Goal: Task Accomplishment & Management: Manage account settings

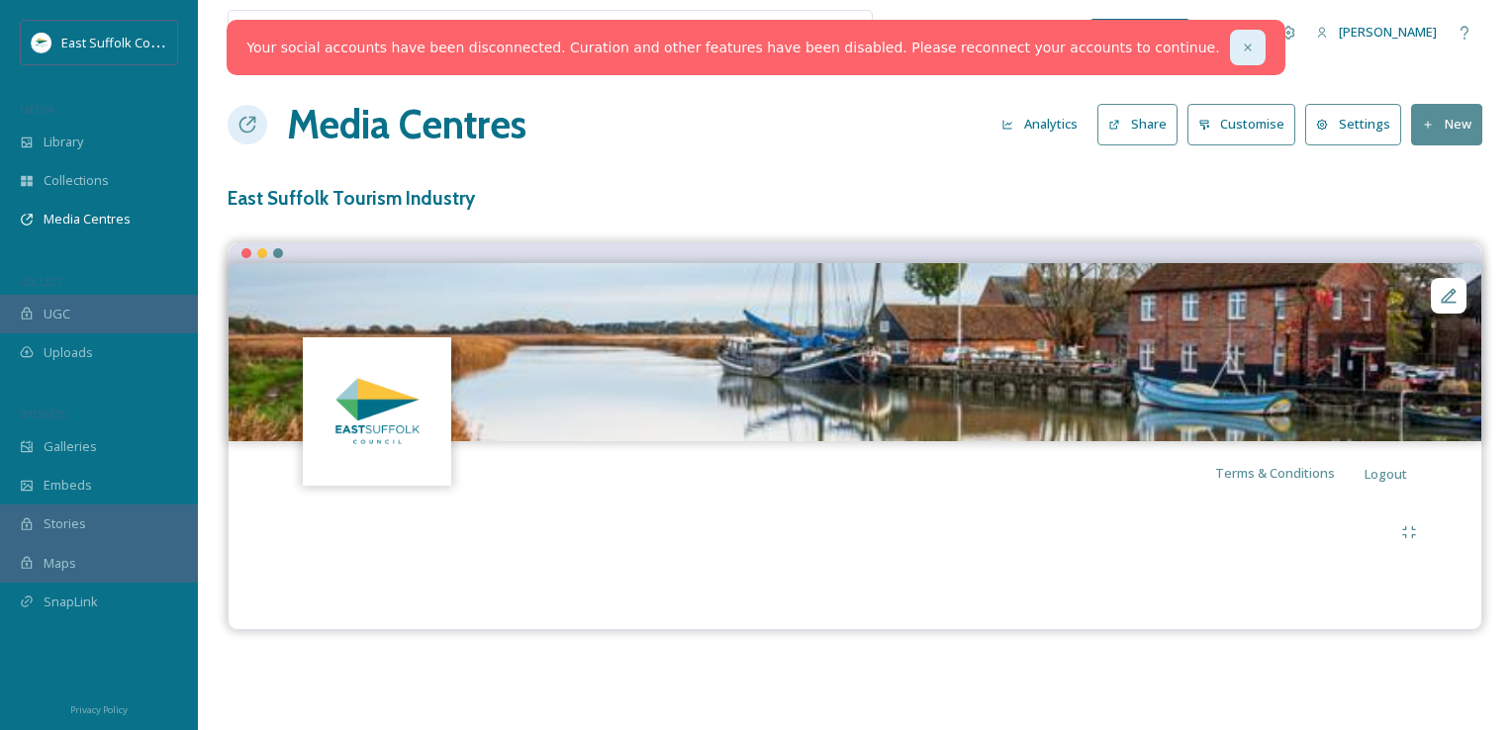
click at [1241, 49] on icon at bounding box center [1248, 48] width 14 height 14
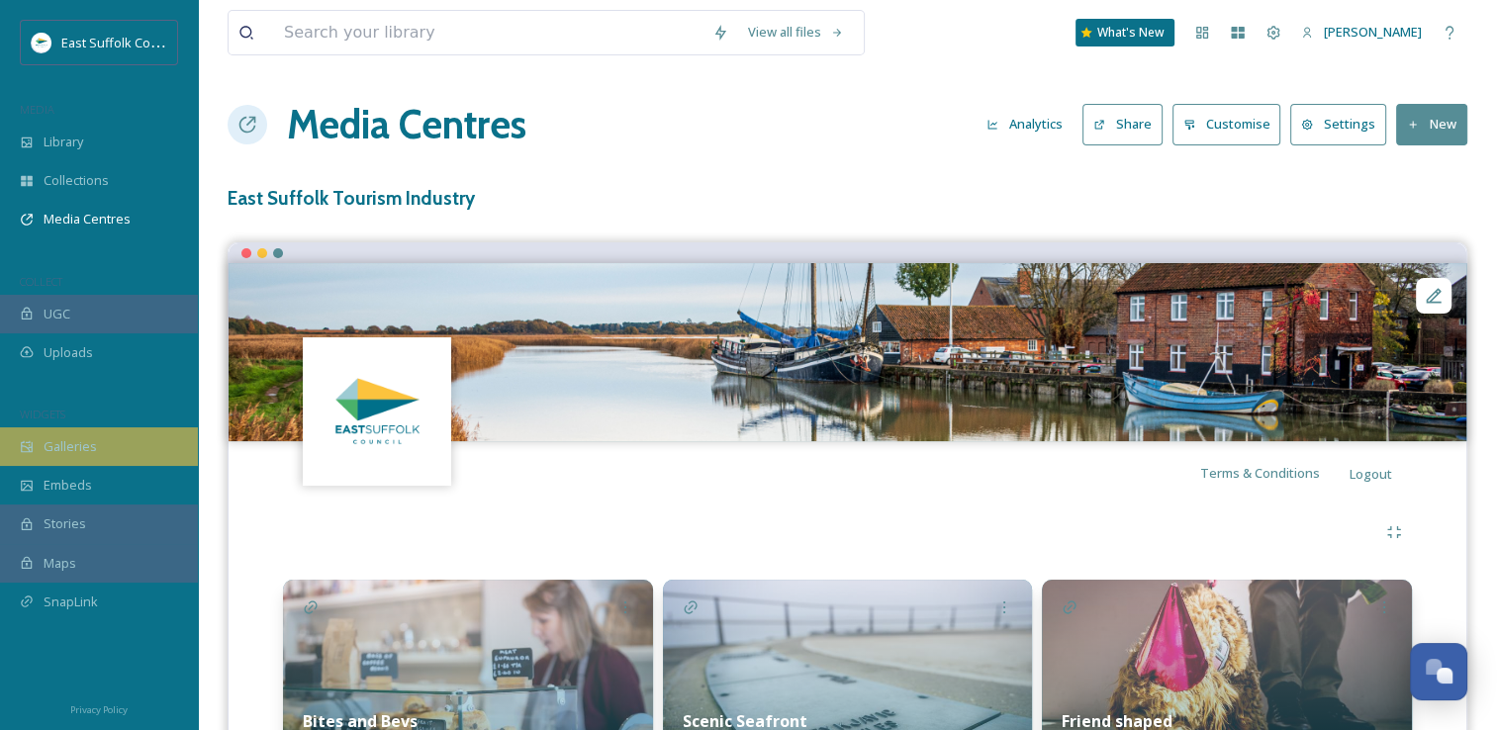
click at [72, 445] on span "Galleries" at bounding box center [70, 446] width 53 height 19
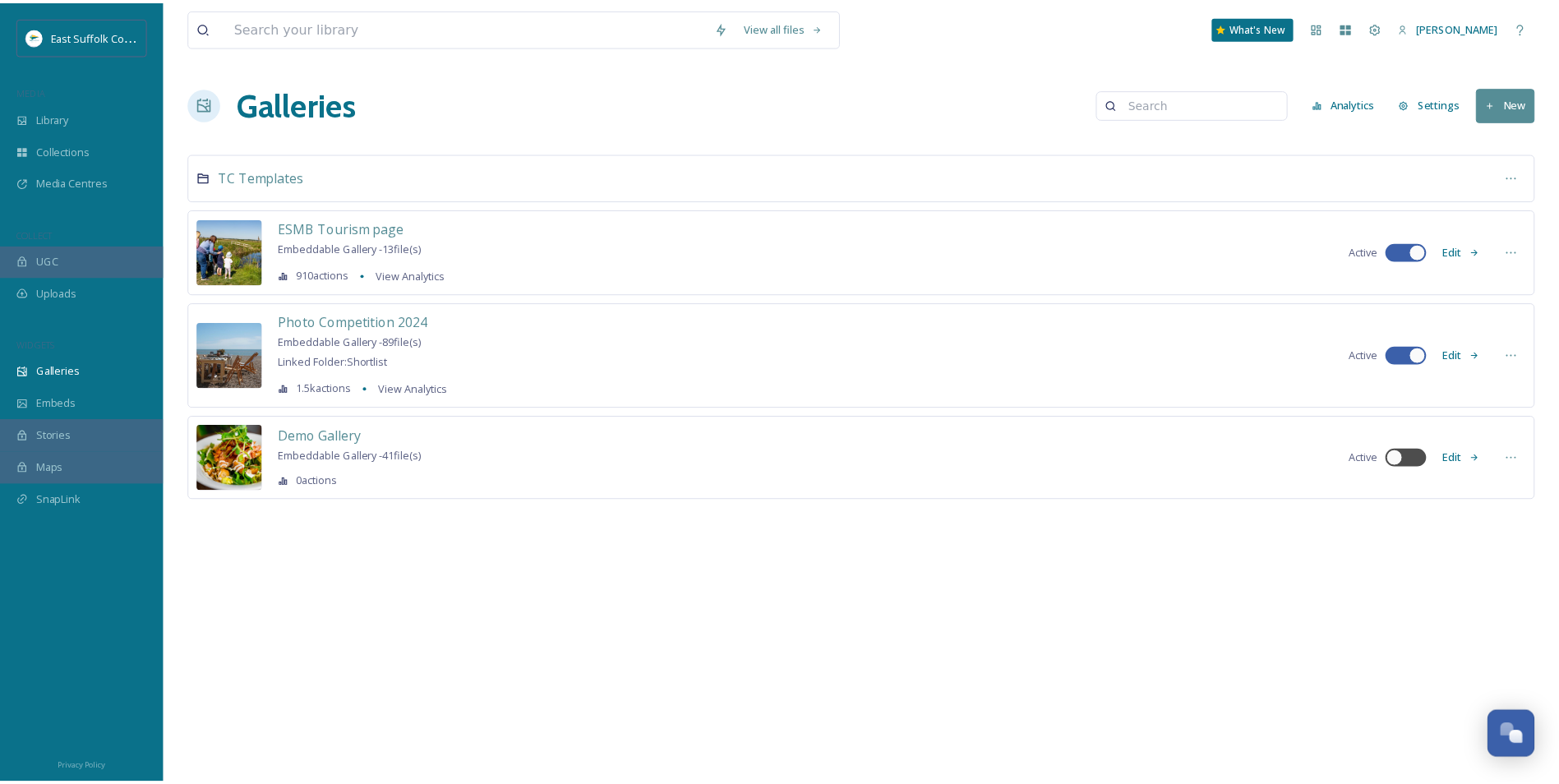
scroll to position [6103, 0]
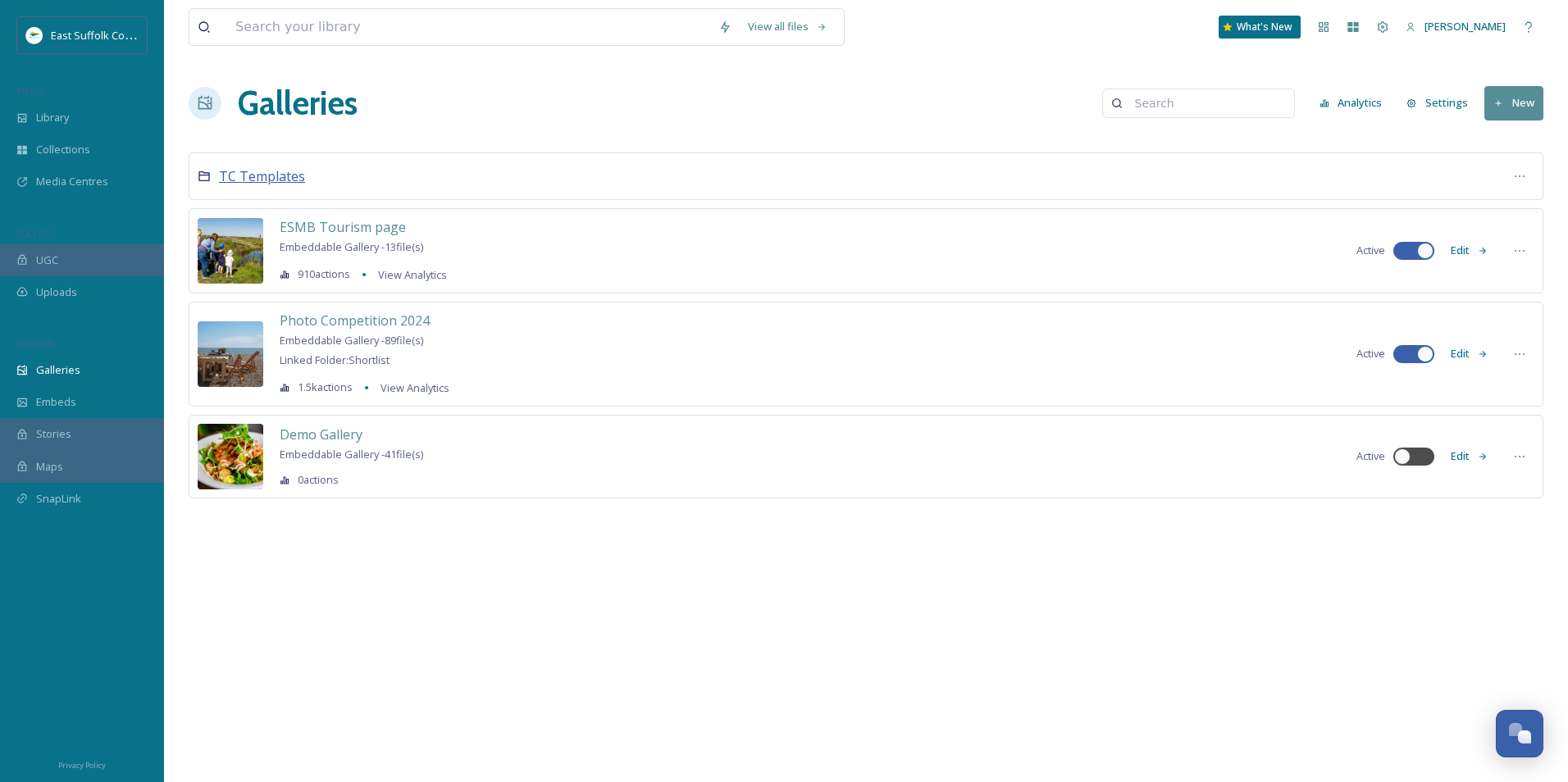
click at [253, 171] on span "TC Templates" at bounding box center [262, 176] width 86 height 18
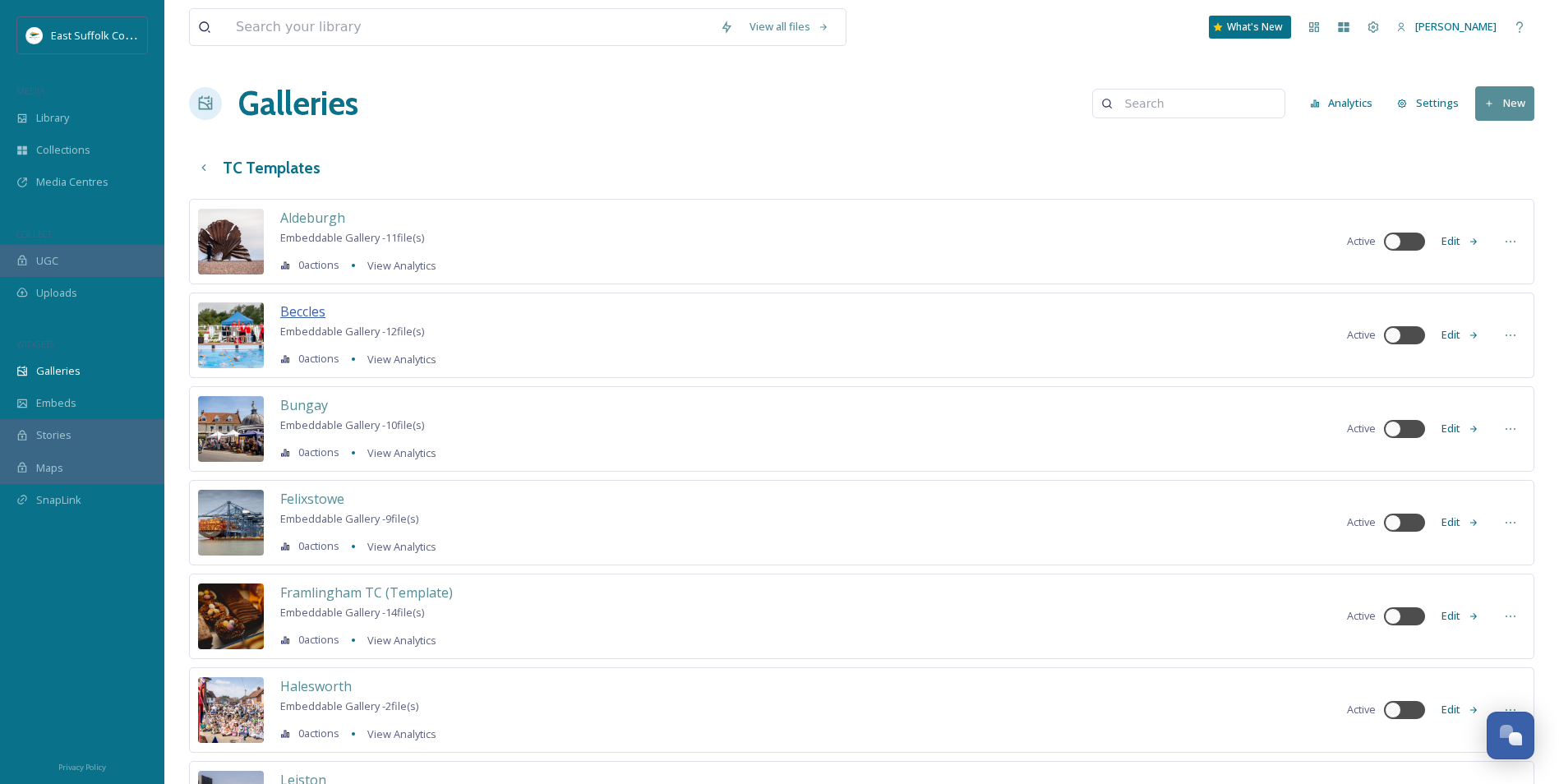
click at [311, 310] on span "Beccles" at bounding box center [302, 311] width 45 height 18
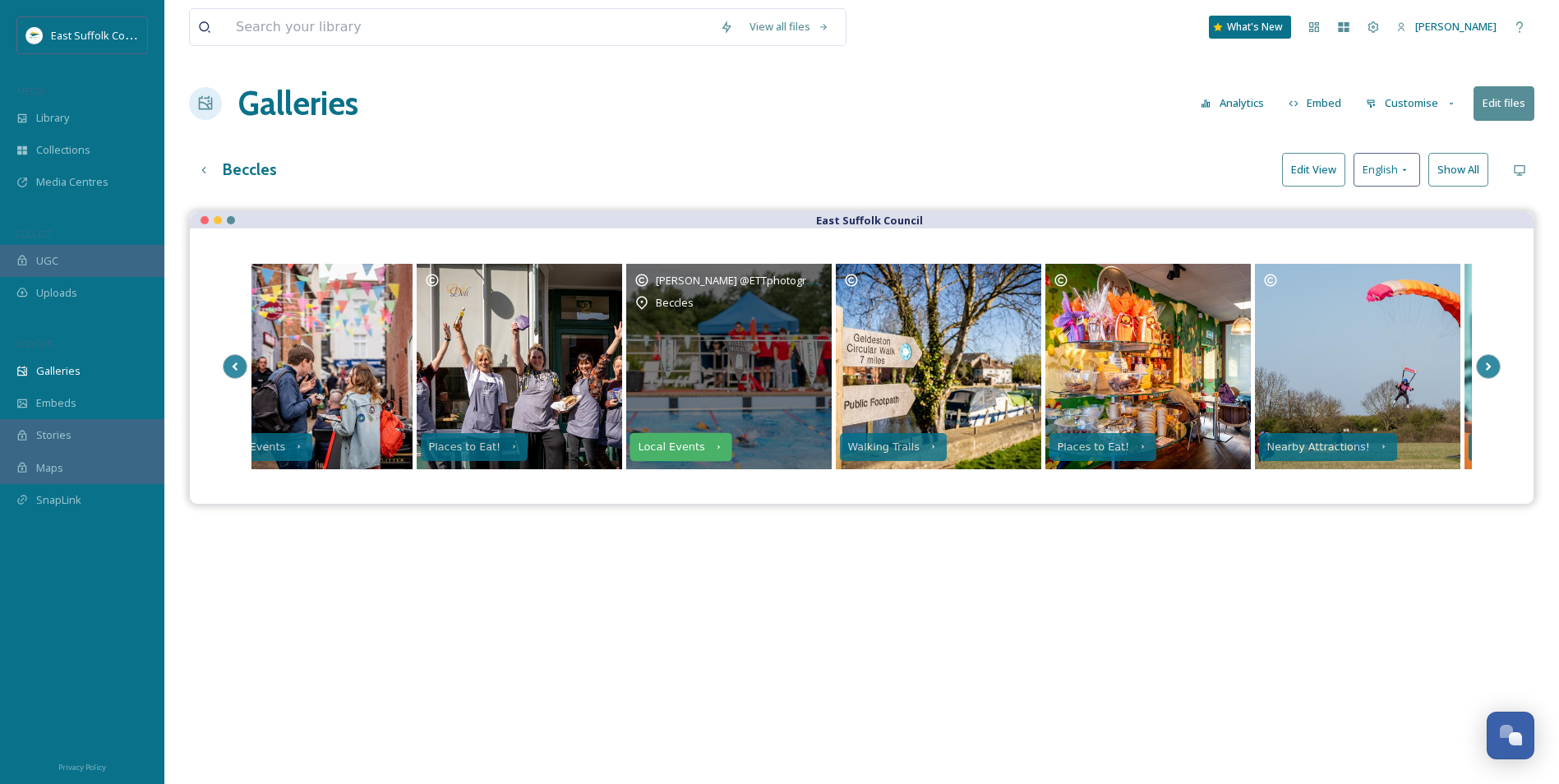
click at [713, 452] on icon at bounding box center [718, 446] width 11 height 11
click at [990, 483] on div "Local Events Places to Eat! Mary Doggett @ETTphotography Beccles Local Events W…" at bounding box center [862, 366] width 1344 height 276
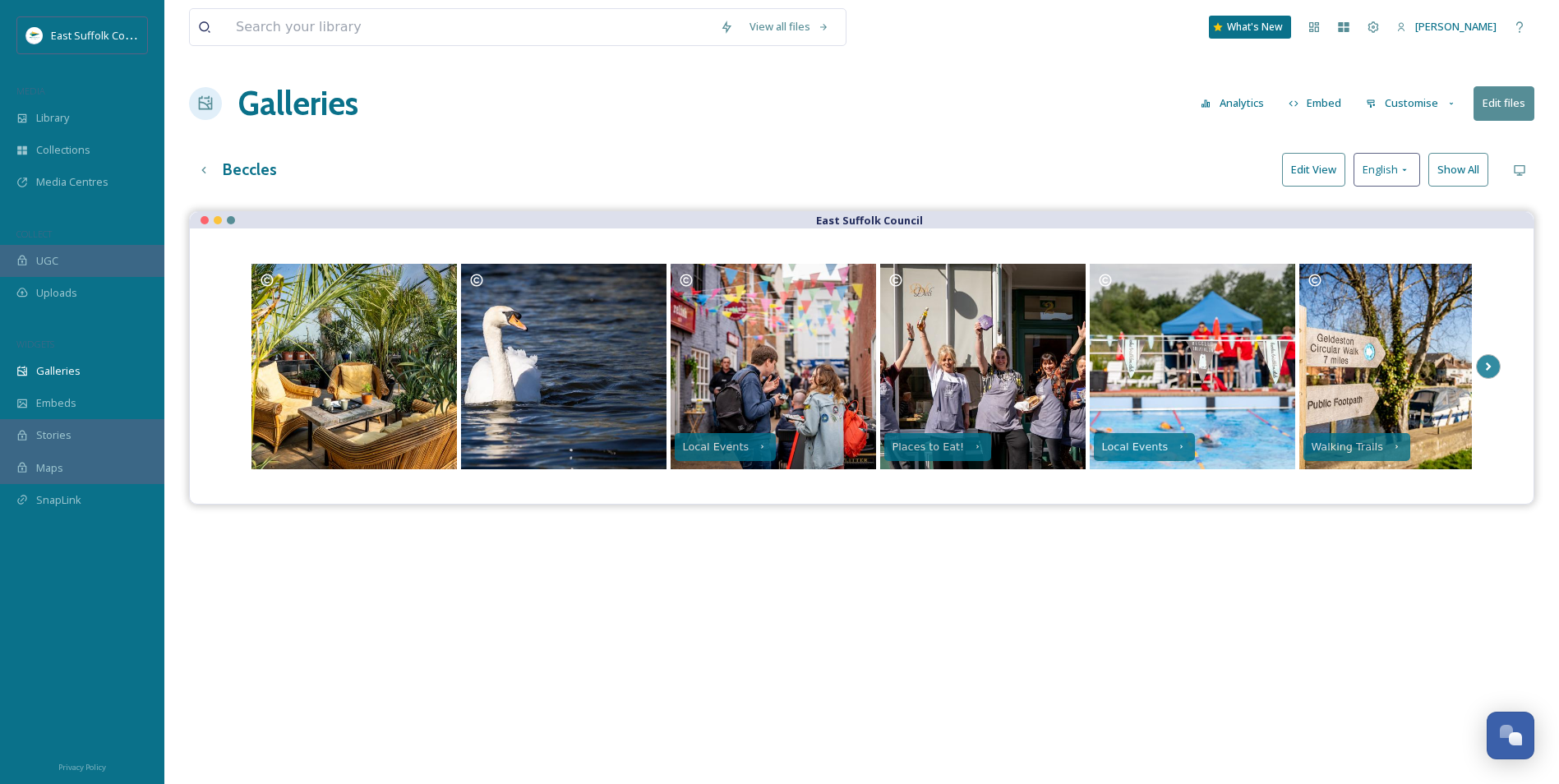
drag, startPoint x: 714, startPoint y: 400, endPoint x: 1571, endPoint y: 387, distance: 857.1
click at [1255, 390] on html "East Suffolk Council MEDIA Library Collections Media Centres COLLECT UGC Upload…" at bounding box center [779, 510] width 1559 height 1020
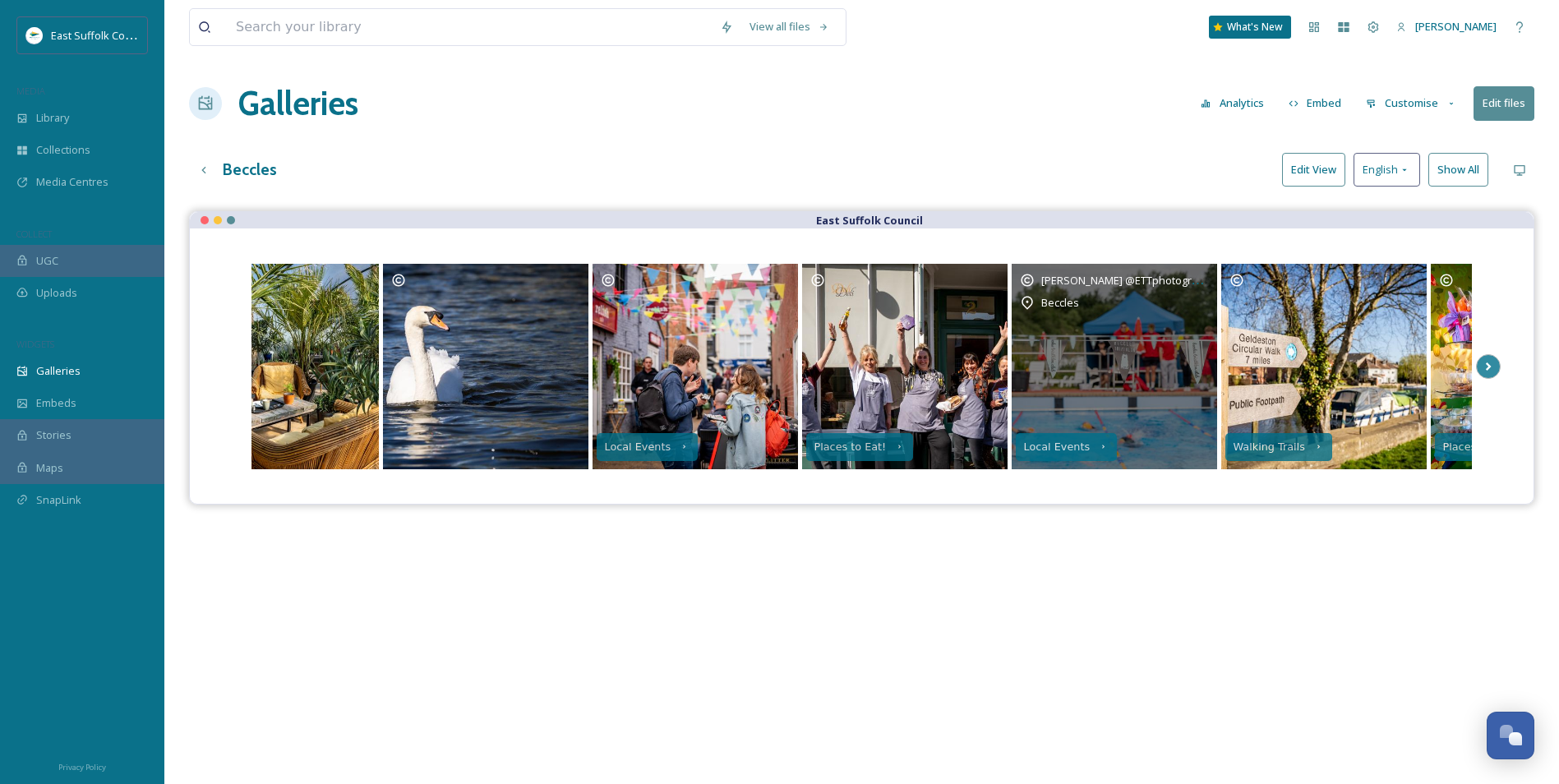
drag, startPoint x: 1214, startPoint y: 380, endPoint x: 275, endPoint y: 397, distance: 939.2
click at [1012, 397] on div "[PERSON_NAME] @ETTphotography Beccles" at bounding box center [1114, 366] width 205 height 205
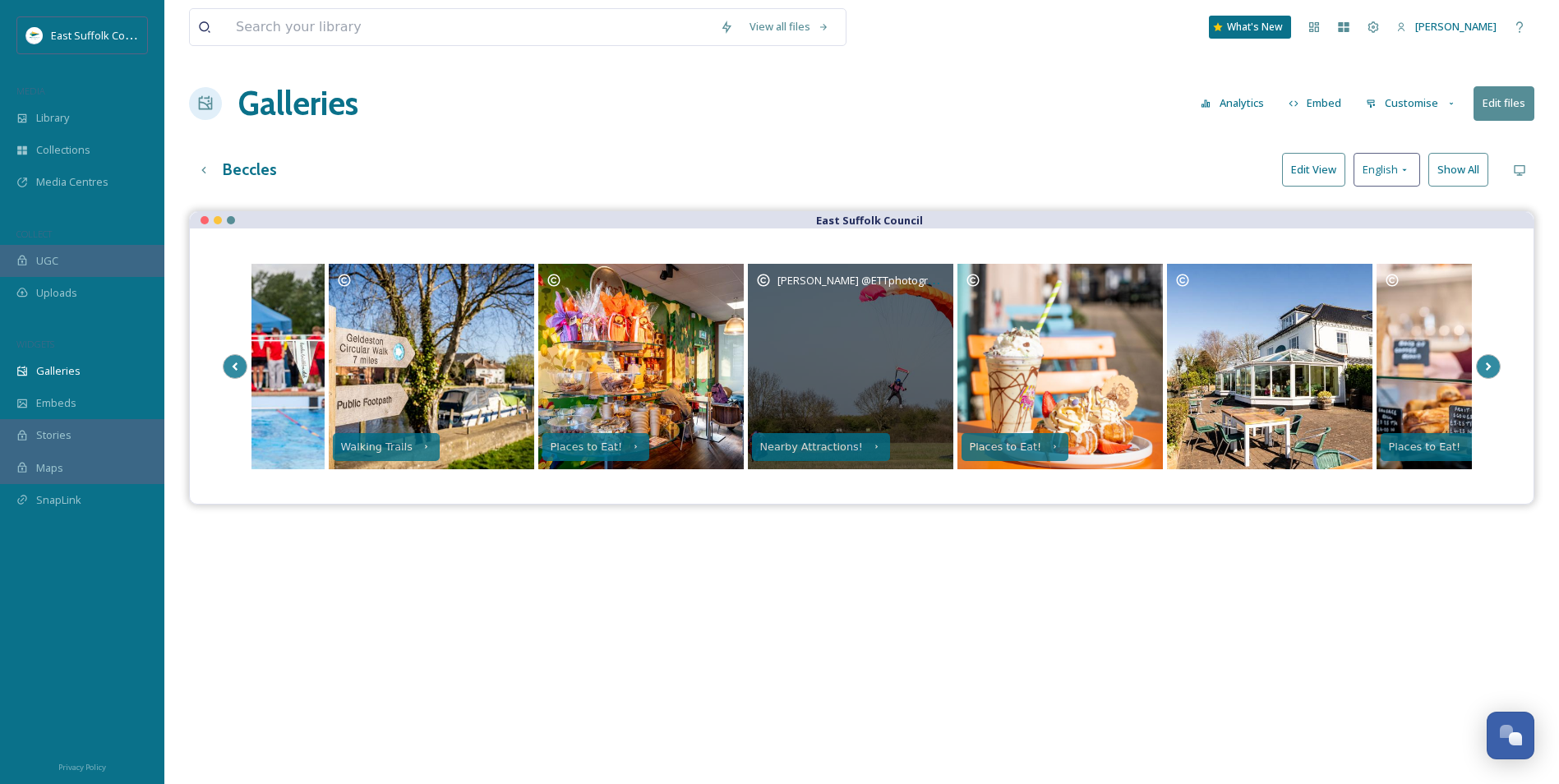
drag, startPoint x: 891, startPoint y: 379, endPoint x: 214, endPoint y: 394, distance: 677.2
click at [214, 394] on div "Local Events Places to Eat! Local Events Walking Trails Places to Eat! Mary Dog…" at bounding box center [862, 366] width 1344 height 276
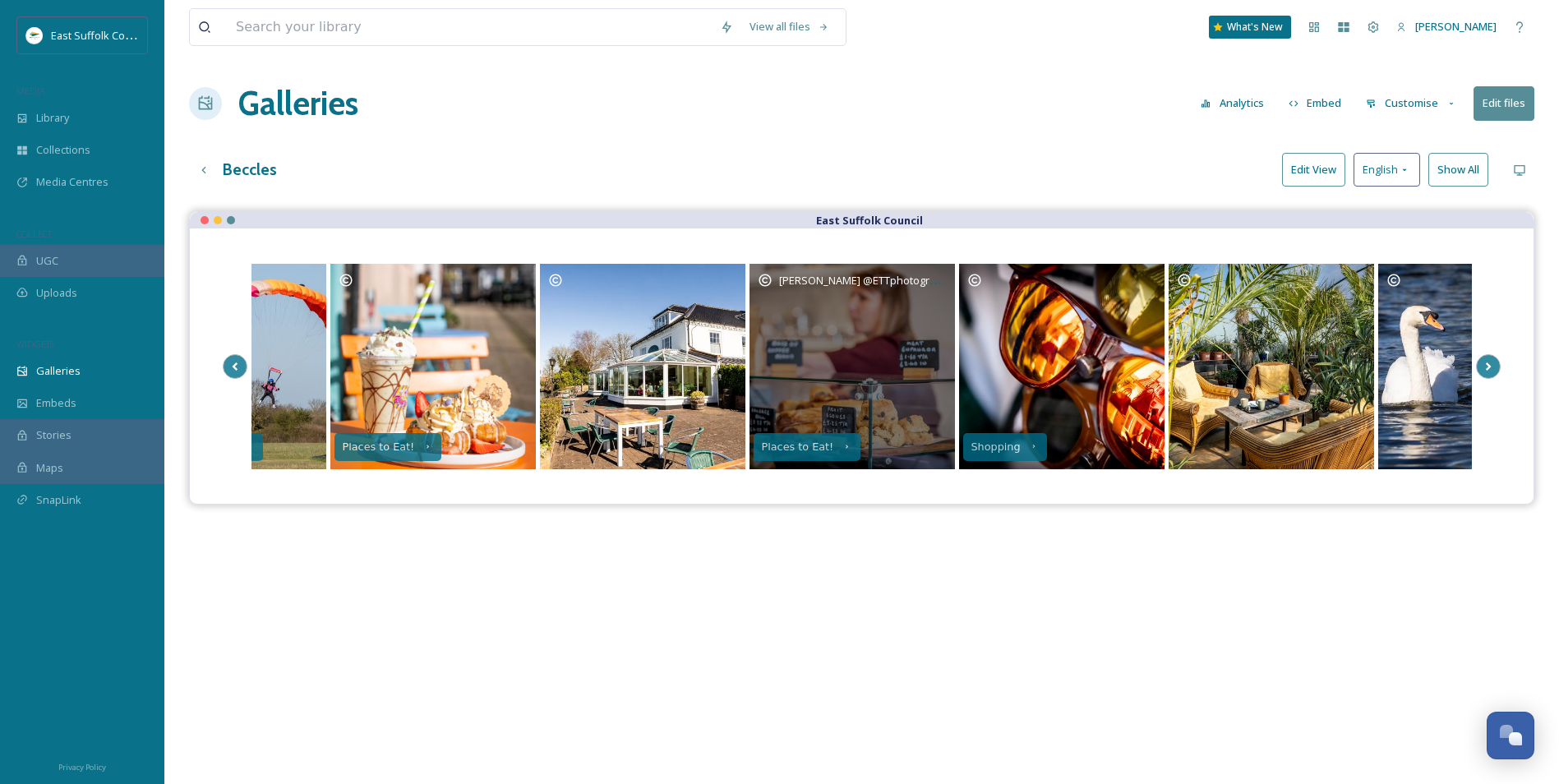
drag, startPoint x: 932, startPoint y: 344, endPoint x: 492, endPoint y: 375, distance: 441.1
click at [750, 375] on div "[PERSON_NAME] @ETTphotography" at bounding box center [852, 366] width 205 height 205
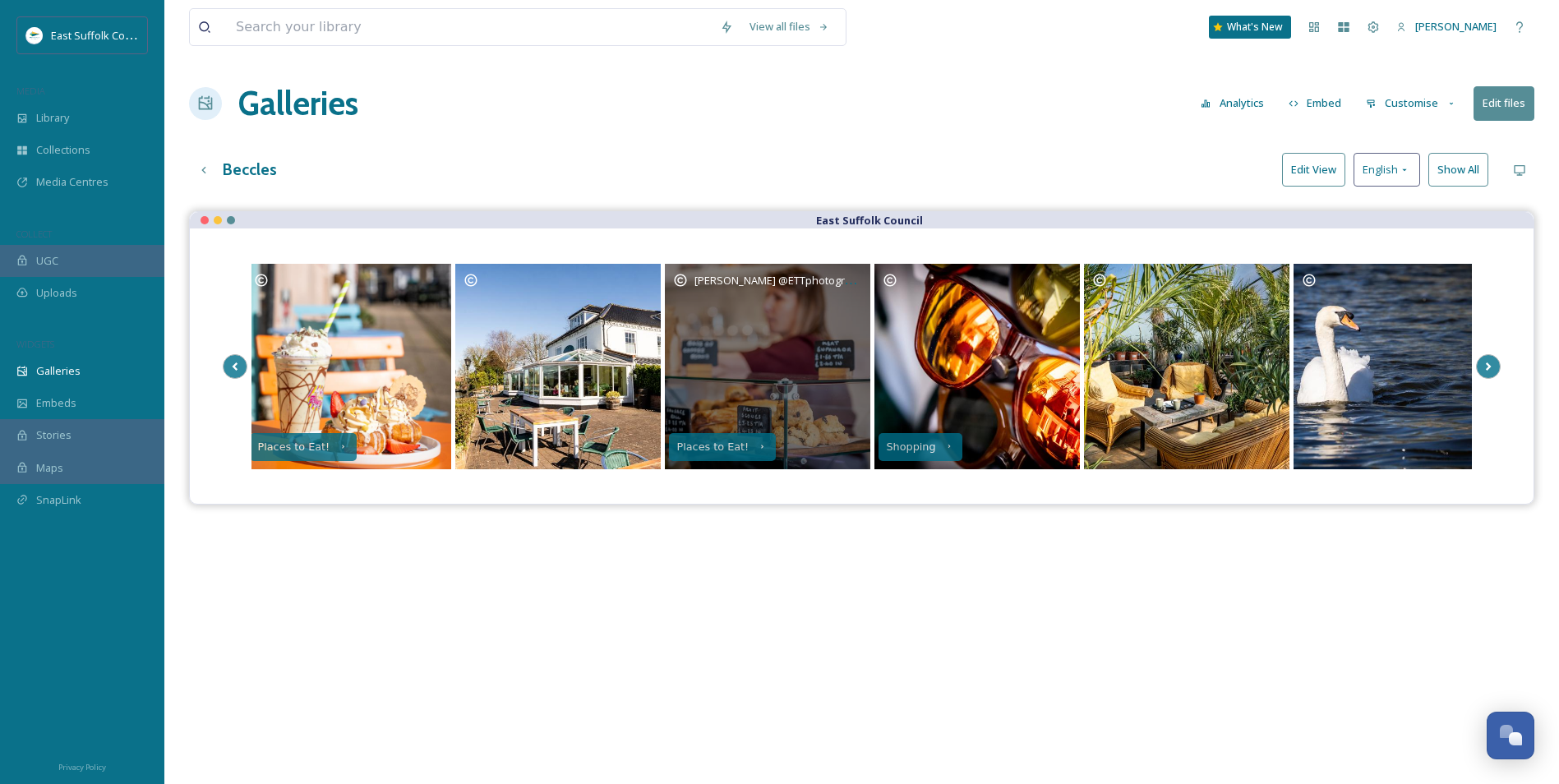
drag, startPoint x: 652, startPoint y: 393, endPoint x: 855, endPoint y: 379, distance: 203.5
click at [855, 379] on div "[PERSON_NAME] @ETTphotography" at bounding box center [767, 366] width 205 height 205
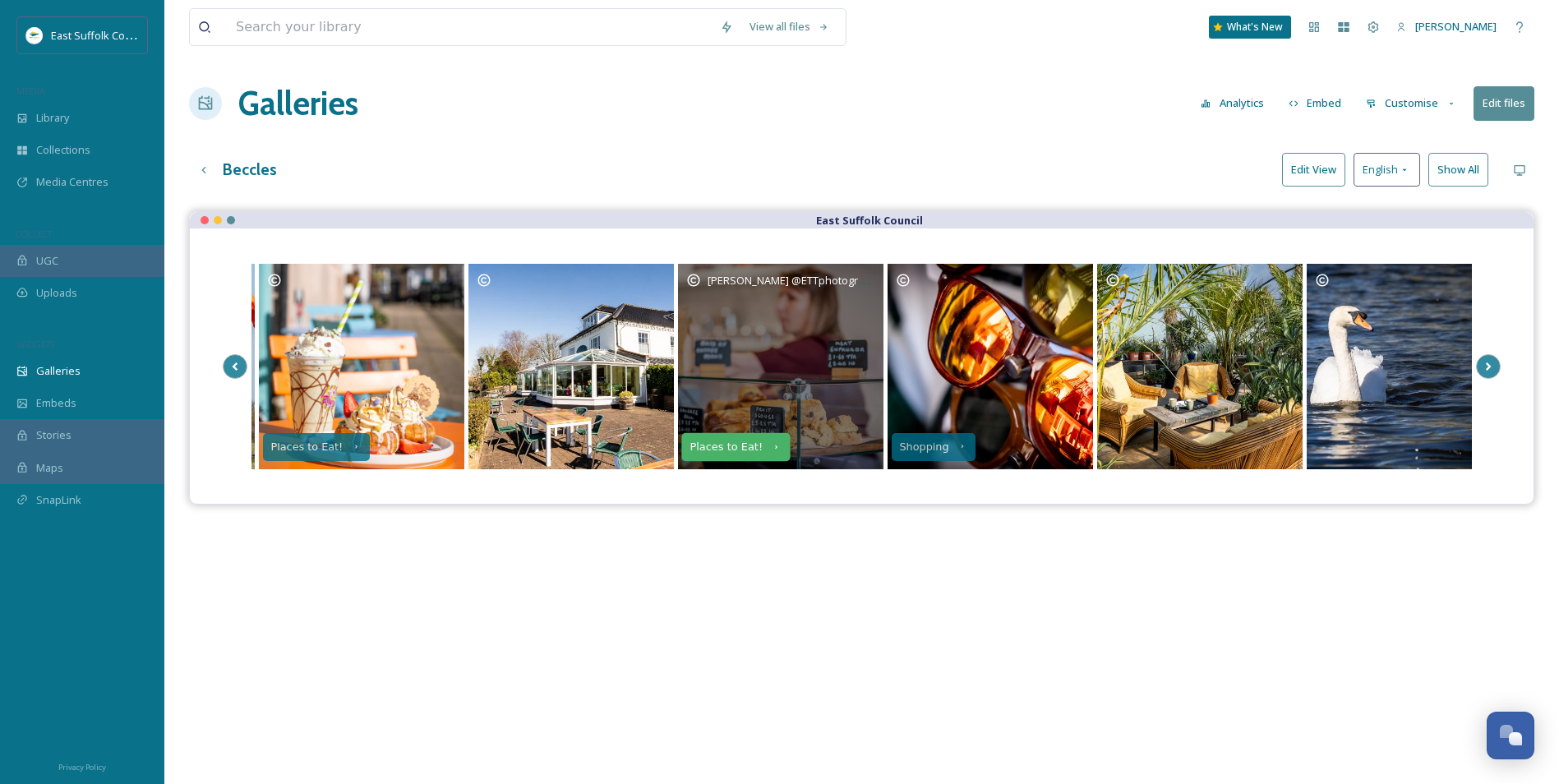
click at [709, 444] on div "Places to Eat!" at bounding box center [726, 447] width 73 height 12
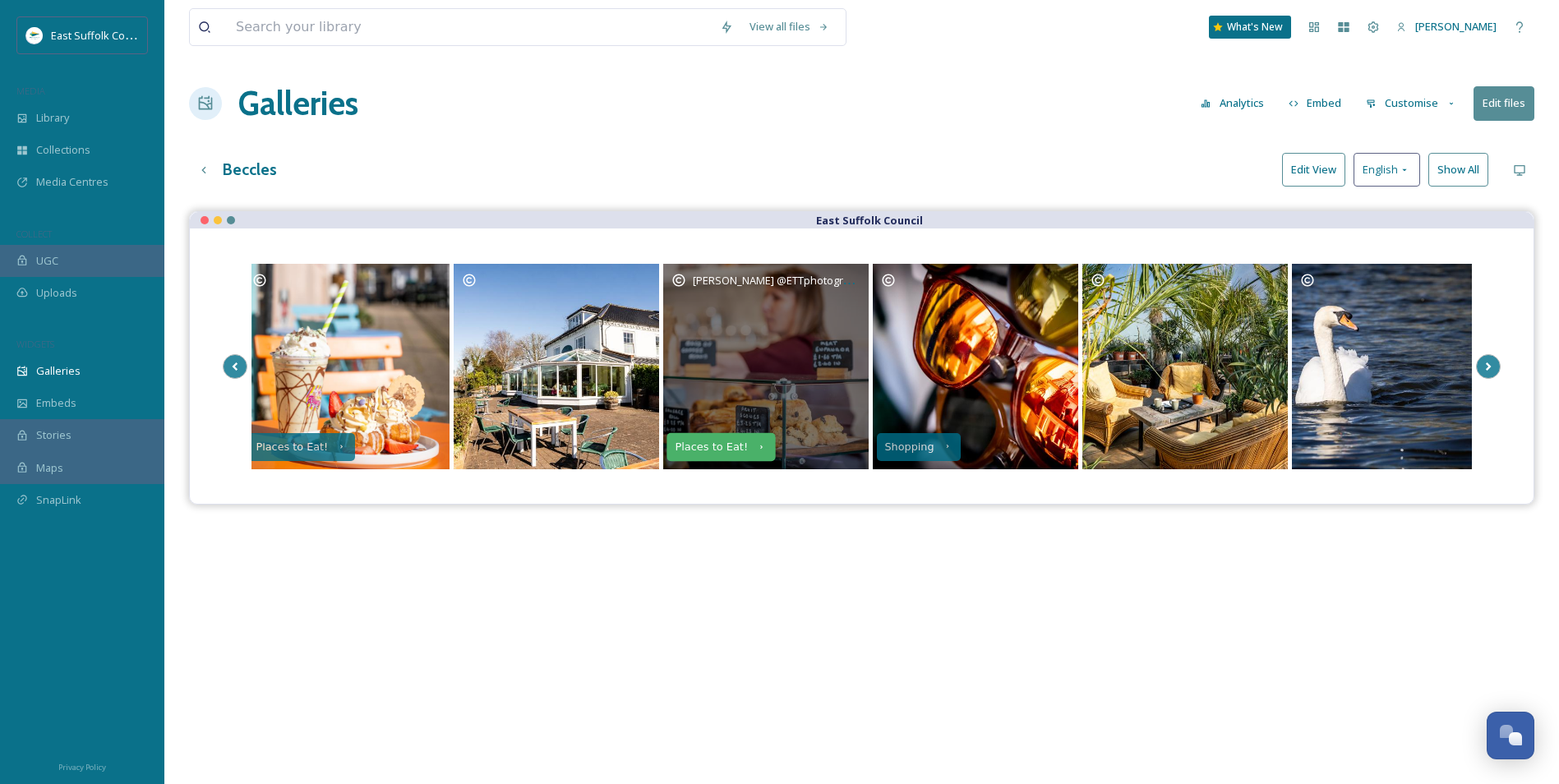
click at [713, 450] on div "Places to Eat!" at bounding box center [712, 447] width 73 height 12
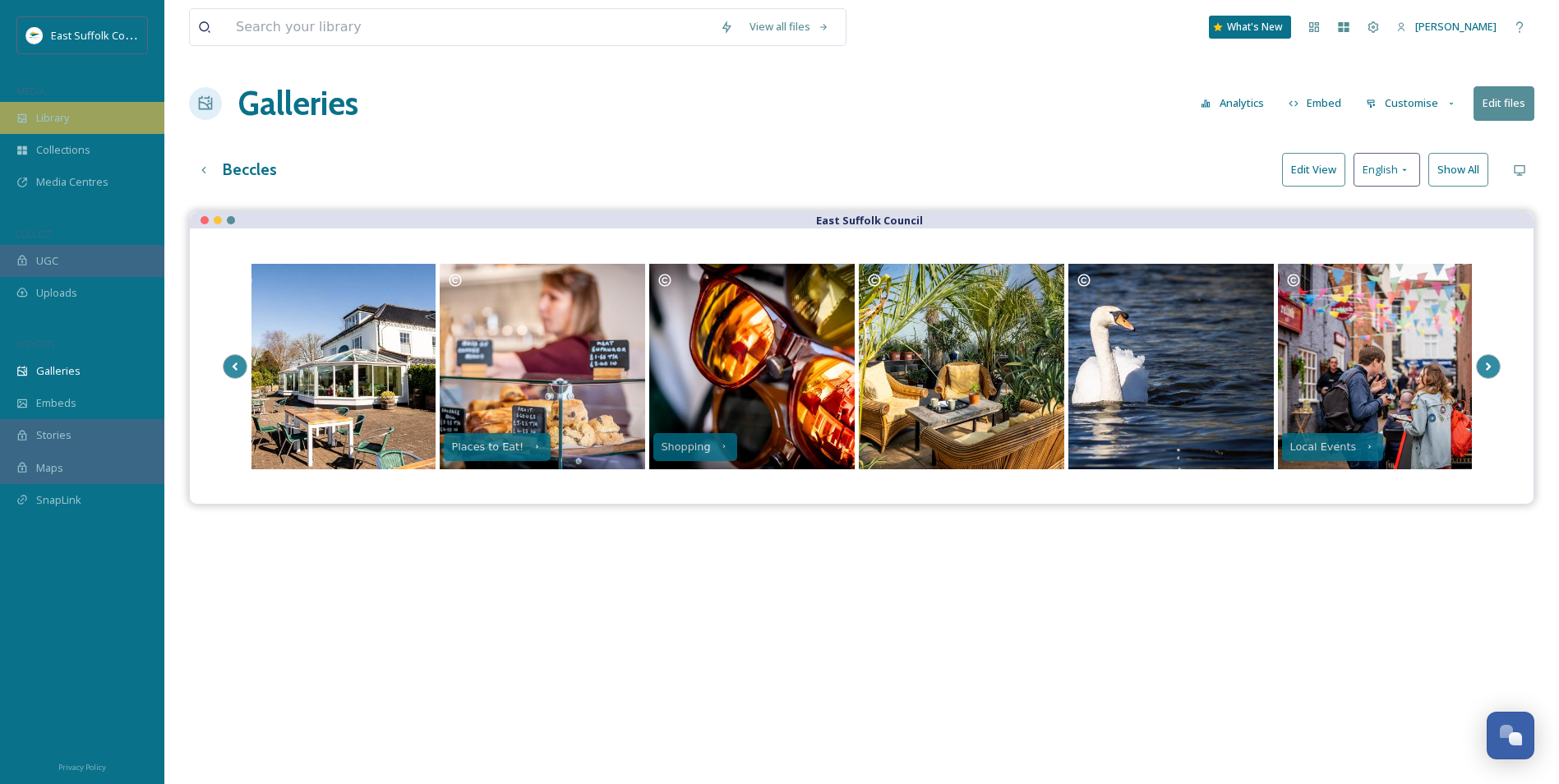
click at [54, 115] on span "Library" at bounding box center [53, 118] width 33 height 16
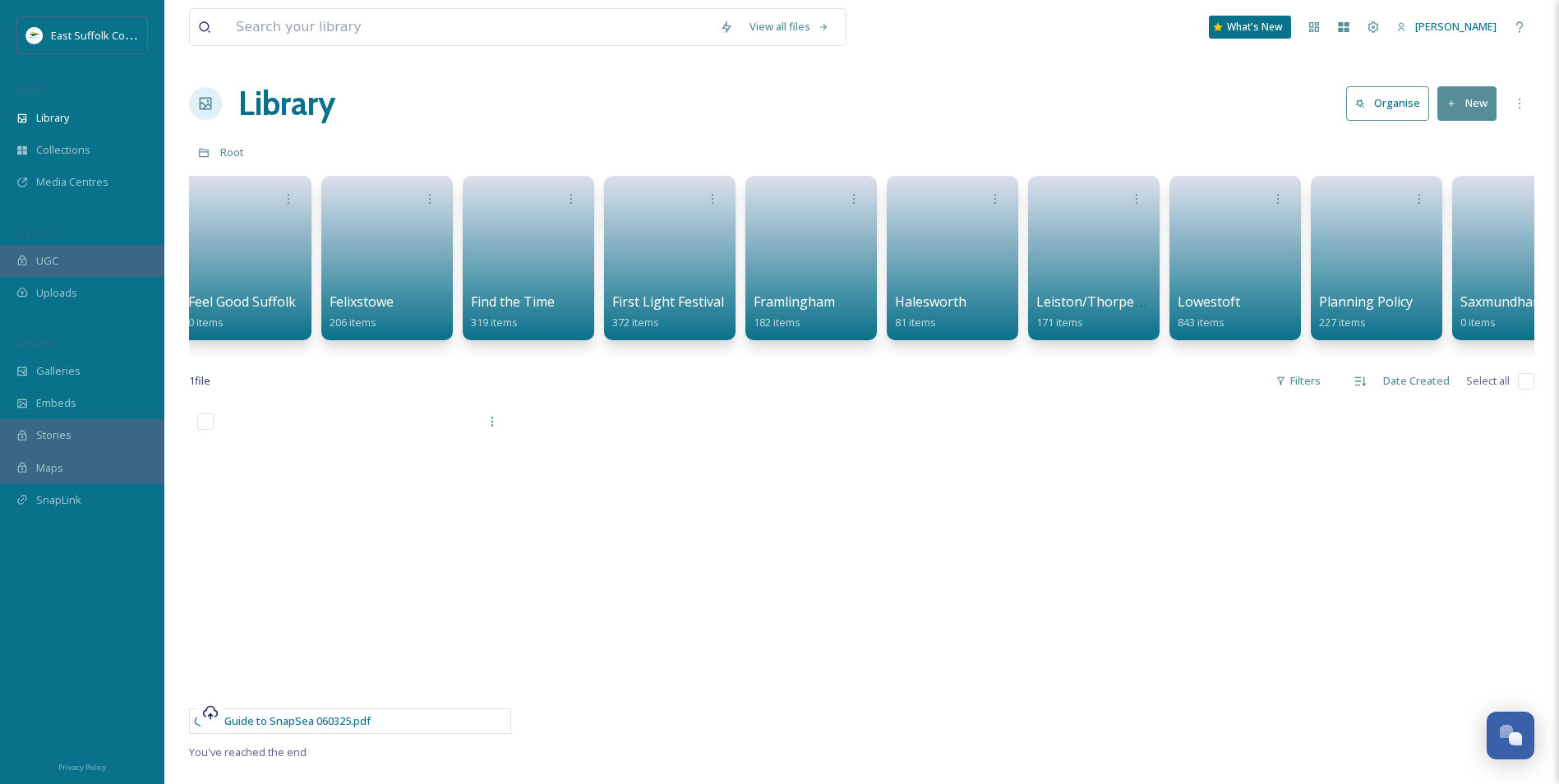
scroll to position [0, 2331]
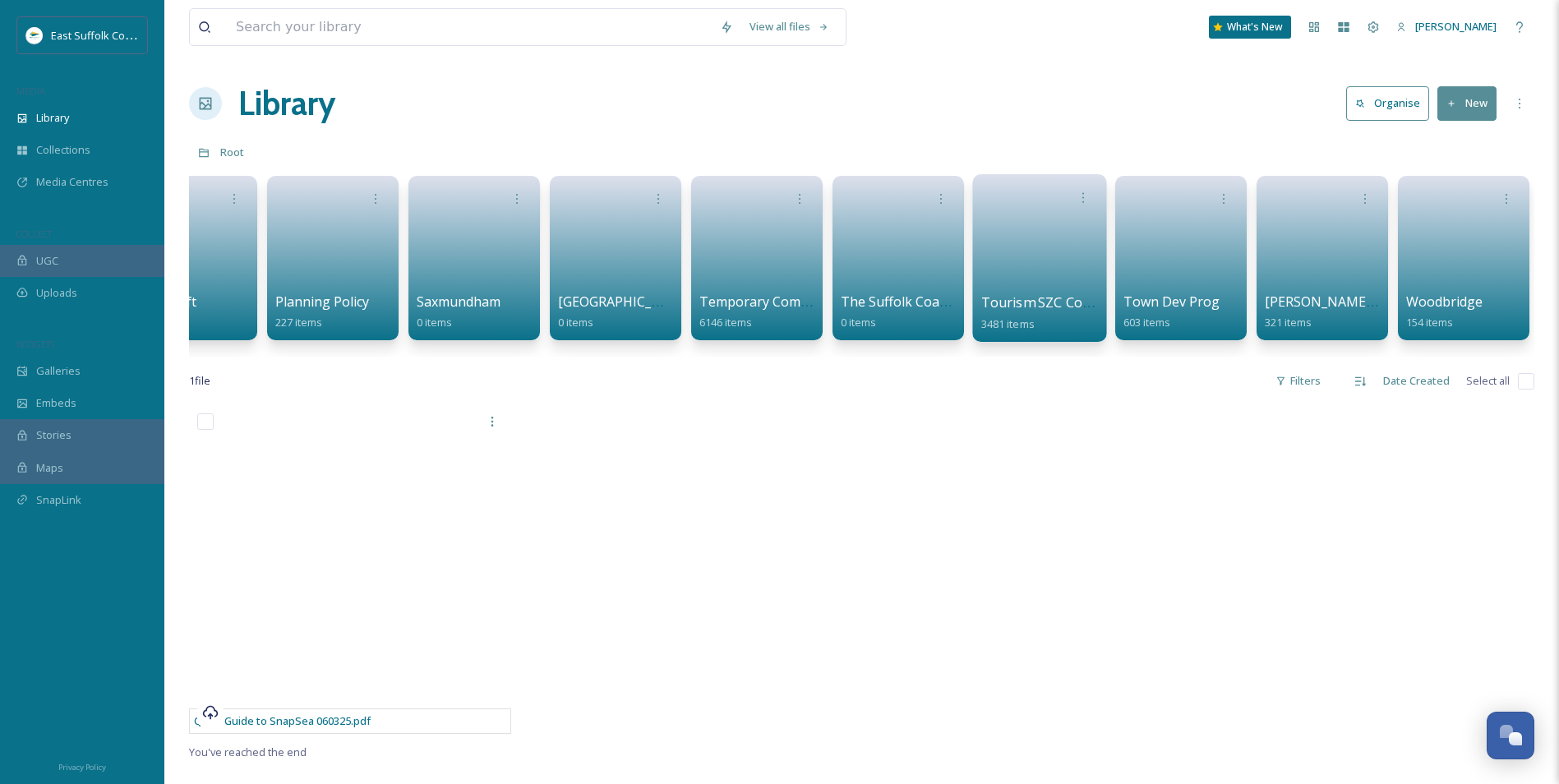
click at [1016, 254] on link at bounding box center [1041, 252] width 118 height 80
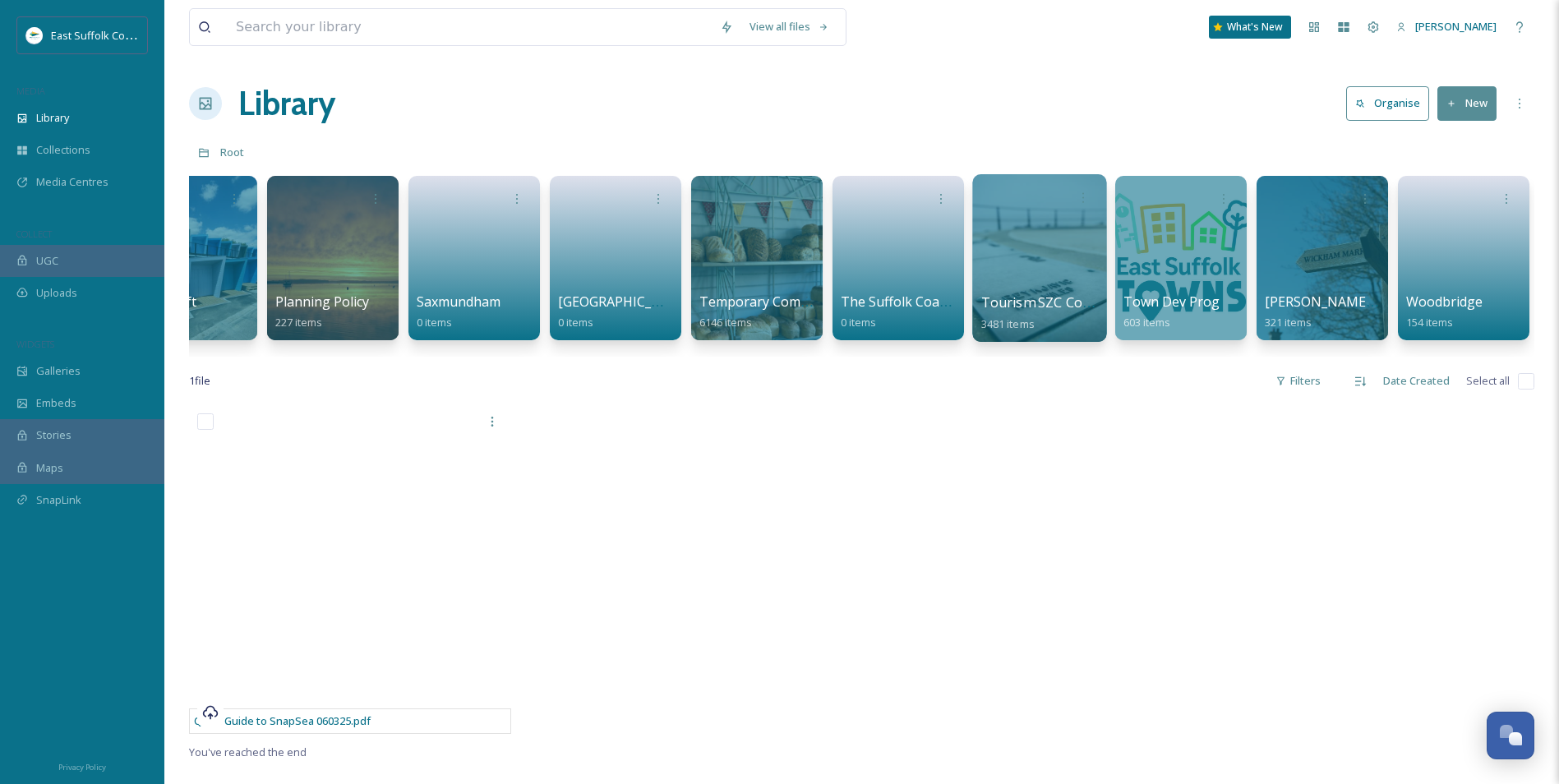
click at [989, 273] on div at bounding box center [1039, 258] width 134 height 168
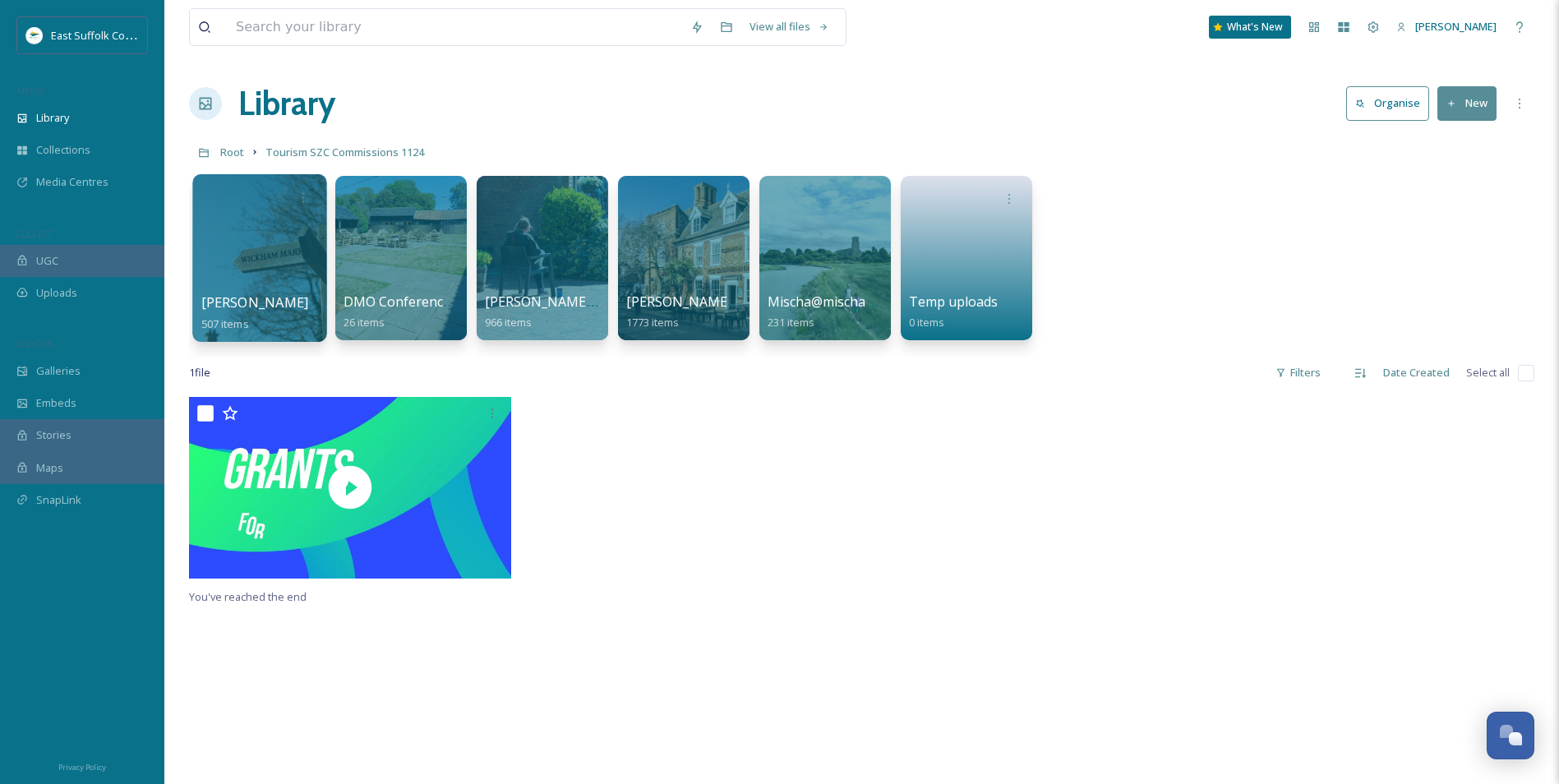
click at [295, 258] on div at bounding box center [259, 258] width 134 height 168
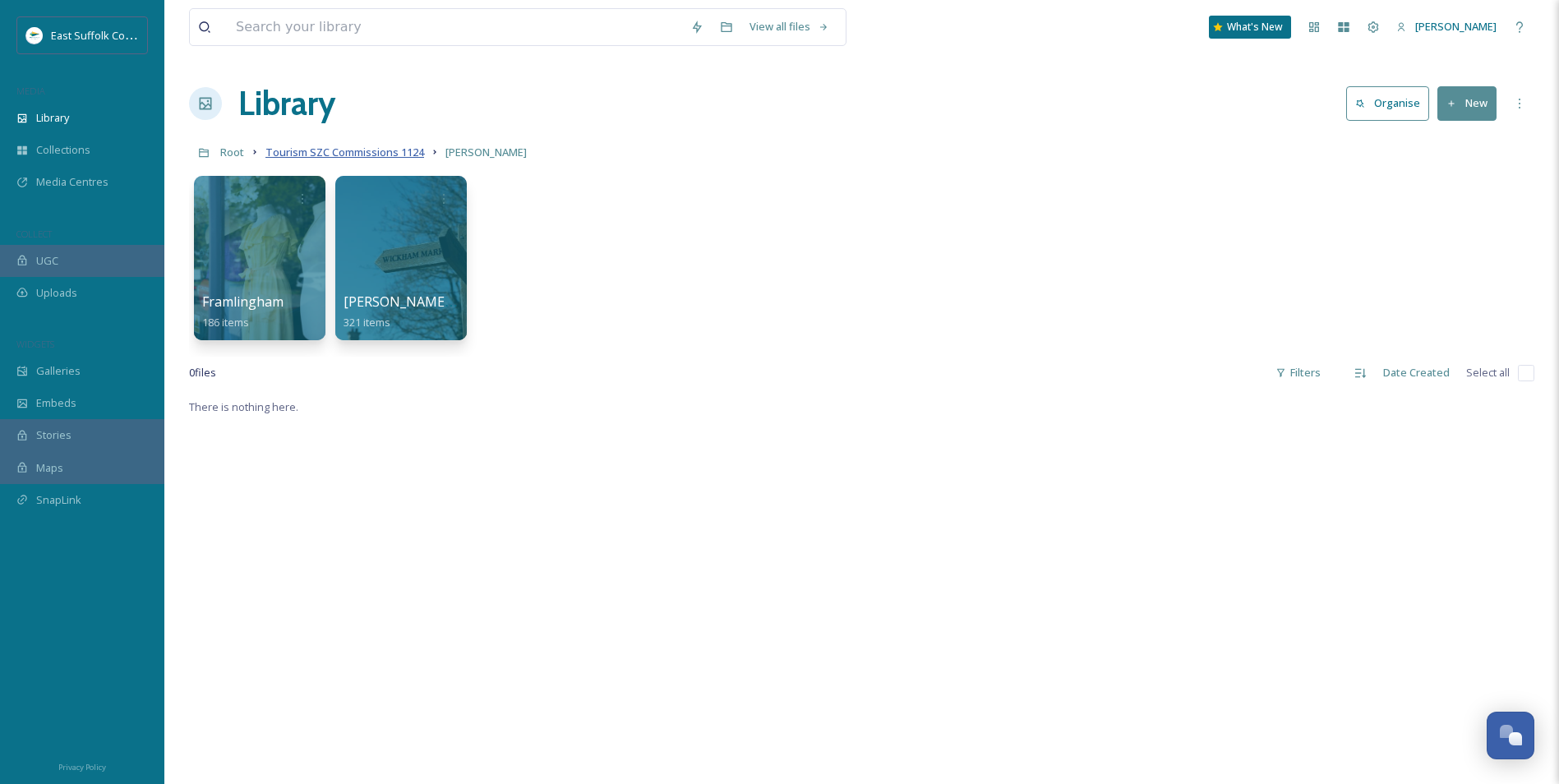
click at [351, 158] on span "Tourism SZC Commissions 1124" at bounding box center [345, 152] width 159 height 15
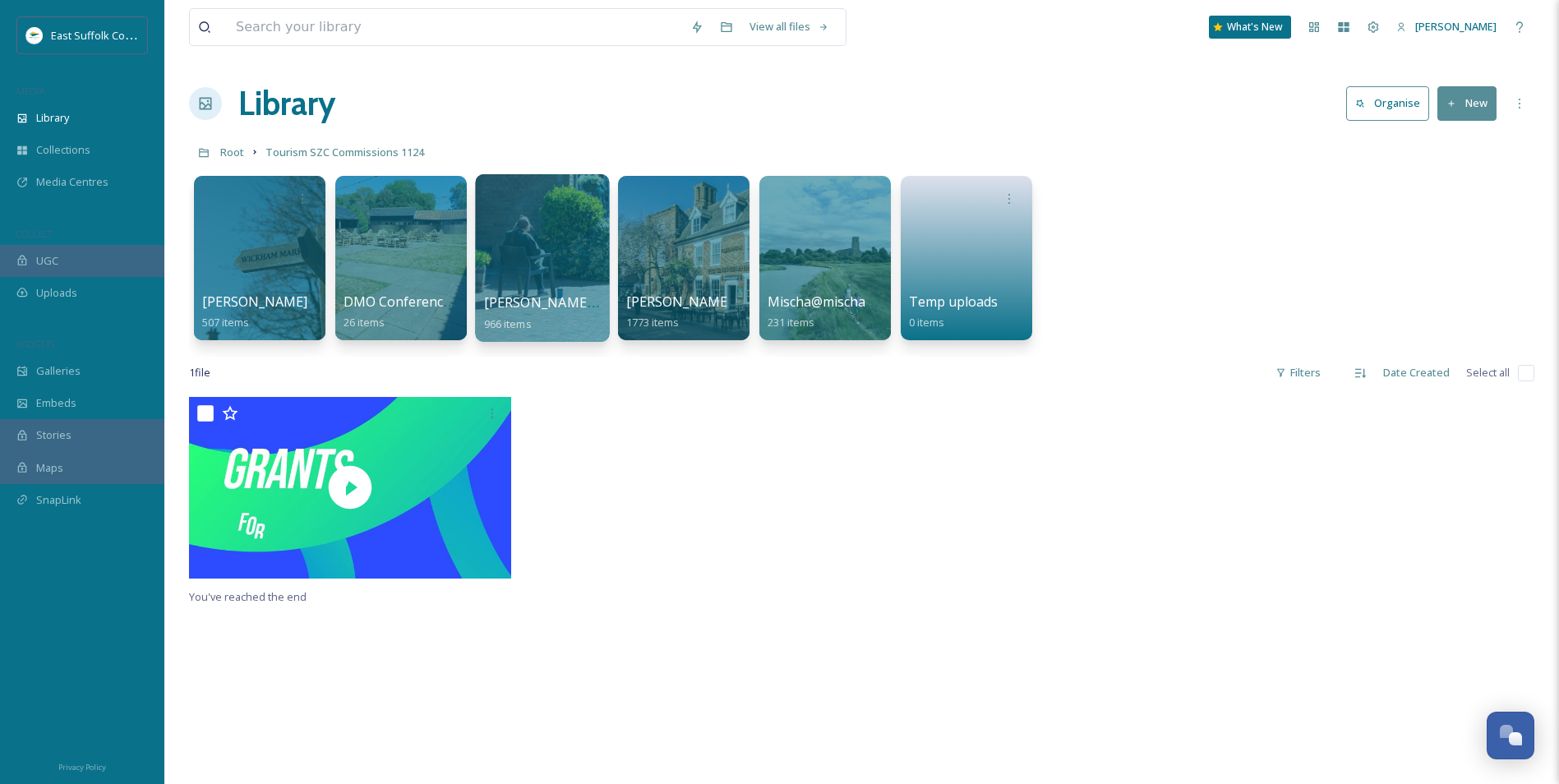
click at [503, 261] on div at bounding box center [542, 258] width 134 height 168
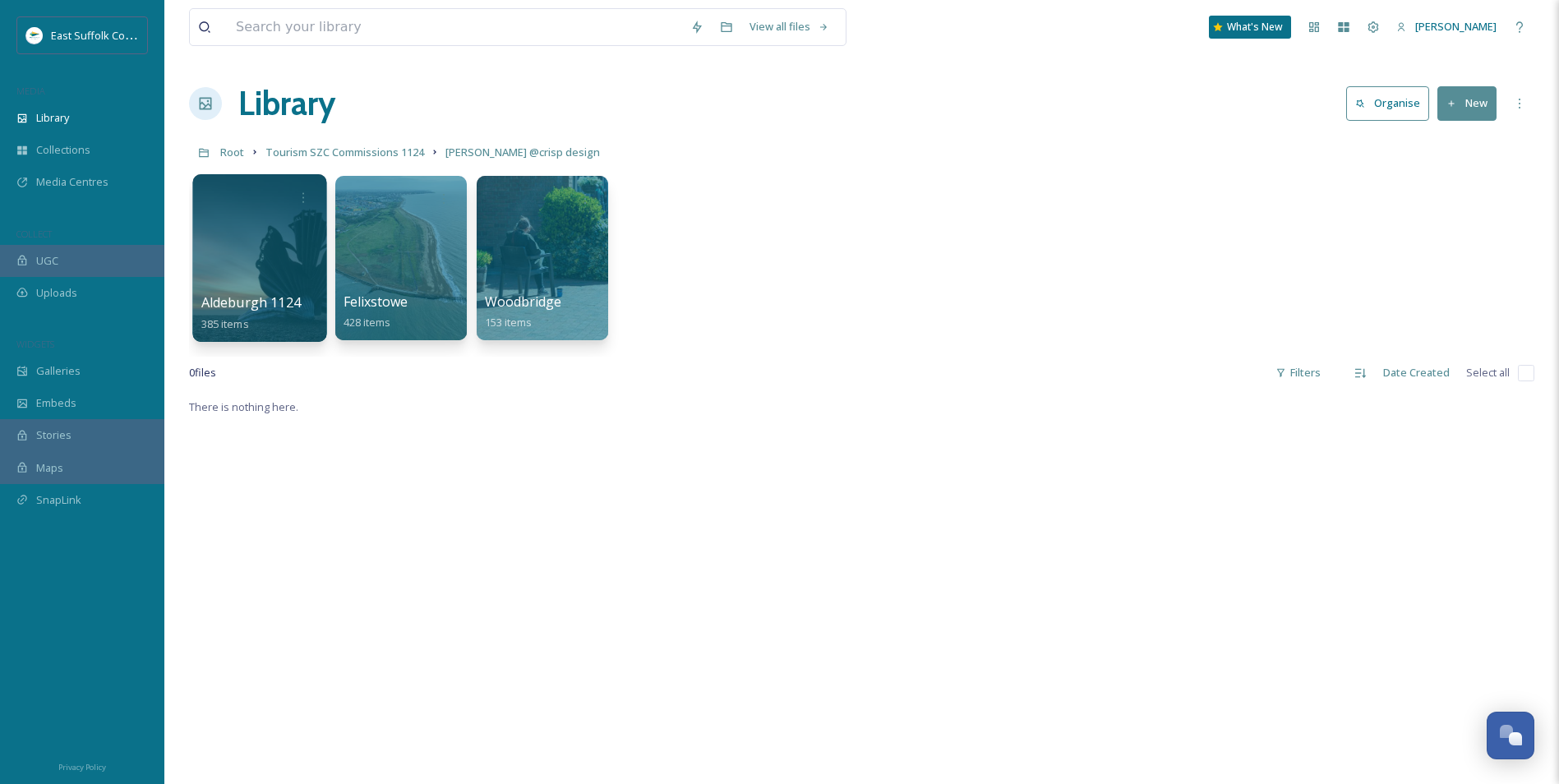
click at [248, 247] on div at bounding box center [259, 258] width 134 height 168
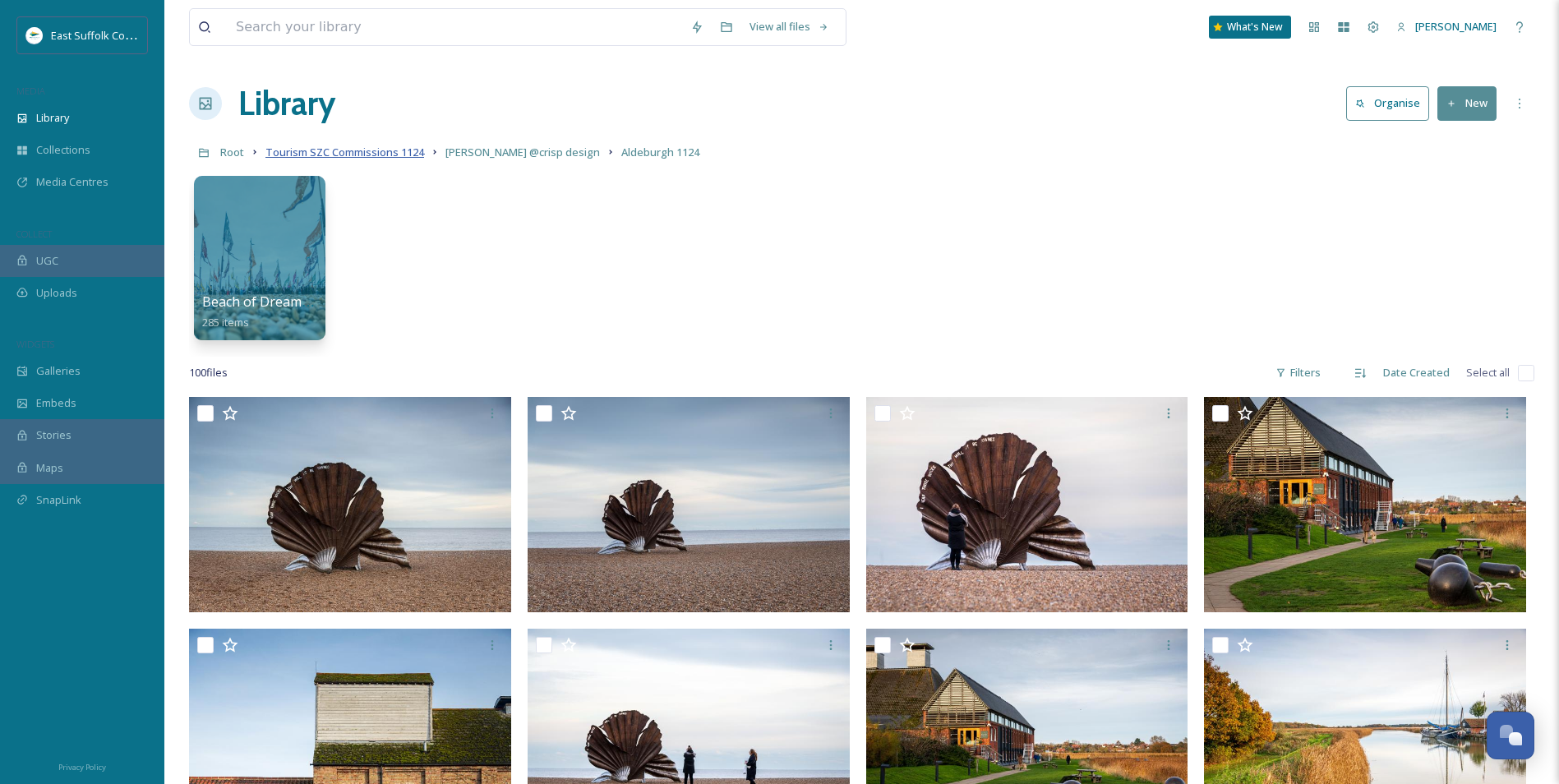
click at [375, 148] on span "Tourism SZC Commissions 1124" at bounding box center [345, 152] width 159 height 15
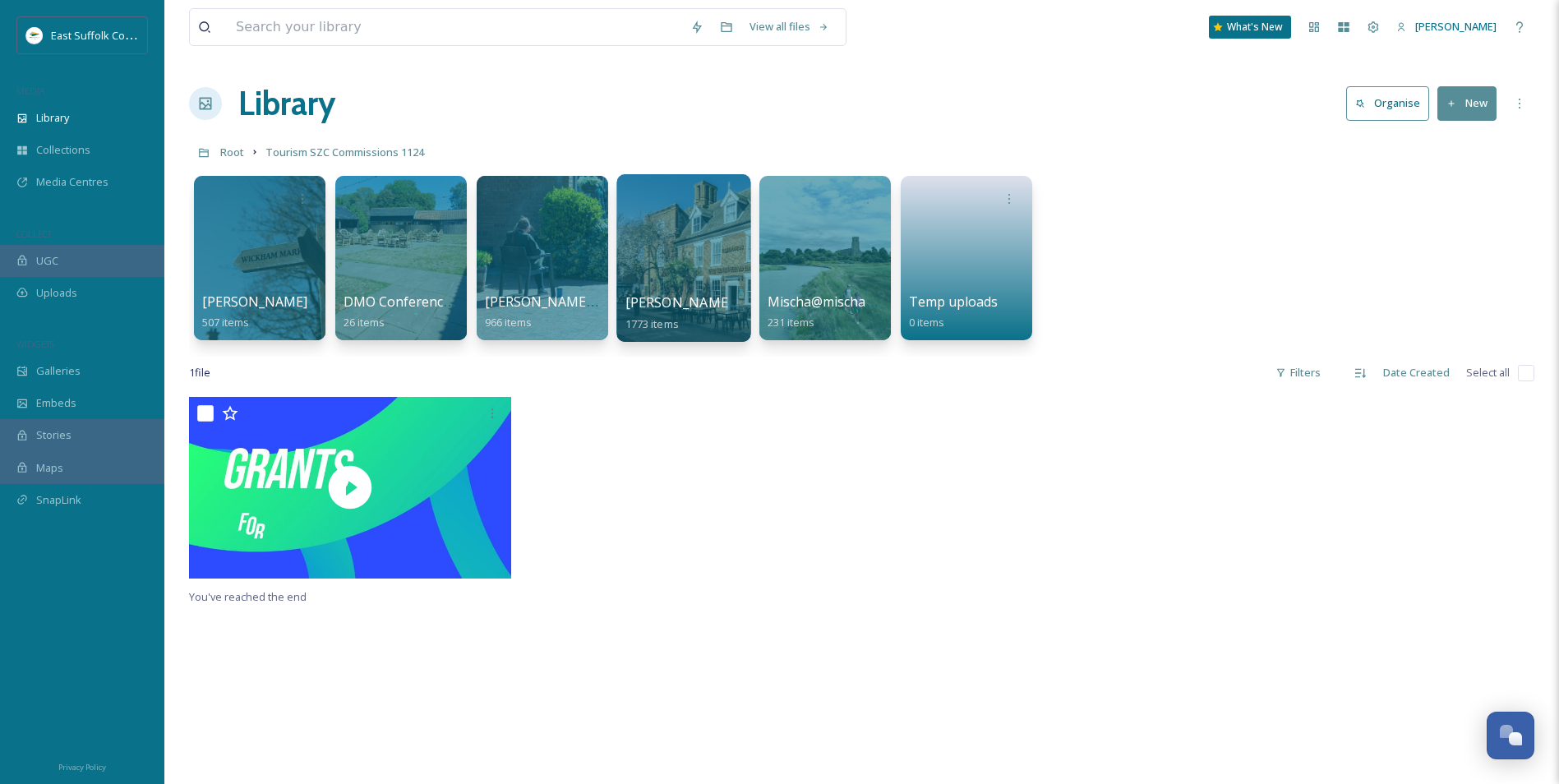
click at [717, 259] on div at bounding box center [683, 258] width 134 height 168
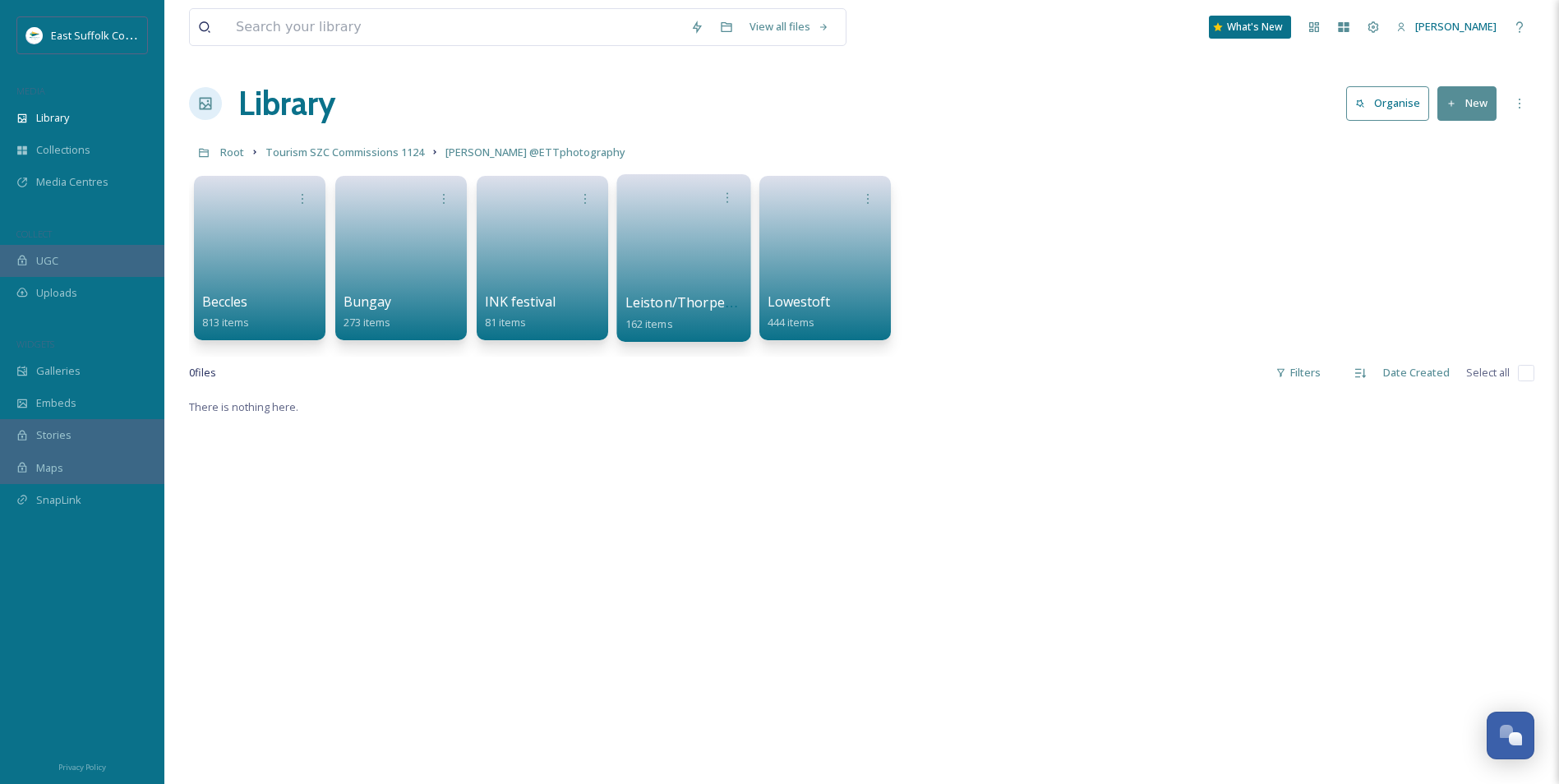
click at [679, 253] on link at bounding box center [684, 252] width 118 height 80
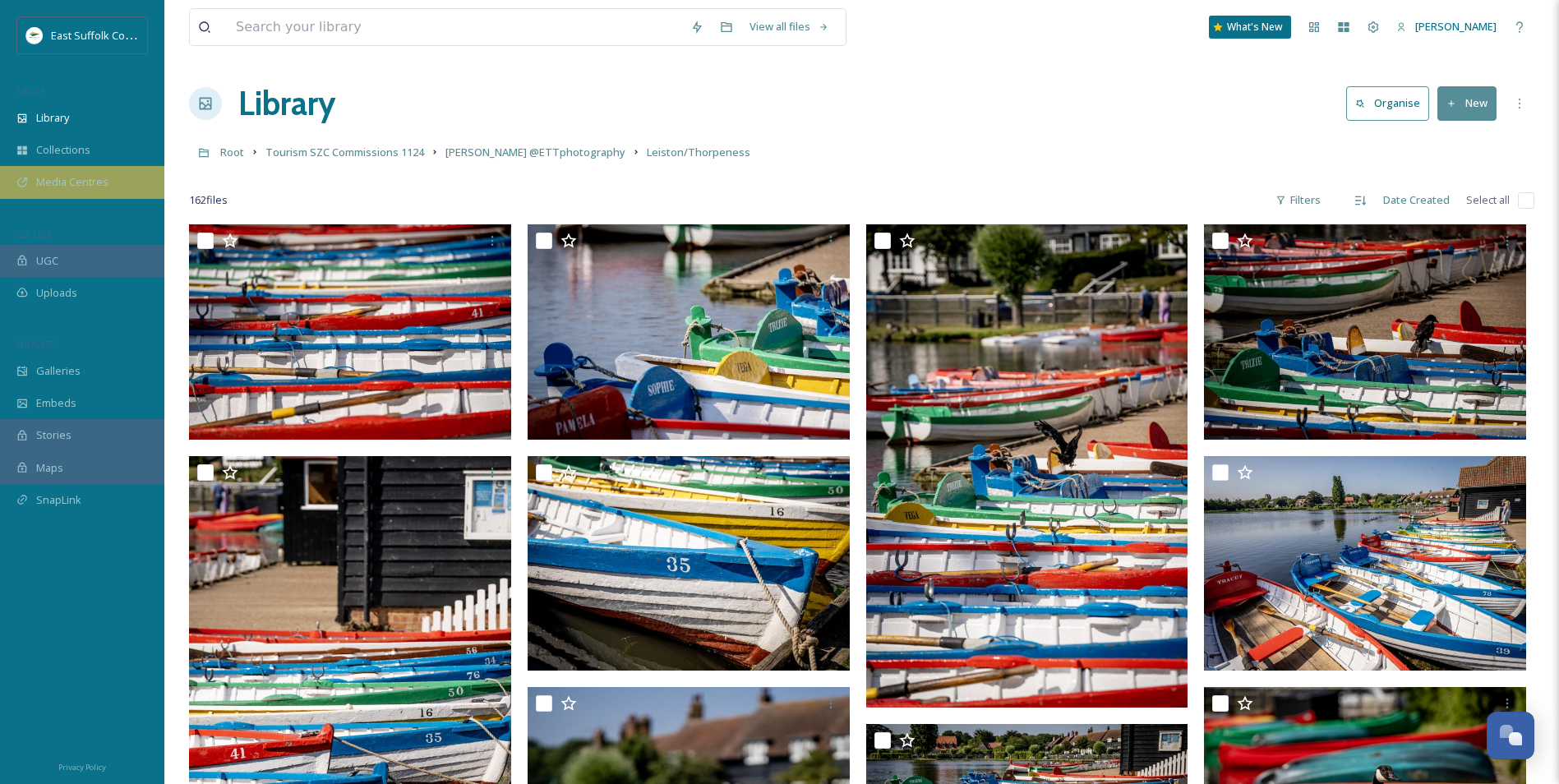
click at [47, 180] on span "Media Centres" at bounding box center [72, 182] width 72 height 16
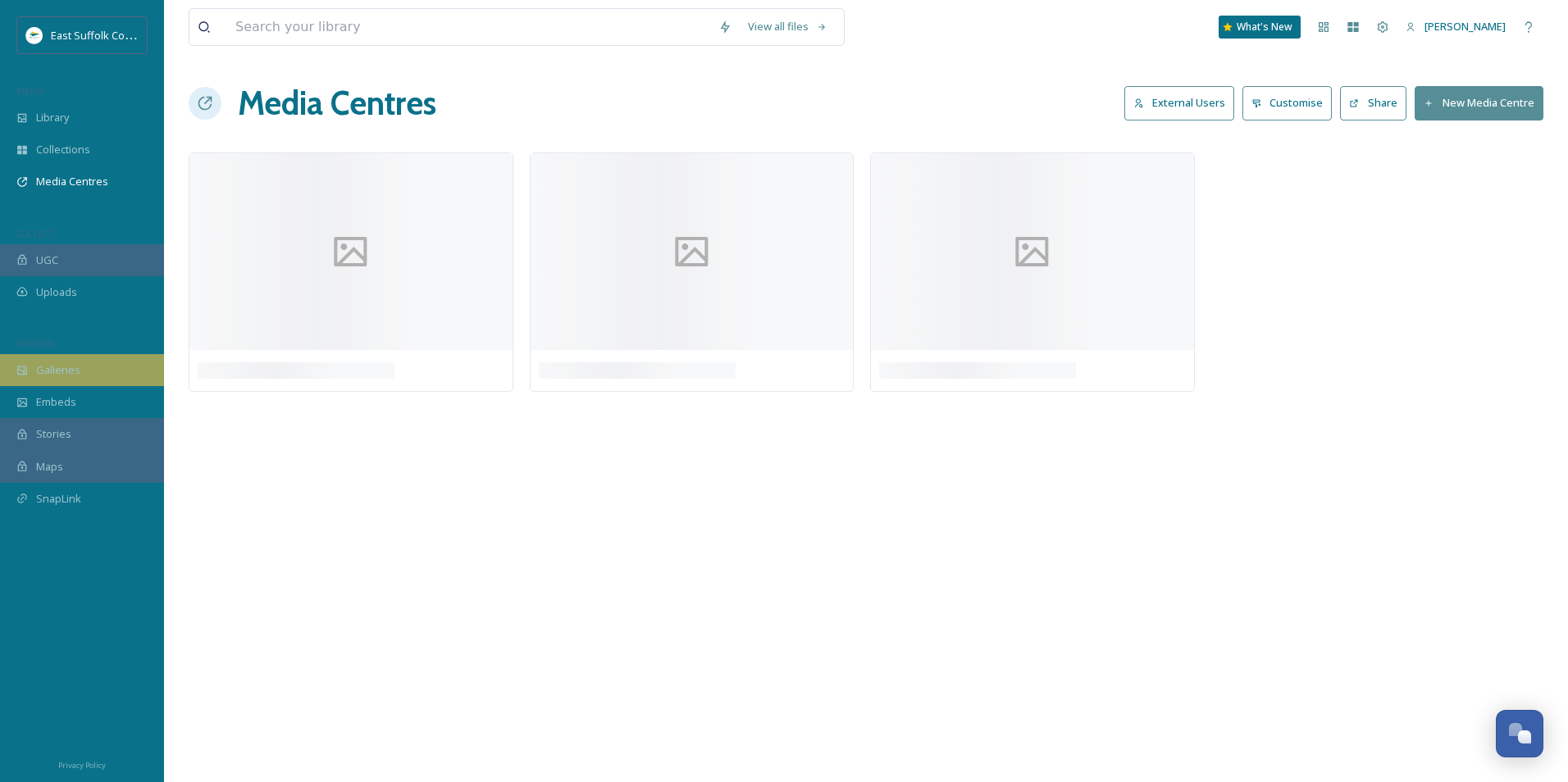
click at [39, 362] on span "Galleries" at bounding box center [58, 369] width 44 height 16
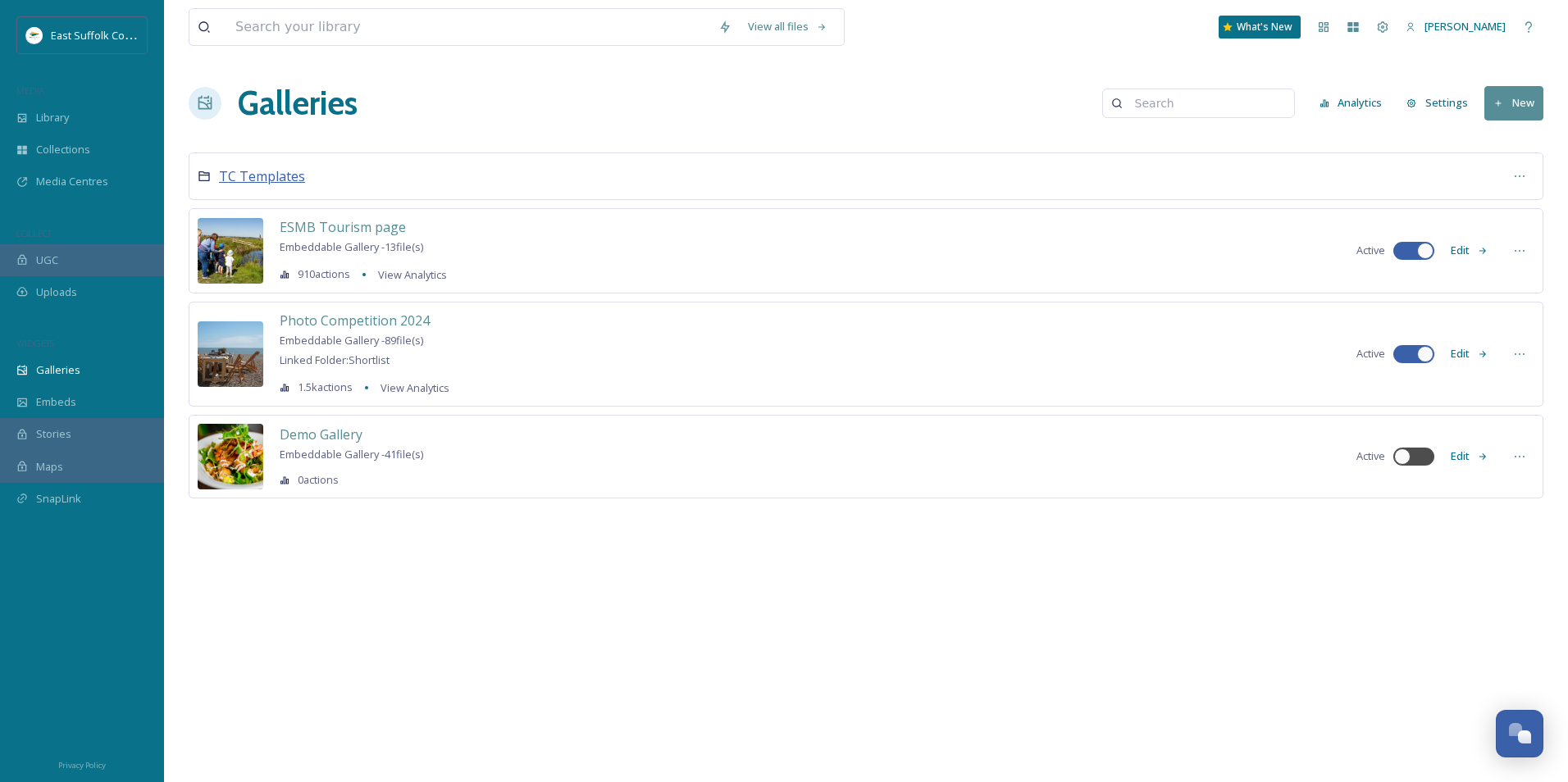
click at [266, 177] on span "TC Templates" at bounding box center [262, 176] width 86 height 18
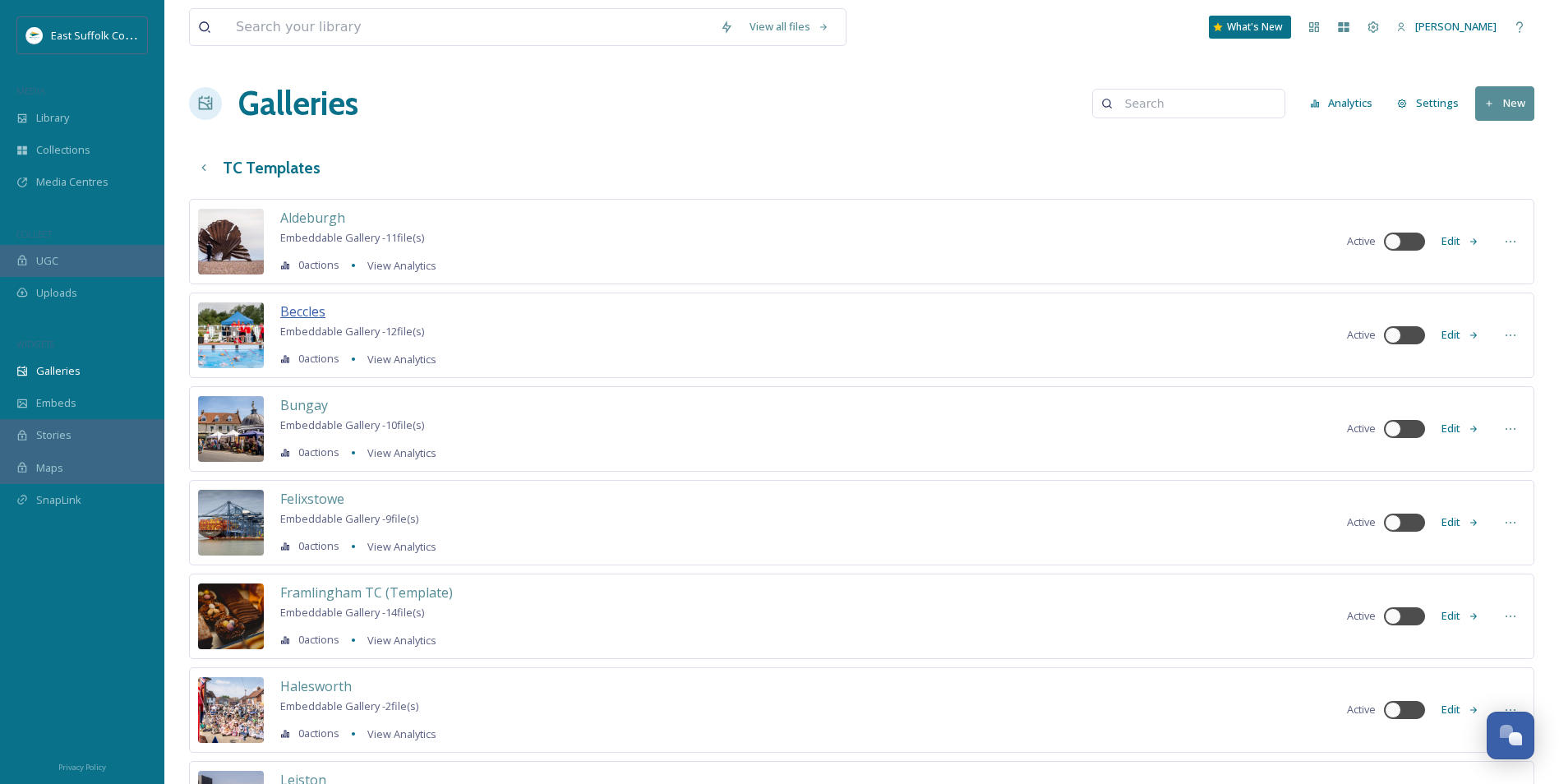
click at [300, 316] on span "Beccles" at bounding box center [302, 311] width 45 height 18
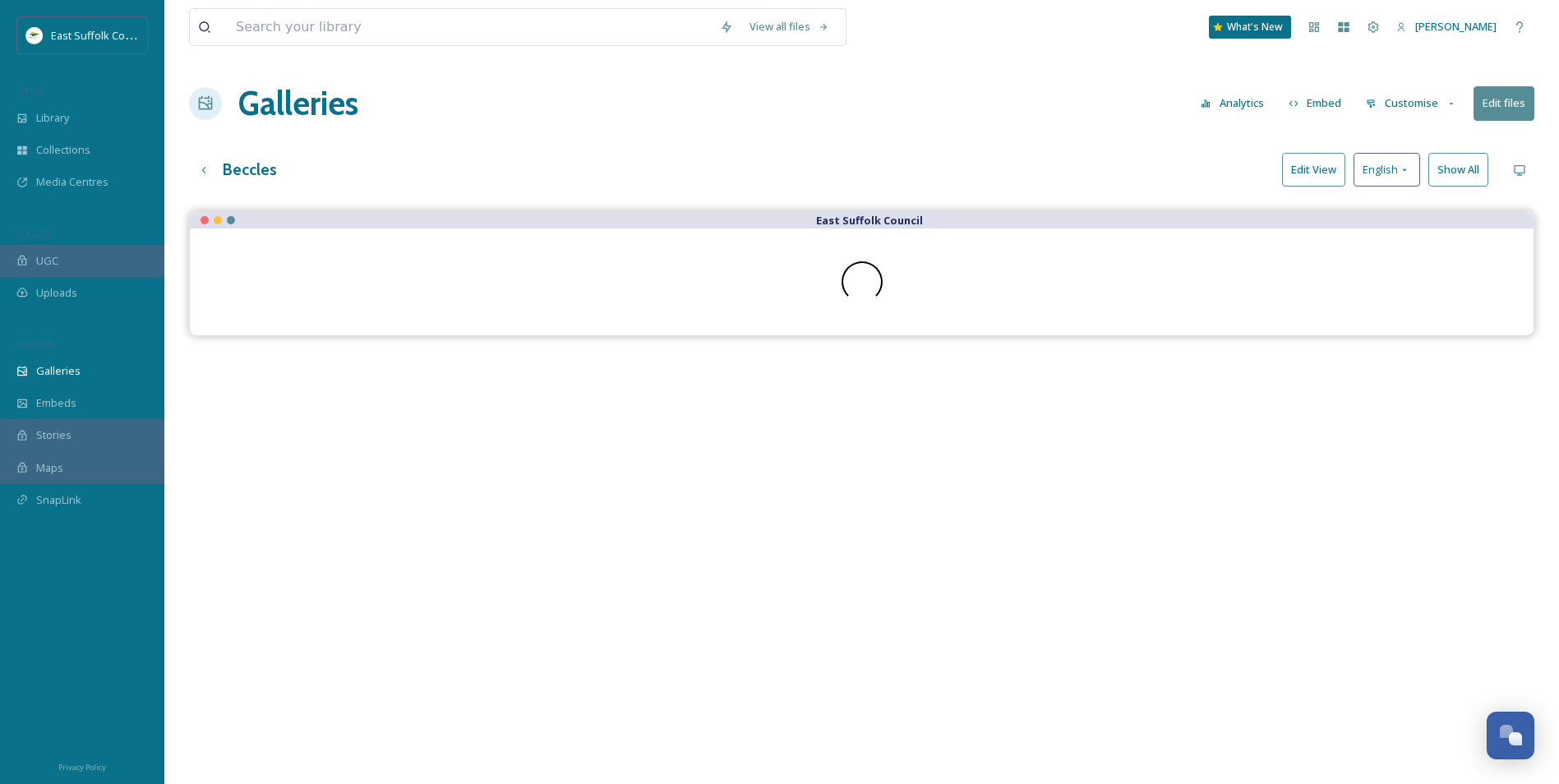
click at [968, 113] on div "Galleries Analytics Embed Customise Edit files" at bounding box center [862, 103] width 1346 height 49
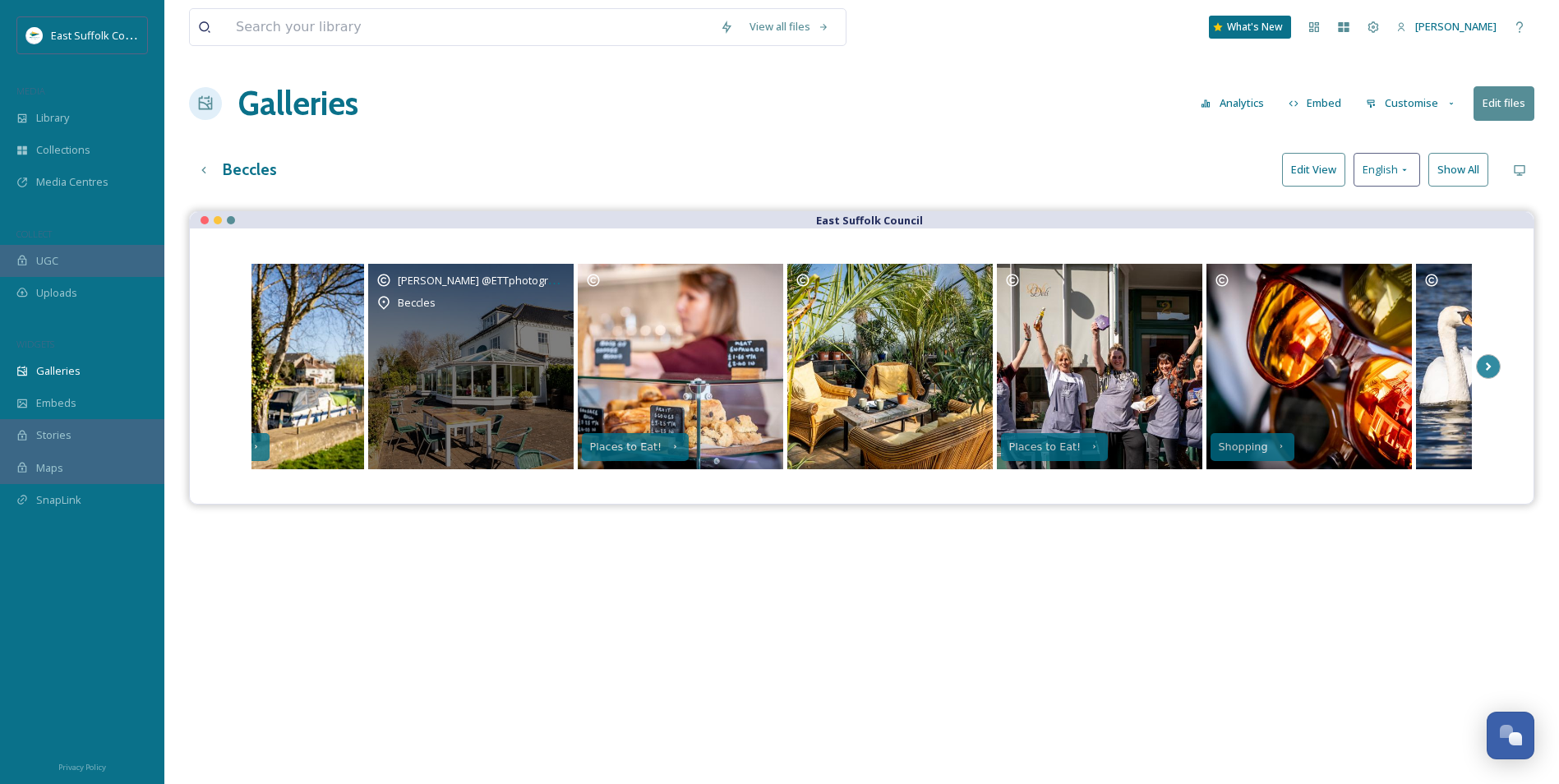
click at [488, 370] on div "[PERSON_NAME] @ETTphotography Beccles" at bounding box center [470, 366] width 205 height 205
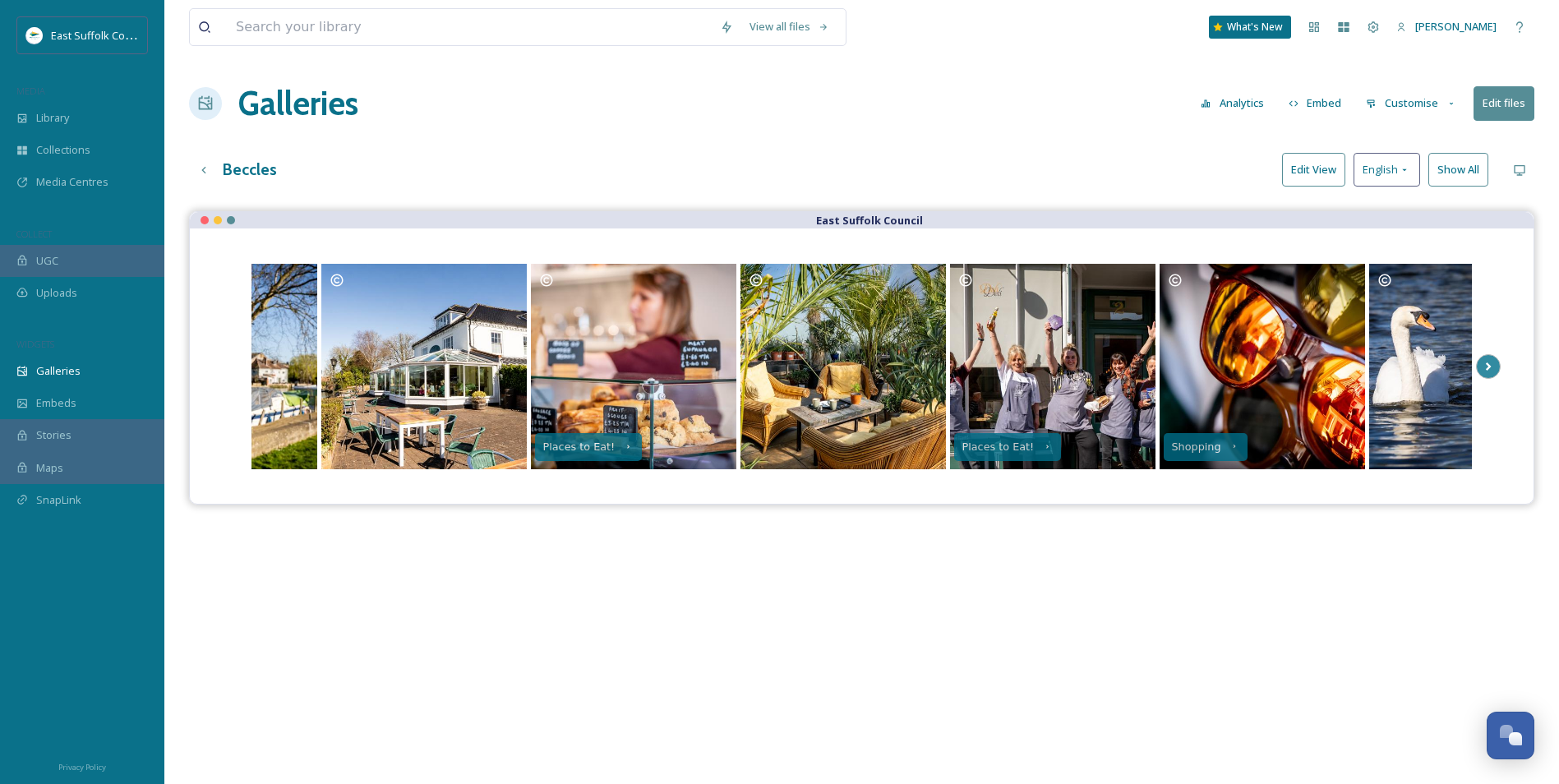
click at [1255, 104] on button "Edit files" at bounding box center [1504, 103] width 61 height 34
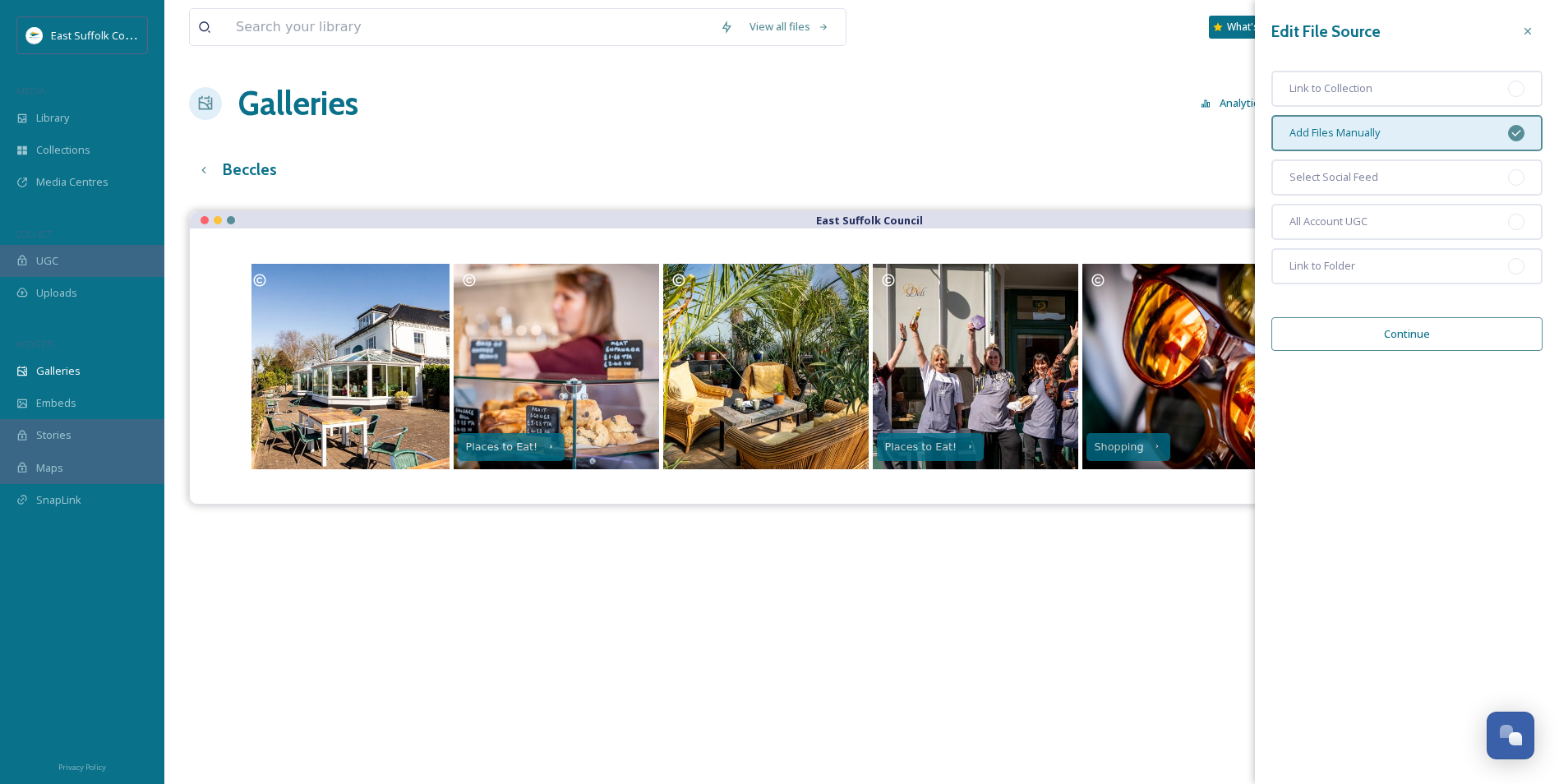
click at [944, 140] on div "View all files What's New Jake Snell Galleries Analytics Embed Customise Edit f…" at bounding box center [862, 510] width 1395 height 1020
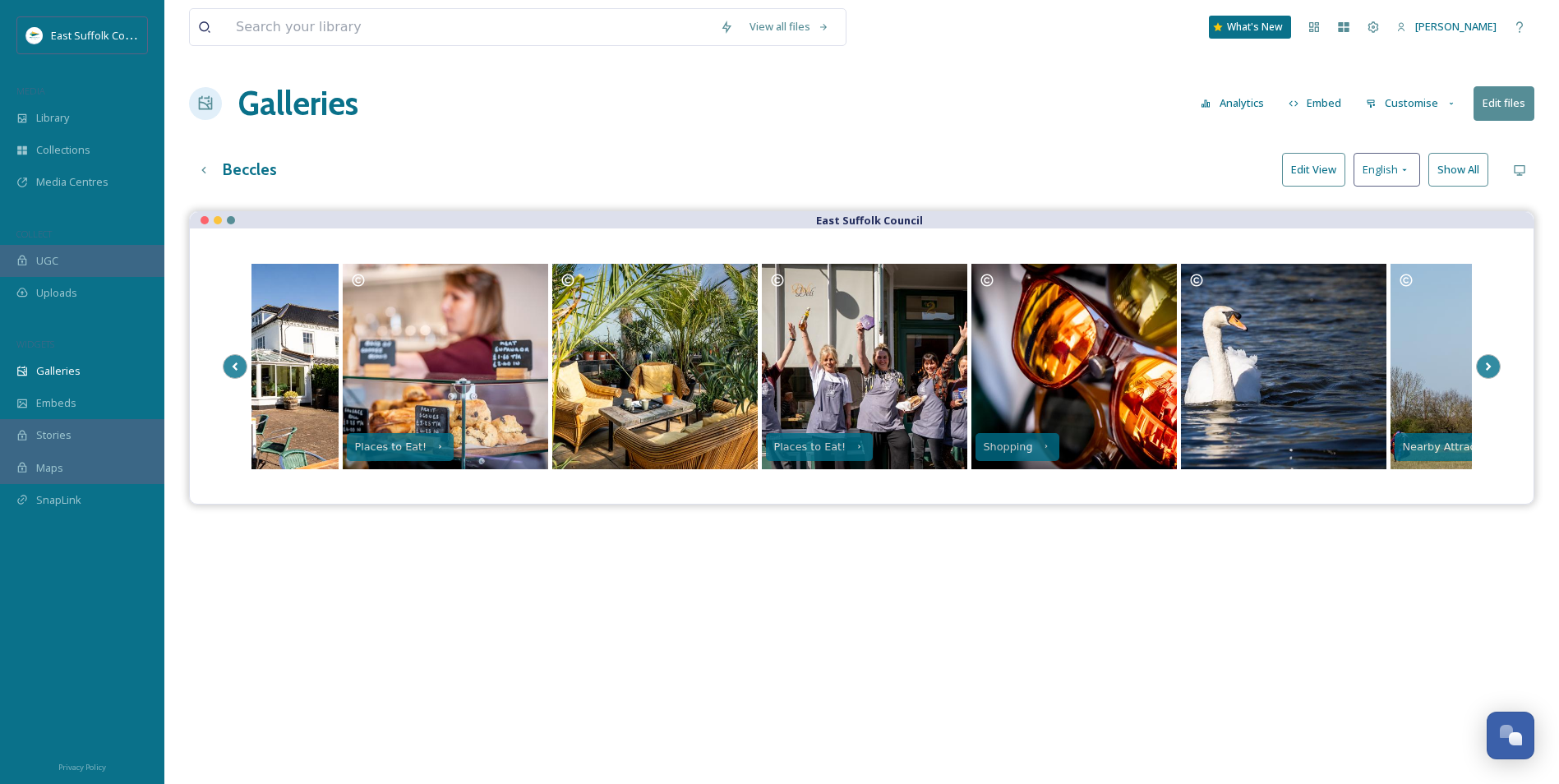
click at [1255, 164] on button "Edit View" at bounding box center [1314, 169] width 63 height 34
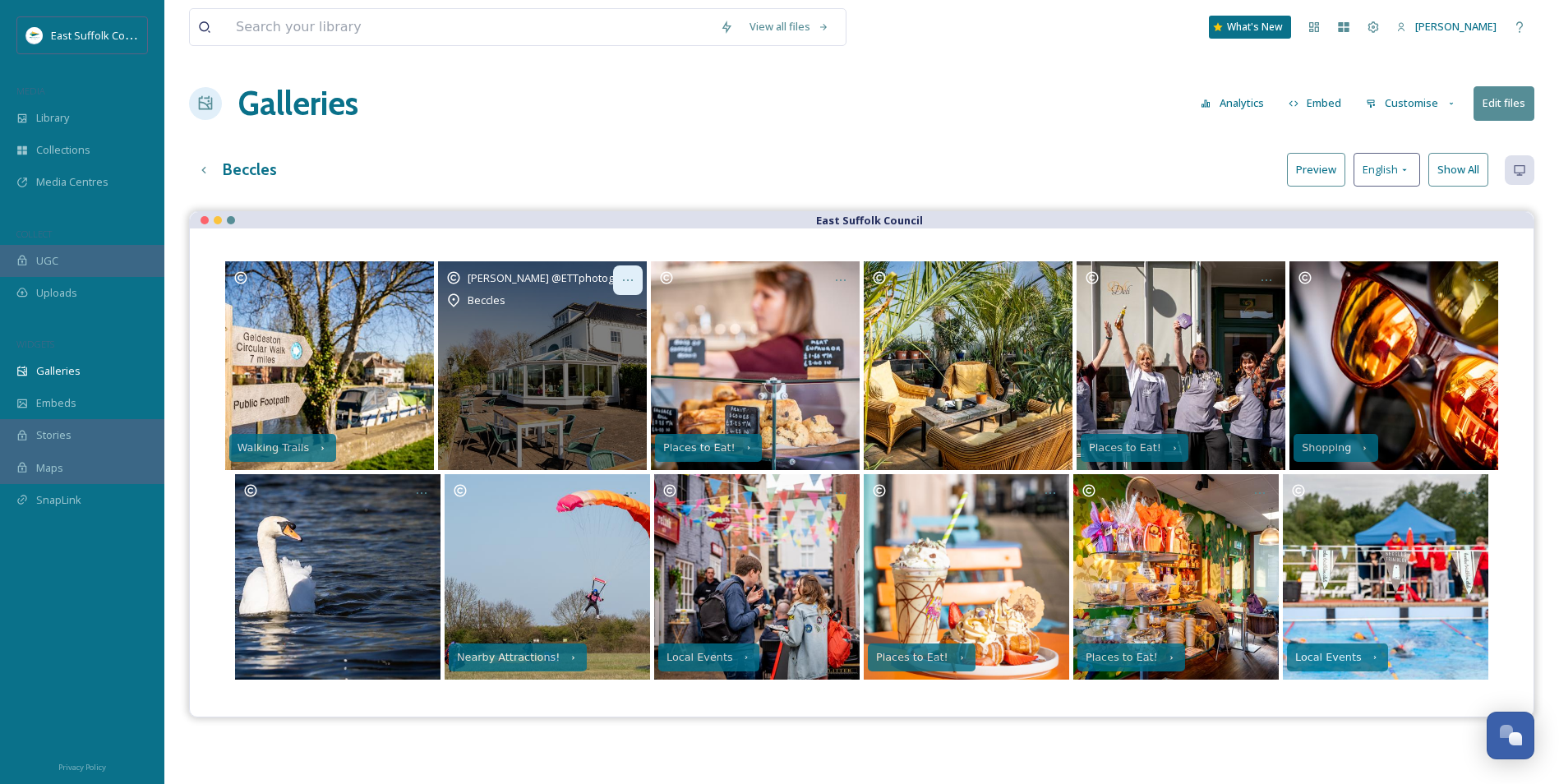
click at [622, 284] on icon at bounding box center [628, 281] width 13 height 13
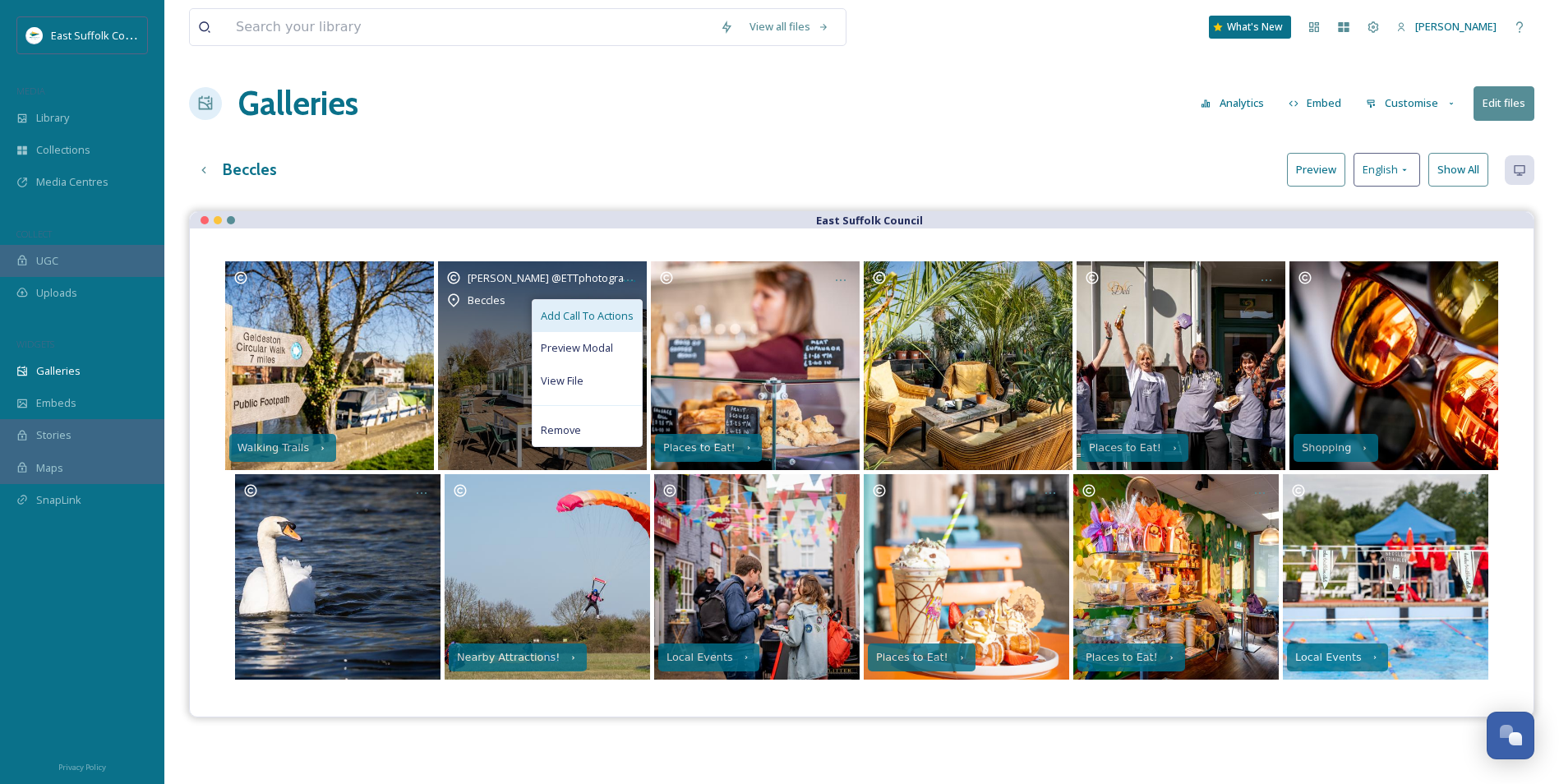
click at [602, 313] on span "Add Call To Actions" at bounding box center [587, 316] width 93 height 16
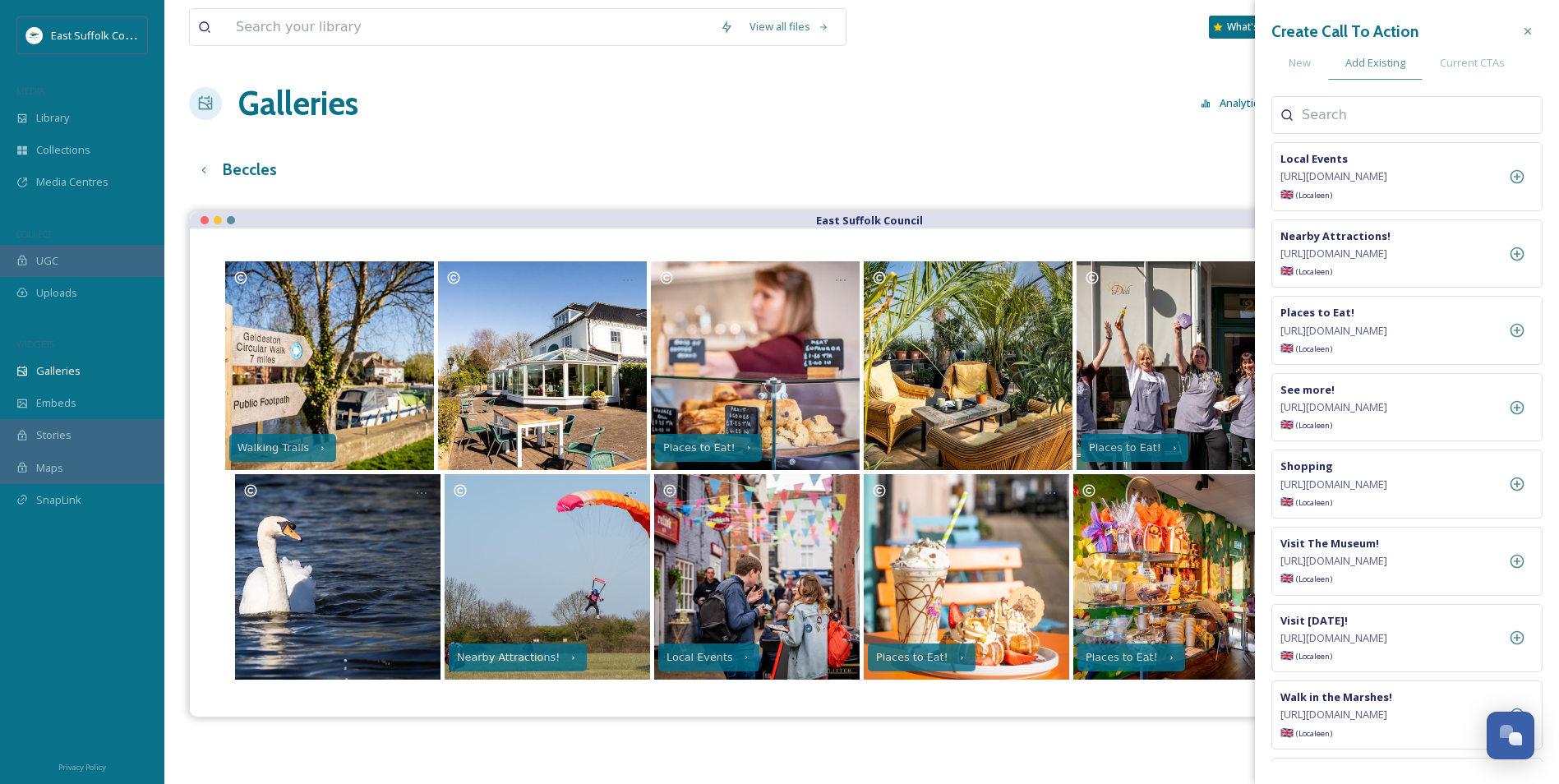
click at [1255, 118] on input at bounding box center [1385, 115] width 164 height 20
click at [1255, 73] on div "New" at bounding box center [1300, 62] width 56 height 34
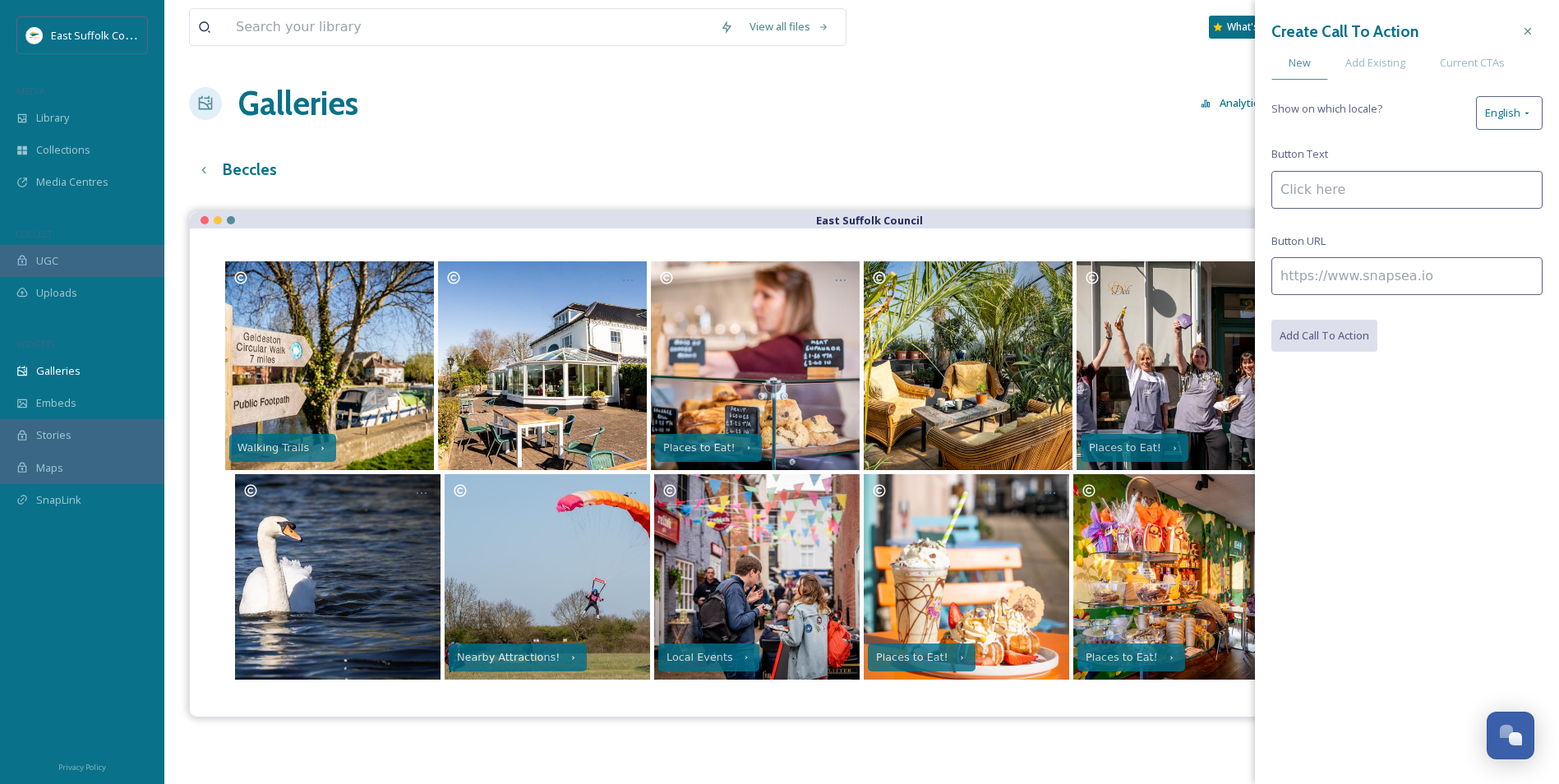
click at [1255, 195] on input at bounding box center [1407, 190] width 272 height 38
type input "m"
type input "More from East Suffolk Council"
click at [1255, 277] on input at bounding box center [1407, 277] width 272 height 38
paste input "[URL][DOMAIN_NAME]"
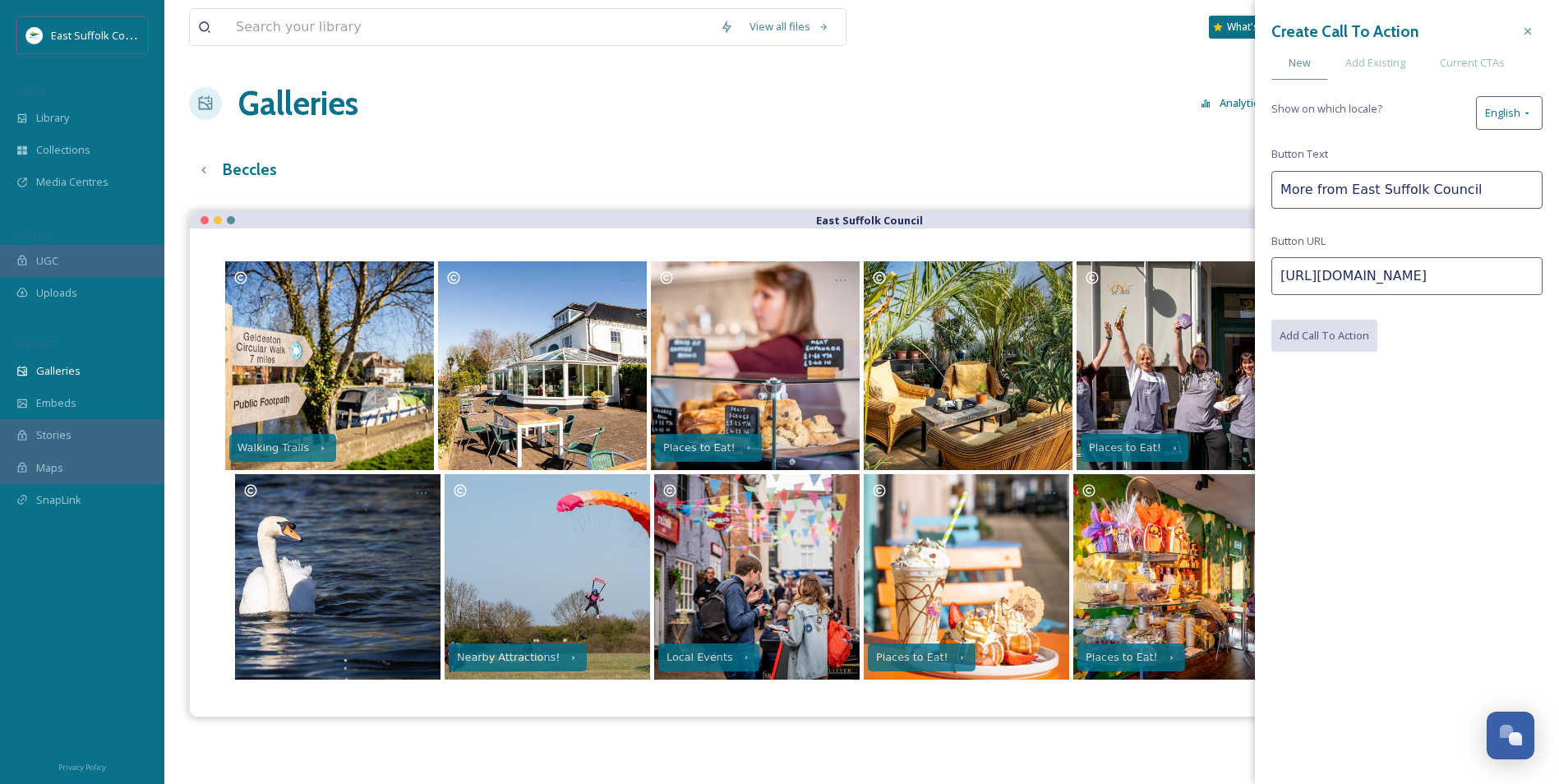
scroll to position [0, 545]
type input "[URL][DOMAIN_NAME]"
click at [1255, 345] on button "Add Call To Action" at bounding box center [1326, 336] width 108 height 34
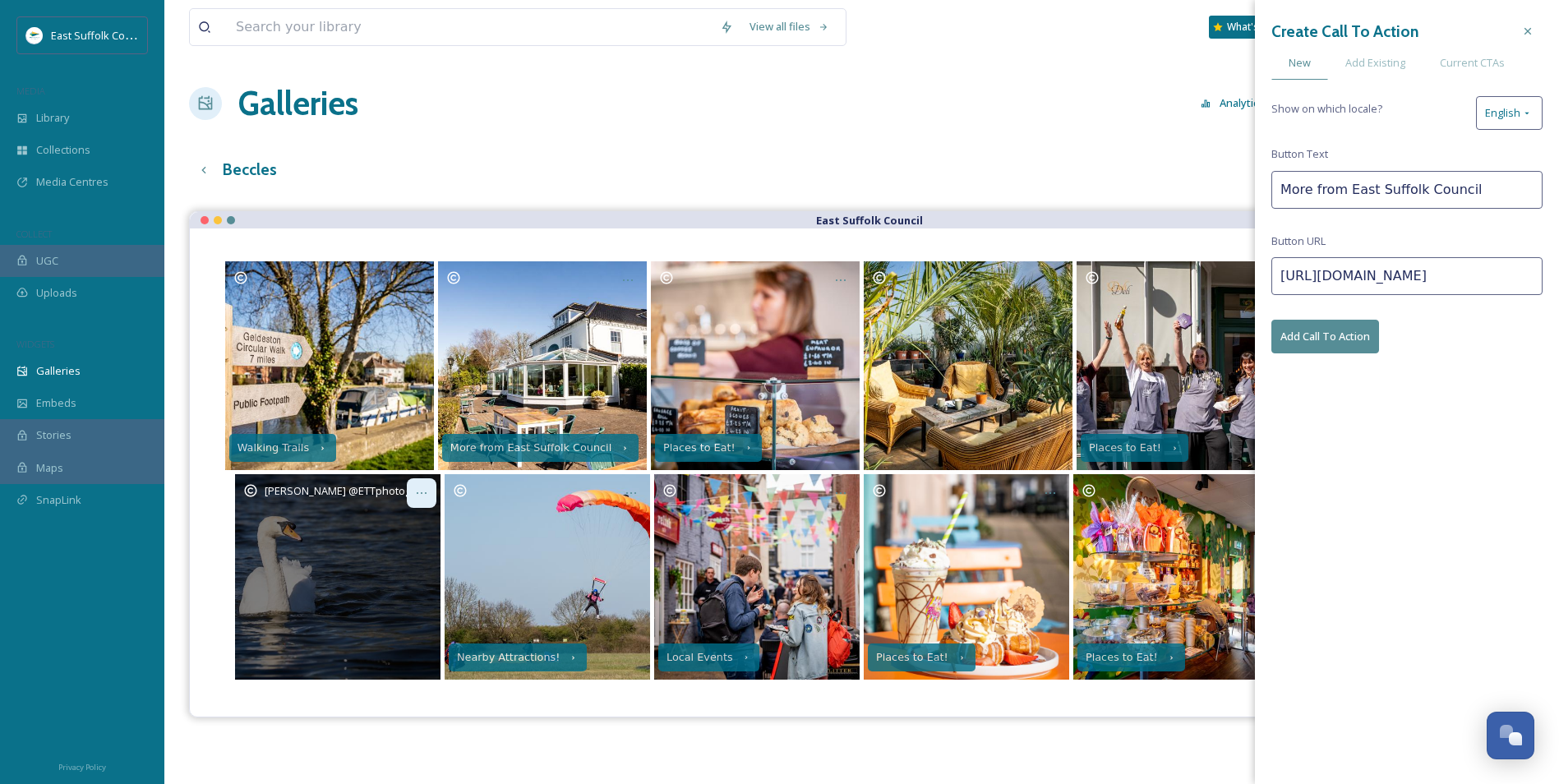
click at [424, 490] on icon at bounding box center [422, 493] width 13 height 13
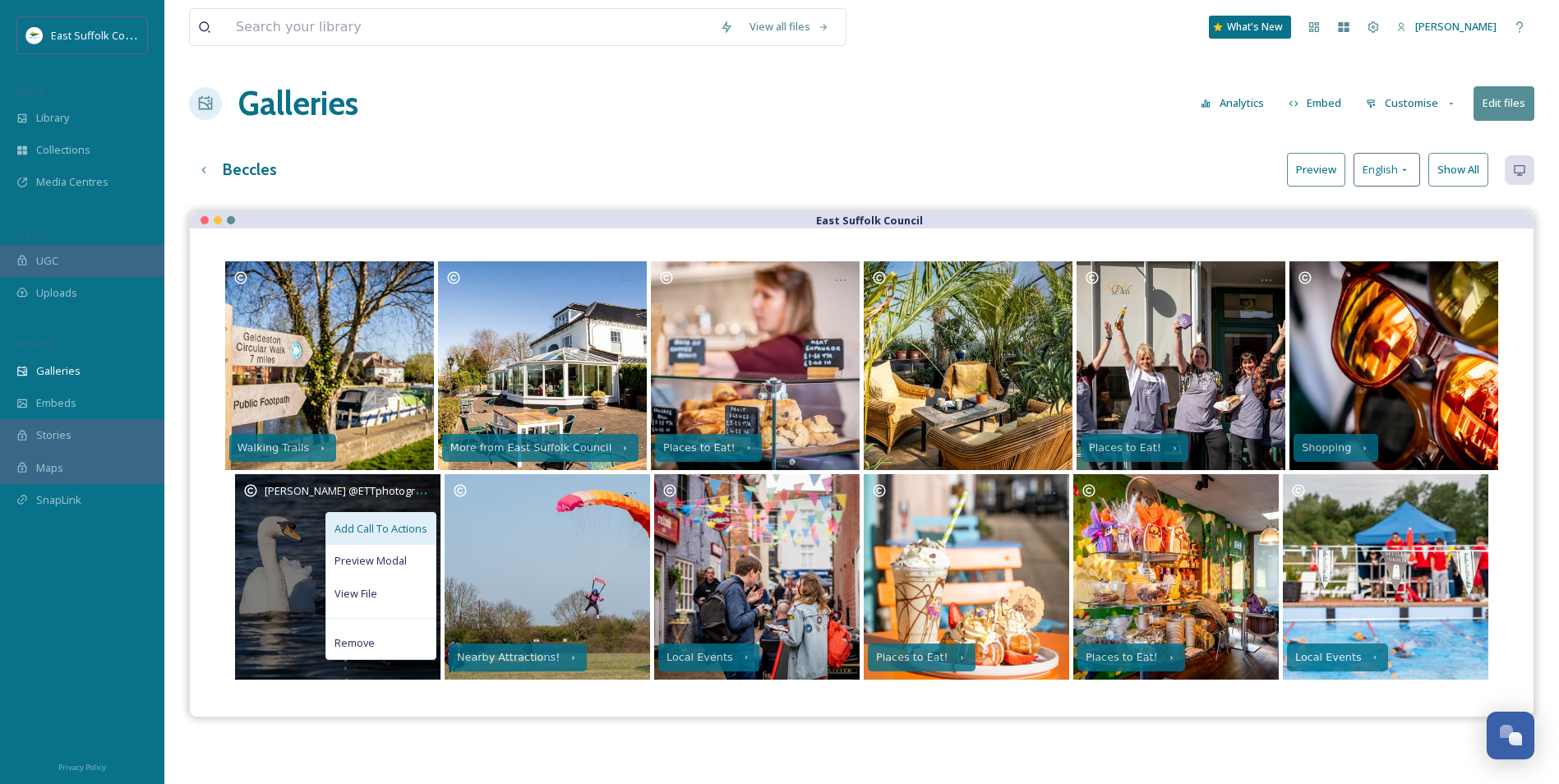
click at [374, 536] on span "Add Call To Actions" at bounding box center [381, 528] width 93 height 16
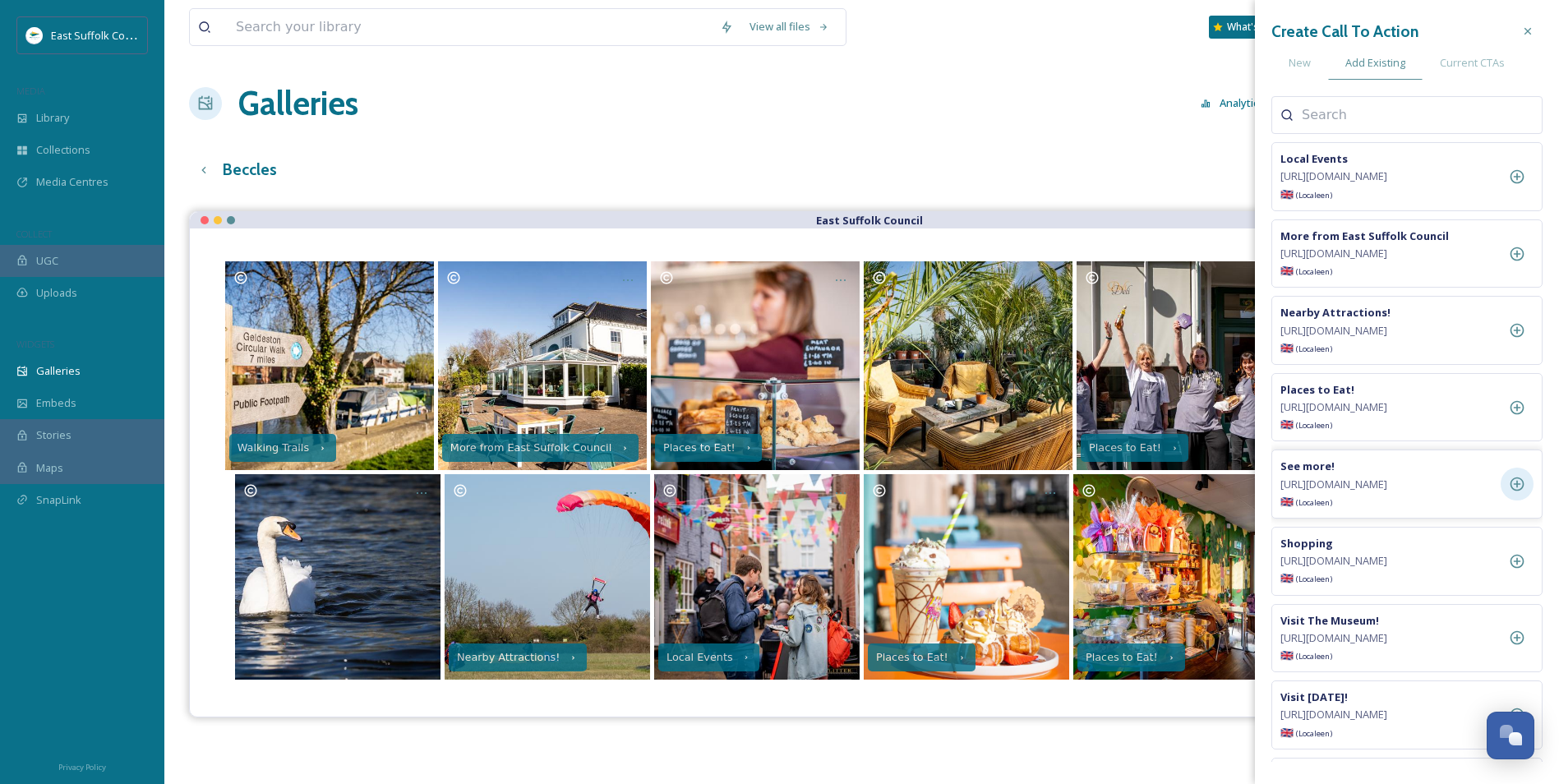
click at [1255, 492] on icon at bounding box center [1517, 484] width 14 height 14
click at [811, 605] on div "Walking Trails More from East Suffolk Council Places to Eat! Places to Eat! Sho…" at bounding box center [862, 473] width 1344 height 488
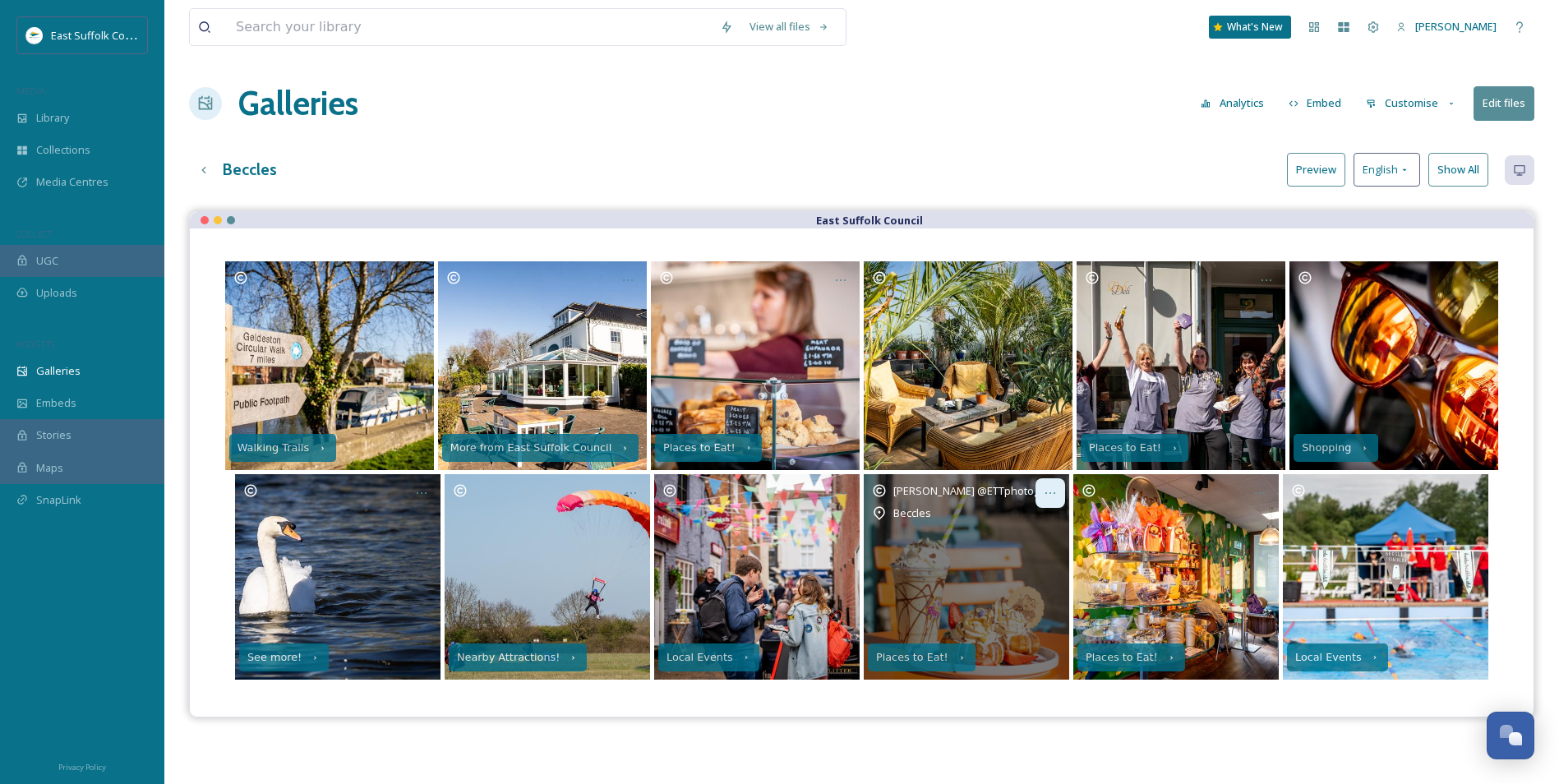
click at [1058, 492] on div at bounding box center [1051, 493] width 30 height 30
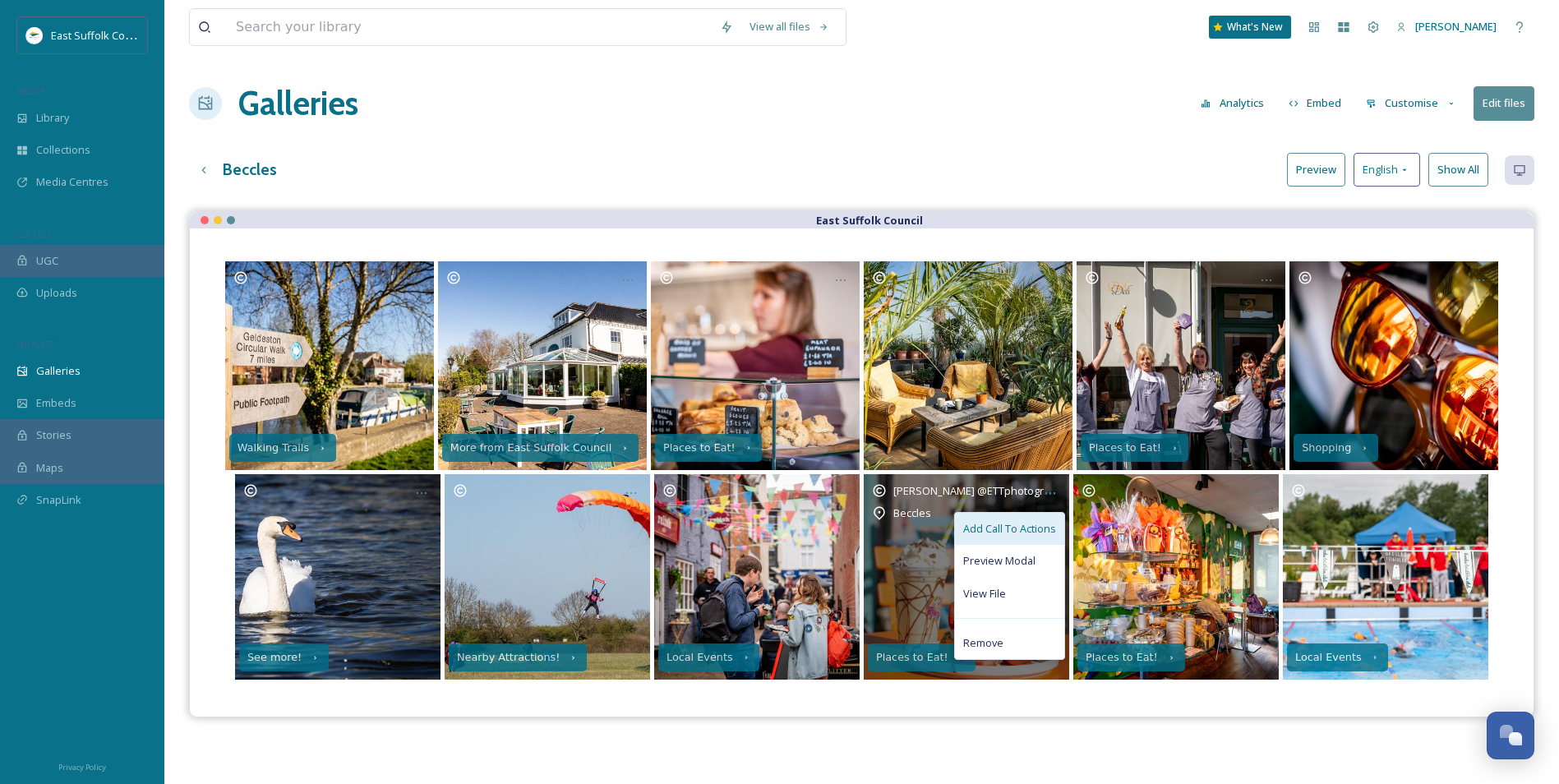
click at [984, 533] on span "Add Call To Actions" at bounding box center [1010, 528] width 93 height 16
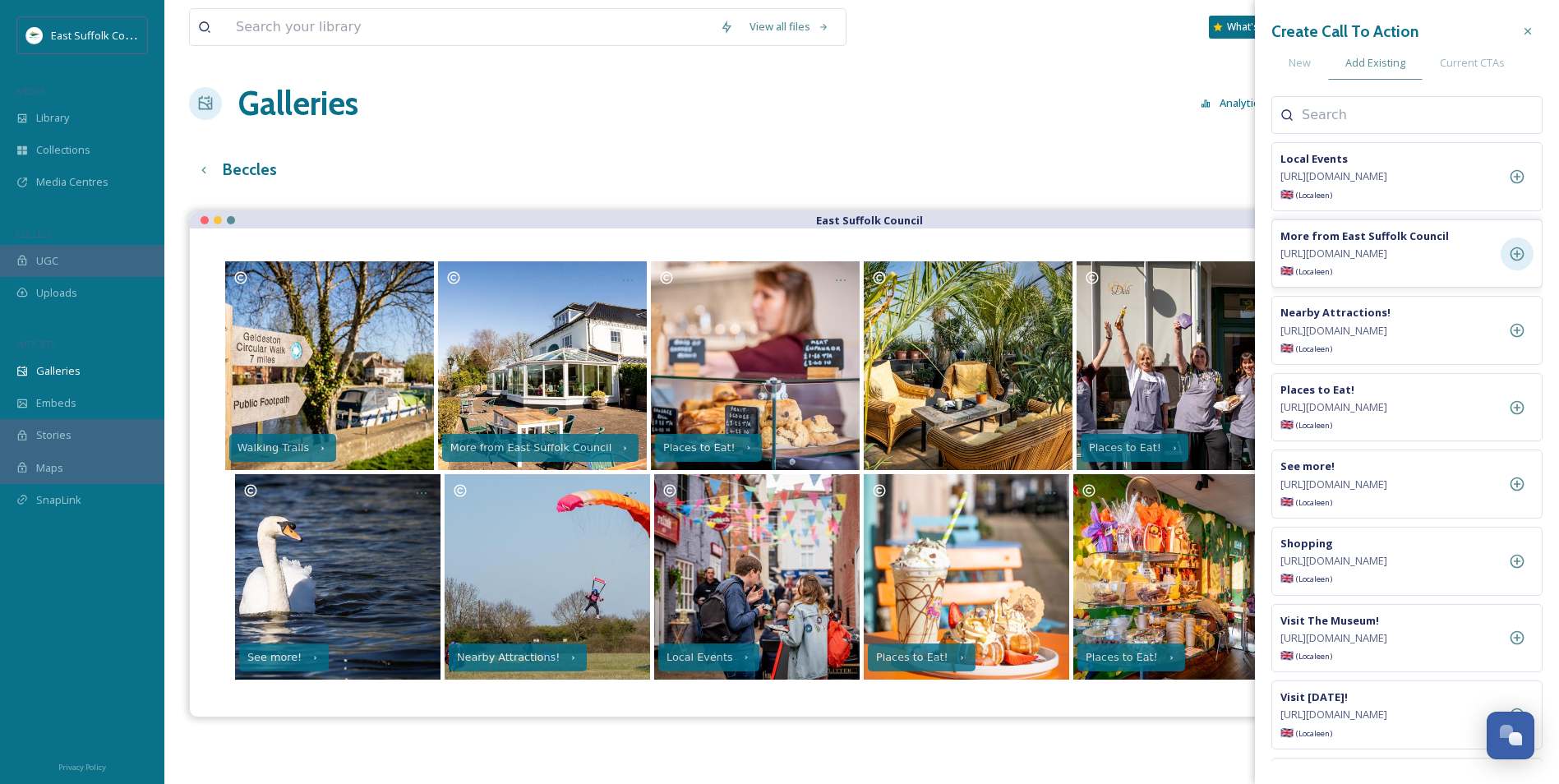
click at [1255, 262] on icon at bounding box center [1517, 254] width 17 height 17
click at [1255, 72] on div "Current CTAs" at bounding box center [1473, 62] width 100 height 34
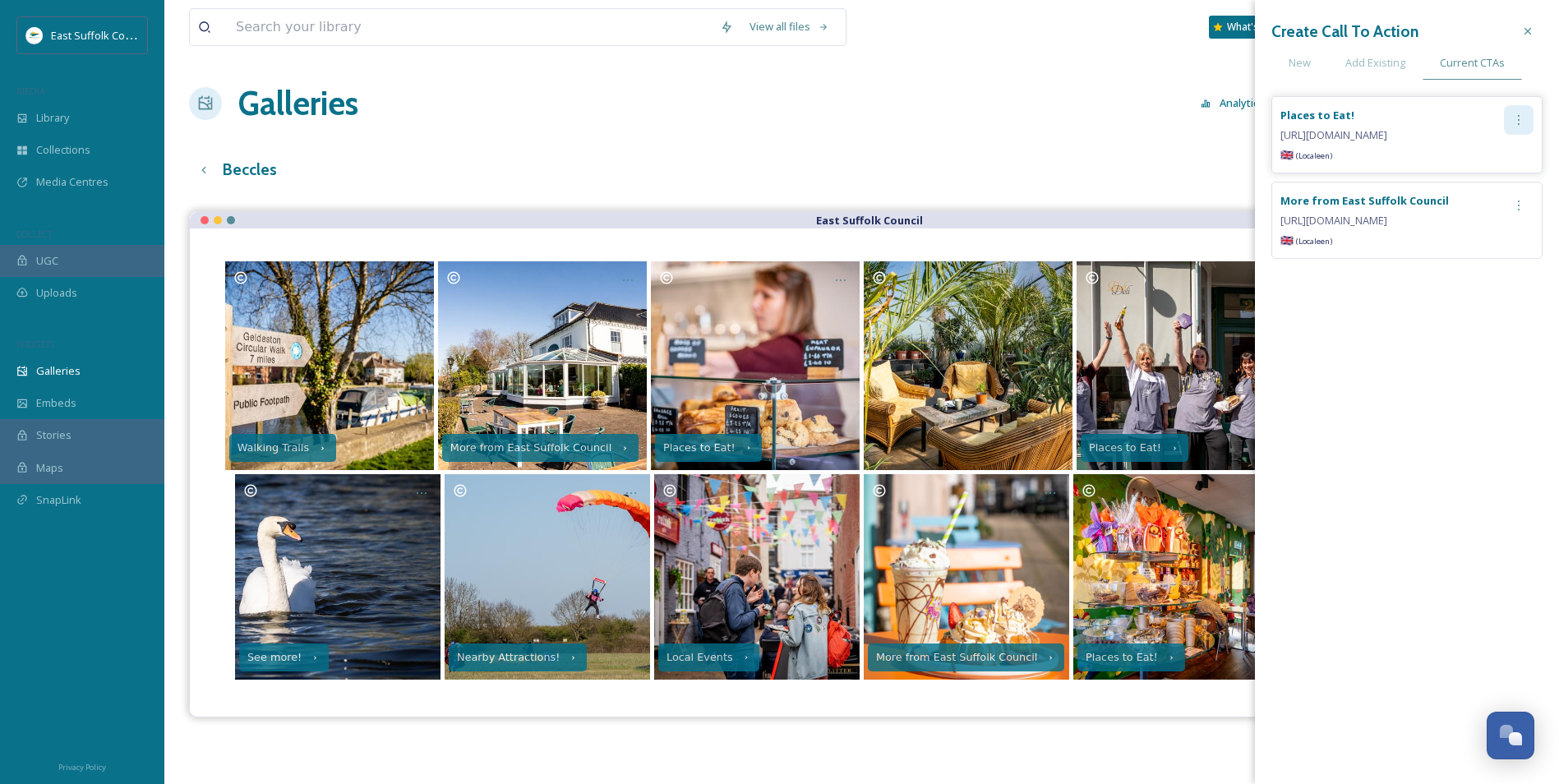
click at [1255, 125] on icon at bounding box center [1519, 120] width 13 height 13
click at [1255, 183] on div "Remove" at bounding box center [1484, 188] width 98 height 32
click at [1255, 73] on div "Add Existing" at bounding box center [1375, 62] width 95 height 34
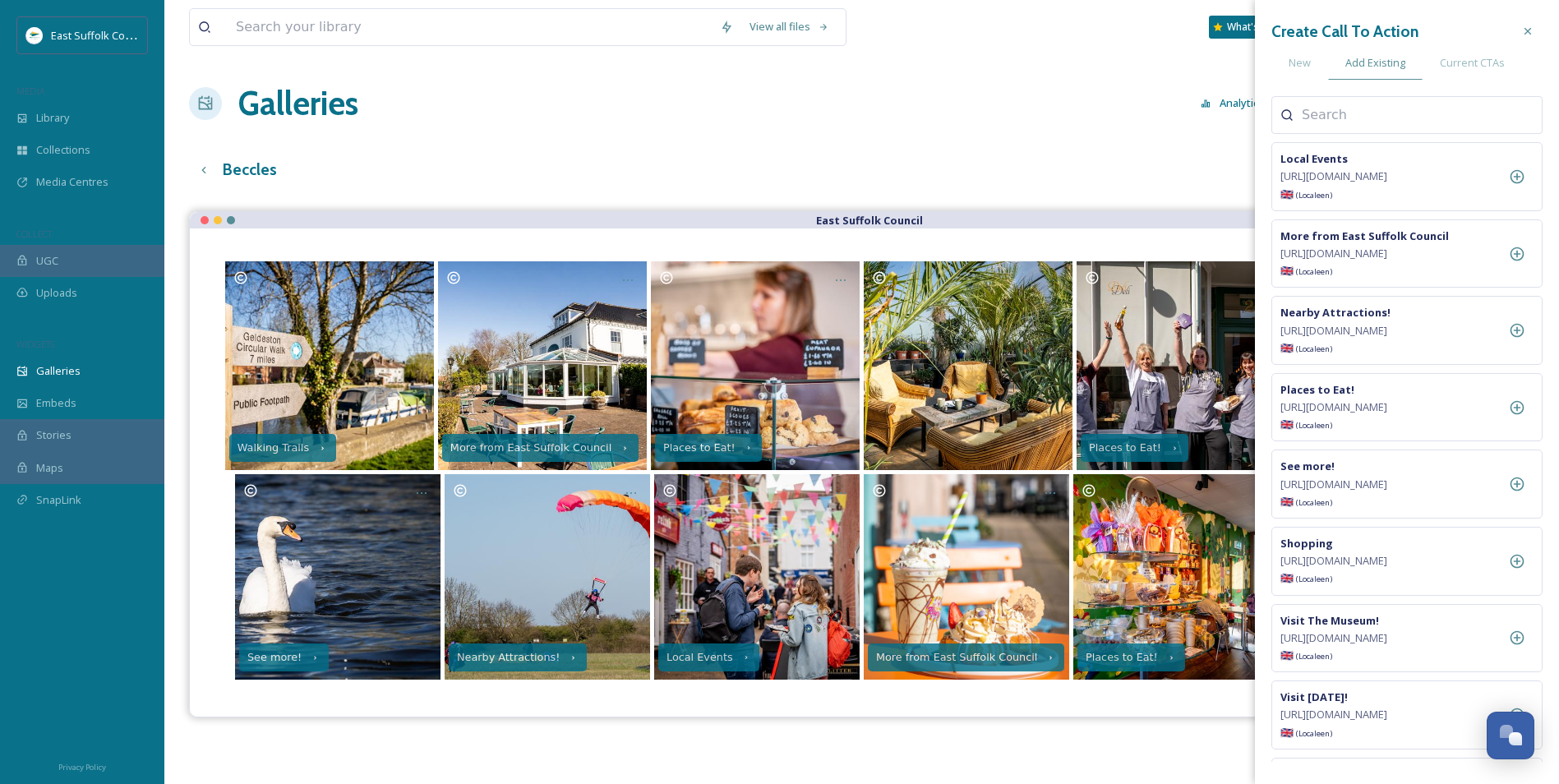
click at [1136, 148] on div "View all files What's New Jake Snell Galleries Analytics Embed Customise Edit f…" at bounding box center [862, 510] width 1395 height 1020
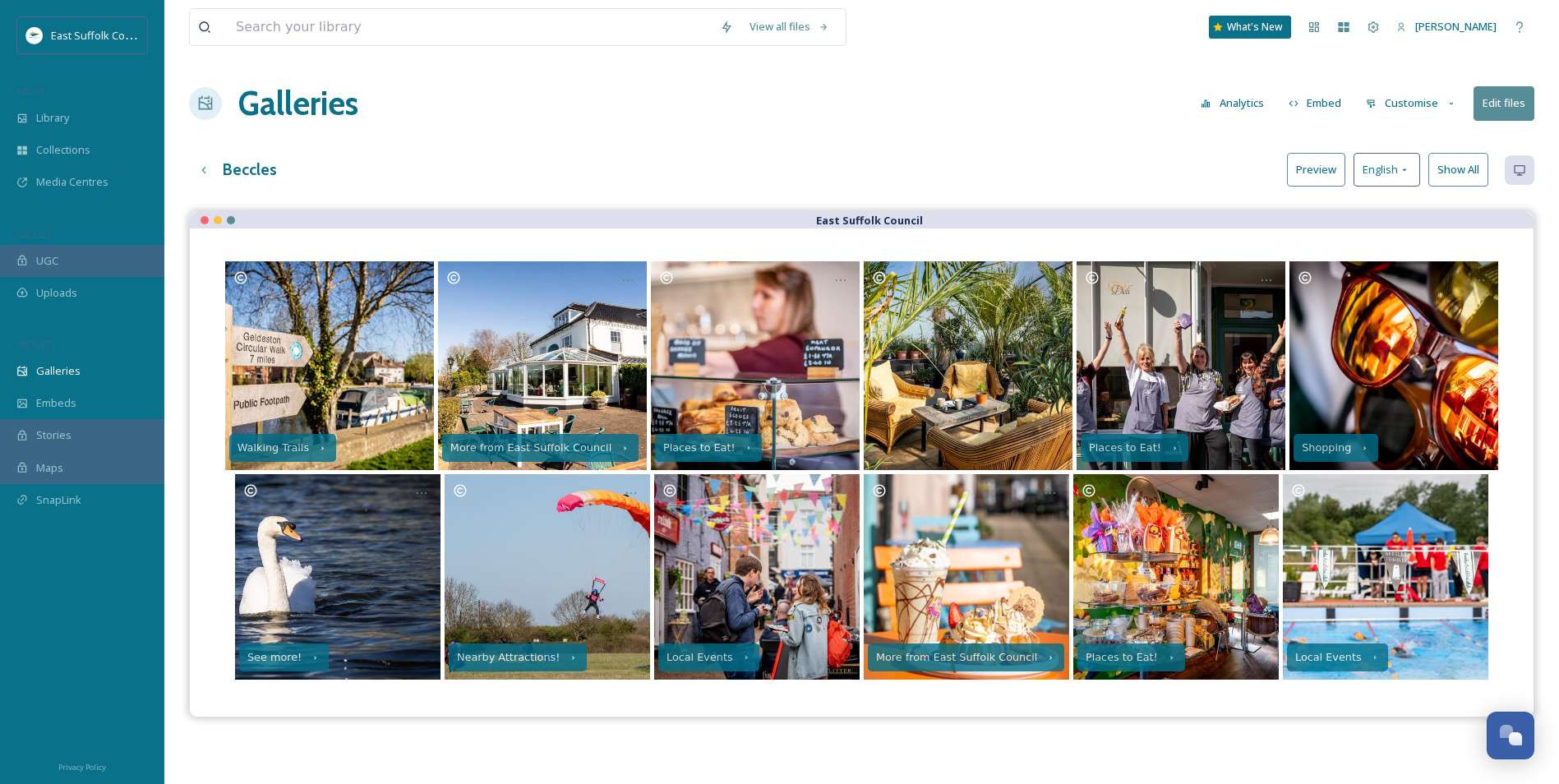
click at [1131, 169] on div "Beccles Preview English Show All" at bounding box center [862, 169] width 1346 height 34
click at [1255, 165] on button "Preview" at bounding box center [1316, 169] width 58 height 34
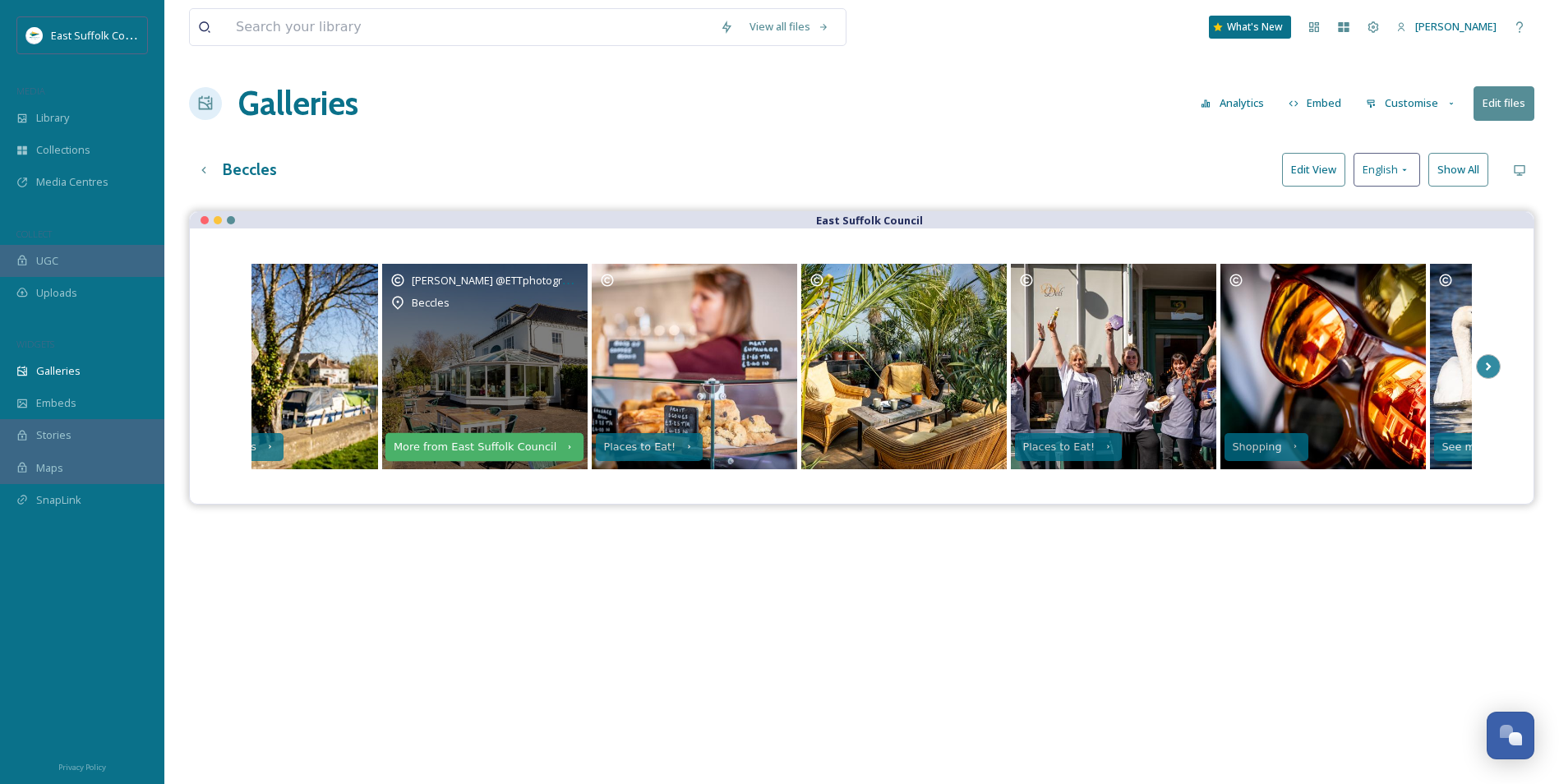
click at [503, 439] on div "More from East Suffolk Council" at bounding box center [484, 447] width 199 height 28
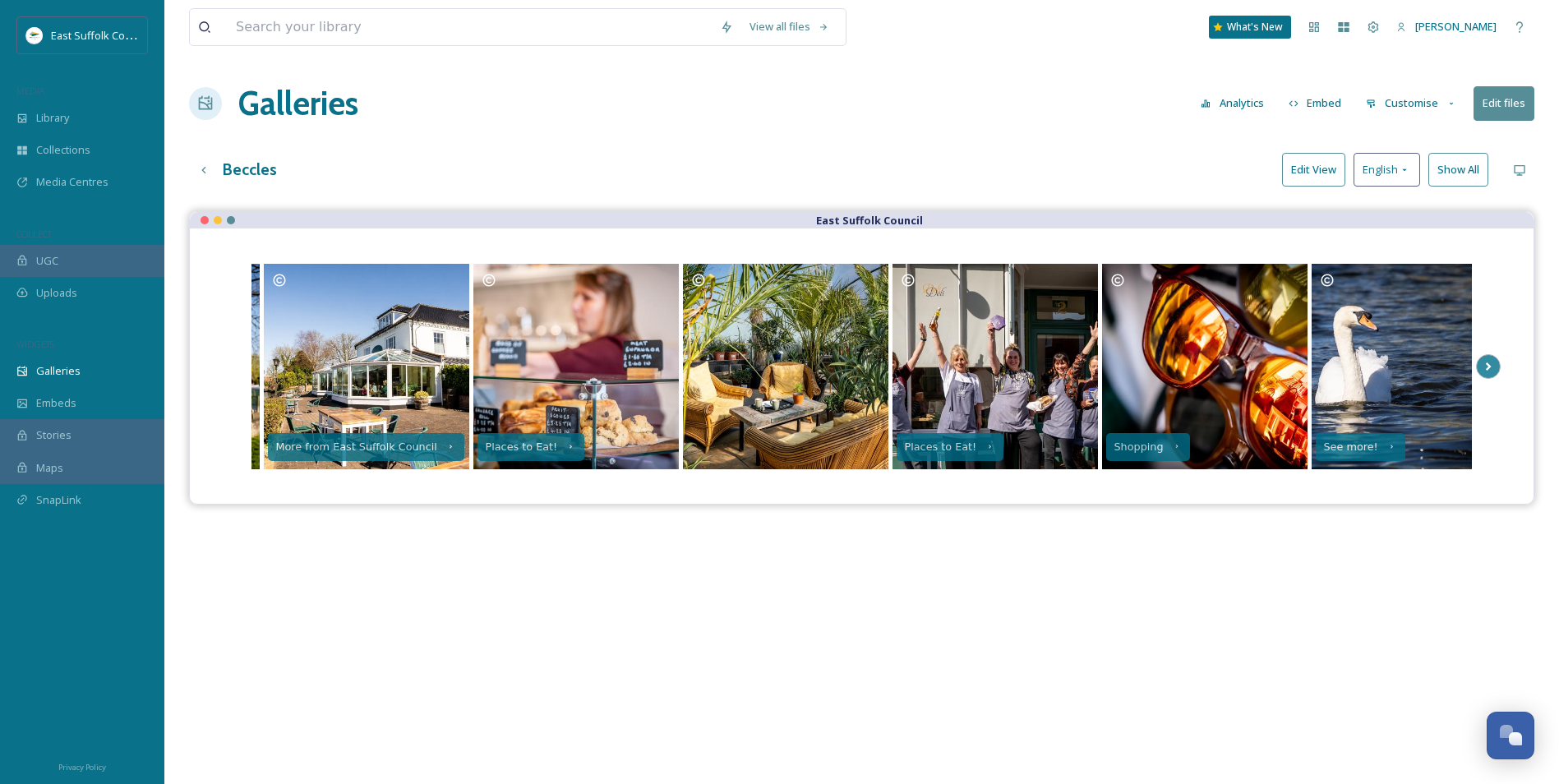
click at [698, 188] on div "View all files What's New Jake Snell Galleries Analytics Embed Customise Edit f…" at bounding box center [862, 510] width 1395 height 1020
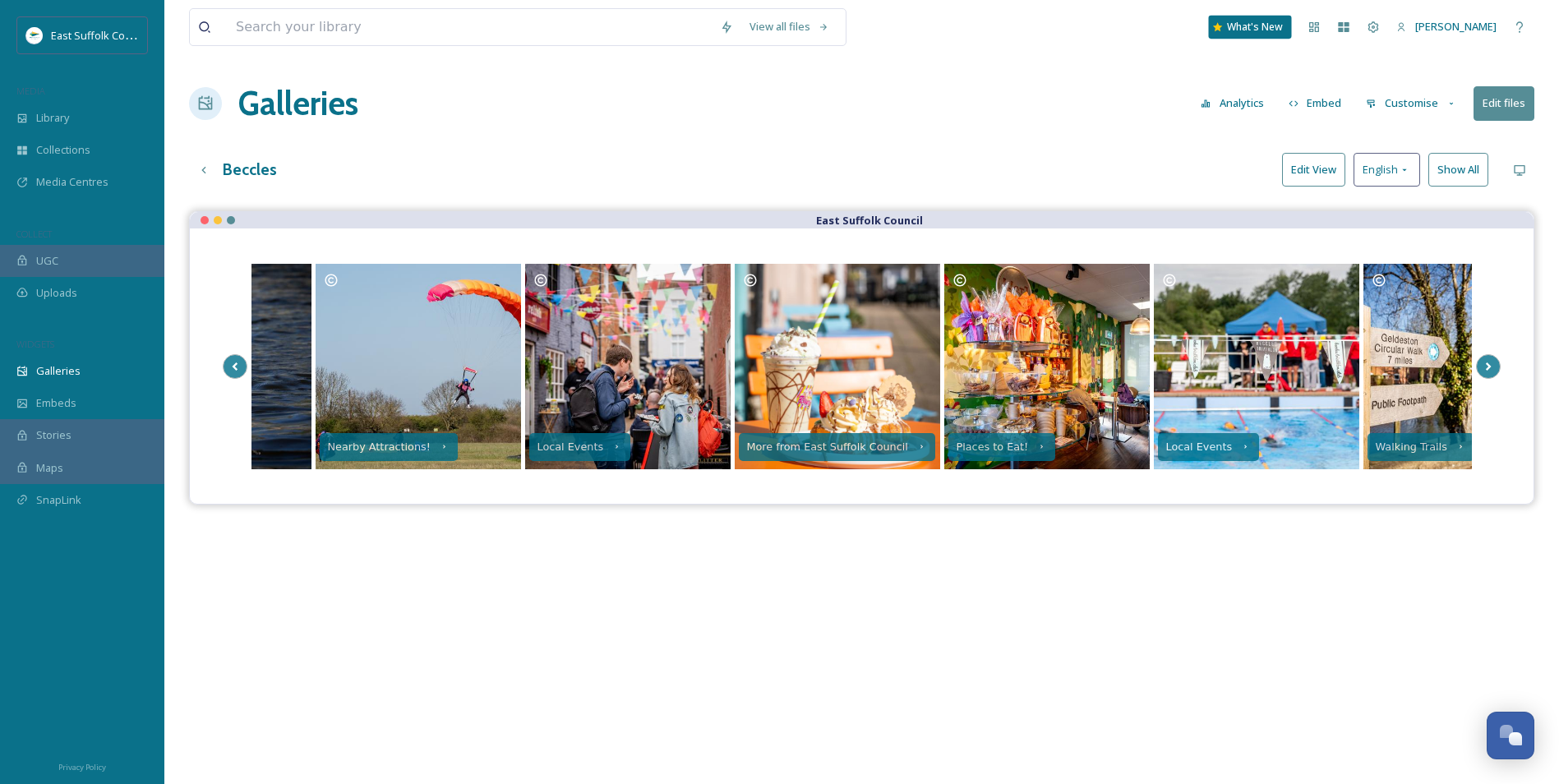
click at [1255, 32] on div "What's New" at bounding box center [1251, 27] width 83 height 23
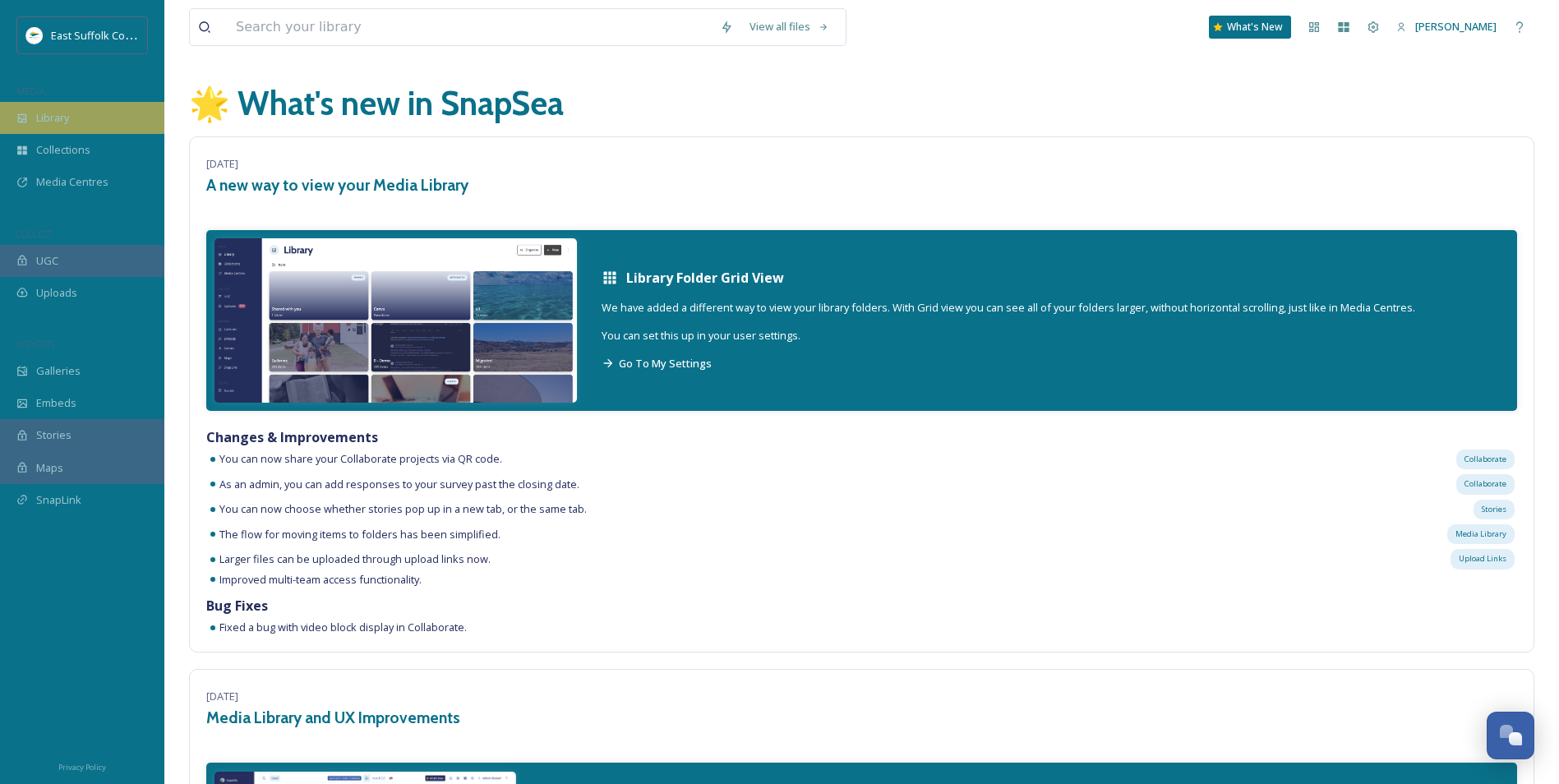
click at [77, 116] on div "Library" at bounding box center [82, 118] width 164 height 32
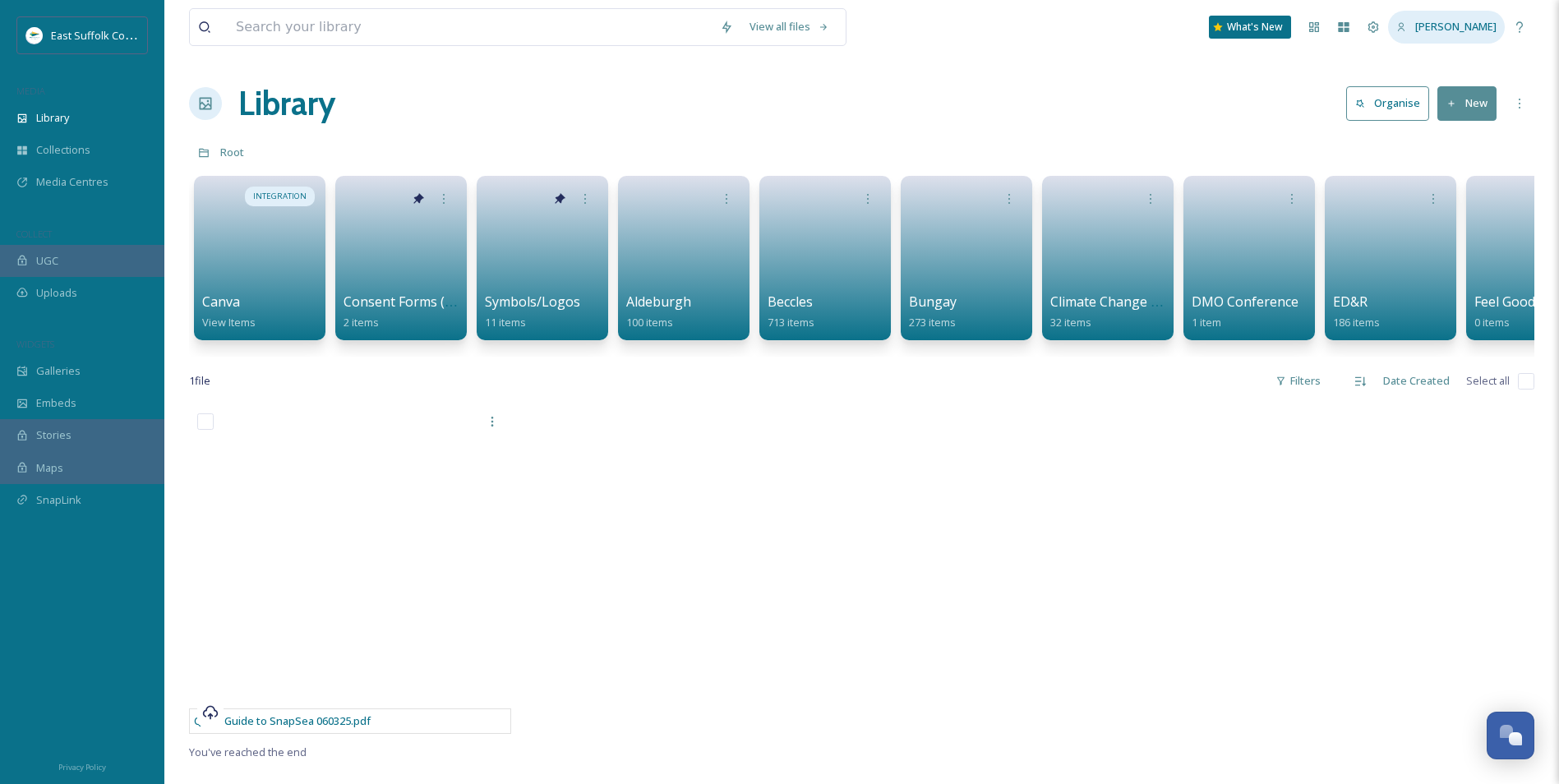
click at [1255, 24] on div "[PERSON_NAME]" at bounding box center [1447, 27] width 117 height 32
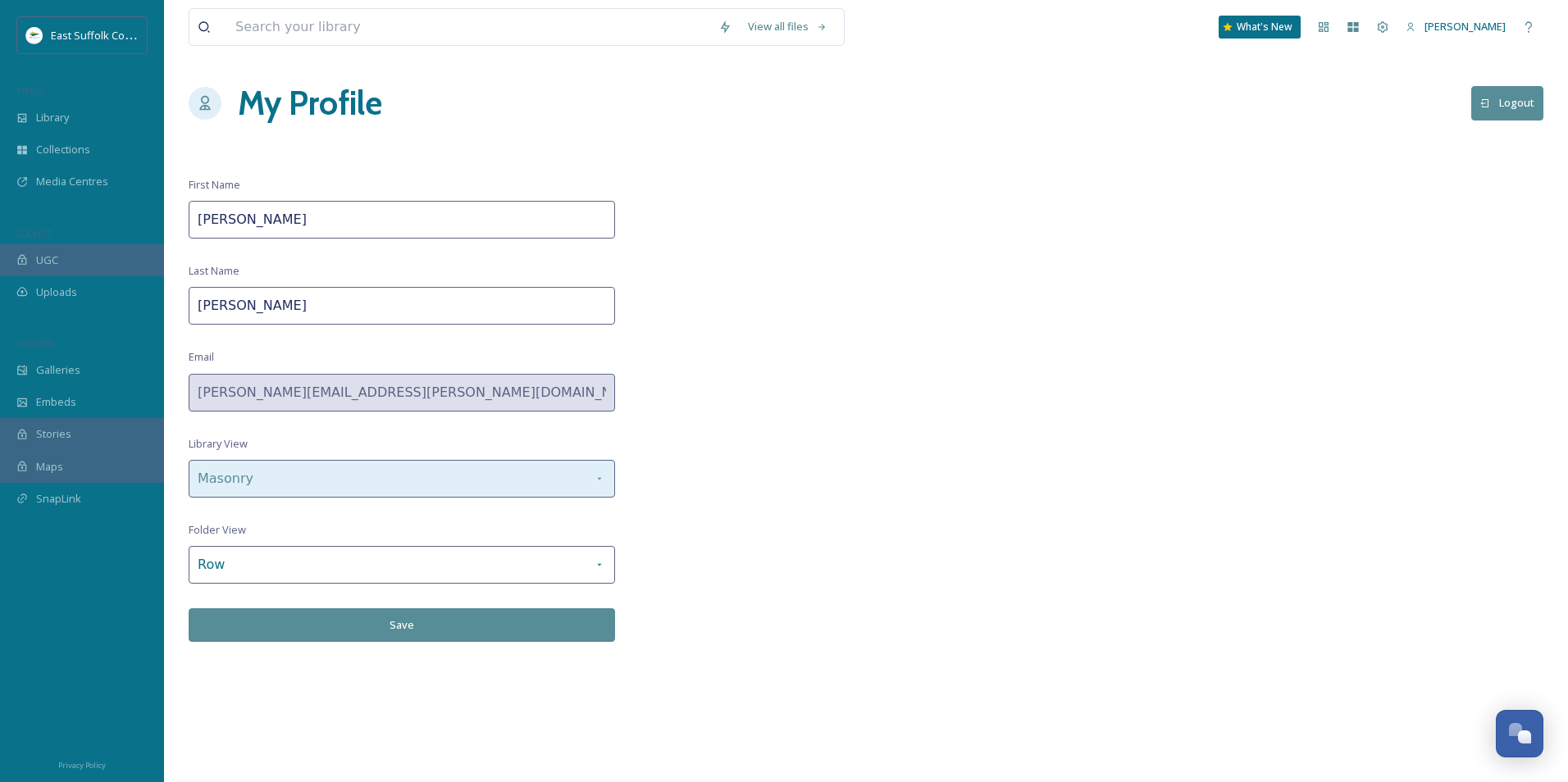
click at [602, 480] on icon at bounding box center [600, 479] width 13 height 13
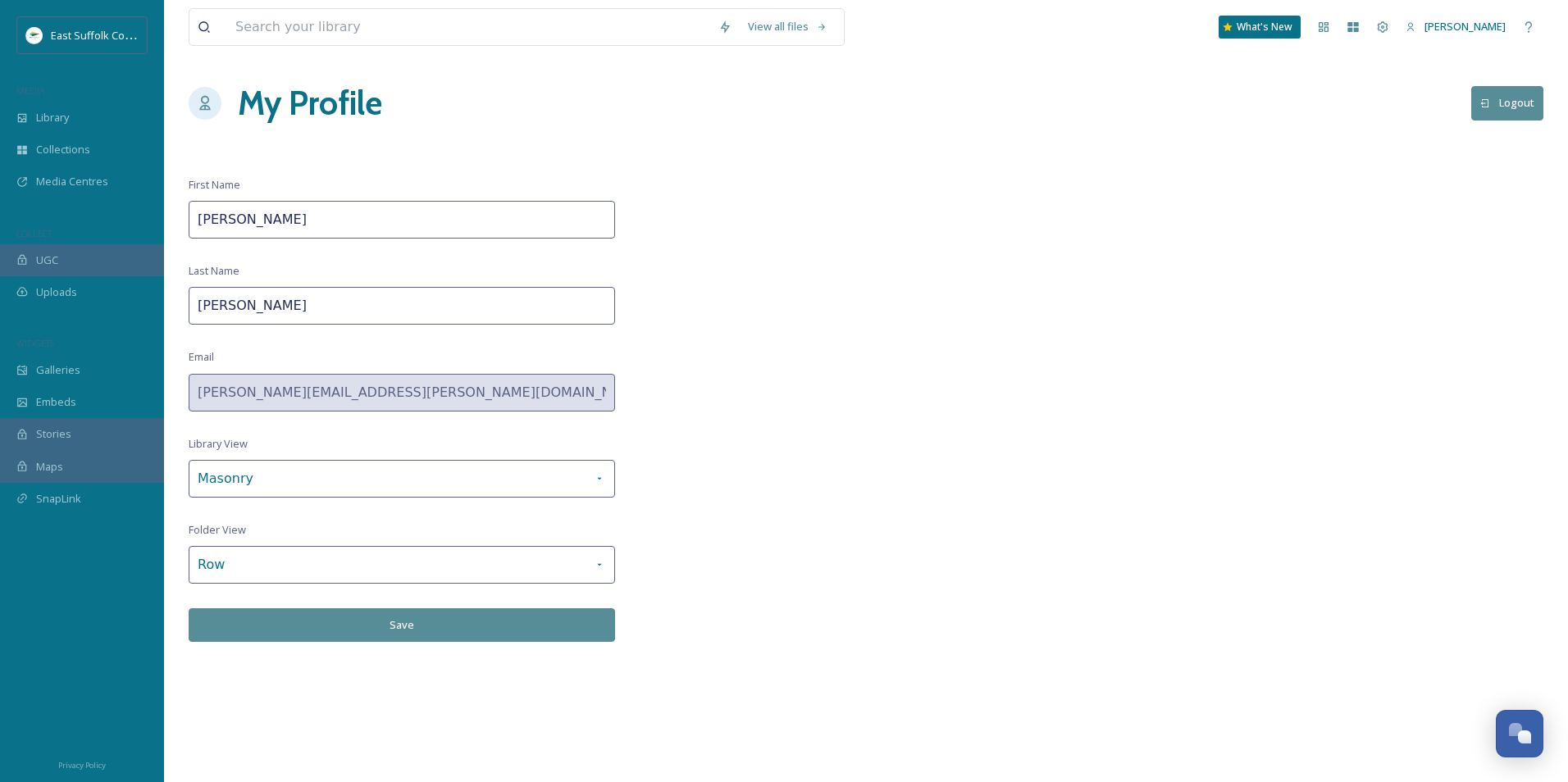
click at [625, 456] on div "View all files What's New Jake Snell My Profile Logout First Name Jake Last Nam…" at bounding box center [866, 391] width 1404 height 782
click at [53, 120] on span "Library" at bounding box center [53, 118] width 33 height 16
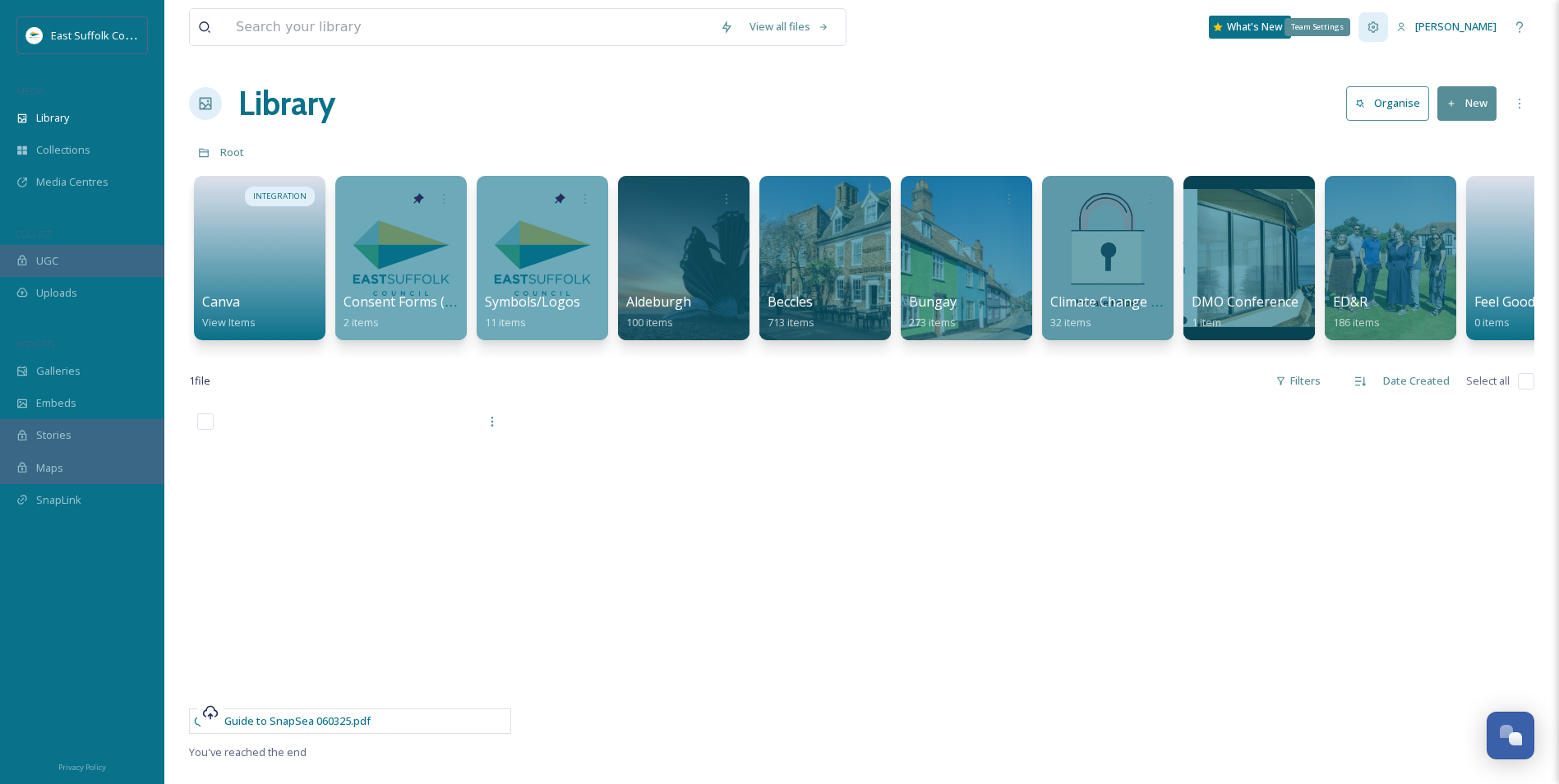
click at [1255, 37] on div "Team Settings" at bounding box center [1374, 27] width 30 height 30
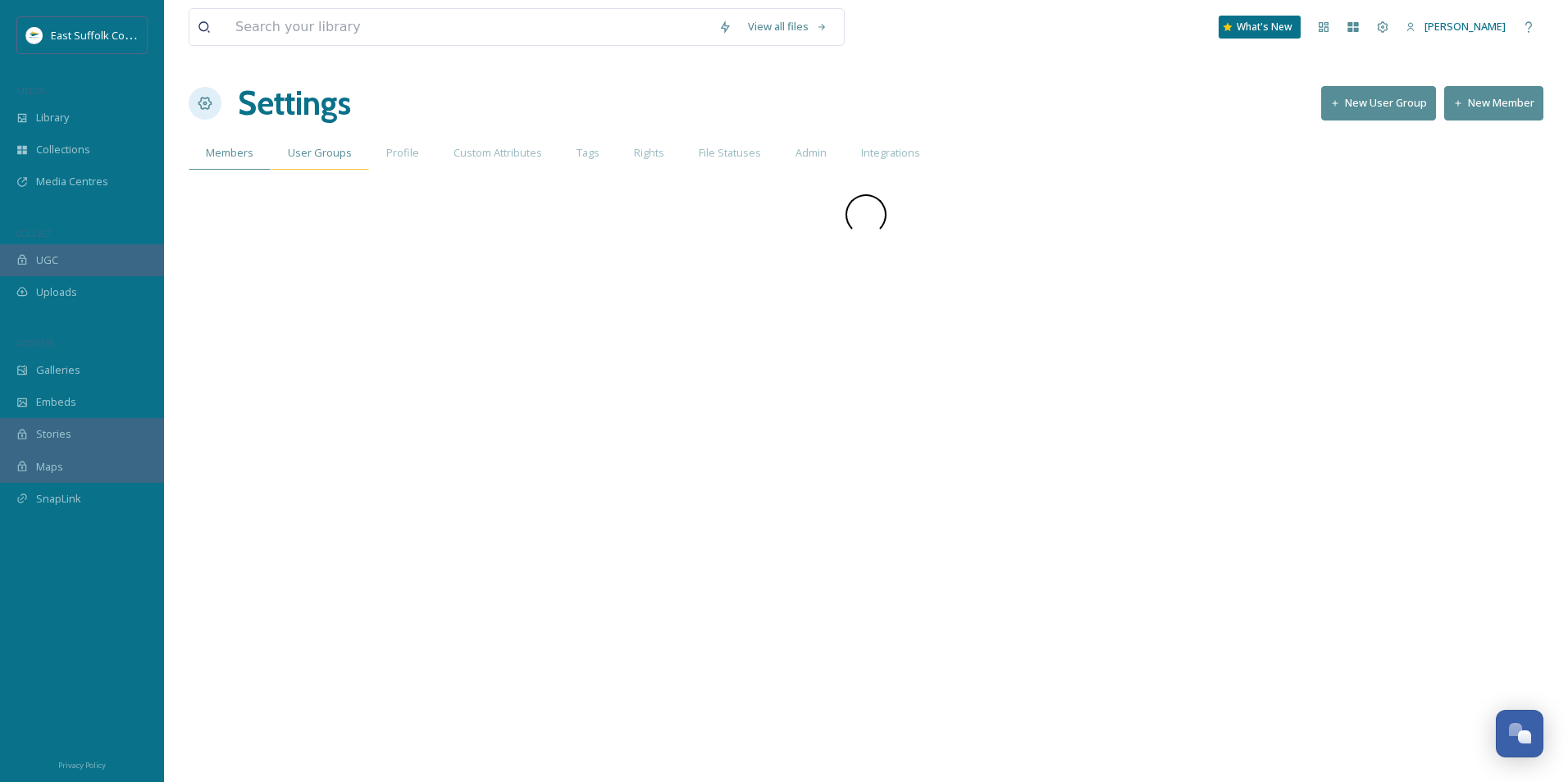
click at [348, 165] on div "User Groups" at bounding box center [320, 152] width 99 height 34
click at [263, 166] on div "Members" at bounding box center [230, 152] width 82 height 34
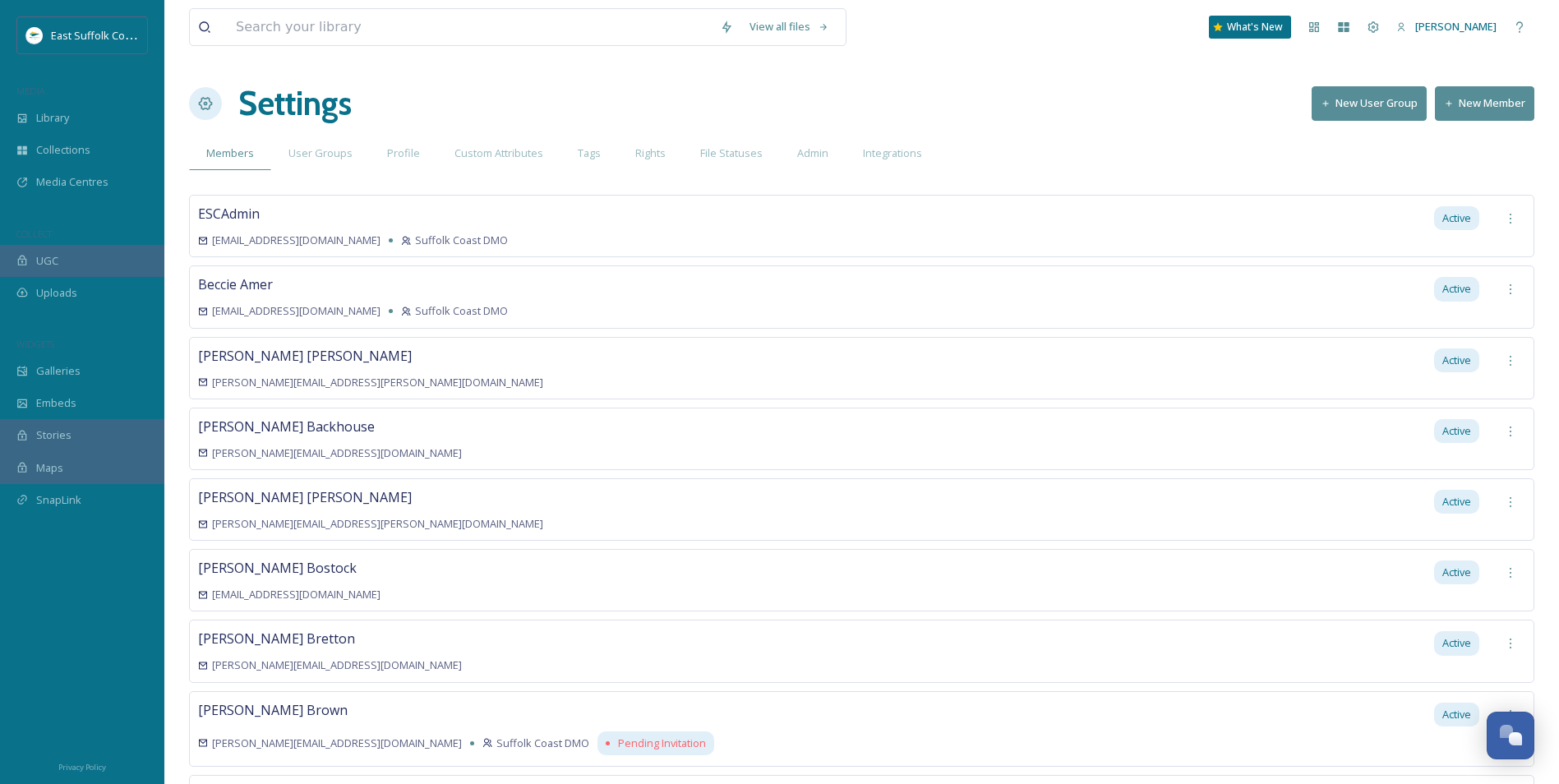
click at [279, 116] on h1 "Settings" at bounding box center [295, 103] width 114 height 49
drag, startPoint x: 279, startPoint y: 116, endPoint x: 207, endPoint y: 105, distance: 72.8
click at [207, 105] on icon at bounding box center [206, 104] width 14 height 13
click at [1255, 30] on span "[PERSON_NAME]" at bounding box center [1456, 27] width 81 height 15
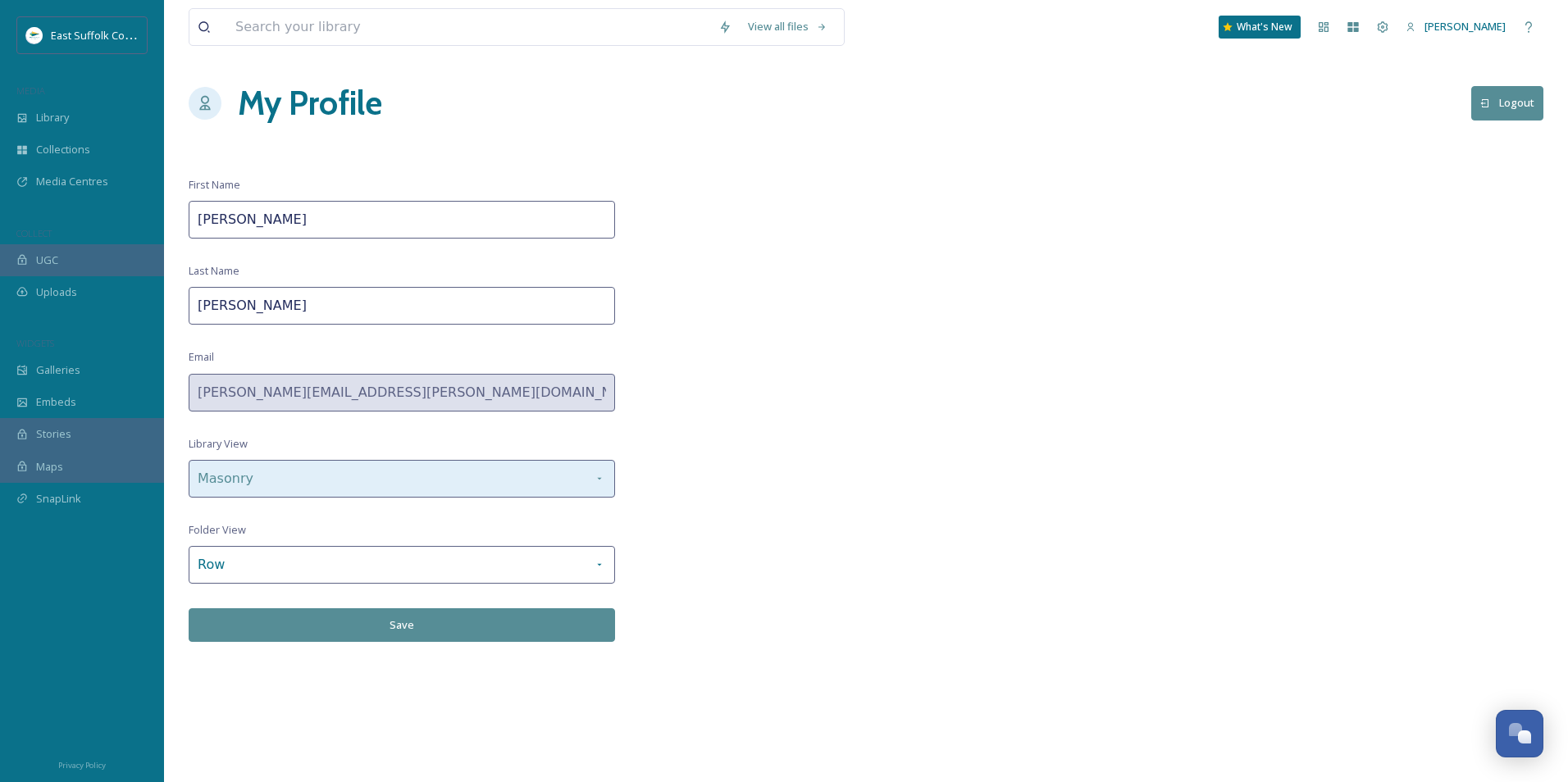
drag, startPoint x: 554, startPoint y: 485, endPoint x: 578, endPoint y: 486, distance: 24.0
click at [578, 486] on div "Masonry" at bounding box center [402, 479] width 427 height 38
click at [466, 485] on div "Masonry" at bounding box center [402, 479] width 427 height 38
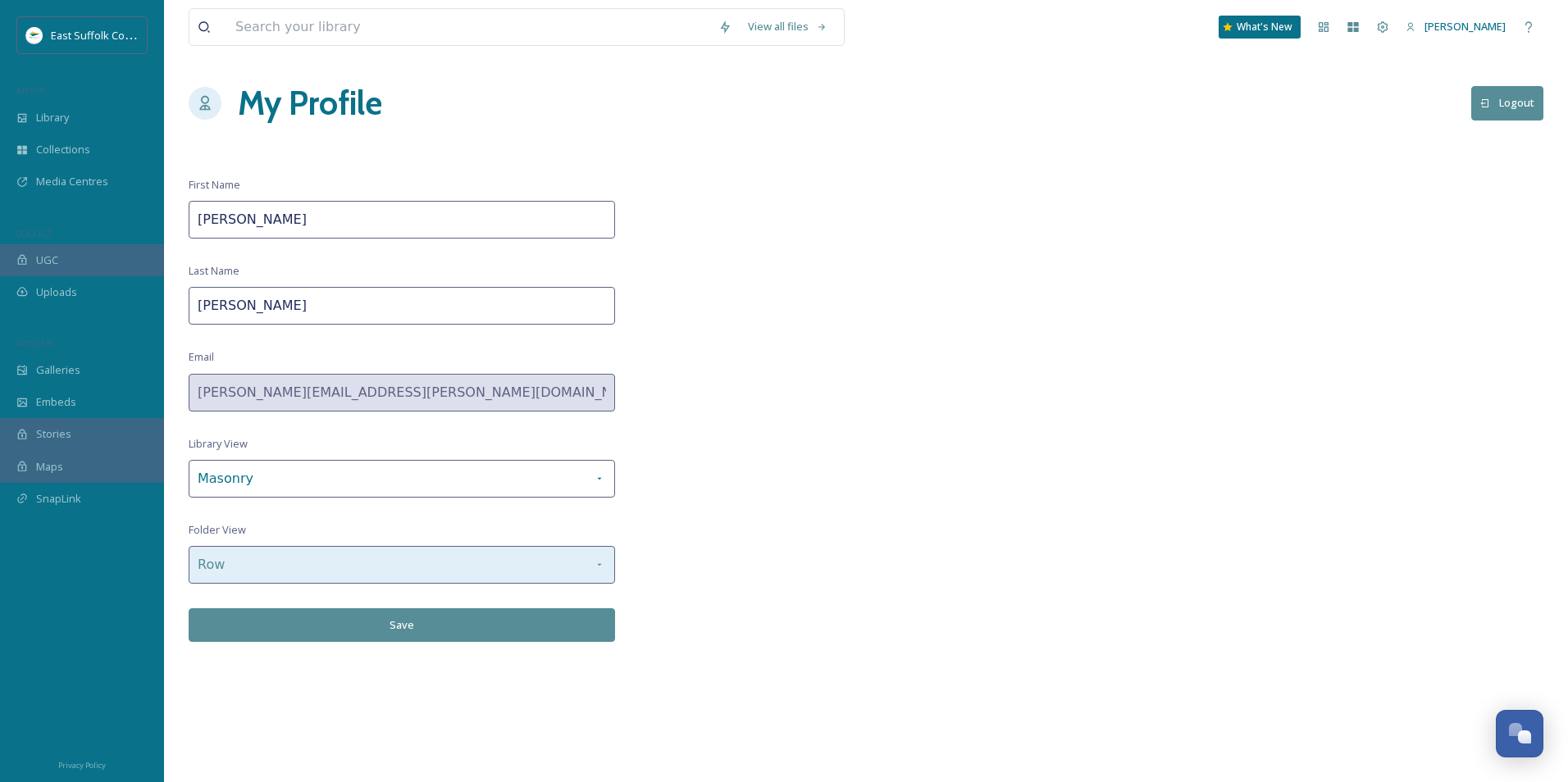
click at [599, 562] on icon at bounding box center [600, 565] width 13 height 13
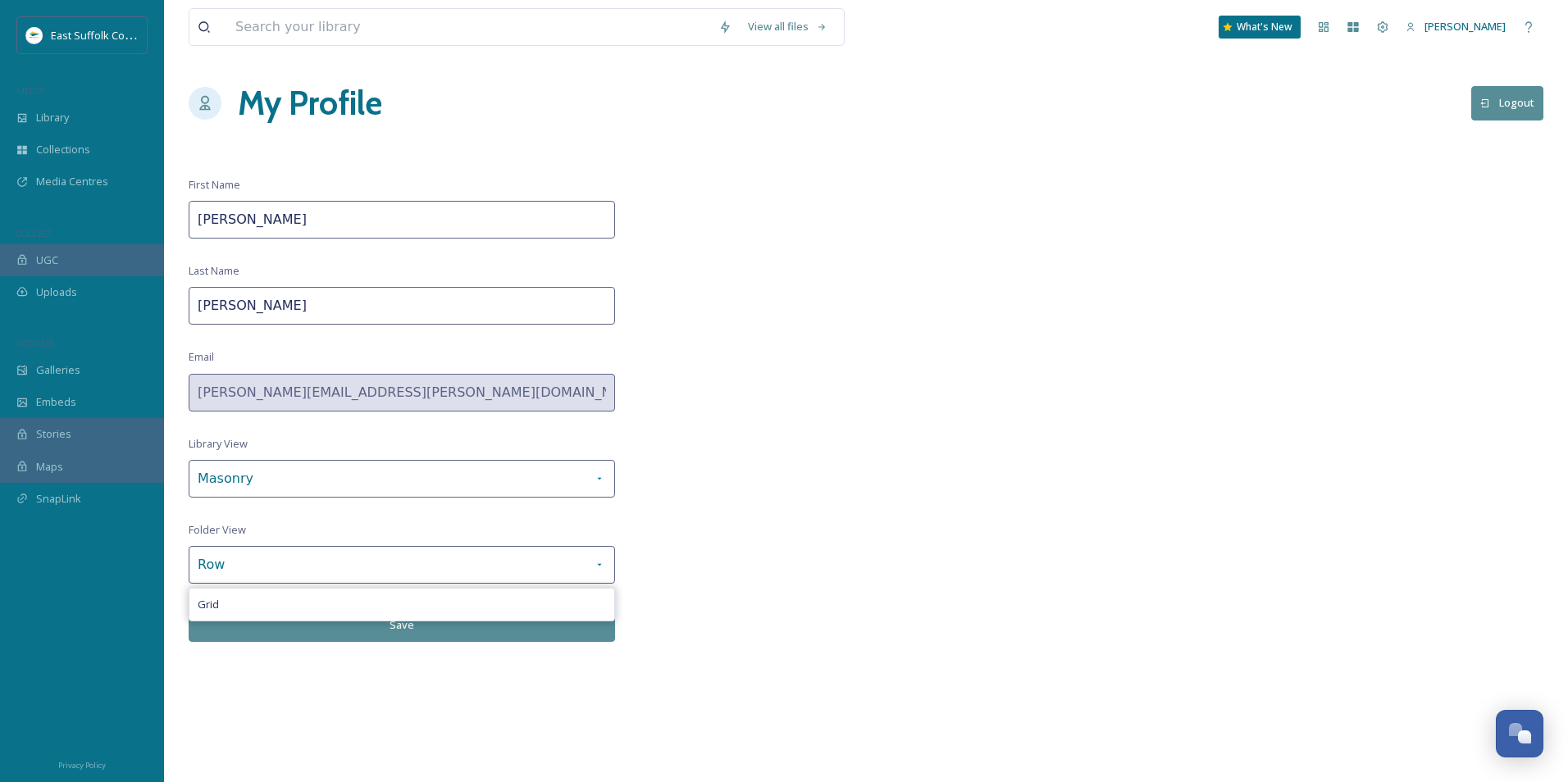
click at [289, 597] on div "Grid" at bounding box center [402, 605] width 425 height 32
click at [309, 604] on button "Save" at bounding box center [402, 625] width 427 height 34
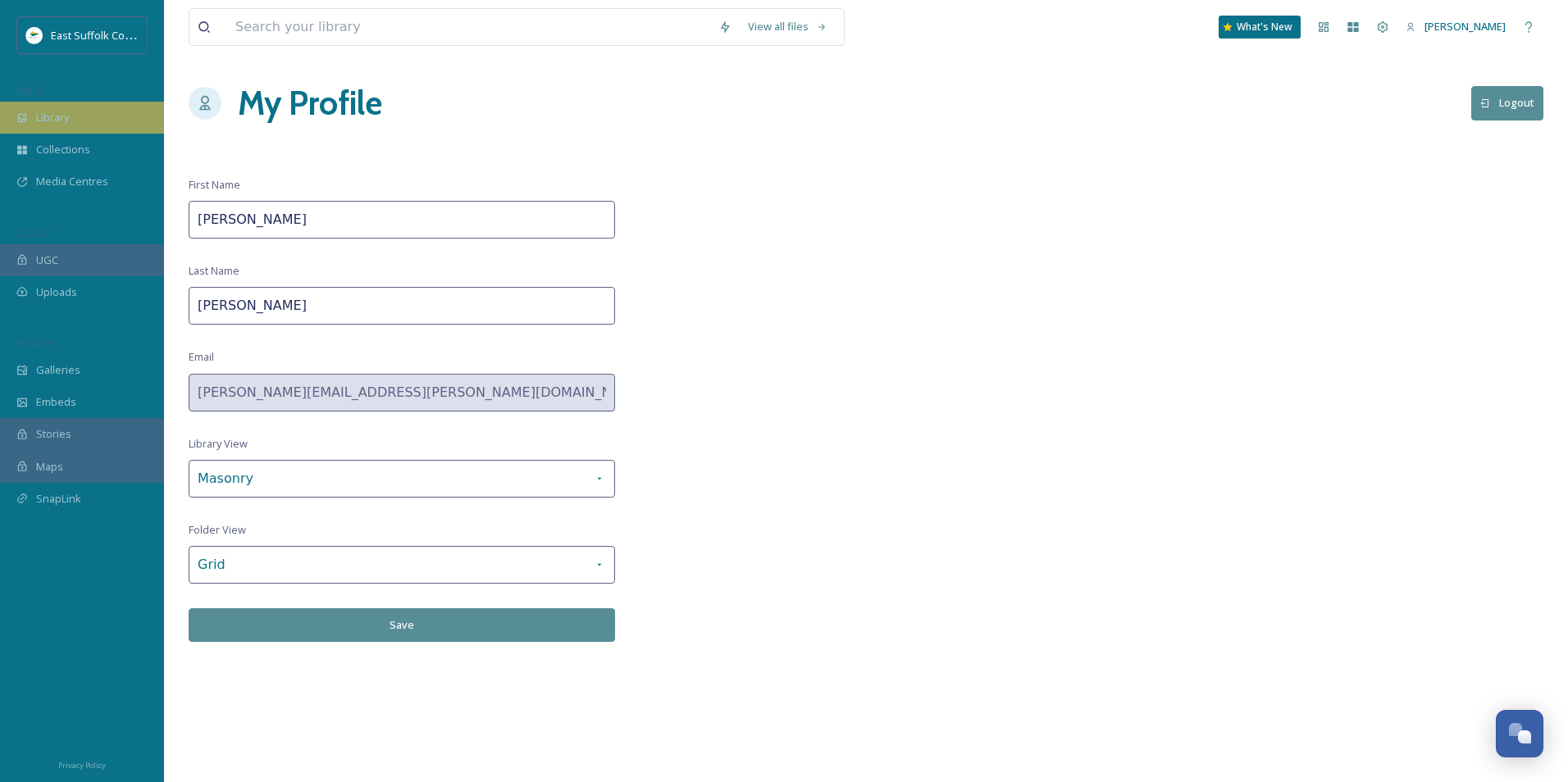
click at [60, 112] on span "Library" at bounding box center [53, 118] width 33 height 16
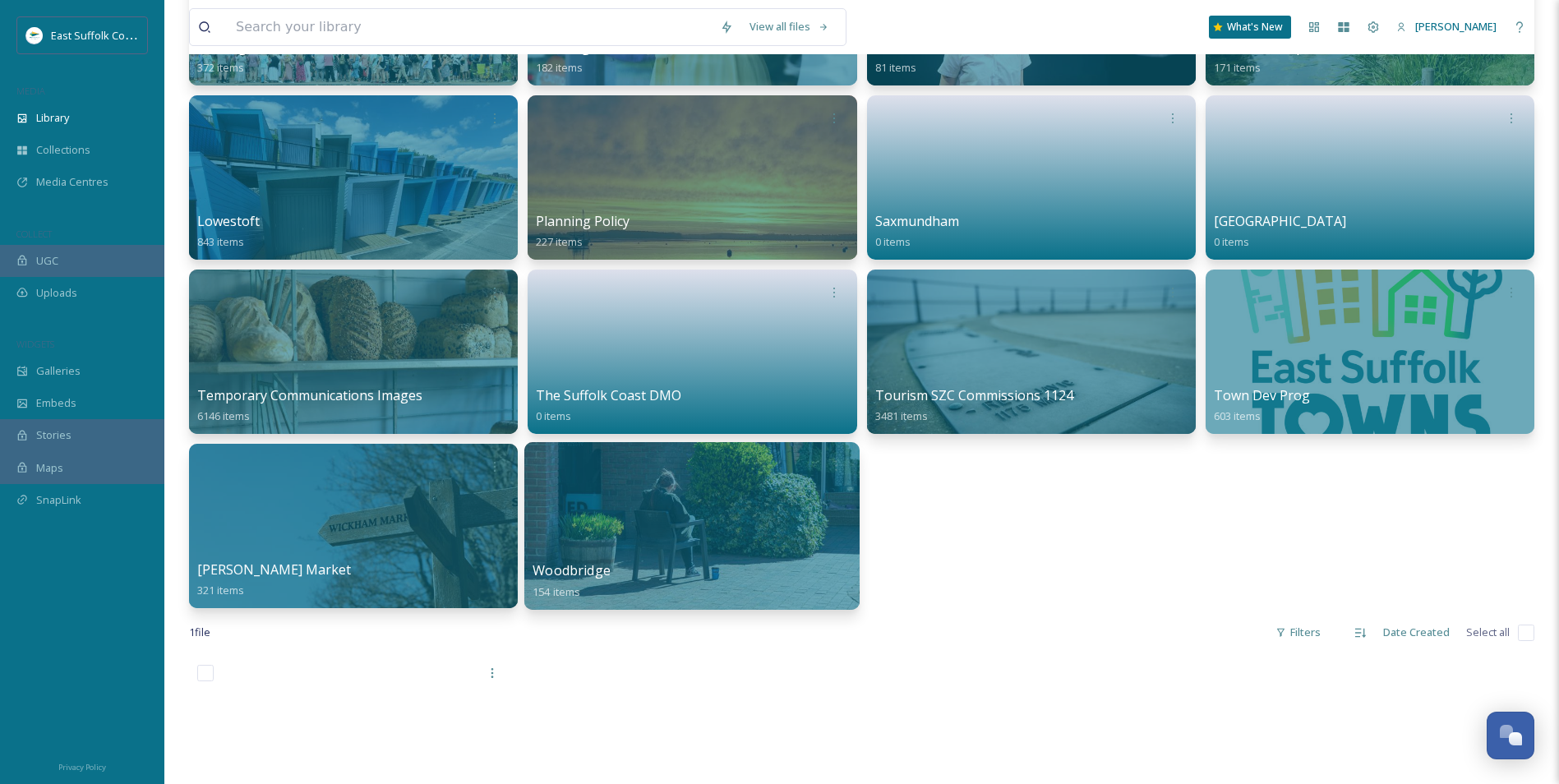
scroll to position [987, 0]
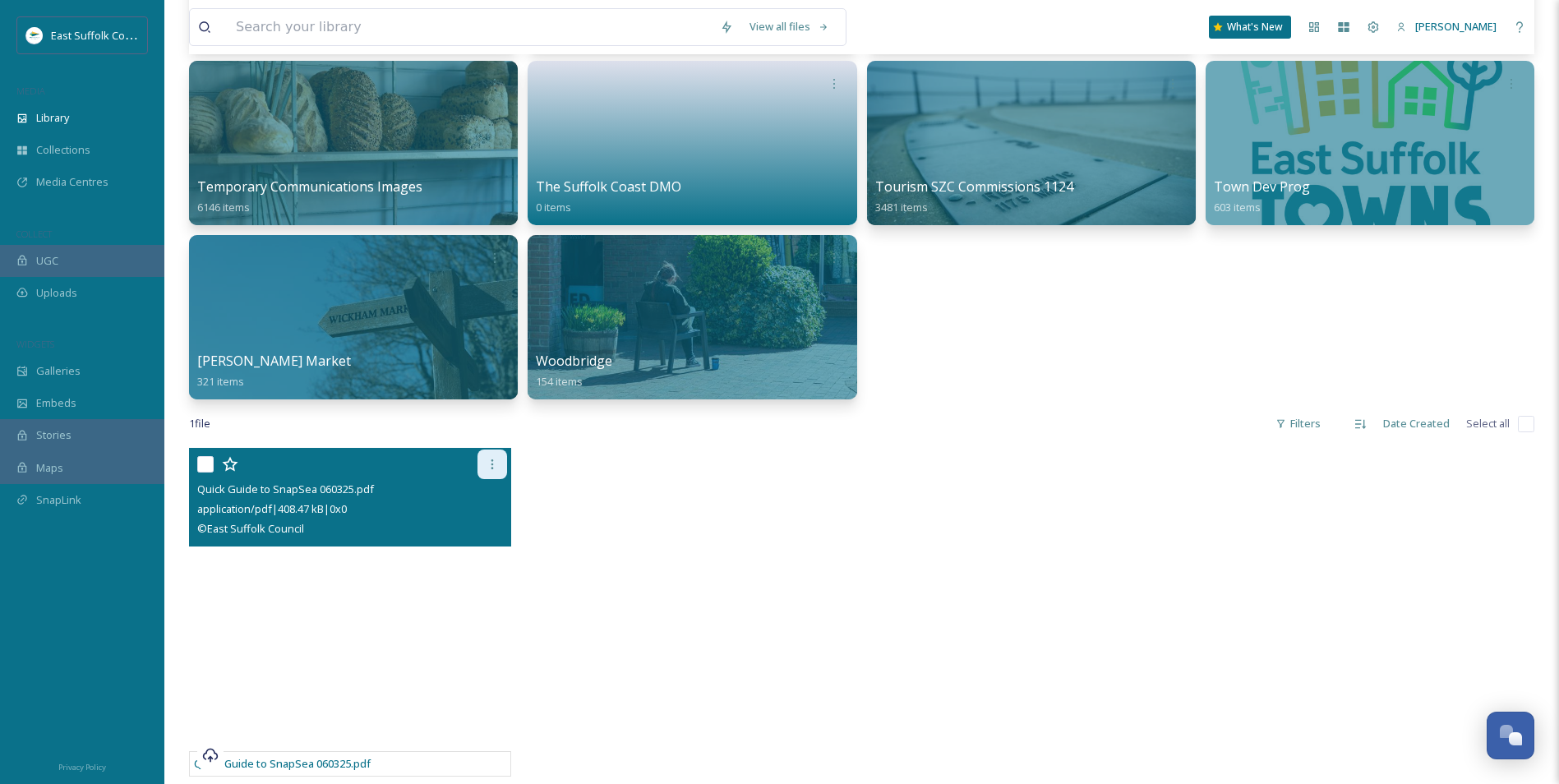
click at [481, 458] on div at bounding box center [493, 464] width 30 height 30
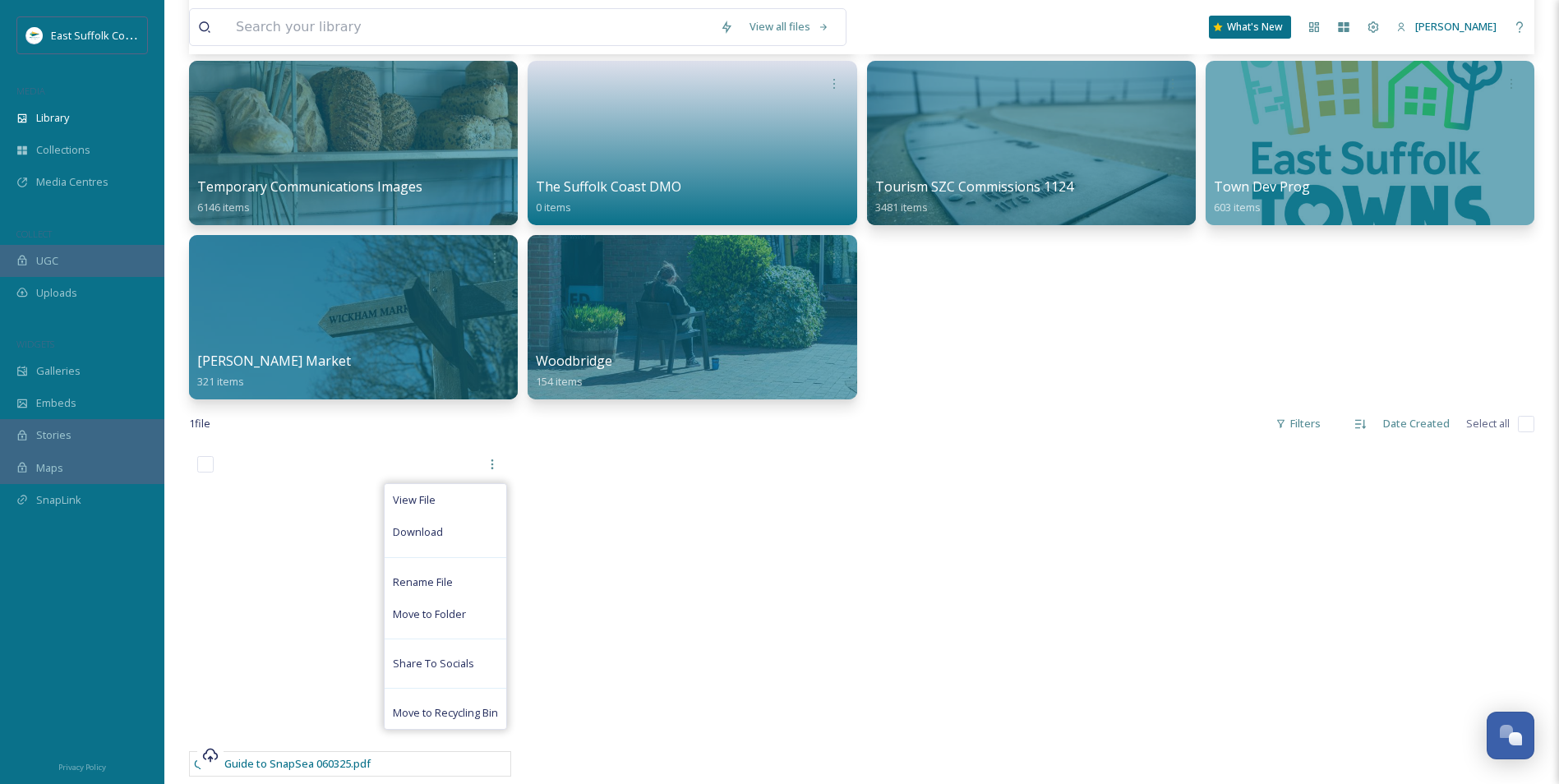
click at [741, 519] on div at bounding box center [693, 616] width 331 height 337
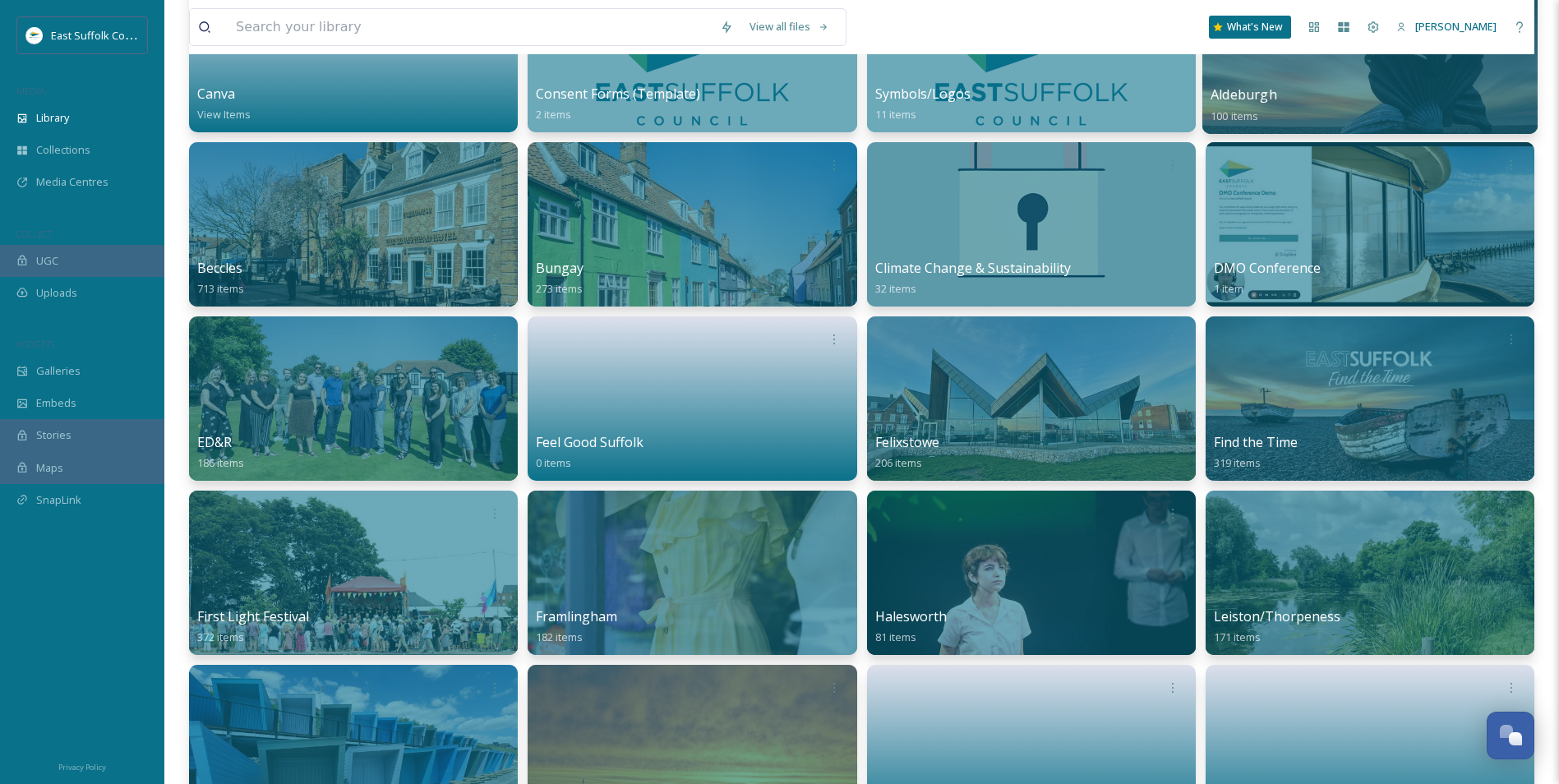
scroll to position [0, 0]
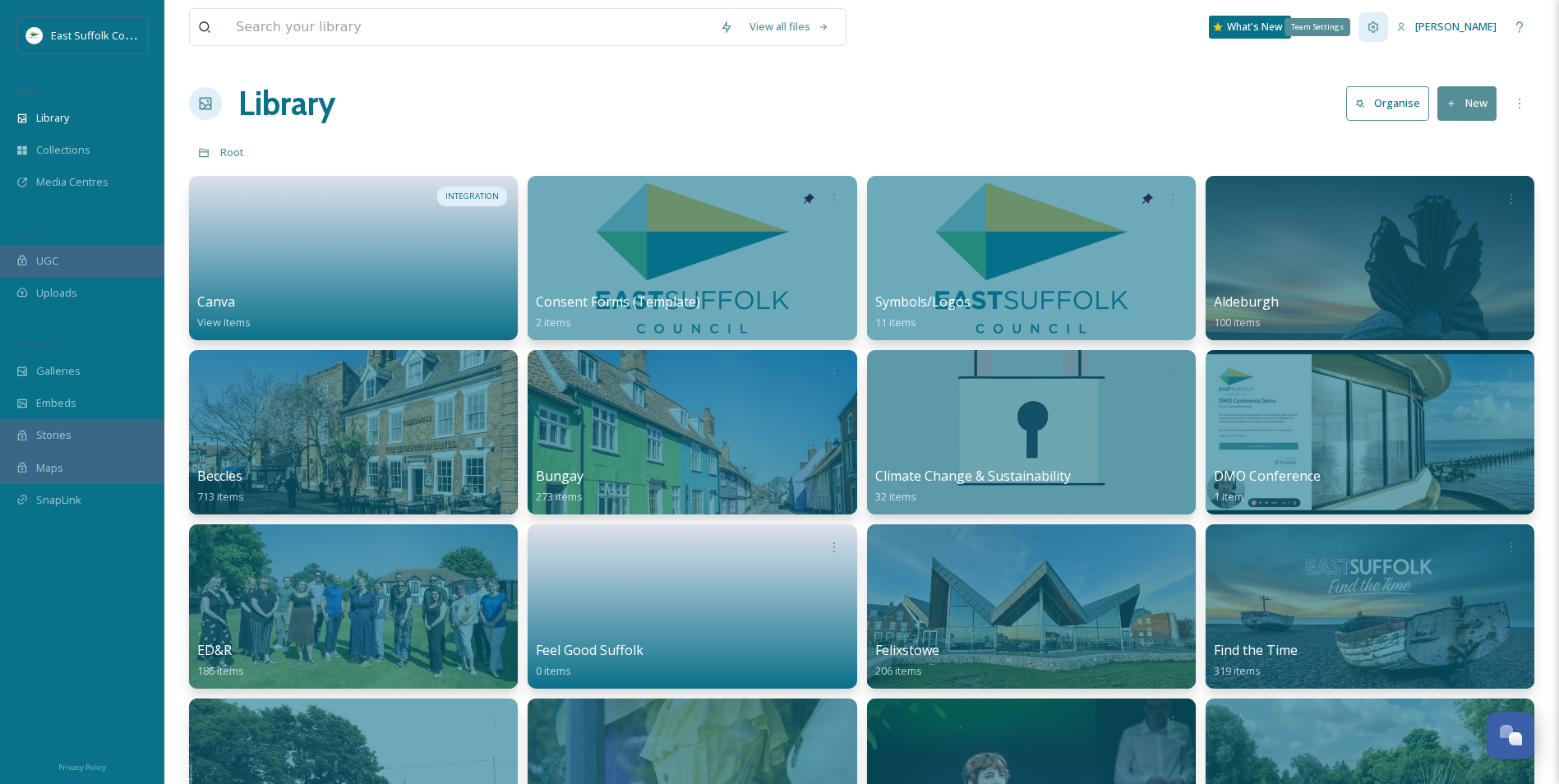
click at [1255, 40] on div "Team Settings" at bounding box center [1374, 27] width 30 height 30
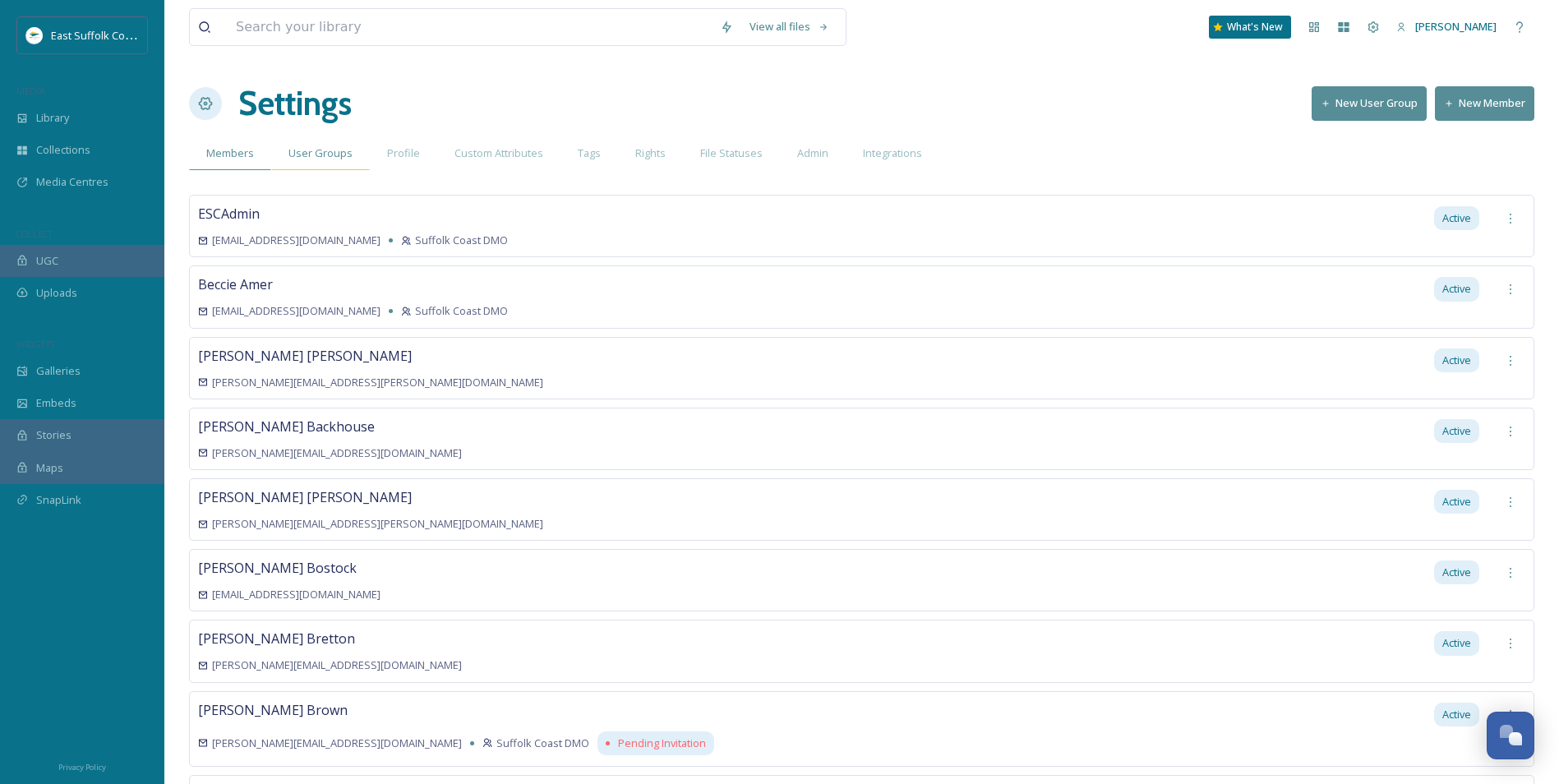
click at [341, 156] on span "User Groups" at bounding box center [320, 153] width 64 height 16
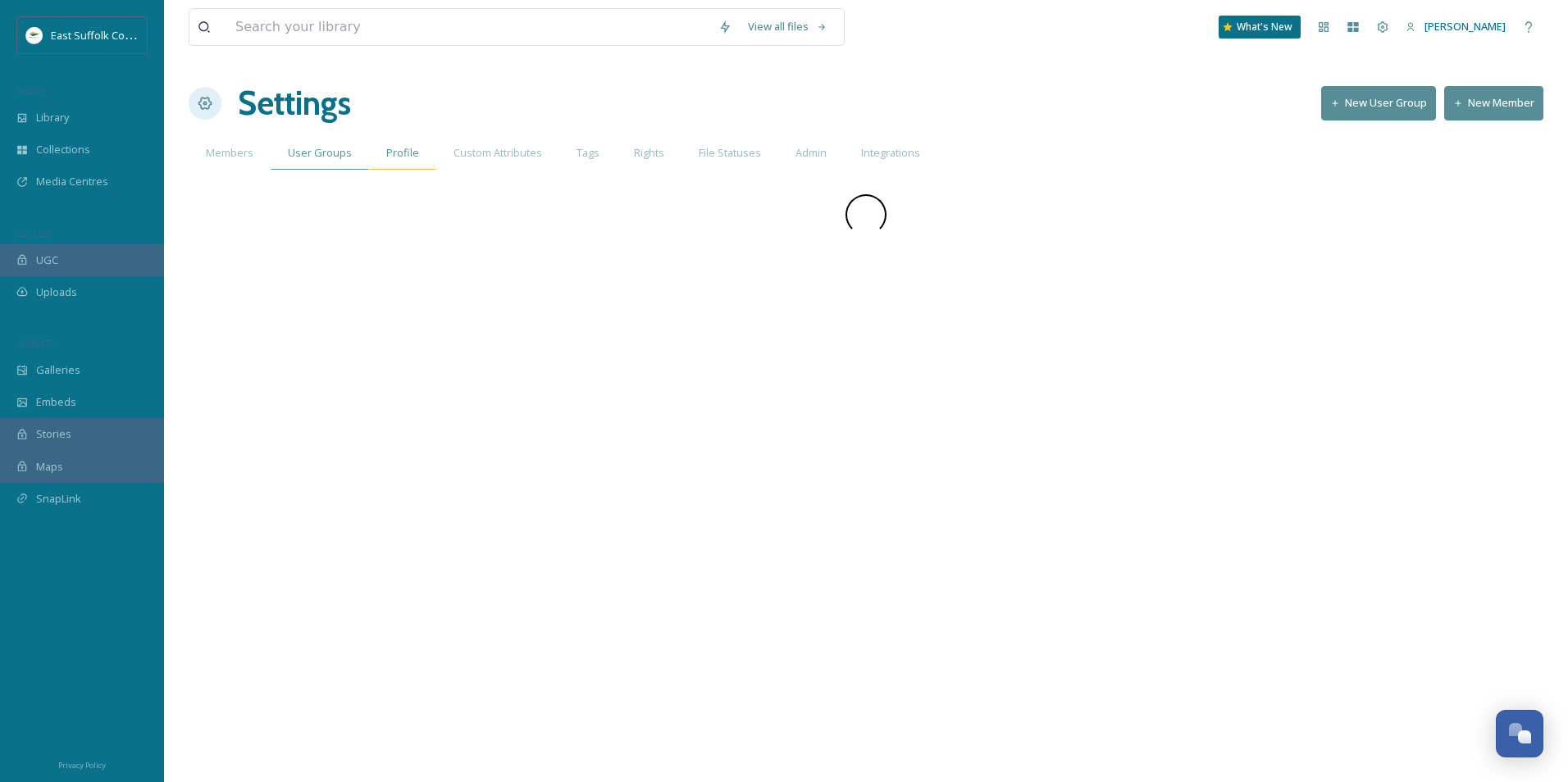
click at [377, 155] on div "Profile" at bounding box center [402, 152] width 67 height 34
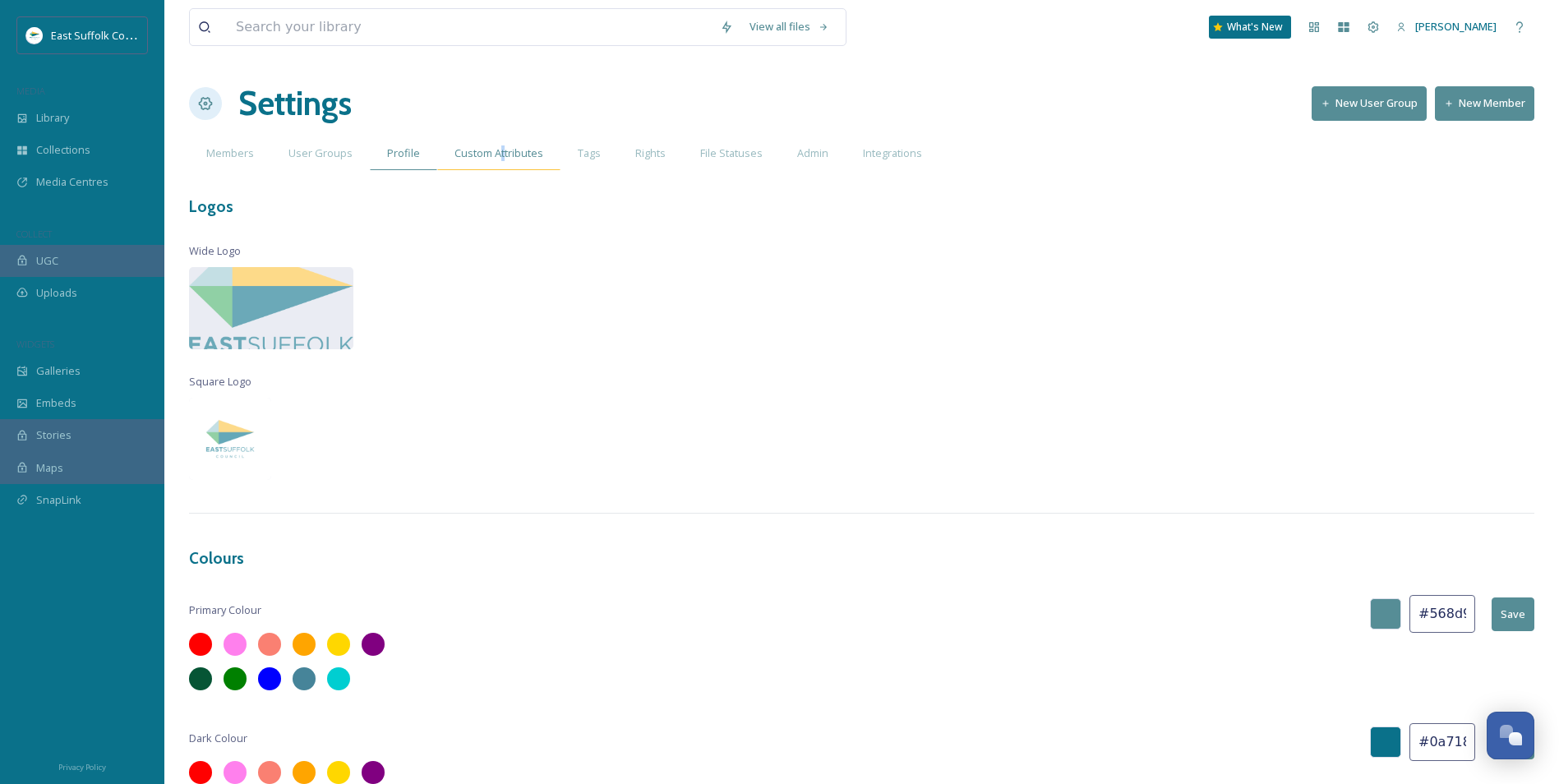
click at [500, 157] on span "Custom Attributes" at bounding box center [498, 153] width 89 height 16
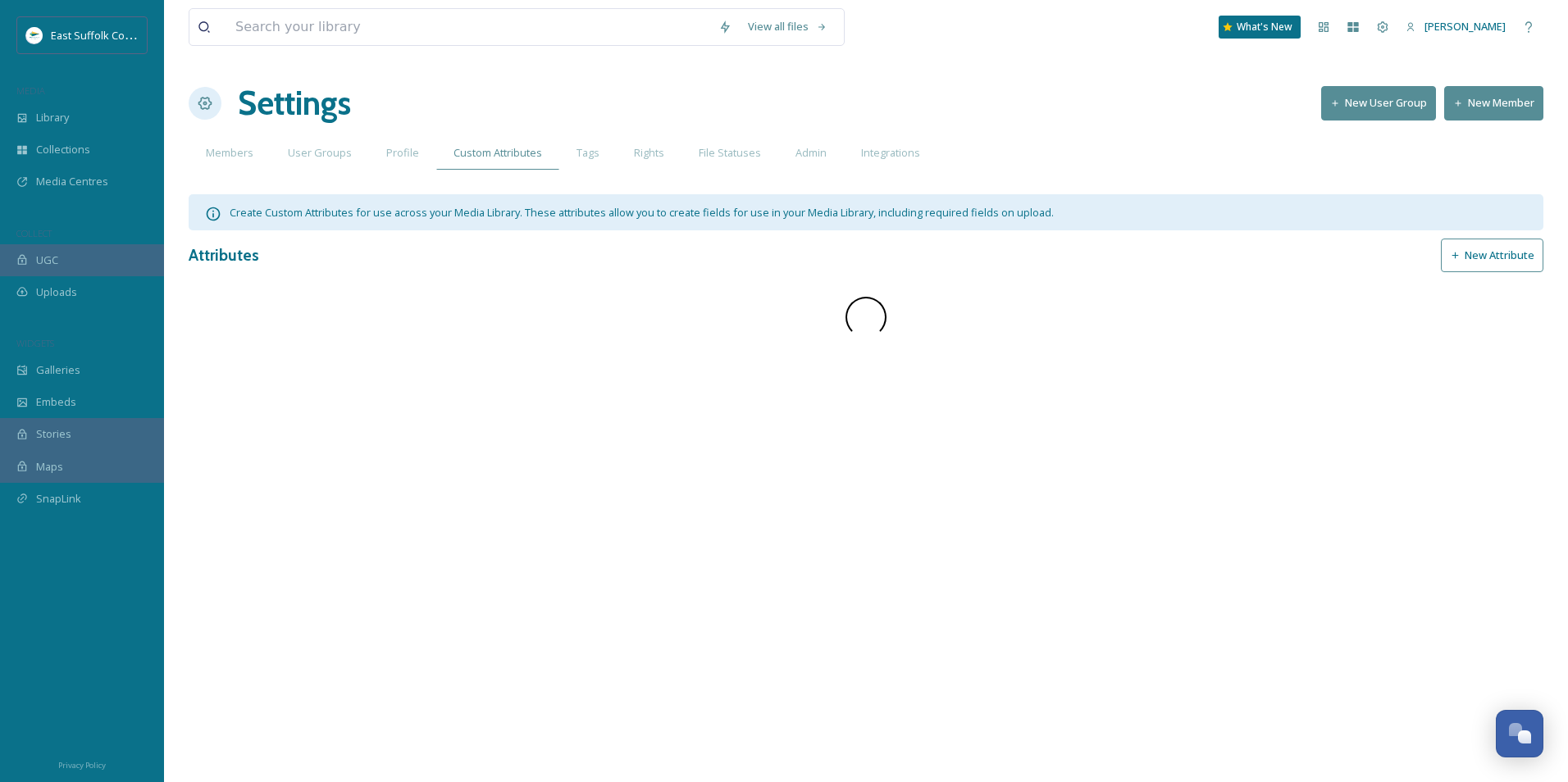
drag, startPoint x: 499, startPoint y: 157, endPoint x: 502, endPoint y: 183, distance: 26.2
click at [502, 183] on div "View all files What's New Jake Snell Settings New User Group New Member Members…" at bounding box center [866, 391] width 1404 height 782
click at [565, 154] on div "Tags" at bounding box center [588, 152] width 57 height 34
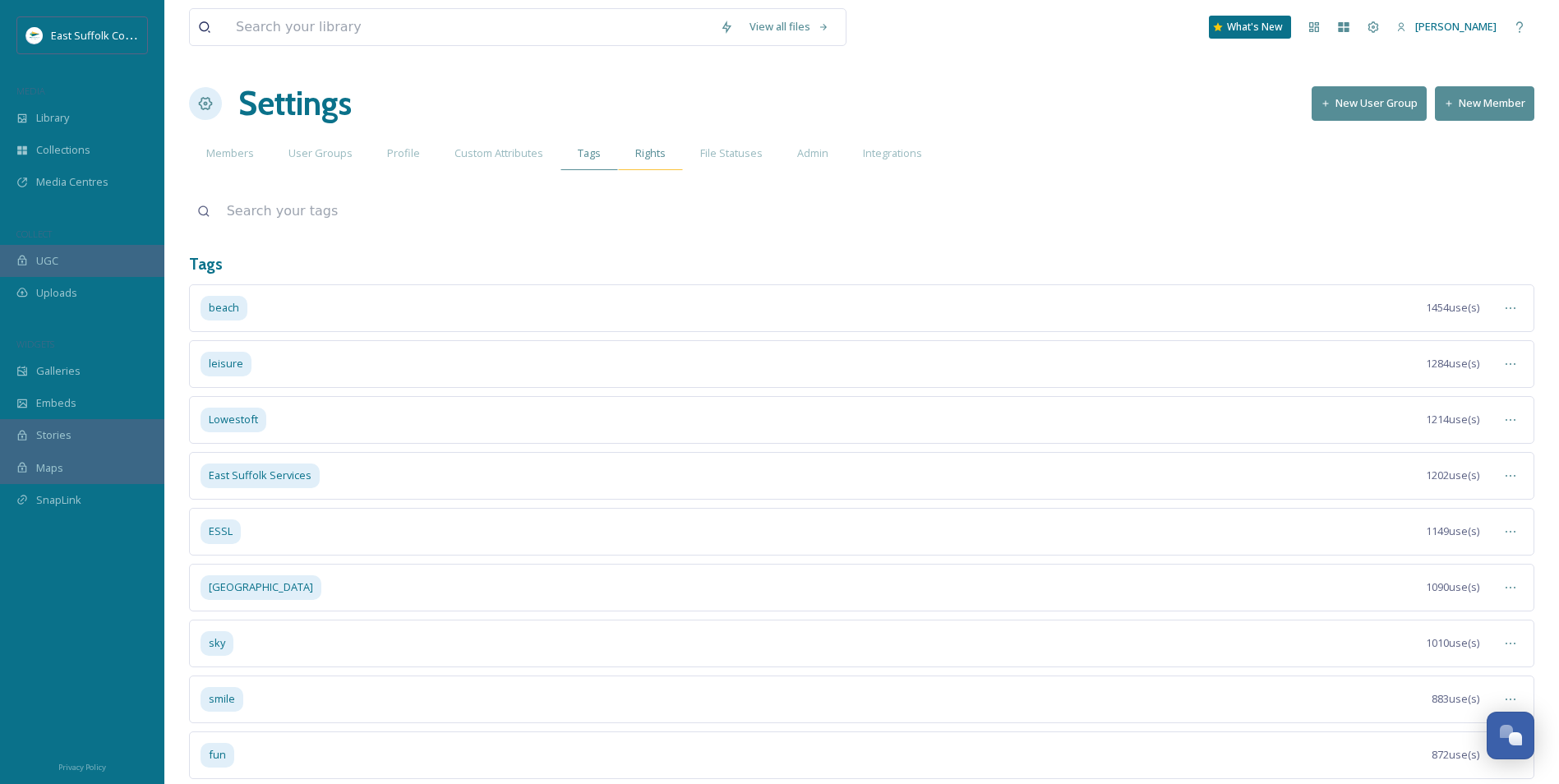
click at [664, 147] on div "Rights" at bounding box center [650, 153] width 65 height 34
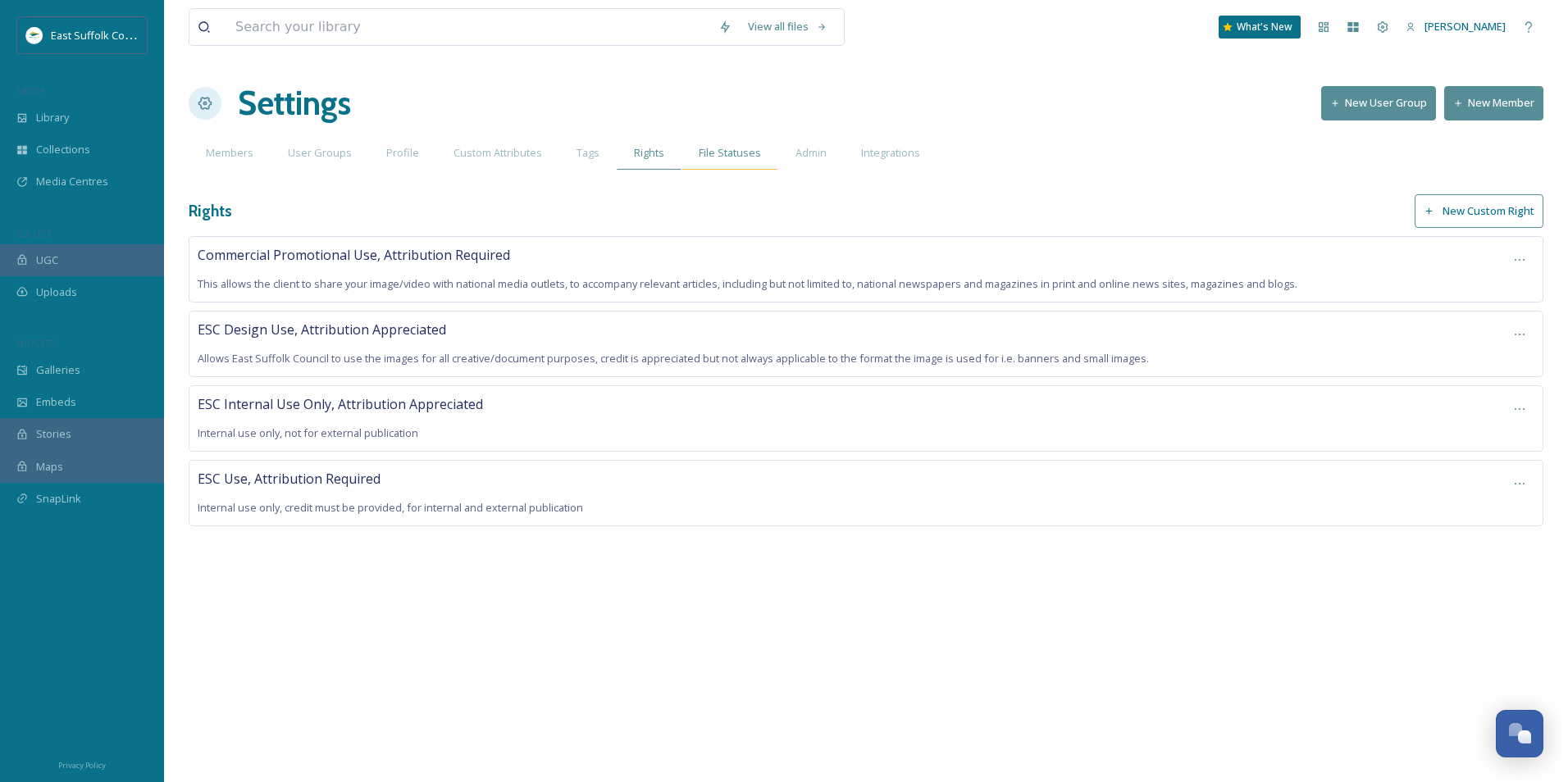
click at [713, 144] on div "File Statuses" at bounding box center [729, 152] width 97 height 34
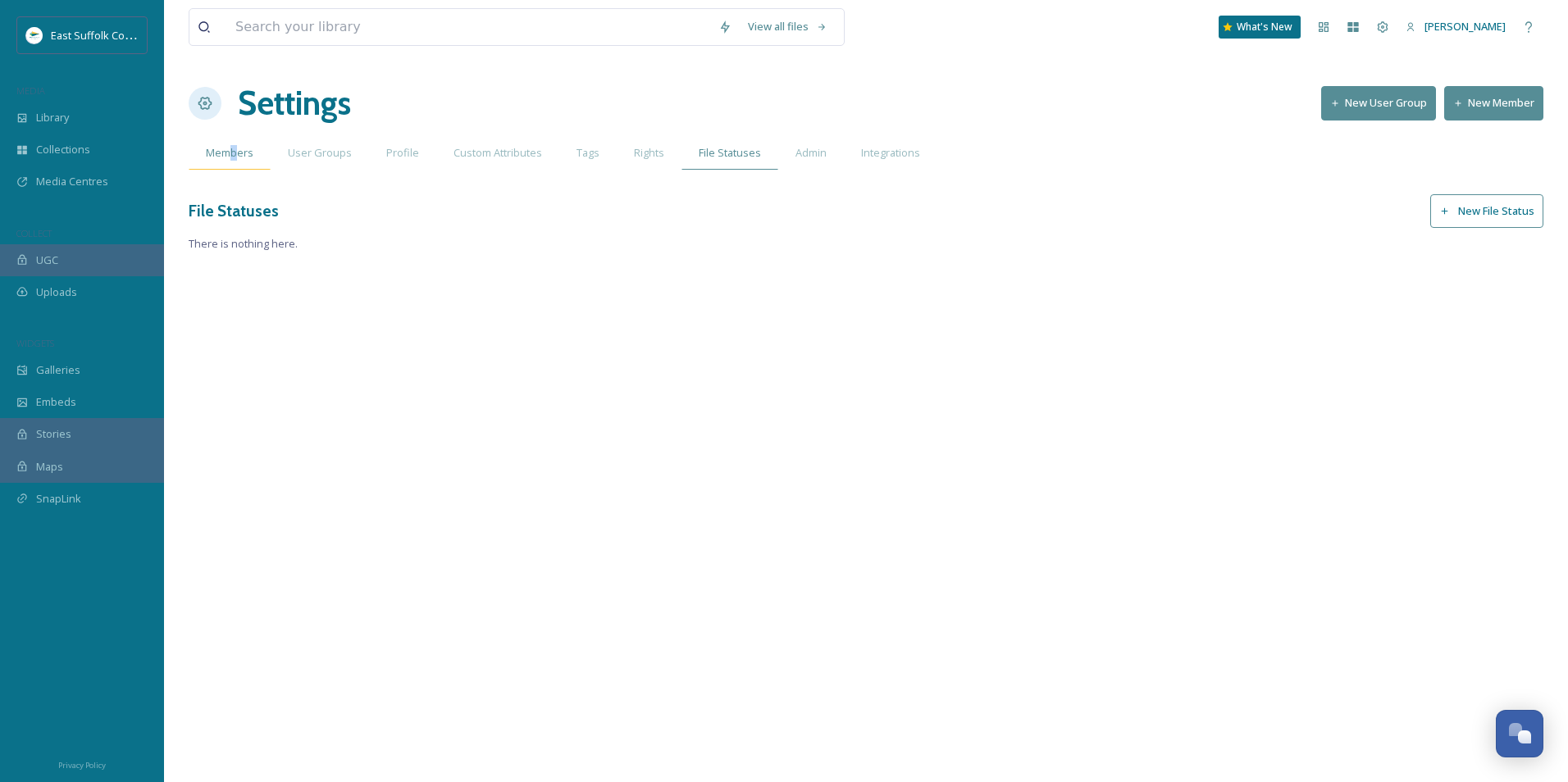
click at [234, 162] on div "Members" at bounding box center [230, 152] width 82 height 34
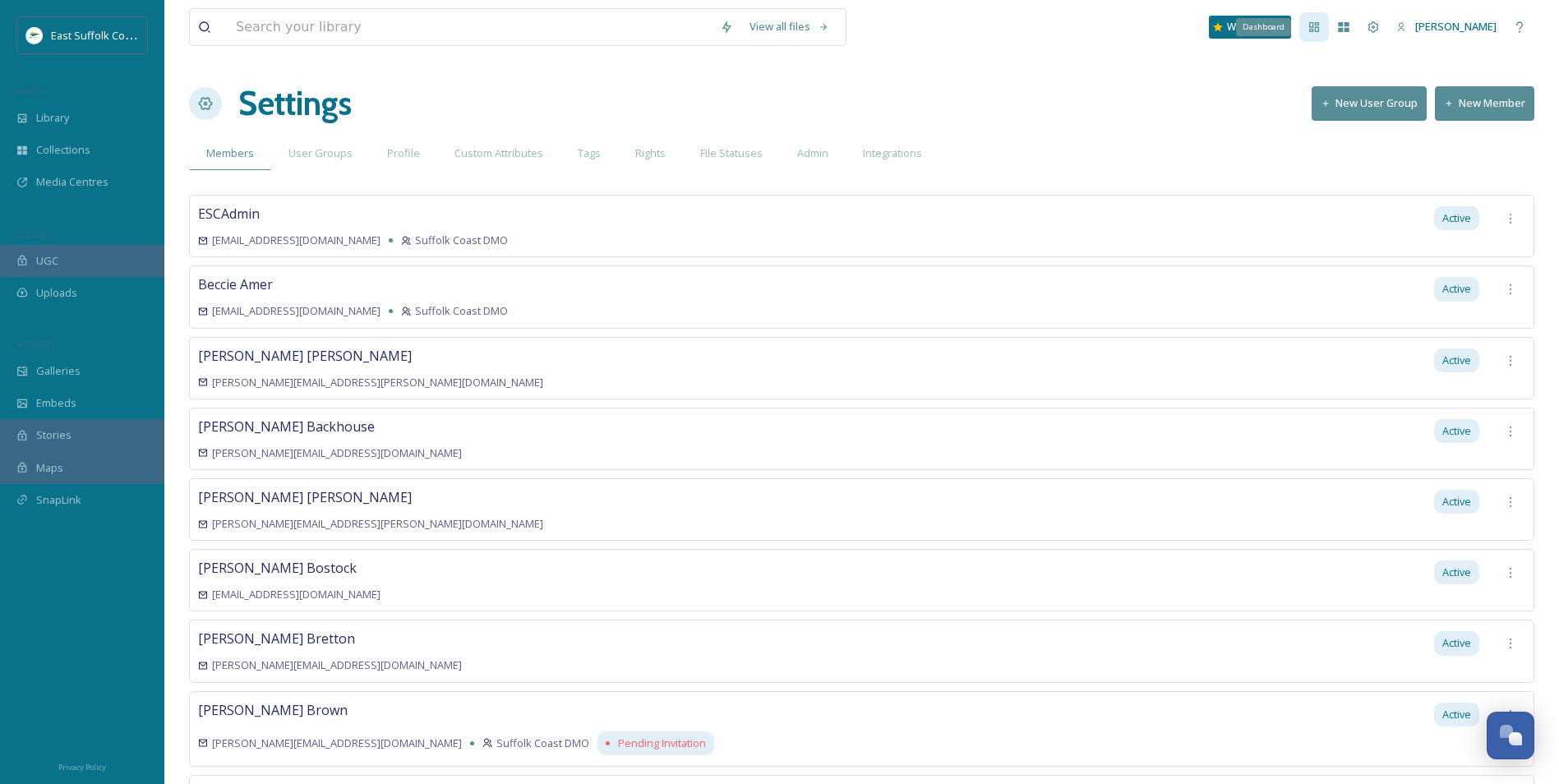
click at [1255, 35] on div "Dashboard" at bounding box center [1315, 27] width 30 height 30
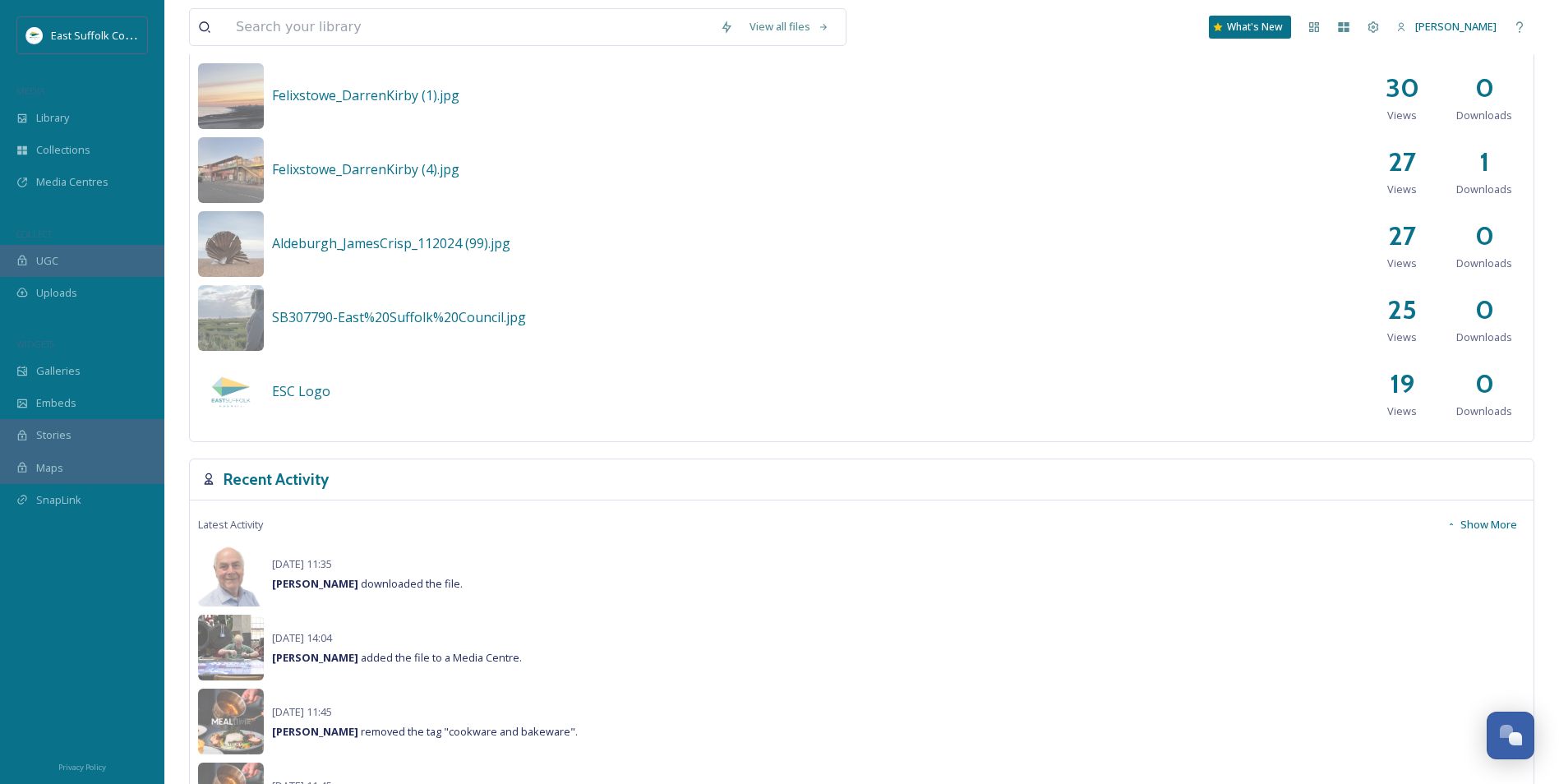
scroll to position [490, 0]
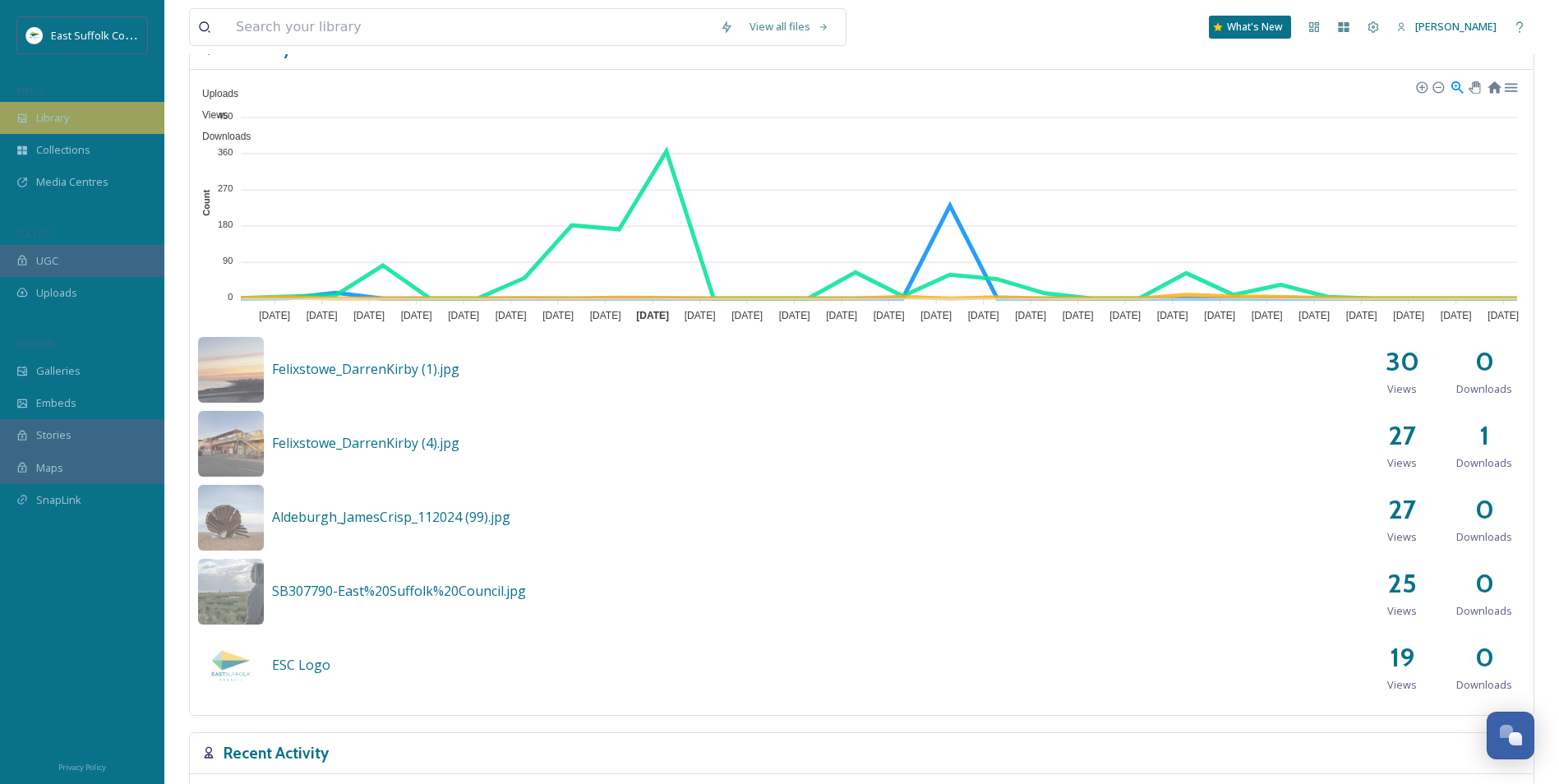
click at [80, 121] on div "Library" at bounding box center [82, 118] width 164 height 32
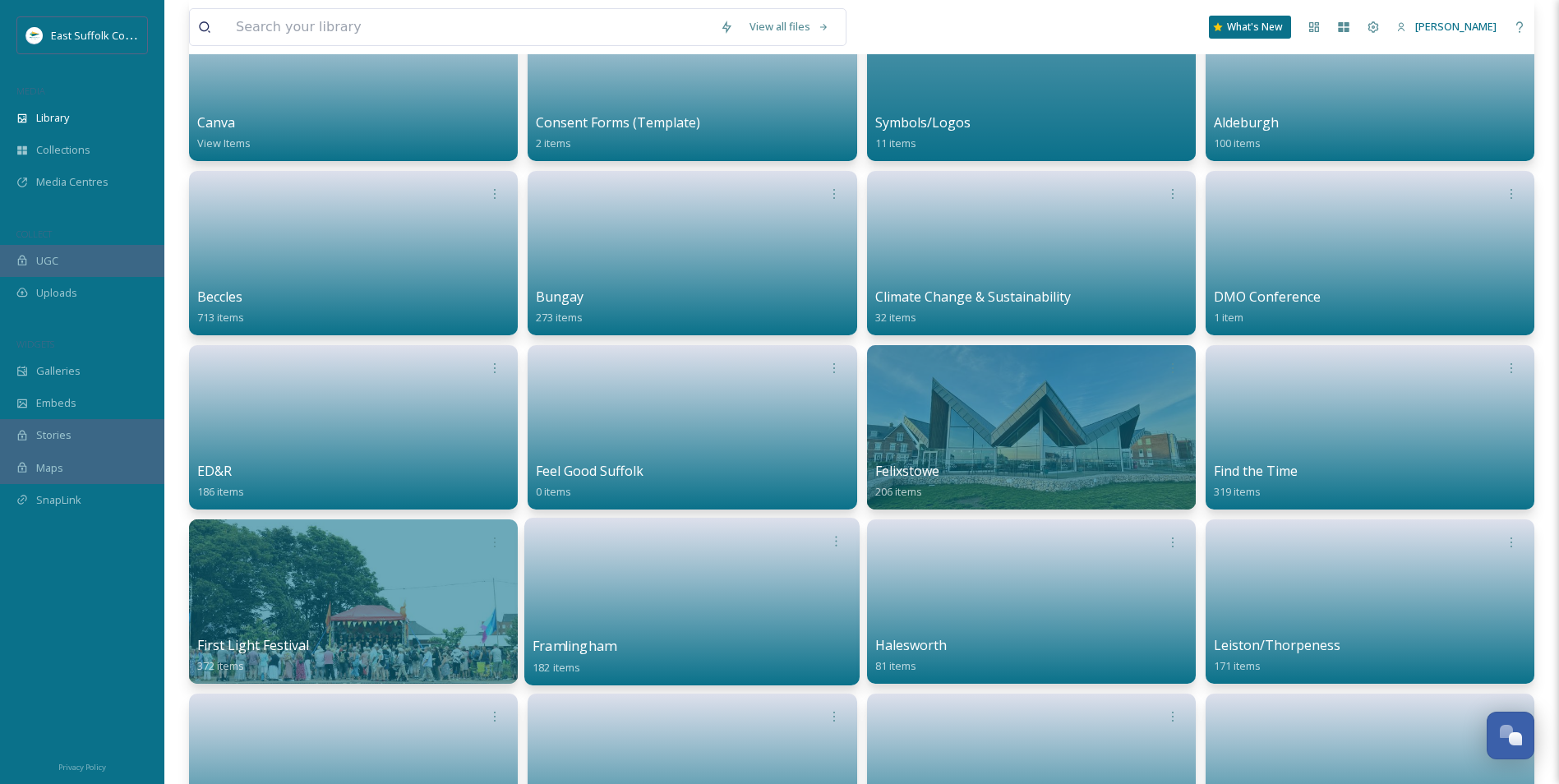
scroll to position [493, 0]
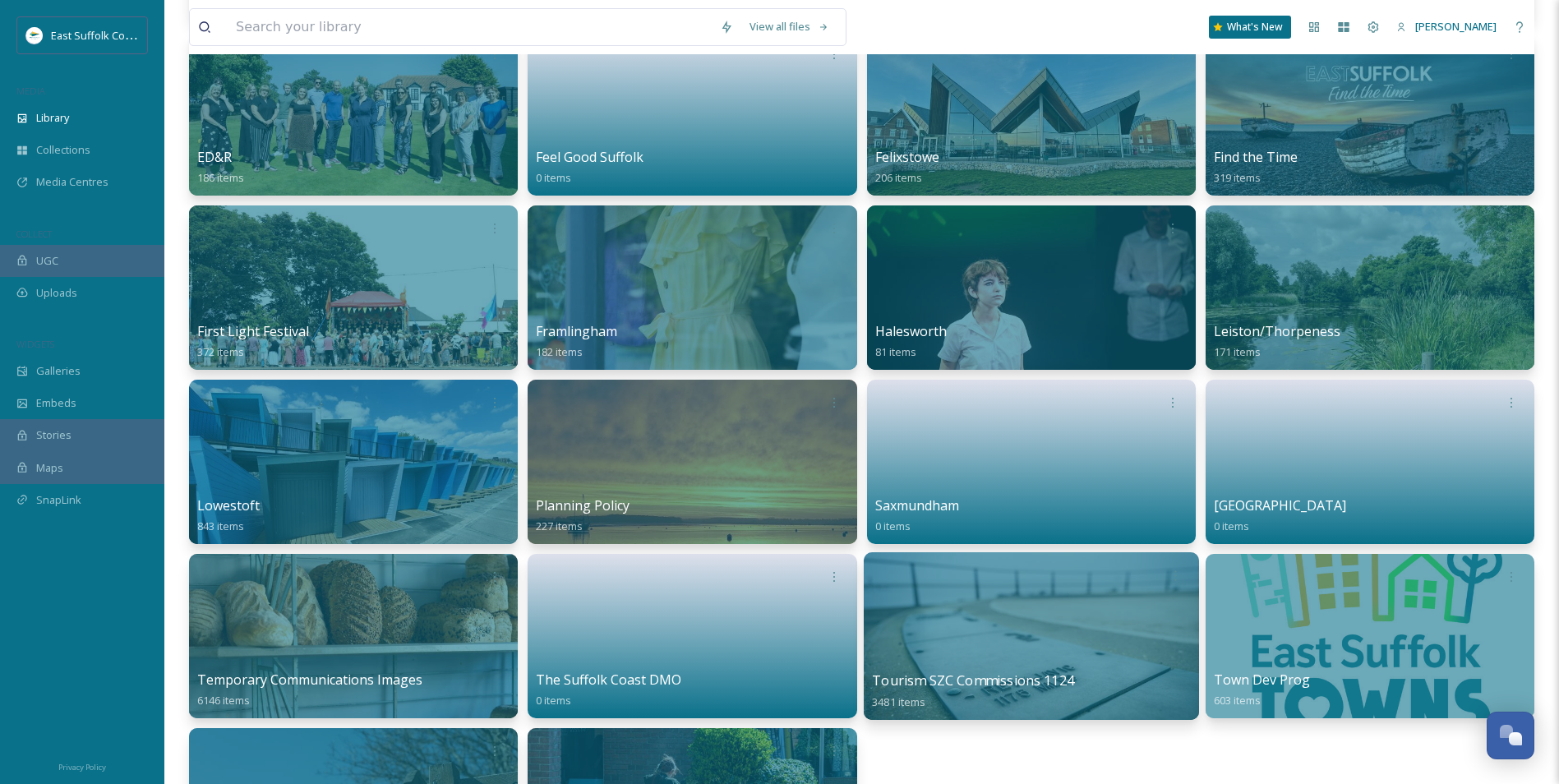
click at [982, 605] on div at bounding box center [1031, 636] width 336 height 168
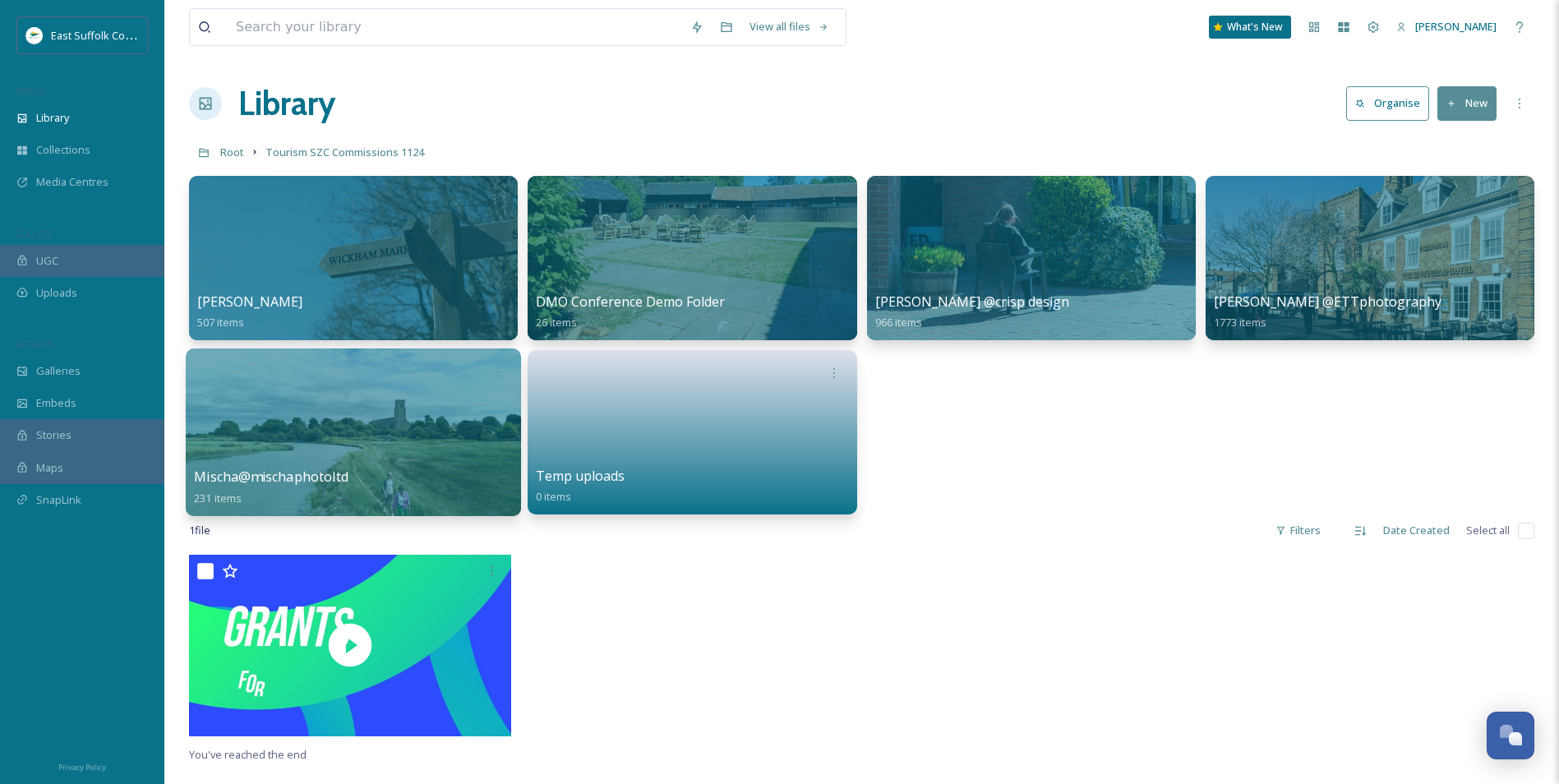
click at [321, 434] on div at bounding box center [354, 433] width 336 height 168
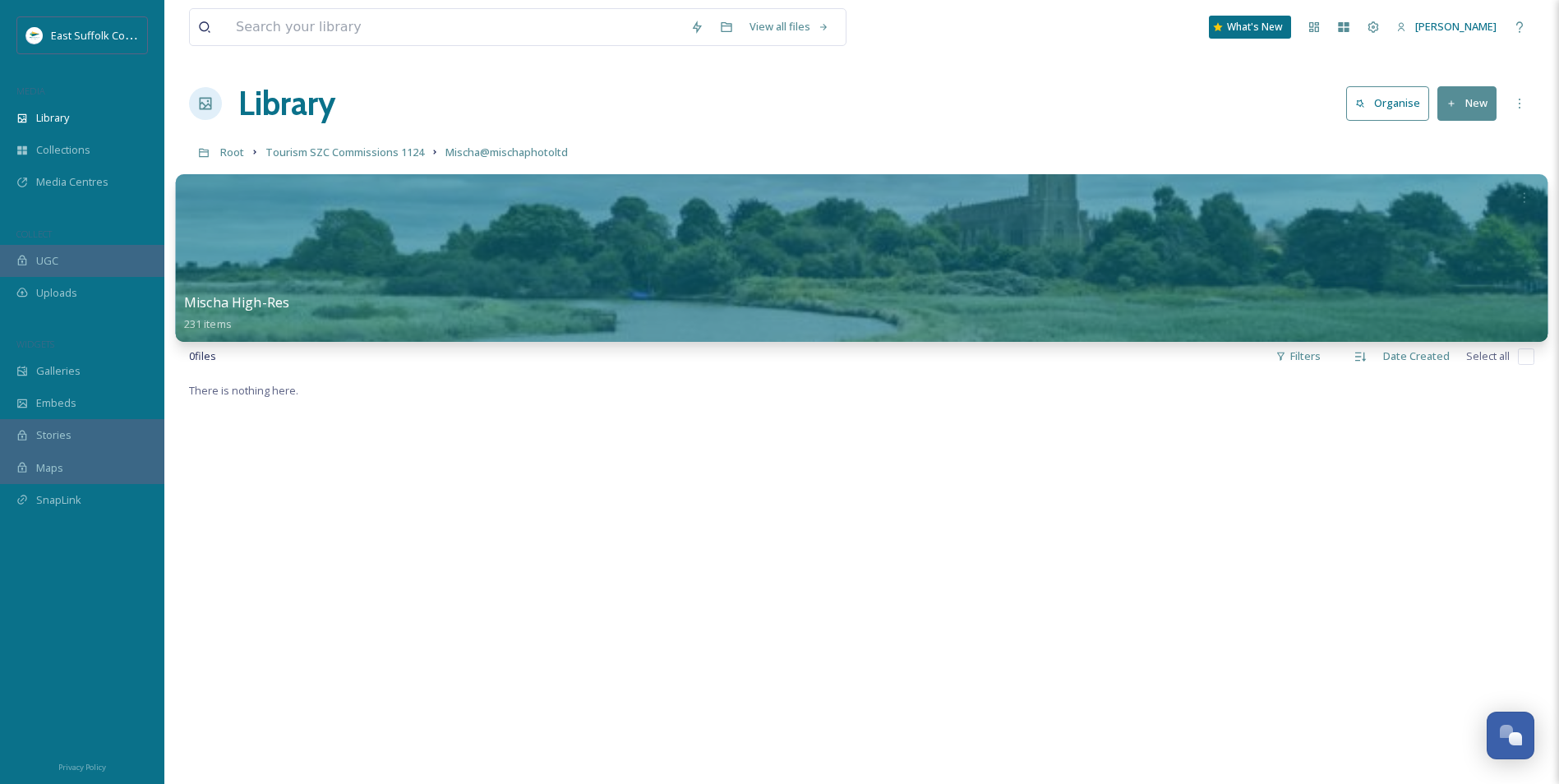
click at [684, 297] on div "Mischa High-Res 231 items" at bounding box center [862, 312] width 1356 height 41
click at [845, 314] on div "Mischa High-Res 231 items" at bounding box center [862, 312] width 1356 height 41
click at [915, 229] on div at bounding box center [862, 258] width 1373 height 168
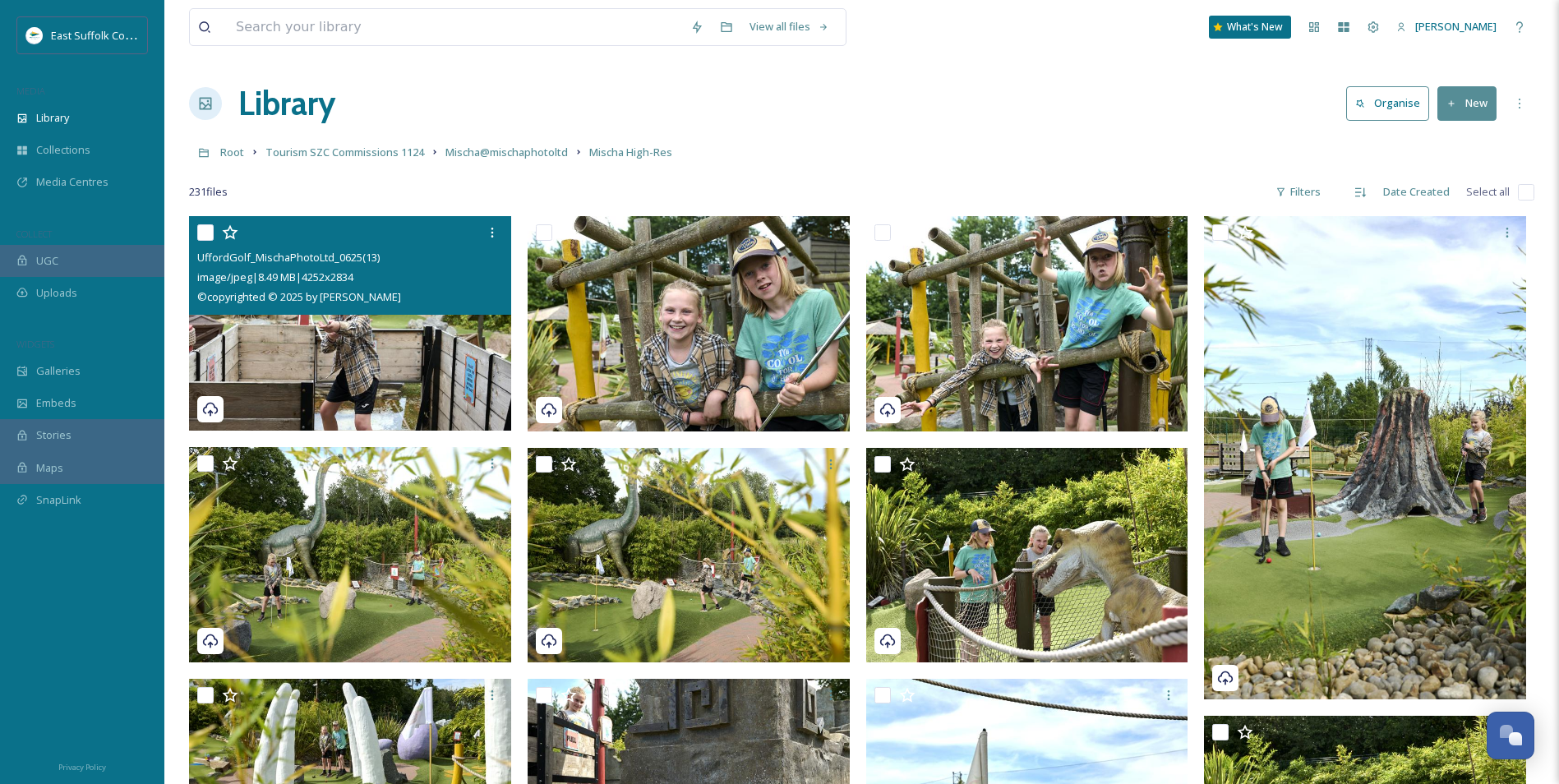
click at [390, 350] on img at bounding box center [351, 323] width 322 height 215
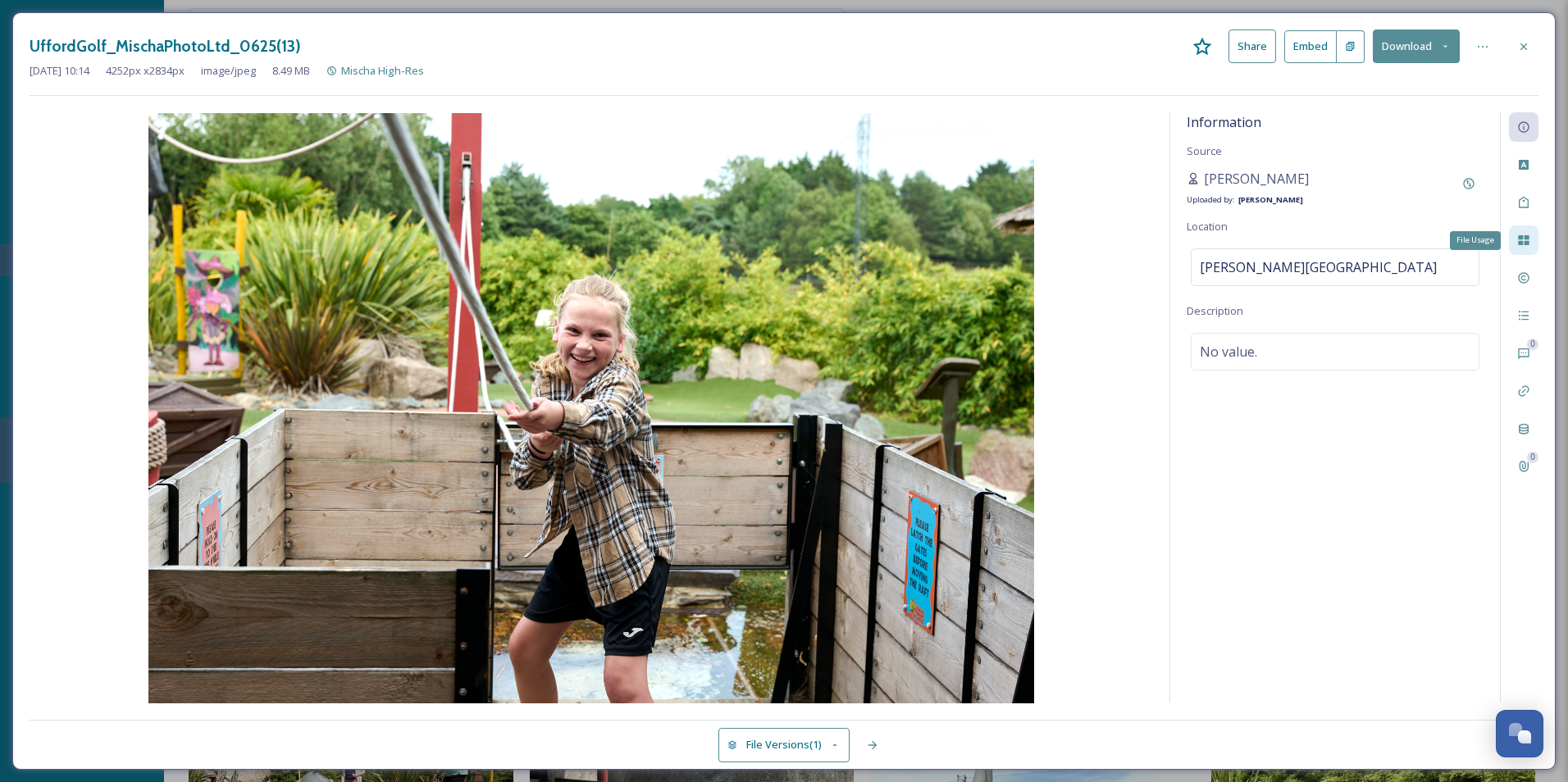
click at [1252, 249] on div "File Usage" at bounding box center [1524, 240] width 30 height 30
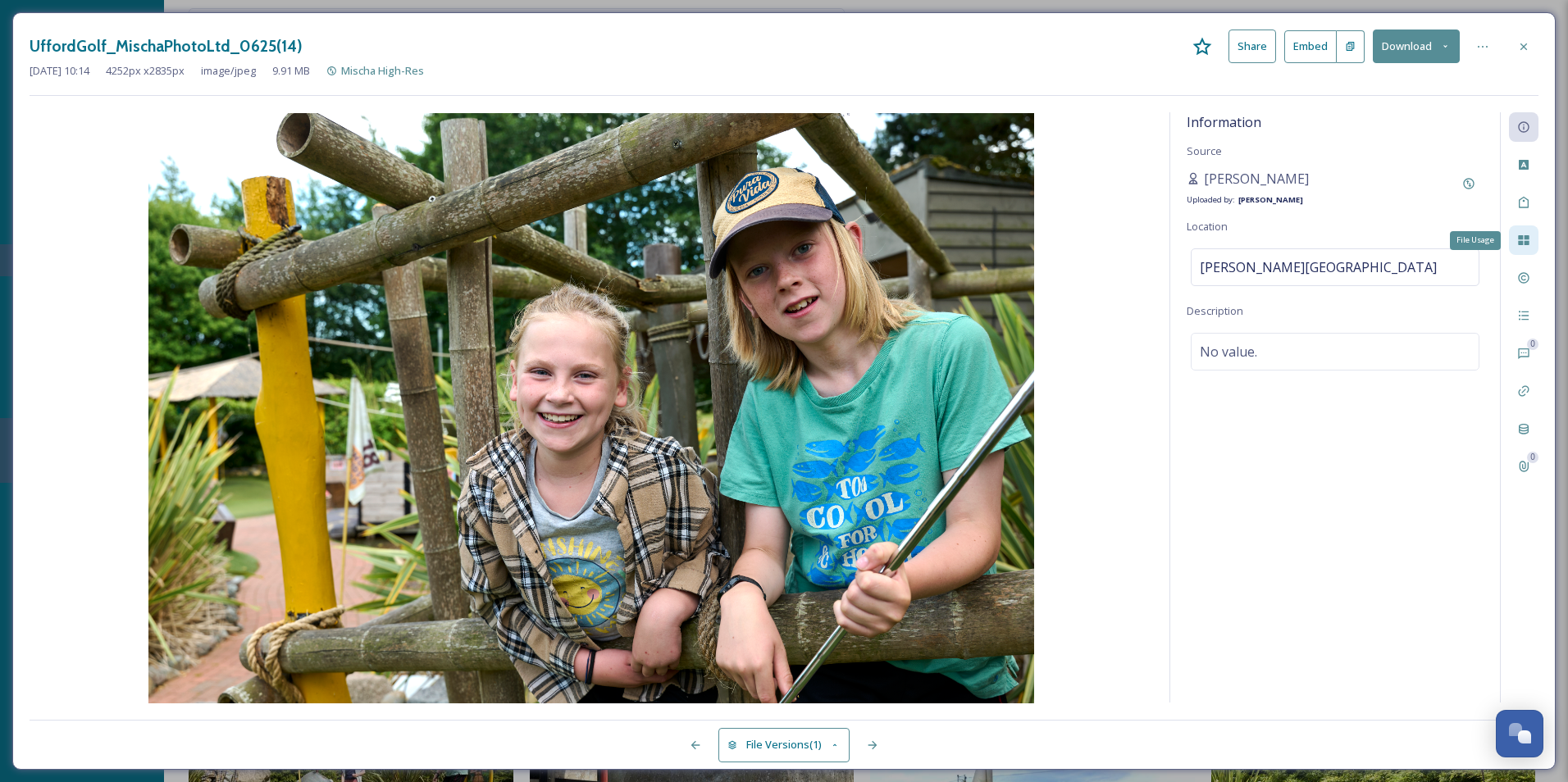
click at [1252, 244] on div "File Usage" at bounding box center [1524, 240] width 30 height 30
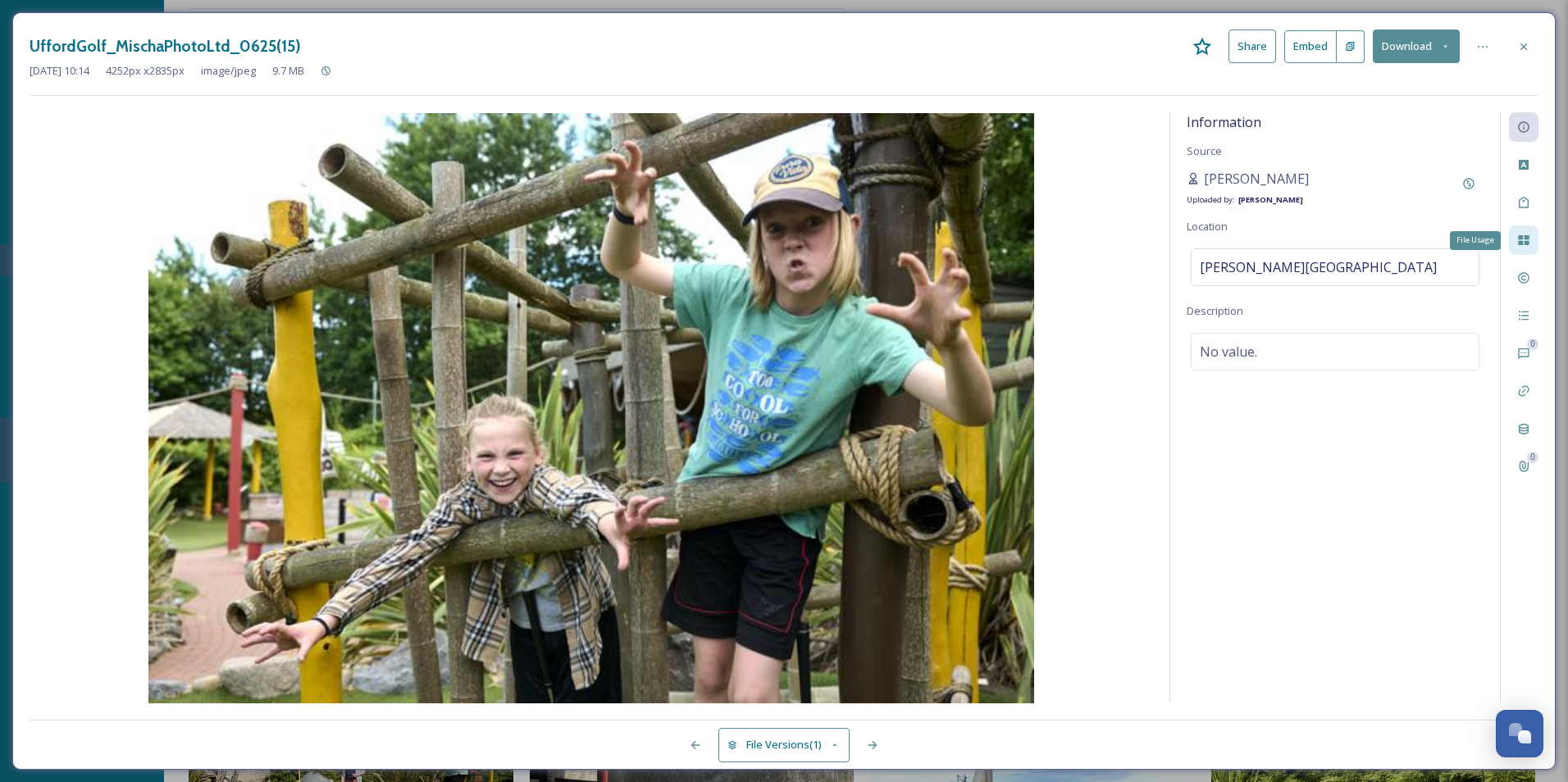
click at [1252, 244] on div "File Usage" at bounding box center [1524, 240] width 30 height 30
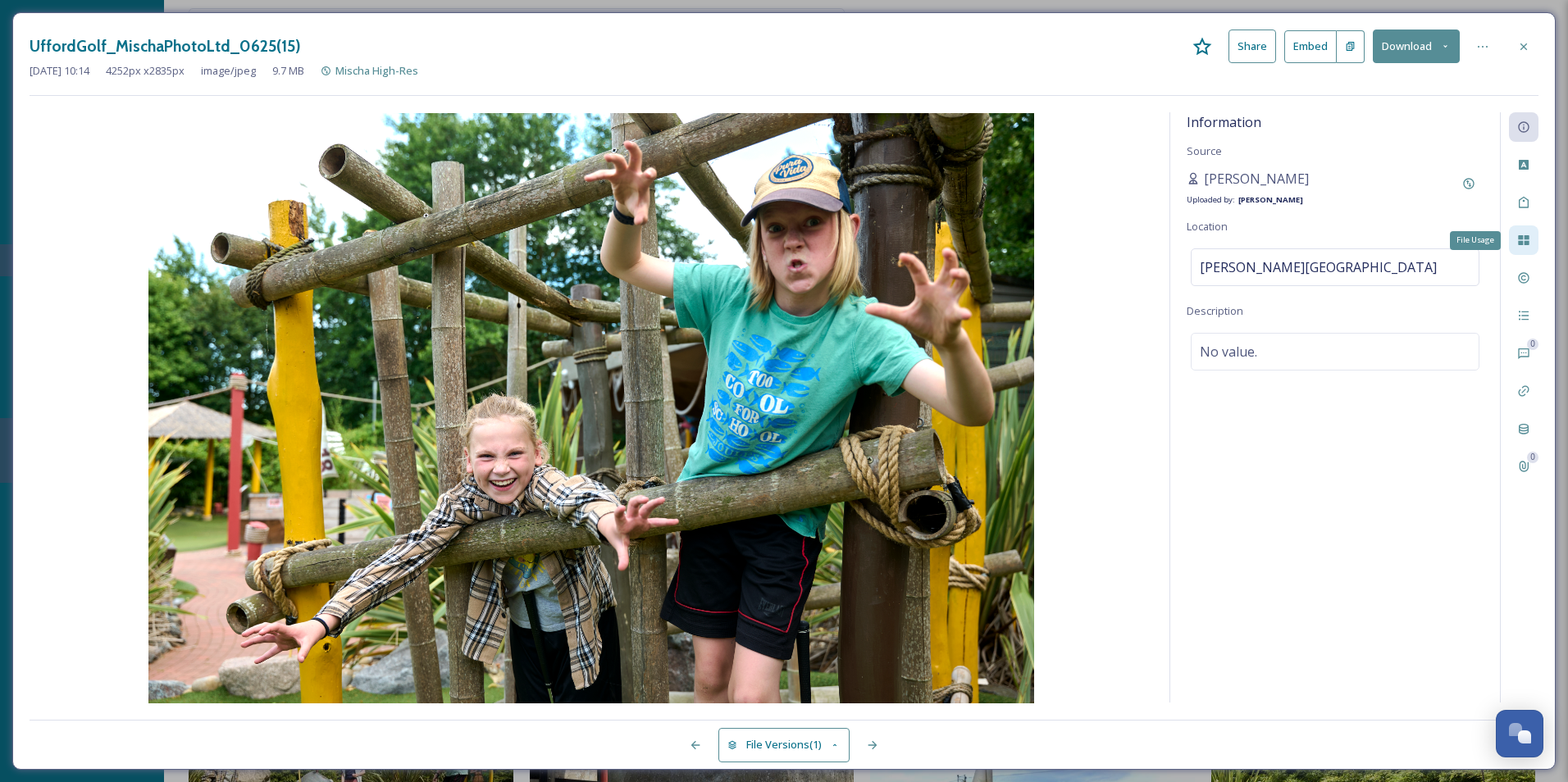
click at [1252, 245] on div "File Usage" at bounding box center [1524, 240] width 30 height 30
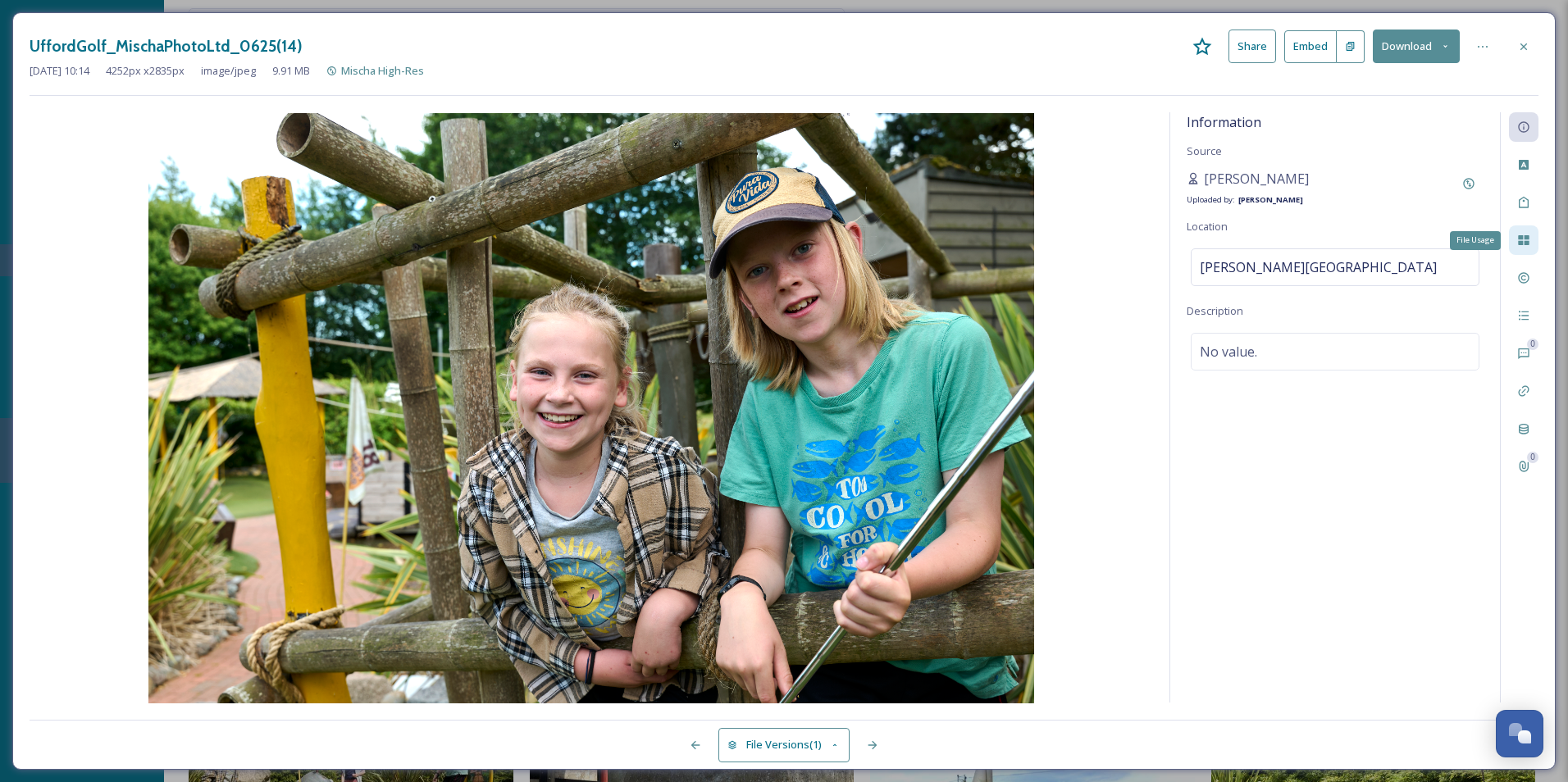
click at [1252, 240] on icon at bounding box center [1524, 240] width 13 height 13
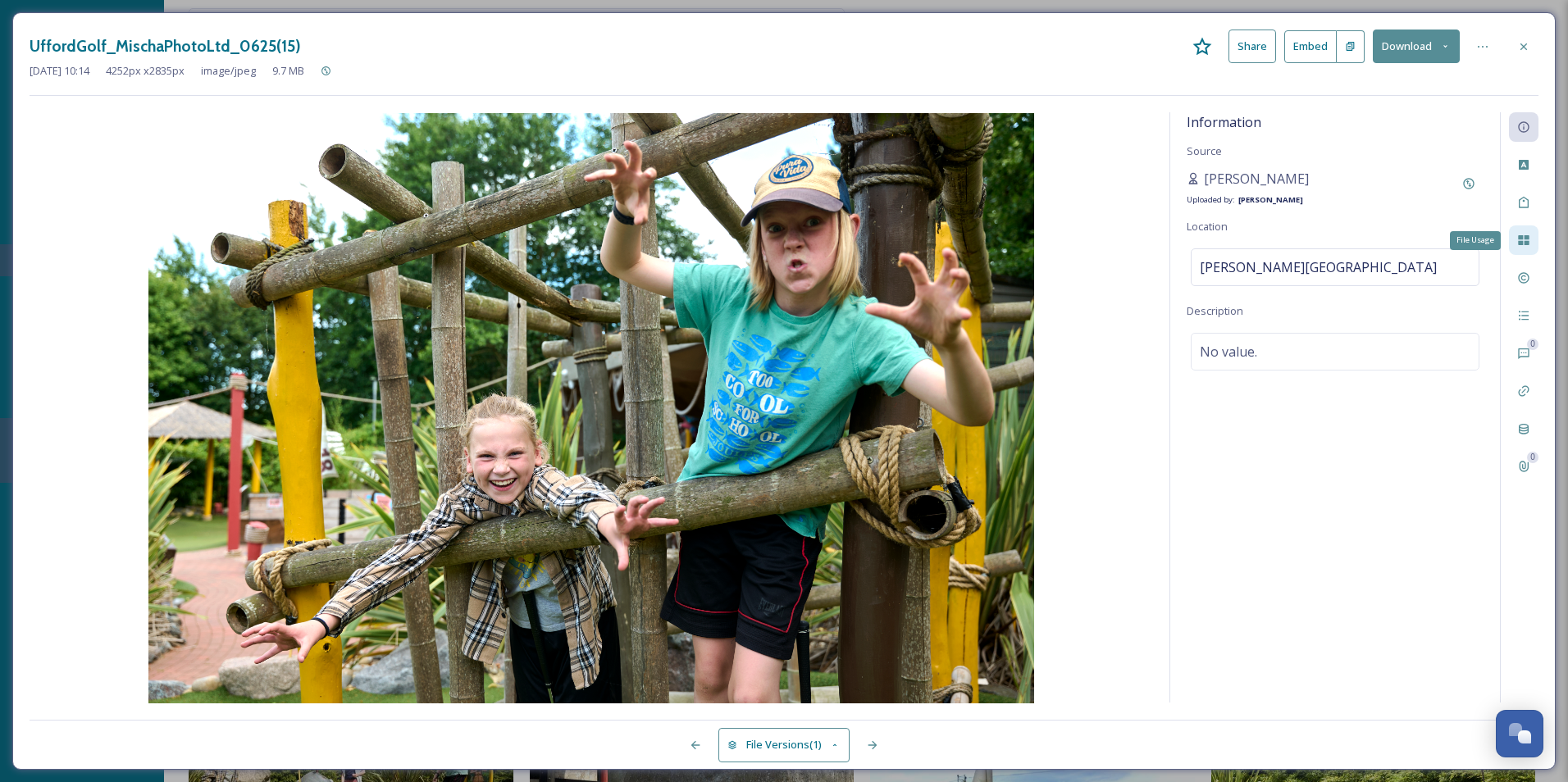
click at [1252, 240] on icon at bounding box center [1524, 240] width 13 height 13
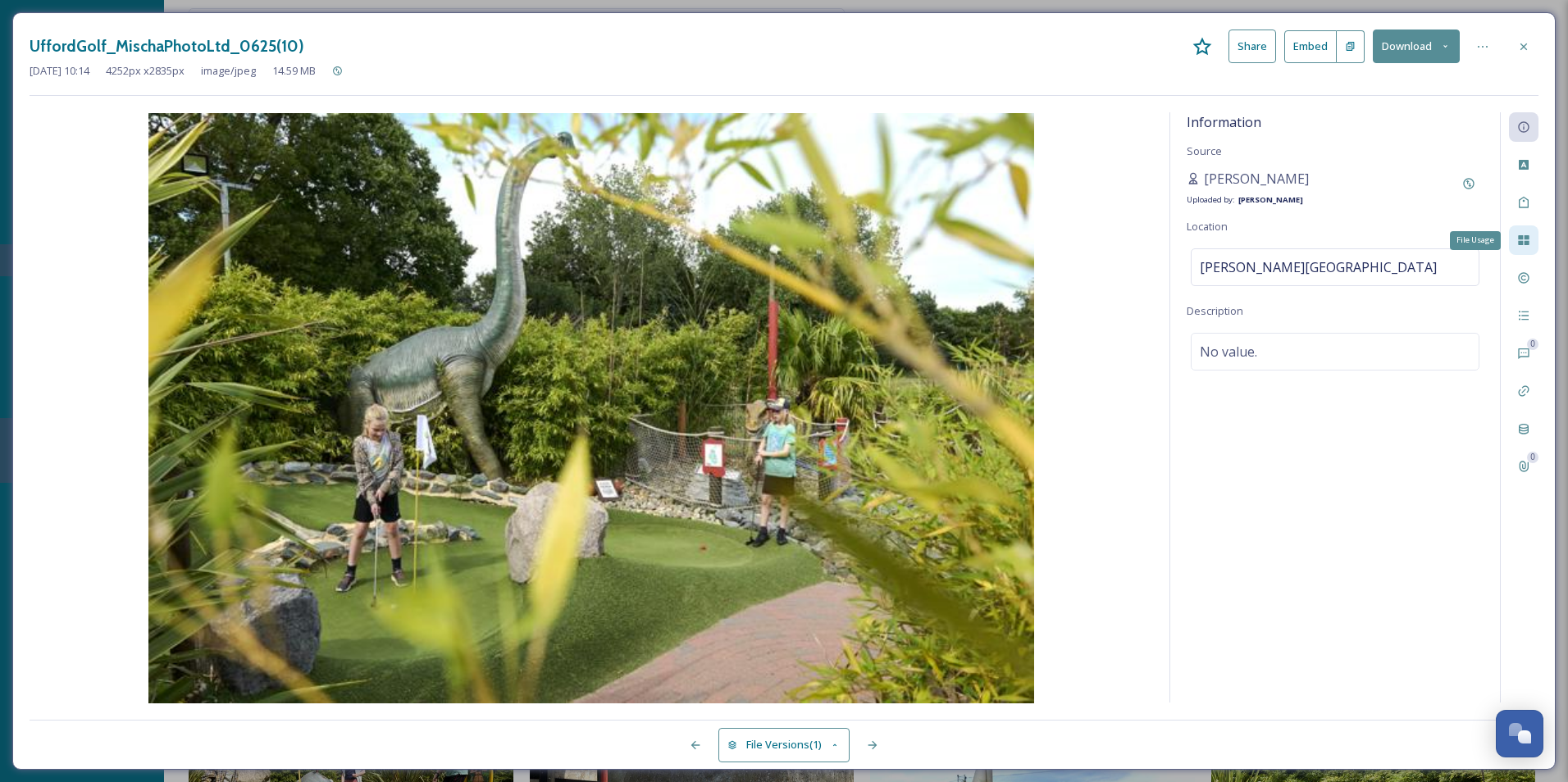
click at [1252, 240] on icon at bounding box center [1524, 240] width 13 height 13
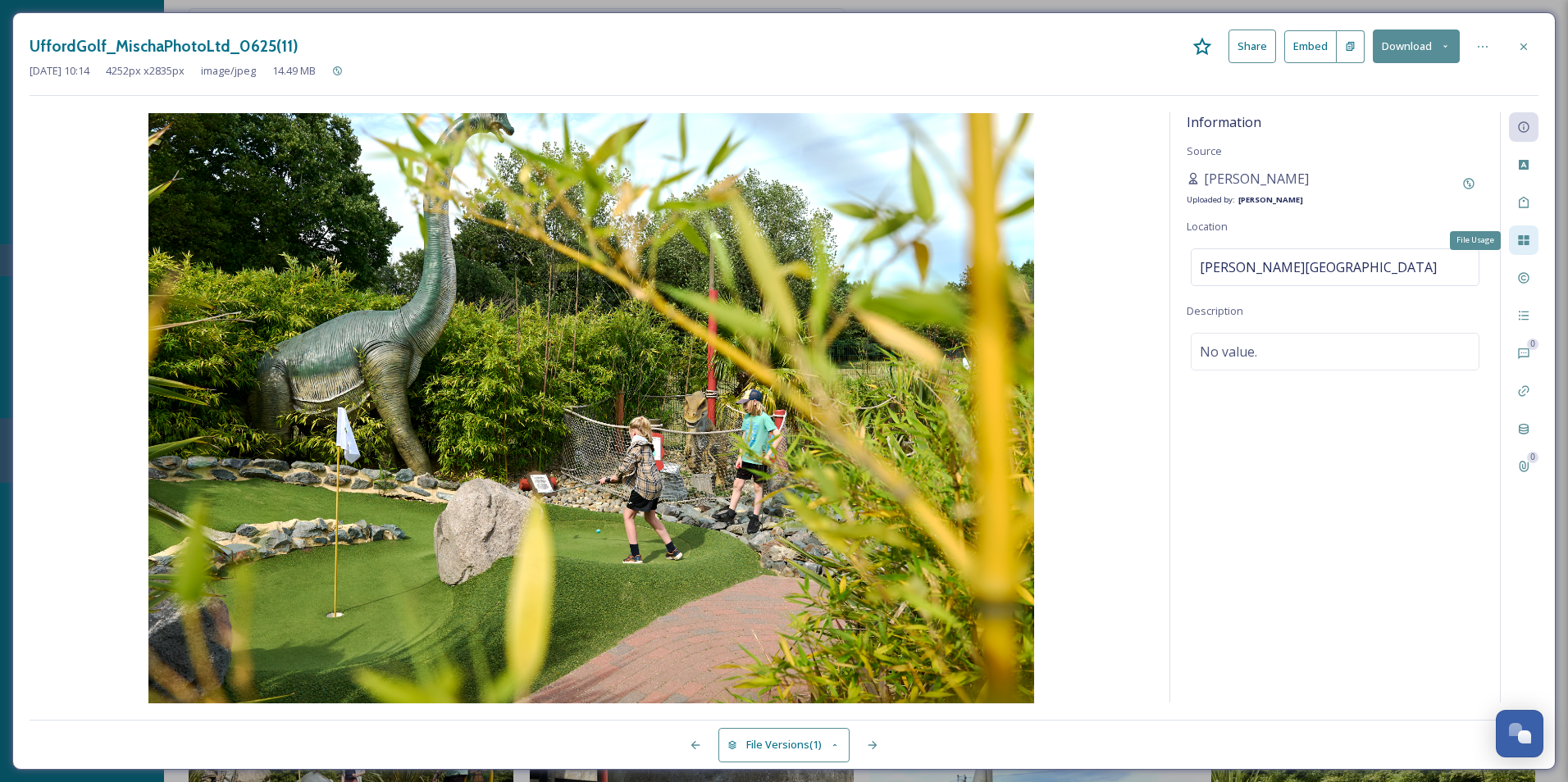
click at [1252, 249] on div "File Usage" at bounding box center [1524, 240] width 30 height 30
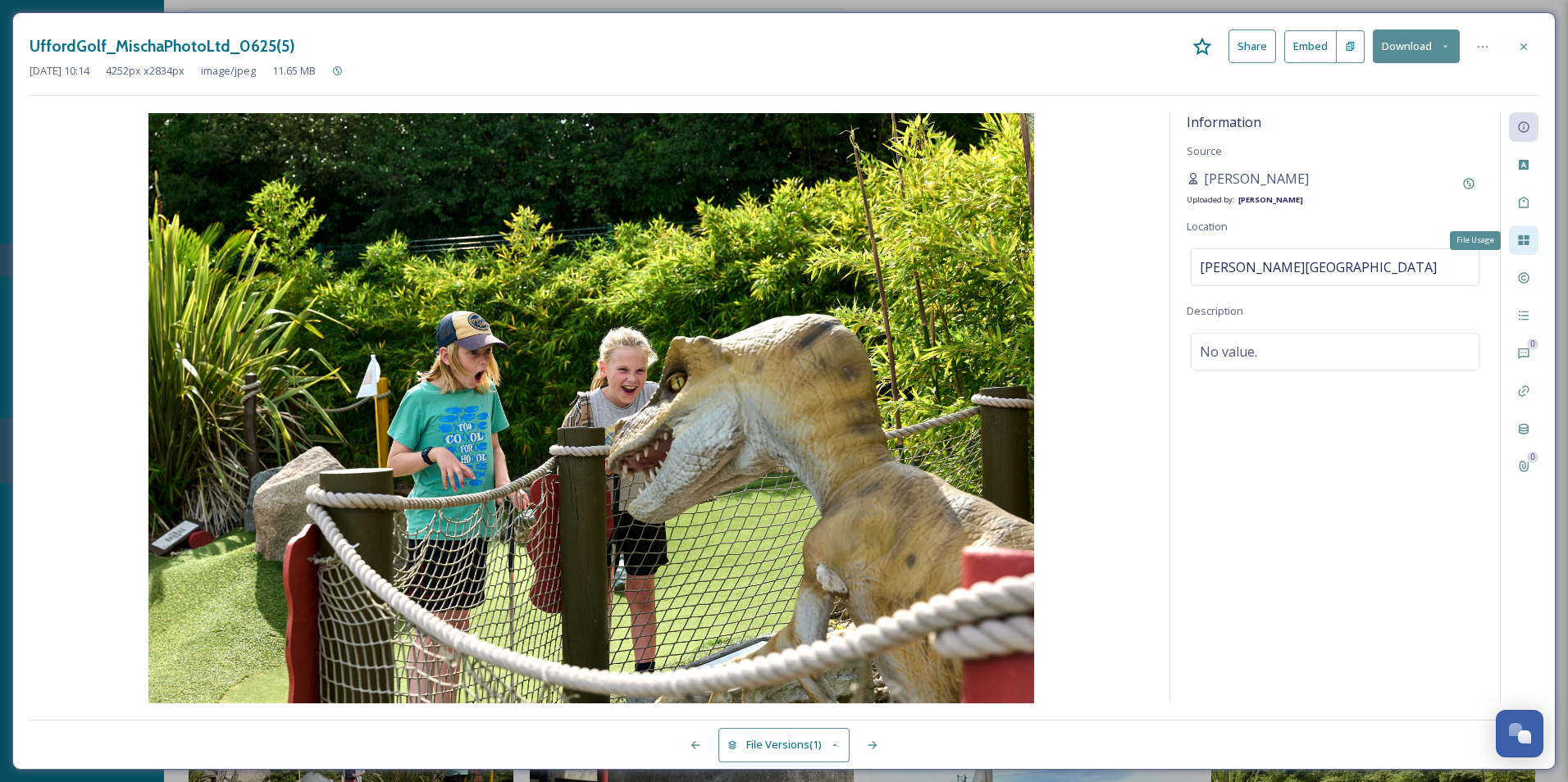
click at [1252, 246] on icon at bounding box center [1524, 240] width 13 height 13
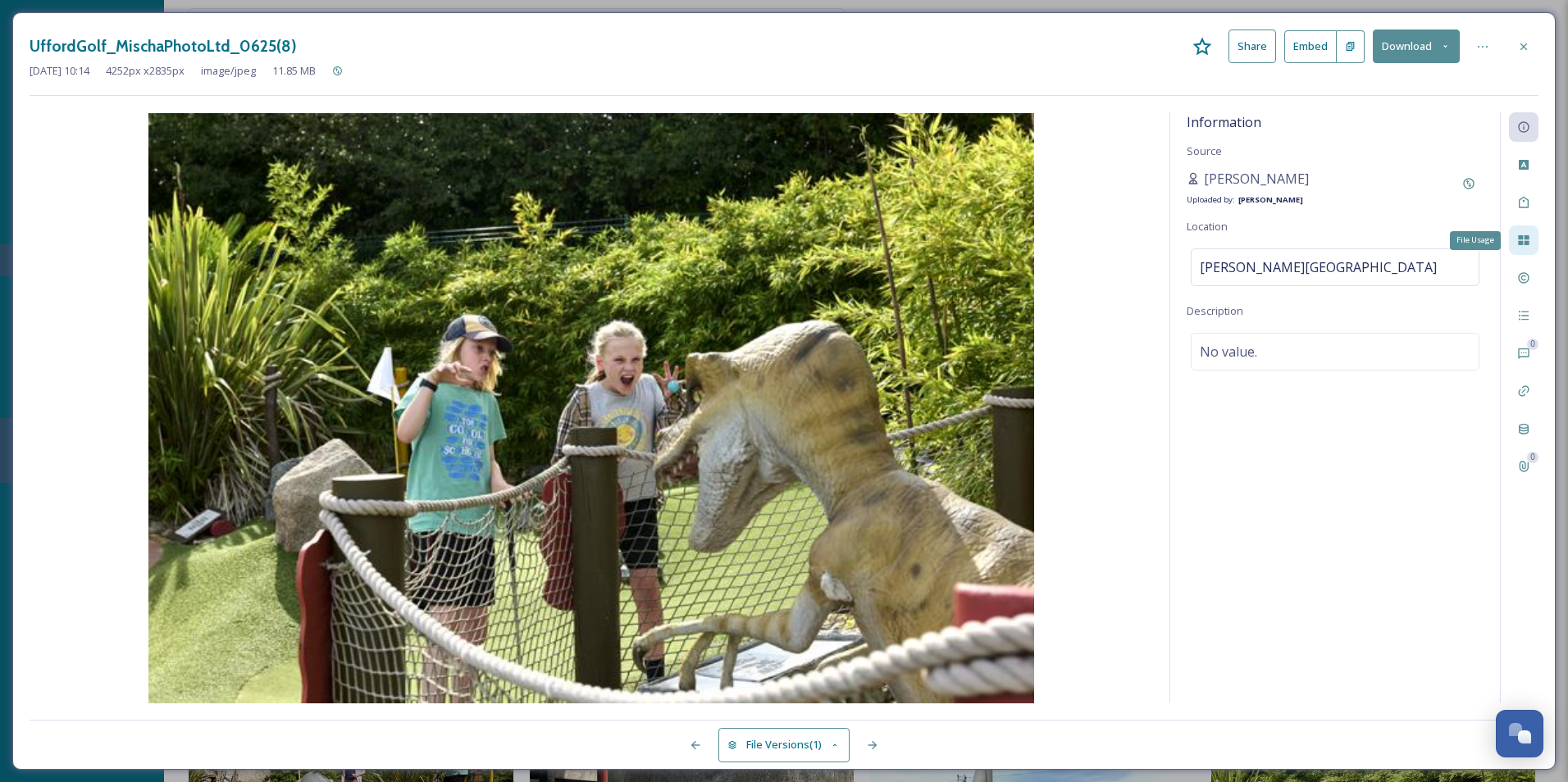
click at [1252, 247] on icon at bounding box center [1524, 240] width 13 height 13
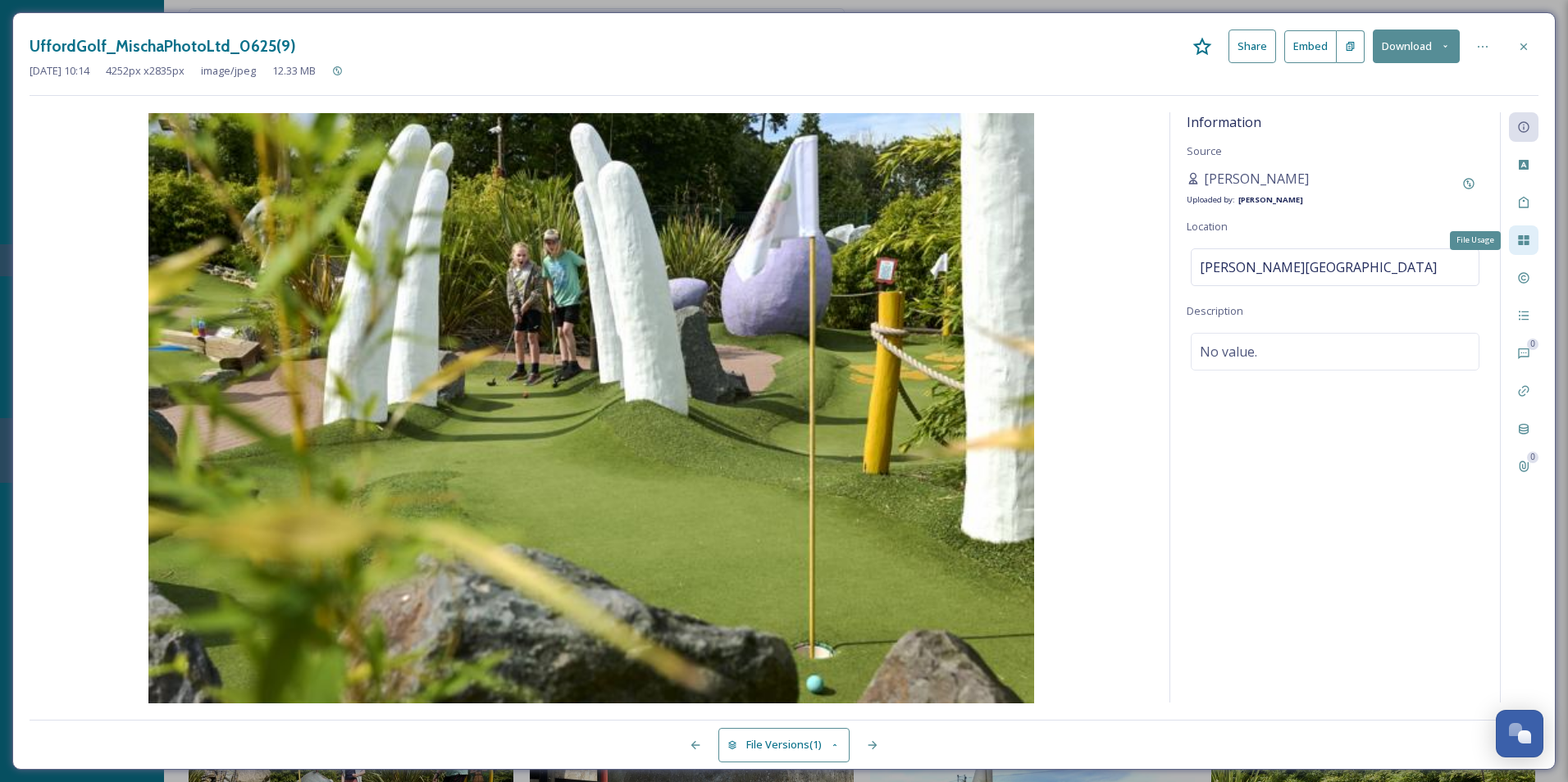
click at [1252, 249] on div "File Usage" at bounding box center [1524, 240] width 30 height 30
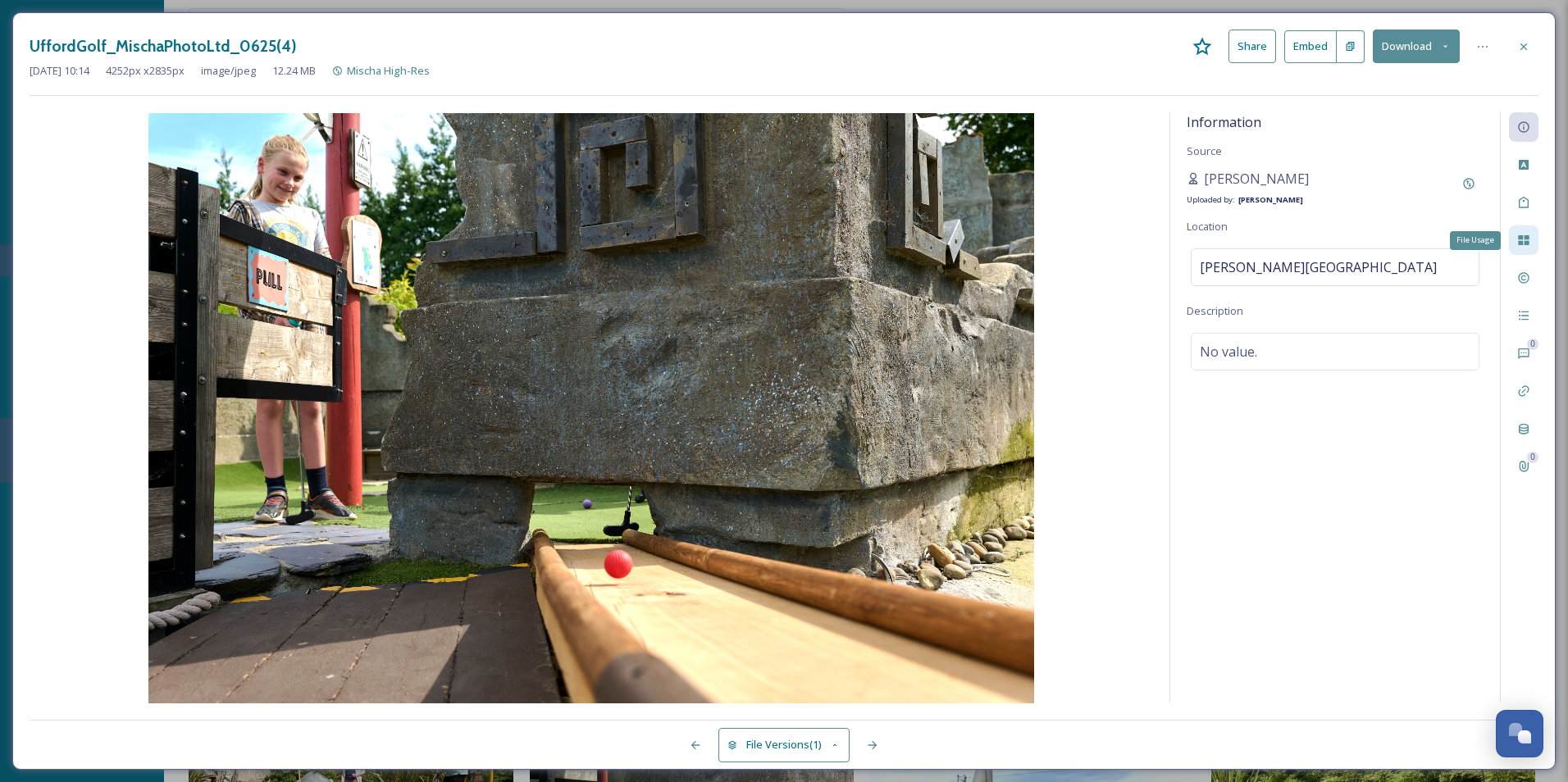
click at [1252, 249] on div "File Usage" at bounding box center [1524, 240] width 30 height 30
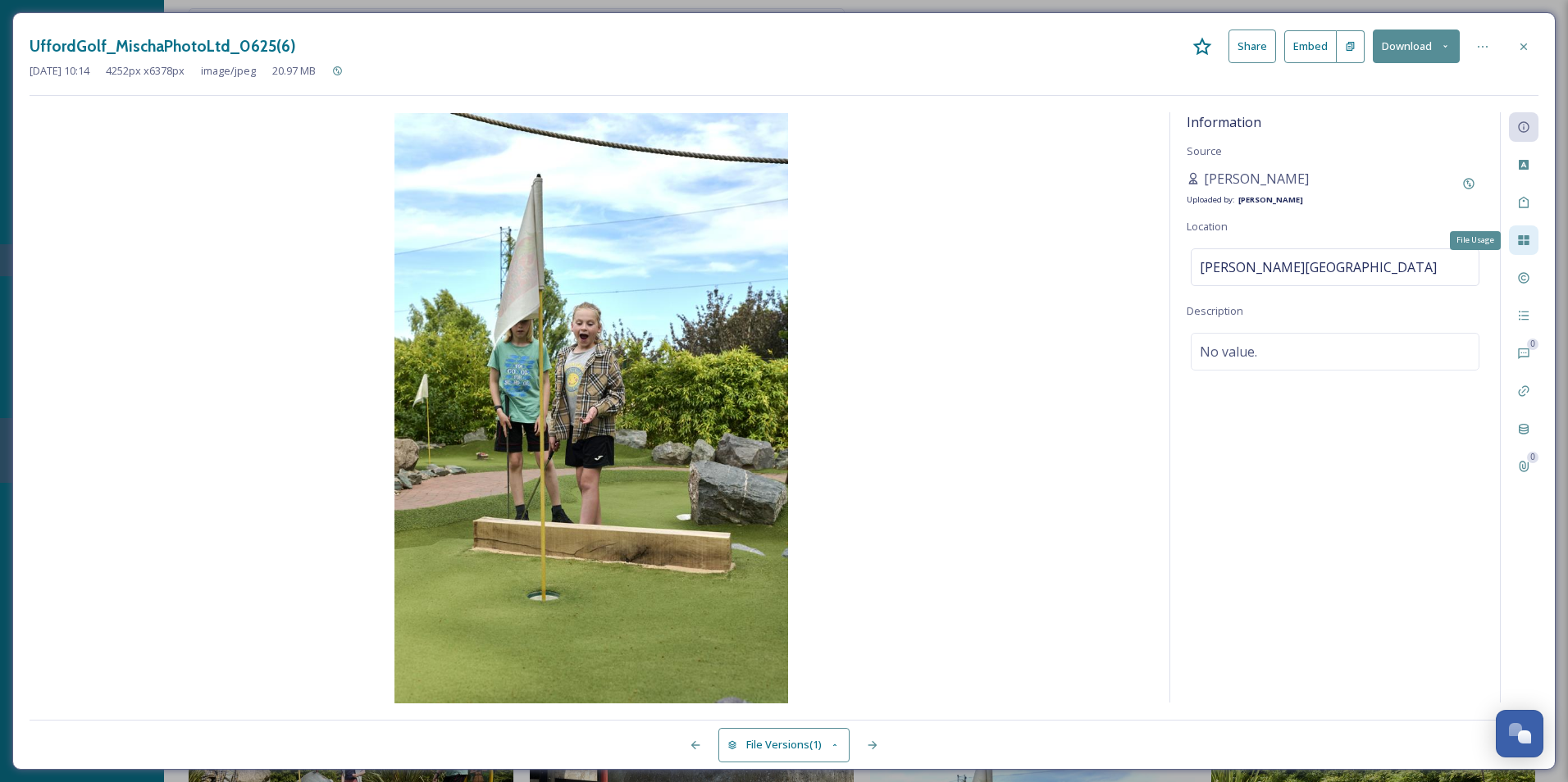
click at [1252, 249] on div "File Usage" at bounding box center [1524, 240] width 30 height 30
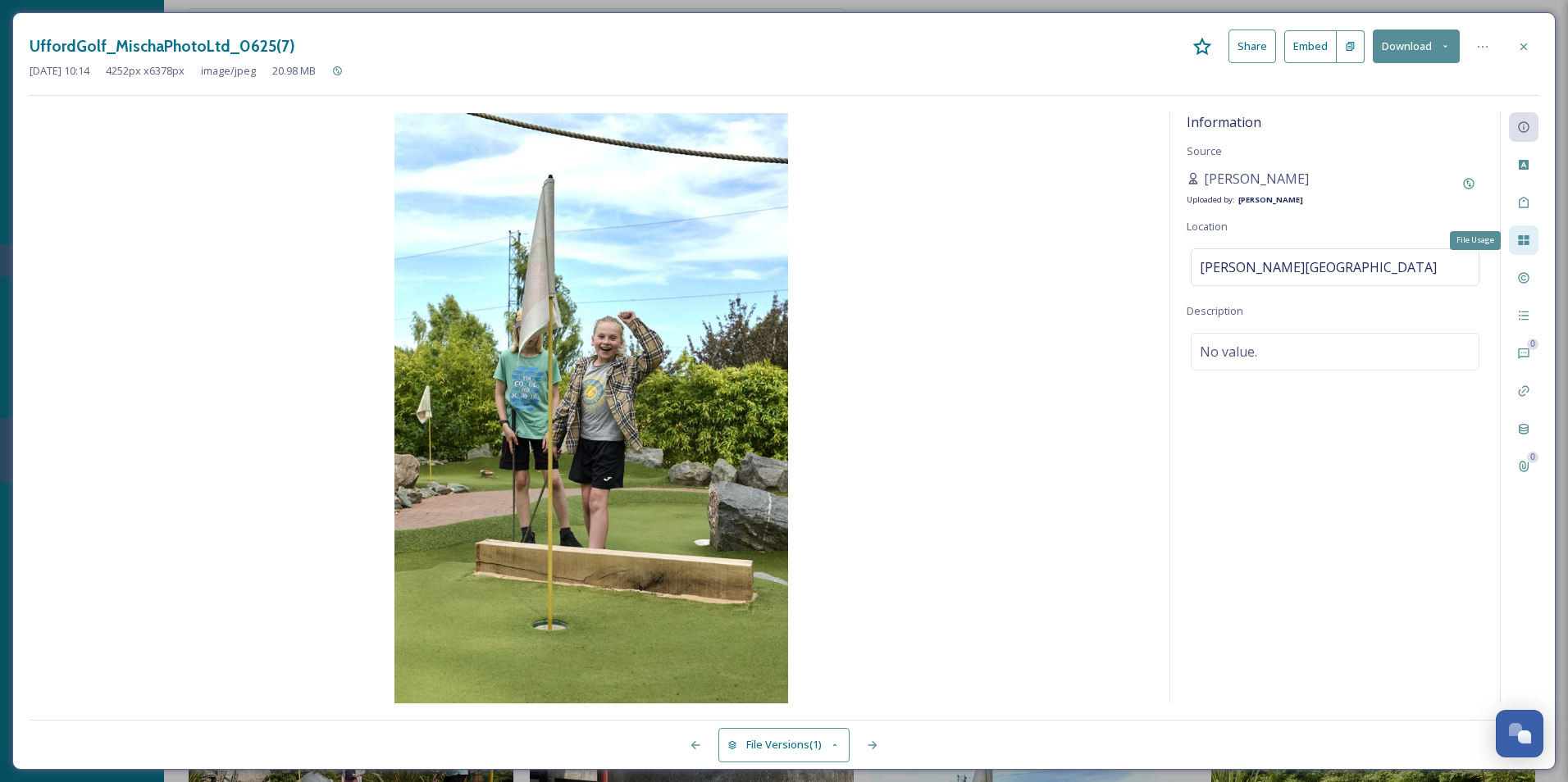
click at [1252, 249] on div "File Usage" at bounding box center [1524, 240] width 30 height 30
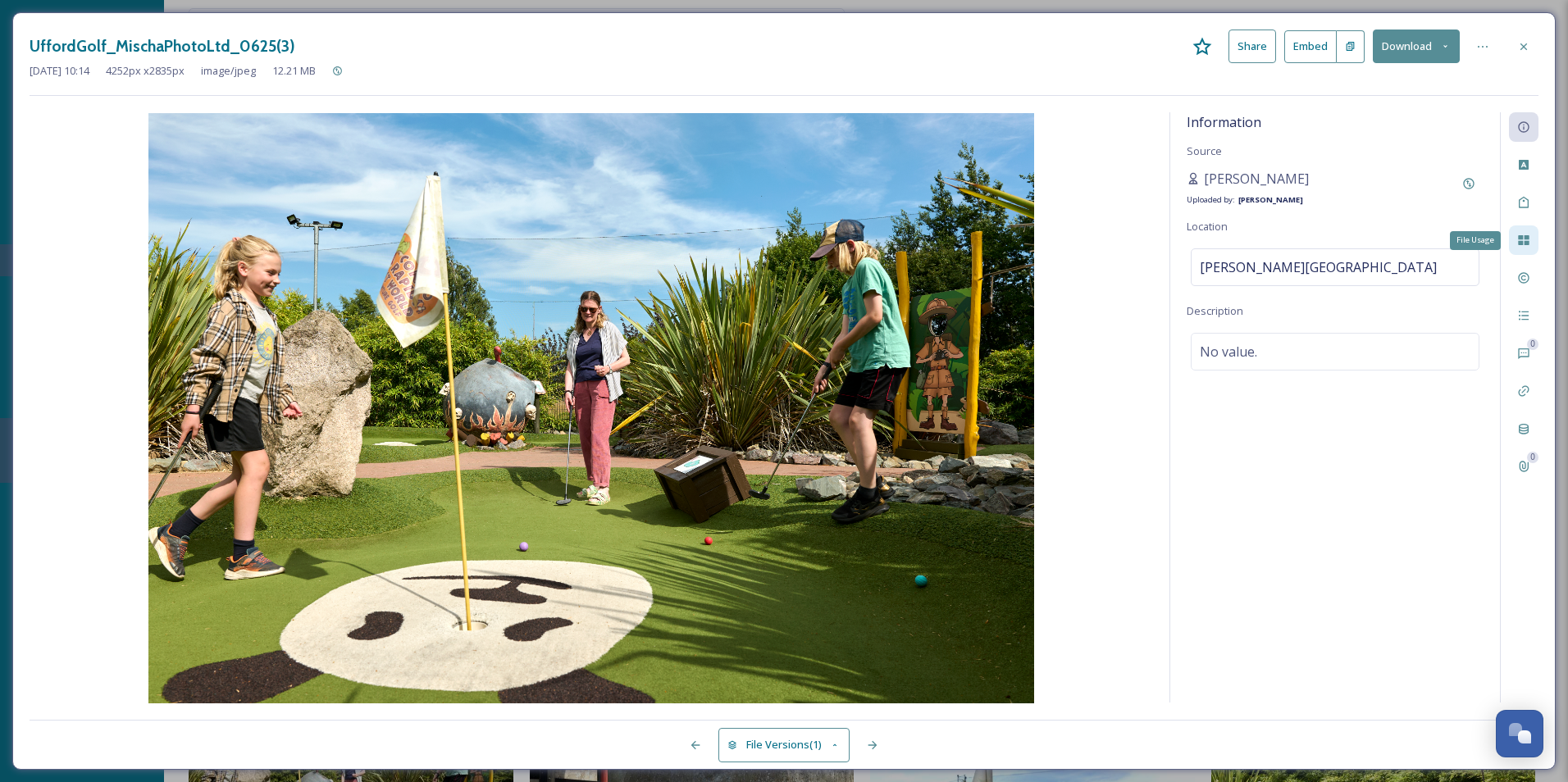
click at [1252, 249] on div "File Usage" at bounding box center [1524, 240] width 30 height 30
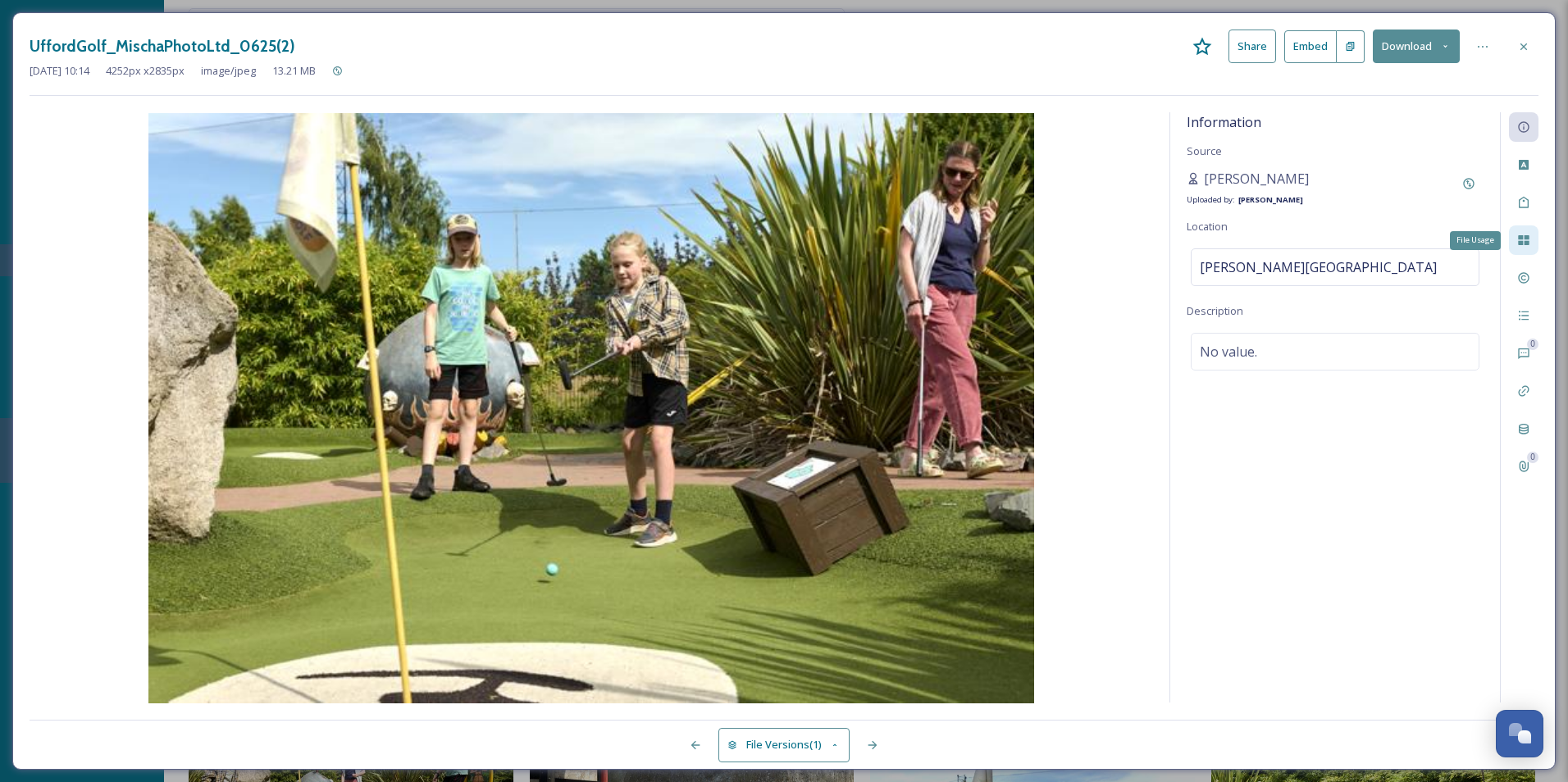
click at [1252, 242] on div "File Usage" at bounding box center [1524, 240] width 30 height 30
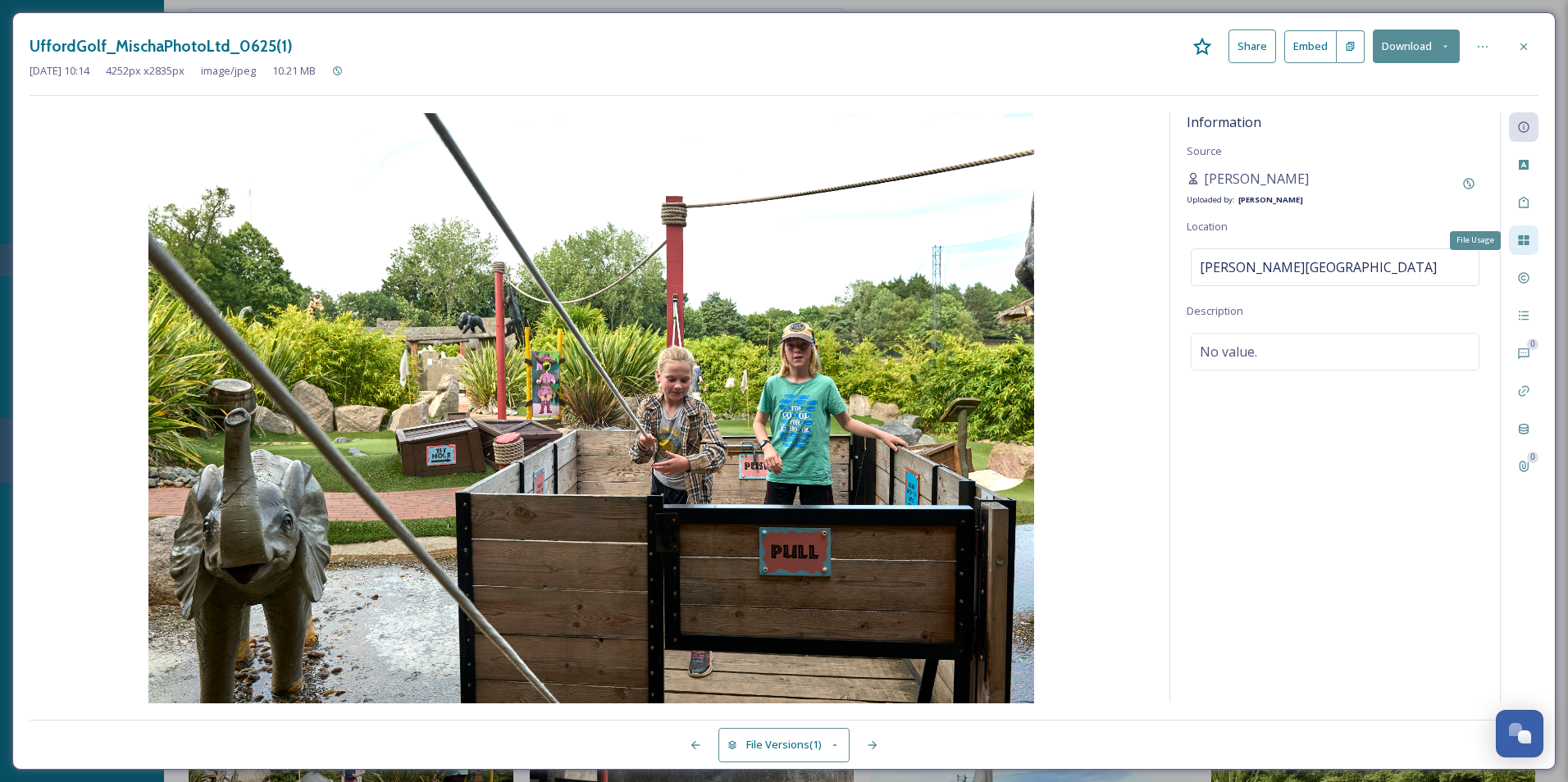
click at [1252, 242] on div "File Usage" at bounding box center [1524, 240] width 30 height 30
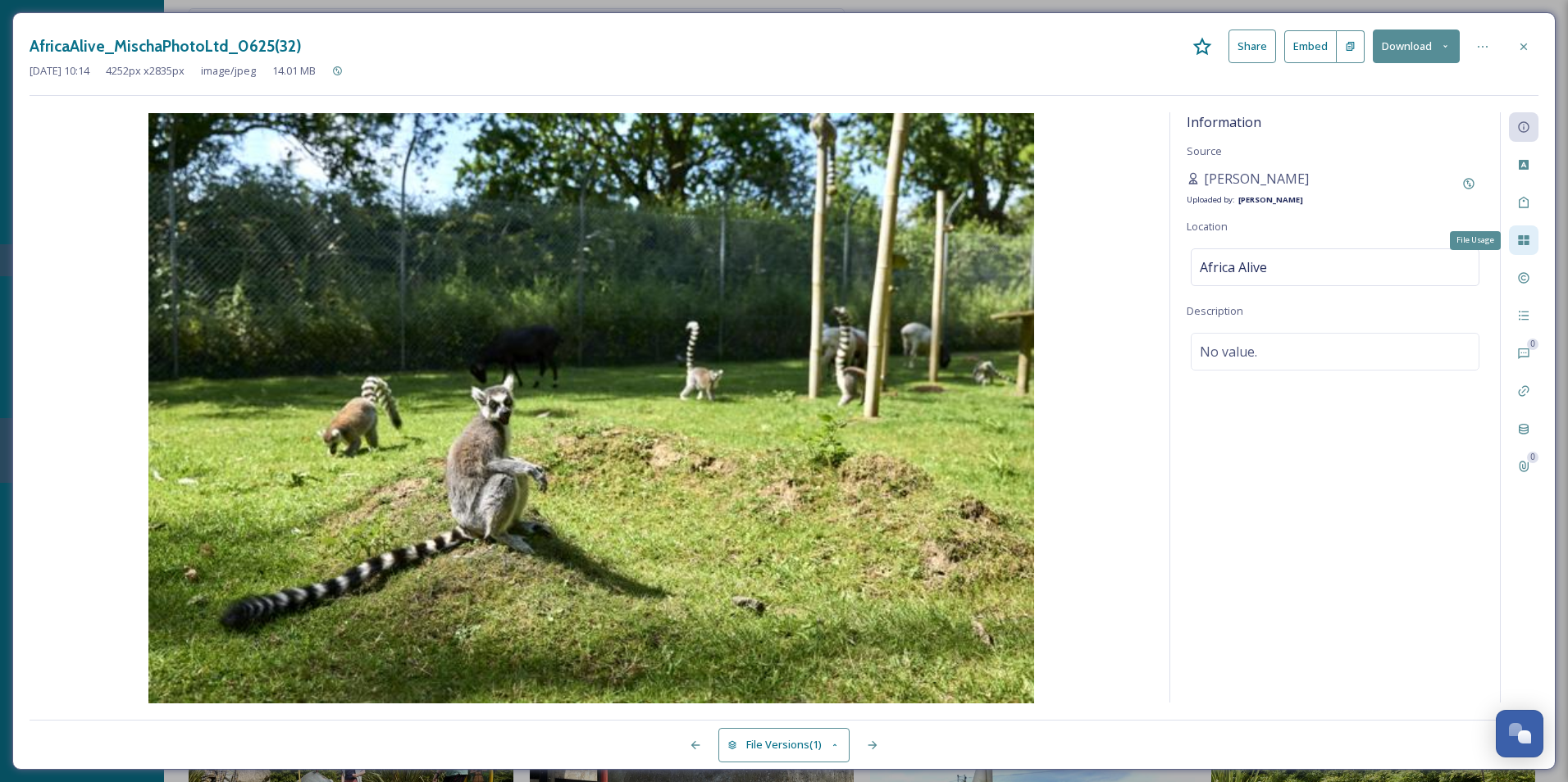
click at [1252, 242] on div "File Usage" at bounding box center [1524, 240] width 30 height 30
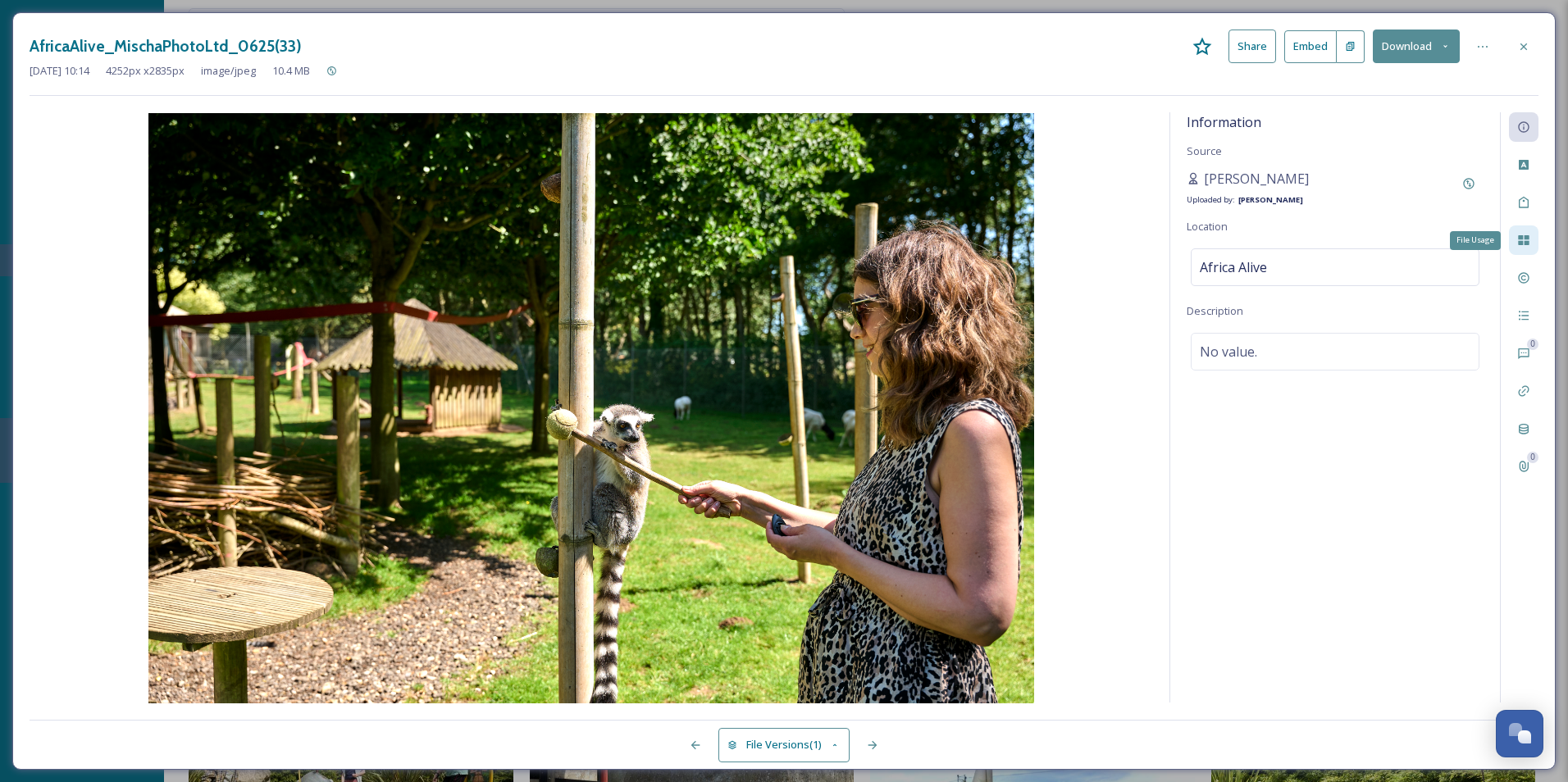
click at [1252, 242] on div "File Usage" at bounding box center [1524, 240] width 30 height 30
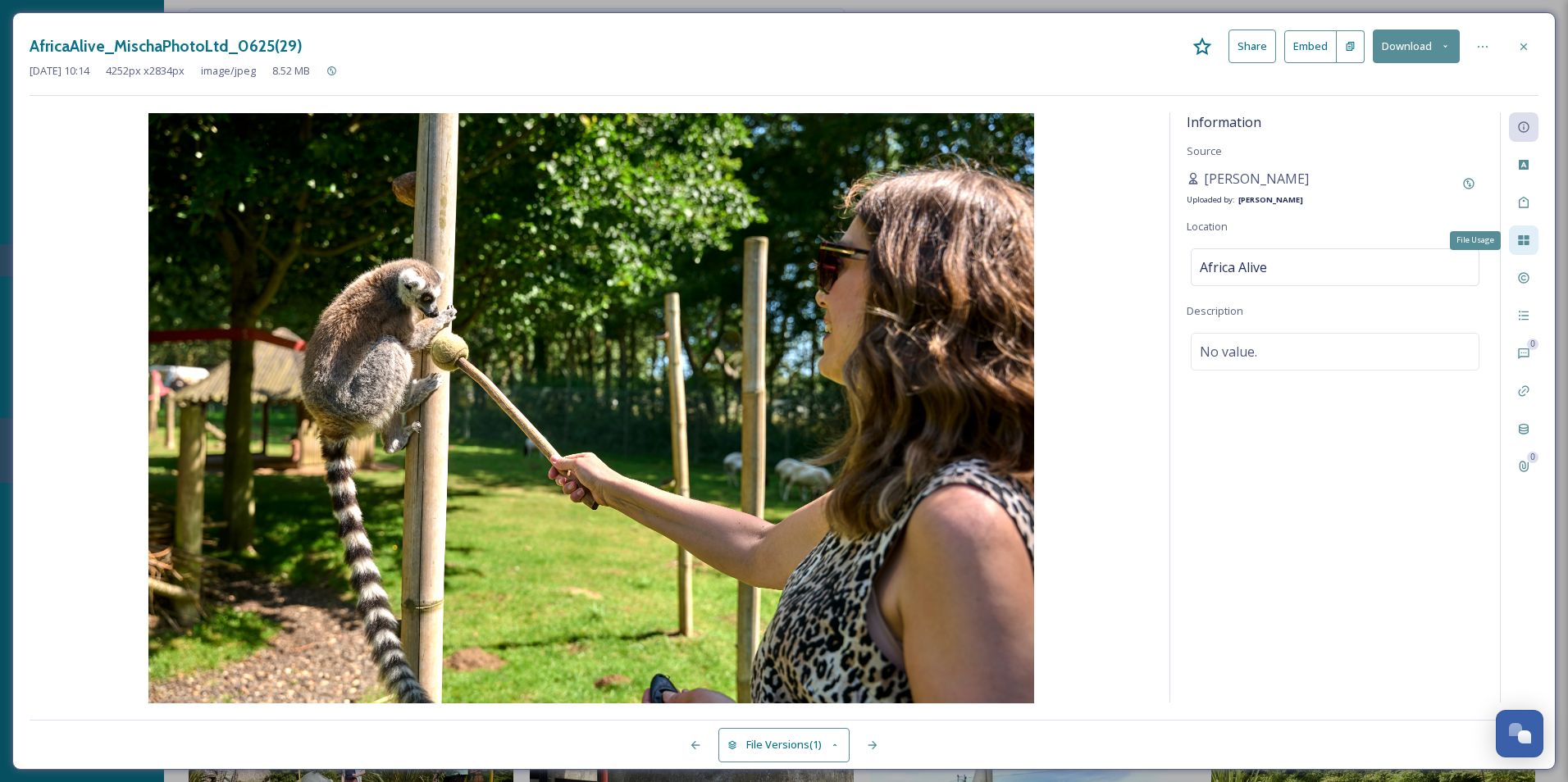
click at [1252, 242] on div "File Usage" at bounding box center [1524, 240] width 30 height 30
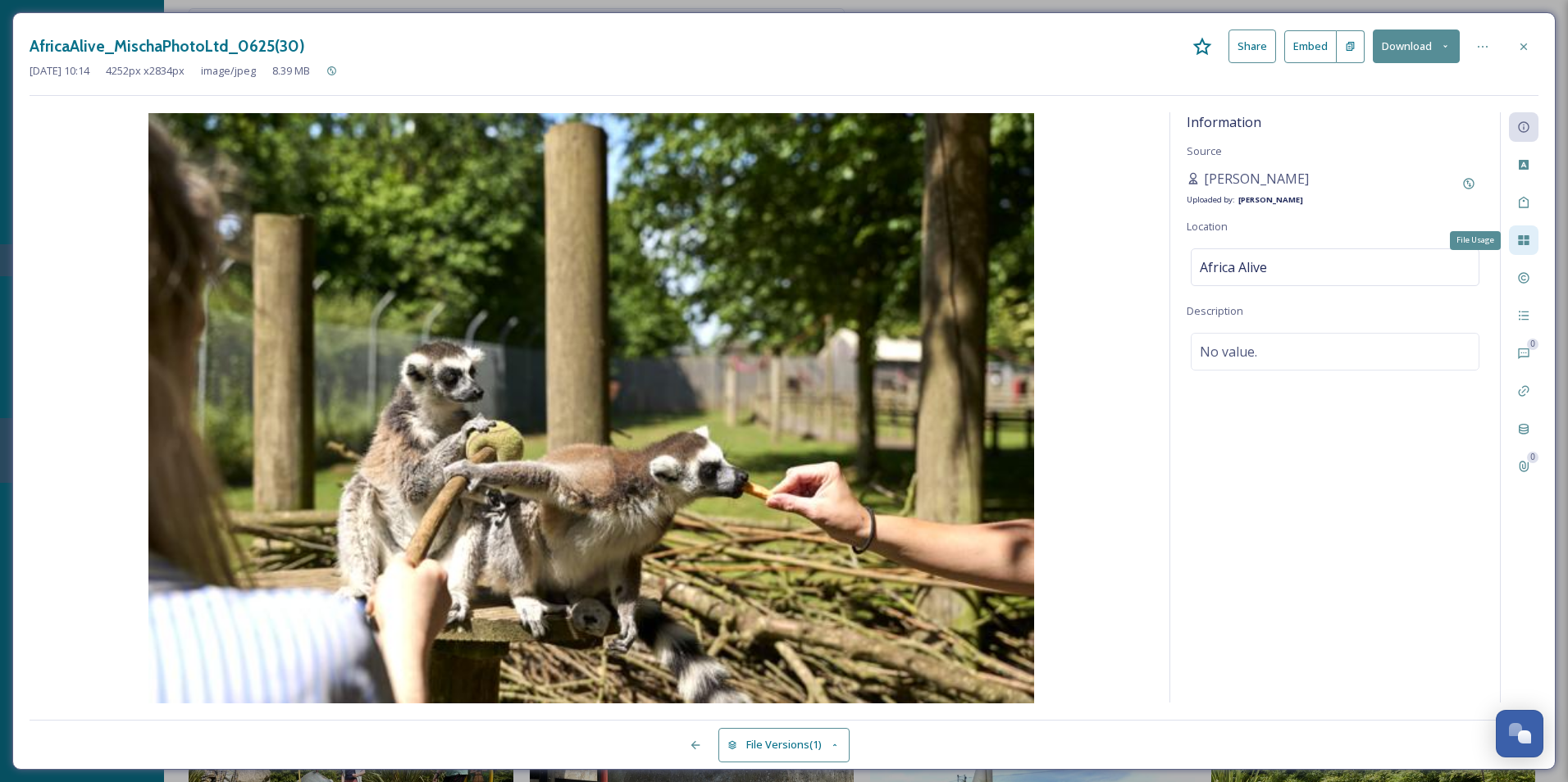
click at [1252, 242] on div "File Usage" at bounding box center [1524, 240] width 30 height 30
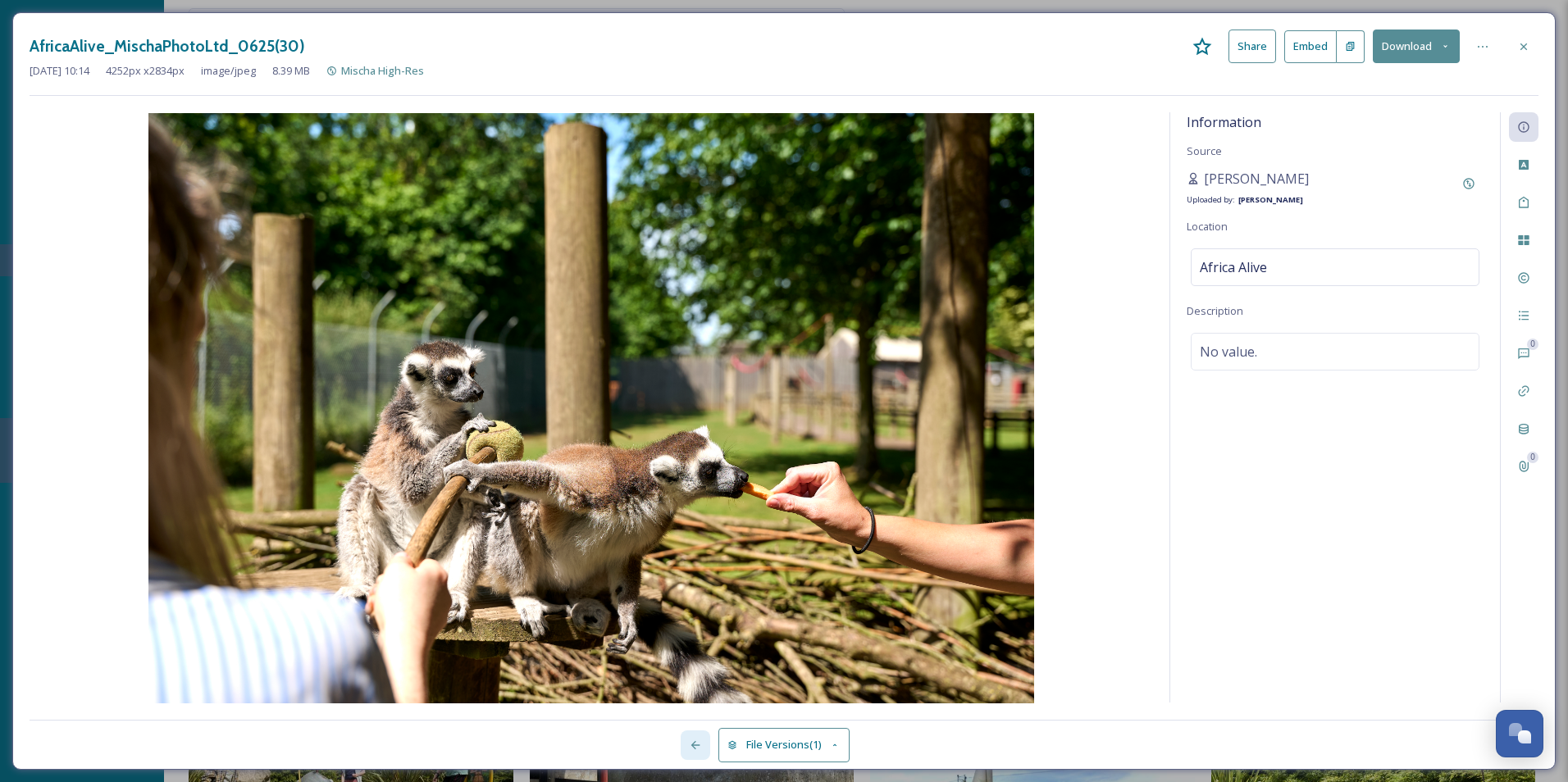
click at [699, 604] on icon at bounding box center [695, 746] width 13 height 13
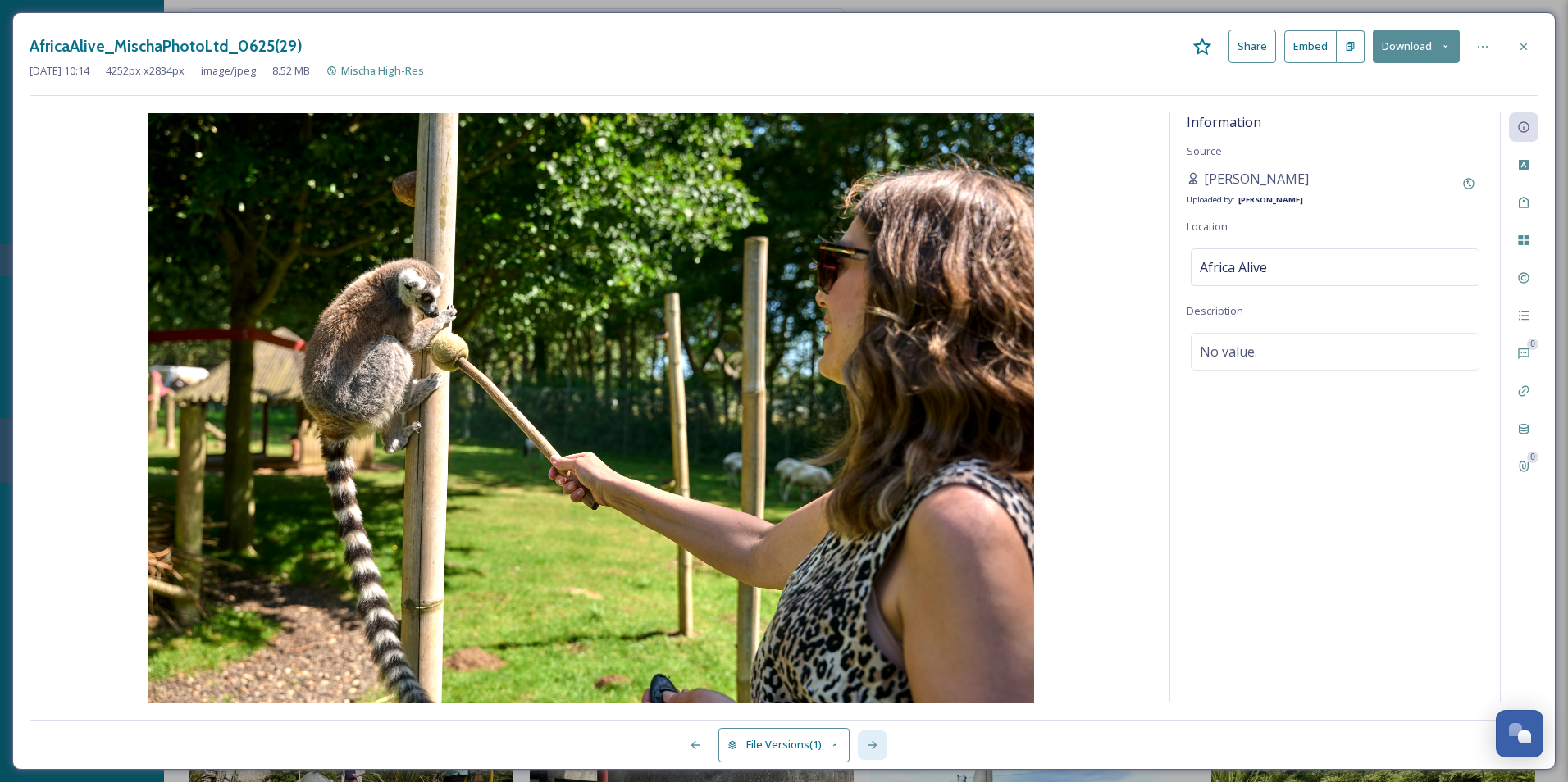
click at [867, 604] on icon at bounding box center [873, 746] width 13 height 13
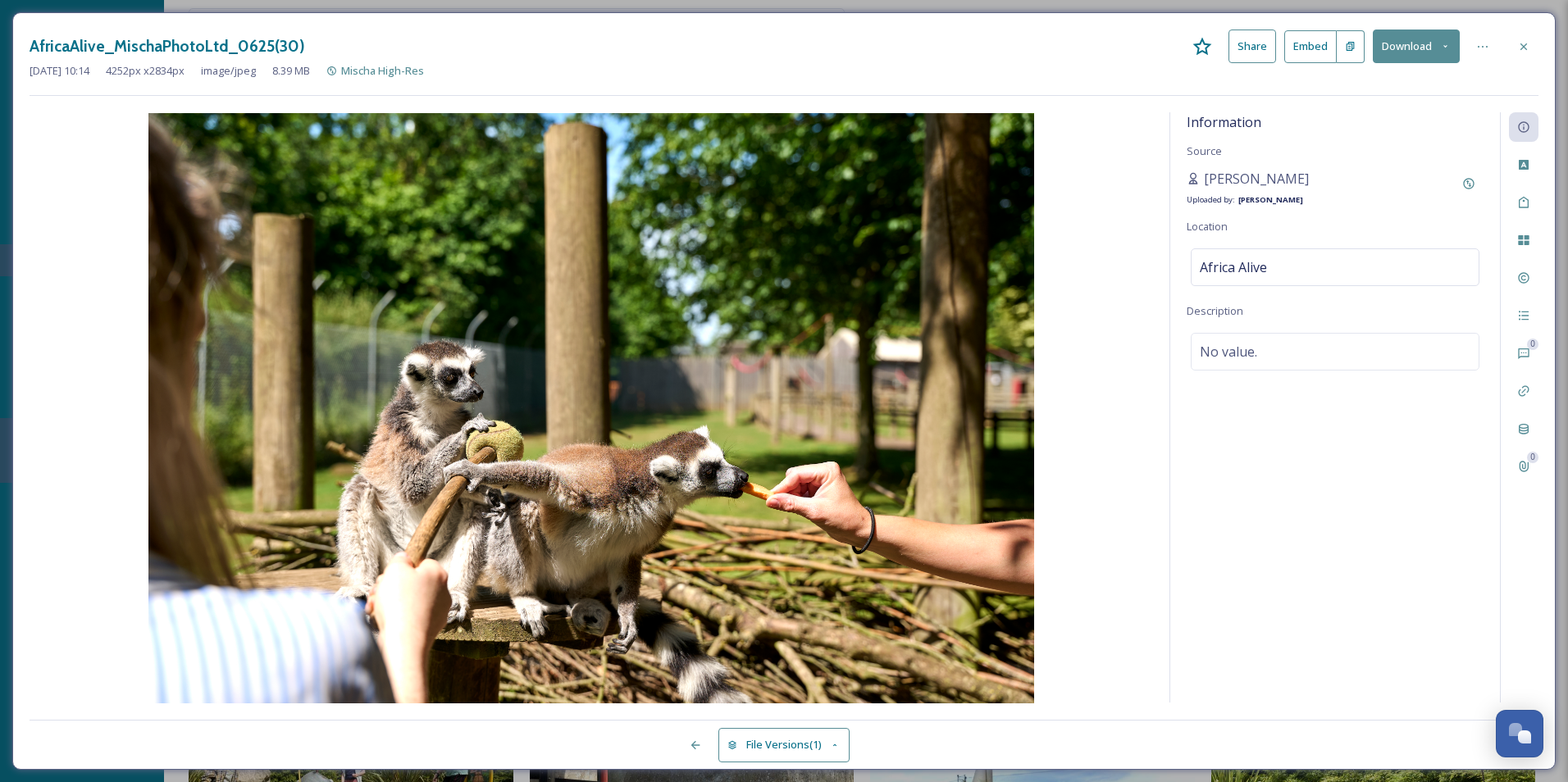
click at [867, 604] on div "File Versions (1)" at bounding box center [784, 736] width 1509 height 33
drag, startPoint x: 1520, startPoint y: 56, endPoint x: 1512, endPoint y: 70, distance: 16.1
click at [1252, 56] on div at bounding box center [1524, 47] width 30 height 30
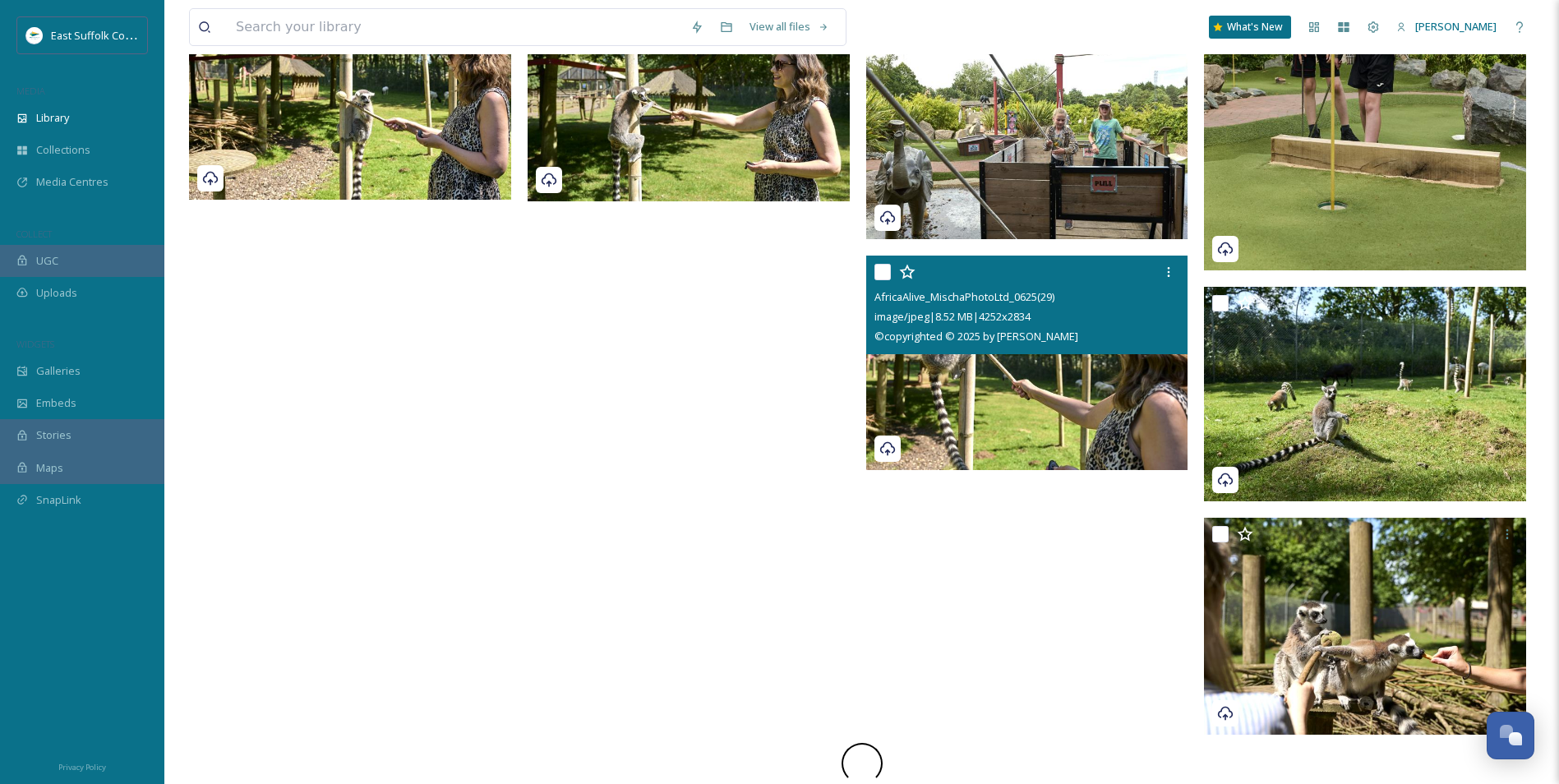
click at [1027, 380] on img at bounding box center [1027, 363] width 322 height 215
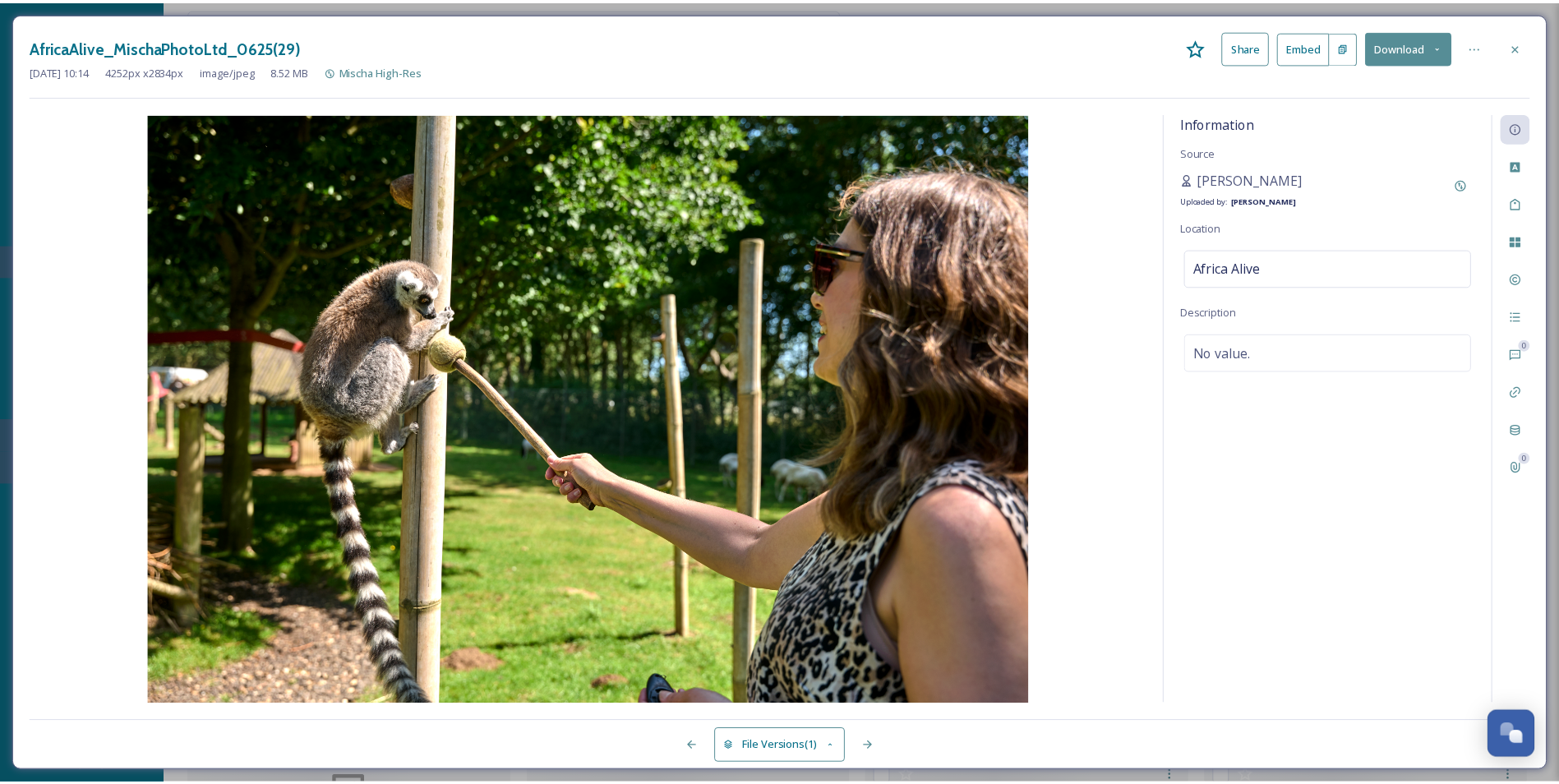
scroll to position [1170, 0]
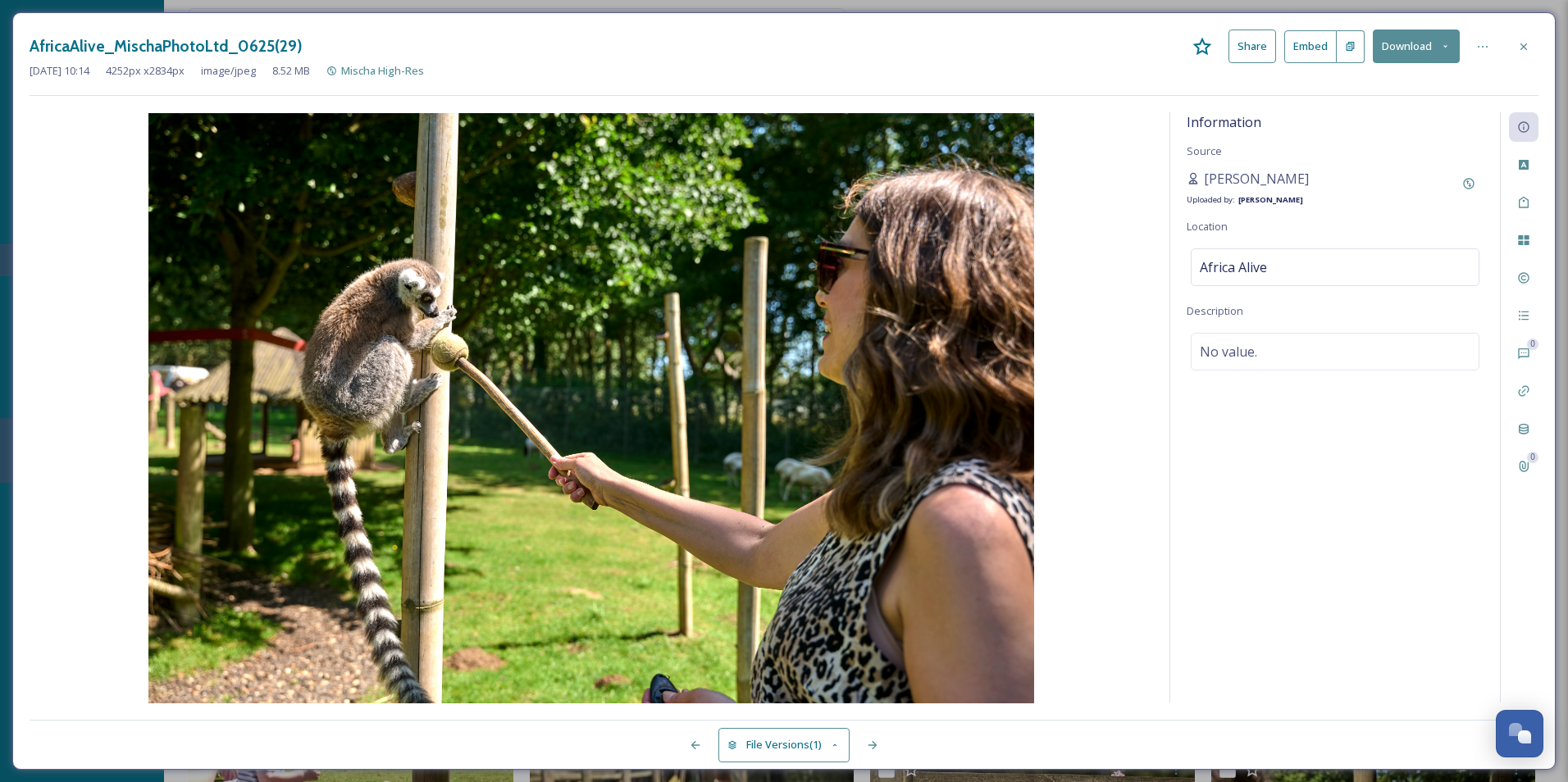
click at [1252, 48] on icon at bounding box center [1524, 46] width 13 height 13
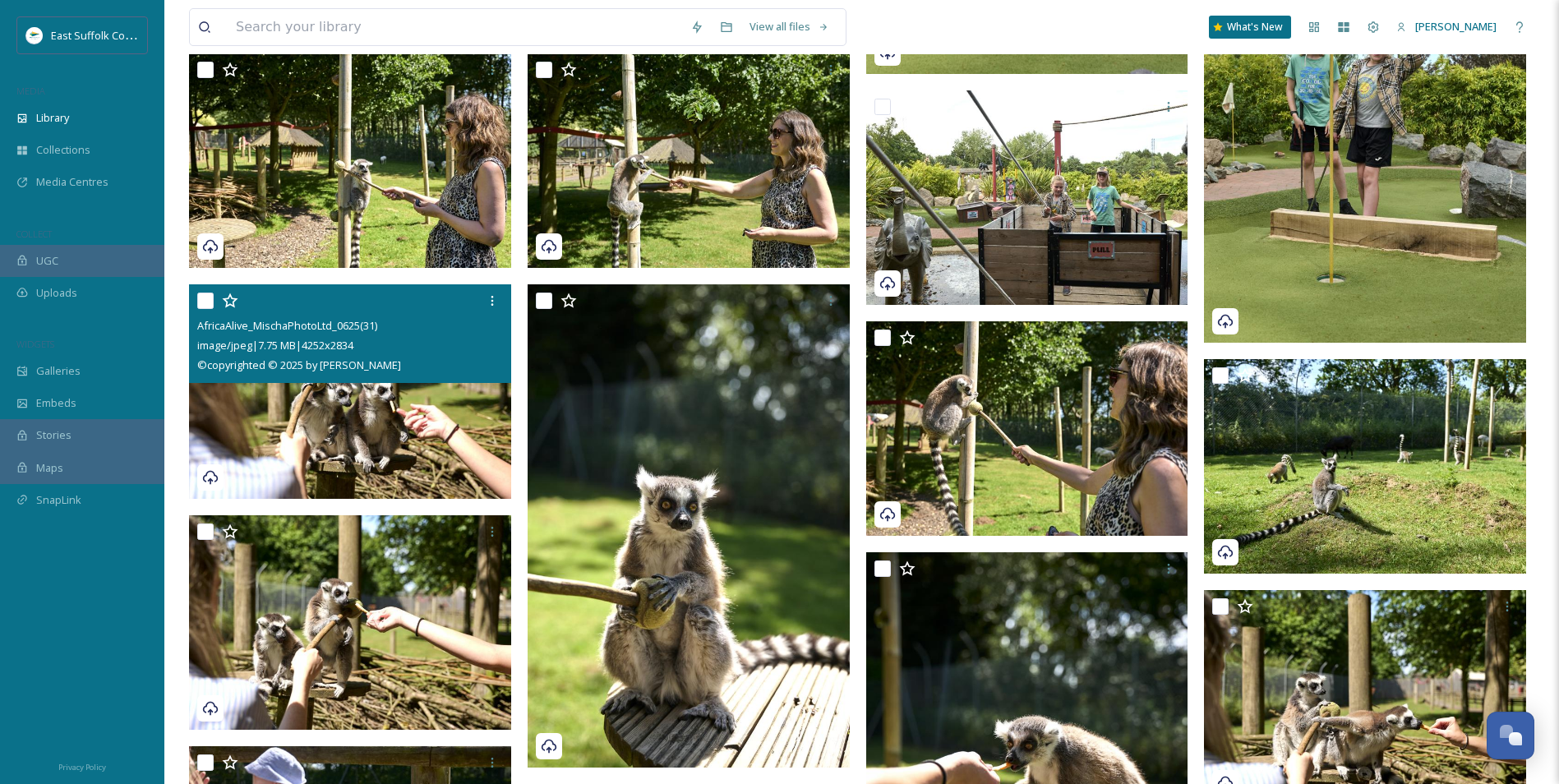
scroll to position [1252, 0]
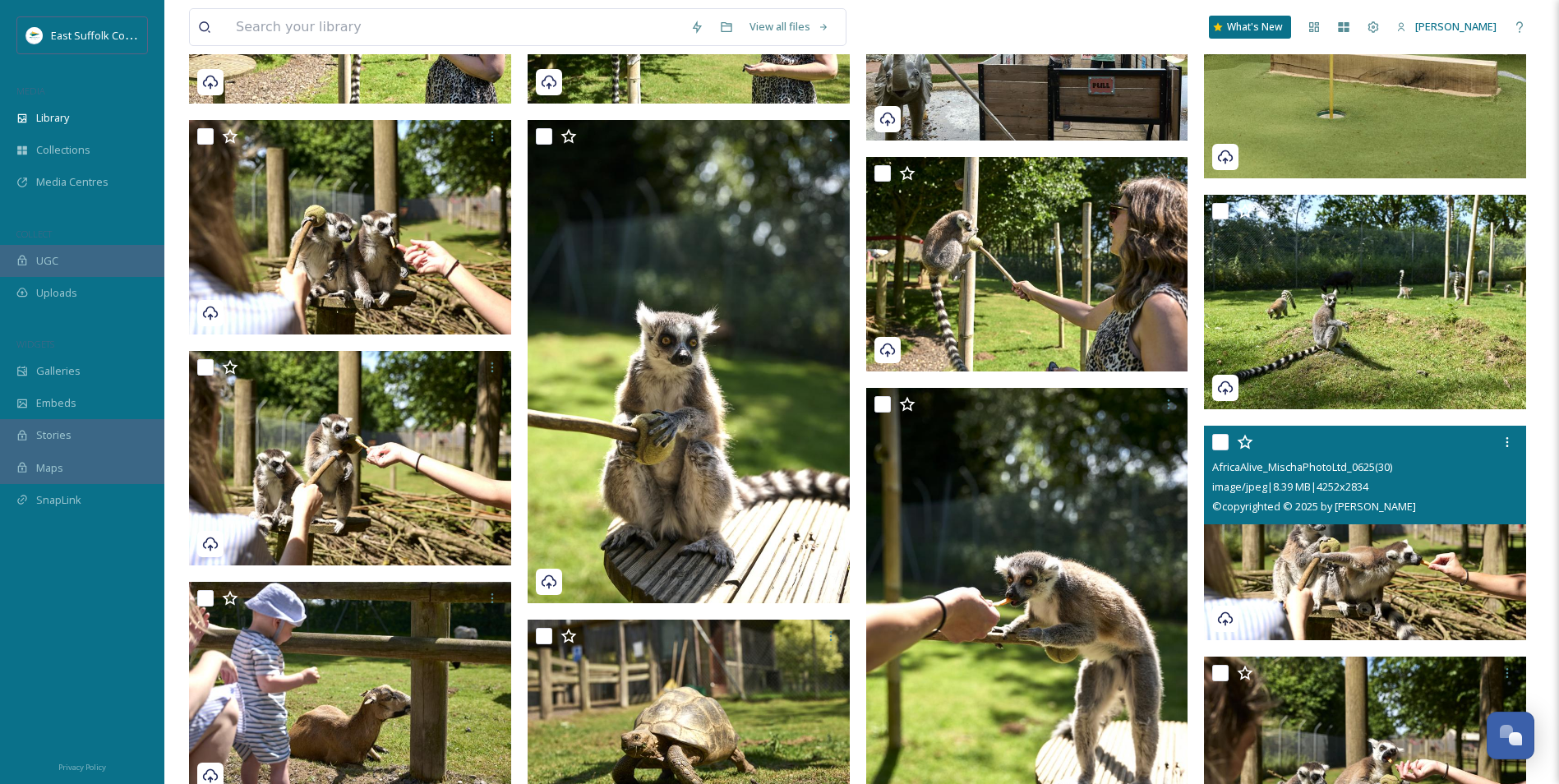
click at [1255, 559] on img at bounding box center [1365, 533] width 322 height 215
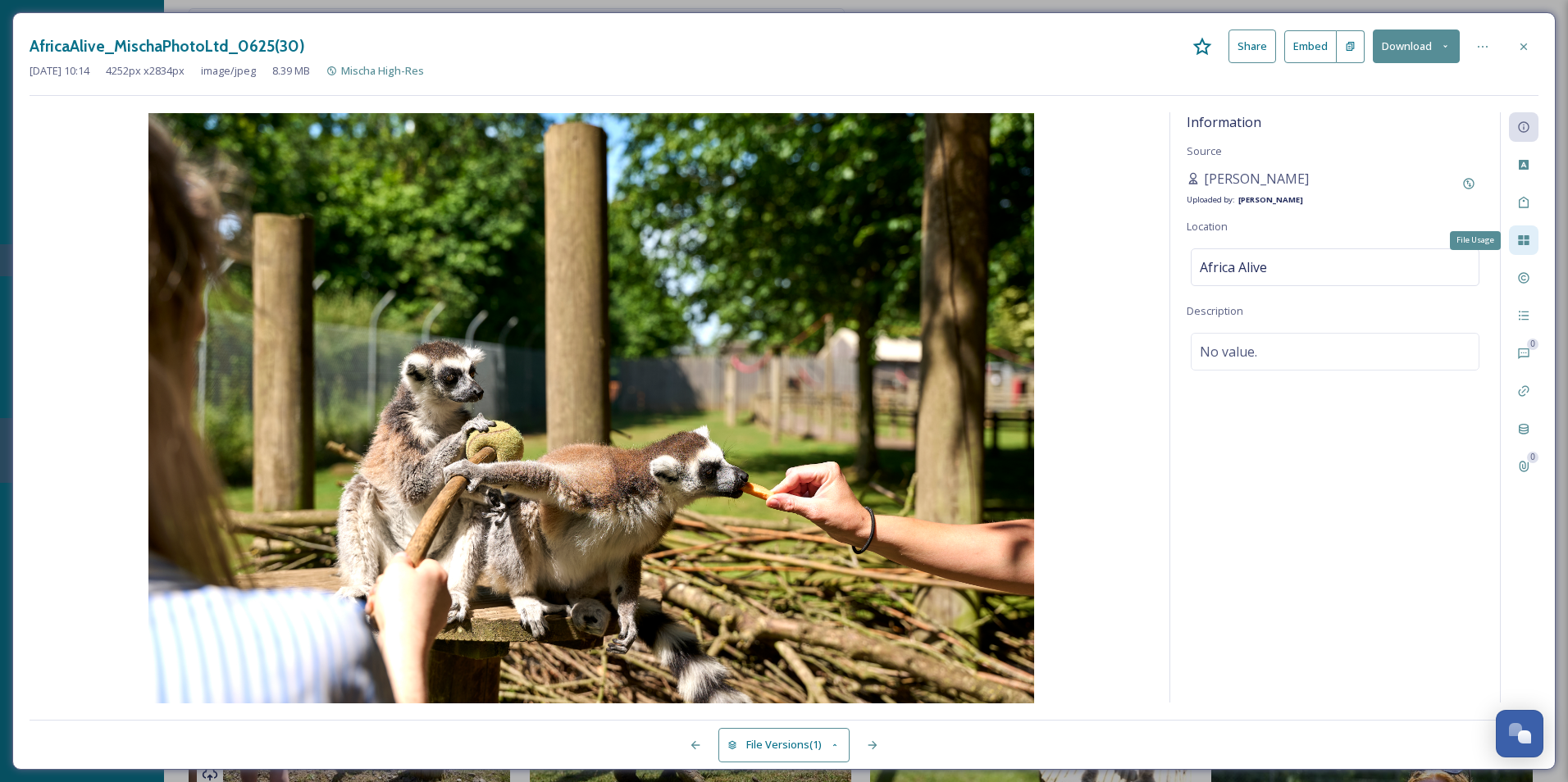
click at [1252, 244] on div "File Usage" at bounding box center [1524, 240] width 30 height 30
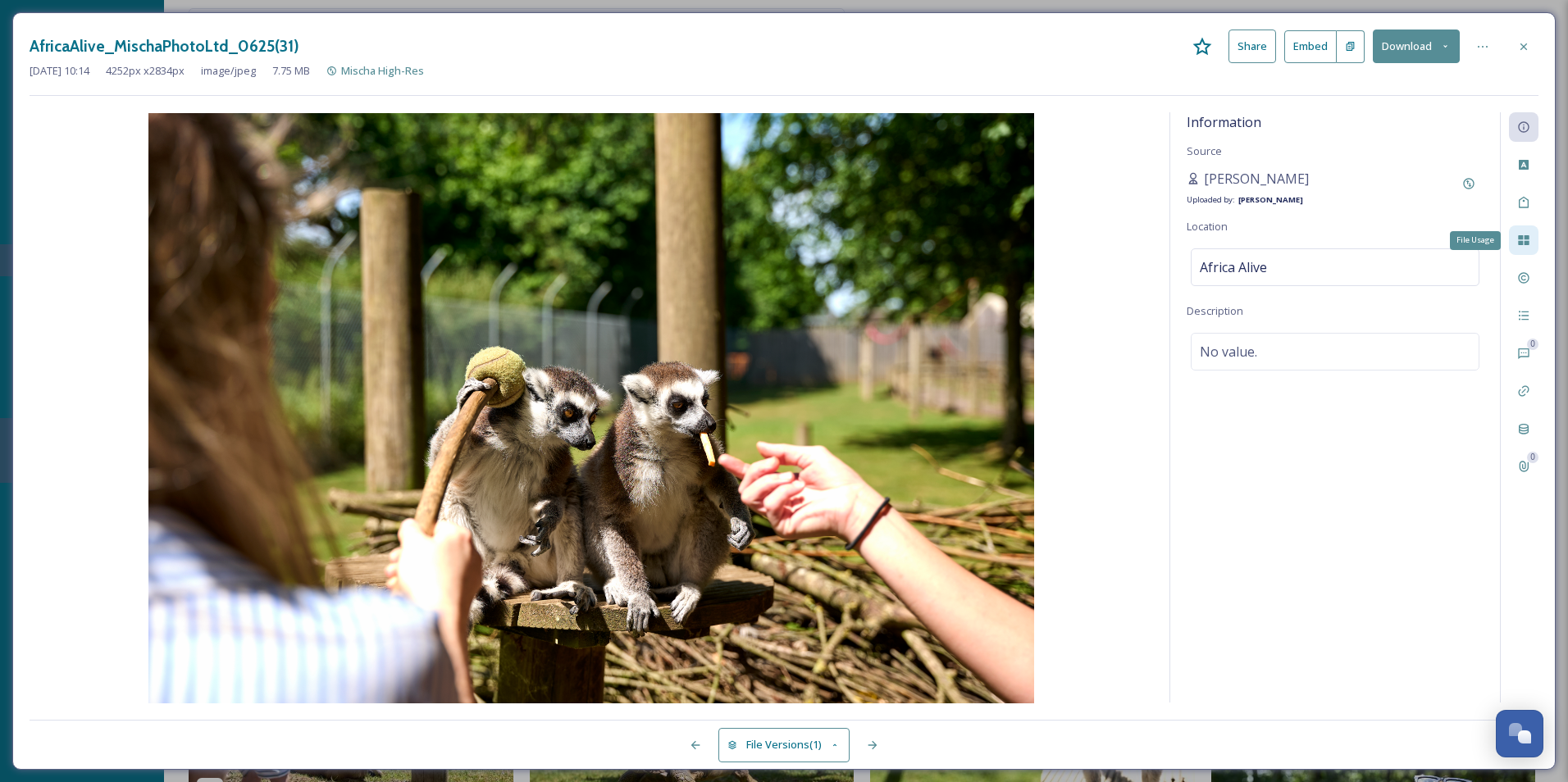
click at [1252, 244] on icon at bounding box center [1524, 240] width 13 height 13
click at [1252, 245] on icon at bounding box center [1523, 240] width 11 height 10
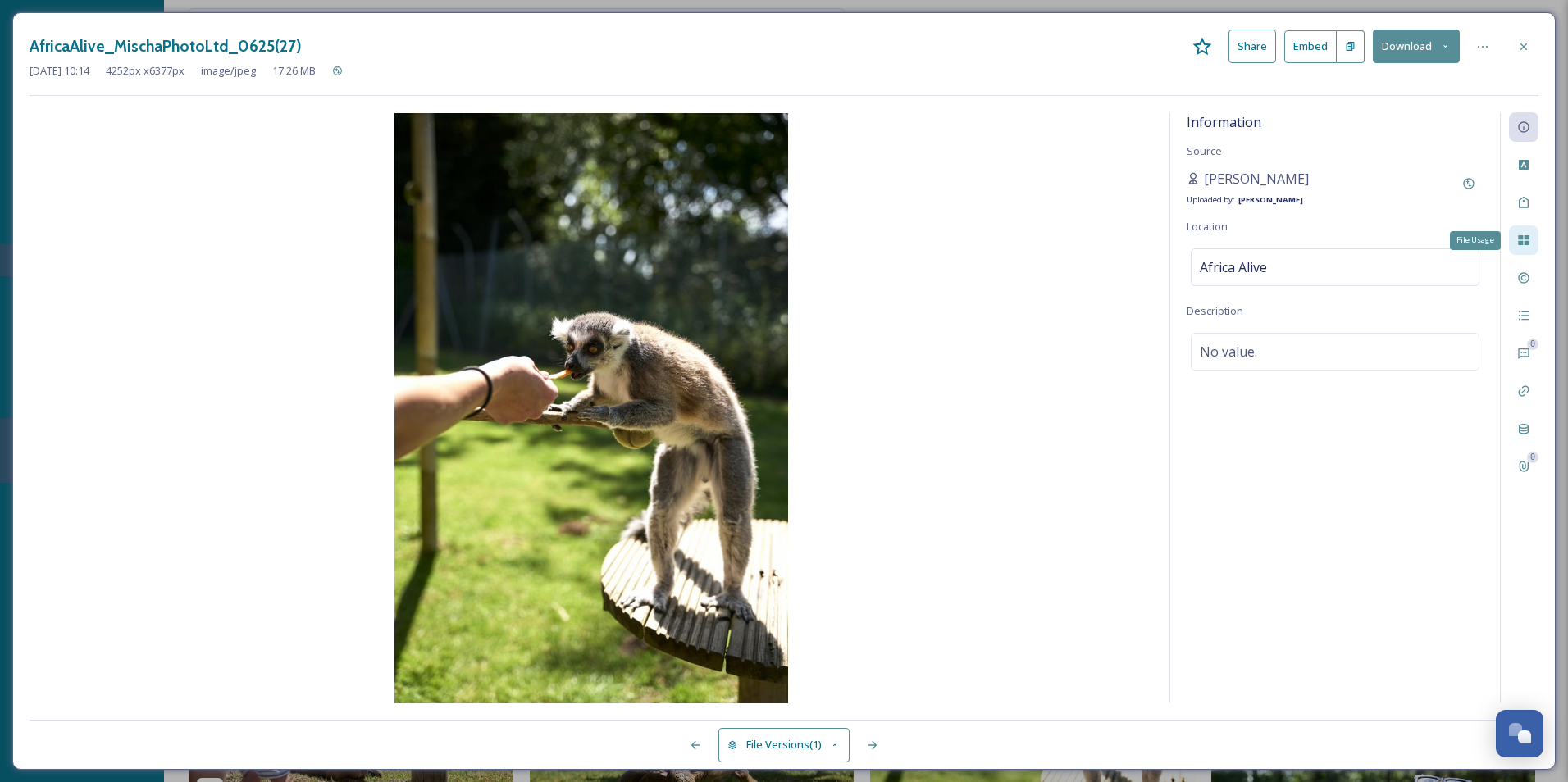
click at [1252, 245] on icon at bounding box center [1523, 240] width 11 height 10
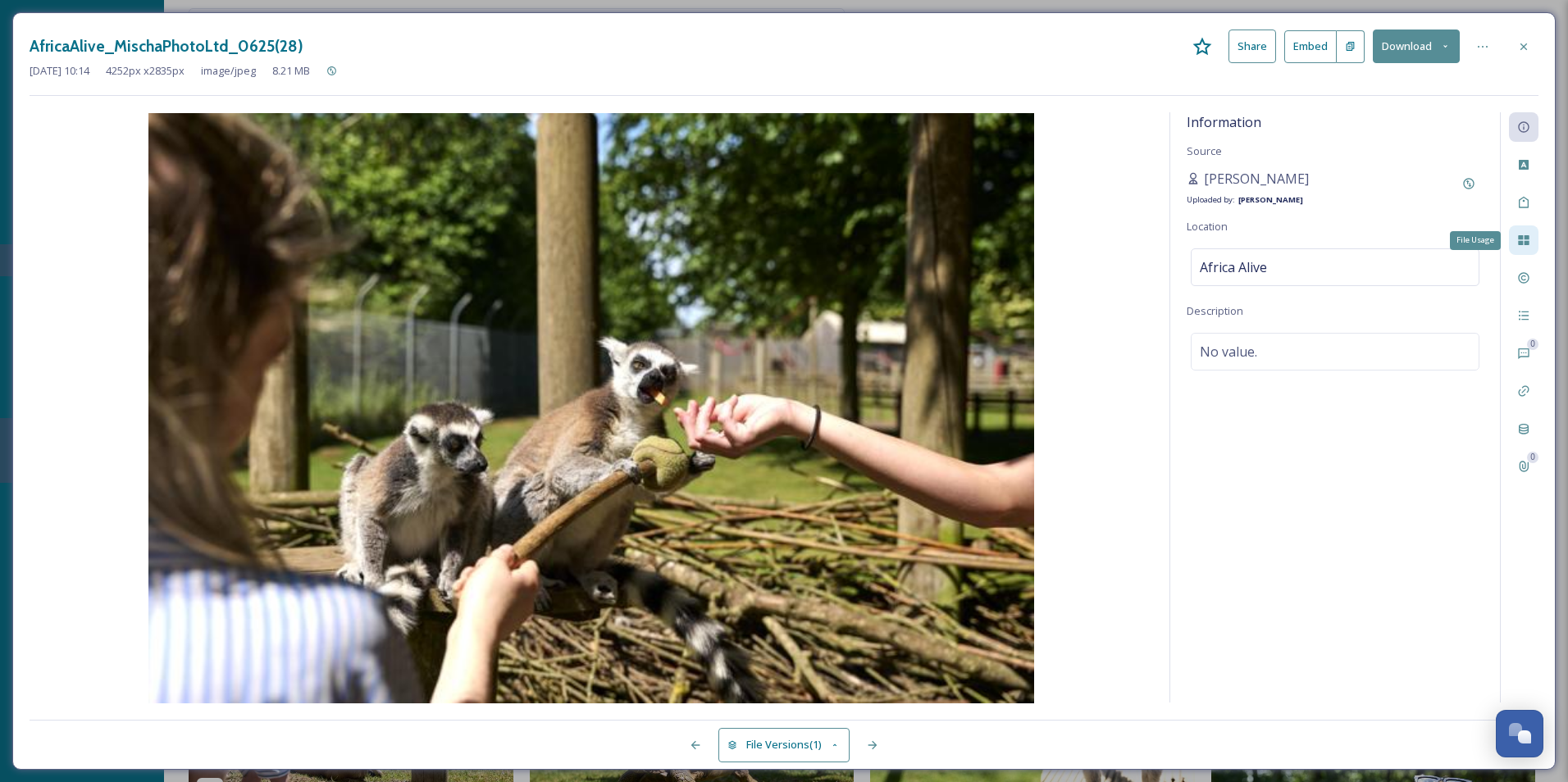
click at [1252, 245] on icon at bounding box center [1523, 240] width 11 height 10
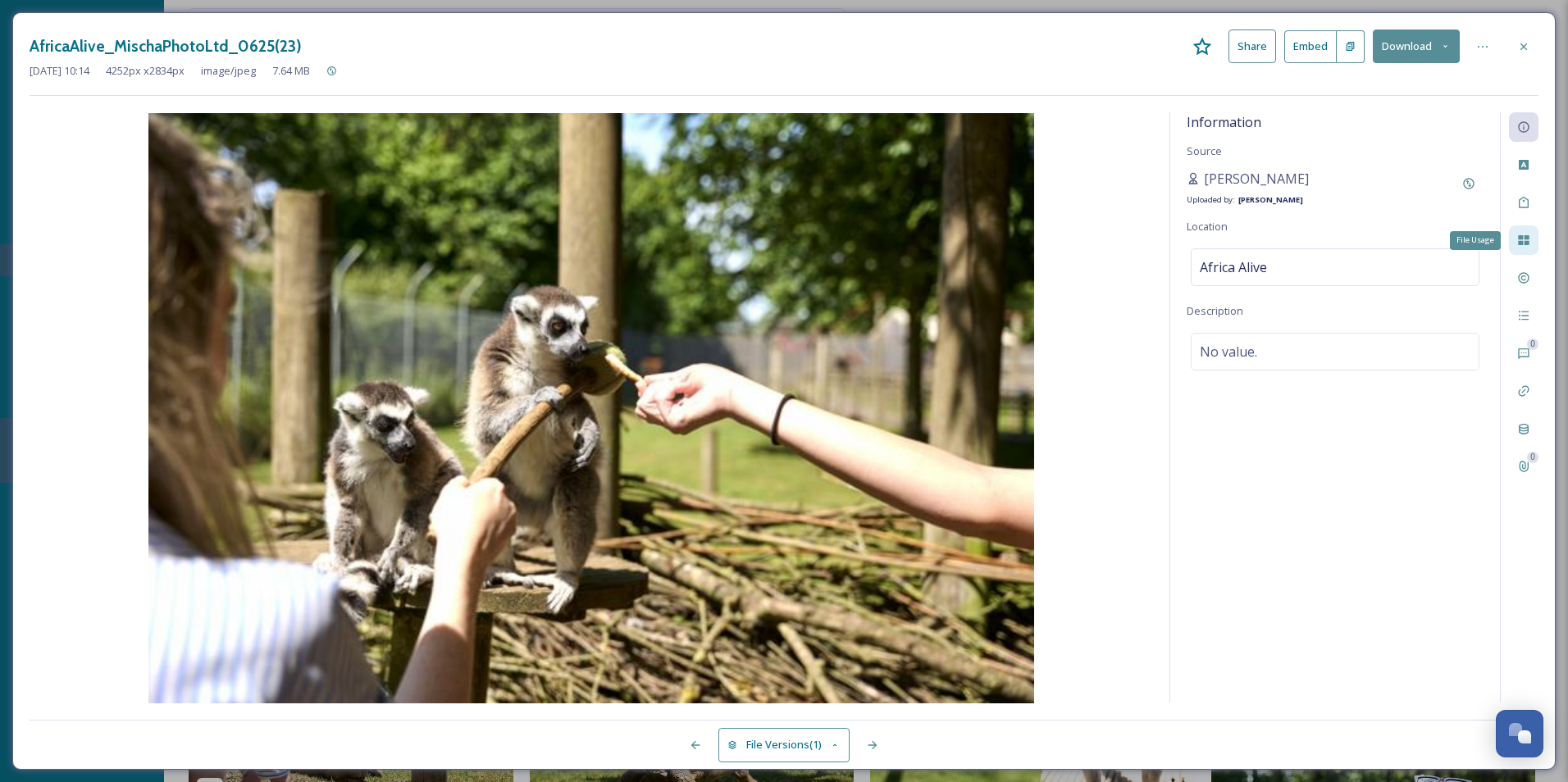
click at [1252, 245] on icon at bounding box center [1523, 240] width 11 height 10
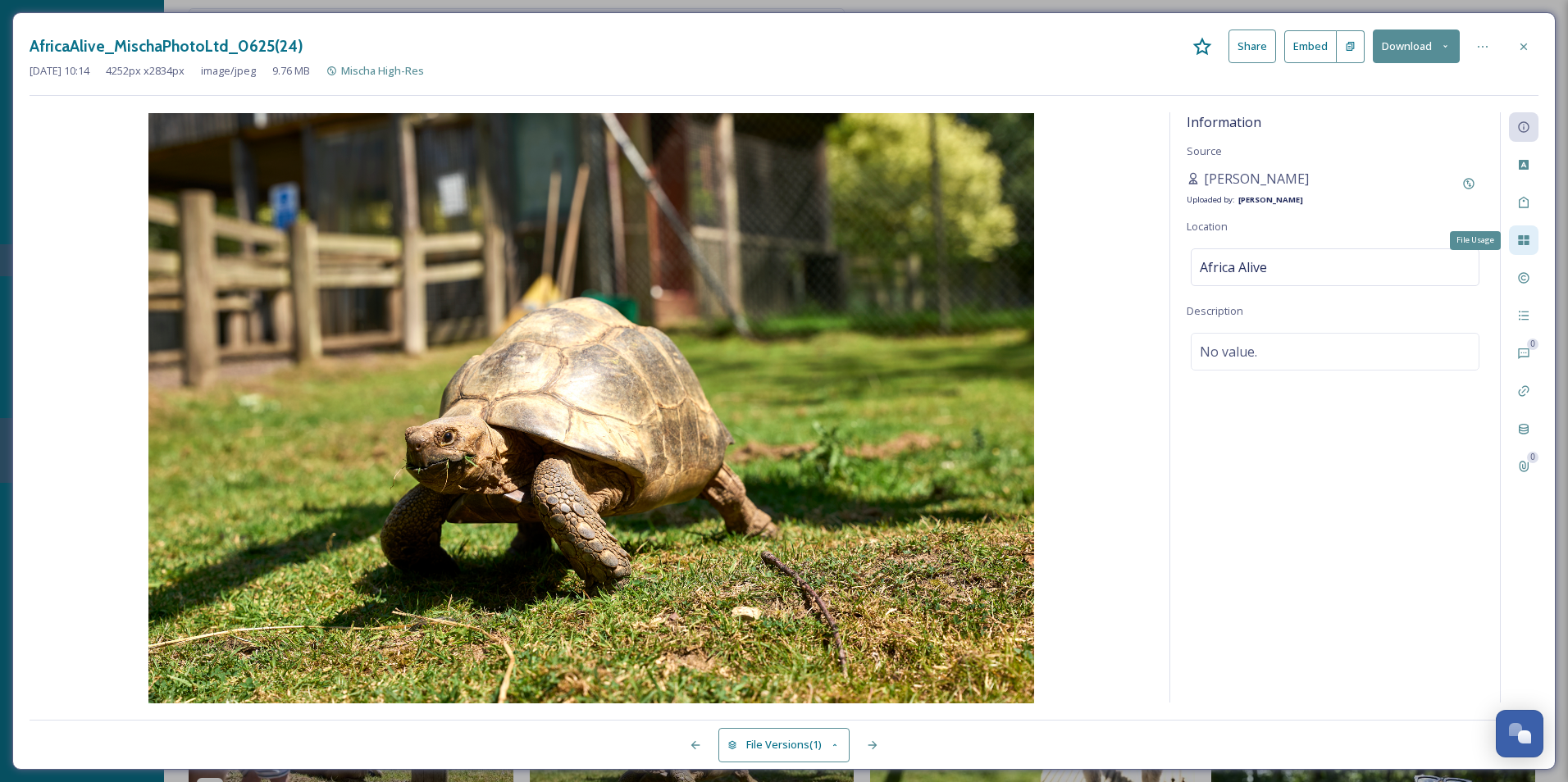
click at [1252, 245] on icon at bounding box center [1523, 240] width 11 height 10
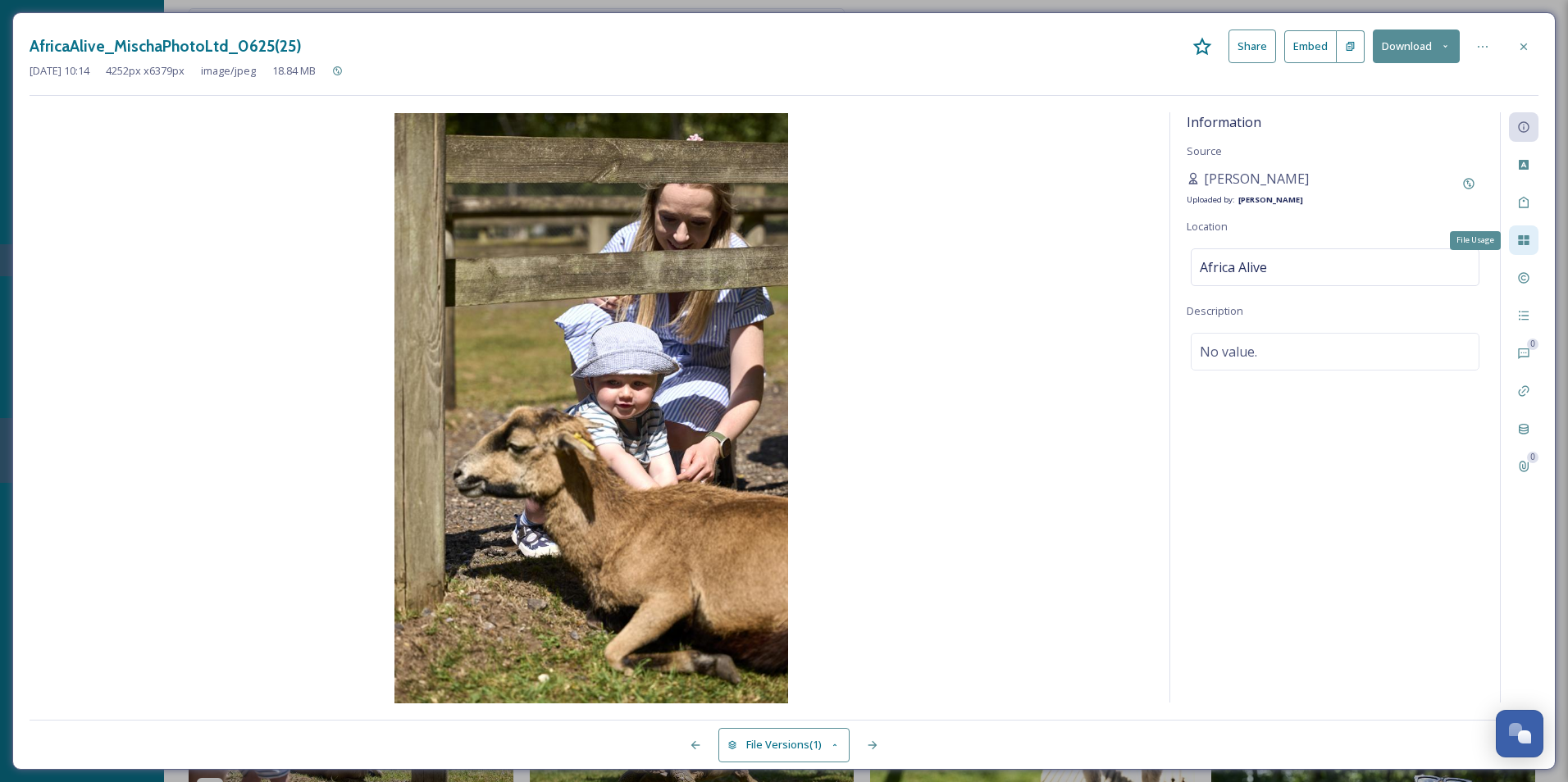
click at [1252, 245] on icon at bounding box center [1523, 240] width 11 height 10
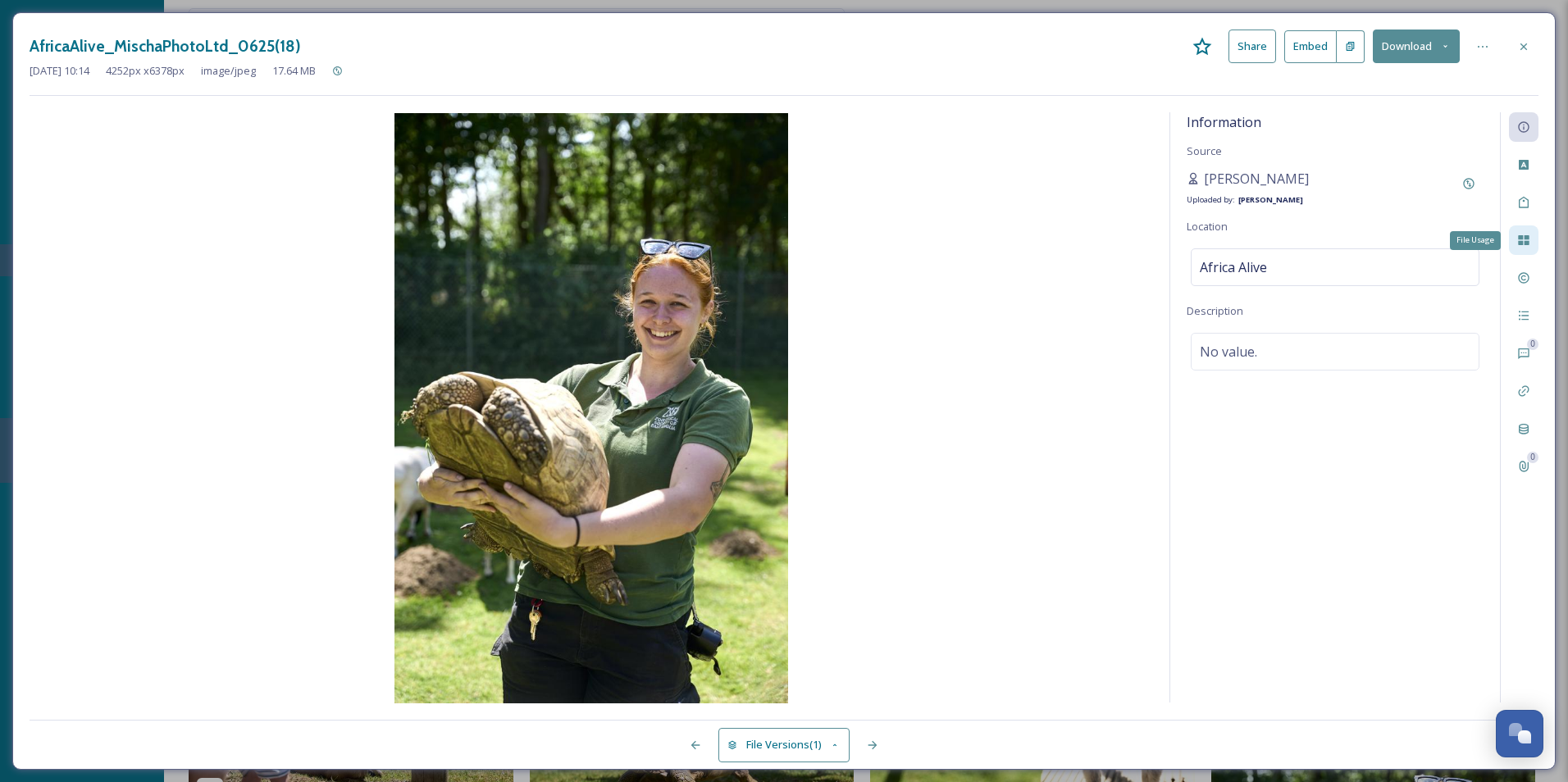
click at [1252, 245] on icon at bounding box center [1523, 240] width 11 height 10
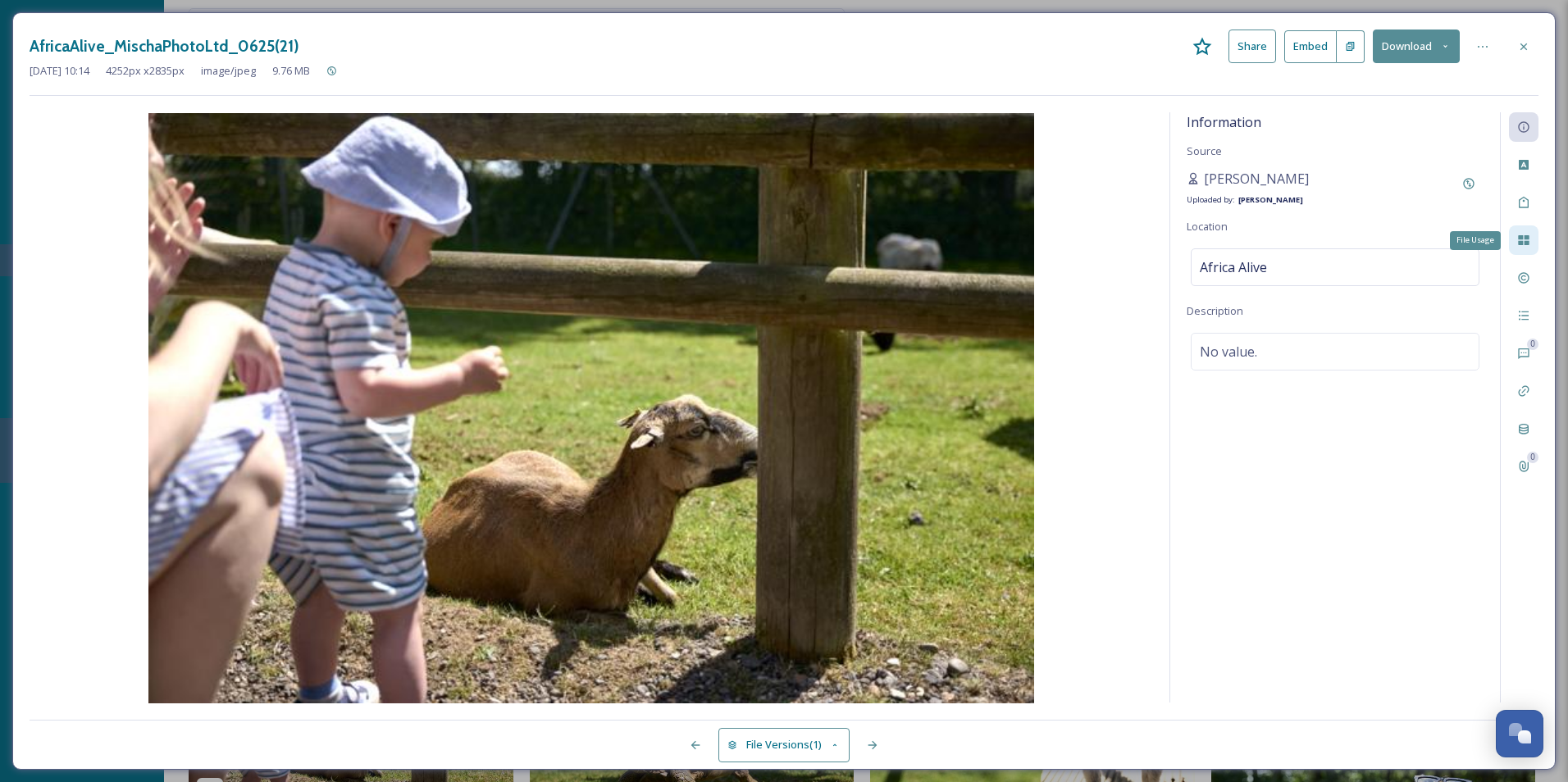
click at [1252, 245] on icon at bounding box center [1523, 240] width 11 height 10
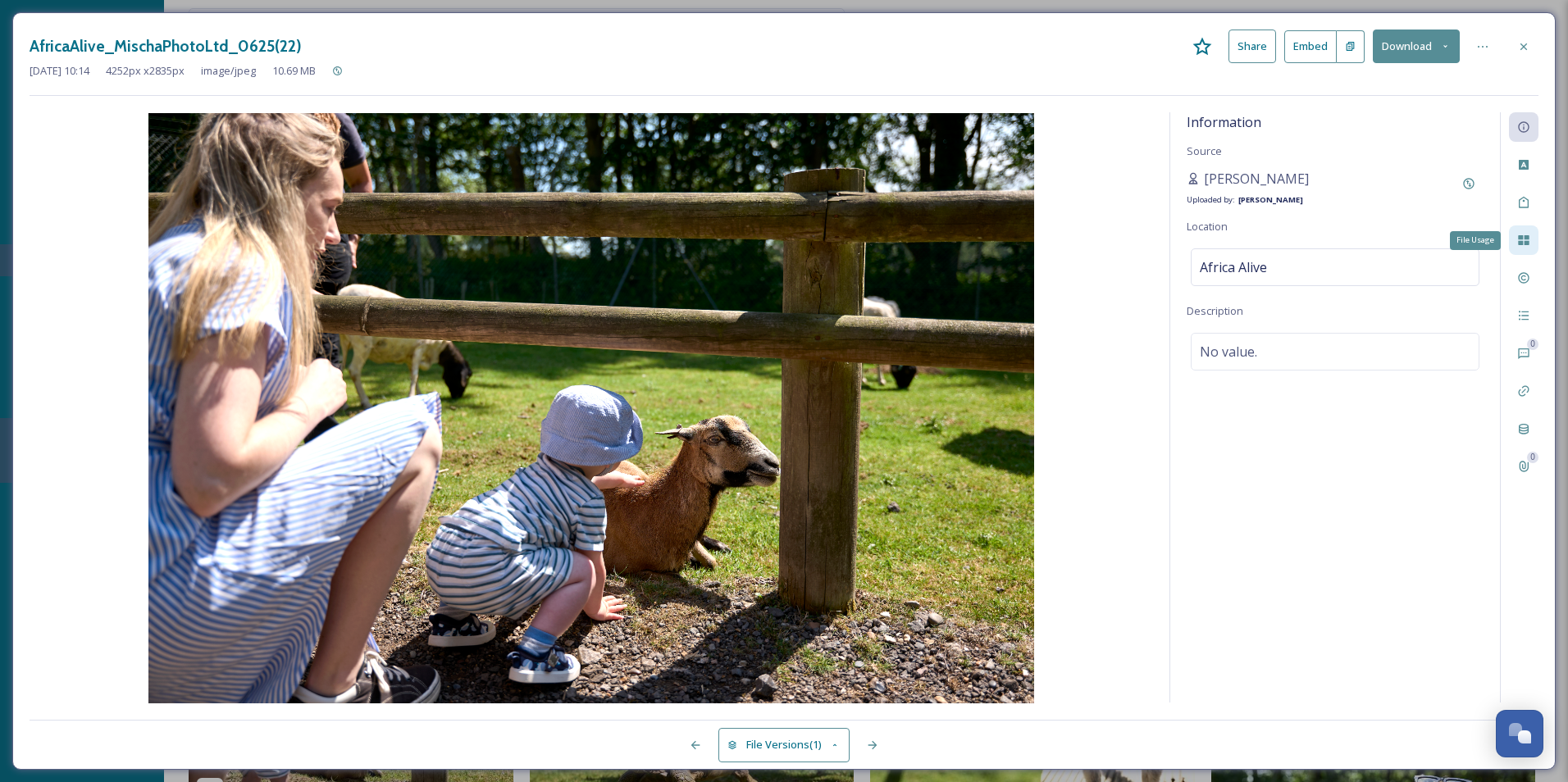
click at [1252, 245] on icon at bounding box center [1523, 240] width 11 height 10
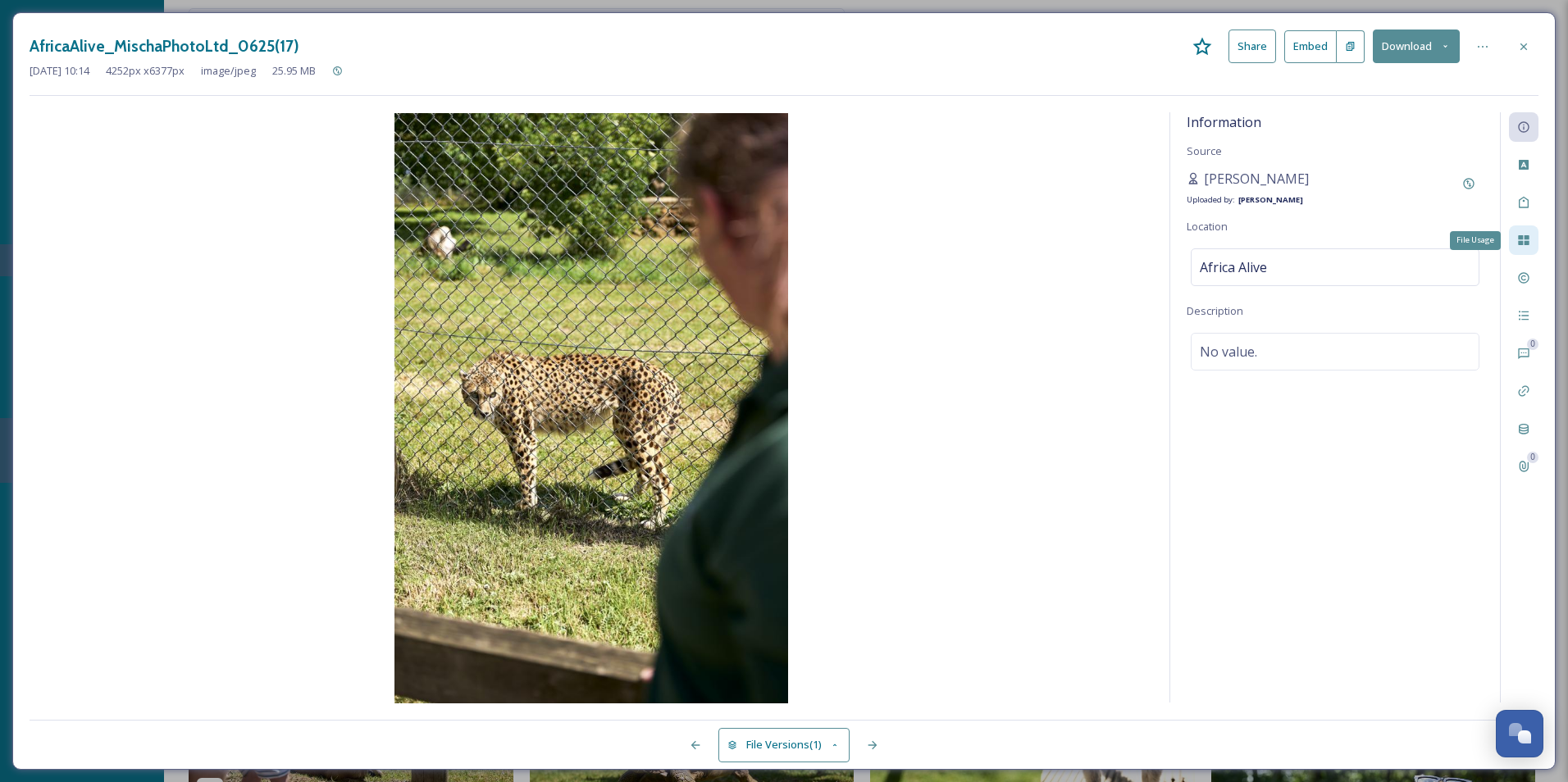
click at [1252, 245] on icon at bounding box center [1523, 240] width 11 height 10
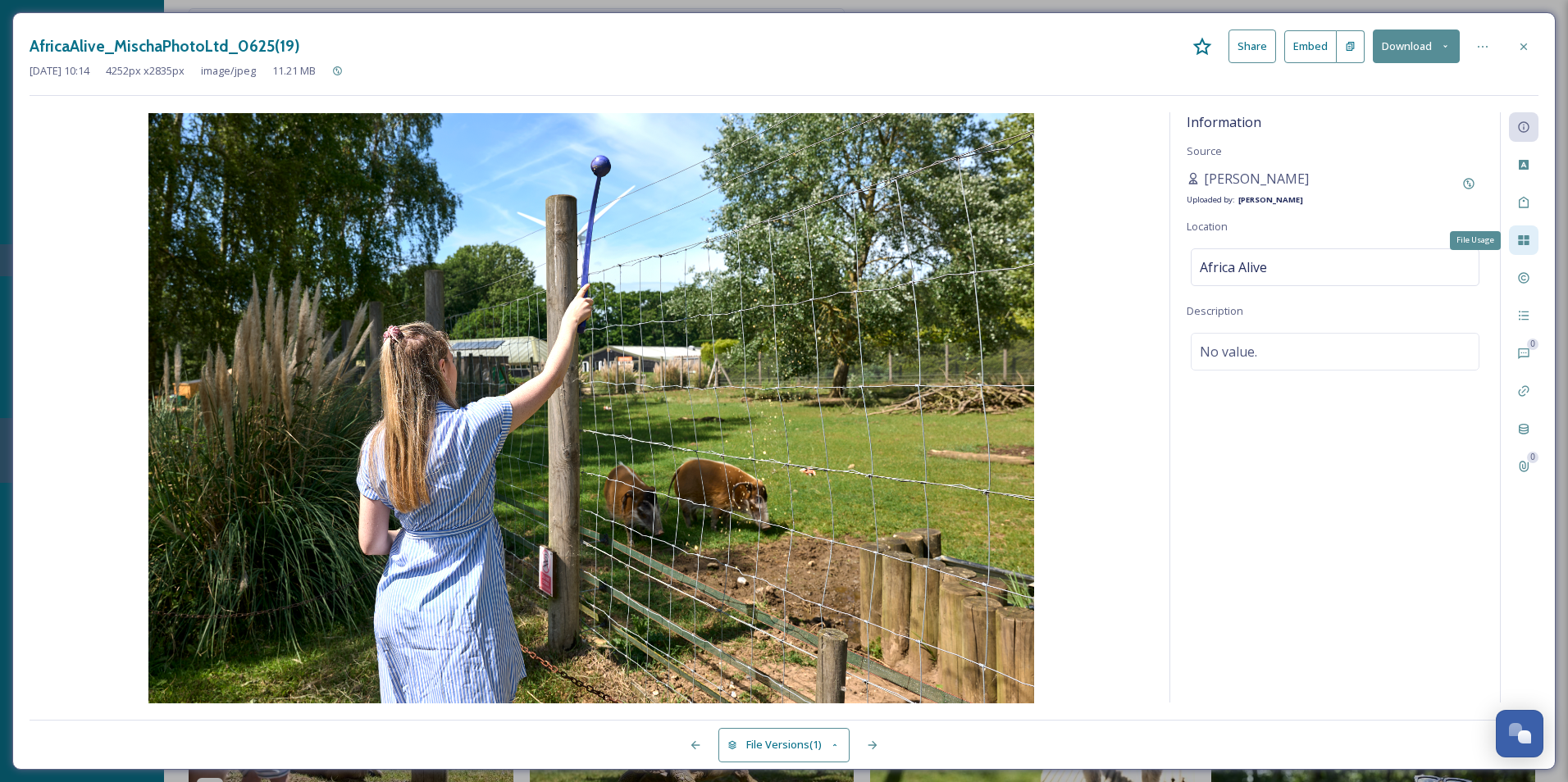
click at [1252, 248] on div "File Usage" at bounding box center [1524, 240] width 30 height 30
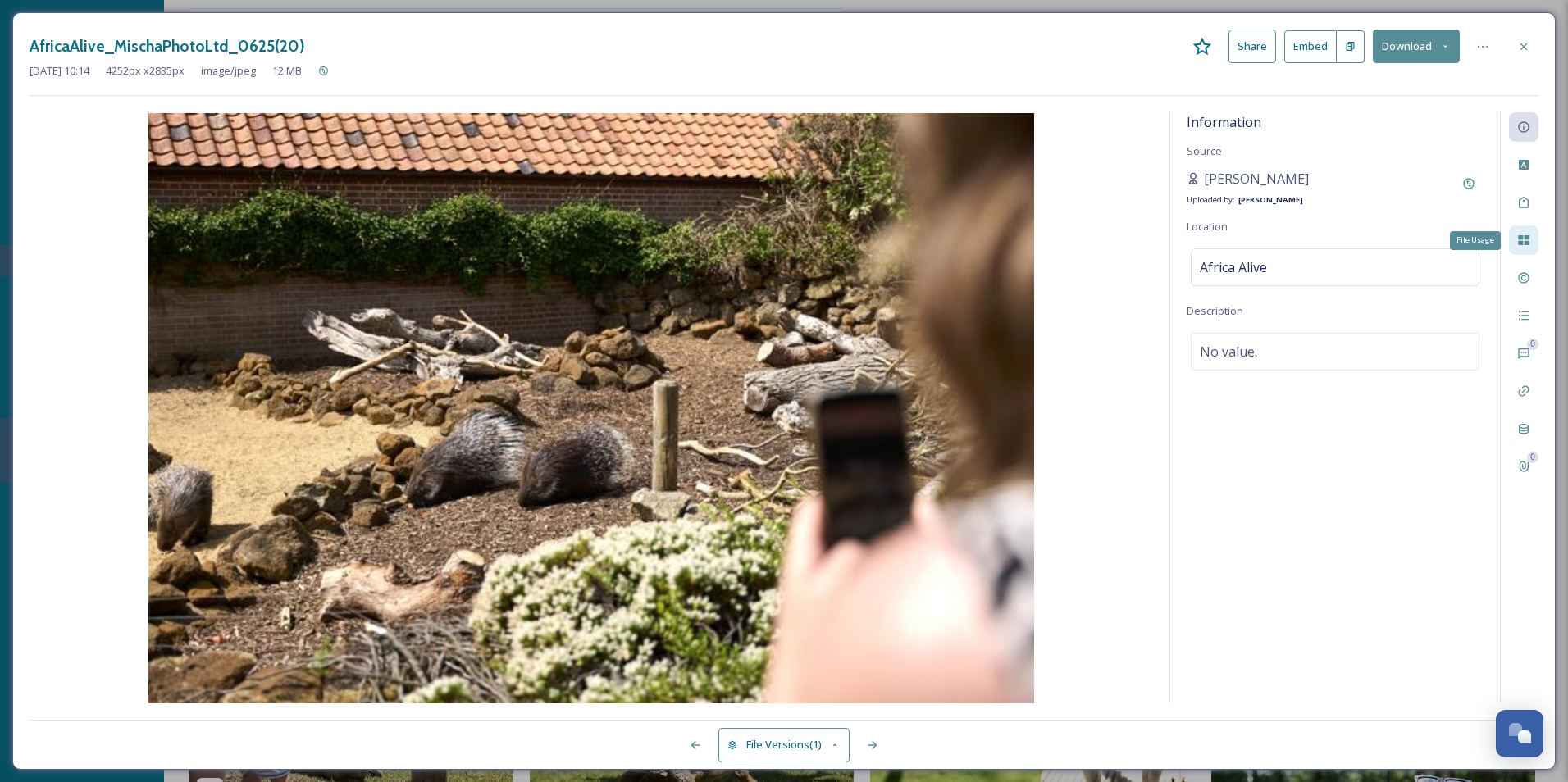
click at [1252, 248] on div "File Usage" at bounding box center [1524, 240] width 30 height 30
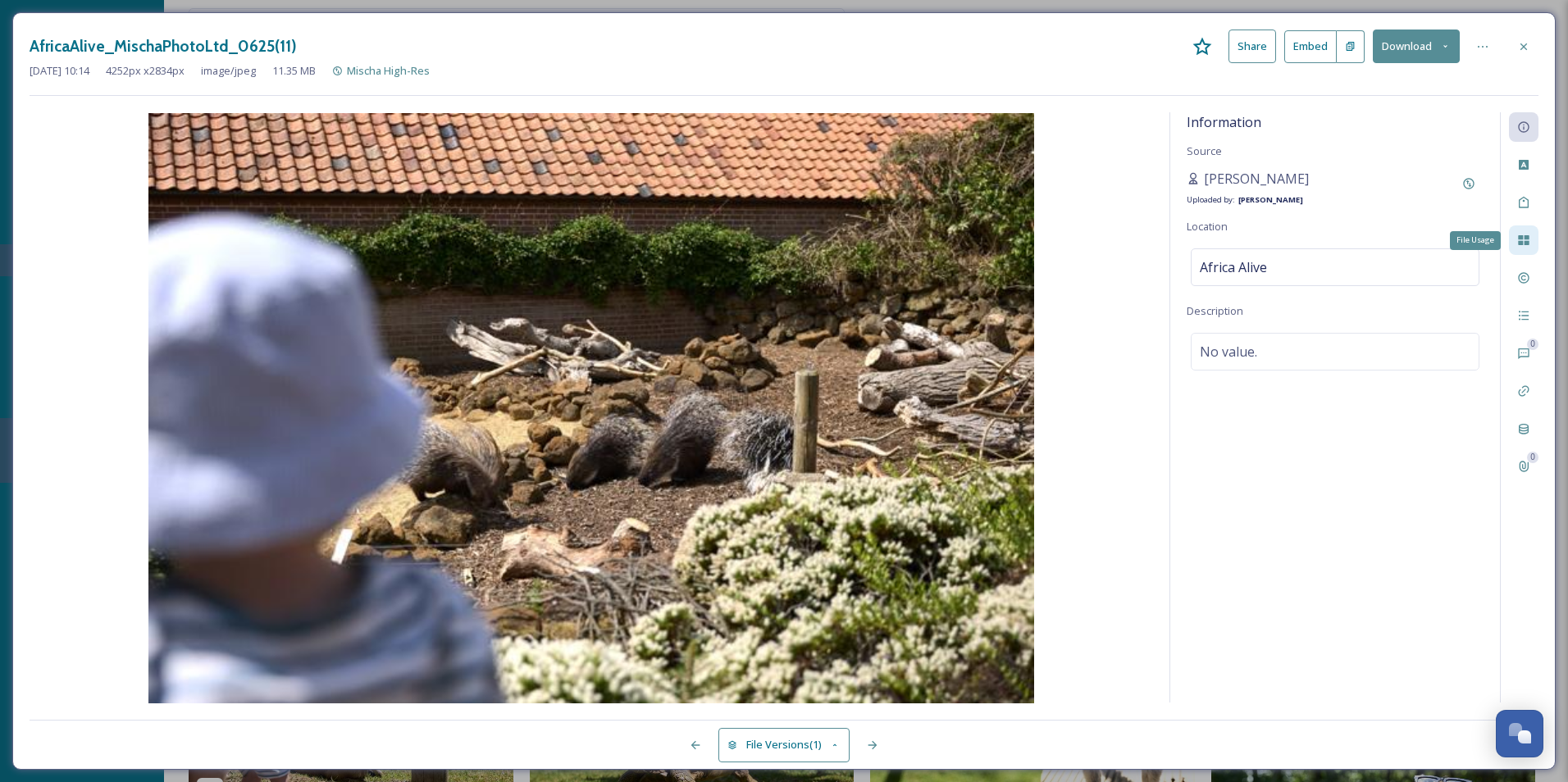
click at [1252, 248] on div "File Usage" at bounding box center [1524, 240] width 30 height 30
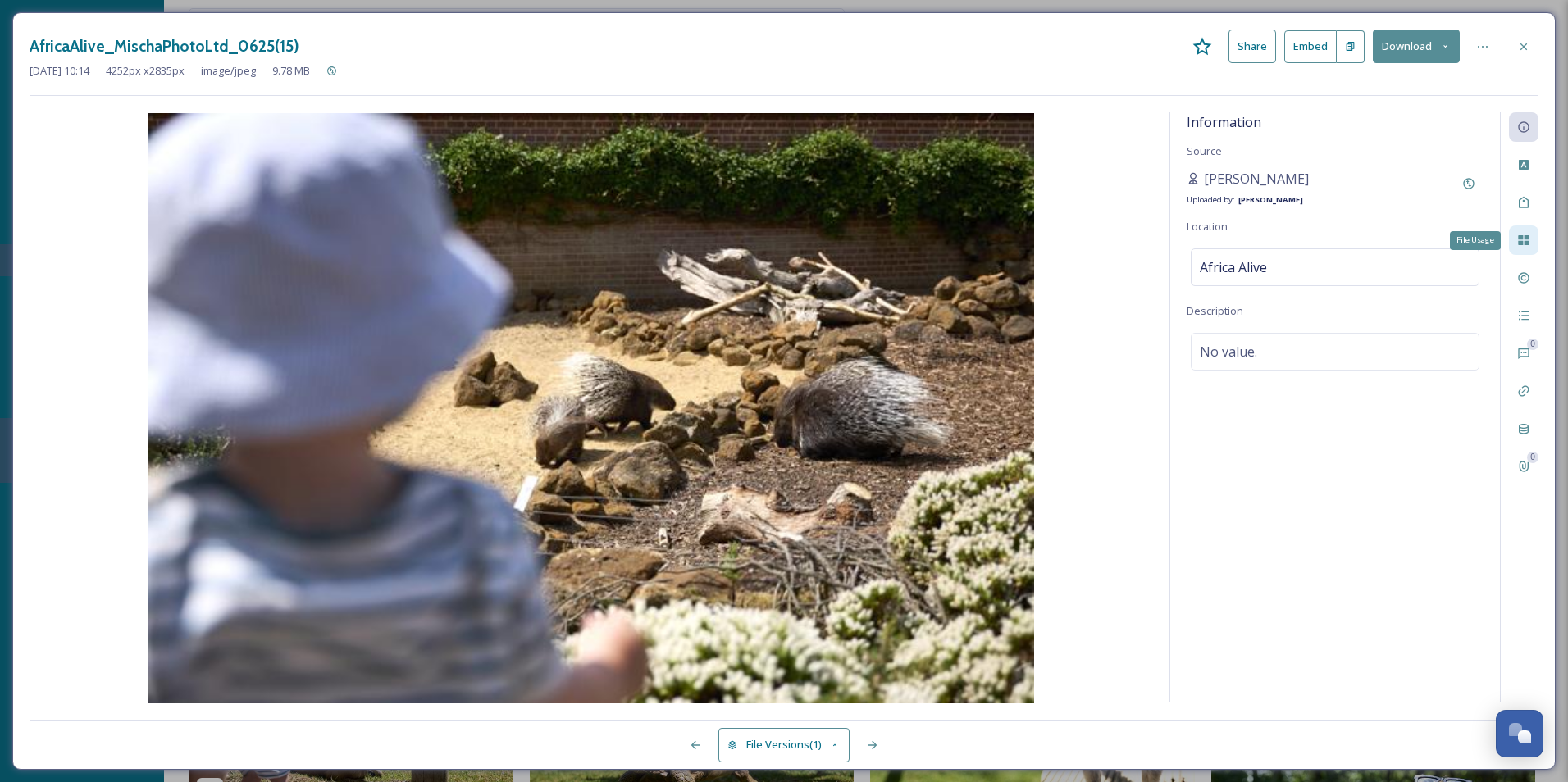
click at [1252, 248] on div "File Usage" at bounding box center [1524, 240] width 30 height 30
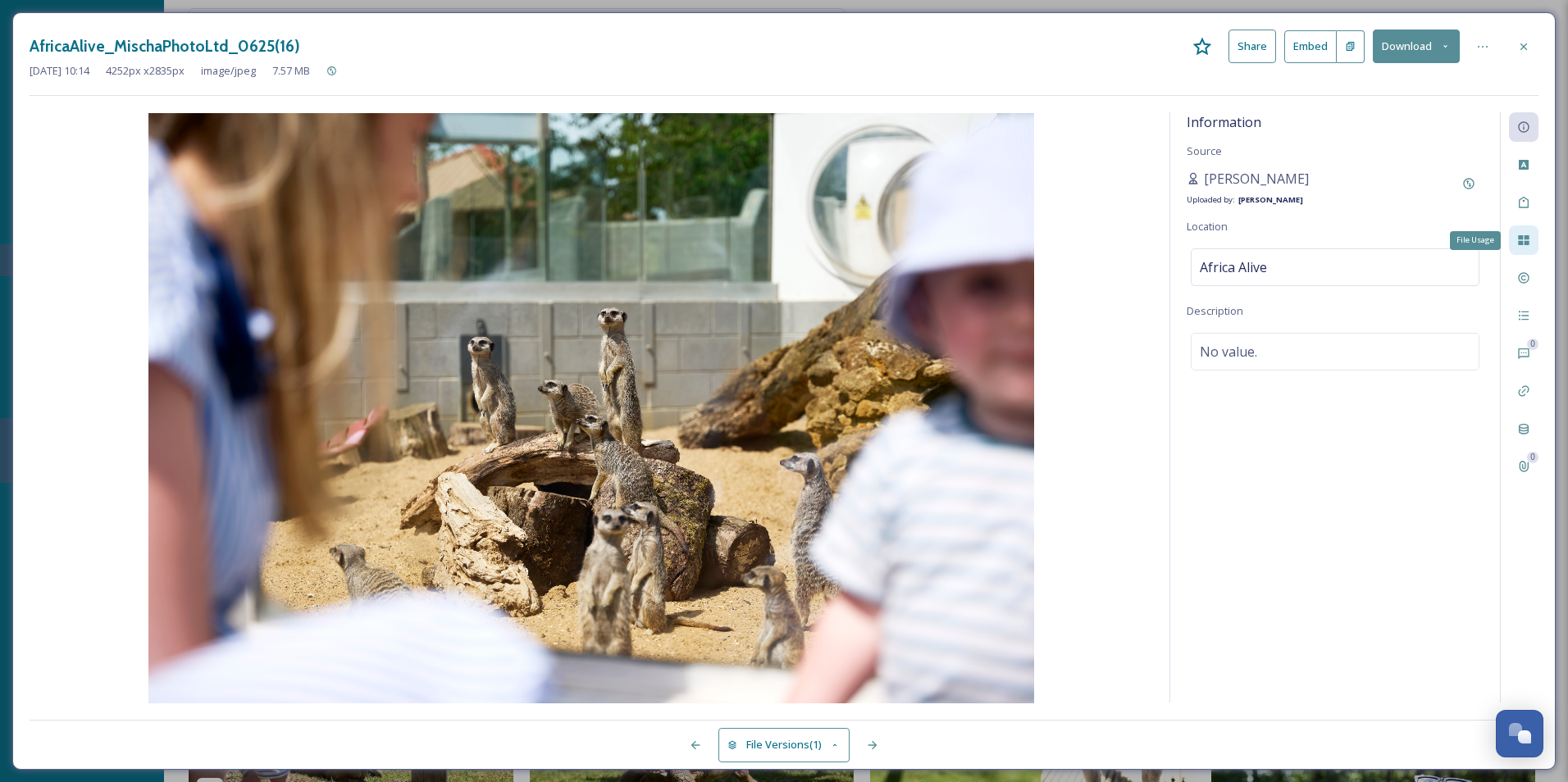
click at [1252, 248] on div "File Usage" at bounding box center [1524, 240] width 30 height 30
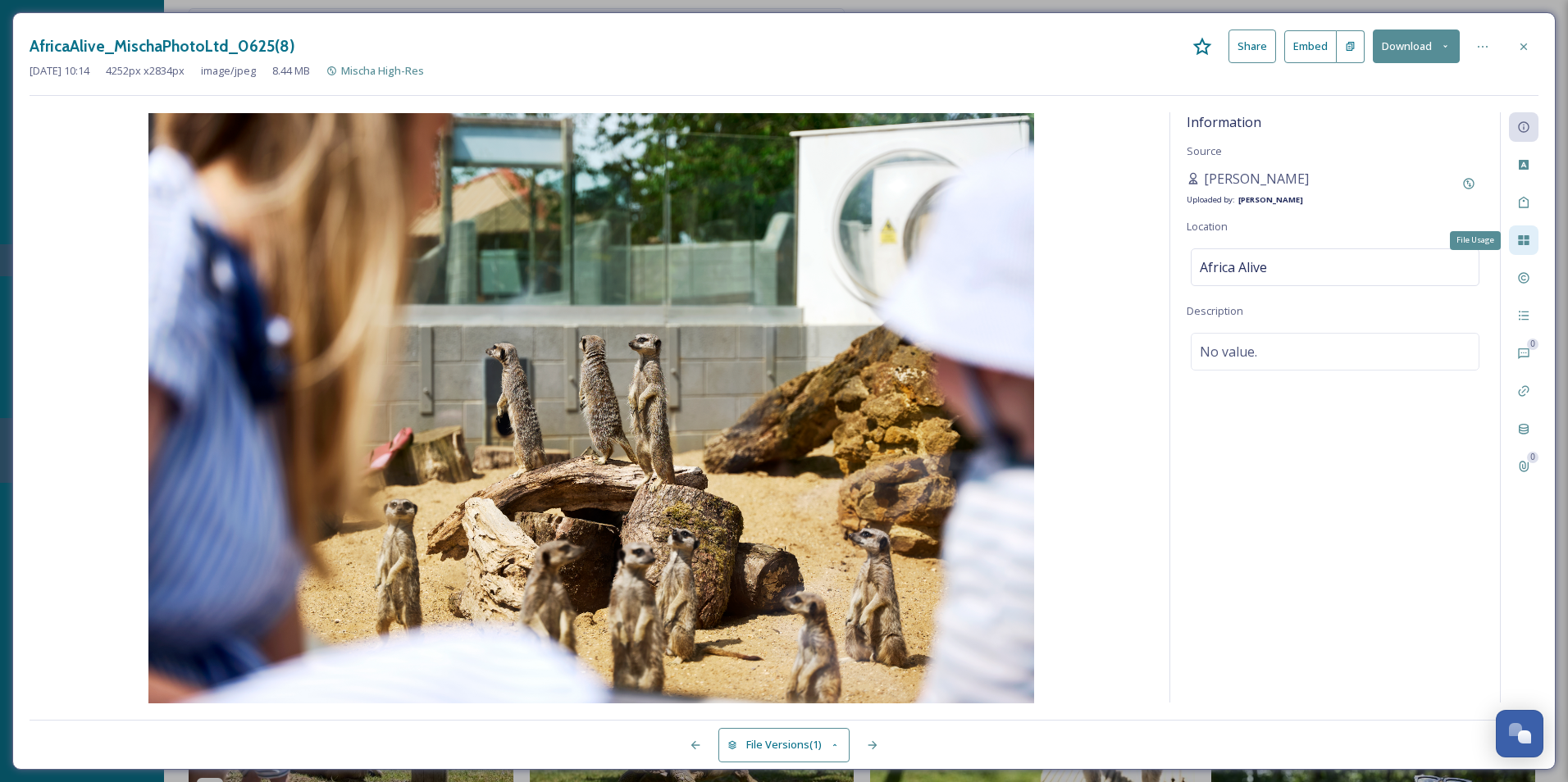
click at [1252, 248] on div "File Usage" at bounding box center [1524, 240] width 30 height 30
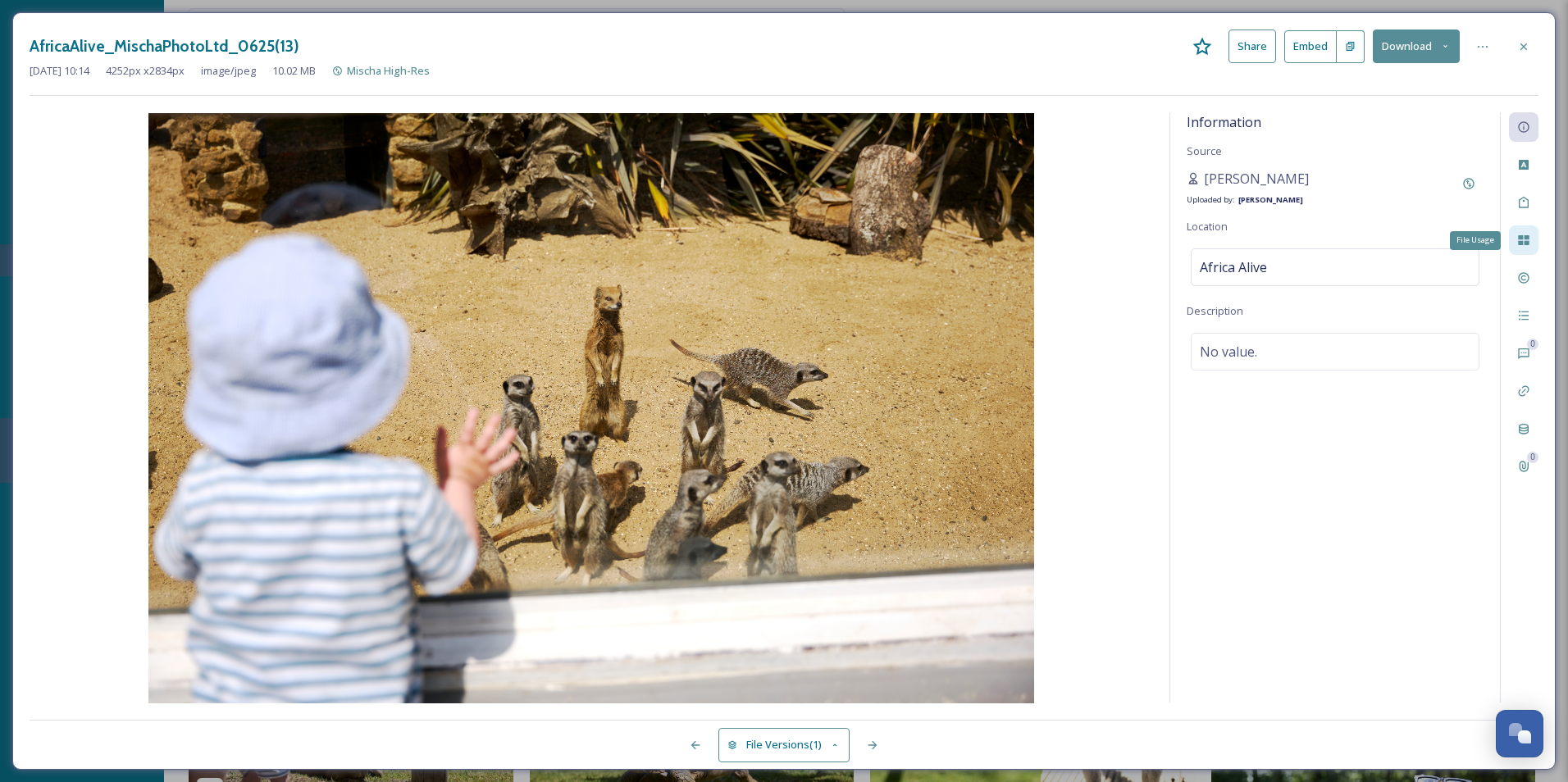
click at [1252, 248] on div "File Usage" at bounding box center [1524, 240] width 30 height 30
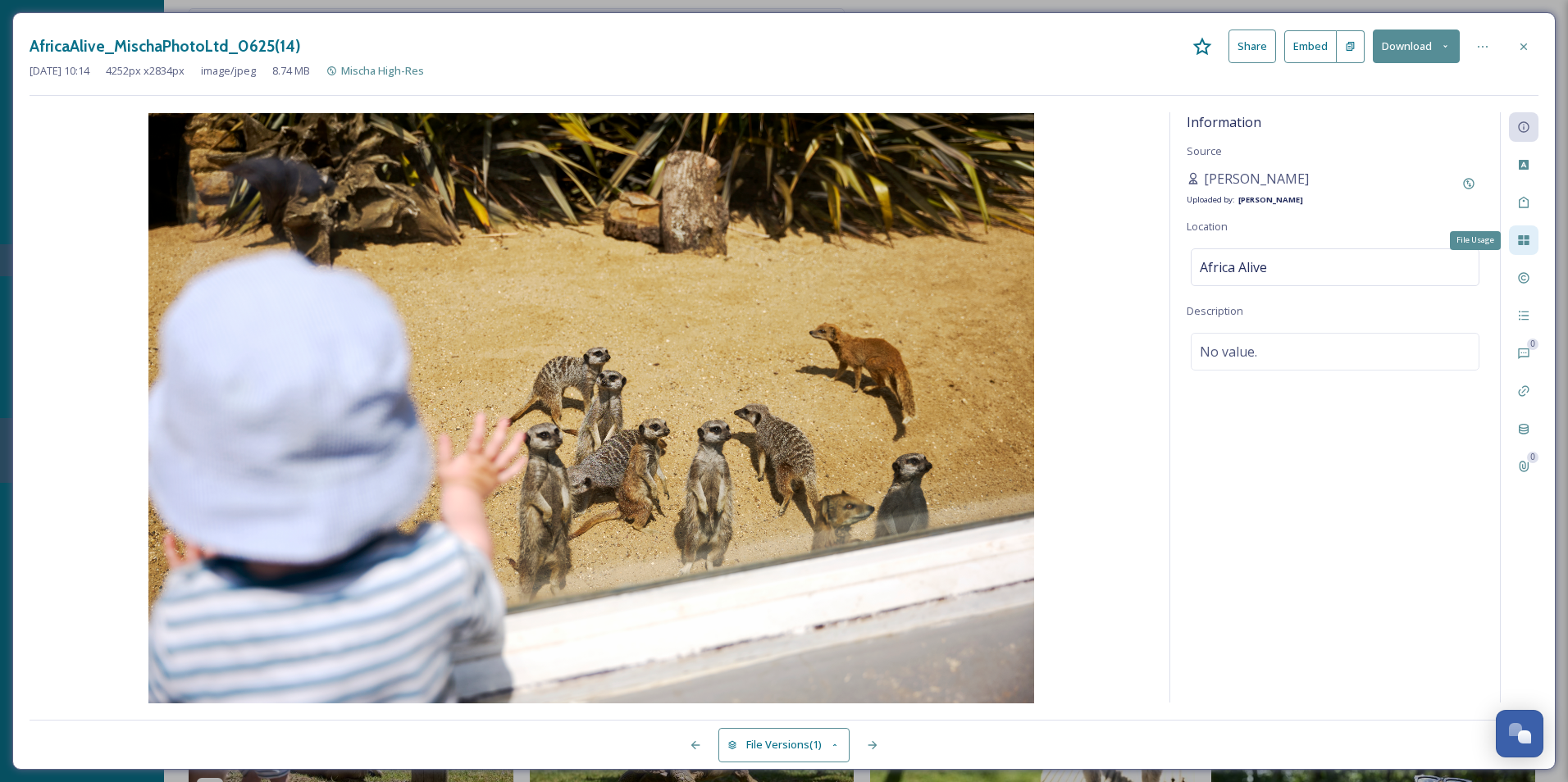
click at [1252, 248] on div "File Usage" at bounding box center [1524, 240] width 30 height 30
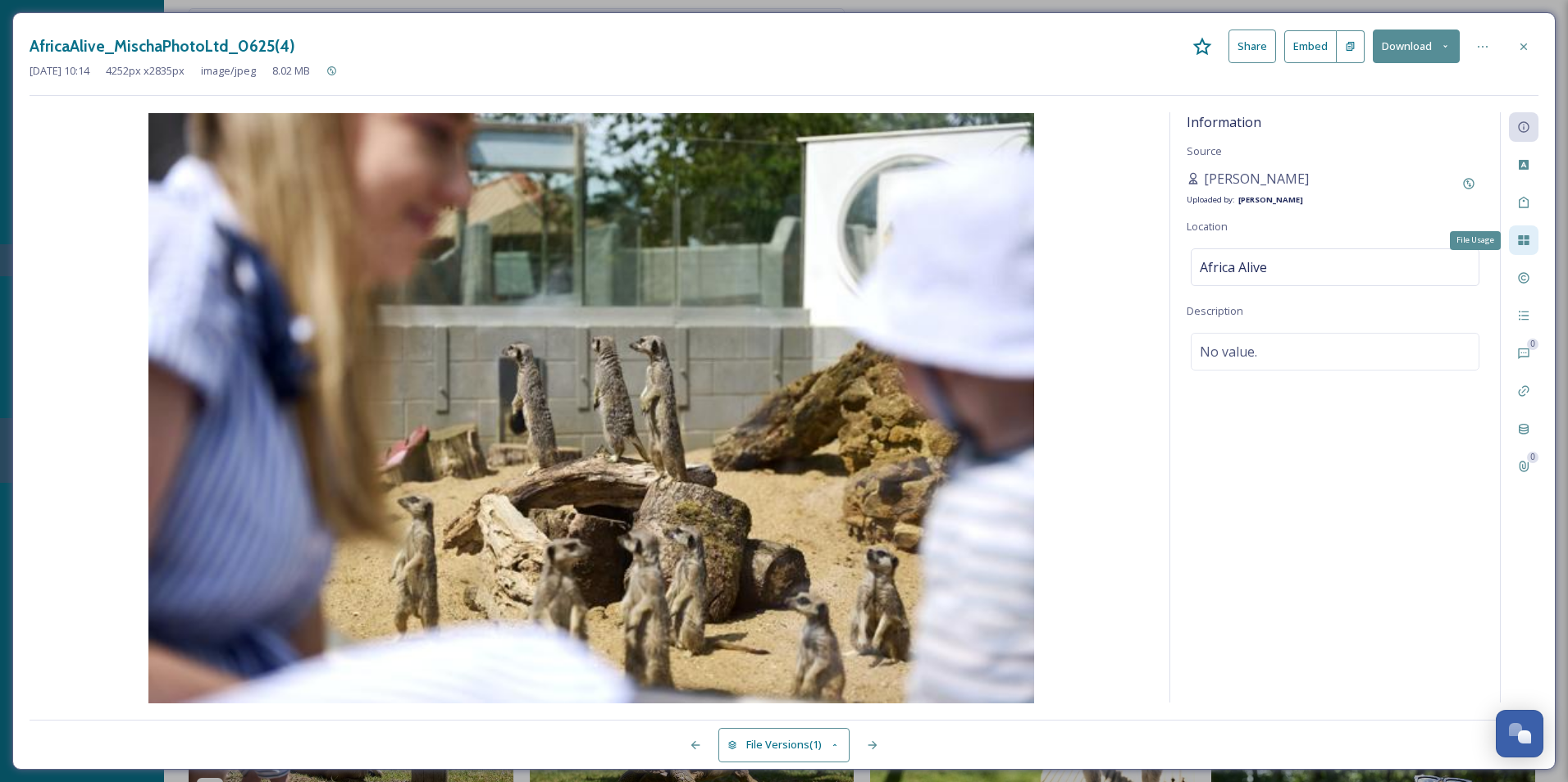
click at [1252, 248] on div "File Usage" at bounding box center [1524, 240] width 30 height 30
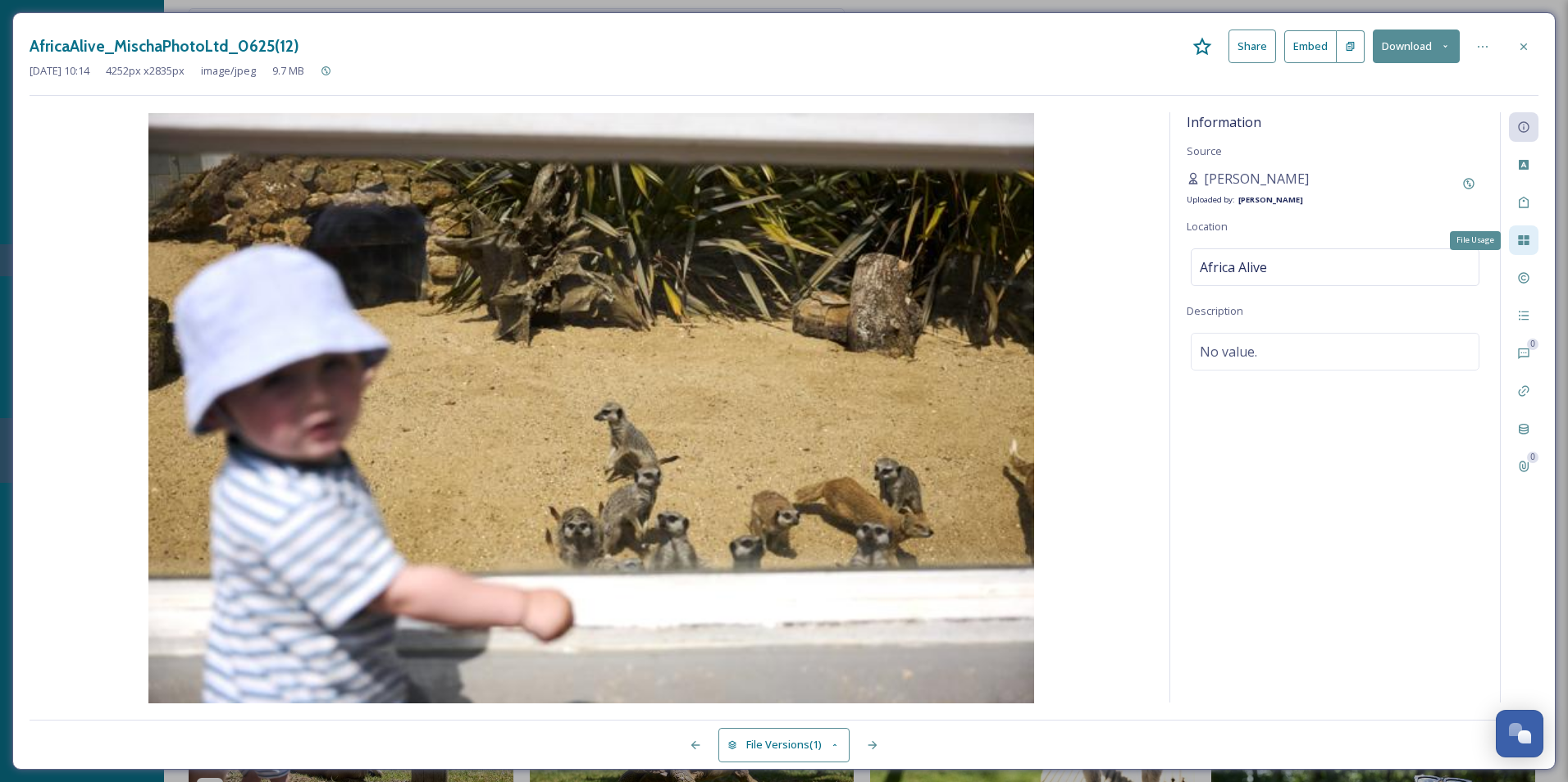
click at [1252, 248] on div "File Usage" at bounding box center [1524, 240] width 30 height 30
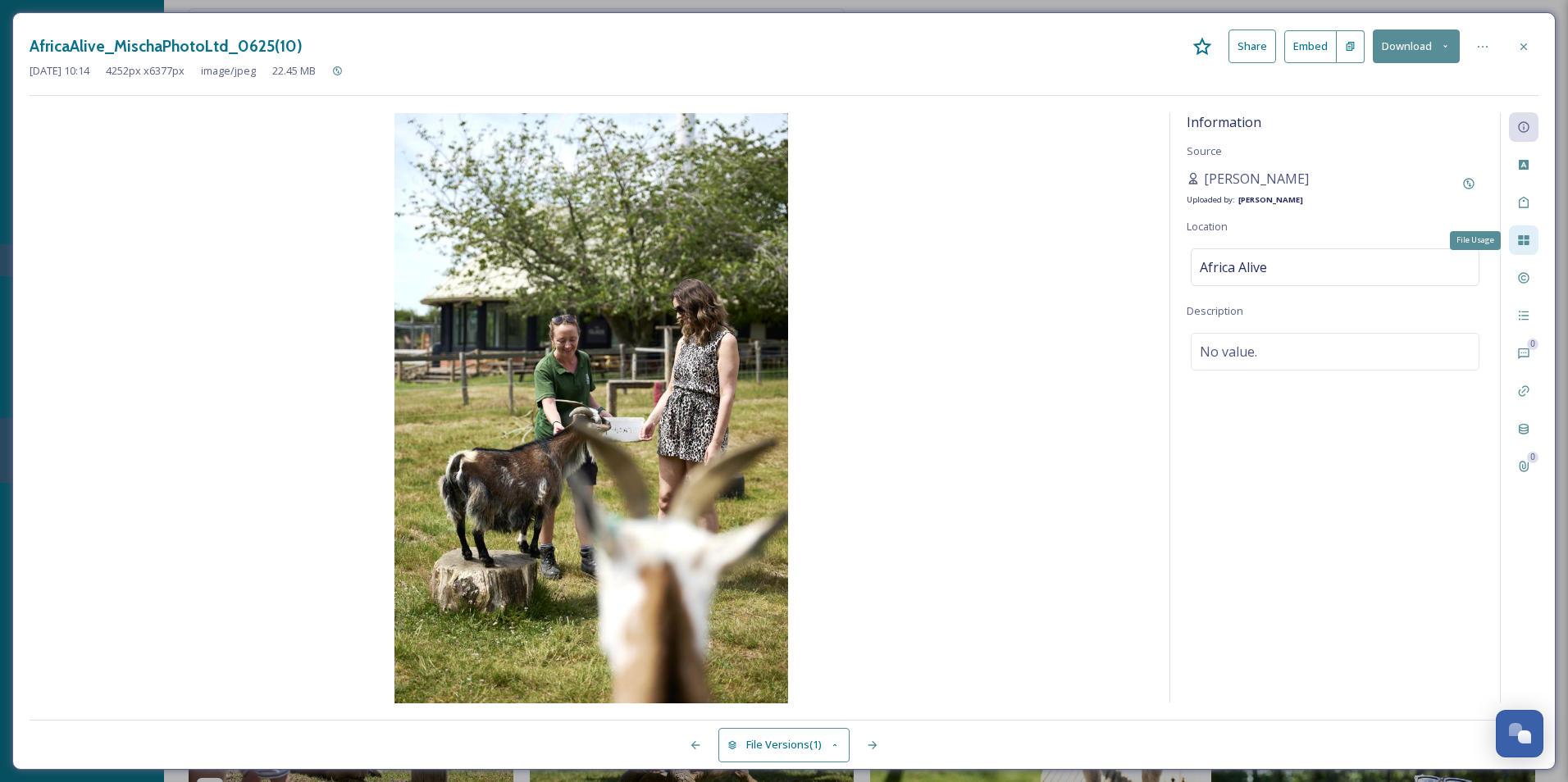
click at [1252, 248] on div "File Usage" at bounding box center [1524, 240] width 30 height 30
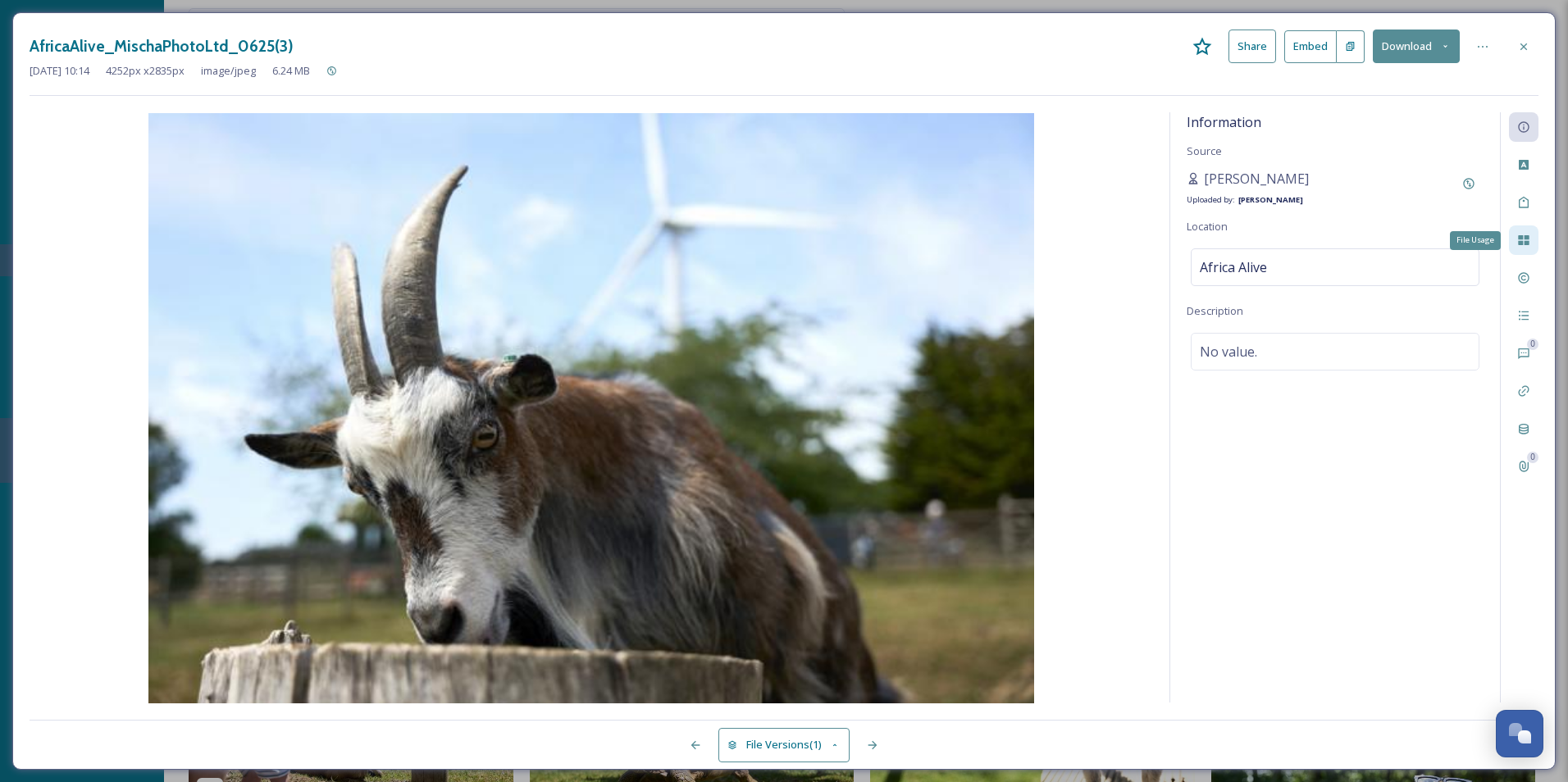
click at [1252, 248] on div "File Usage" at bounding box center [1524, 240] width 30 height 30
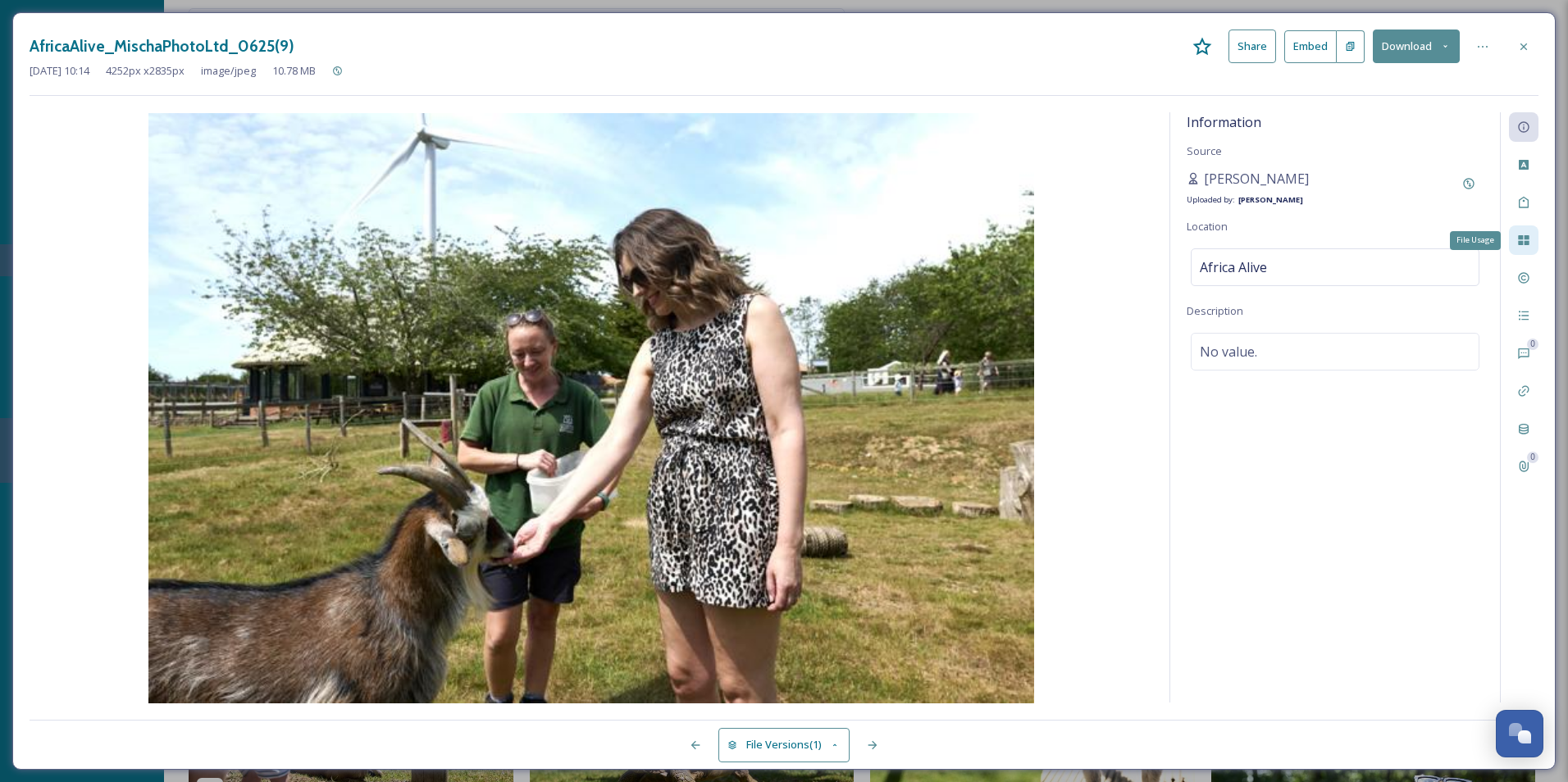
click at [1252, 248] on div "File Usage" at bounding box center [1524, 240] width 30 height 30
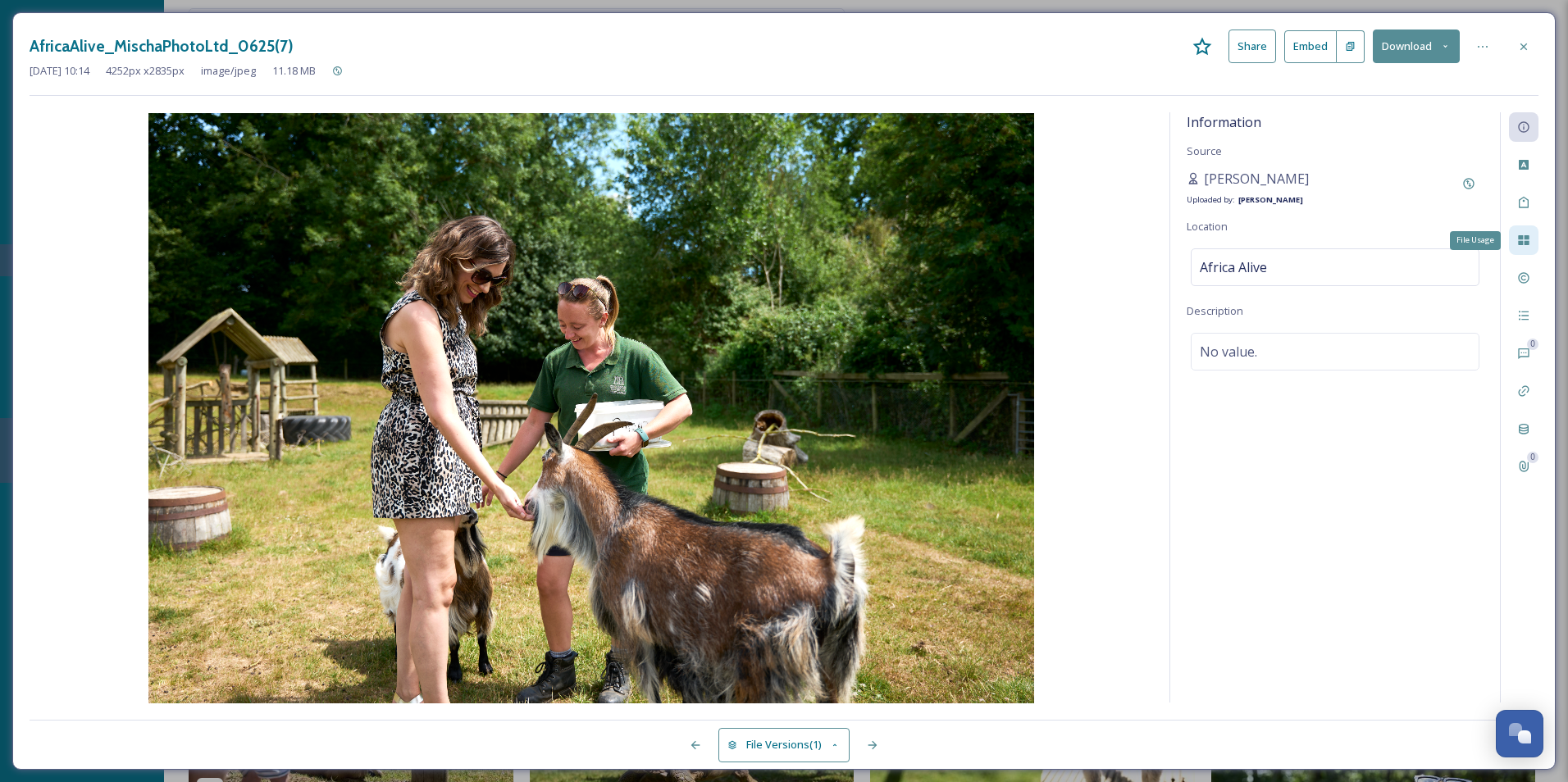
click at [1252, 248] on div "File Usage" at bounding box center [1524, 240] width 30 height 30
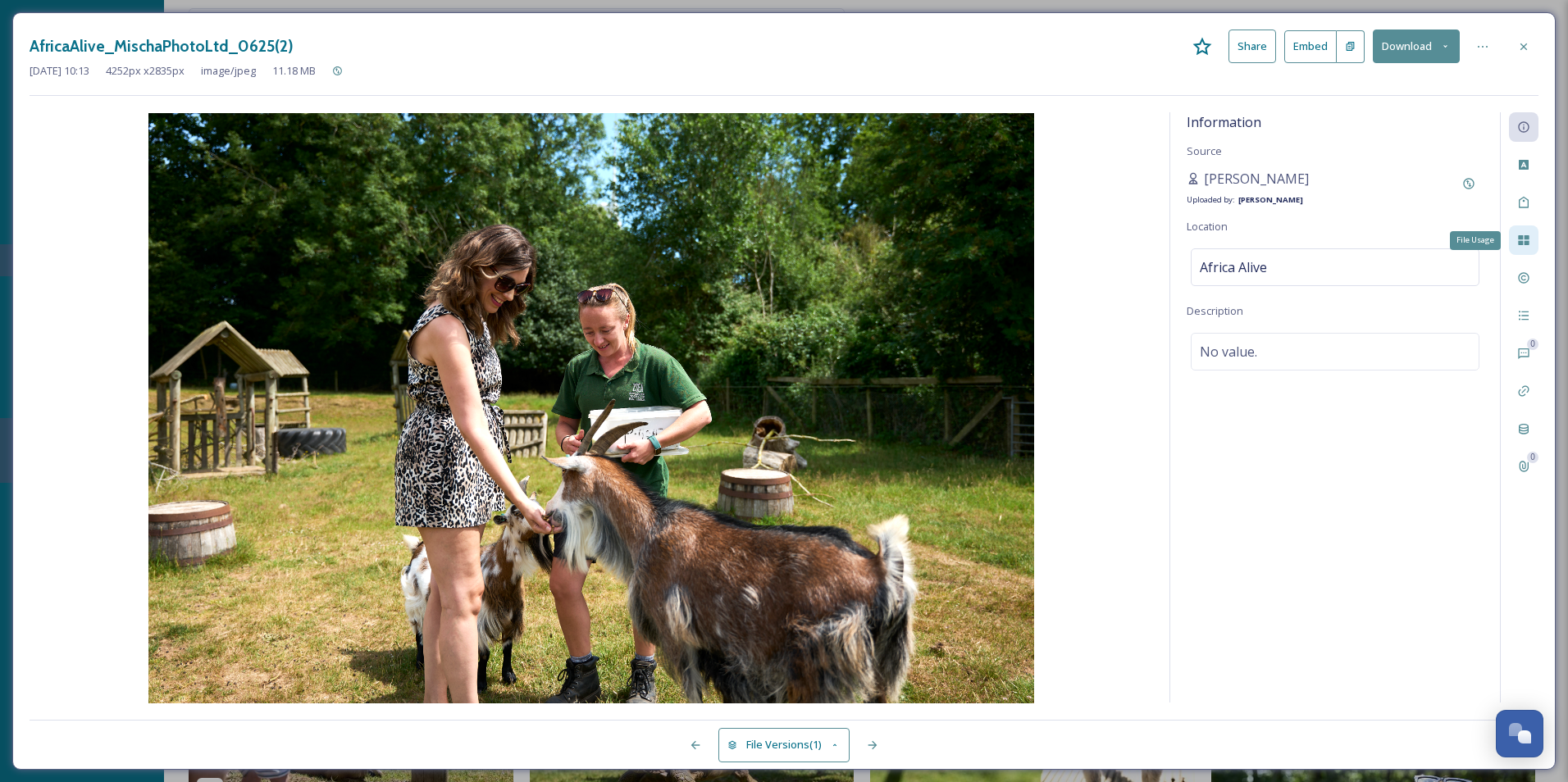
click at [1252, 248] on div "File Usage" at bounding box center [1524, 240] width 30 height 30
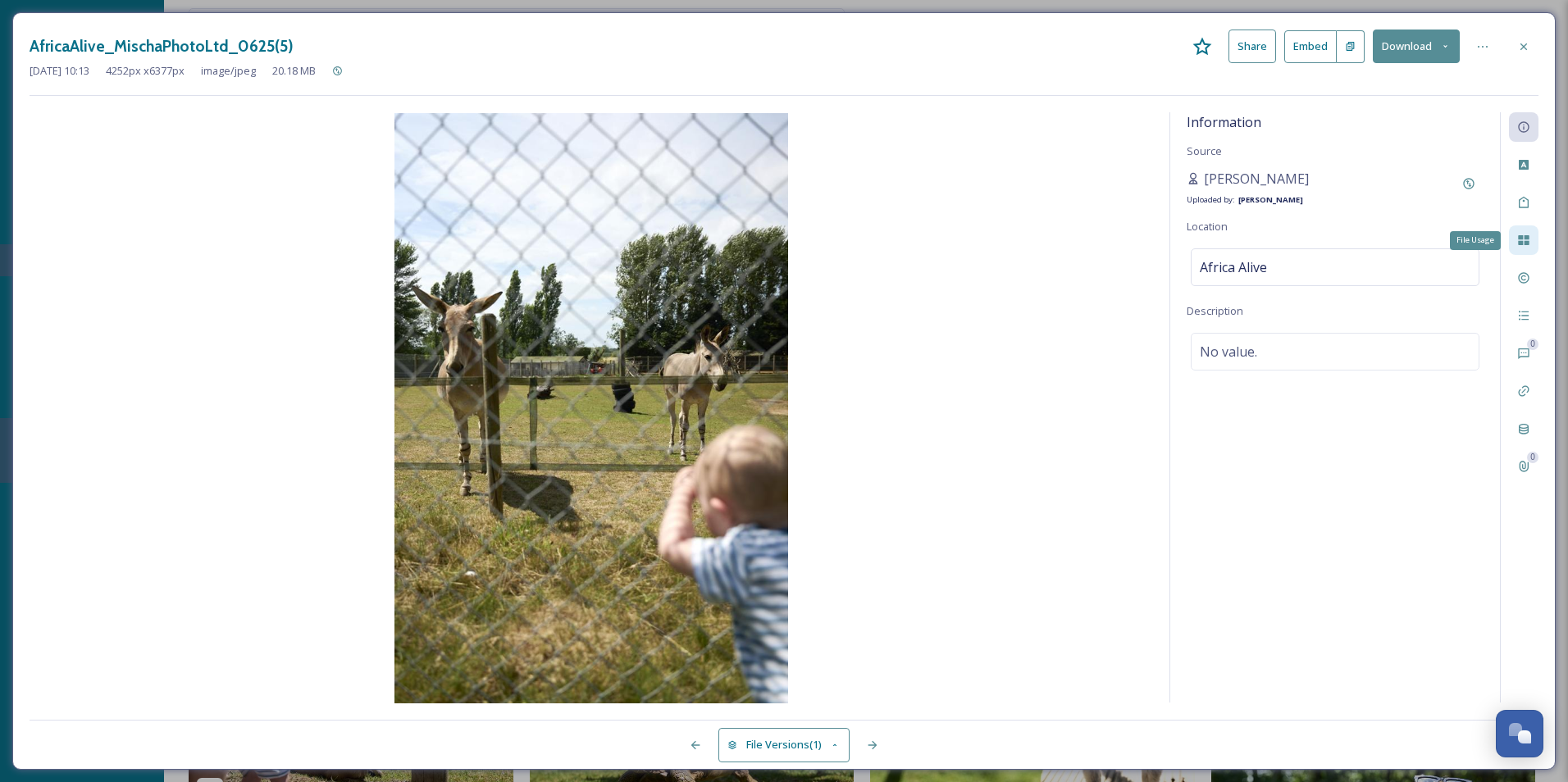
click at [1252, 248] on div "File Usage" at bounding box center [1524, 240] width 30 height 30
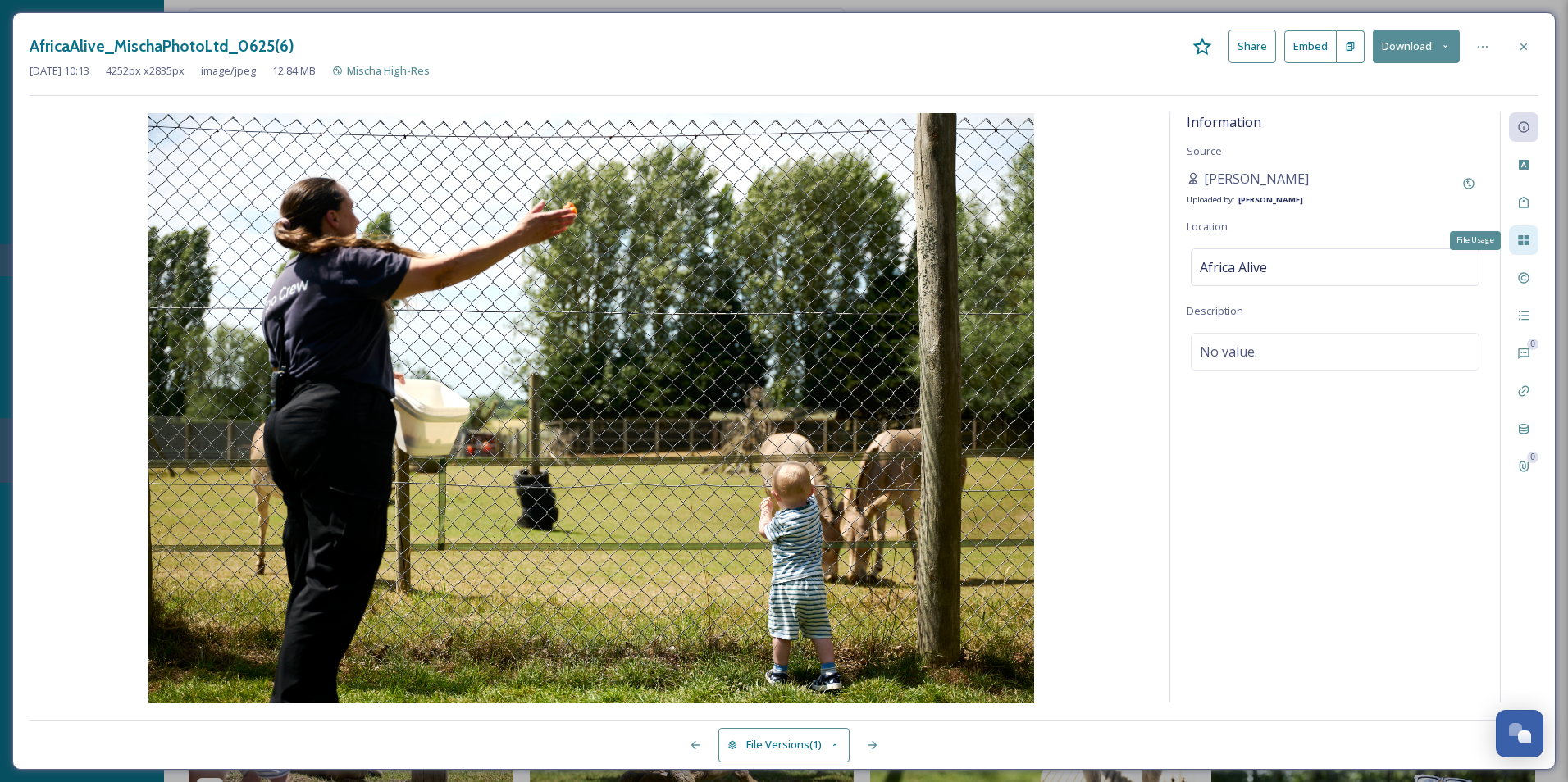
click at [1252, 248] on div "File Usage" at bounding box center [1524, 240] width 30 height 30
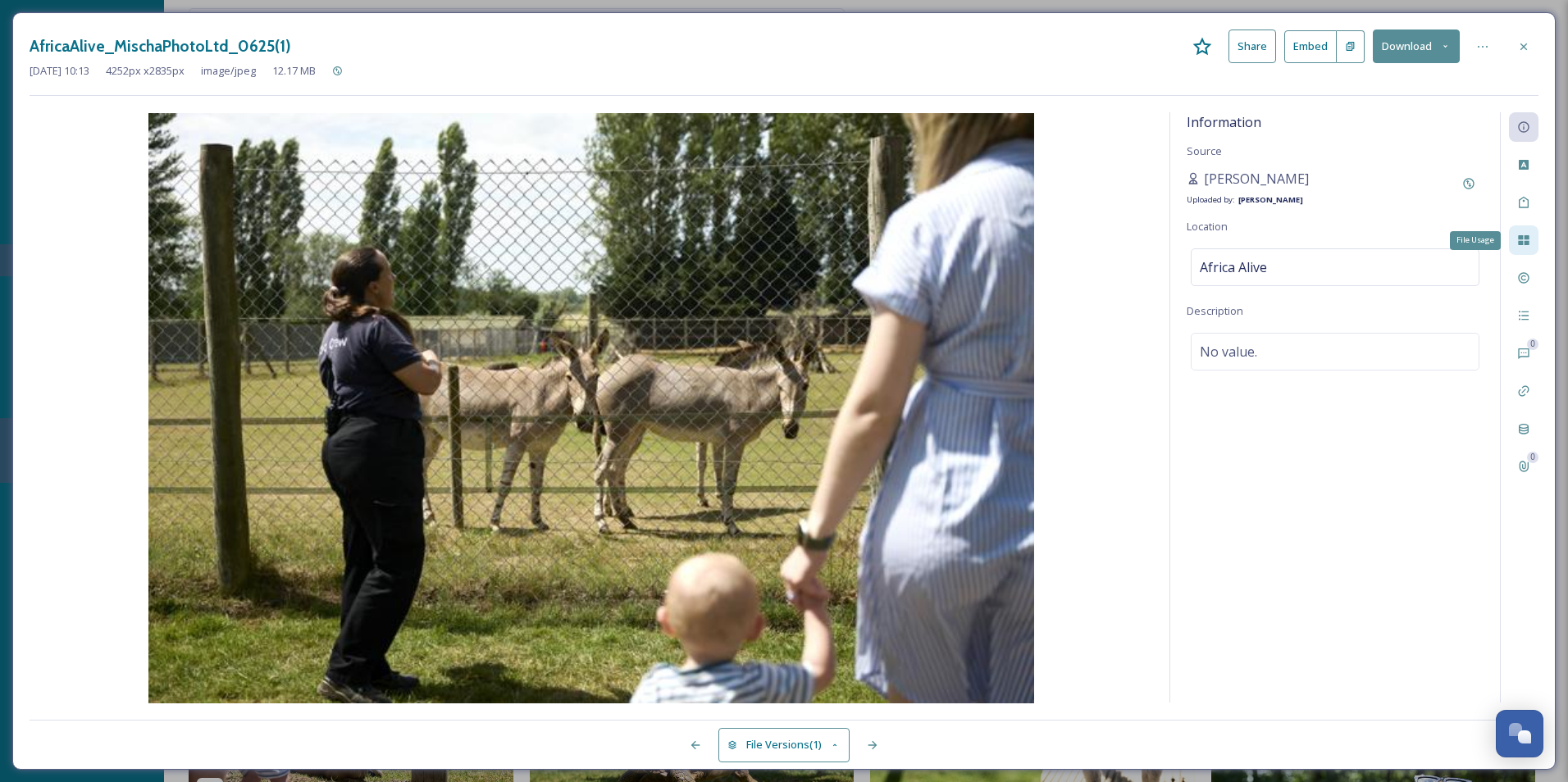
click at [1252, 248] on div "File Usage" at bounding box center [1524, 240] width 30 height 30
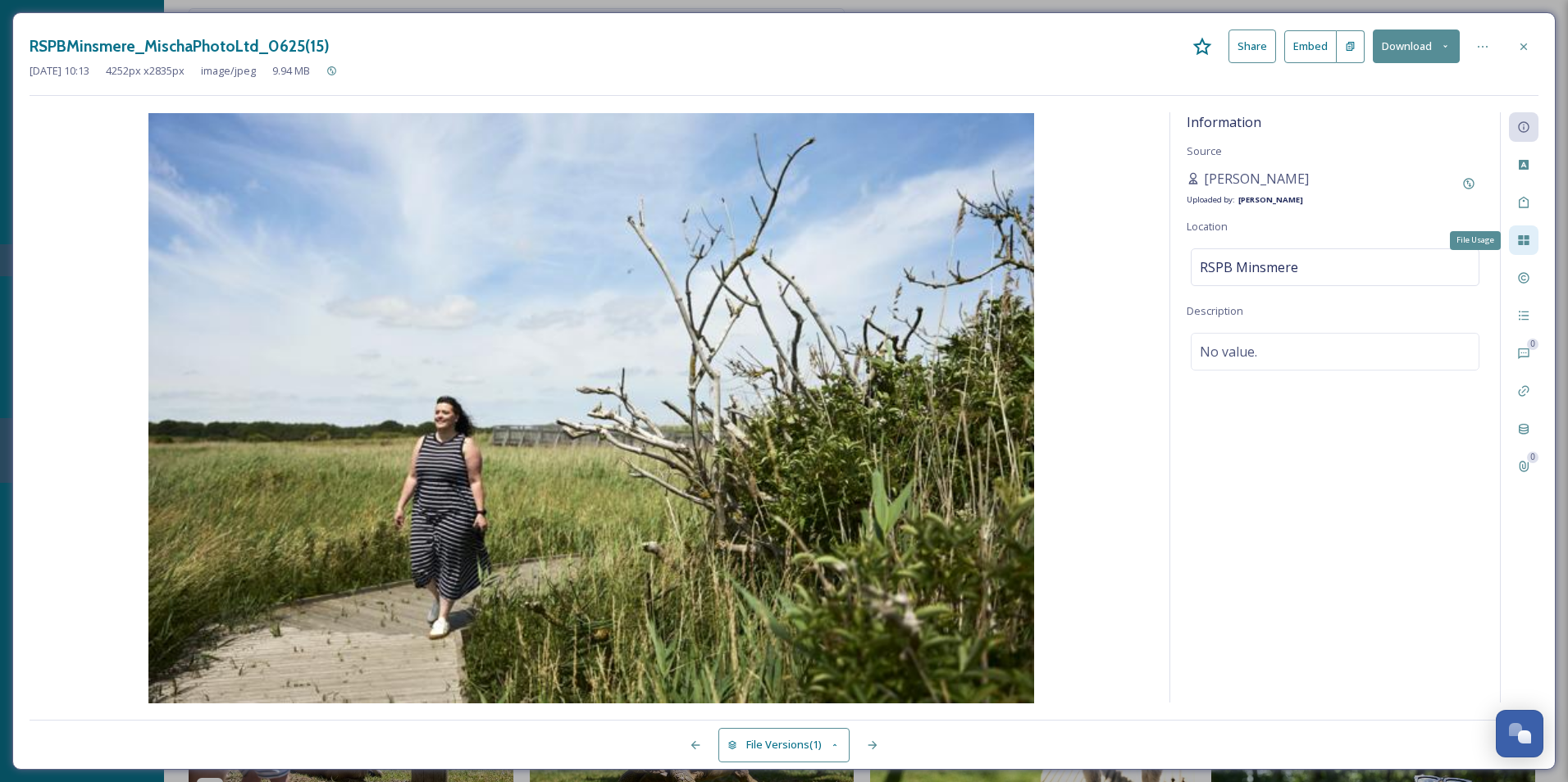
click at [1252, 248] on div "File Usage" at bounding box center [1524, 240] width 30 height 30
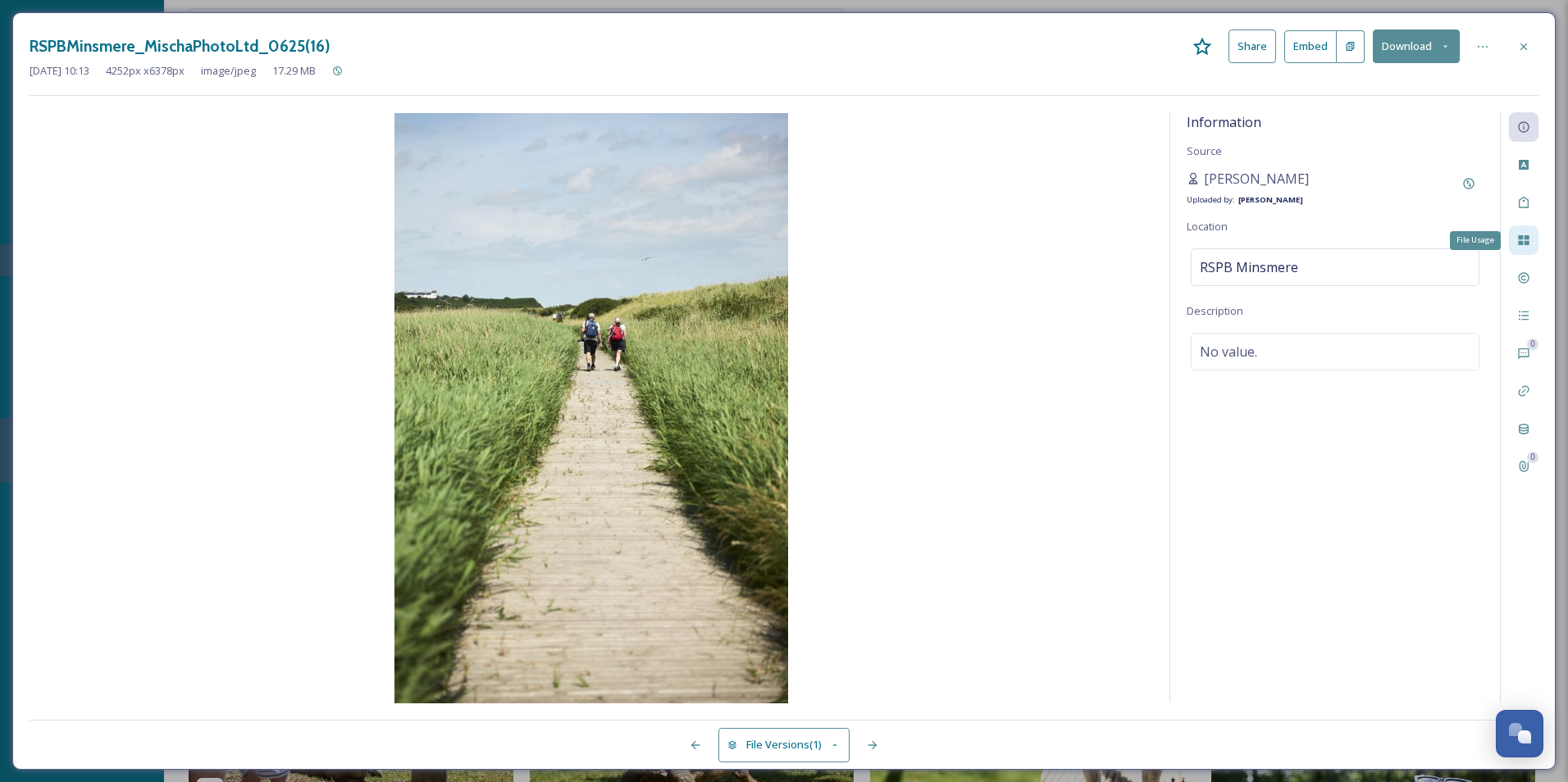
click at [1252, 248] on div "File Usage" at bounding box center [1524, 240] width 30 height 30
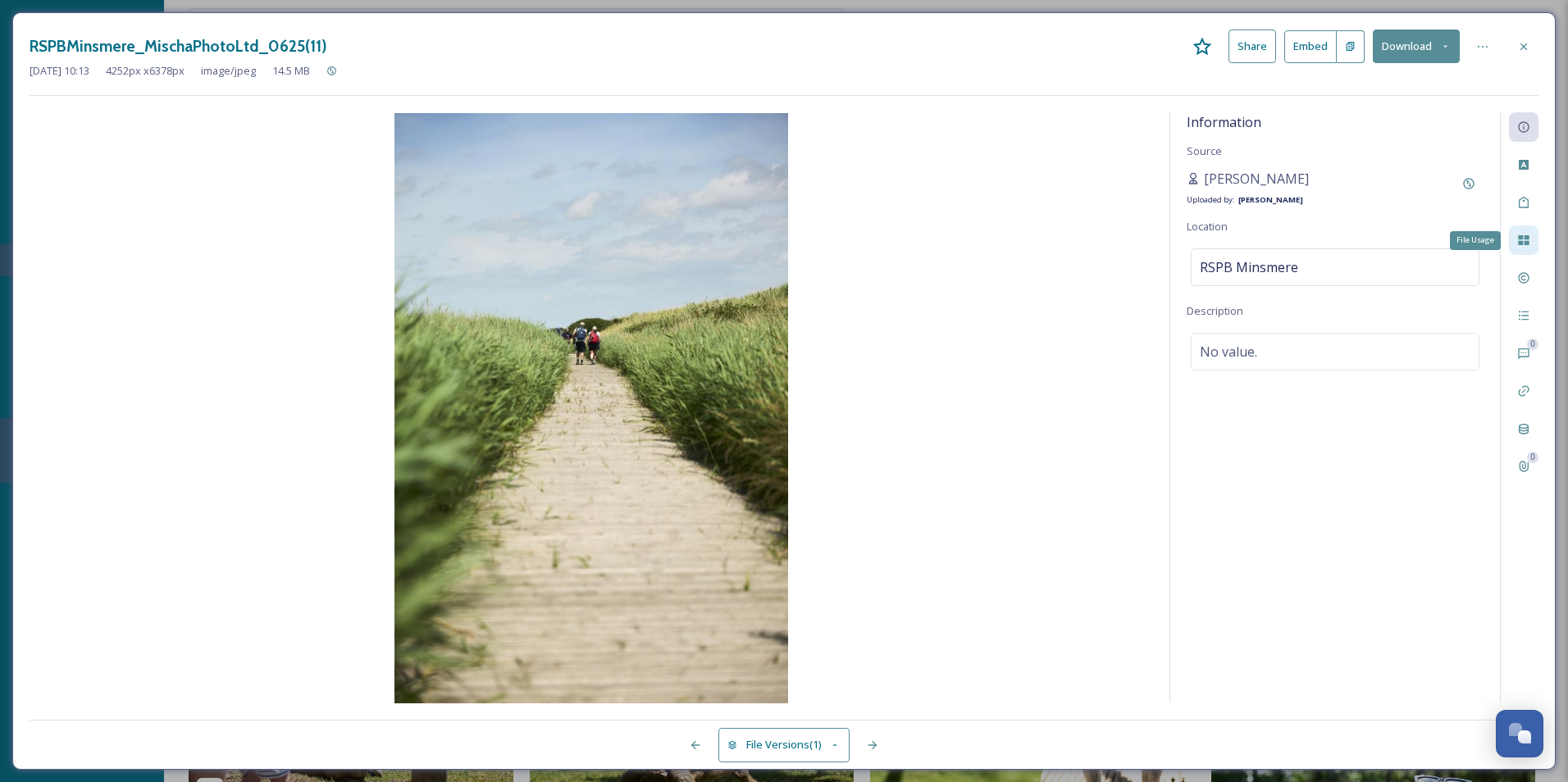
click at [1252, 248] on div "File Usage" at bounding box center [1524, 240] width 30 height 30
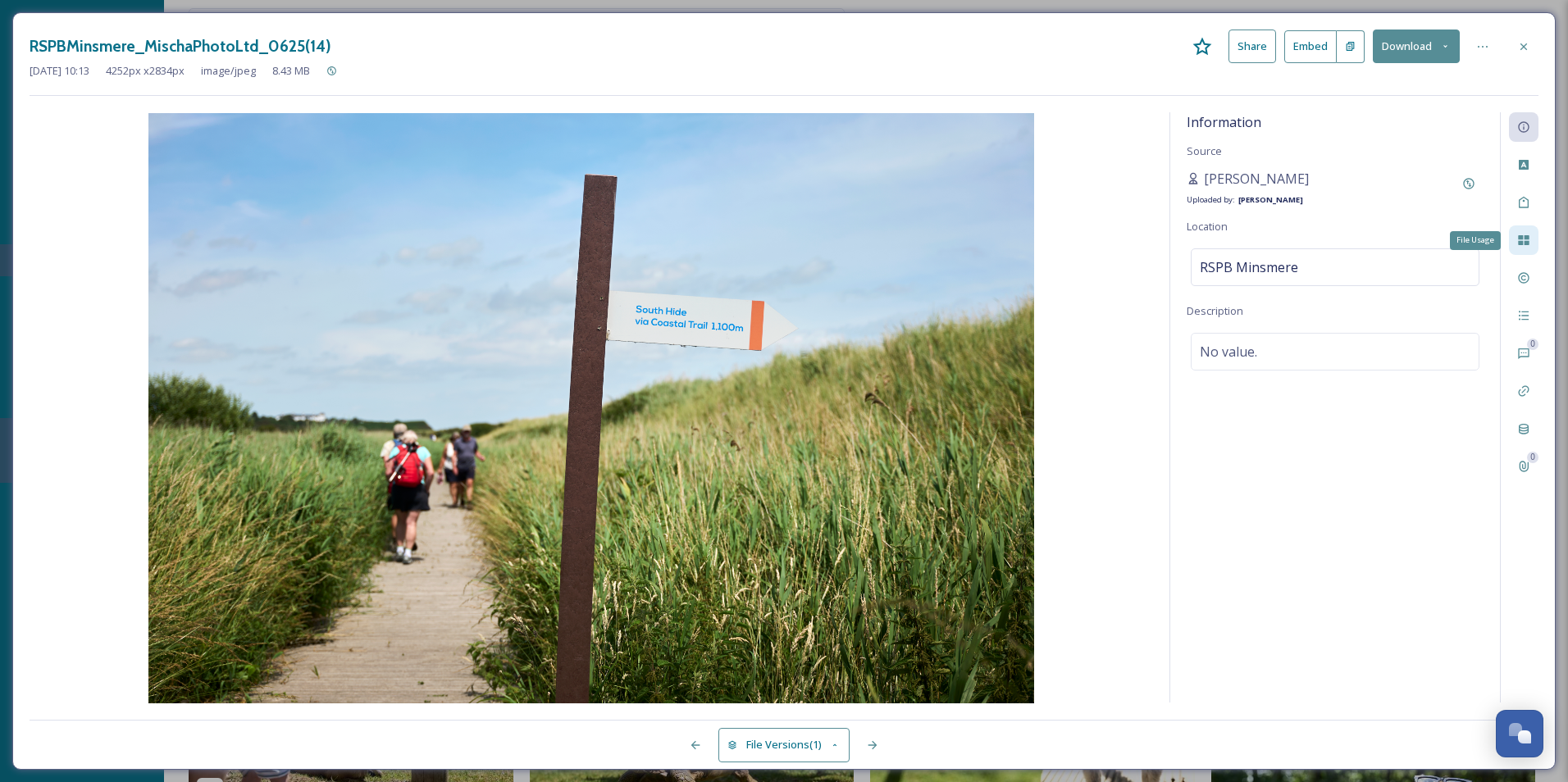
click at [1252, 248] on div "File Usage" at bounding box center [1524, 240] width 30 height 30
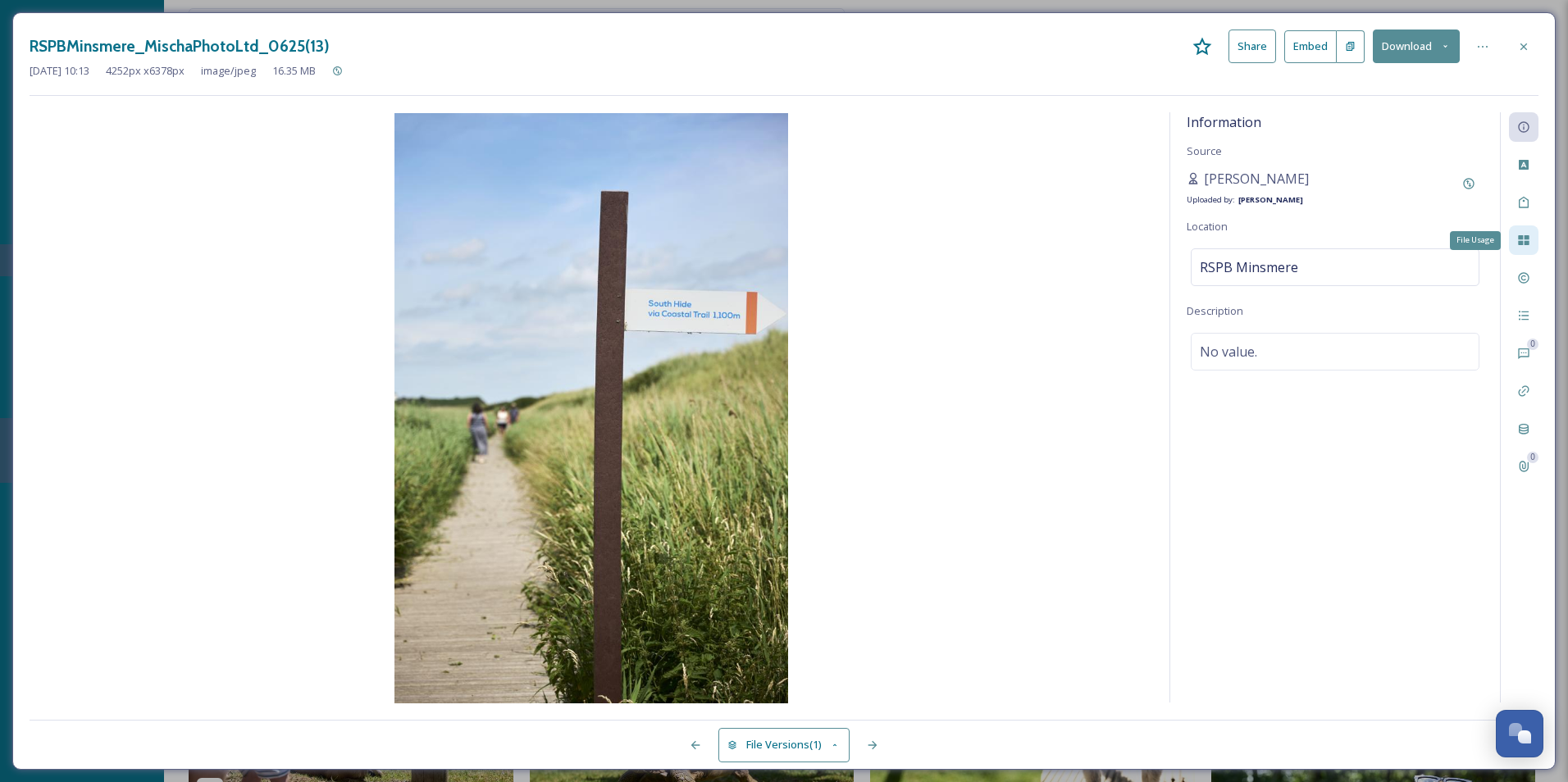
click at [1252, 248] on div "File Usage" at bounding box center [1524, 240] width 30 height 30
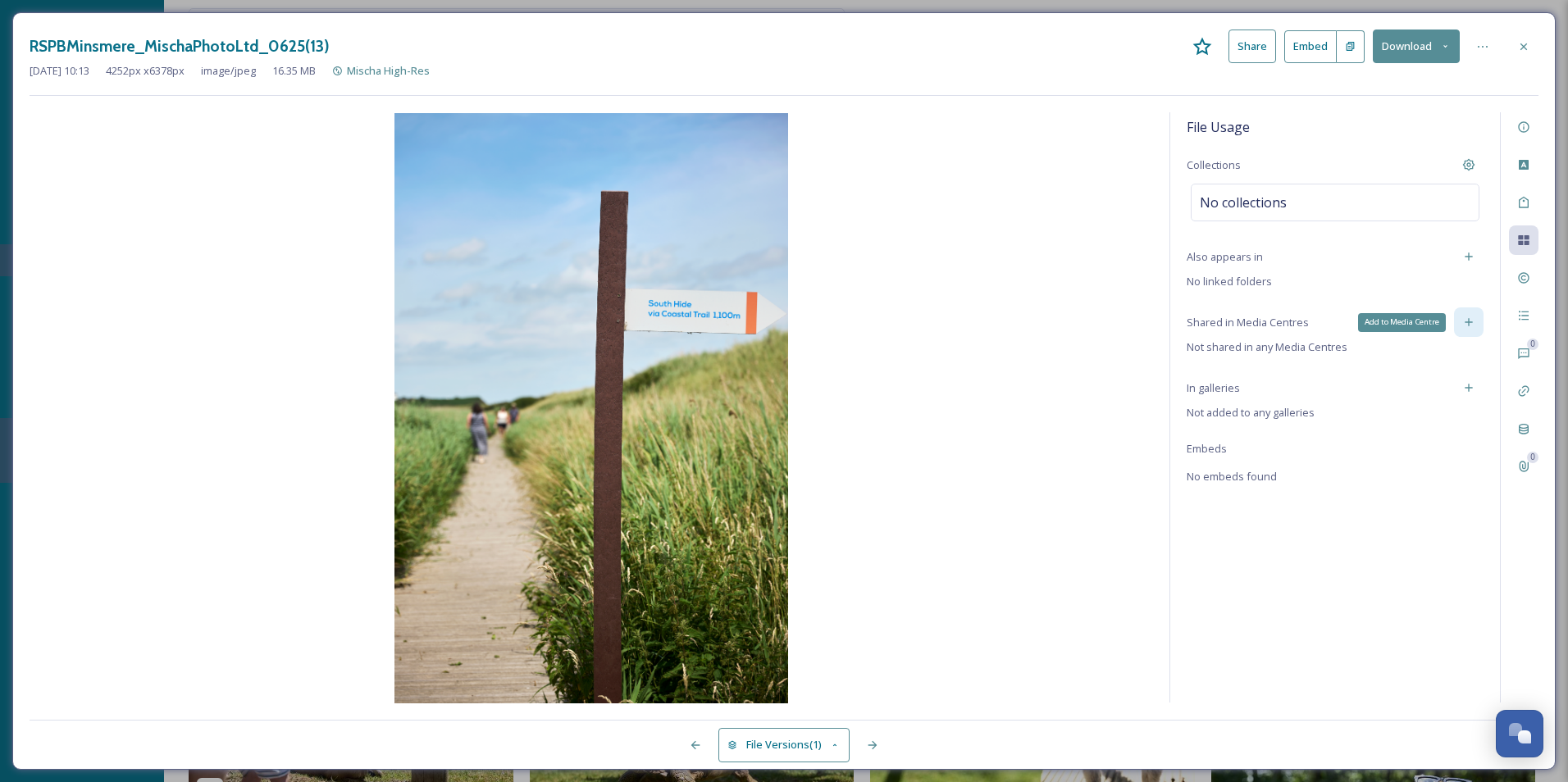
click at [1252, 324] on div "Add to Media Centre" at bounding box center [1469, 322] width 30 height 30
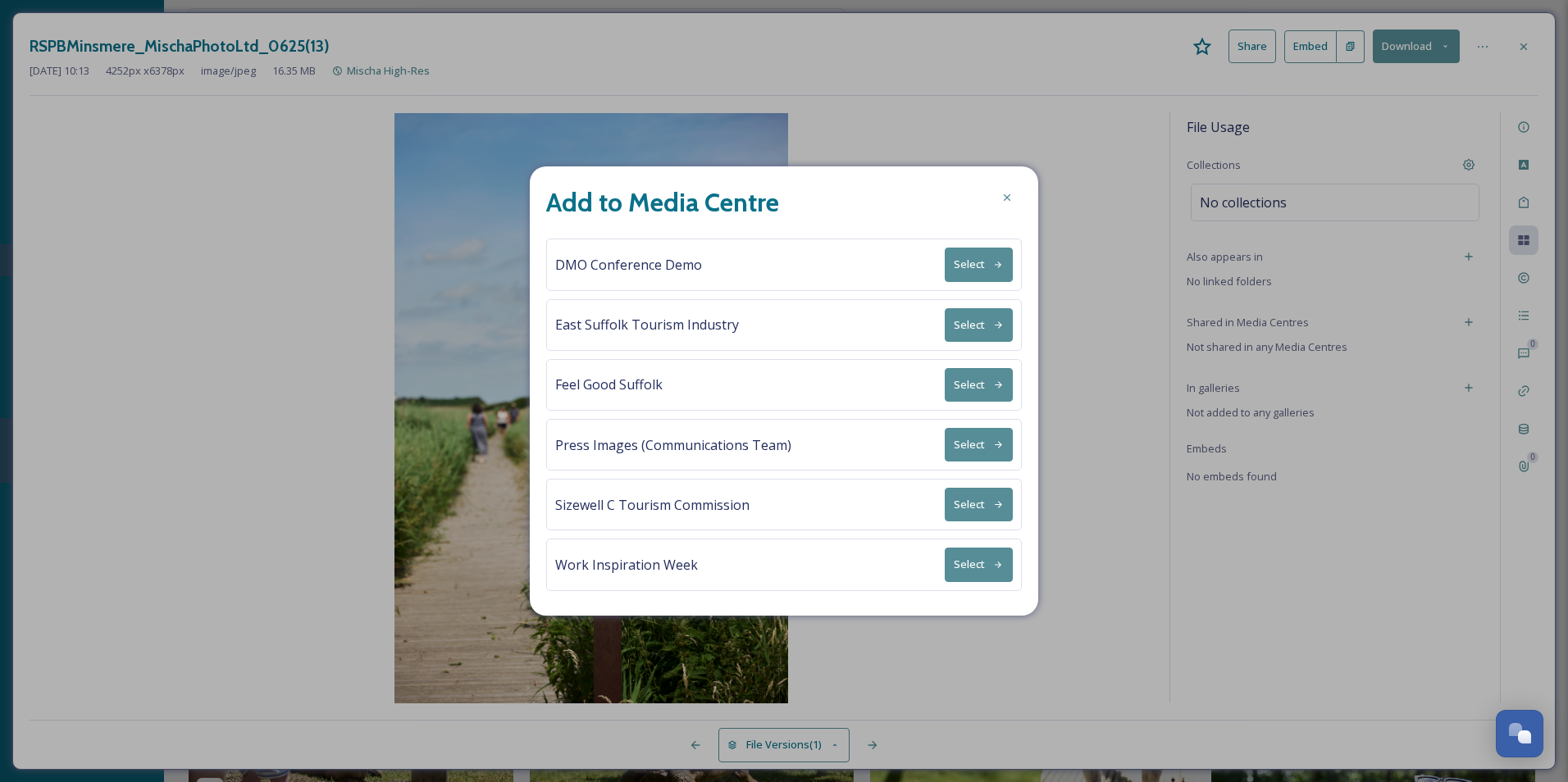
click at [1005, 328] on button "Select" at bounding box center [979, 325] width 68 height 34
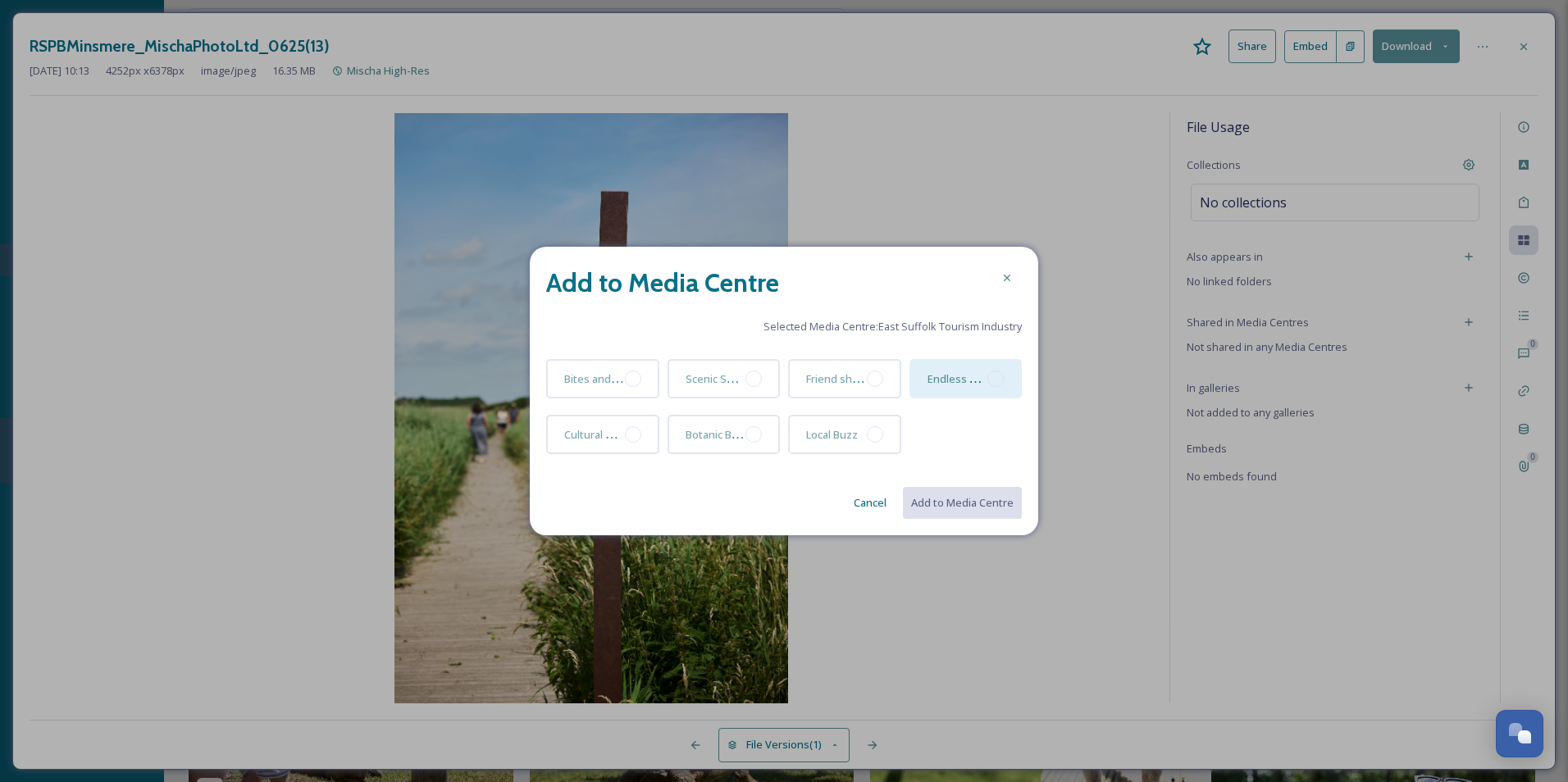
click at [998, 381] on div at bounding box center [996, 379] width 17 height 17
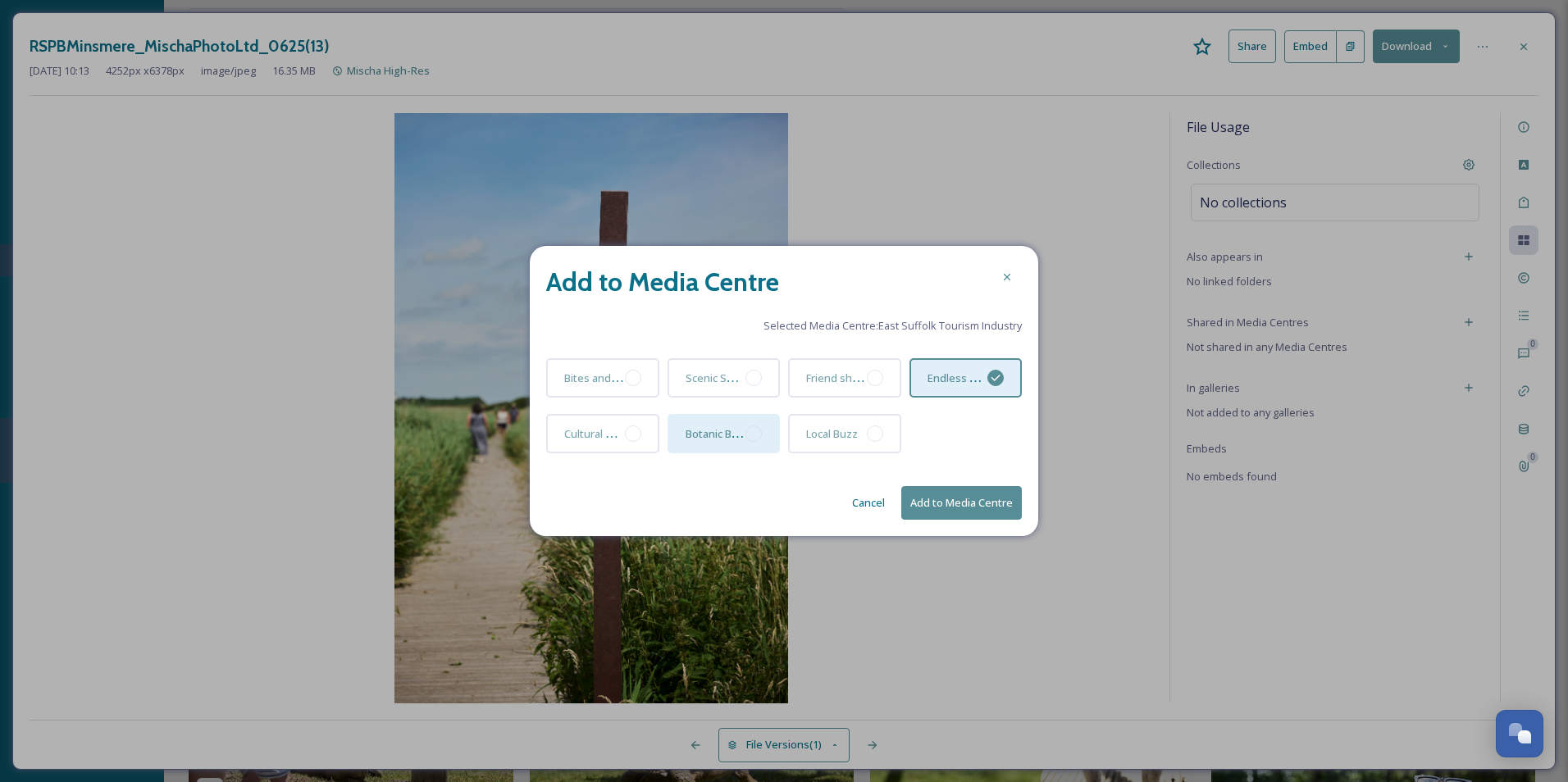
click at [762, 432] on div "Botanic Beauty" at bounding box center [724, 434] width 114 height 40
click at [953, 501] on button "Add to Media Centre" at bounding box center [961, 503] width 120 height 34
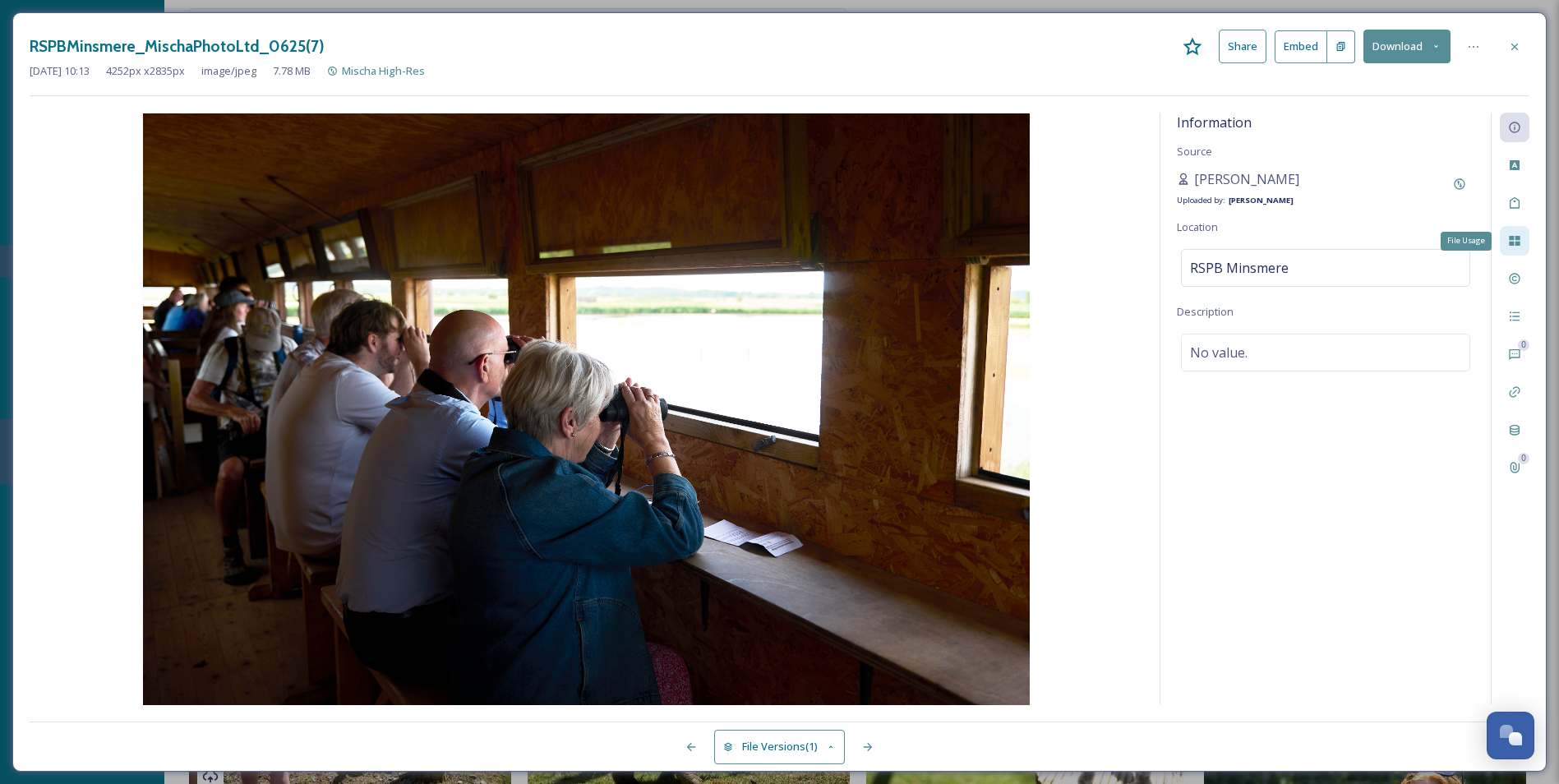
click at [1255, 246] on icon at bounding box center [1514, 241] width 11 height 10
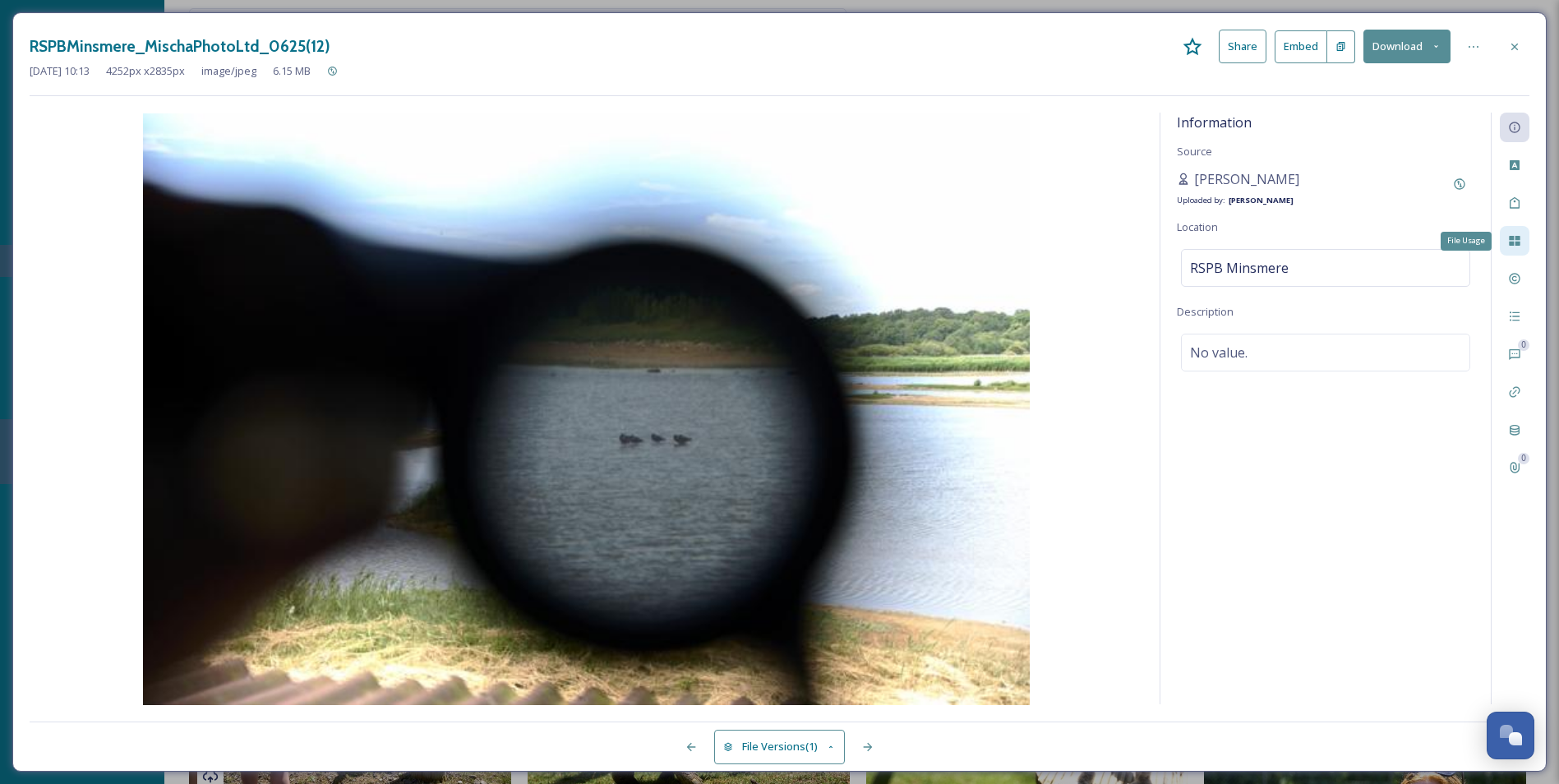
click at [1255, 251] on div "File Usage" at bounding box center [1515, 241] width 30 height 30
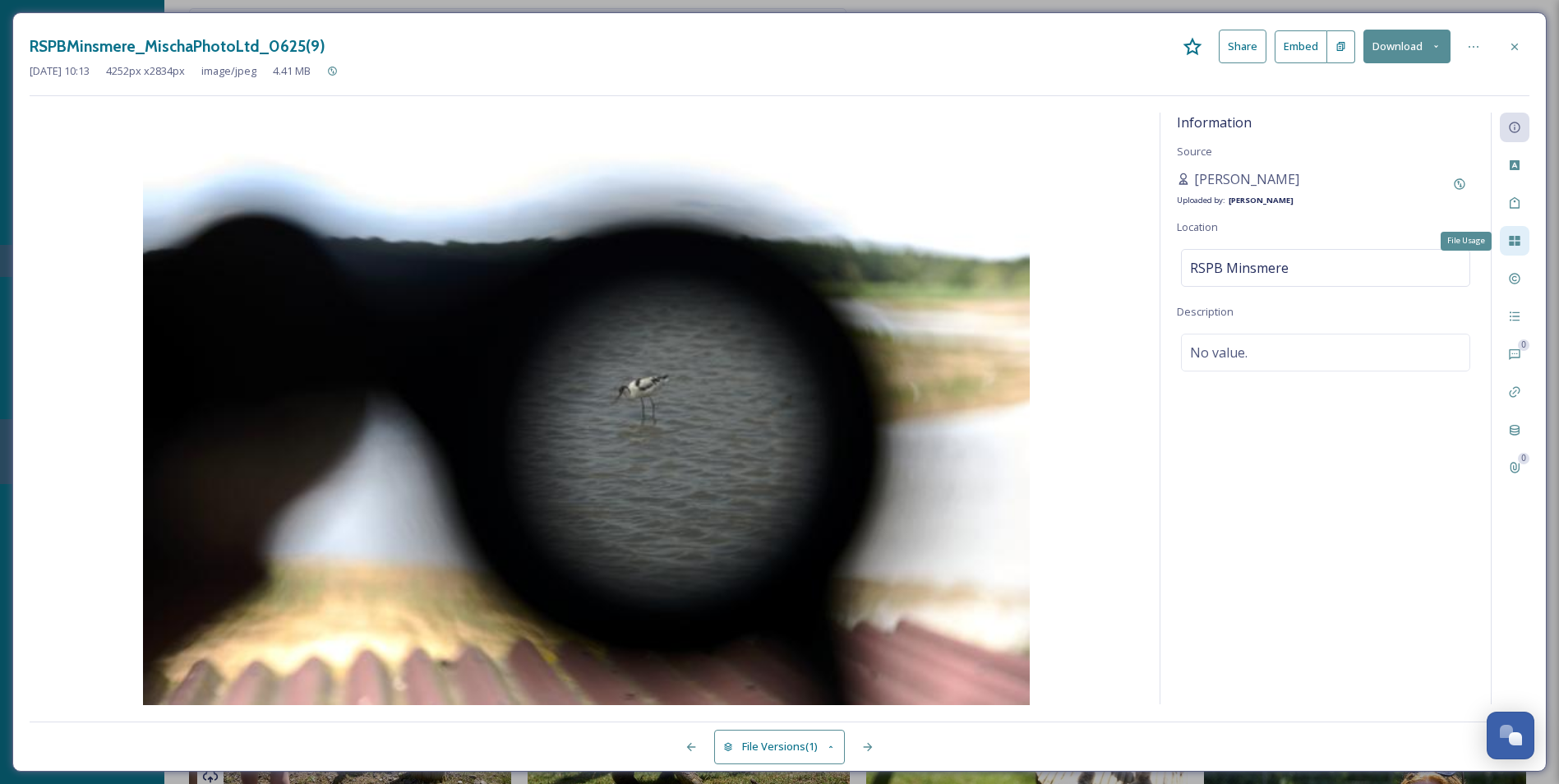
click at [1255, 251] on div "File Usage" at bounding box center [1515, 241] width 30 height 30
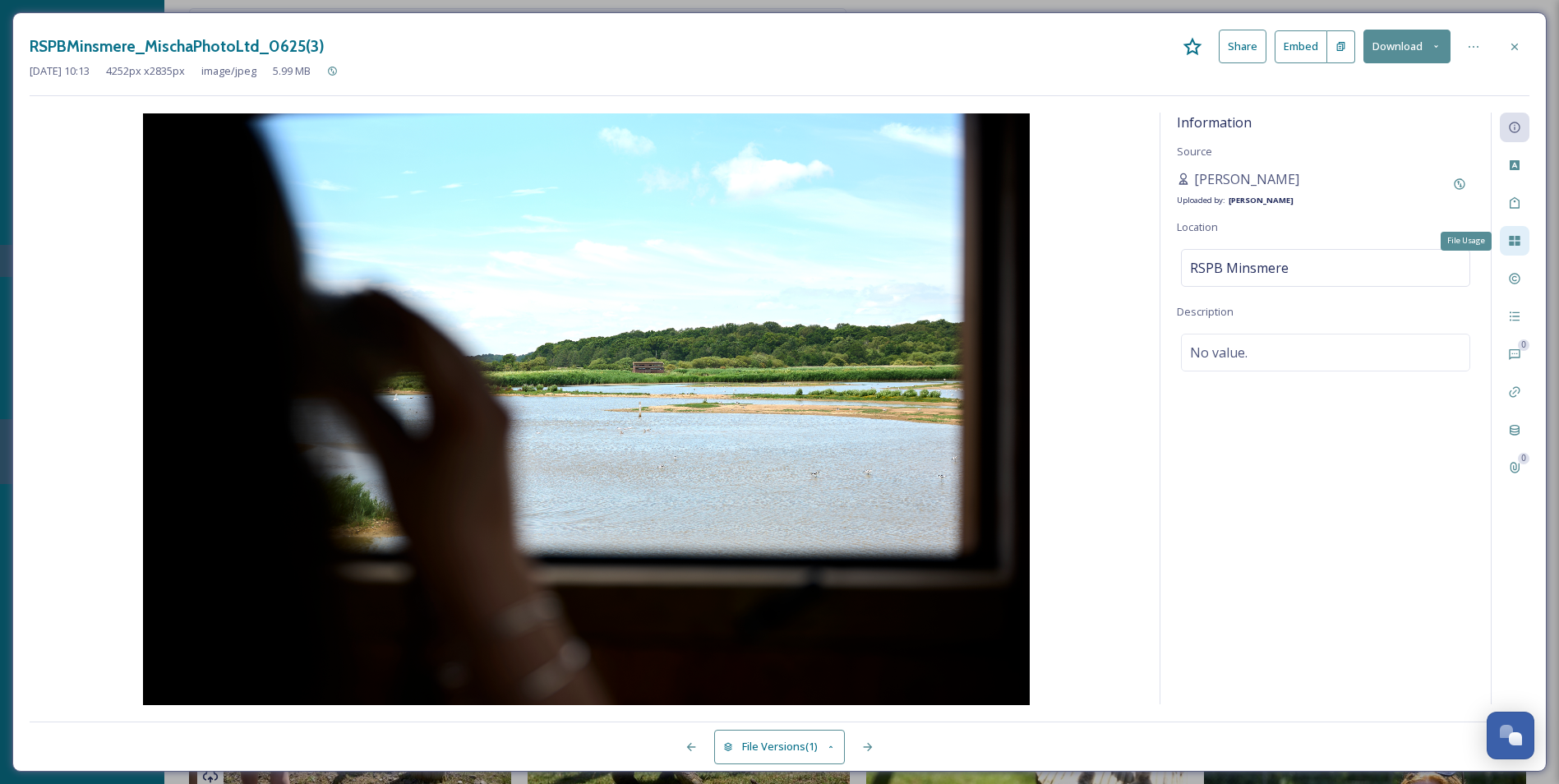
click at [1255, 251] on div "File Usage" at bounding box center [1515, 241] width 30 height 30
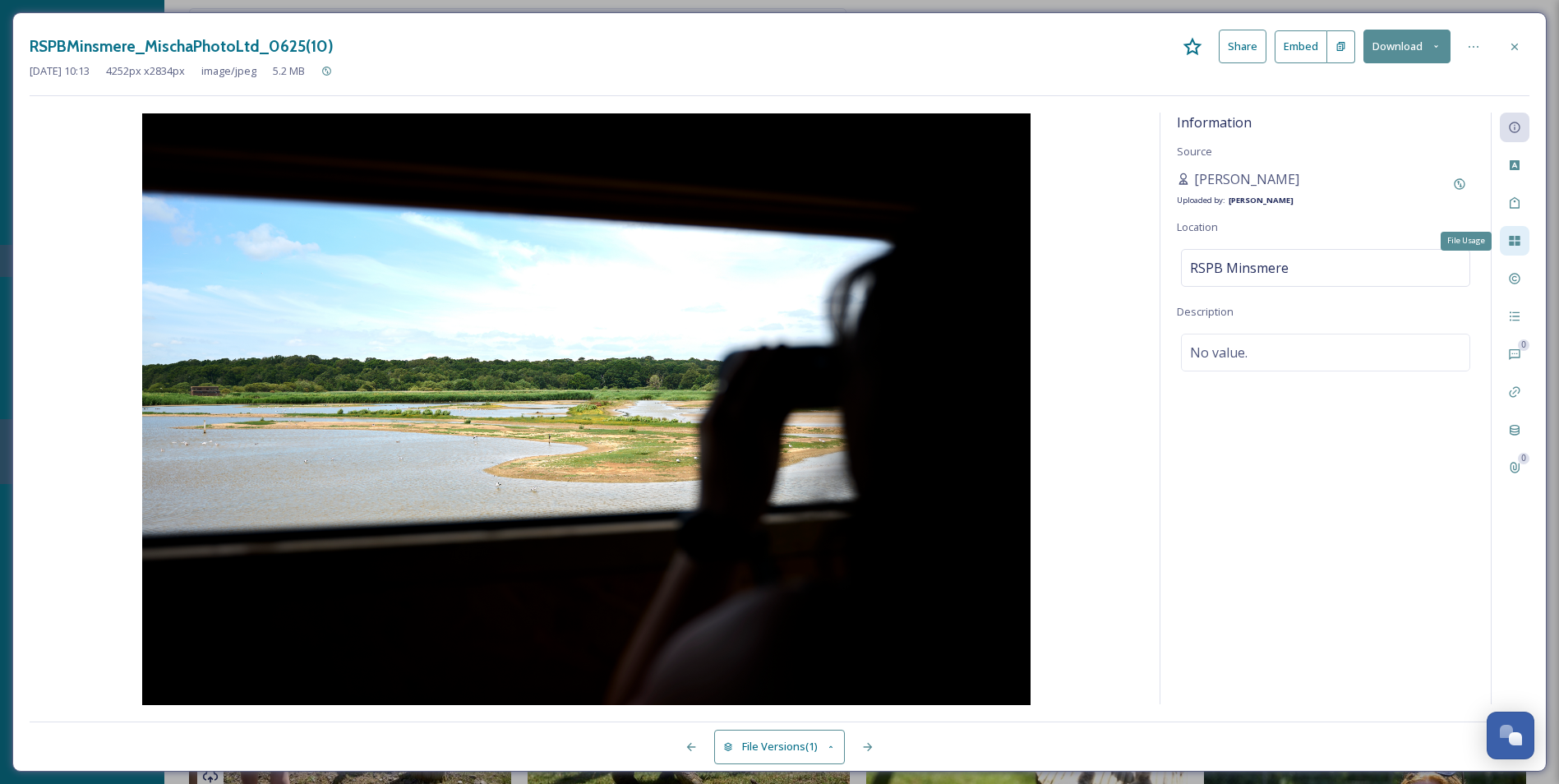
click at [1255, 252] on div "File Usage" at bounding box center [1515, 241] width 30 height 30
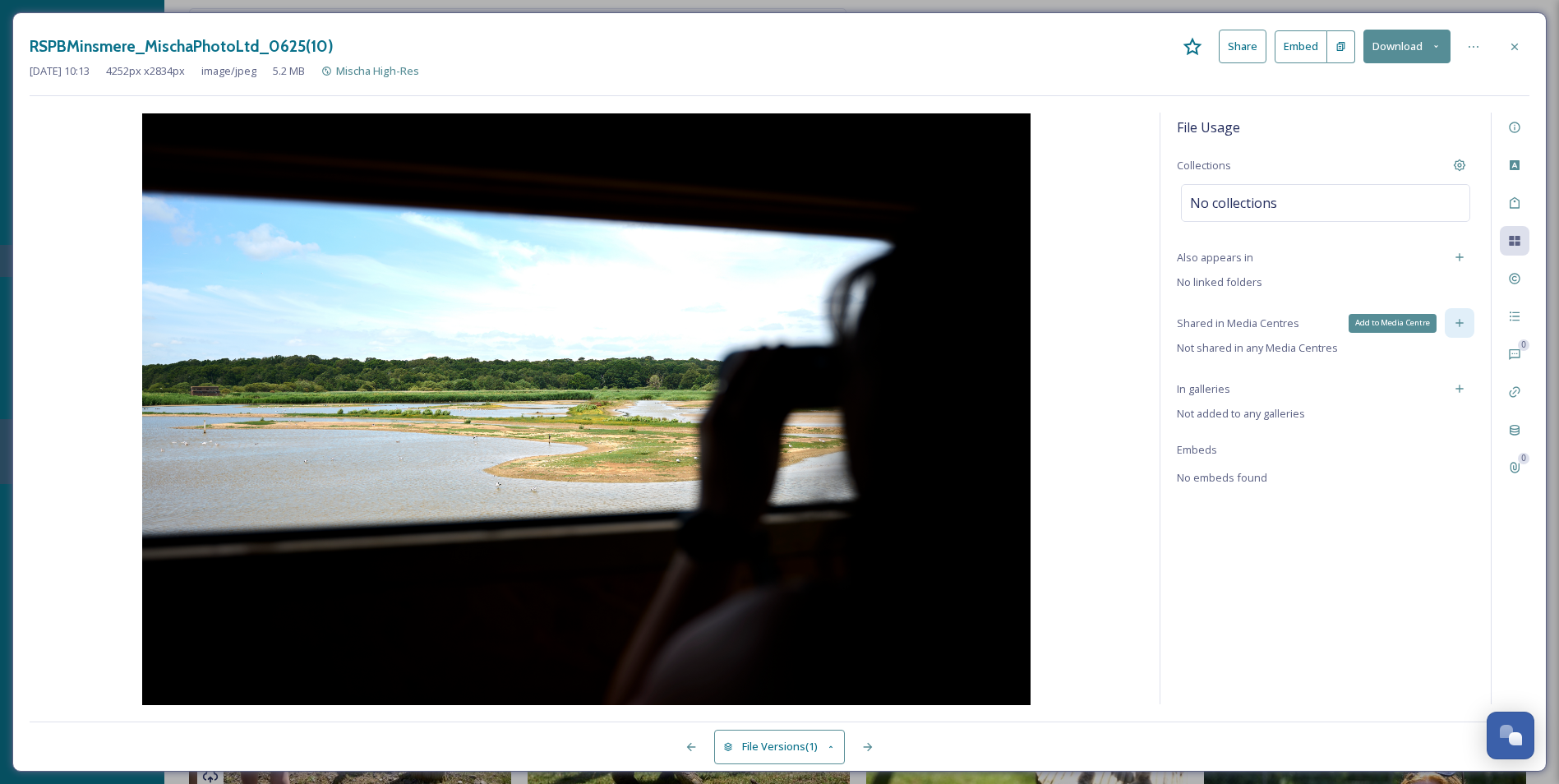
click at [1255, 328] on div "Add to Media Centre" at bounding box center [1460, 323] width 30 height 30
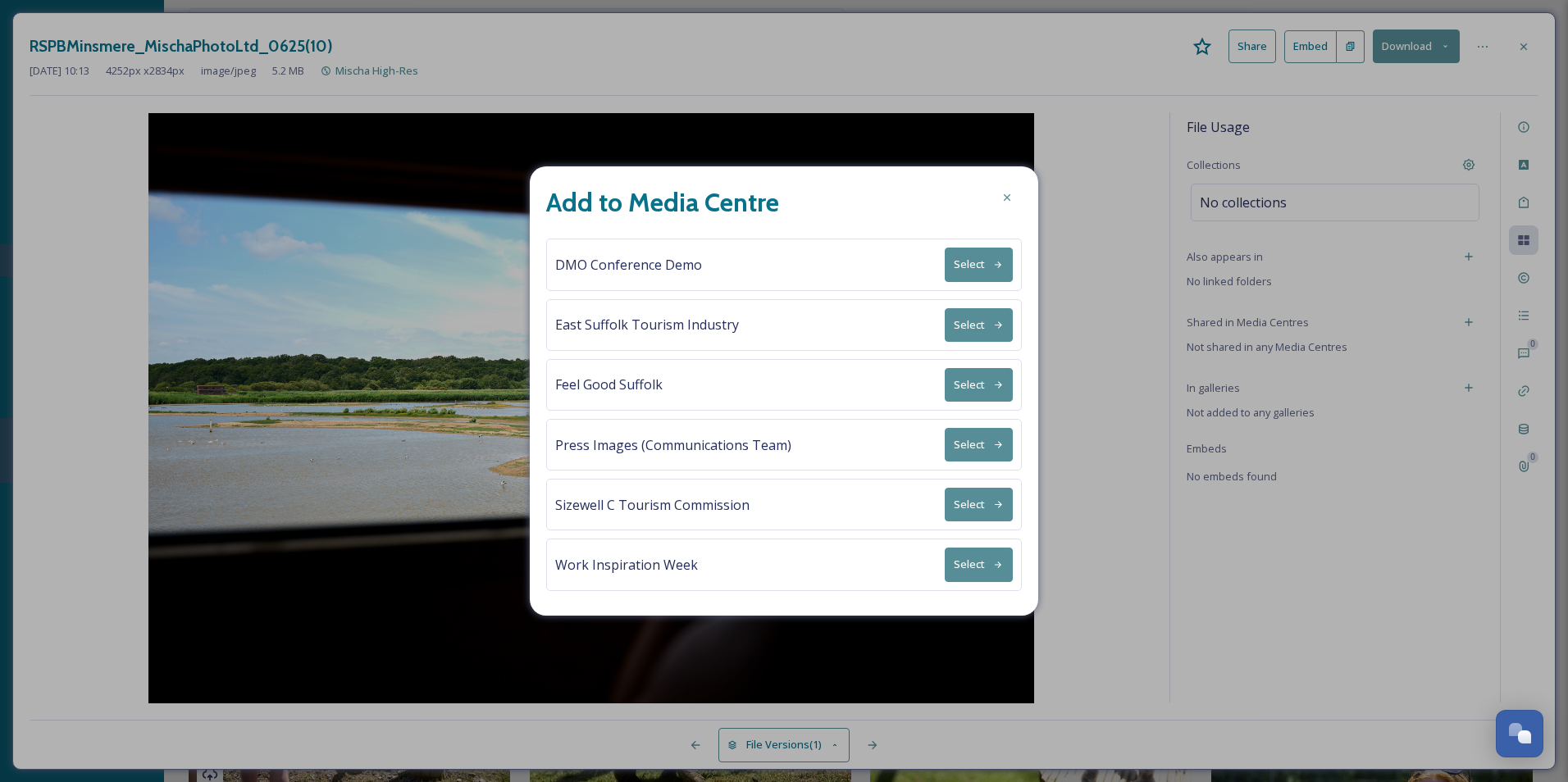
click at [987, 316] on button "Select" at bounding box center [979, 325] width 68 height 34
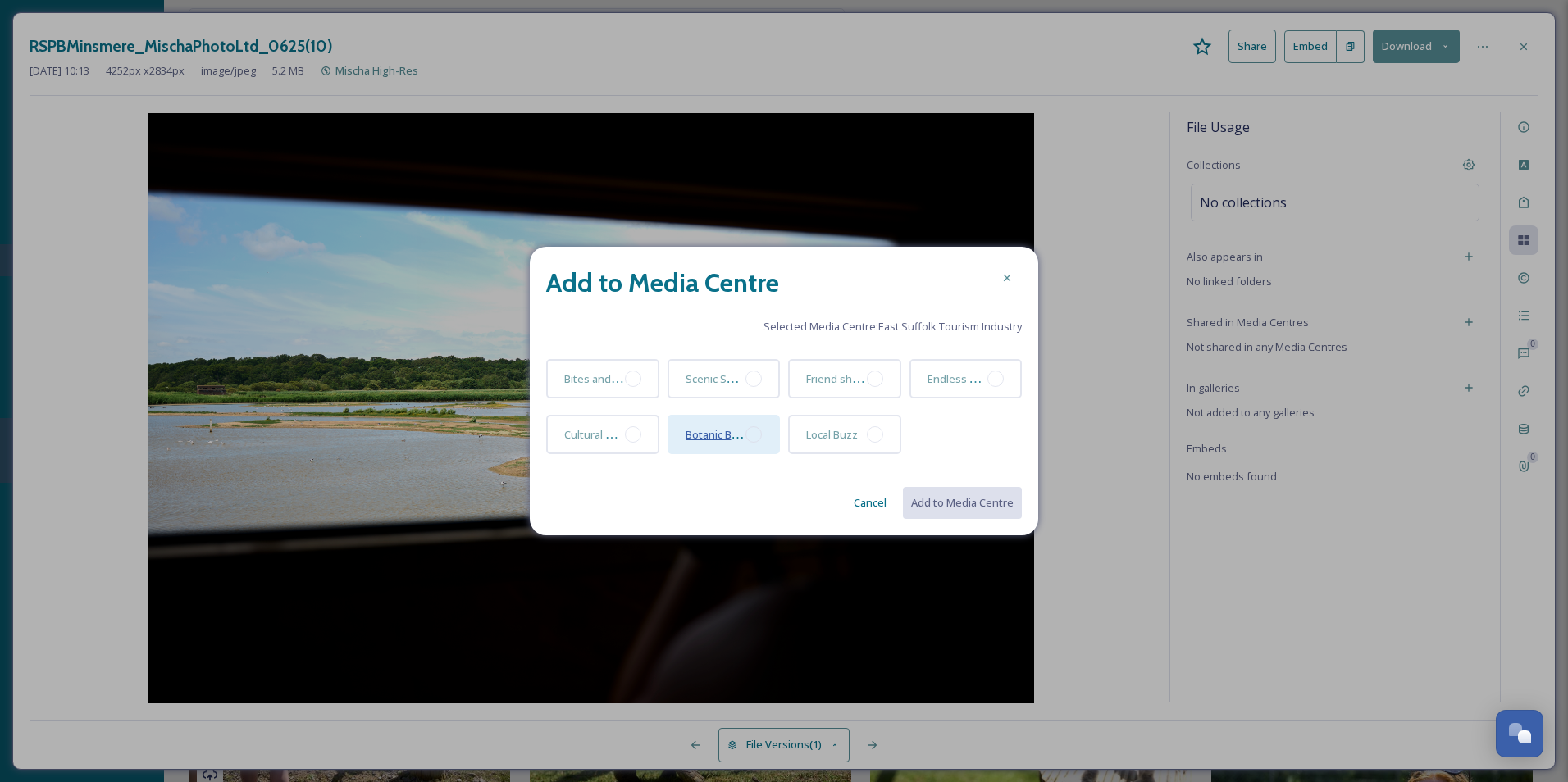
click at [733, 437] on span "Botanic Beauty" at bounding box center [723, 434] width 75 height 16
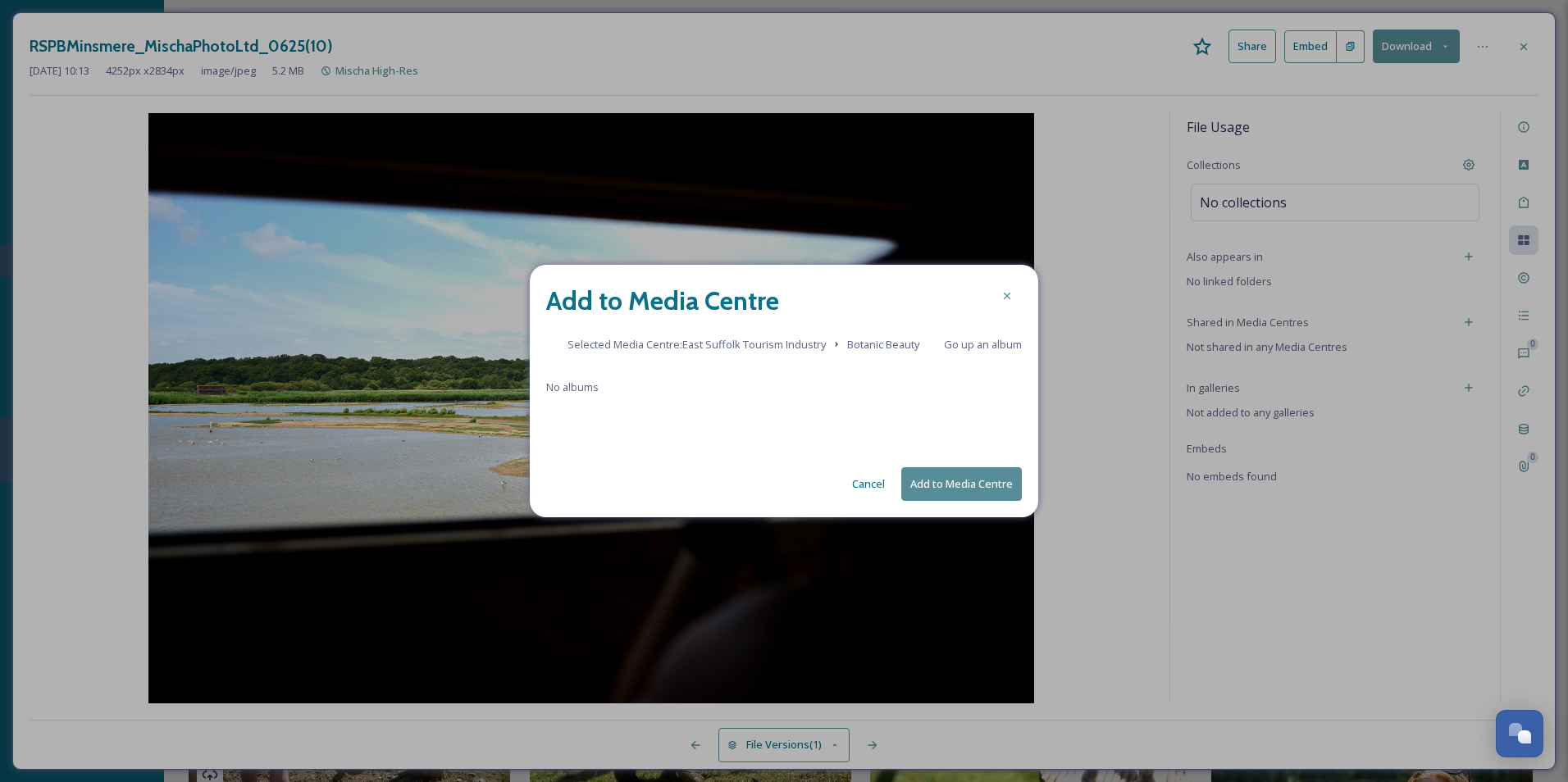
click at [882, 346] on span "Botanic Beauty" at bounding box center [883, 345] width 72 height 16
click at [985, 348] on span "Go up an album" at bounding box center [983, 345] width 78 height 15
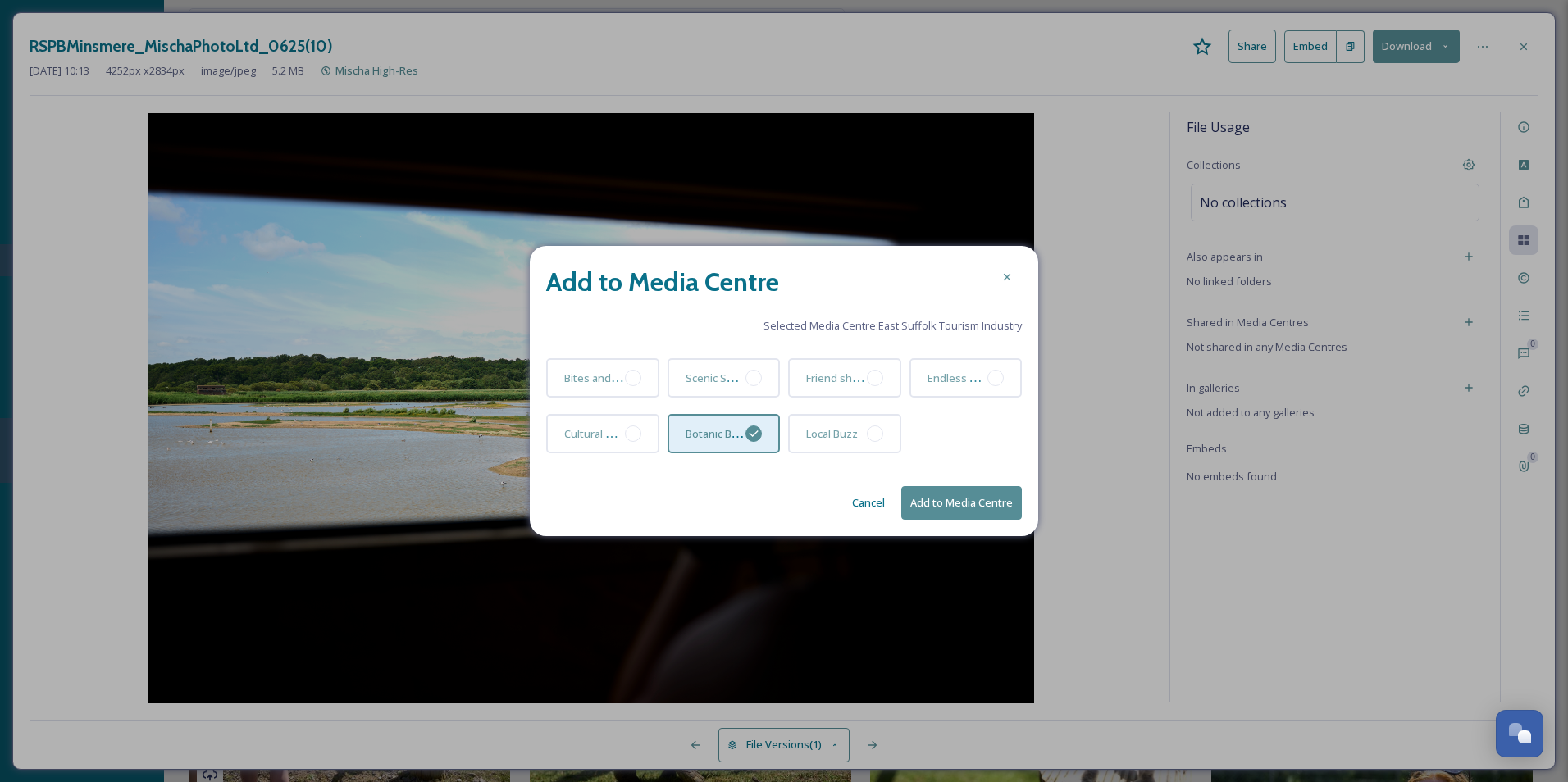
click at [947, 493] on button "Add to Media Centre" at bounding box center [961, 503] width 120 height 34
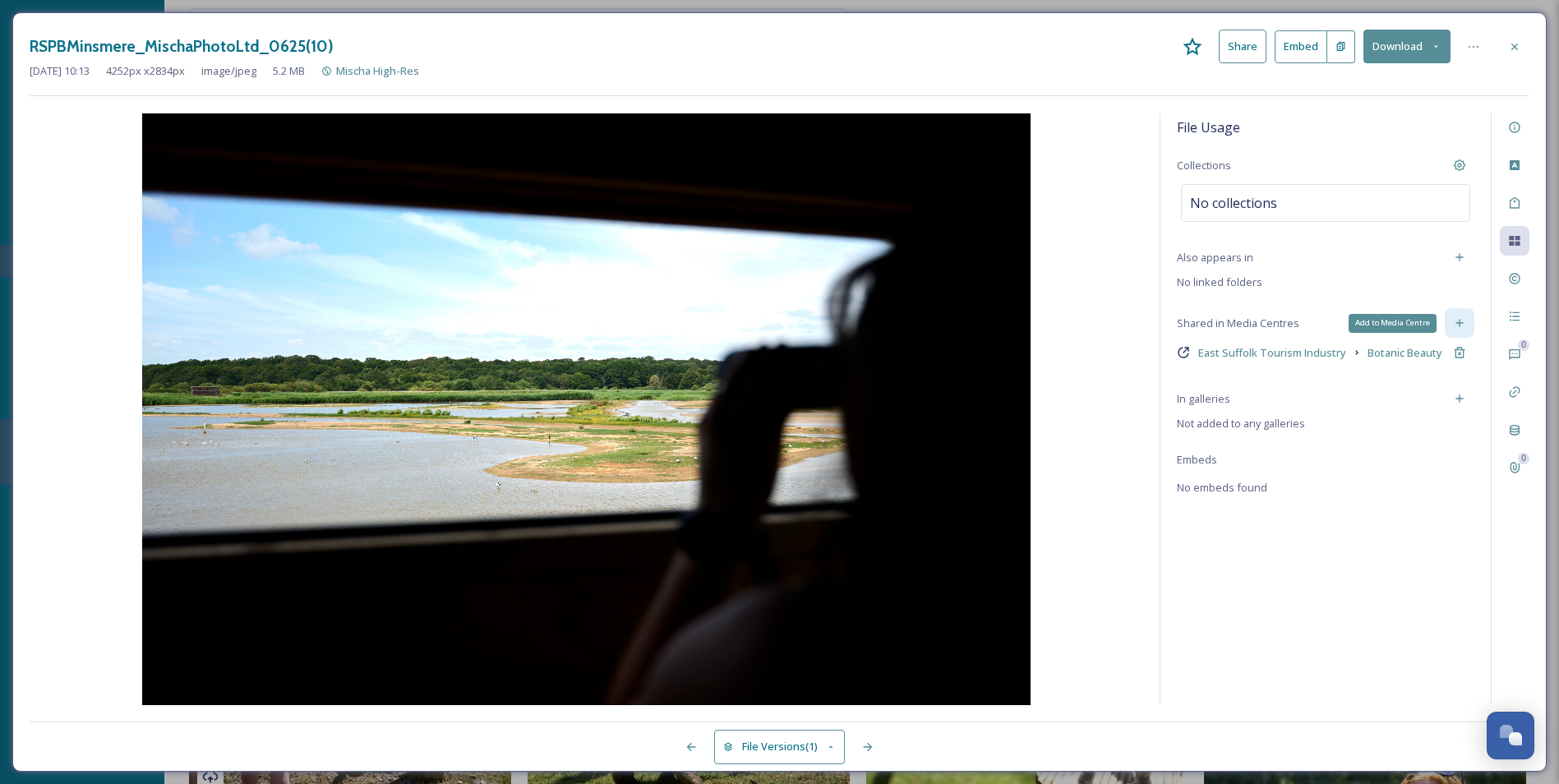
click at [1255, 331] on div "Add to Media Centre" at bounding box center [1460, 323] width 30 height 30
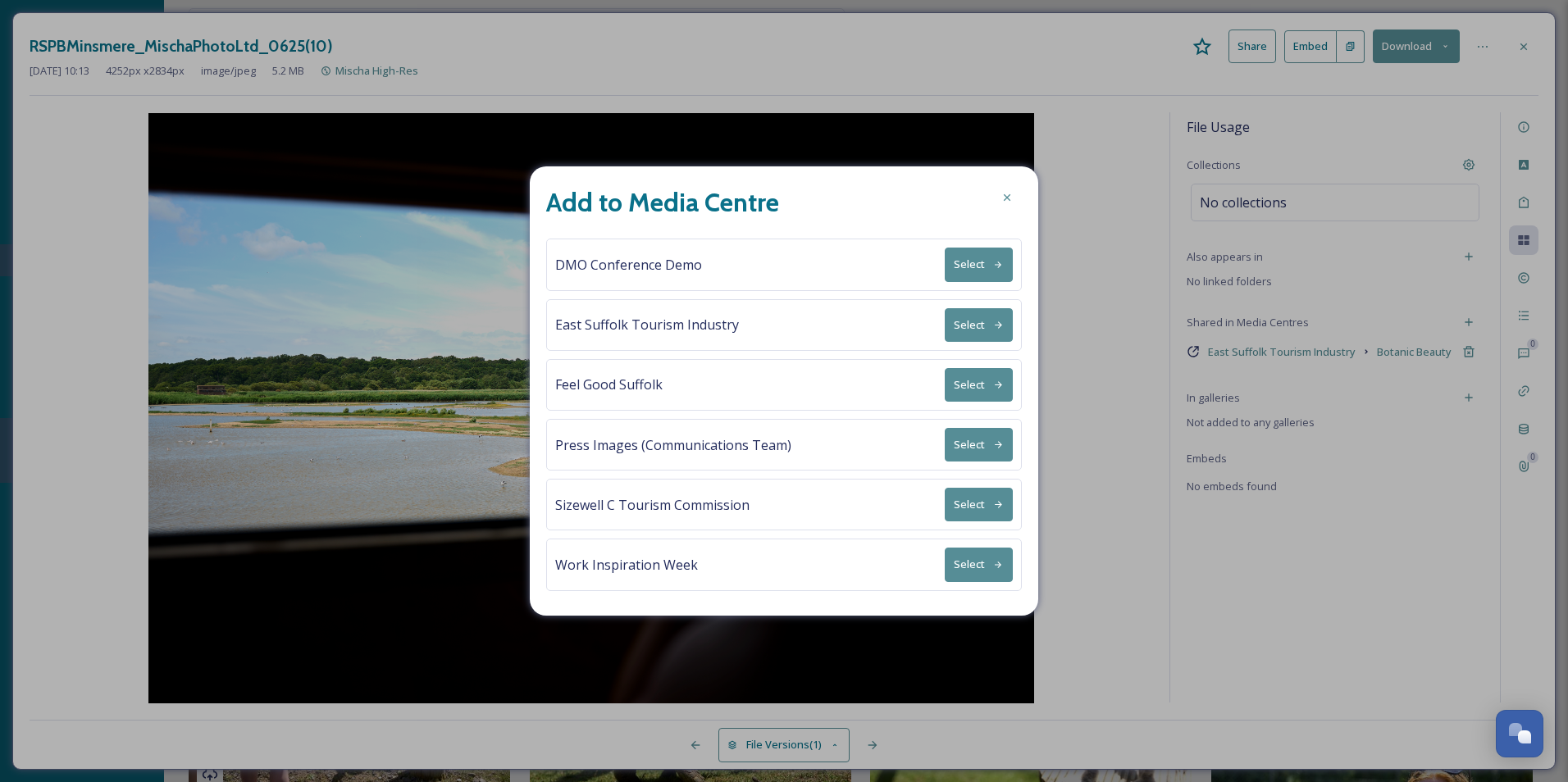
click at [985, 330] on button "Select" at bounding box center [979, 325] width 68 height 34
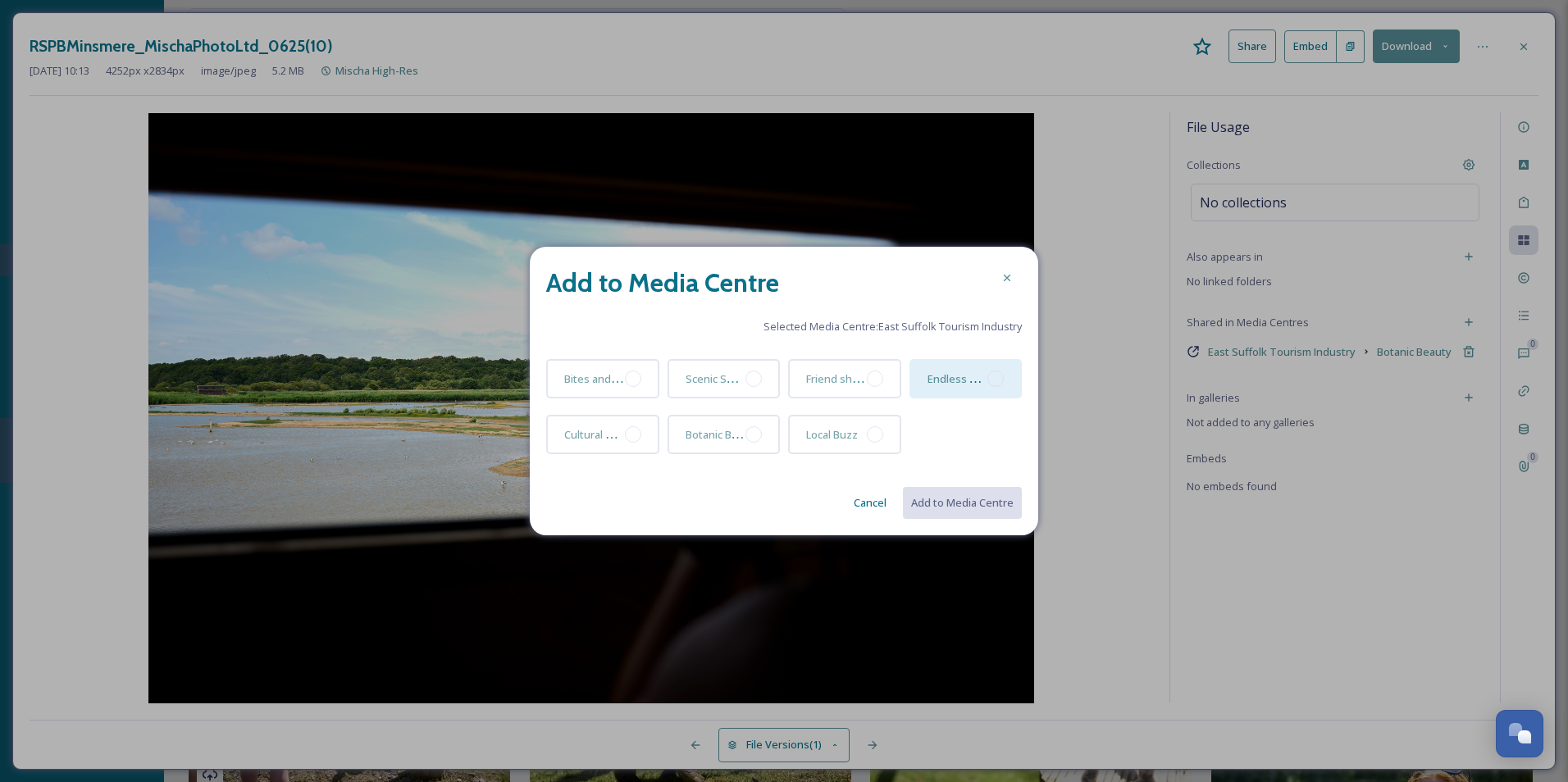
click at [991, 376] on div at bounding box center [996, 379] width 17 height 17
click at [961, 495] on button "Add to Media Centre" at bounding box center [961, 503] width 120 height 34
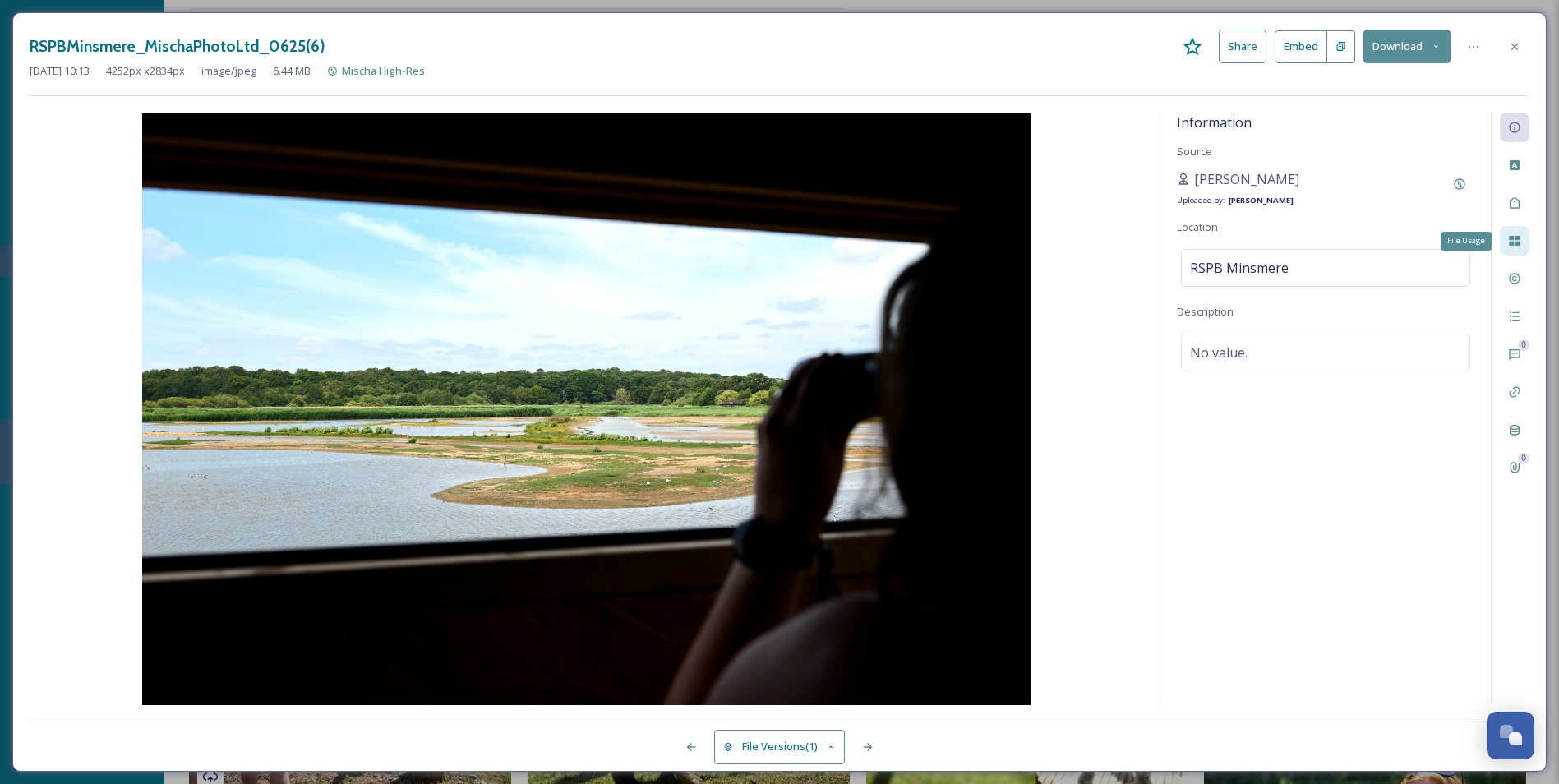
click at [1255, 240] on icon at bounding box center [1514, 241] width 11 height 10
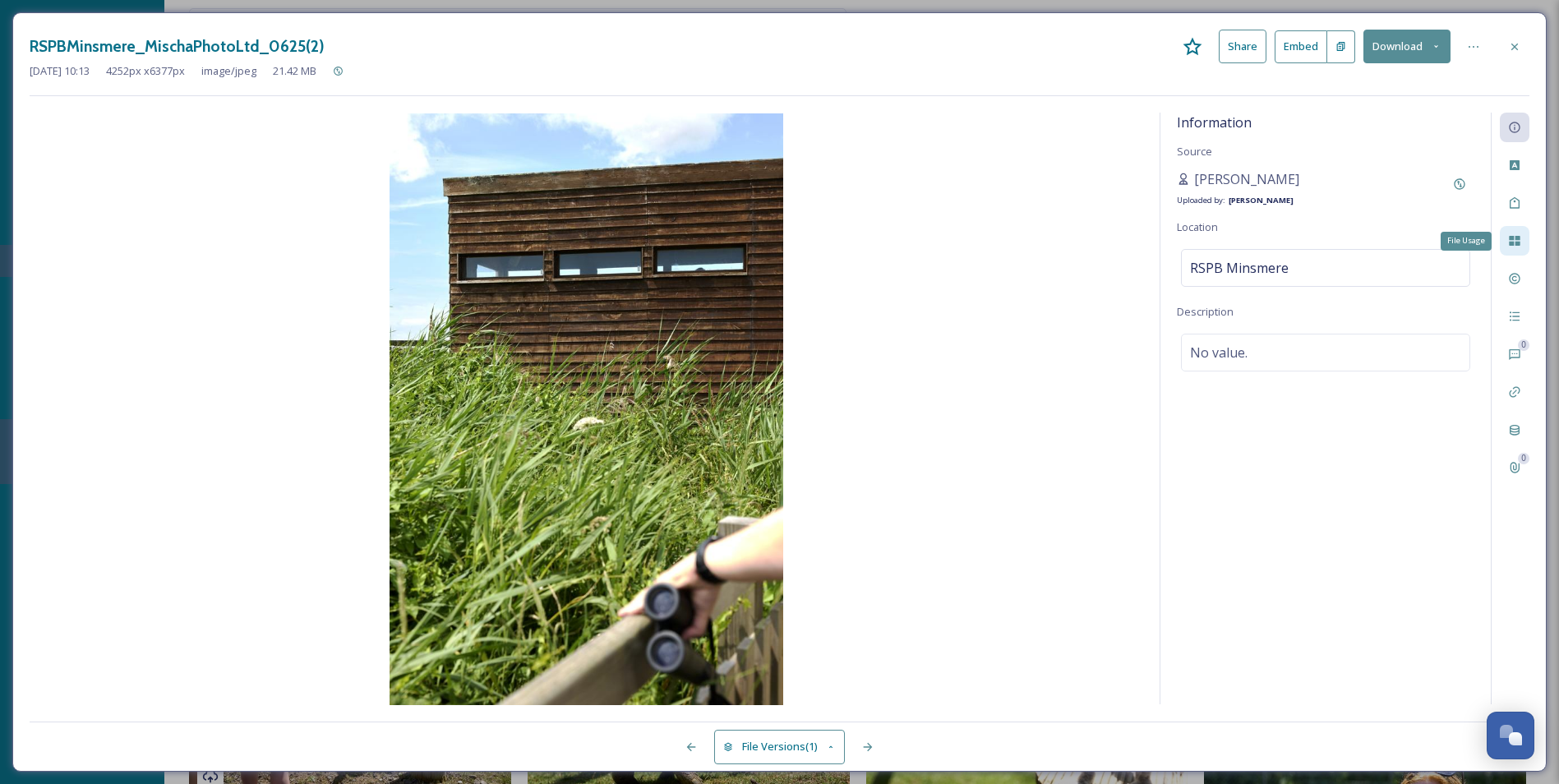
click at [1255, 244] on icon at bounding box center [1515, 241] width 13 height 13
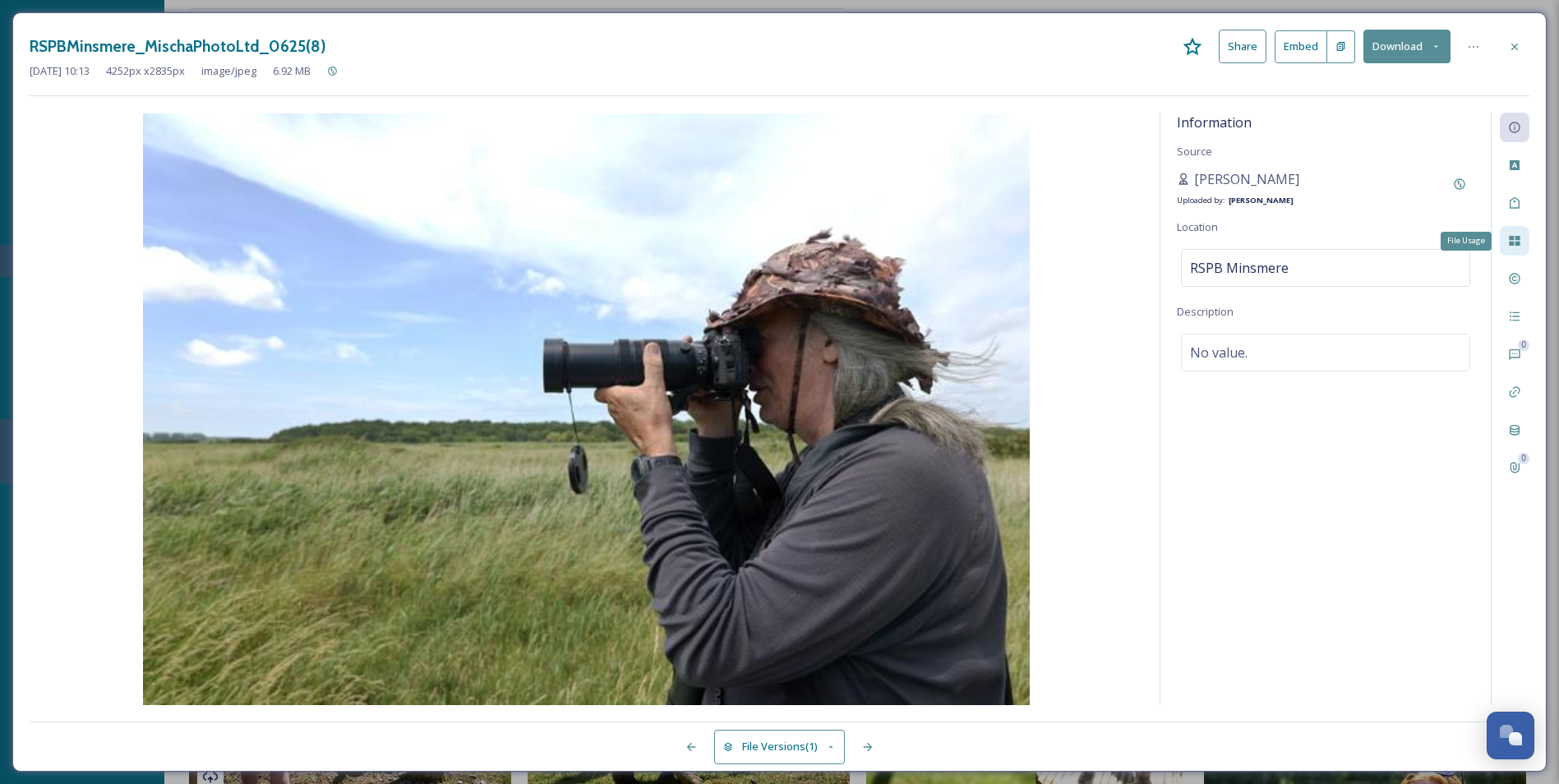
click at [1255, 241] on icon at bounding box center [1515, 241] width 13 height 13
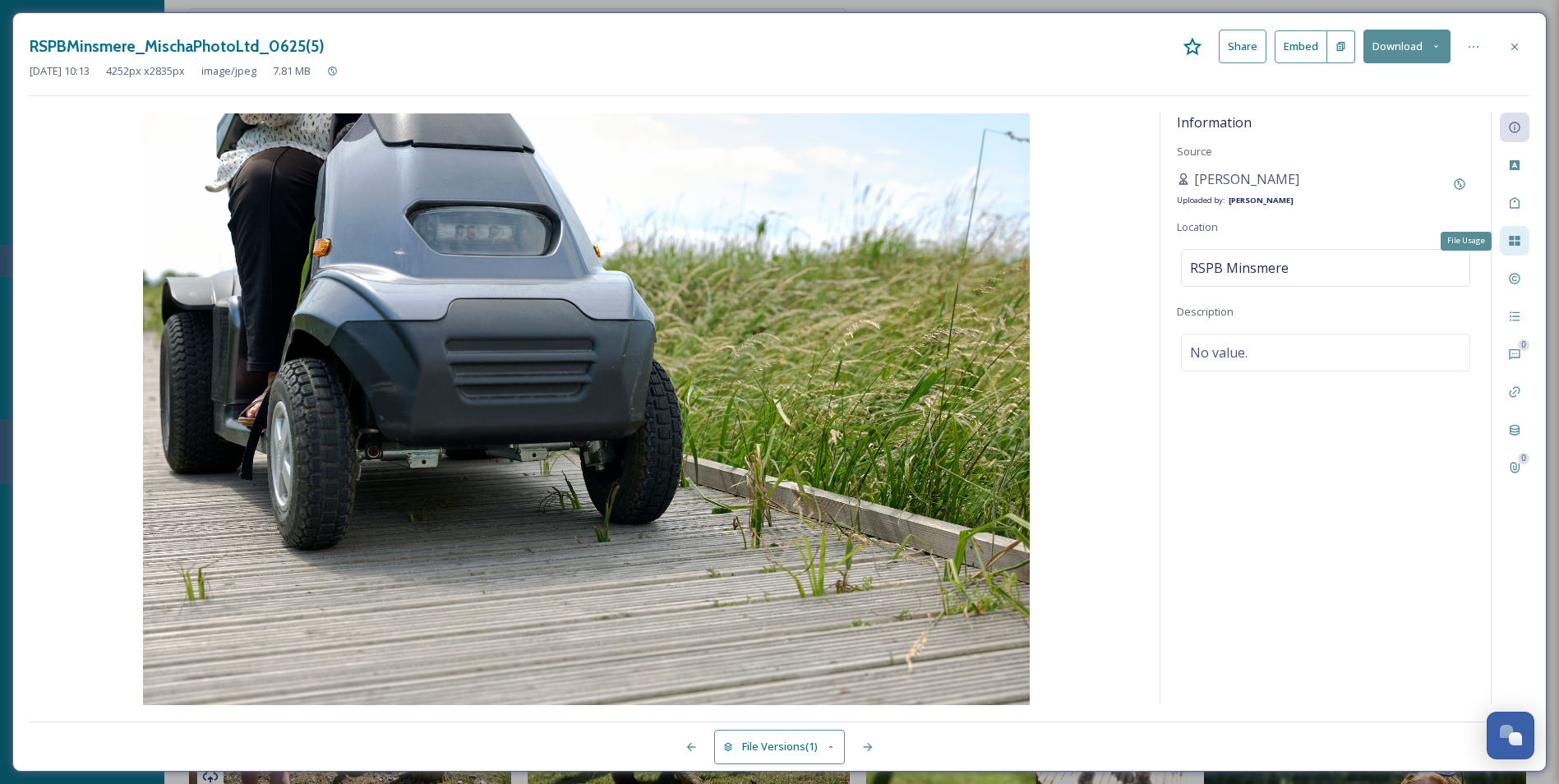
click at [1255, 241] on icon at bounding box center [1515, 241] width 13 height 13
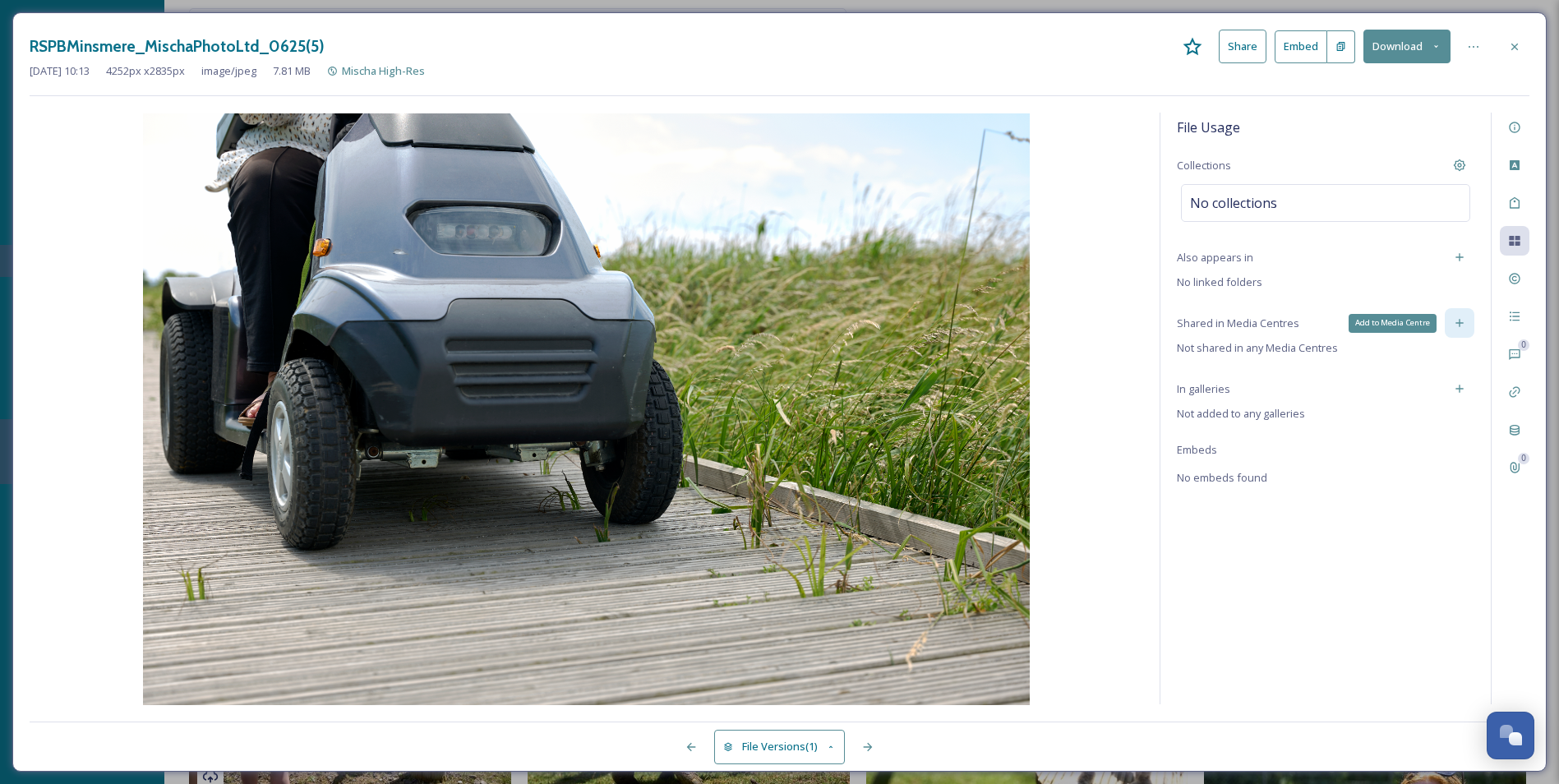
click at [1255, 314] on div "Add to Media Centre" at bounding box center [1460, 323] width 30 height 30
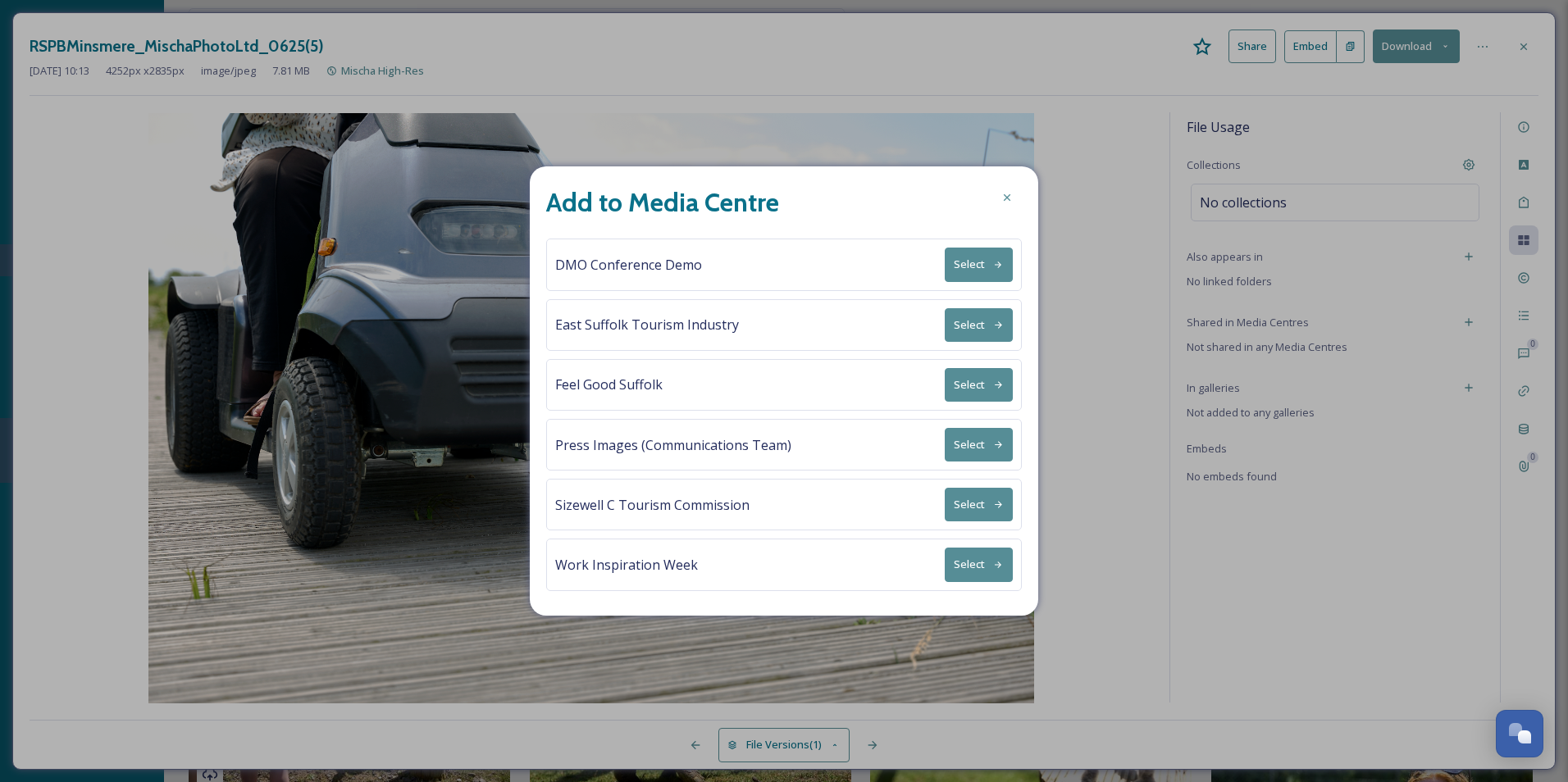
click at [965, 321] on button "Select" at bounding box center [979, 325] width 68 height 34
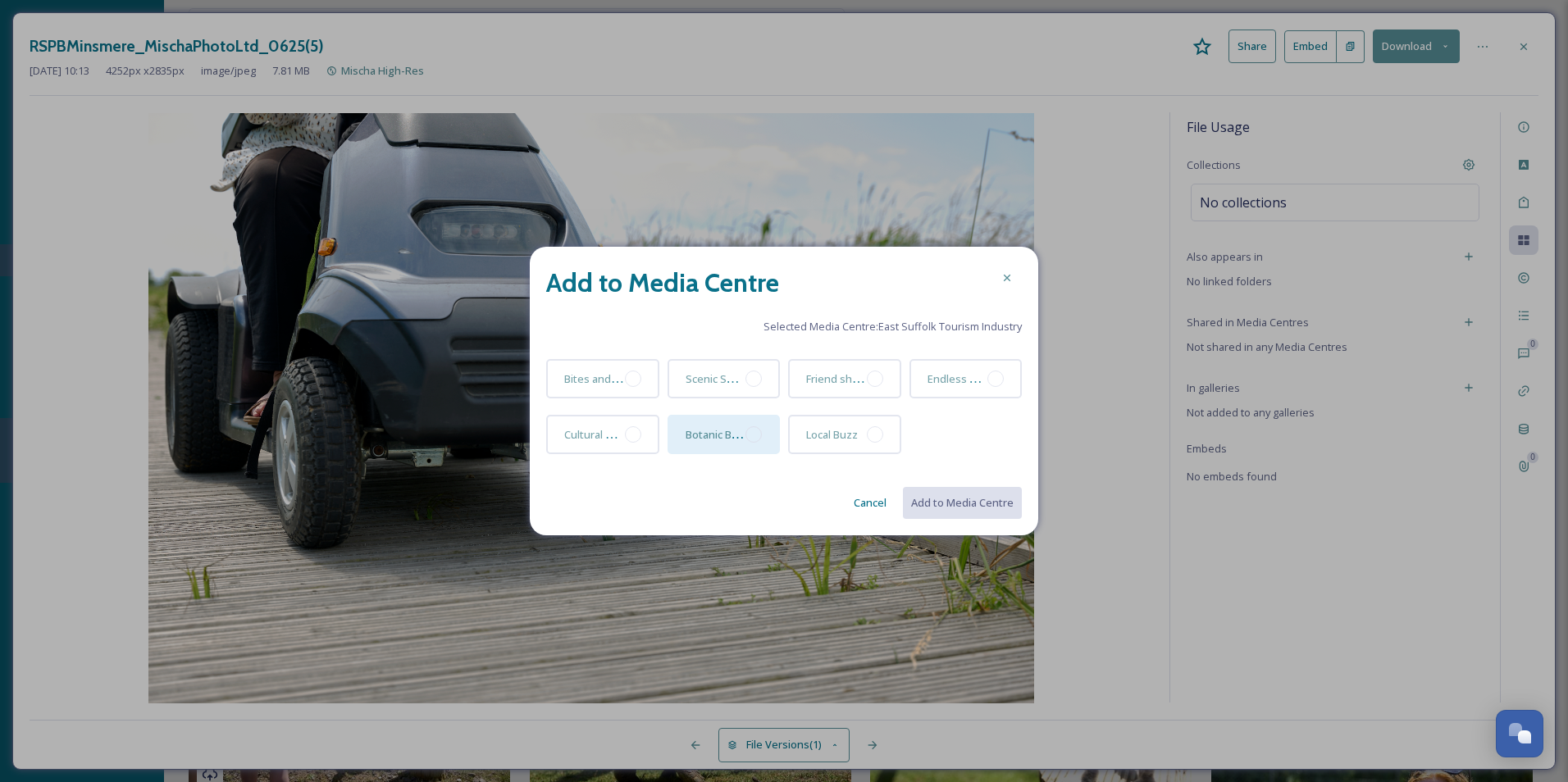
click at [760, 432] on div at bounding box center [754, 435] width 17 height 17
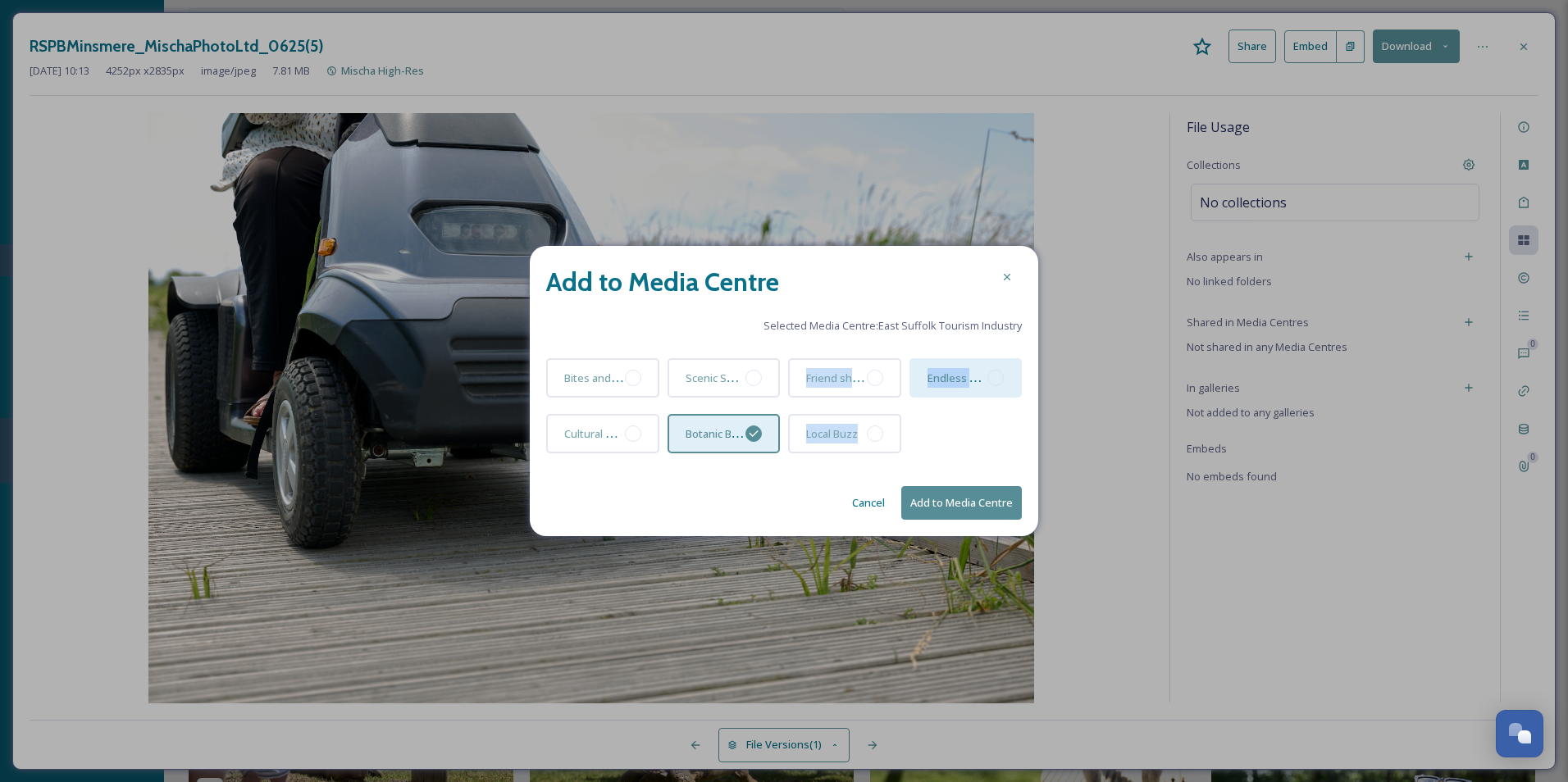
click at [992, 379] on div at bounding box center [996, 378] width 17 height 17
drag, startPoint x: 992, startPoint y: 379, endPoint x: 974, endPoint y: 409, distance: 35.0
click at [974, 409] on div "Endless Entertainment" at bounding box center [966, 409] width 114 height 104
click at [954, 502] on button "Add to Media Centre" at bounding box center [961, 503] width 120 height 34
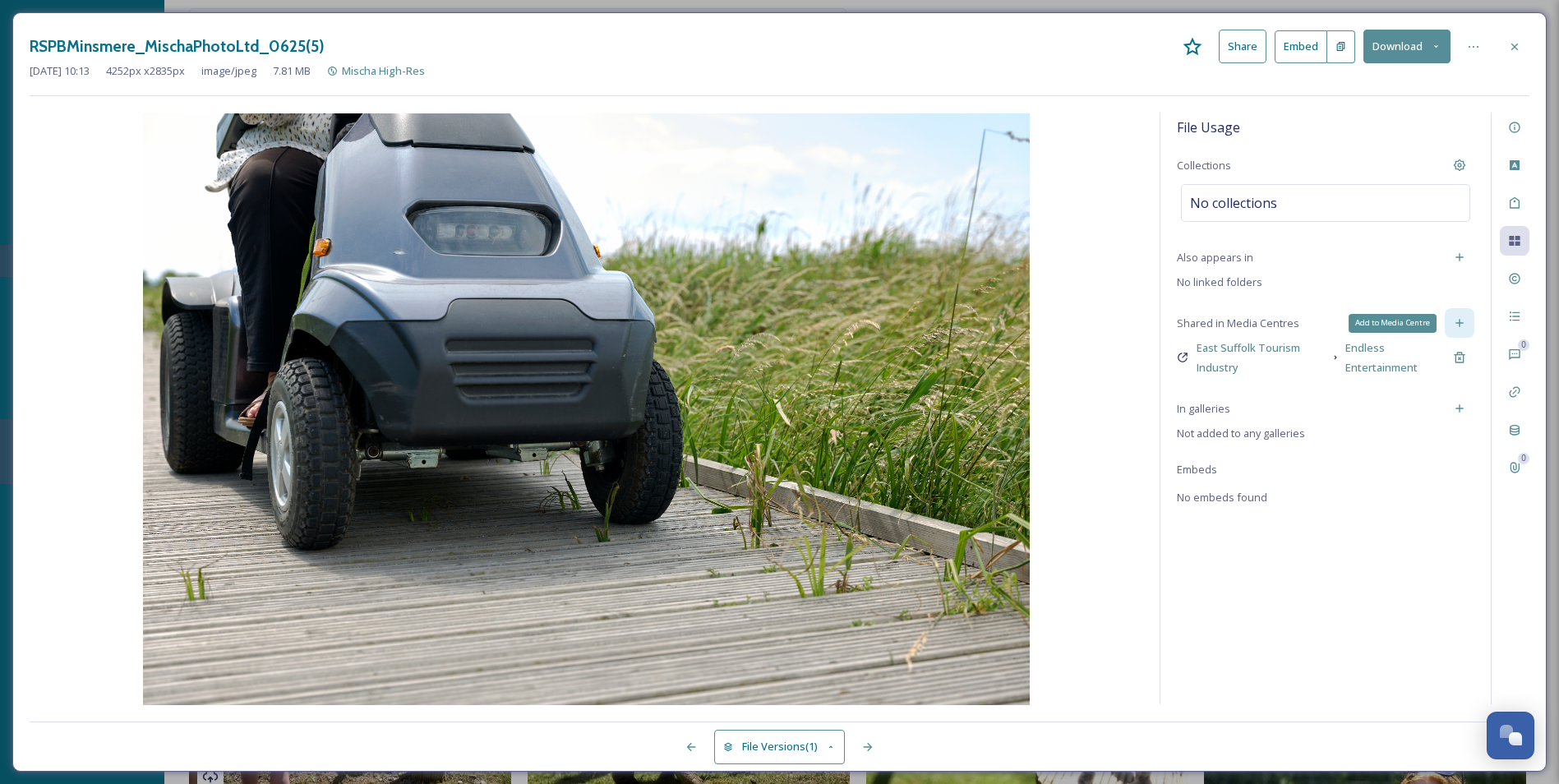
click at [1255, 327] on icon at bounding box center [1460, 323] width 13 height 13
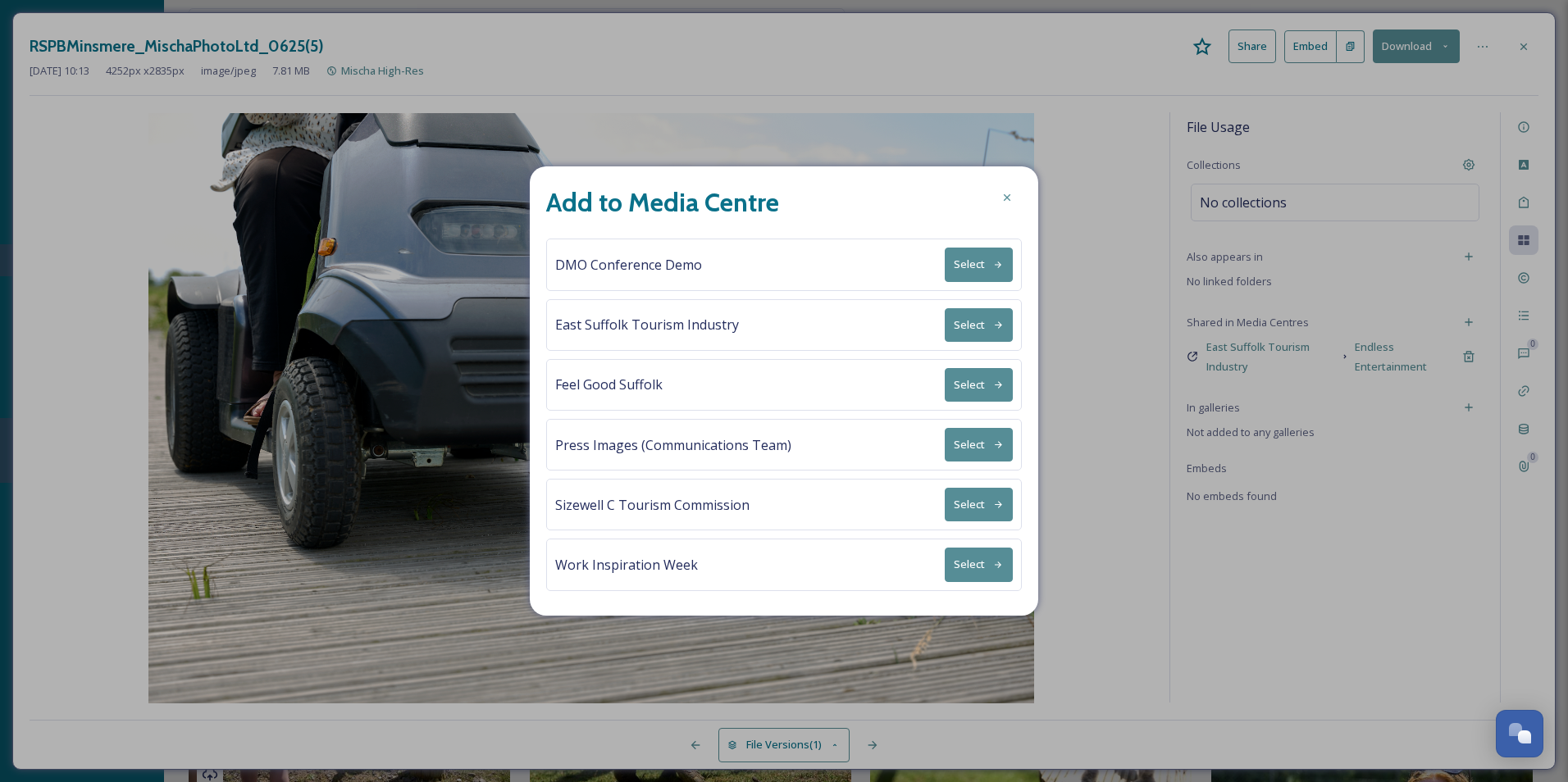
click at [961, 327] on button "Select" at bounding box center [979, 325] width 68 height 34
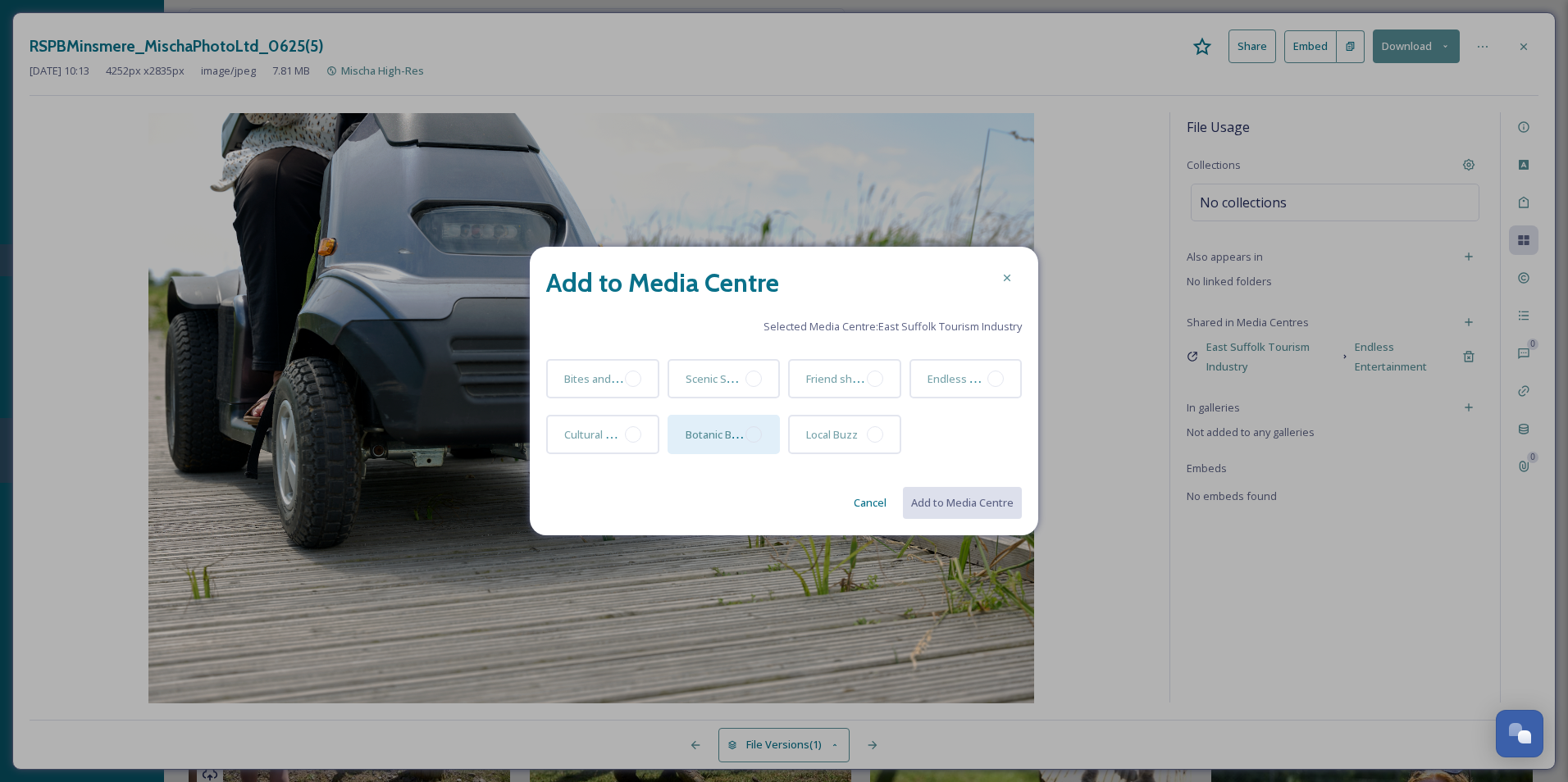
click at [755, 435] on div at bounding box center [754, 435] width 17 height 17
click at [928, 498] on button "Add to Media Centre" at bounding box center [961, 503] width 120 height 34
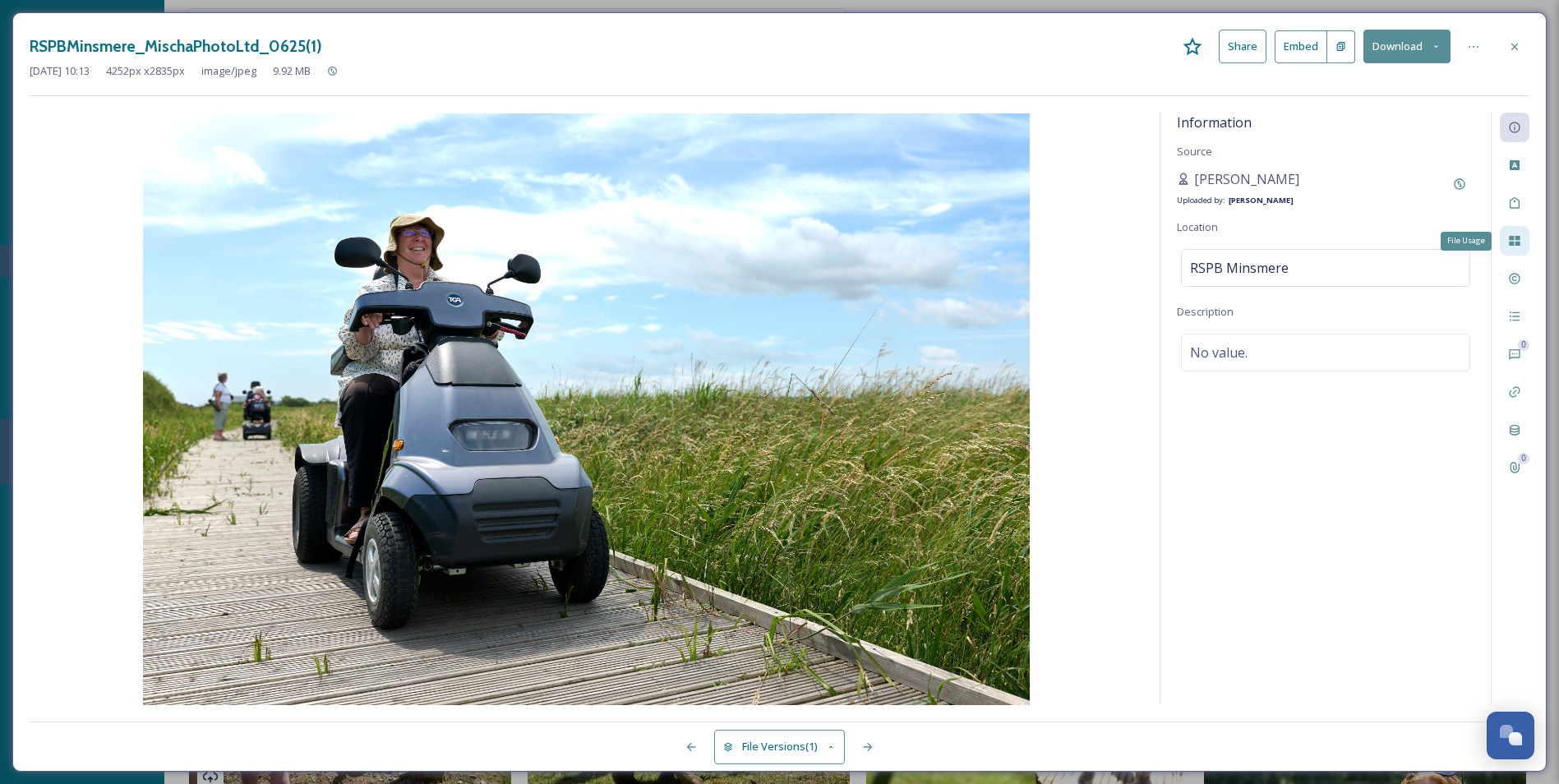
click at [1255, 246] on div "File Usage" at bounding box center [1515, 241] width 30 height 30
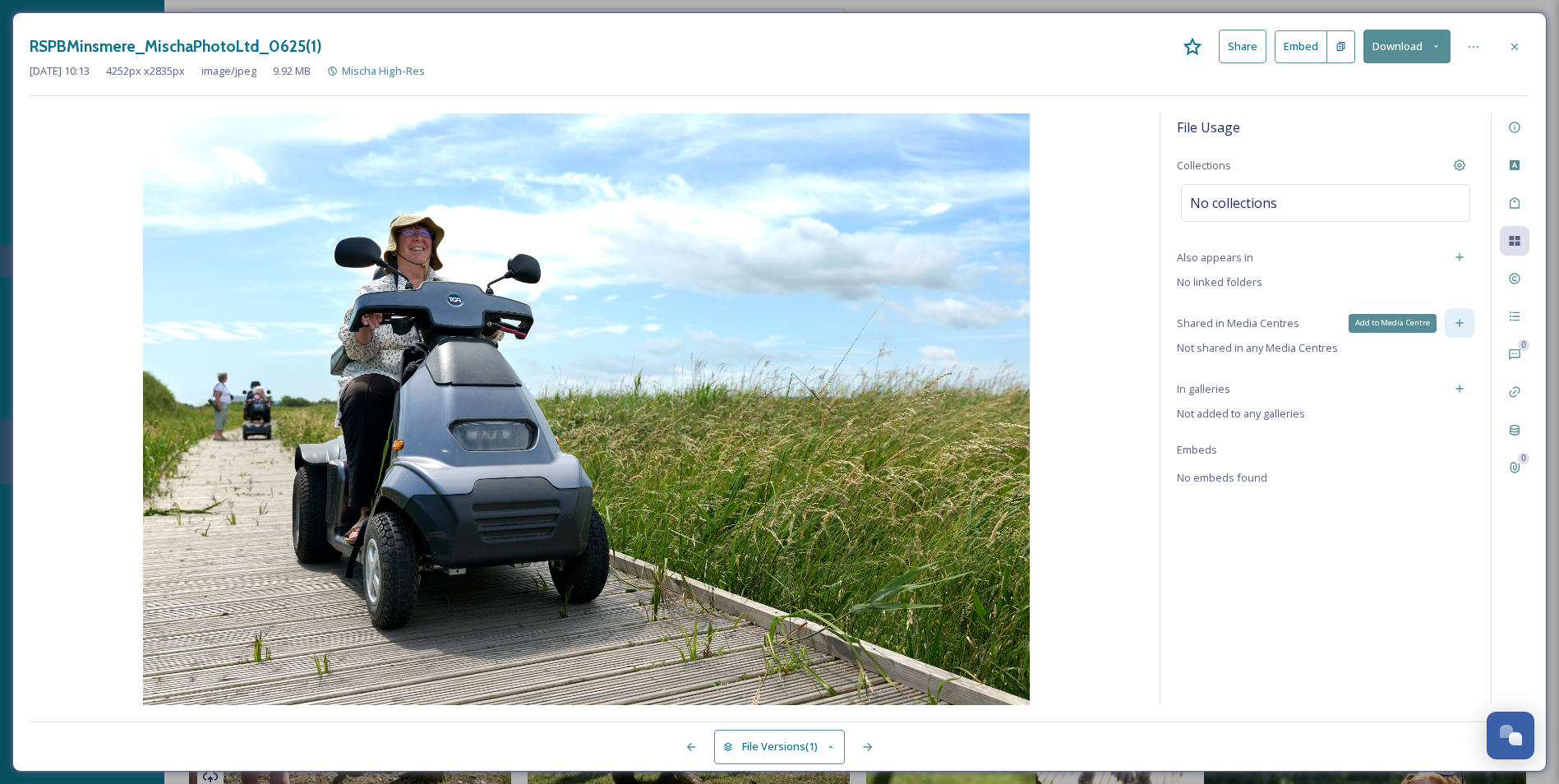
click at [1255, 328] on icon at bounding box center [1460, 323] width 13 height 13
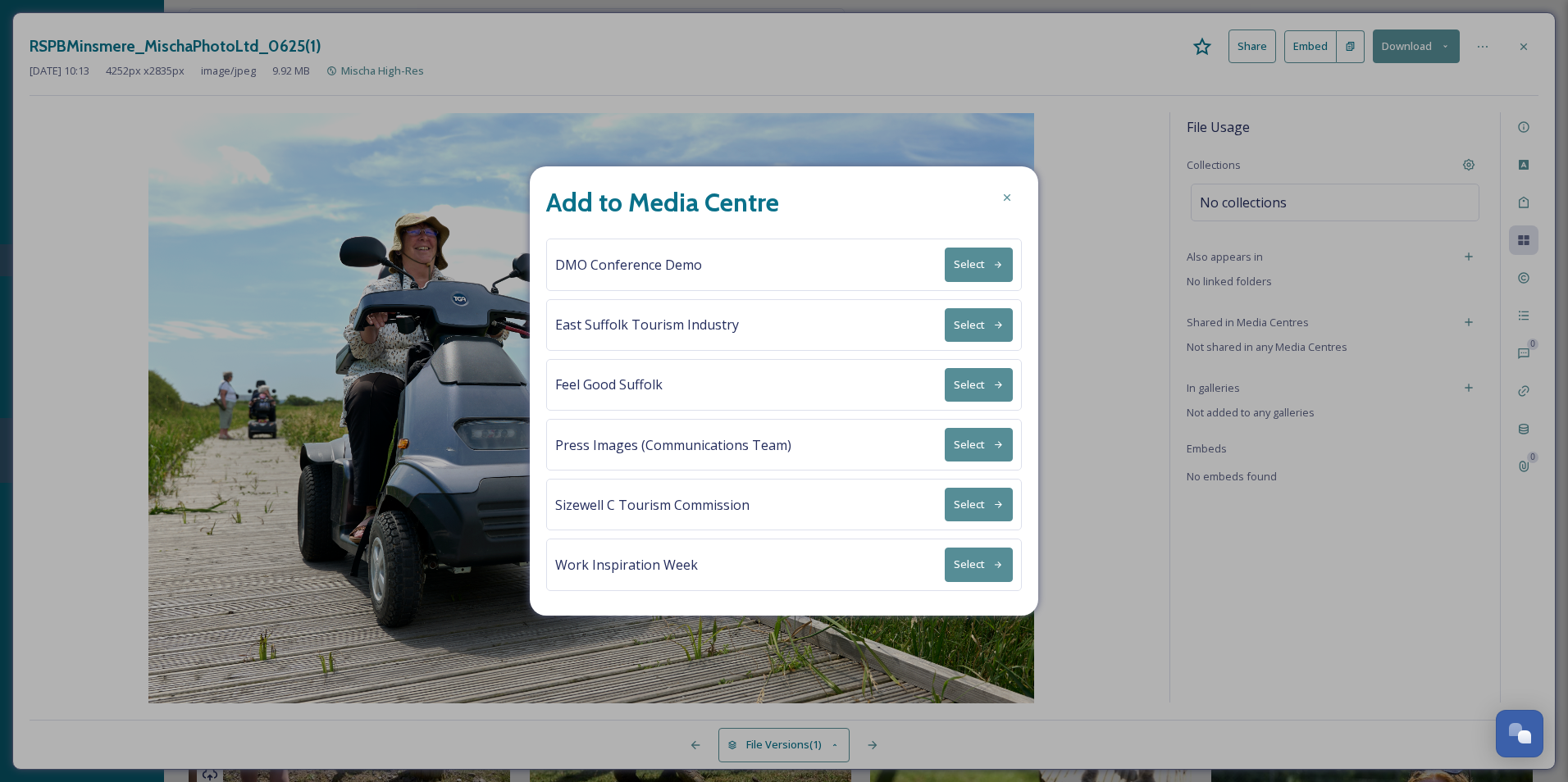
click at [976, 324] on button "Select" at bounding box center [979, 325] width 68 height 34
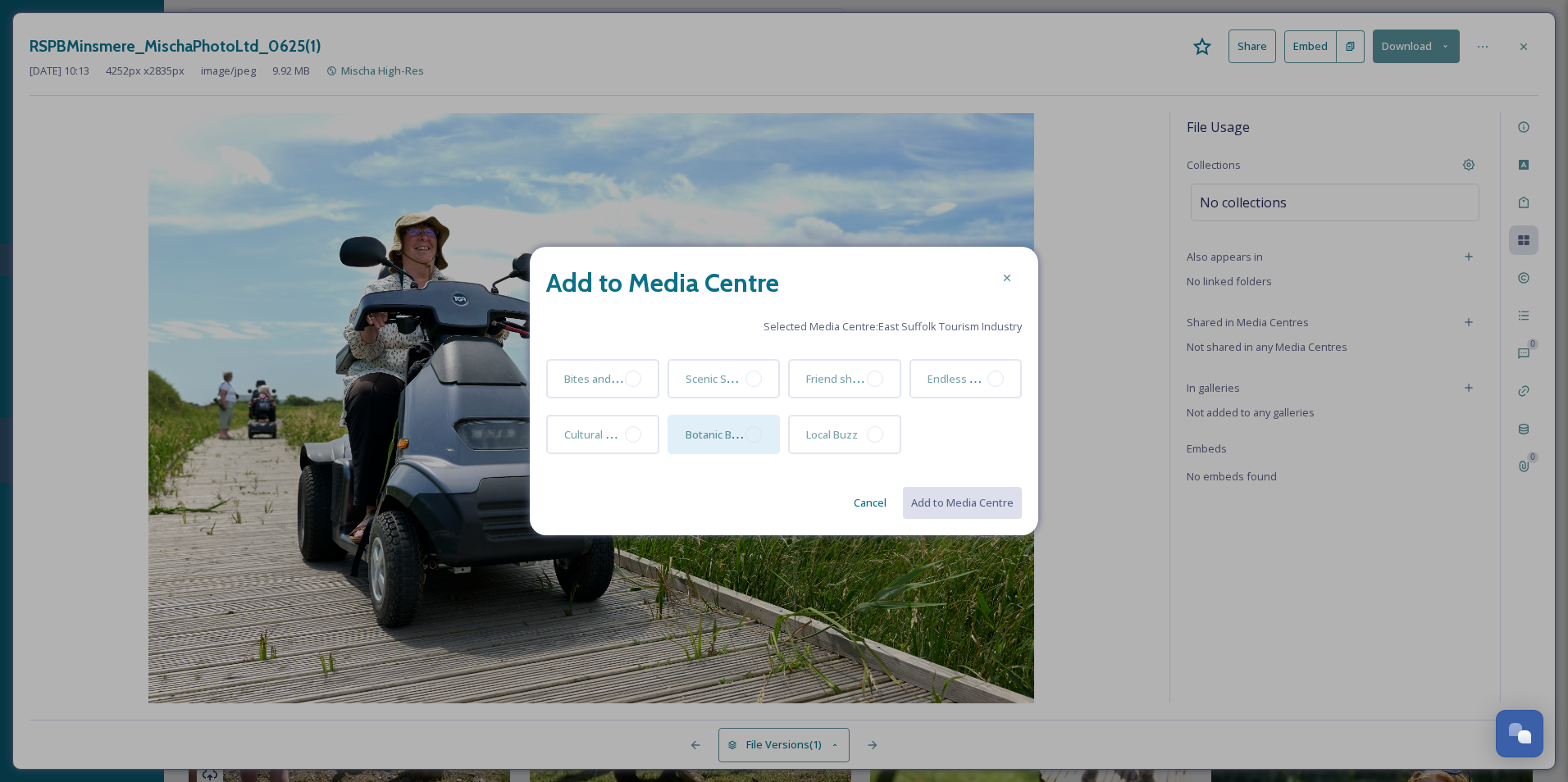
click at [752, 437] on div at bounding box center [754, 435] width 17 height 17
click at [967, 490] on button "Add to Media Centre" at bounding box center [961, 503] width 120 height 34
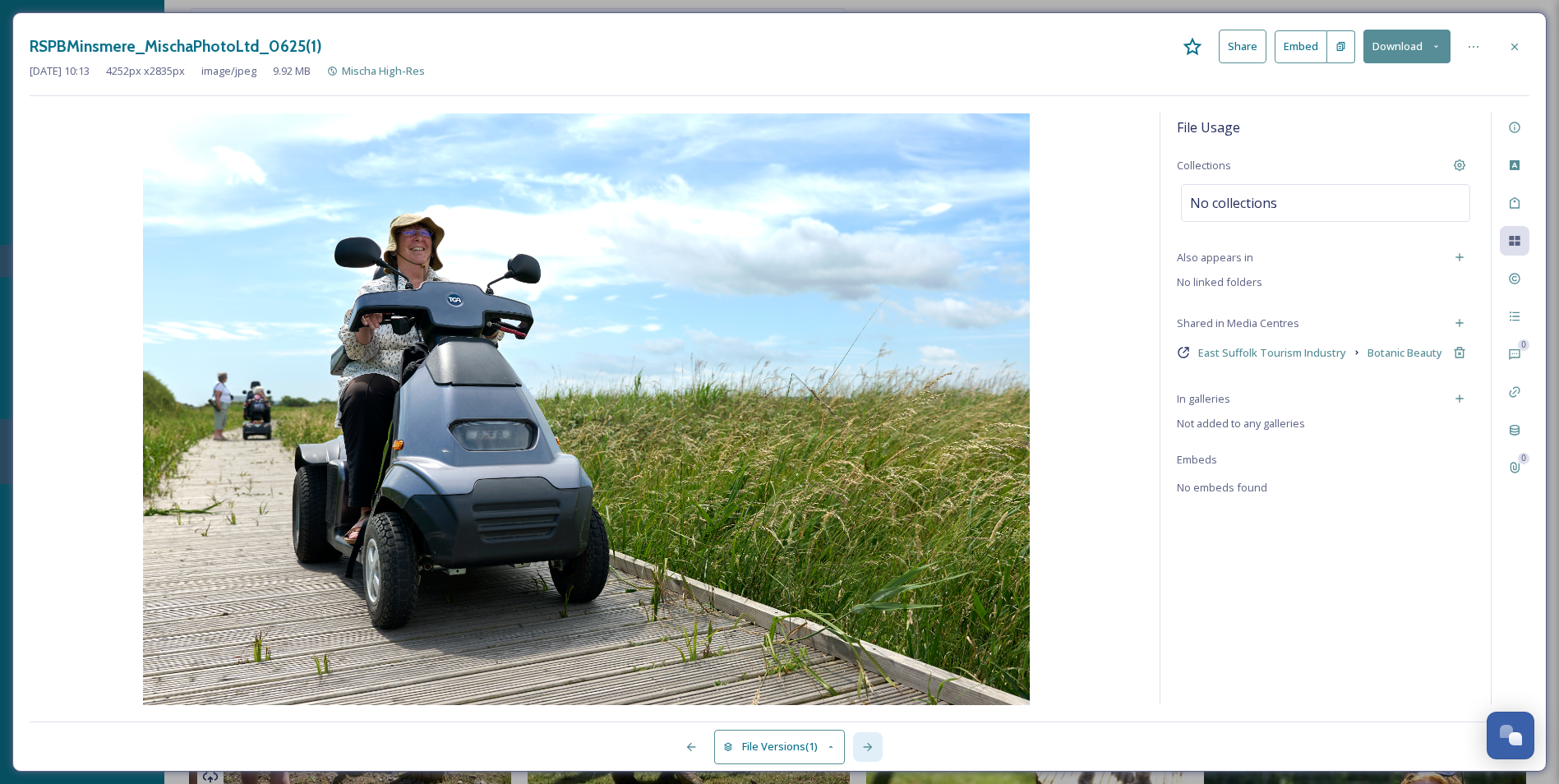
click at [869, 605] on icon at bounding box center [868, 747] width 13 height 13
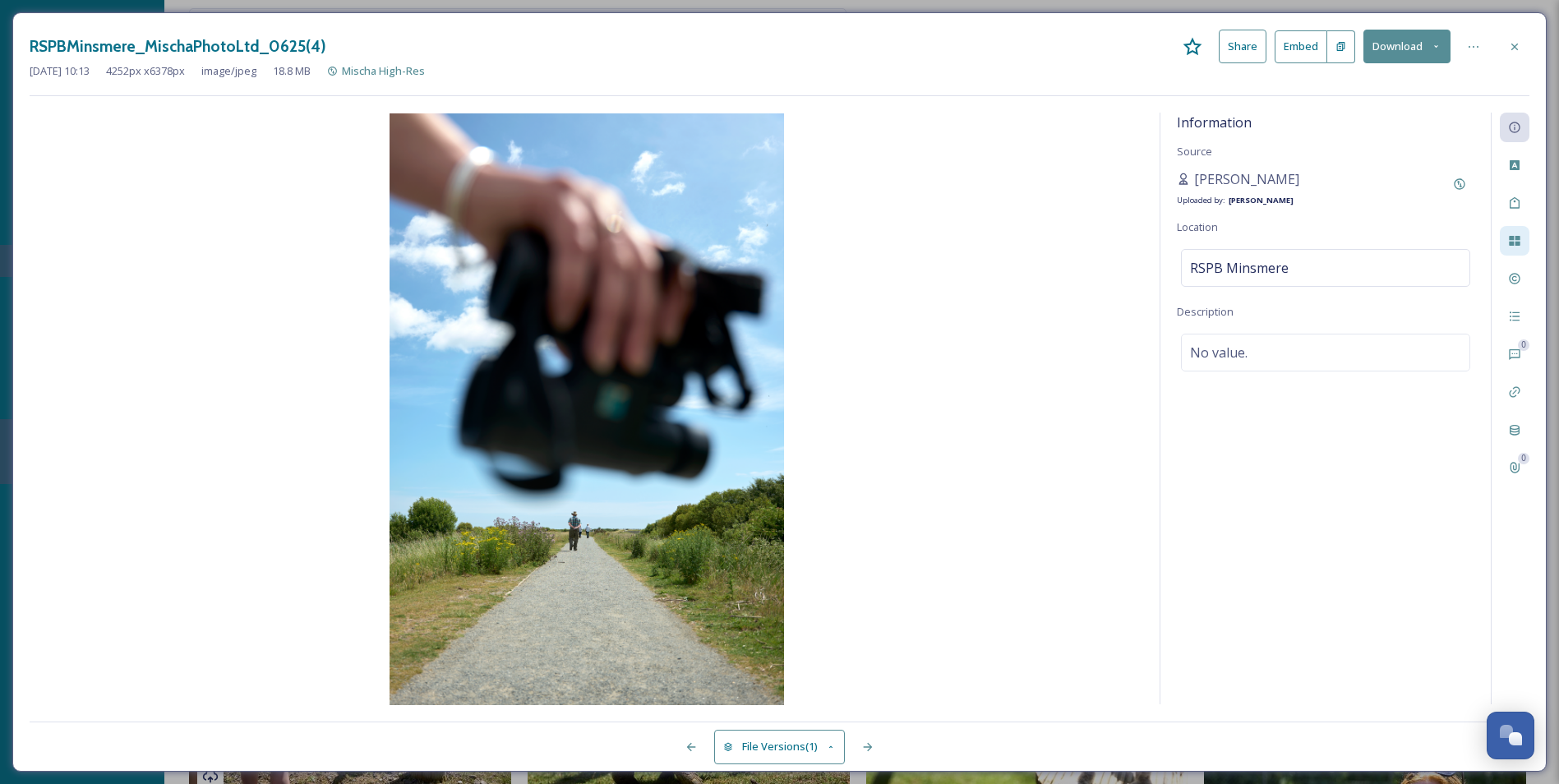
click at [1255, 248] on div at bounding box center [1515, 241] width 30 height 30
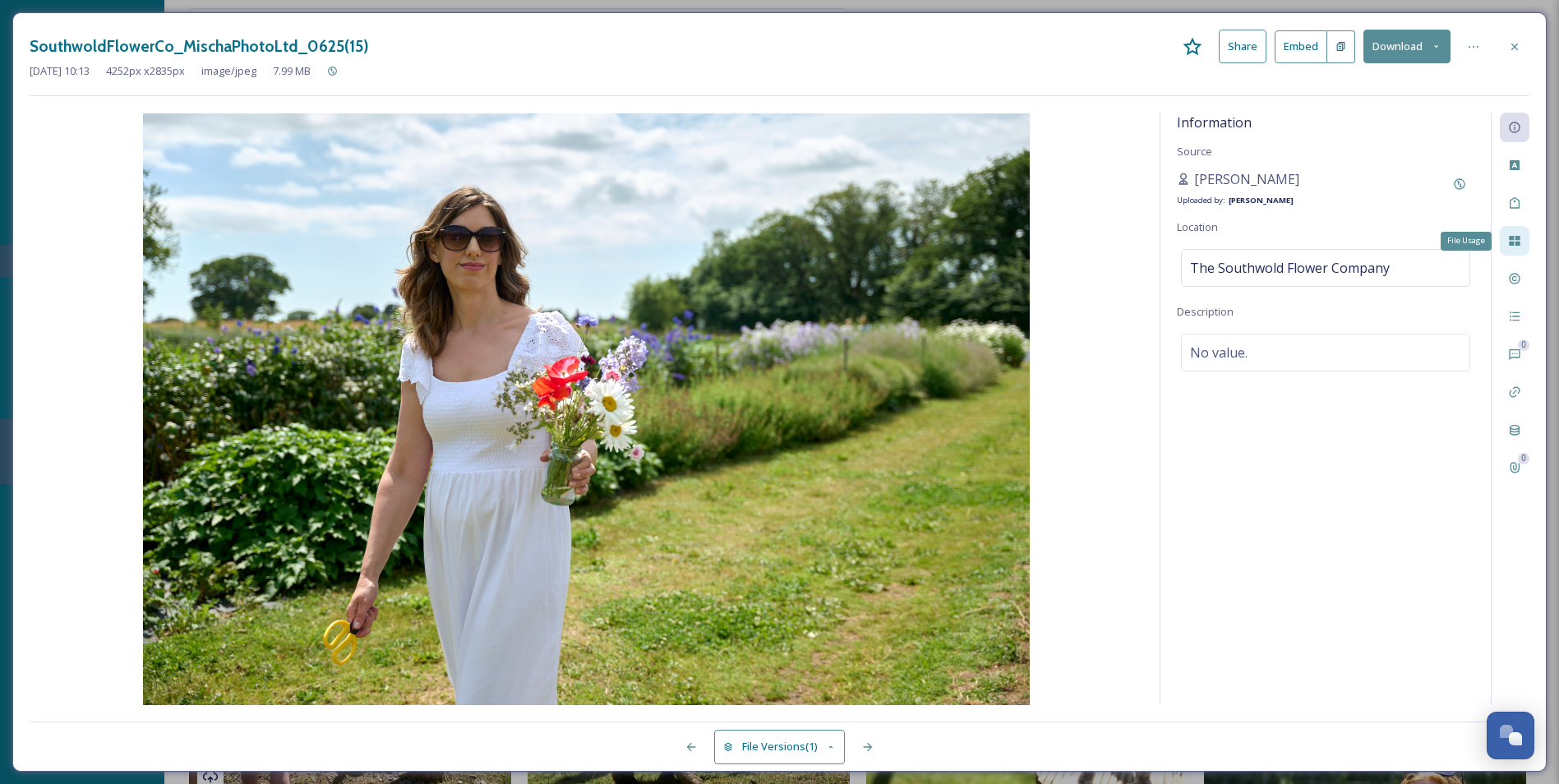
click at [1255, 233] on div "File Usage" at bounding box center [1515, 241] width 30 height 30
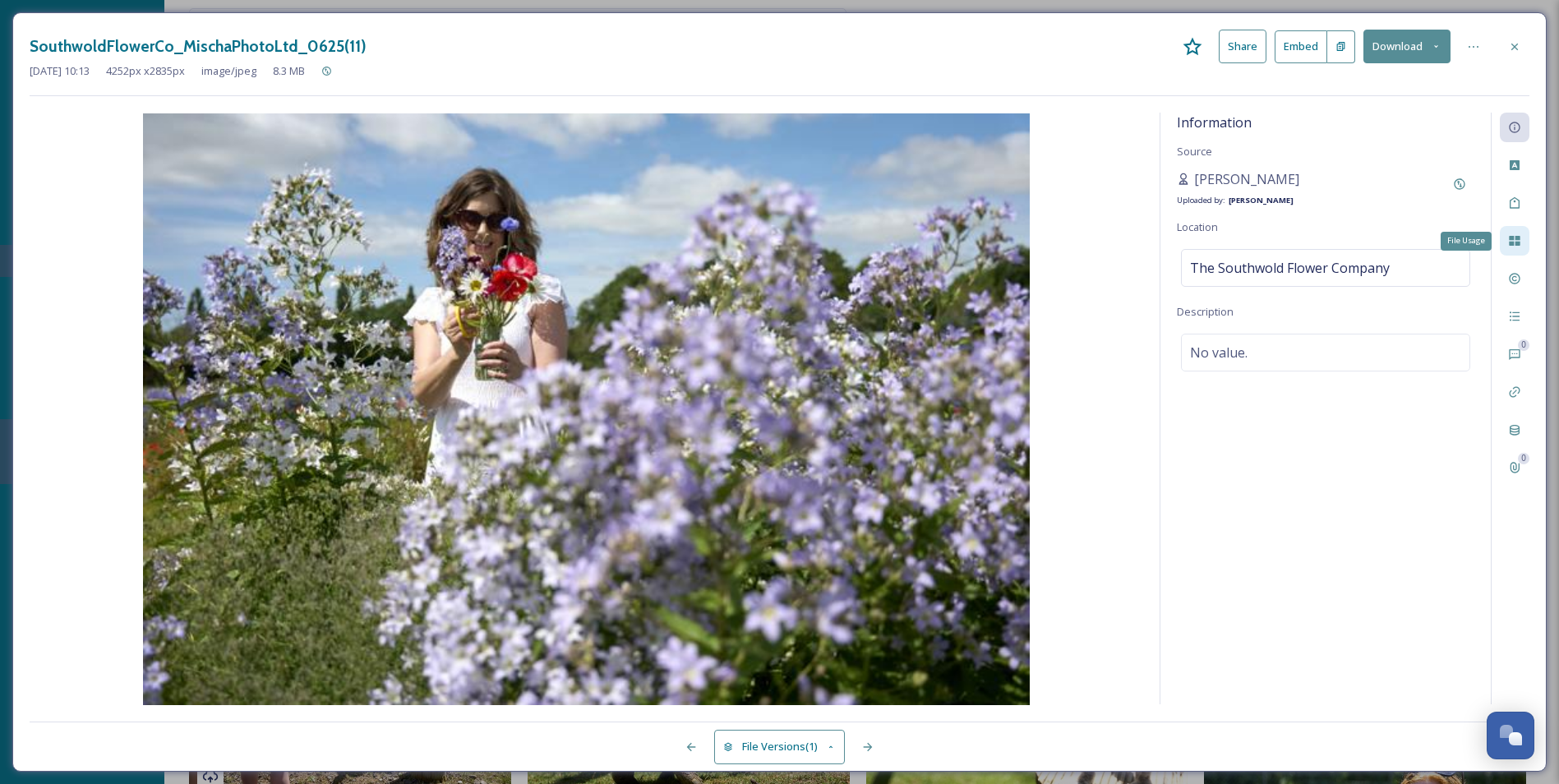
click at [1255, 238] on icon at bounding box center [1514, 241] width 11 height 10
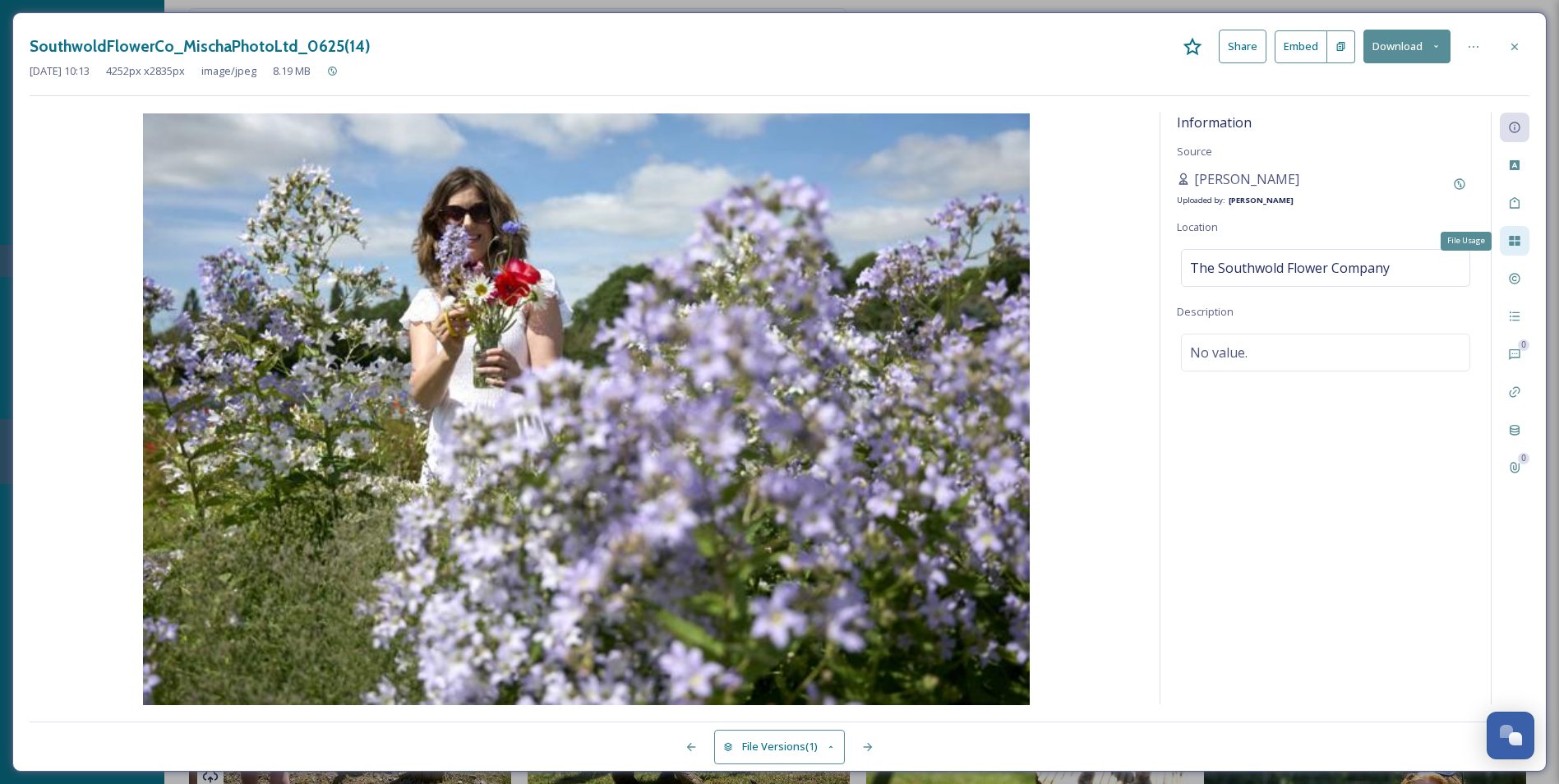
click at [1255, 238] on icon at bounding box center [1514, 241] width 11 height 10
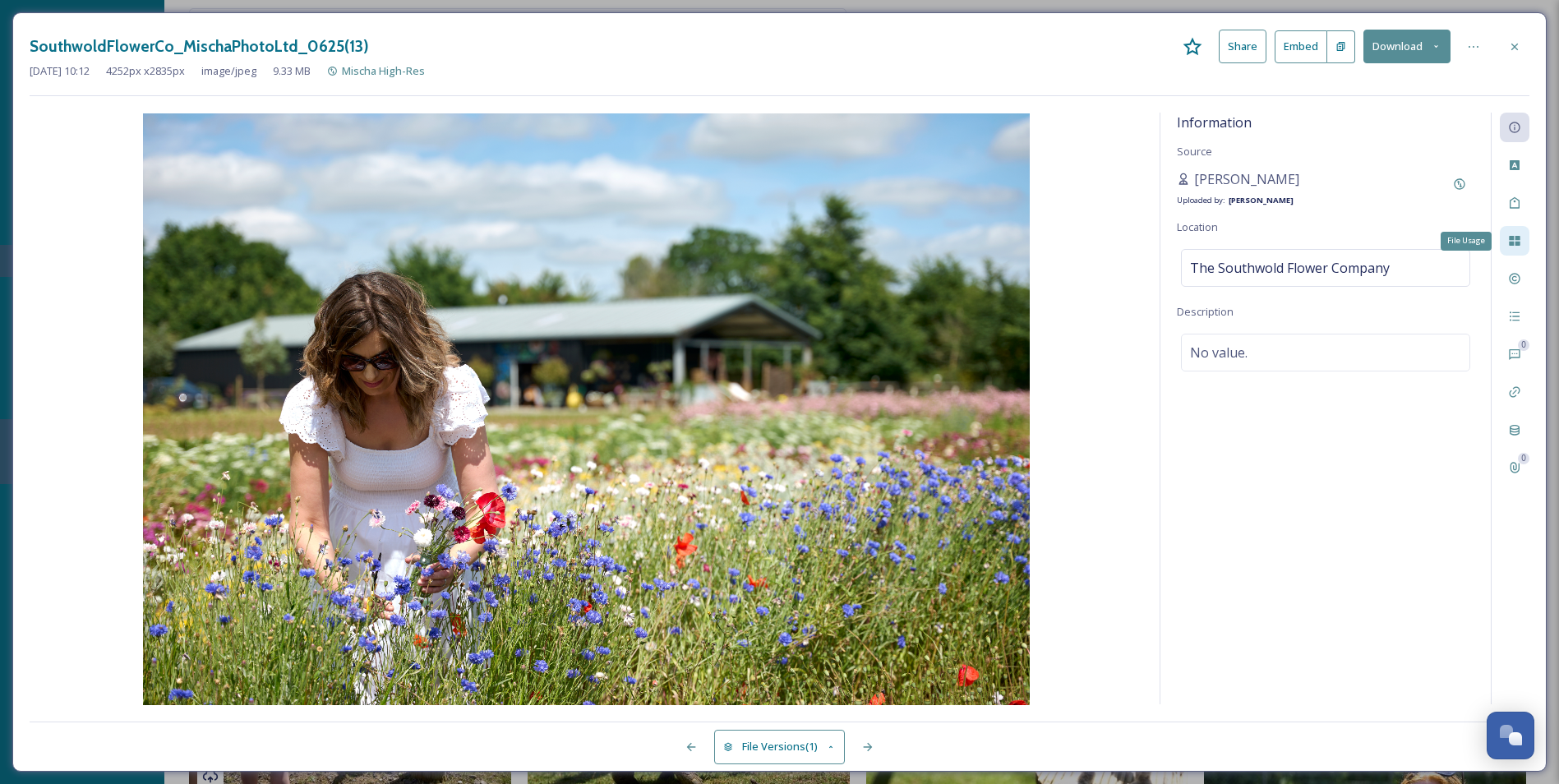
click at [1255, 238] on icon at bounding box center [1514, 241] width 11 height 10
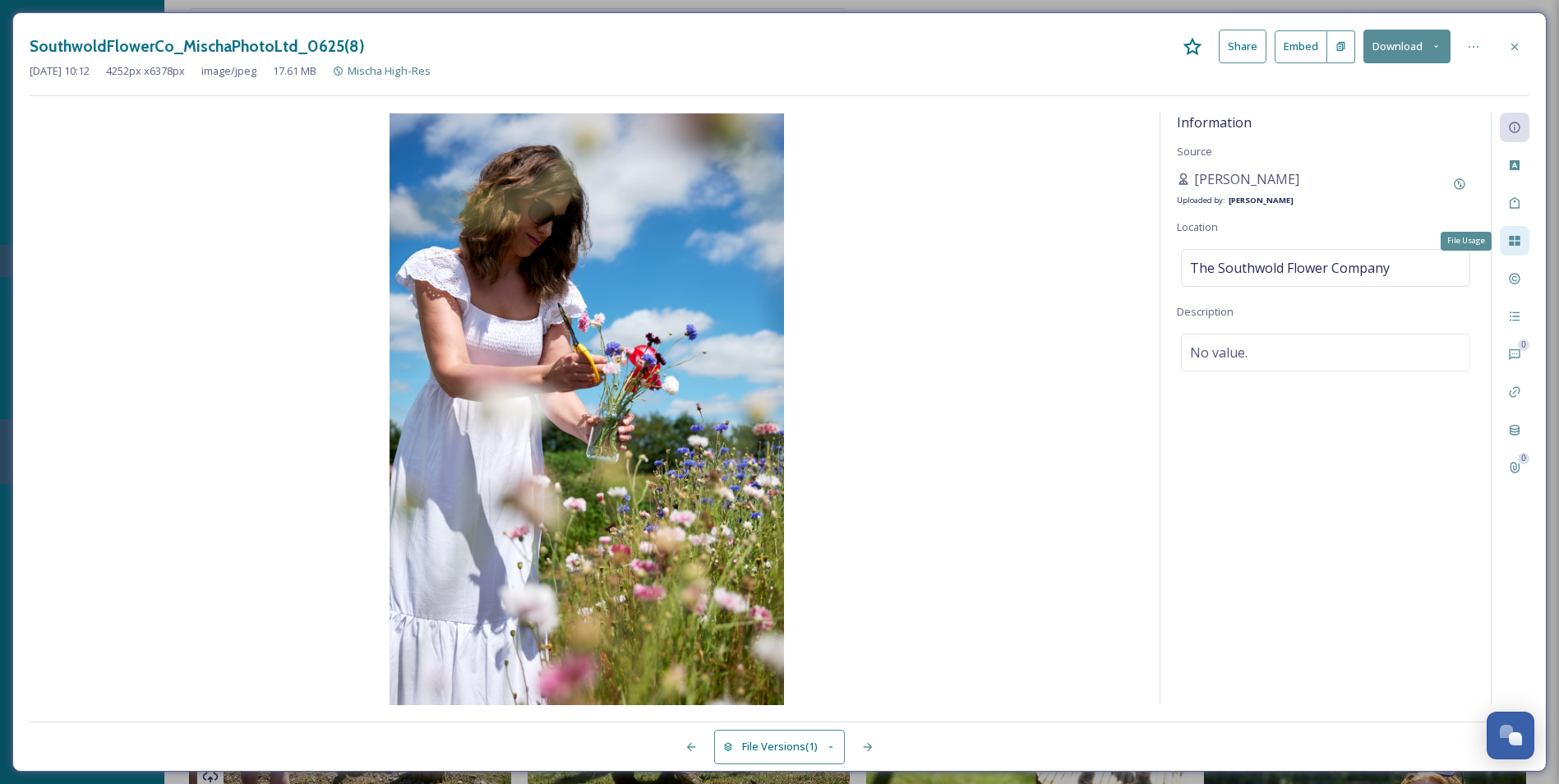
click at [1255, 238] on icon at bounding box center [1514, 241] width 11 height 10
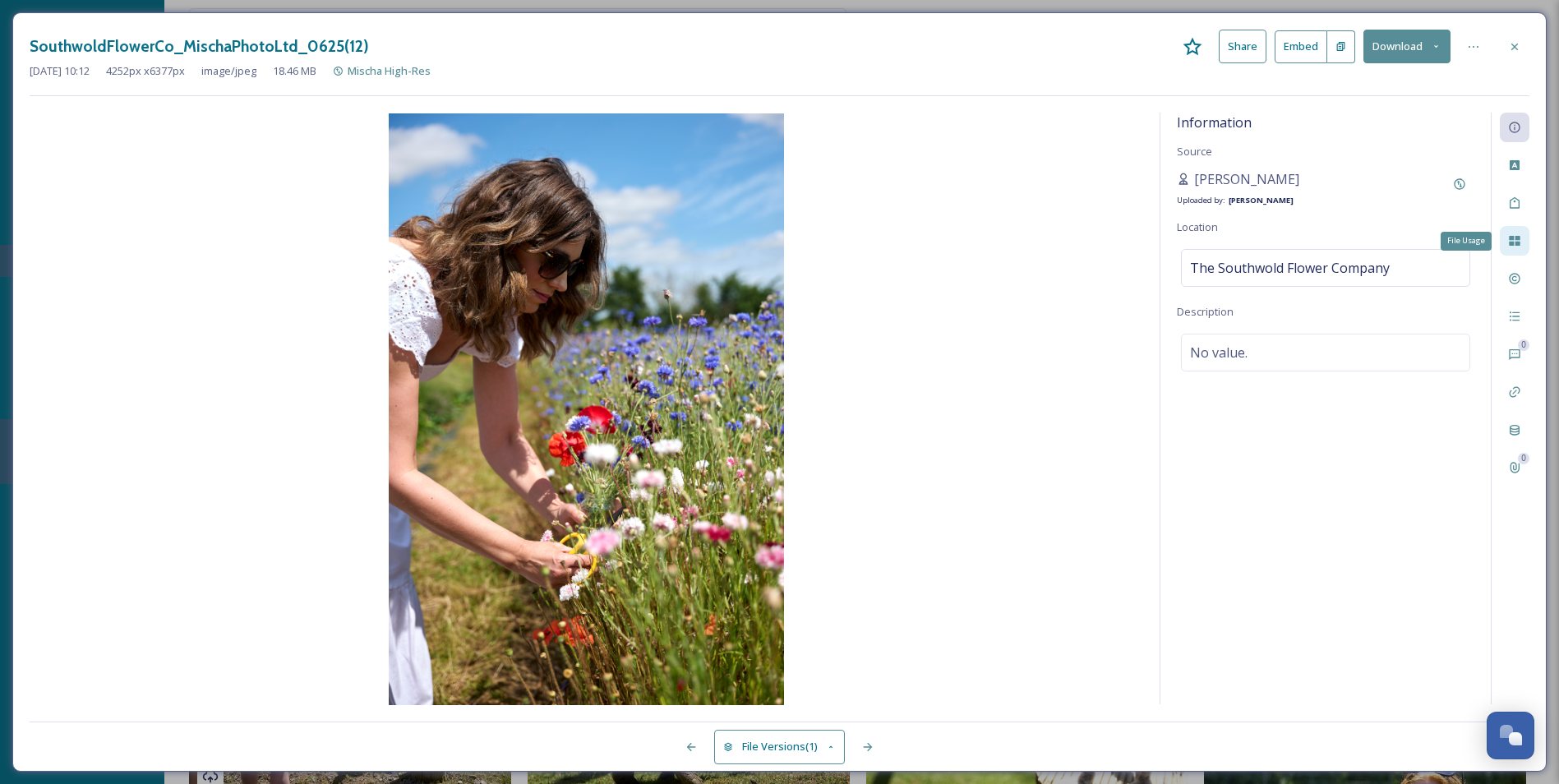
click at [1255, 238] on icon at bounding box center [1514, 241] width 11 height 10
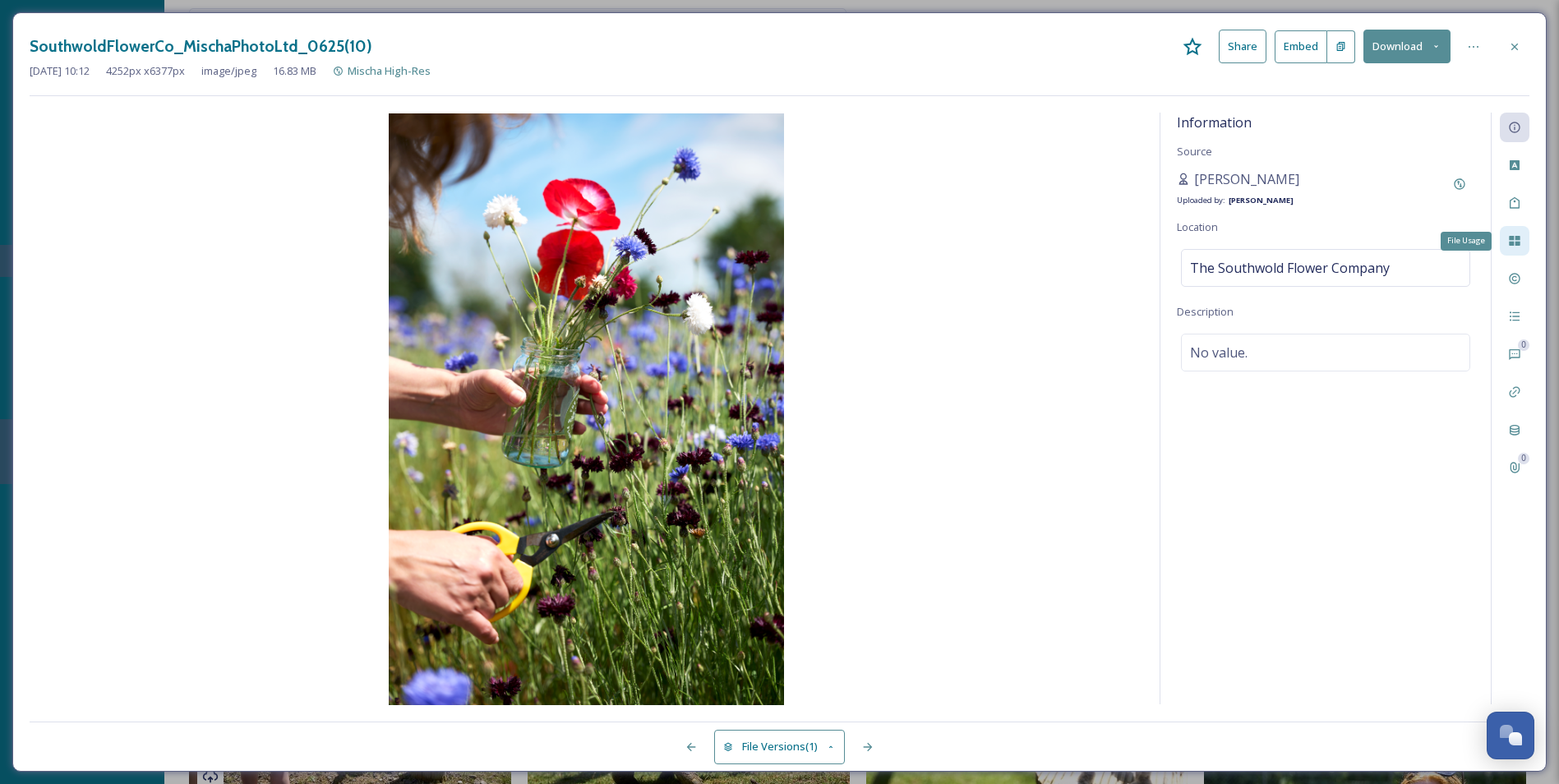
click at [1255, 238] on icon at bounding box center [1514, 241] width 11 height 10
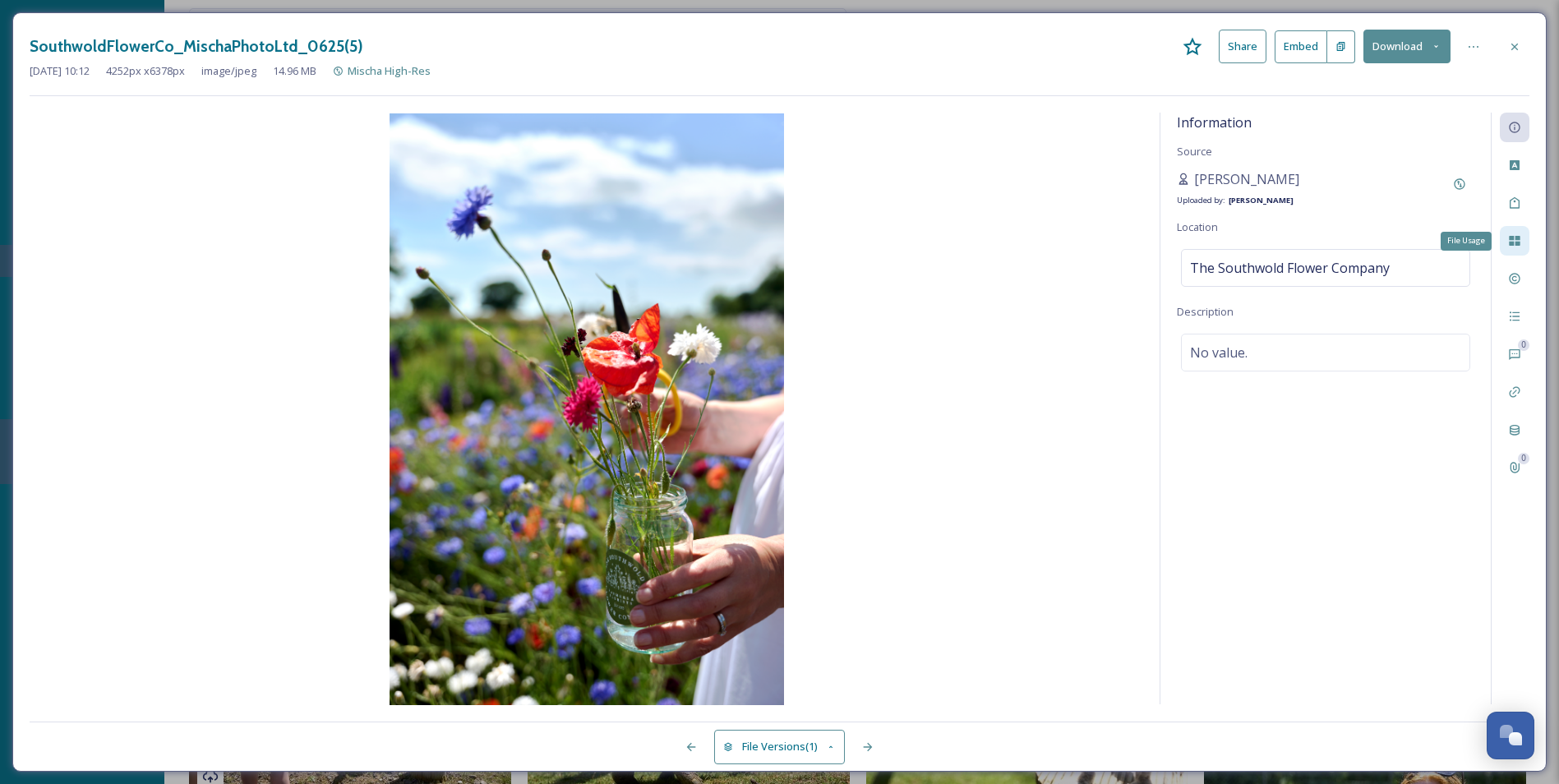
click at [1255, 238] on icon at bounding box center [1514, 241] width 11 height 10
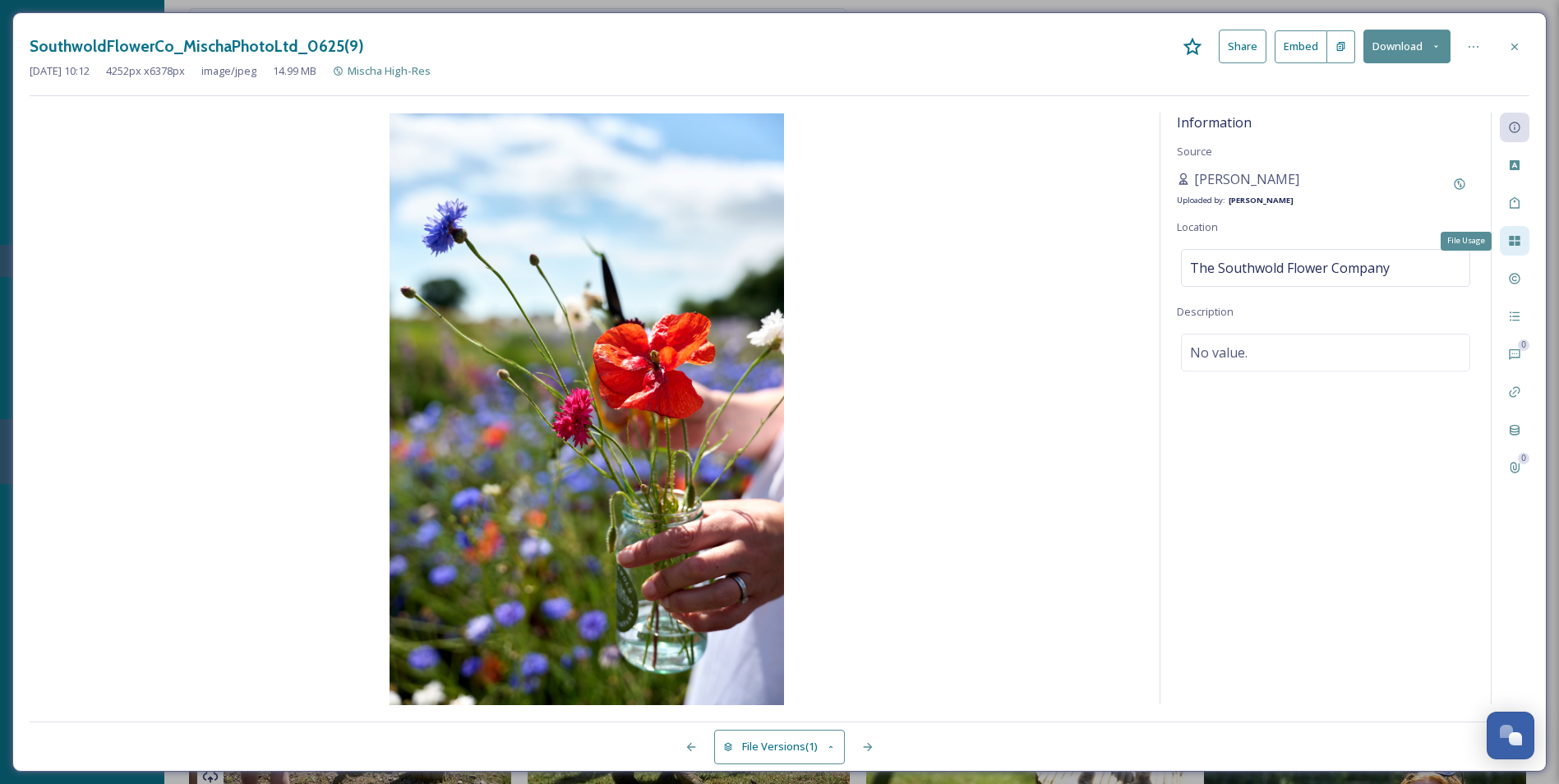
click at [1255, 238] on icon at bounding box center [1514, 241] width 11 height 10
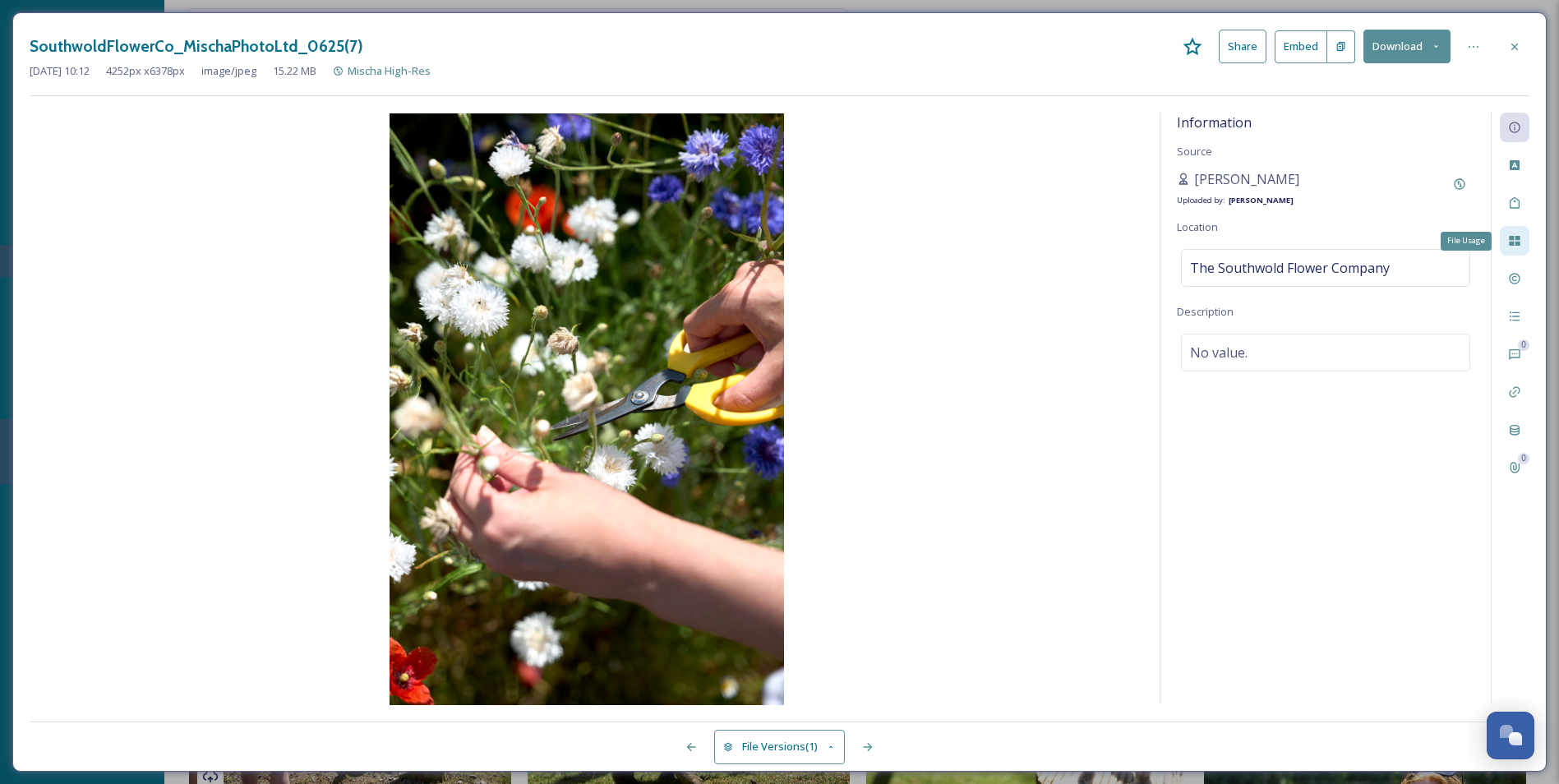
click at [1255, 238] on icon at bounding box center [1514, 241] width 11 height 10
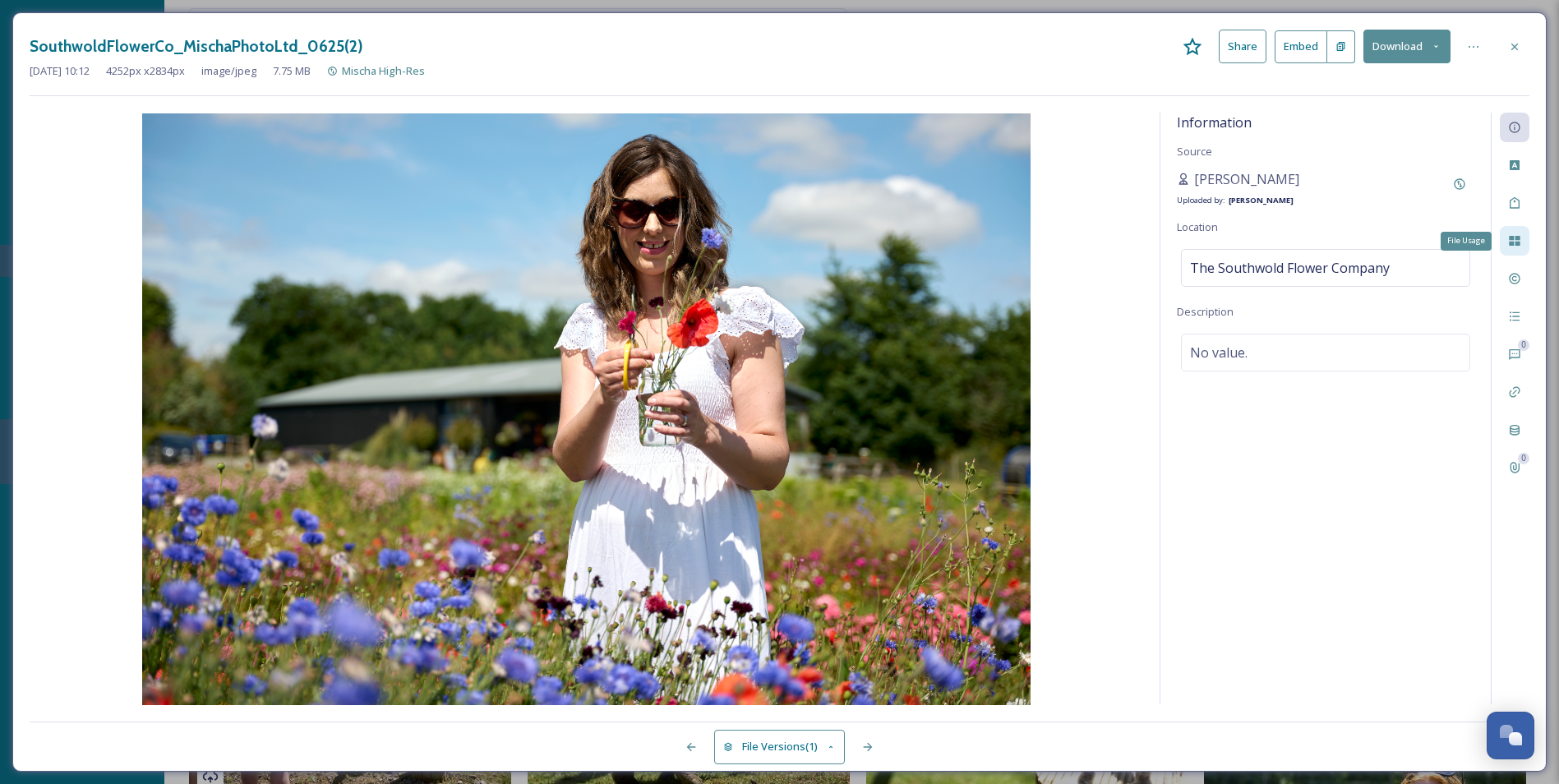
click at [1255, 238] on icon at bounding box center [1514, 241] width 11 height 10
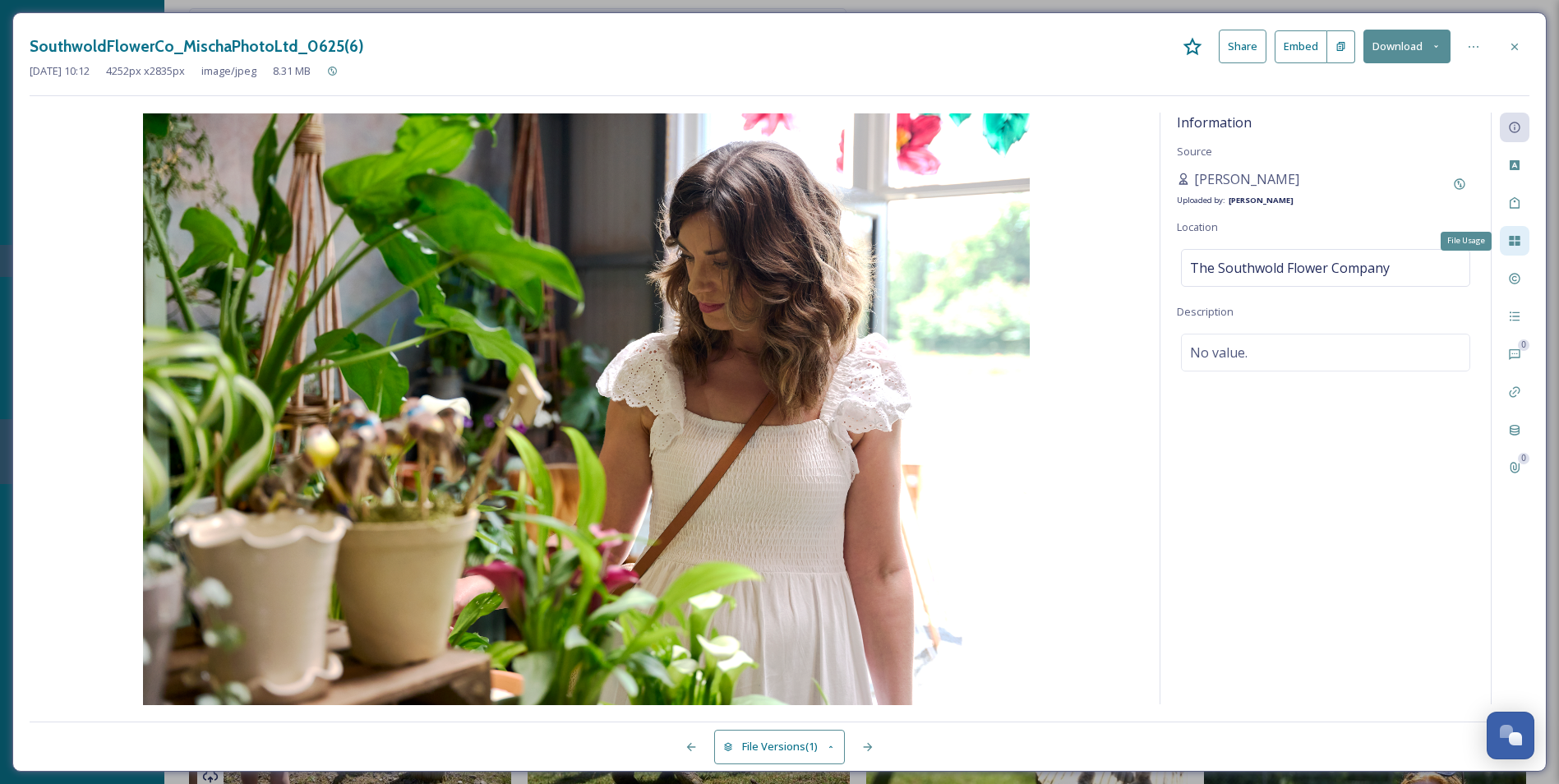
click at [1255, 238] on icon at bounding box center [1514, 241] width 11 height 10
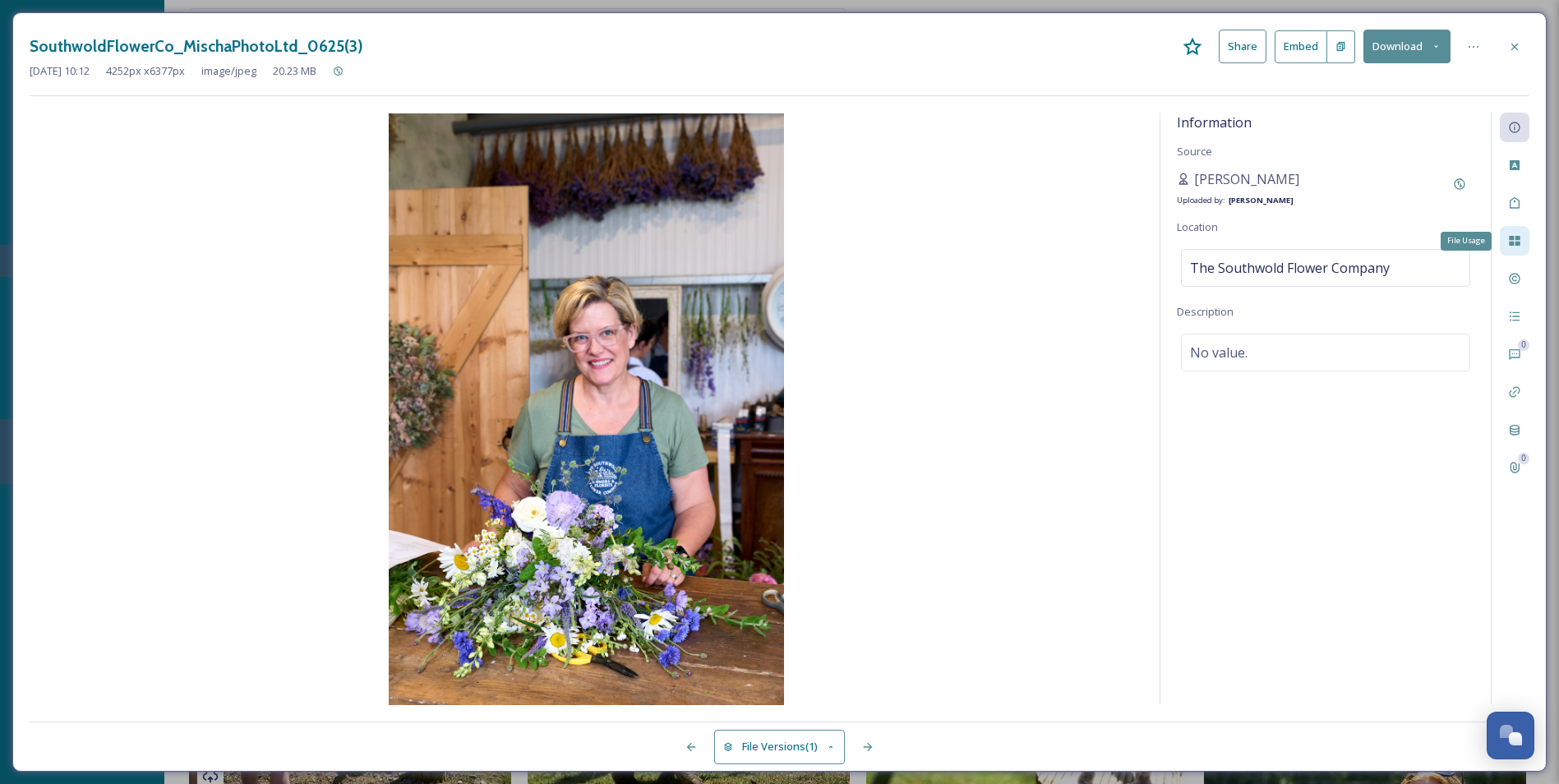
click at [1255, 238] on icon at bounding box center [1514, 241] width 11 height 10
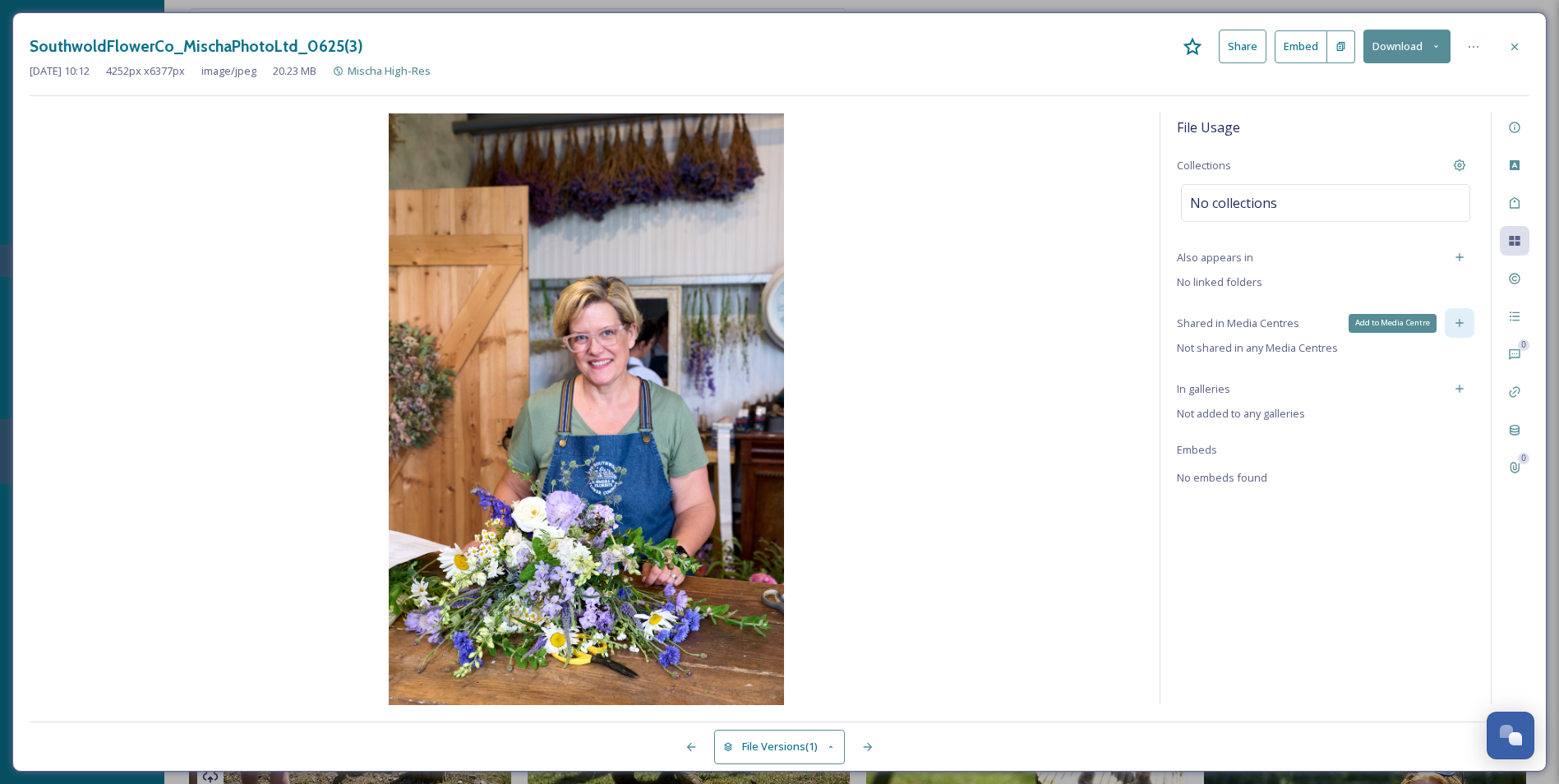
click at [1255, 329] on icon at bounding box center [1460, 323] width 13 height 13
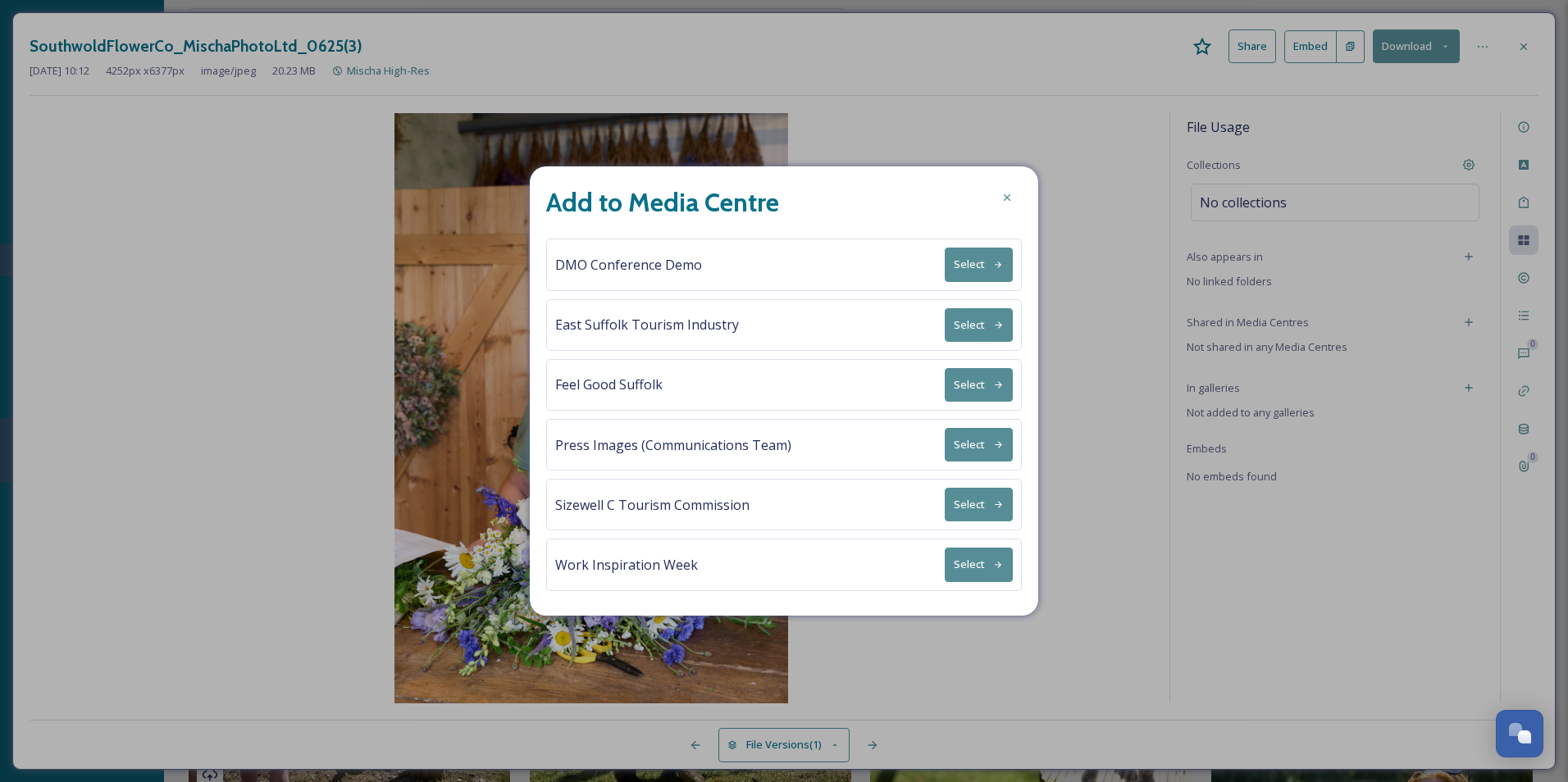
click at [977, 306] on div "East Suffolk Tourism Industry Select" at bounding box center [784, 325] width 476 height 51
click at [976, 321] on button "Select" at bounding box center [979, 325] width 68 height 34
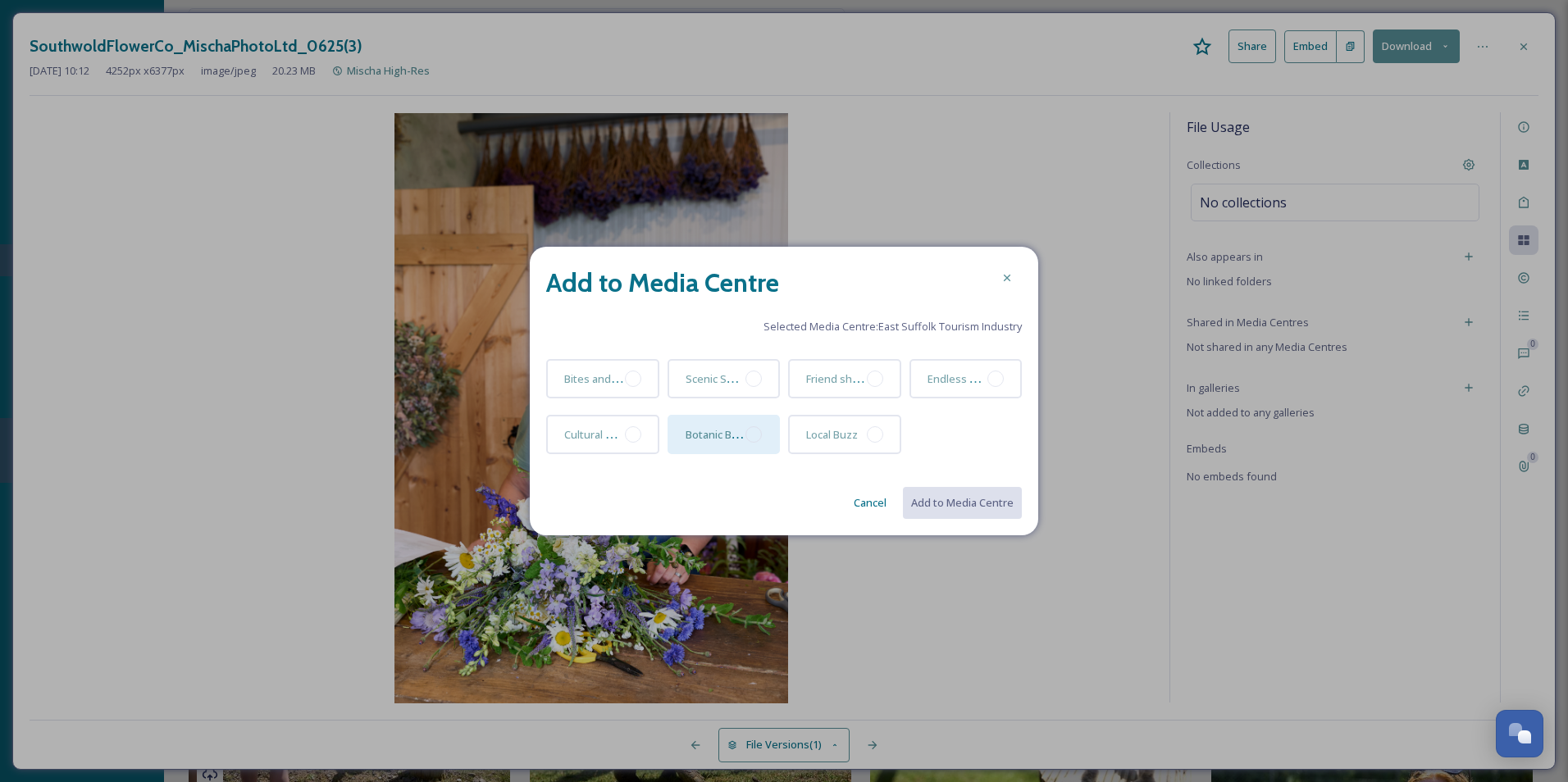
click at [751, 436] on div at bounding box center [754, 435] width 17 height 17
click at [956, 499] on button "Add to Media Centre" at bounding box center [961, 503] width 120 height 34
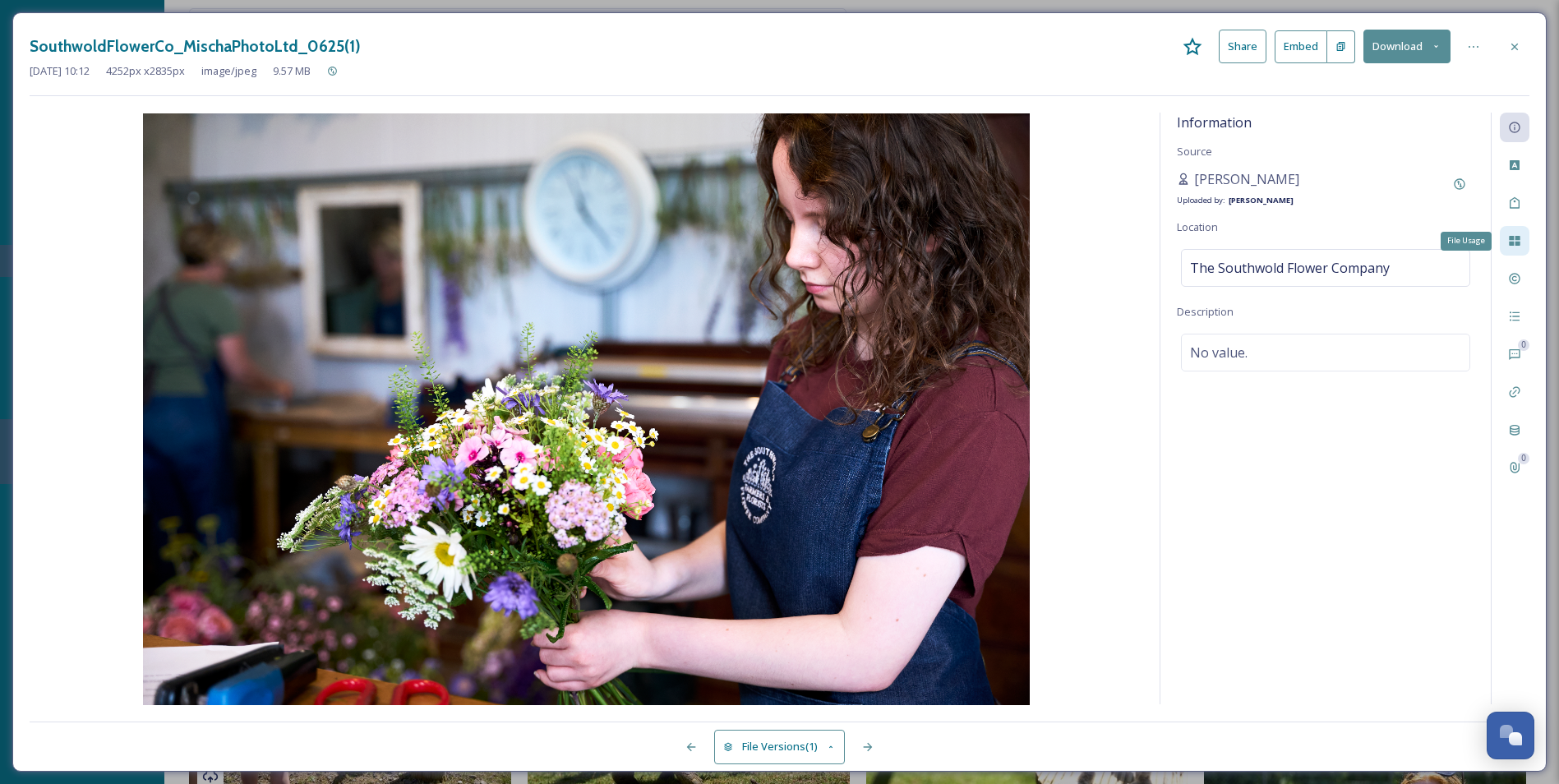
click at [1255, 246] on icon at bounding box center [1514, 241] width 11 height 10
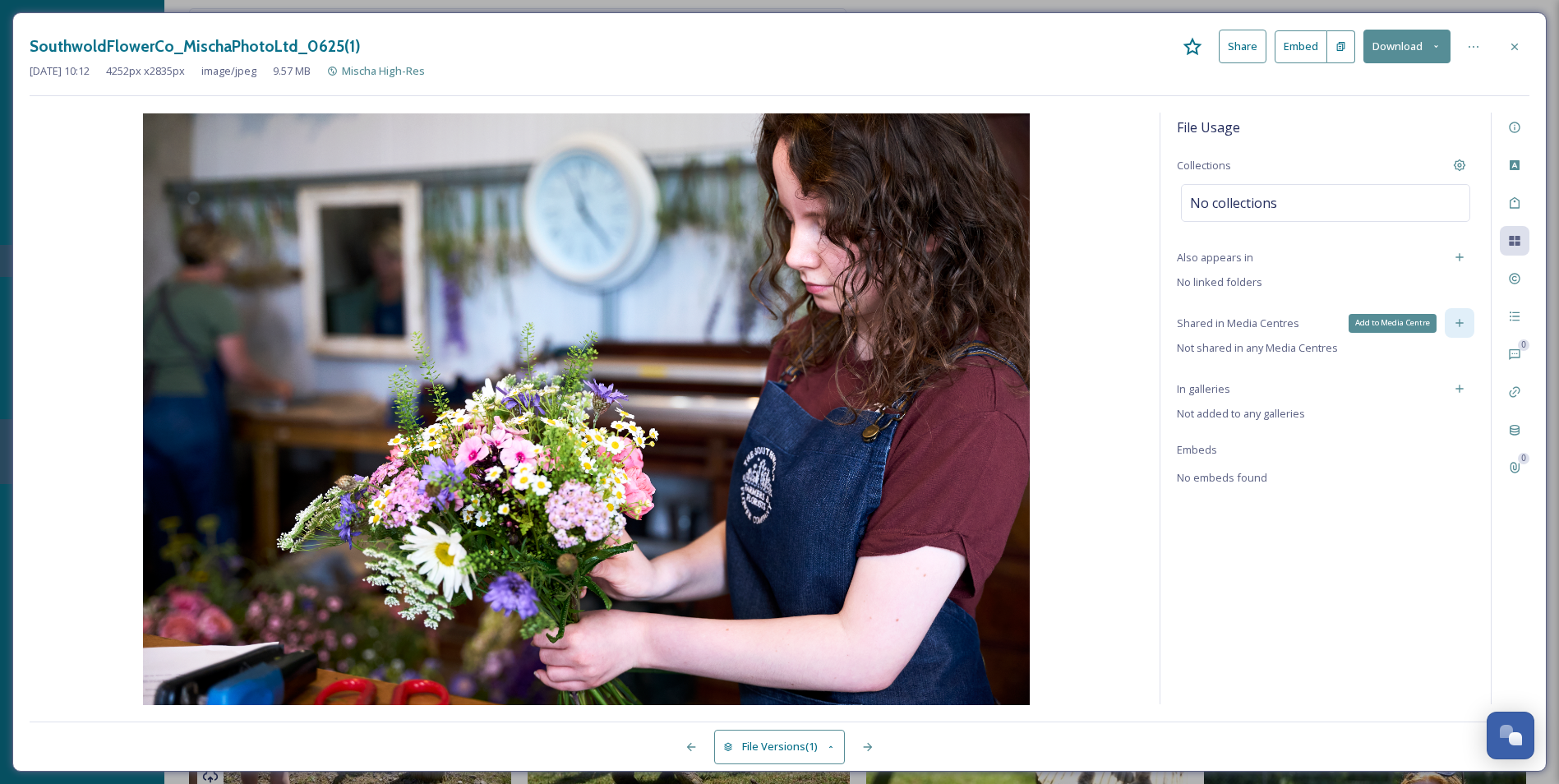
click at [1255, 332] on div "Add to Media Centre" at bounding box center [1460, 323] width 30 height 30
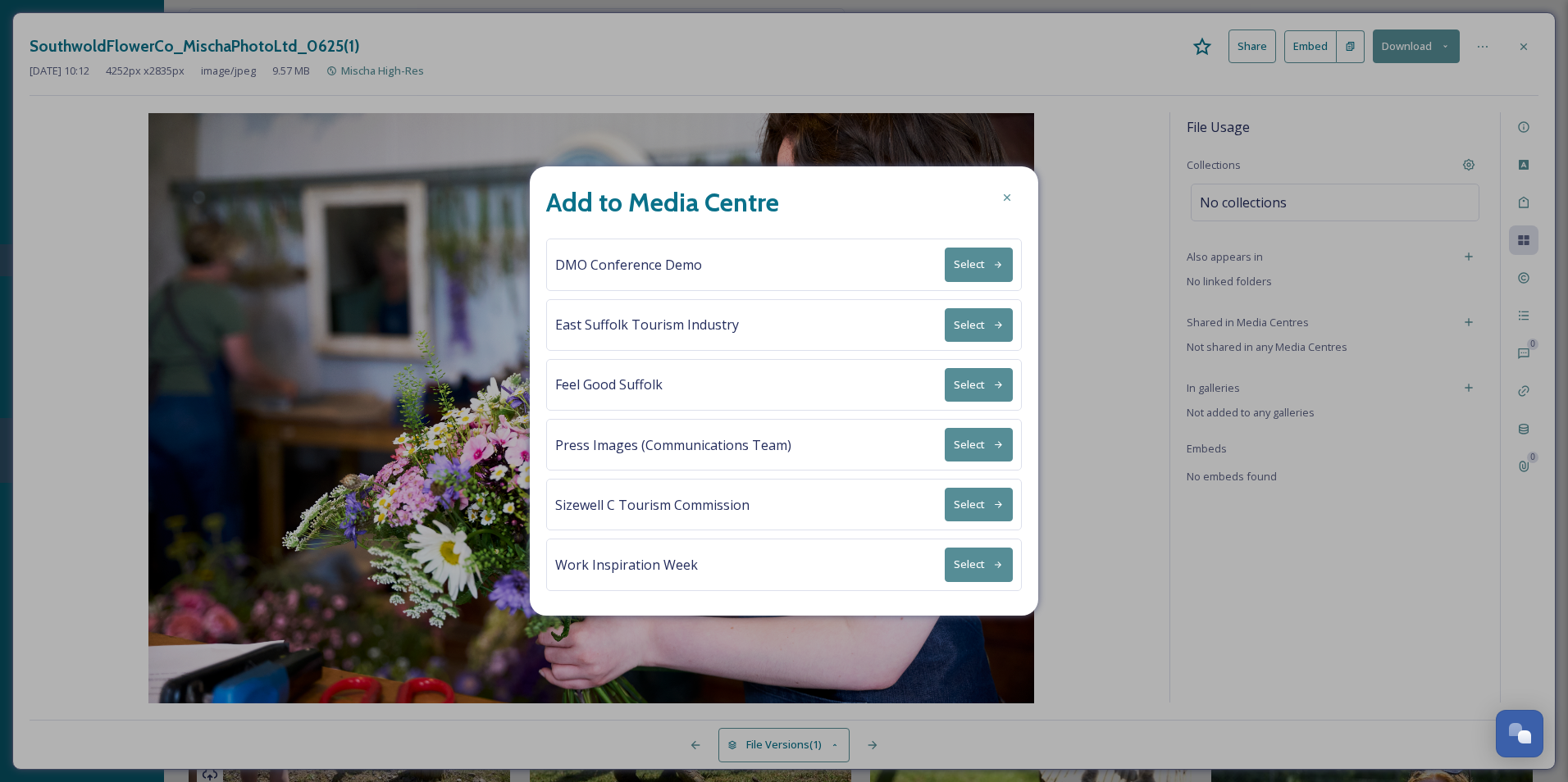
click at [992, 325] on button "Select" at bounding box center [979, 325] width 68 height 34
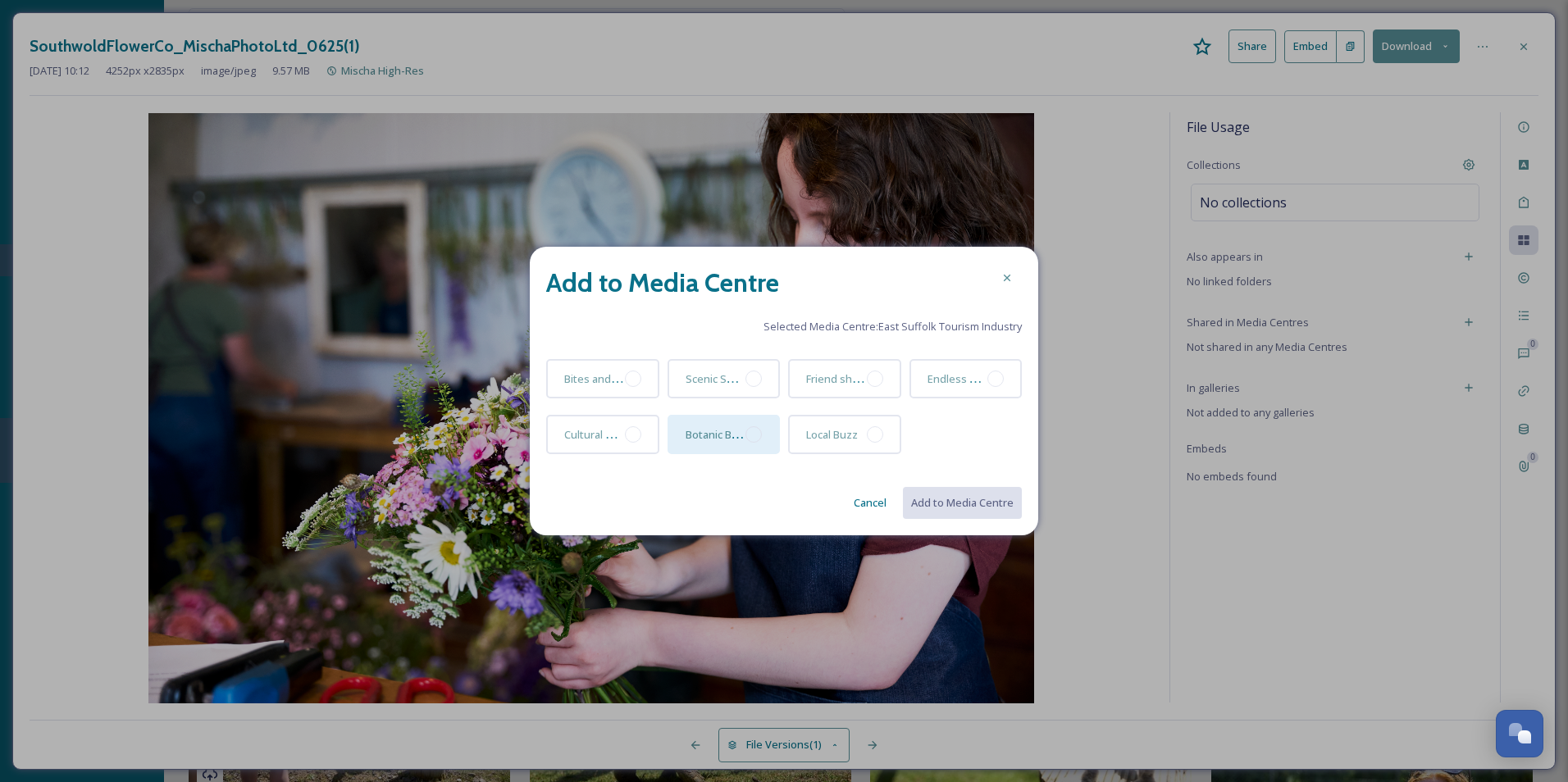
click at [757, 439] on div at bounding box center [754, 435] width 17 height 17
click at [954, 503] on button "Add to Media Centre" at bounding box center [961, 503] width 120 height 34
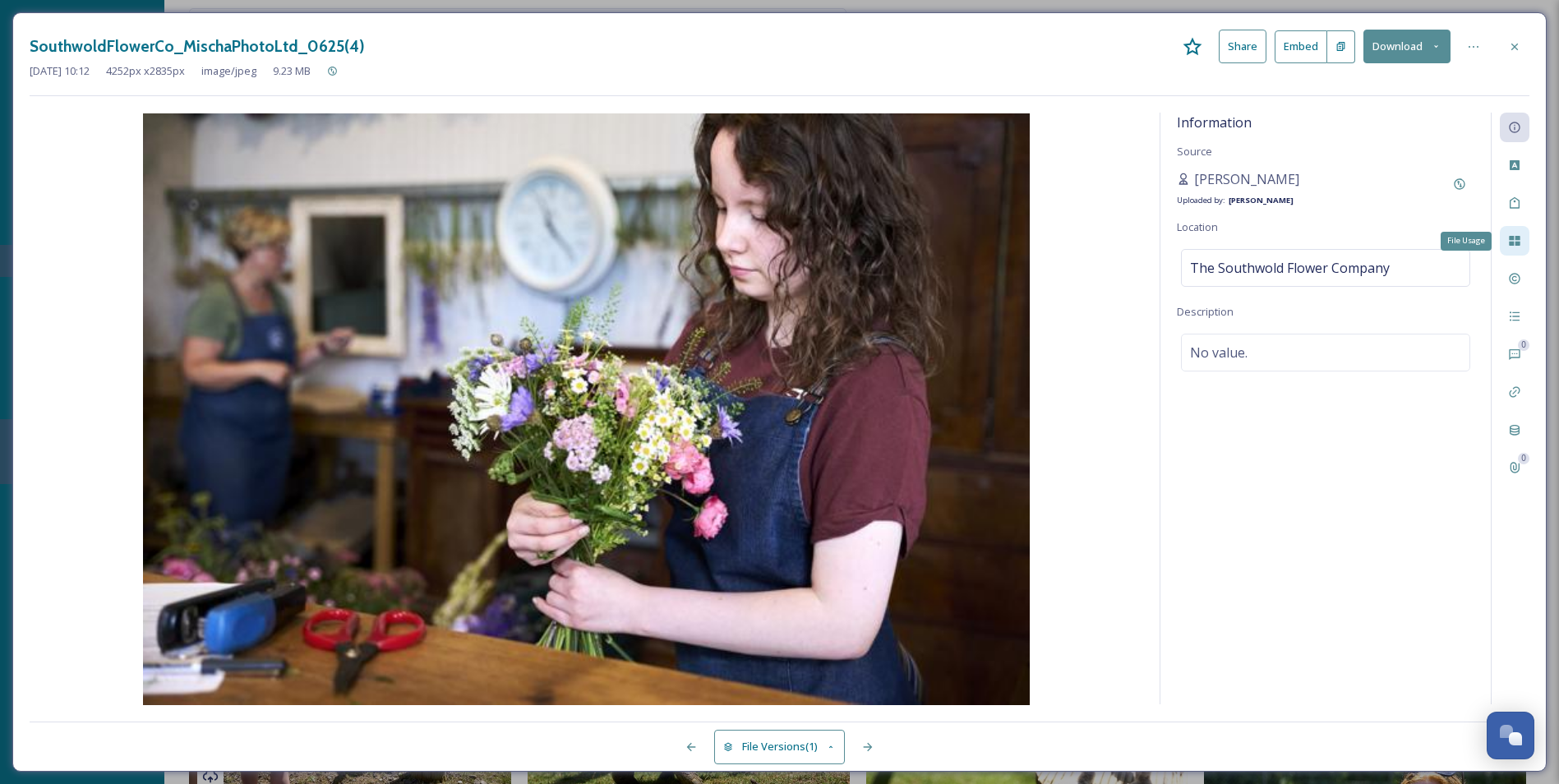
click at [1255, 244] on icon at bounding box center [1514, 241] width 11 height 10
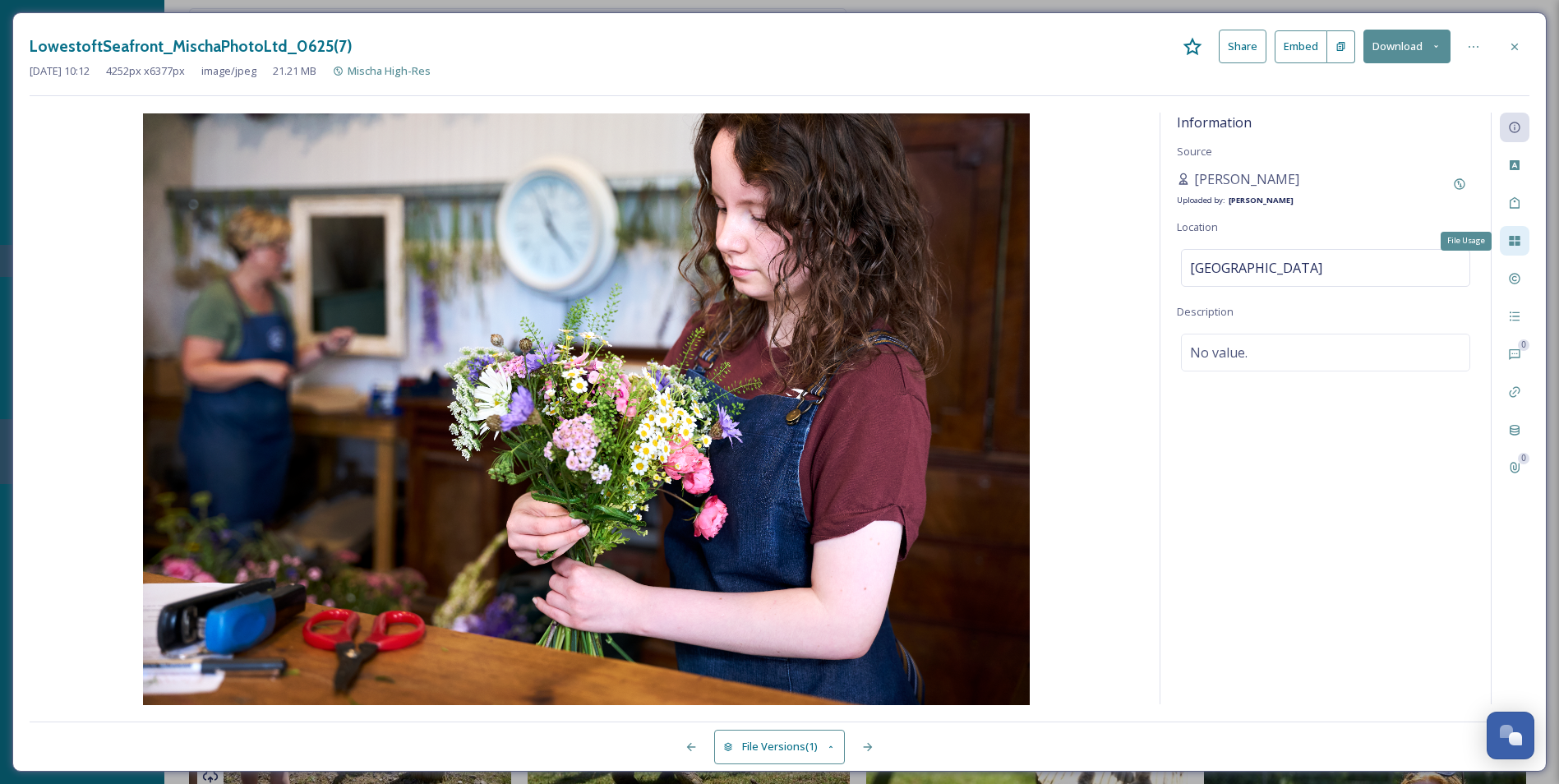
click at [1255, 244] on icon at bounding box center [1514, 241] width 11 height 10
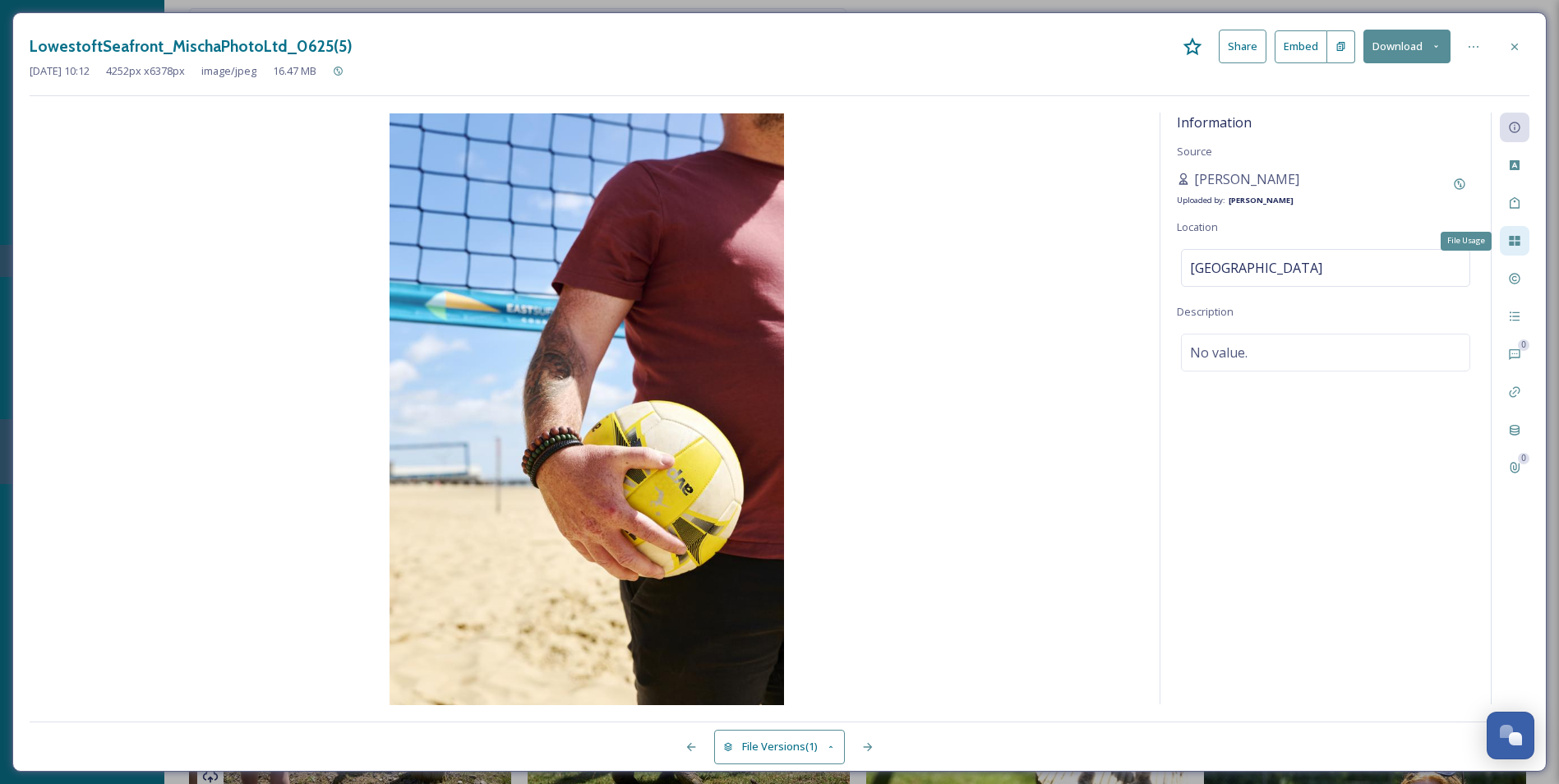
click at [1255, 249] on div "File Usage" at bounding box center [1515, 241] width 30 height 30
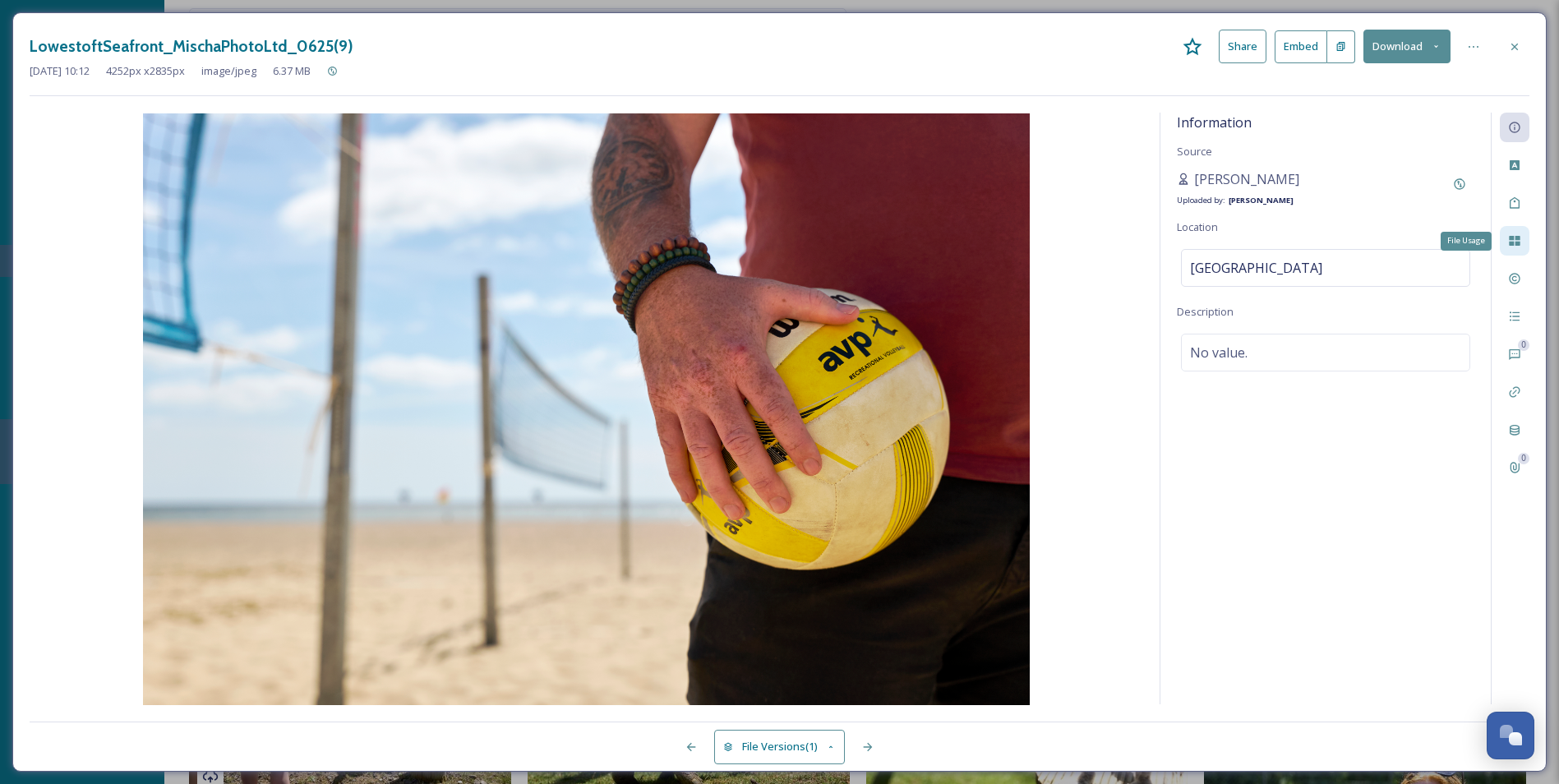
click at [1255, 249] on div "File Usage" at bounding box center [1515, 241] width 30 height 30
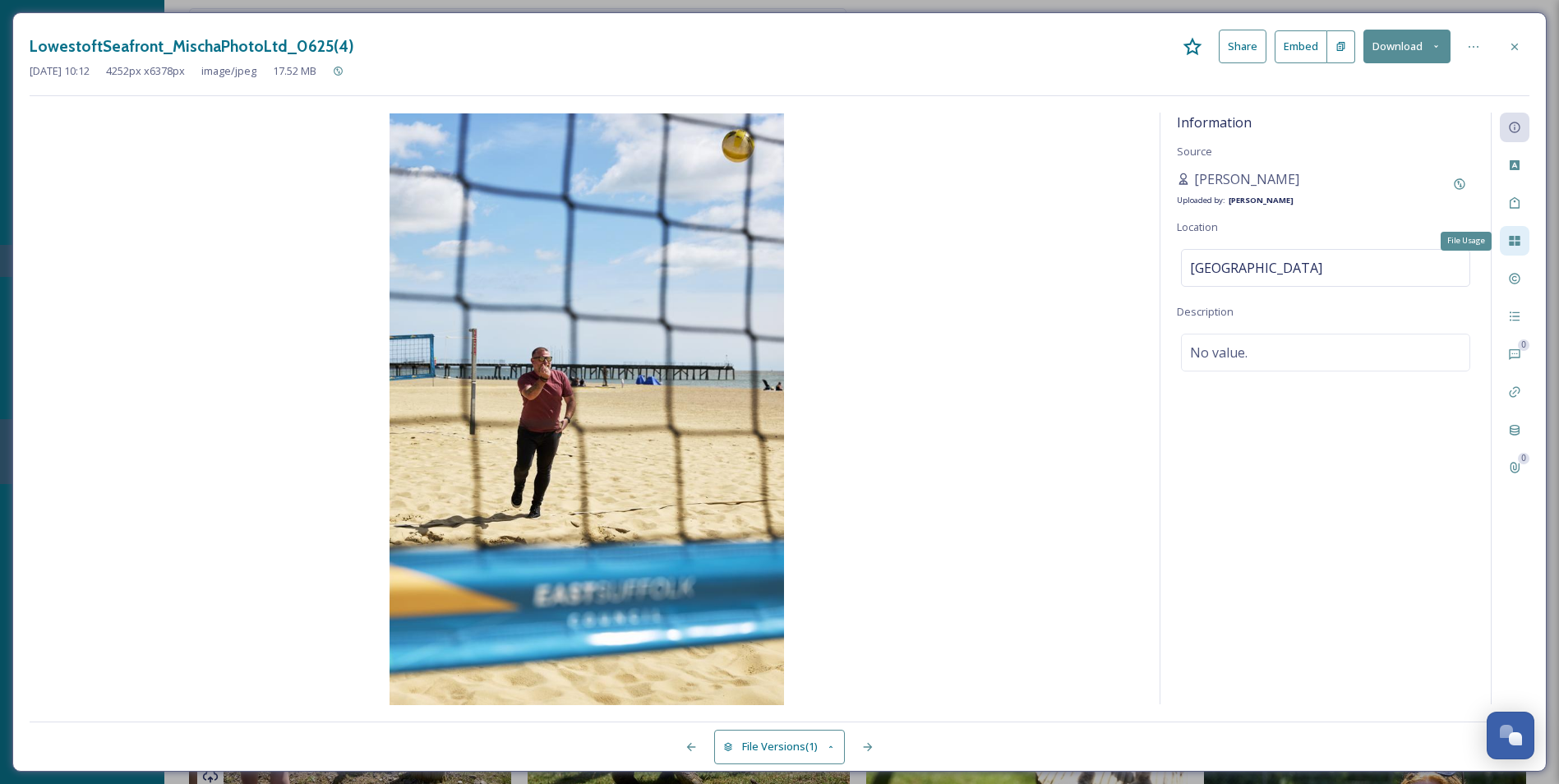
click at [1255, 249] on div "File Usage" at bounding box center [1515, 241] width 30 height 30
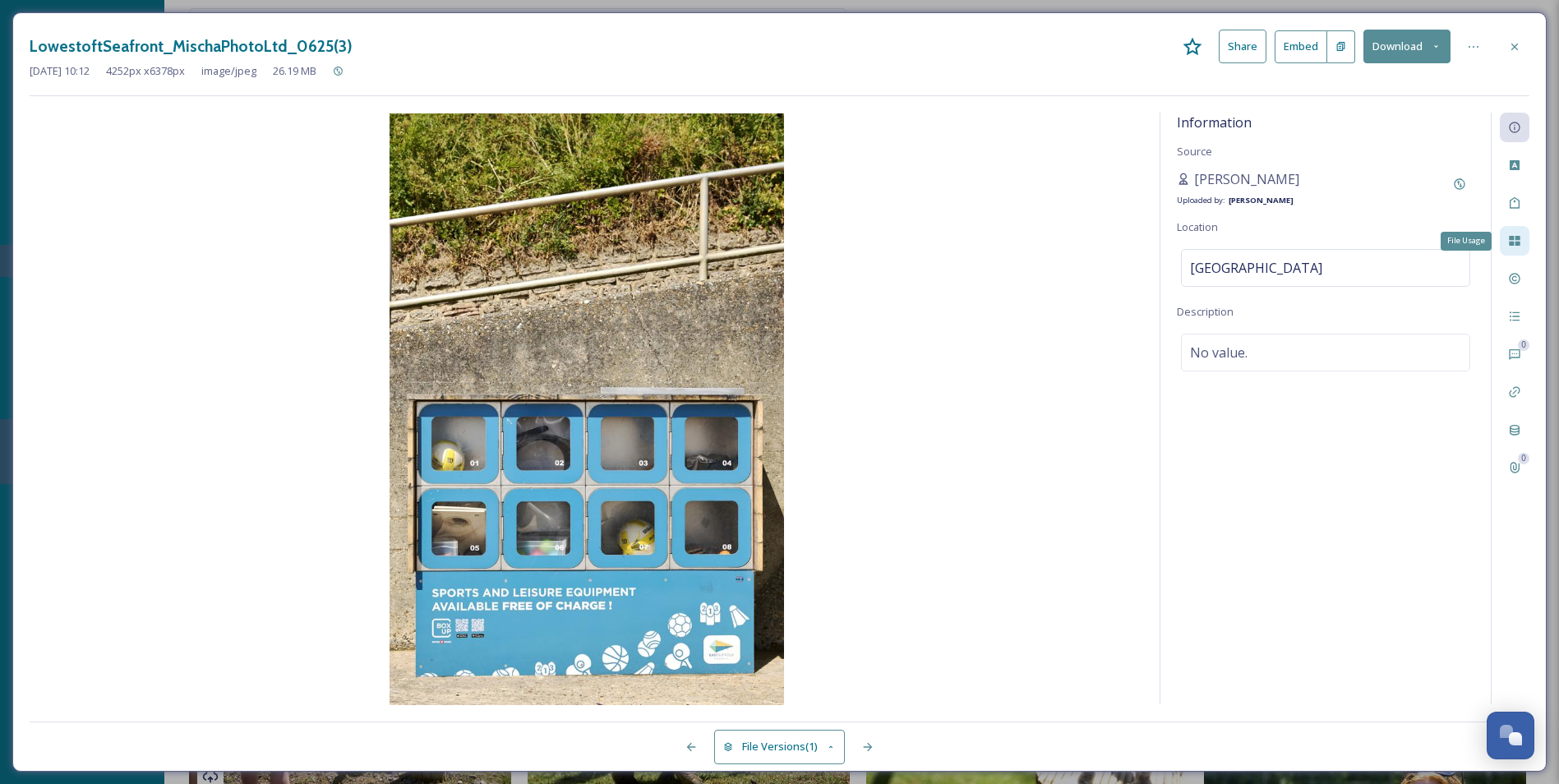
click at [1255, 246] on icon at bounding box center [1515, 241] width 13 height 13
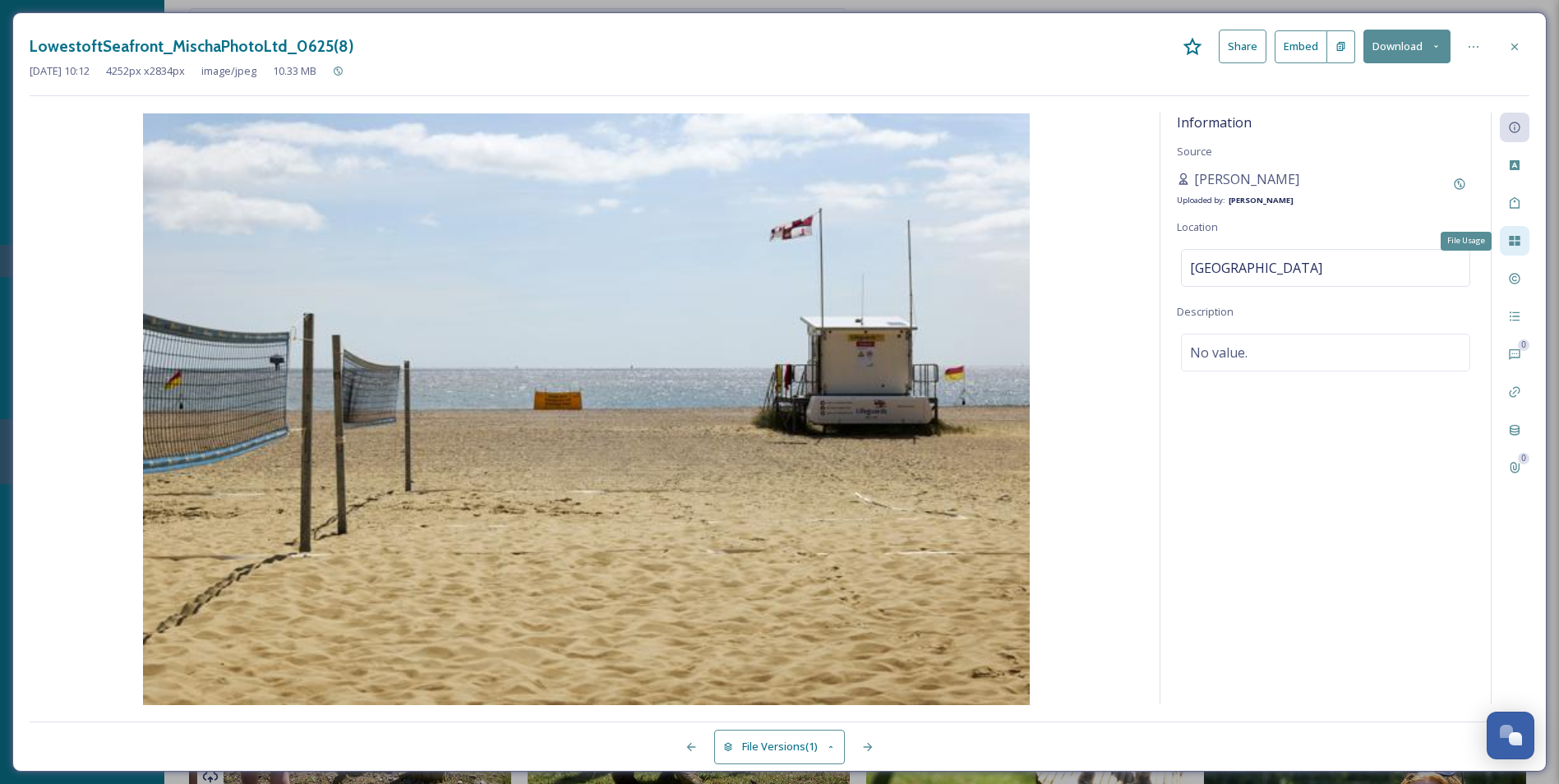
click at [1255, 246] on icon at bounding box center [1515, 241] width 13 height 13
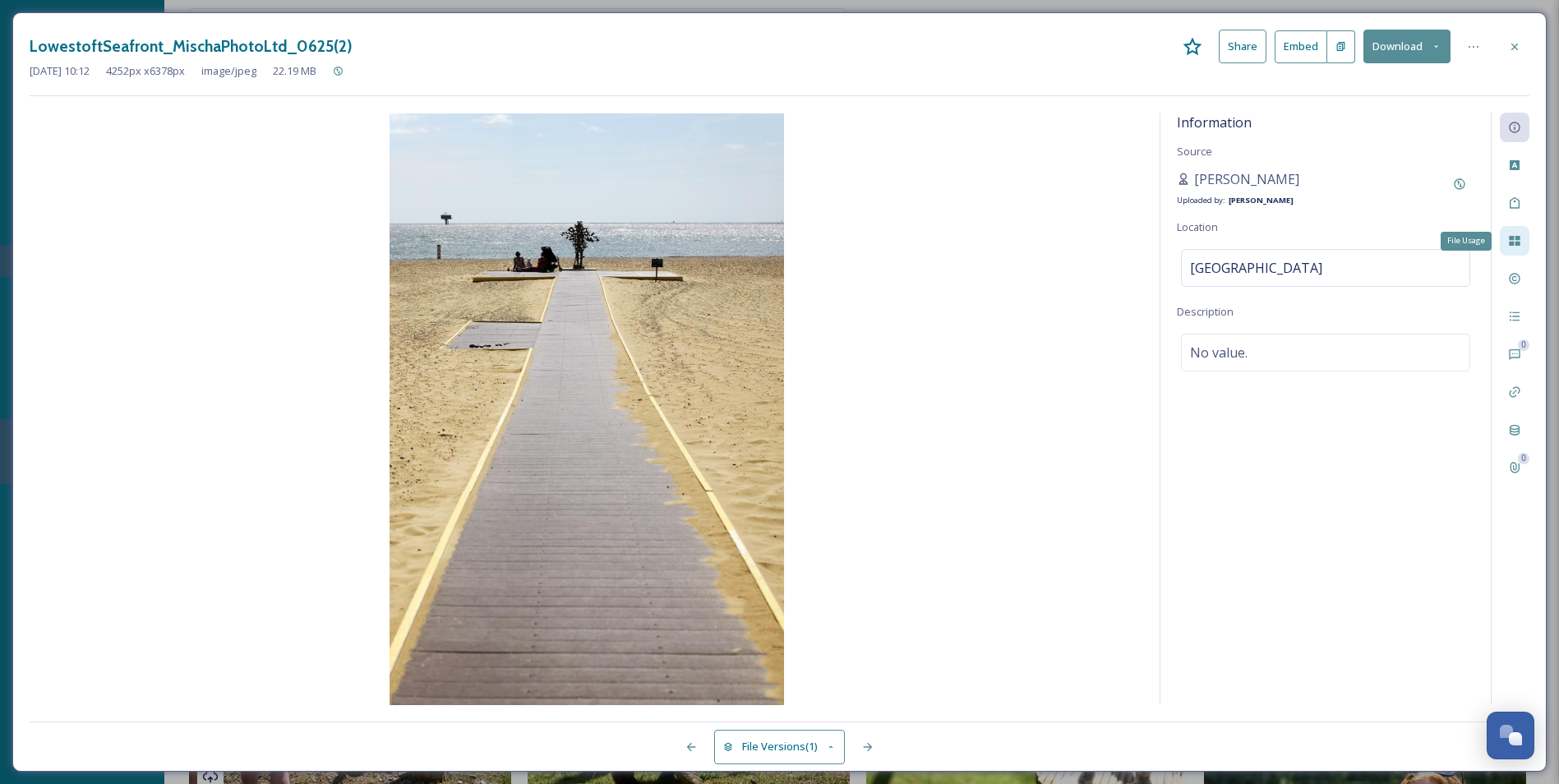
click at [1255, 246] on icon at bounding box center [1515, 241] width 13 height 13
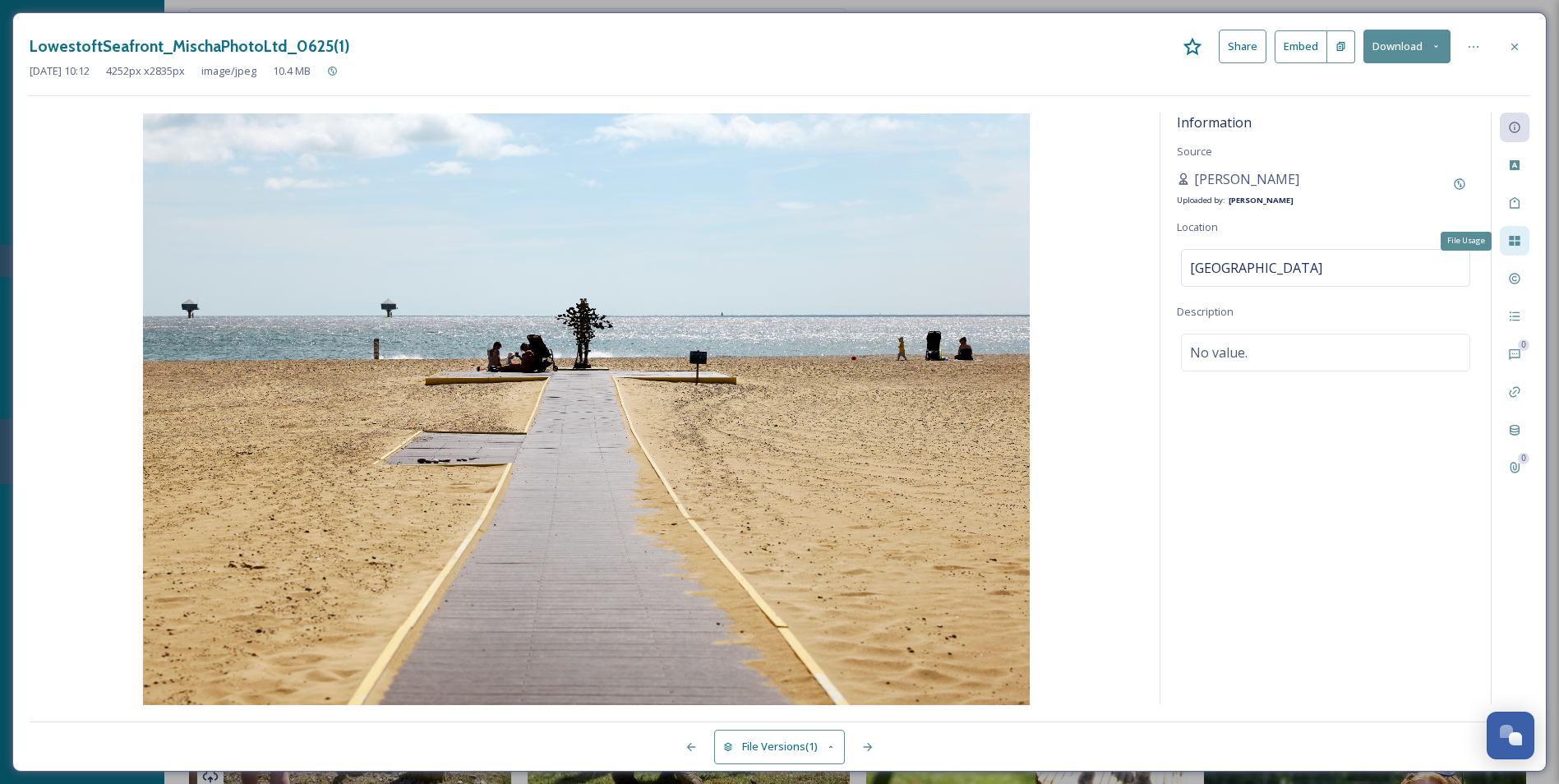
click at [1255, 246] on icon at bounding box center [1515, 241] width 13 height 13
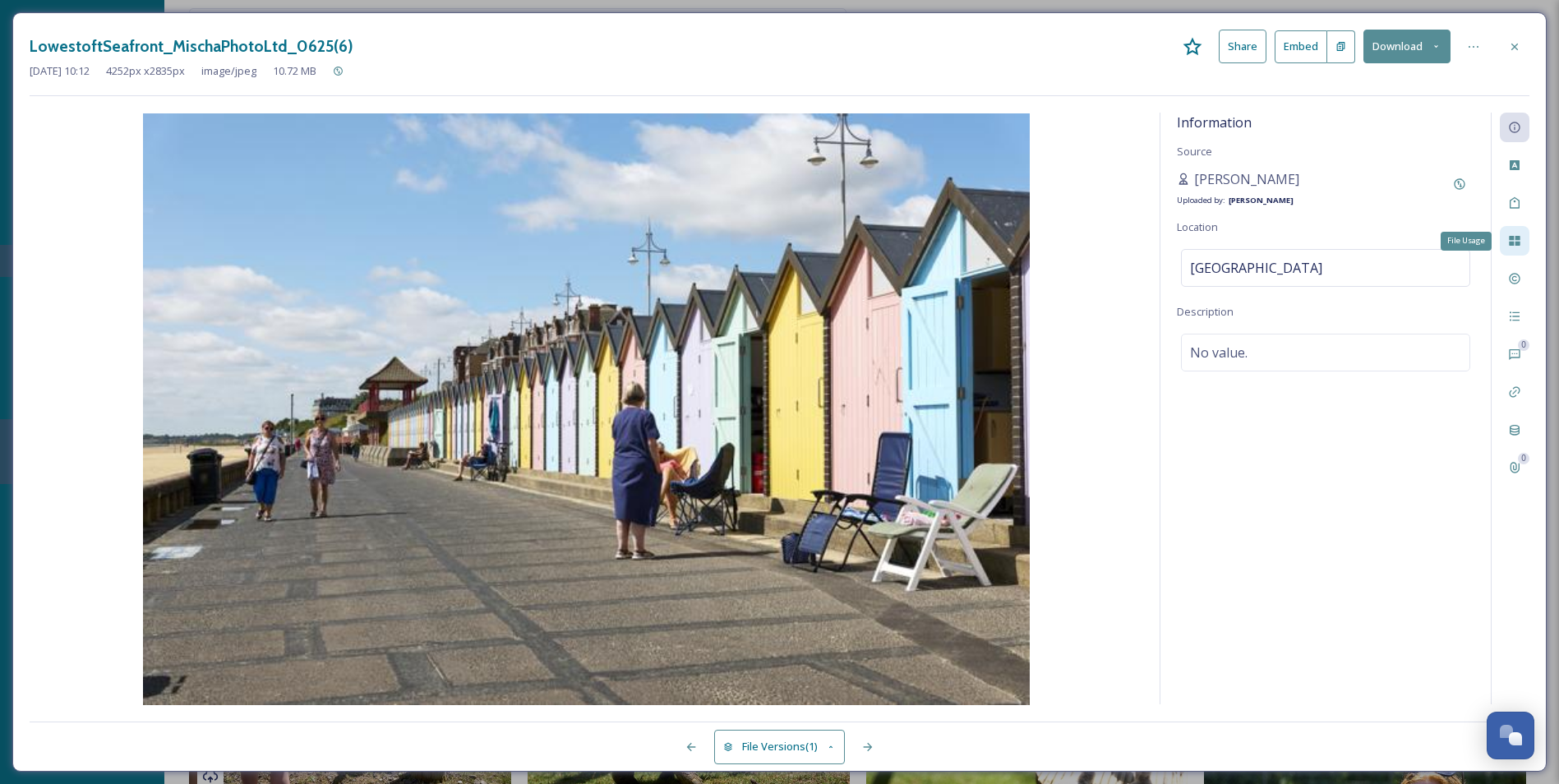
click at [1255, 246] on icon at bounding box center [1515, 241] width 13 height 13
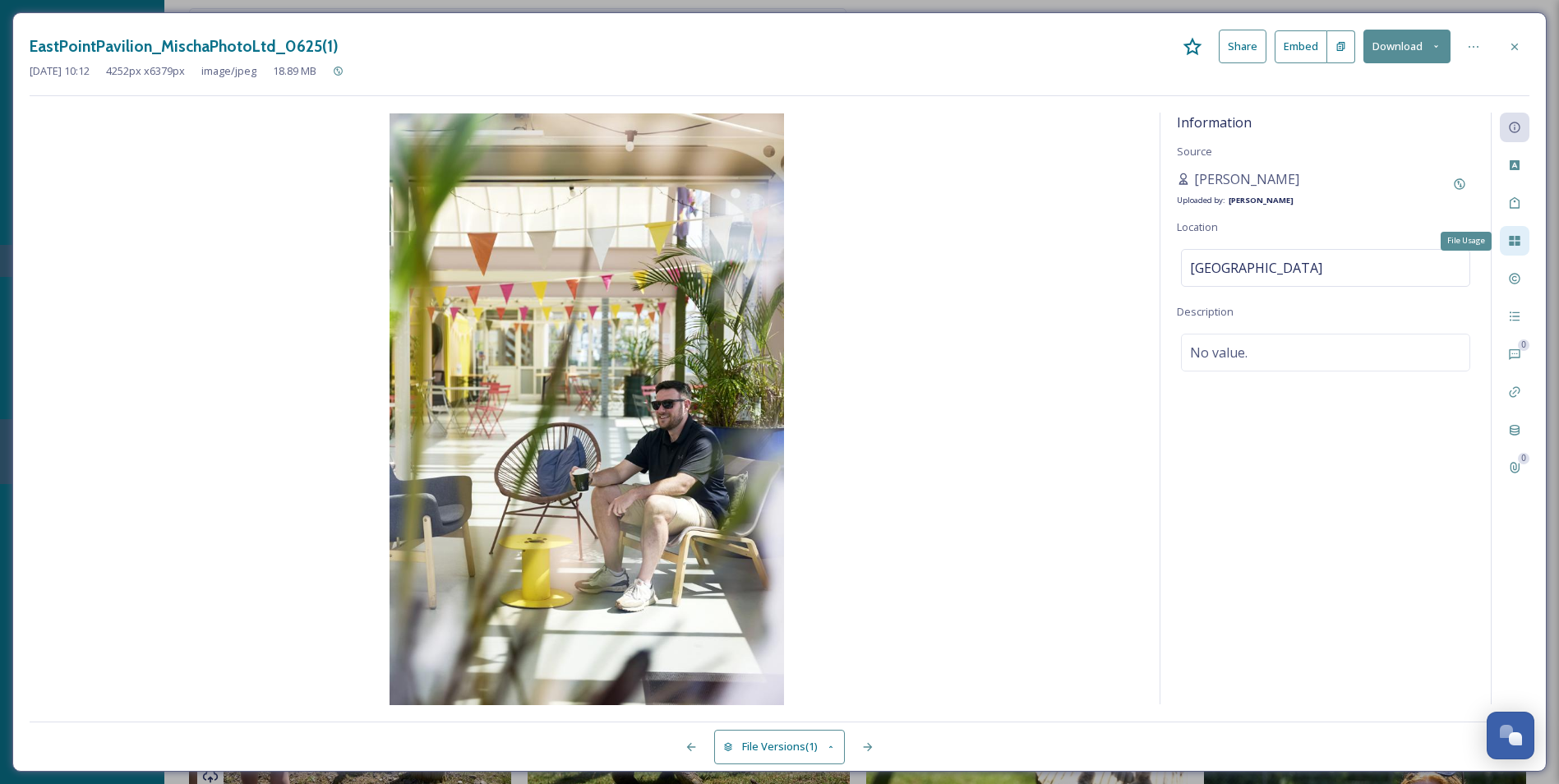
click at [1255, 246] on icon at bounding box center [1515, 241] width 13 height 13
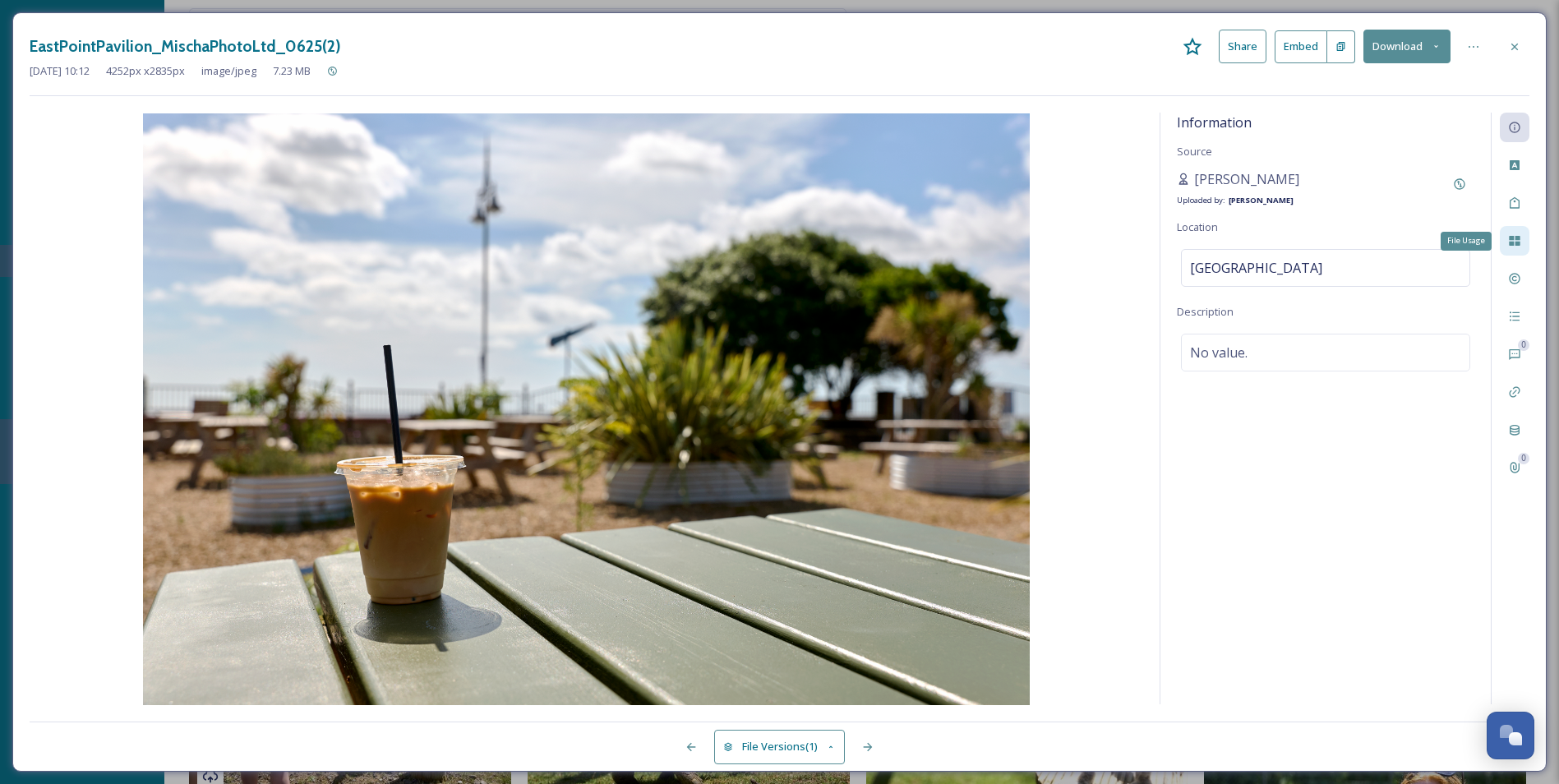
click at [1255, 246] on icon at bounding box center [1515, 241] width 13 height 13
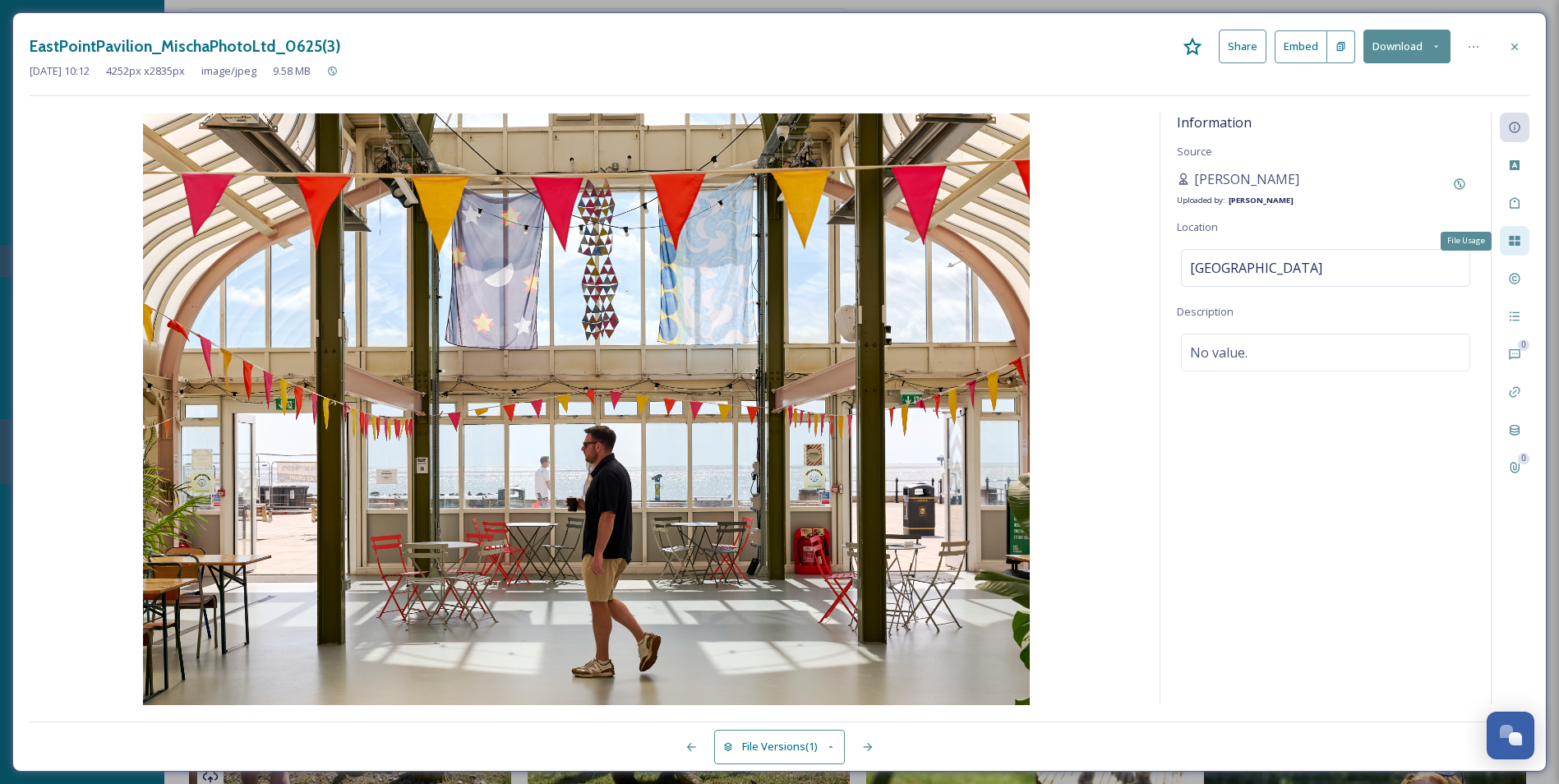
click at [1255, 246] on icon at bounding box center [1515, 241] width 13 height 13
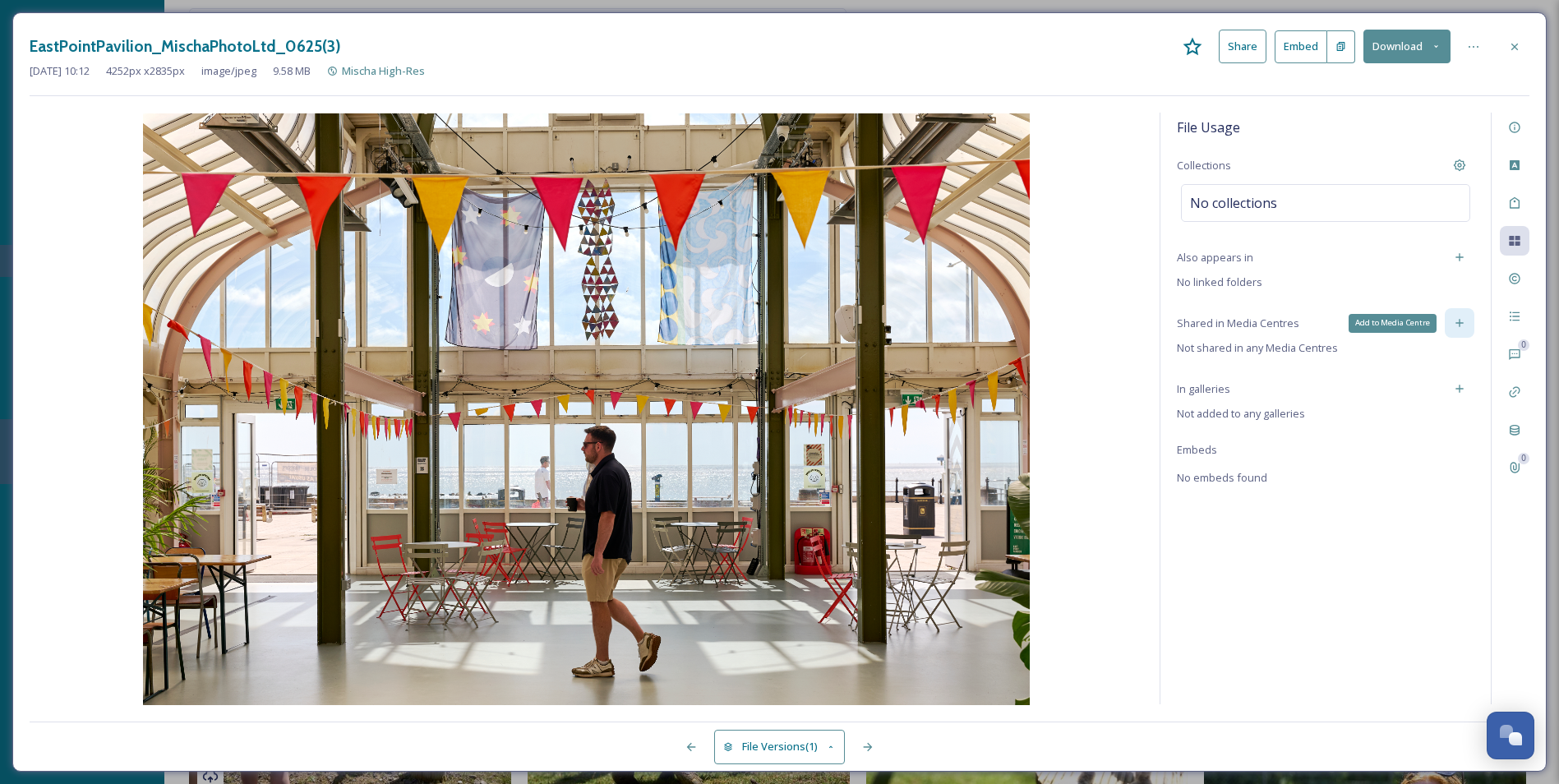
click at [1255, 319] on icon at bounding box center [1460, 323] width 13 height 13
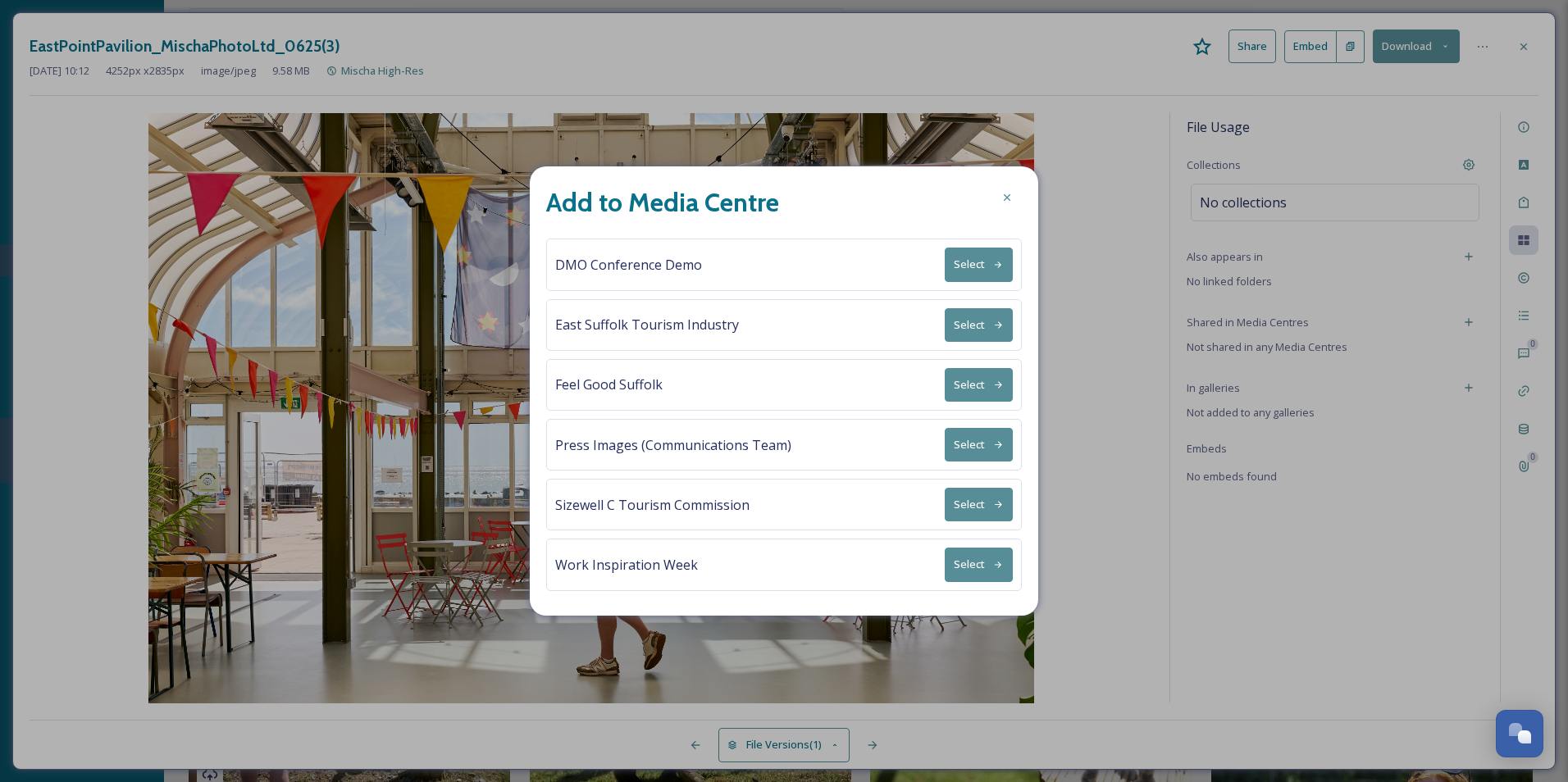
click at [972, 332] on button "Select" at bounding box center [979, 325] width 68 height 34
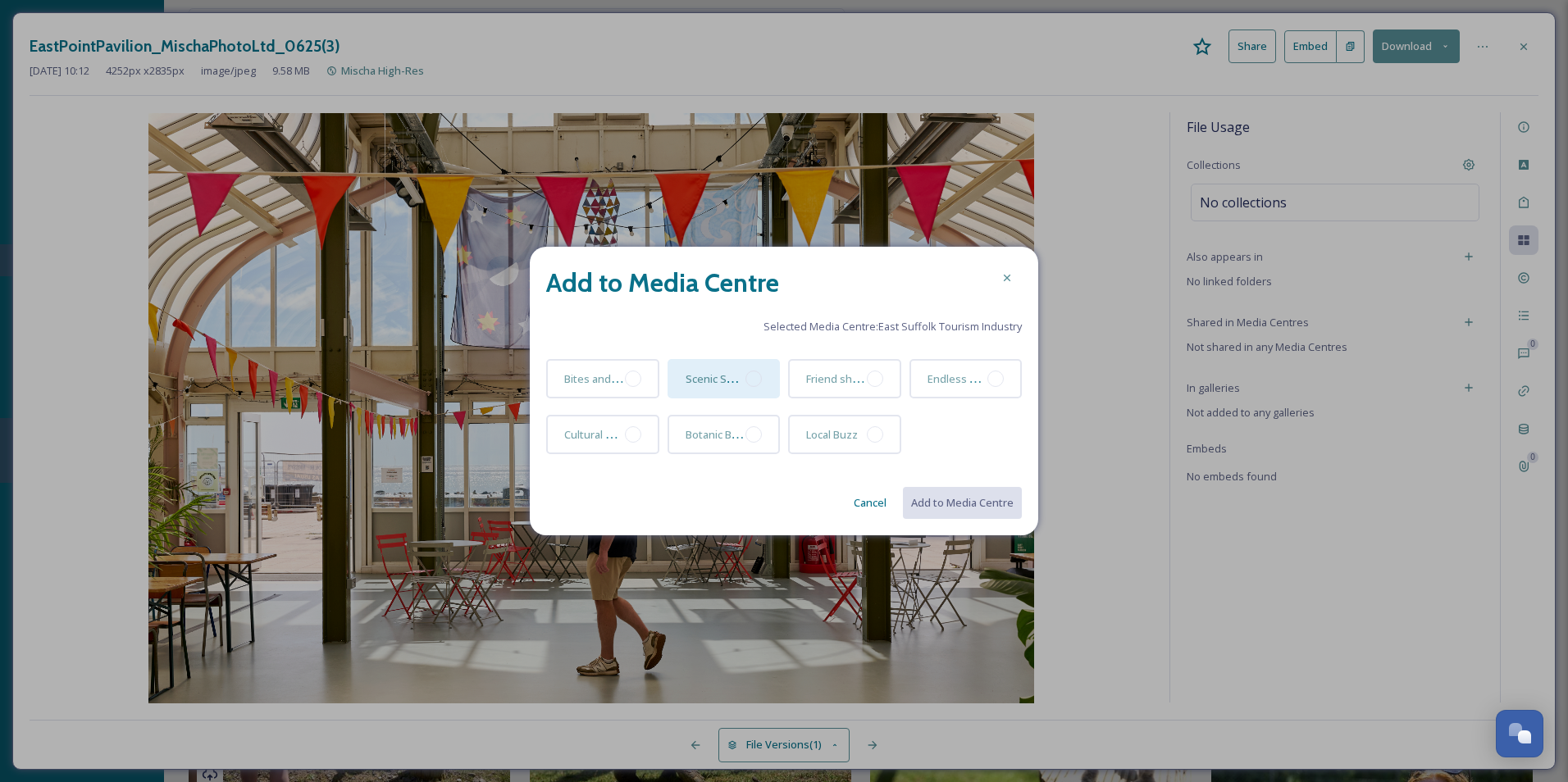
click at [752, 390] on div "Scenic Seafront" at bounding box center [724, 379] width 114 height 40
click at [970, 505] on button "Add to Media Centre" at bounding box center [961, 503] width 120 height 34
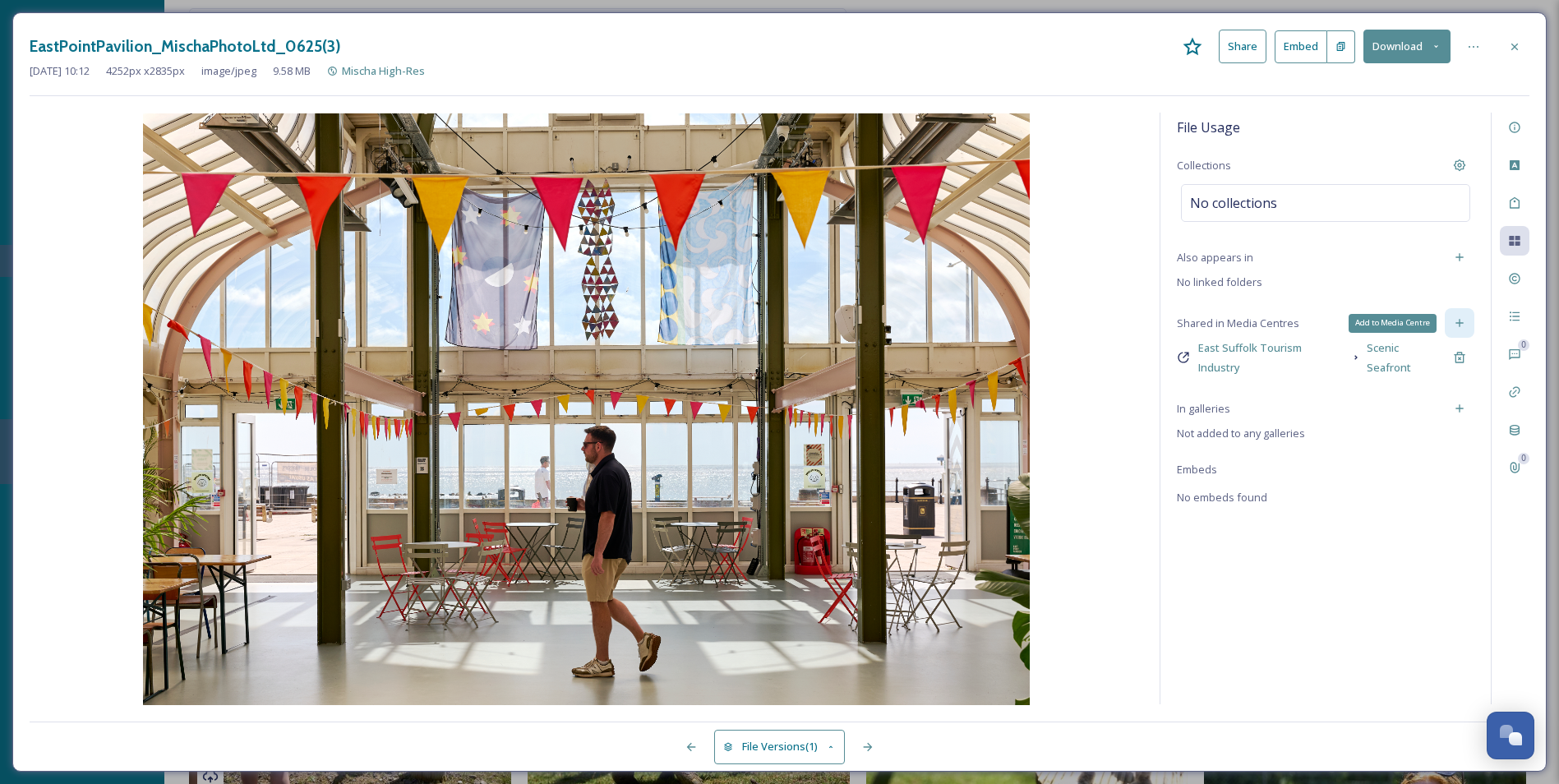
click at [1255, 326] on div "Add to Media Centre" at bounding box center [1460, 323] width 30 height 30
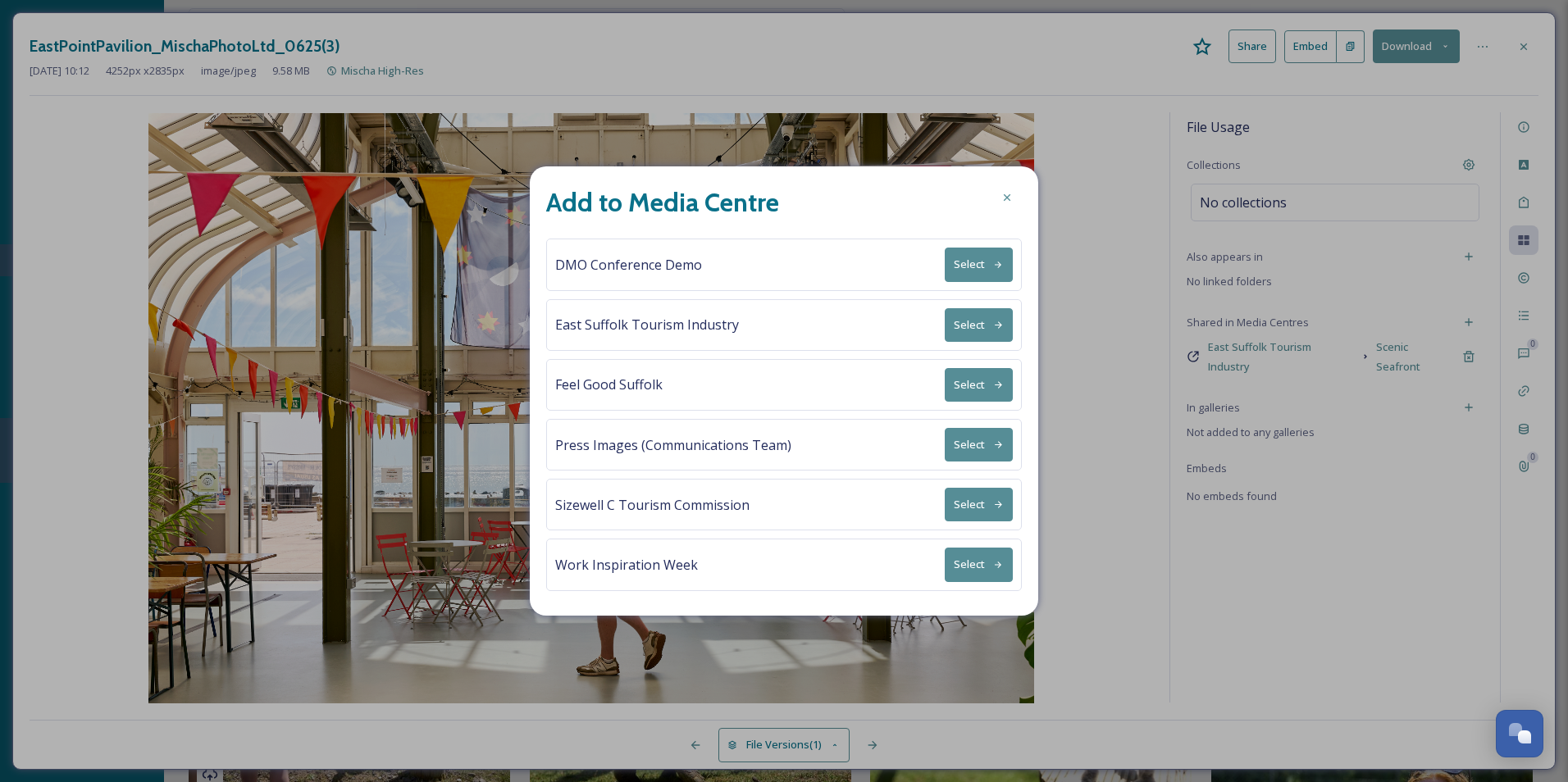
click at [981, 326] on button "Select" at bounding box center [979, 325] width 68 height 34
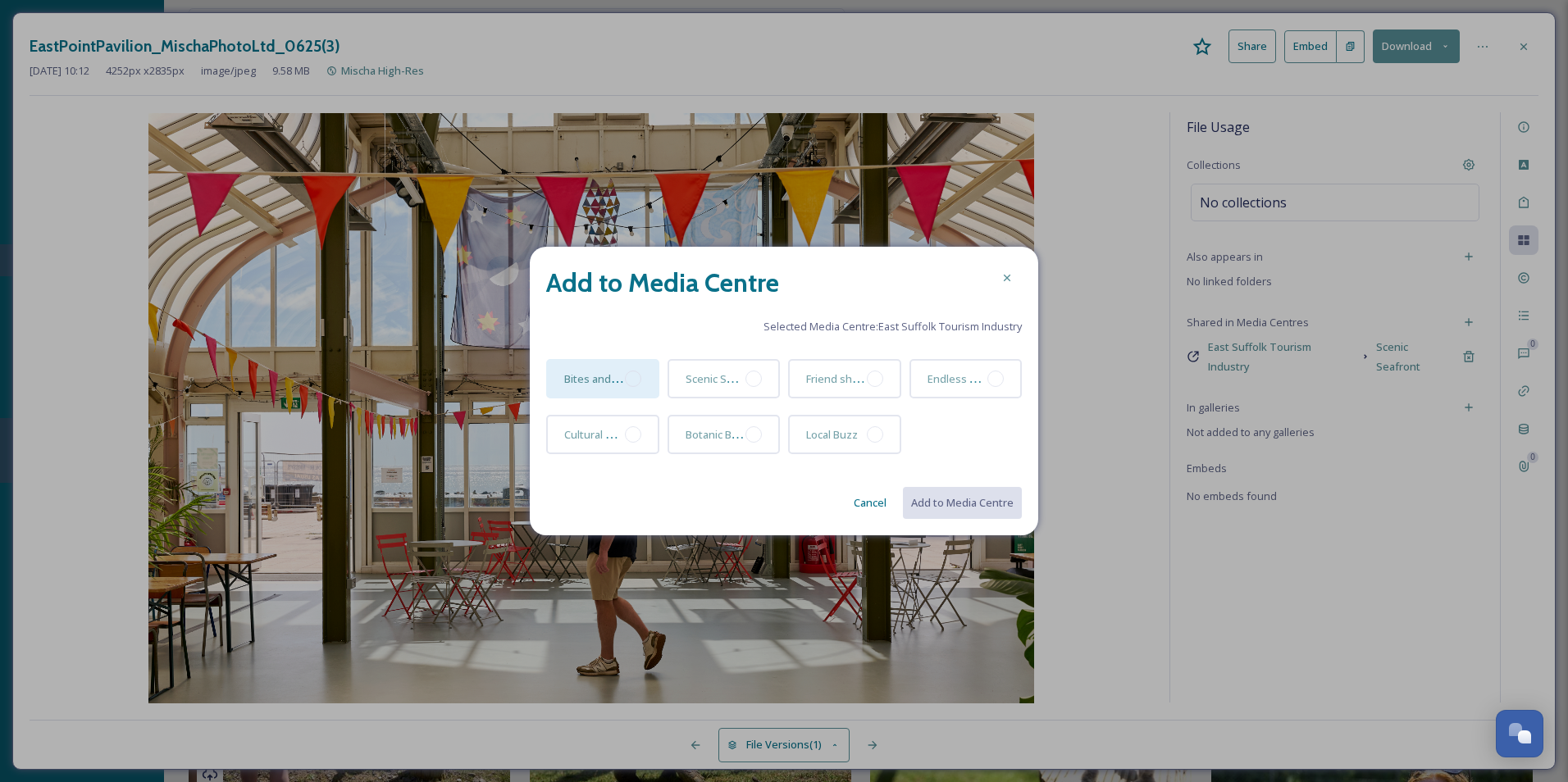
click at [633, 380] on div at bounding box center [633, 379] width 17 height 17
click at [634, 379] on icon at bounding box center [632, 378] width 9 height 7
click at [593, 376] on span "Bites and Bevs" at bounding box center [601, 377] width 74 height 16
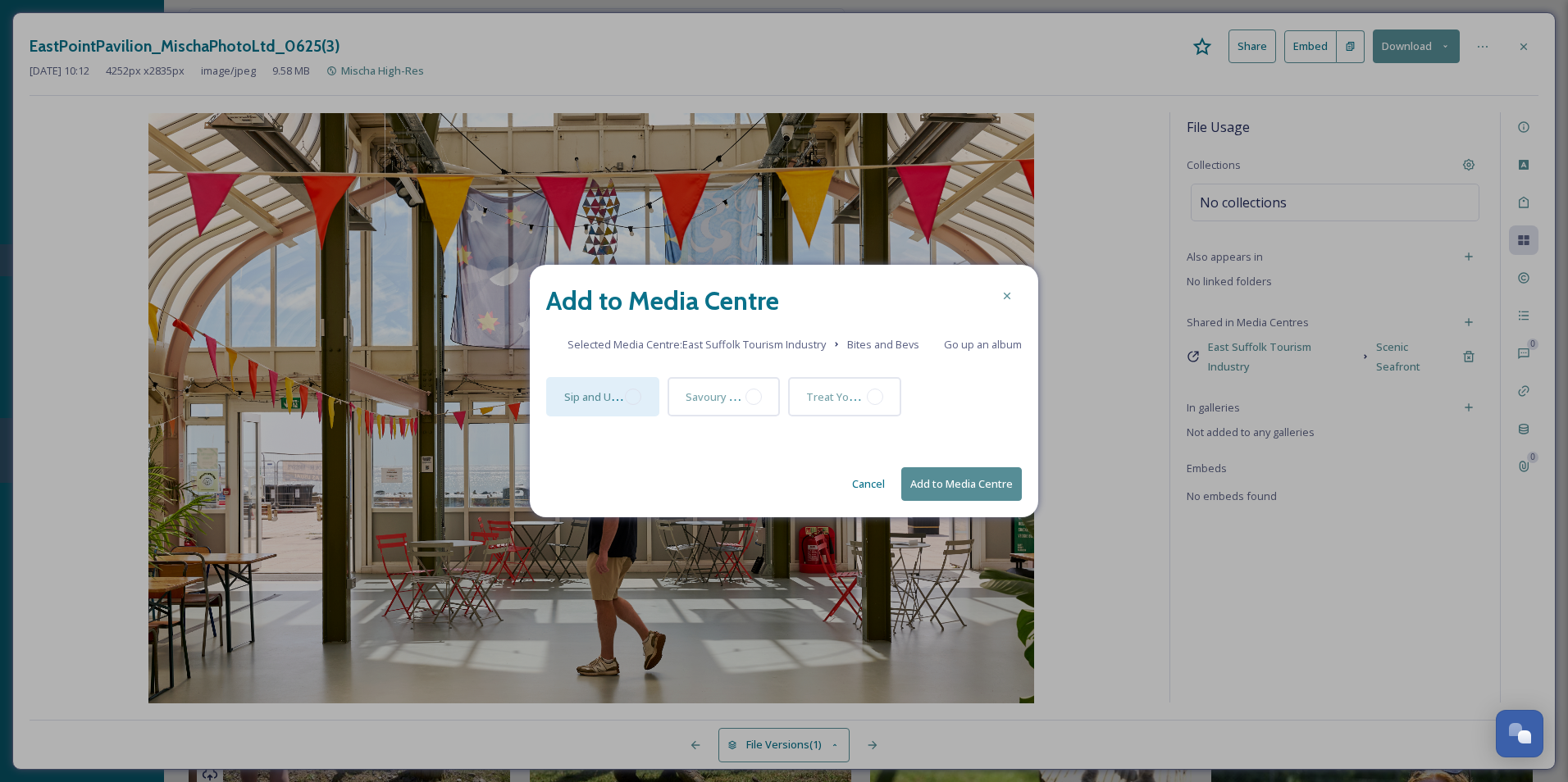
click at [634, 397] on div at bounding box center [633, 397] width 17 height 17
click at [977, 475] on button "Add to Media Centre" at bounding box center [961, 484] width 120 height 34
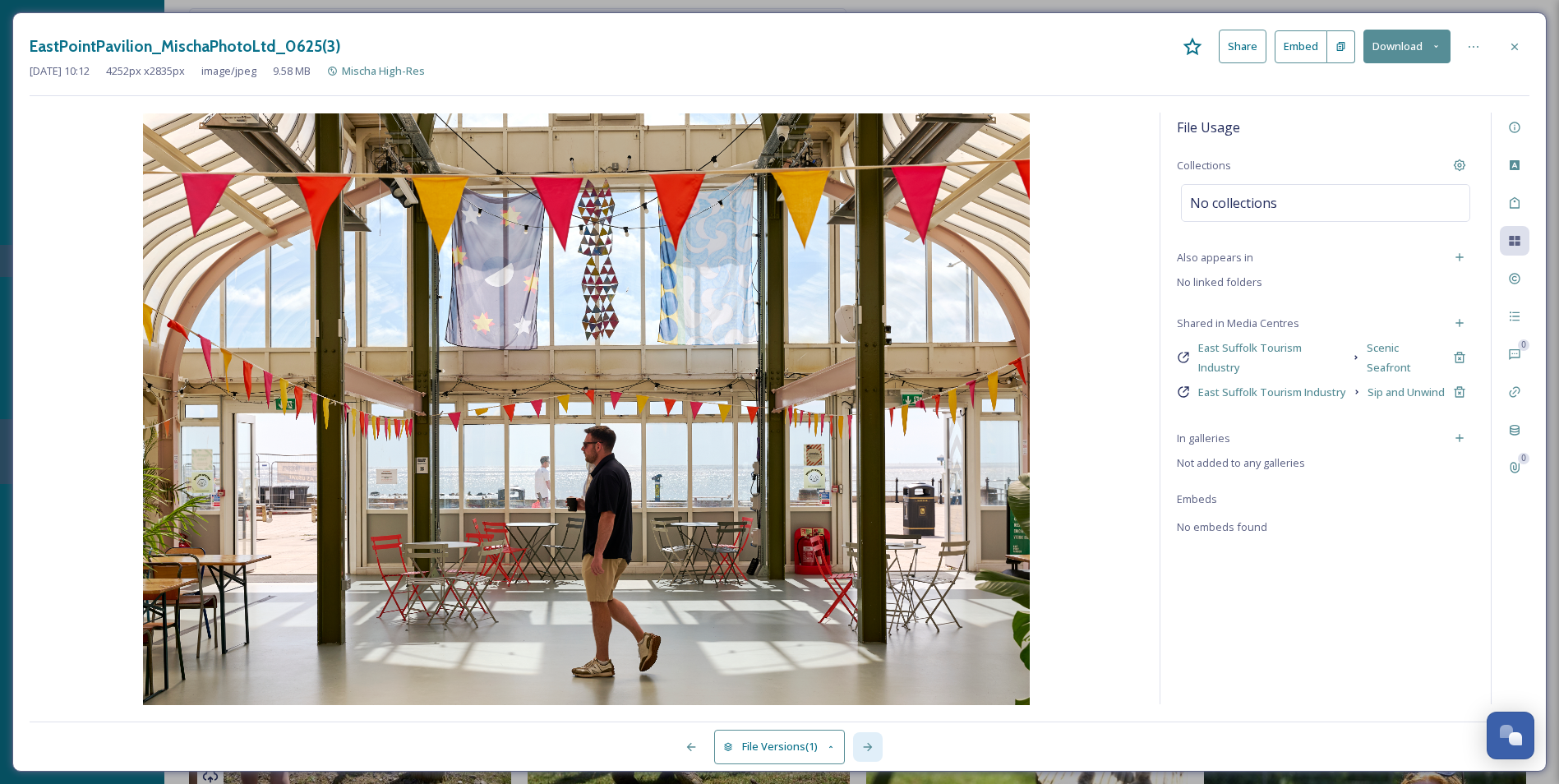
click at [871, 605] on div at bounding box center [868, 747] width 30 height 30
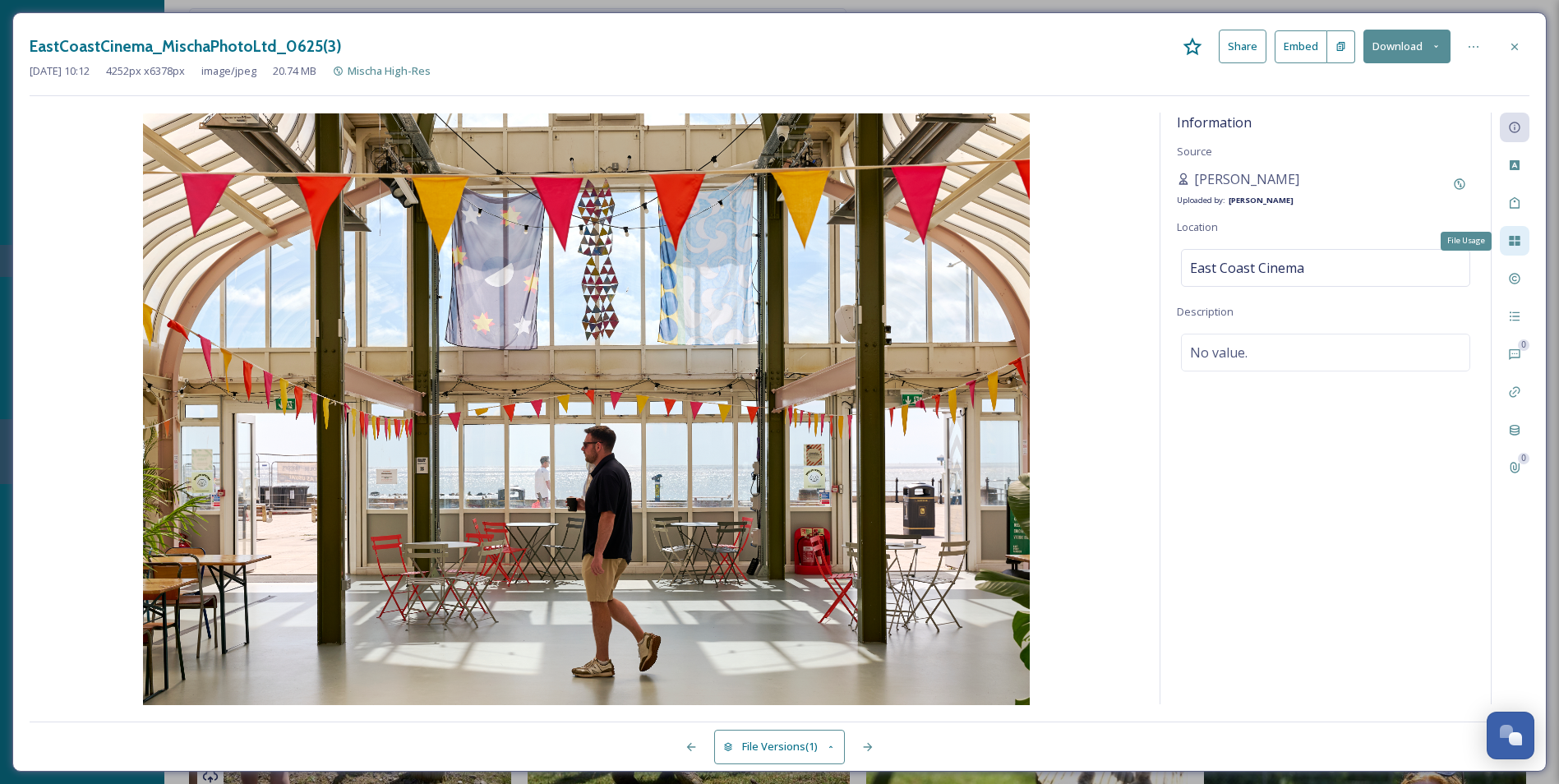
click at [1255, 249] on div "File Usage" at bounding box center [1515, 241] width 30 height 30
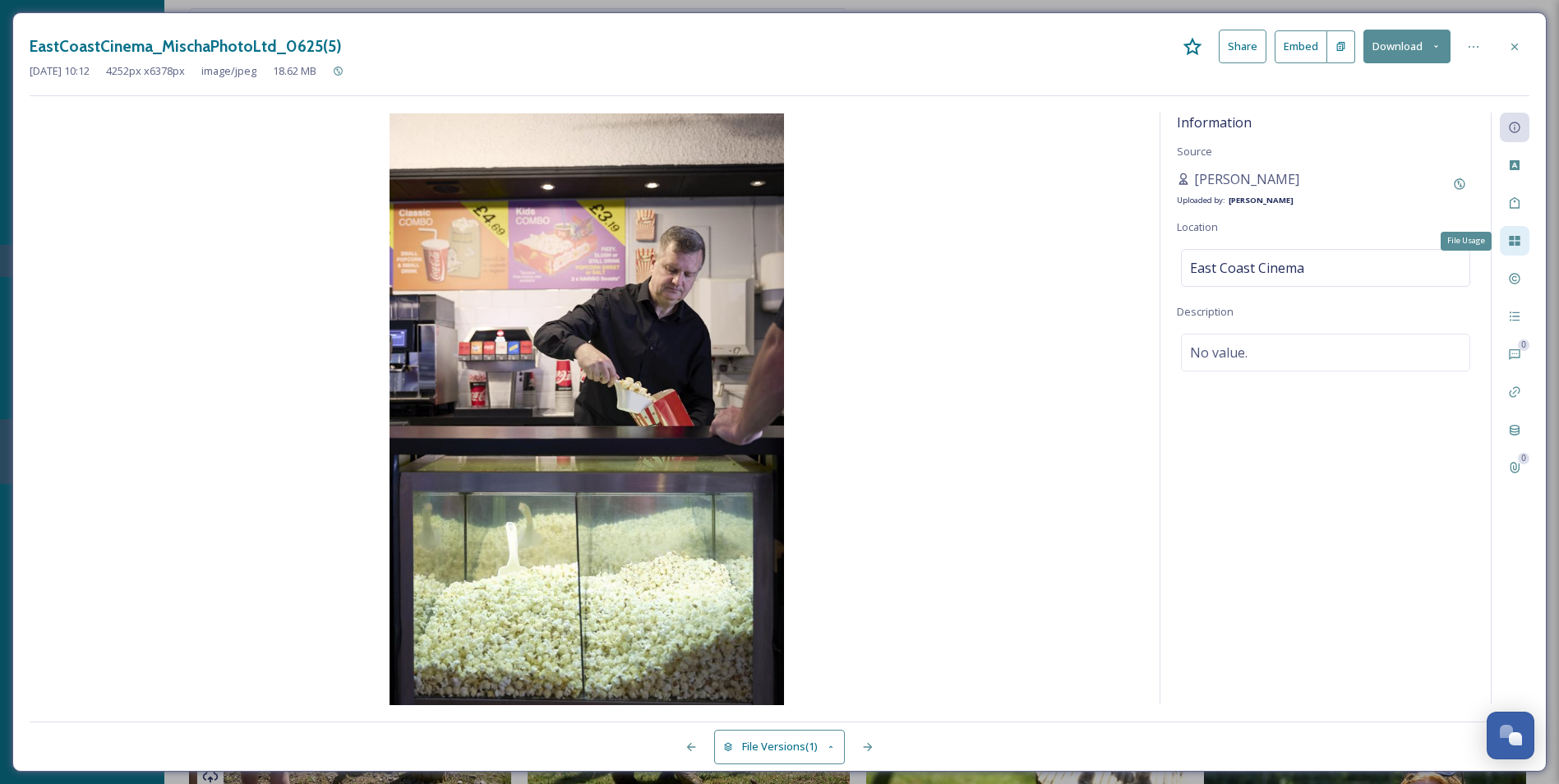
click at [1255, 246] on icon at bounding box center [1514, 241] width 11 height 10
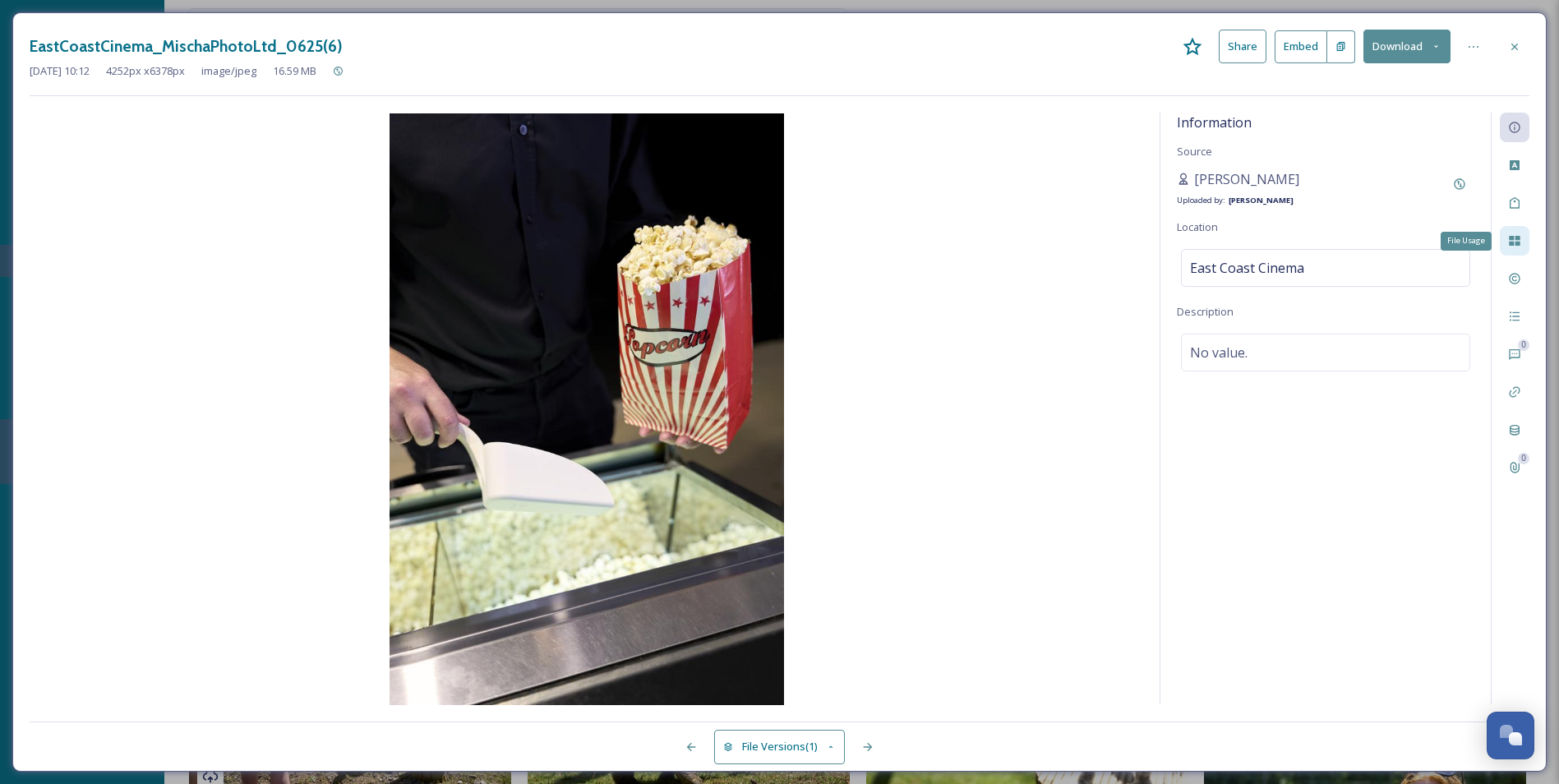
click at [1255, 241] on icon at bounding box center [1515, 241] width 13 height 13
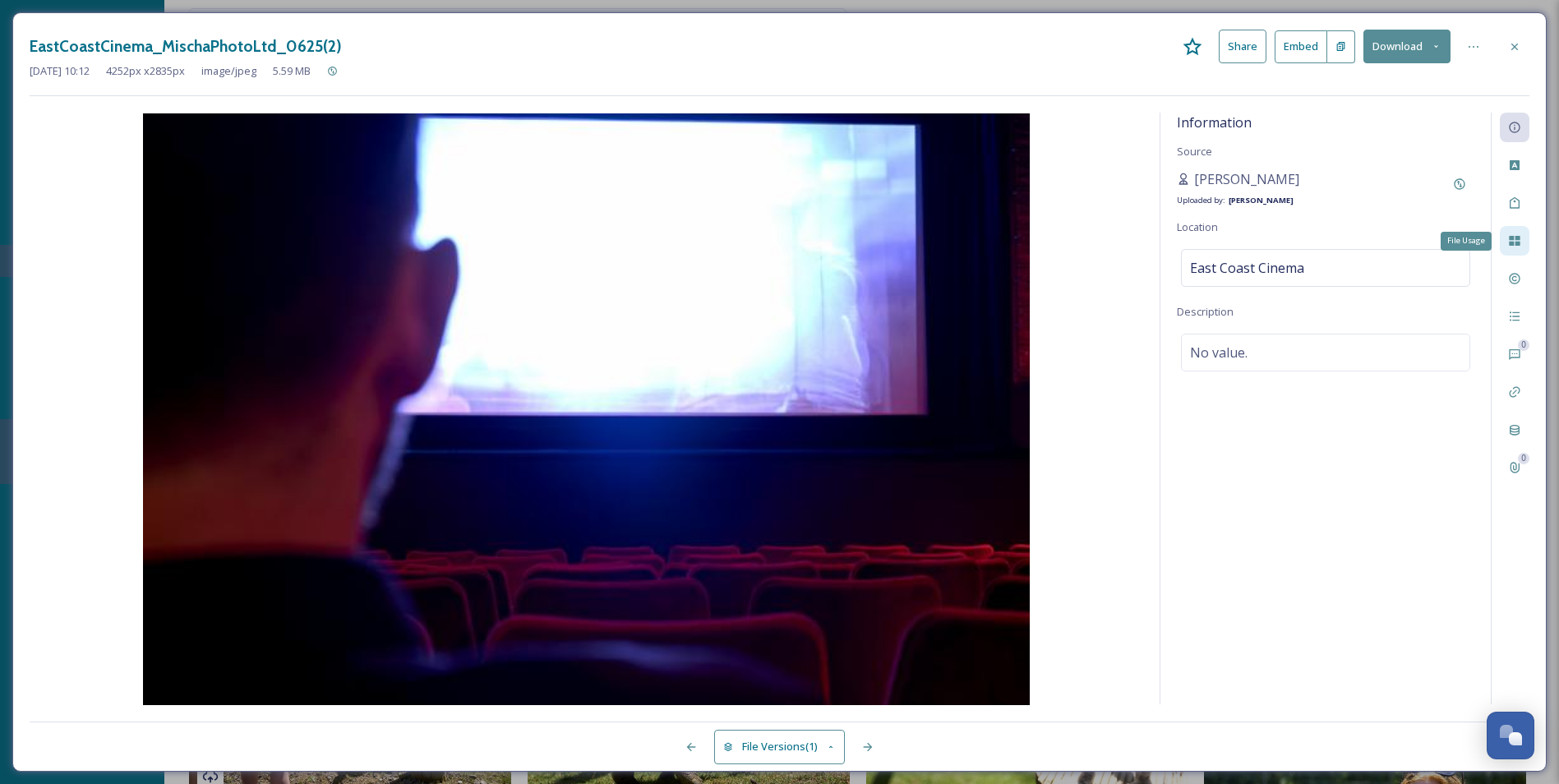
click at [1255, 245] on div "File Usage" at bounding box center [1515, 241] width 30 height 30
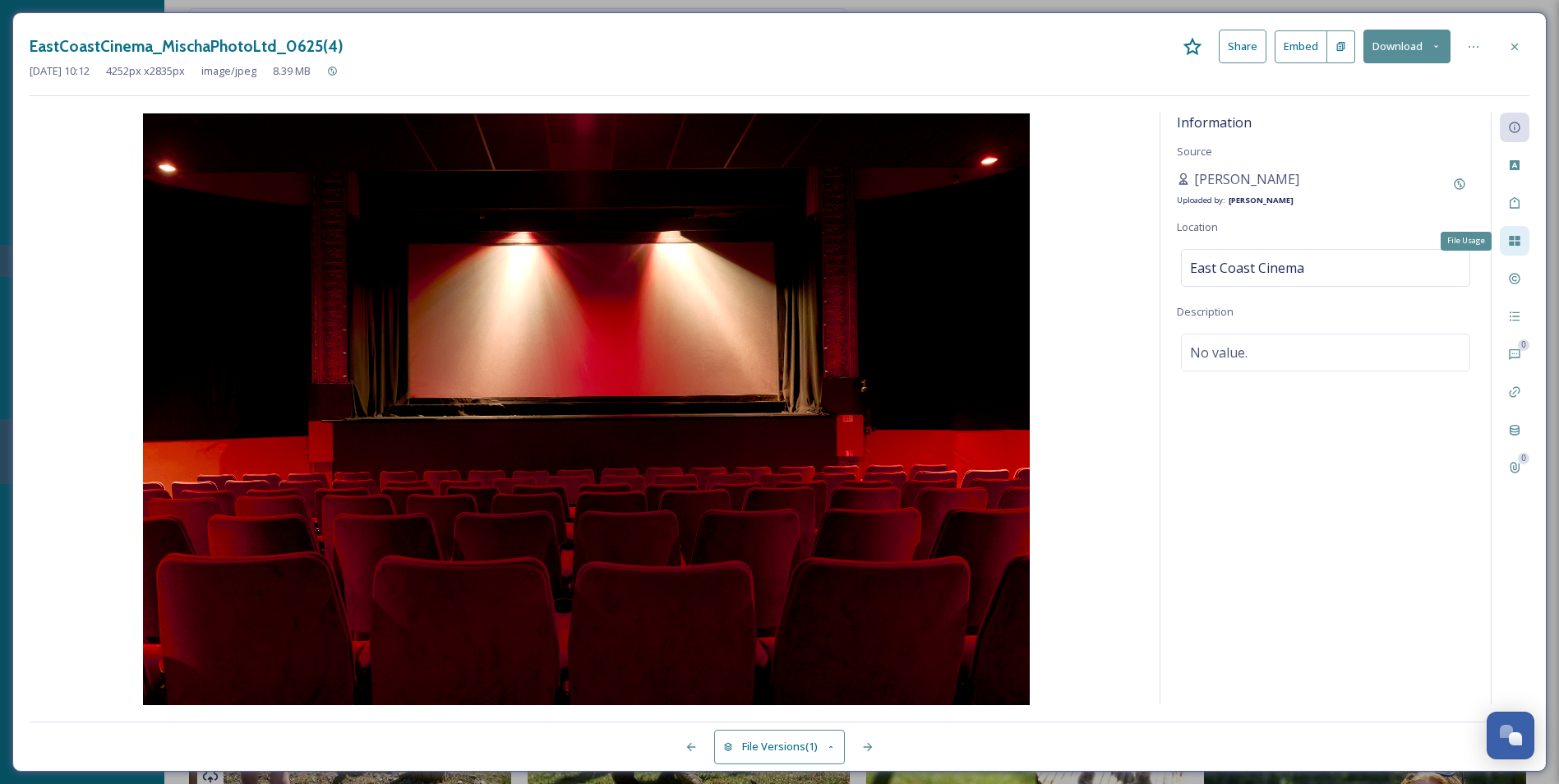
click at [1255, 245] on icon at bounding box center [1514, 241] width 11 height 10
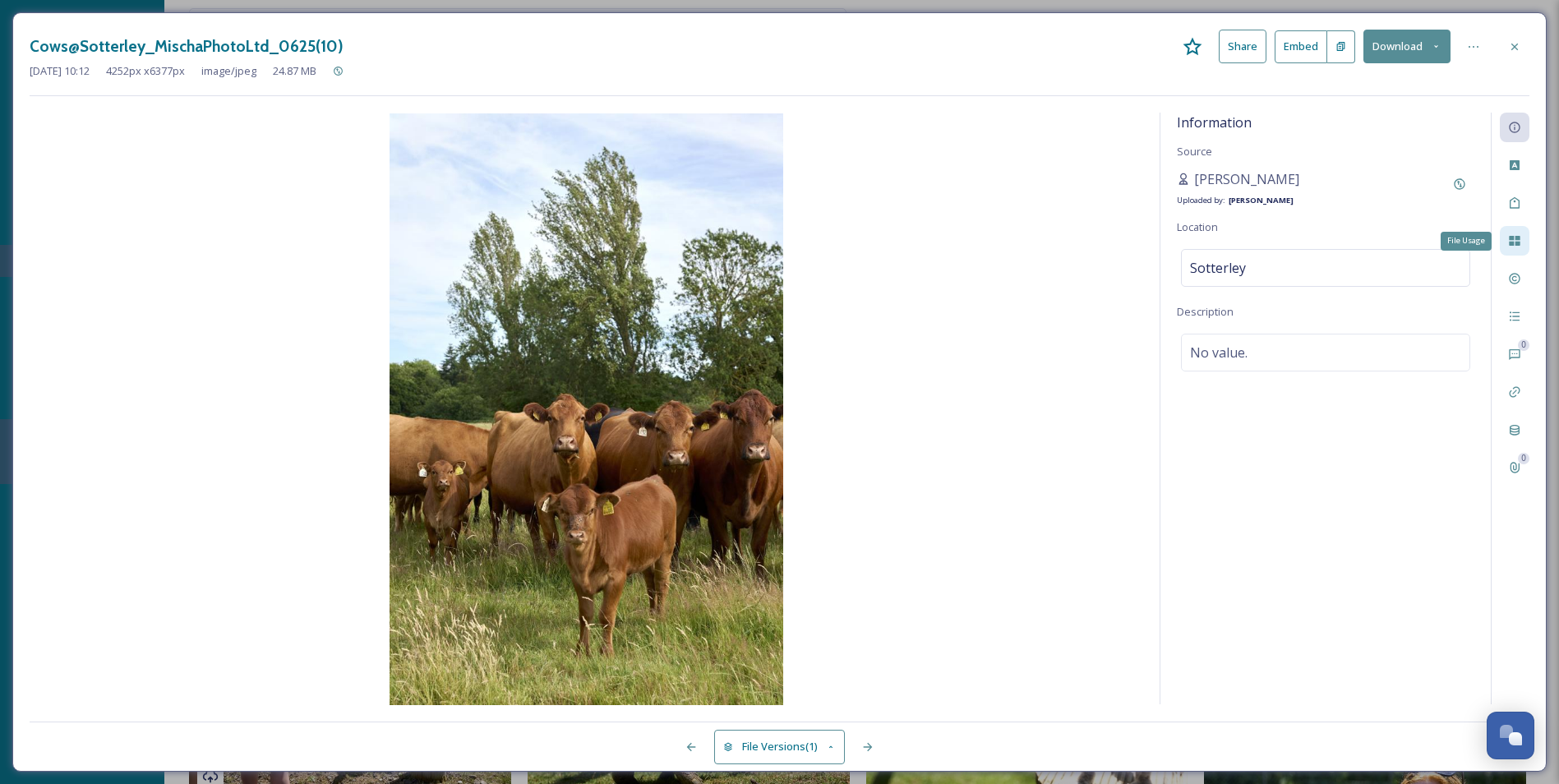
click at [1255, 245] on icon at bounding box center [1514, 241] width 11 height 10
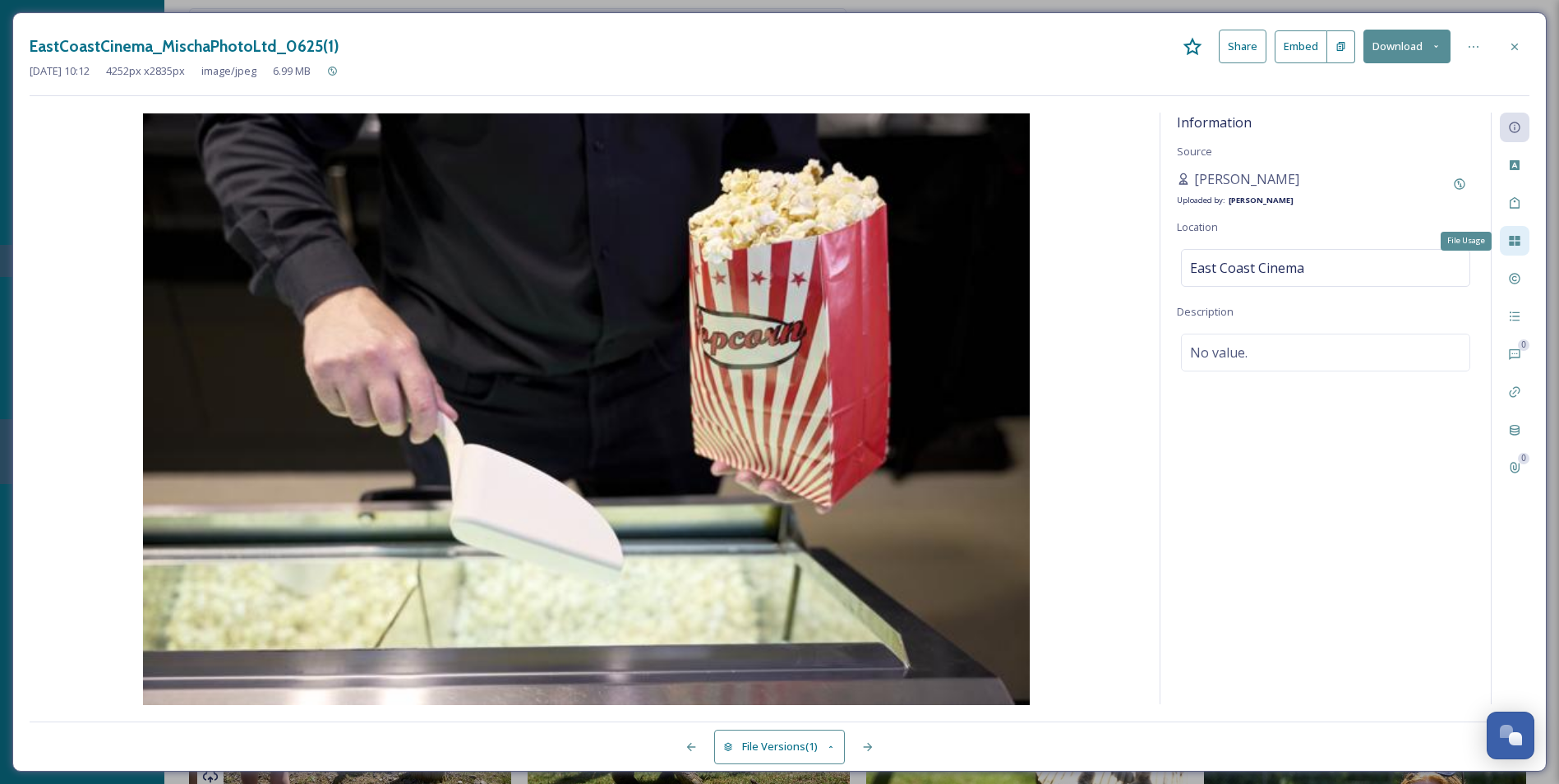
click at [1255, 245] on icon at bounding box center [1514, 241] width 11 height 10
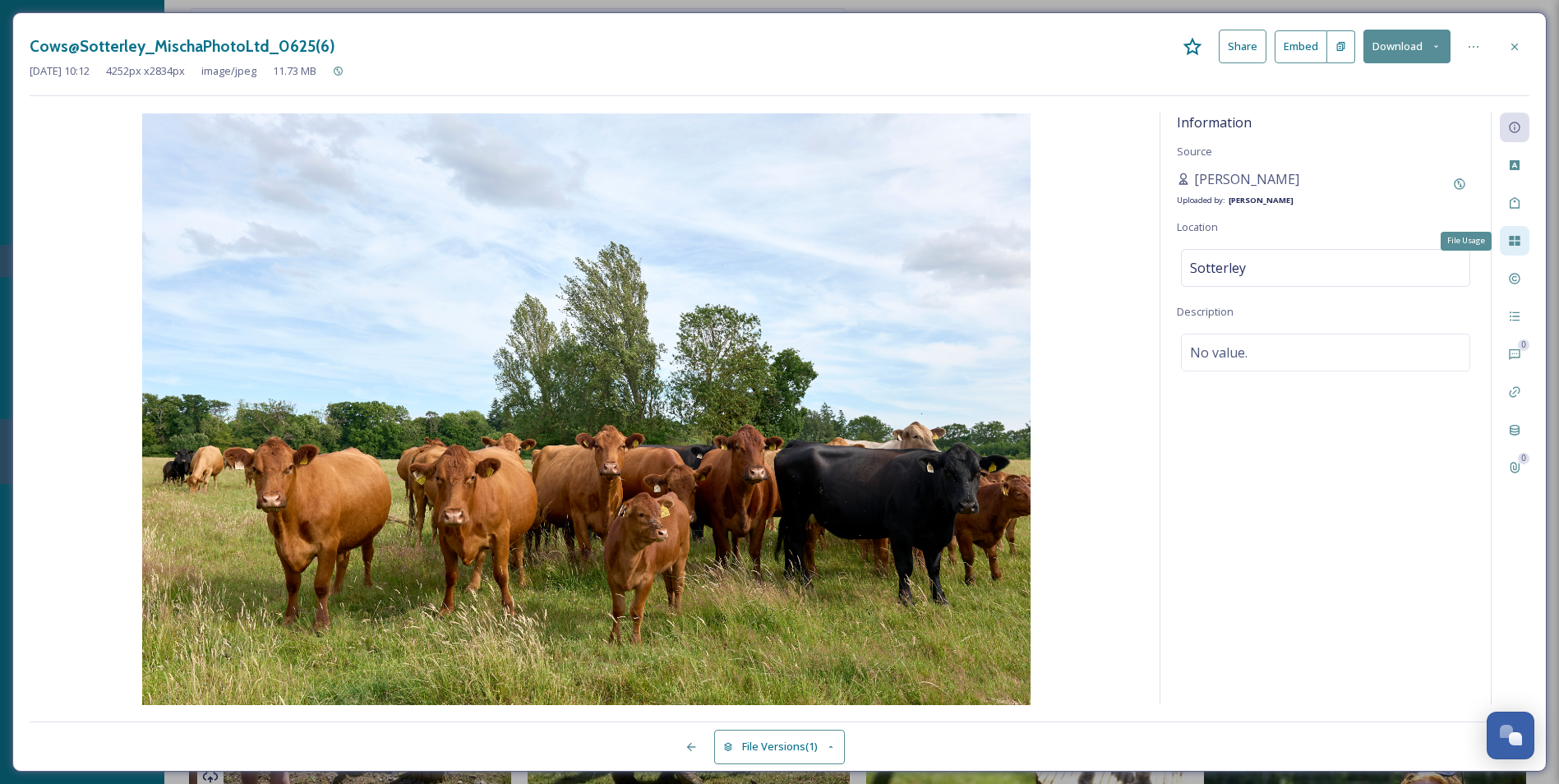
click at [1255, 245] on icon at bounding box center [1514, 241] width 11 height 10
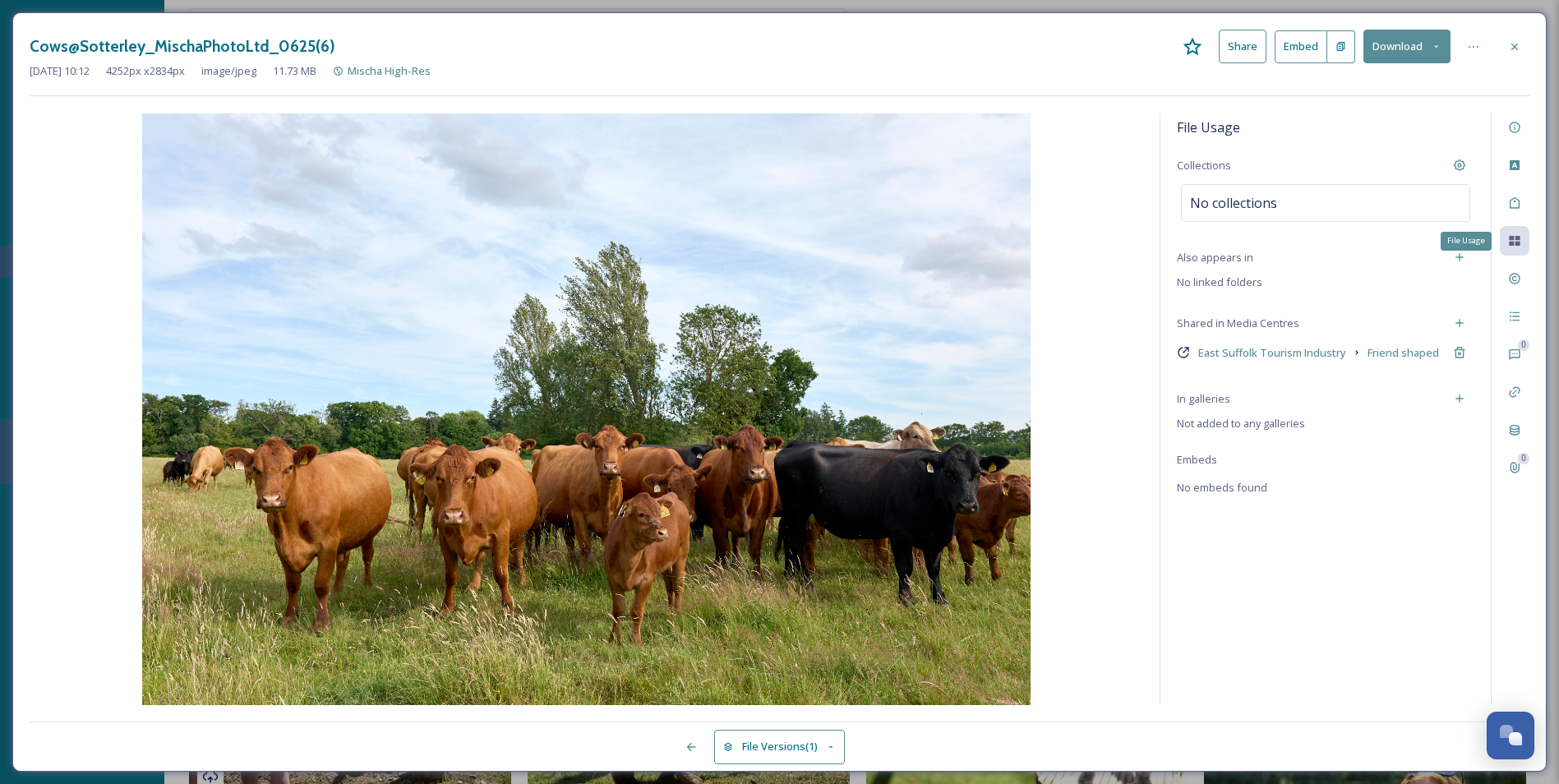
click at [1255, 245] on icon at bounding box center [1514, 241] width 11 height 10
click at [1255, 51] on icon at bounding box center [1515, 47] width 13 height 13
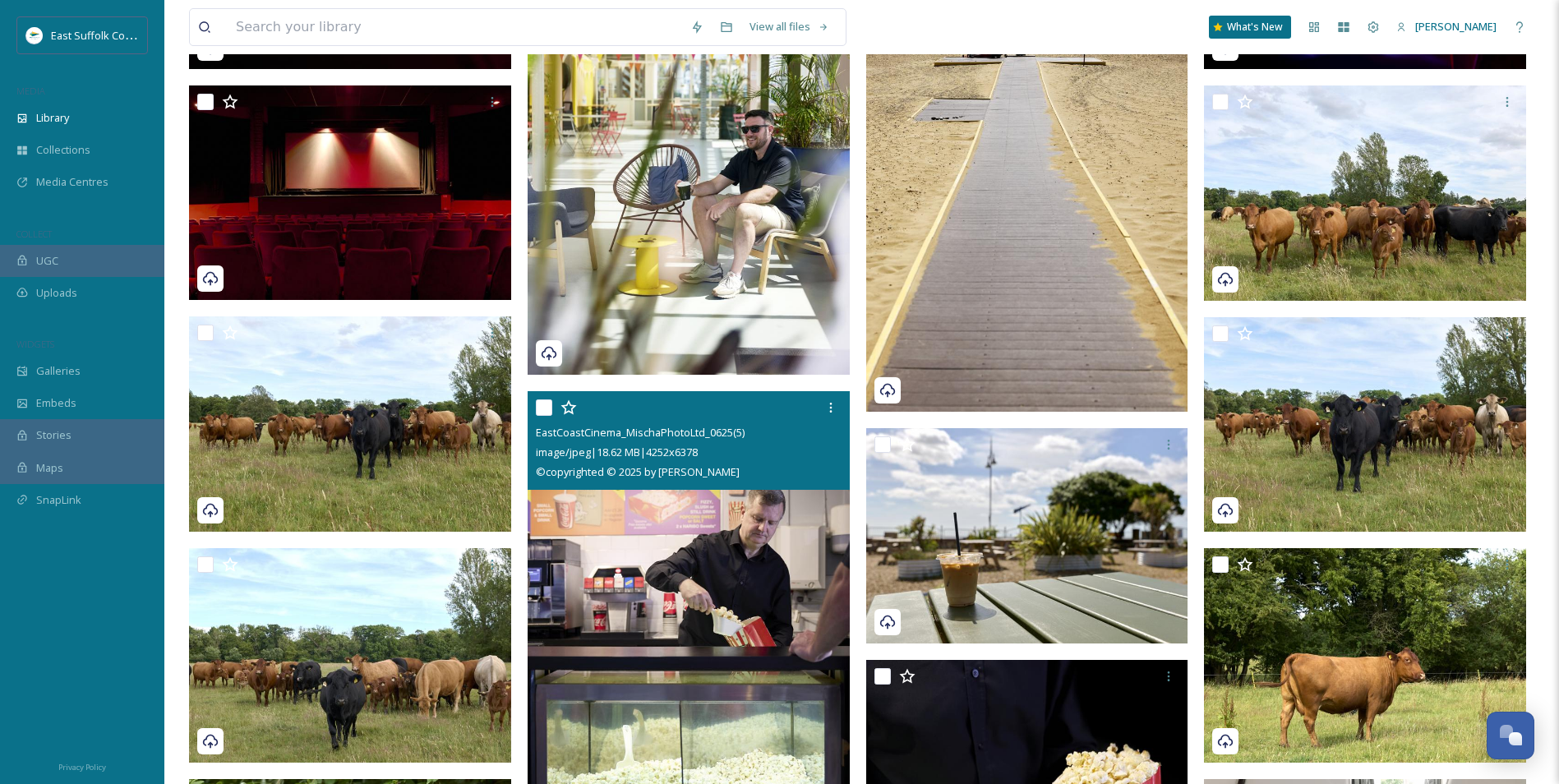
scroll to position [7253, 0]
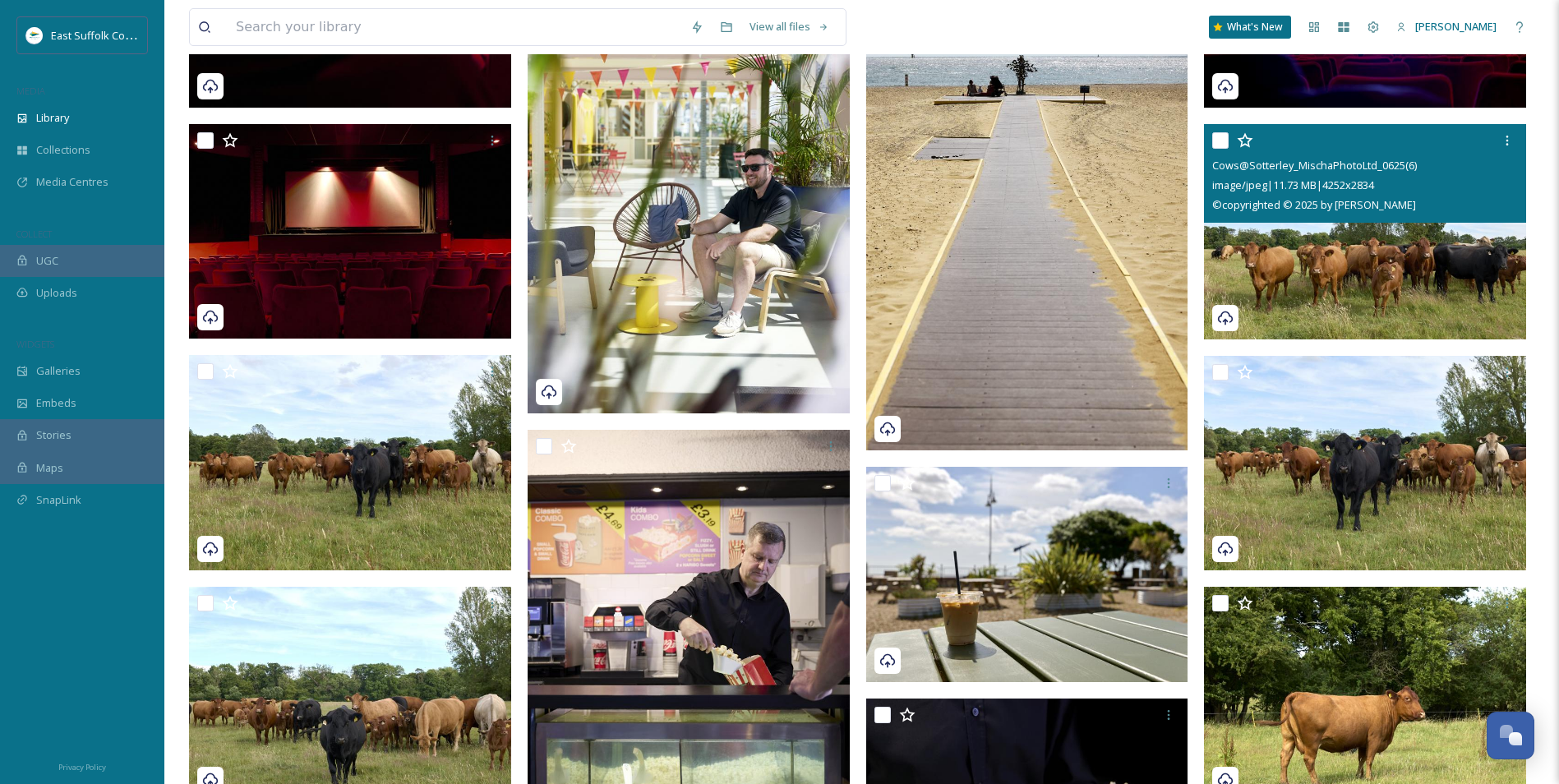
click at [1255, 217] on div "Cows@Sotterley_MischaPhotoLtd_0625(6) image/jpeg | 11.73 MB | 4252 x 2834 © cop…" at bounding box center [1365, 173] width 322 height 99
click at [1255, 257] on img at bounding box center [1365, 231] width 322 height 215
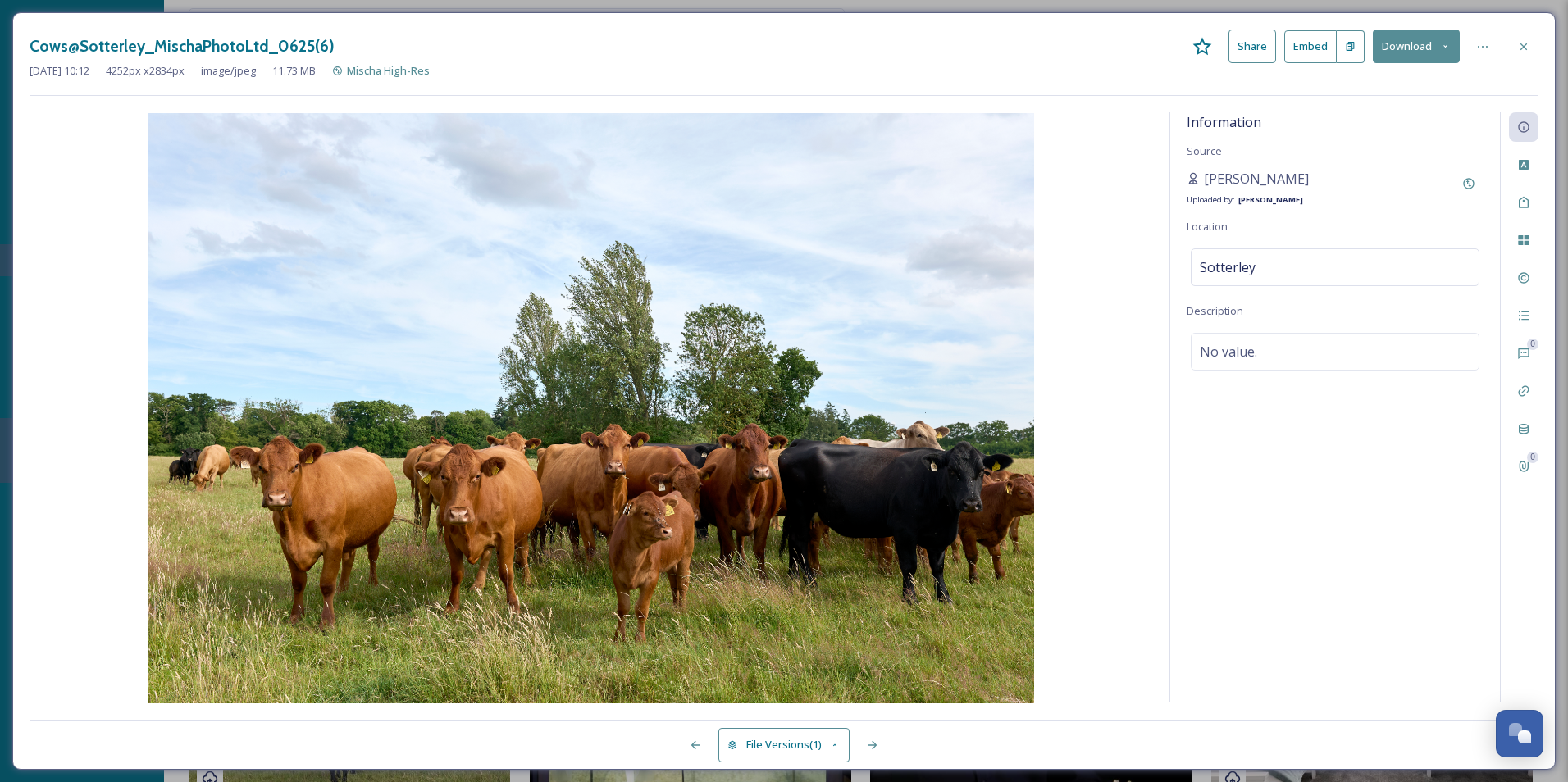
click at [1252, 604] on div "Information Source Mischa Haller Uploaded by: Jake Snell Location Sotterley Des…" at bounding box center [1335, 408] width 330 height 591
click at [1252, 237] on div "File Usage" at bounding box center [1524, 240] width 30 height 30
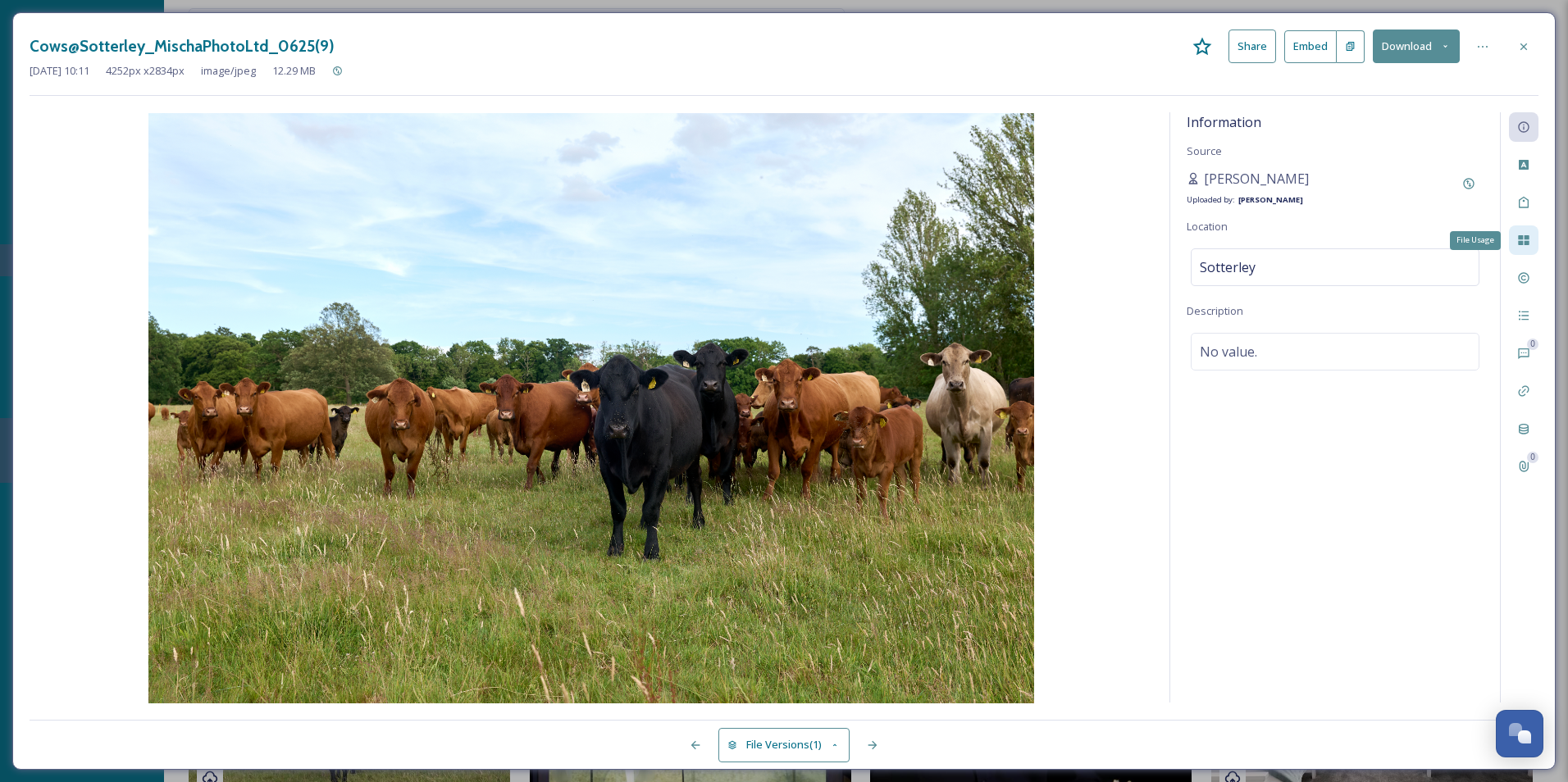
click at [1252, 243] on icon at bounding box center [1523, 240] width 11 height 10
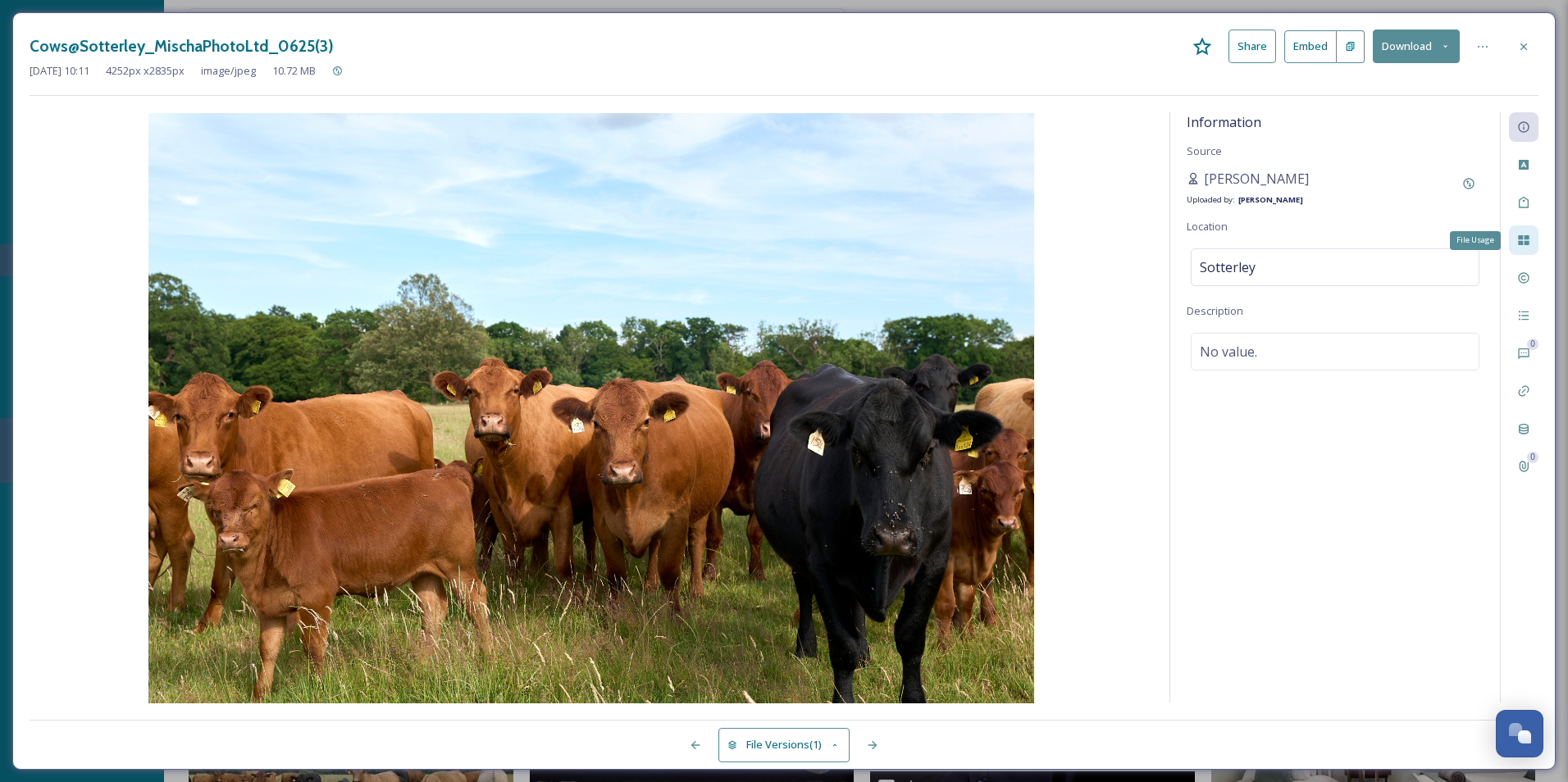
click at [1252, 249] on div "File Usage" at bounding box center [1524, 240] width 30 height 30
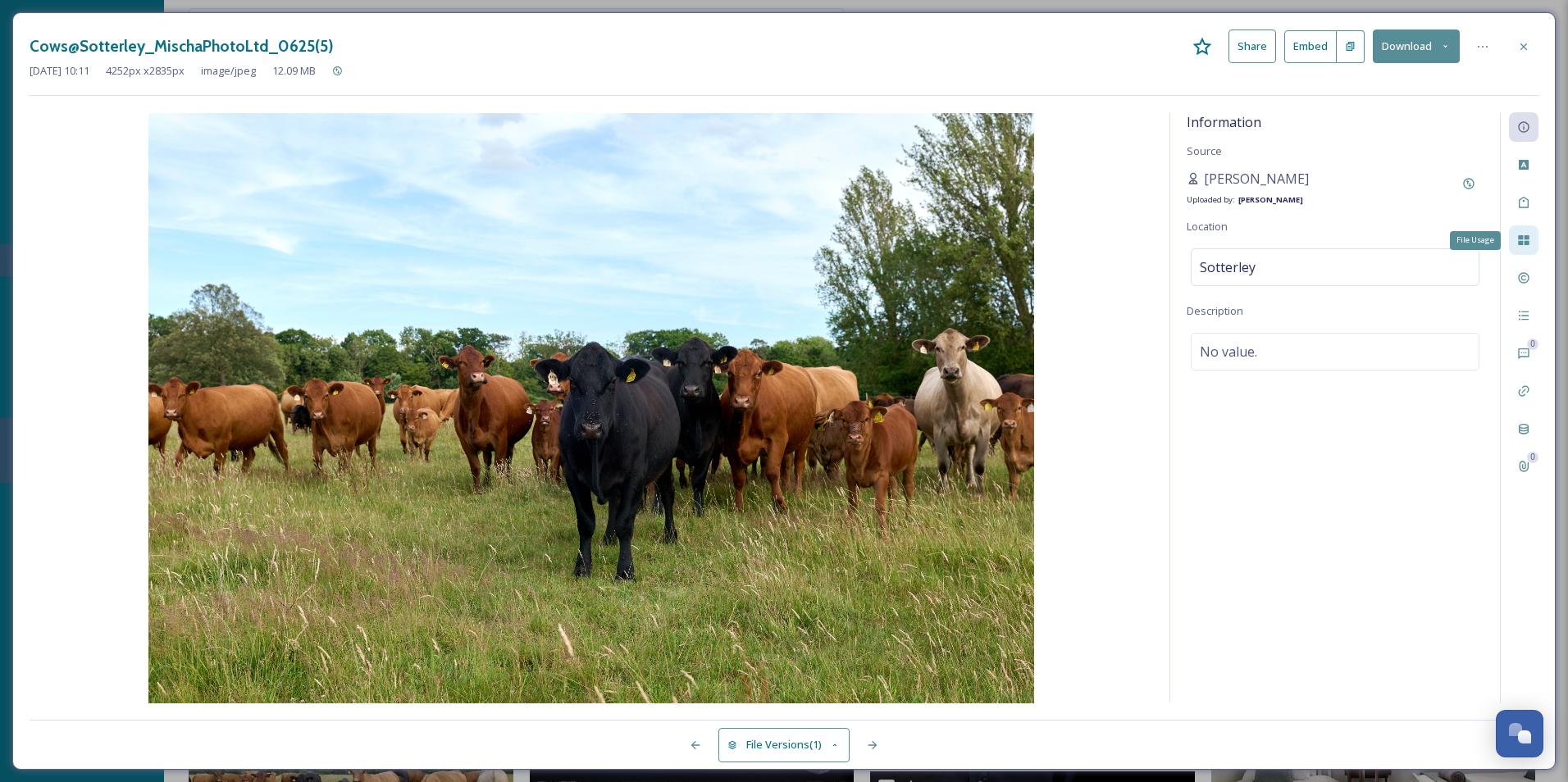
click at [1252, 246] on icon at bounding box center [1524, 240] width 13 height 13
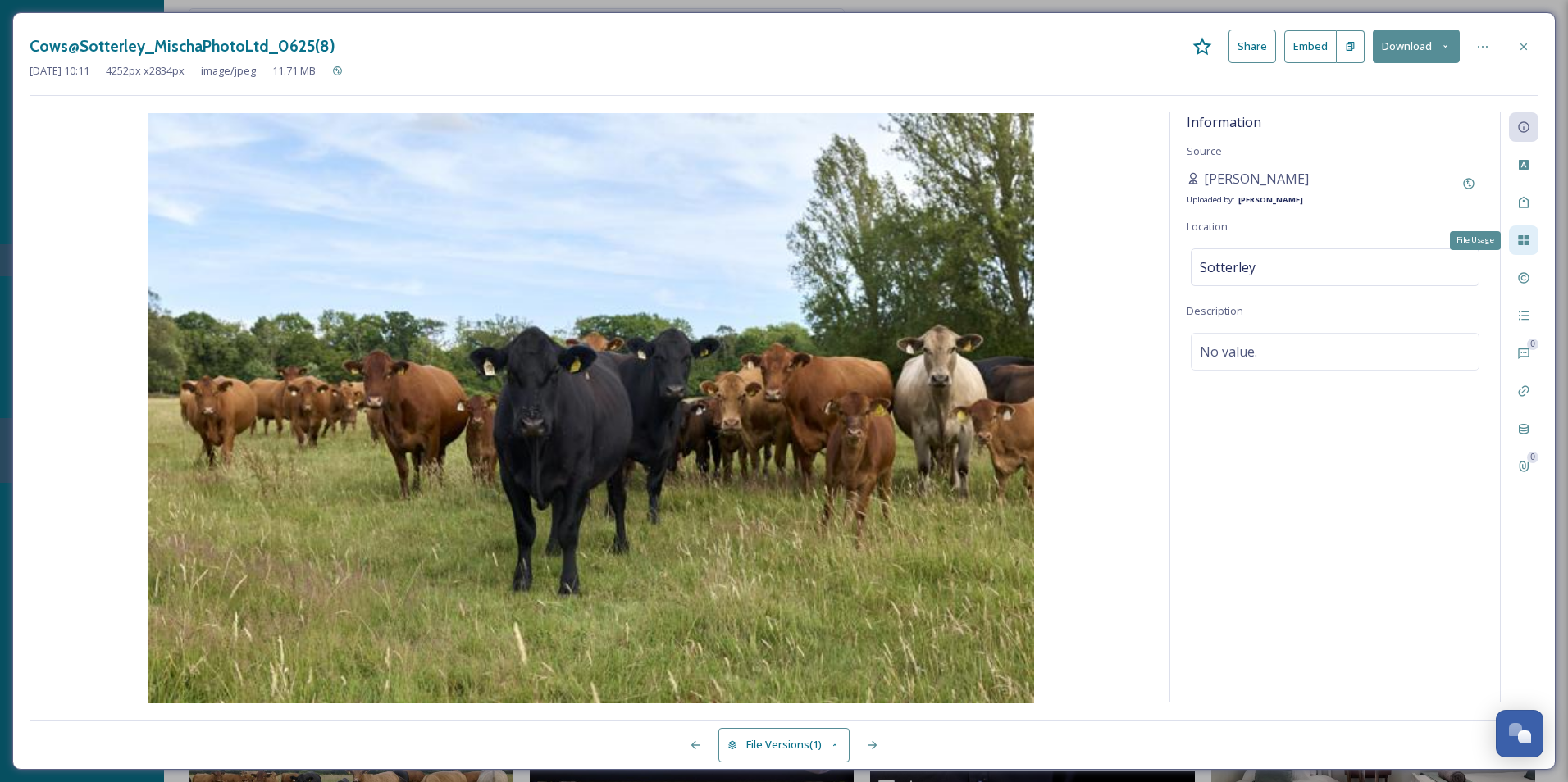
click at [1252, 246] on icon at bounding box center [1524, 240] width 13 height 13
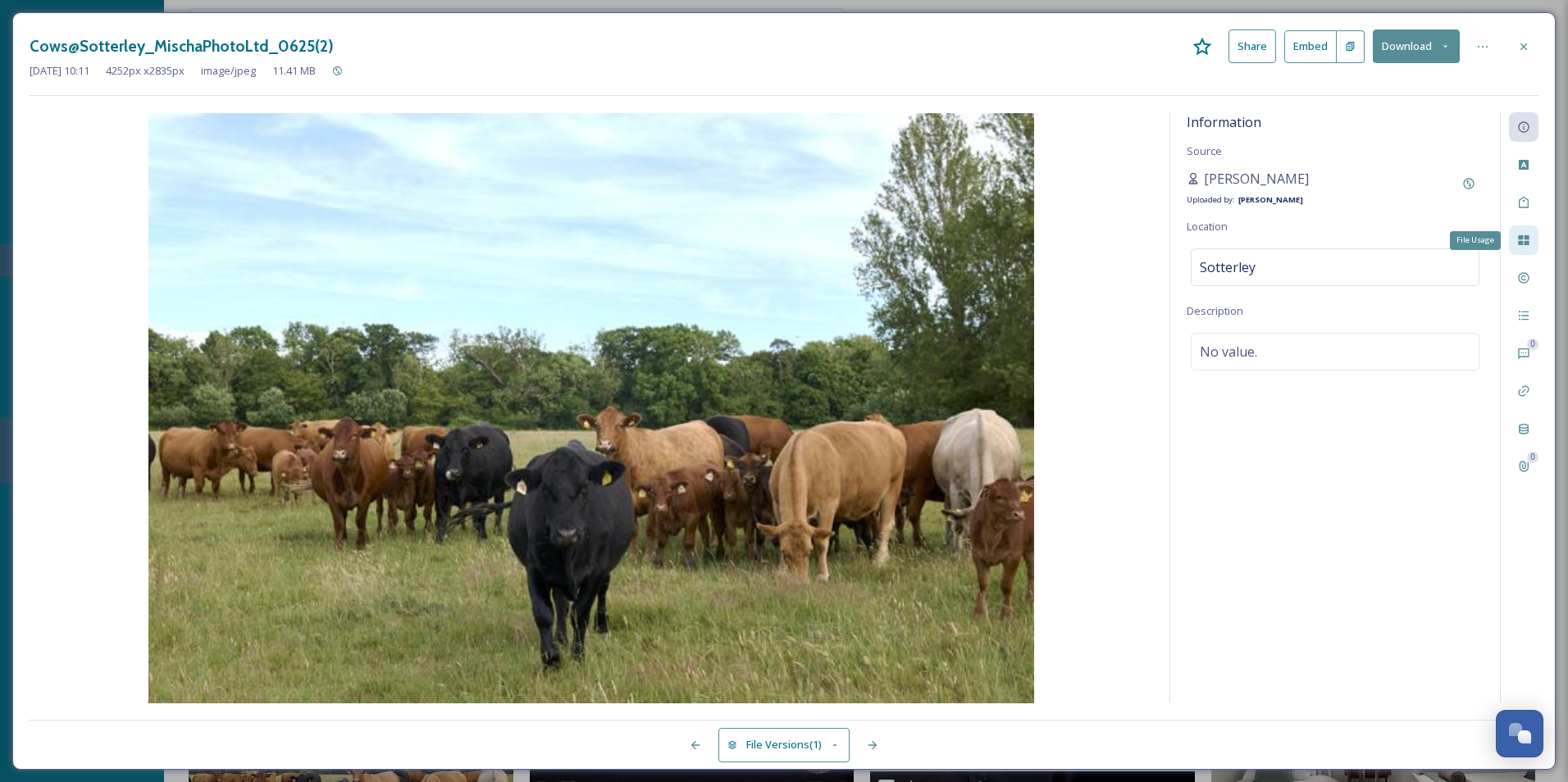
click at [1252, 246] on icon at bounding box center [1524, 240] width 13 height 13
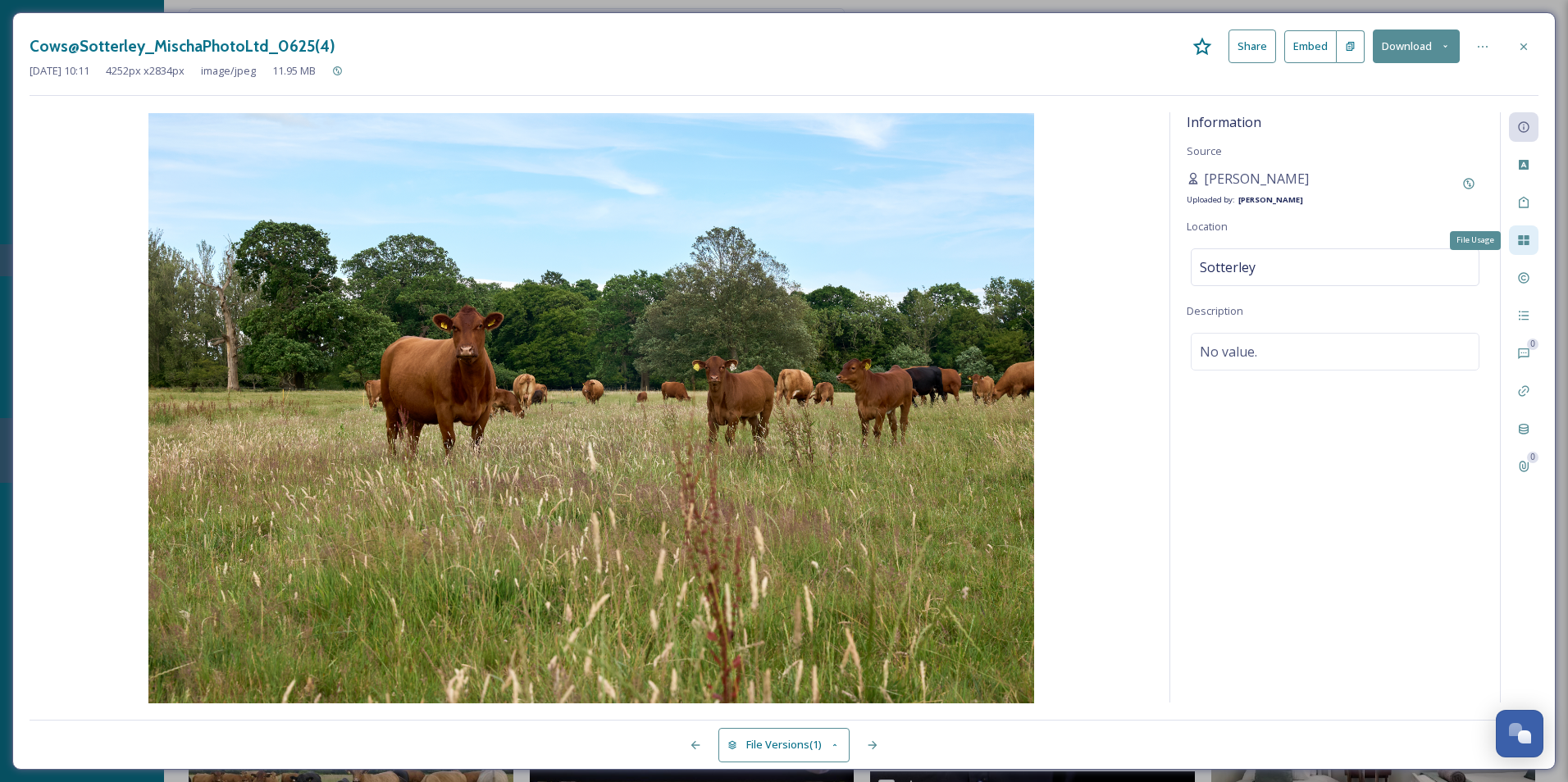
click at [1252, 246] on icon at bounding box center [1524, 240] width 13 height 13
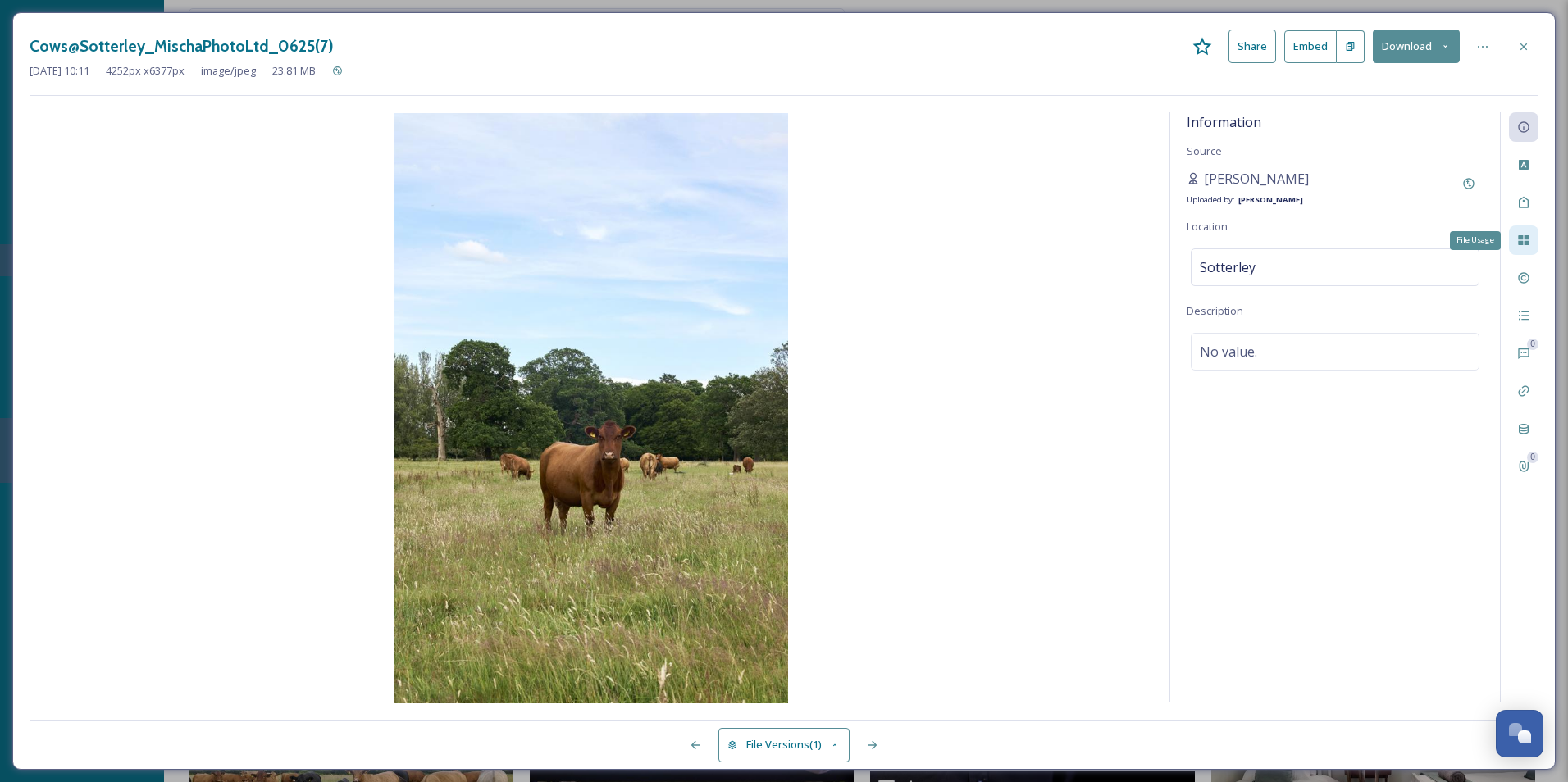
click at [1252, 246] on icon at bounding box center [1524, 240] width 13 height 13
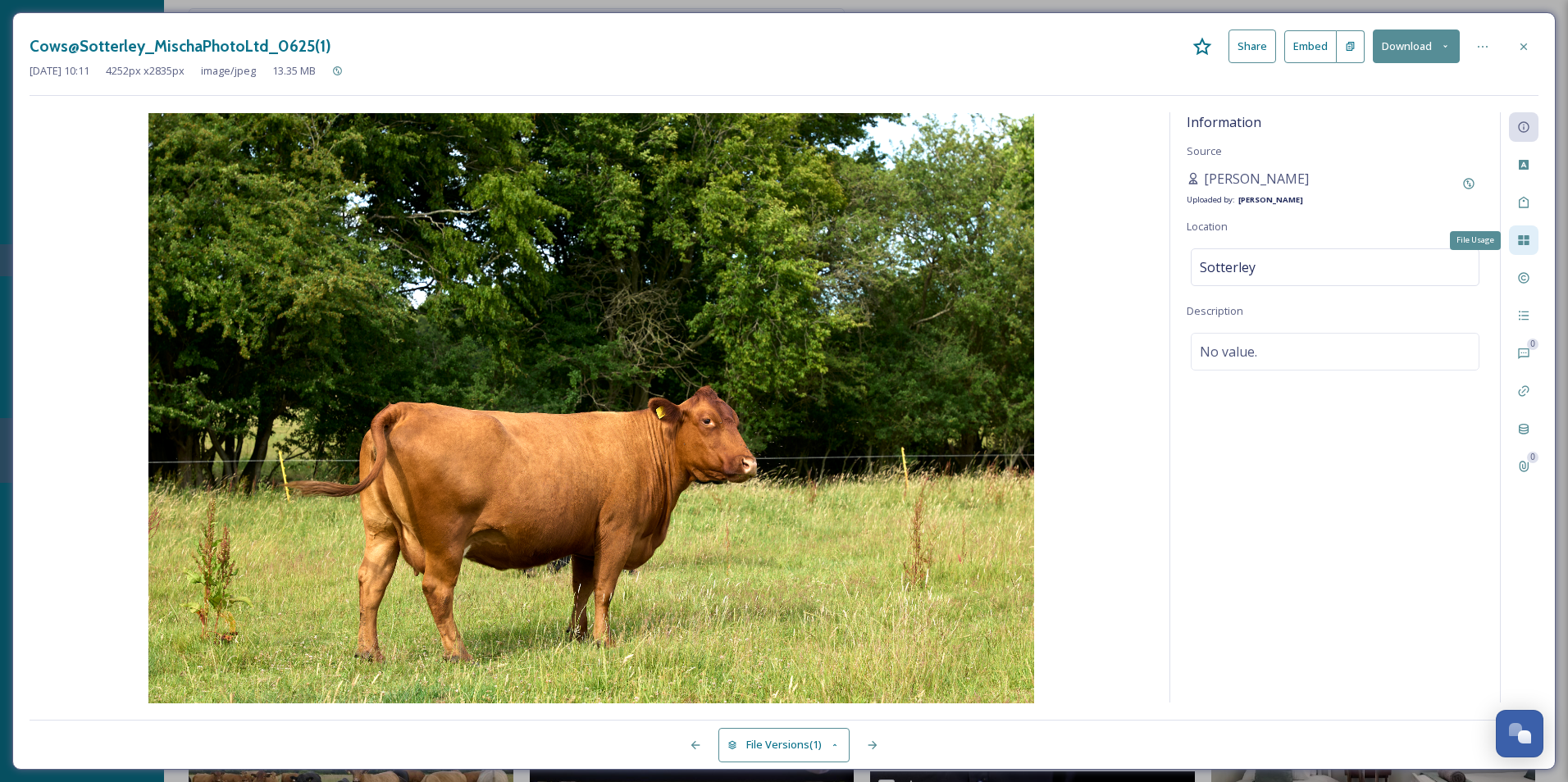
click at [1252, 246] on icon at bounding box center [1524, 240] width 13 height 13
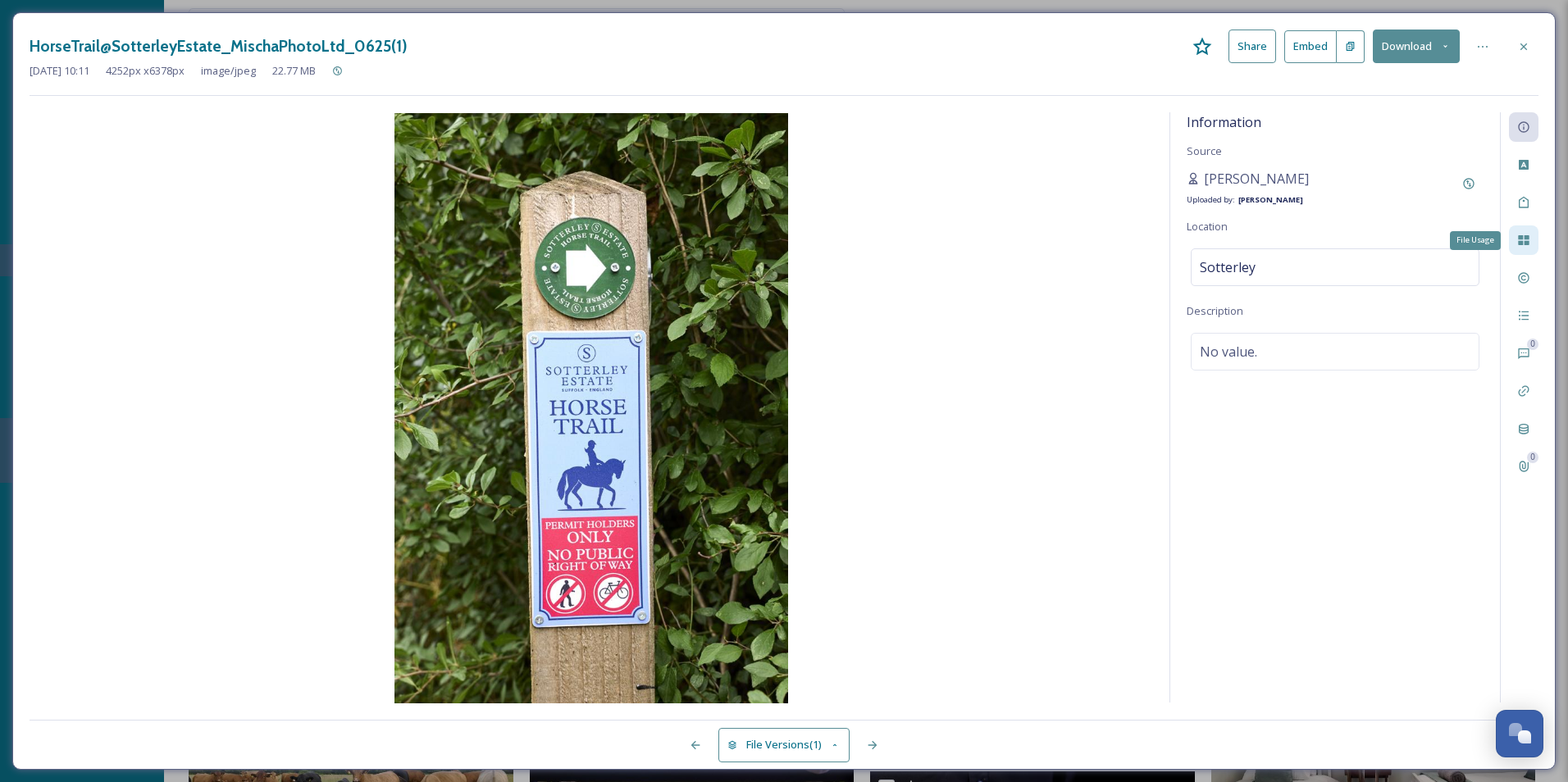
click at [1252, 246] on icon at bounding box center [1524, 240] width 13 height 13
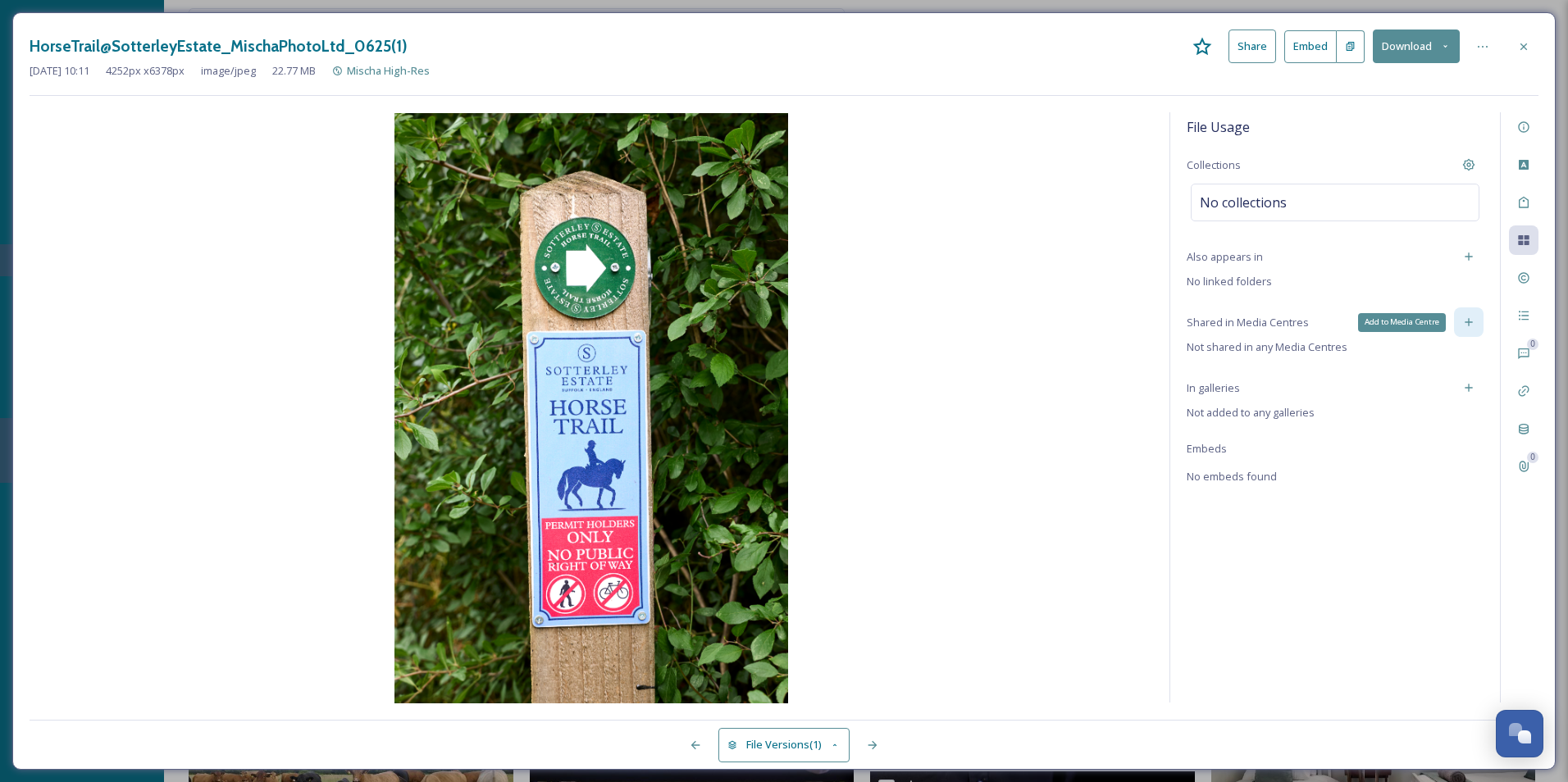
click at [1252, 331] on div "Add to Media Centre" at bounding box center [1469, 322] width 30 height 30
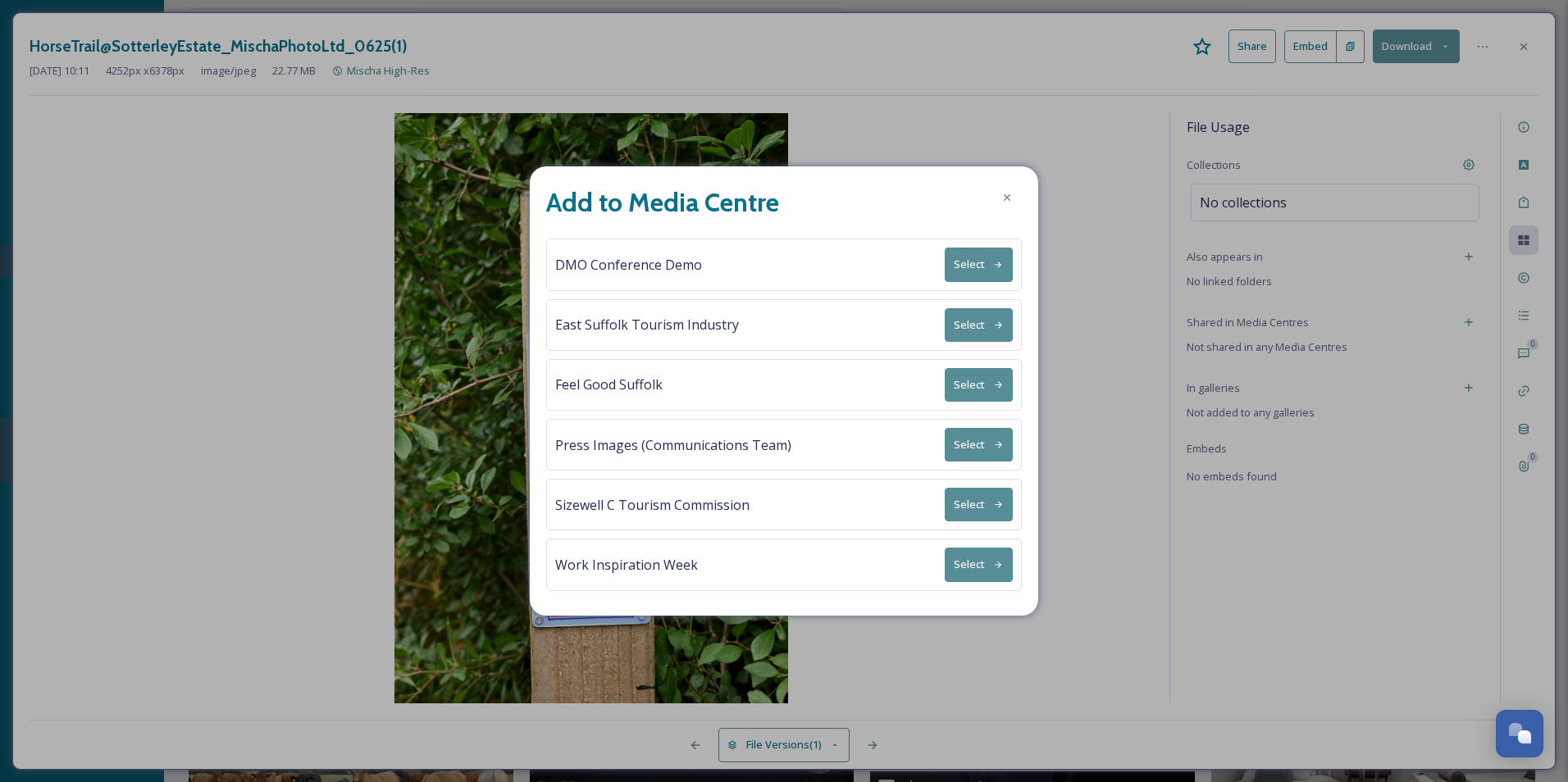
click at [986, 330] on button "Select" at bounding box center [979, 325] width 68 height 34
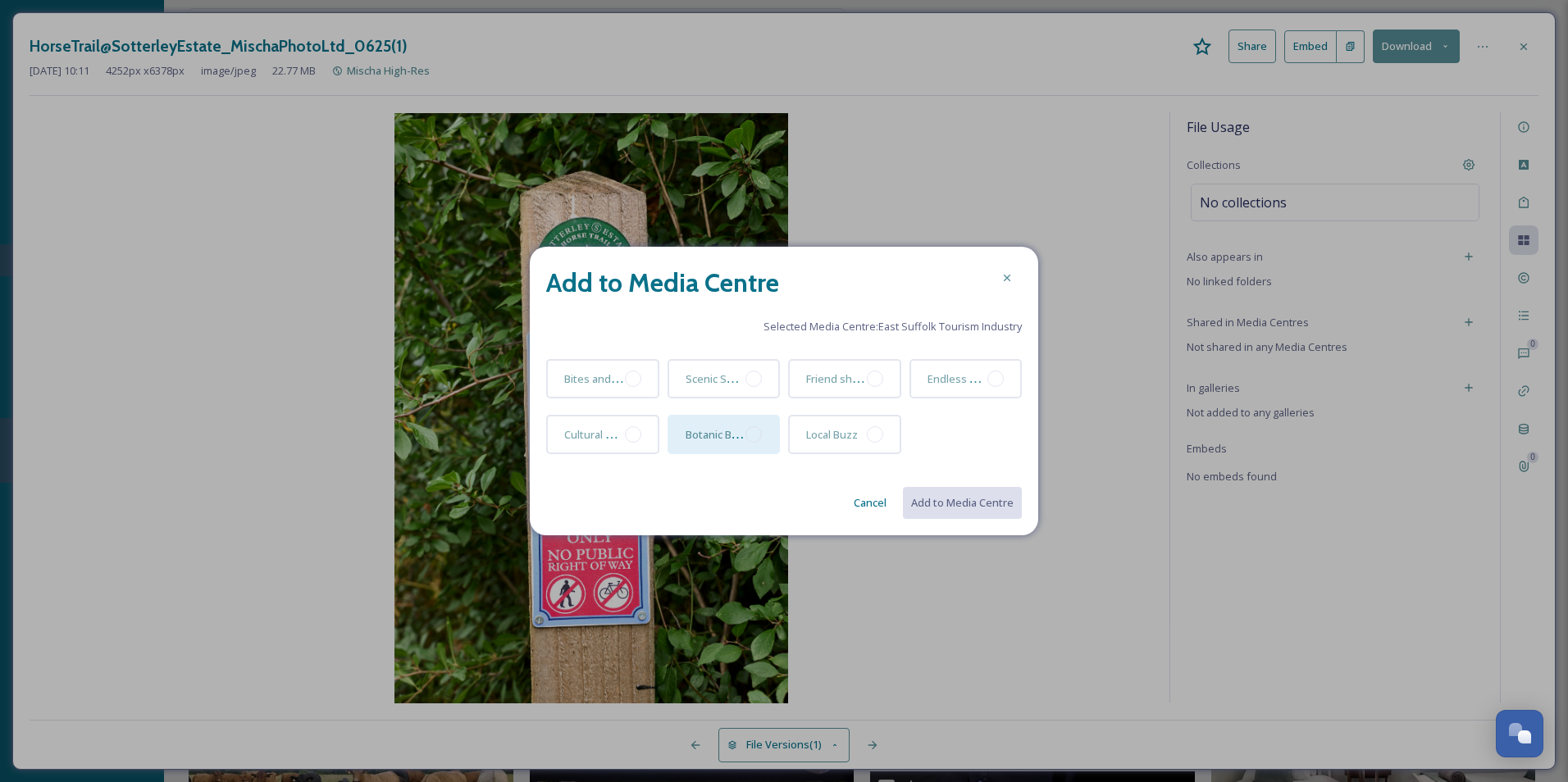
click at [755, 425] on div "Botanic Beauty" at bounding box center [724, 435] width 114 height 40
click at [969, 497] on button "Add to Media Centre" at bounding box center [961, 503] width 120 height 34
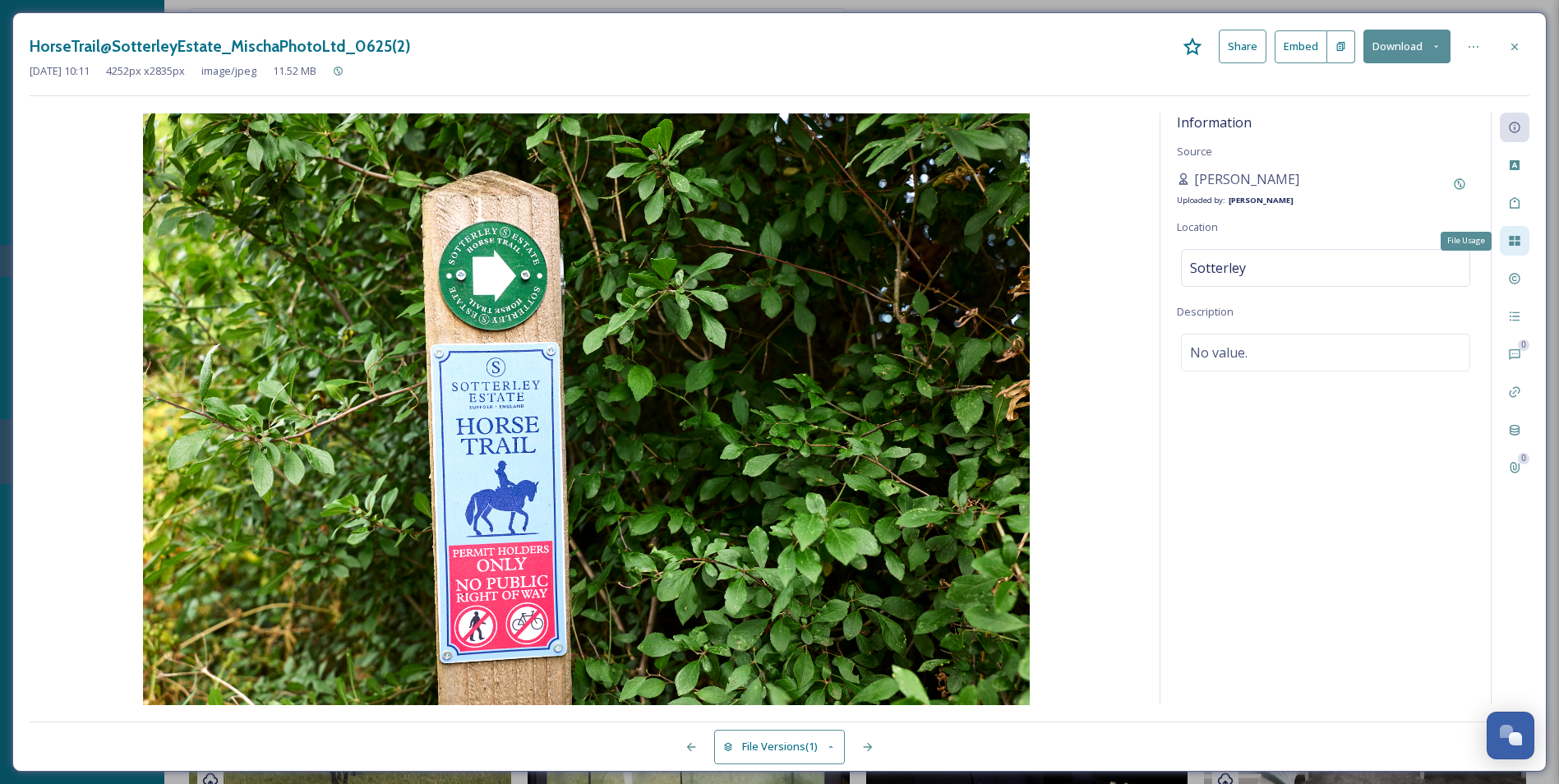
click at [1255, 247] on icon at bounding box center [1515, 241] width 13 height 13
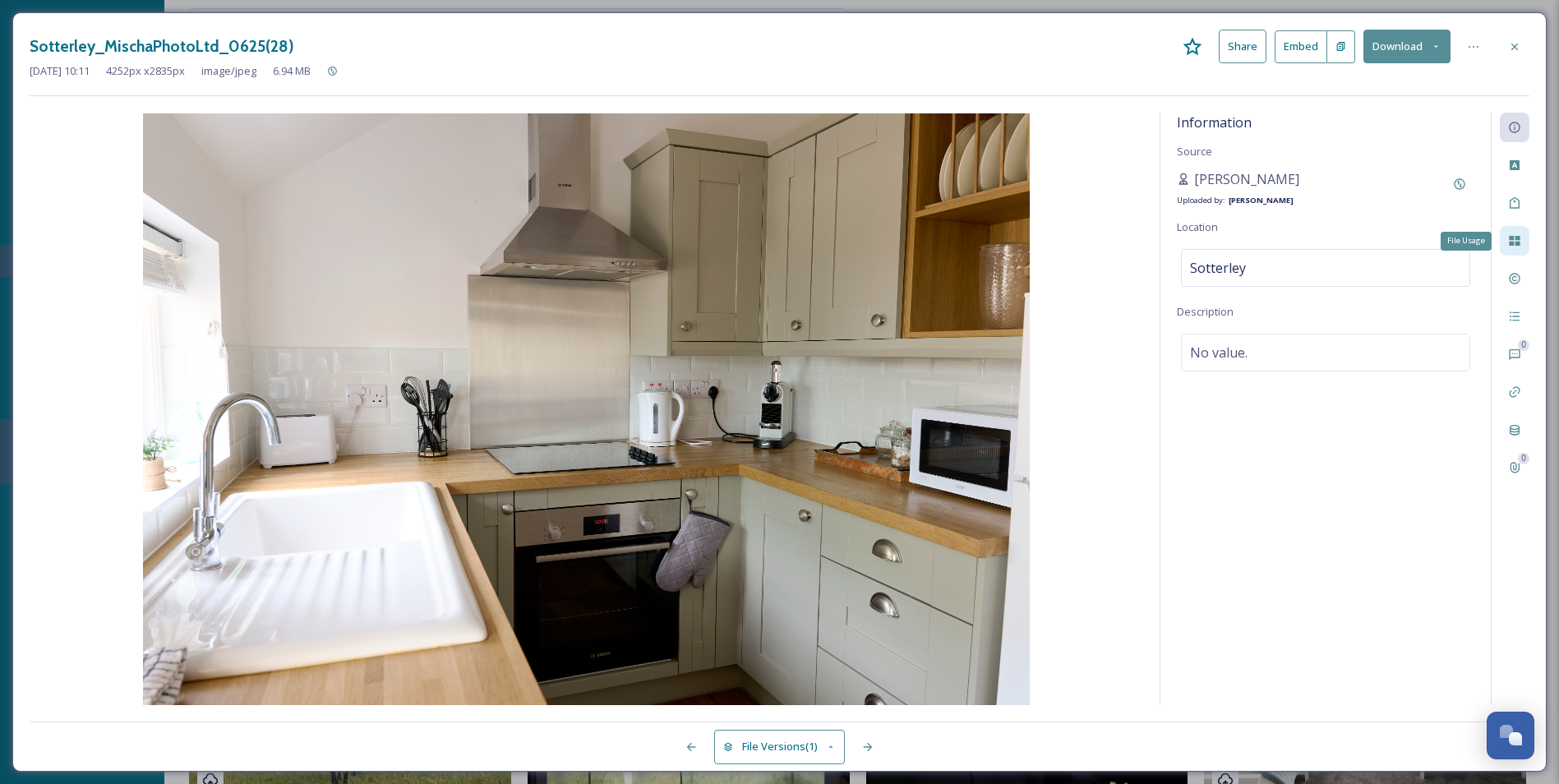
click at [1255, 243] on icon at bounding box center [1514, 241] width 11 height 10
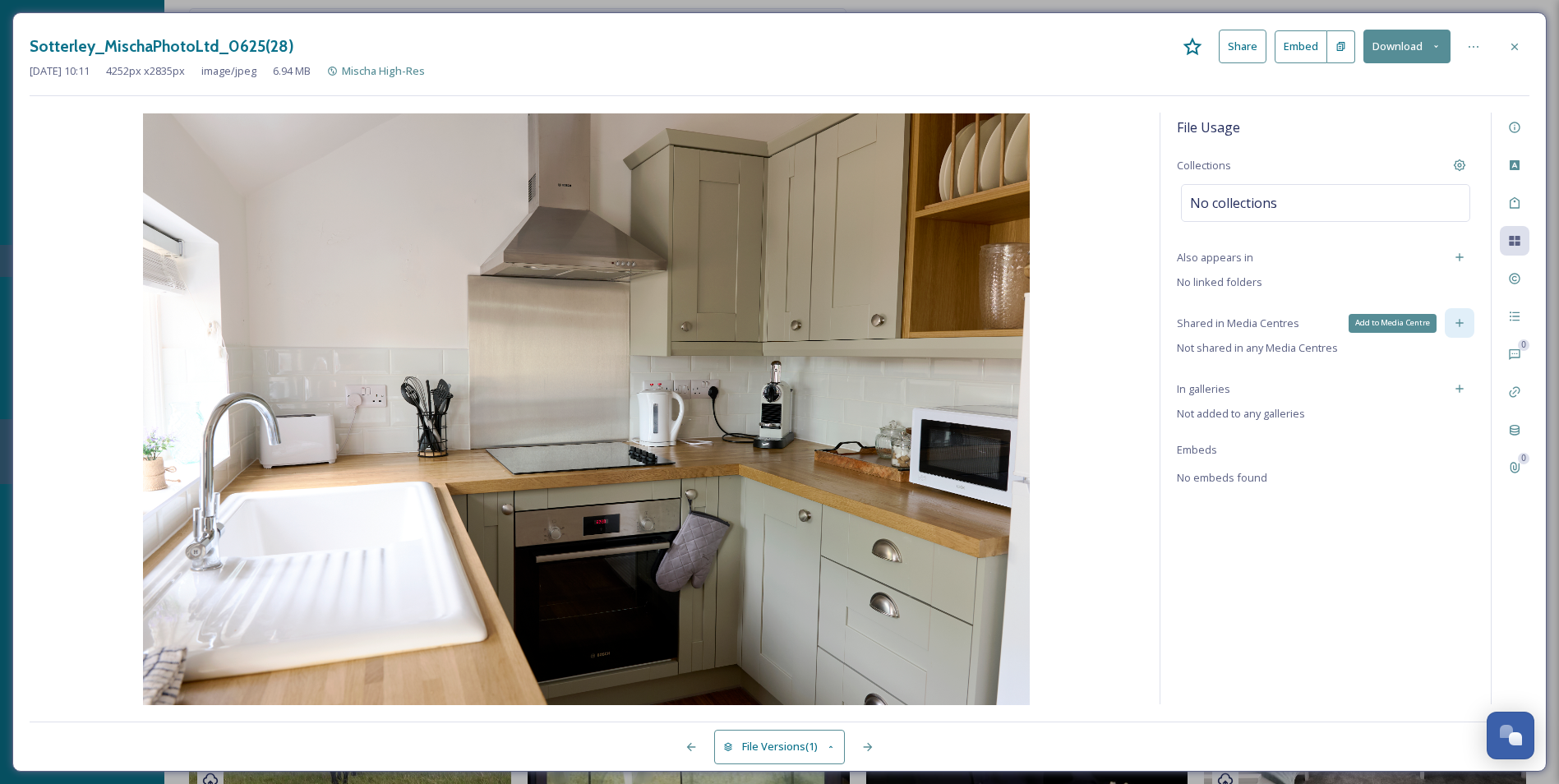
click at [1255, 321] on div "Add to Media Centre" at bounding box center [1460, 323] width 30 height 30
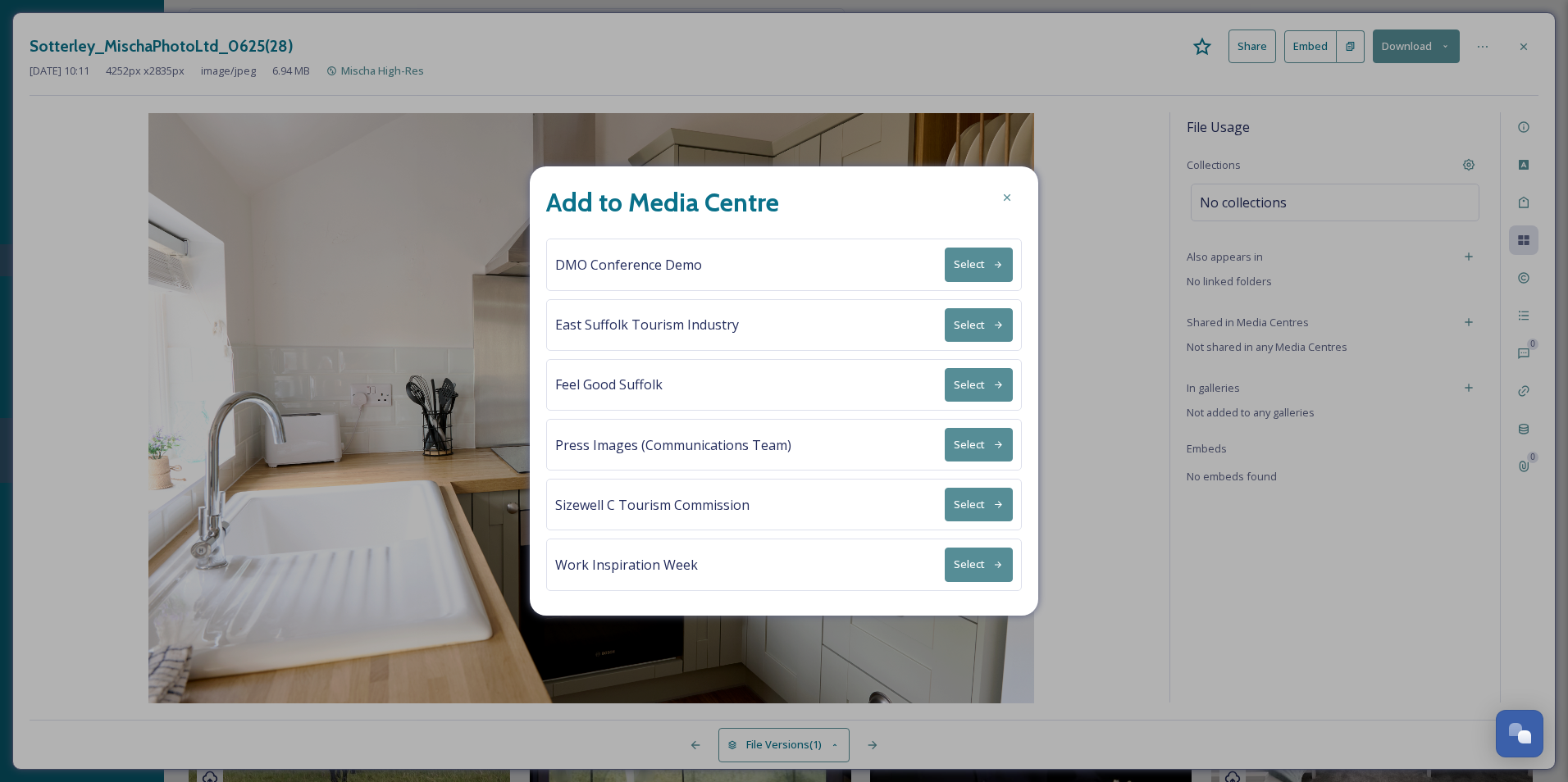
click at [1004, 210] on div at bounding box center [1008, 198] width 30 height 30
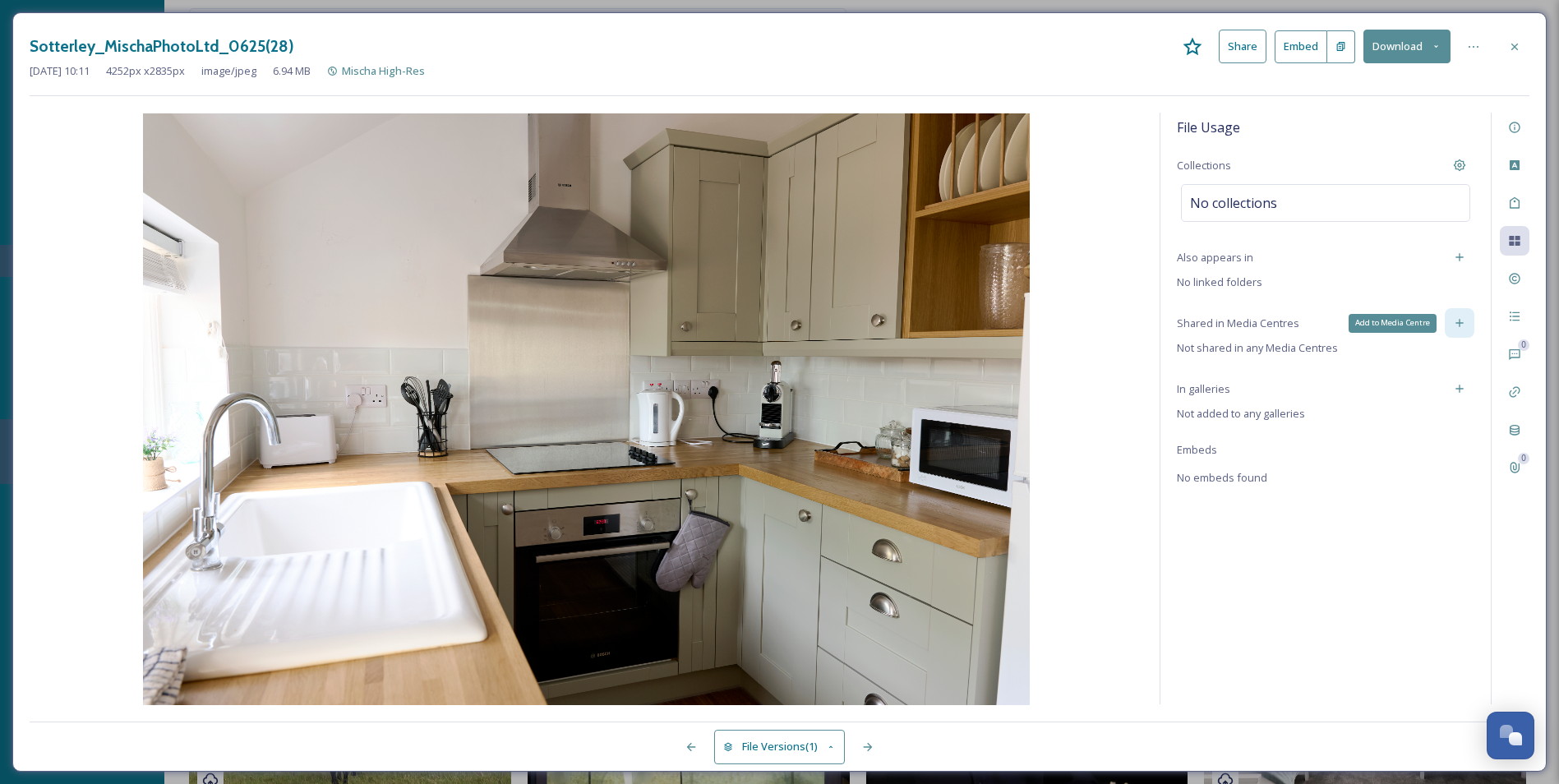
click at [1255, 334] on div "Add to Media Centre" at bounding box center [1460, 323] width 30 height 30
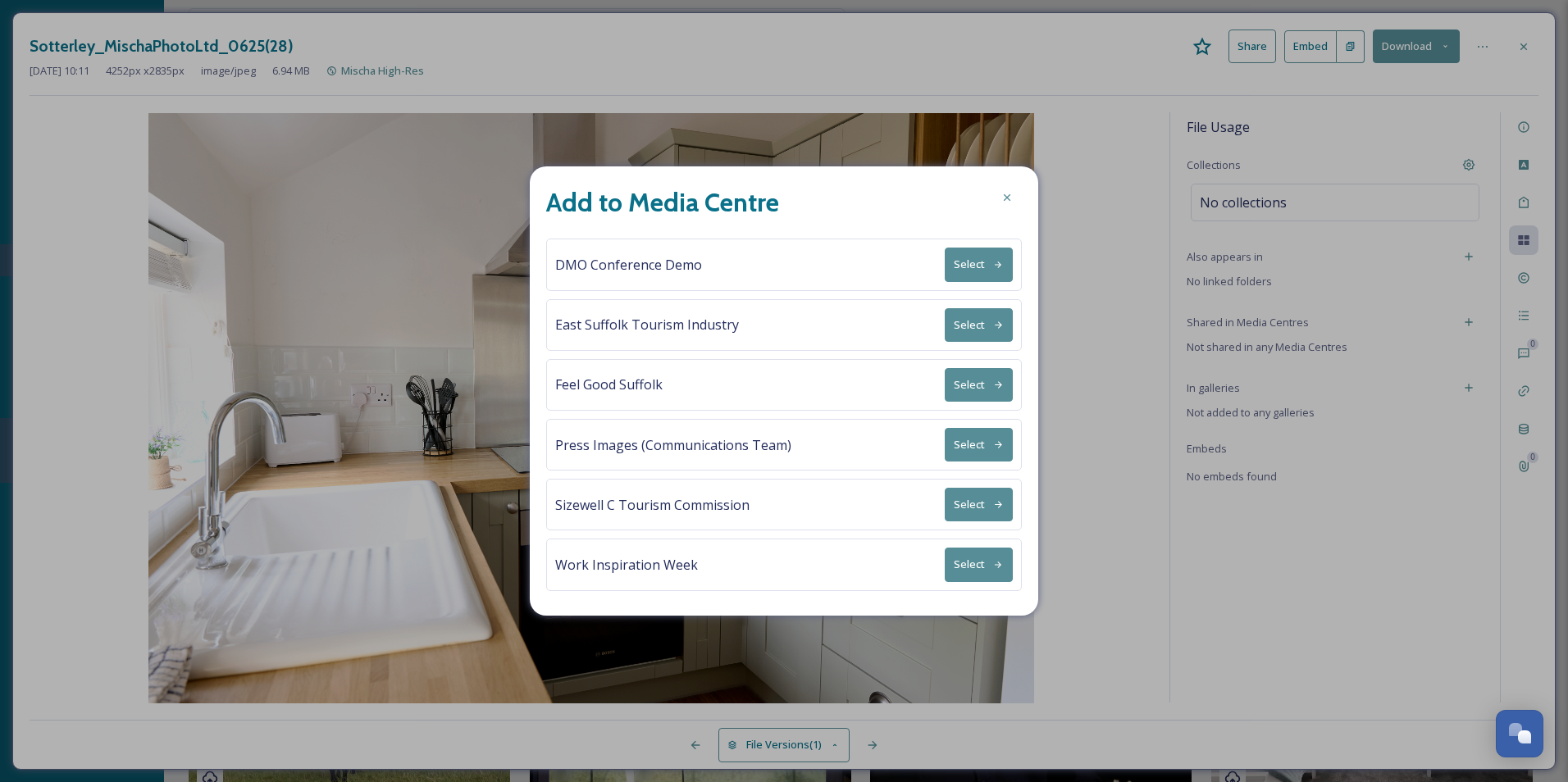
click at [975, 321] on button "Select" at bounding box center [979, 325] width 68 height 34
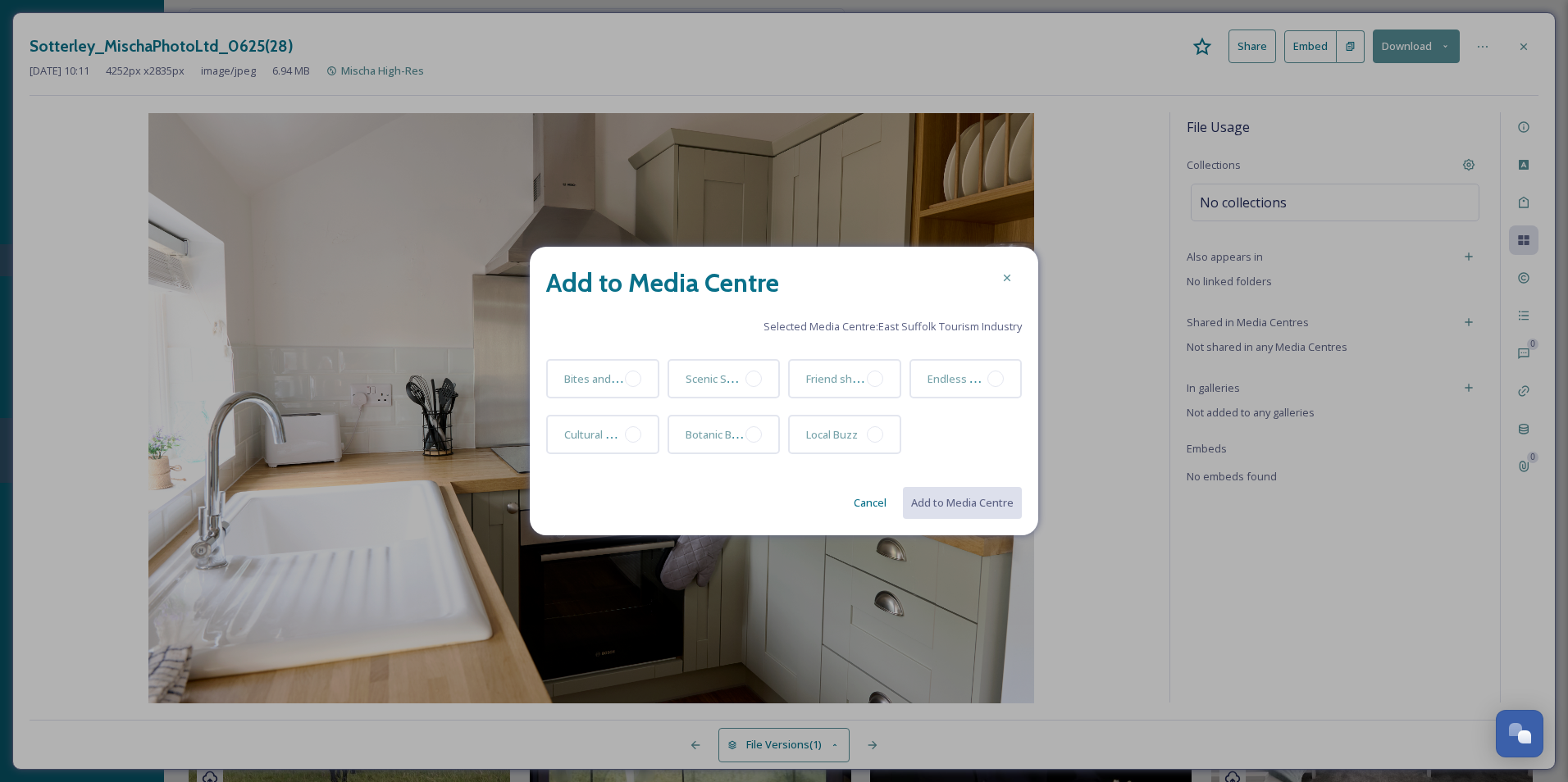
click at [857, 493] on button "Cancel" at bounding box center [869, 503] width 49 height 32
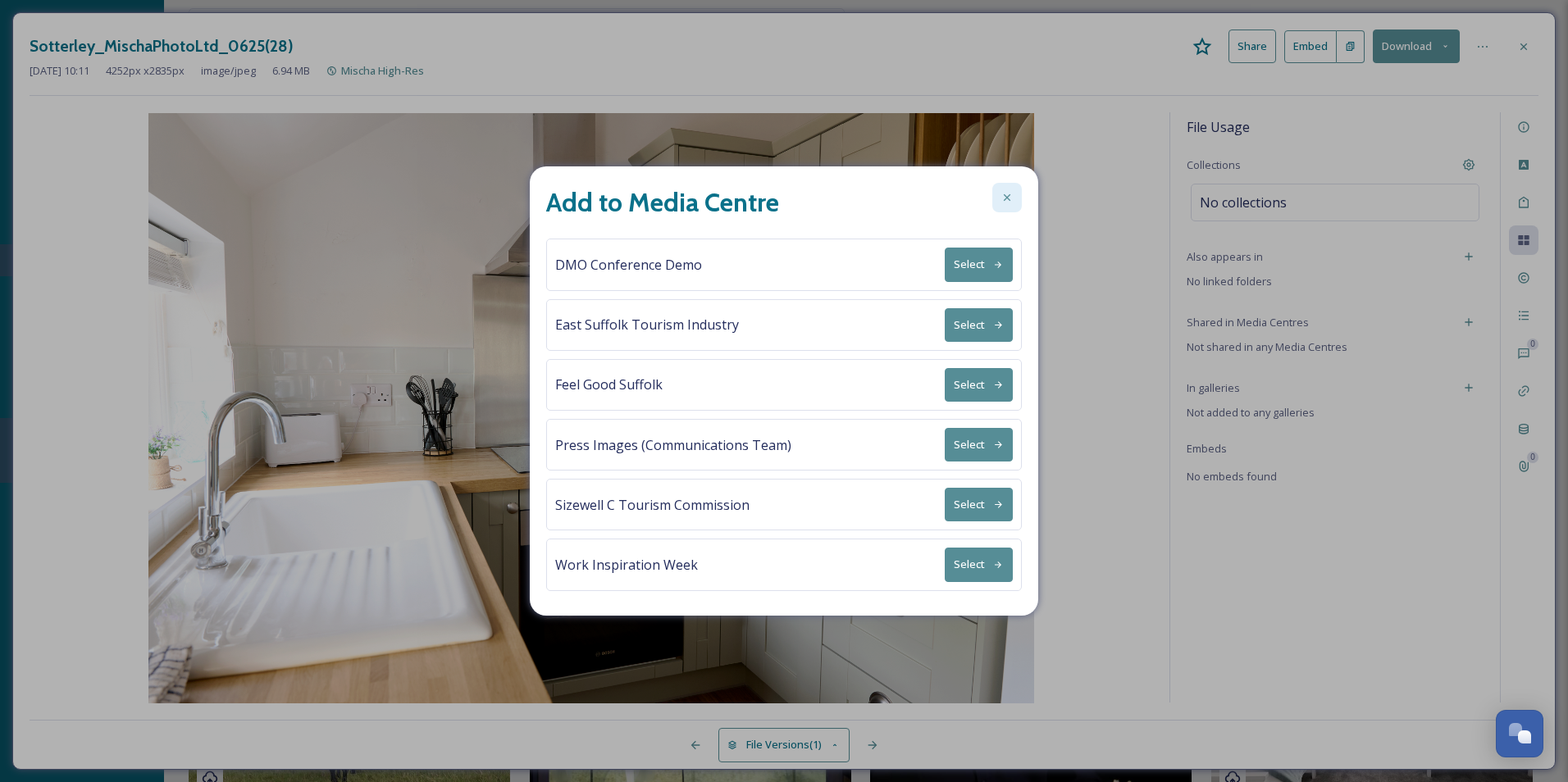
click at [999, 200] on div at bounding box center [1008, 198] width 30 height 30
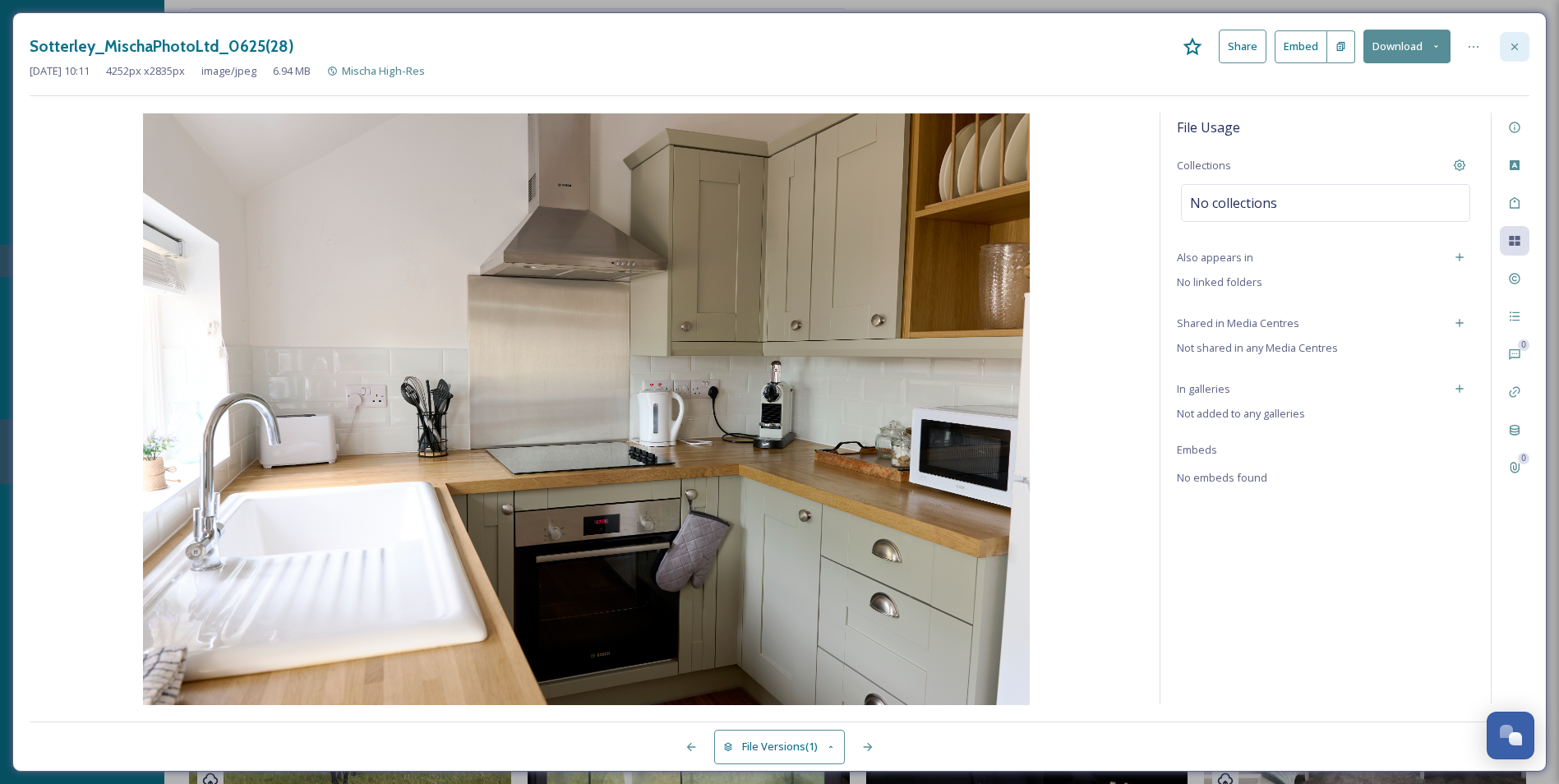
click at [1255, 54] on div at bounding box center [1515, 47] width 30 height 30
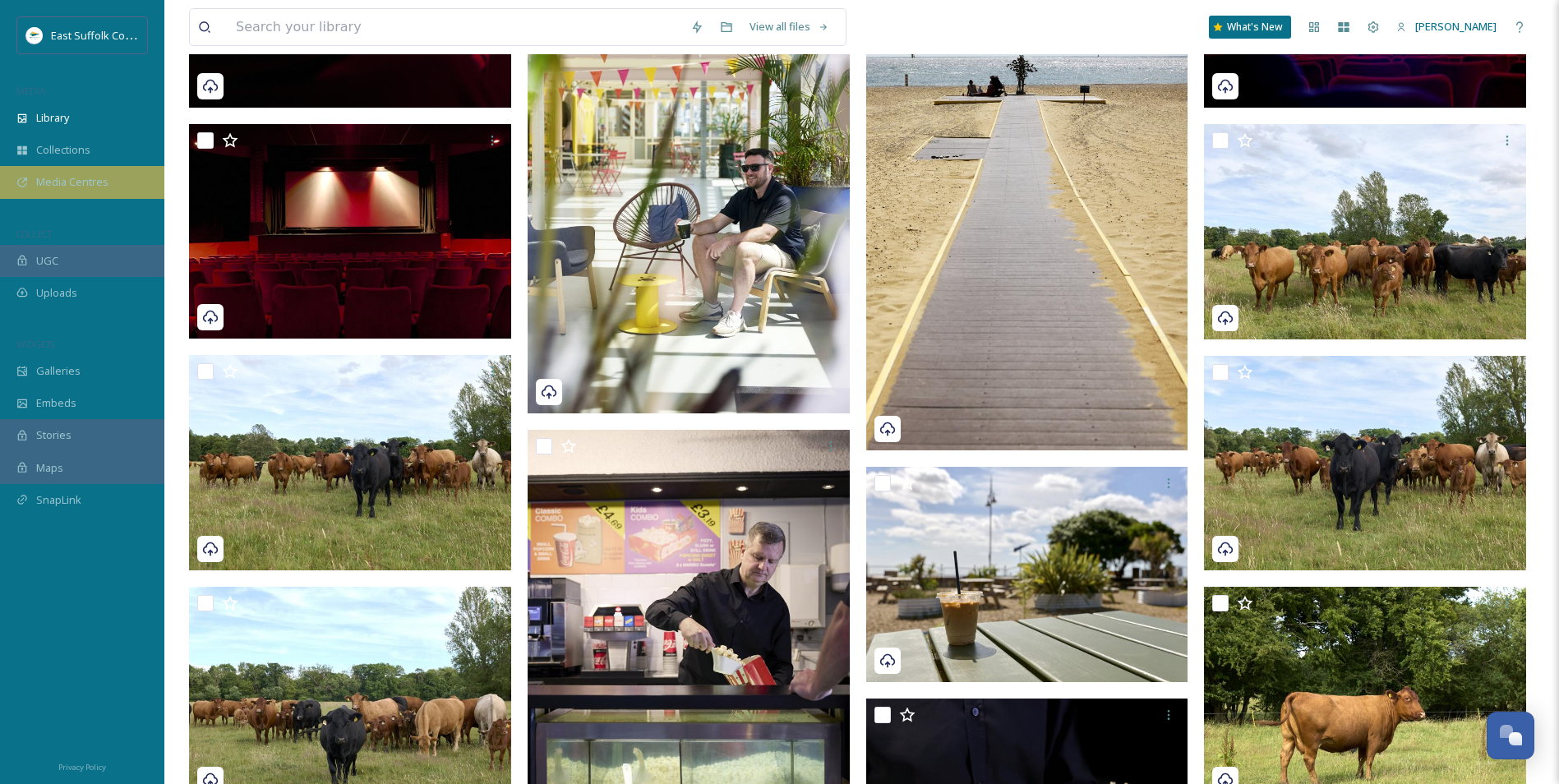
click at [58, 177] on span "Media Centres" at bounding box center [72, 182] width 72 height 16
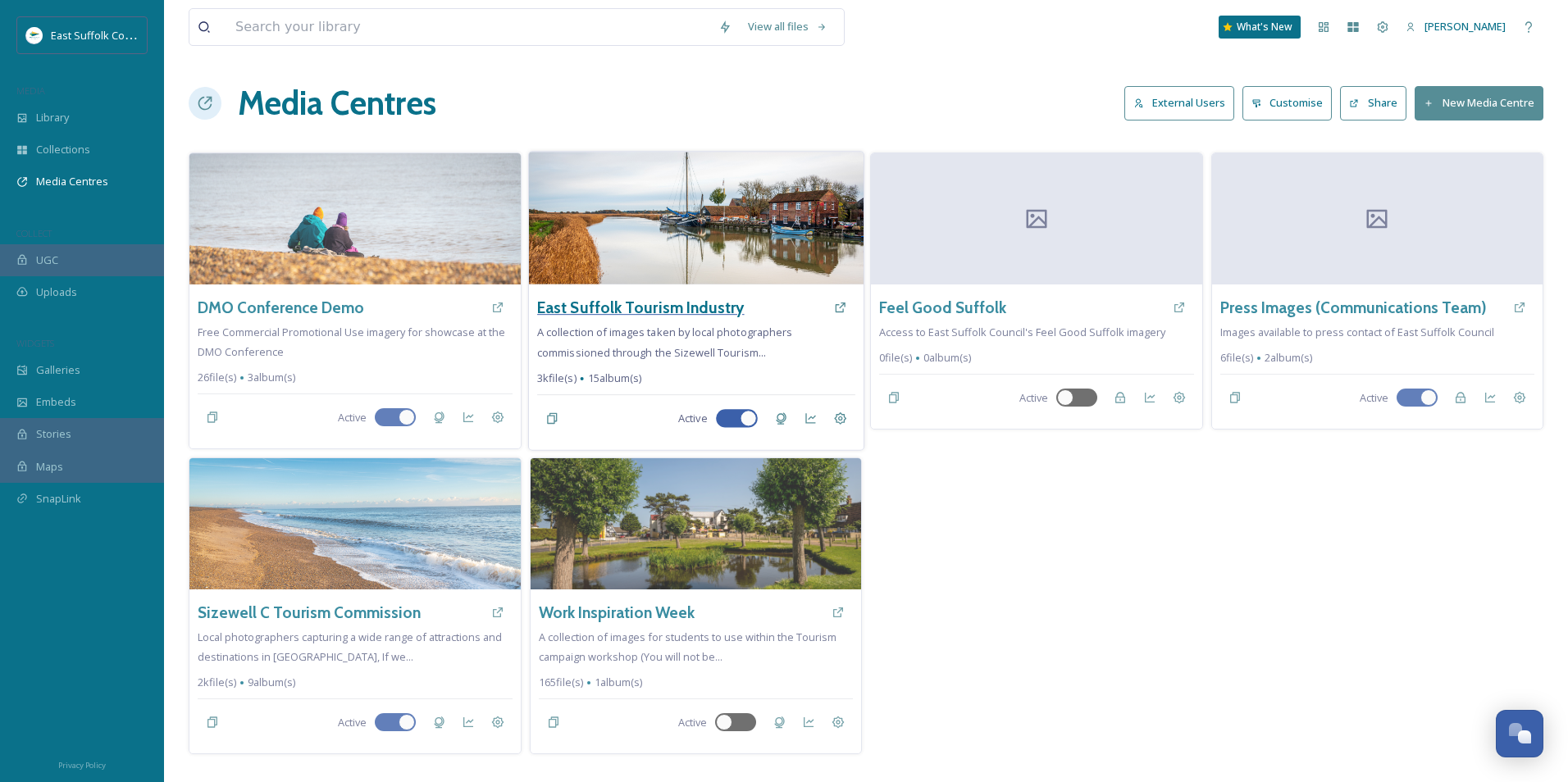
click at [680, 312] on h3 "East Suffolk Tourism Industry" at bounding box center [641, 307] width 207 height 24
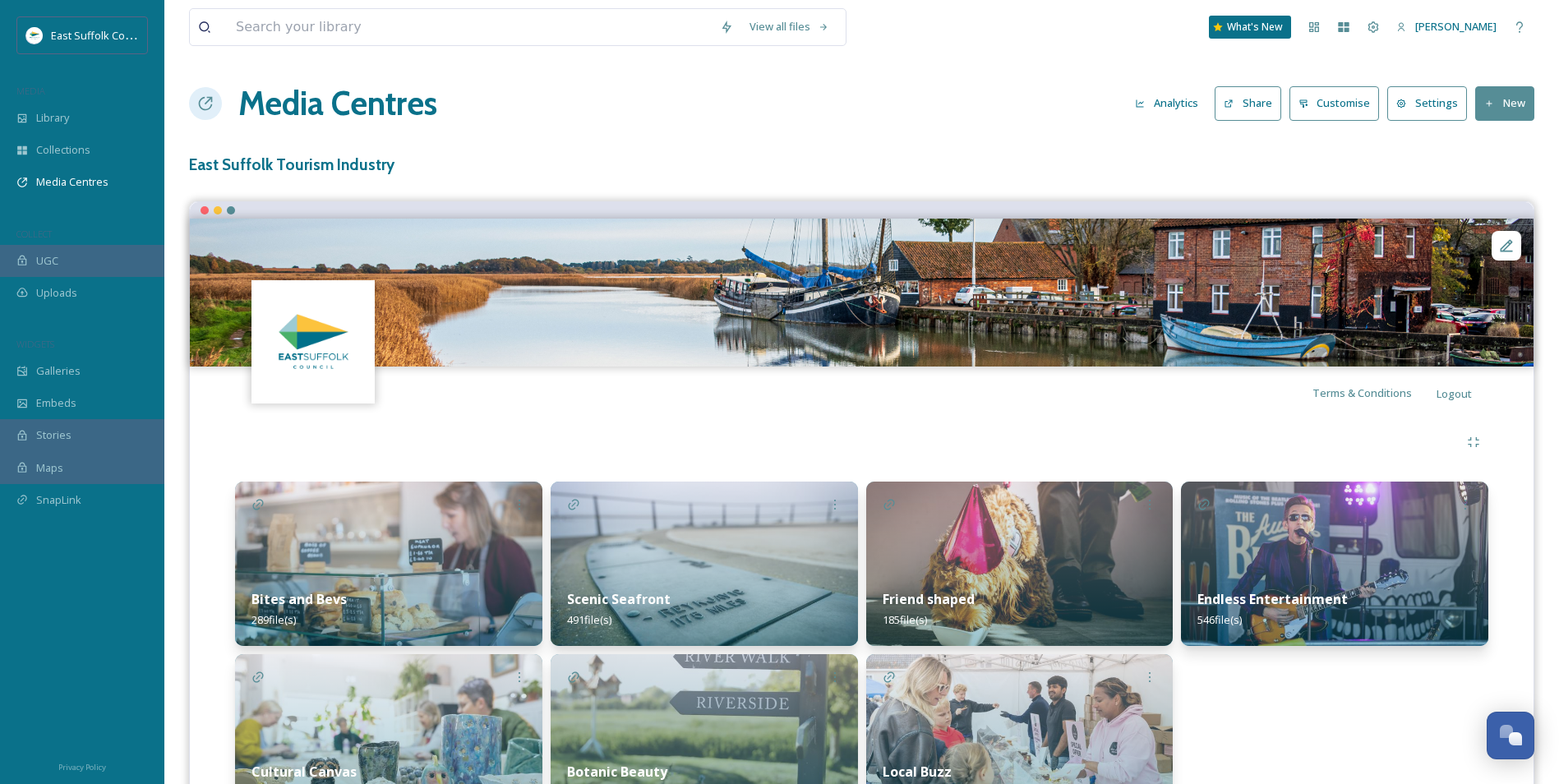
click at [1255, 117] on button "New" at bounding box center [1505, 103] width 59 height 34
click at [1255, 174] on span "Add Album" at bounding box center [1499, 174] width 53 height 16
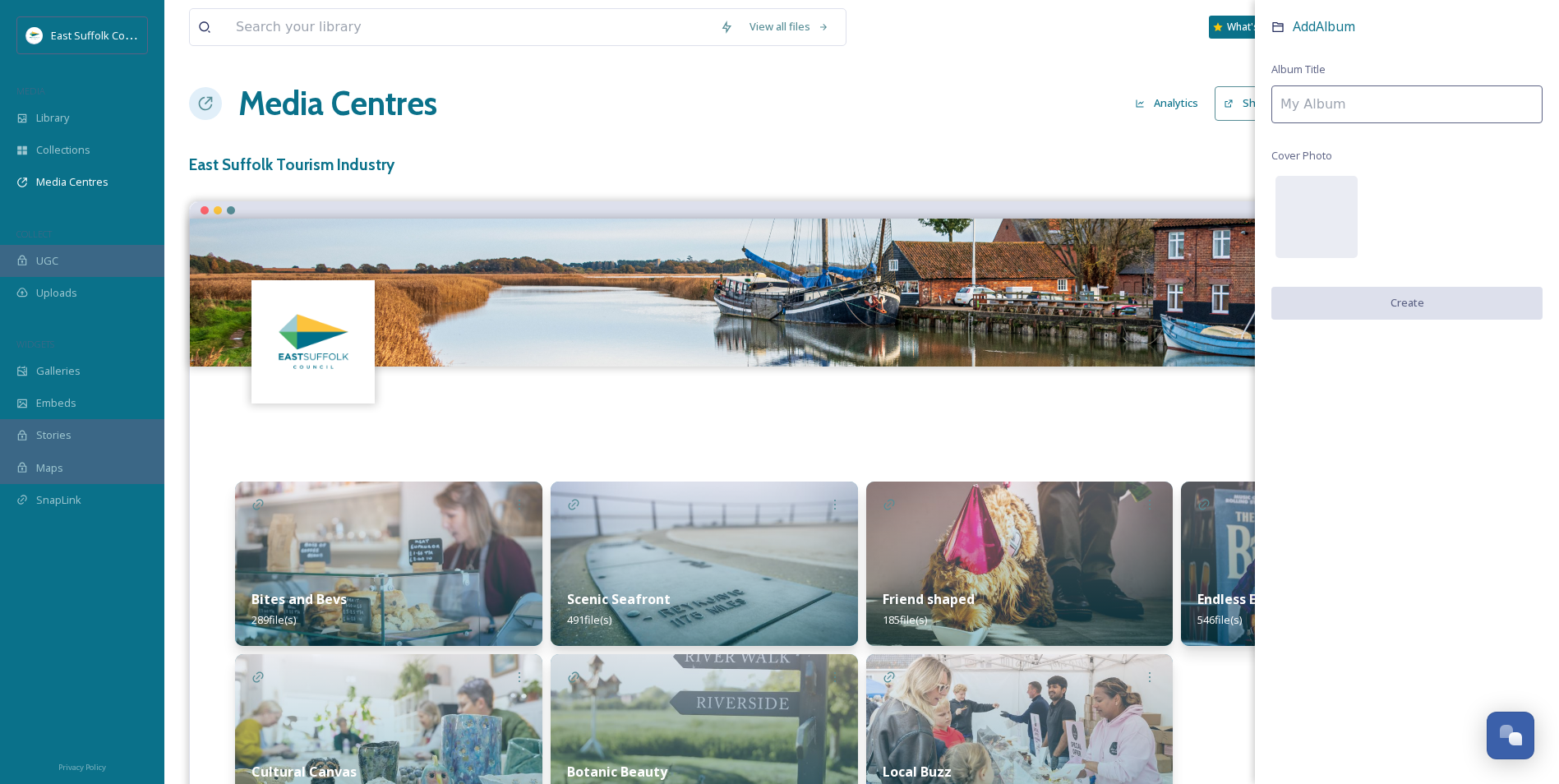
click at [1255, 112] on input at bounding box center [1407, 105] width 272 height 38
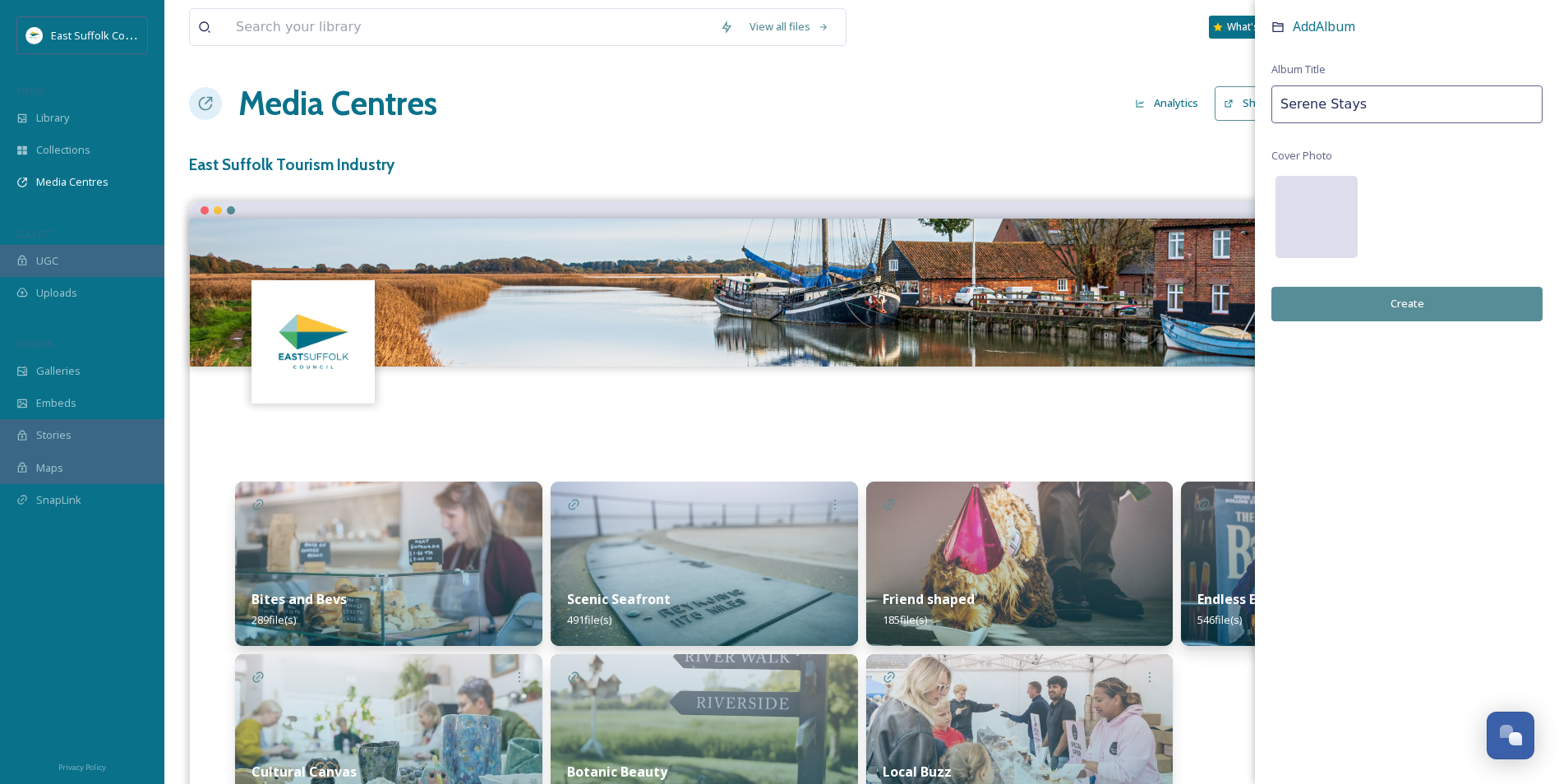
type input "Serene Stays"
click at [1255, 194] on div at bounding box center [1316, 217] width 82 height 82
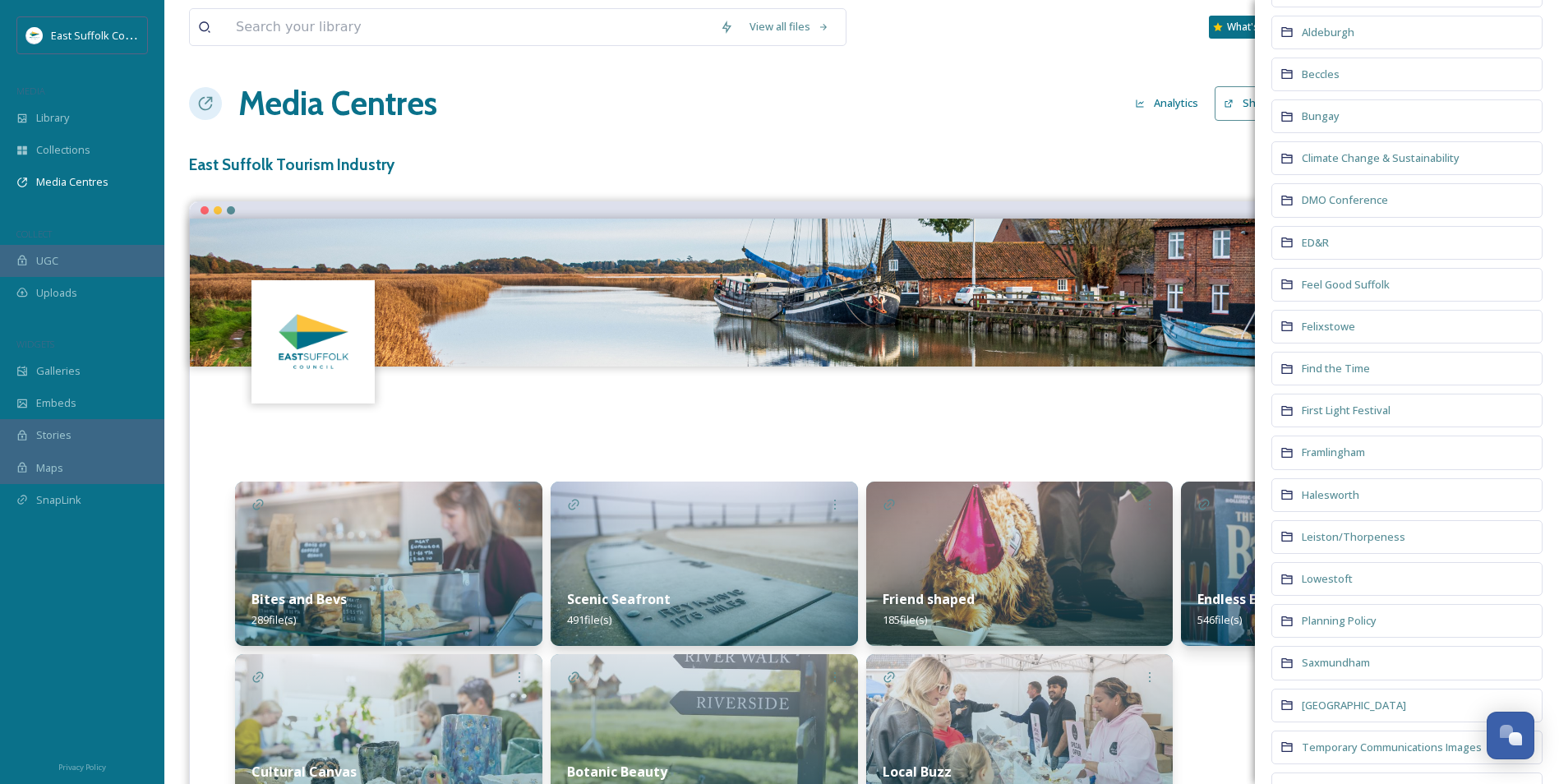
scroll to position [517, 0]
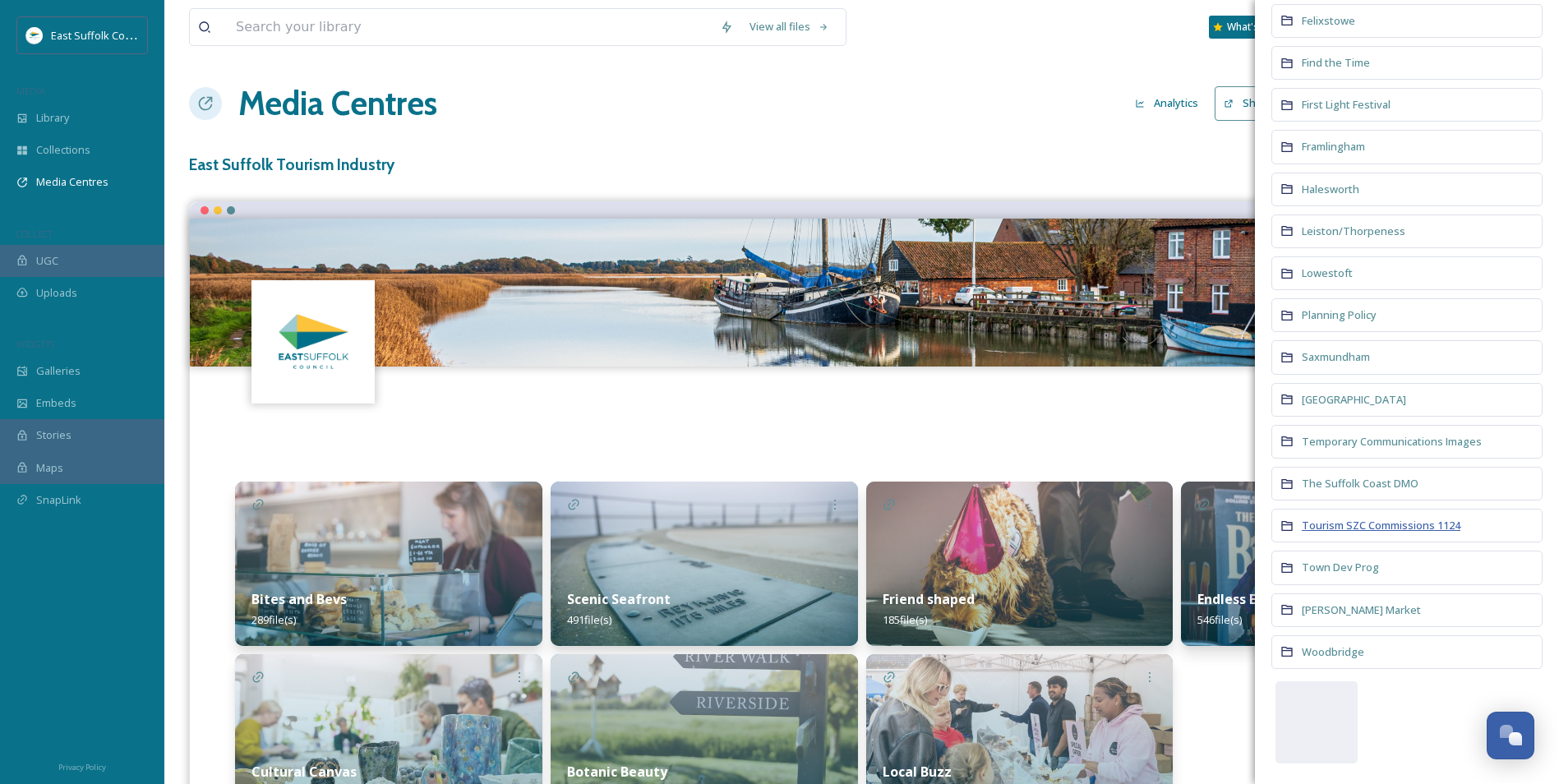
click at [1255, 527] on span "Tourism SZC Commissions 1124" at bounding box center [1381, 526] width 159 height 15
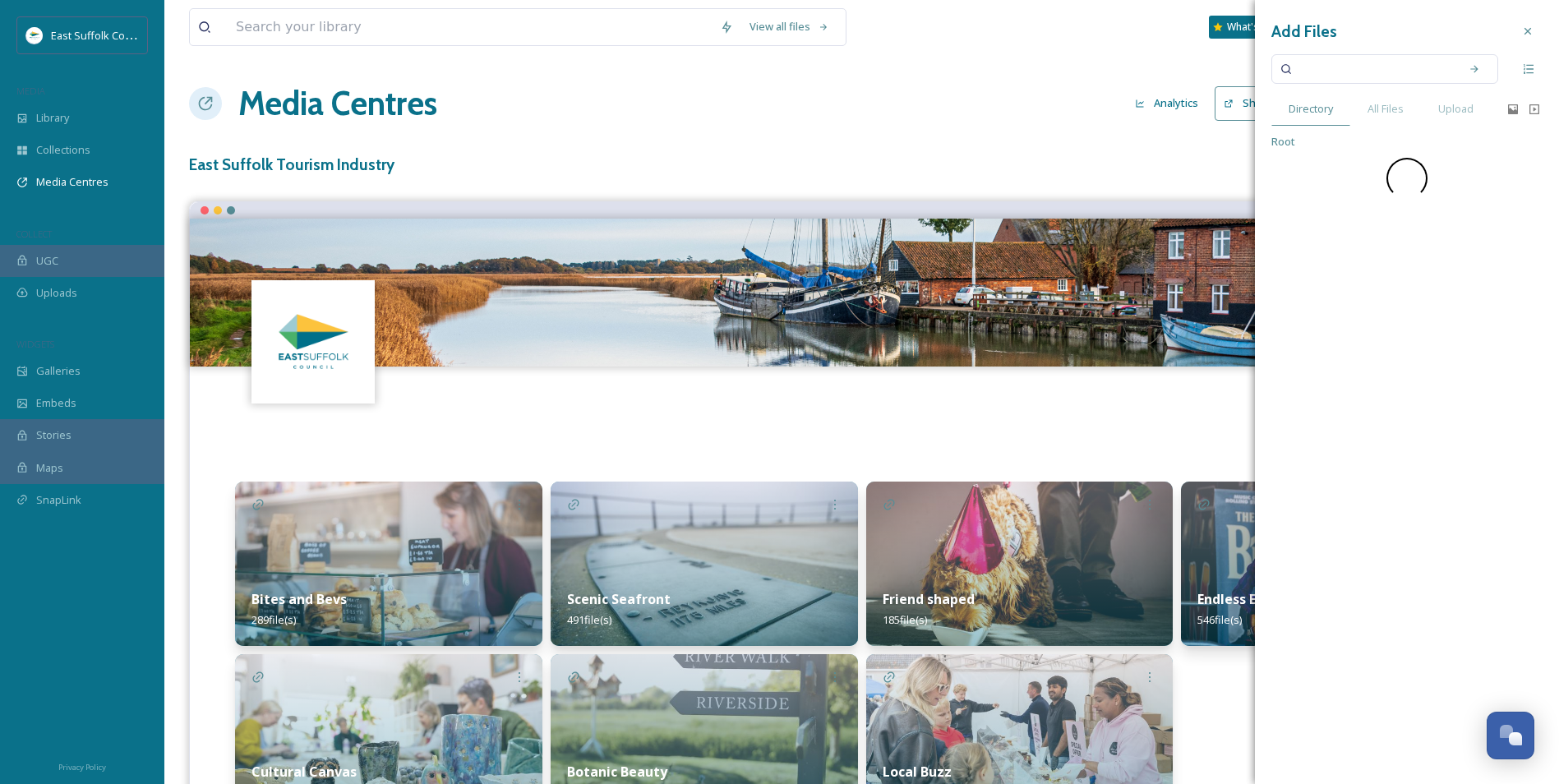
scroll to position [0, 0]
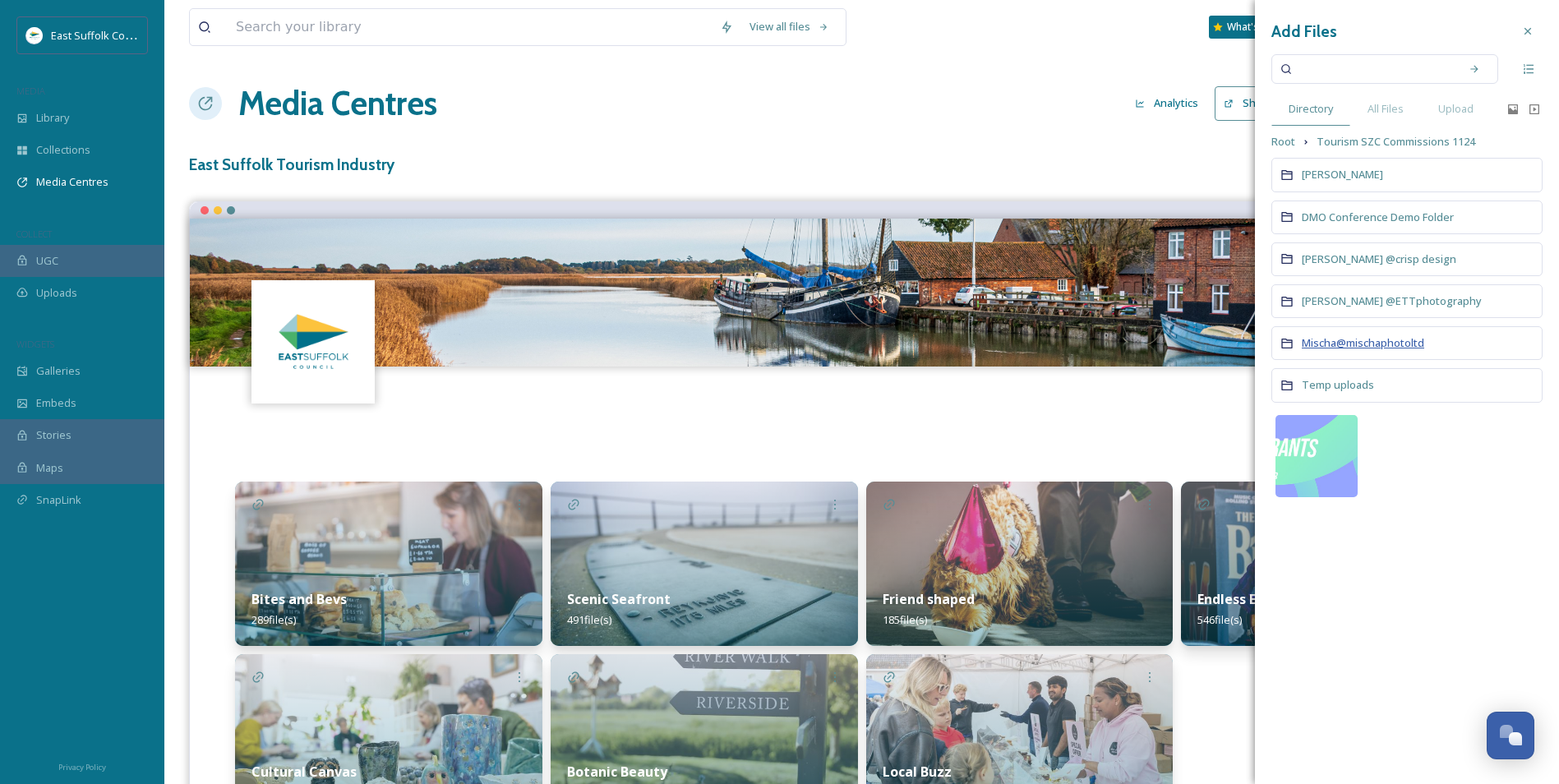
click at [1255, 342] on span "Mischa@mischaphotoltd" at bounding box center [1363, 343] width 122 height 15
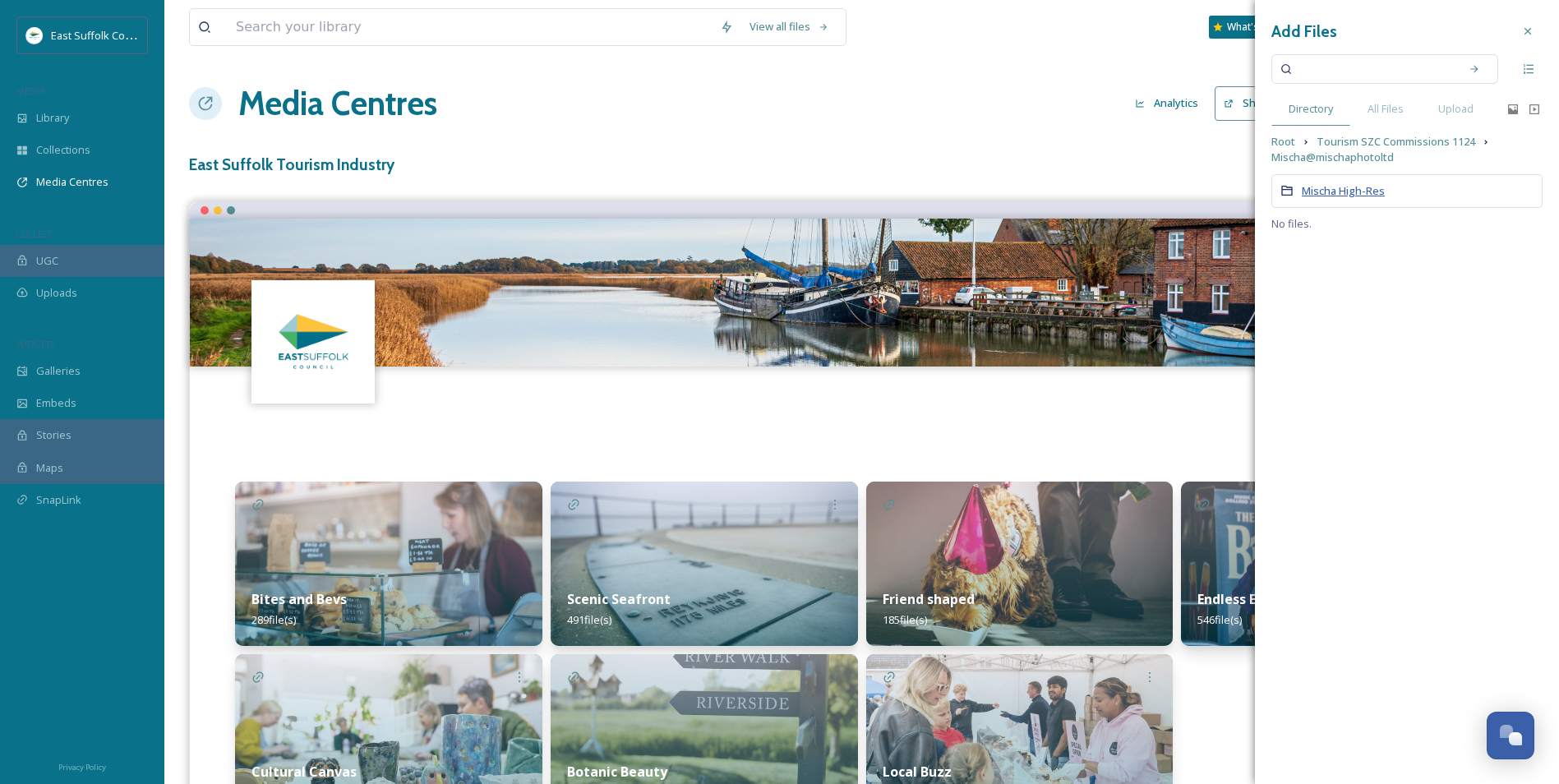
click at [1255, 195] on span "Mischa High-Res" at bounding box center [1344, 191] width 83 height 15
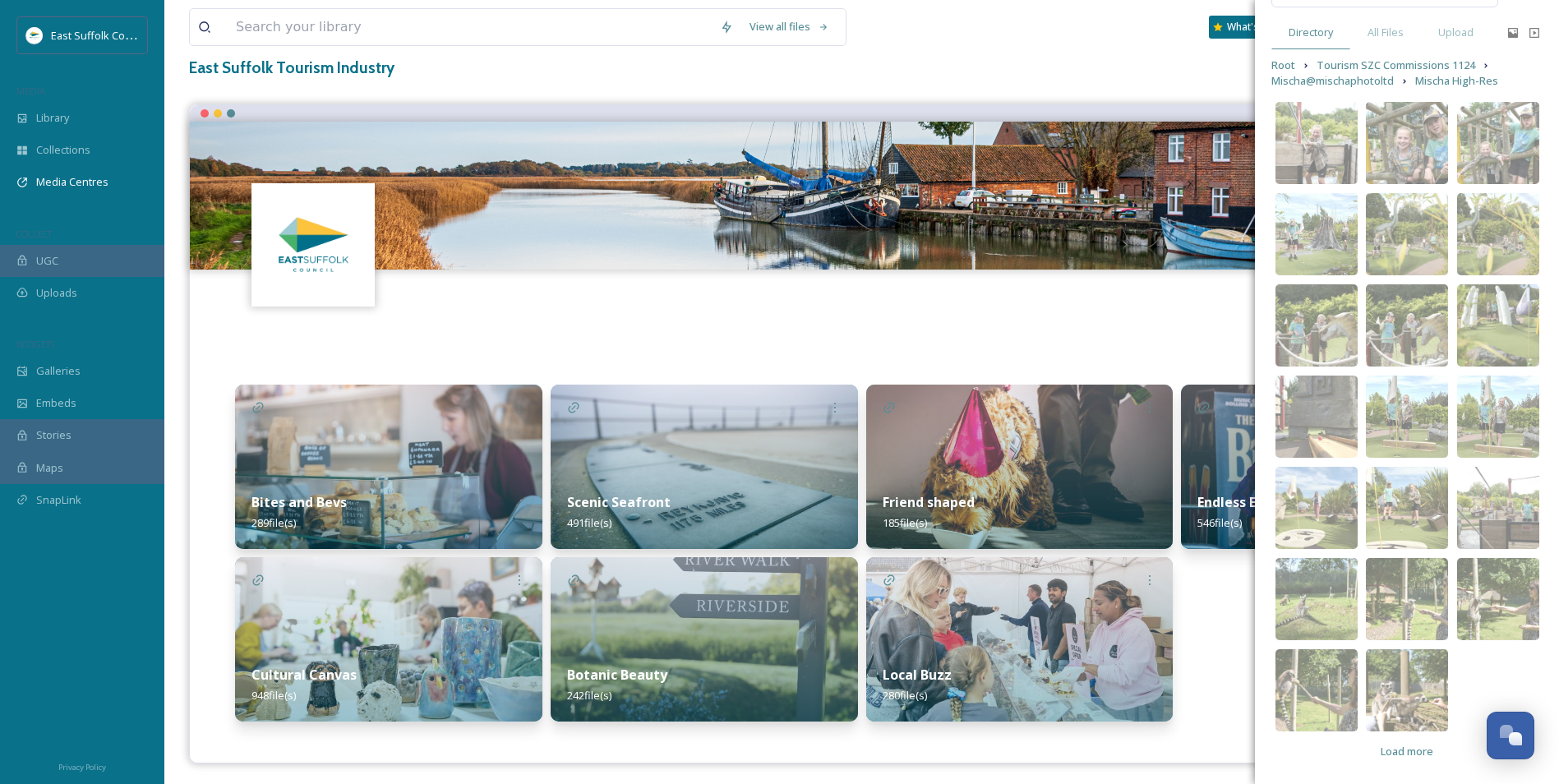
scroll to position [101, 0]
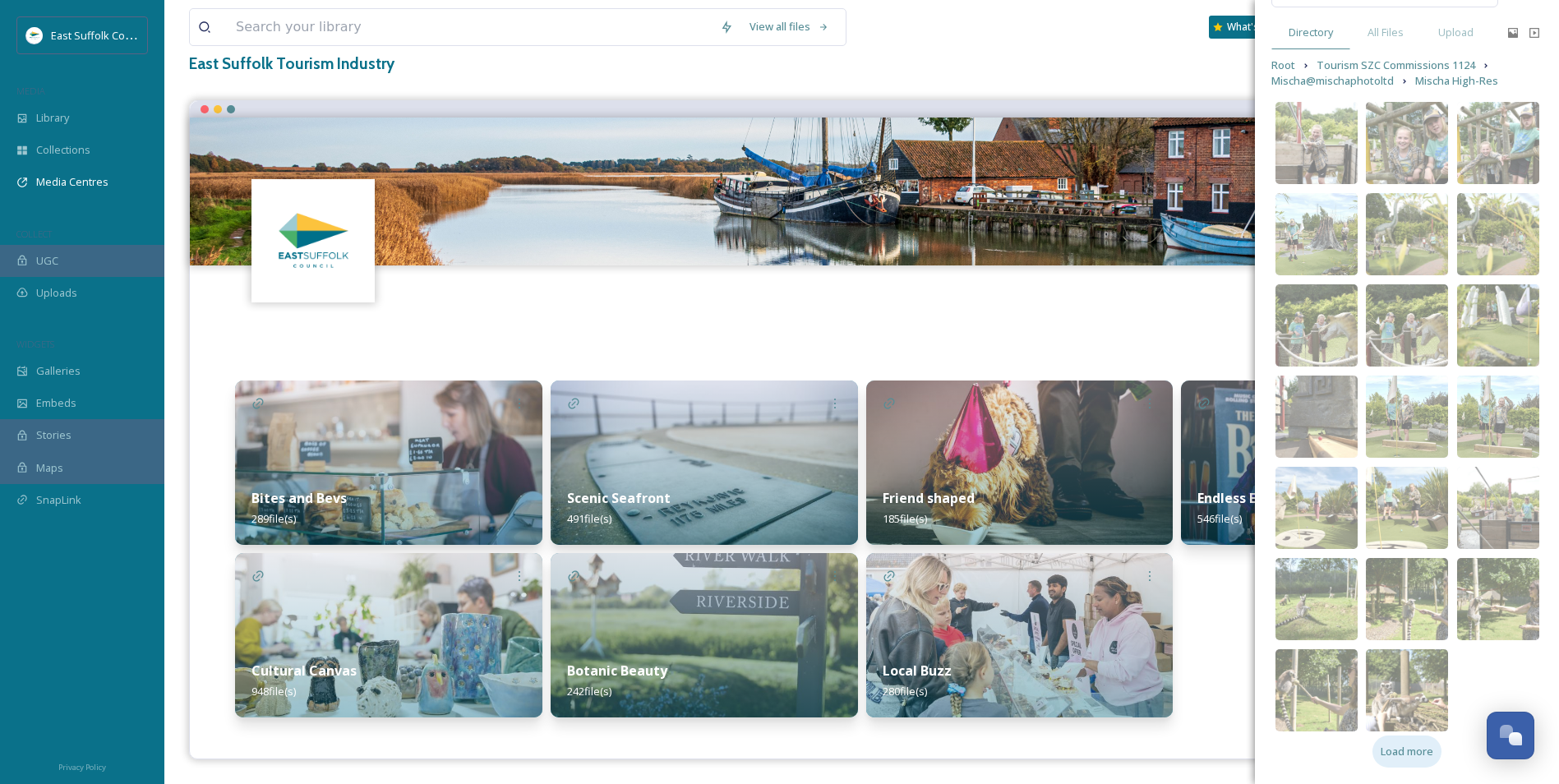
click at [1255, 605] on div "Load more" at bounding box center [1407, 752] width 69 height 32
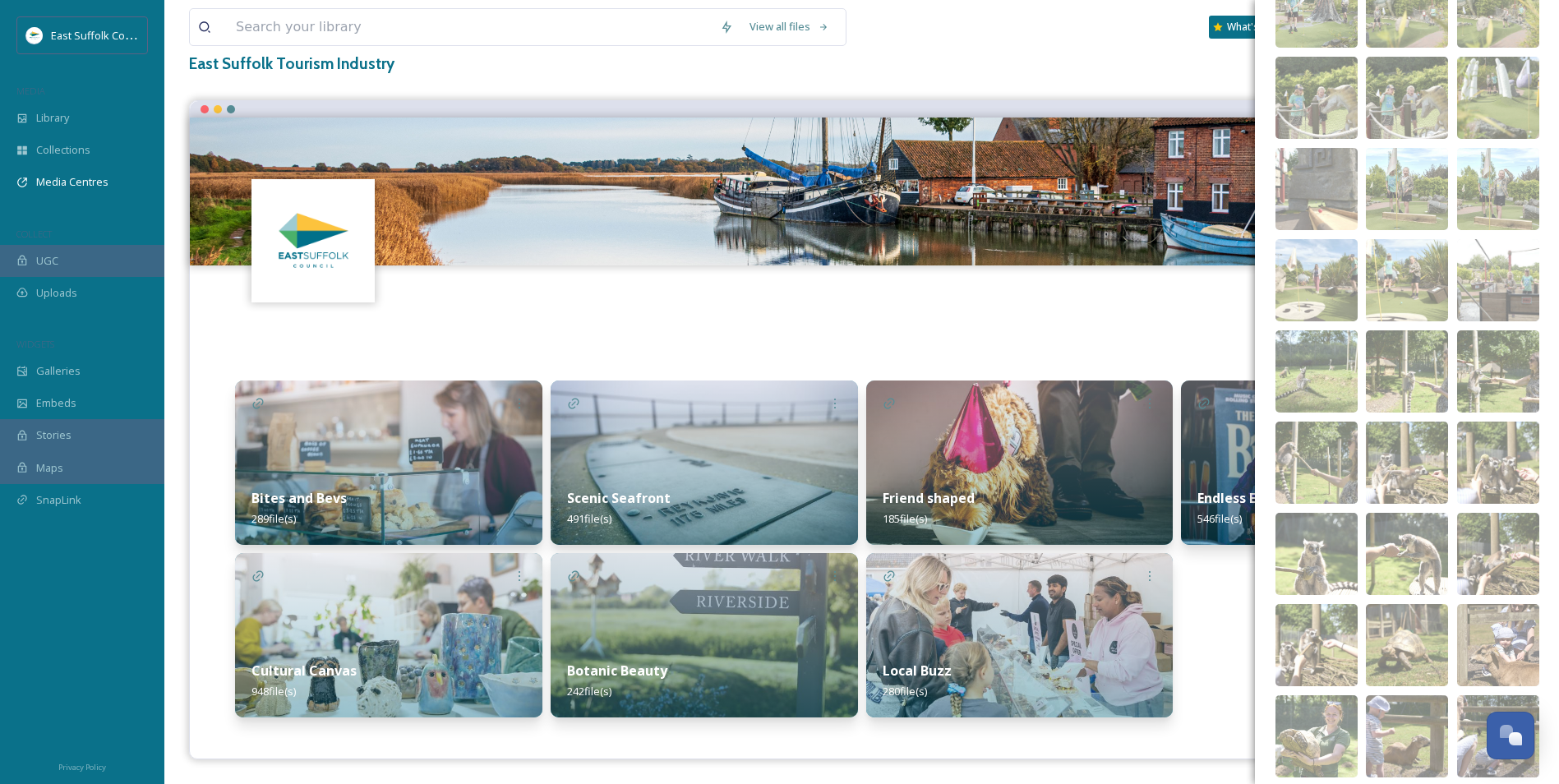
scroll to position [715, 0]
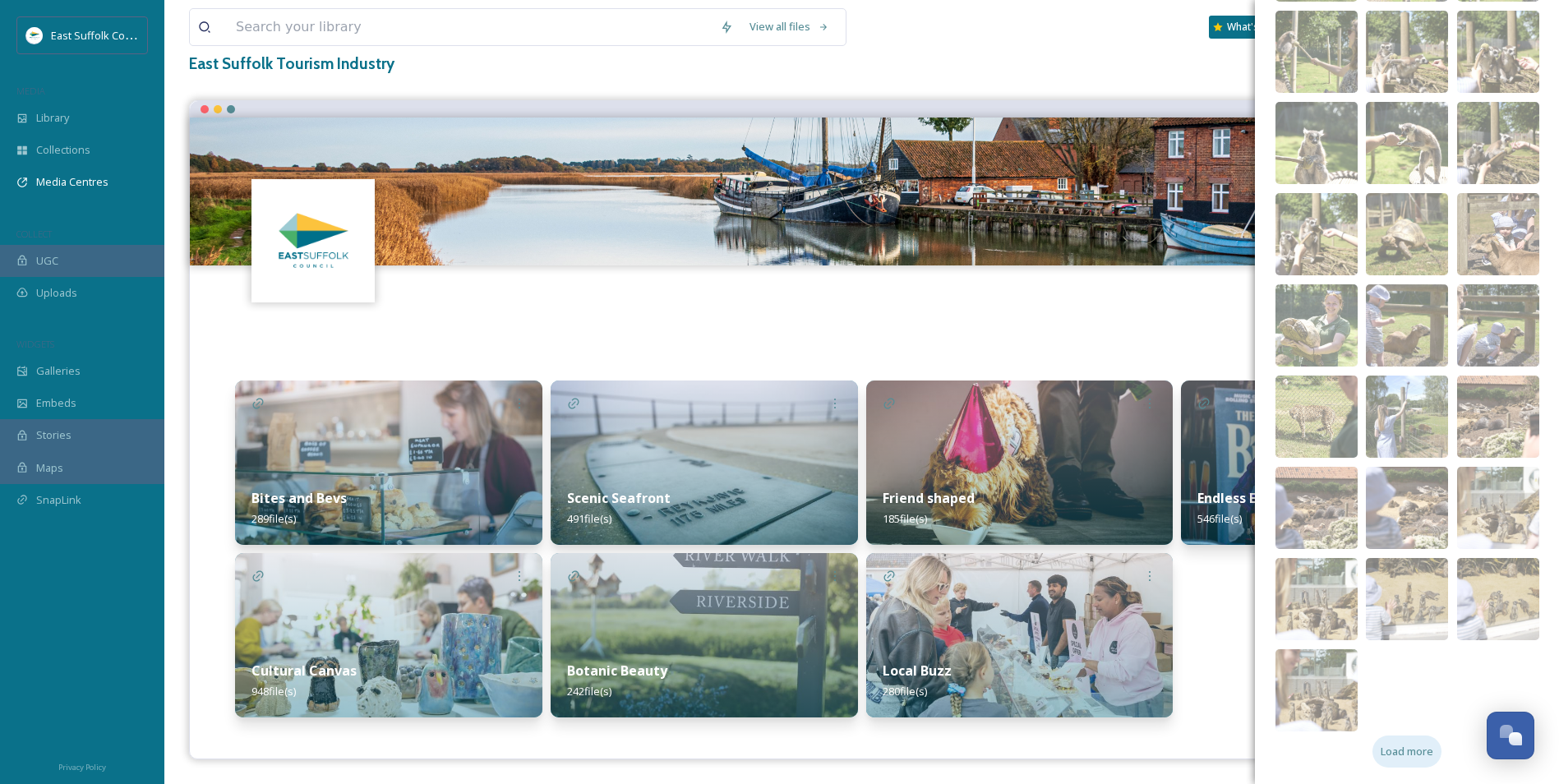
click at [1255, 605] on span "Load more" at bounding box center [1407, 752] width 52 height 16
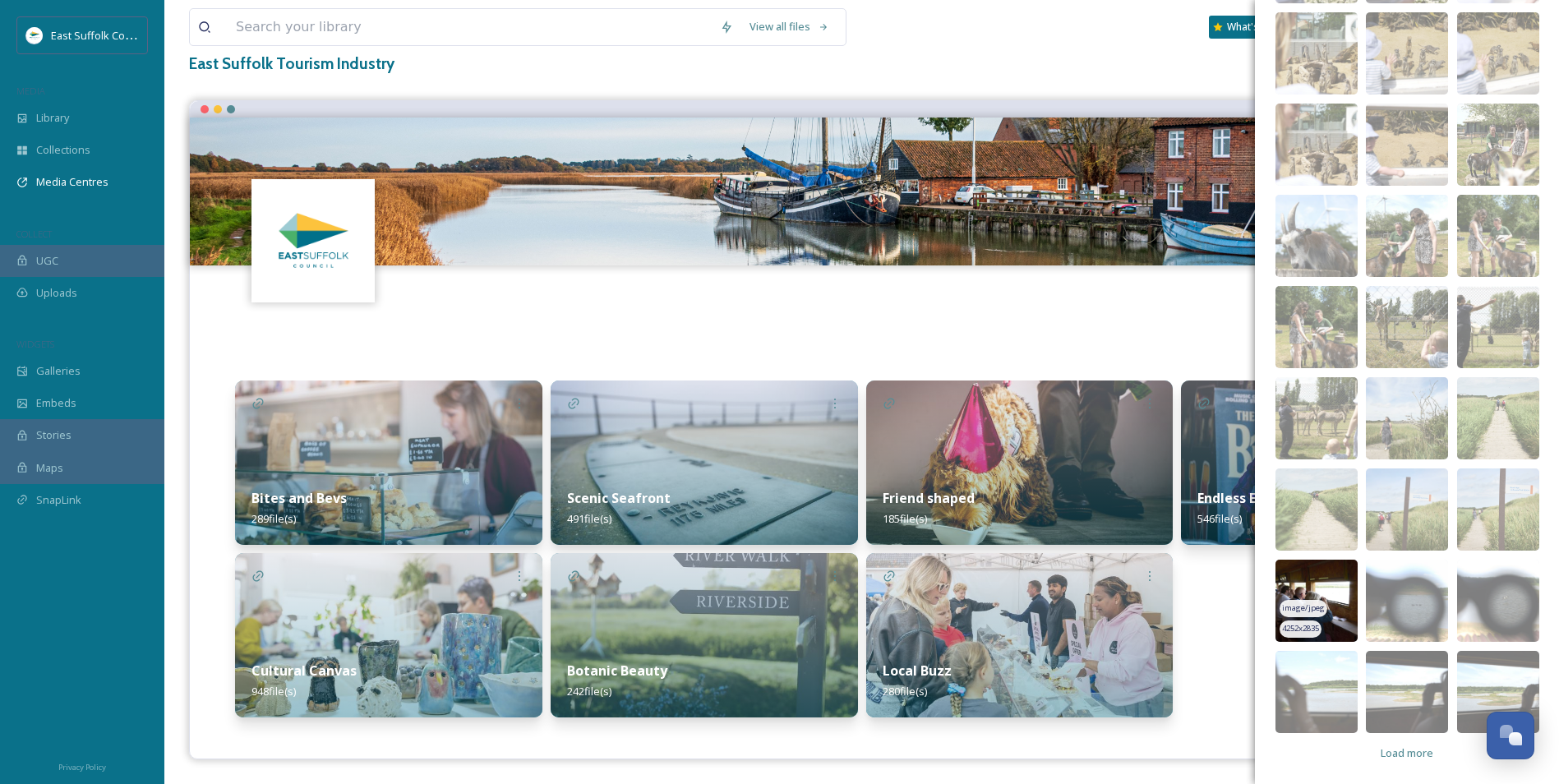
scroll to position [1262, 0]
click at [1255, 605] on span "Load more" at bounding box center [1407, 752] width 52 height 16
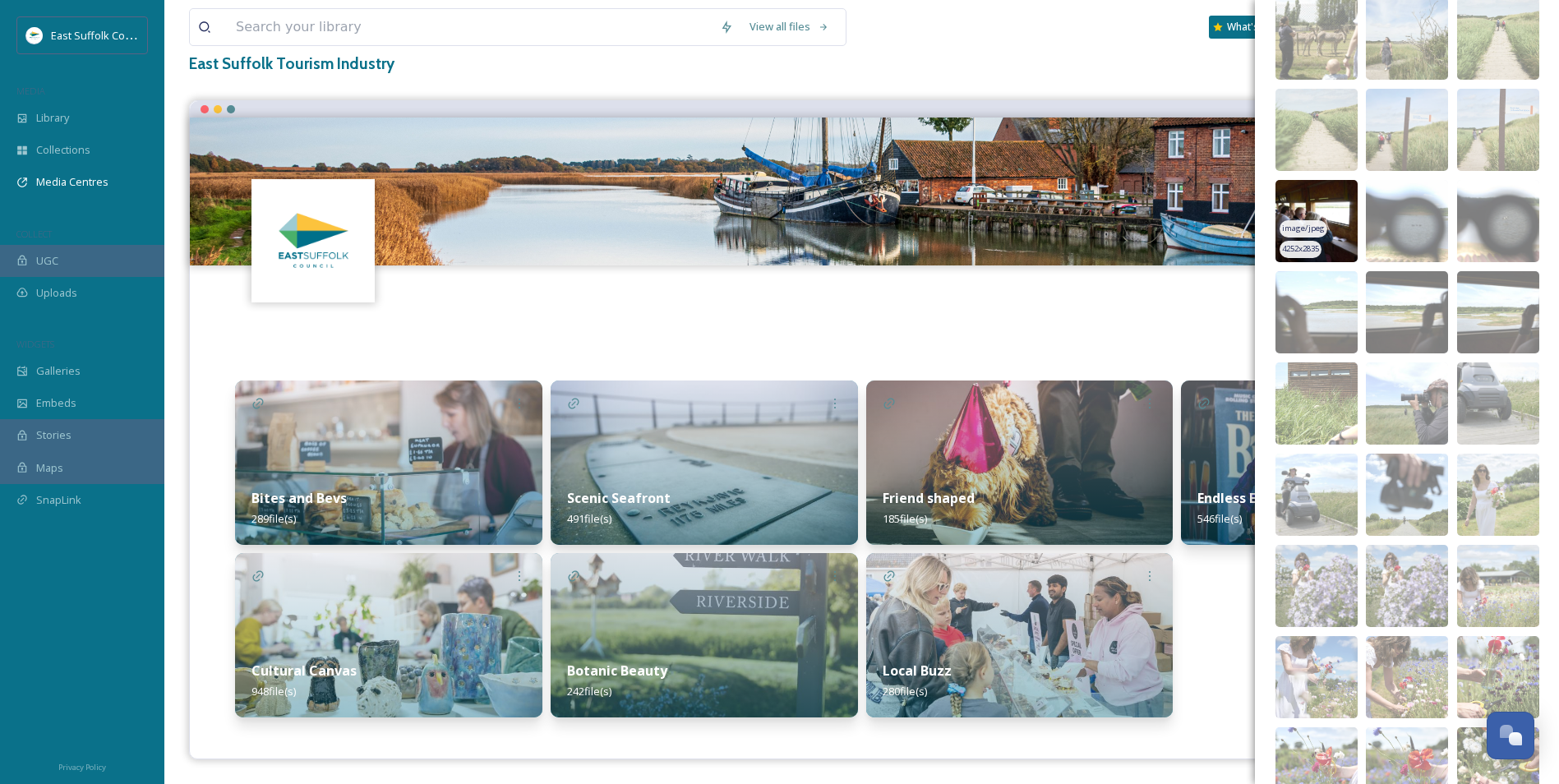
scroll to position [1901, 0]
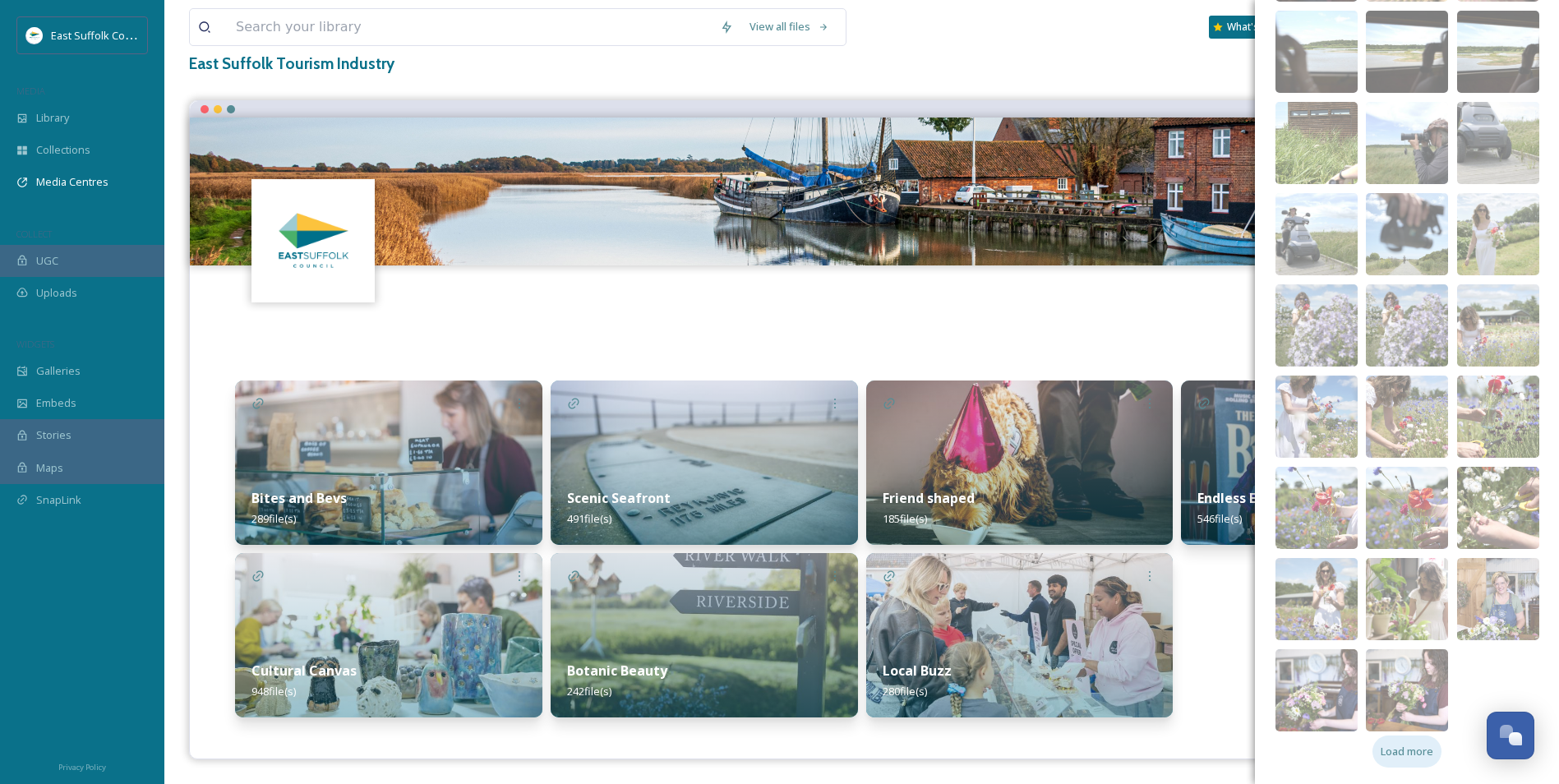
click at [1255, 605] on span "Load more" at bounding box center [1407, 752] width 52 height 16
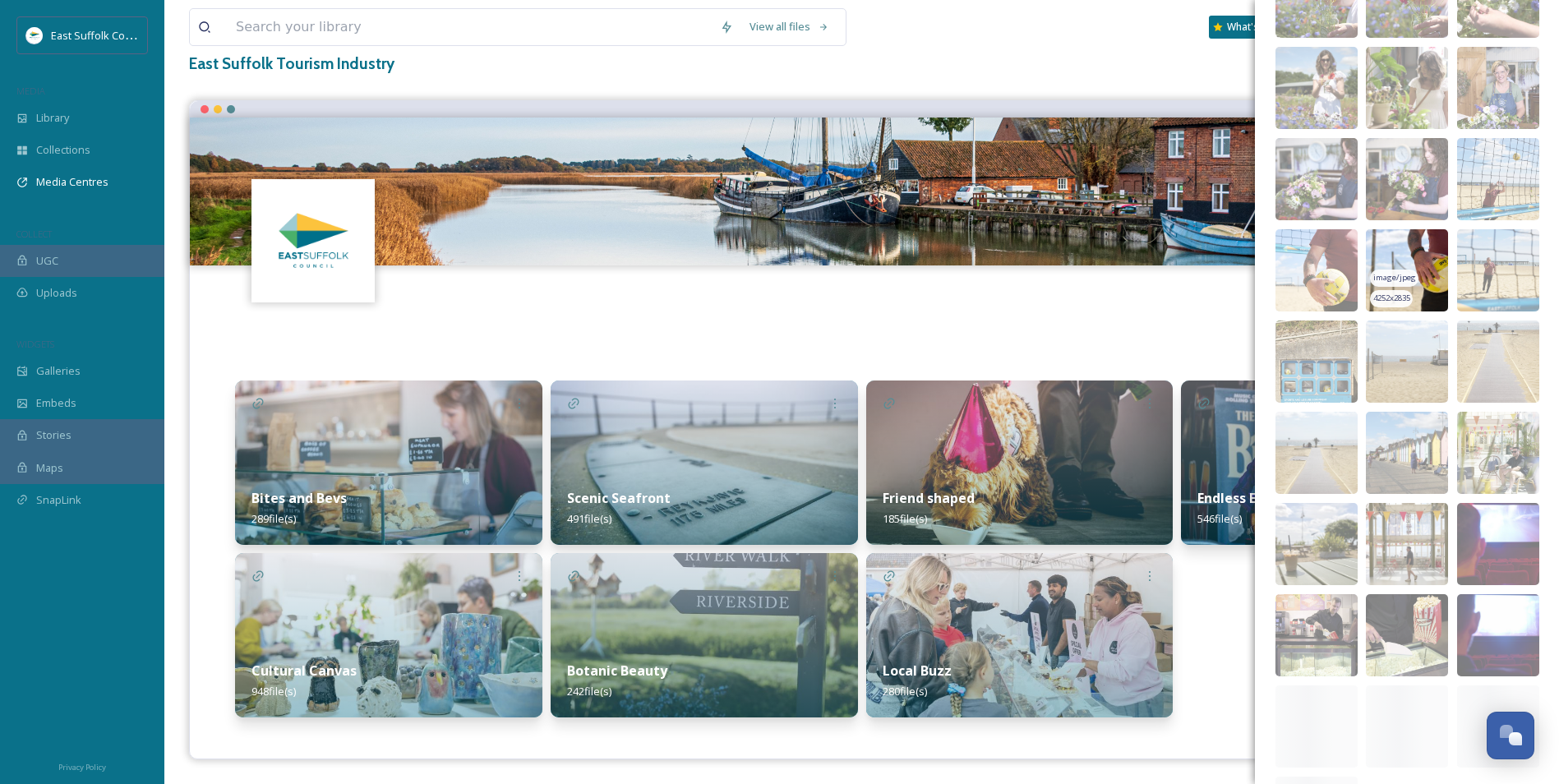
scroll to position [2540, 0]
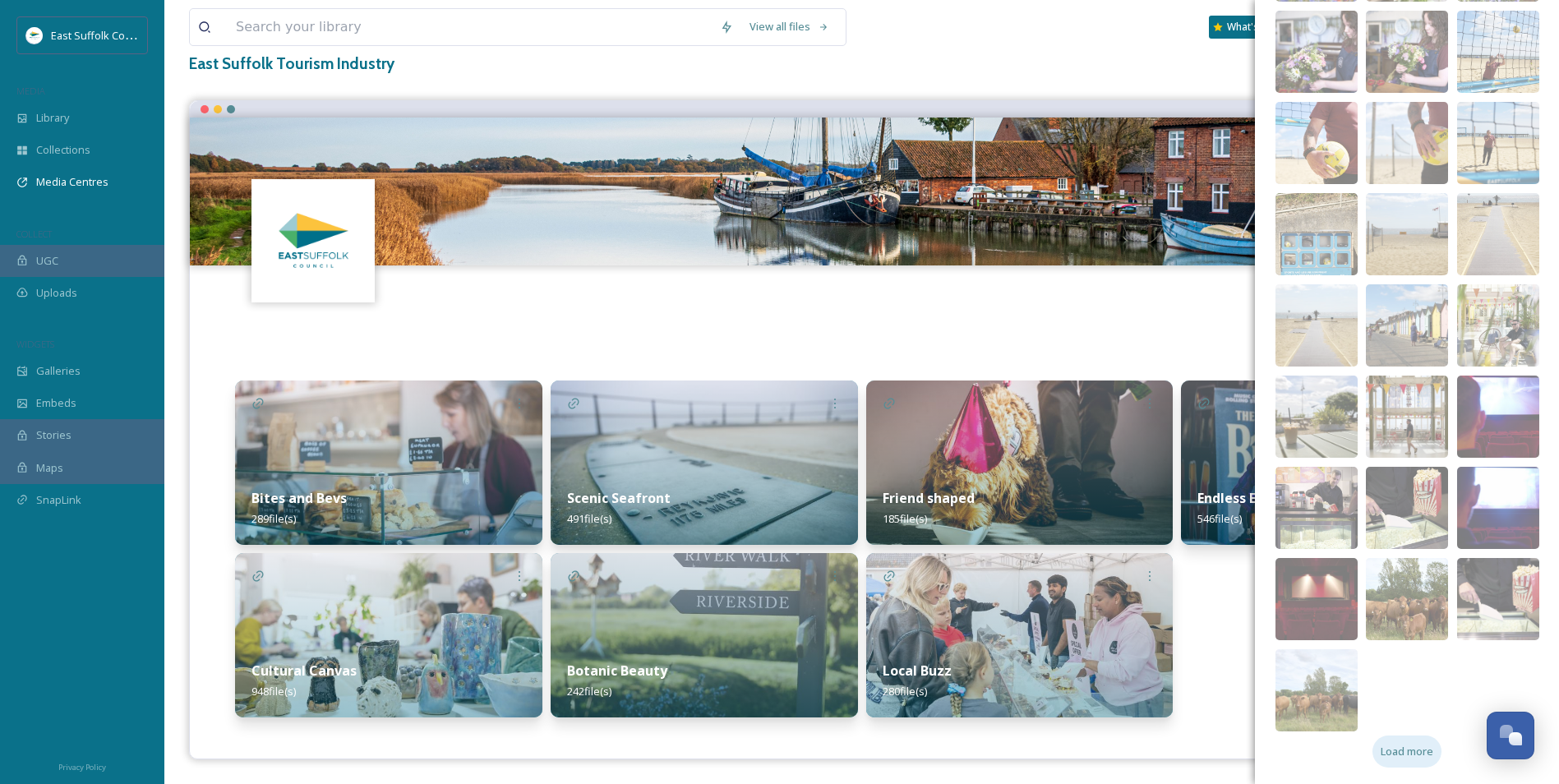
click at [1255, 605] on span "Load more" at bounding box center [1407, 752] width 52 height 16
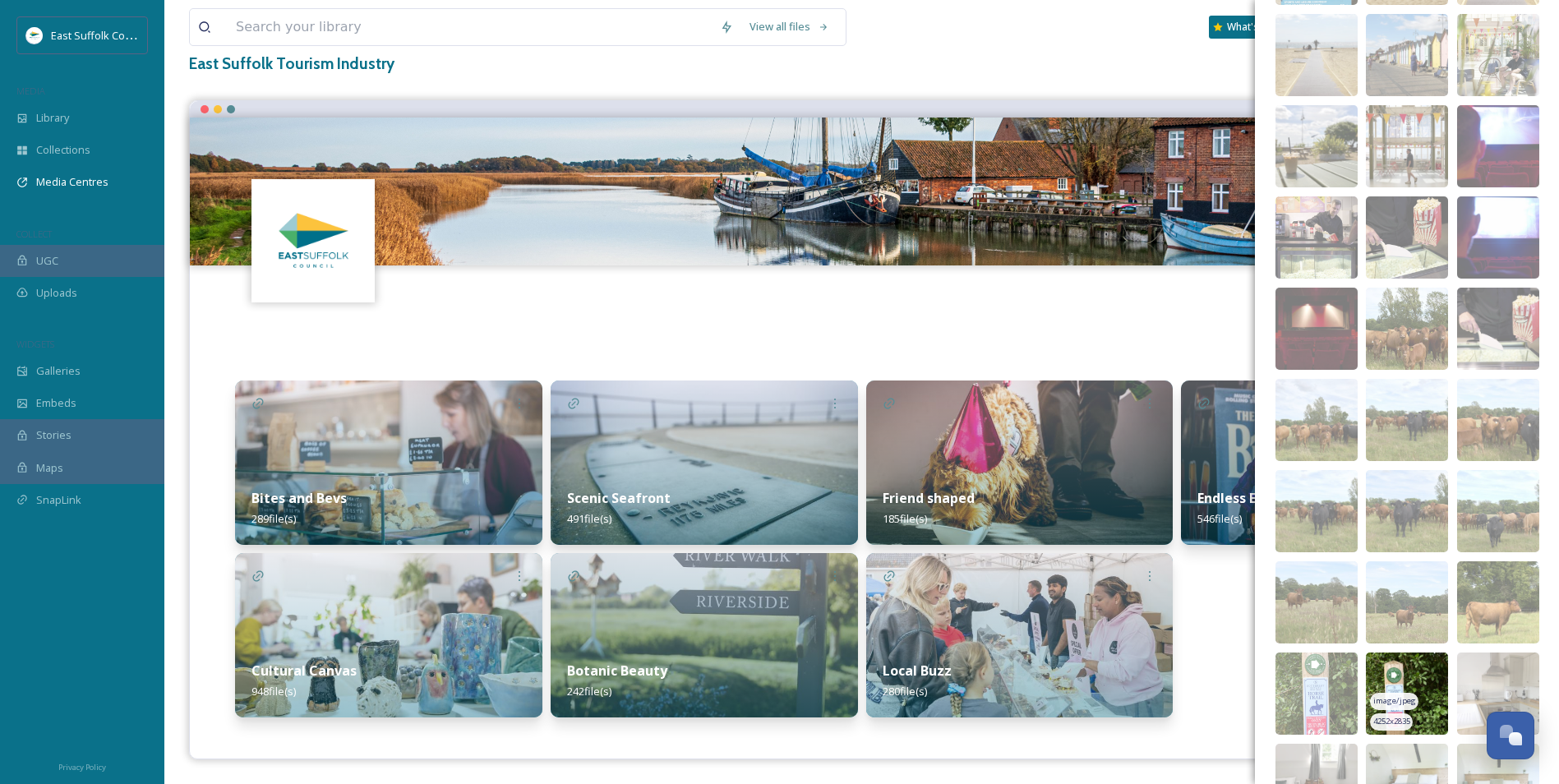
scroll to position [3087, 0]
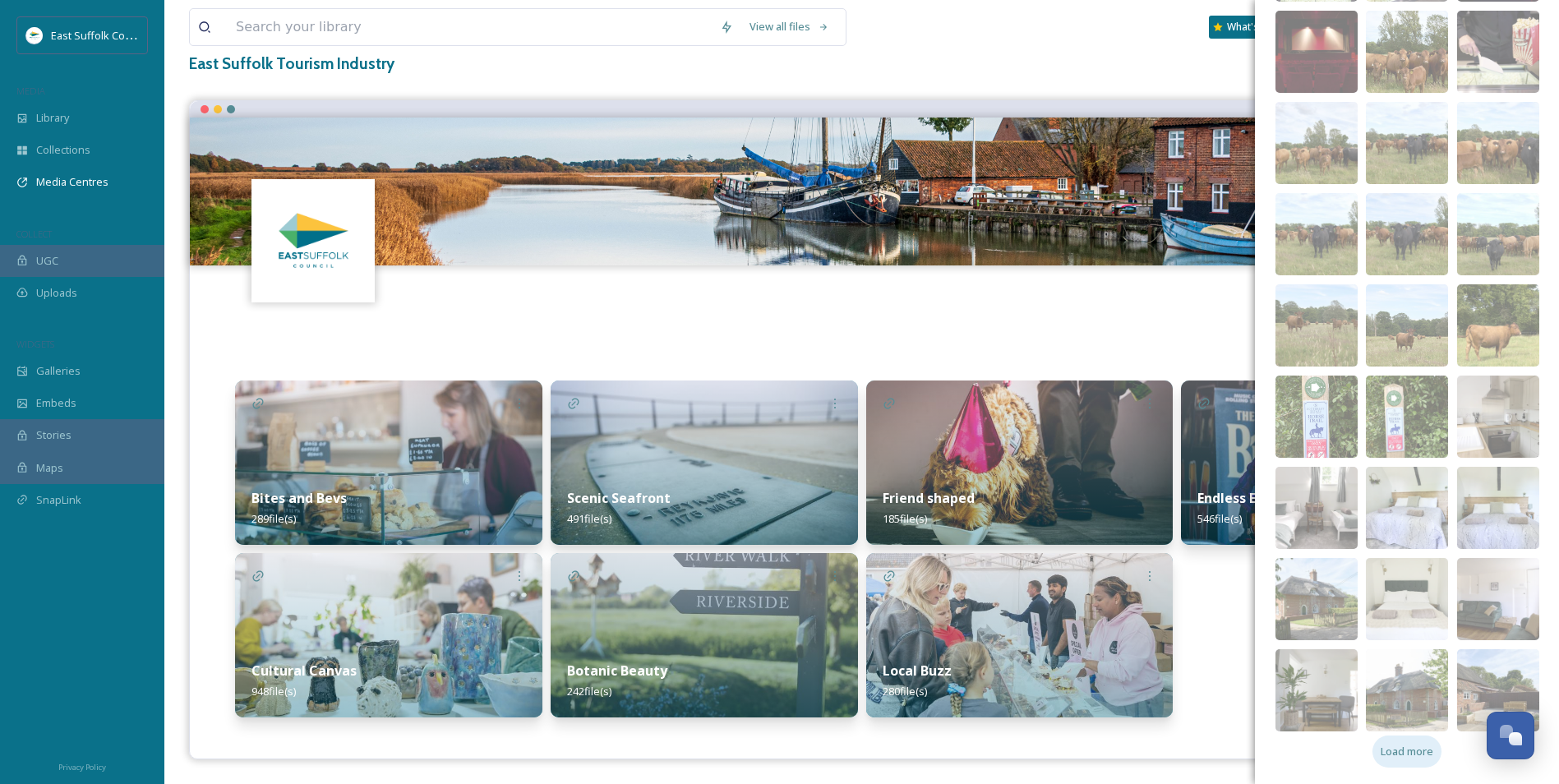
click at [1255, 605] on span "Load more" at bounding box center [1407, 752] width 52 height 16
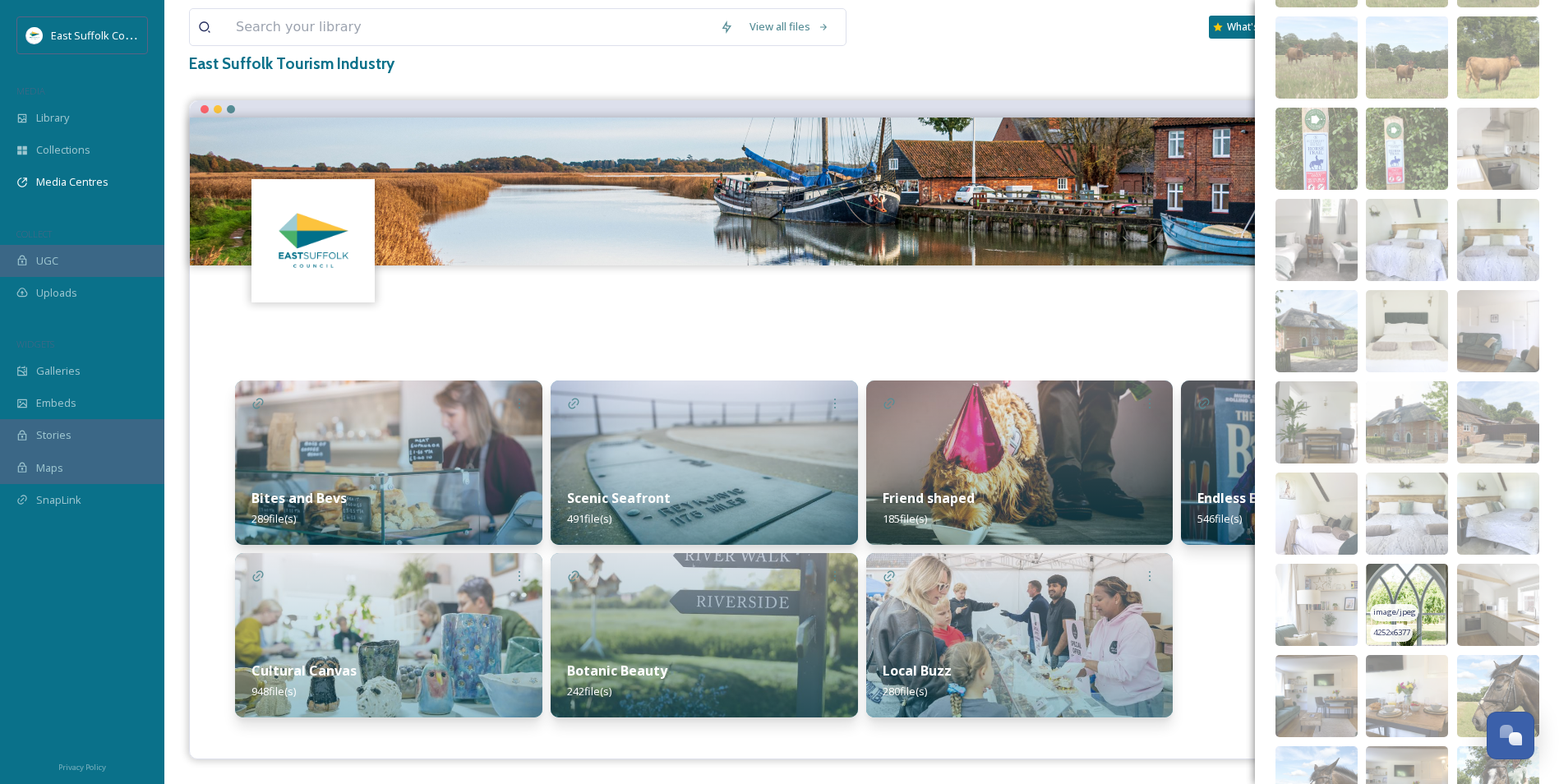
scroll to position [3416, 0]
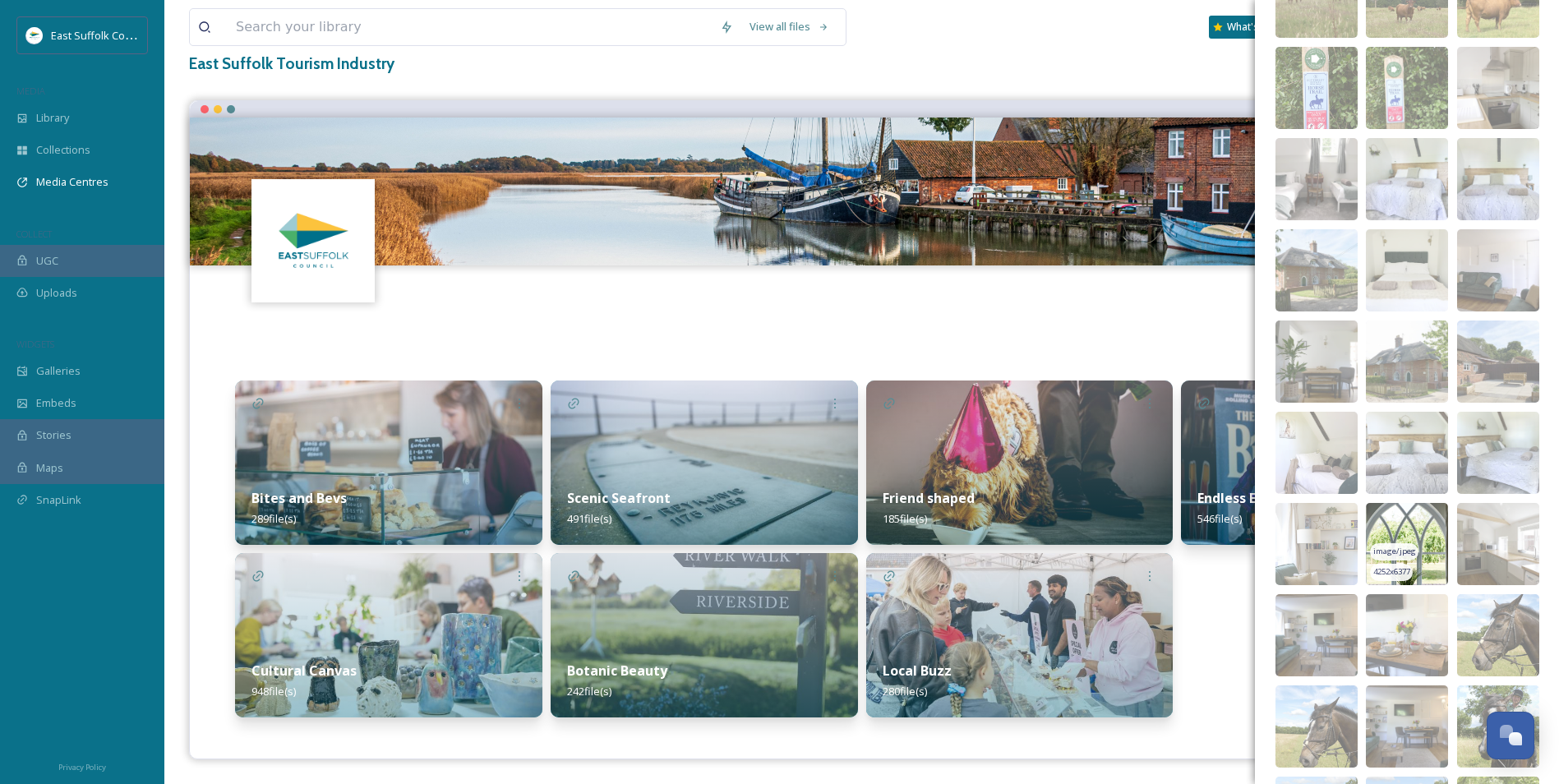
click at [1255, 517] on img at bounding box center [1407, 544] width 82 height 82
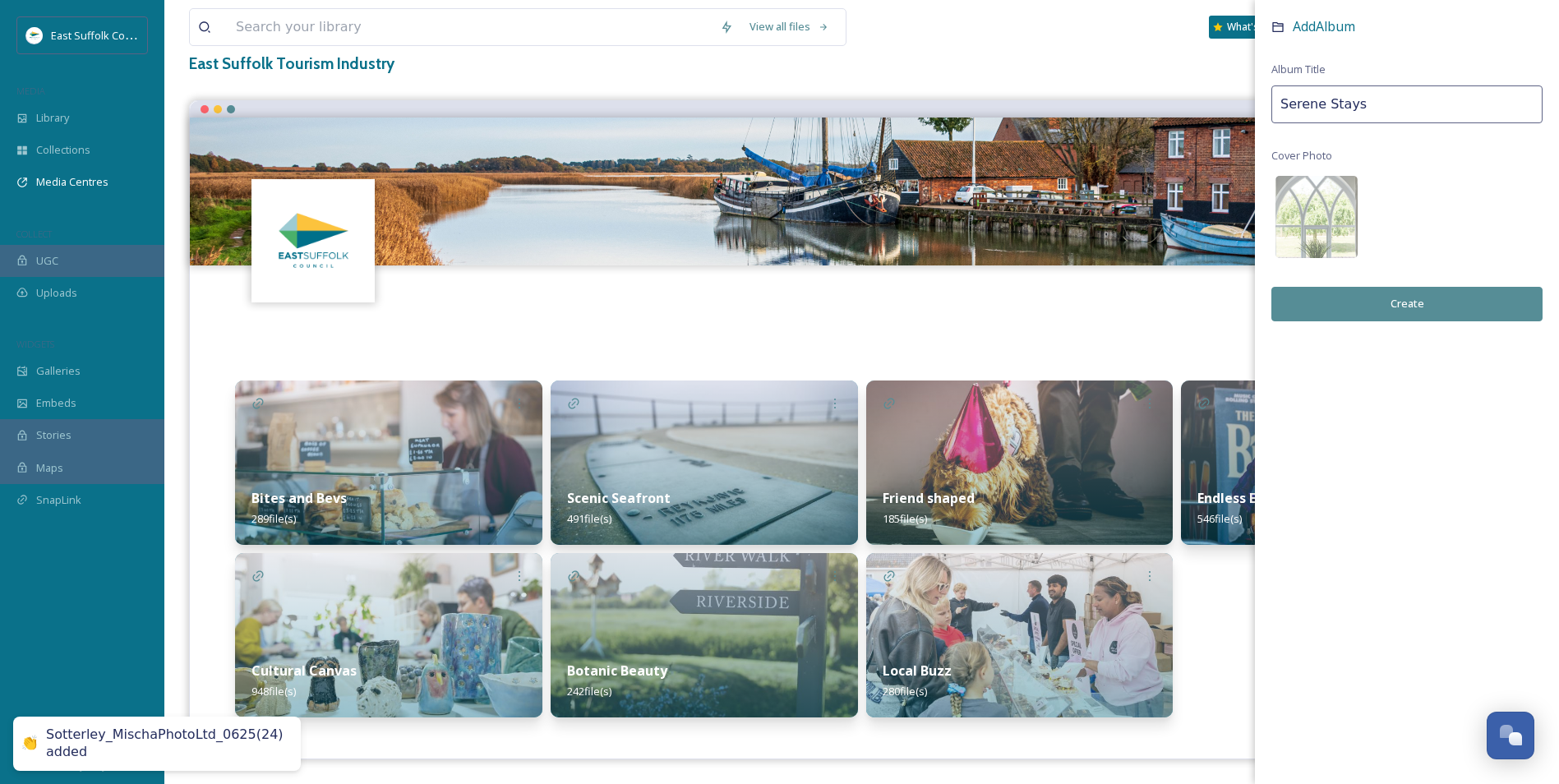
click at [1255, 311] on button "Create" at bounding box center [1407, 303] width 272 height 34
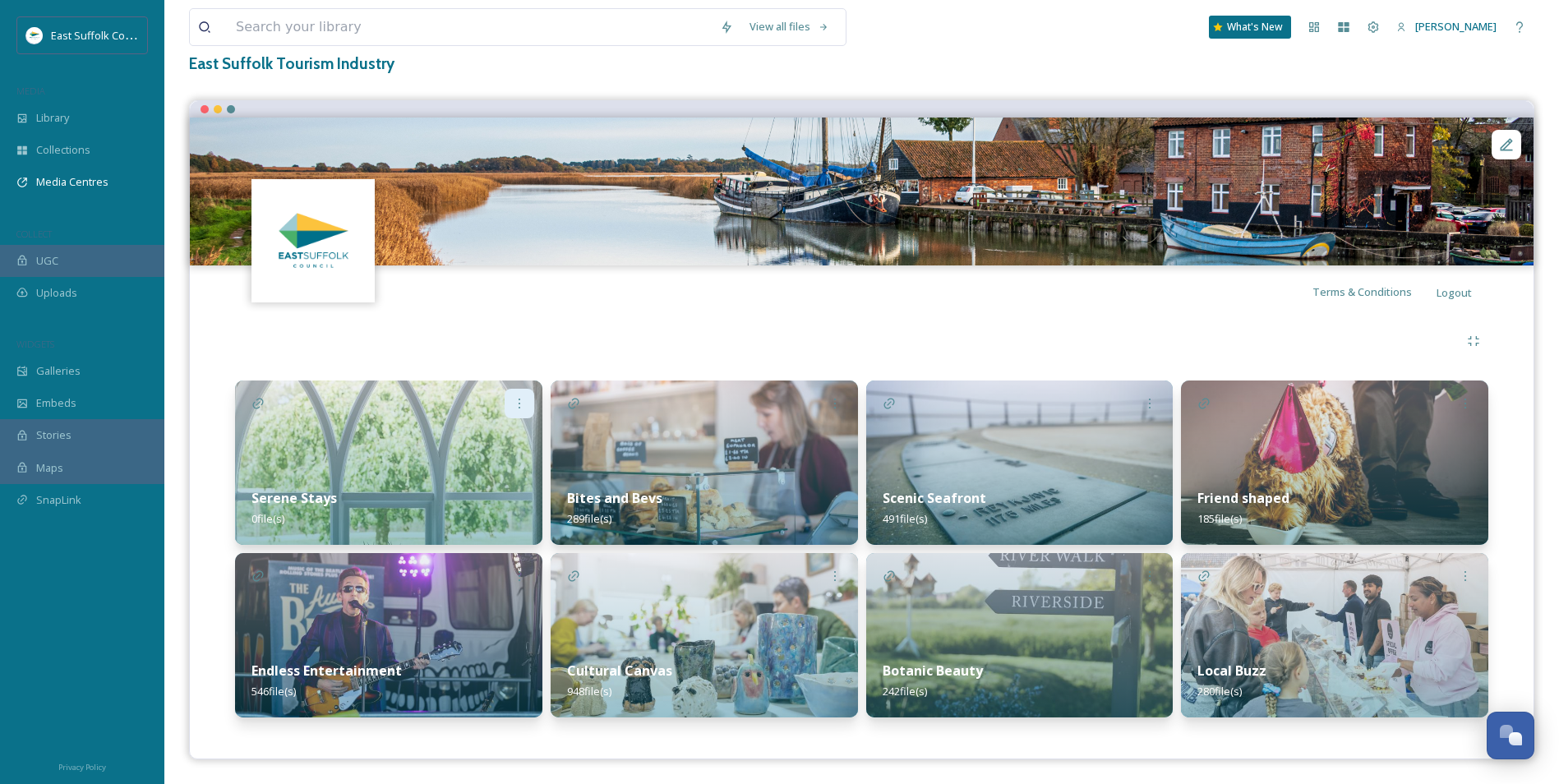
click at [512, 406] on div at bounding box center [520, 404] width 30 height 30
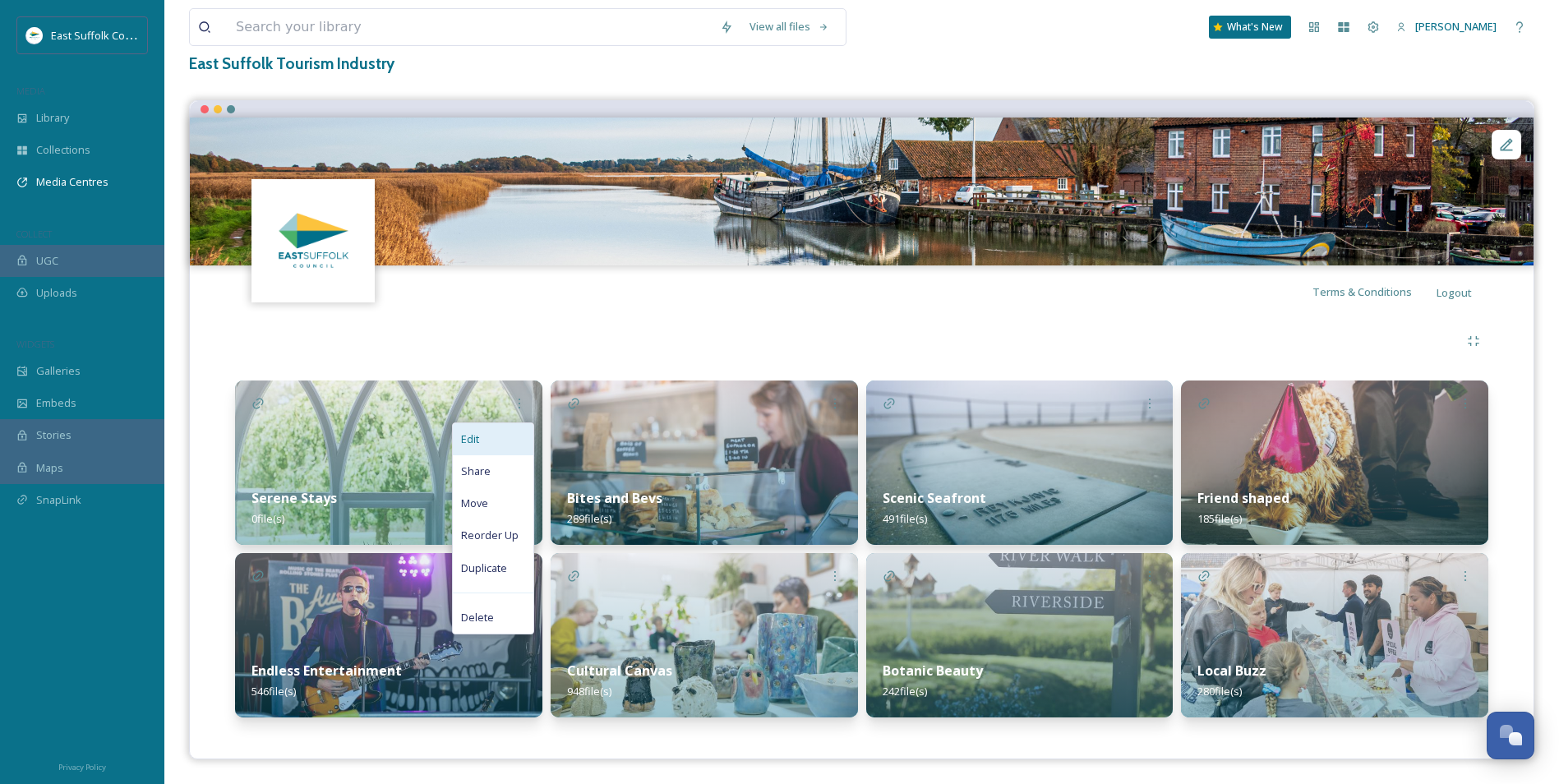
click at [489, 437] on div "Edit" at bounding box center [493, 439] width 81 height 32
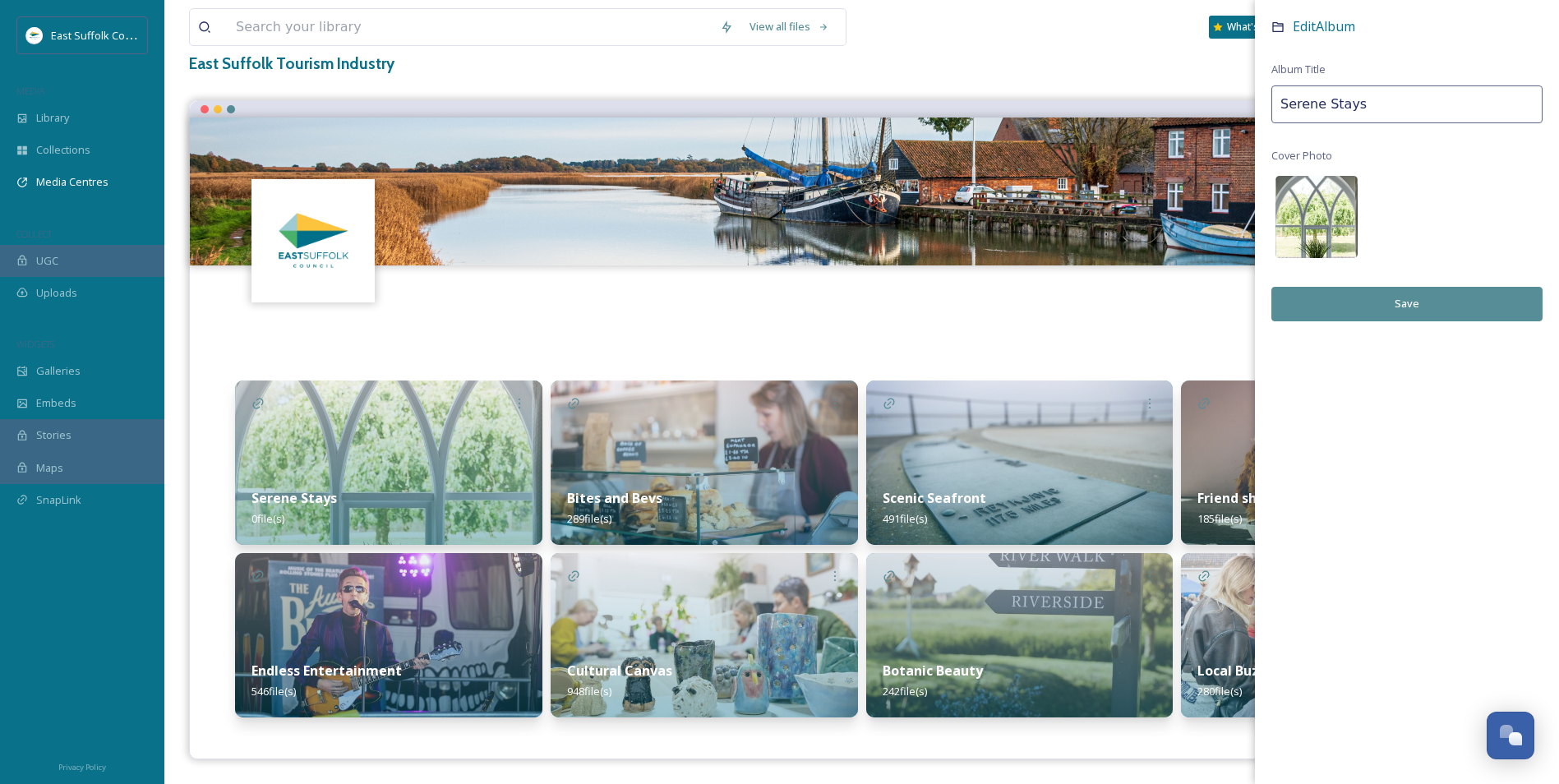
click at [1255, 214] on img at bounding box center [1316, 217] width 82 height 82
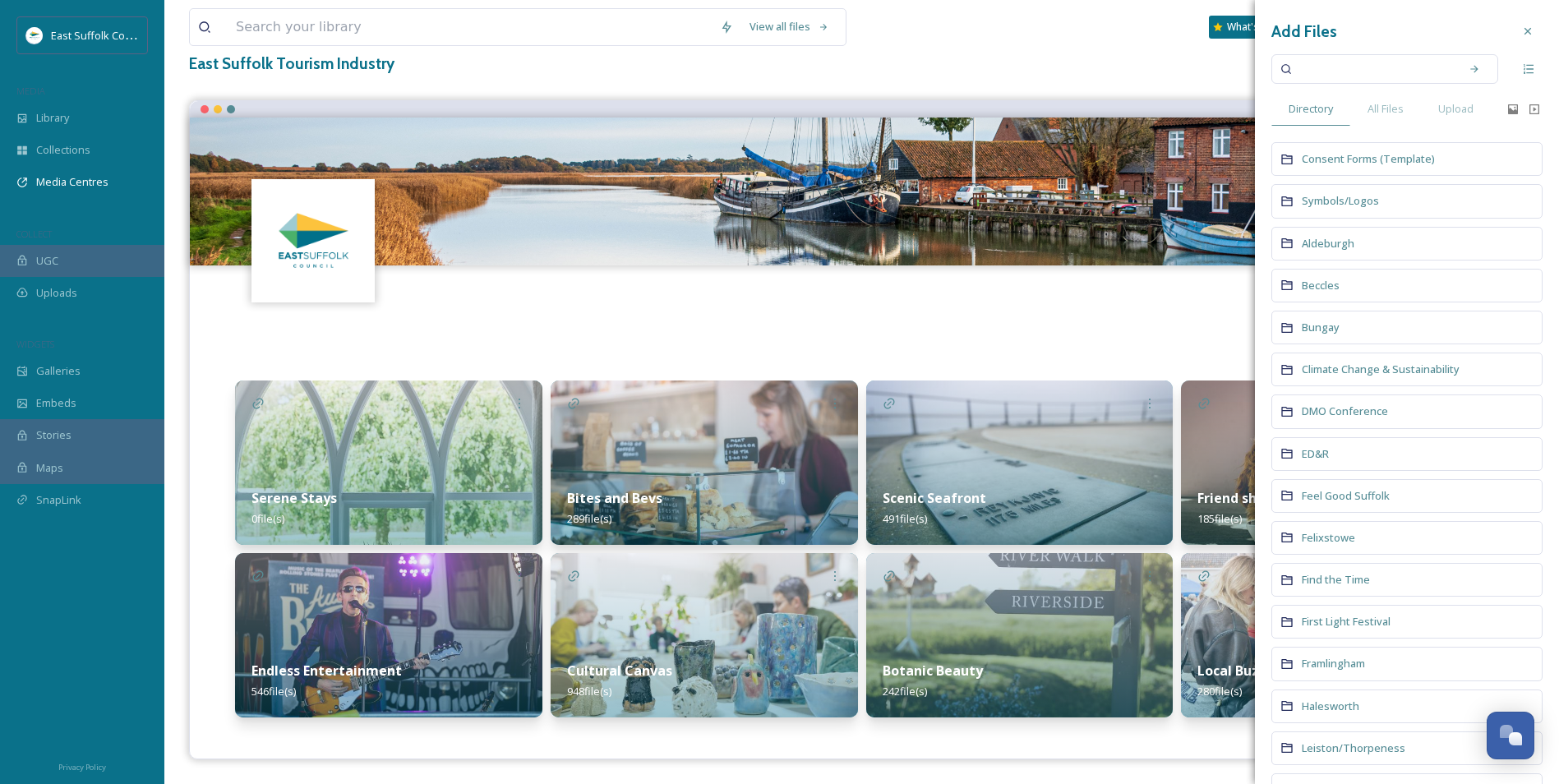
click at [1255, 74] on input at bounding box center [1374, 69] width 155 height 37
type input "Sotterley"
click at [1255, 80] on div "Search" at bounding box center [1475, 69] width 30 height 30
click at [1255, 72] on div "Search" at bounding box center [1475, 69] width 30 height 30
click at [1255, 109] on span "All Files" at bounding box center [1386, 109] width 37 height 16
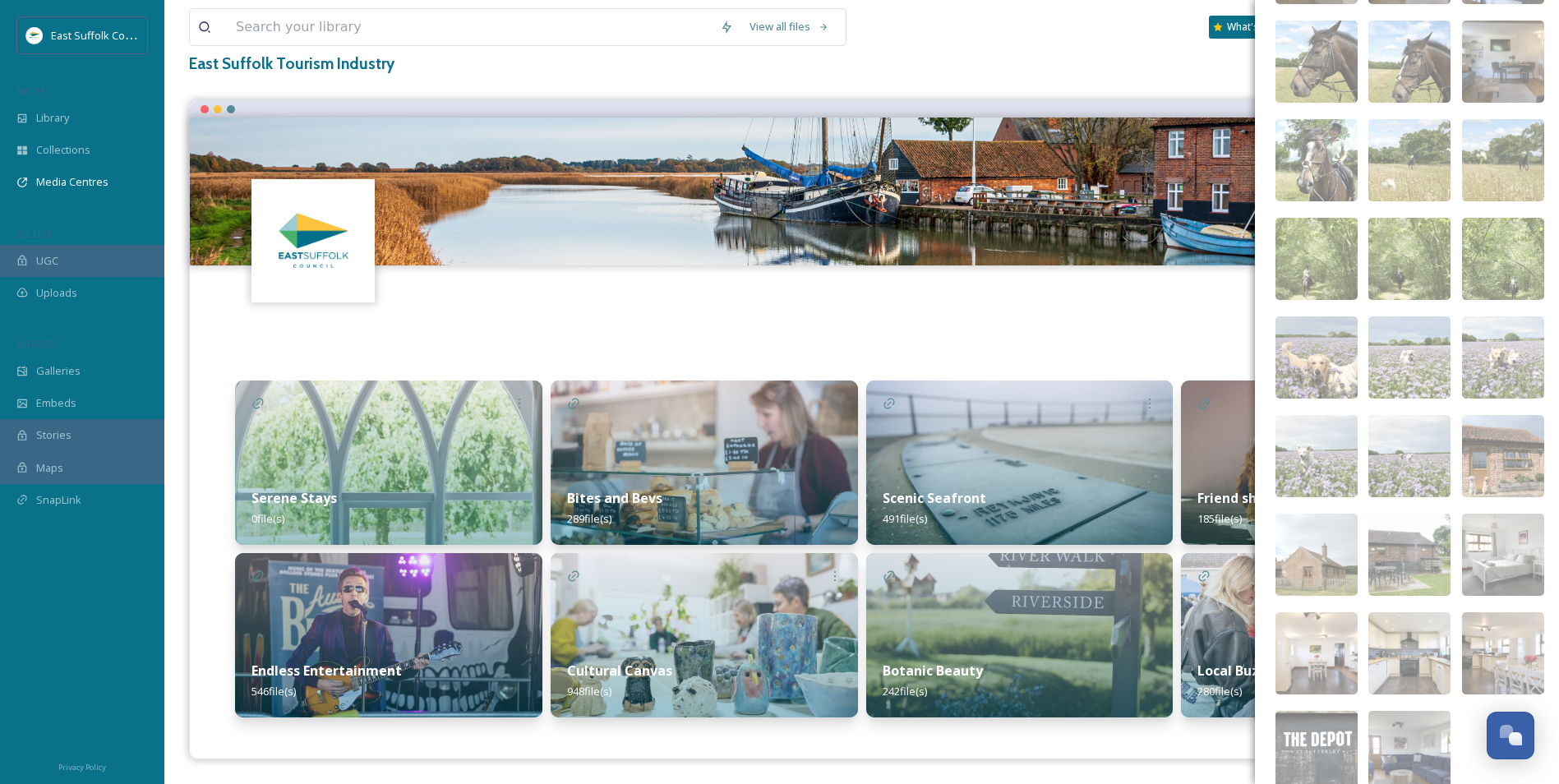
scroll to position [1161, 0]
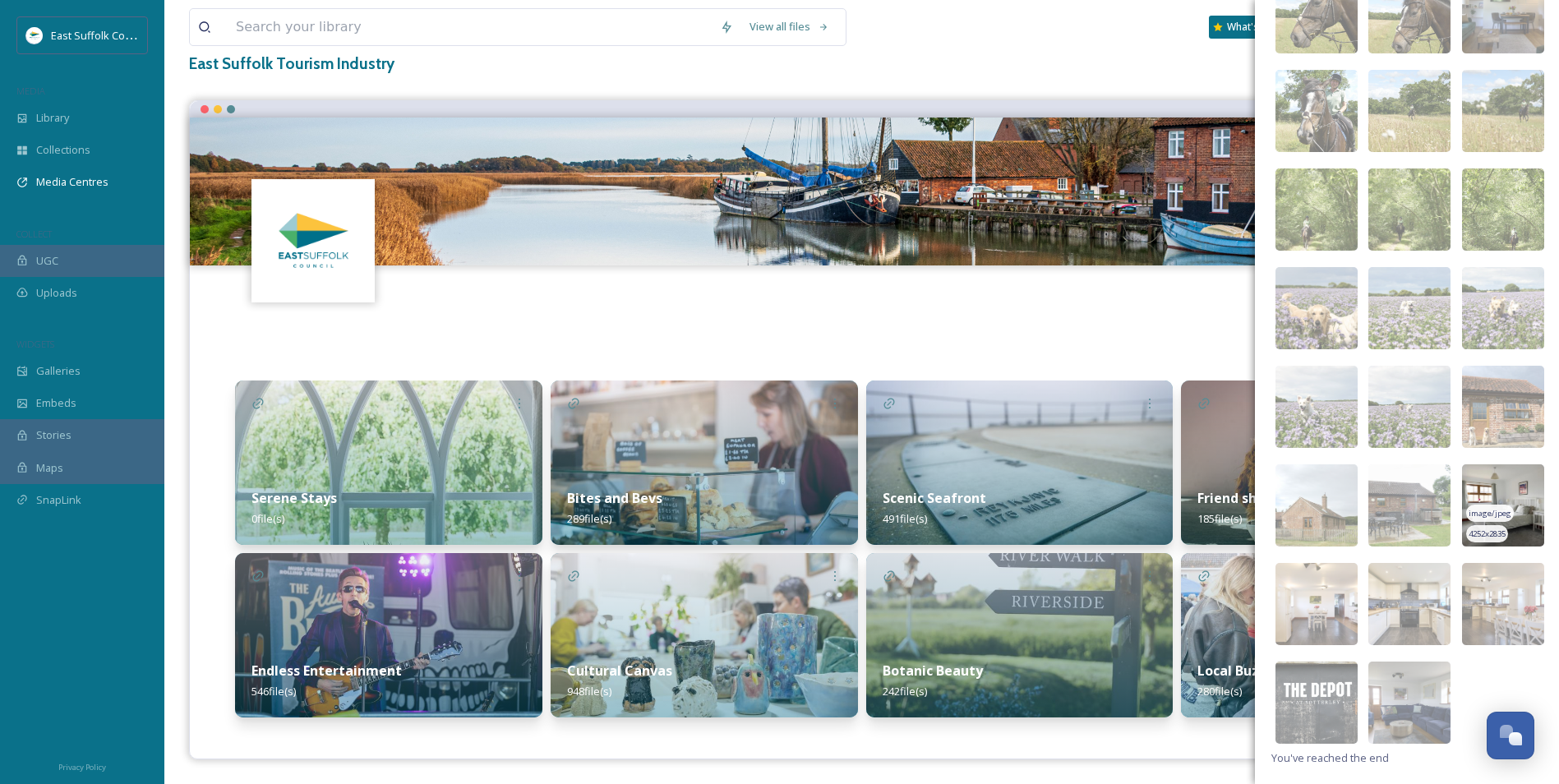
click at [1255, 482] on img at bounding box center [1503, 505] width 82 height 82
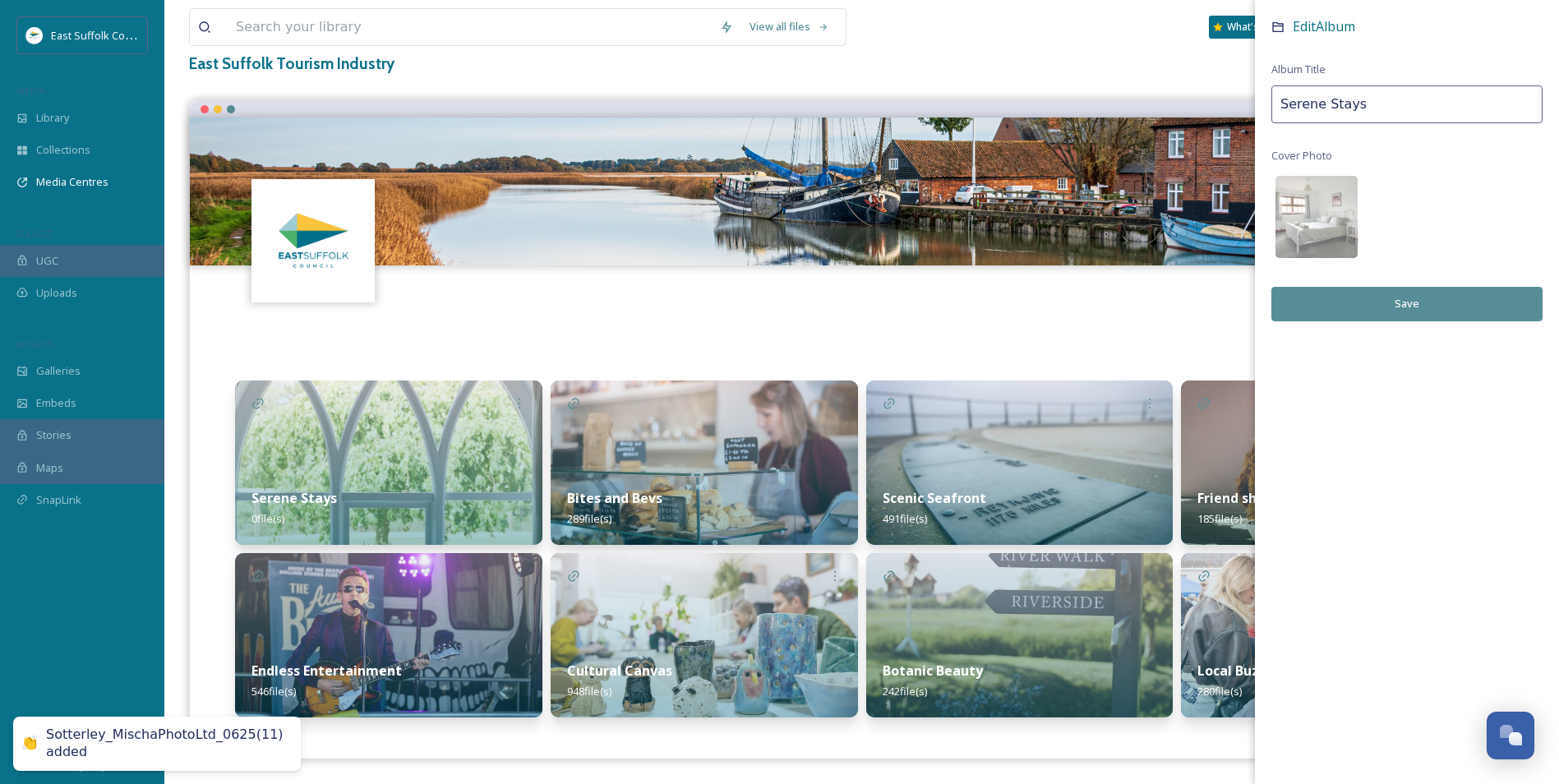
click at [1255, 296] on button "Save" at bounding box center [1407, 303] width 272 height 34
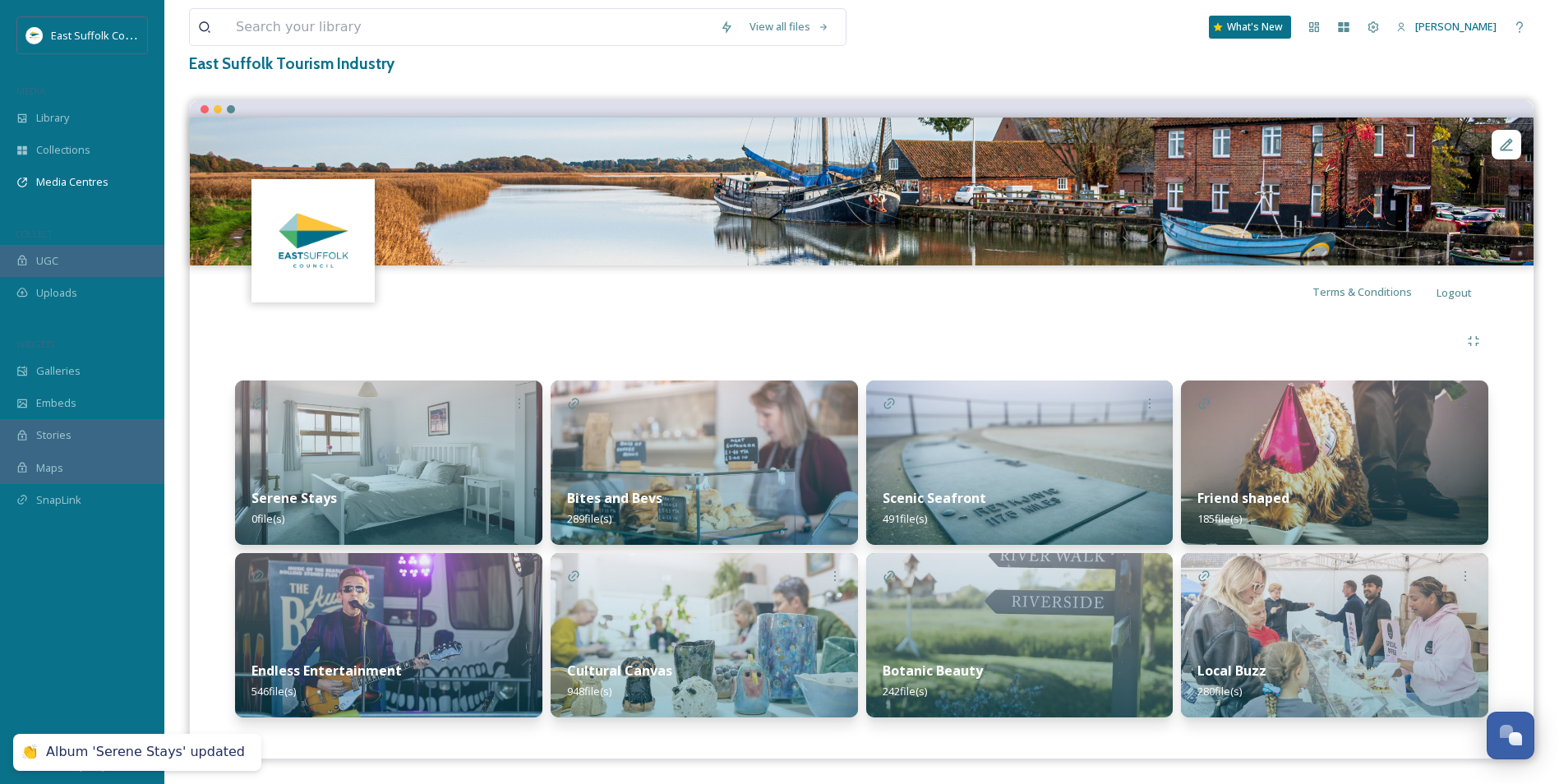
click at [602, 355] on div at bounding box center [861, 341] width 1253 height 30
click at [375, 458] on img at bounding box center [389, 463] width 307 height 164
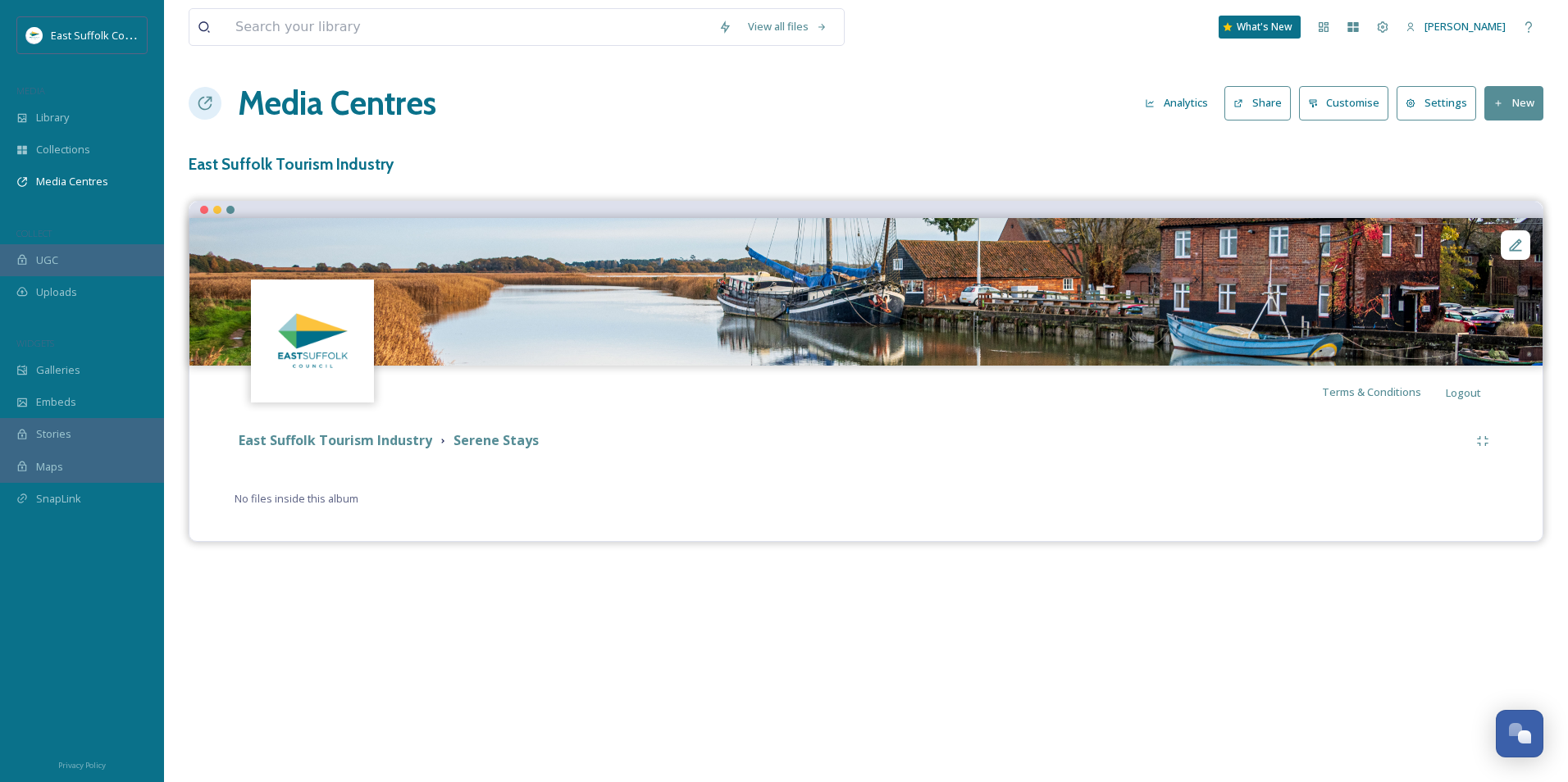
click at [1252, 106] on button "New" at bounding box center [1513, 103] width 59 height 34
click at [1252, 147] on div "Add Files" at bounding box center [1508, 141] width 70 height 32
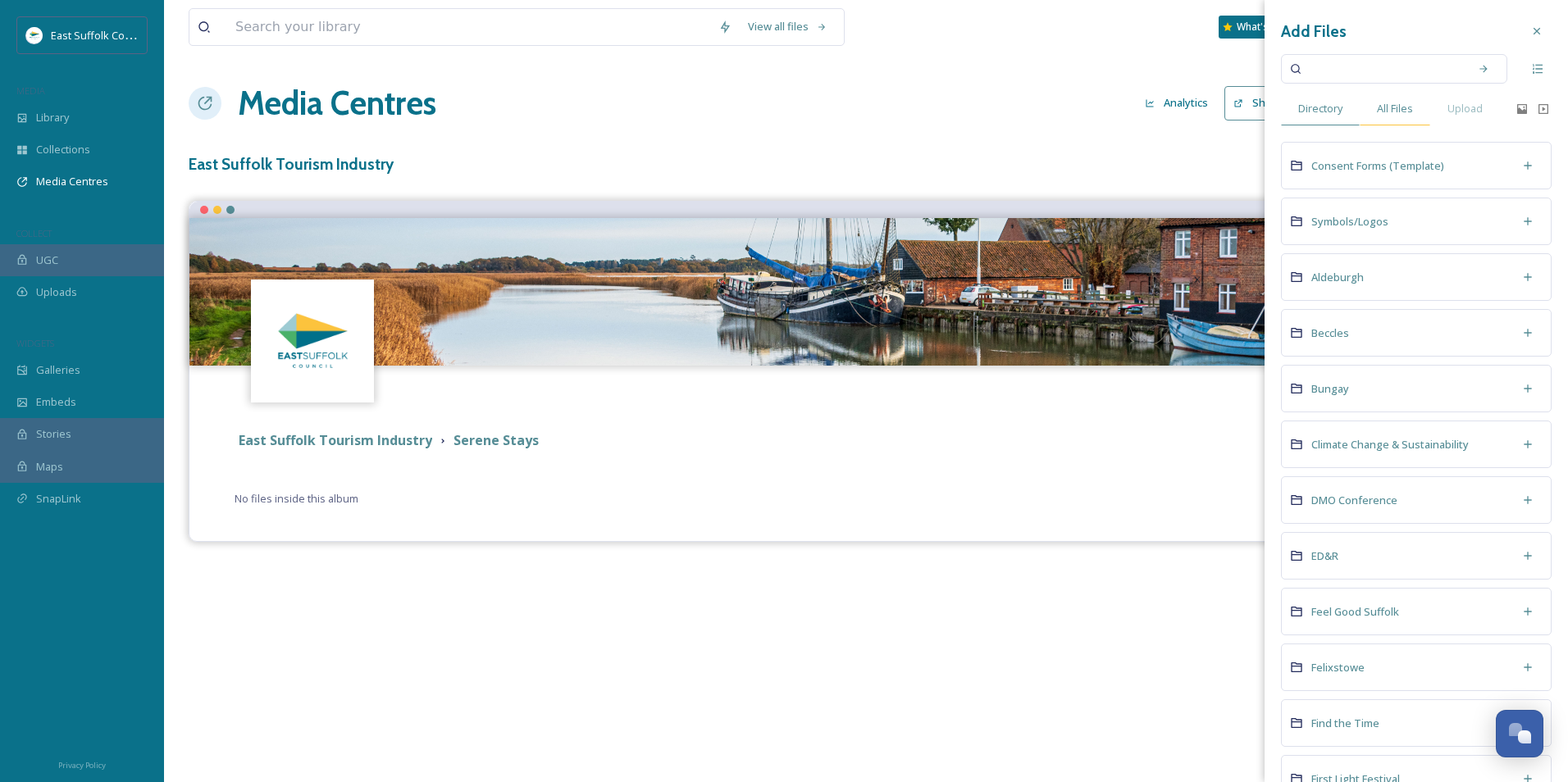
click at [1252, 118] on div "All Files" at bounding box center [1395, 109] width 70 height 34
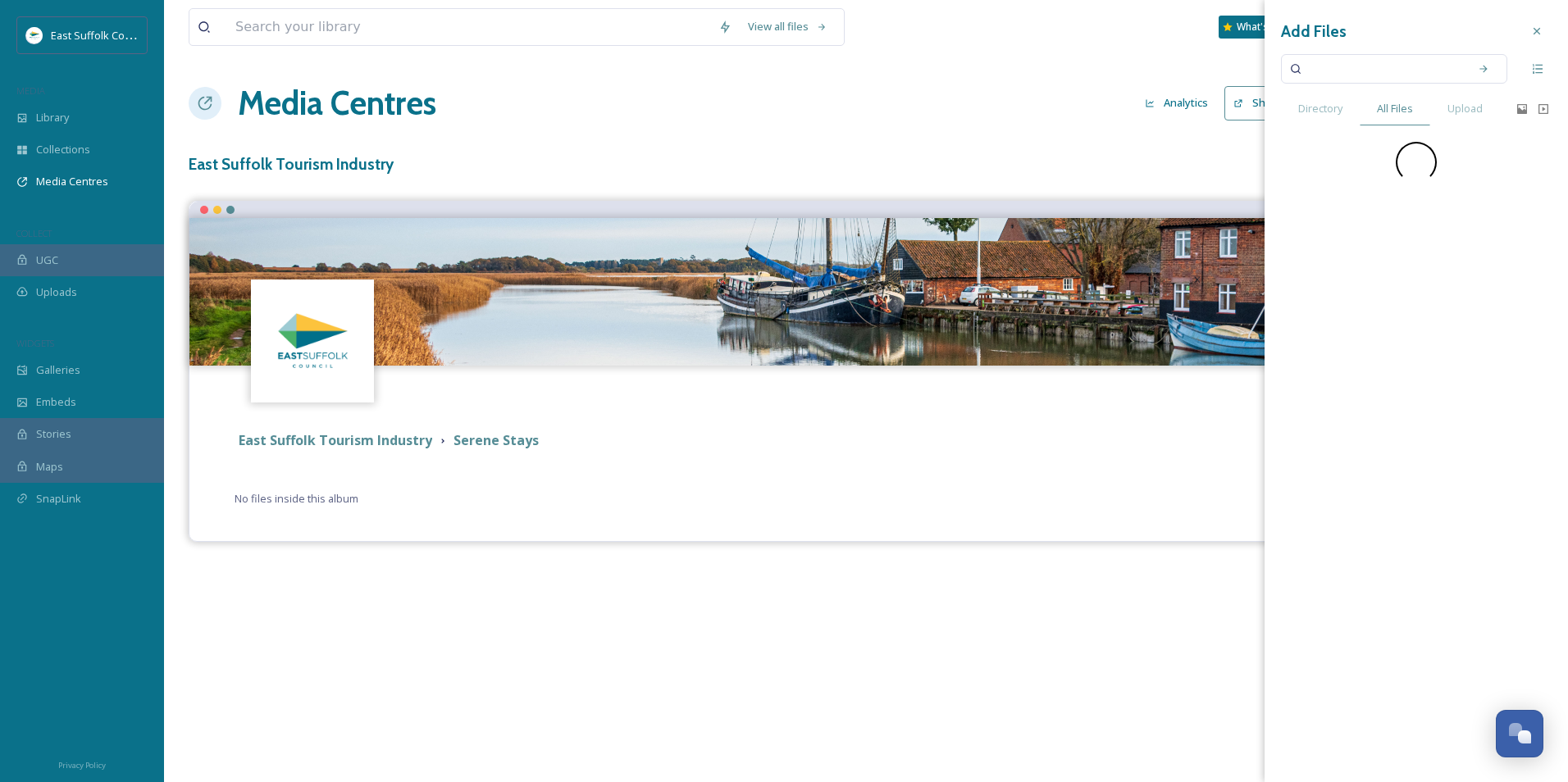
click at [1252, 70] on input at bounding box center [1383, 69] width 155 height 36
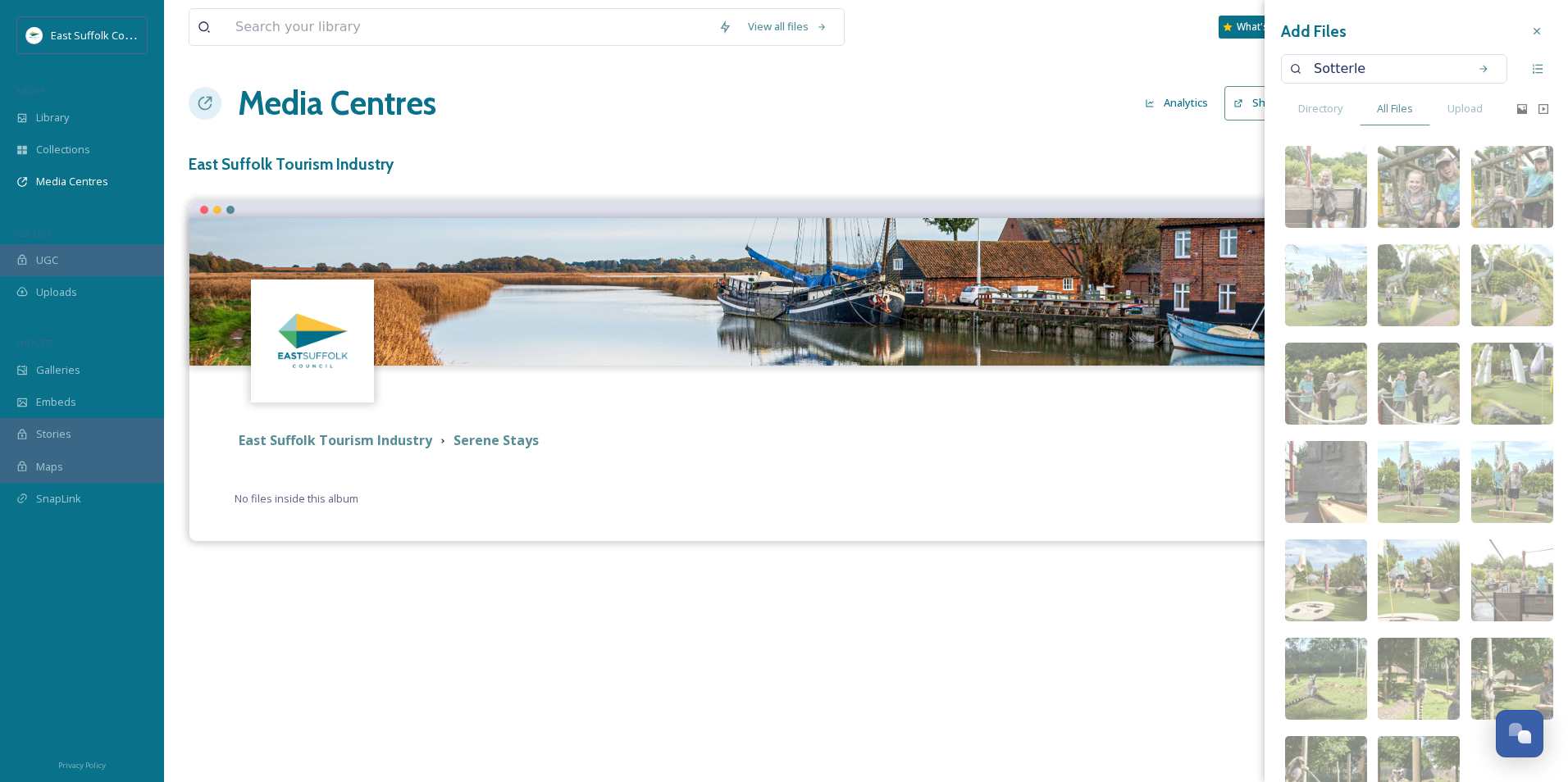
type input "Sotterley"
click at [1252, 70] on icon at bounding box center [1483, 69] width 12 height 12
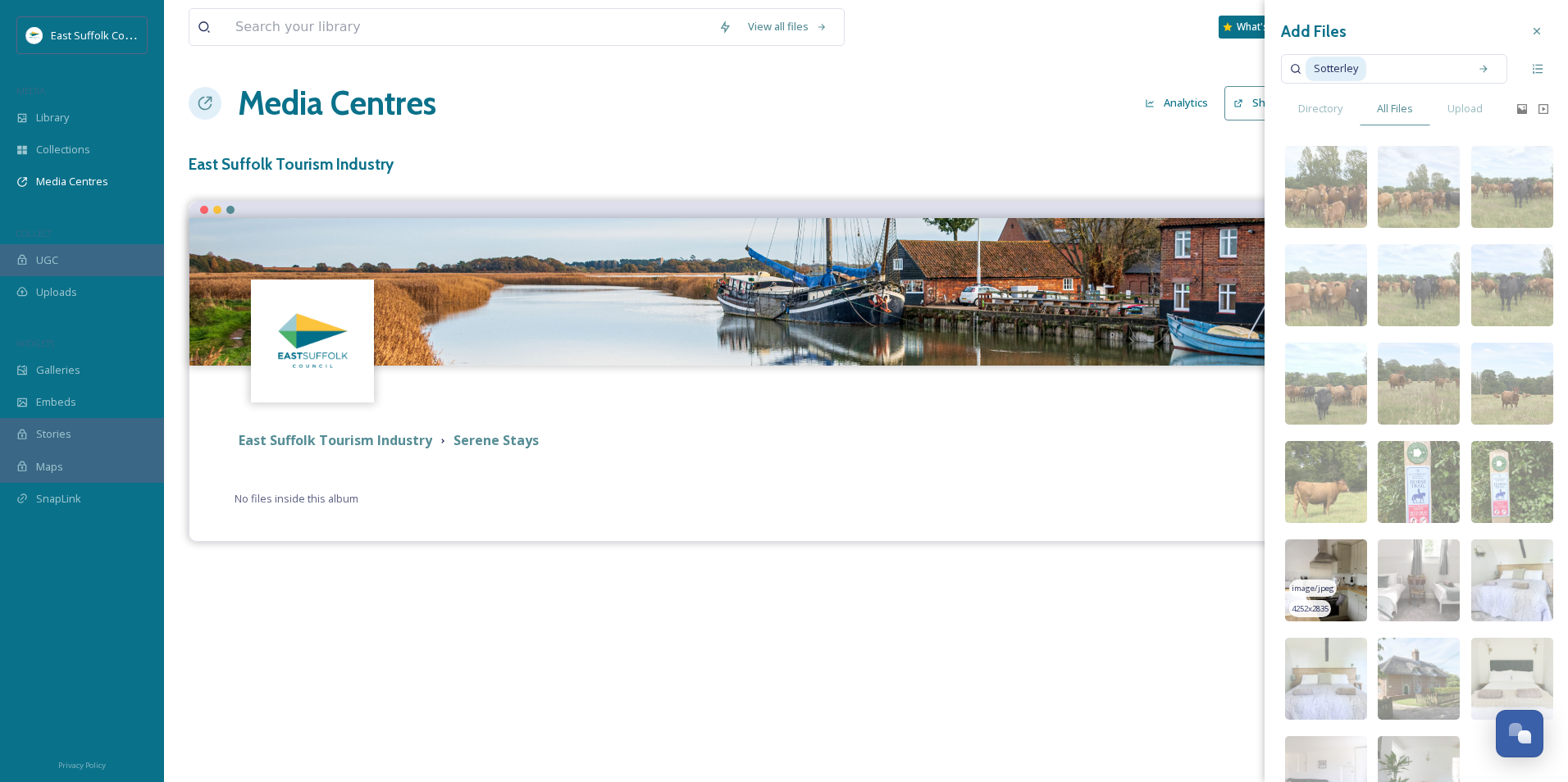
click at [1252, 553] on img at bounding box center [1326, 580] width 82 height 82
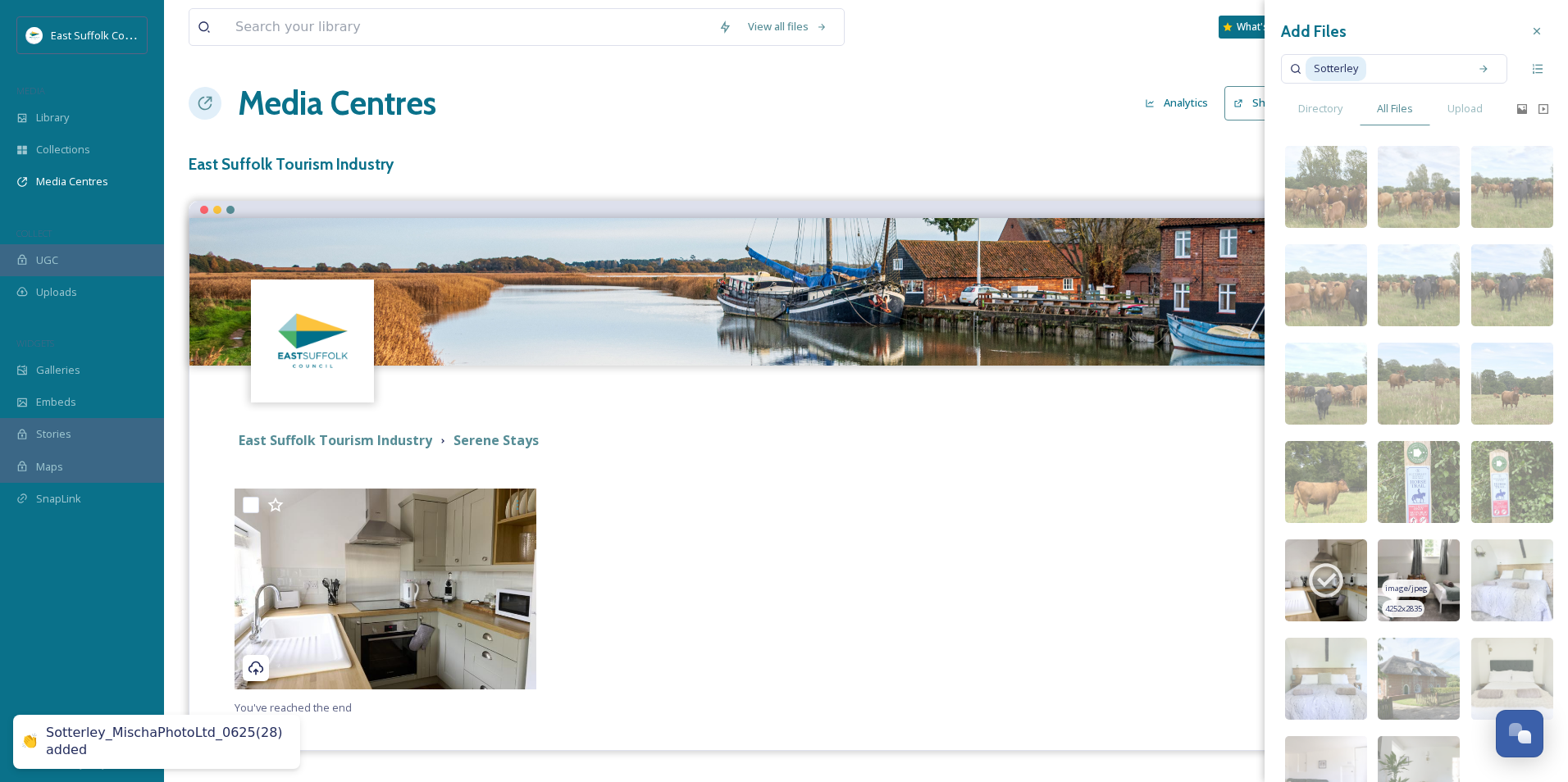
click at [1252, 554] on img at bounding box center [1419, 580] width 82 height 82
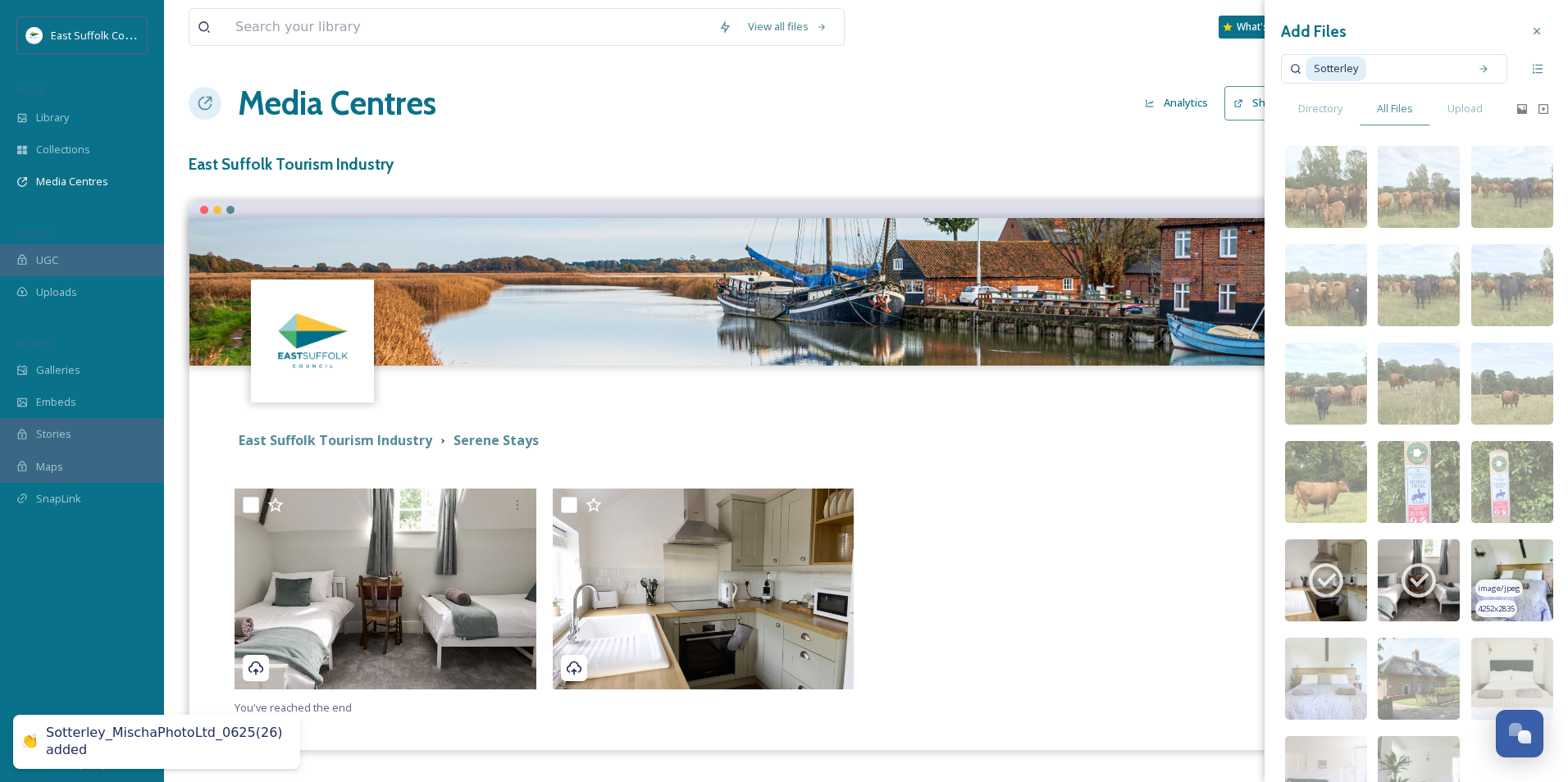
click at [1252, 558] on img at bounding box center [1512, 580] width 82 height 82
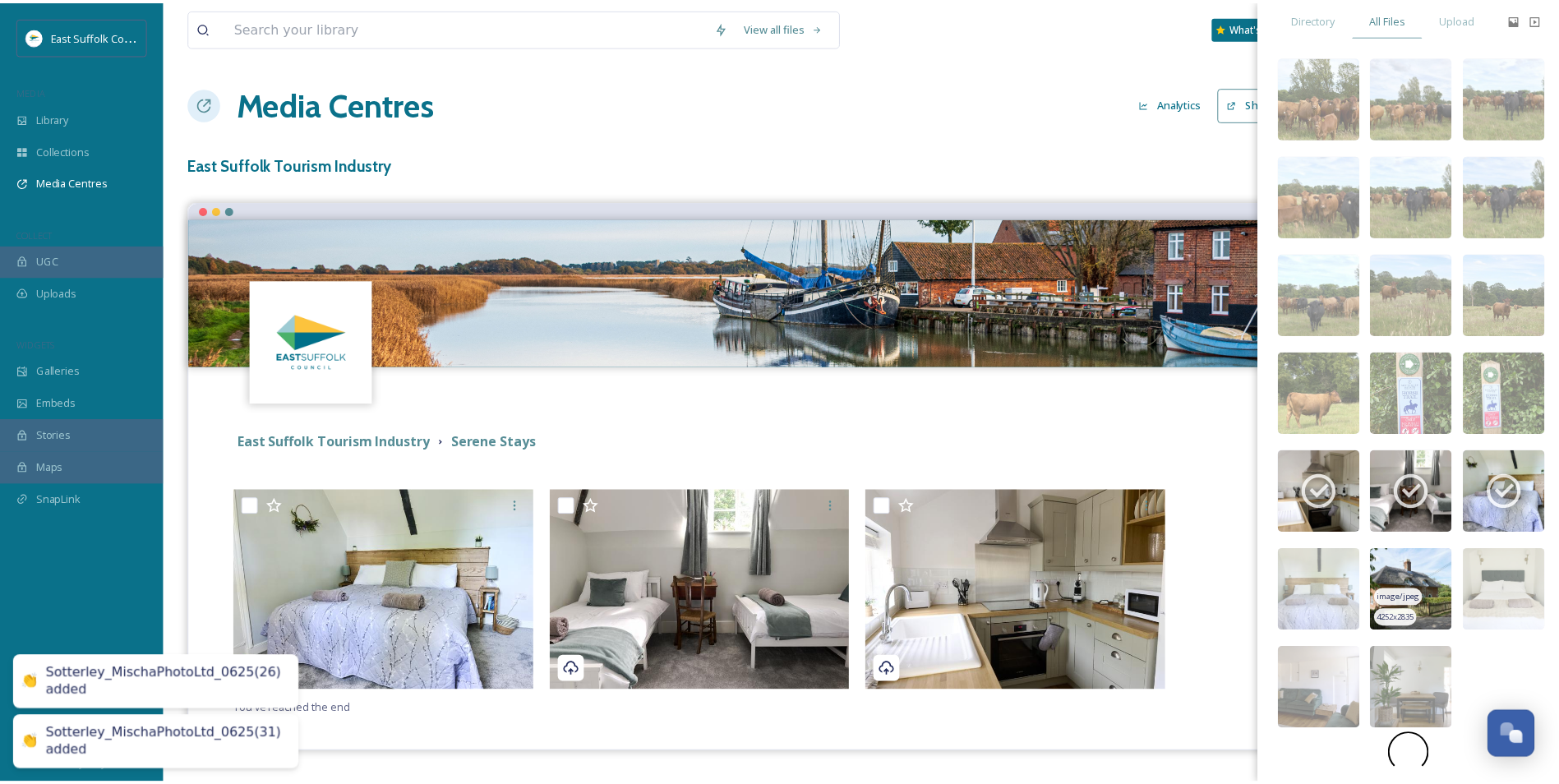
scroll to position [98, 0]
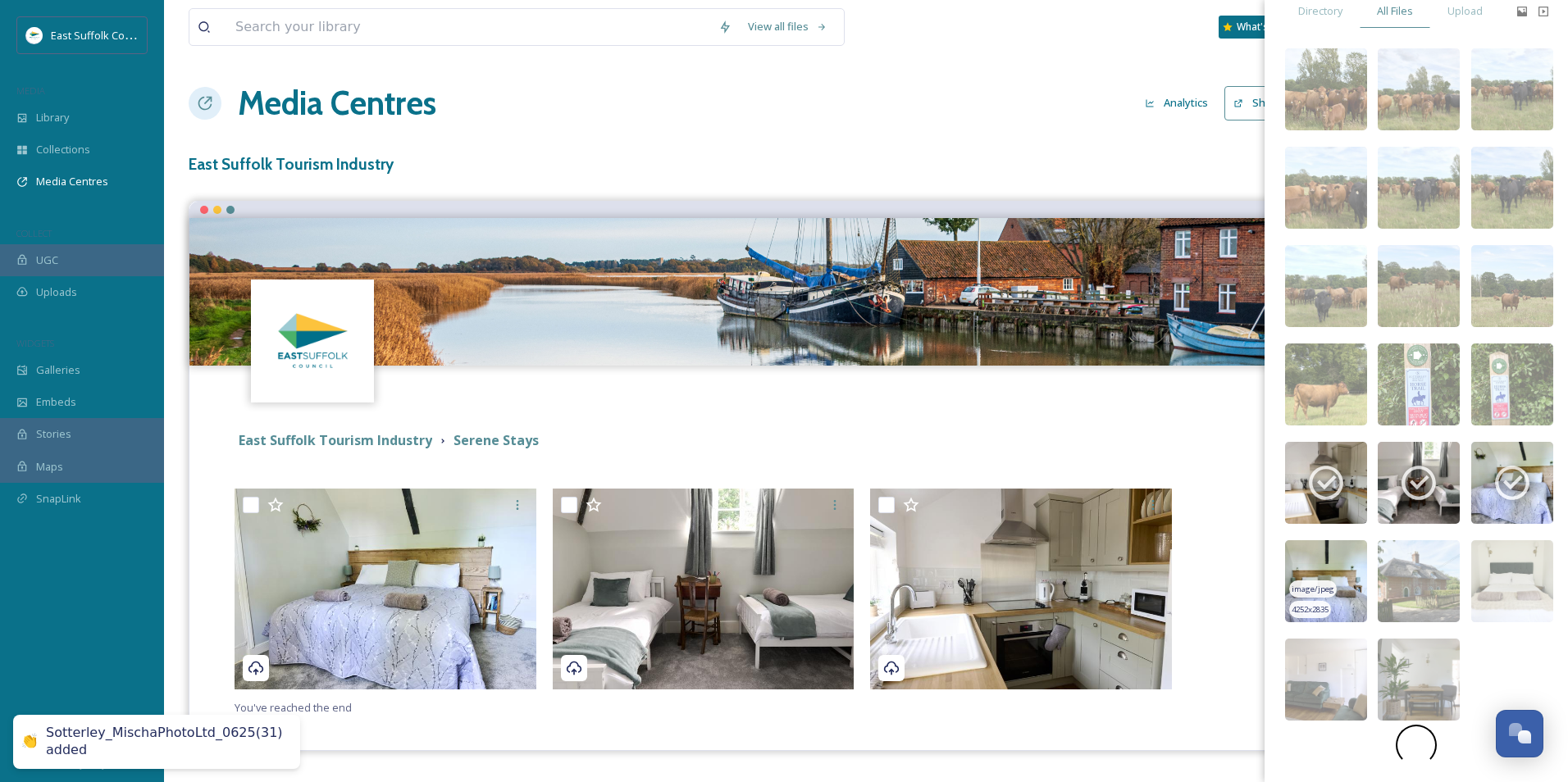
click at [1252, 554] on img at bounding box center [1326, 581] width 82 height 82
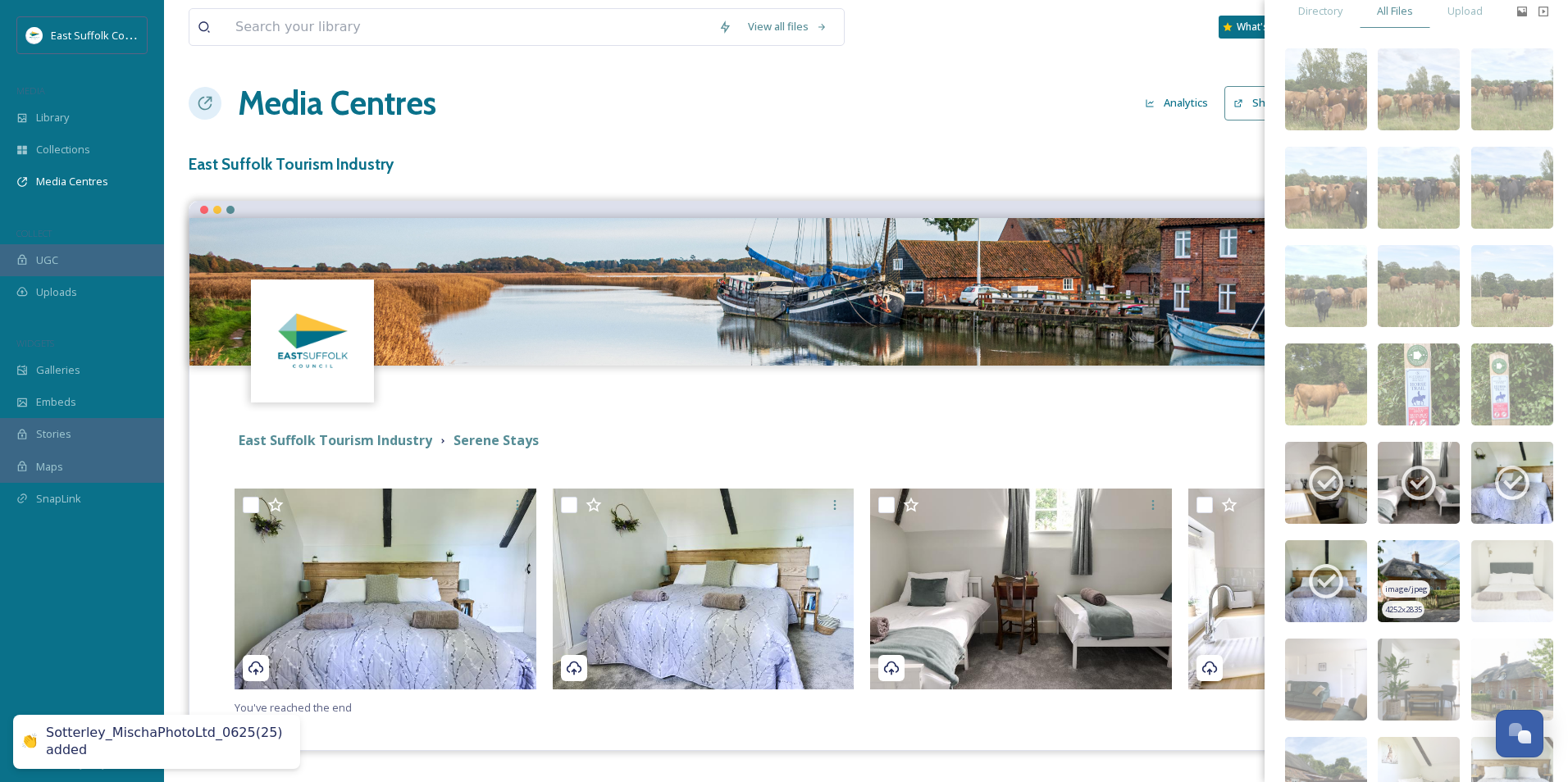
click at [1252, 563] on img at bounding box center [1419, 581] width 82 height 82
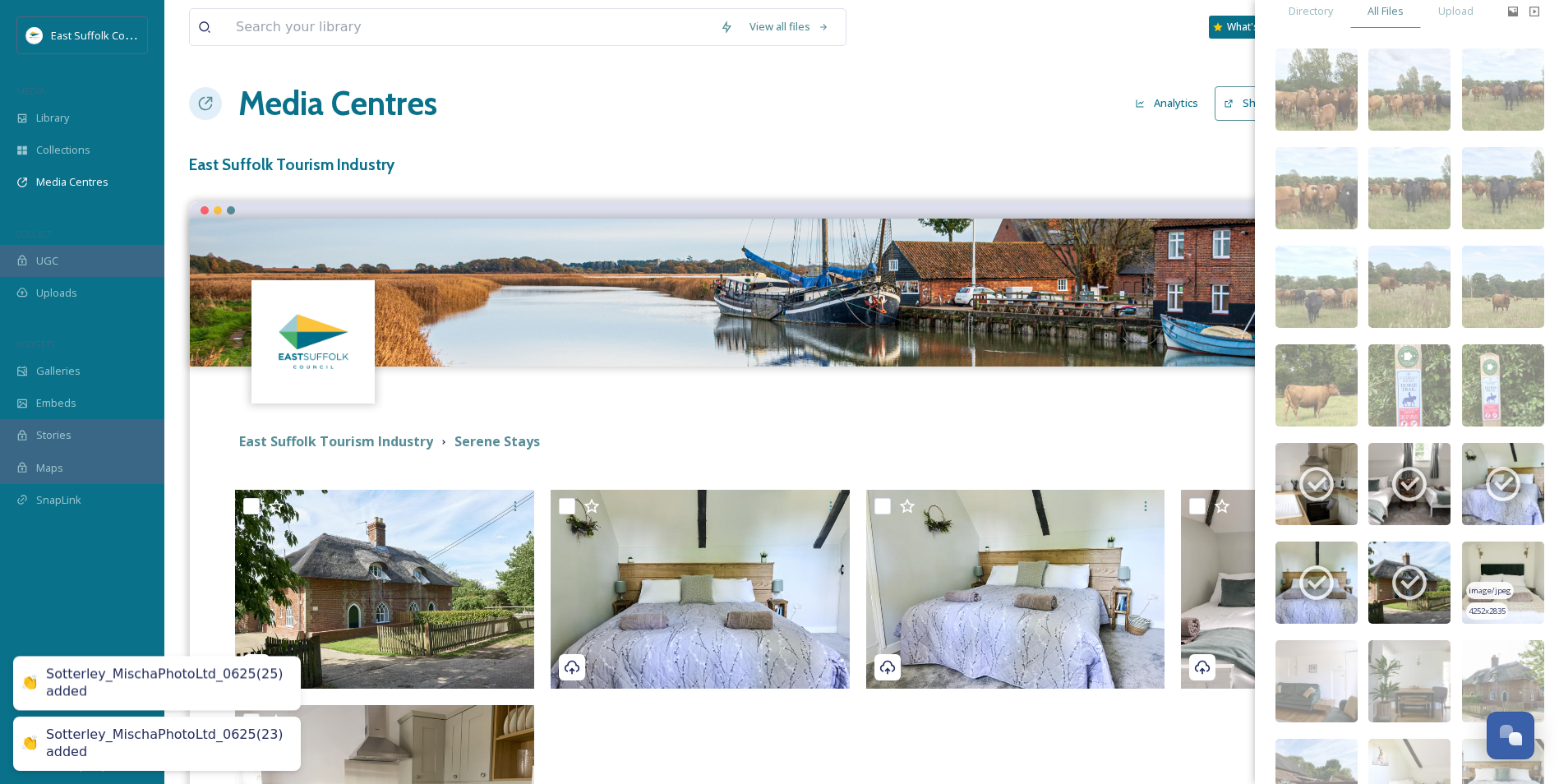
click at [1255, 563] on img at bounding box center [1503, 582] width 82 height 82
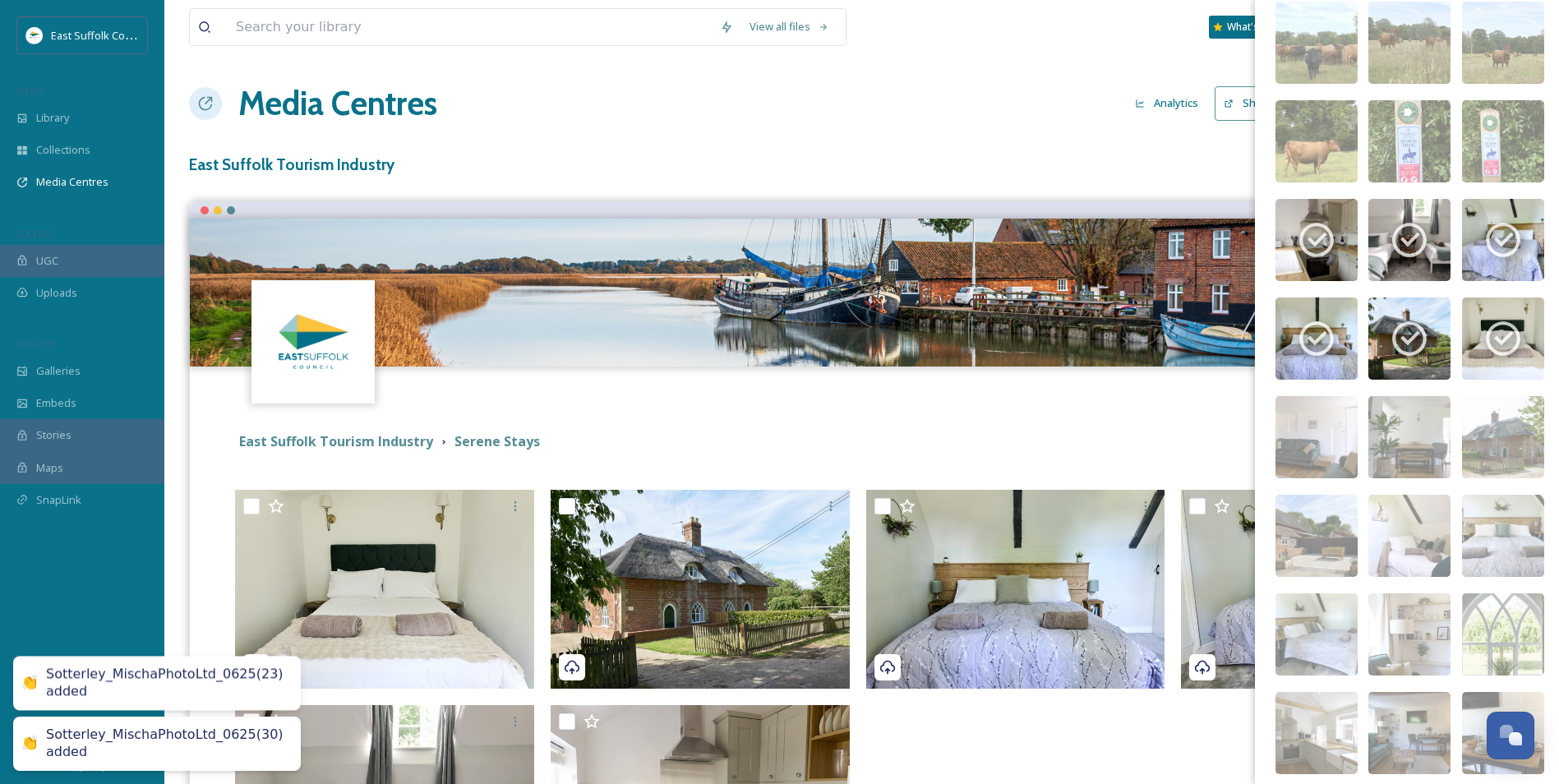
scroll to position [345, 0]
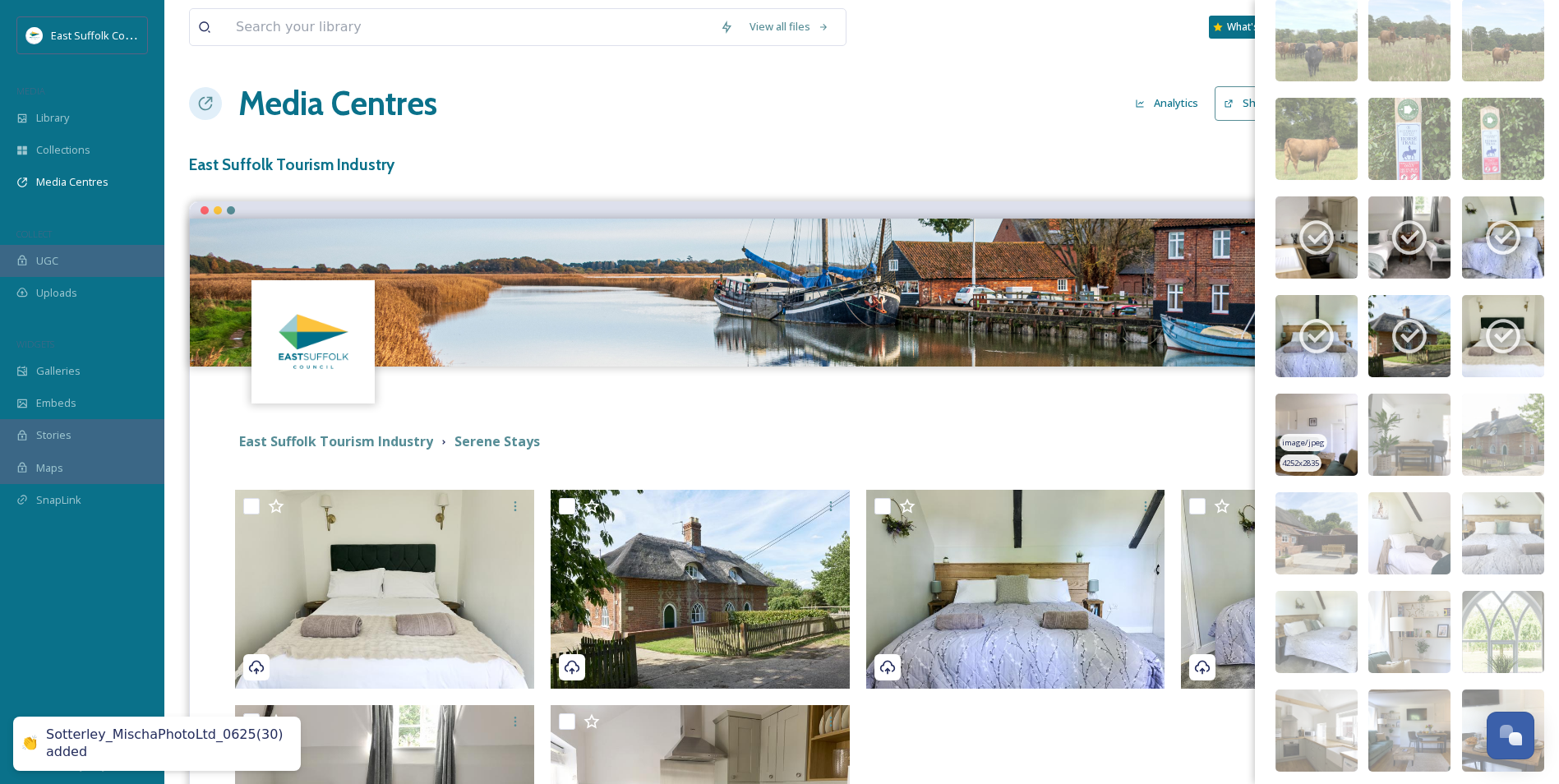
click at [1255, 409] on img at bounding box center [1316, 434] width 82 height 82
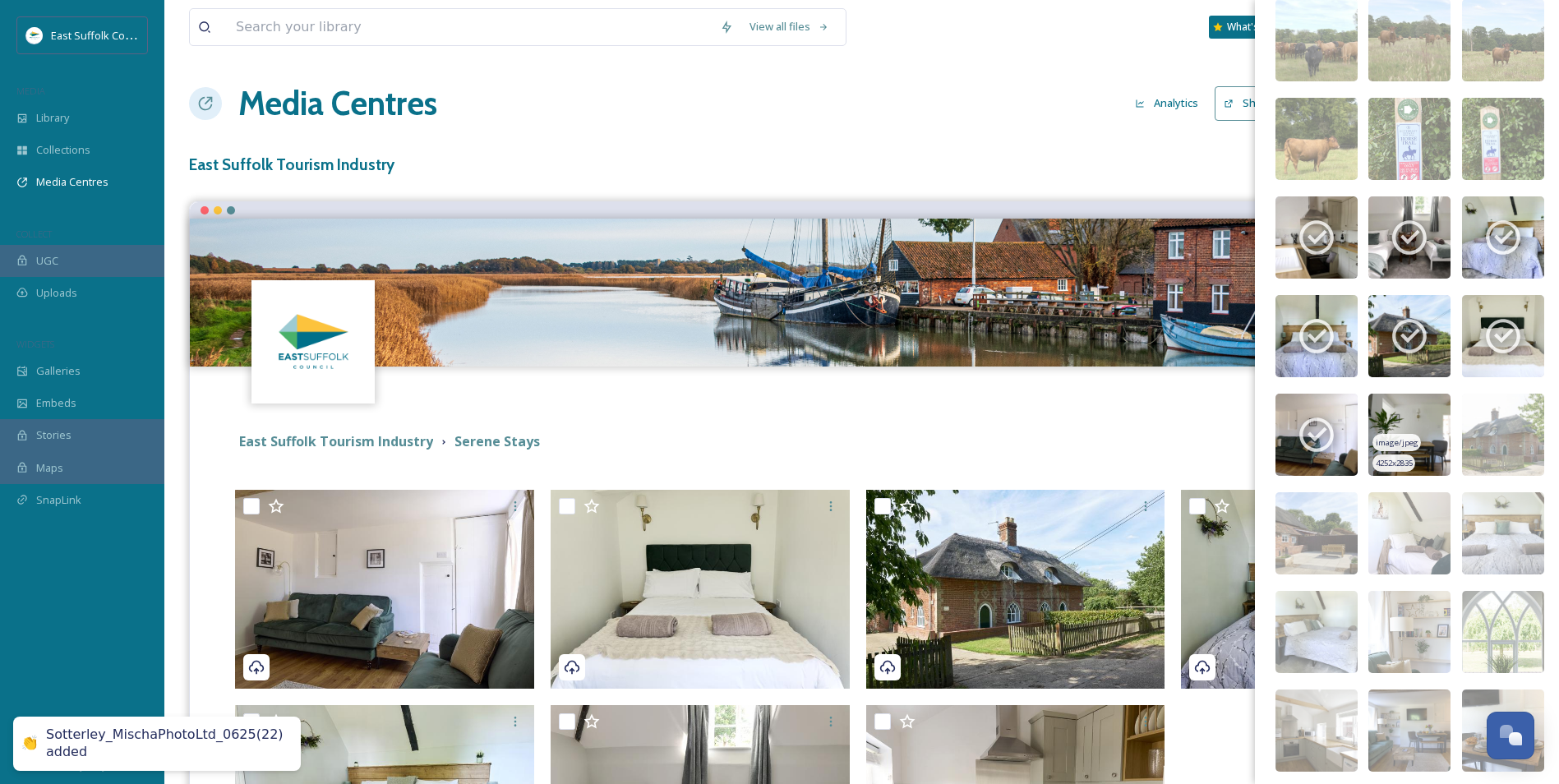
click at [1255, 411] on img at bounding box center [1409, 434] width 82 height 82
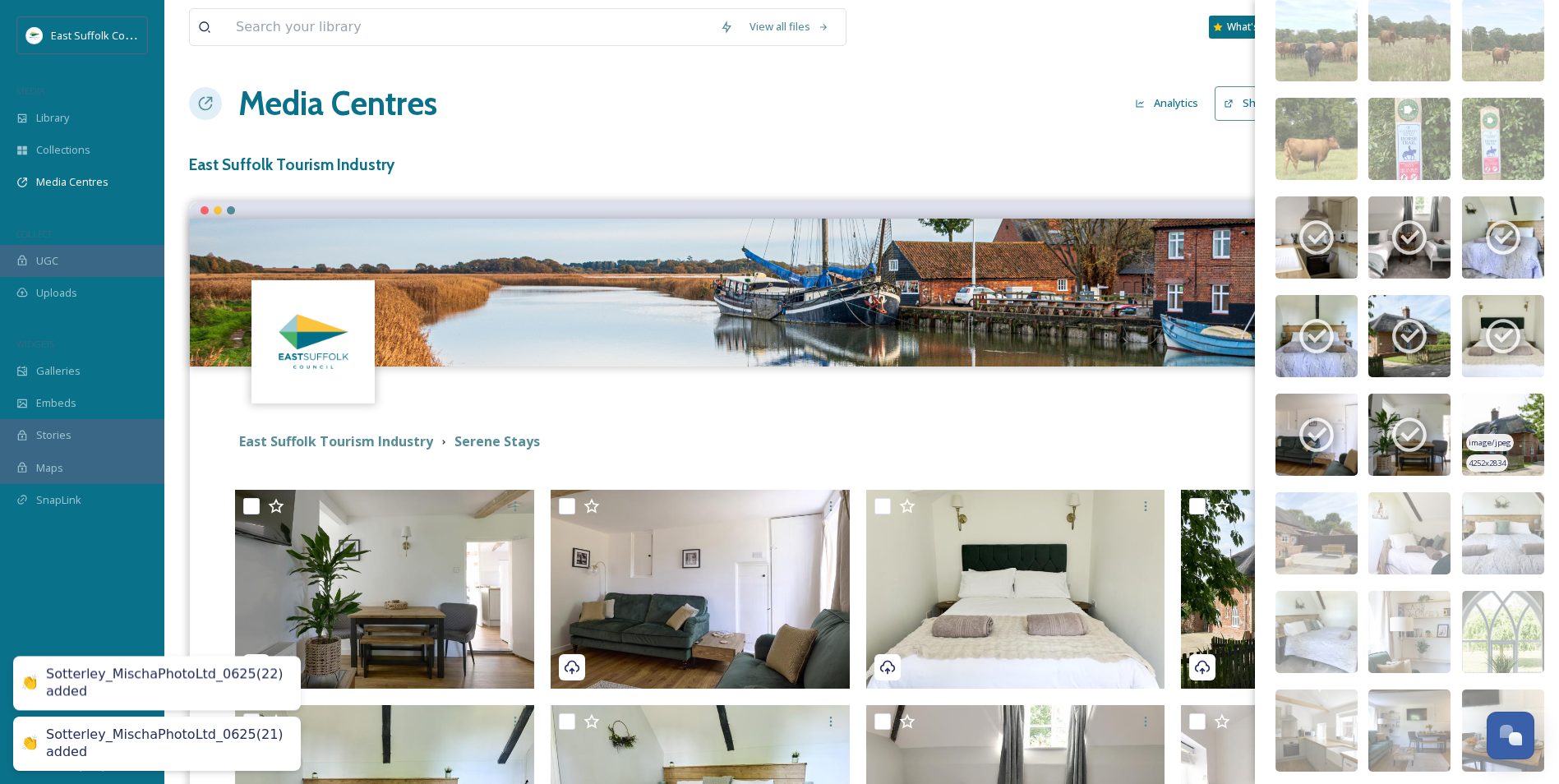
click at [1255, 412] on img at bounding box center [1503, 434] width 82 height 82
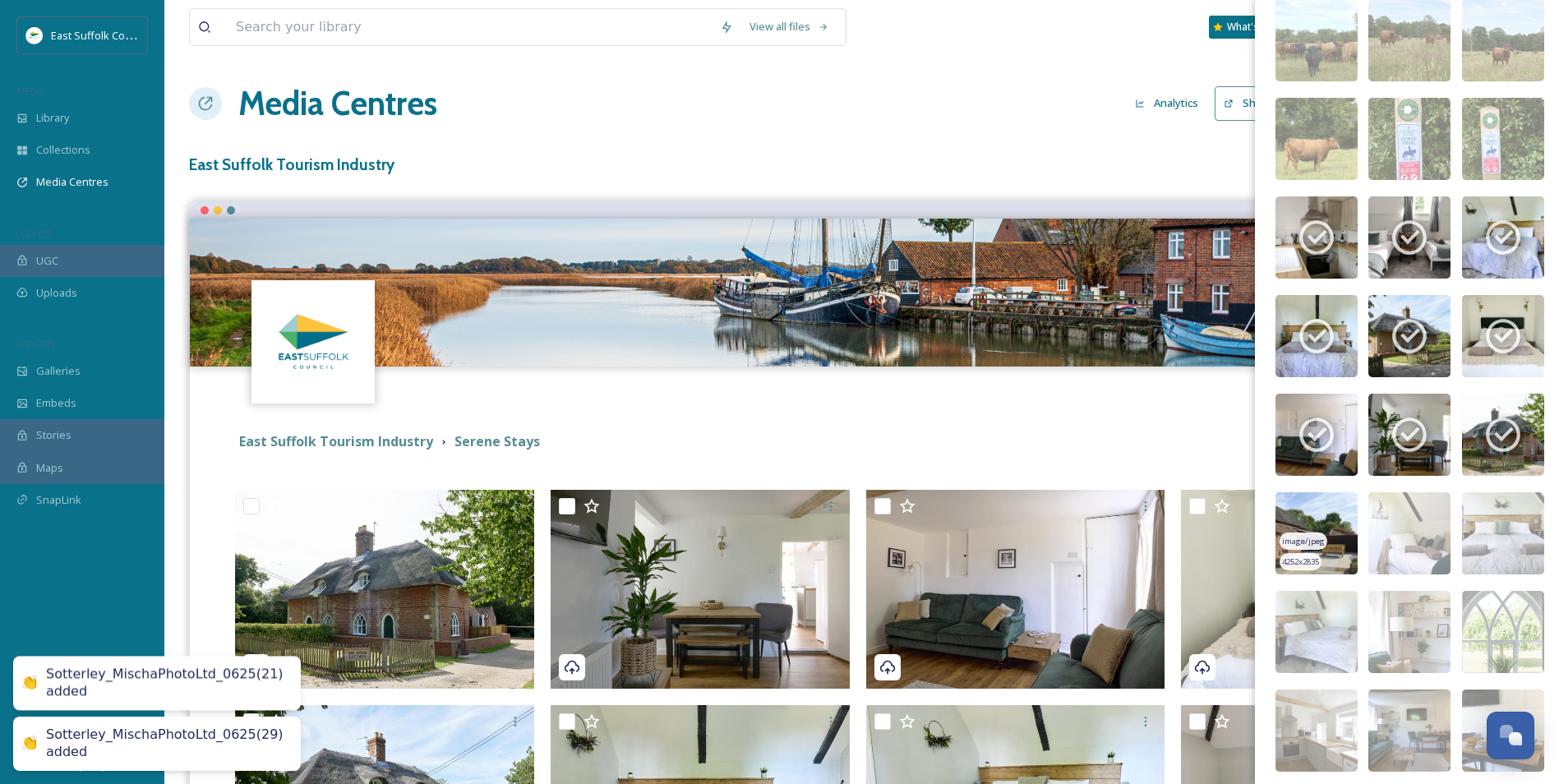
click at [1255, 524] on img at bounding box center [1316, 533] width 82 height 82
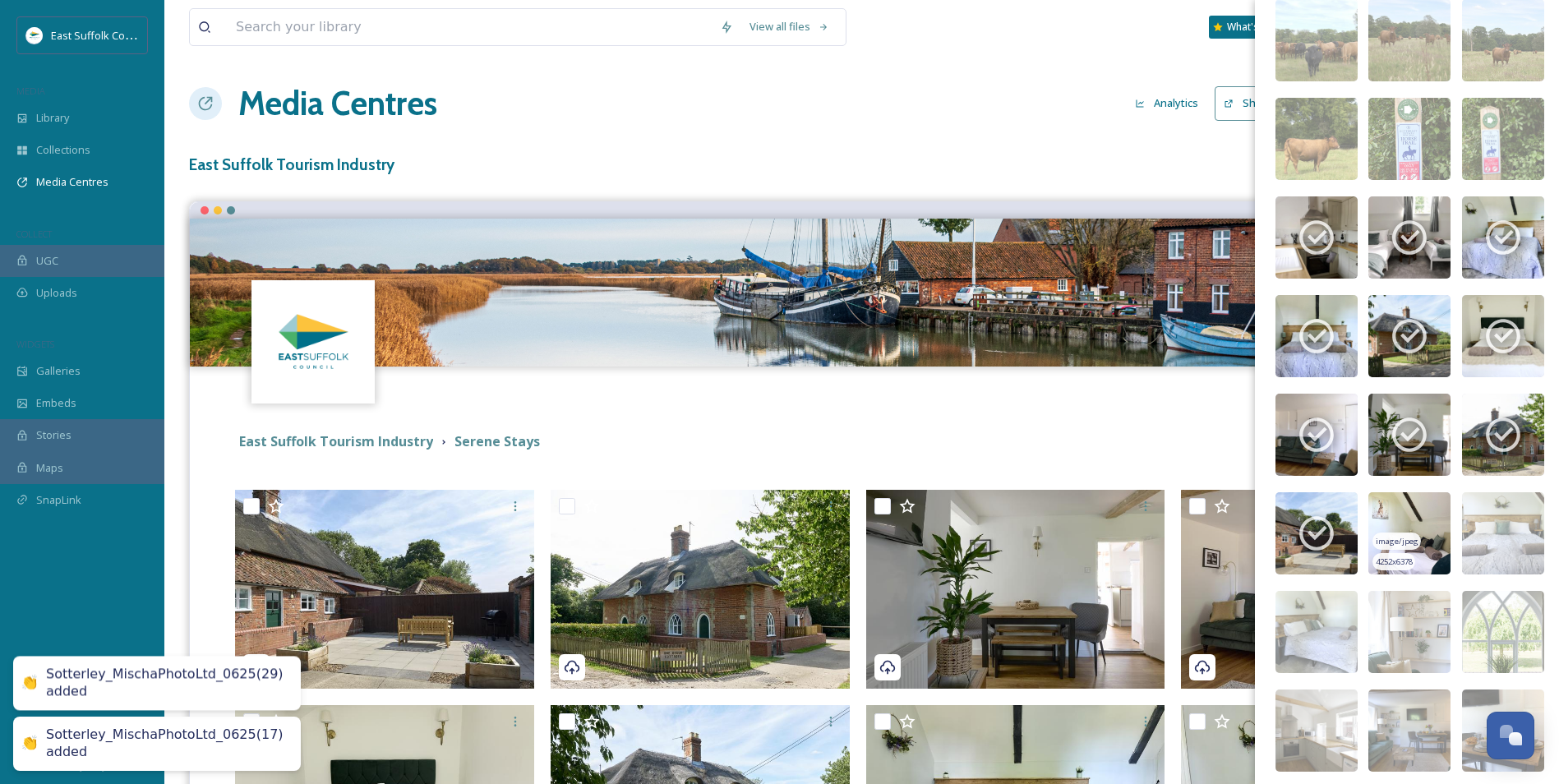
click at [1255, 522] on img at bounding box center [1409, 533] width 82 height 82
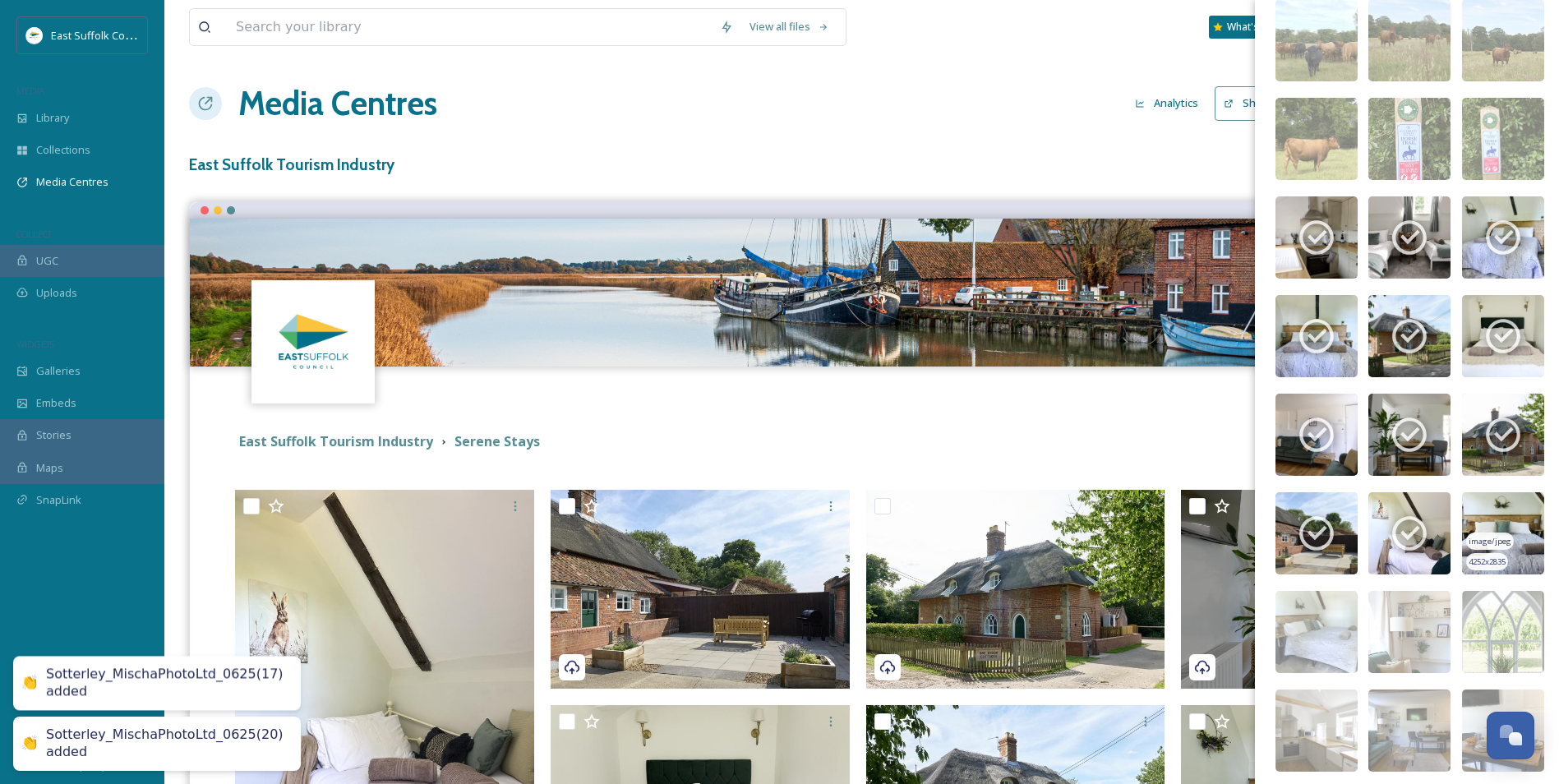
click at [1255, 517] on img at bounding box center [1503, 533] width 82 height 82
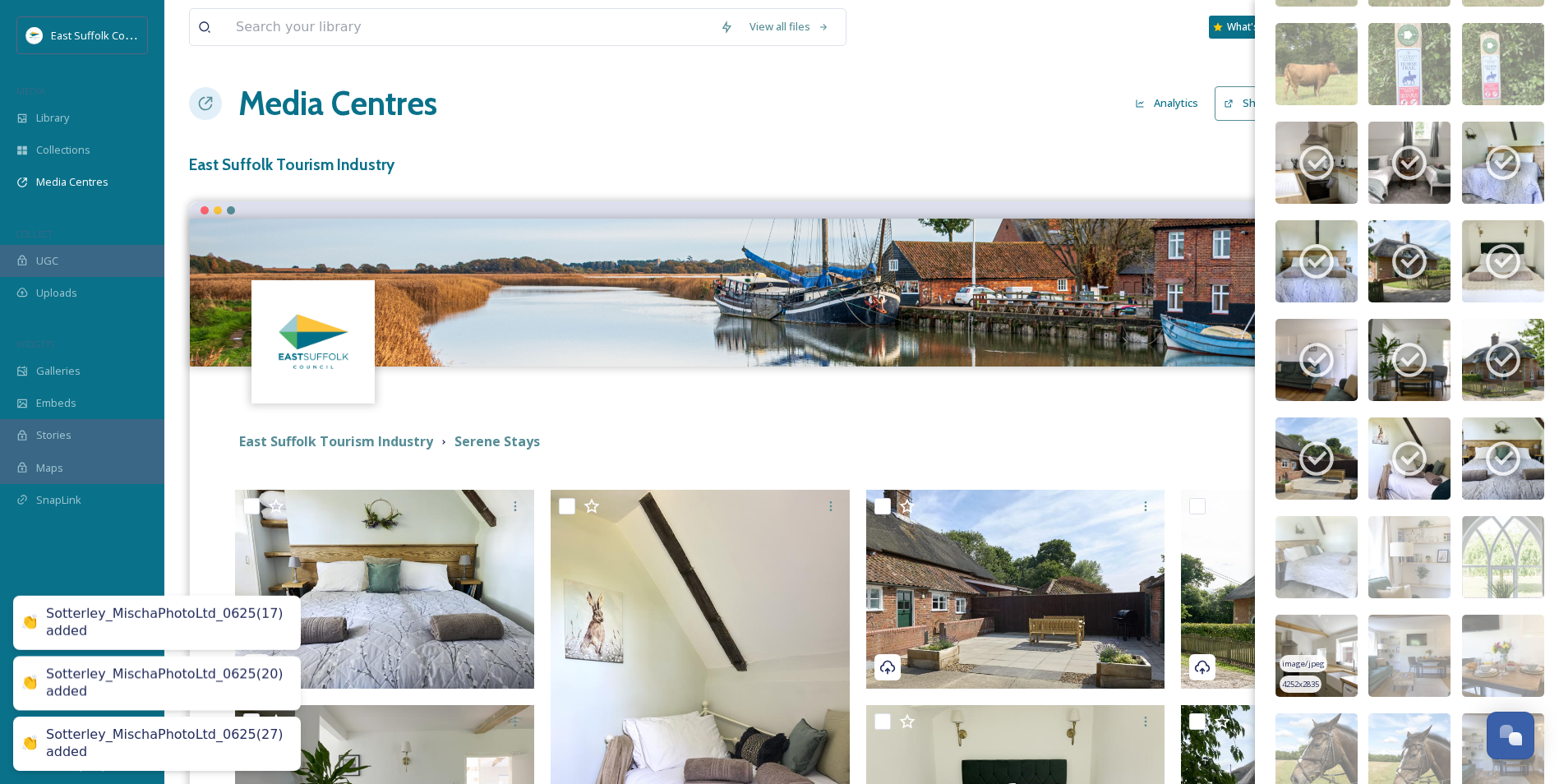
scroll to position [509, 0]
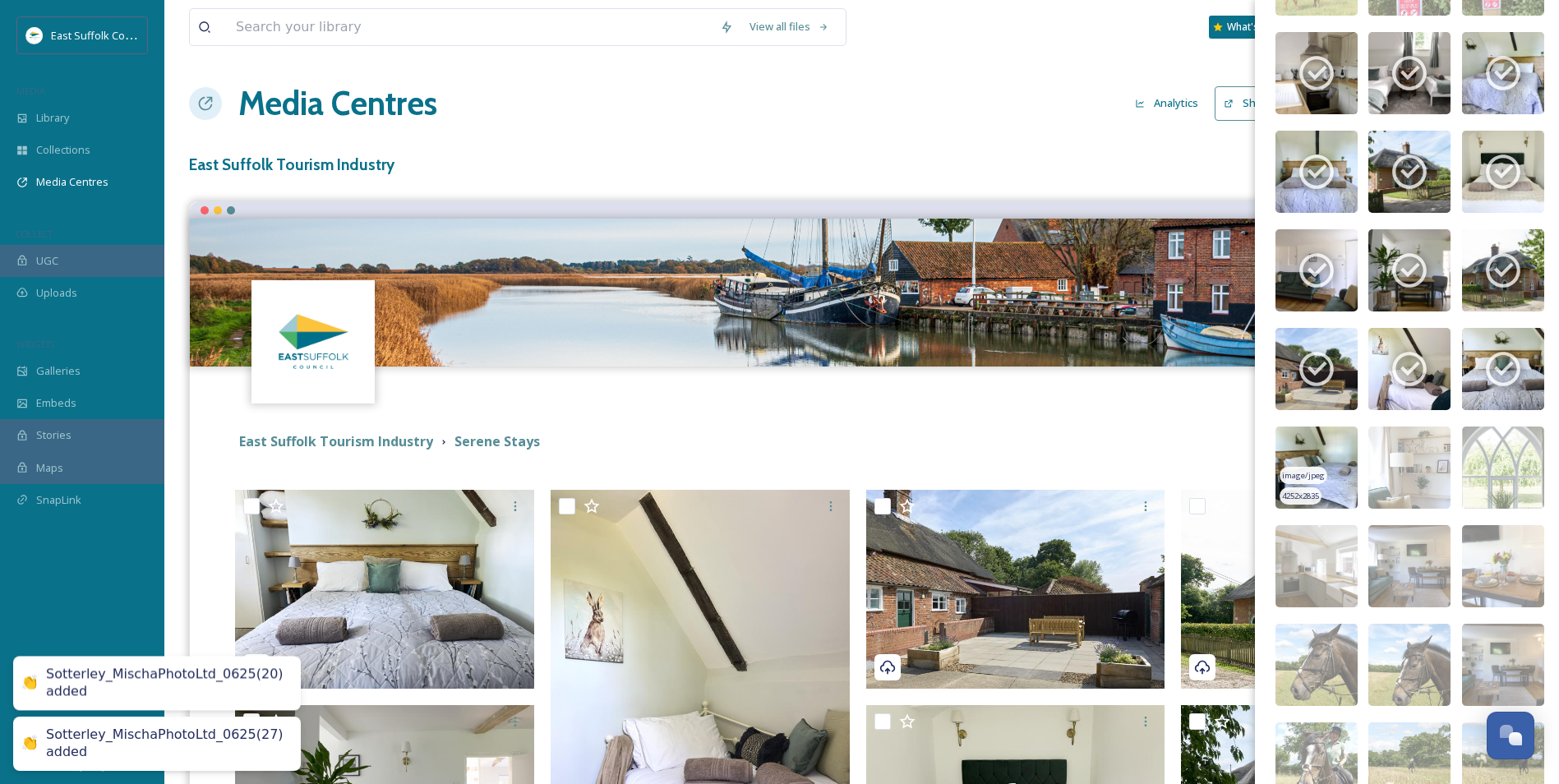
click at [1255, 455] on img at bounding box center [1316, 468] width 82 height 82
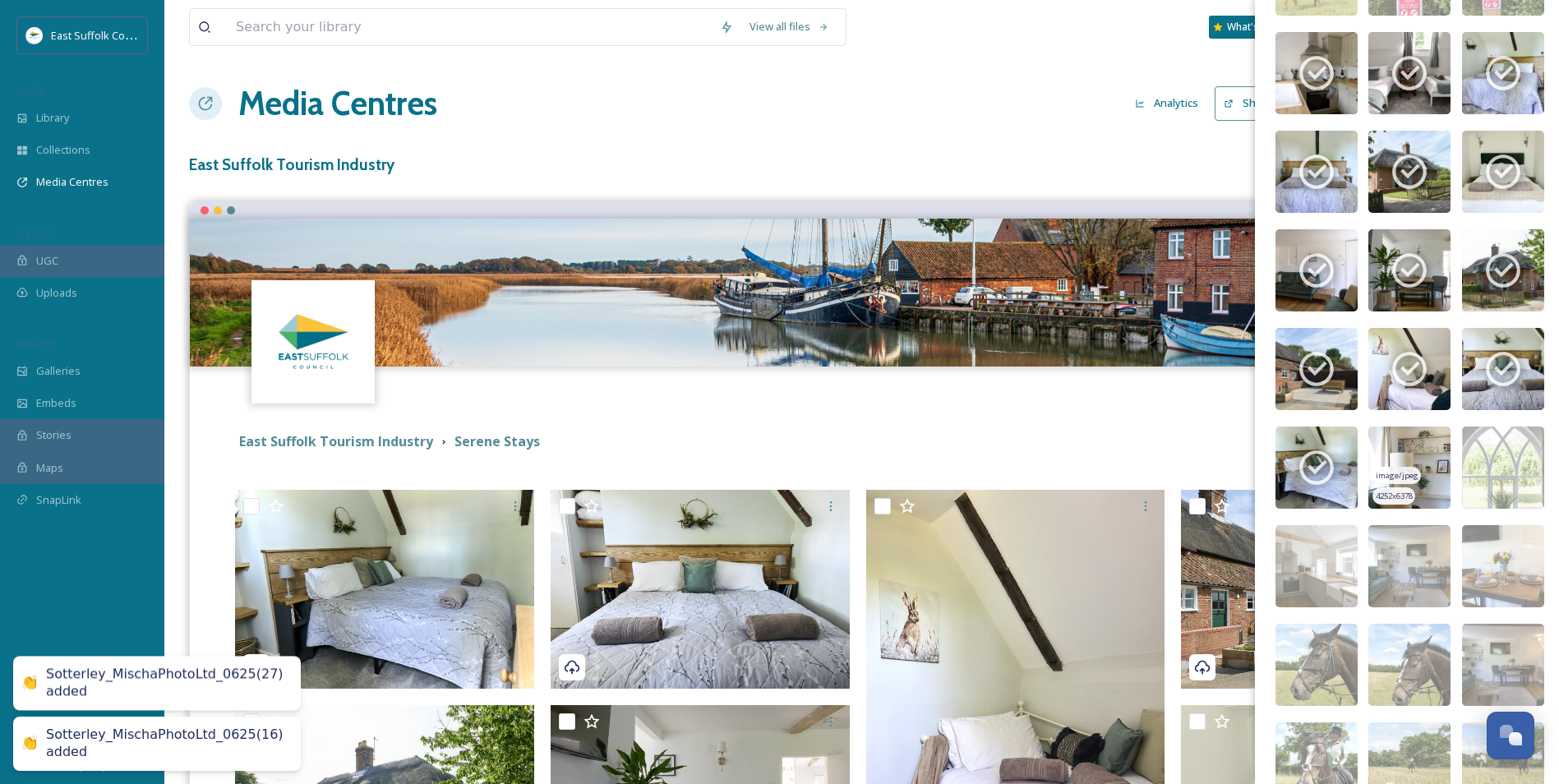
click at [1255, 454] on img at bounding box center [1409, 468] width 82 height 82
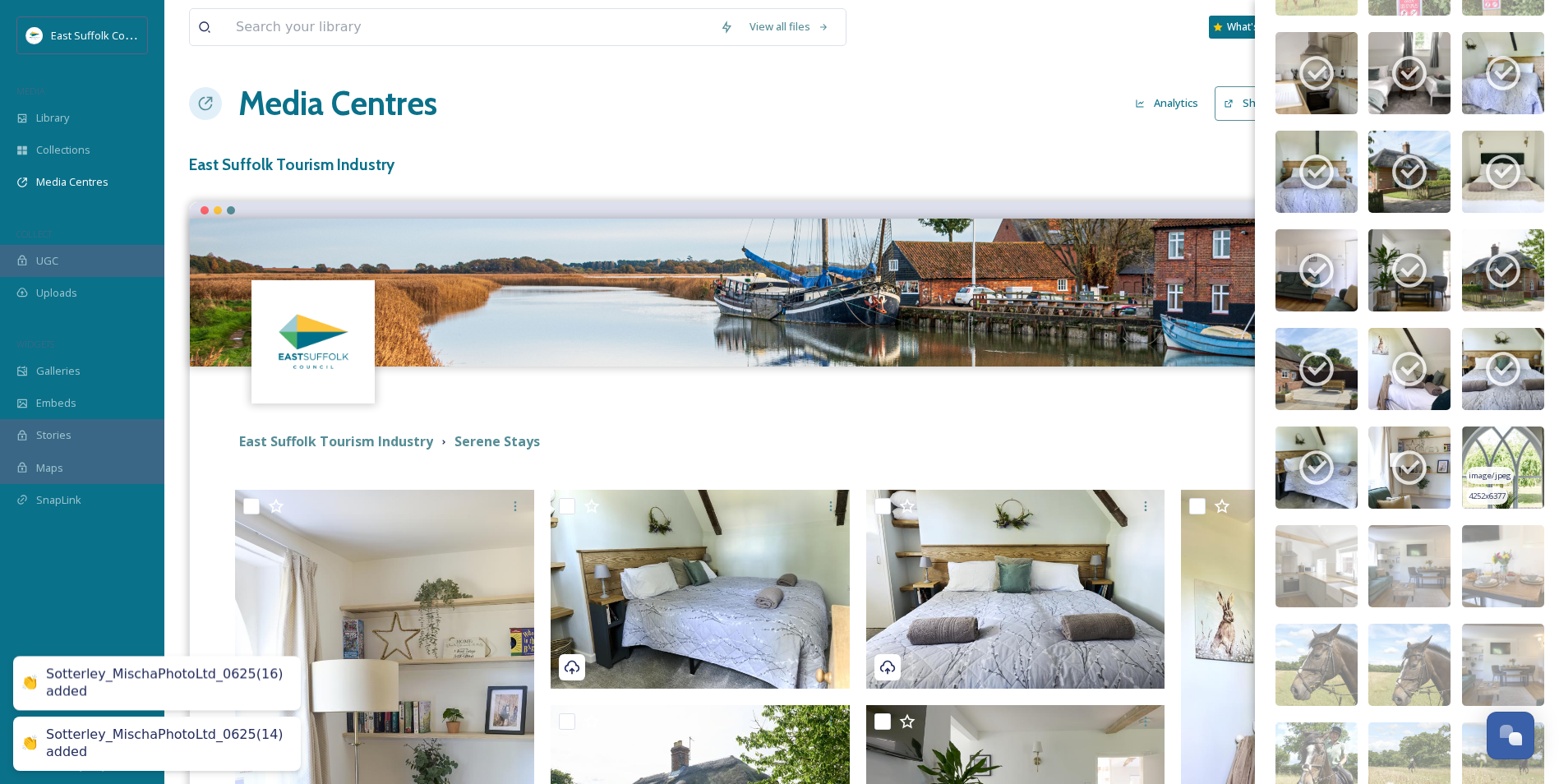
click at [1255, 453] on img at bounding box center [1503, 468] width 82 height 82
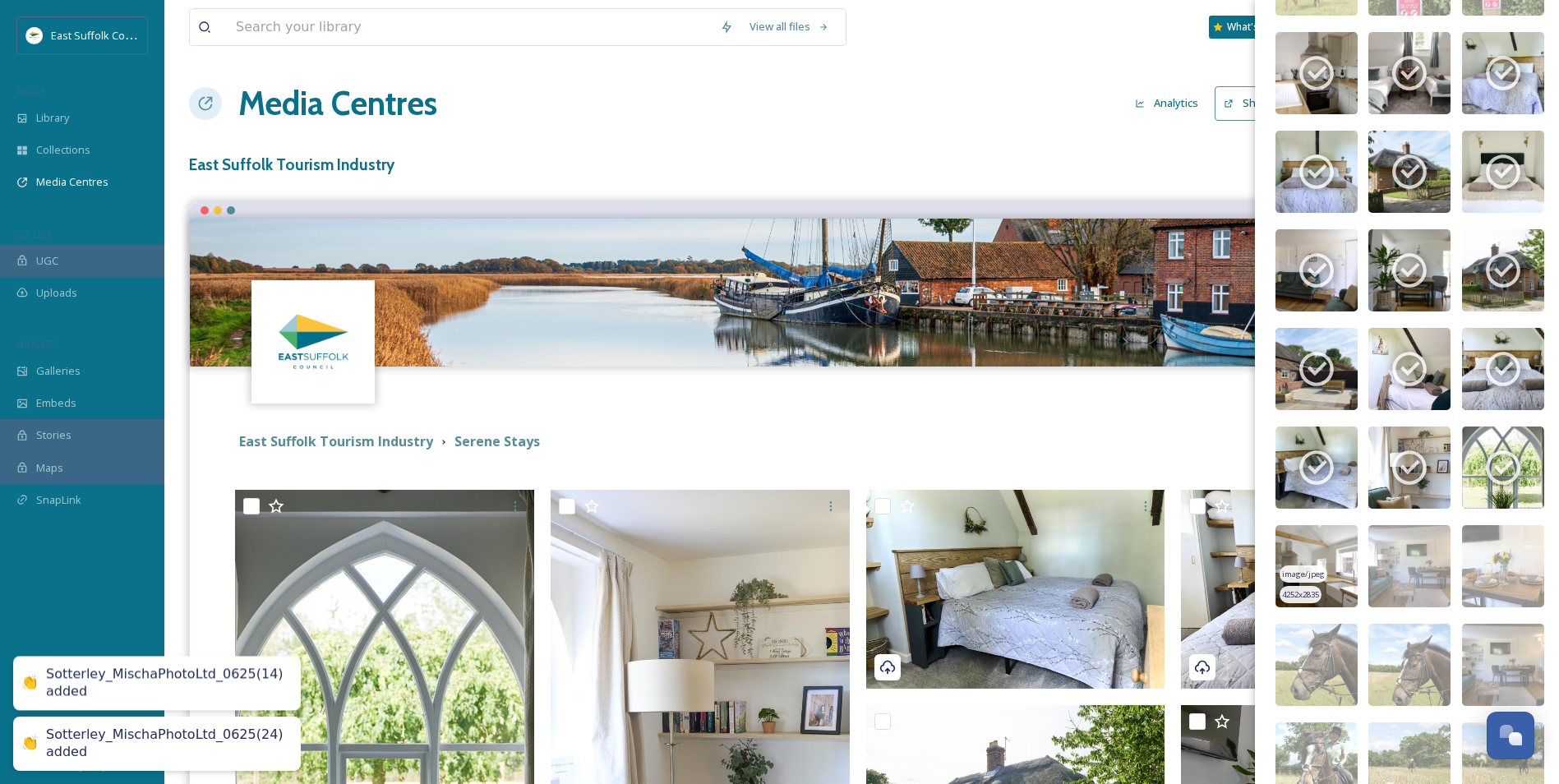
click at [1255, 541] on img at bounding box center [1316, 566] width 82 height 82
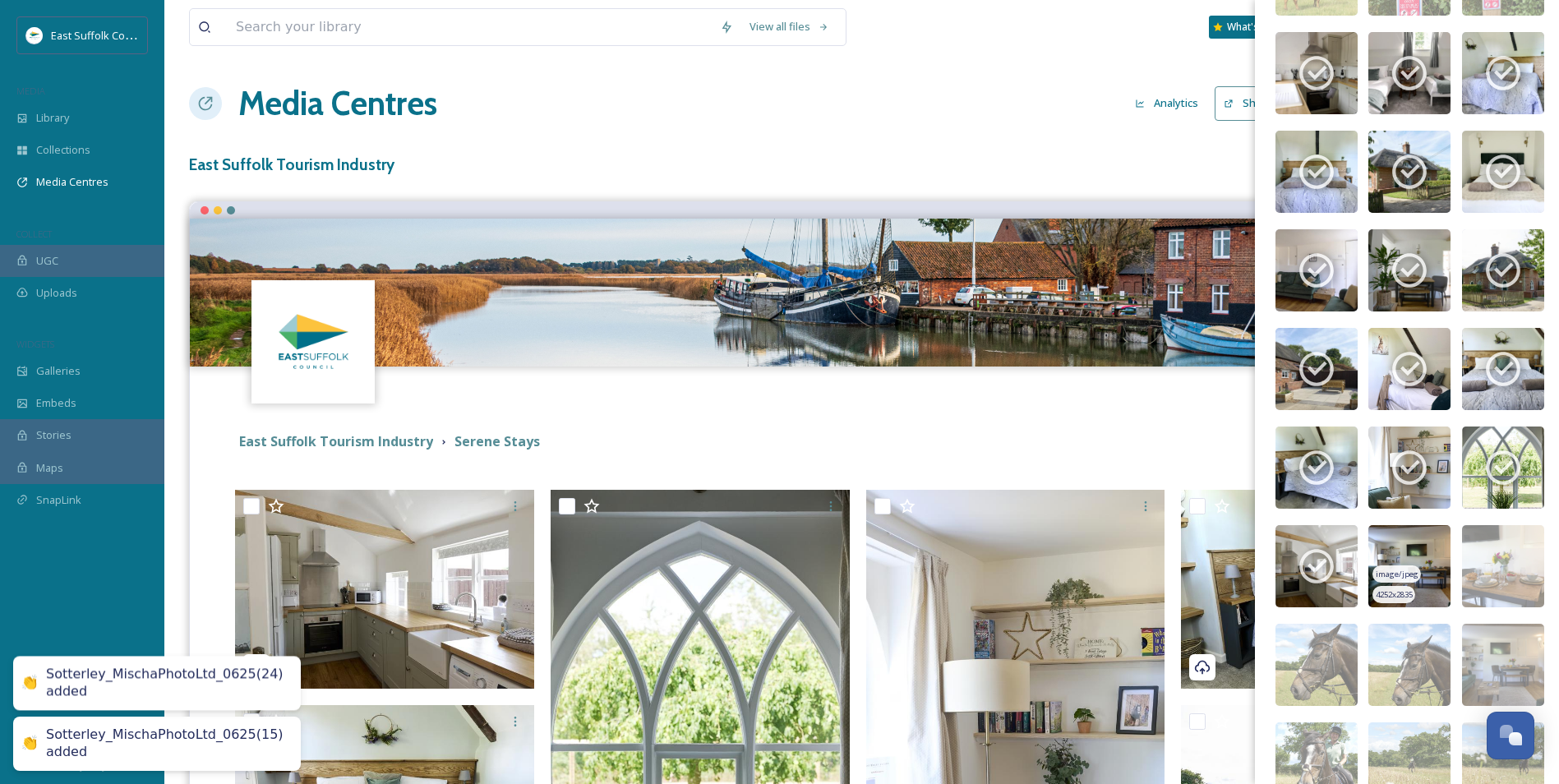
click at [1255, 537] on img at bounding box center [1409, 566] width 82 height 82
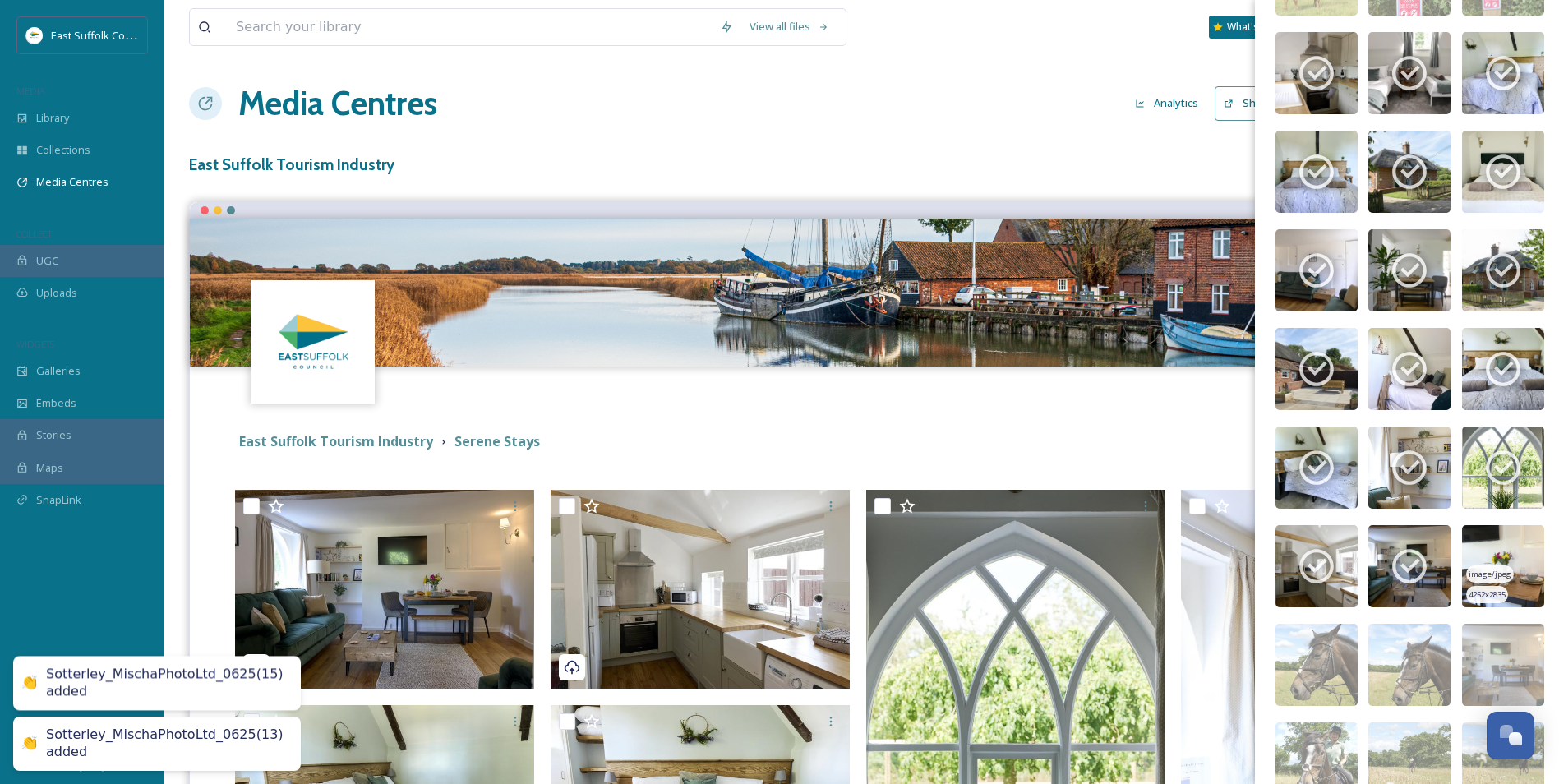
click at [1255, 548] on img at bounding box center [1503, 566] width 82 height 82
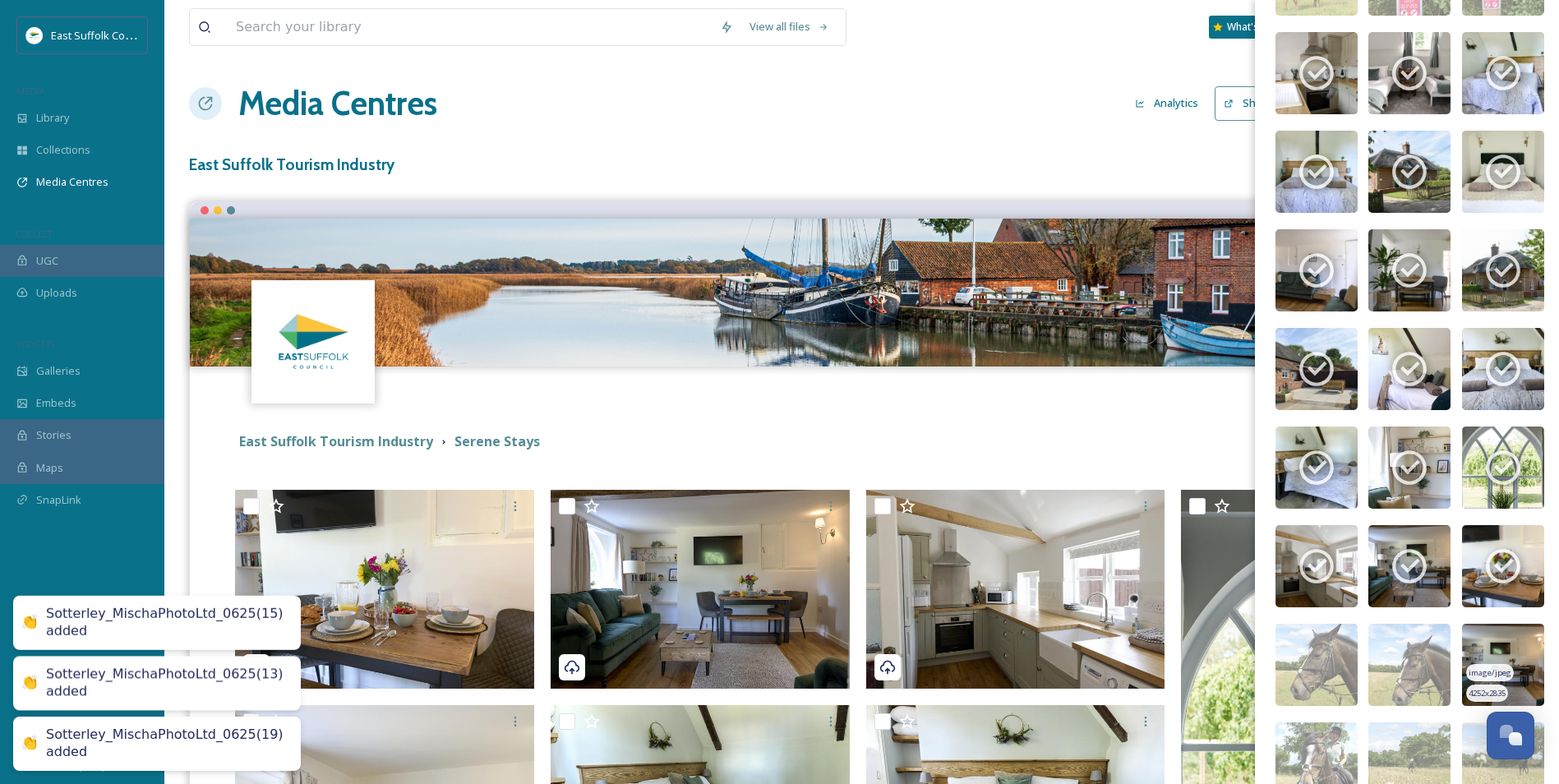
click at [1255, 605] on img at bounding box center [1503, 664] width 82 height 82
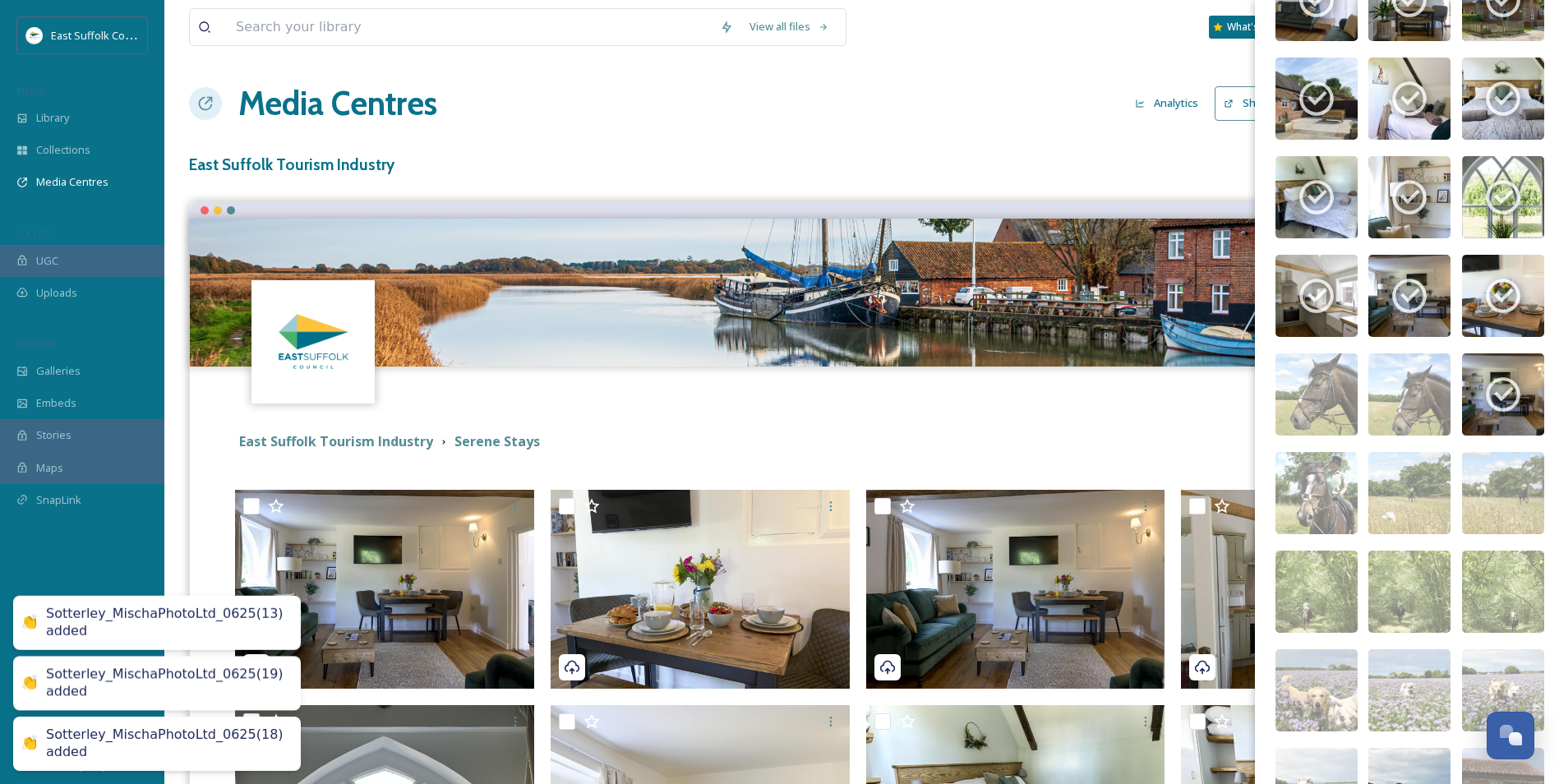
scroll to position [1002, 0]
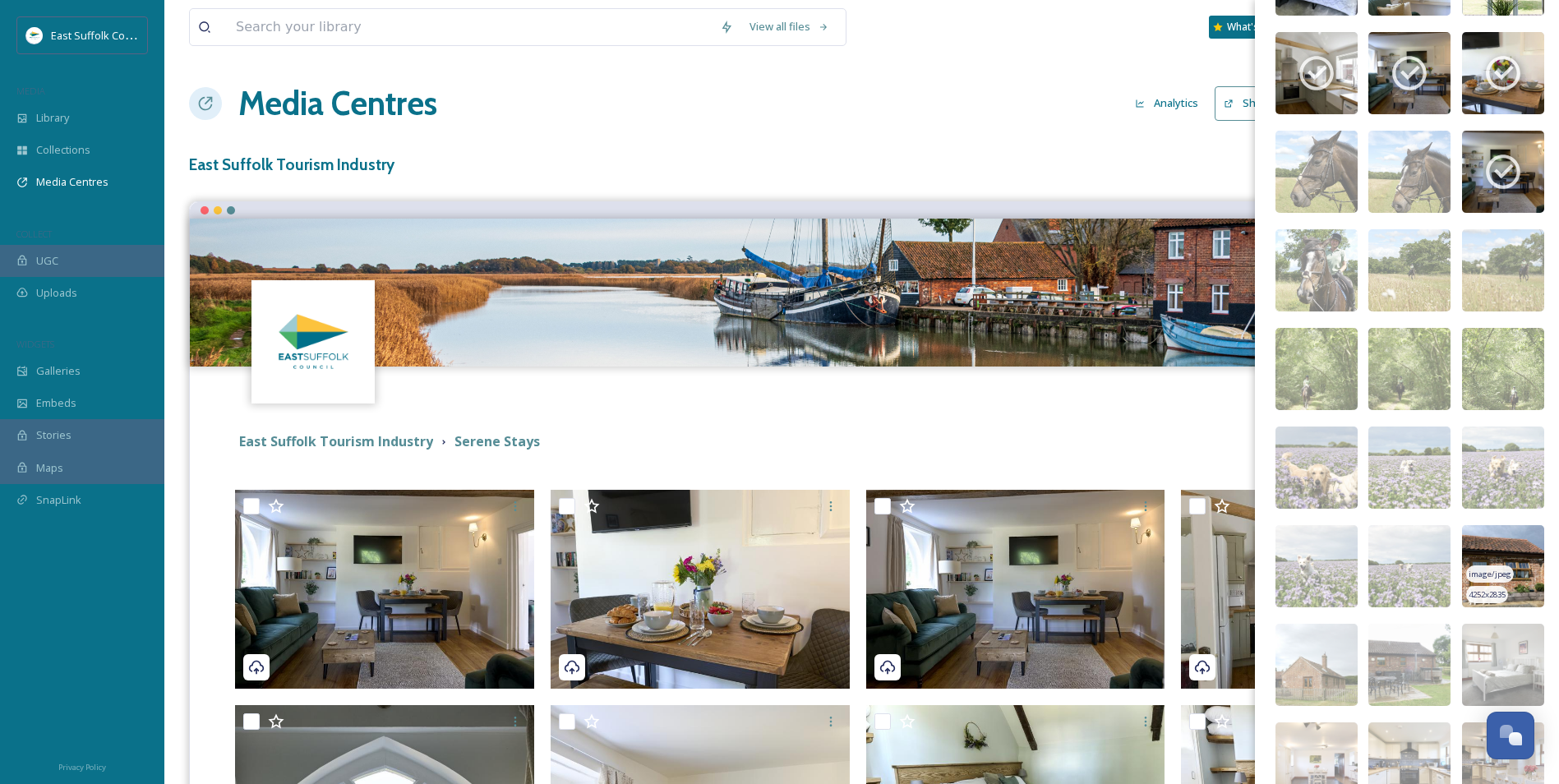
click at [1255, 539] on img at bounding box center [1503, 566] width 82 height 82
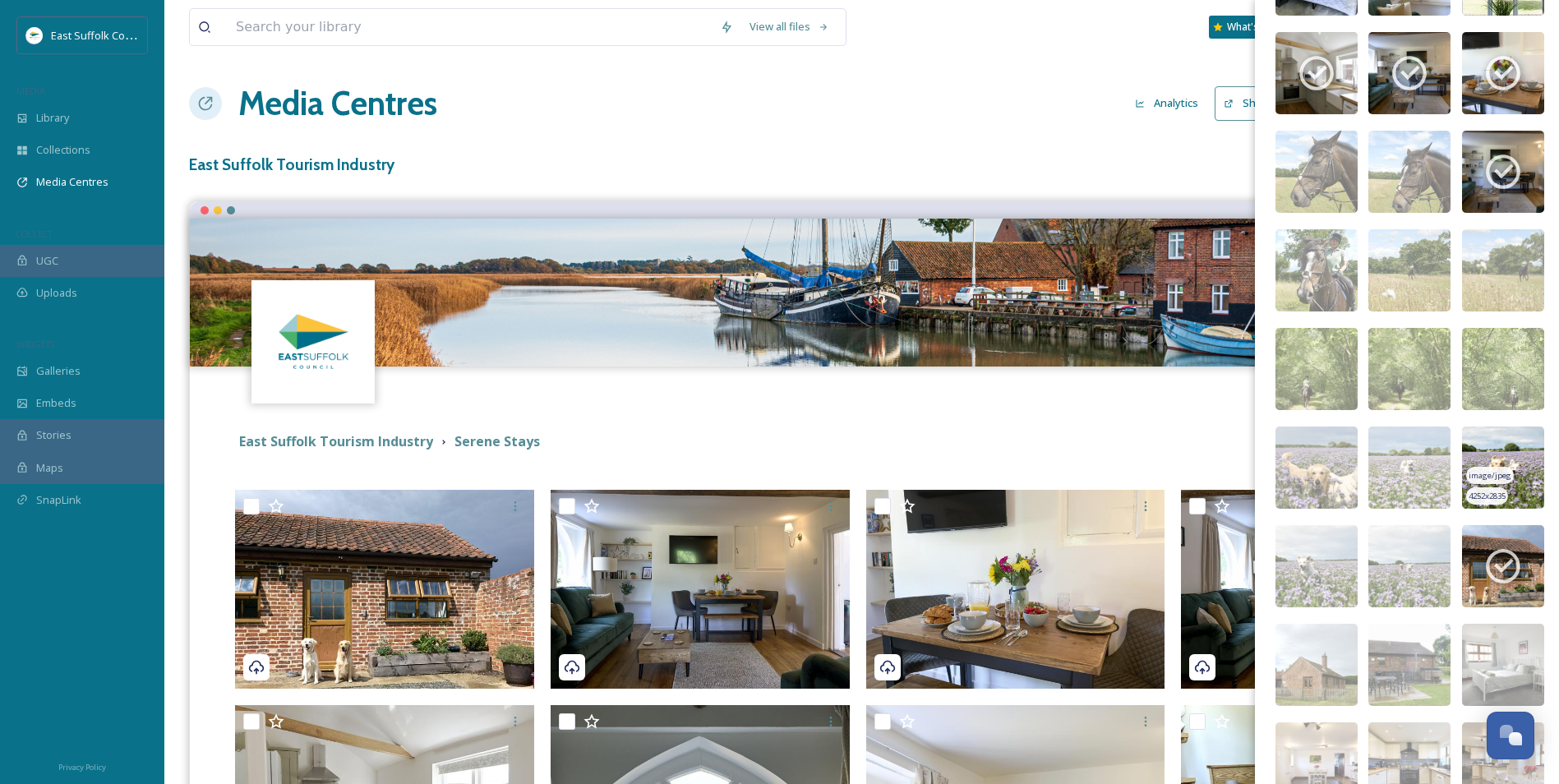
click at [1255, 445] on img at bounding box center [1503, 468] width 82 height 82
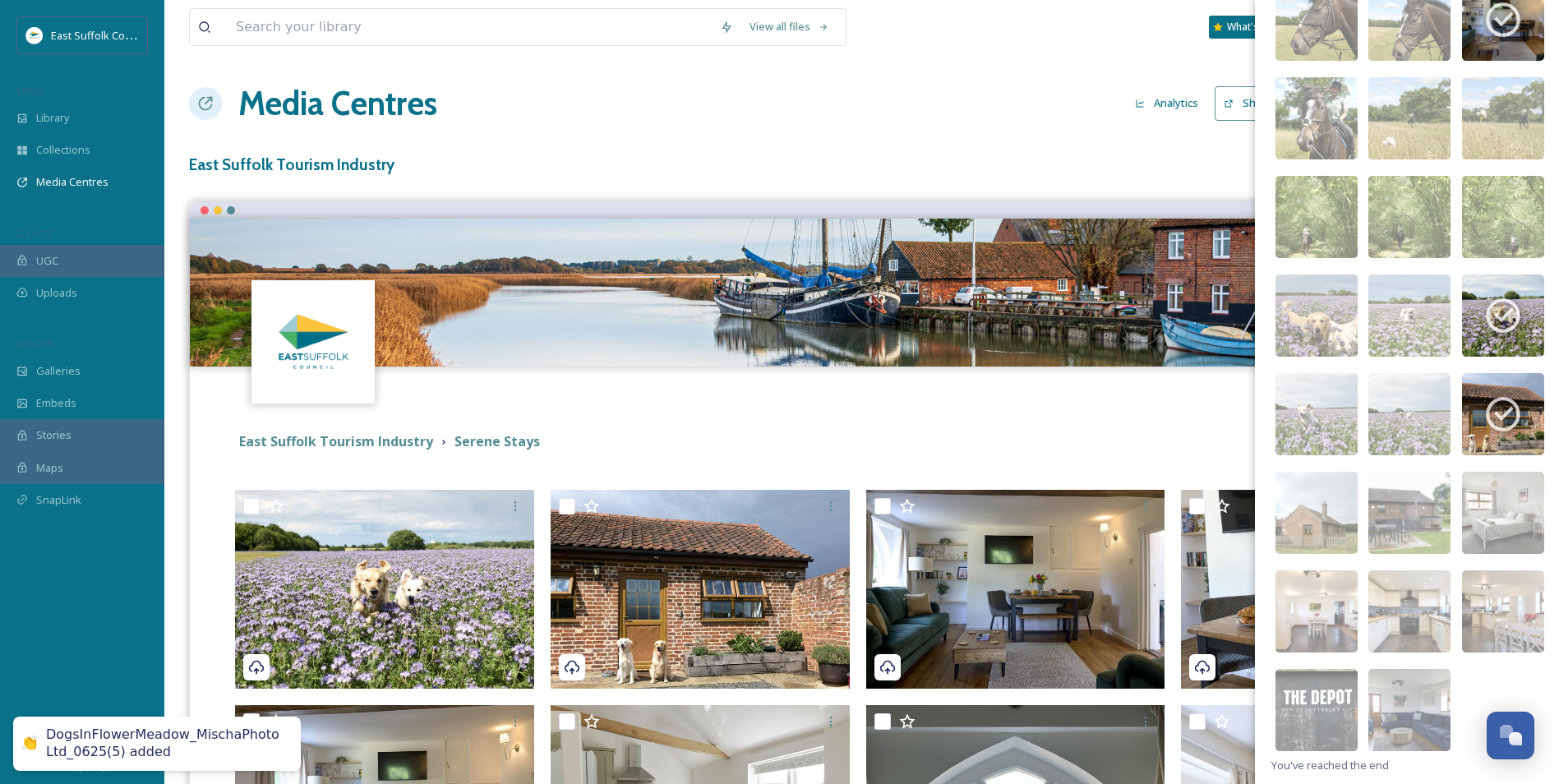
scroll to position [1161, 0]
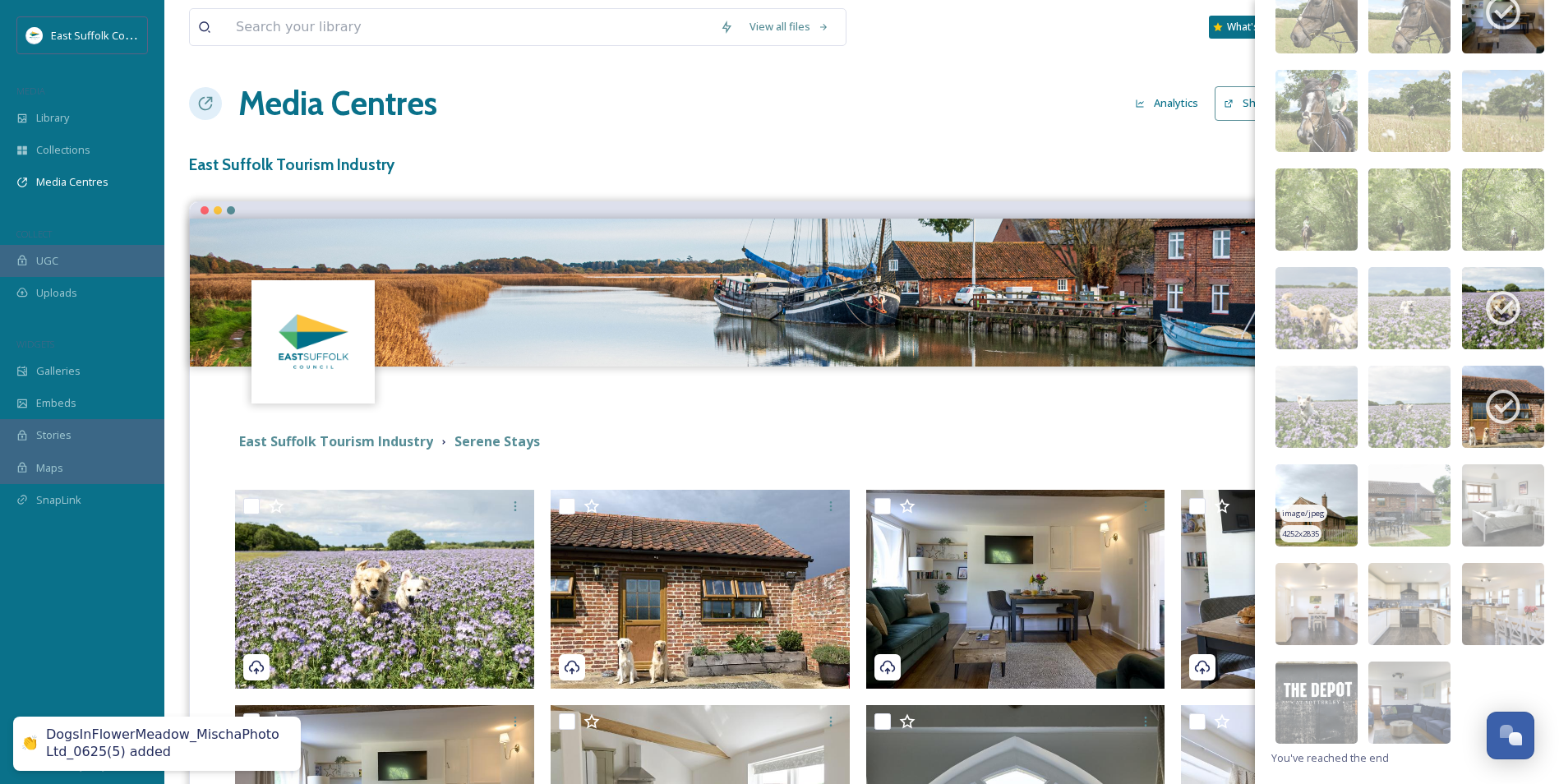
click at [1255, 483] on img at bounding box center [1316, 505] width 82 height 82
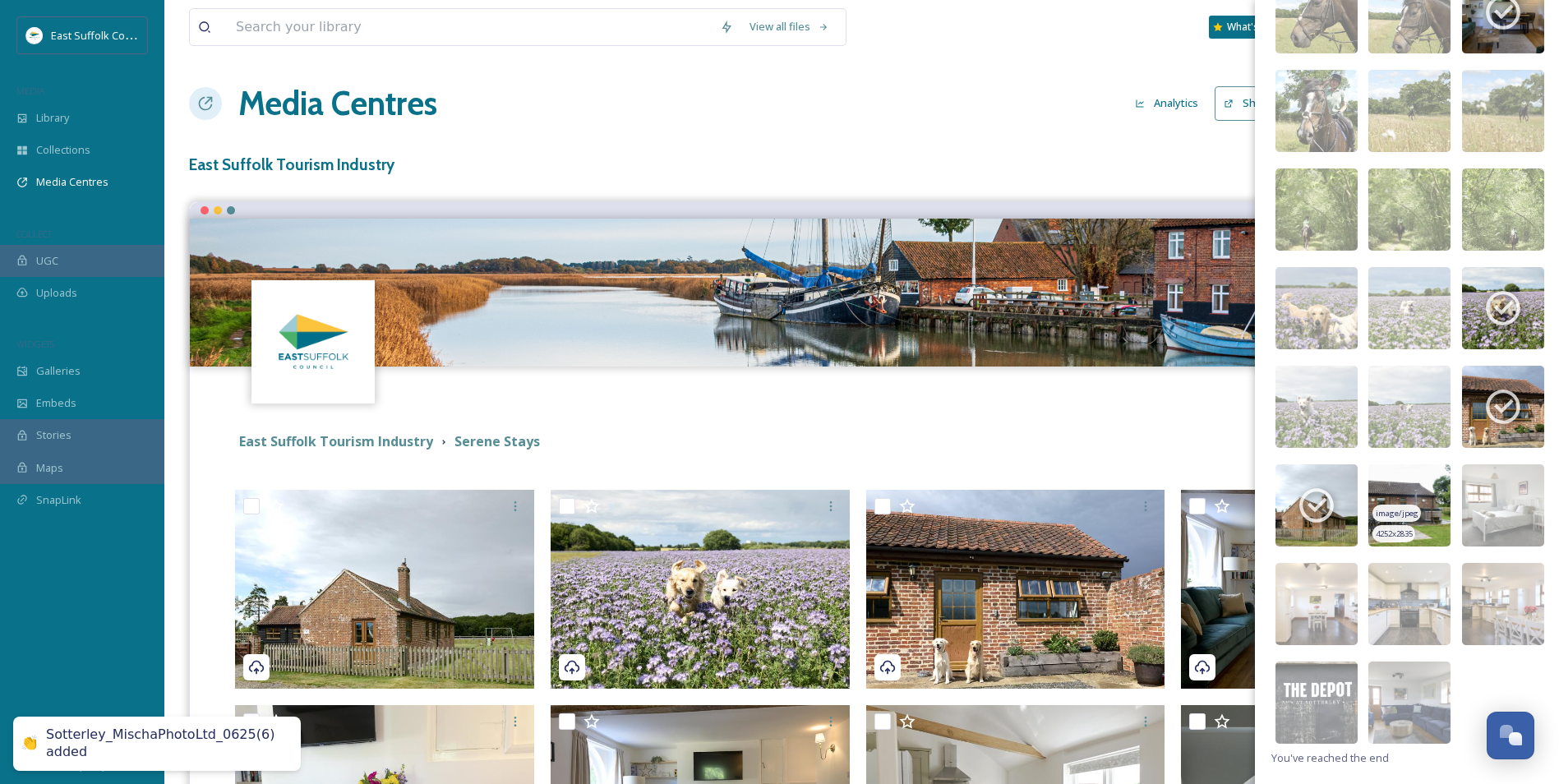
click at [1255, 484] on img at bounding box center [1409, 505] width 82 height 82
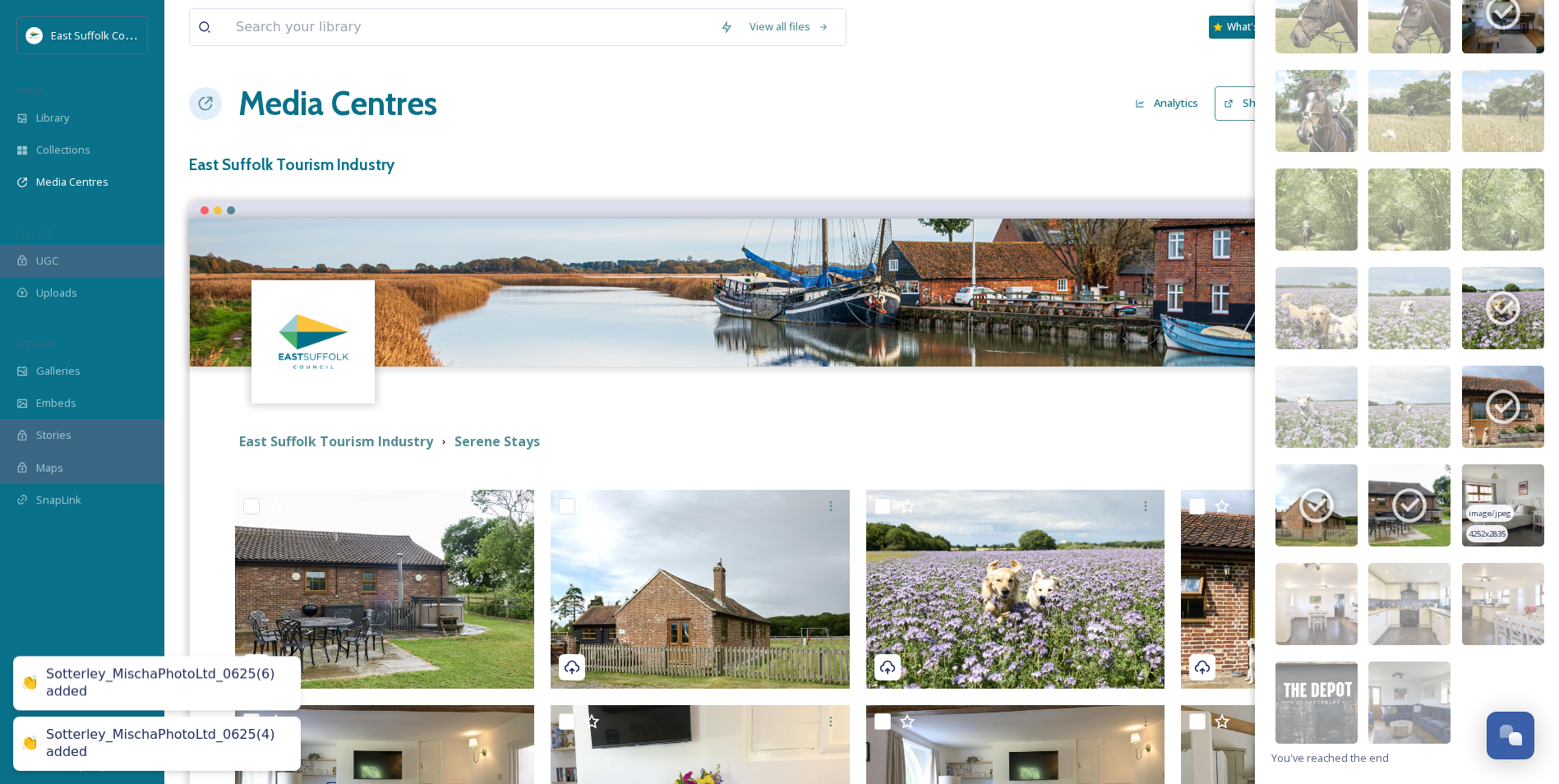
click at [1255, 483] on img at bounding box center [1503, 505] width 82 height 82
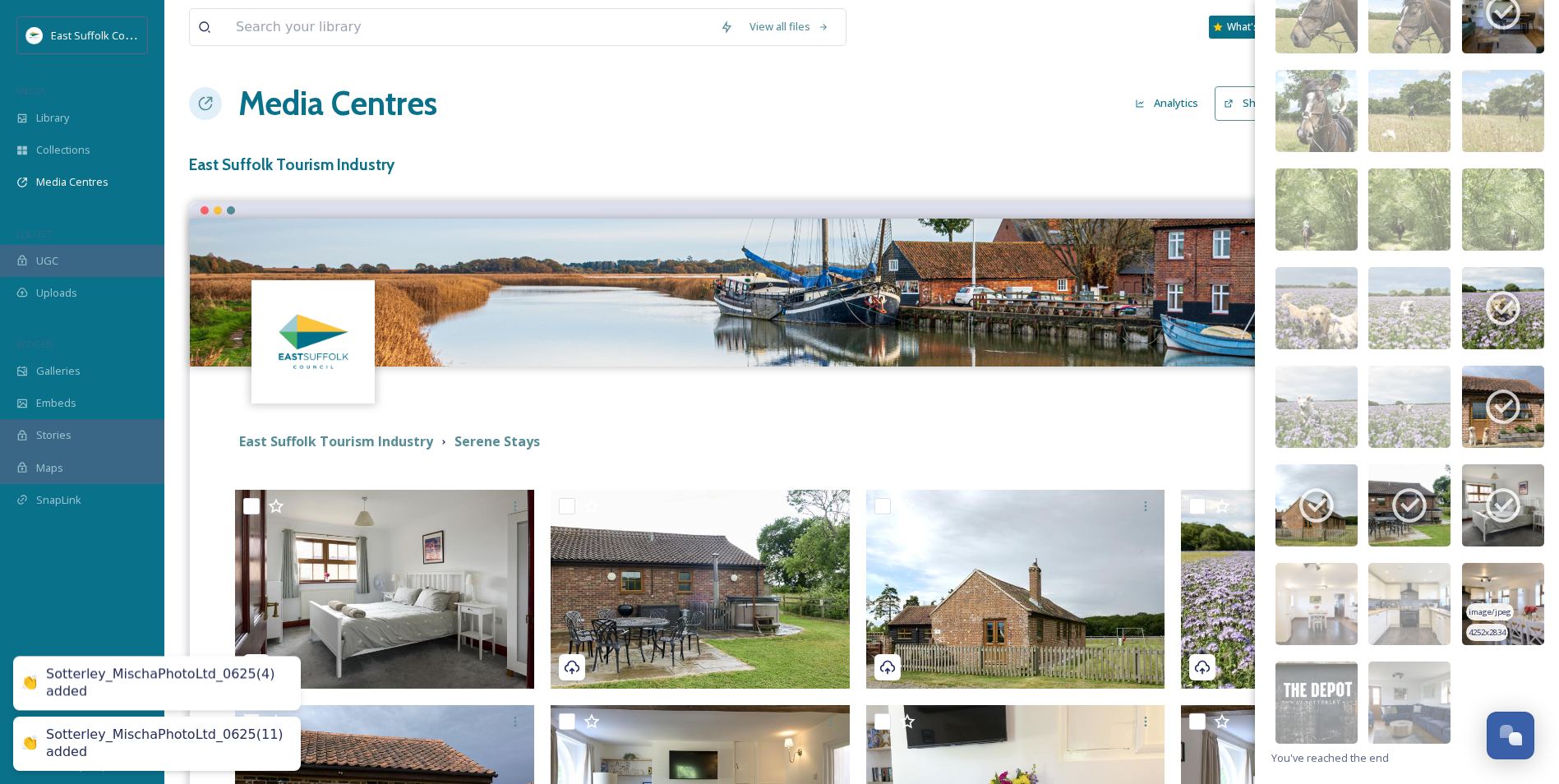
click at [1255, 579] on img at bounding box center [1503, 604] width 82 height 82
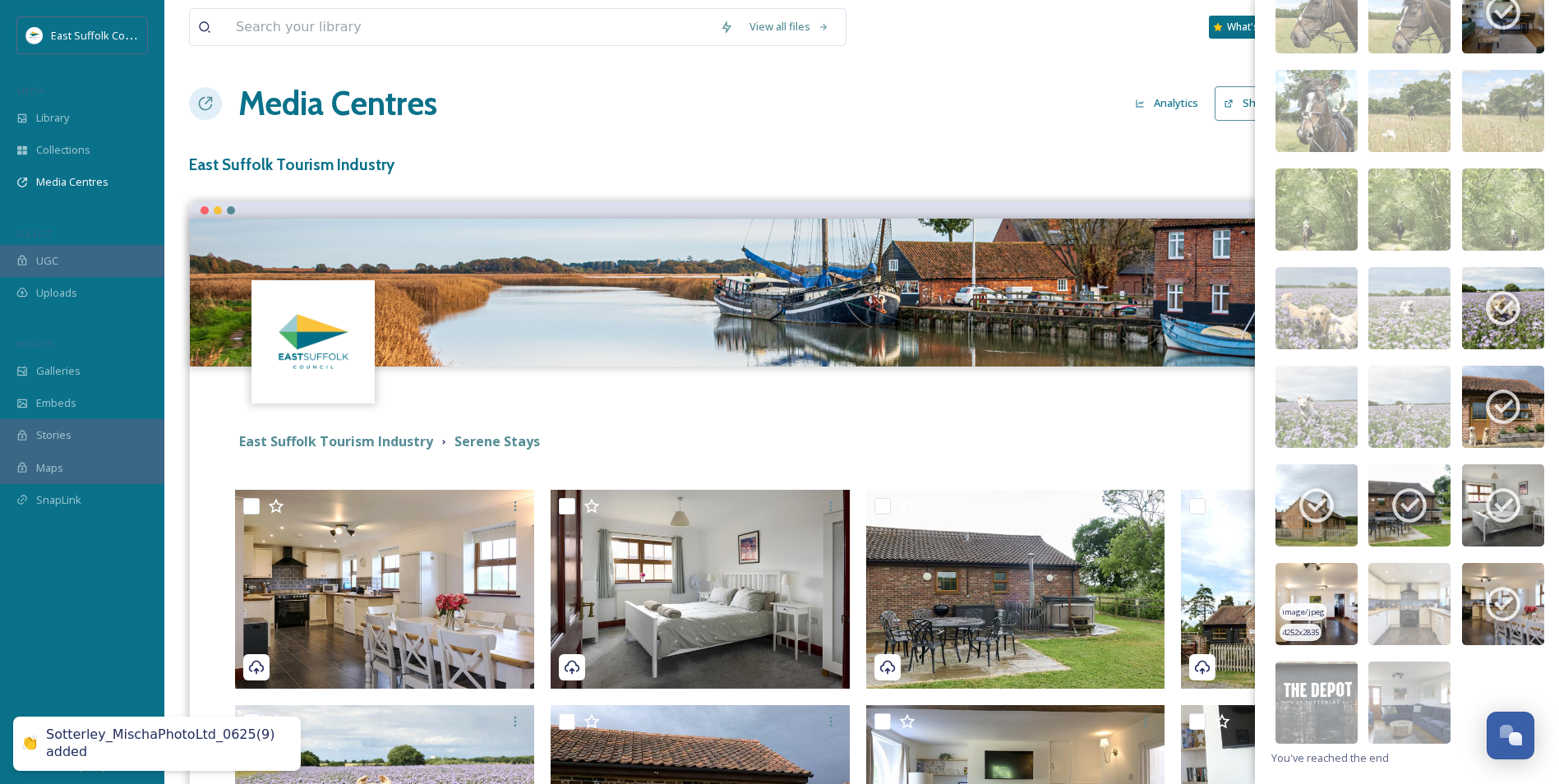
click at [1255, 586] on img at bounding box center [1316, 604] width 82 height 82
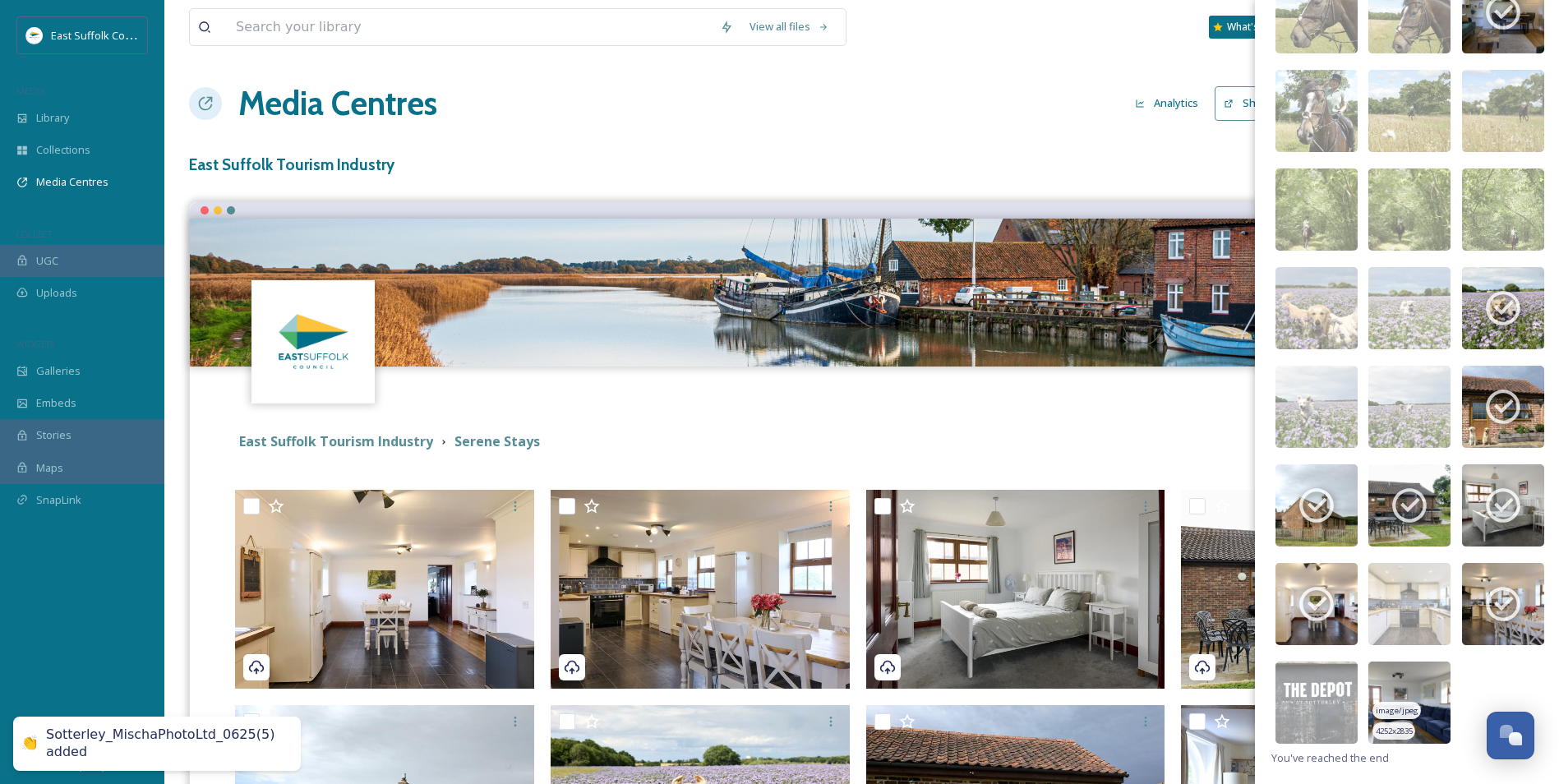
click at [1255, 605] on img at bounding box center [1409, 703] width 82 height 82
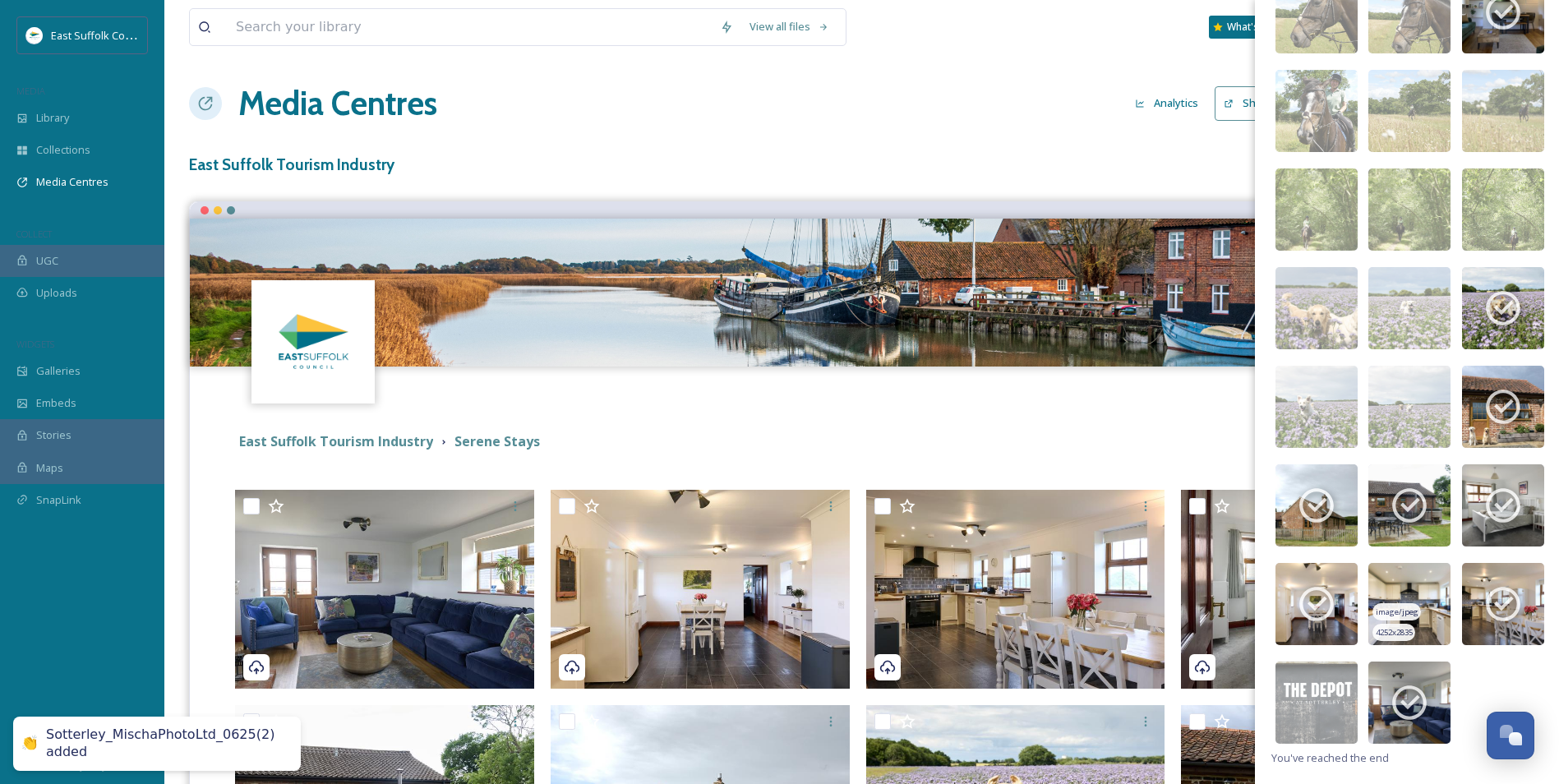
click at [1255, 576] on img at bounding box center [1409, 604] width 82 height 82
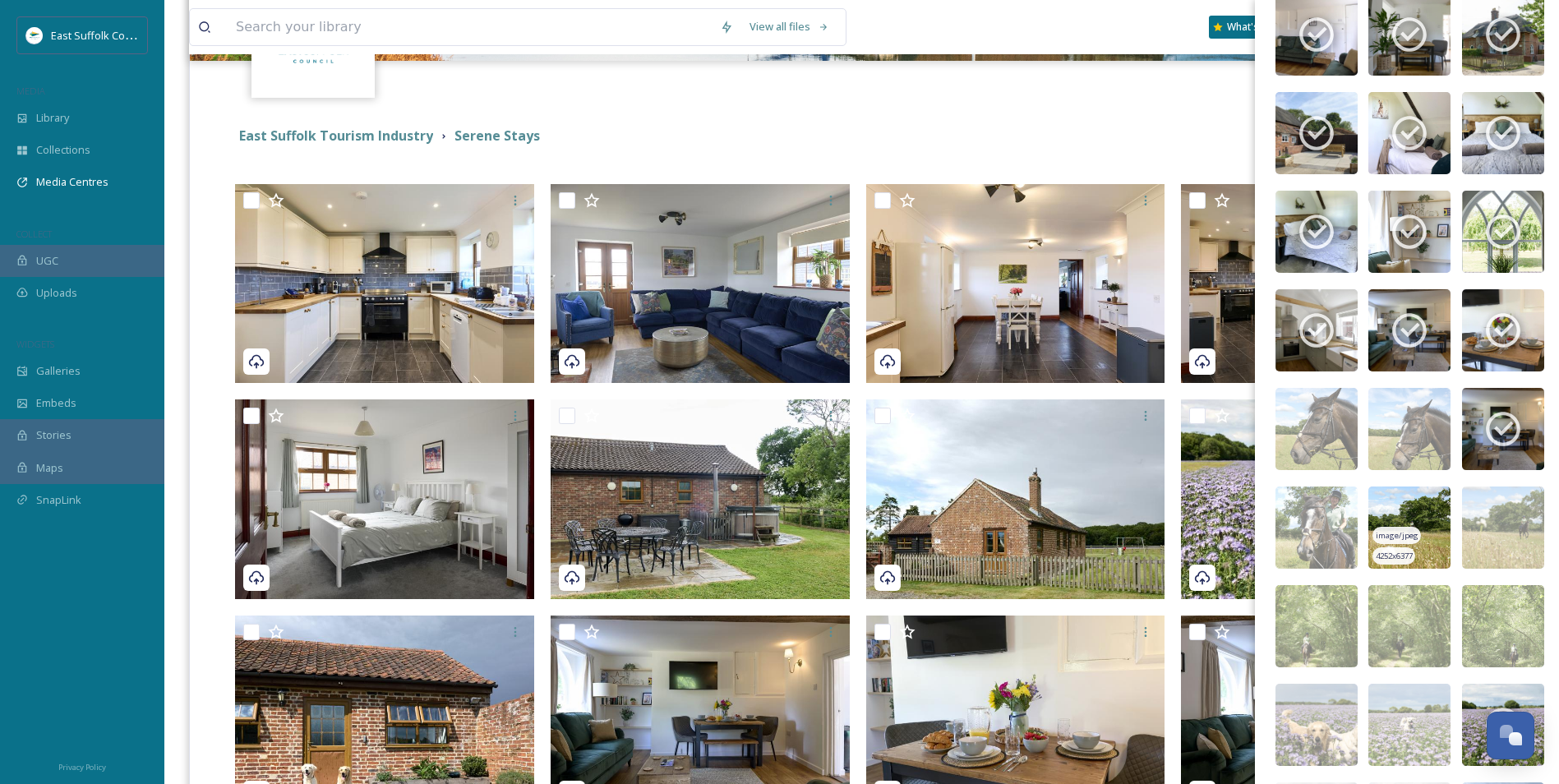
scroll to position [833, 0]
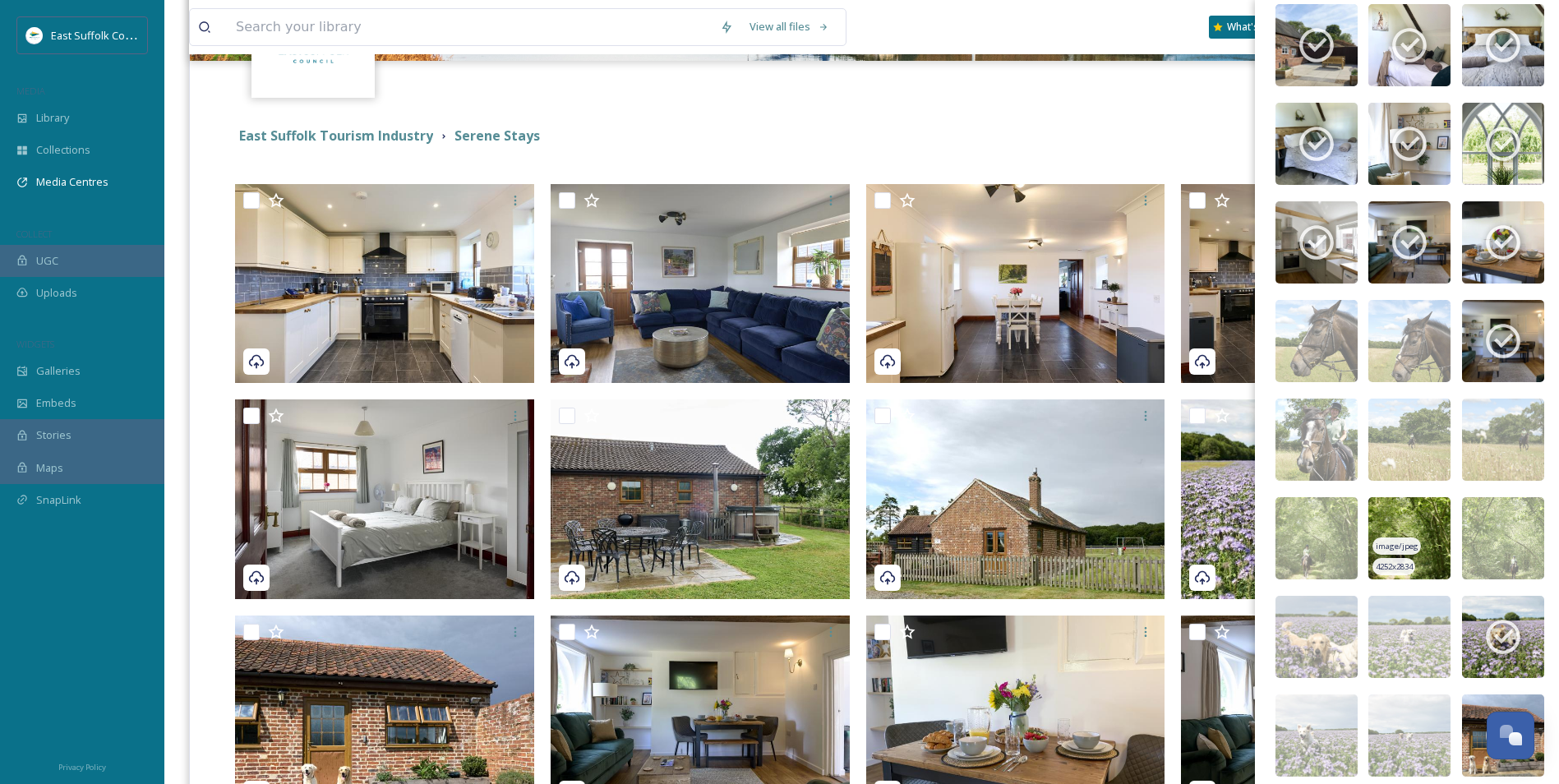
click at [1255, 504] on img at bounding box center [1409, 538] width 82 height 82
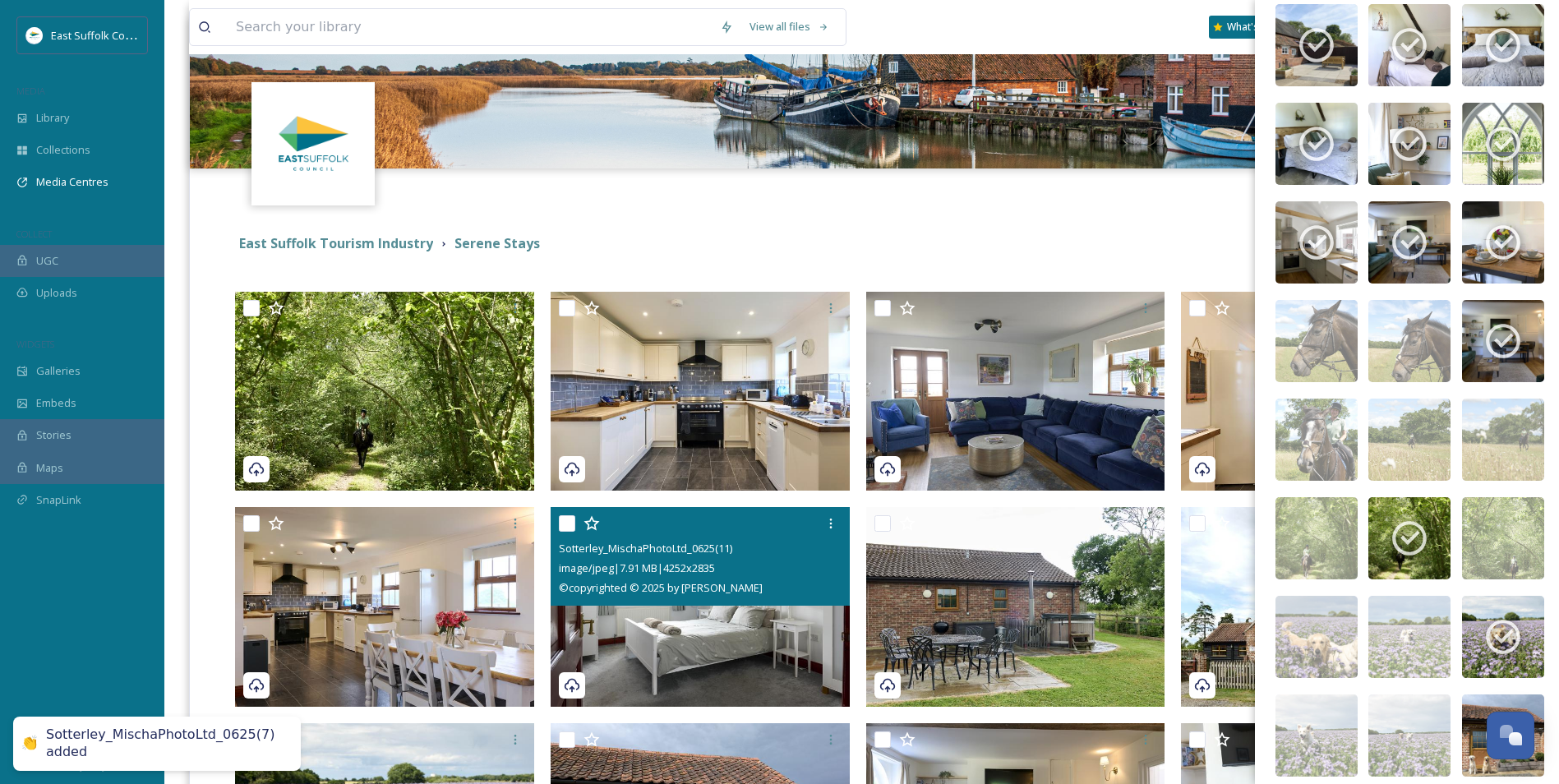
scroll to position [0, 0]
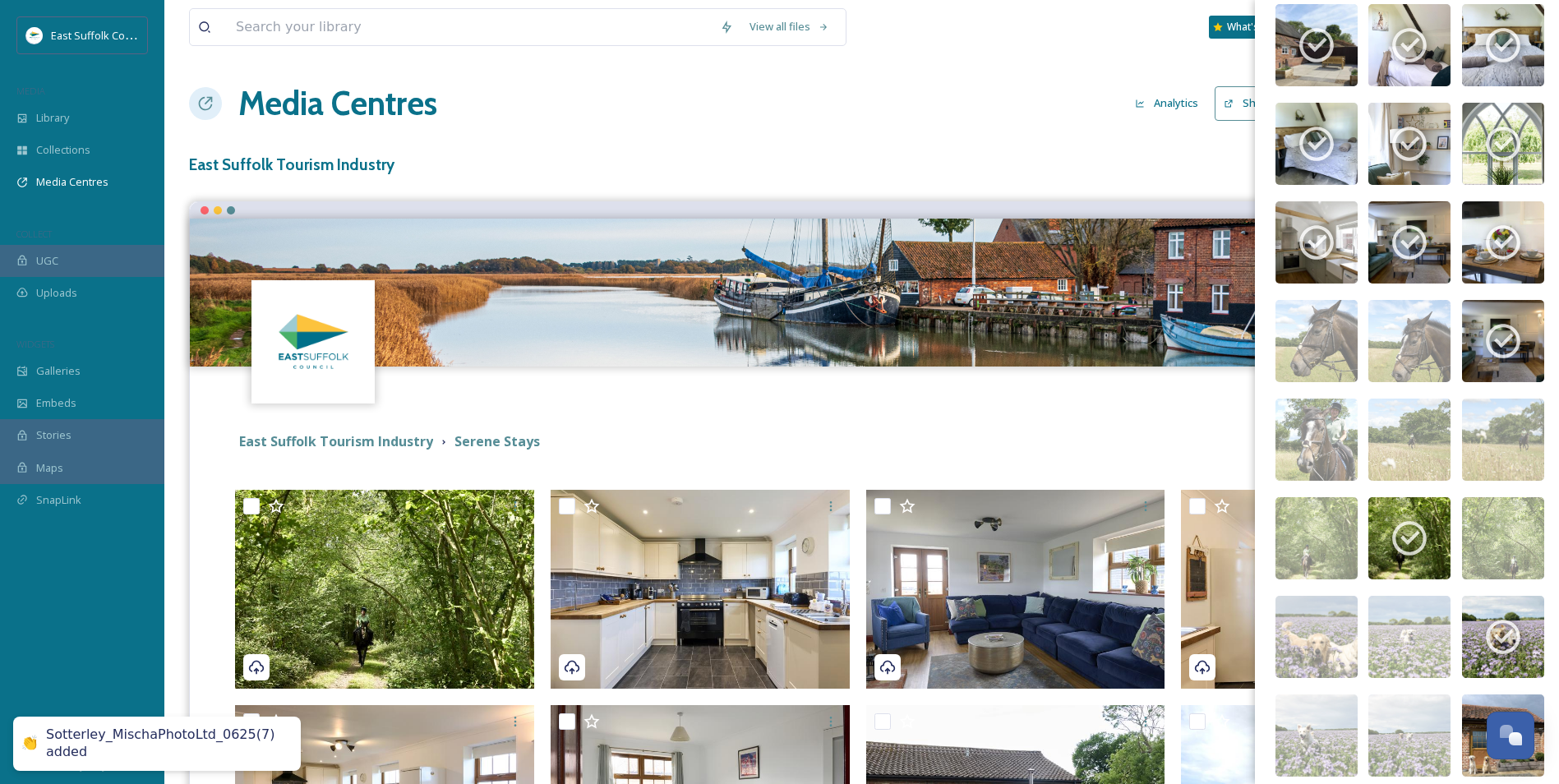
click at [732, 449] on div "East Suffolk Tourism Industry Serene Stays" at bounding box center [847, 442] width 1224 height 21
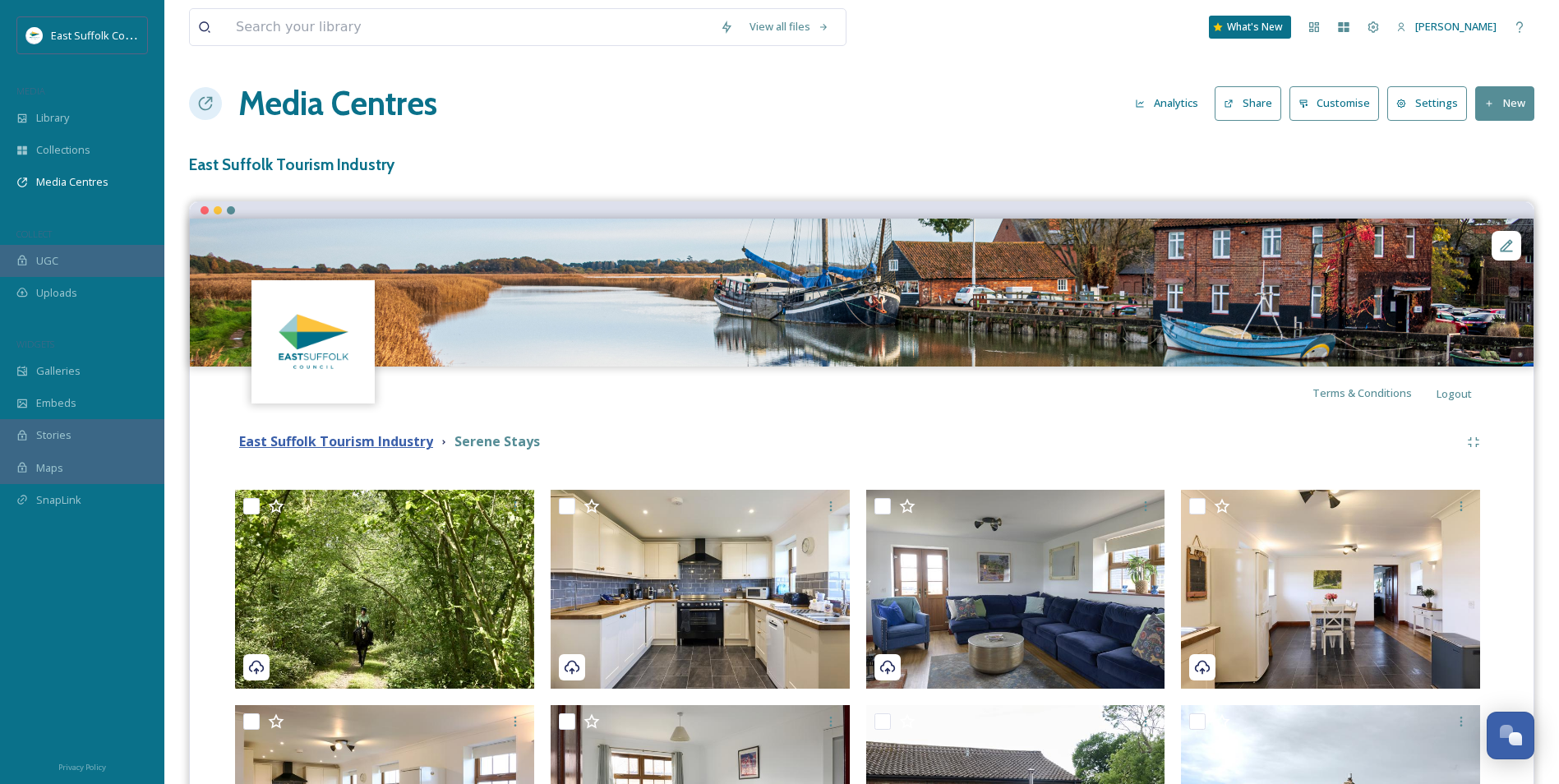
click at [347, 444] on strong "East Suffolk Tourism Industry" at bounding box center [336, 442] width 194 height 18
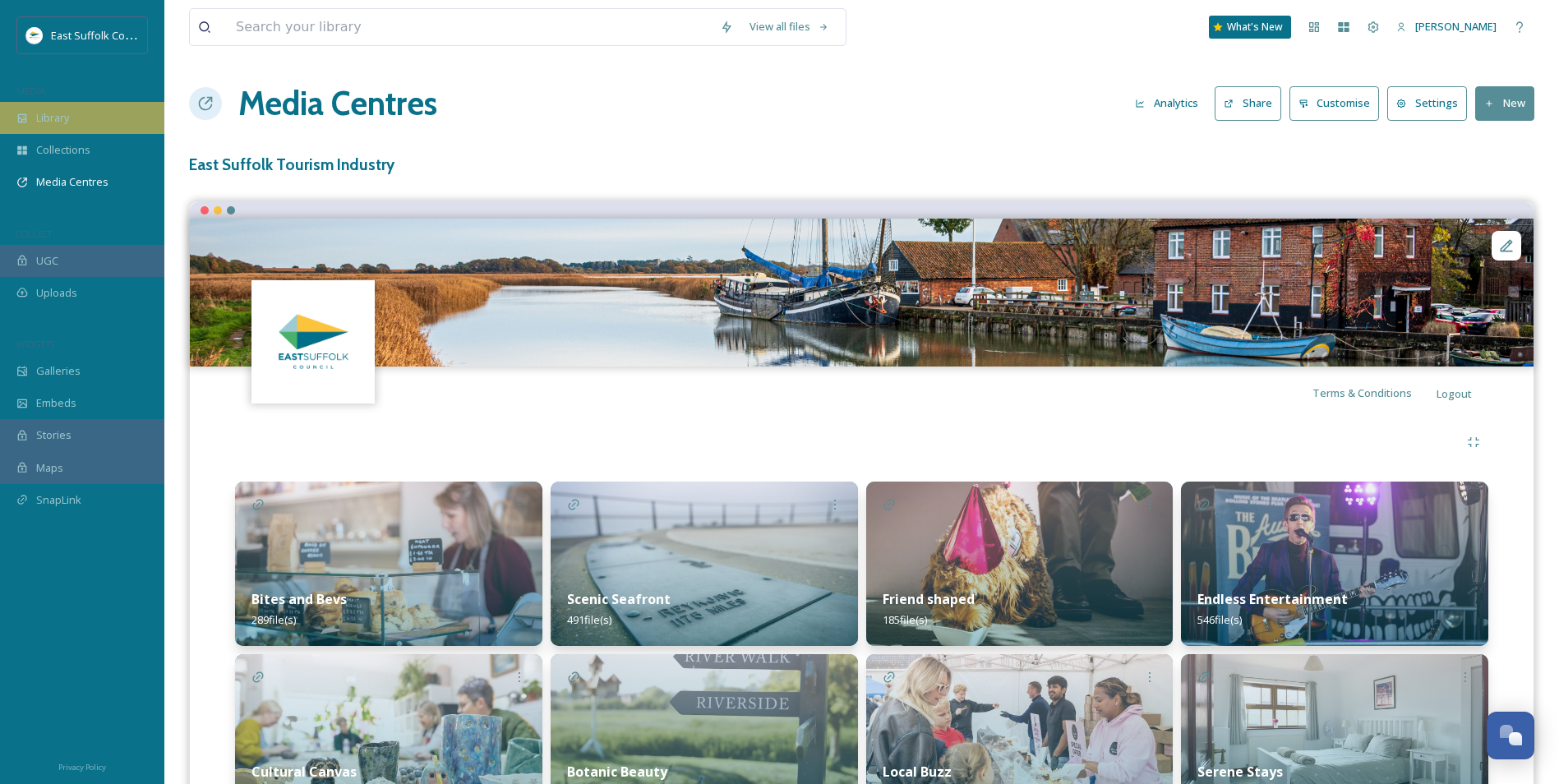
click at [83, 119] on div "Library" at bounding box center [82, 118] width 164 height 32
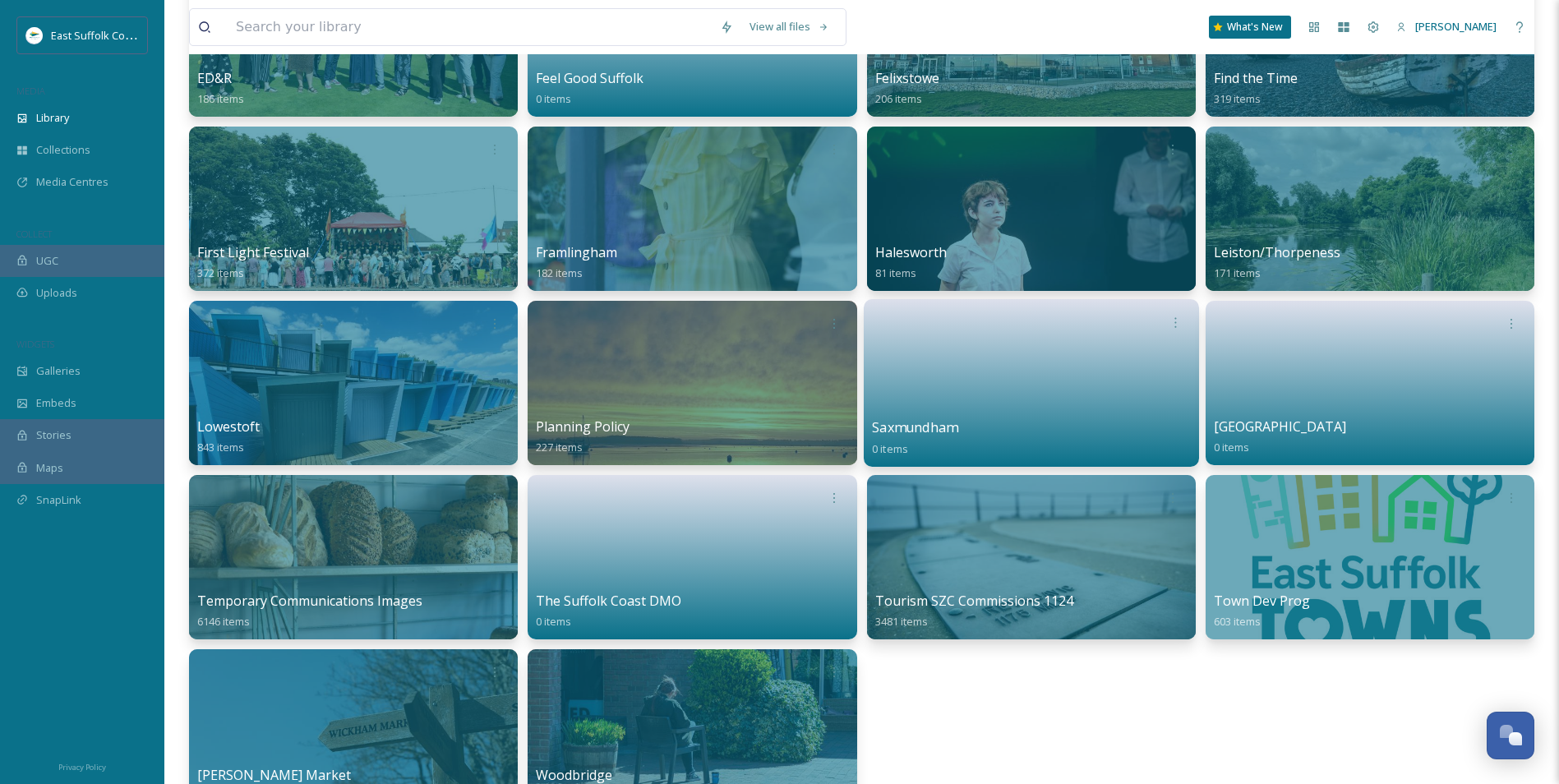
scroll to position [576, 0]
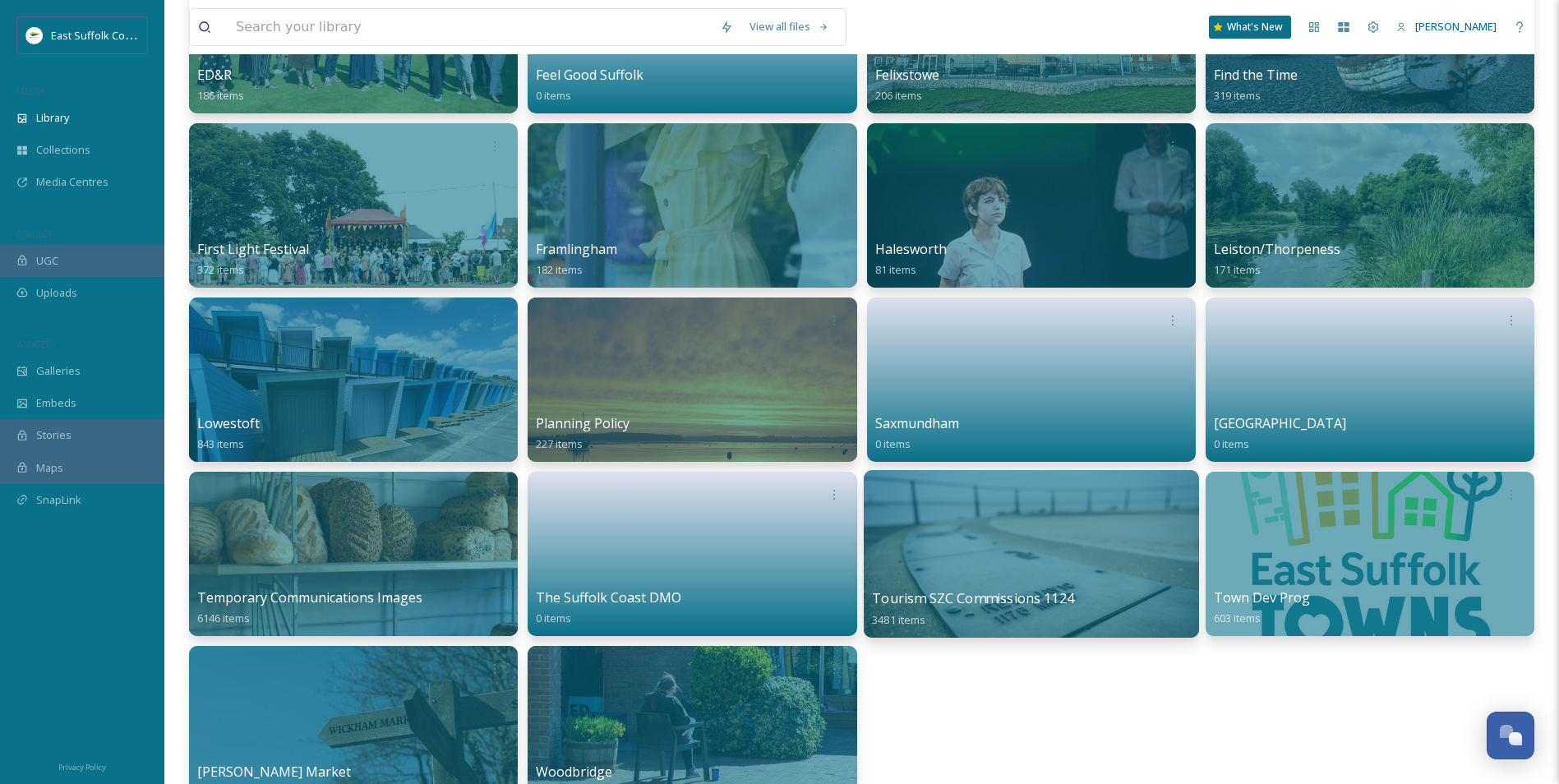
click at [999, 526] on div at bounding box center [1031, 554] width 336 height 168
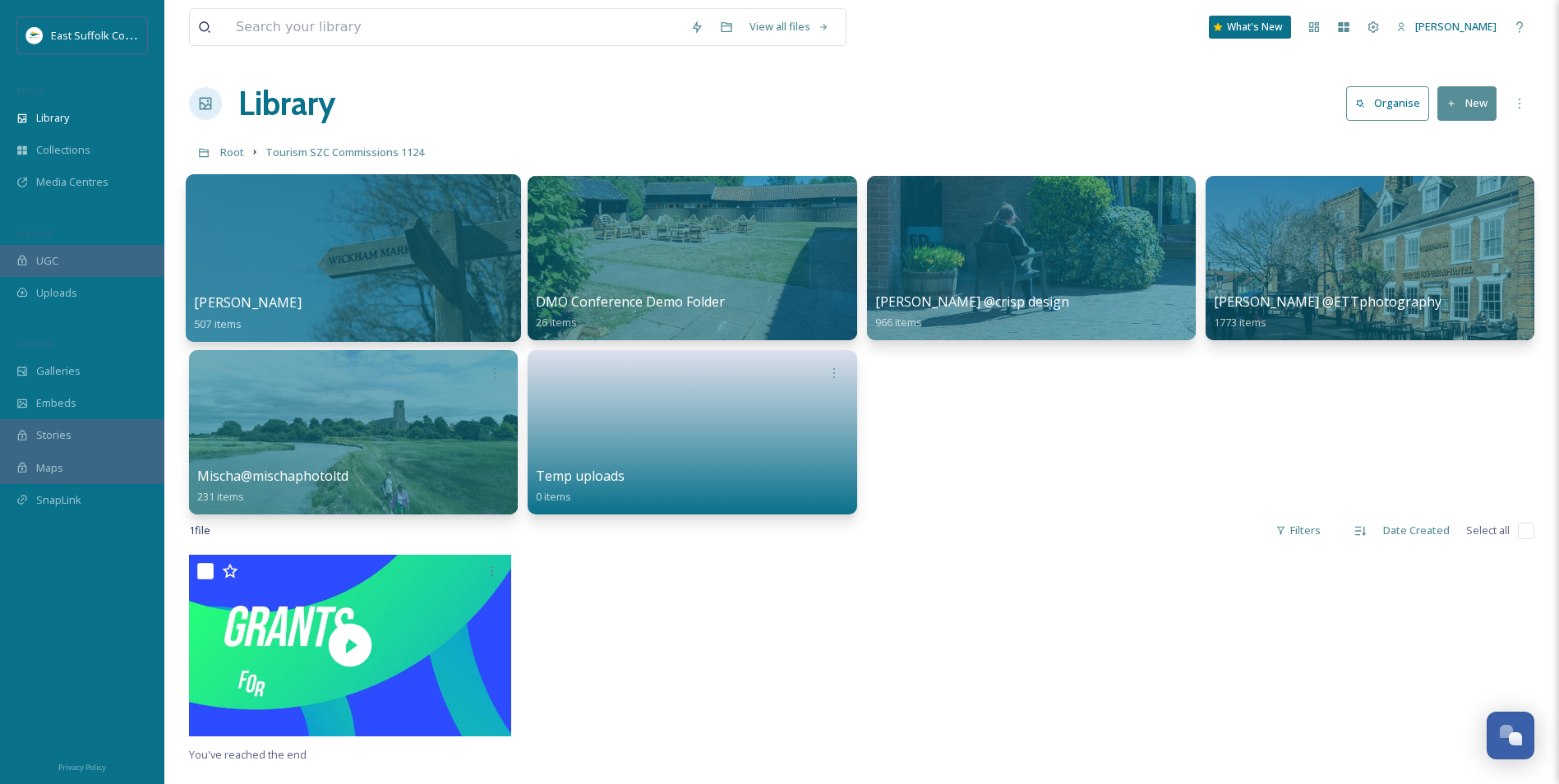
click at [390, 245] on div at bounding box center [354, 258] width 336 height 168
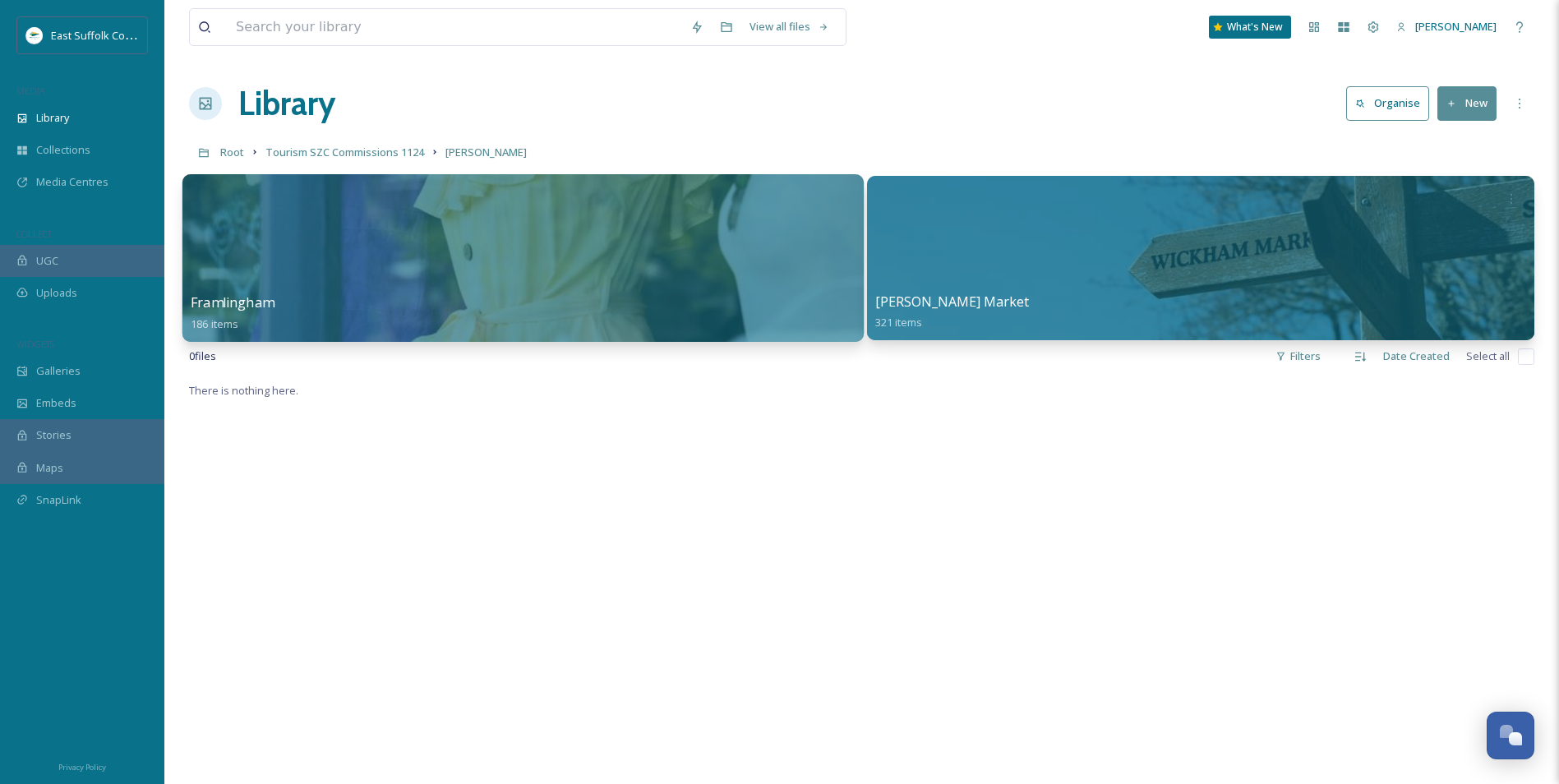
click at [382, 254] on div at bounding box center [523, 258] width 681 height 168
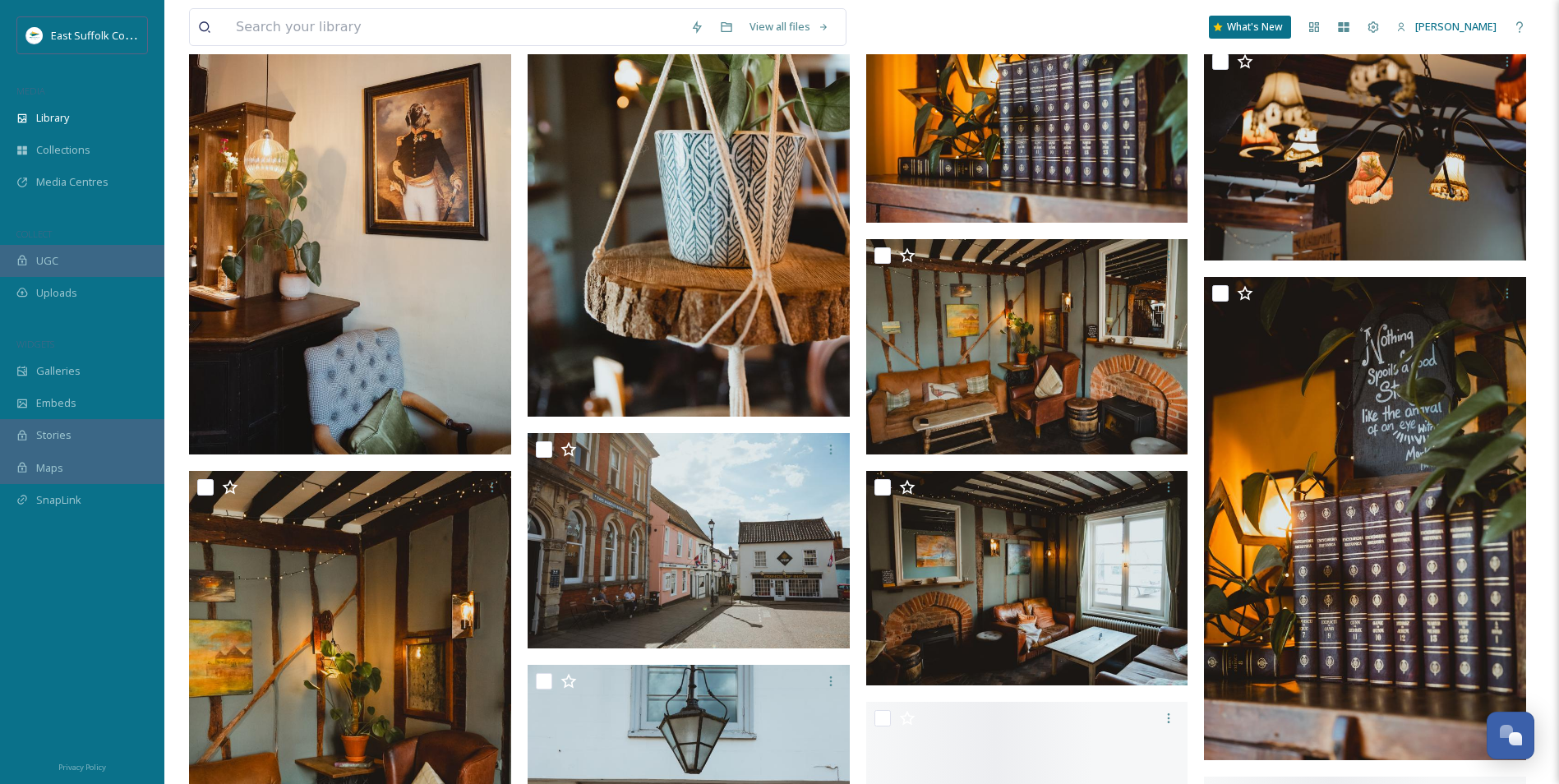
scroll to position [6576, 0]
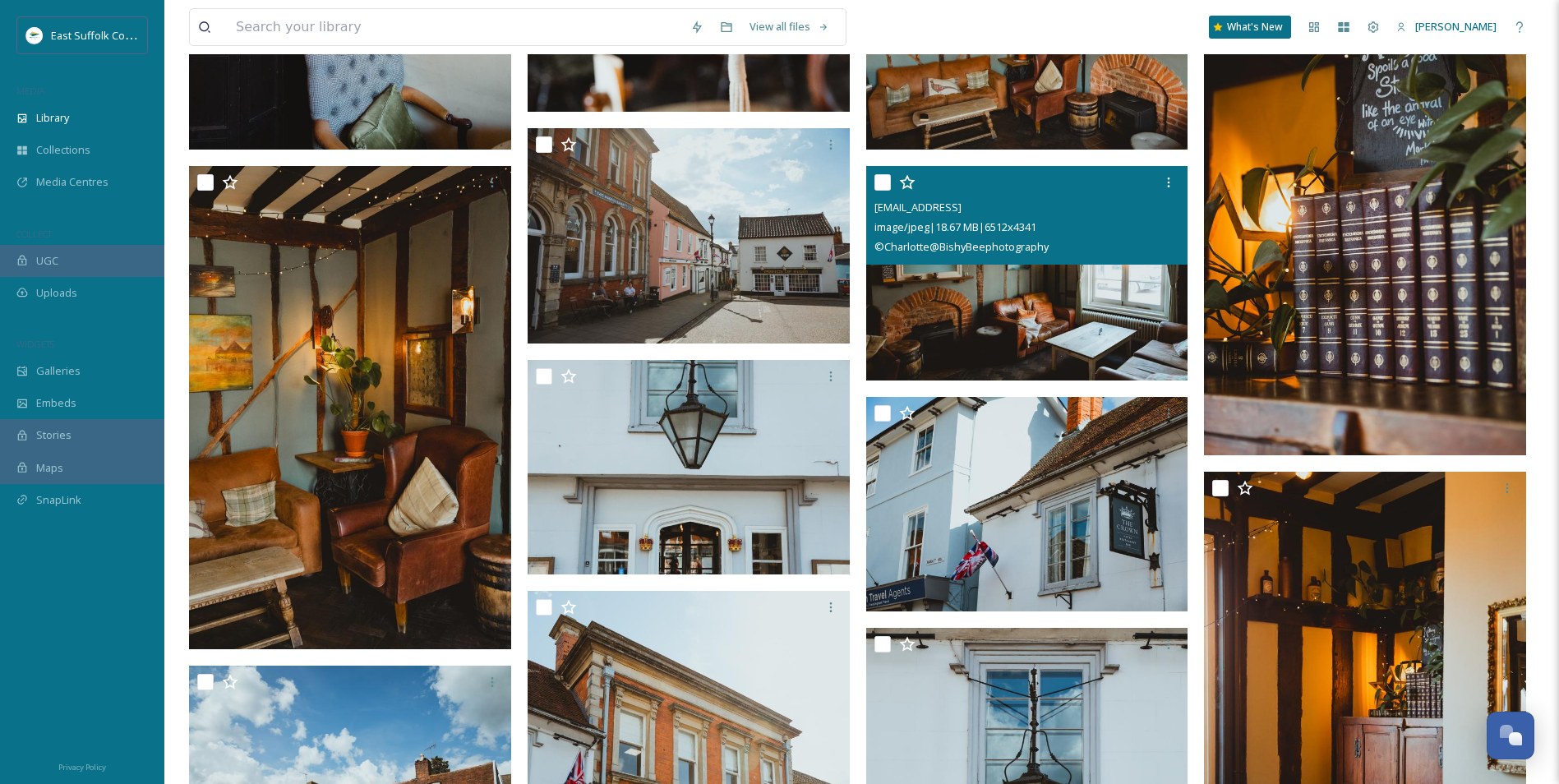
click at [957, 335] on img at bounding box center [1027, 273] width 322 height 215
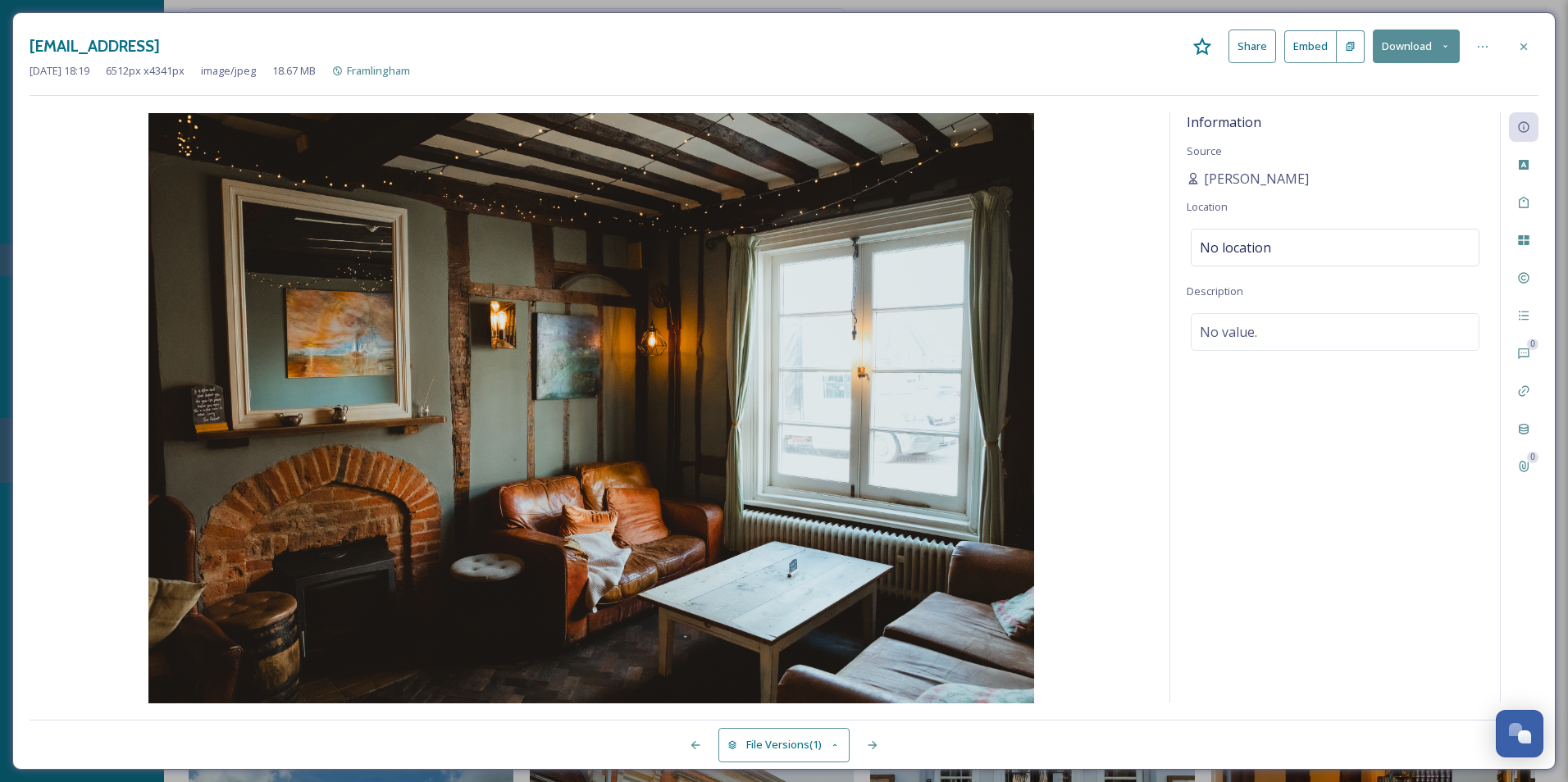
click at [1252, 46] on icon at bounding box center [1524, 46] width 13 height 13
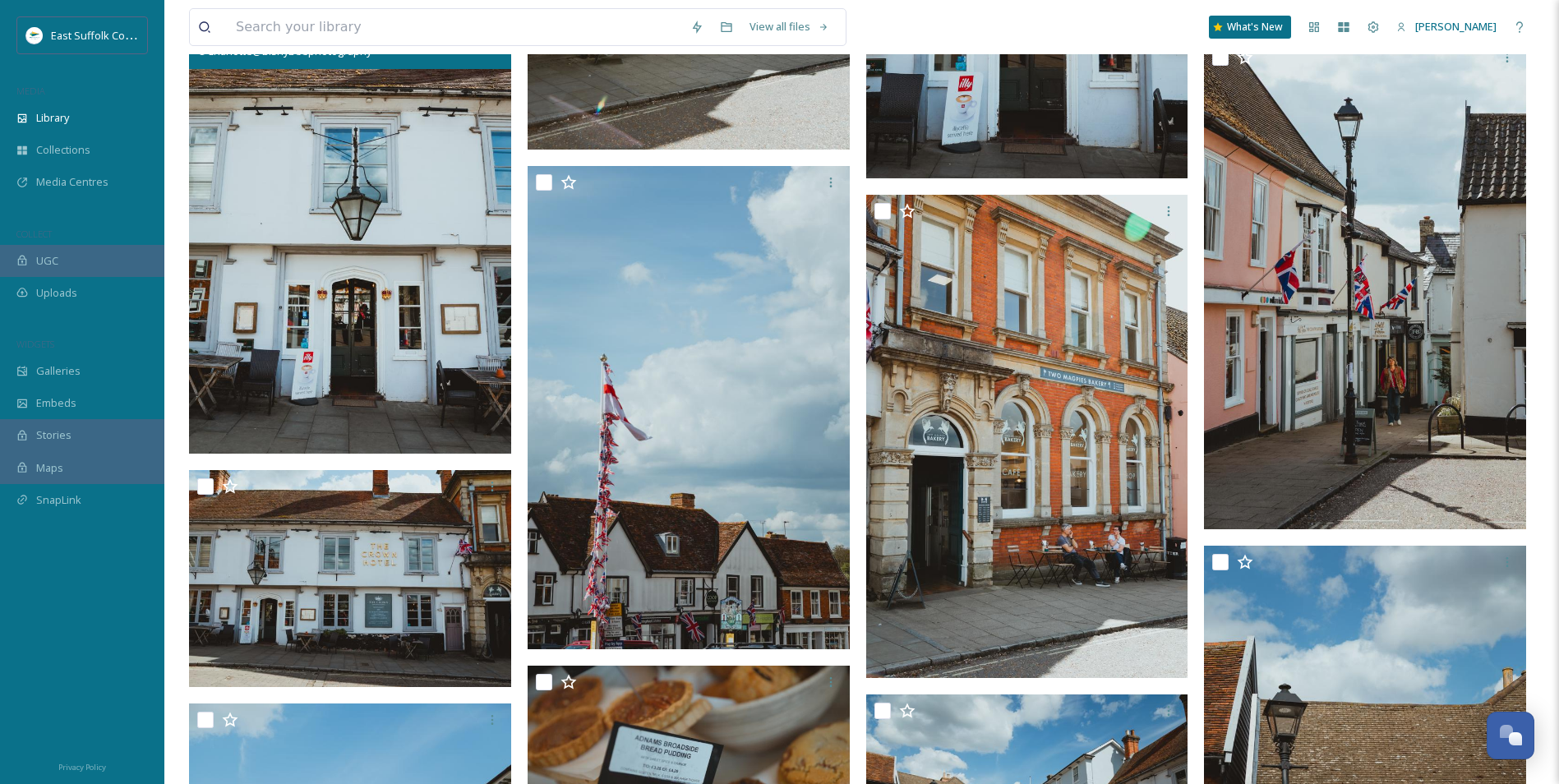
scroll to position [7644, 0]
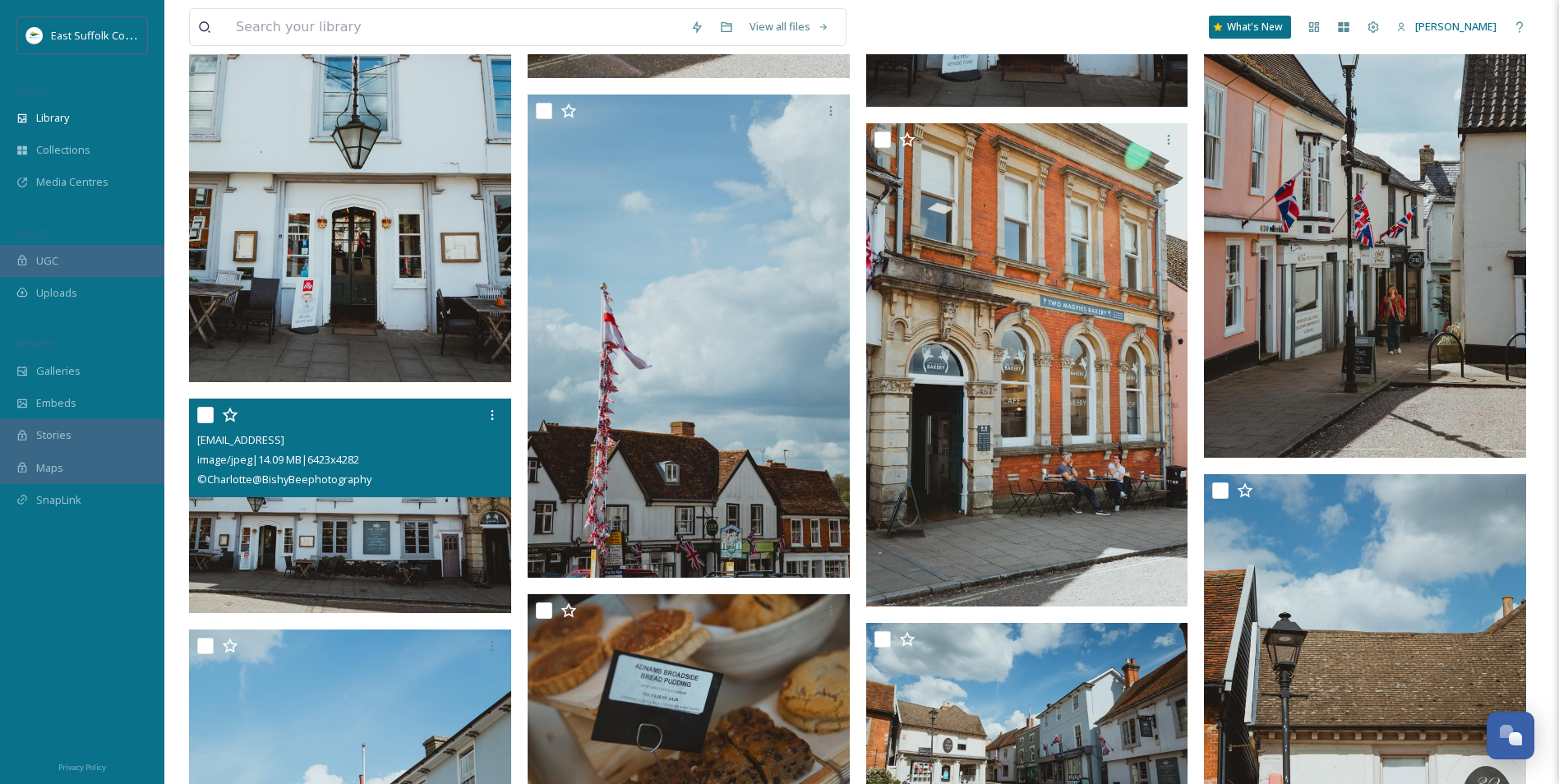
click at [292, 551] on img at bounding box center [351, 506] width 322 height 215
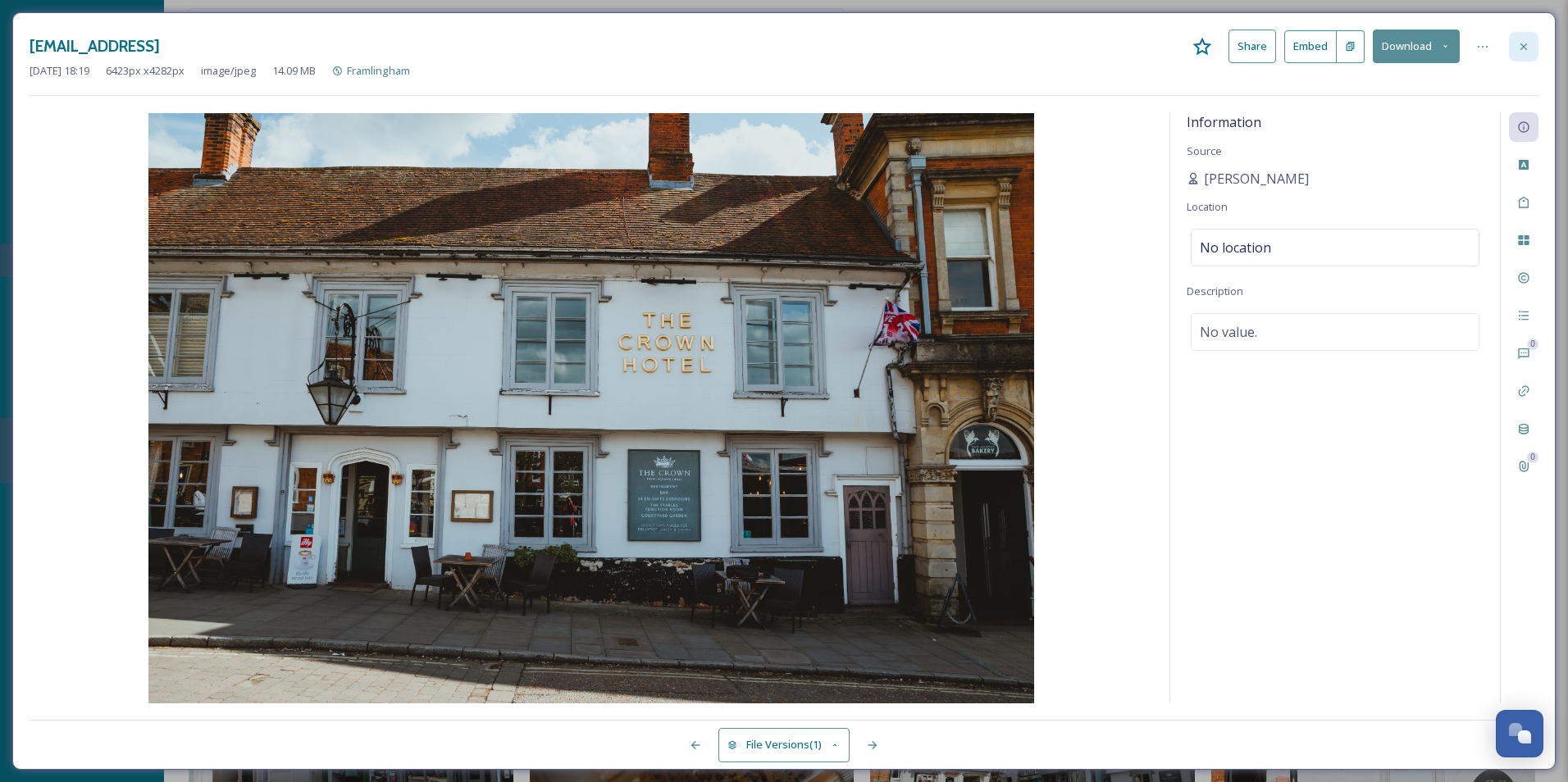
click at [1252, 55] on div at bounding box center [1524, 47] width 30 height 30
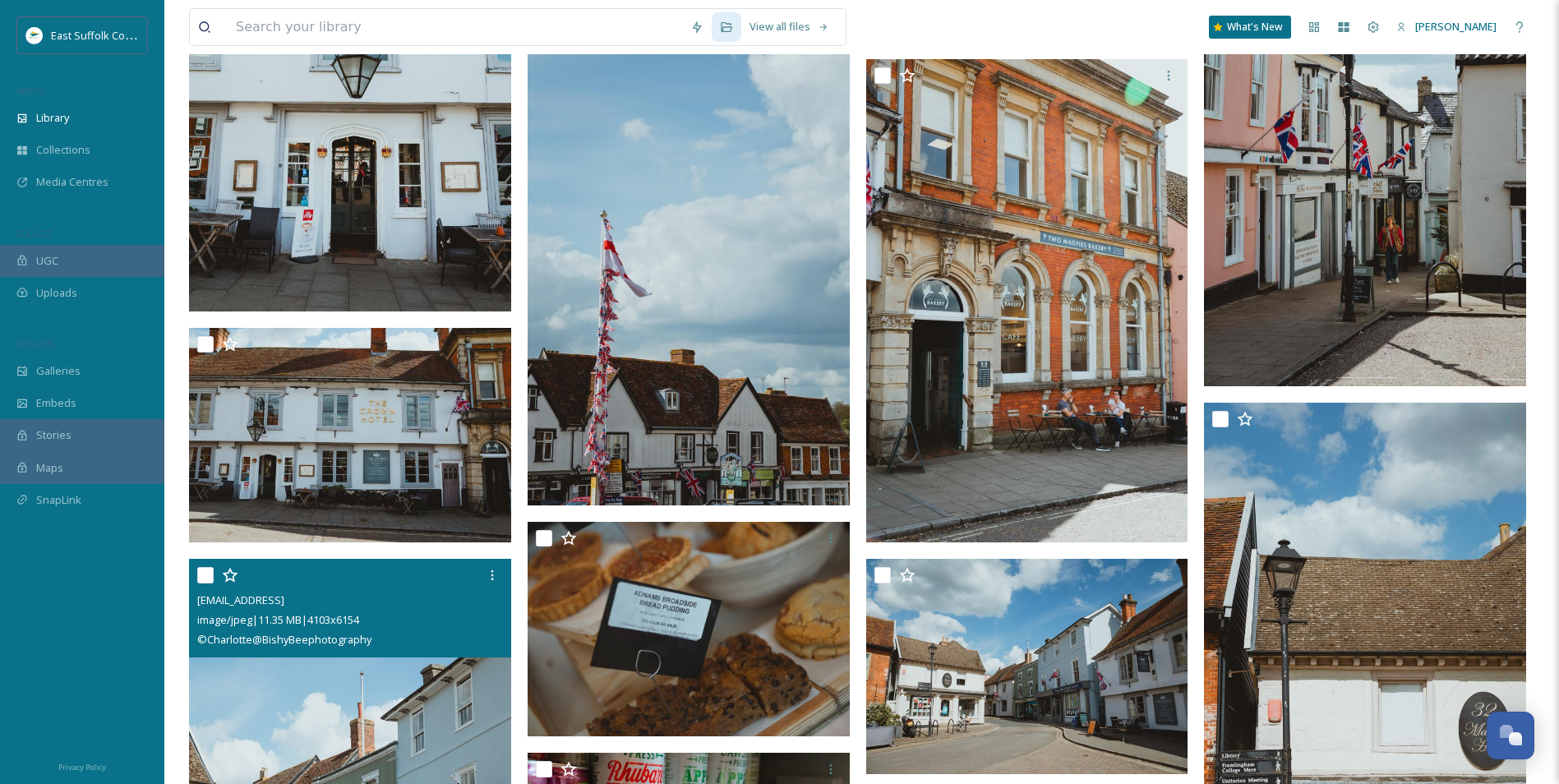
click at [363, 583] on div at bounding box center [352, 576] width 310 height 30
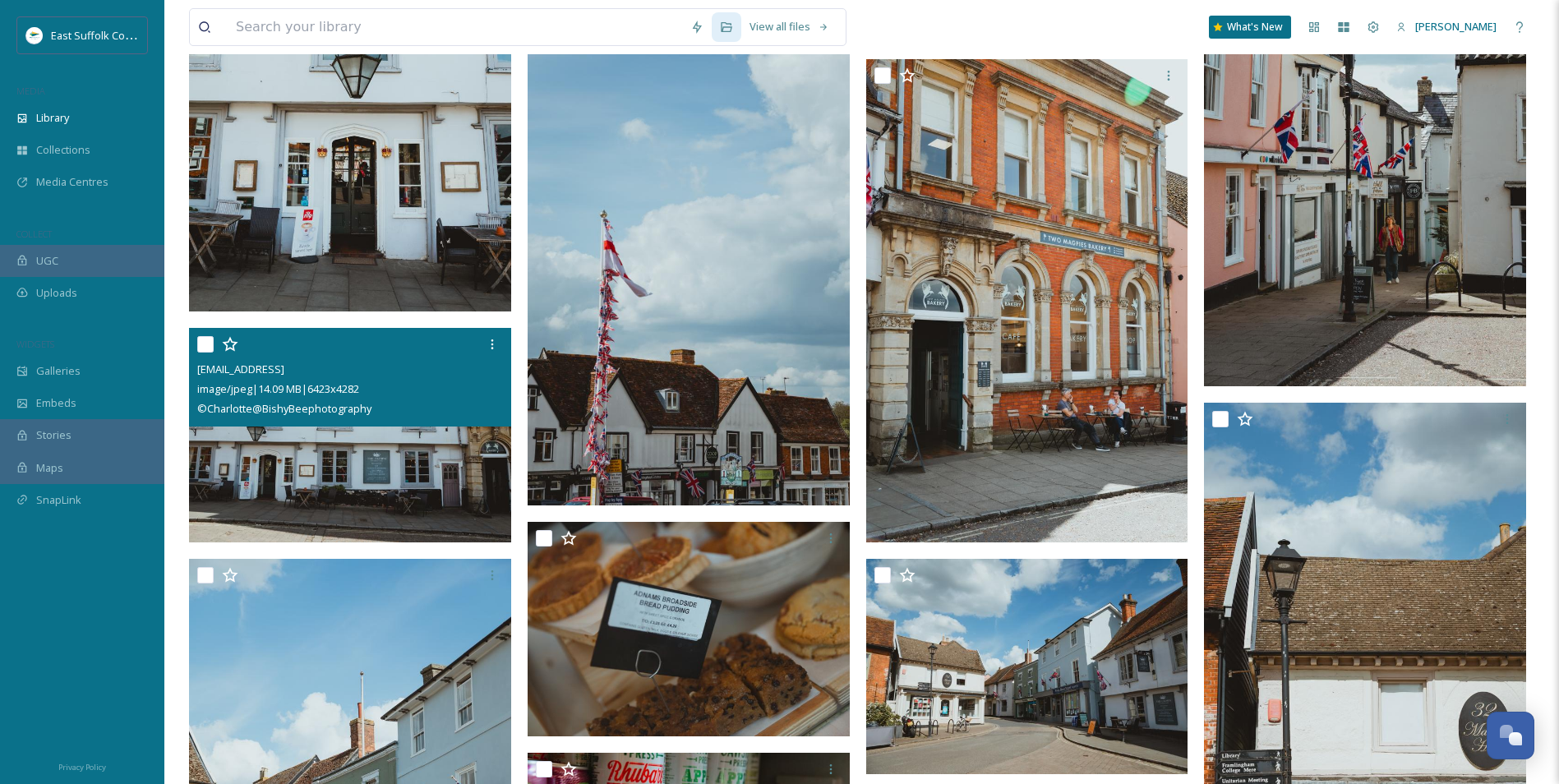
click at [371, 478] on img at bounding box center [351, 435] width 322 height 215
checkbox input "true"
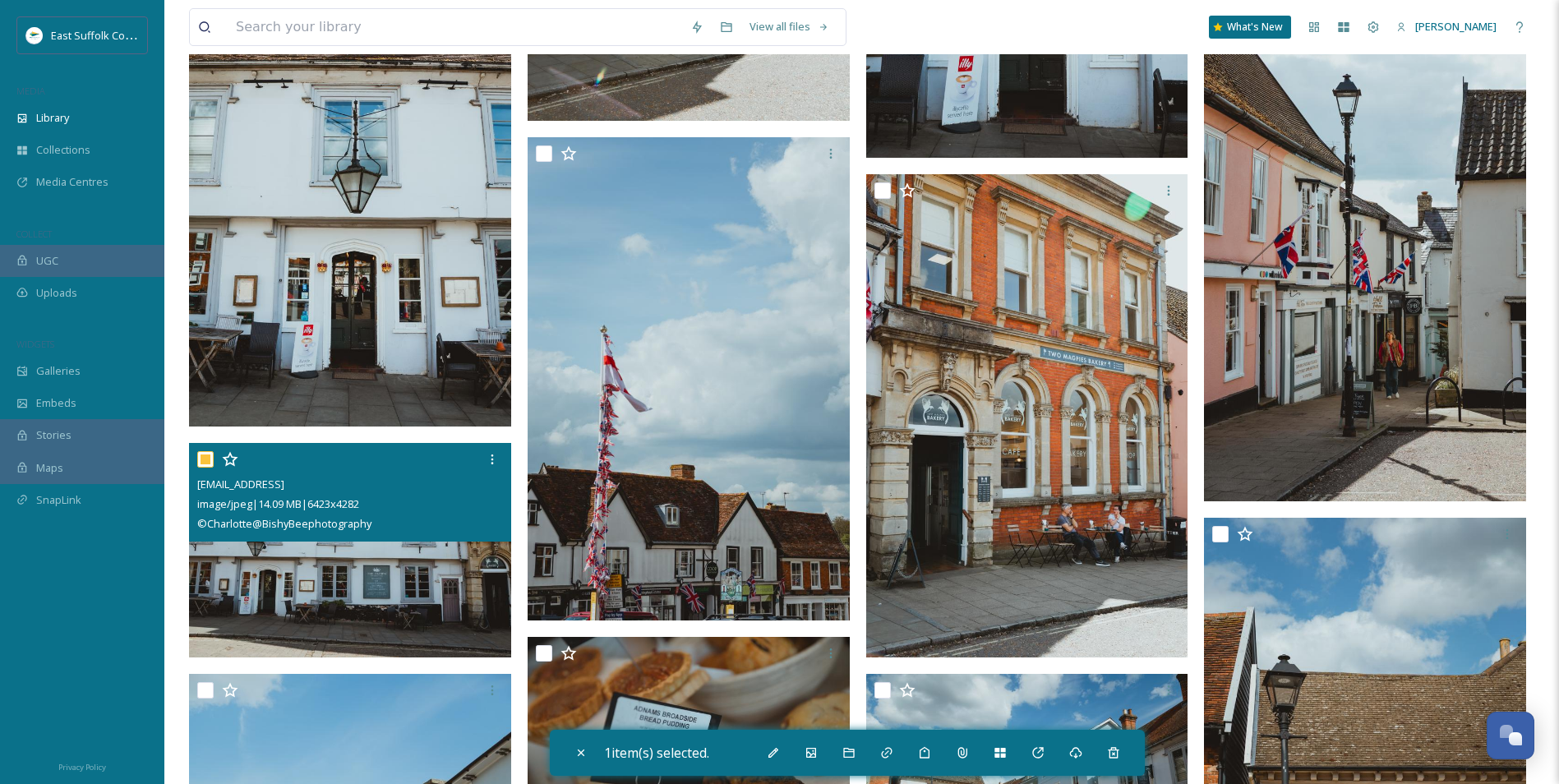
scroll to position [7397, 0]
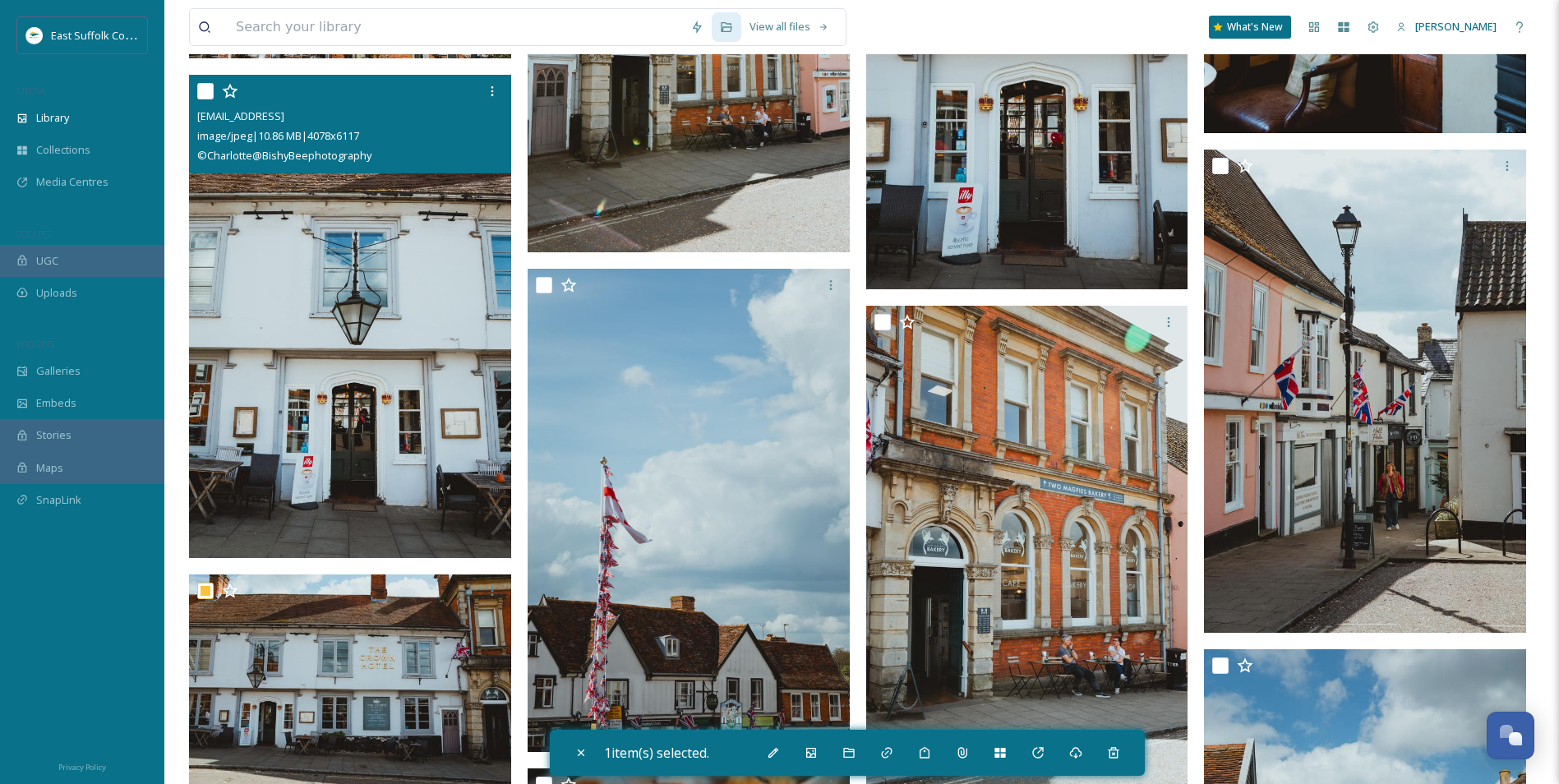
click at [370, 448] on img at bounding box center [351, 316] width 322 height 483
checkbox input "true"
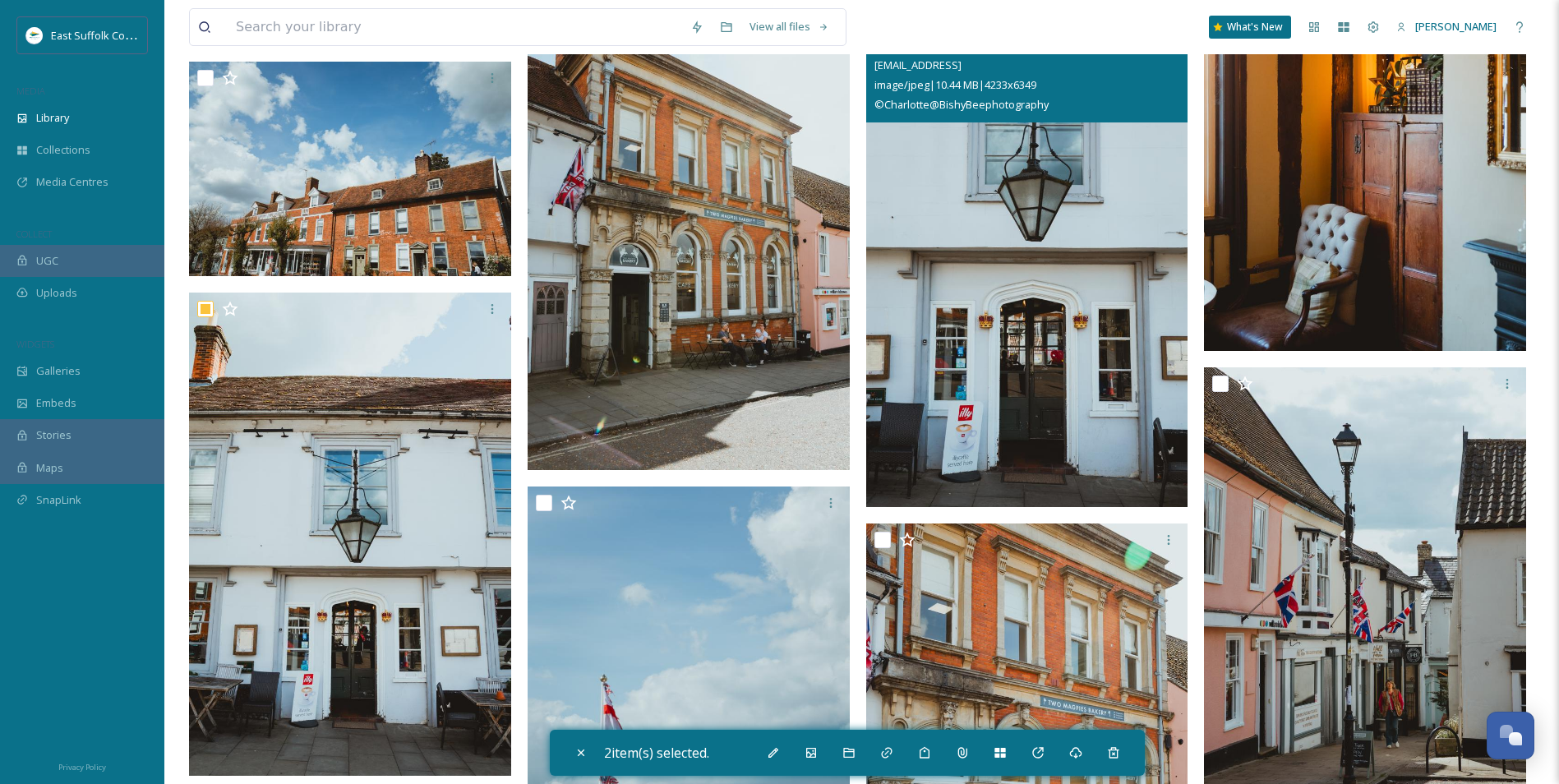
scroll to position [7151, 0]
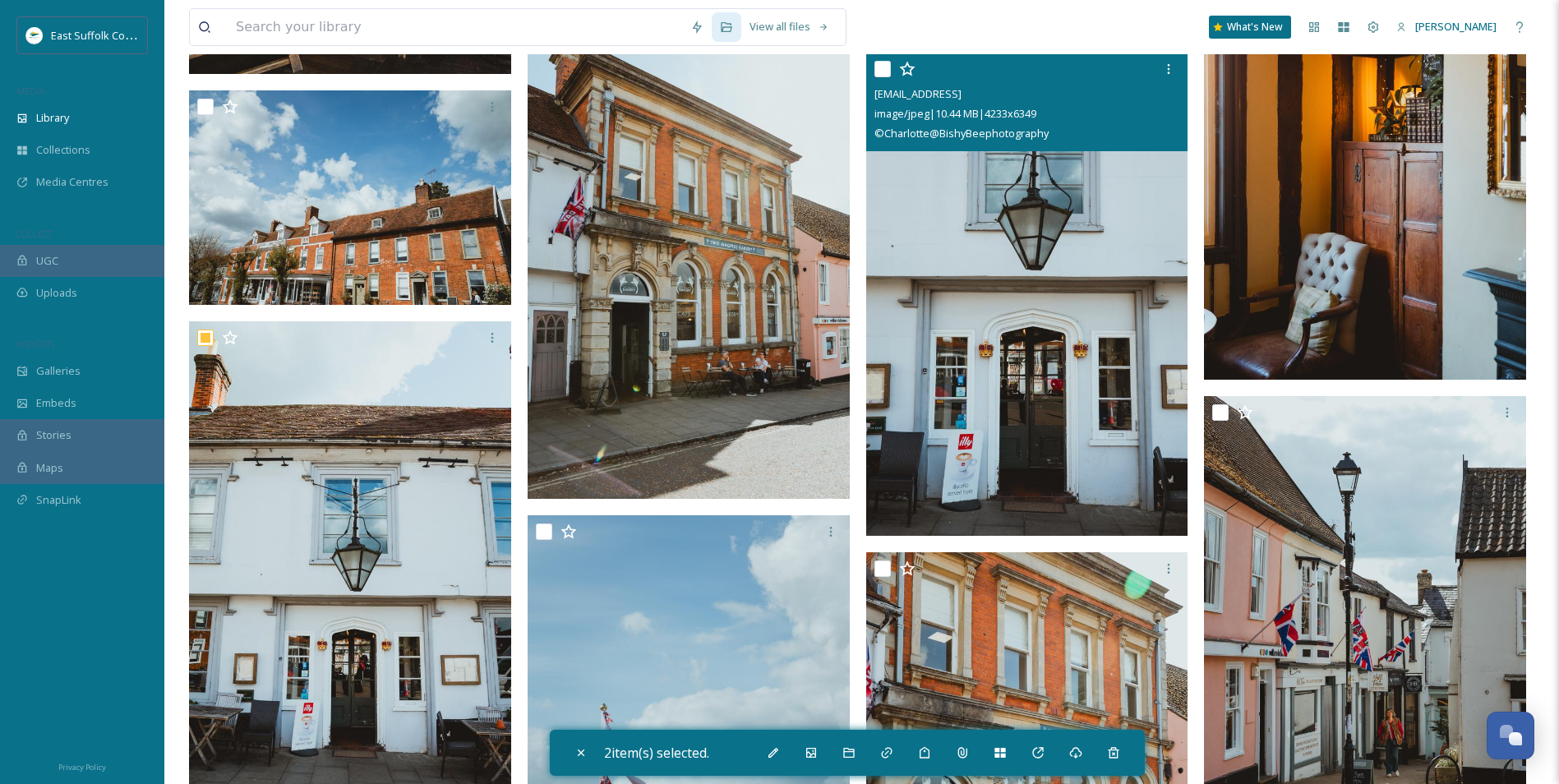
click at [1021, 360] on img at bounding box center [1027, 294] width 322 height 483
checkbox input "true"
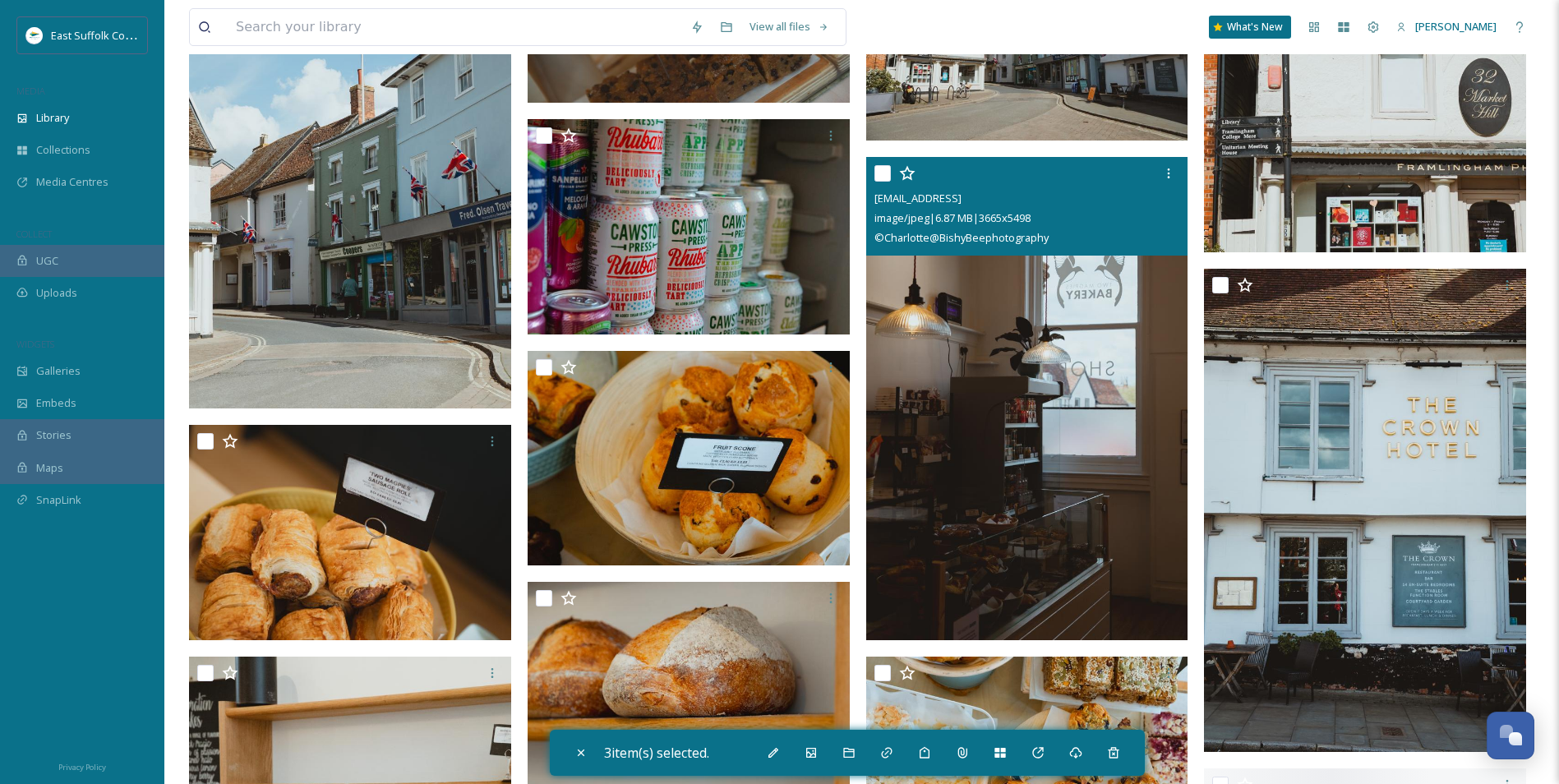
scroll to position [8302, 0]
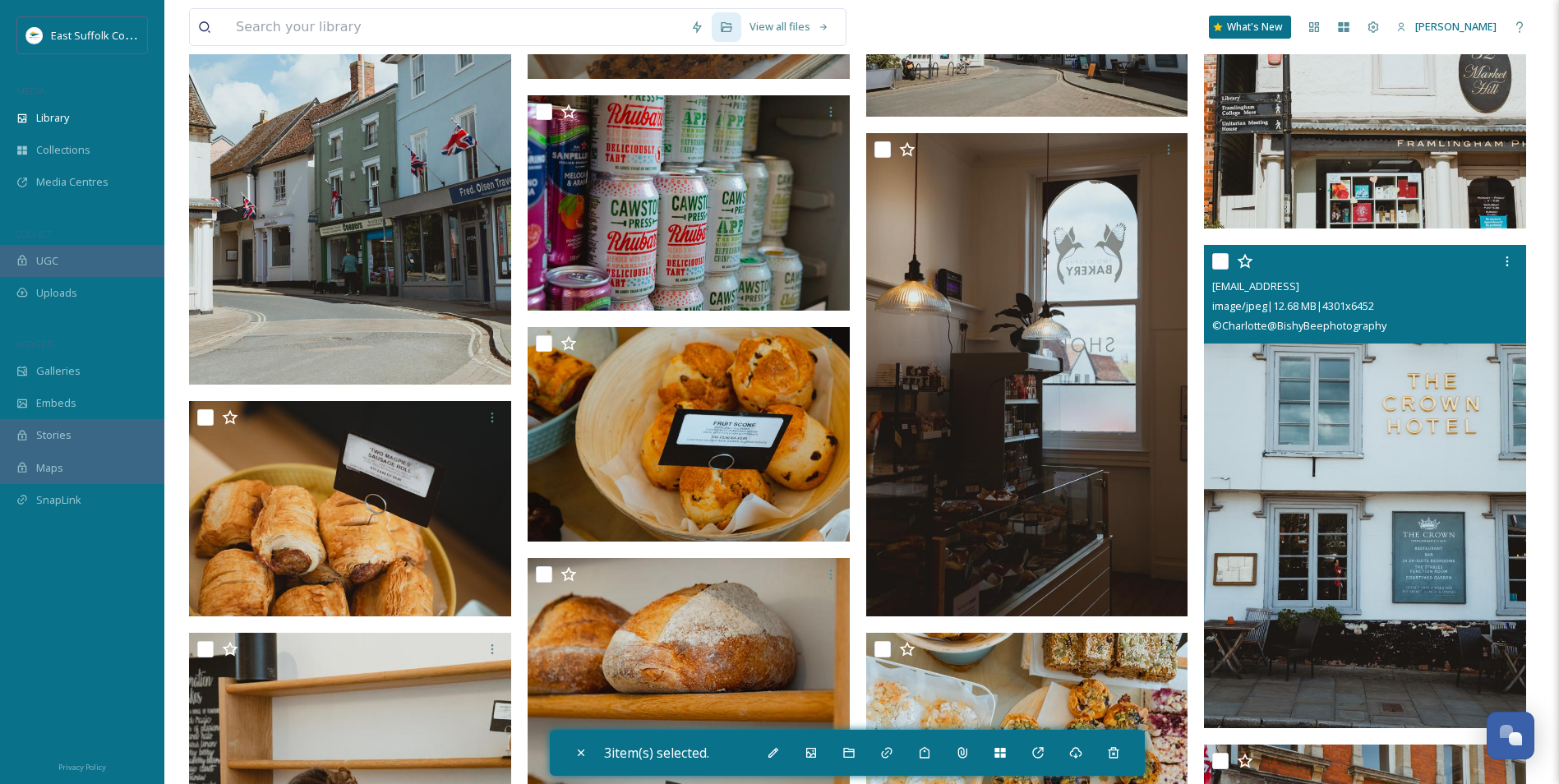
click at [1255, 454] on img at bounding box center [1365, 487] width 322 height 483
checkbox input "true"
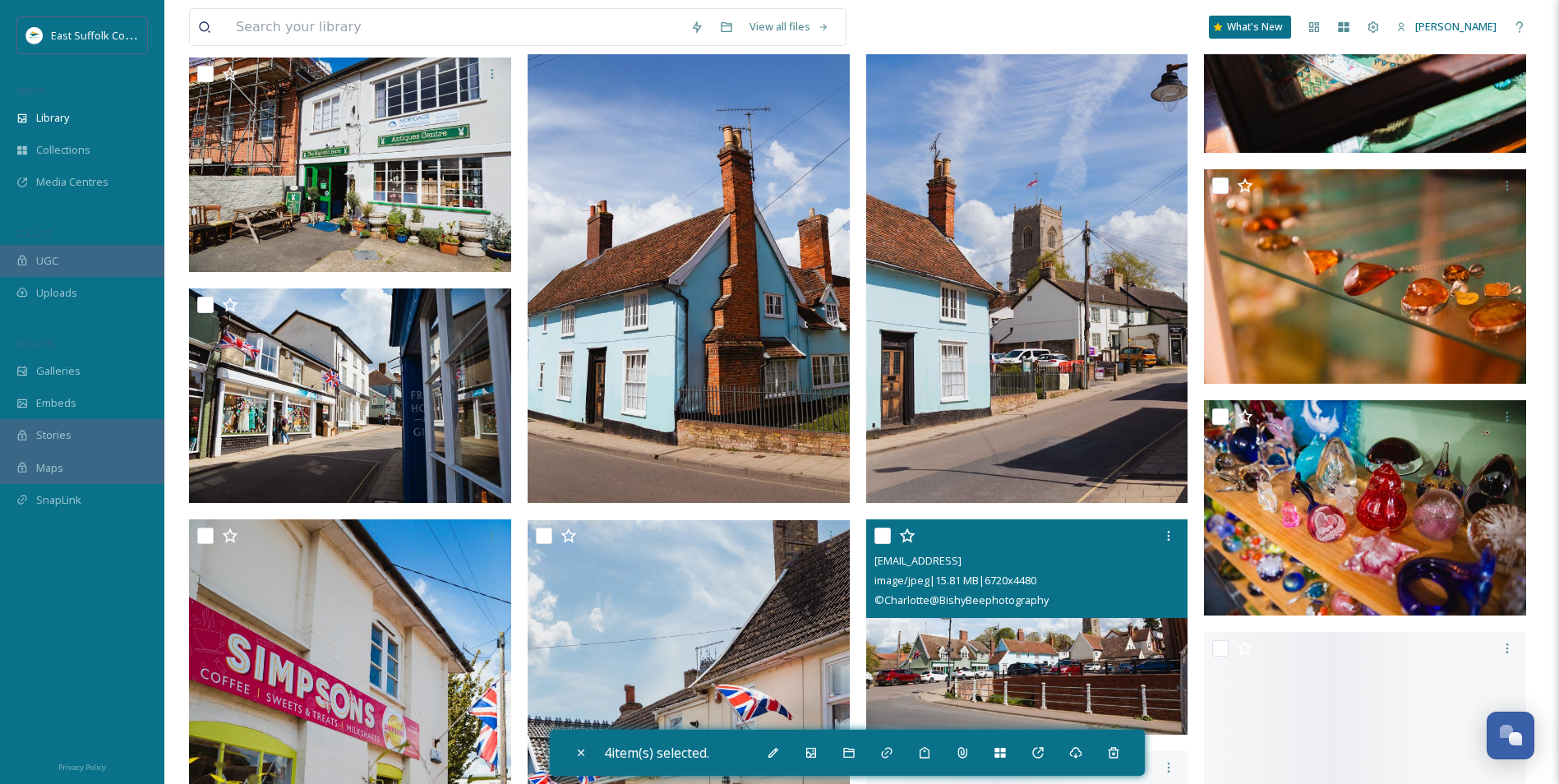
scroll to position [15206, 0]
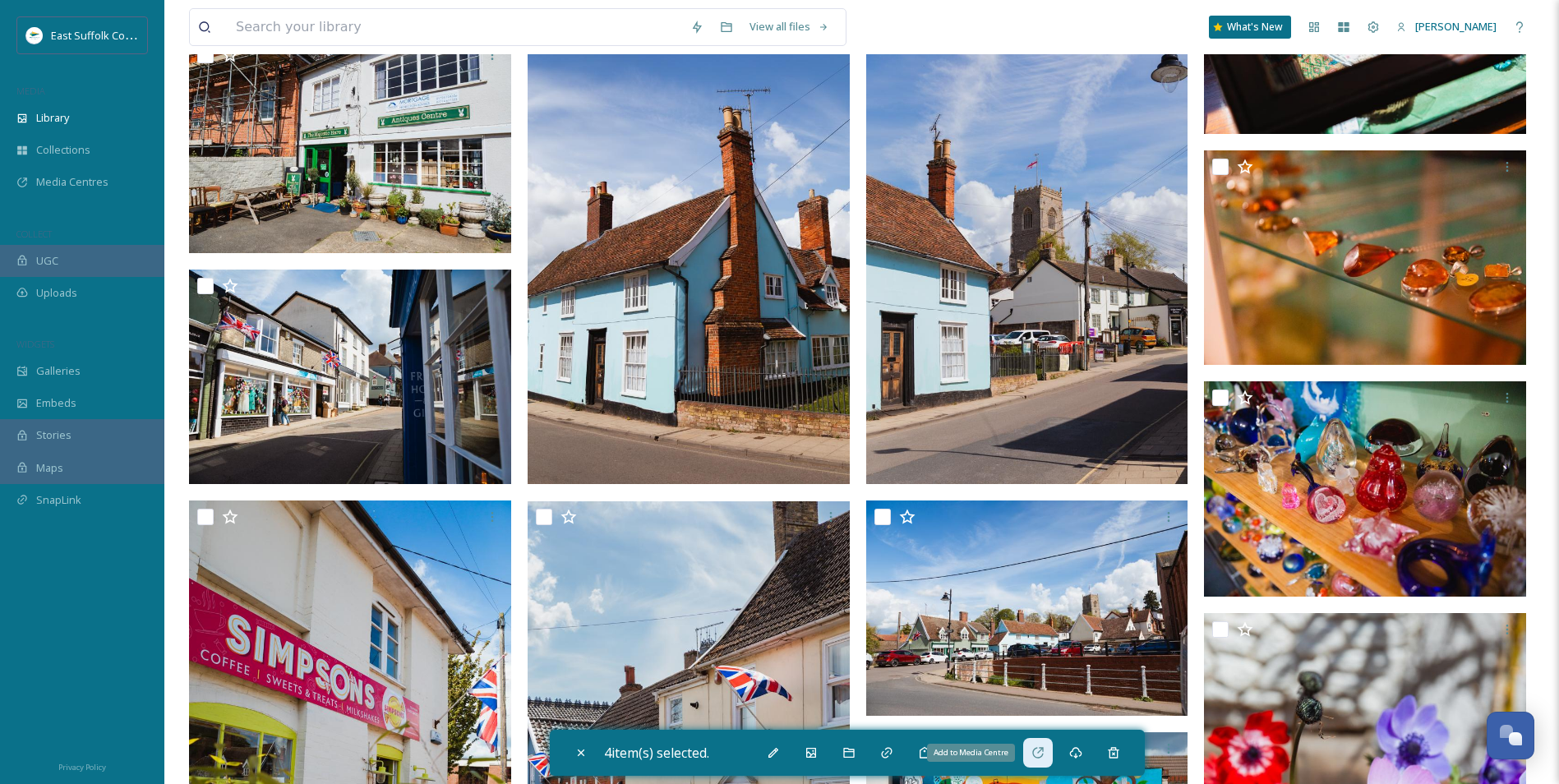
click at [1037, 605] on icon at bounding box center [1038, 753] width 13 height 13
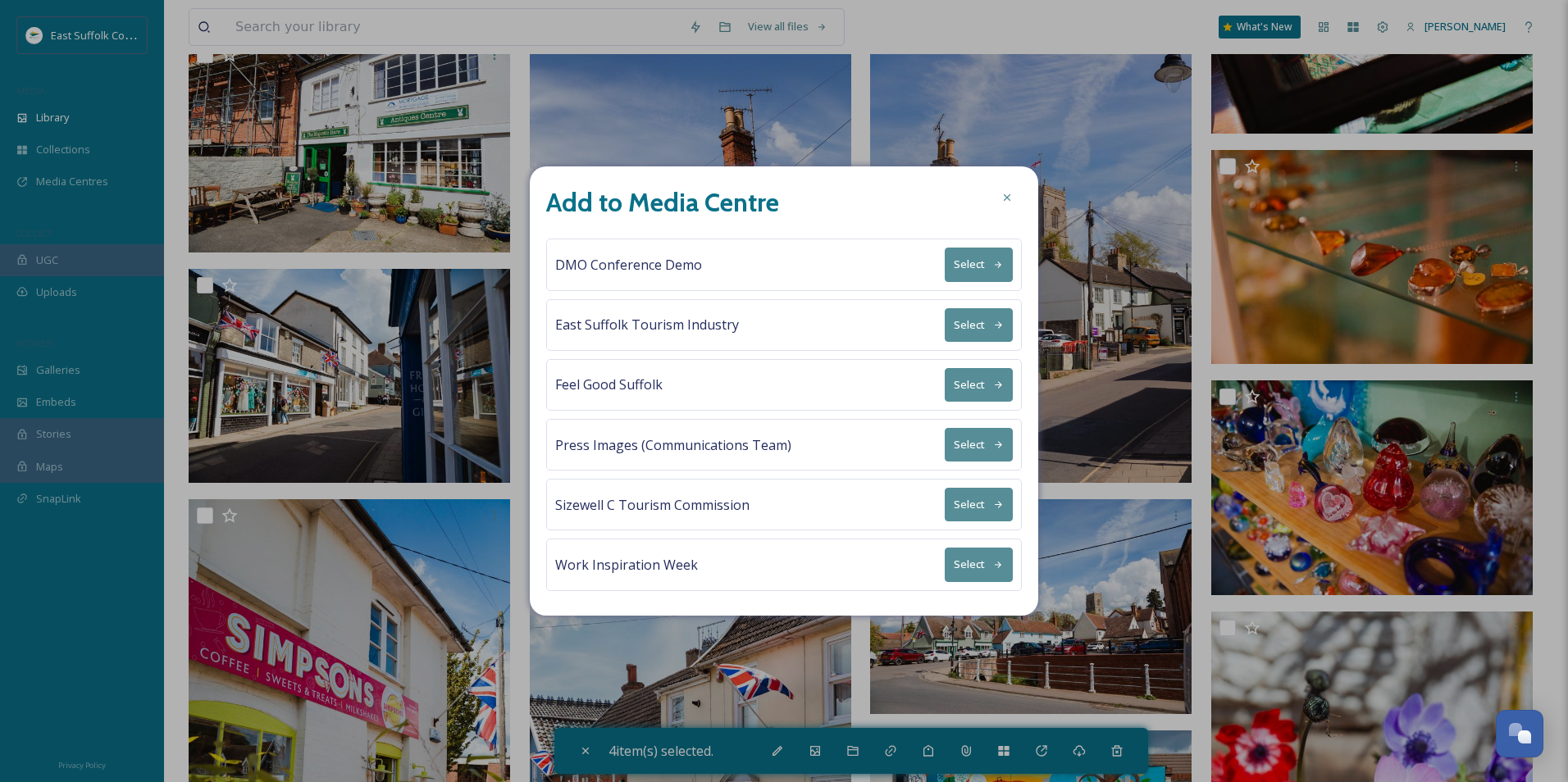
click at [968, 332] on button "Select" at bounding box center [979, 325] width 68 height 34
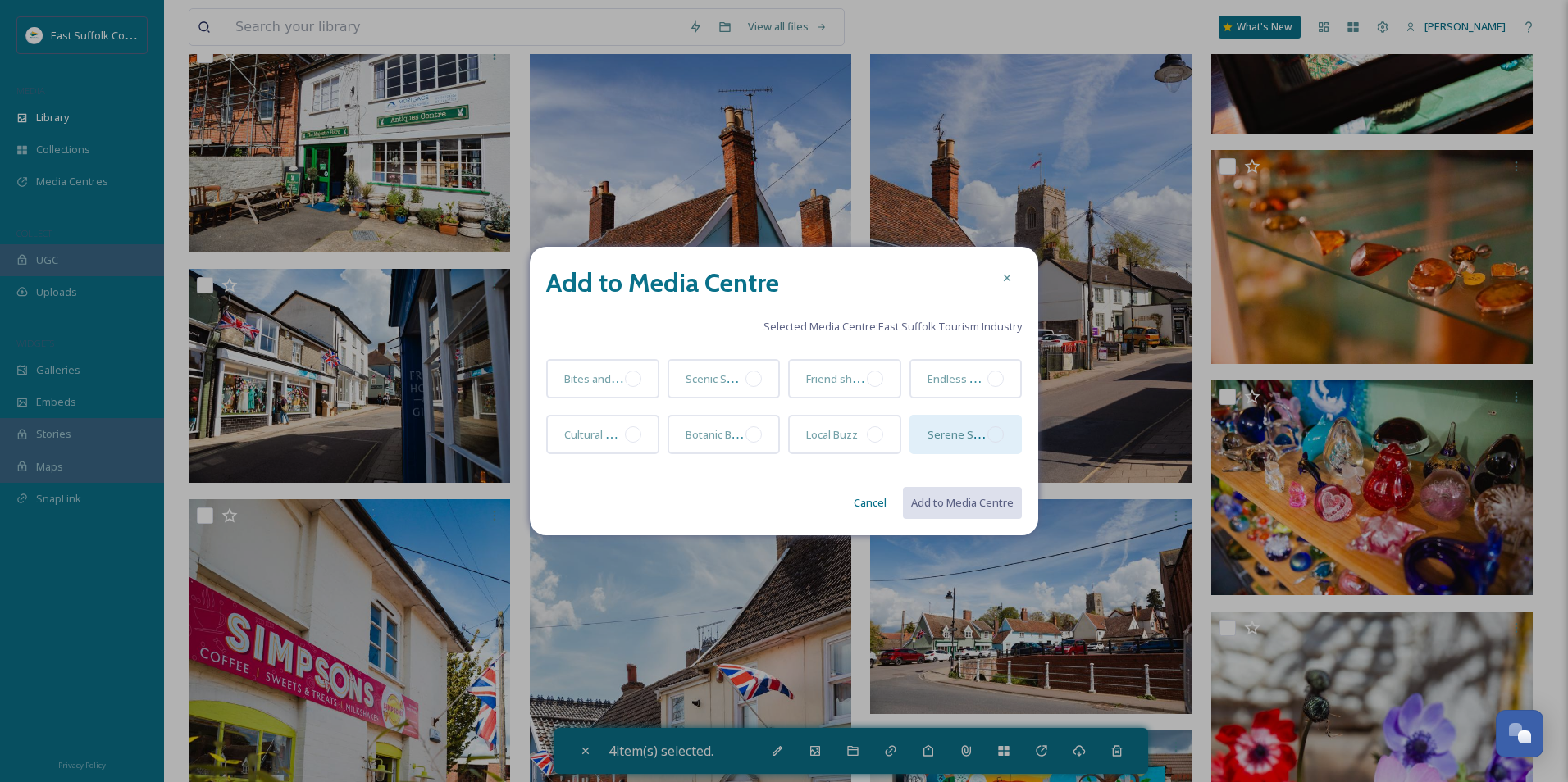
click at [999, 435] on div at bounding box center [996, 435] width 17 height 17
click at [965, 495] on button "Add to Media Centre" at bounding box center [961, 503] width 120 height 34
checkbox input "false"
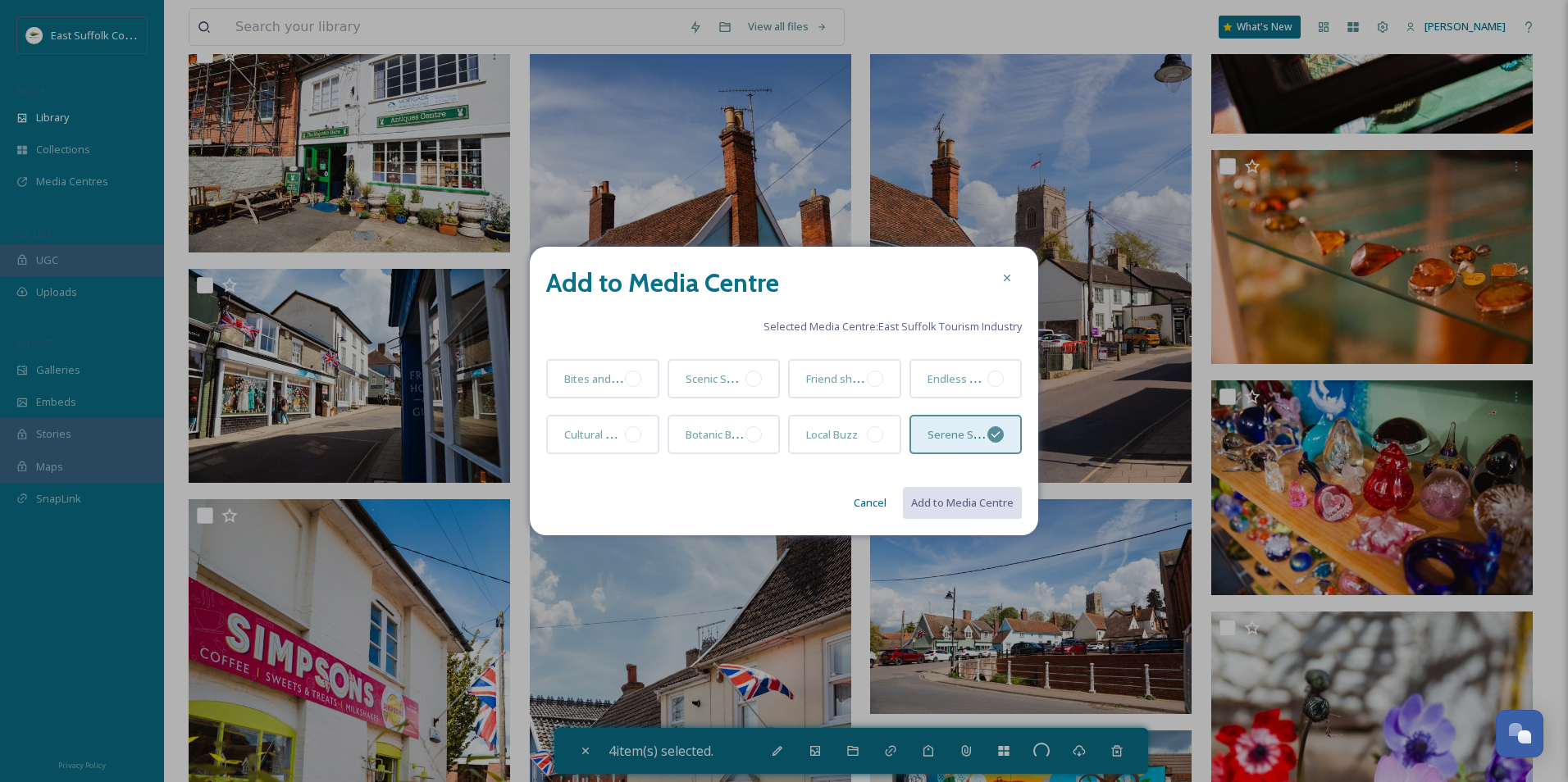
checkbox input "false"
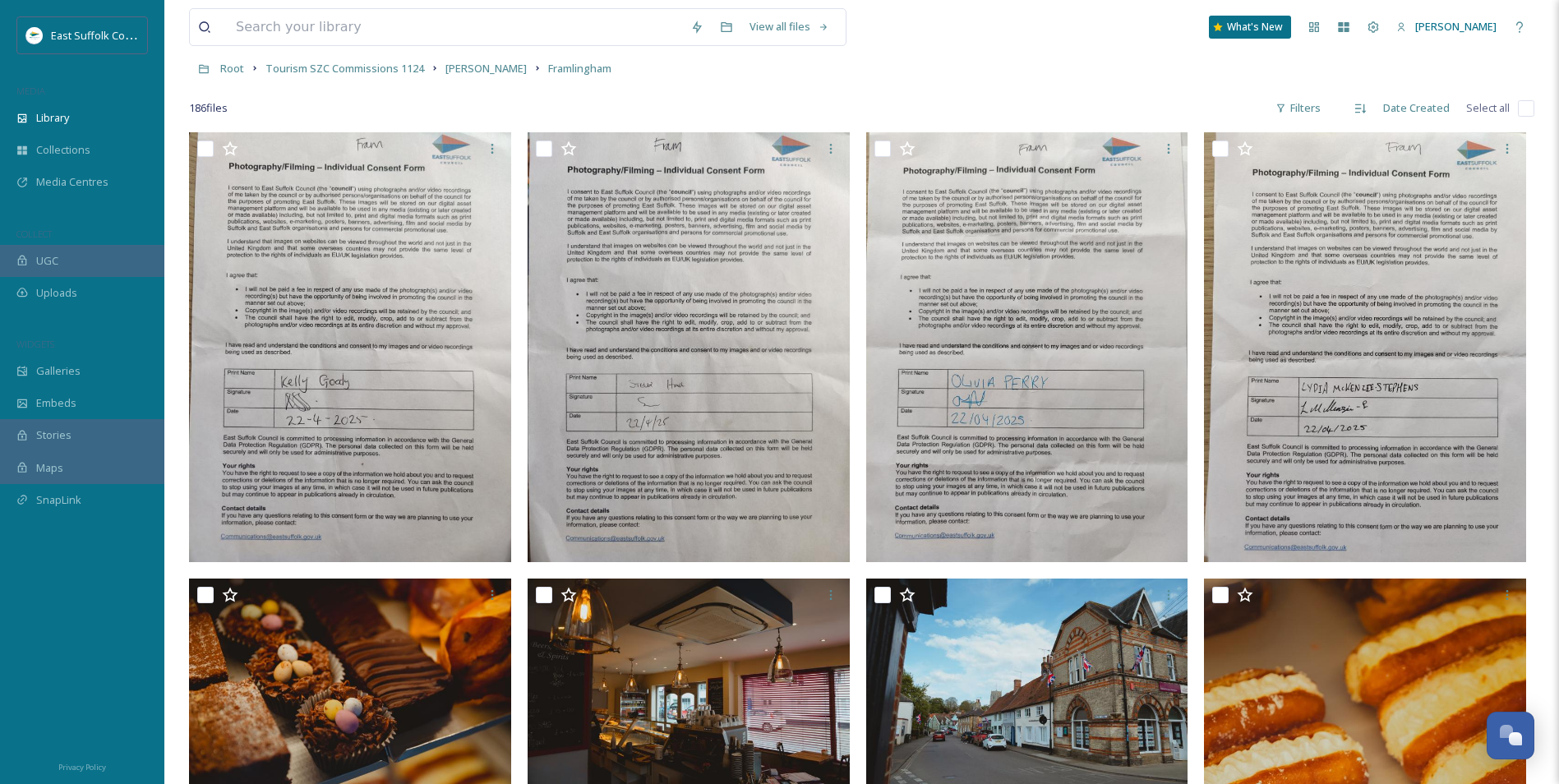
scroll to position [0, 0]
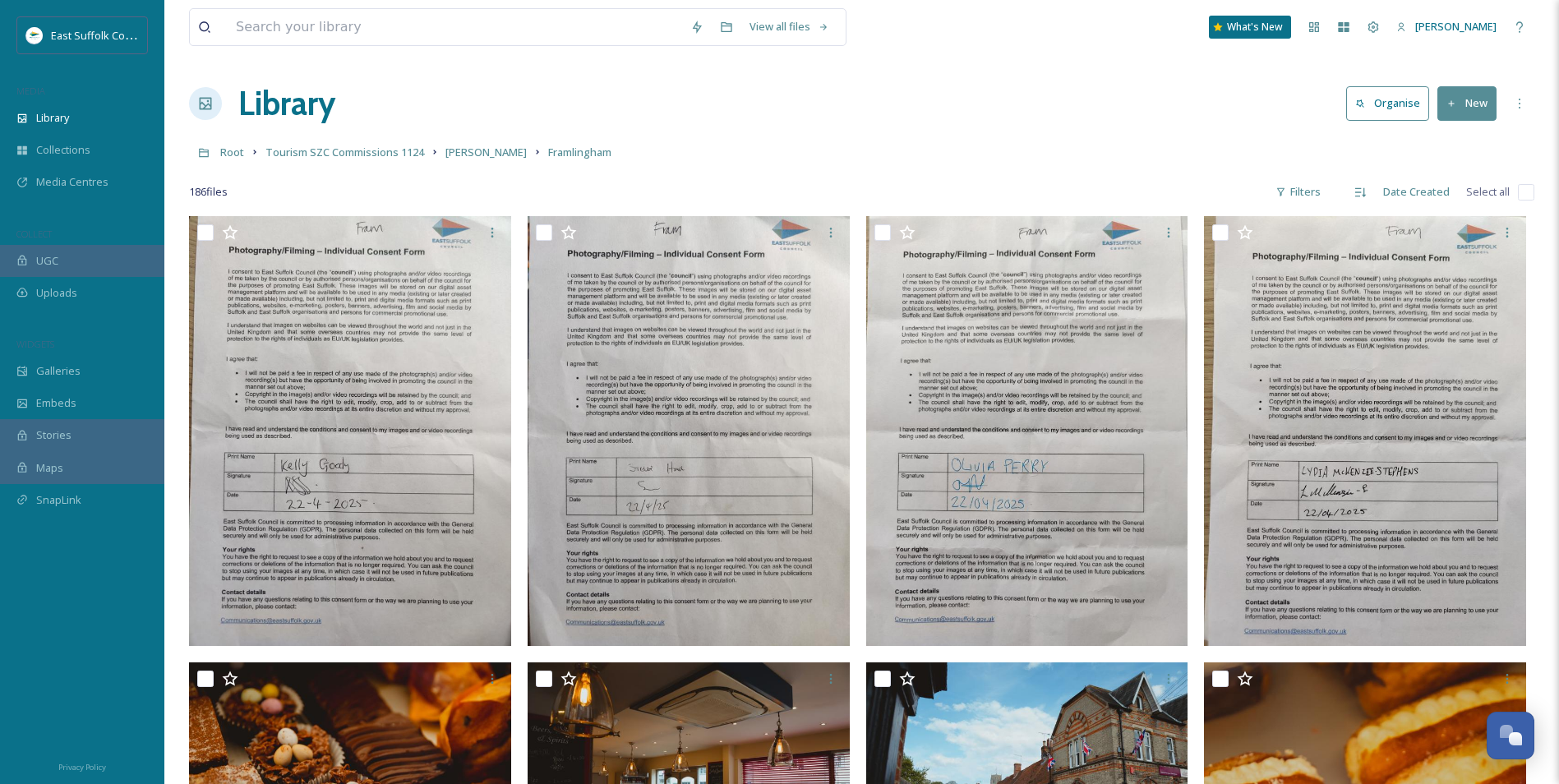
click at [527, 144] on link "[PERSON_NAME]" at bounding box center [486, 152] width 81 height 20
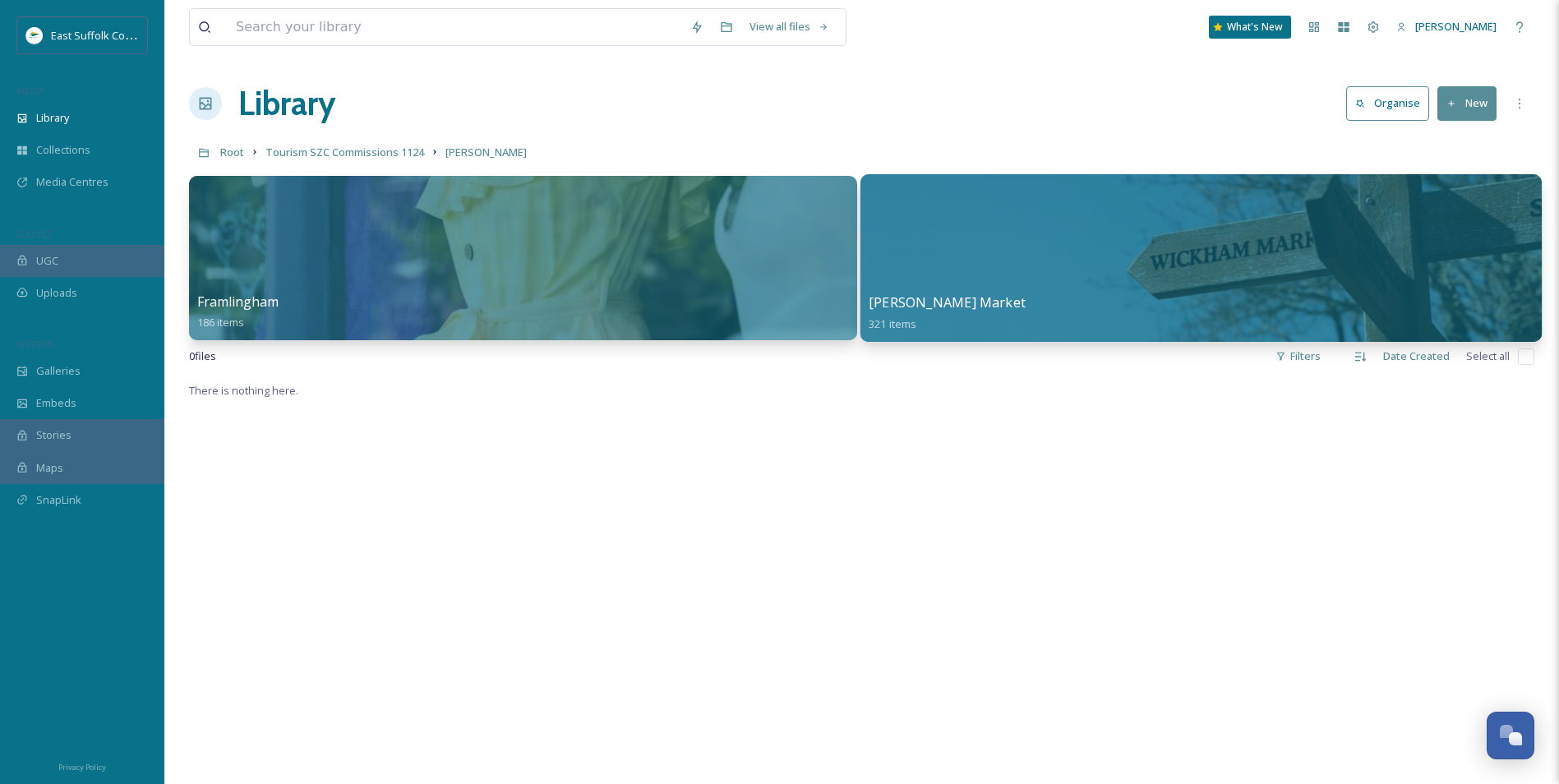
click at [1094, 219] on div at bounding box center [1200, 258] width 681 height 168
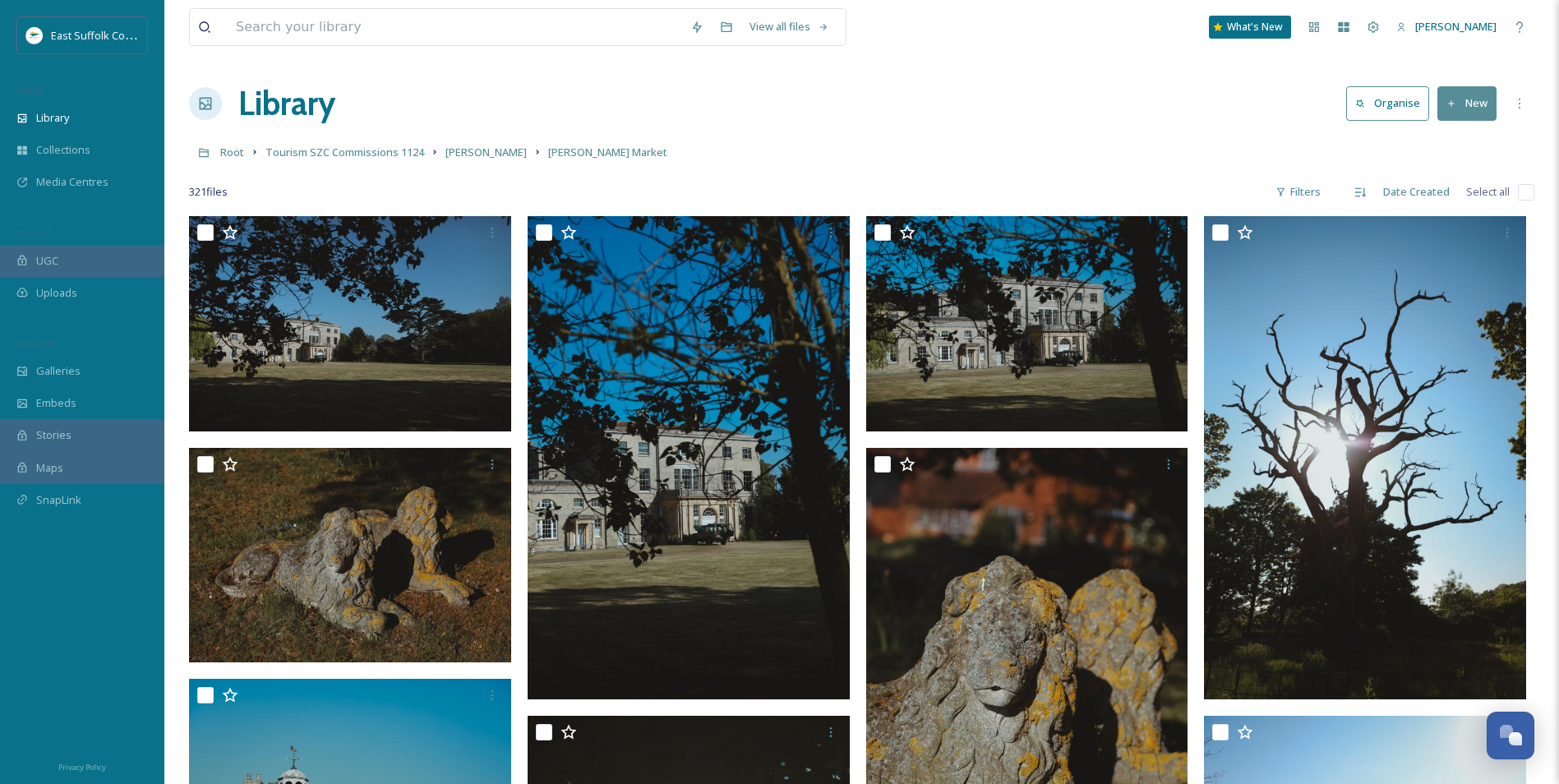
drag, startPoint x: 975, startPoint y: 617, endPoint x: 955, endPoint y: 208, distance: 409.5
click at [527, 154] on span "[PERSON_NAME]" at bounding box center [486, 152] width 81 height 15
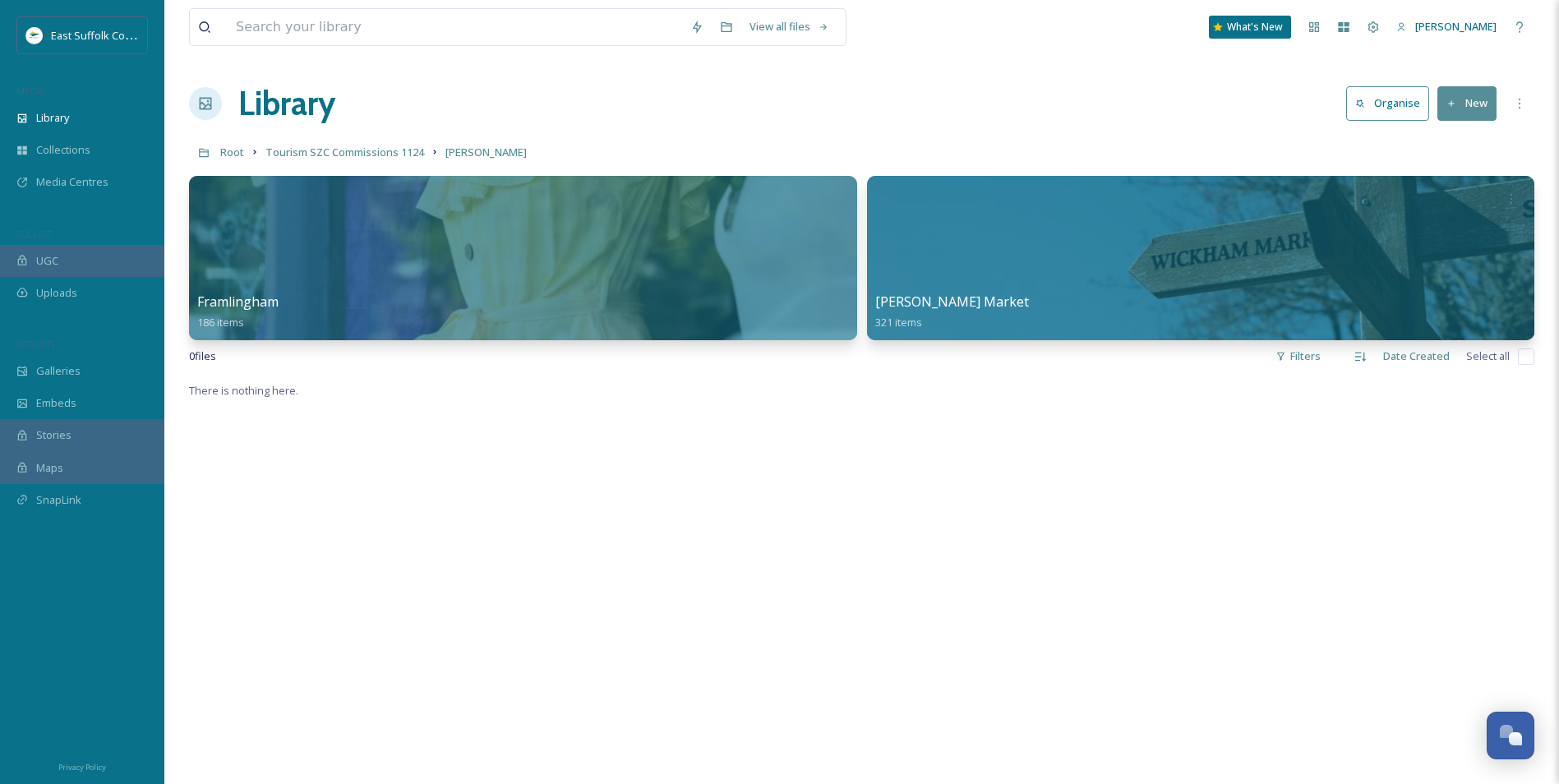
click at [362, 150] on span "Tourism SZC Commissions 1124" at bounding box center [345, 152] width 159 height 15
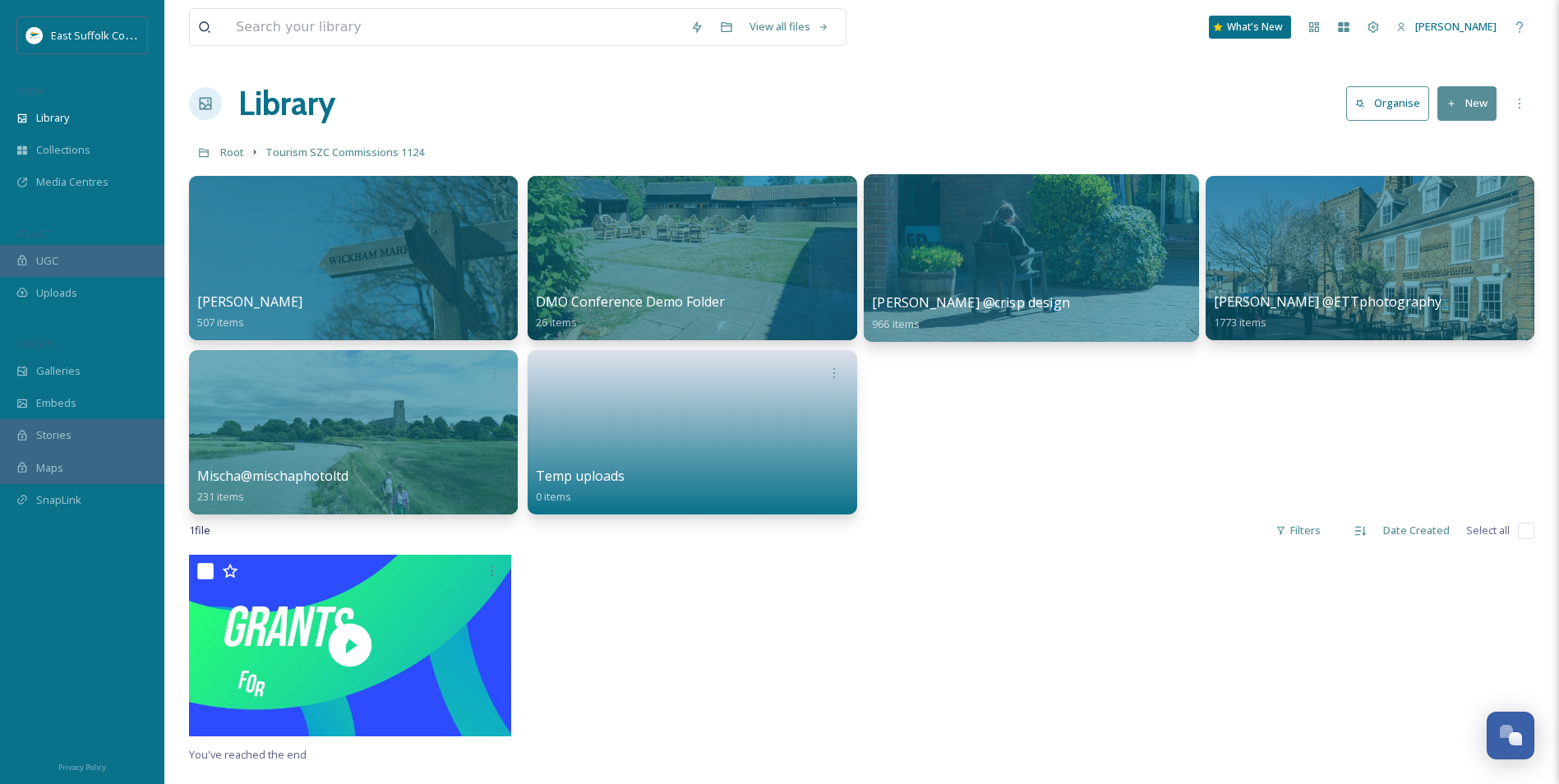
click at [938, 271] on div at bounding box center [1031, 258] width 336 height 168
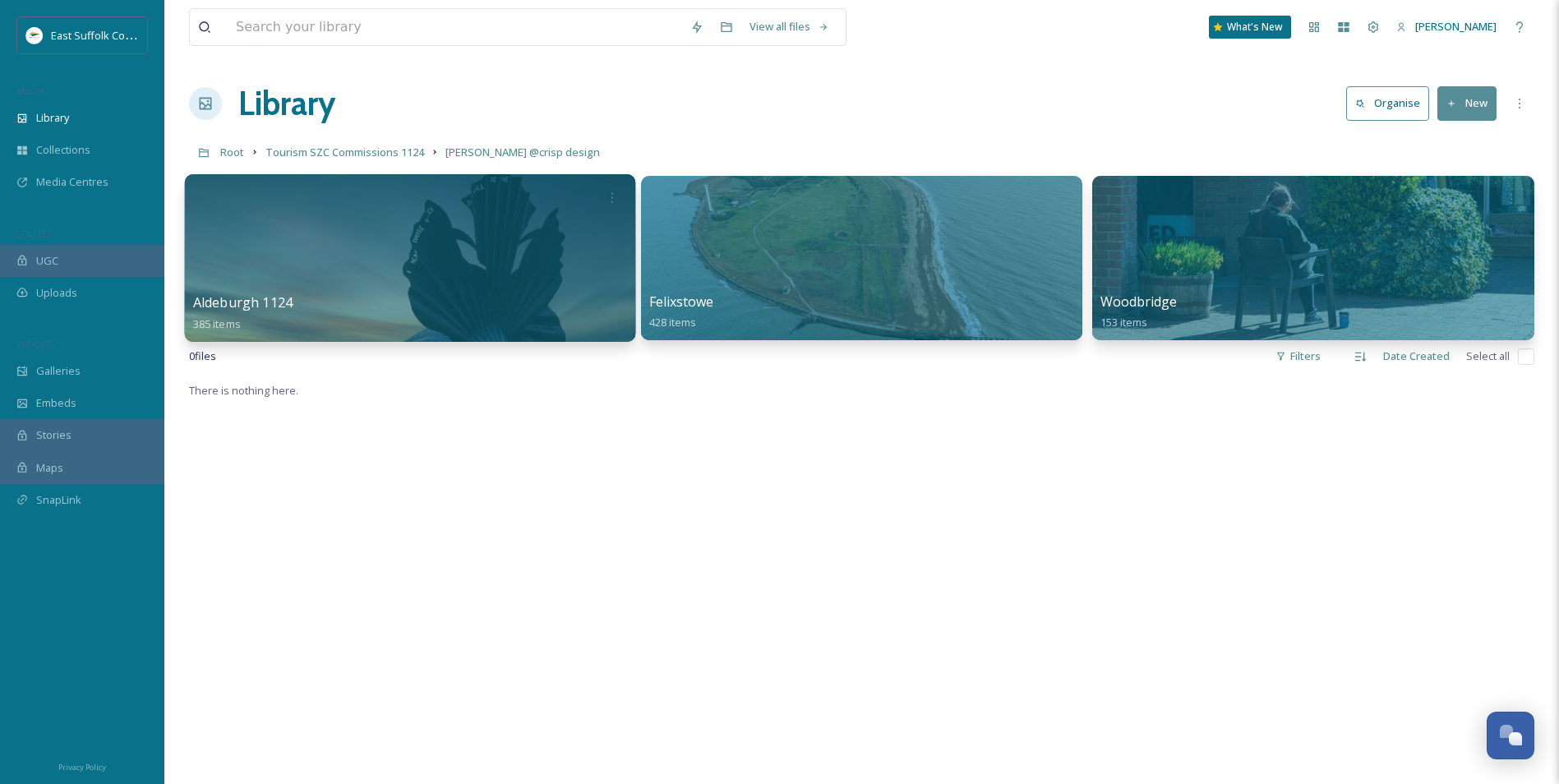
click at [439, 271] on div at bounding box center [410, 258] width 450 height 168
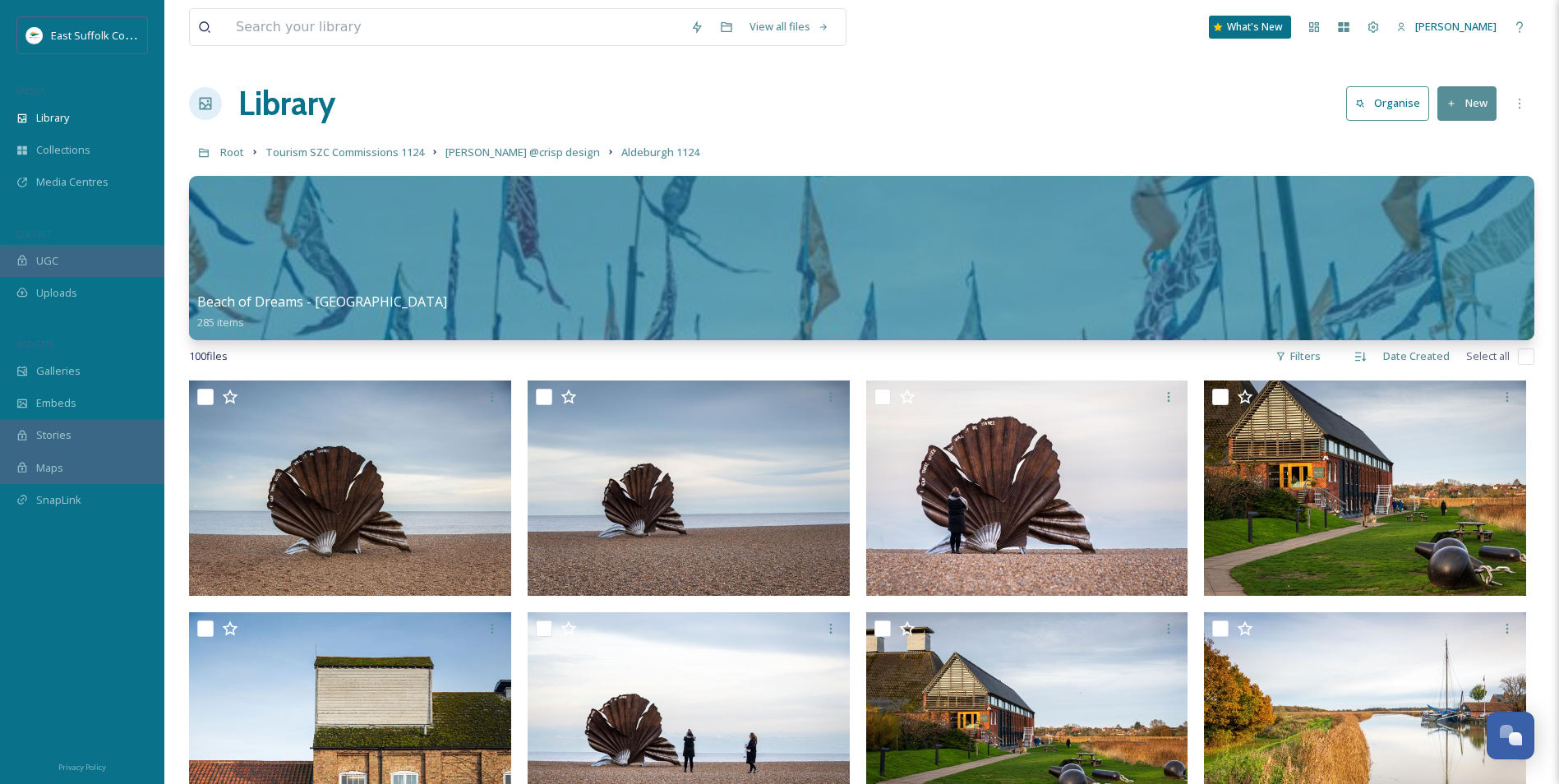
drag, startPoint x: 661, startPoint y: 224, endPoint x: 640, endPoint y: 115, distance: 111.0
click at [604, 154] on icon at bounding box center [610, 152] width 13 height 13
click at [563, 159] on span "[PERSON_NAME] @crisp design" at bounding box center [522, 152] width 154 height 15
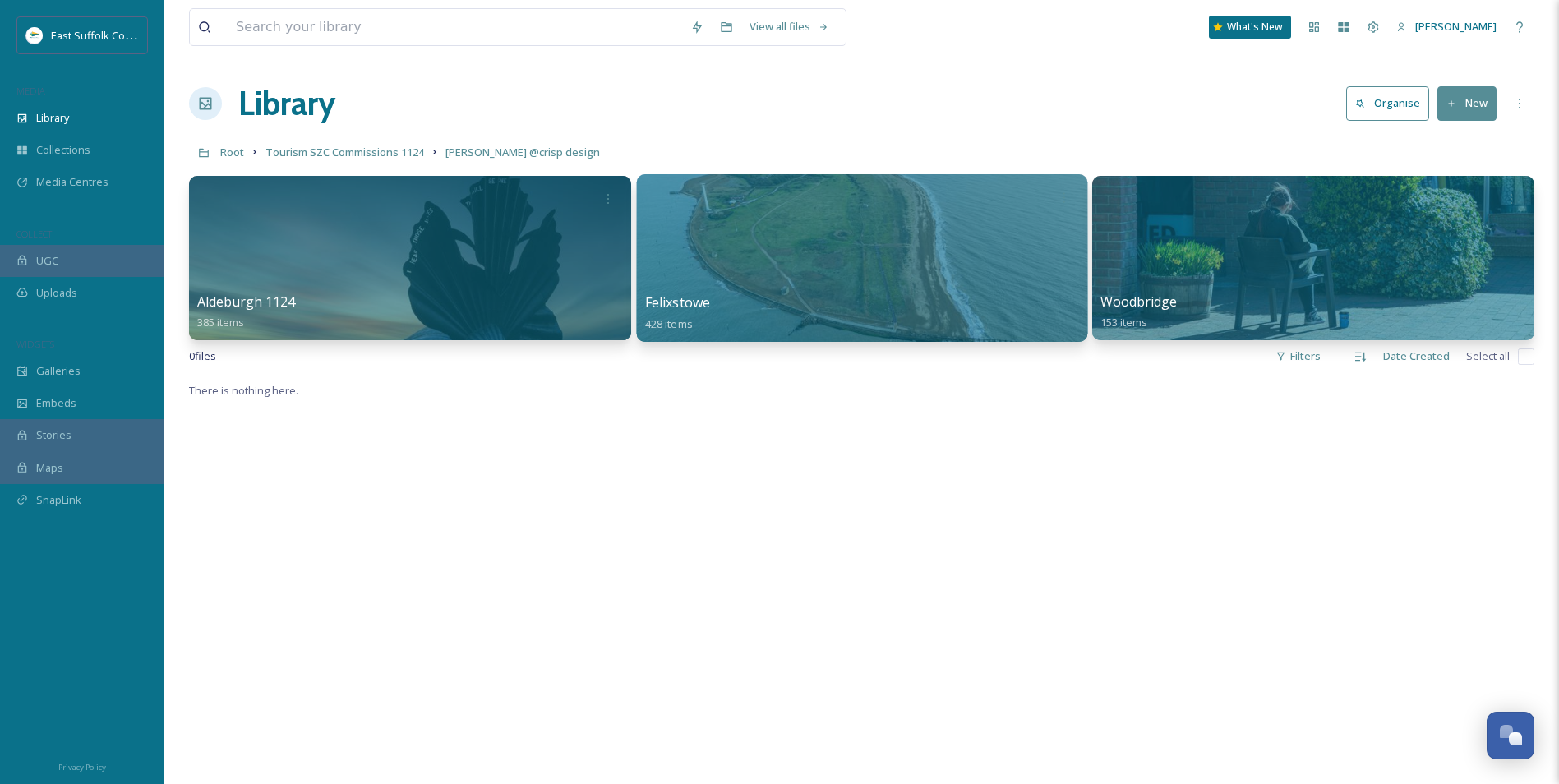
click at [785, 257] on div at bounding box center [861, 258] width 450 height 168
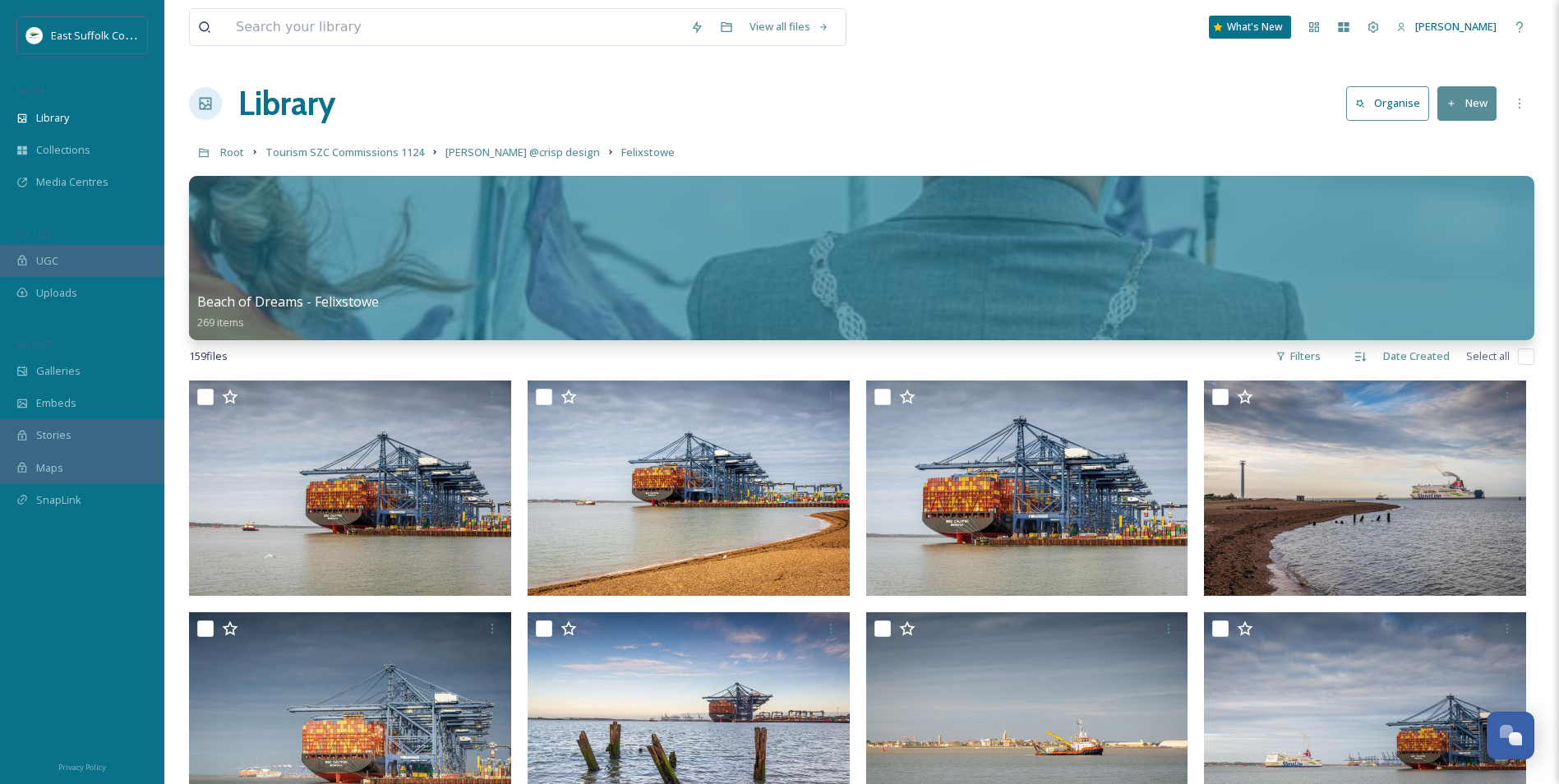
drag, startPoint x: 658, startPoint y: 294, endPoint x: 698, endPoint y: 95, distance: 203.0
click at [471, 151] on span "[PERSON_NAME] @crisp design" at bounding box center [522, 152] width 154 height 15
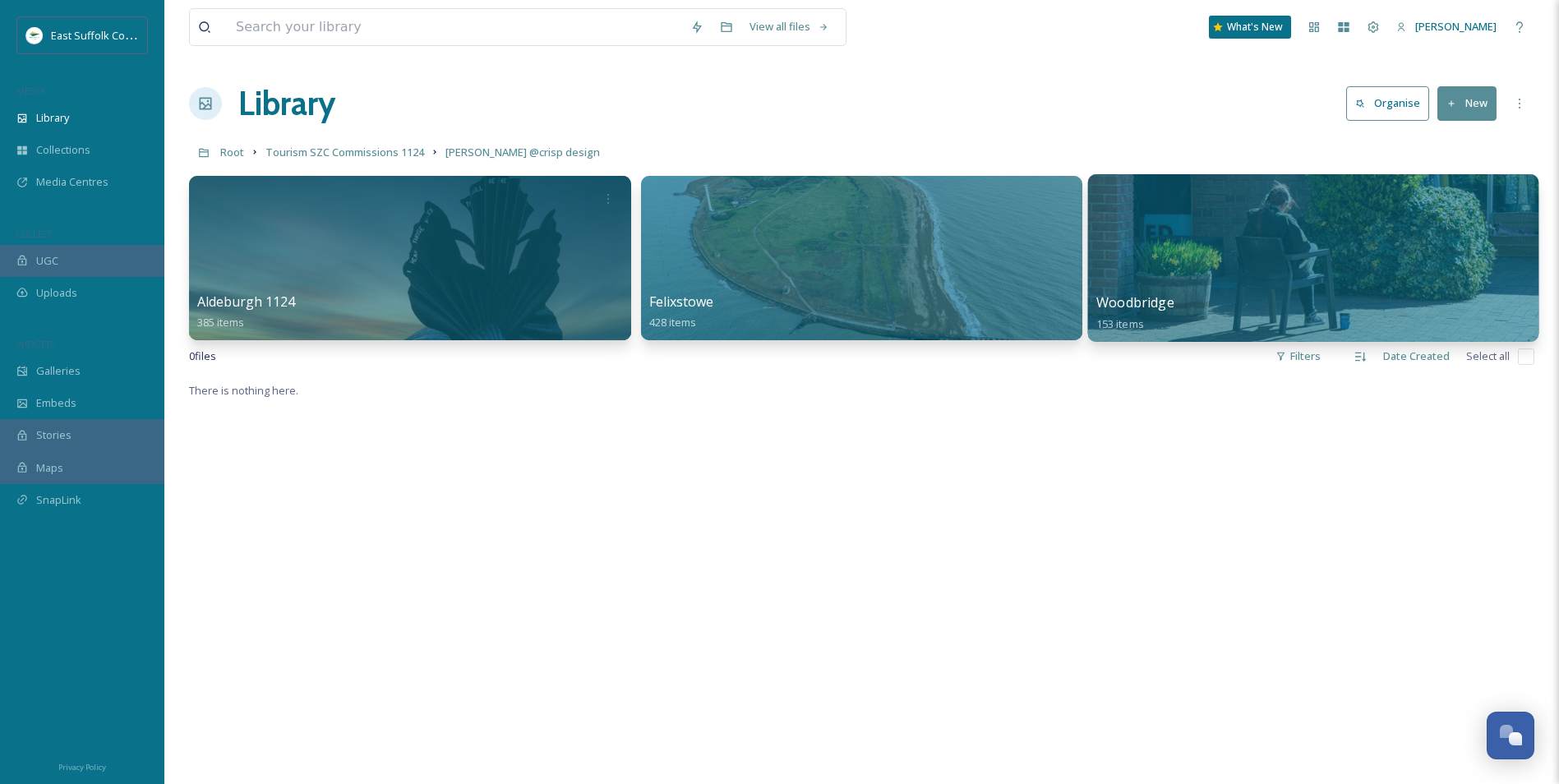
click at [1211, 252] on div at bounding box center [1313, 258] width 450 height 168
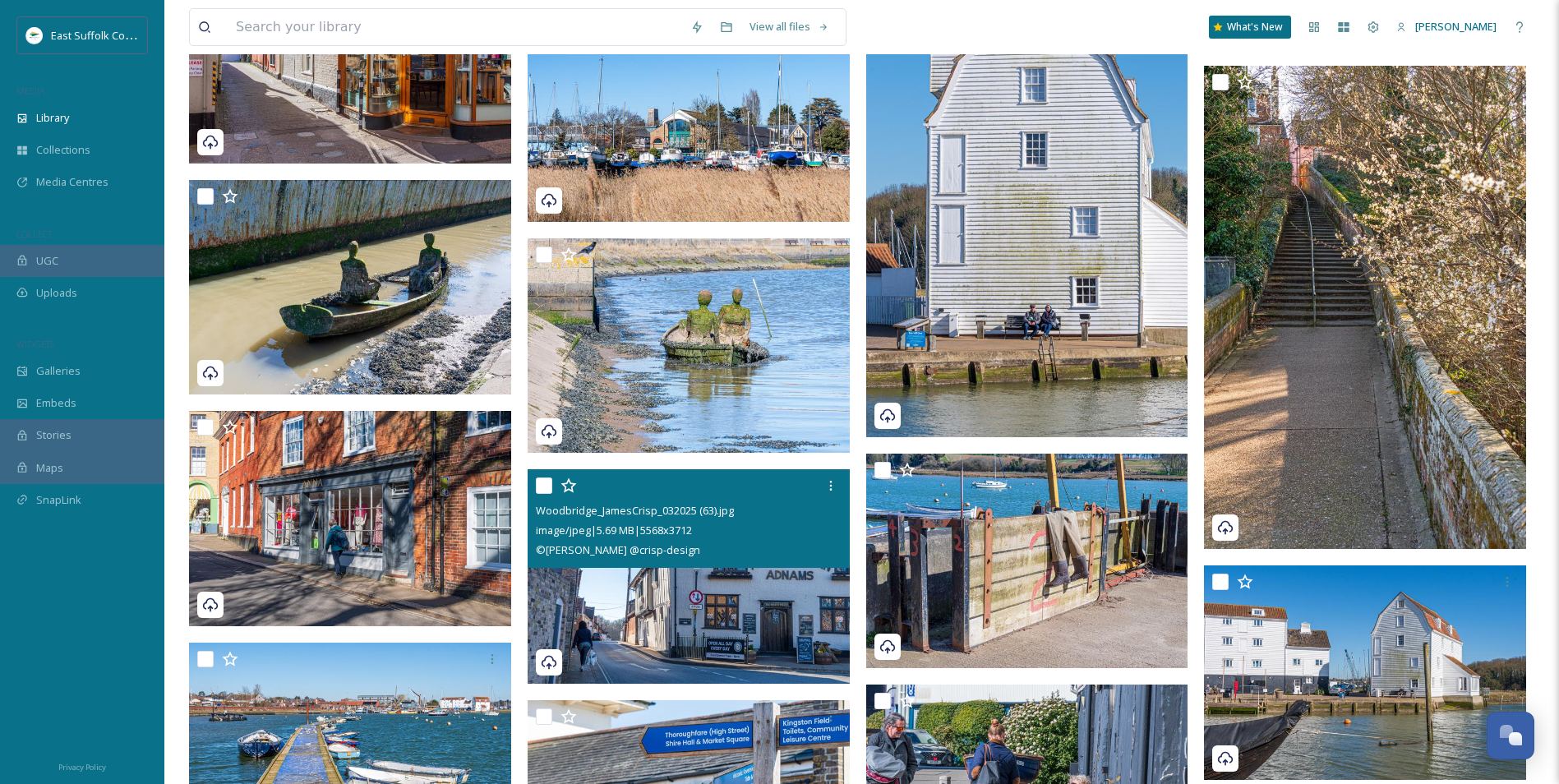
scroll to position [6904, 0]
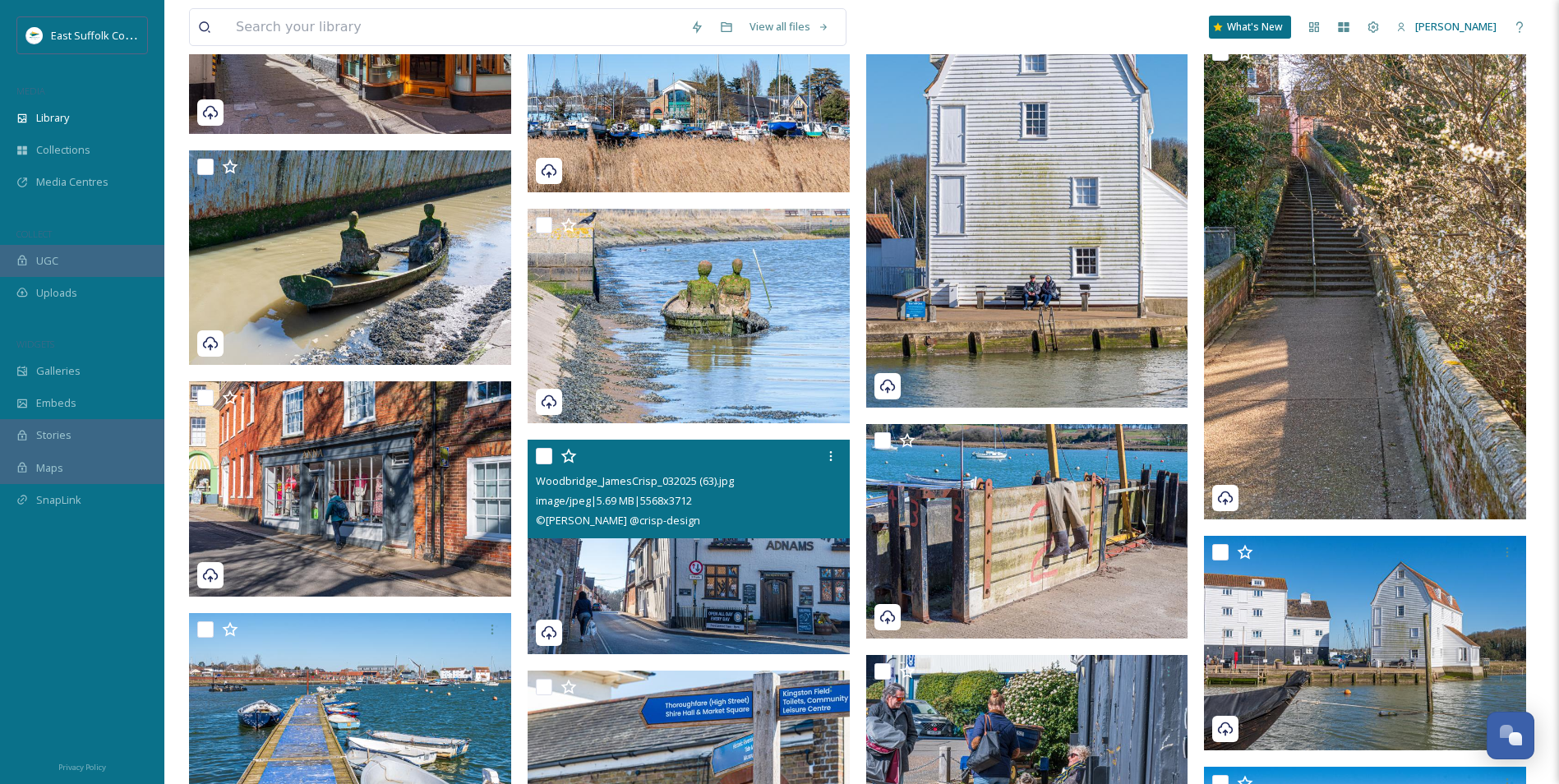
click at [737, 561] on img at bounding box center [689, 546] width 322 height 215
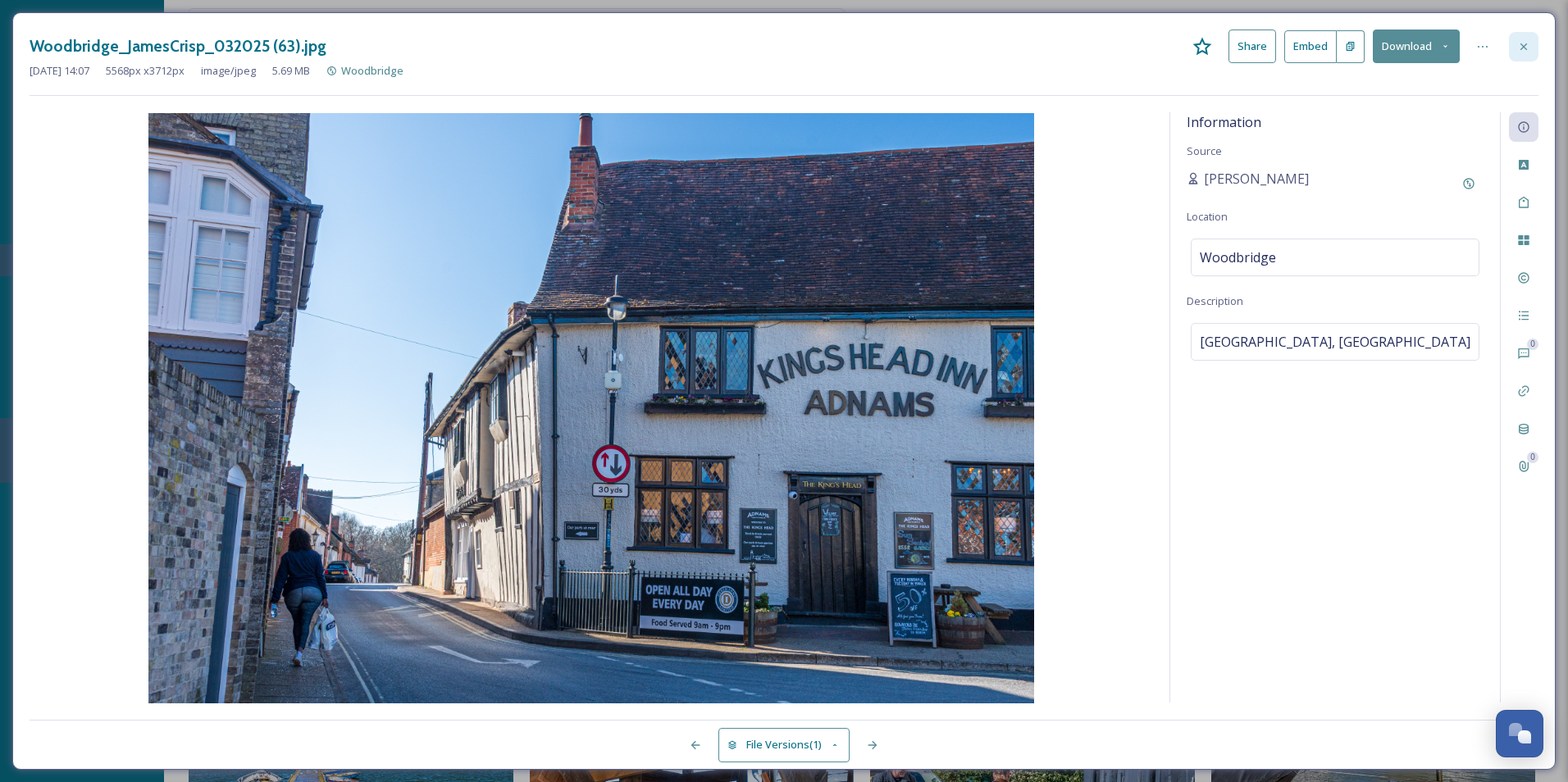
click at [1252, 55] on div at bounding box center [1524, 47] width 30 height 30
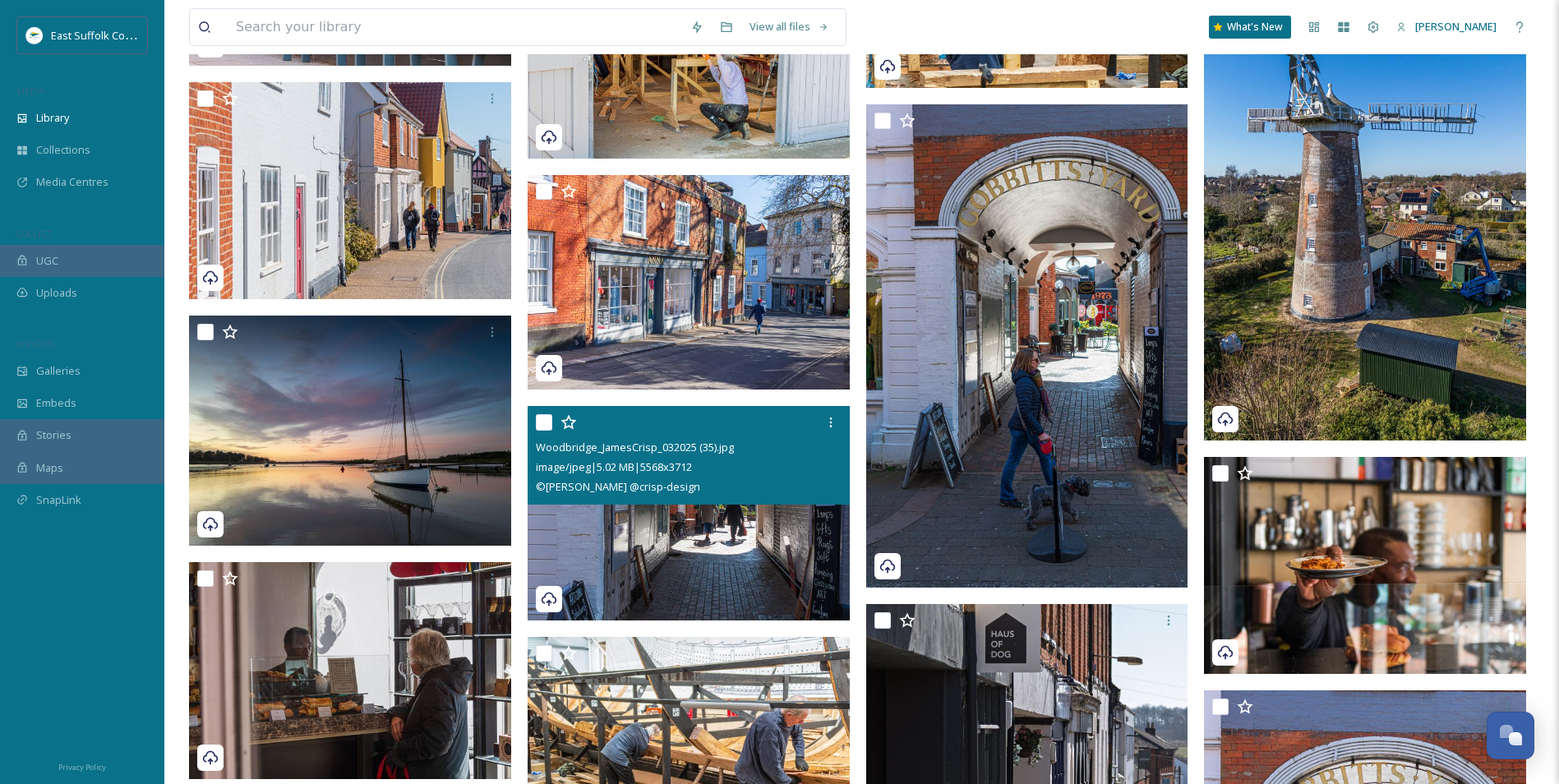
scroll to position [8795, 0]
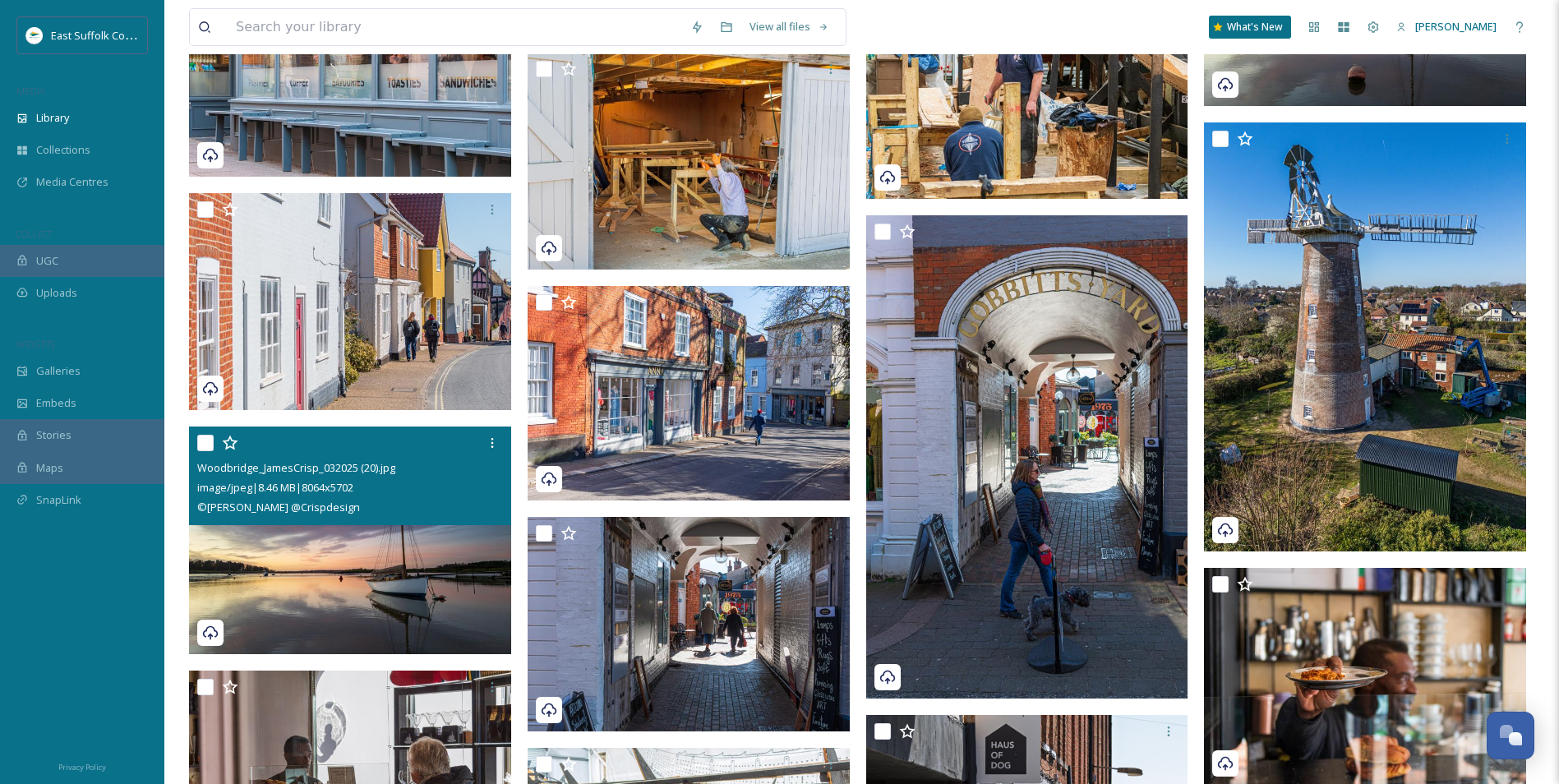
click at [419, 589] on img at bounding box center [351, 541] width 322 height 228
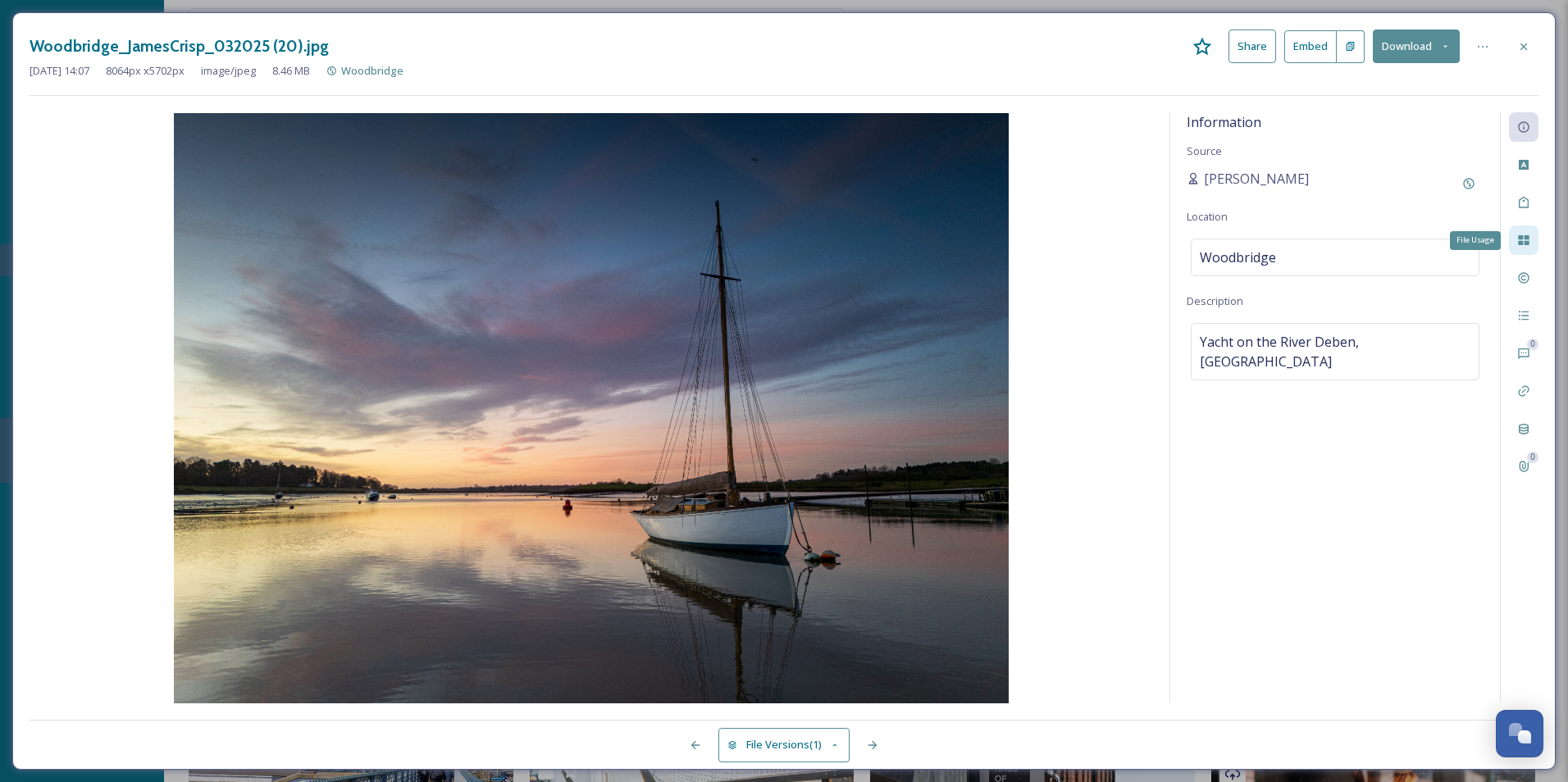
click at [1252, 245] on icon at bounding box center [1523, 240] width 11 height 10
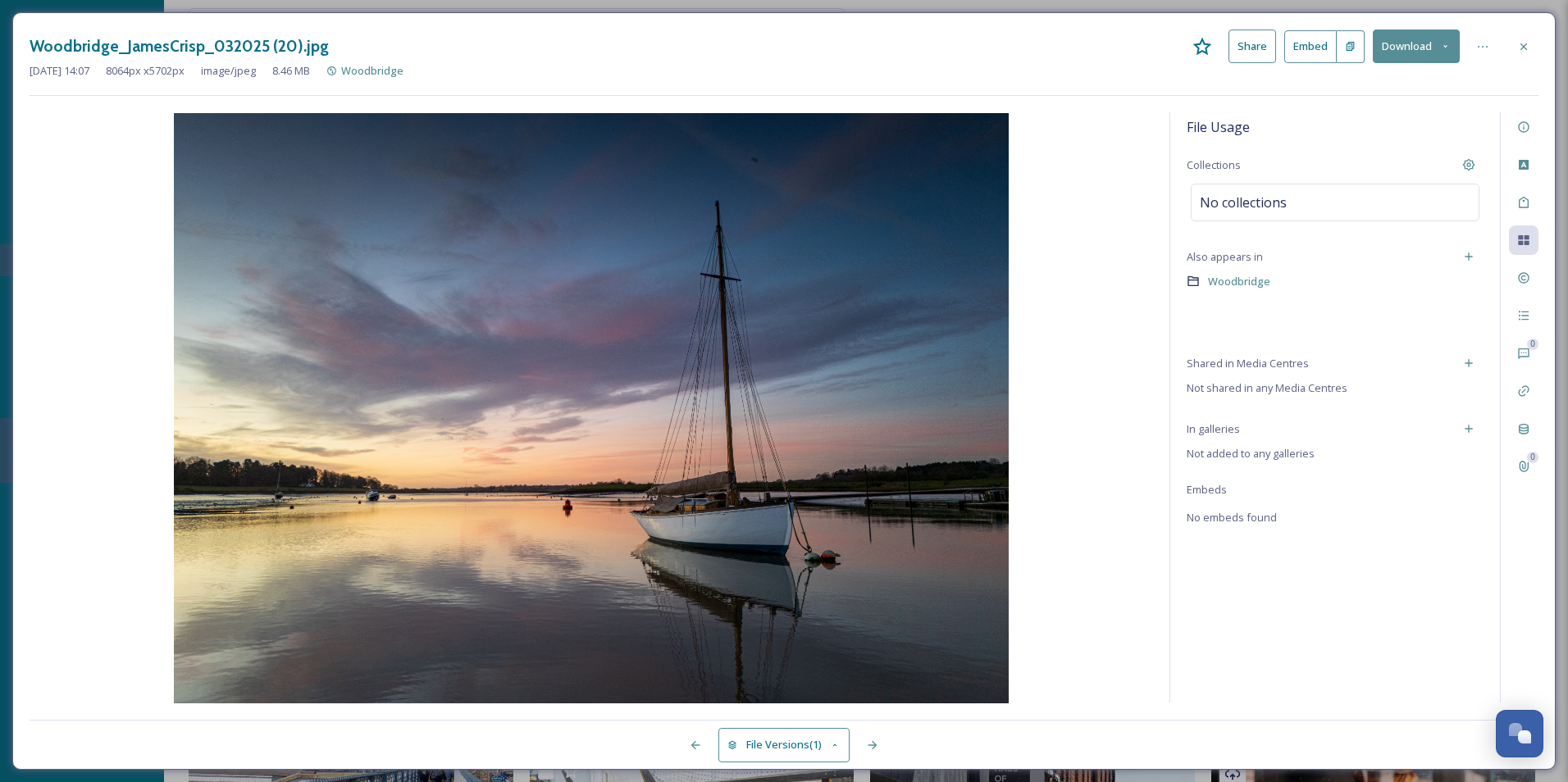
click at [1252, 351] on div "File Usage Collections No collections Also appears in Woodbridge Shared in Medi…" at bounding box center [1335, 408] width 330 height 591
click at [1252, 356] on div "Add to Media Centre" at bounding box center [1469, 364] width 30 height 30
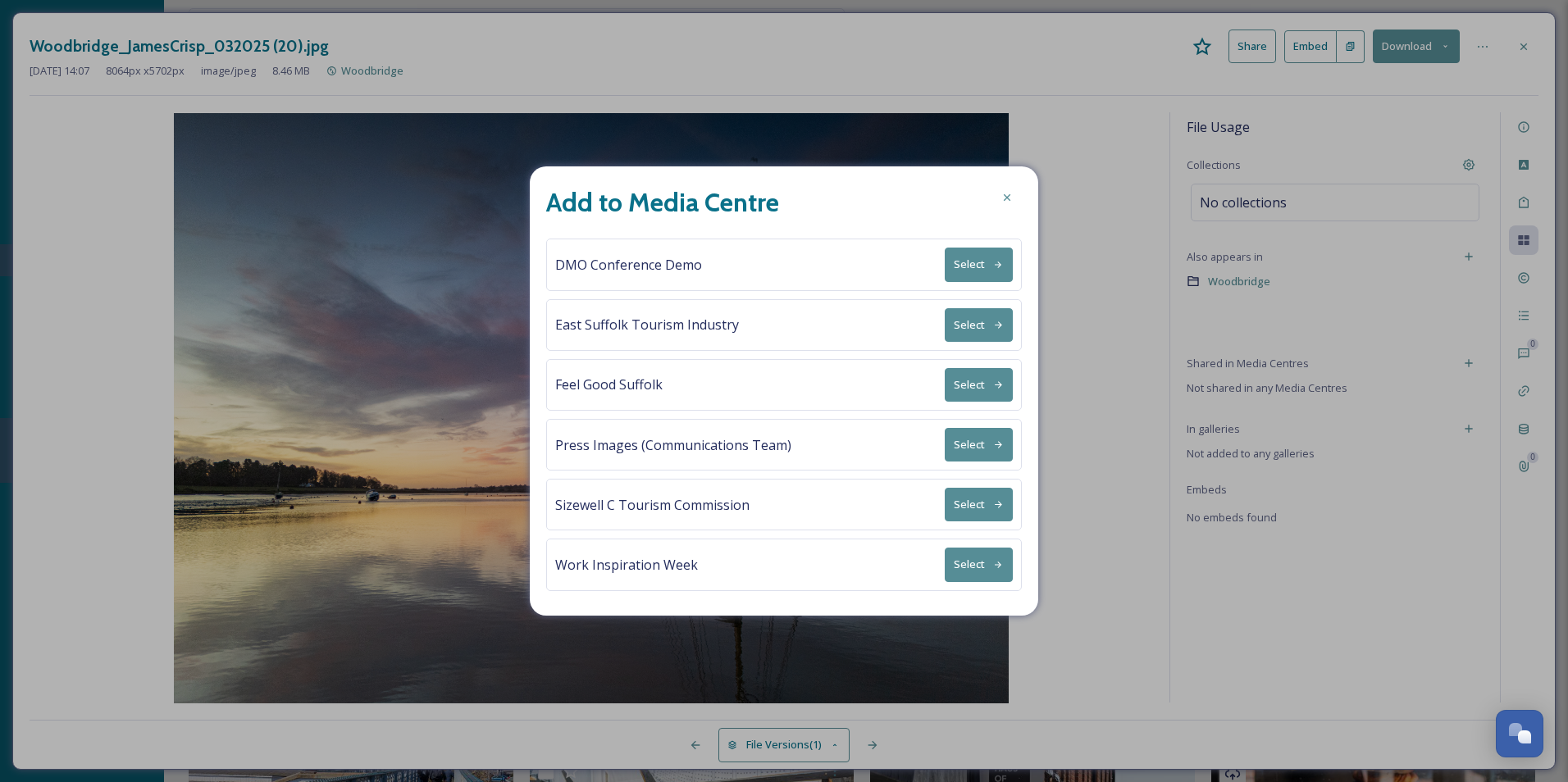
click at [1000, 318] on button "Select" at bounding box center [979, 325] width 68 height 34
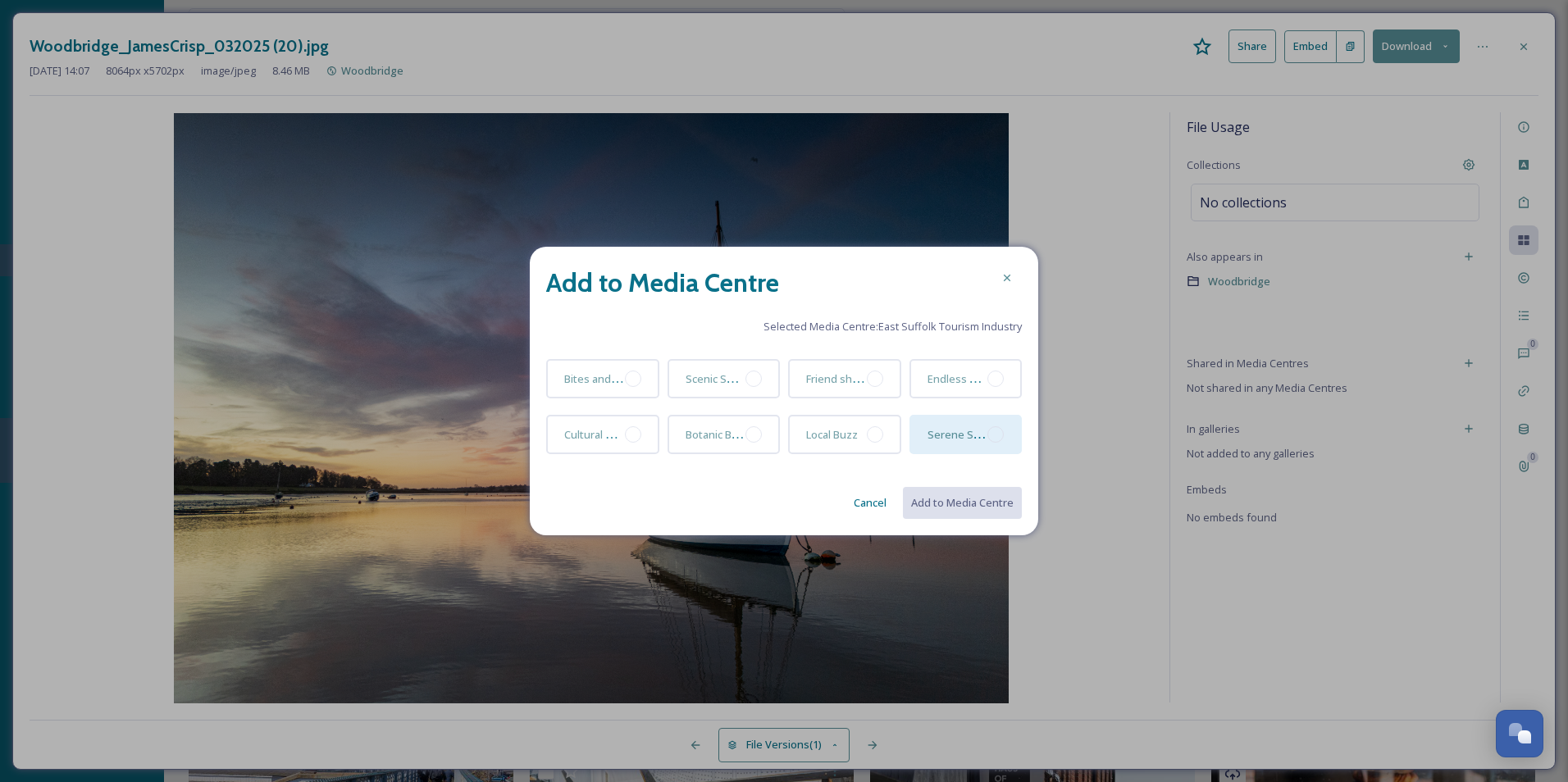
click at [999, 434] on div at bounding box center [996, 435] width 17 height 17
click at [931, 501] on button "Add to Media Centre" at bounding box center [961, 503] width 120 height 34
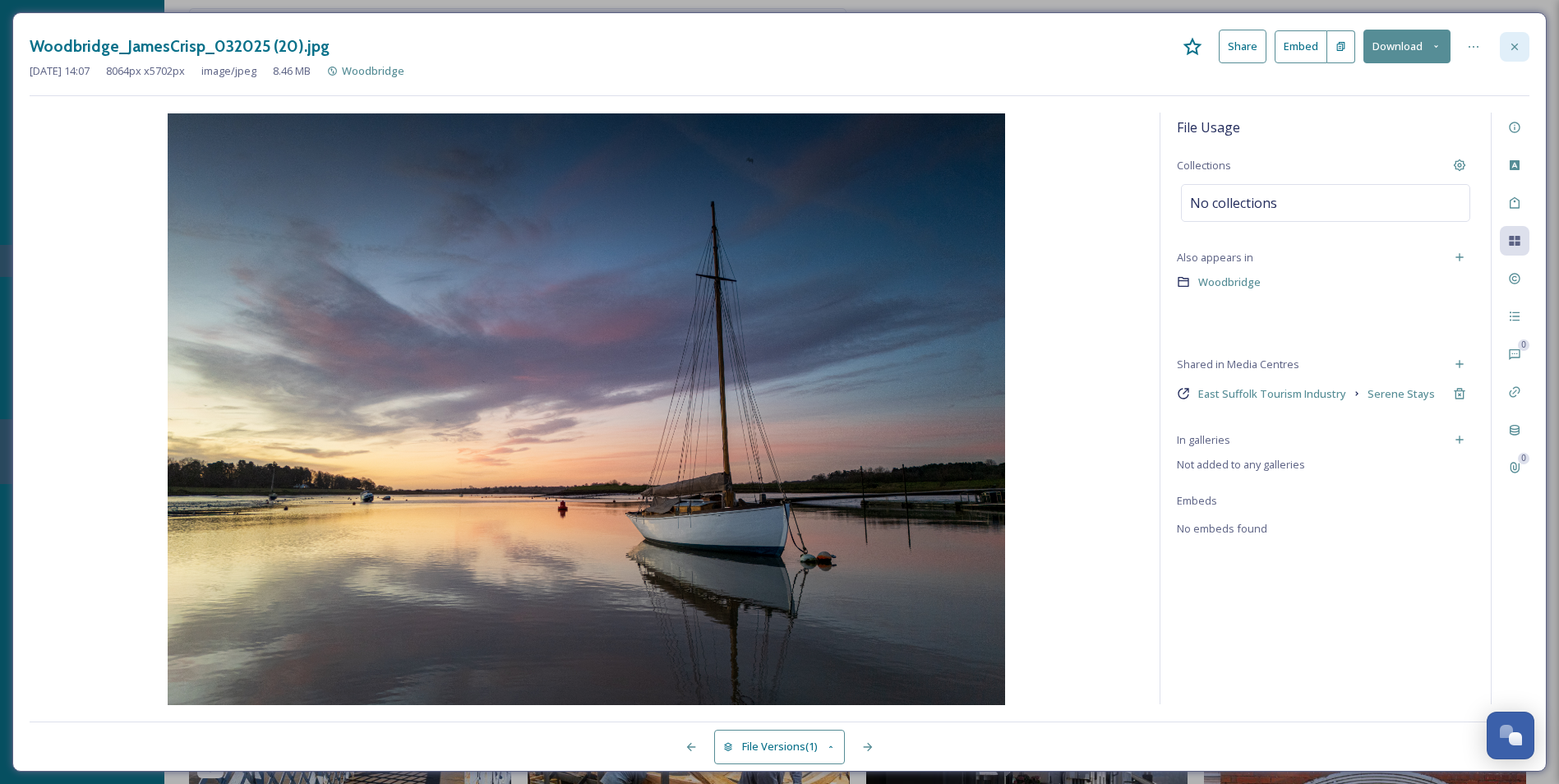
click at [1255, 53] on div at bounding box center [1515, 47] width 30 height 30
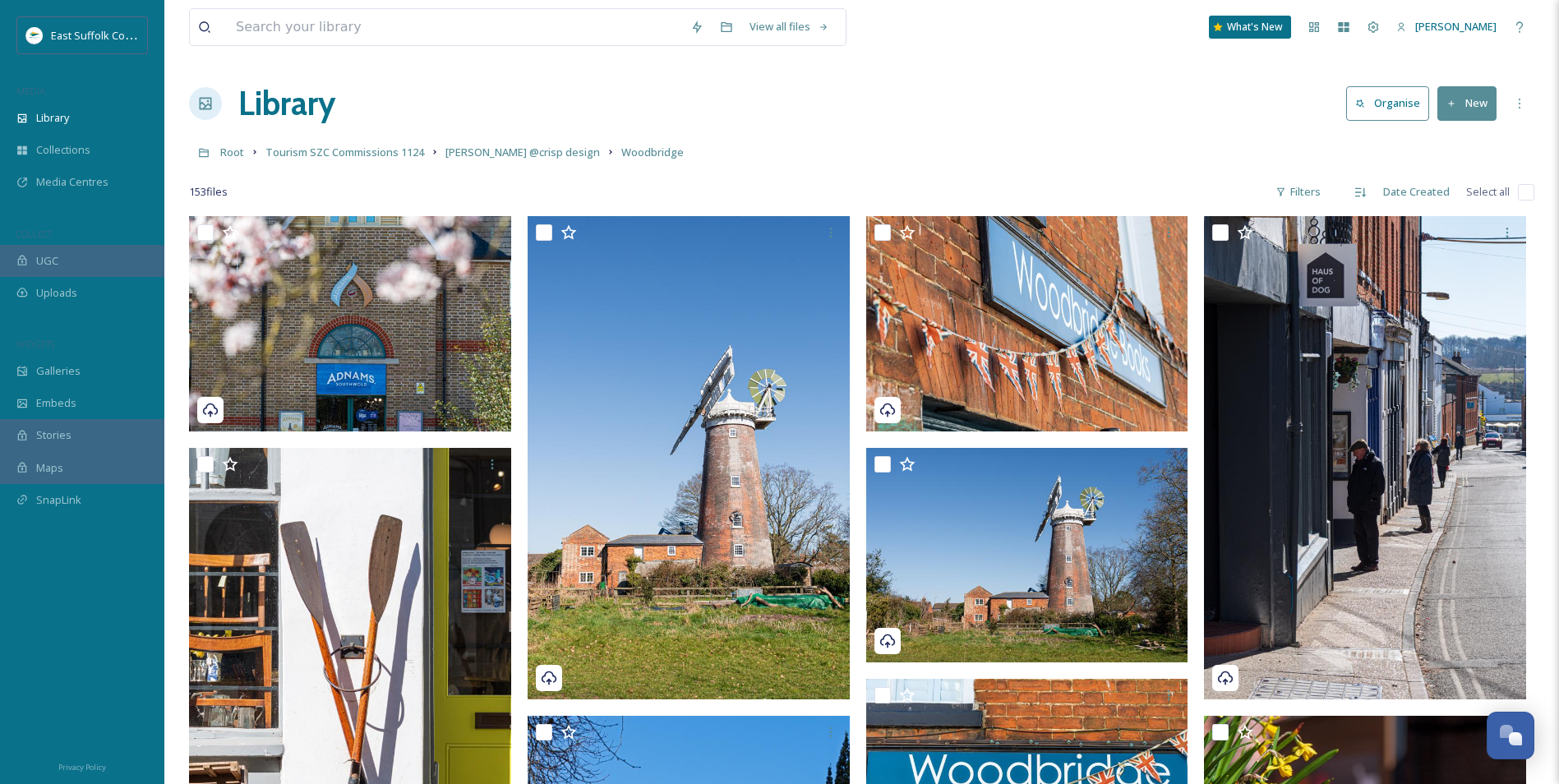
drag, startPoint x: 1013, startPoint y: 545, endPoint x: 1051, endPoint y: 6, distance: 540.3
click at [309, 154] on span "Tourism SZC Commissions 1124" at bounding box center [345, 152] width 159 height 15
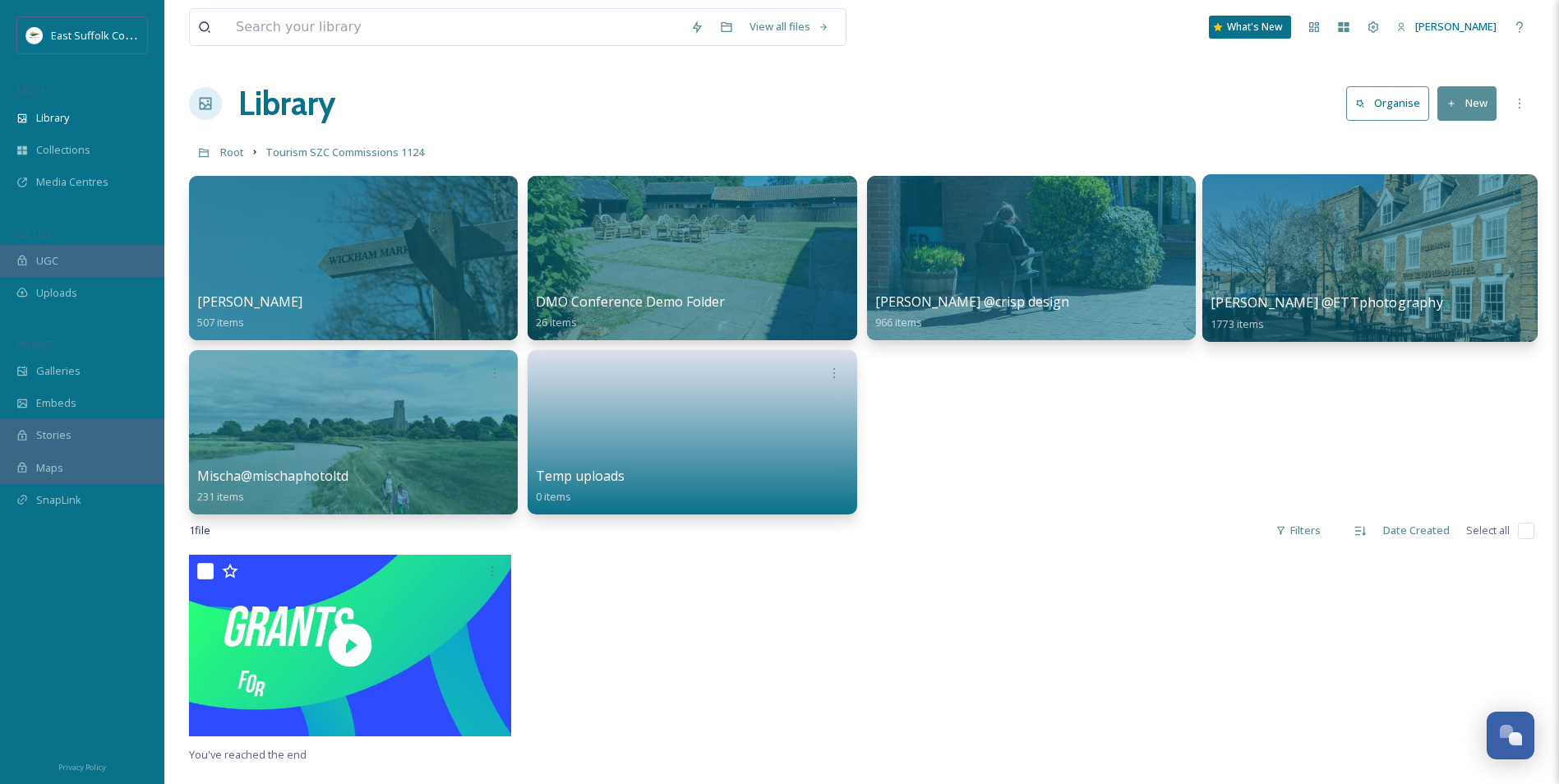
click at [1255, 233] on div at bounding box center [1370, 258] width 336 height 168
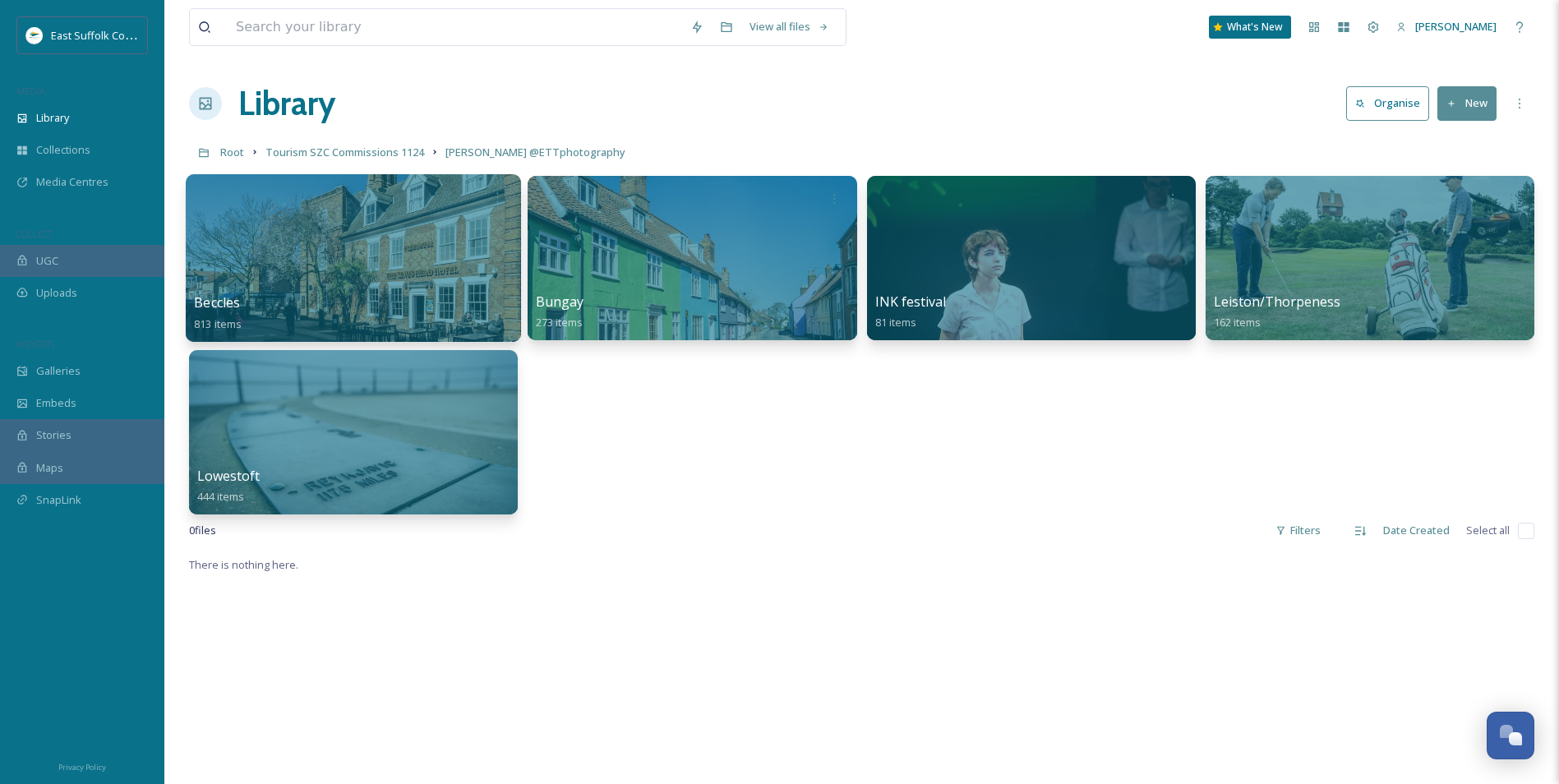
click at [424, 247] on div at bounding box center [354, 258] width 336 height 168
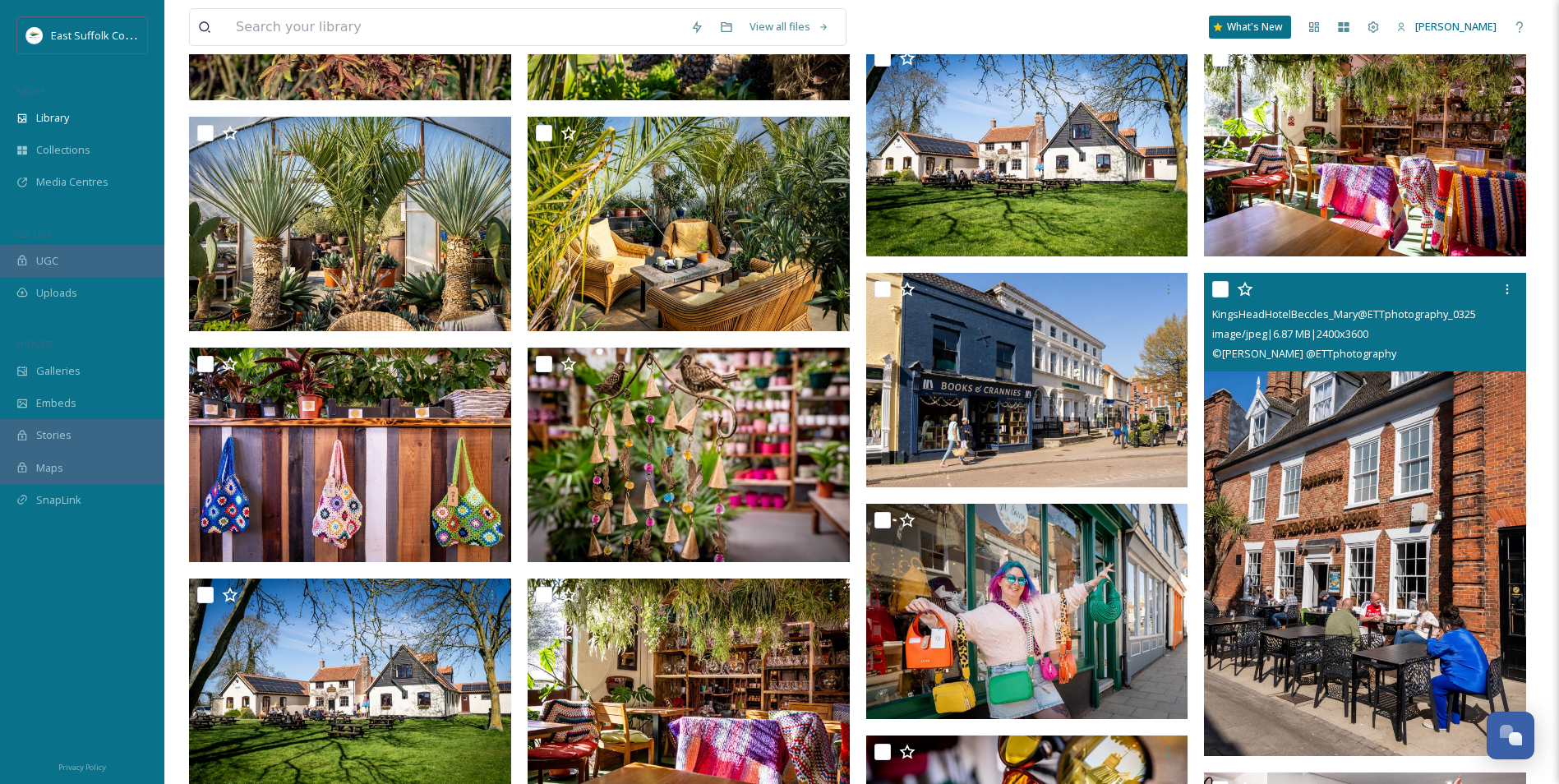
scroll to position [19069, 0]
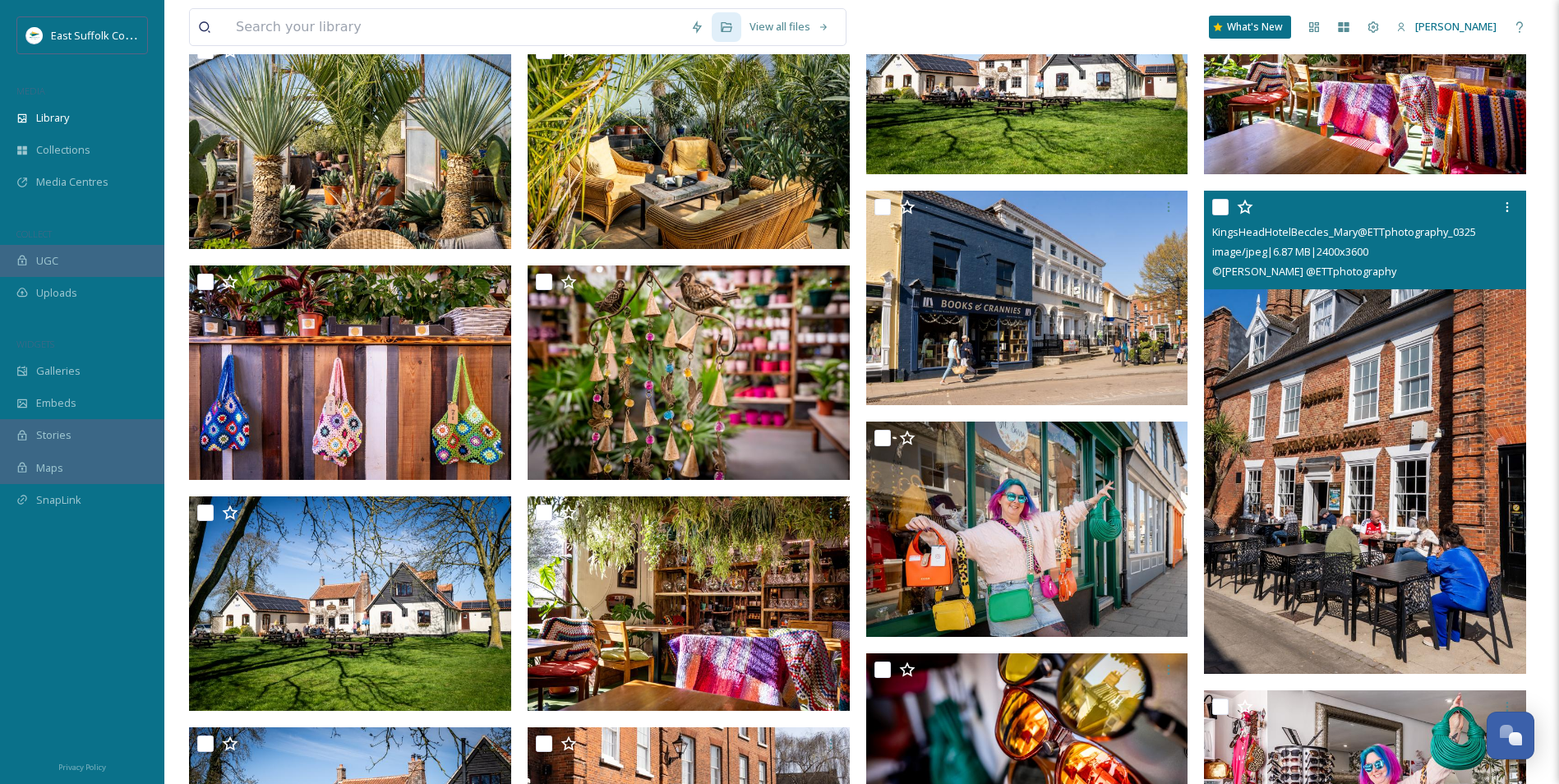
click at [1255, 472] on img at bounding box center [1365, 433] width 322 height 483
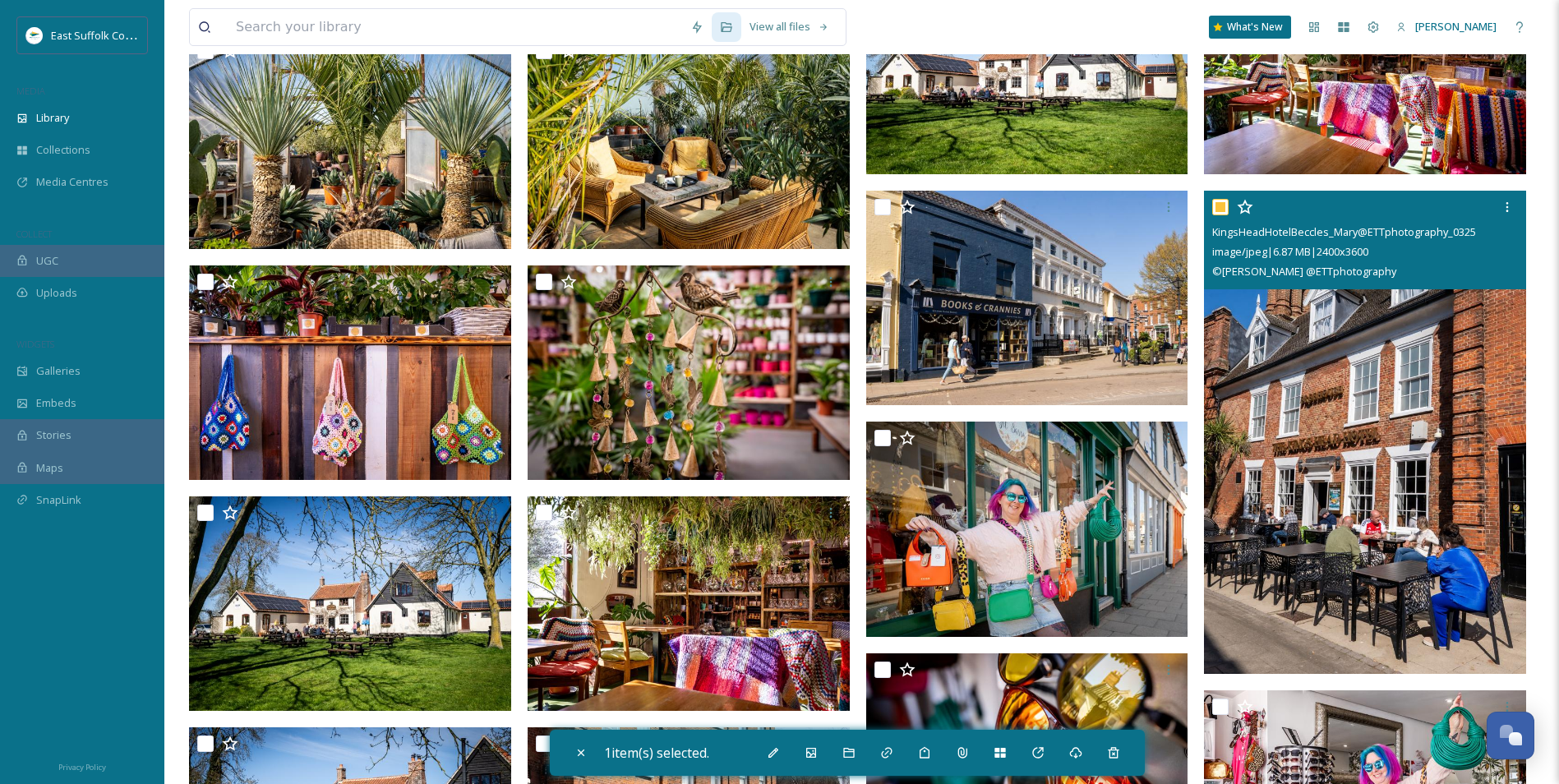
checkbox input "true"
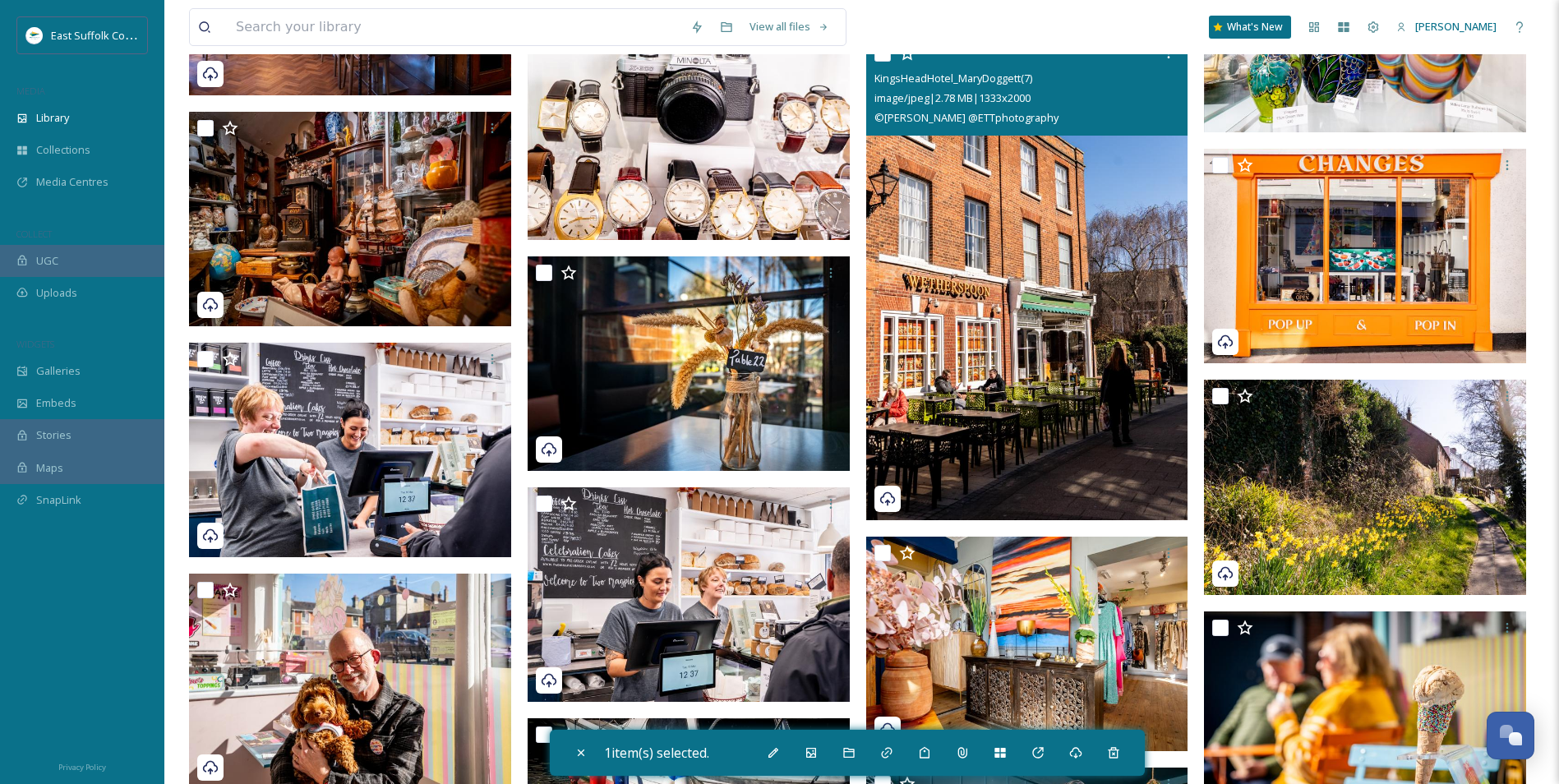
scroll to position [34275, 0]
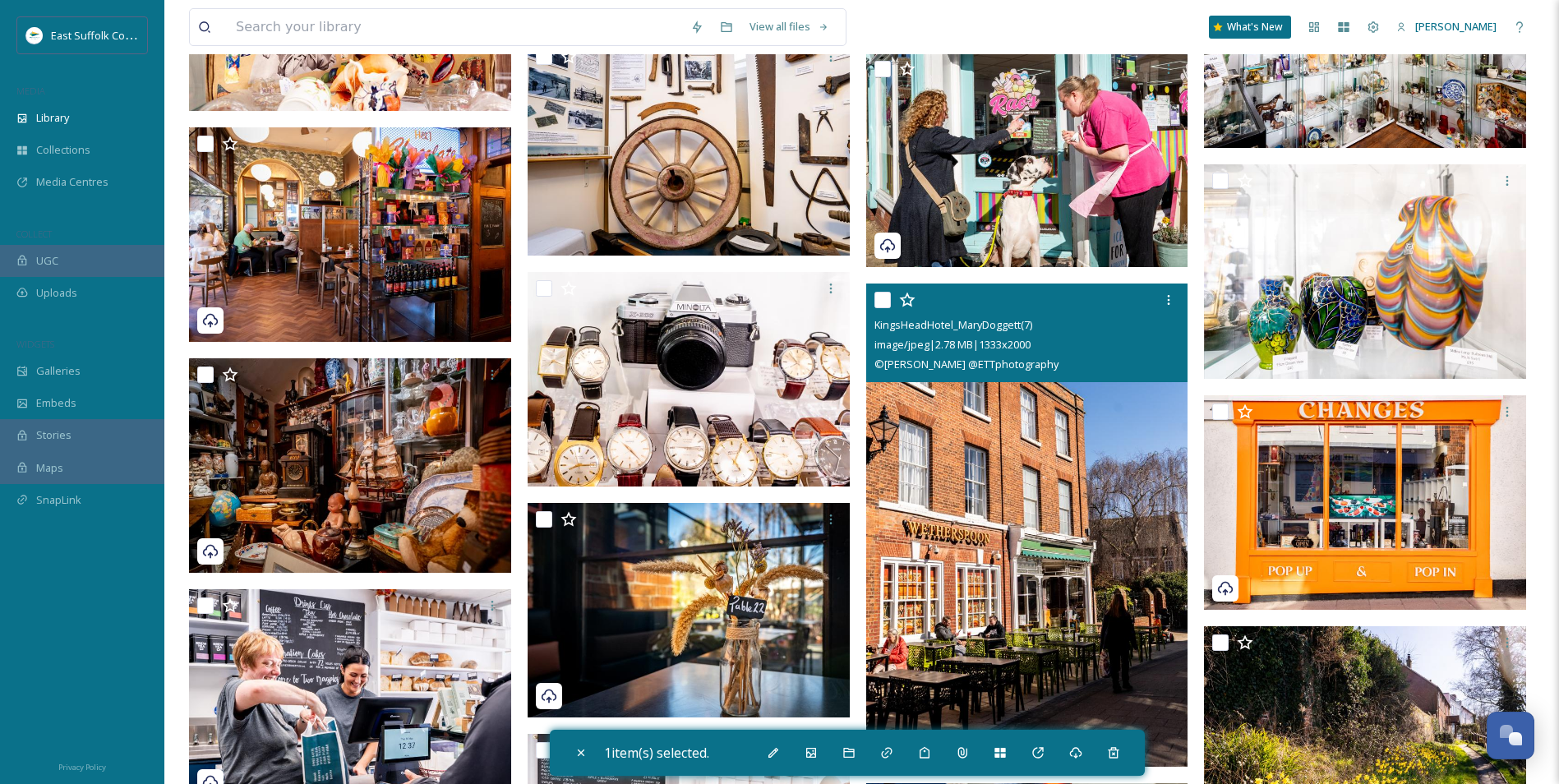
click at [885, 296] on input "checkbox" at bounding box center [883, 300] width 17 height 17
checkbox input "true"
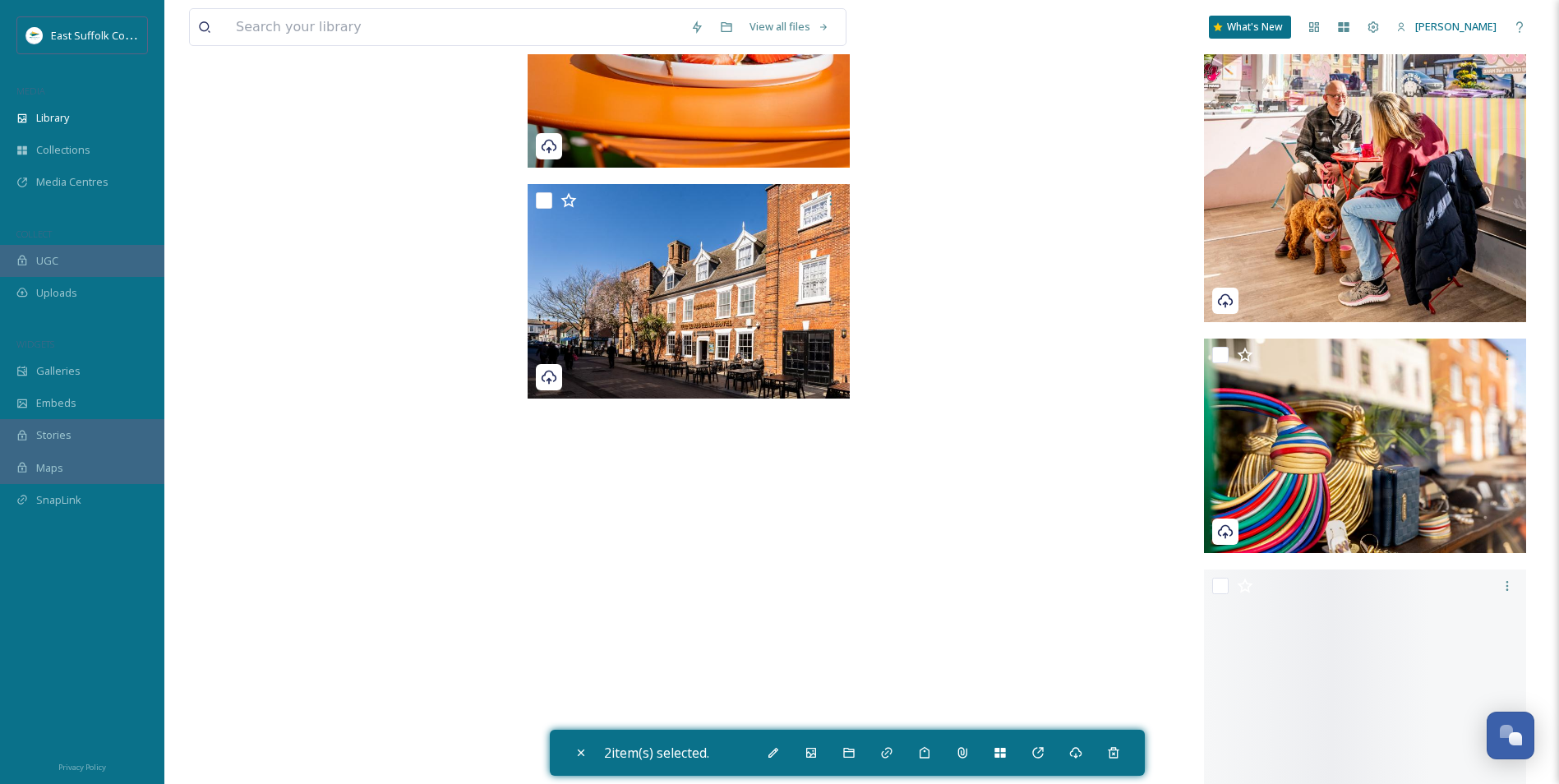
scroll to position [45700, 0]
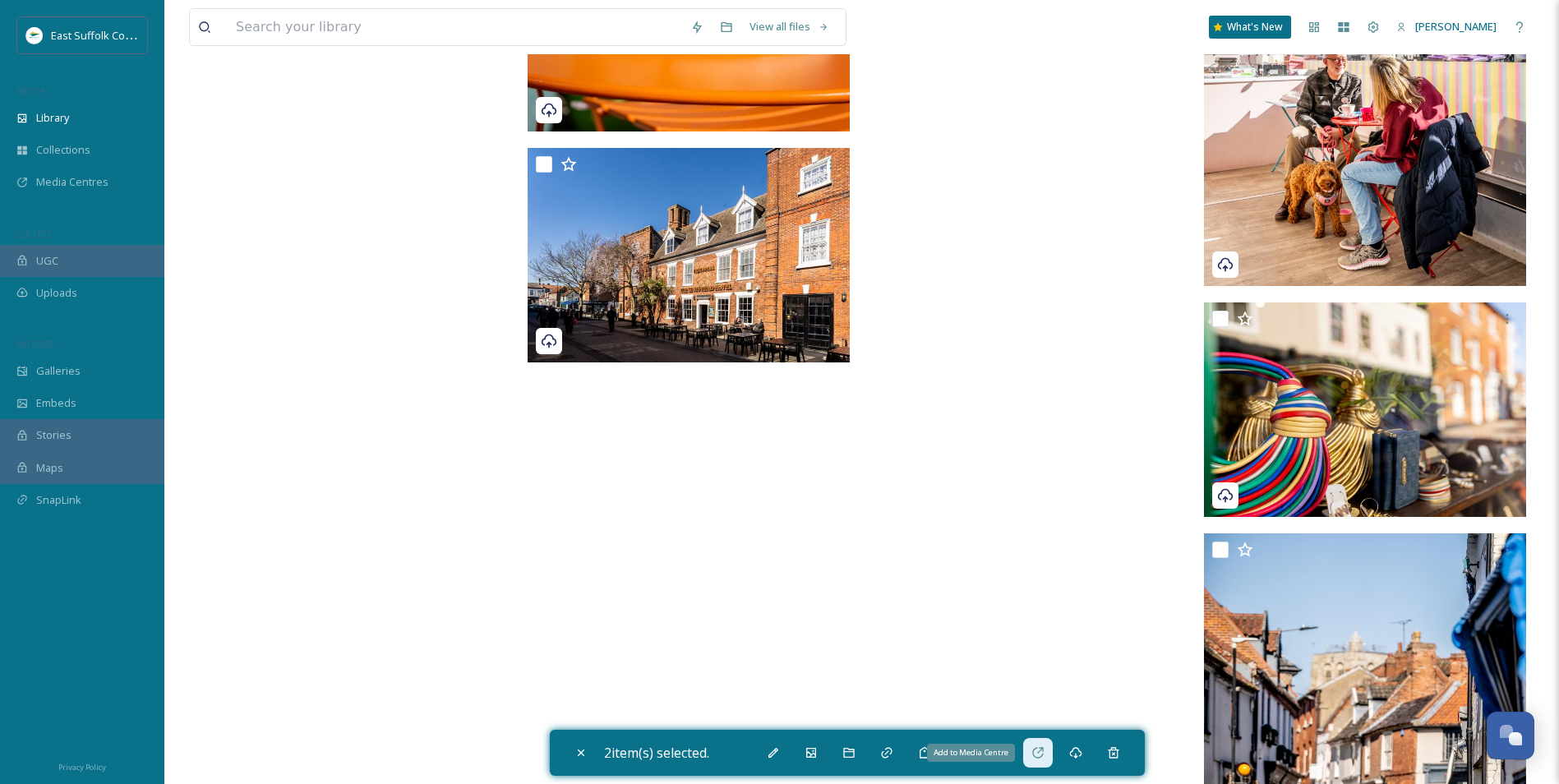
click at [1033, 605] on div "Add to Media Centre" at bounding box center [1038, 753] width 30 height 30
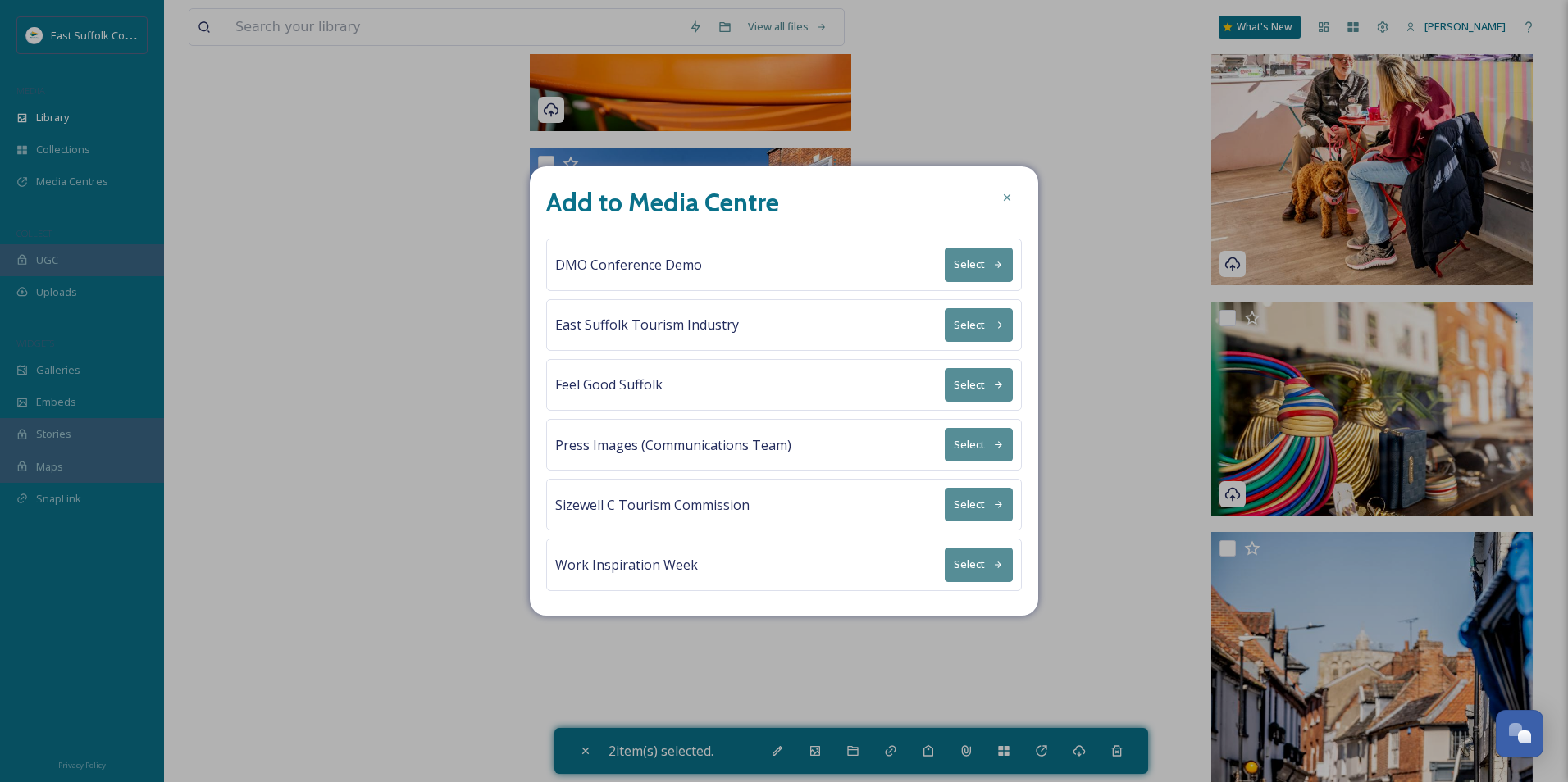
click at [961, 333] on button "Select" at bounding box center [979, 325] width 68 height 34
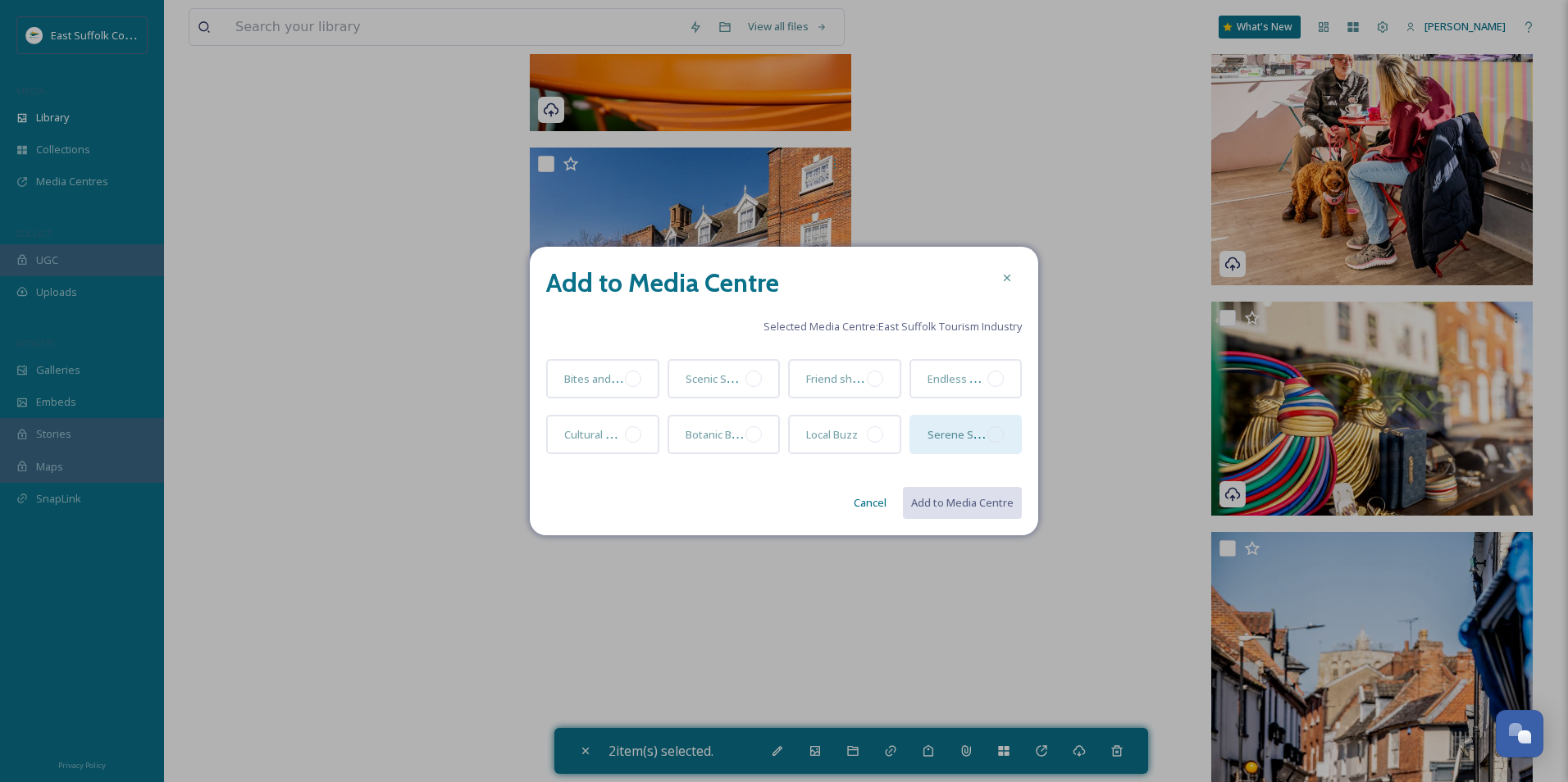
click at [995, 448] on div "Serene Stays" at bounding box center [966, 435] width 114 height 40
click at [940, 509] on button "Add to Media Centre" at bounding box center [961, 503] width 120 height 34
checkbox input "false"
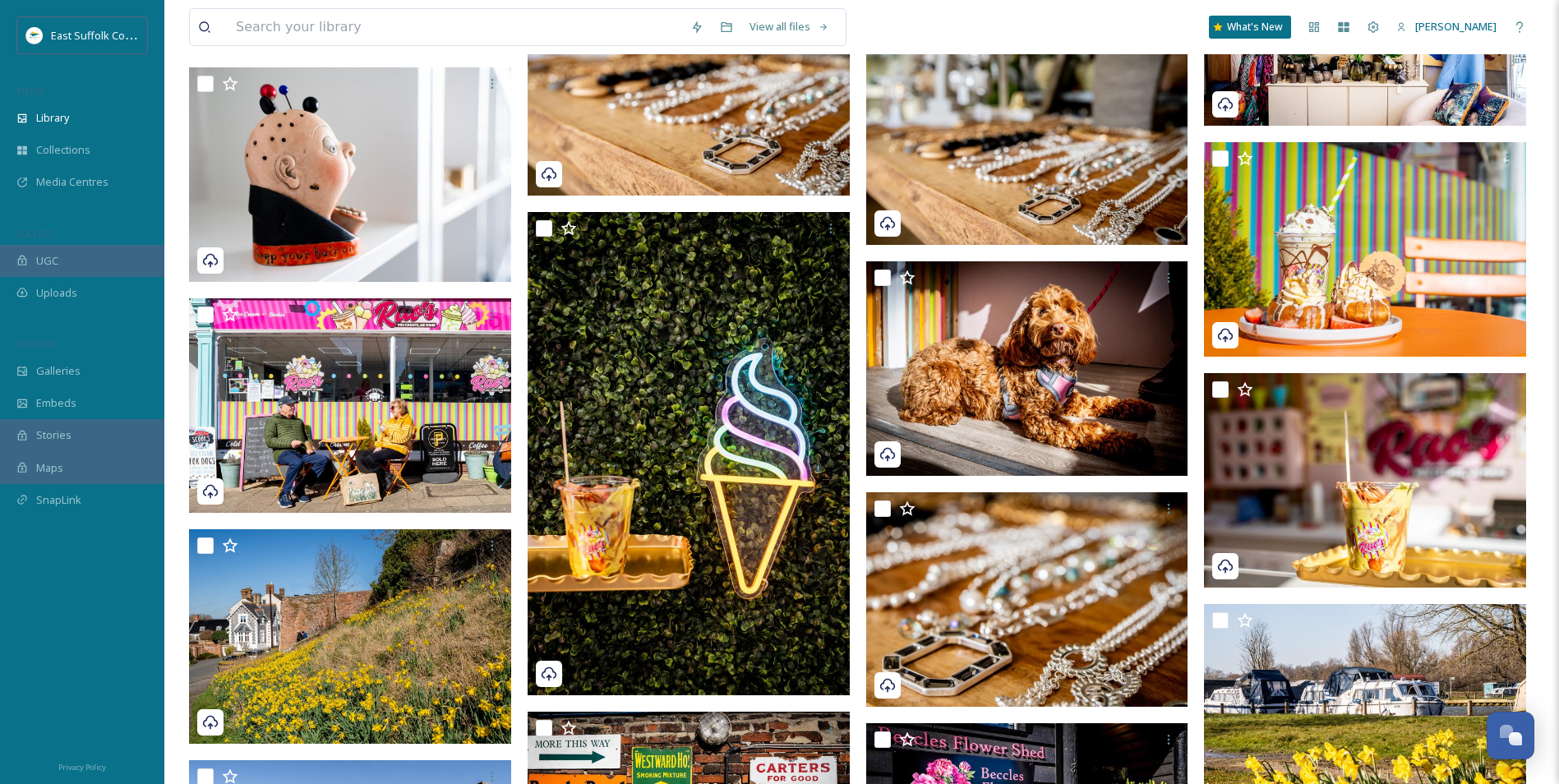
drag, startPoint x: 522, startPoint y: 587, endPoint x: 320, endPoint y: 166, distance: 467.0
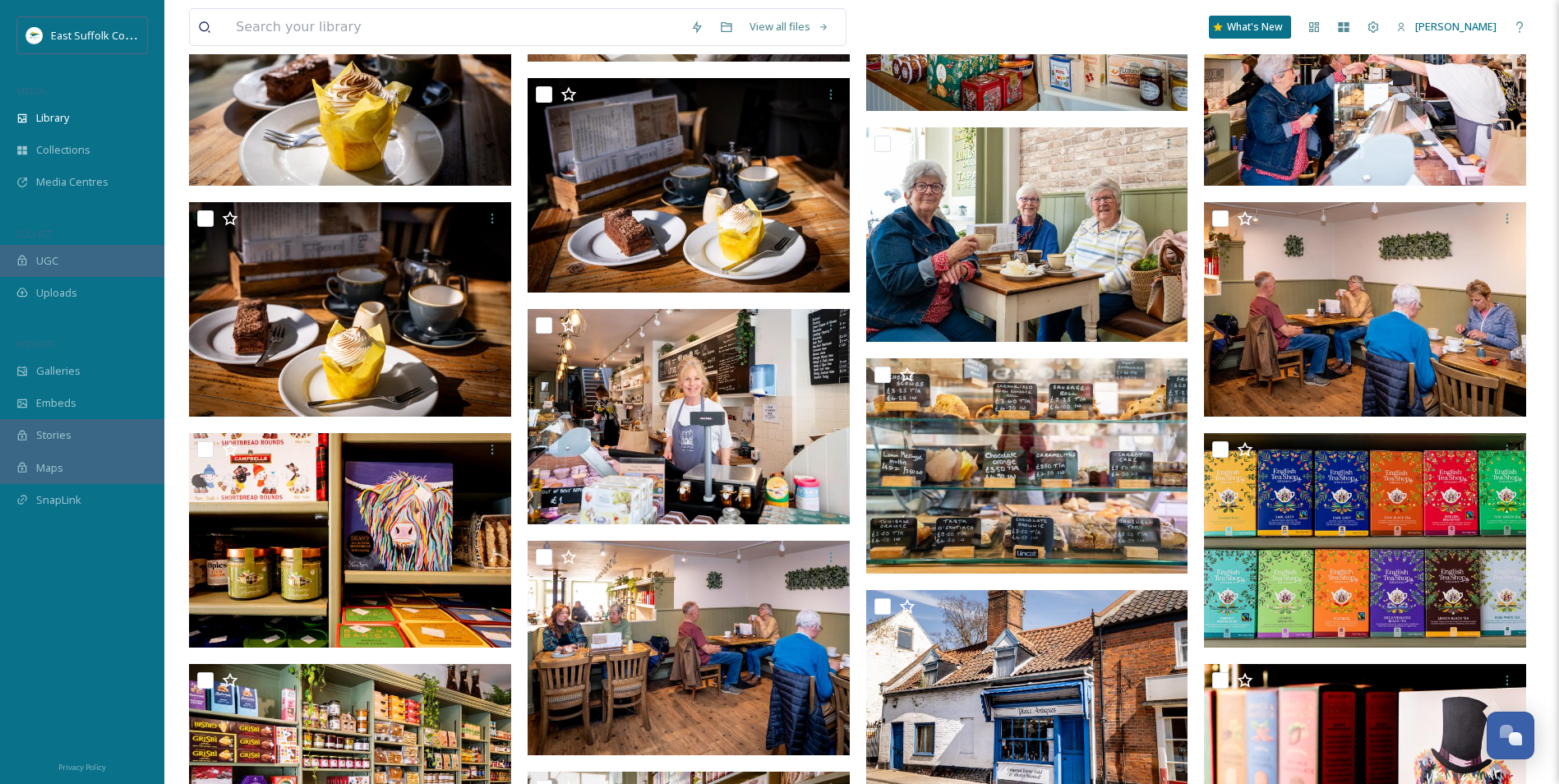
drag, startPoint x: 485, startPoint y: 462, endPoint x: 510, endPoint y: -41, distance: 503.6
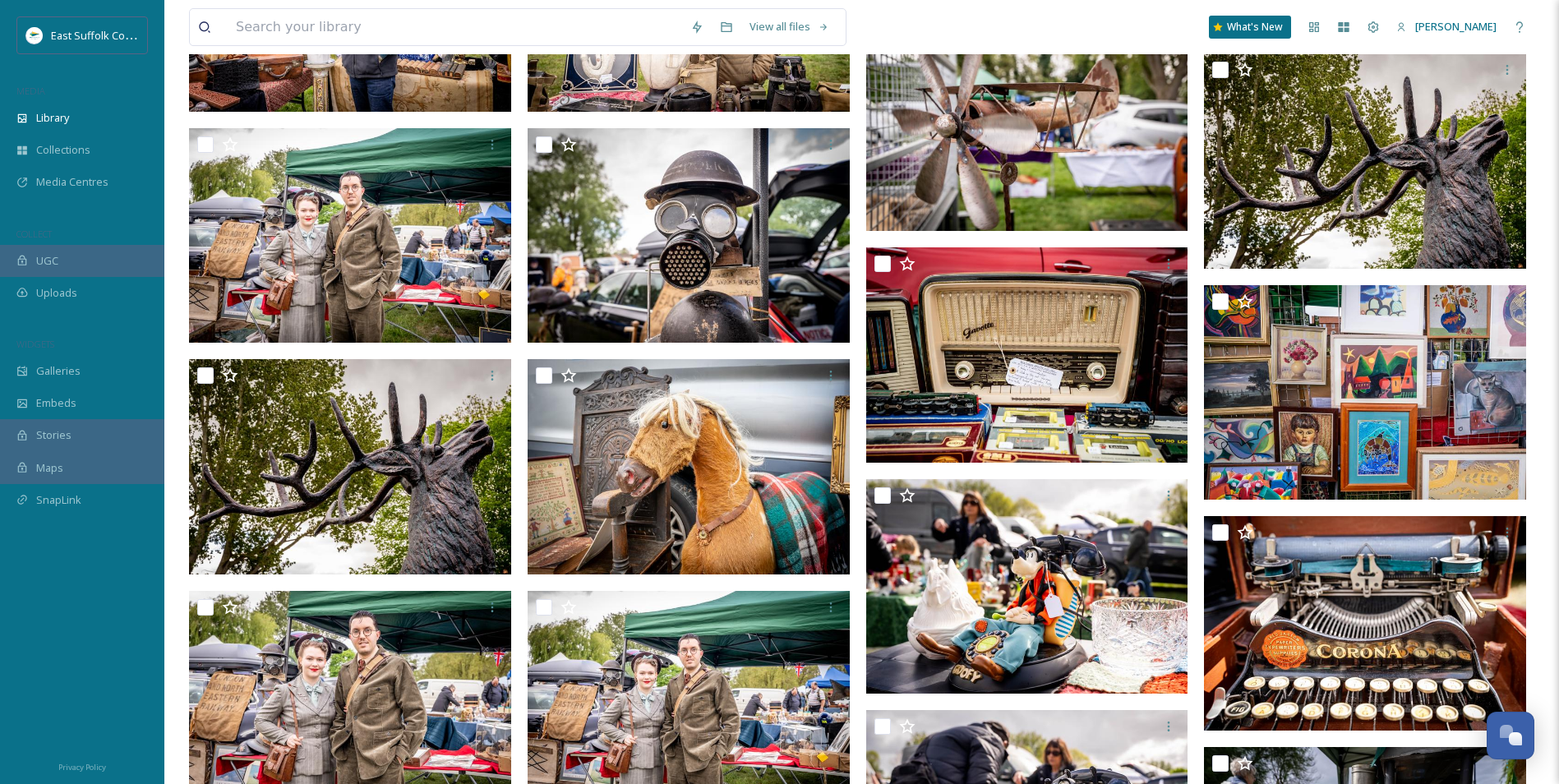
scroll to position [2869, 0]
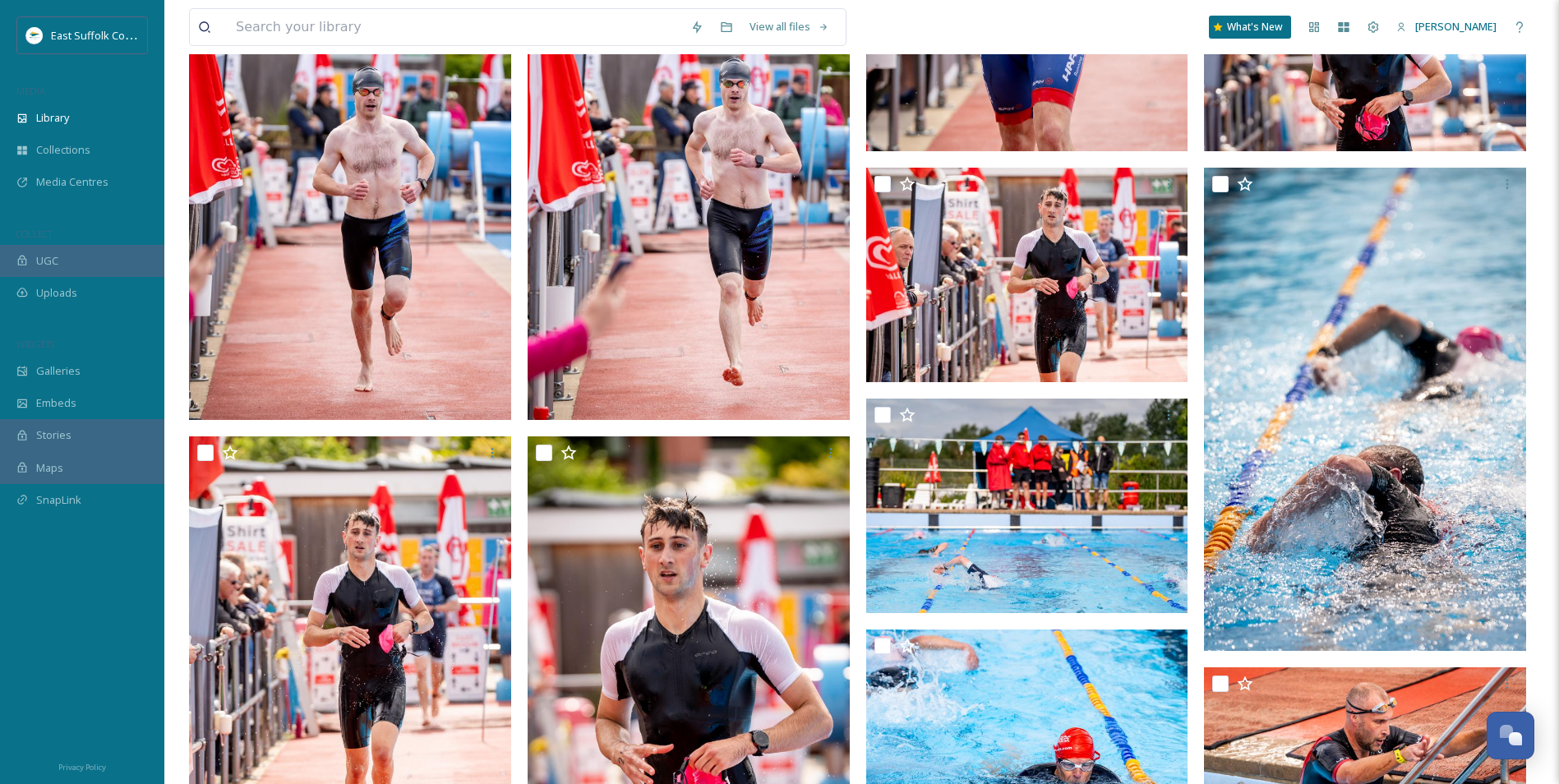
drag, startPoint x: 491, startPoint y: 380, endPoint x: 457, endPoint y: -61, distance: 442.3
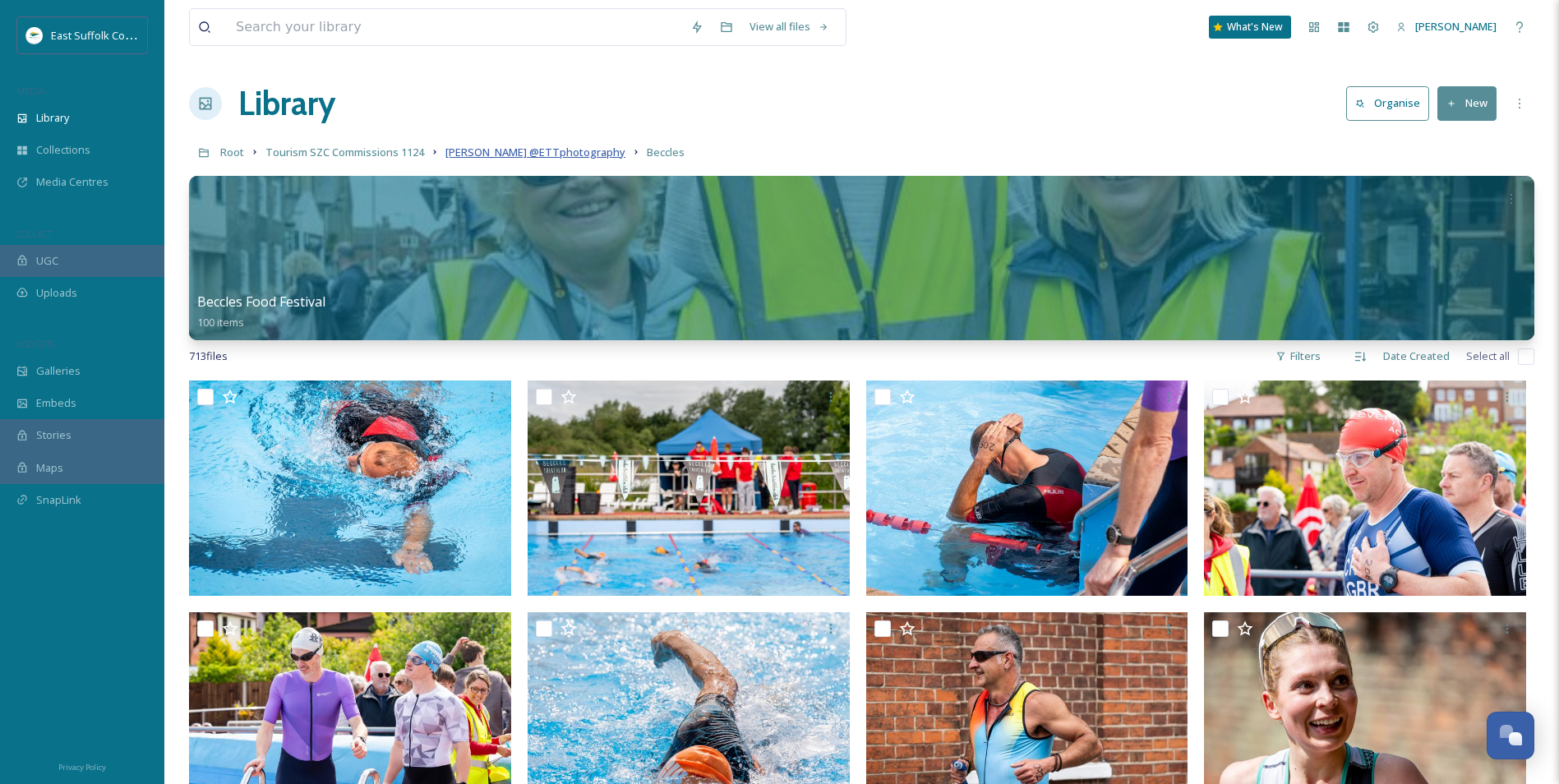
click at [455, 154] on span "[PERSON_NAME] @ETTphotography" at bounding box center [535, 152] width 180 height 15
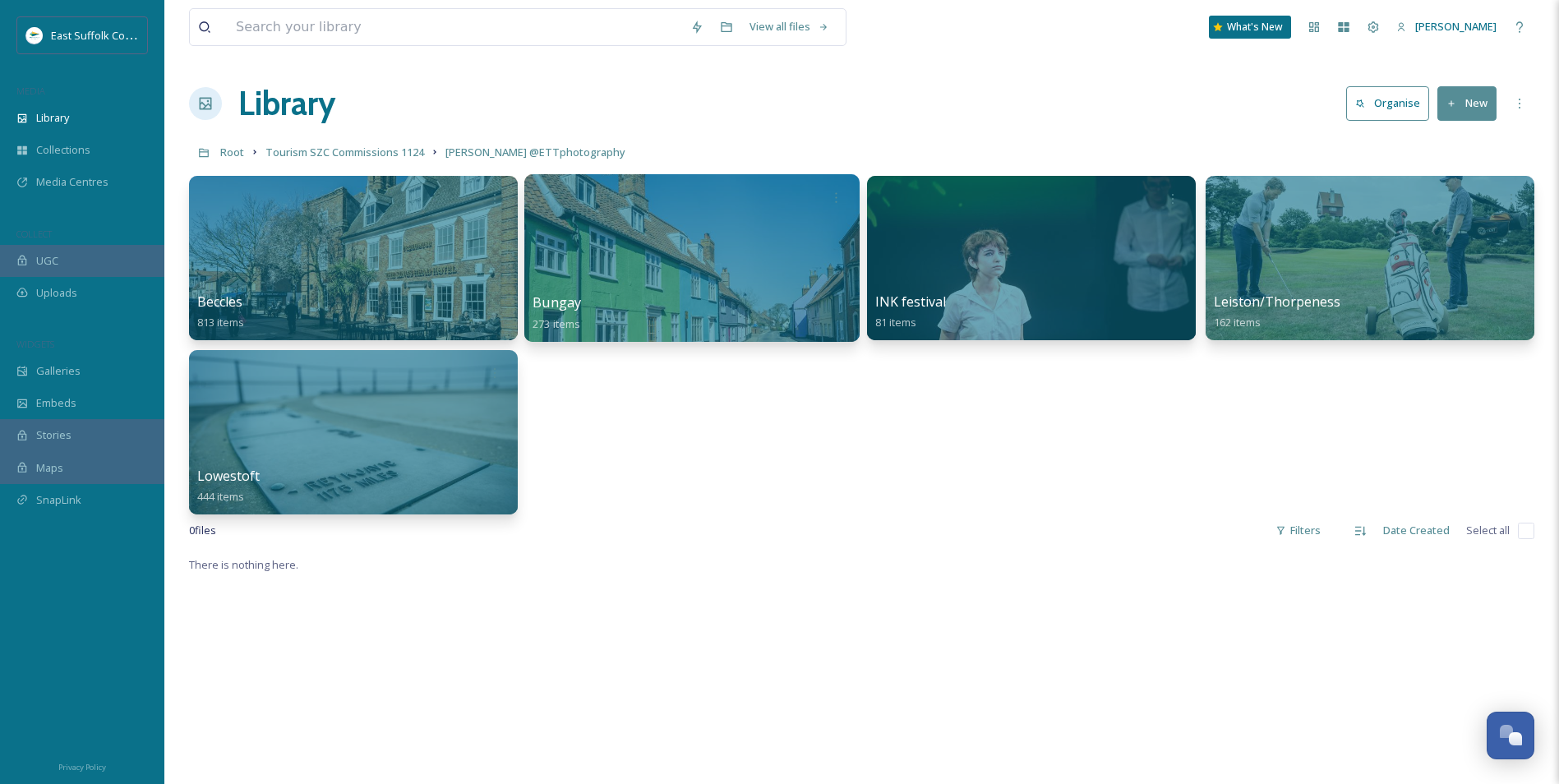
click at [750, 282] on div at bounding box center [692, 258] width 336 height 168
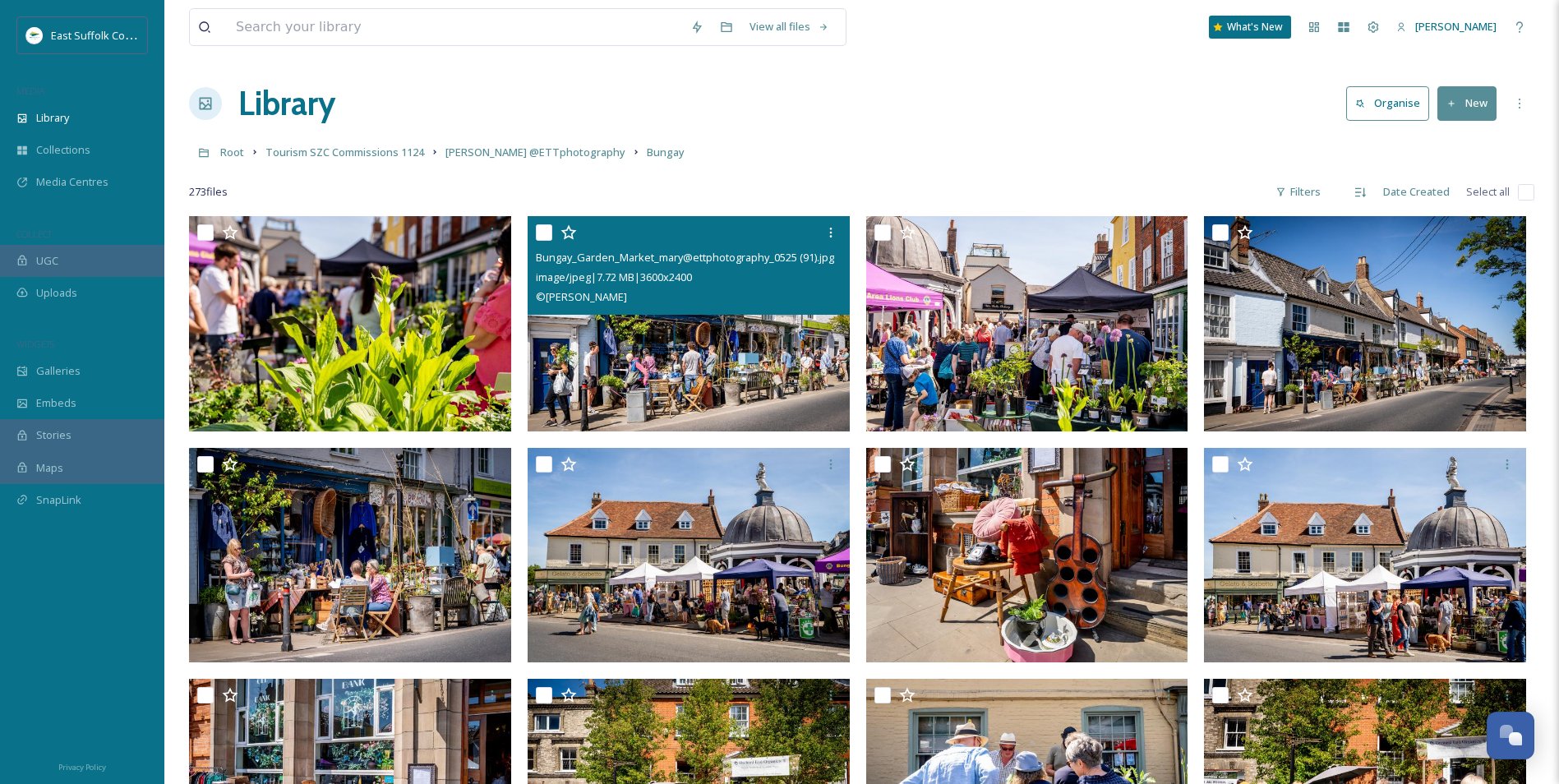
drag, startPoint x: 789, startPoint y: 553, endPoint x: 743, endPoint y: 249, distance: 307.5
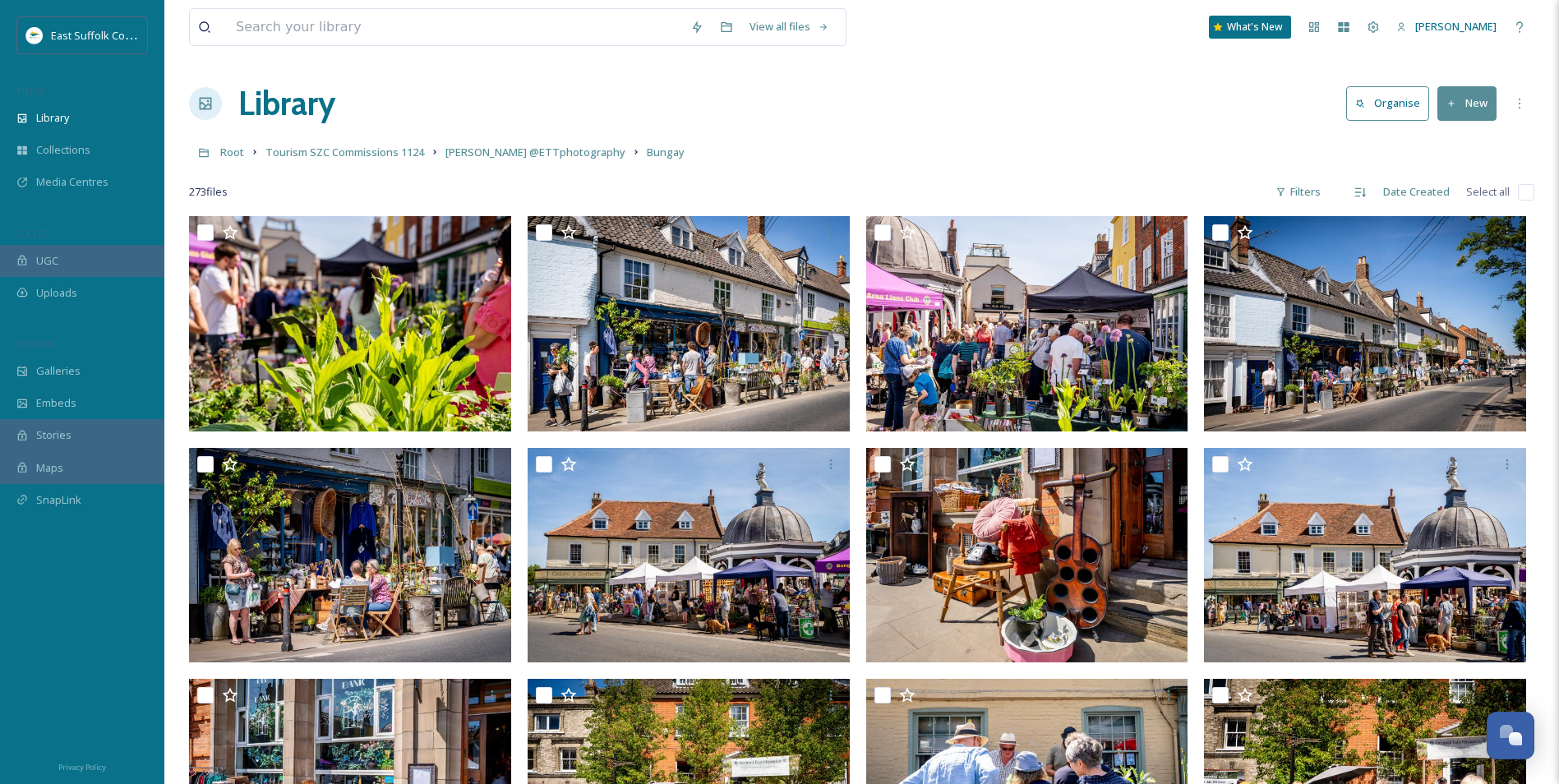
click at [527, 162] on div "Root Tourism SZC Commissions 1124 Mary Doggett @ETTphotography Bungay" at bounding box center [862, 152] width 1346 height 32
click at [532, 154] on span "[PERSON_NAME] @ETTphotography" at bounding box center [535, 152] width 180 height 15
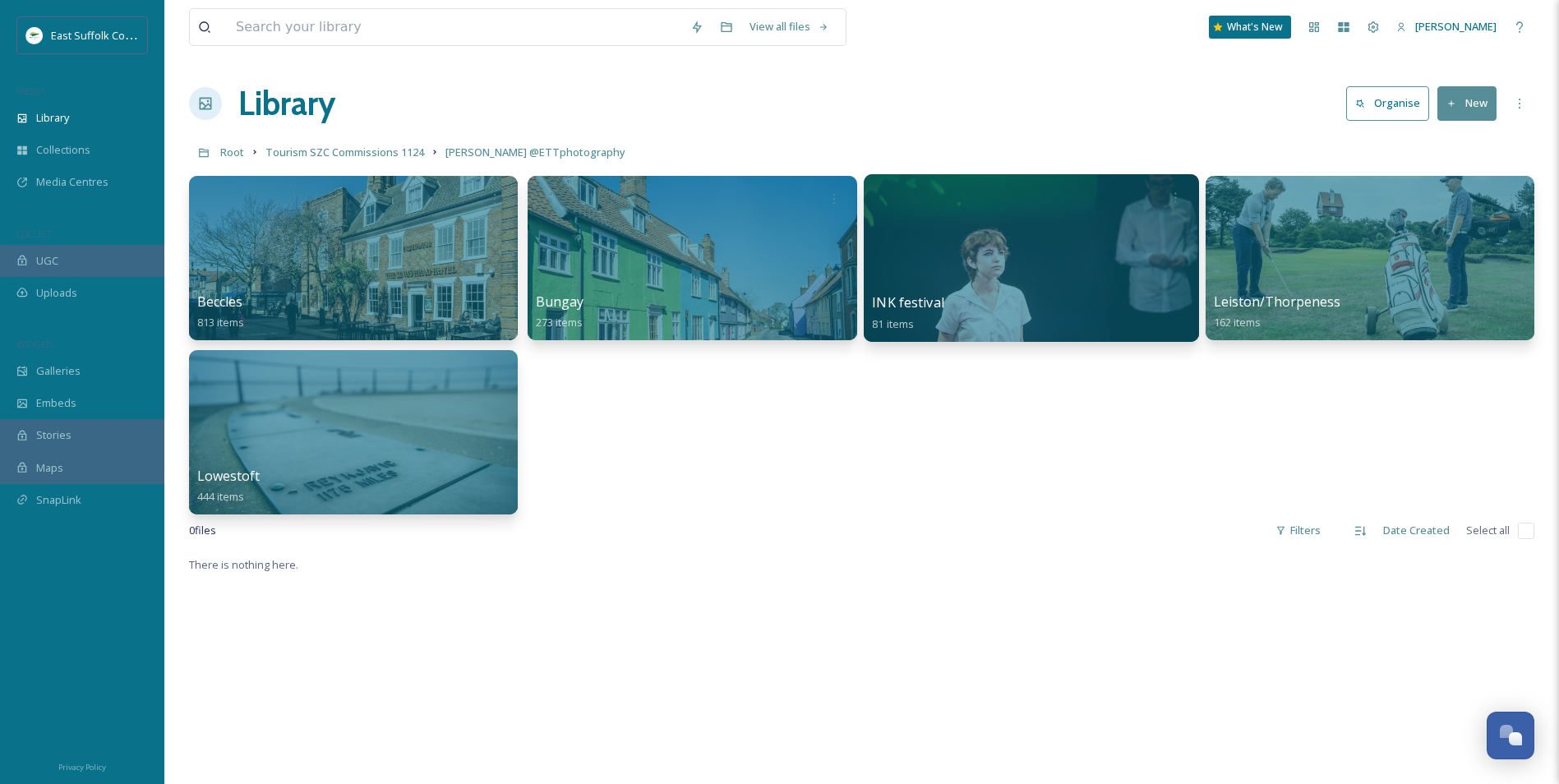
click at [946, 262] on div at bounding box center [1031, 258] width 336 height 168
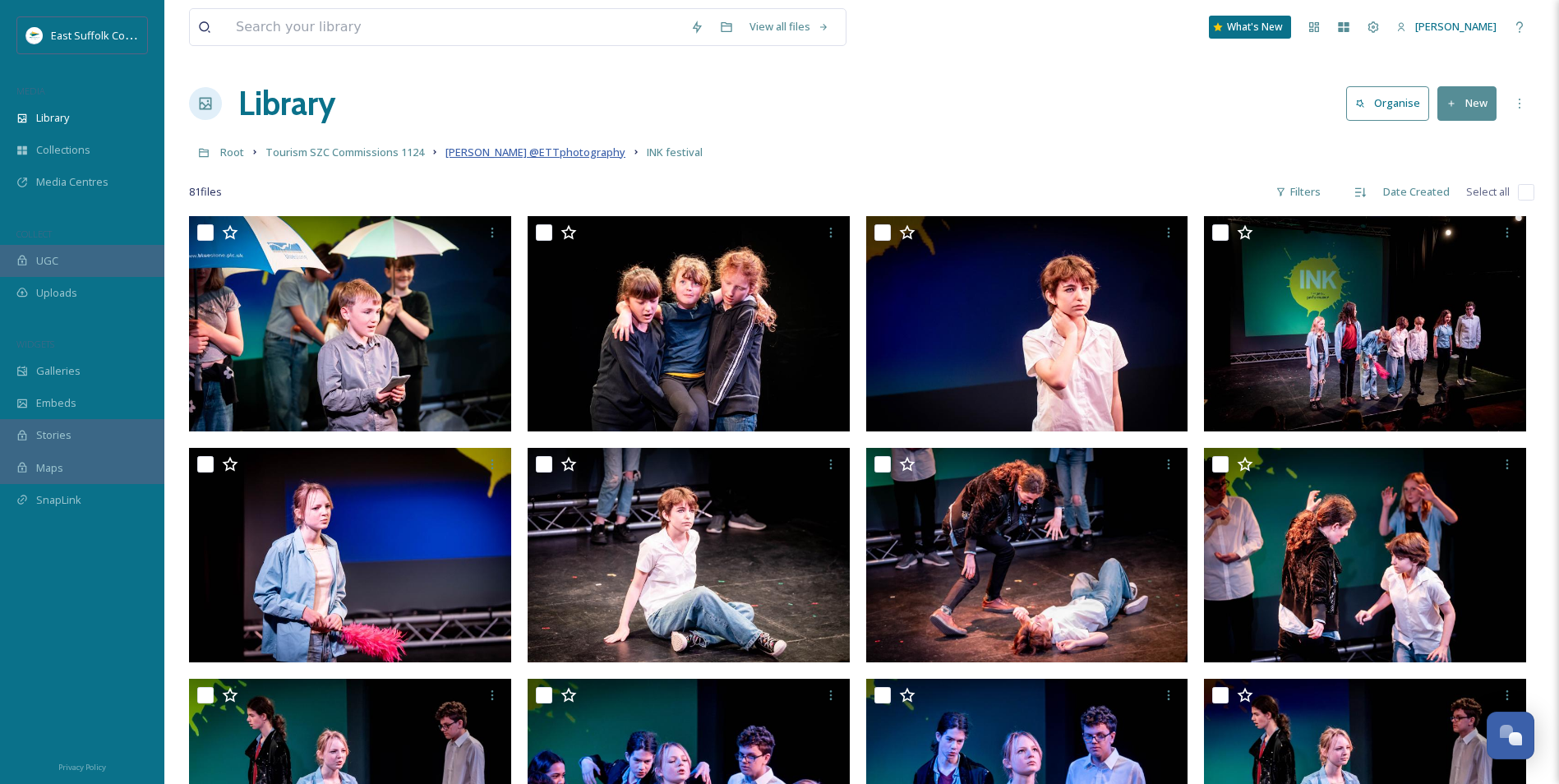
click at [468, 153] on span "[PERSON_NAME] @ETTphotography" at bounding box center [535, 152] width 180 height 15
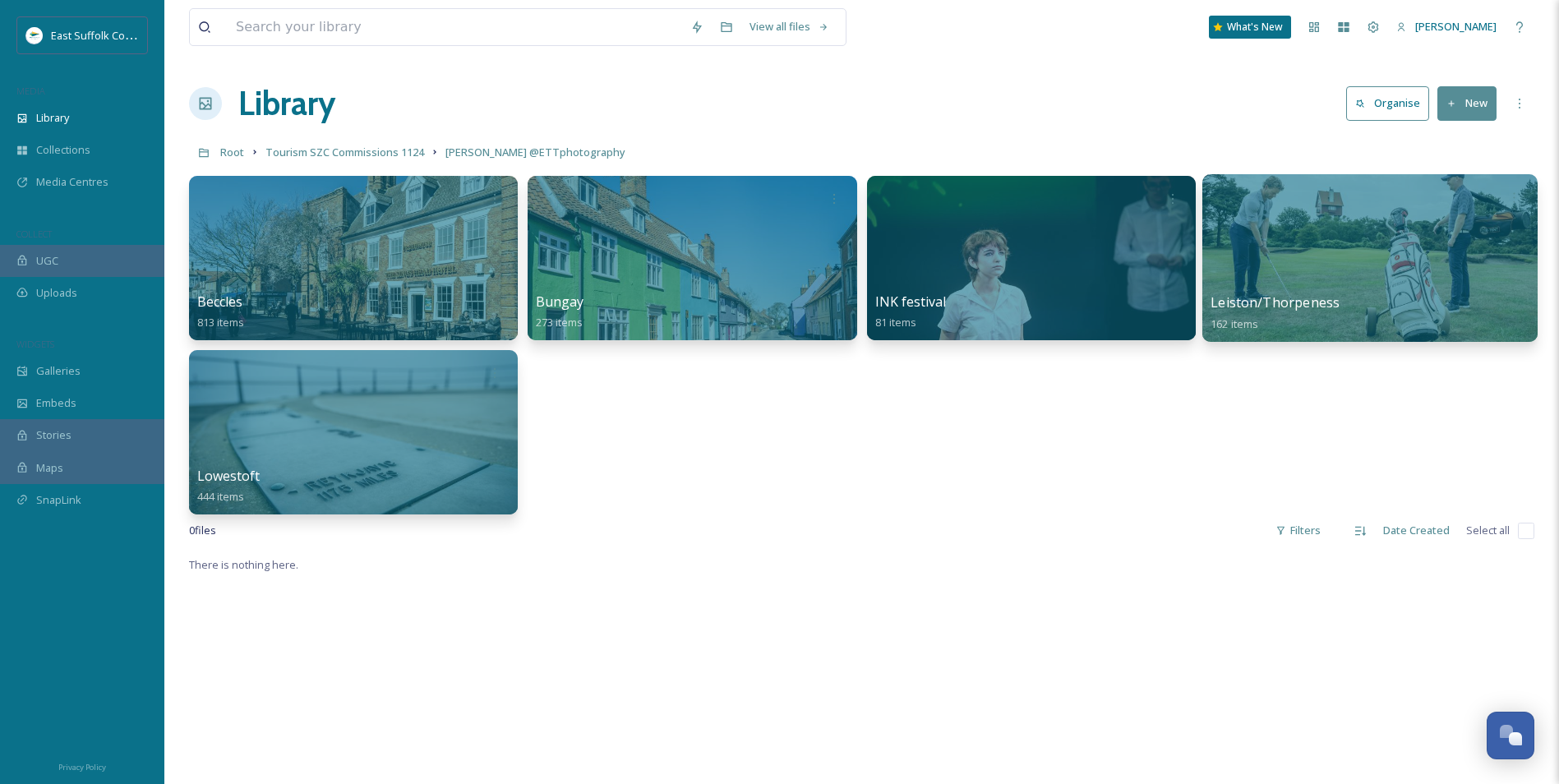
click at [1255, 269] on div at bounding box center [1370, 258] width 336 height 168
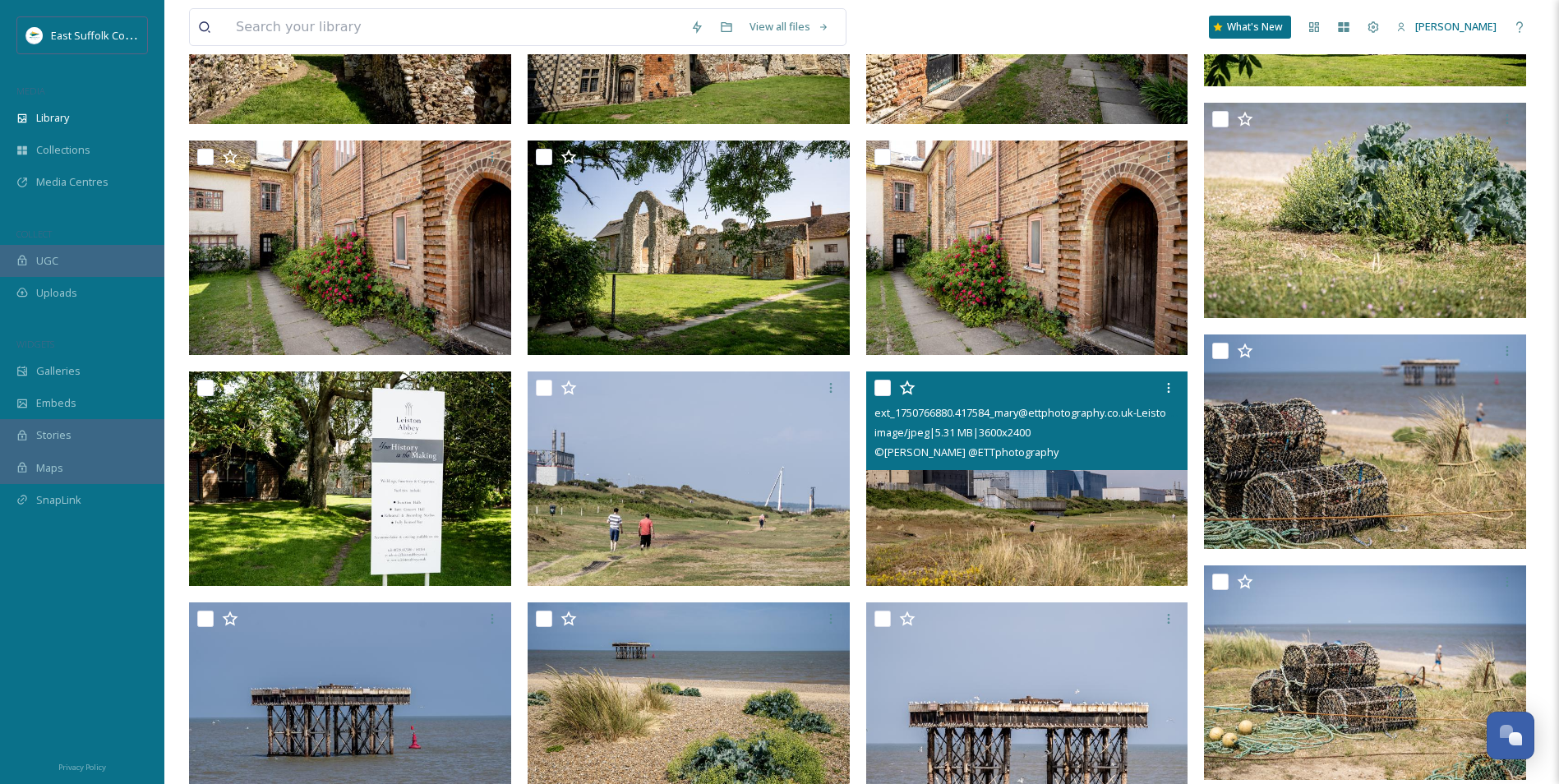
scroll to position [2466, 0]
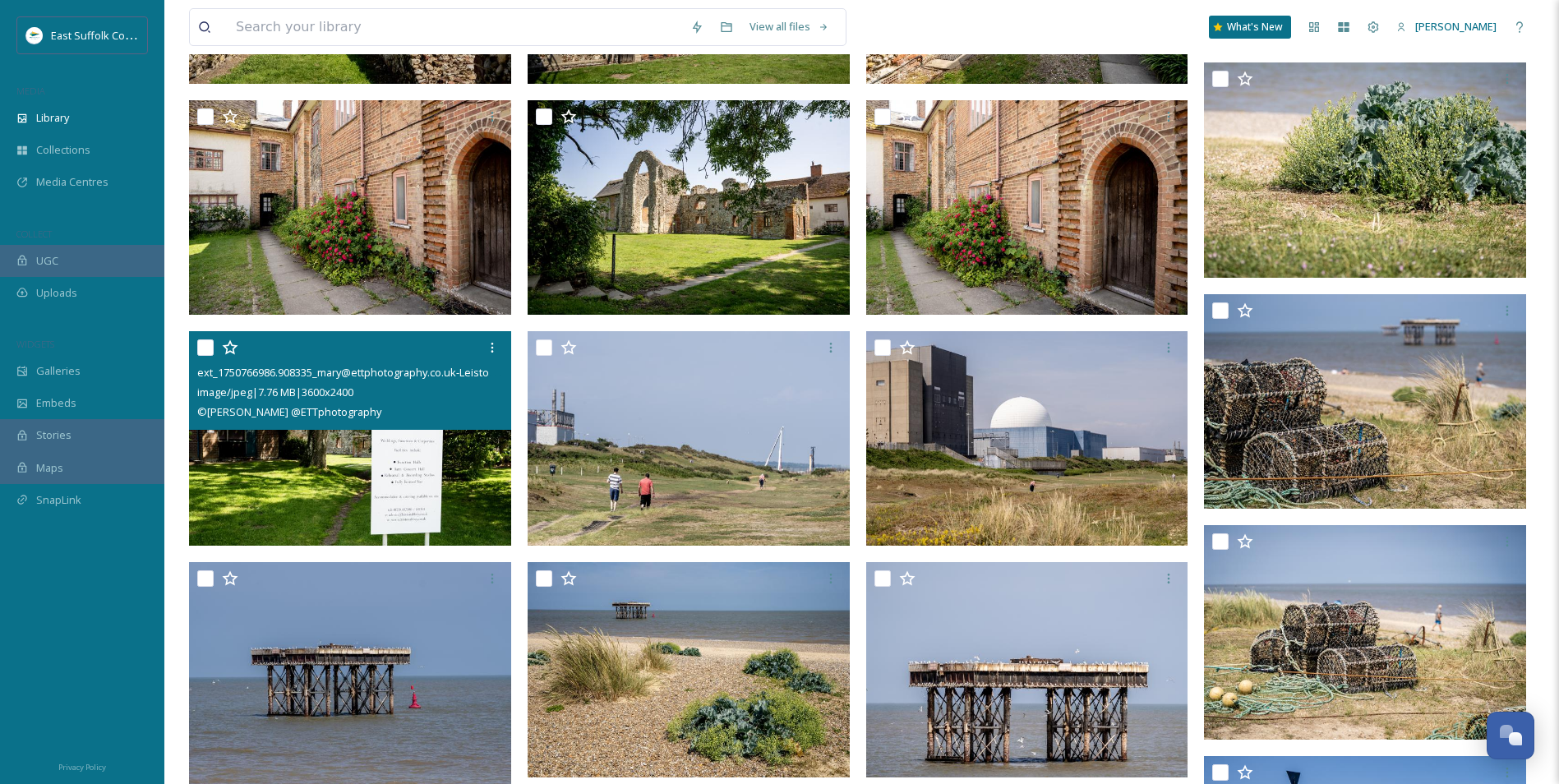
click at [451, 470] on img at bounding box center [351, 439] width 322 height 215
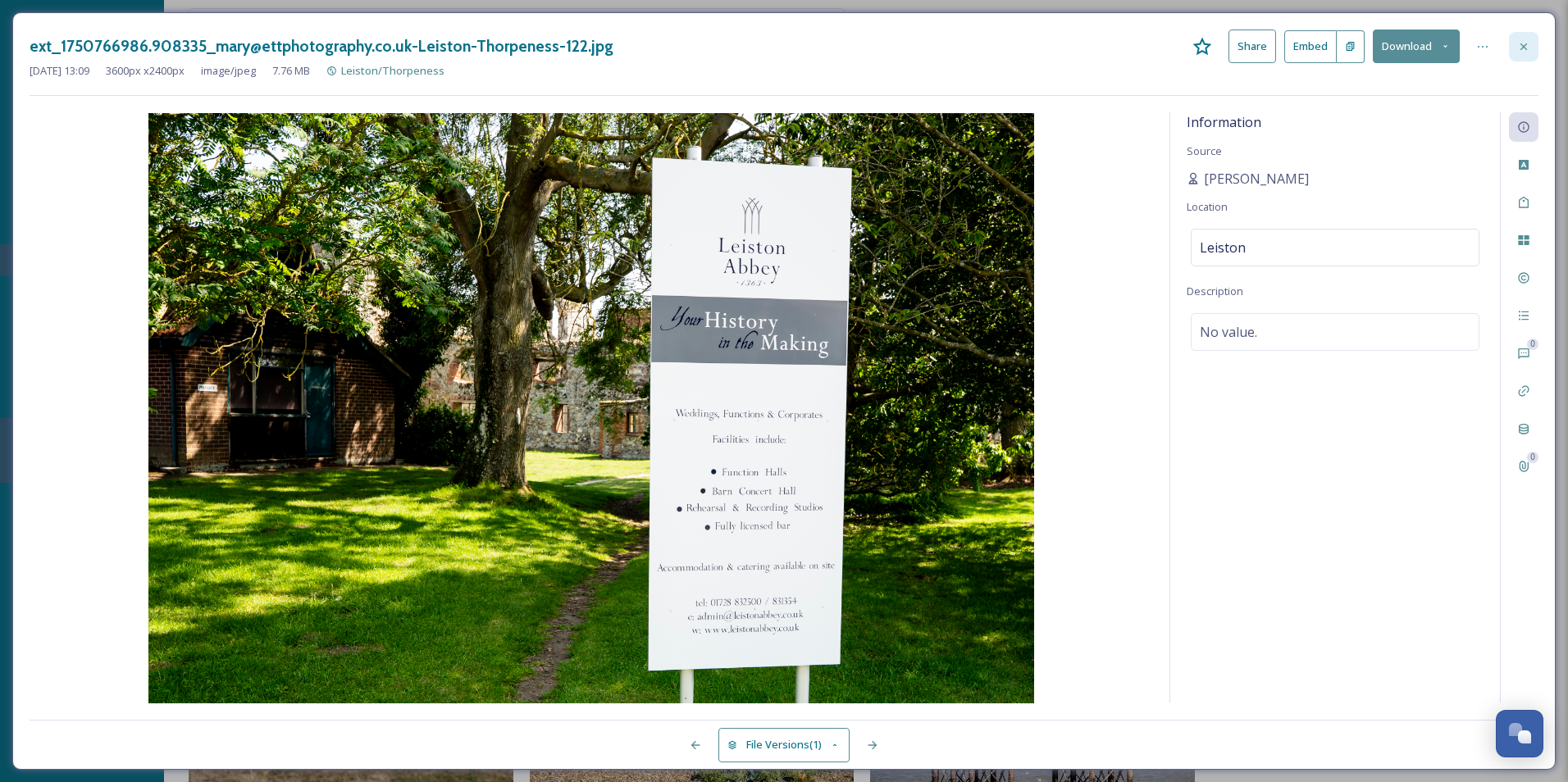
click at [1252, 57] on div at bounding box center [1524, 47] width 30 height 30
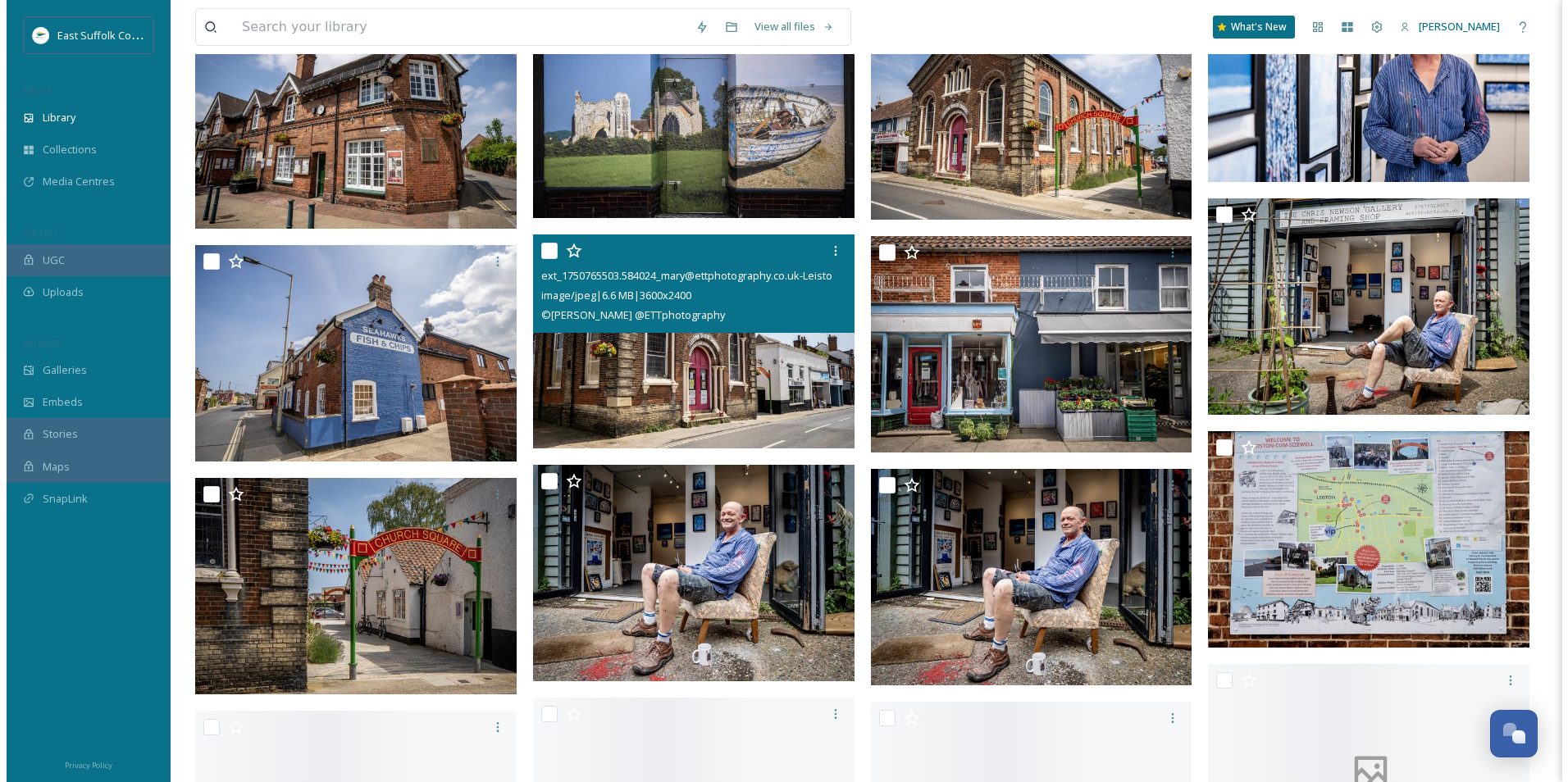
scroll to position [6313, 0]
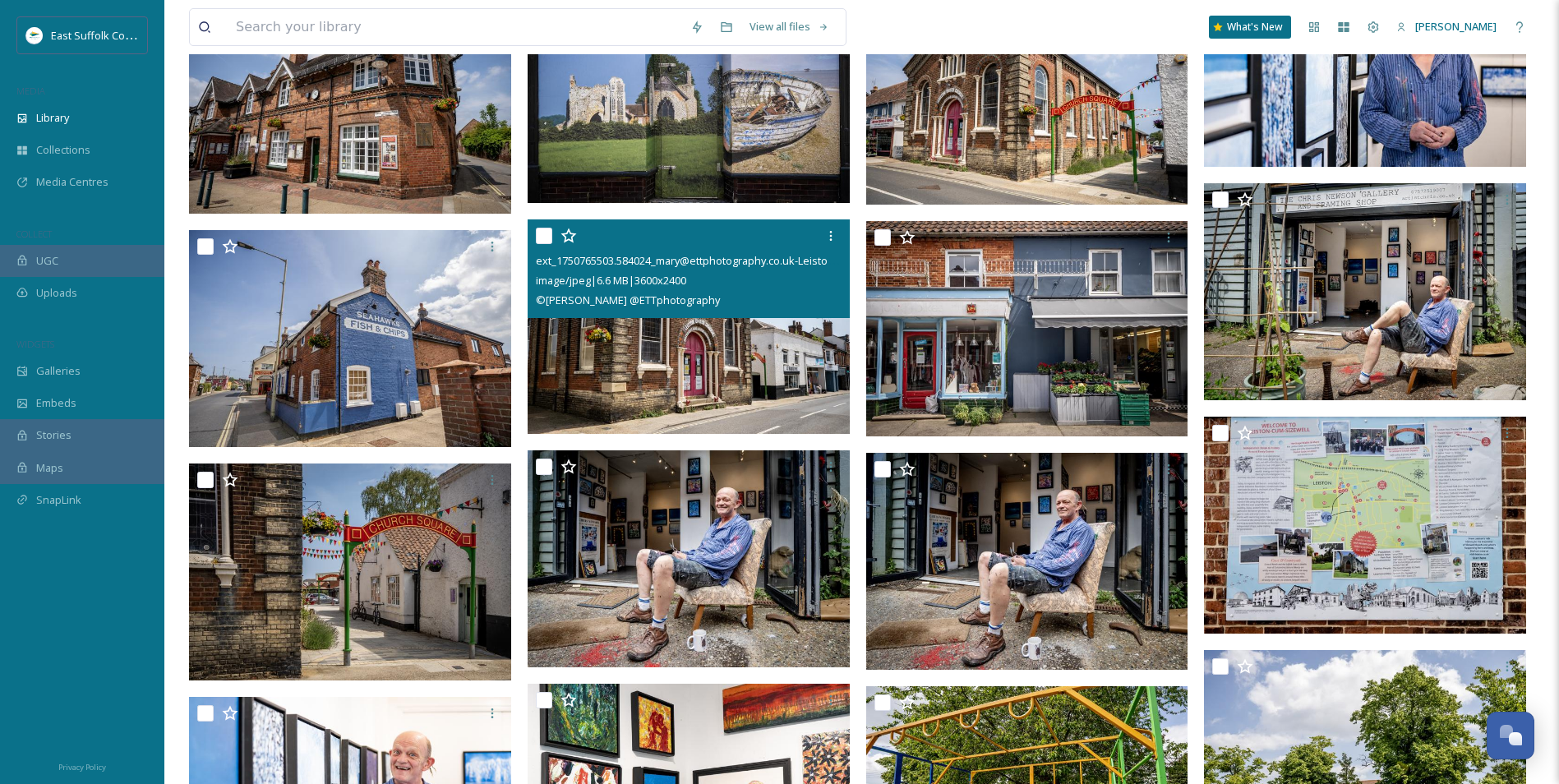
click at [774, 355] on img at bounding box center [689, 326] width 322 height 215
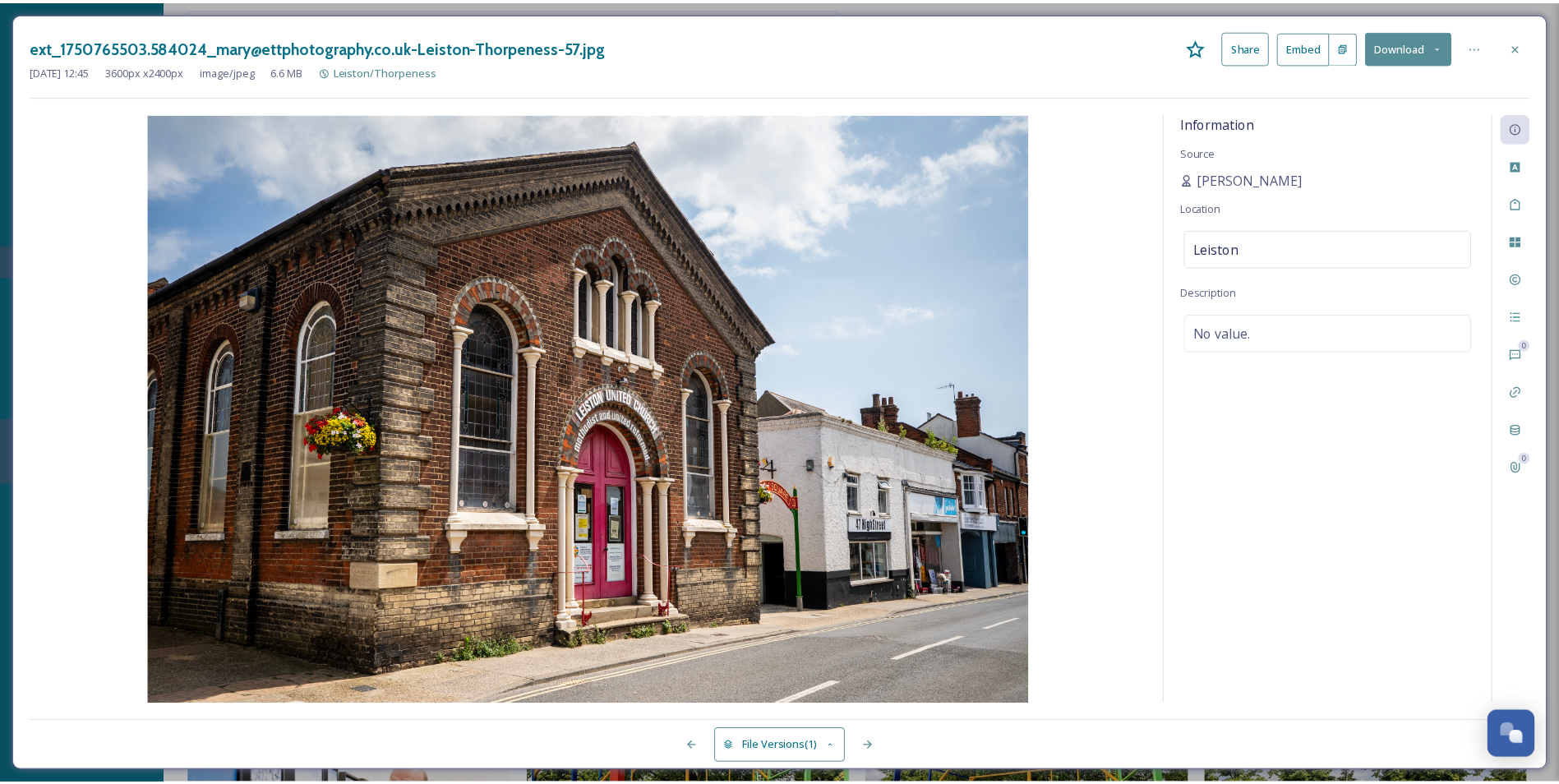
scroll to position [6364, 0]
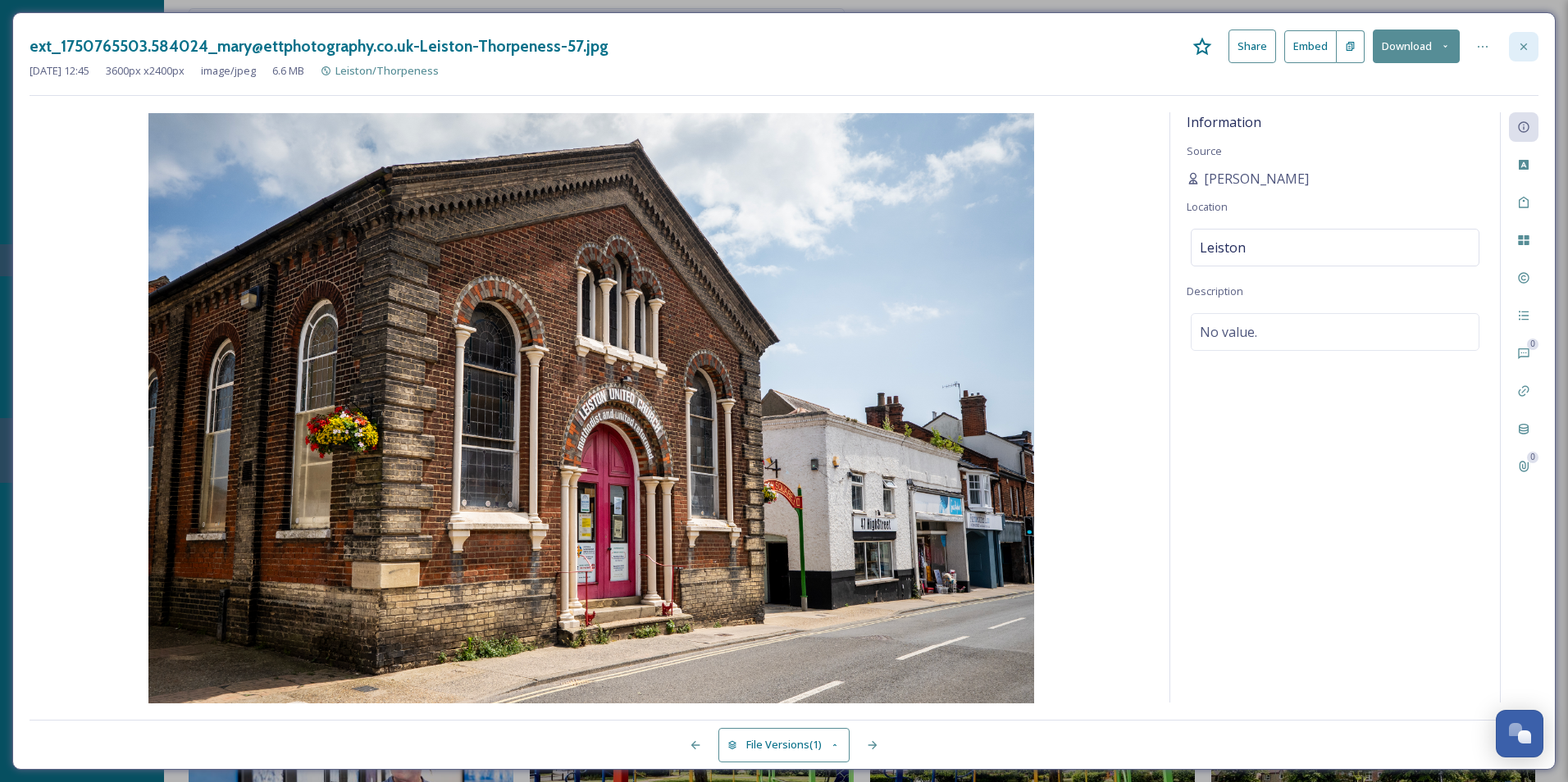
click at [1252, 45] on icon at bounding box center [1524, 46] width 13 height 13
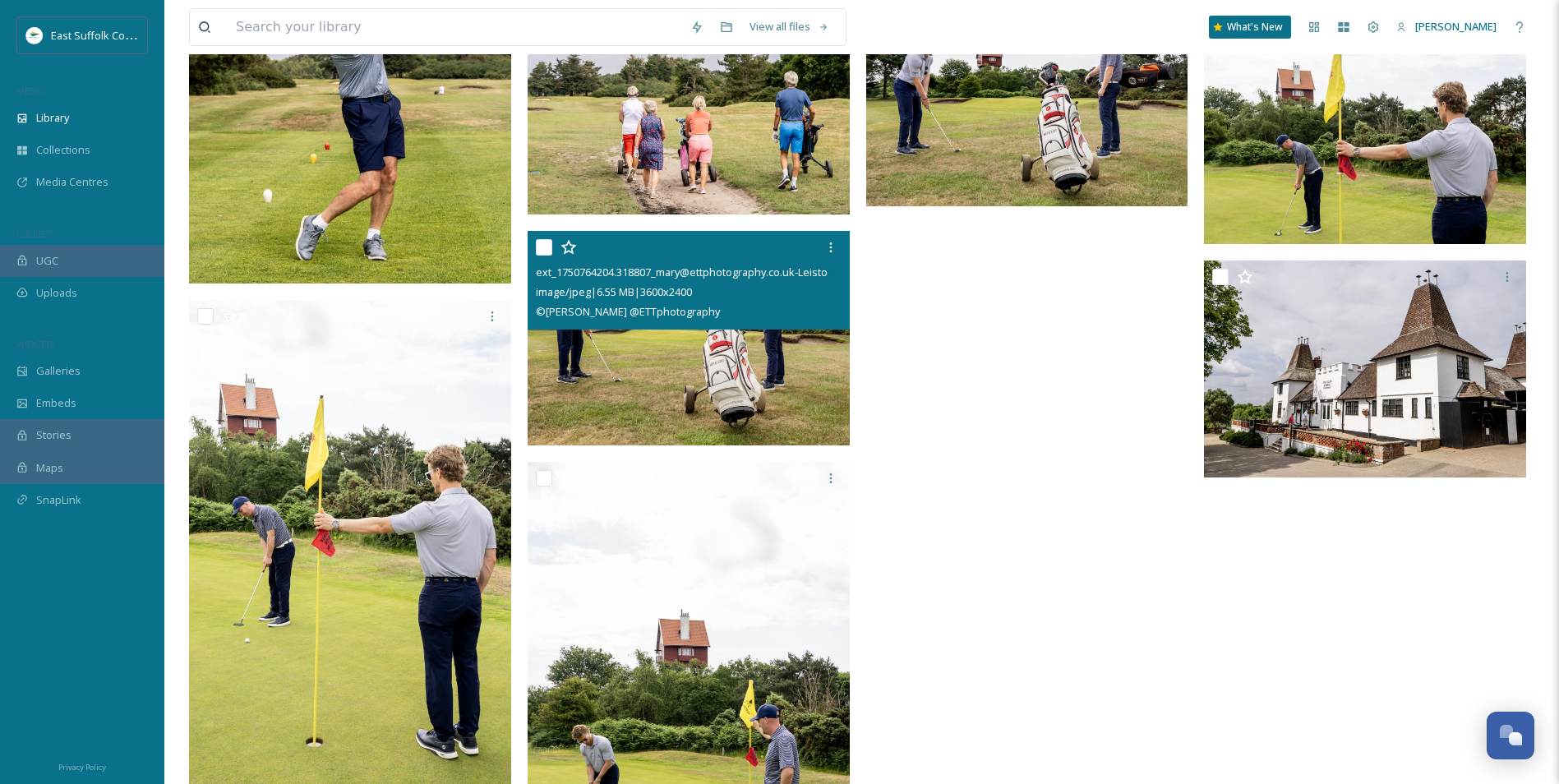
scroll to position [9652, 0]
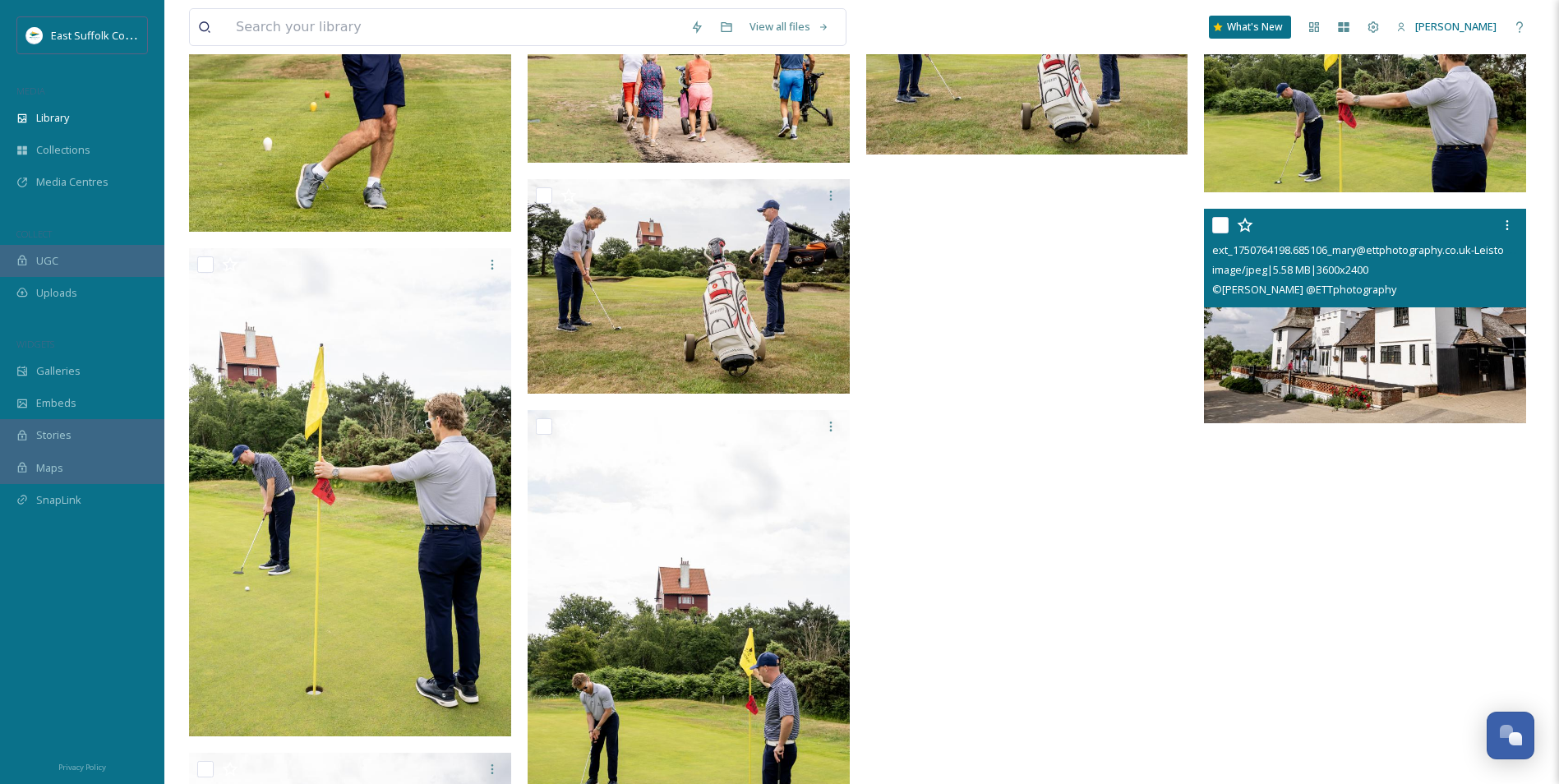
click at [1255, 335] on img at bounding box center [1365, 315] width 322 height 215
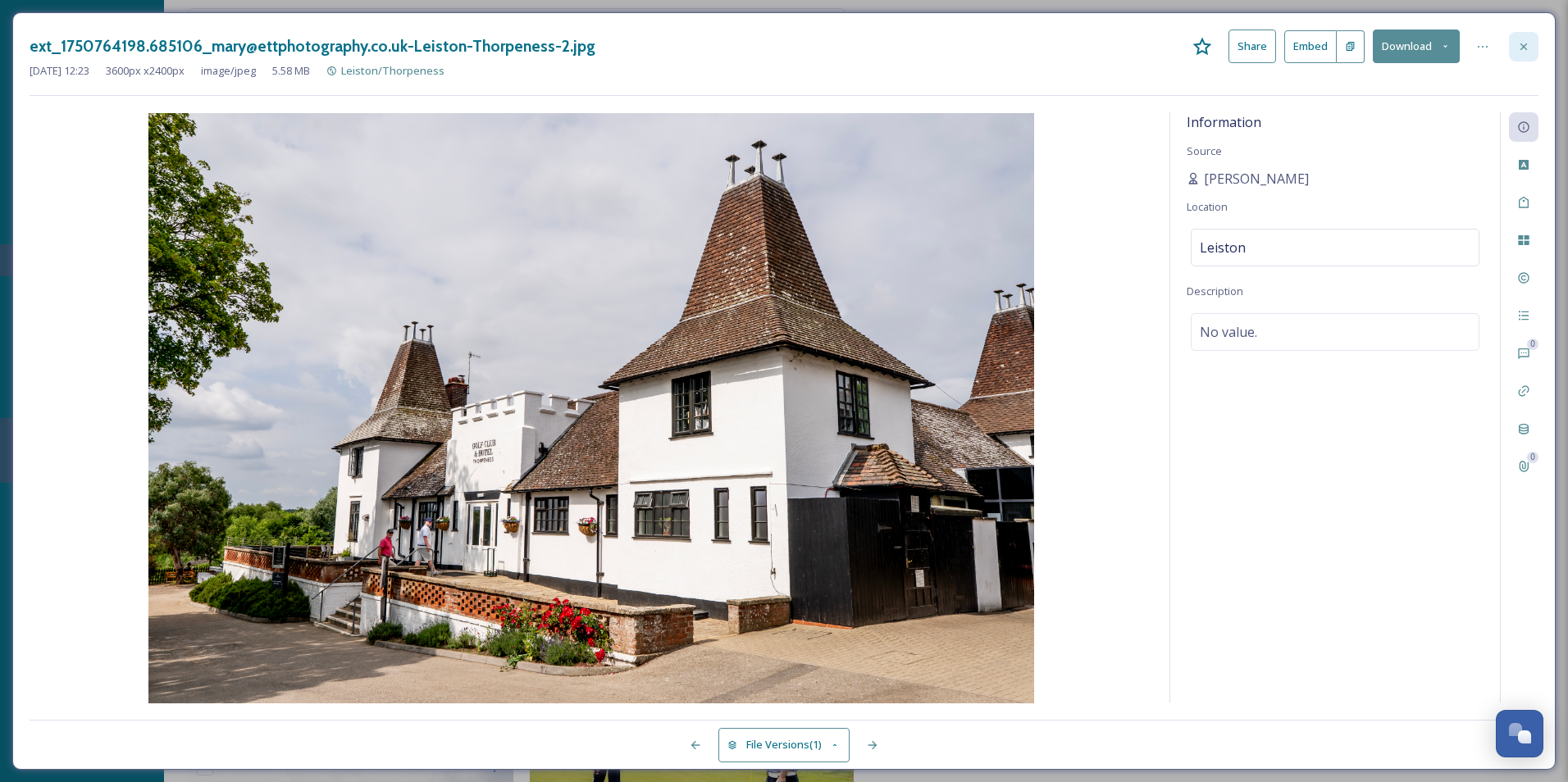
click at [1252, 50] on icon at bounding box center [1524, 46] width 13 height 13
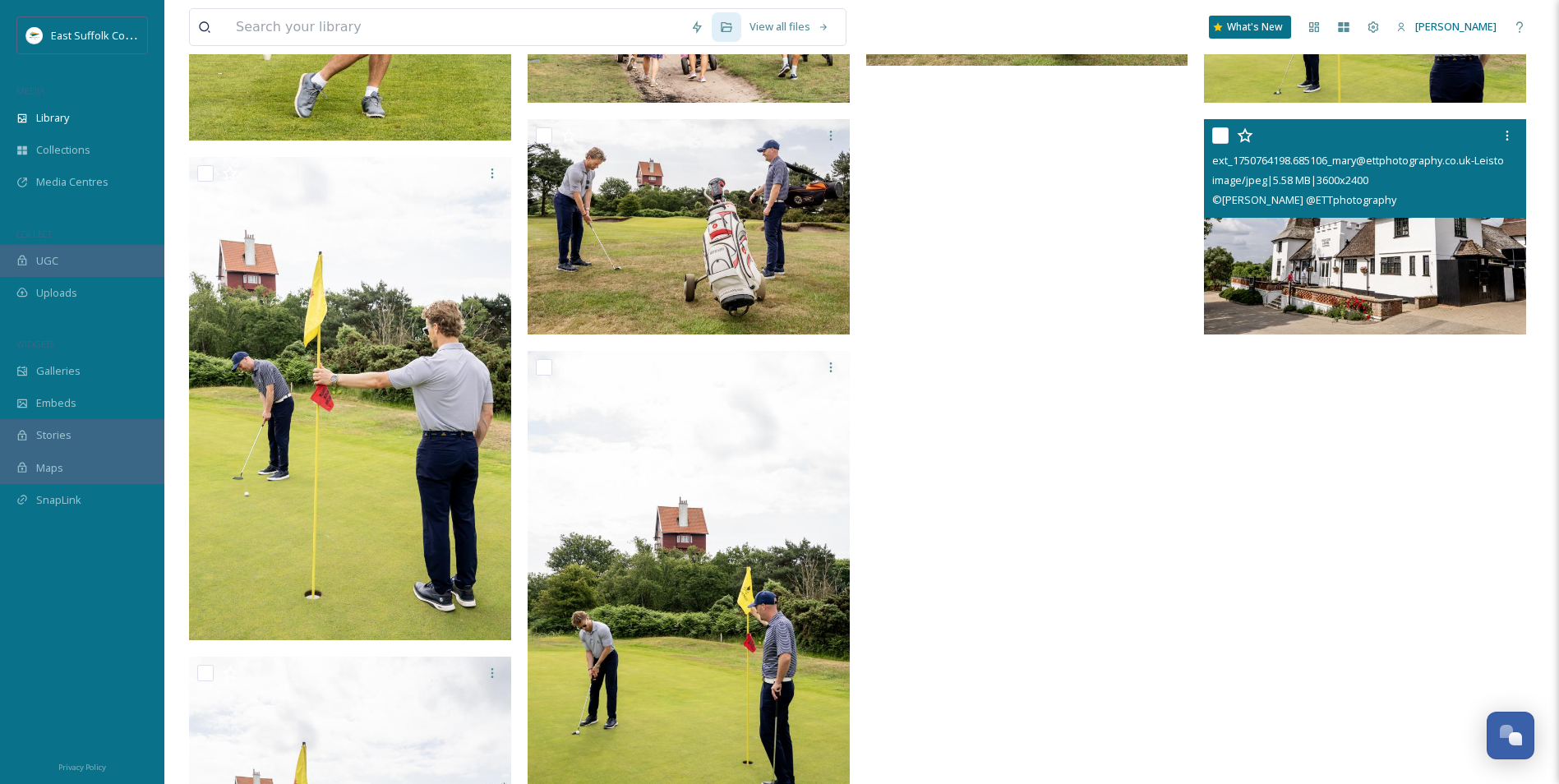
click at [1255, 333] on img at bounding box center [1365, 227] width 322 height 215
checkbox input "true"
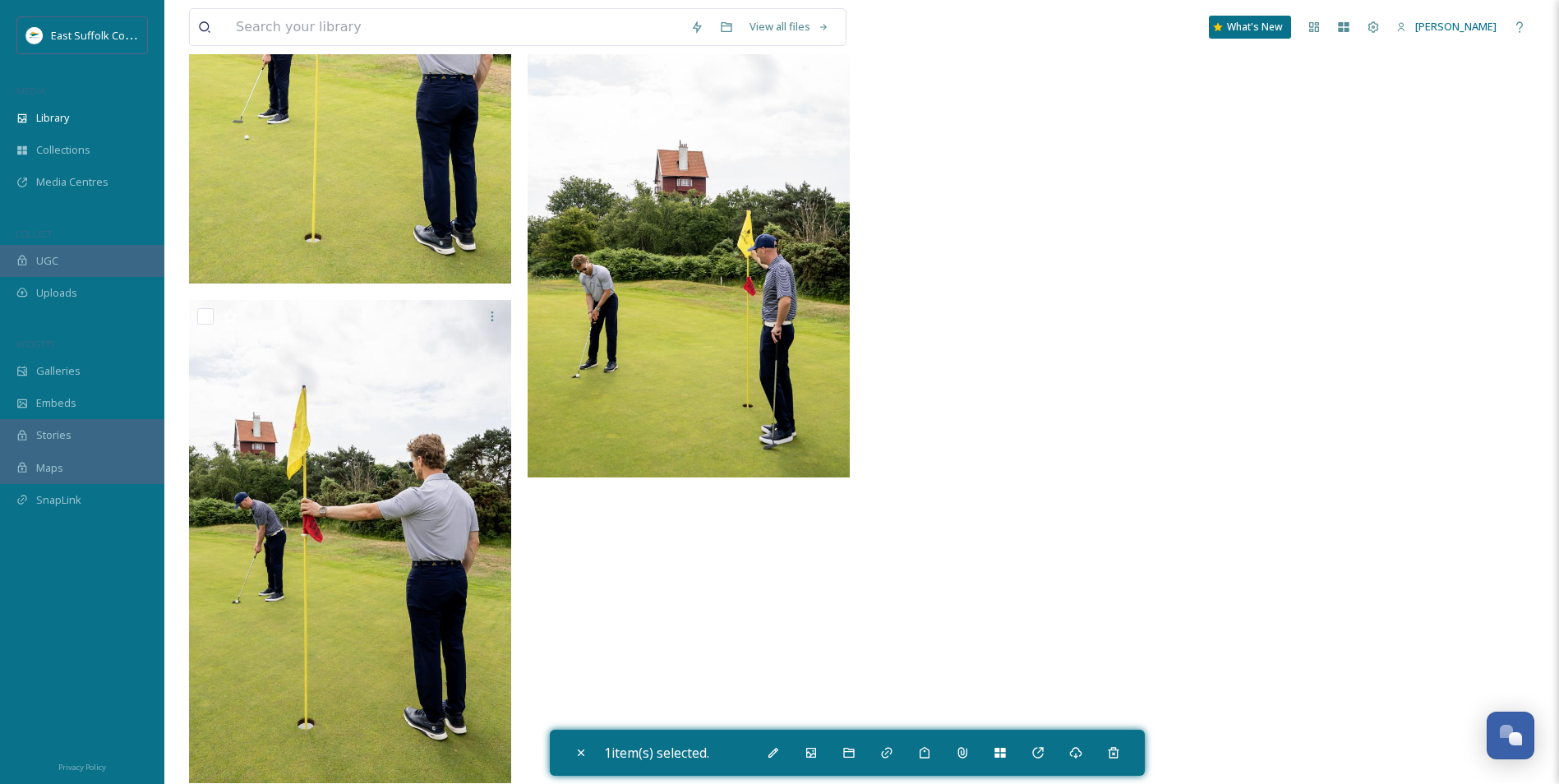
scroll to position [10267, 0]
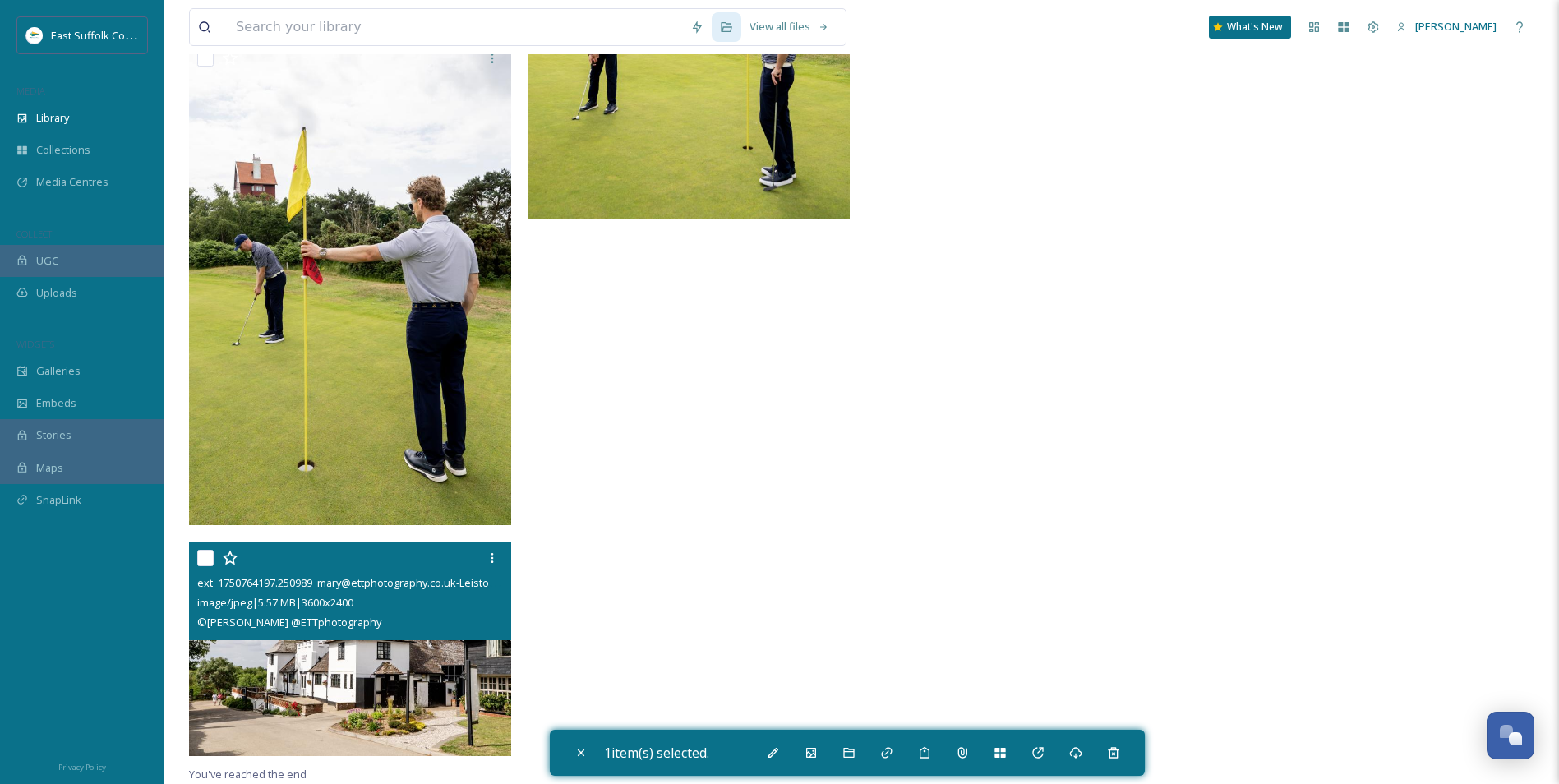
click at [340, 605] on img at bounding box center [351, 649] width 322 height 215
checkbox input "true"
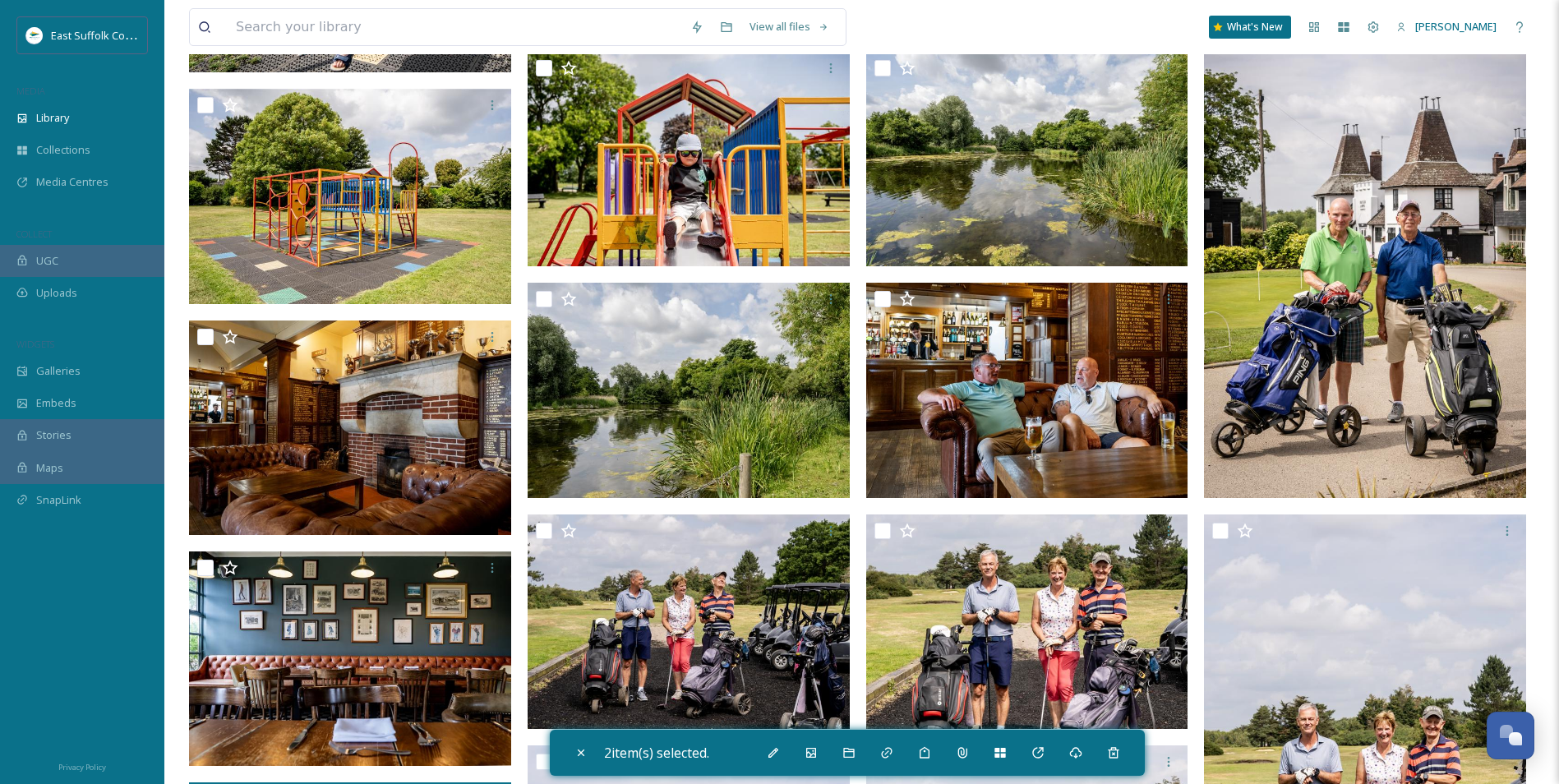
scroll to position [8294, 0]
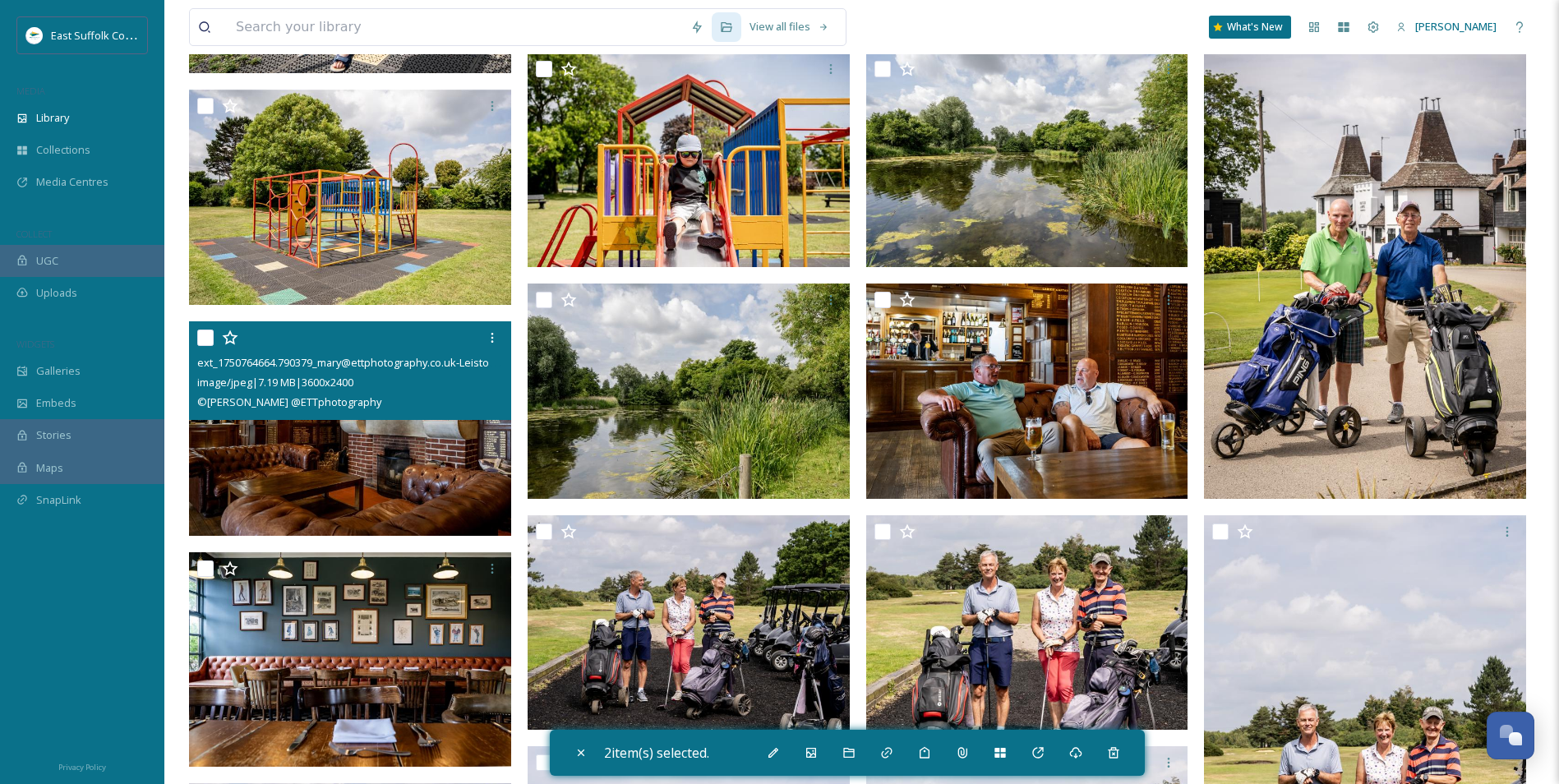
click at [424, 469] on img at bounding box center [351, 429] width 322 height 215
checkbox input "true"
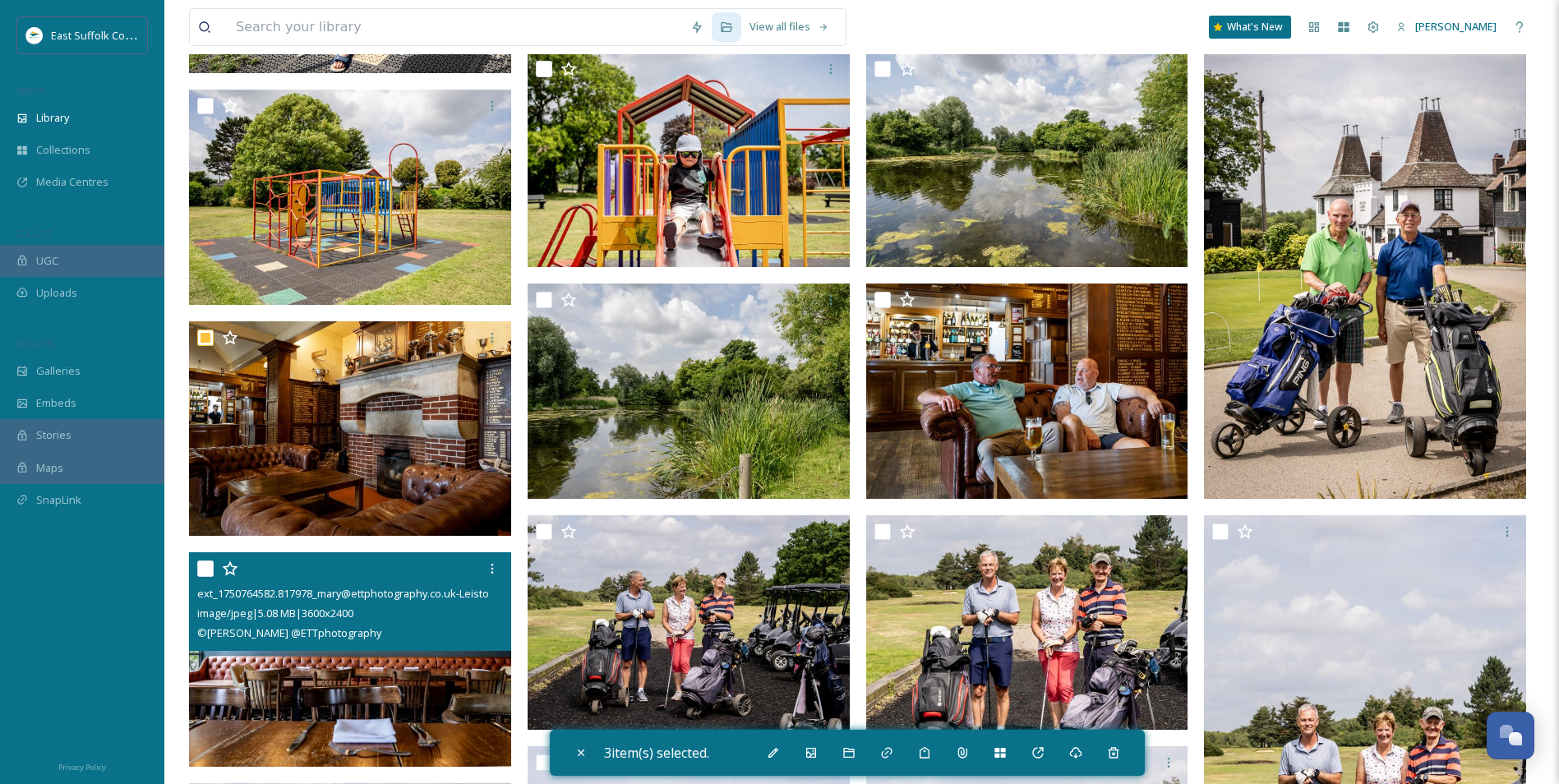
click at [319, 605] on img at bounding box center [351, 659] width 322 height 215
checkbox input "true"
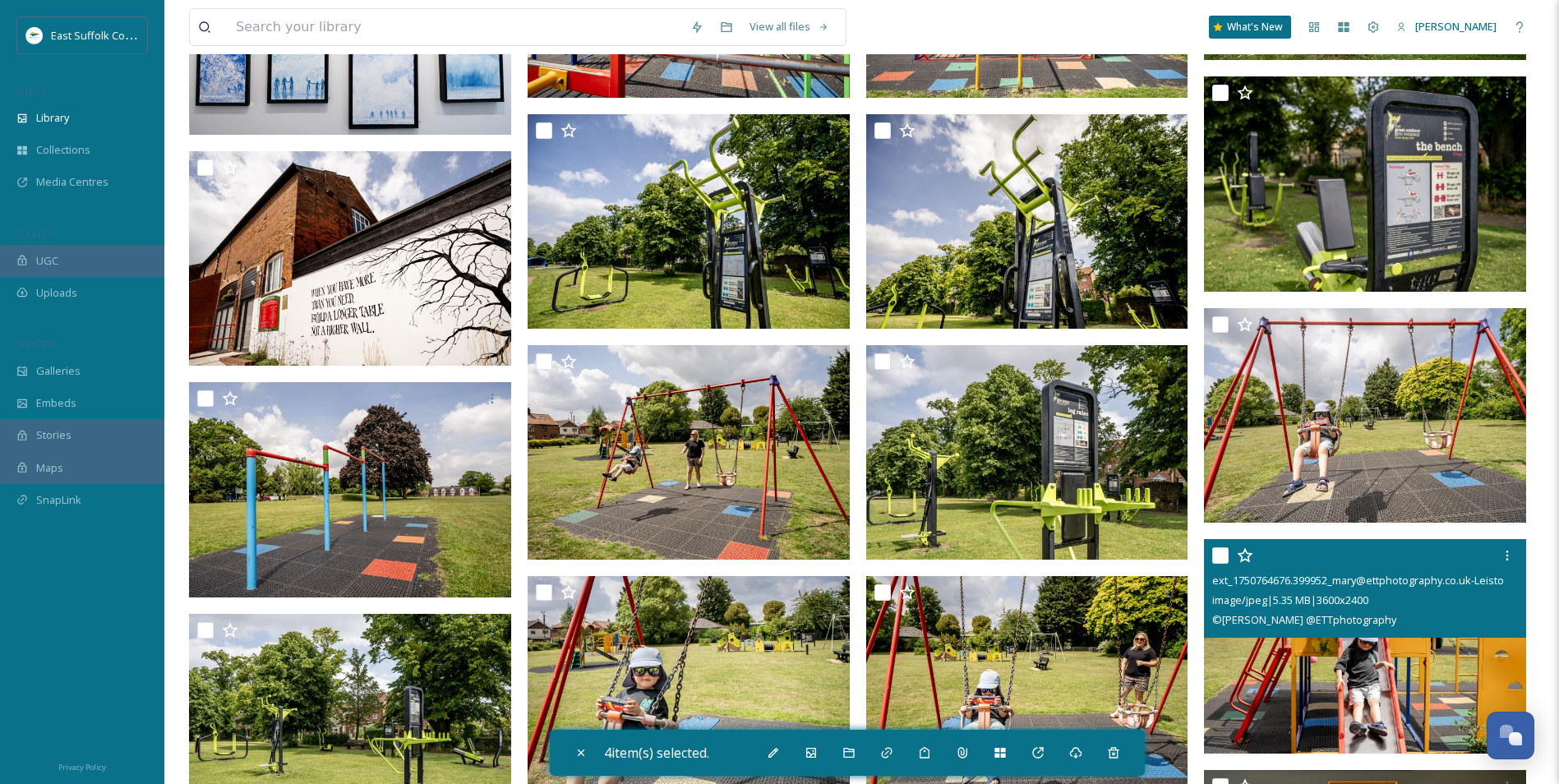
scroll to position [6980, 0]
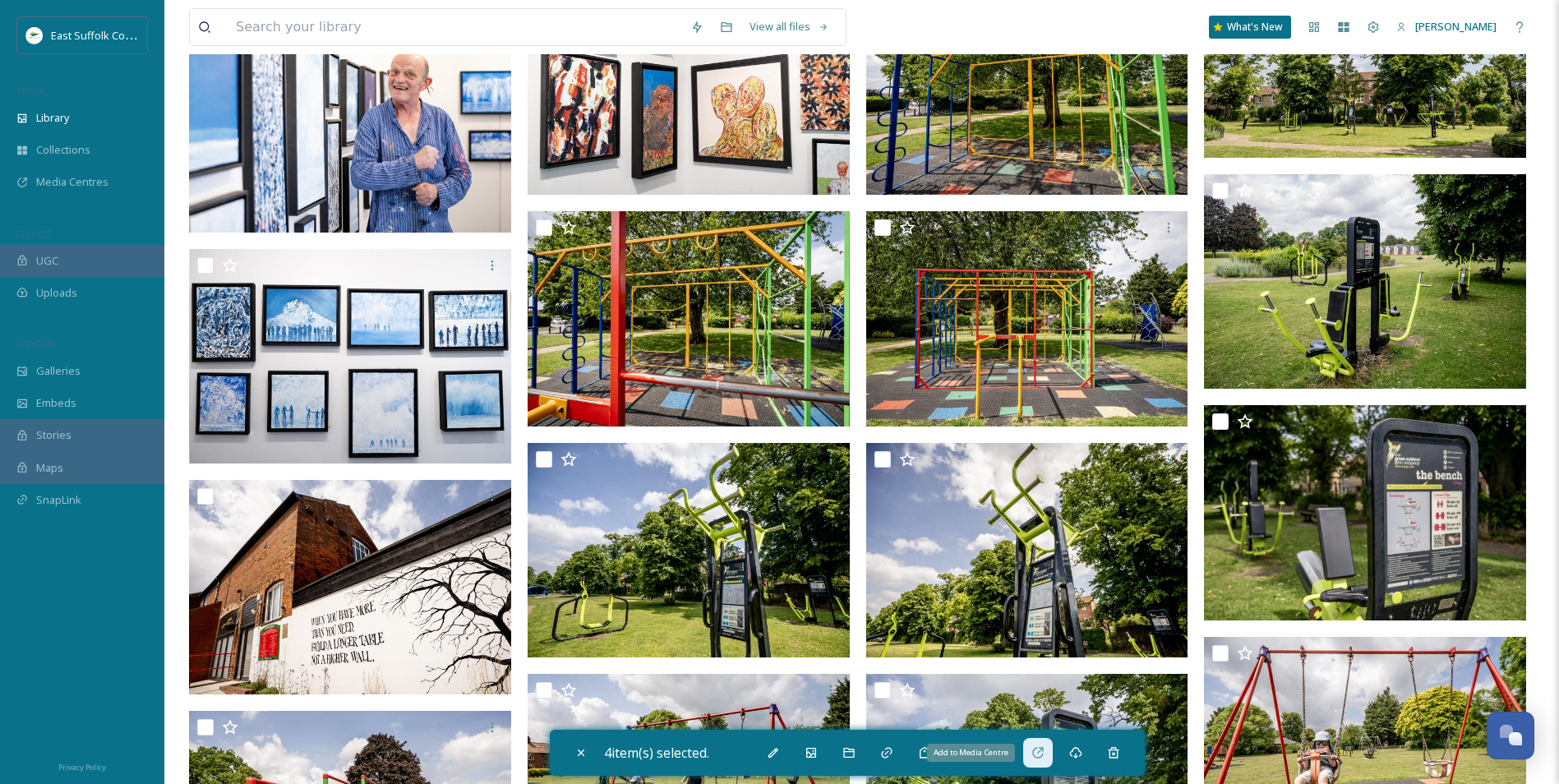
click at [1050, 605] on div "Add to Media Centre" at bounding box center [1038, 753] width 30 height 30
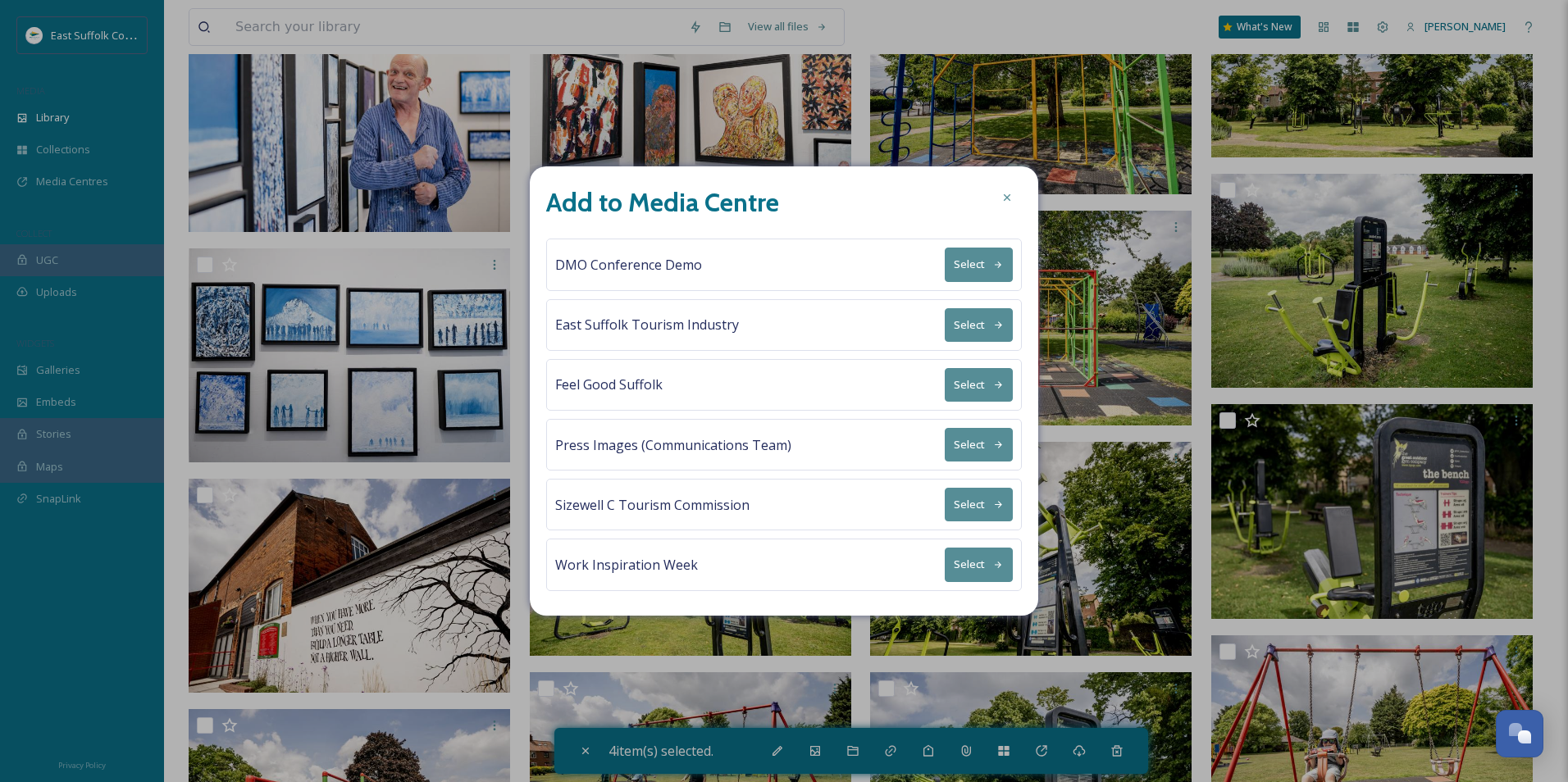
click at [992, 331] on button "Select" at bounding box center [979, 325] width 68 height 34
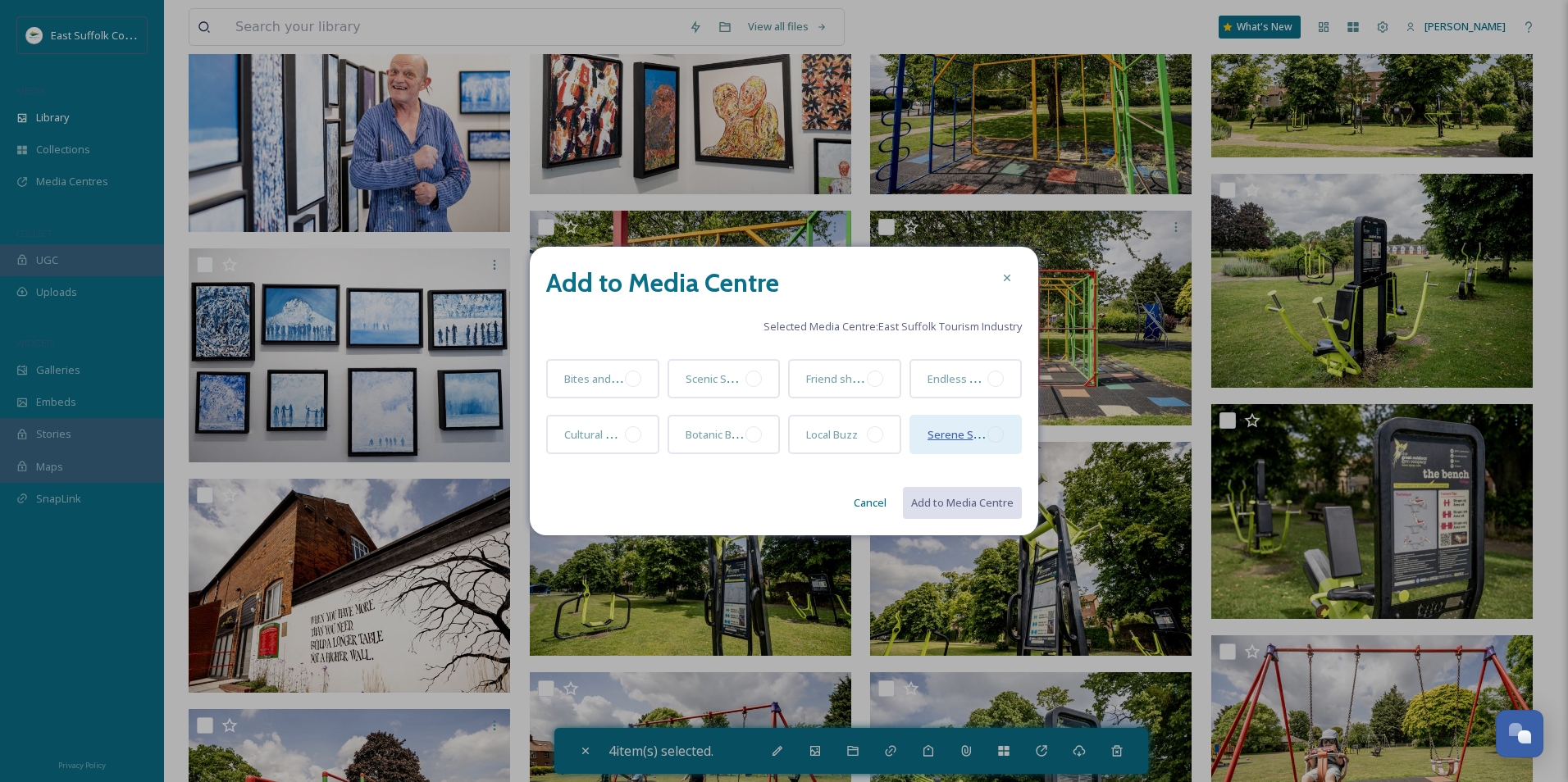
click at [968, 436] on span "Serene Stays" at bounding box center [961, 434] width 67 height 16
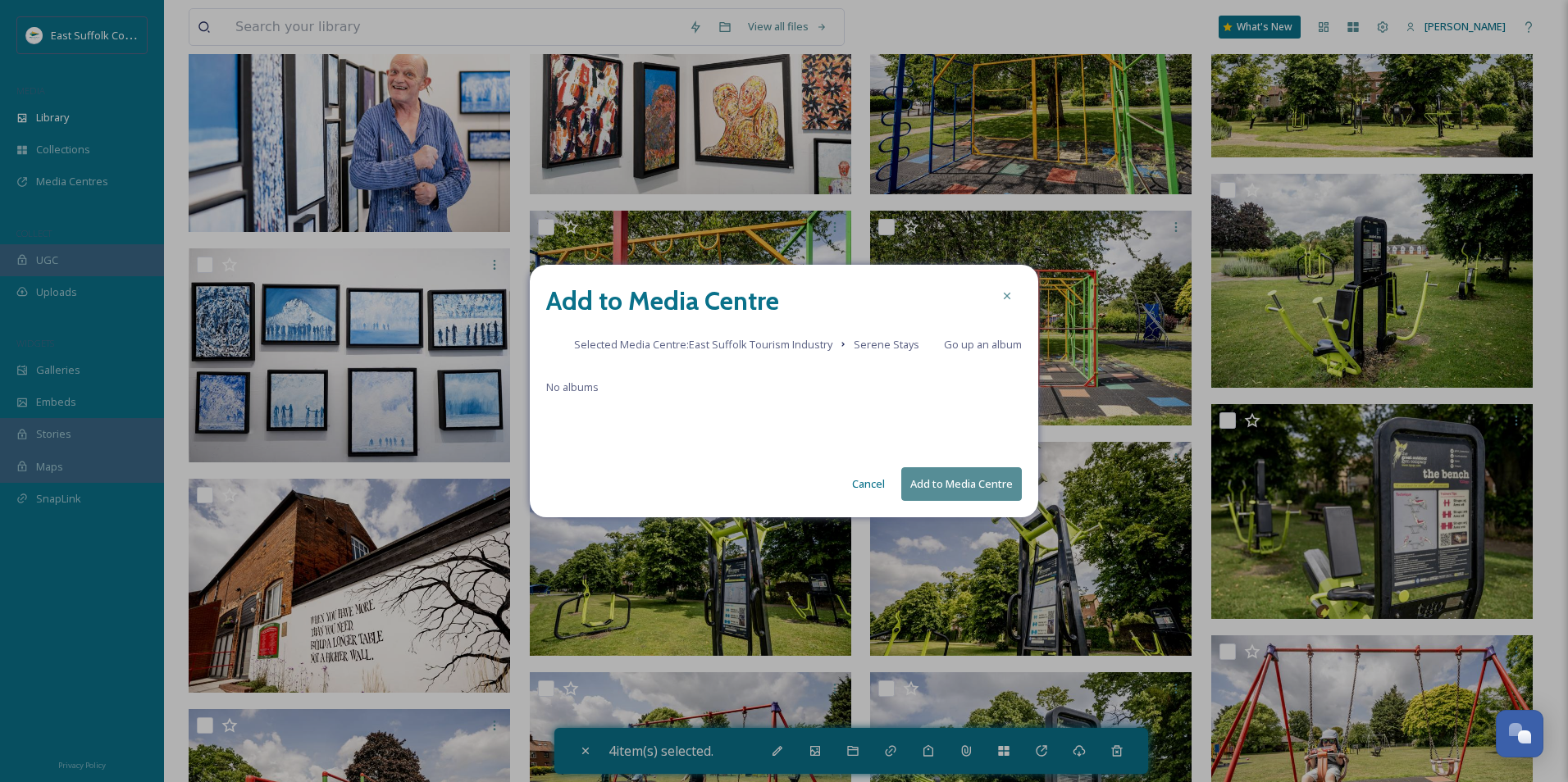
click at [960, 466] on div "Add to Media Centre Selected Media Centre: East Suffolk Tourism Industry Serene…" at bounding box center [784, 391] width 509 height 253
click at [957, 475] on button "Add to Media Centre" at bounding box center [961, 484] width 120 height 34
checkbox input "false"
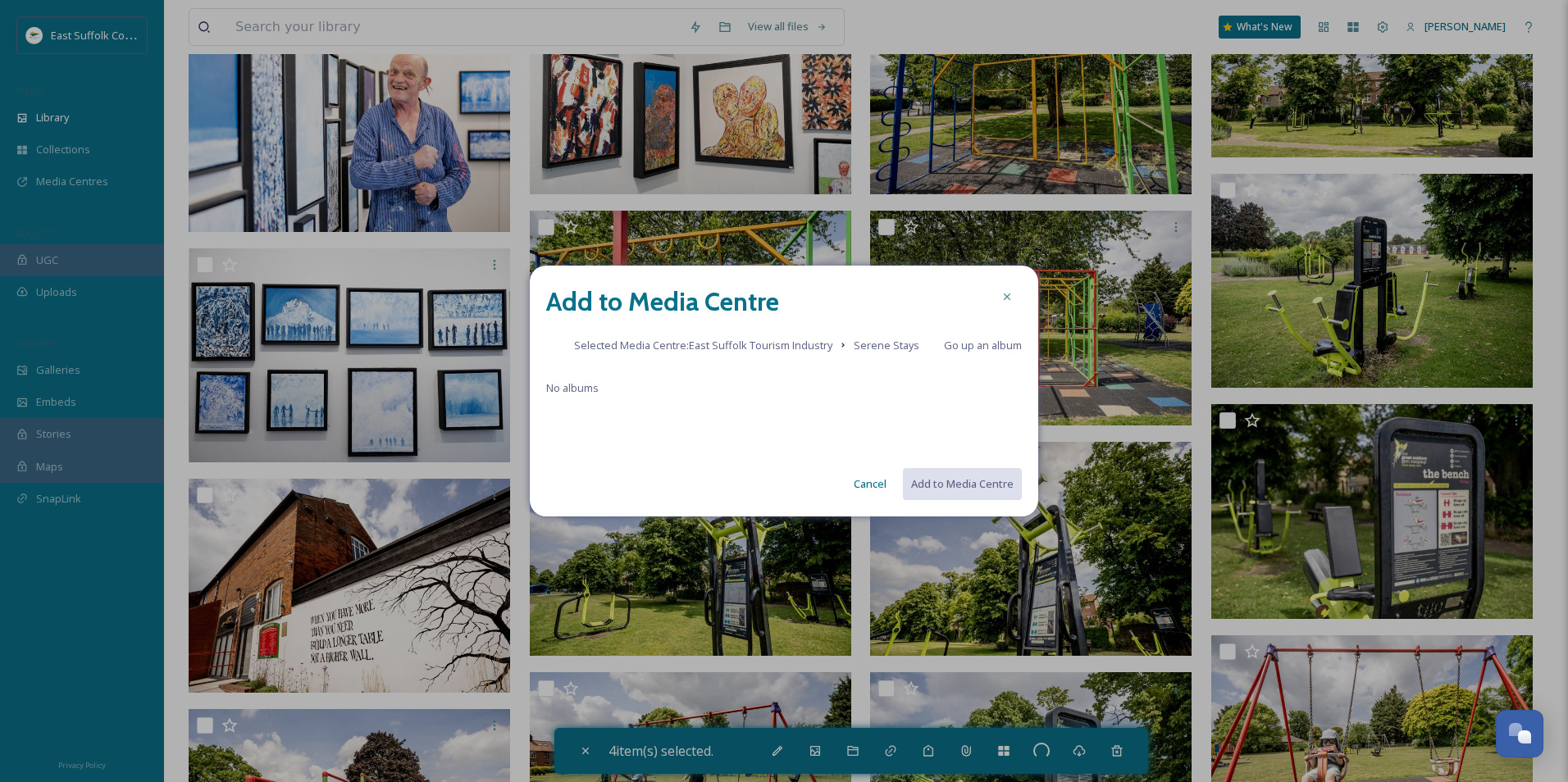
checkbox input "false"
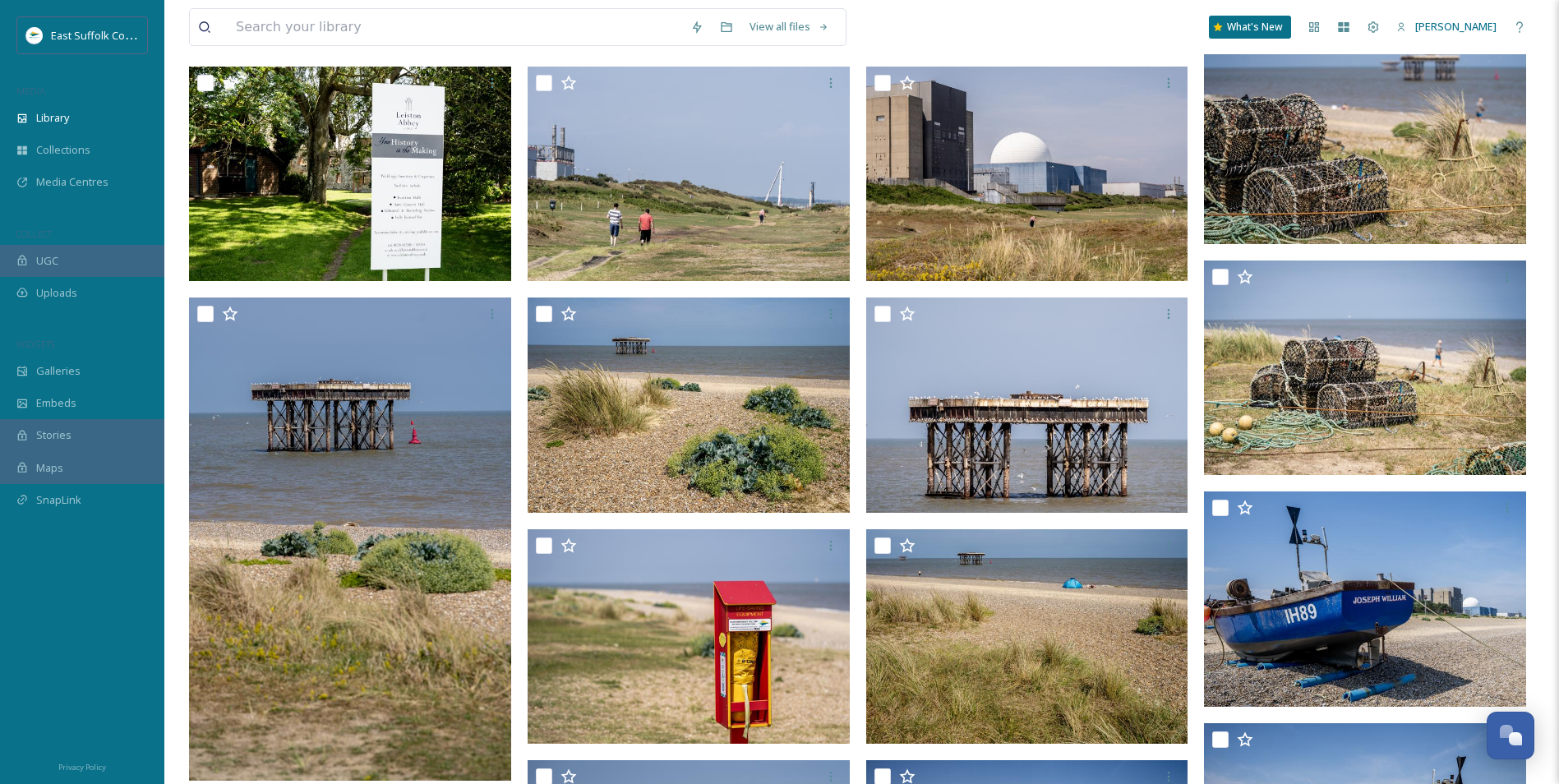
scroll to position [0, 0]
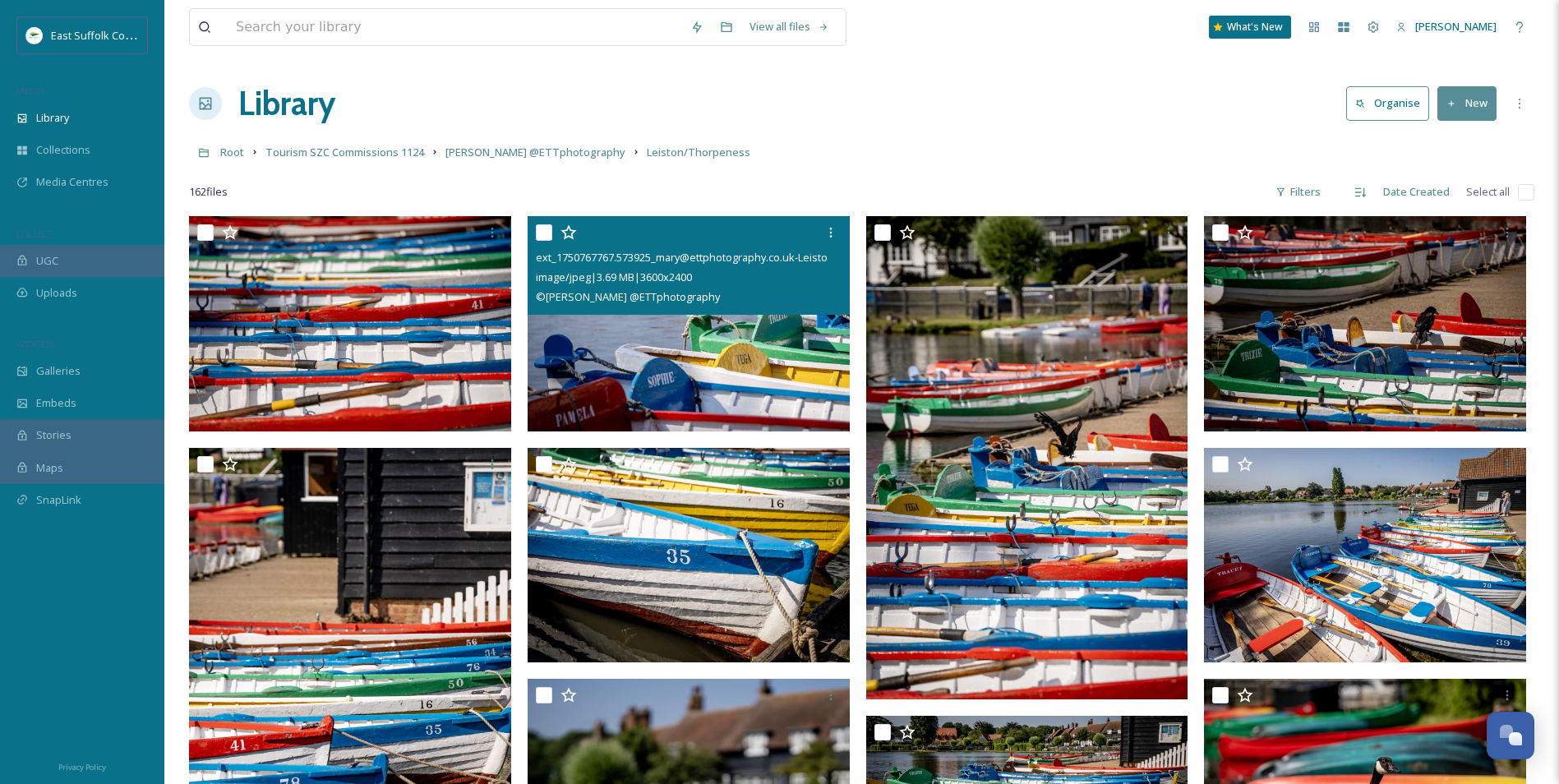
drag, startPoint x: 591, startPoint y: 489, endPoint x: 546, endPoint y: 253, distance: 240.3
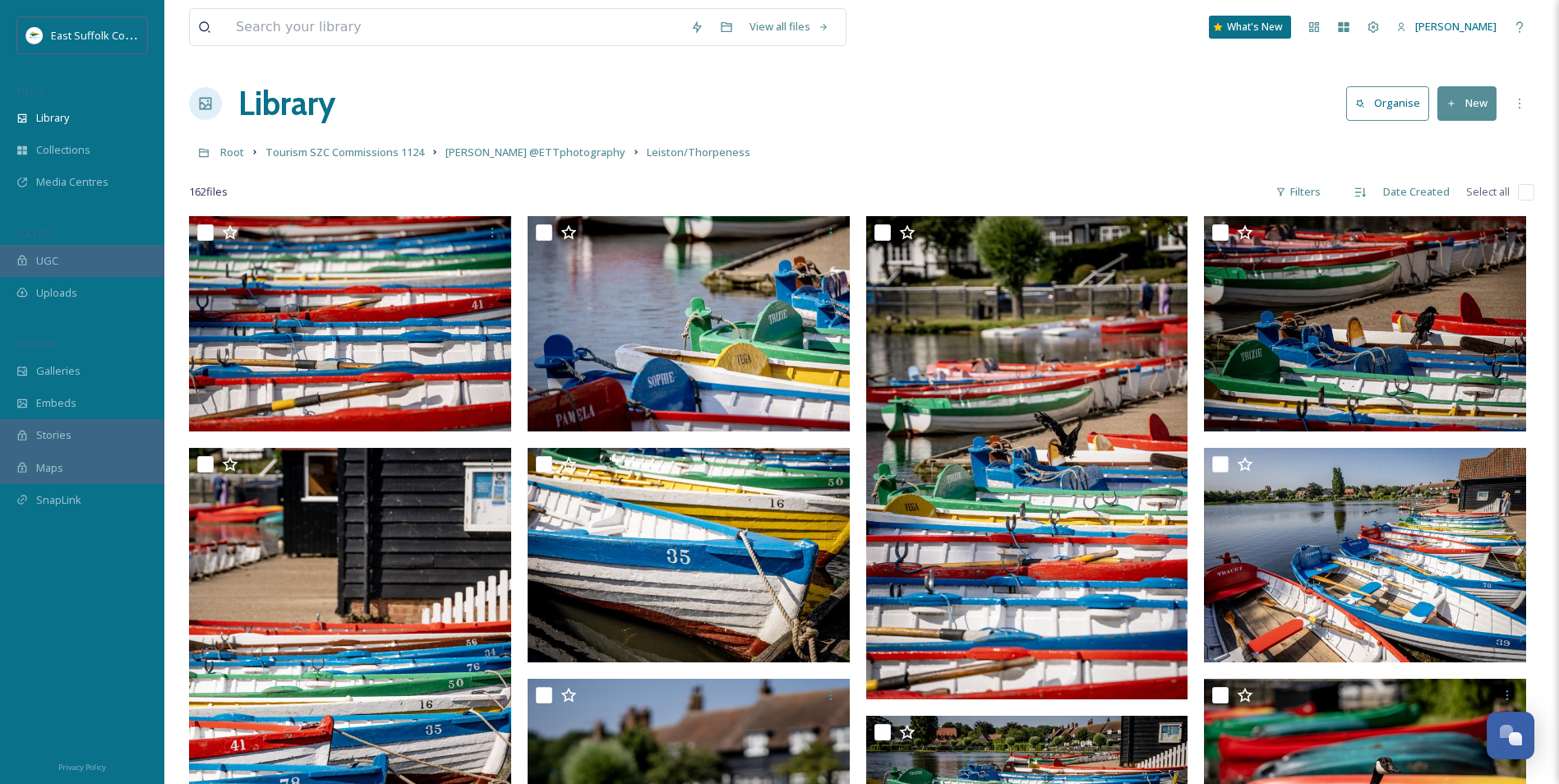
click at [546, 144] on link "[PERSON_NAME] @ETTphotography" at bounding box center [535, 152] width 180 height 20
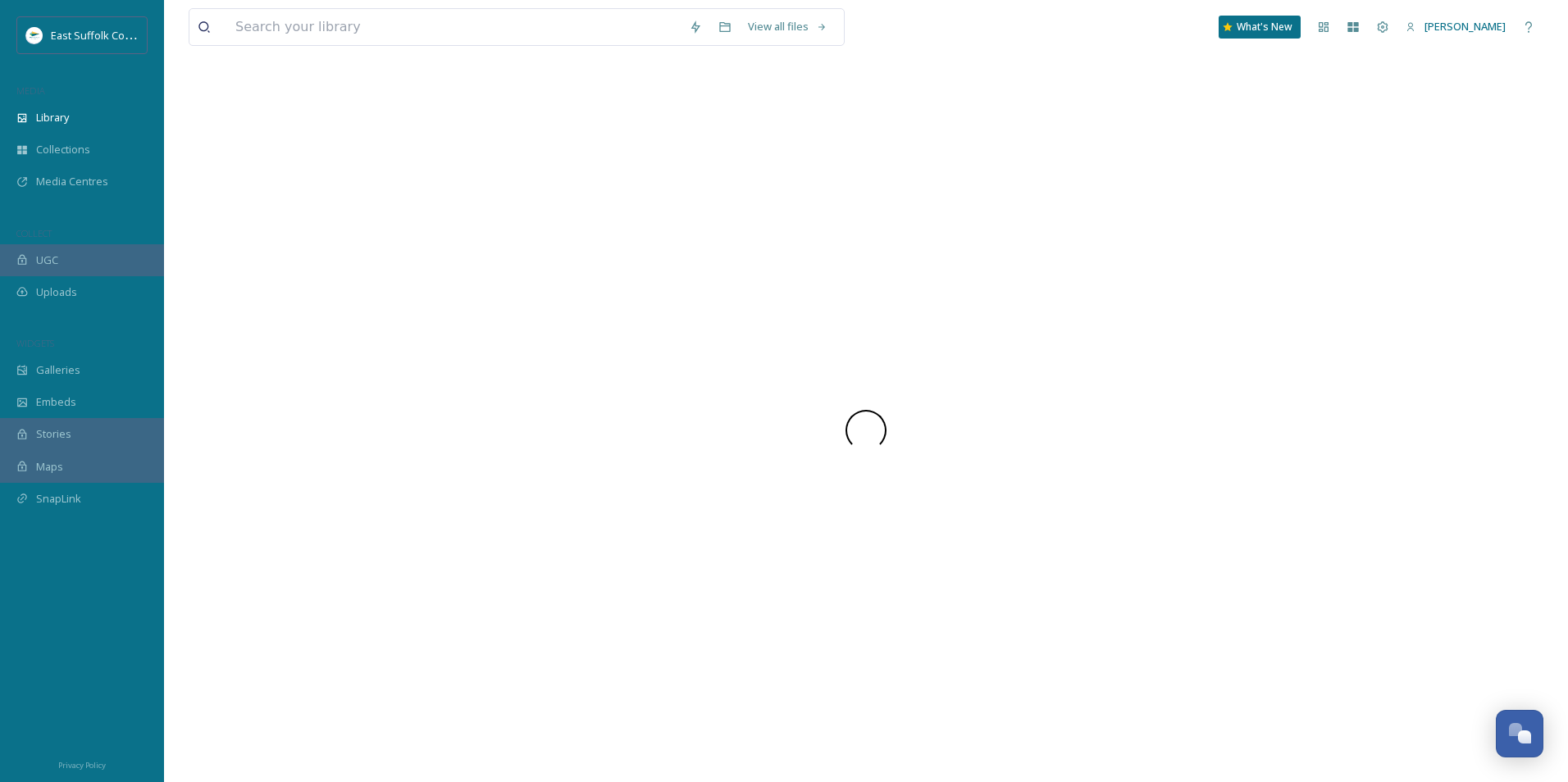
click at [544, 150] on div at bounding box center [866, 430] width 1355 height 703
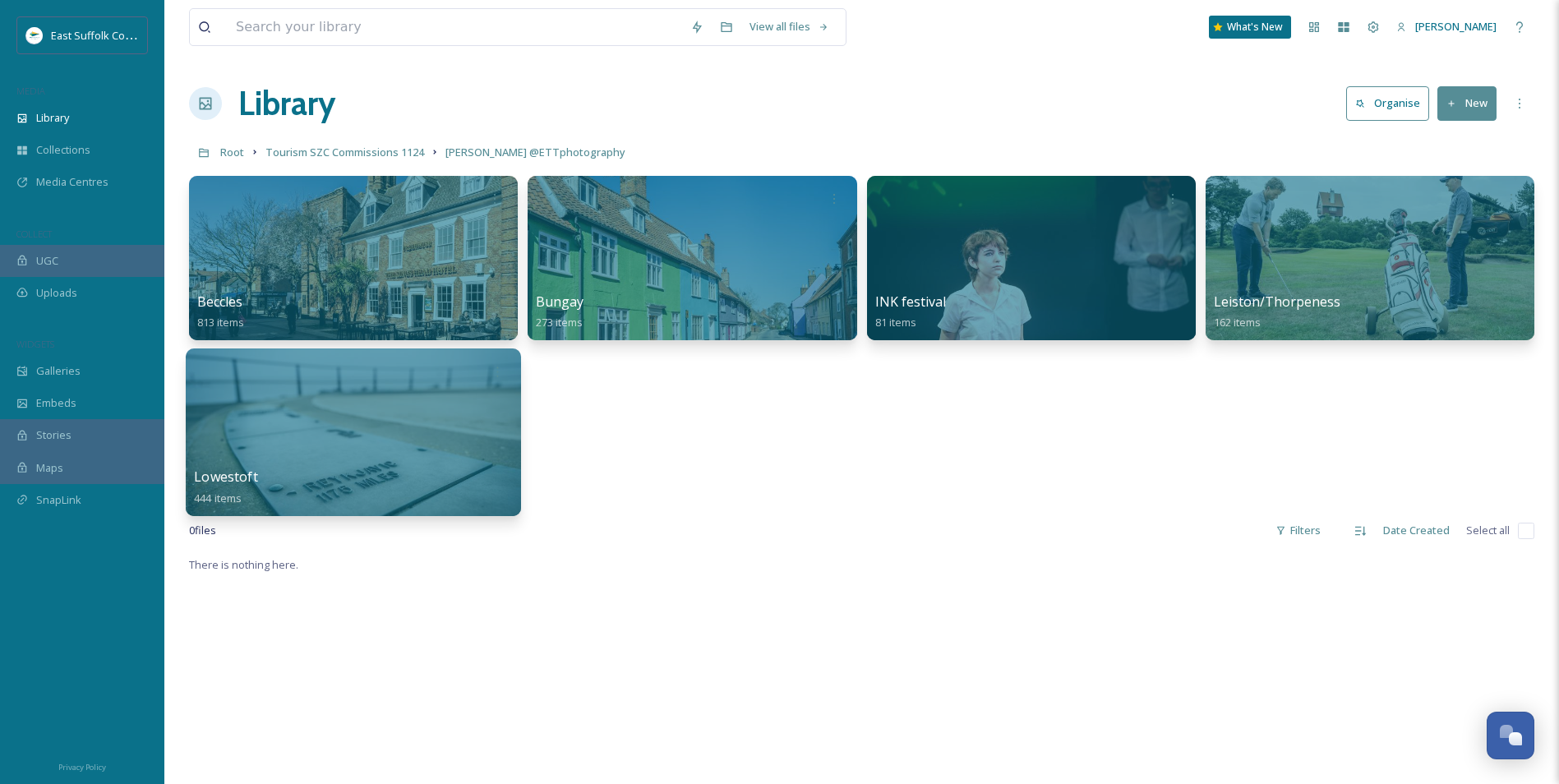
click at [380, 453] on div at bounding box center [354, 433] width 336 height 168
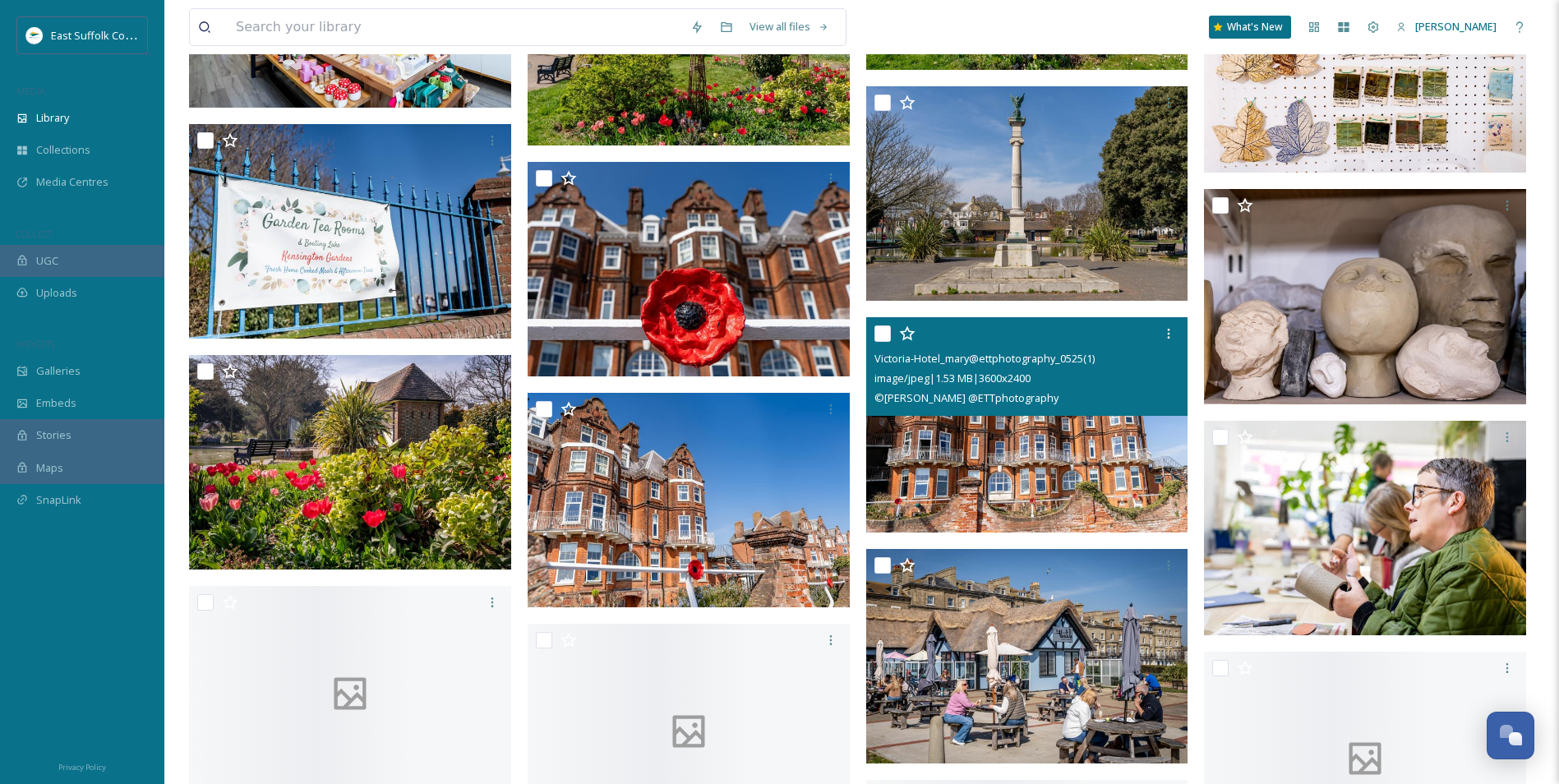
scroll to position [11179, 0]
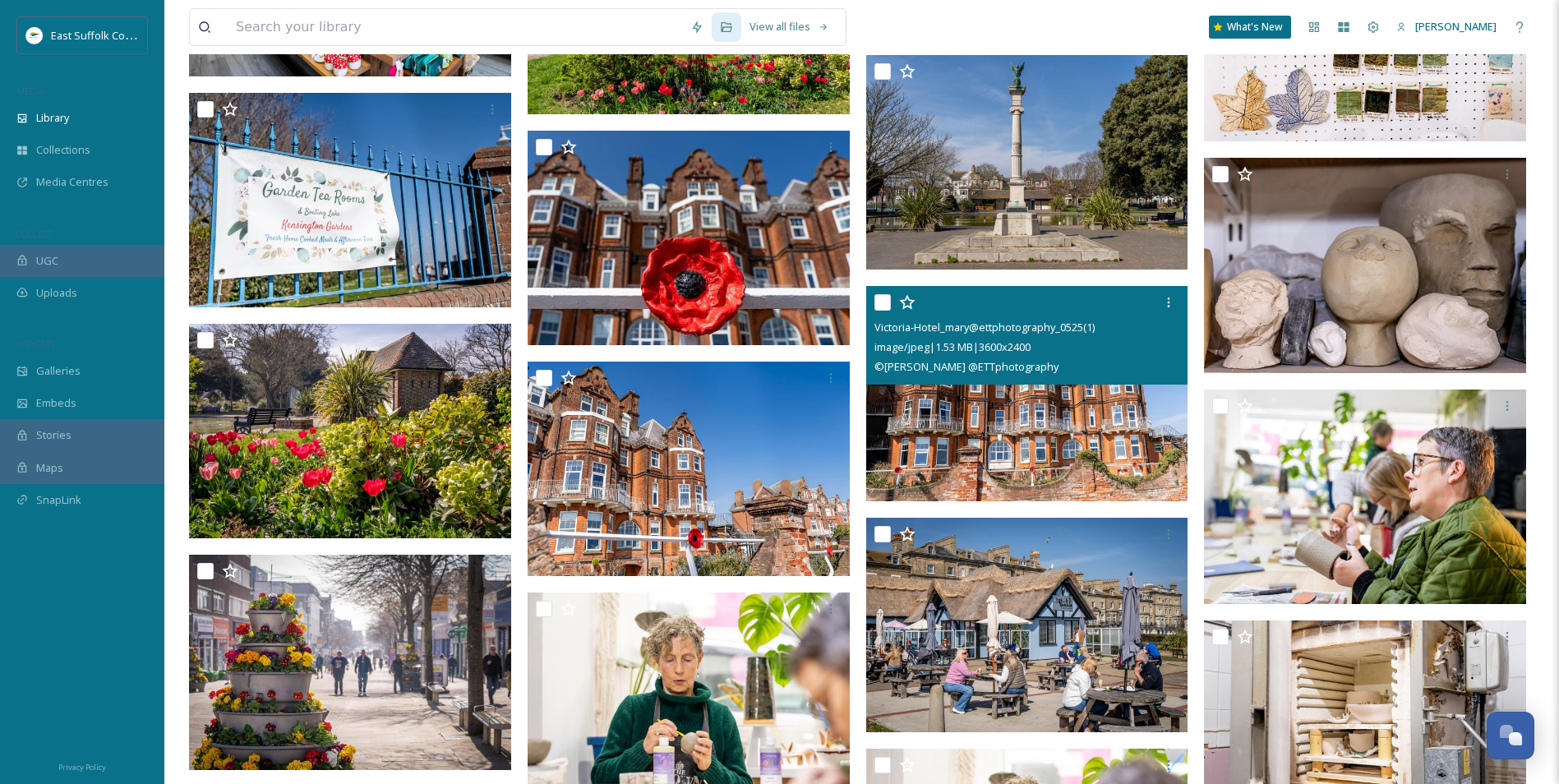
click at [1014, 444] on img at bounding box center [1027, 393] width 322 height 215
checkbox input "true"
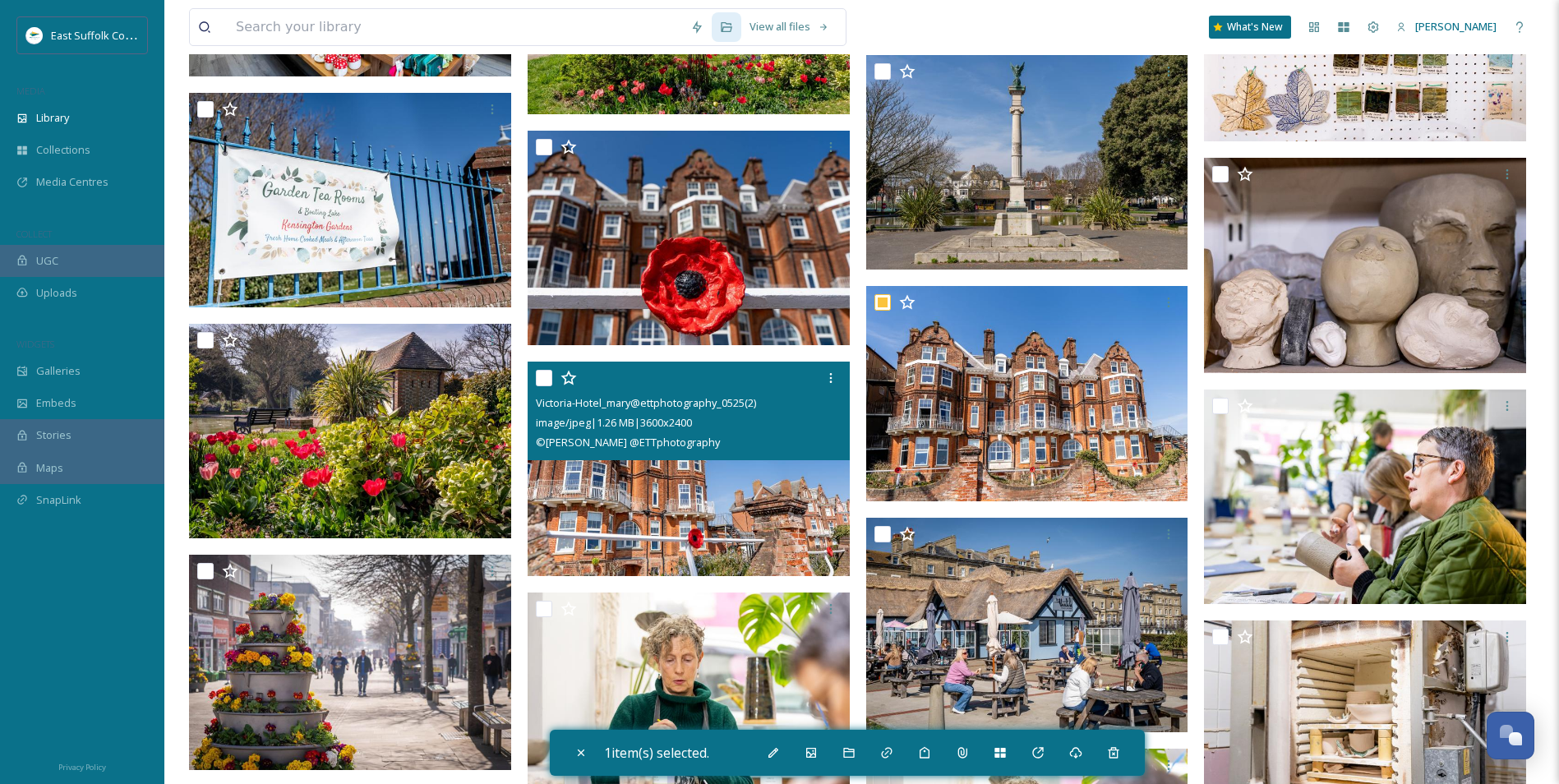
click at [678, 490] on img at bounding box center [689, 468] width 322 height 215
checkbox input "true"
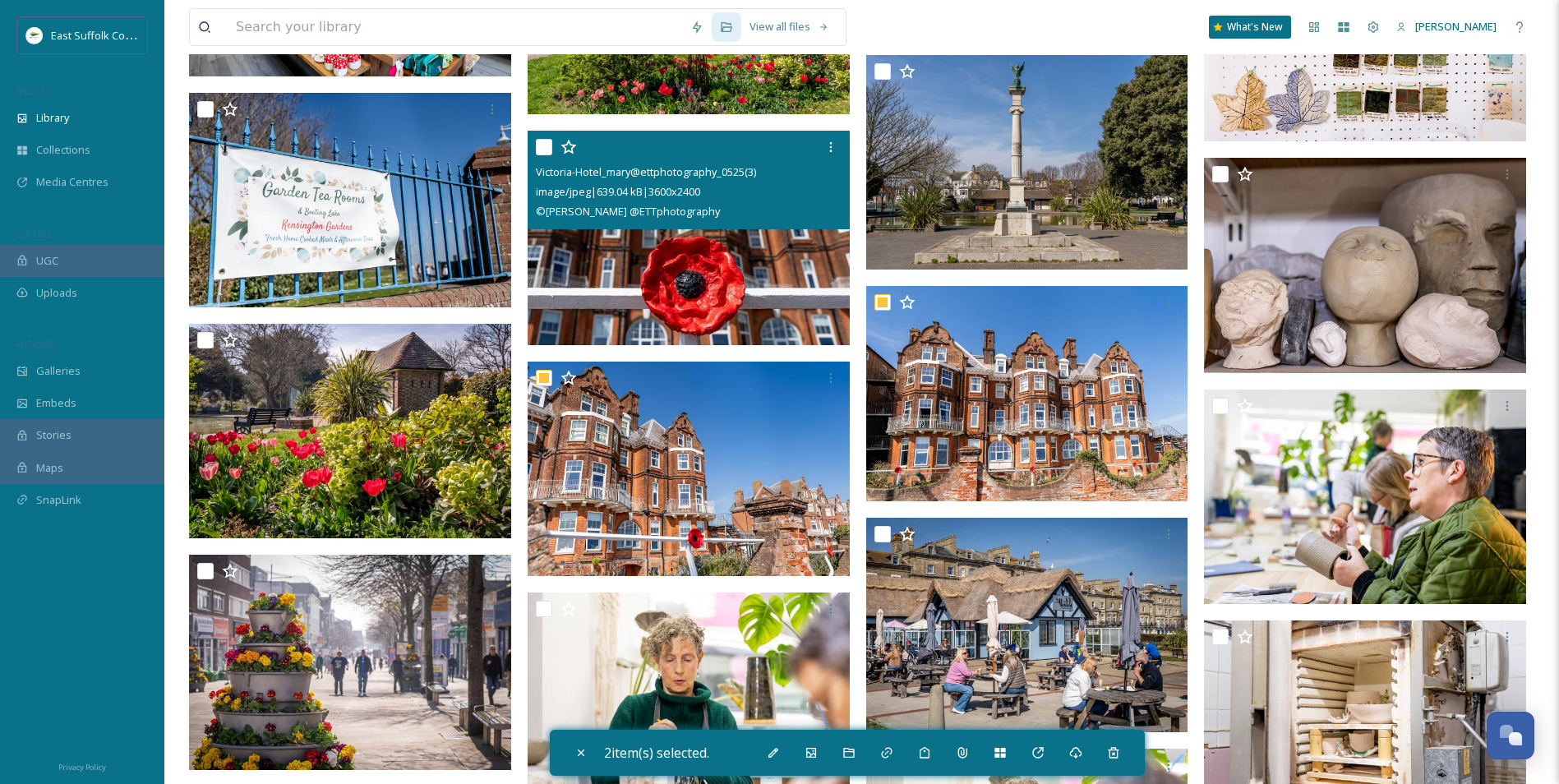
click at [744, 257] on img at bounding box center [689, 237] width 322 height 215
checkbox input "true"
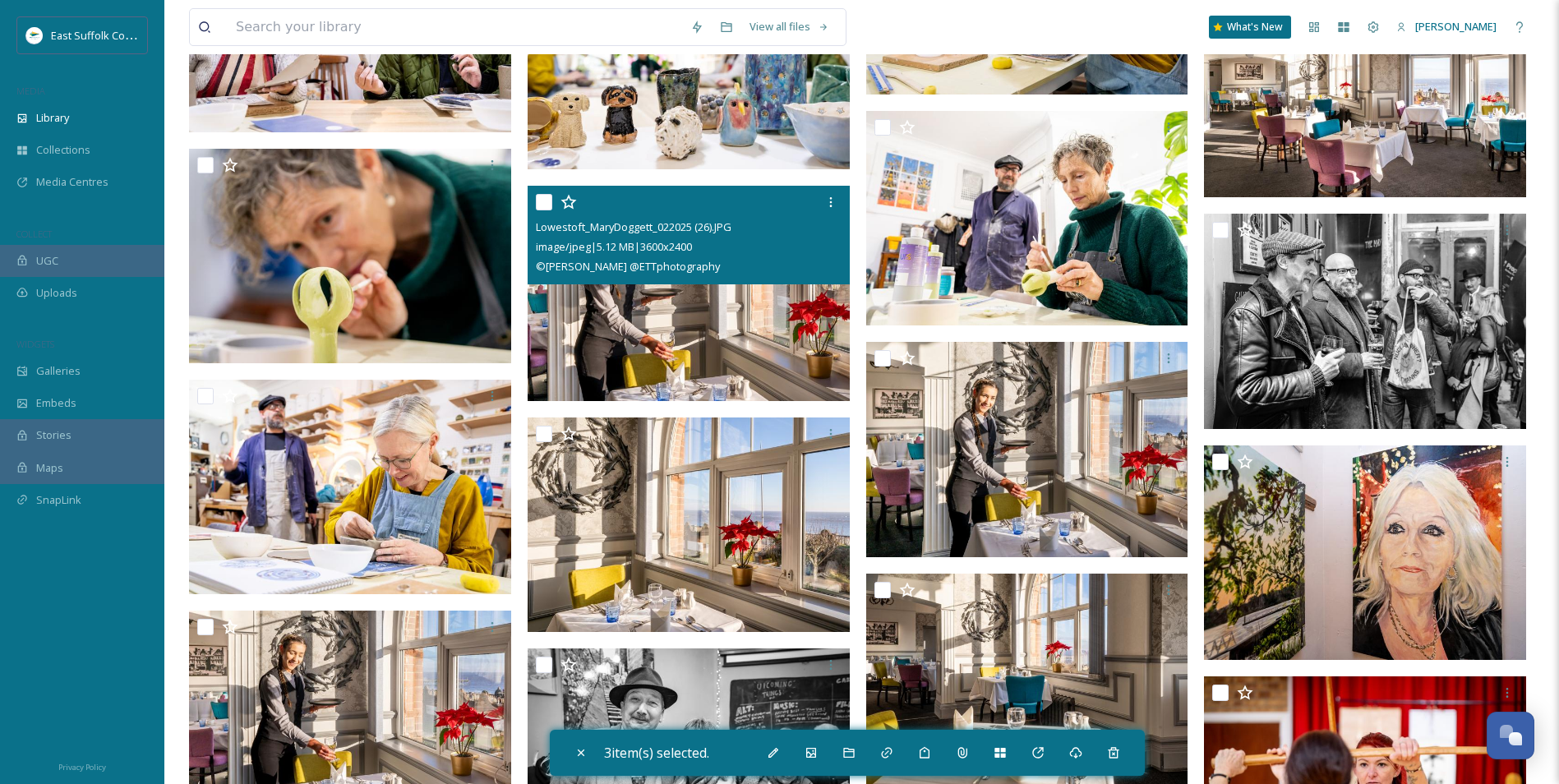
scroll to position [13233, 0]
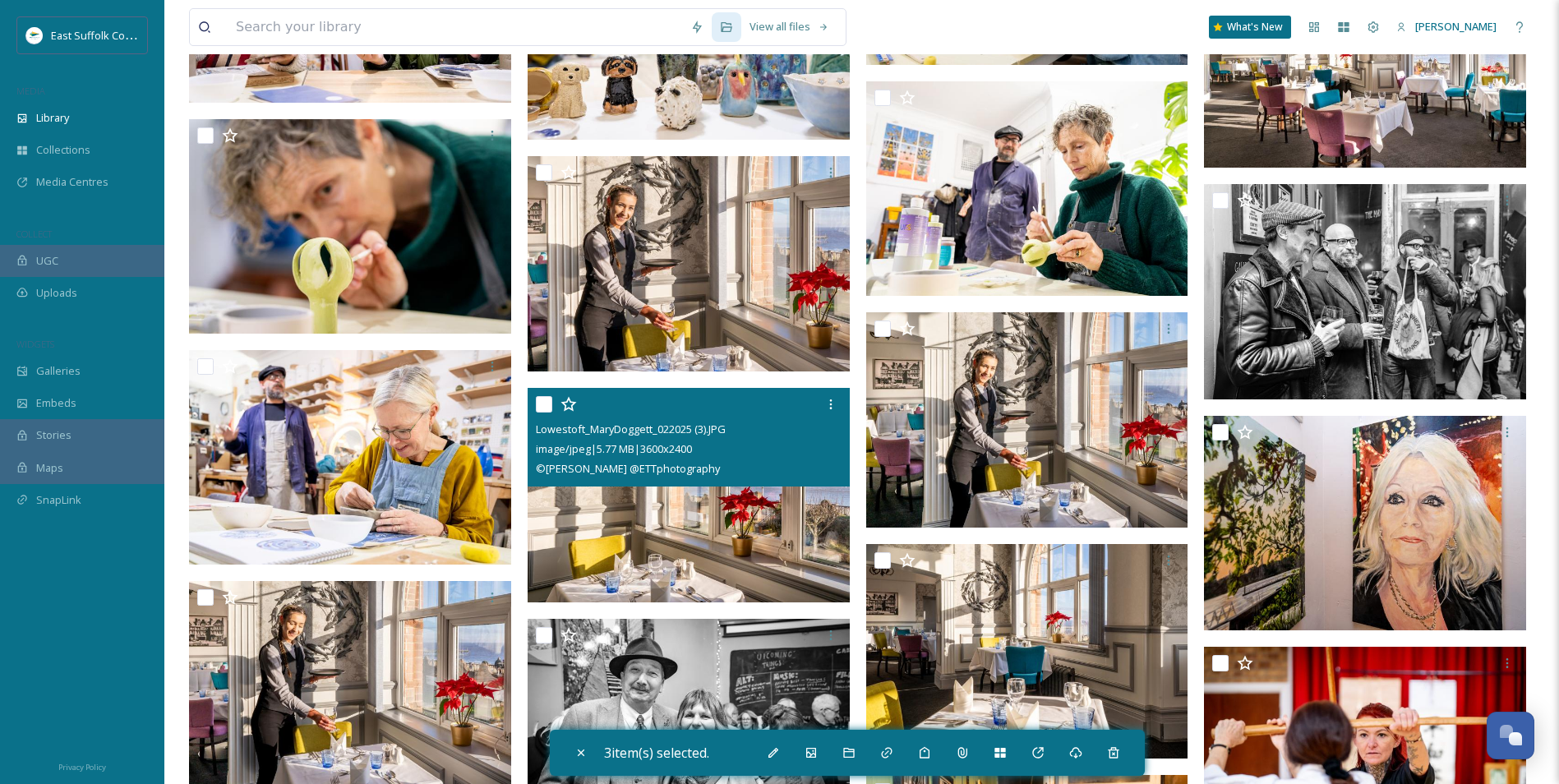
click at [607, 547] on img at bounding box center [689, 495] width 322 height 215
checkbox input "true"
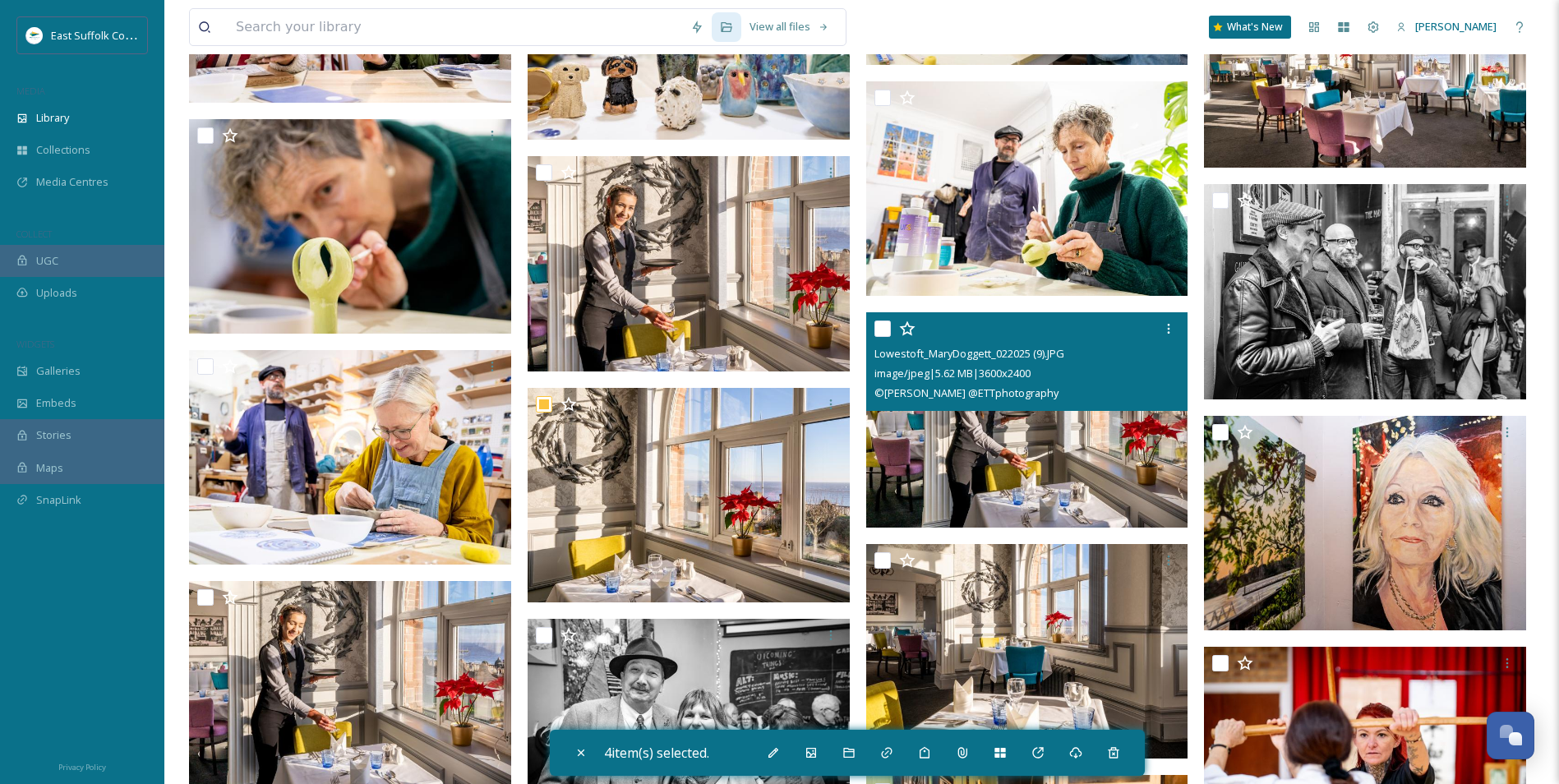
click at [975, 458] on img at bounding box center [1027, 419] width 322 height 215
checkbox input "true"
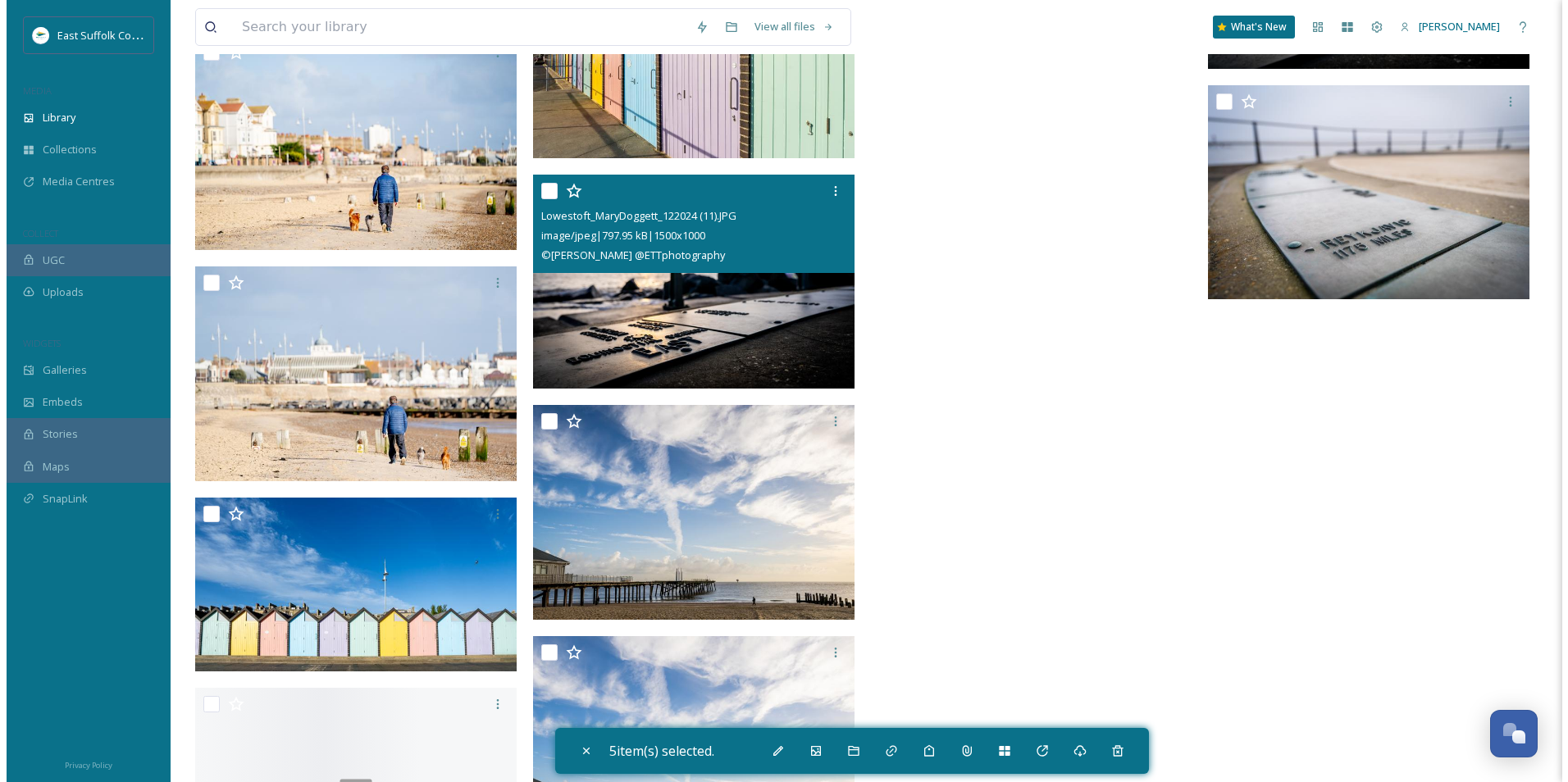
scroll to position [27311, 0]
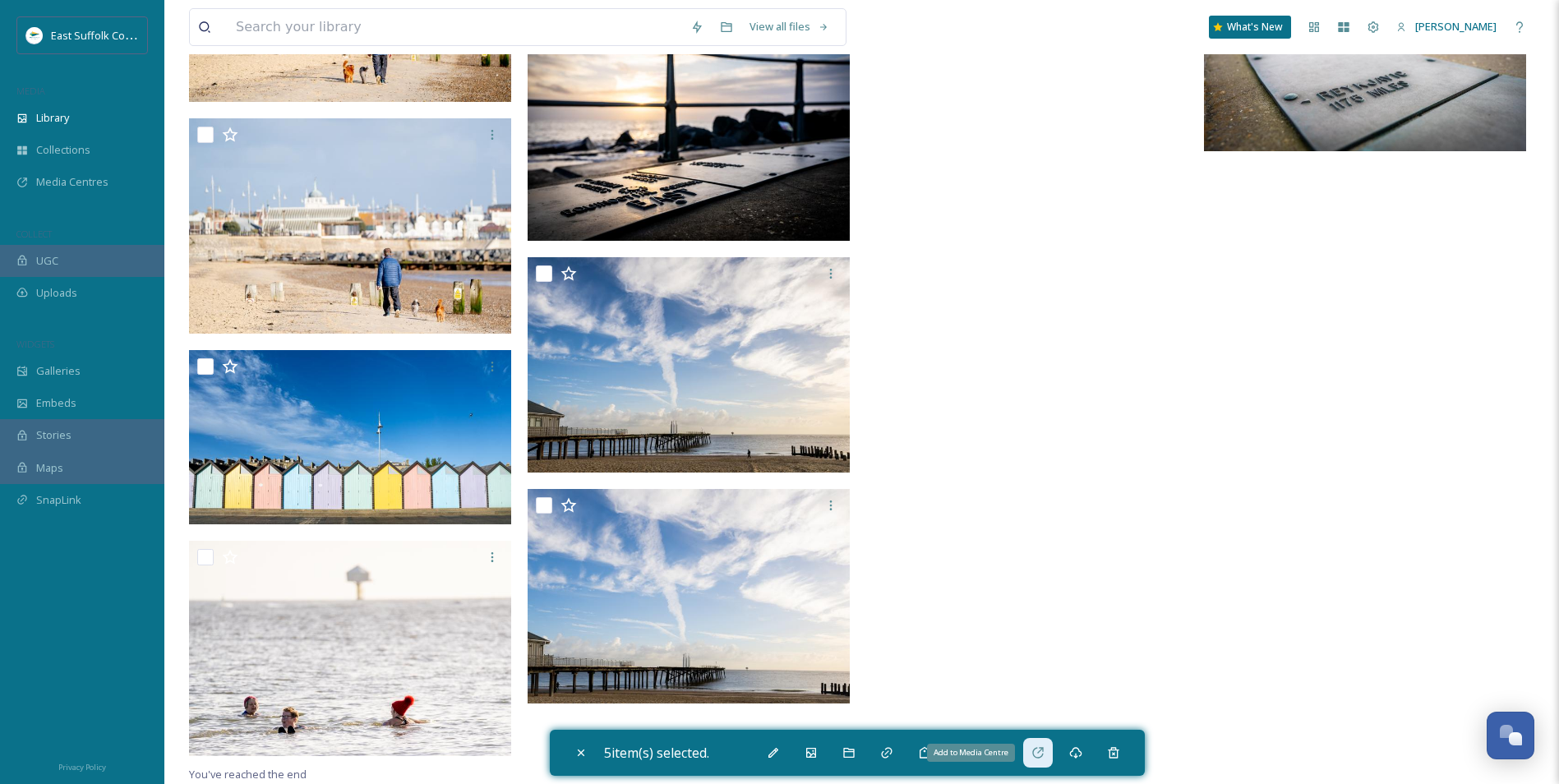
click at [1036, 605] on icon at bounding box center [1038, 753] width 13 height 13
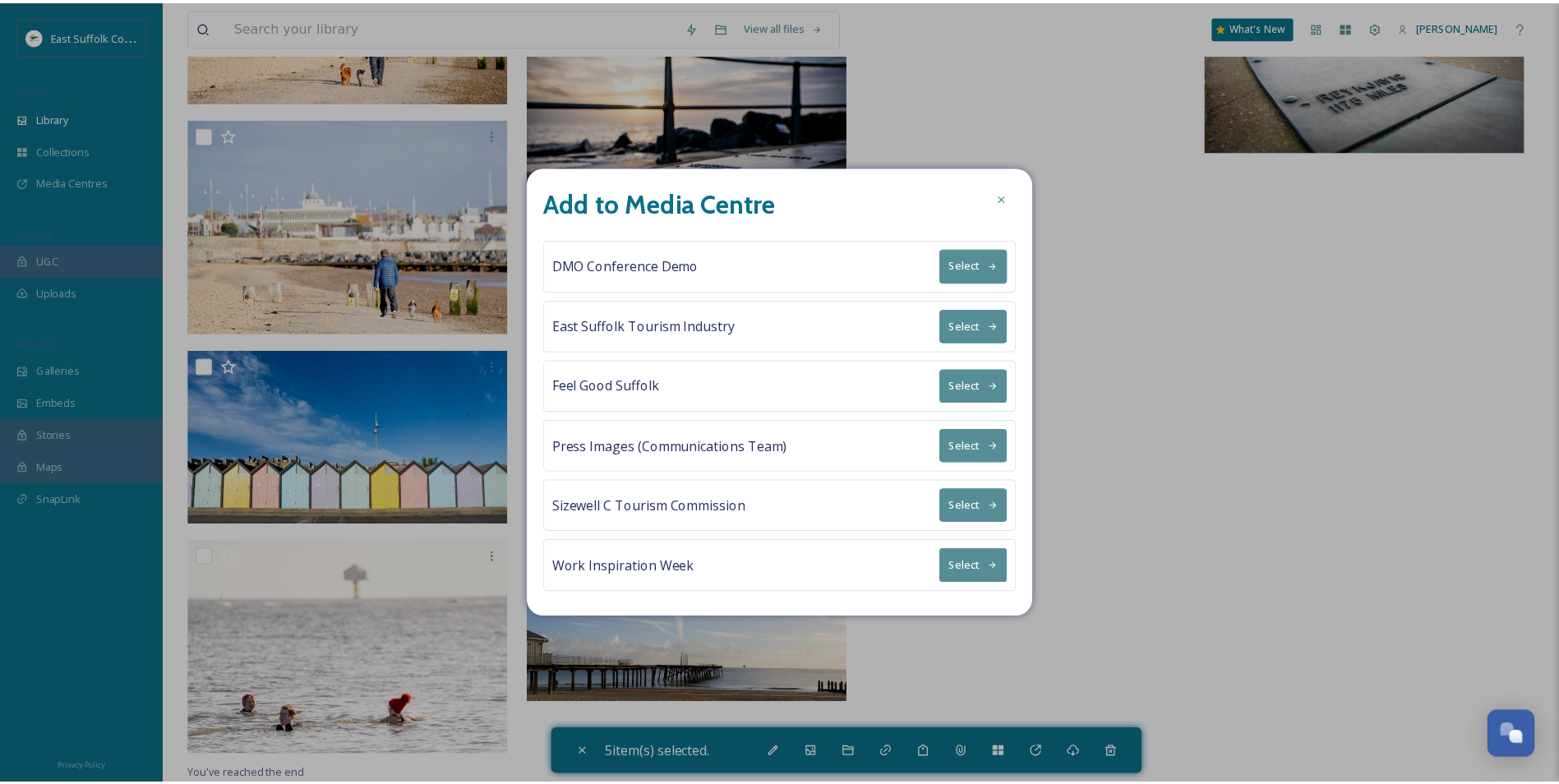
scroll to position [6103, 0]
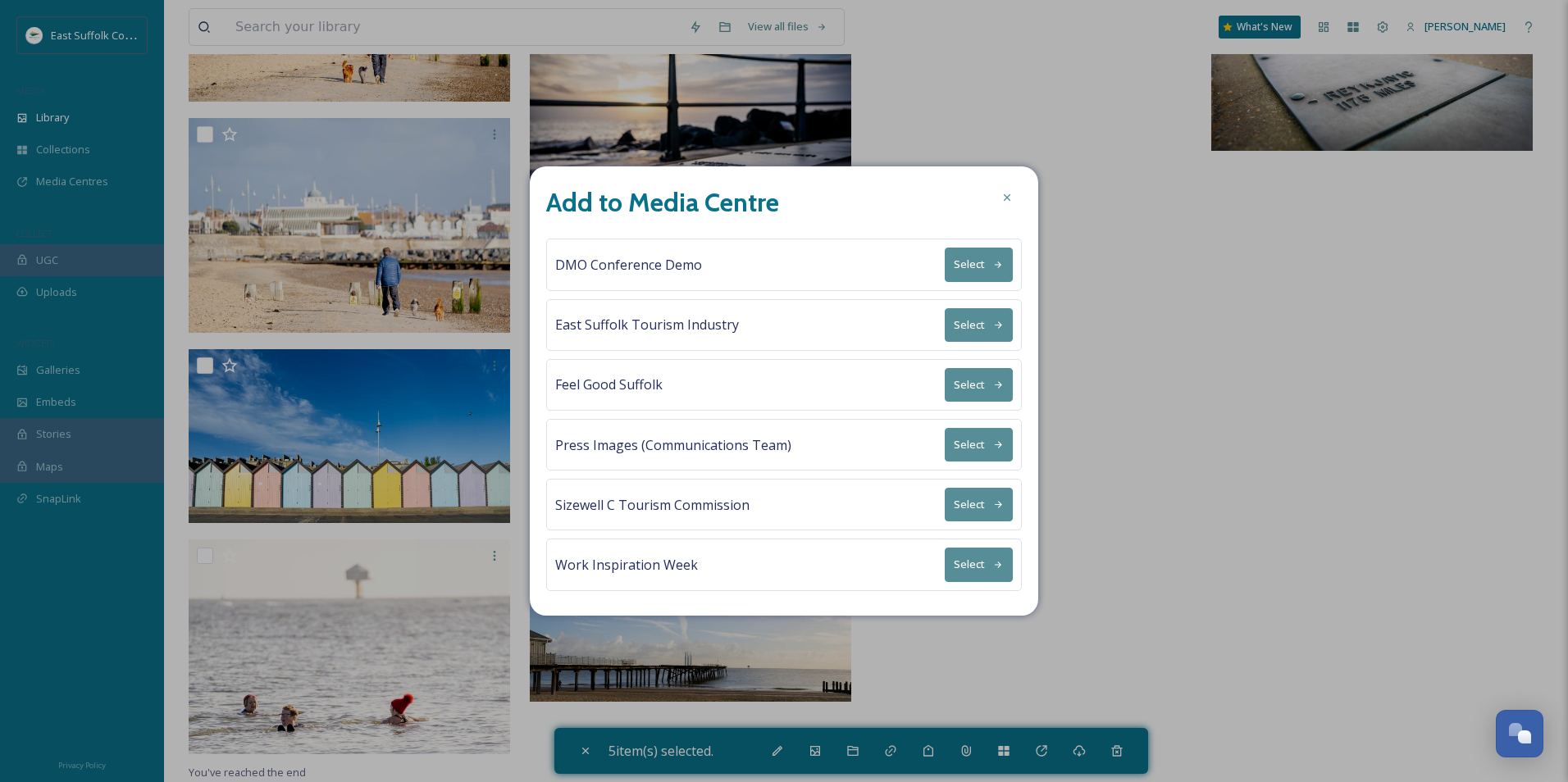
click at [965, 321] on button "Select" at bounding box center [979, 325] width 68 height 34
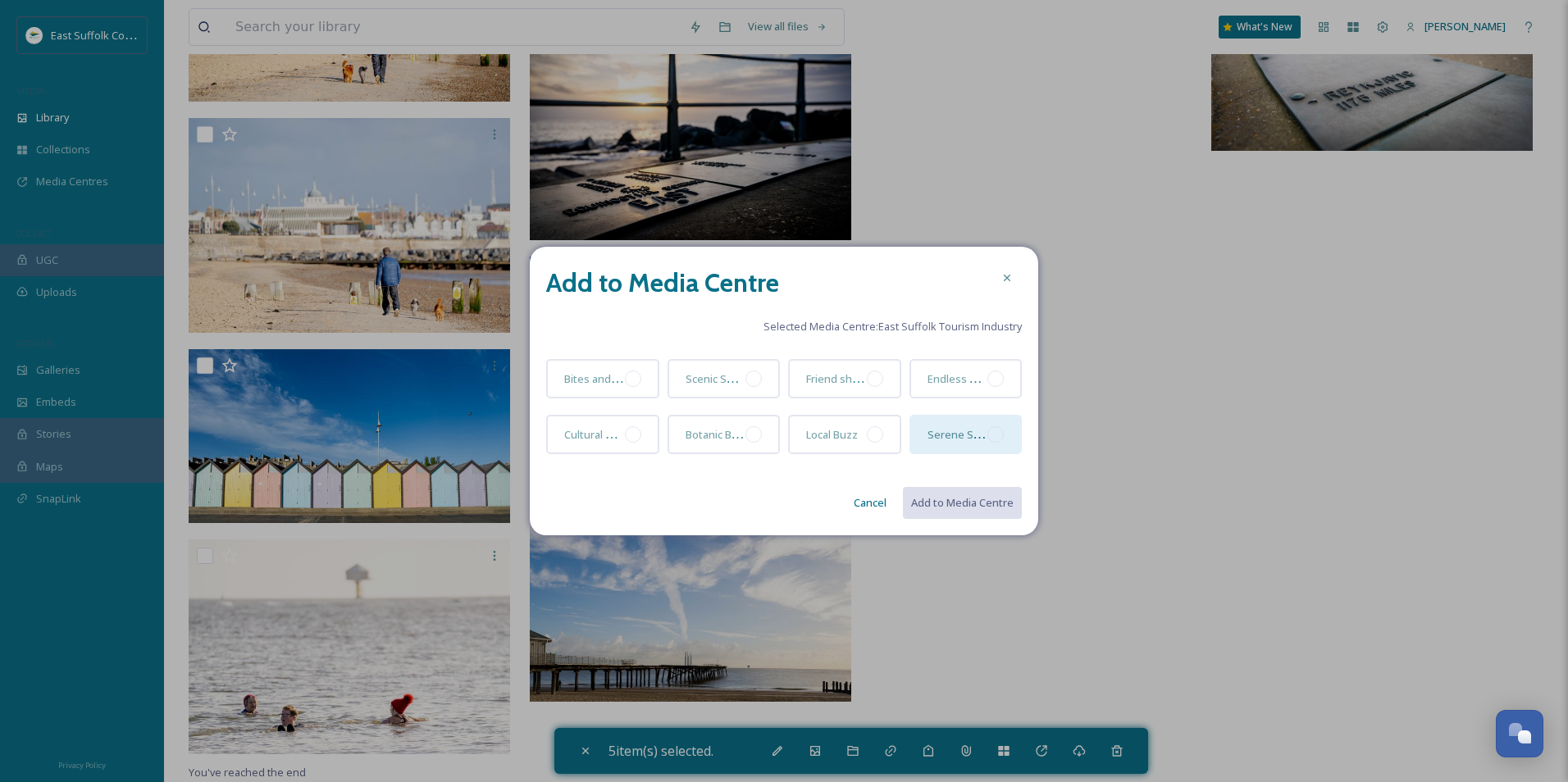
click at [995, 431] on div at bounding box center [996, 435] width 17 height 17
click at [961, 506] on button "Add to Media Centre" at bounding box center [961, 503] width 120 height 34
checkbox input "false"
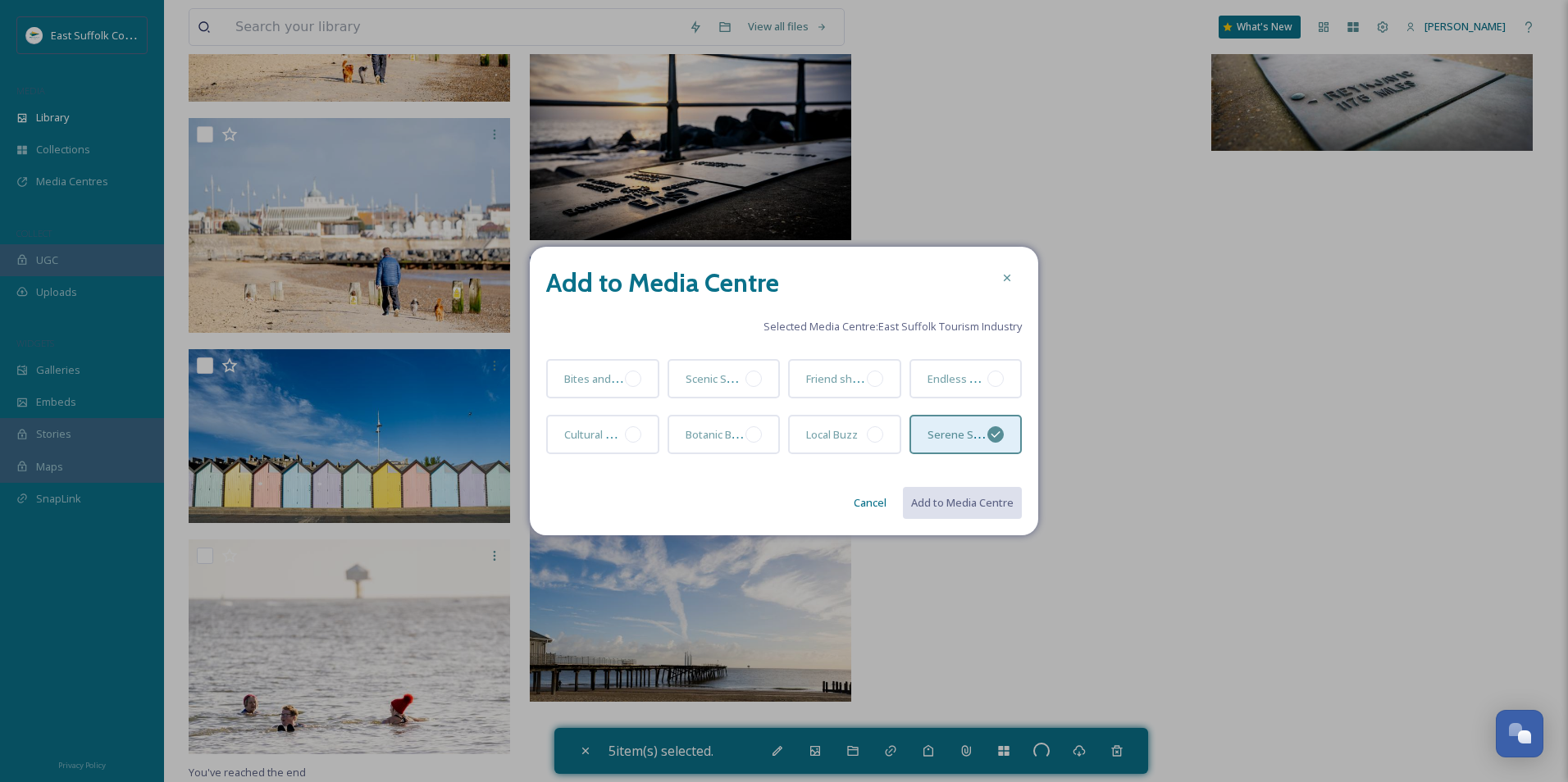
checkbox input "false"
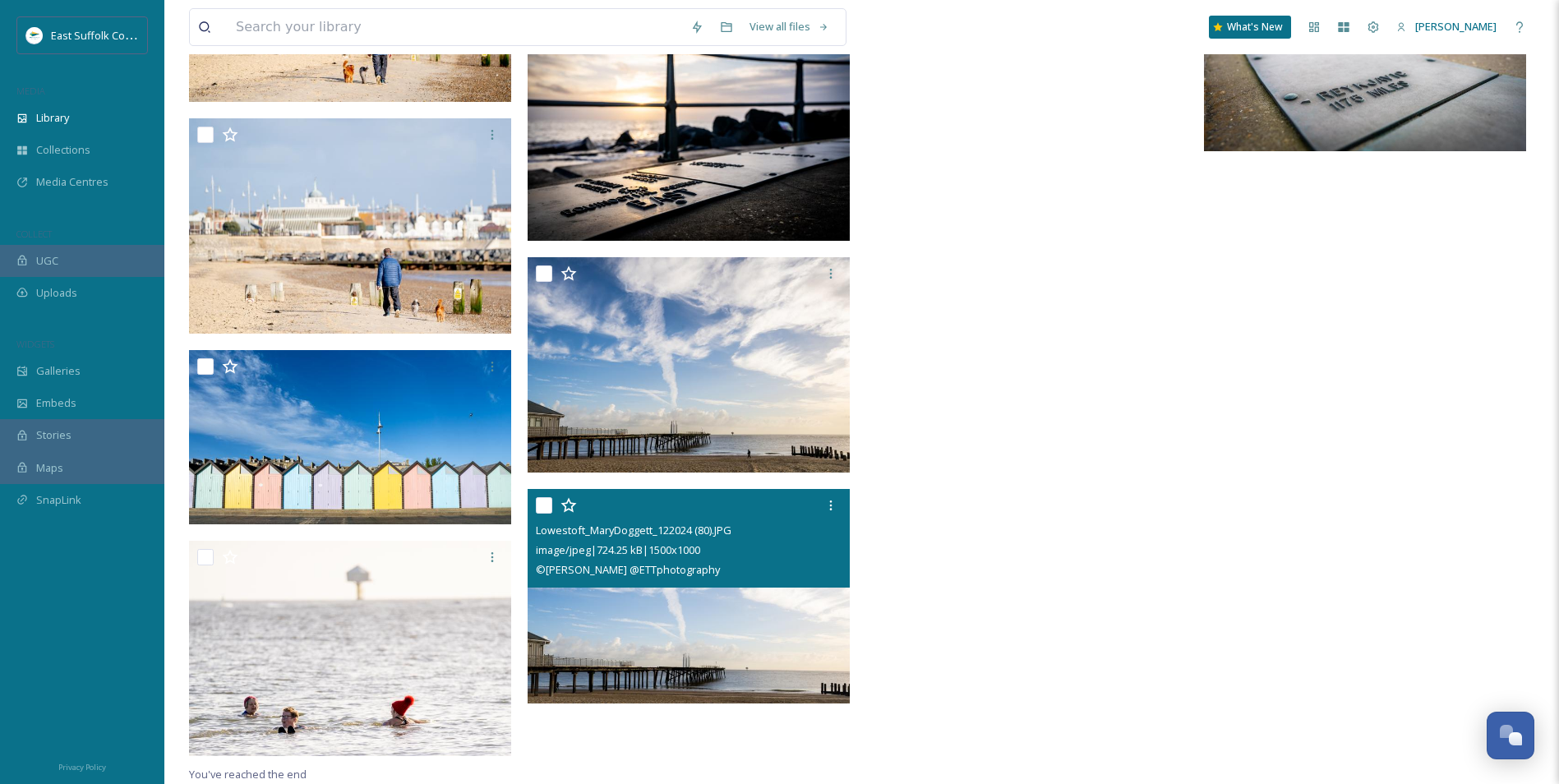
drag, startPoint x: 741, startPoint y: 576, endPoint x: 999, endPoint y: 579, distance: 258.0
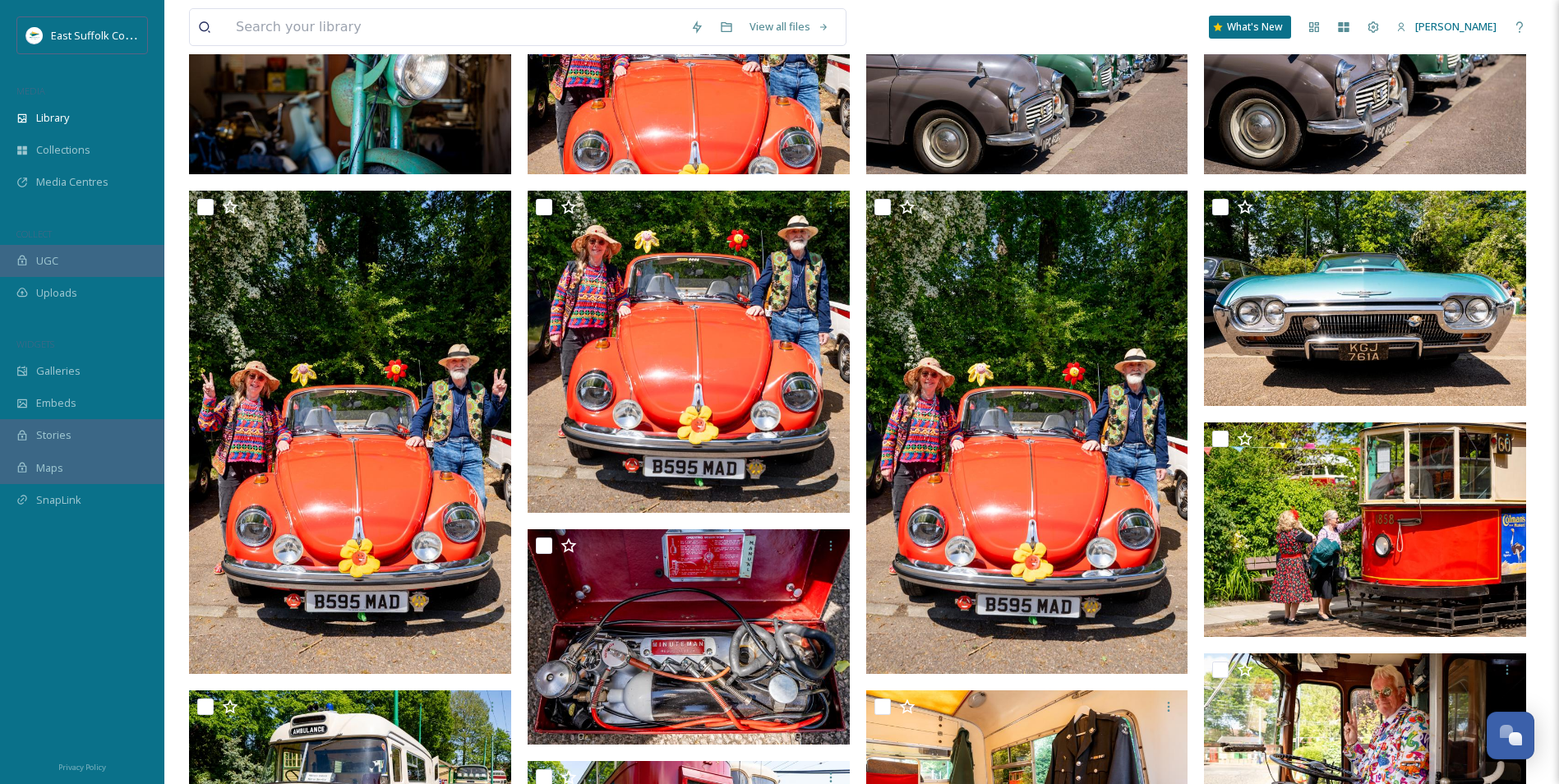
scroll to position [0, 0]
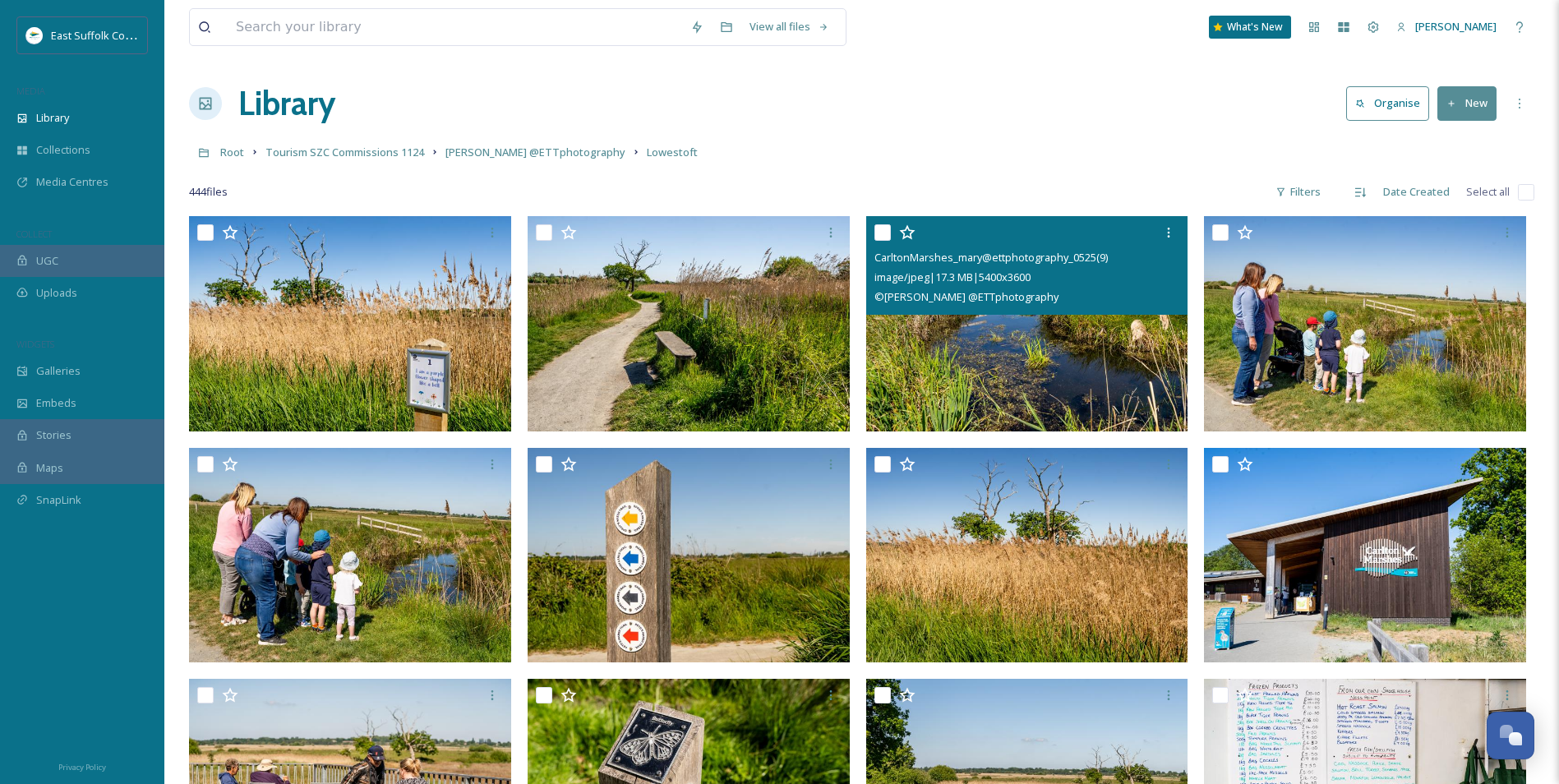
drag, startPoint x: 651, startPoint y: 671, endPoint x: 836, endPoint y: 160, distance: 543.5
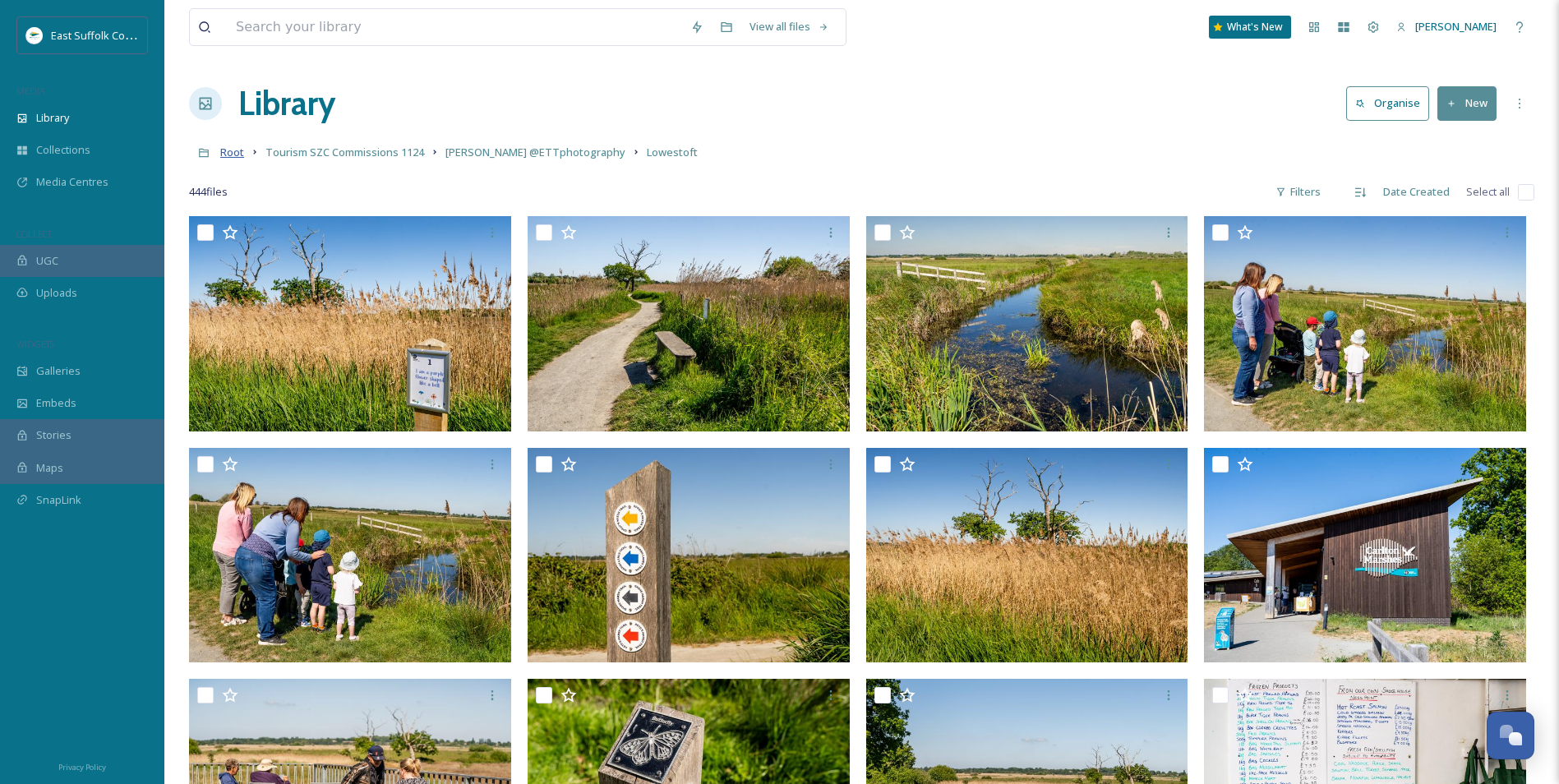
click at [241, 155] on span "Root" at bounding box center [232, 152] width 24 height 15
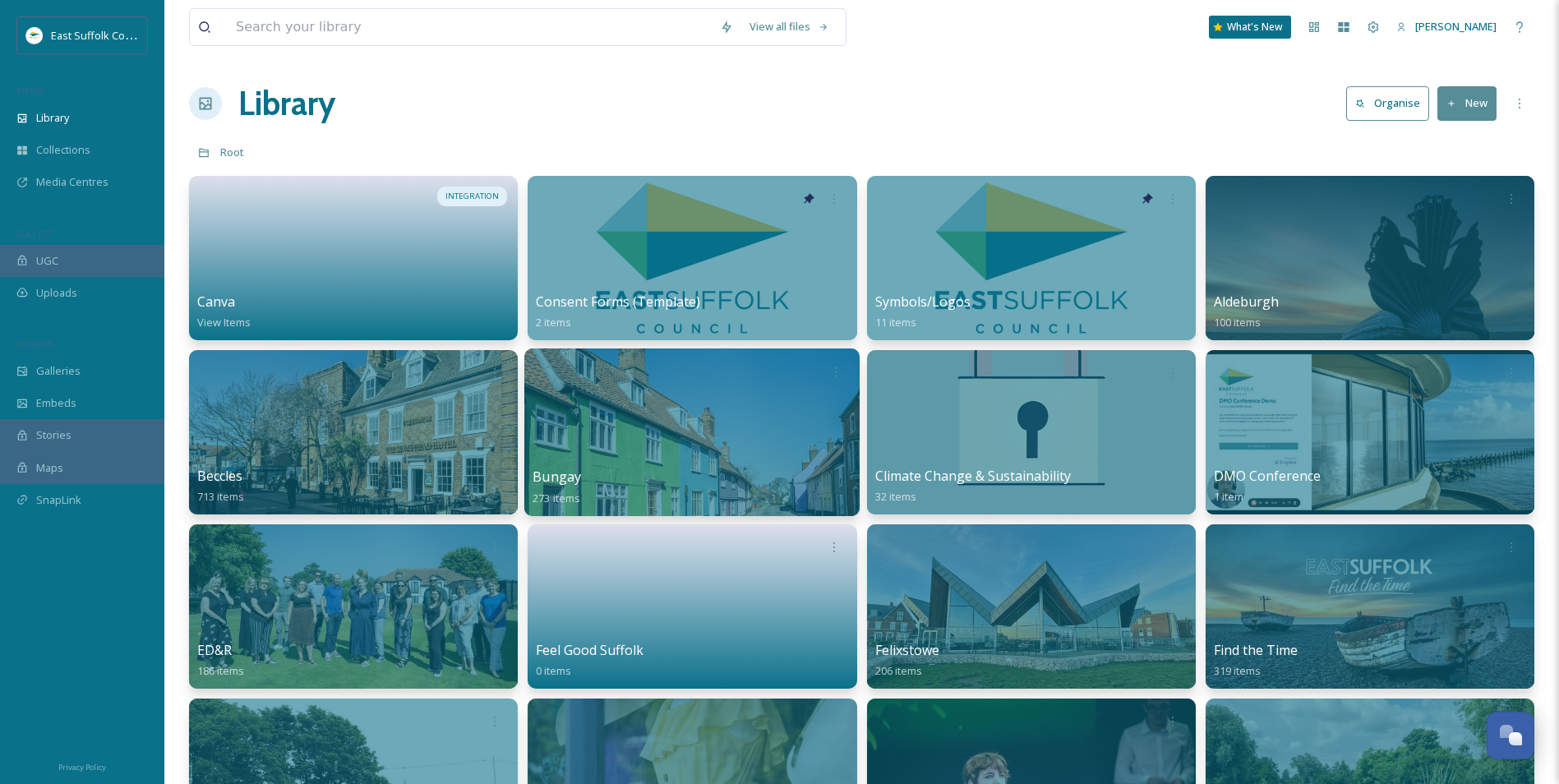
scroll to position [82, 0]
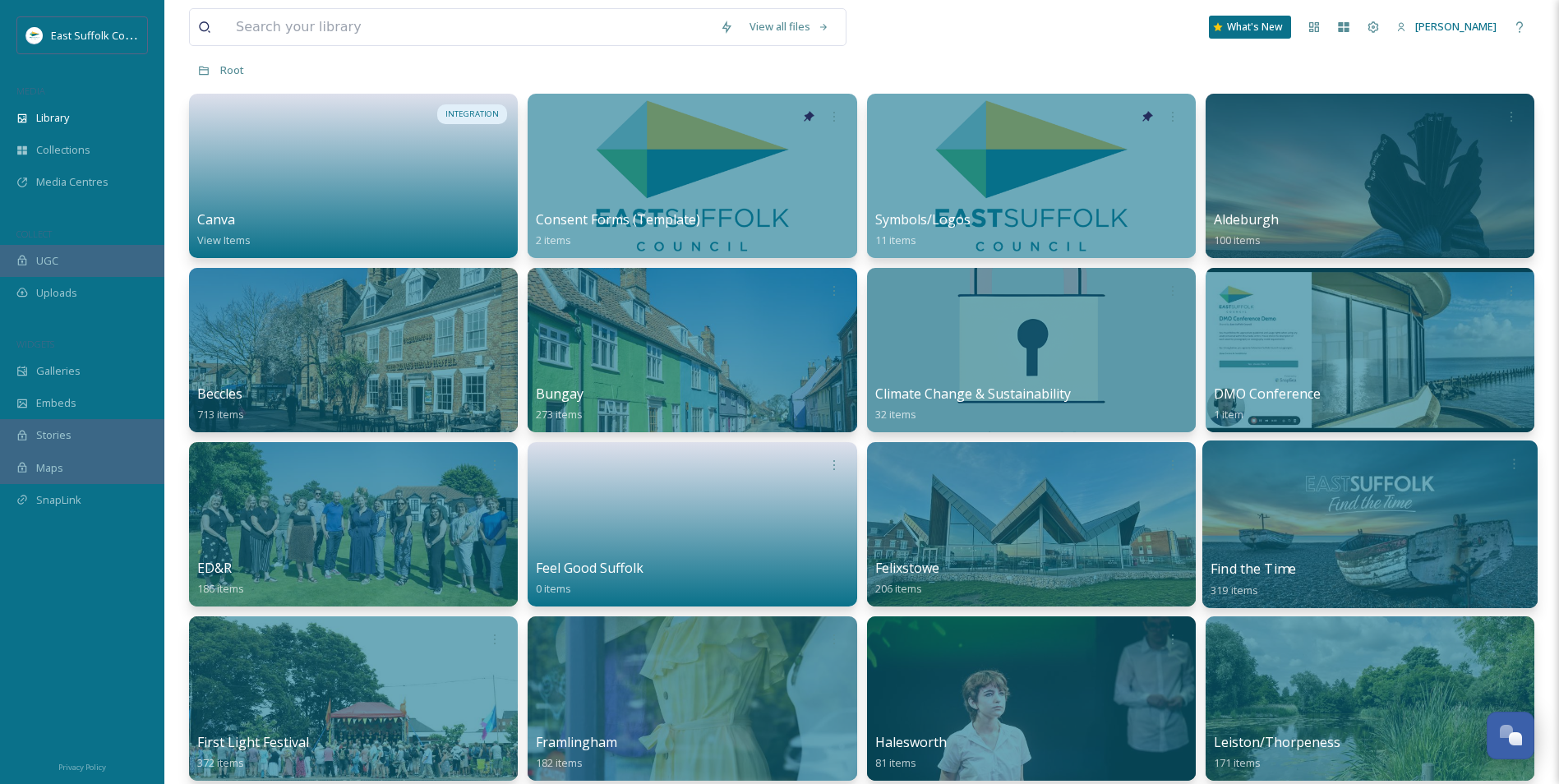
click at [1319, 503] on div at bounding box center [1370, 524] width 336 height 168
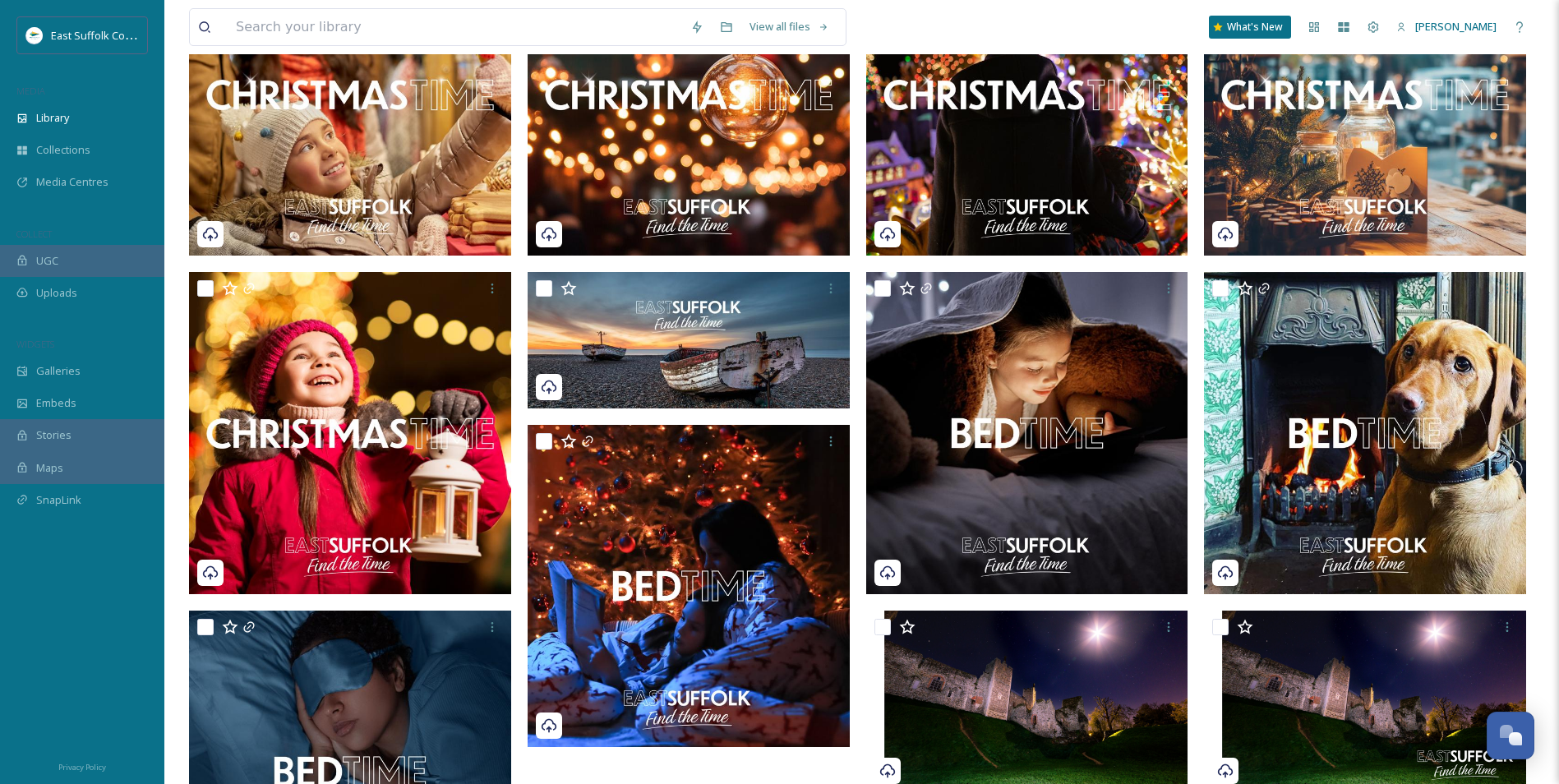
scroll to position [4274, 0]
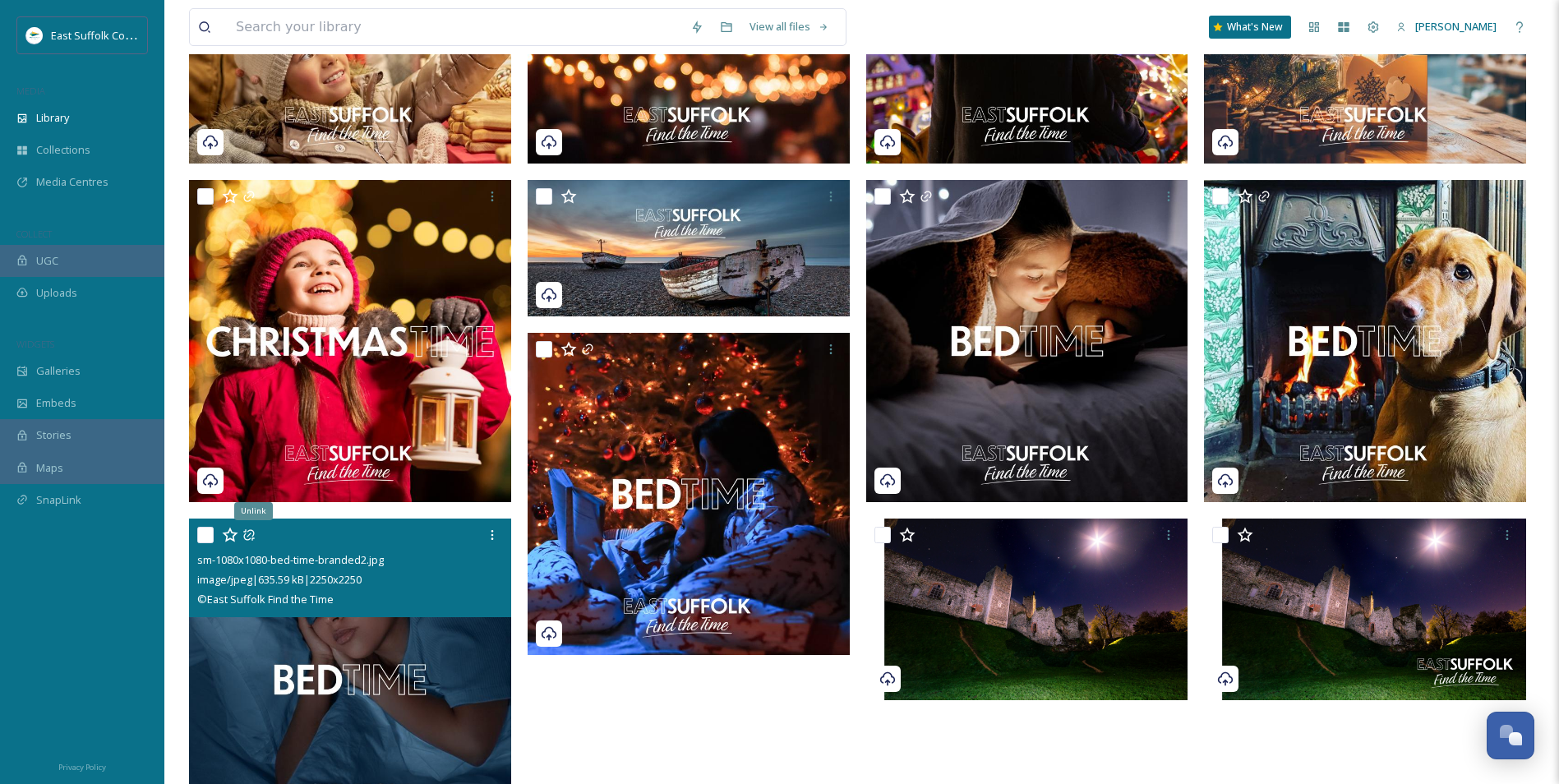
click at [205, 533] on input "checkbox" at bounding box center [206, 535] width 17 height 17
checkbox input "true"
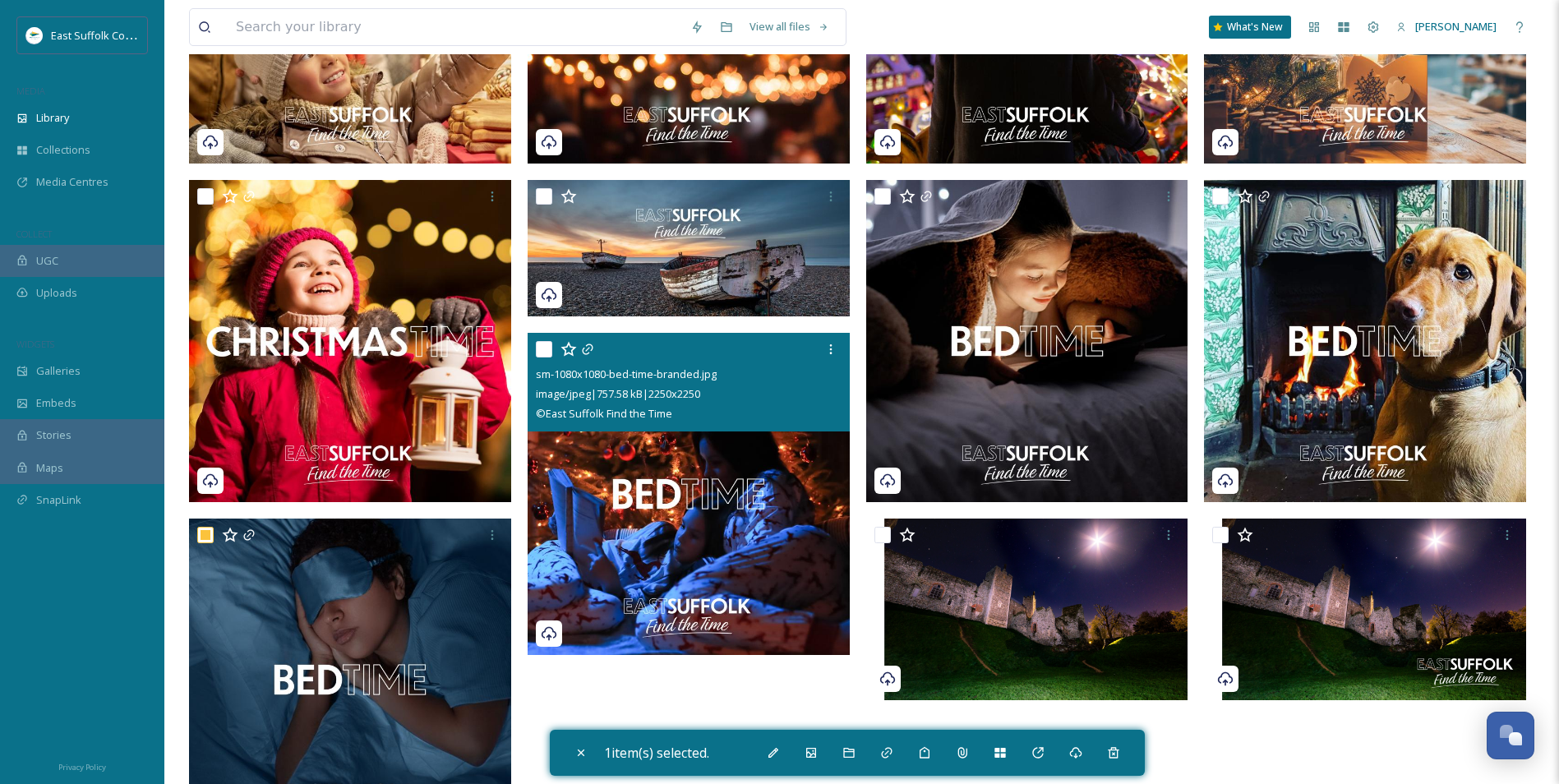
click at [545, 350] on input "checkbox" at bounding box center [544, 350] width 17 height 17
checkbox input "true"
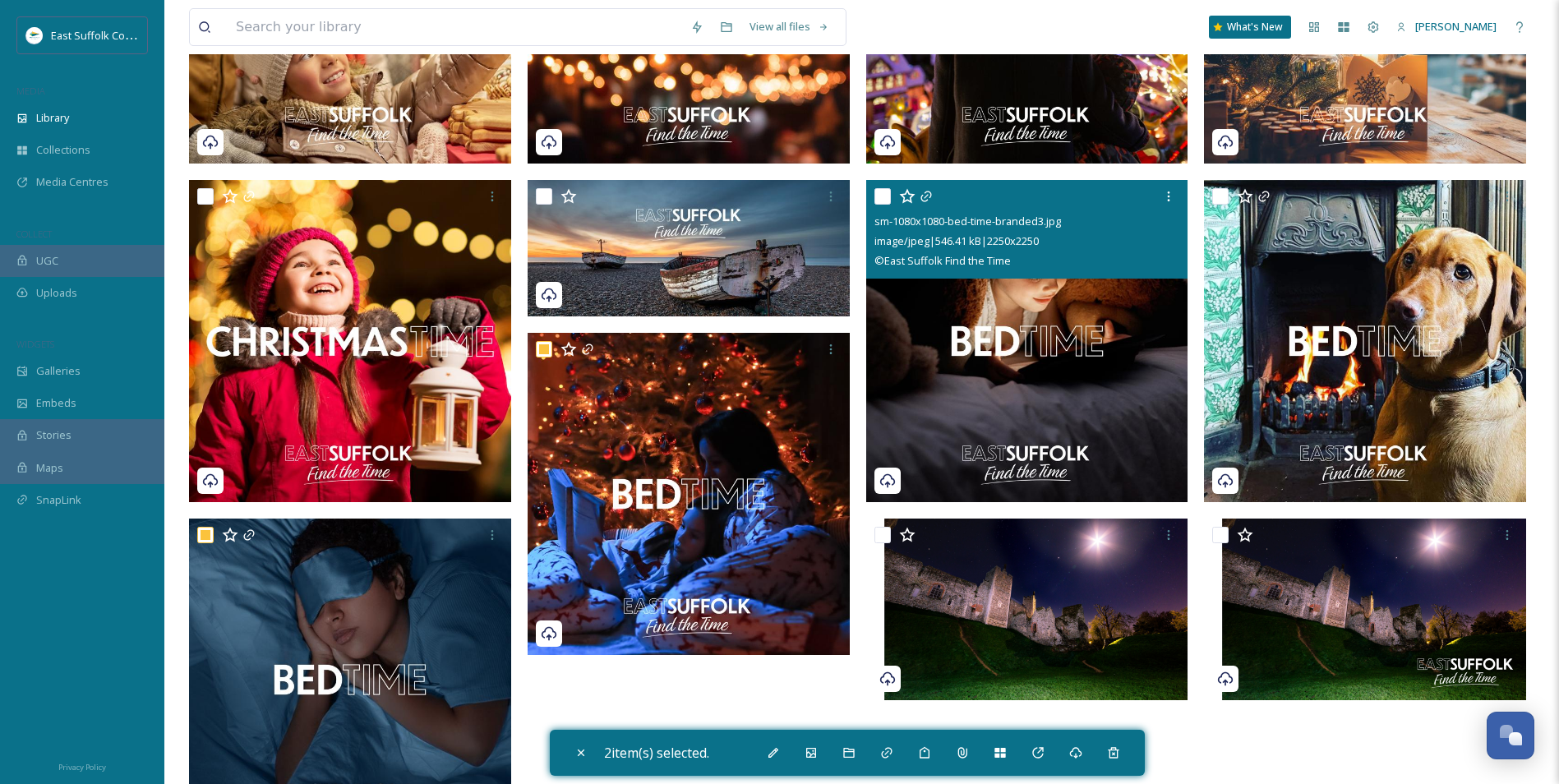
click at [883, 195] on input "checkbox" at bounding box center [883, 197] width 17 height 17
checkbox input "true"
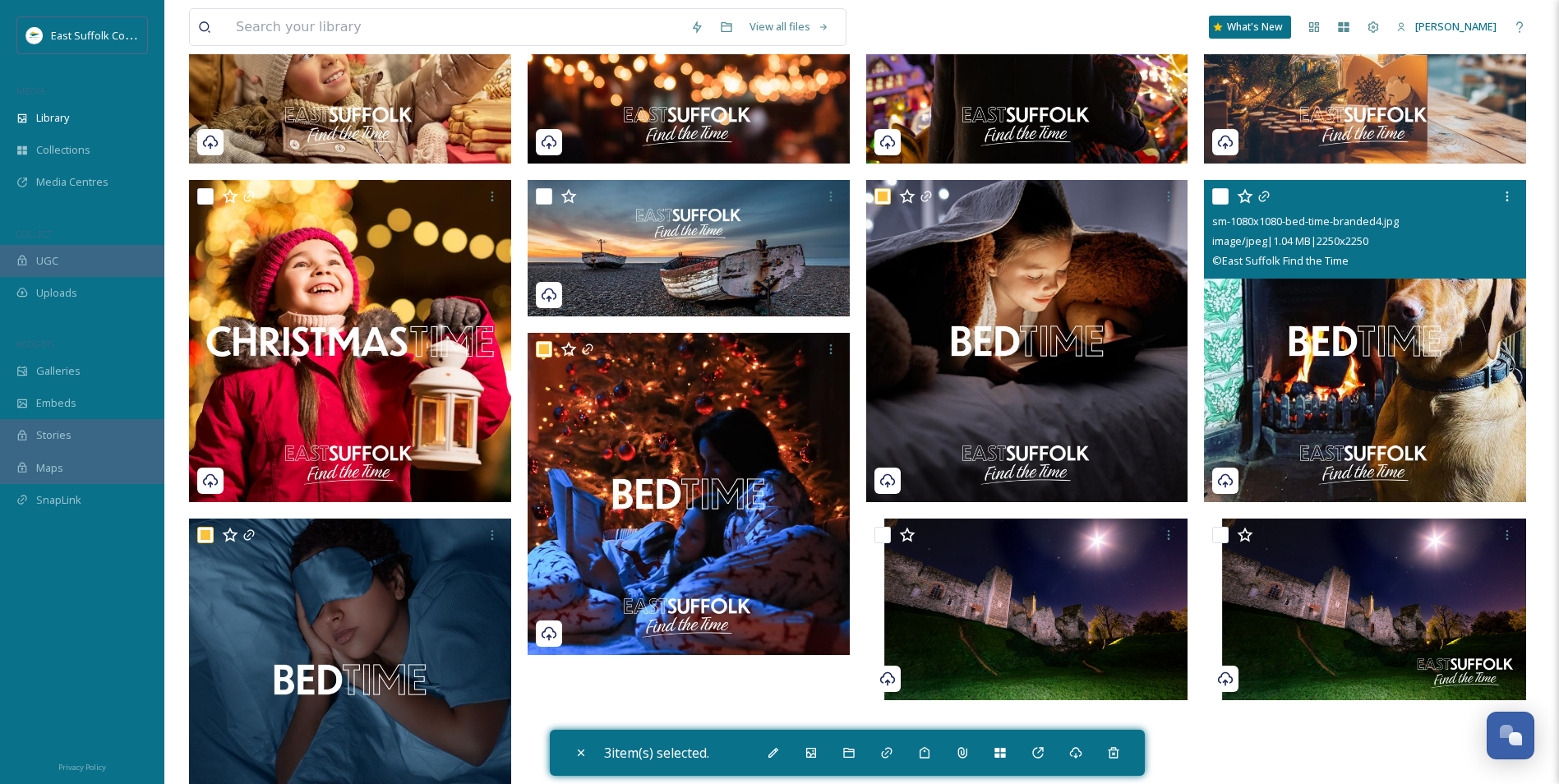
click at [1217, 191] on input "checkbox" at bounding box center [1221, 197] width 17 height 17
checkbox input "true"
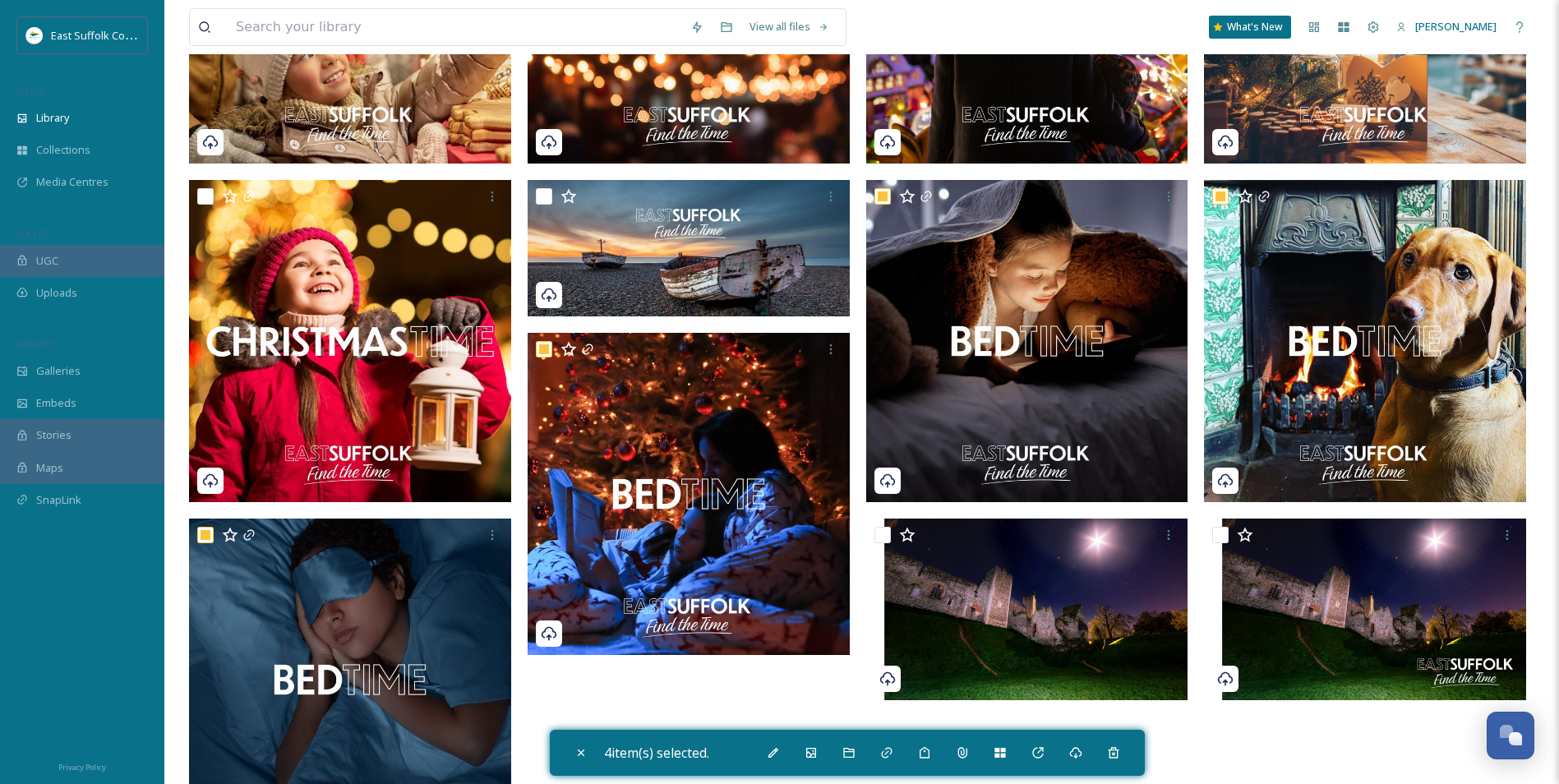
click at [1027, 756] on div "4 item(s) selected." at bounding box center [847, 752] width 596 height 46
click at [1033, 754] on div "Add to Media Centre" at bounding box center [1038, 753] width 30 height 30
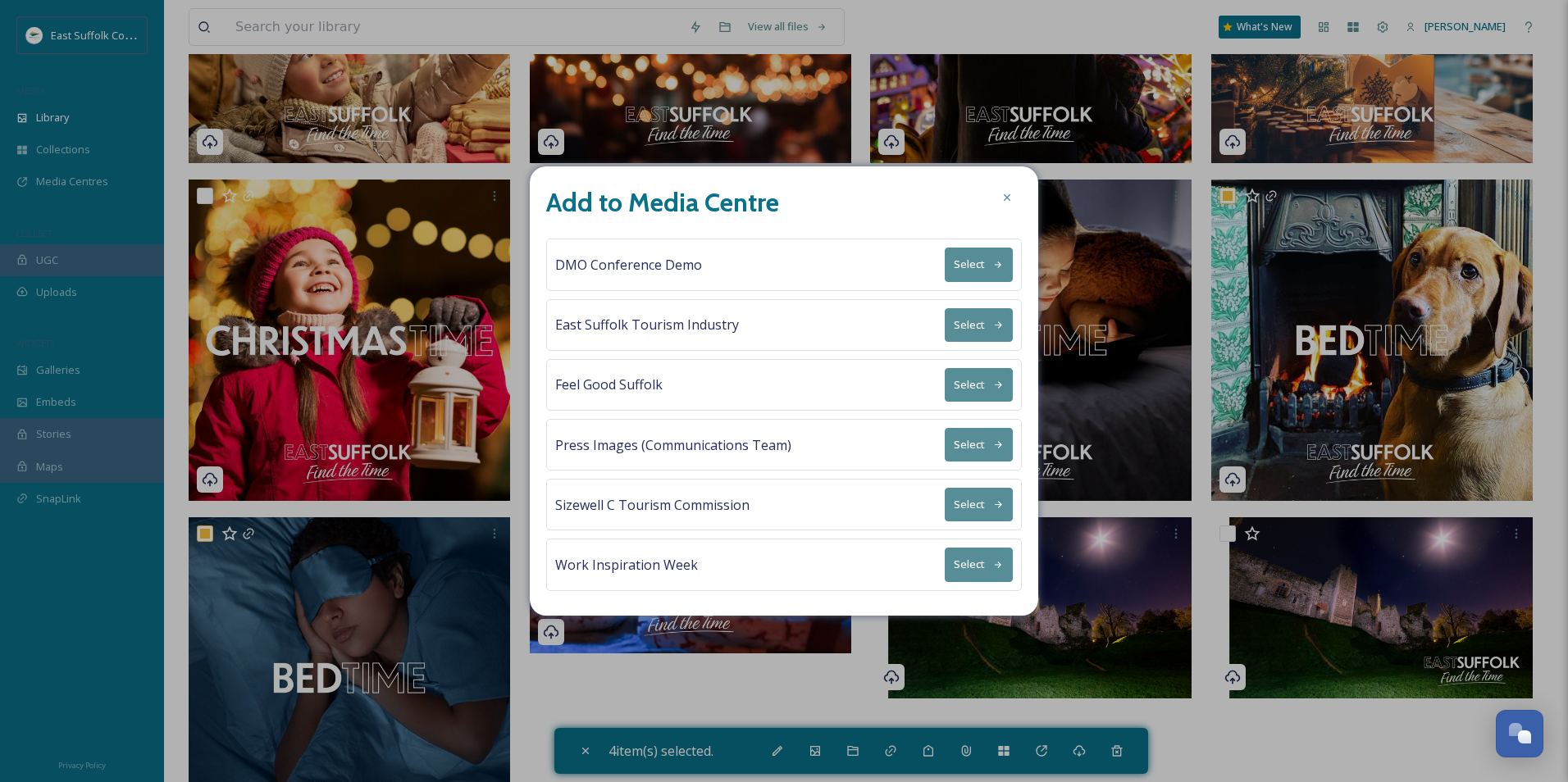
click at [960, 321] on button "Select" at bounding box center [979, 325] width 68 height 34
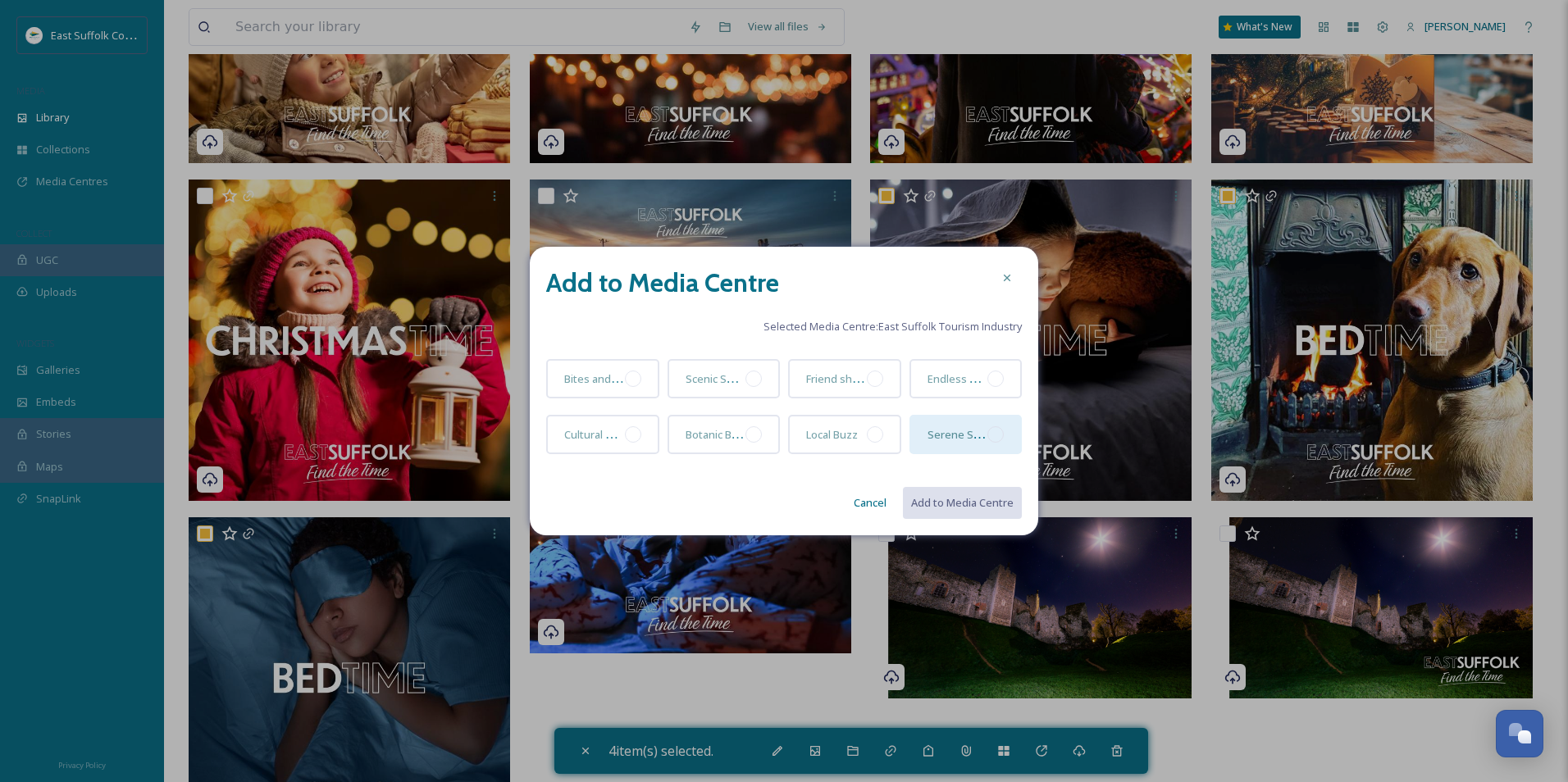
click at [990, 435] on div at bounding box center [996, 435] width 17 height 17
click at [968, 496] on button "Add to Media Centre" at bounding box center [961, 503] width 120 height 34
checkbox input "false"
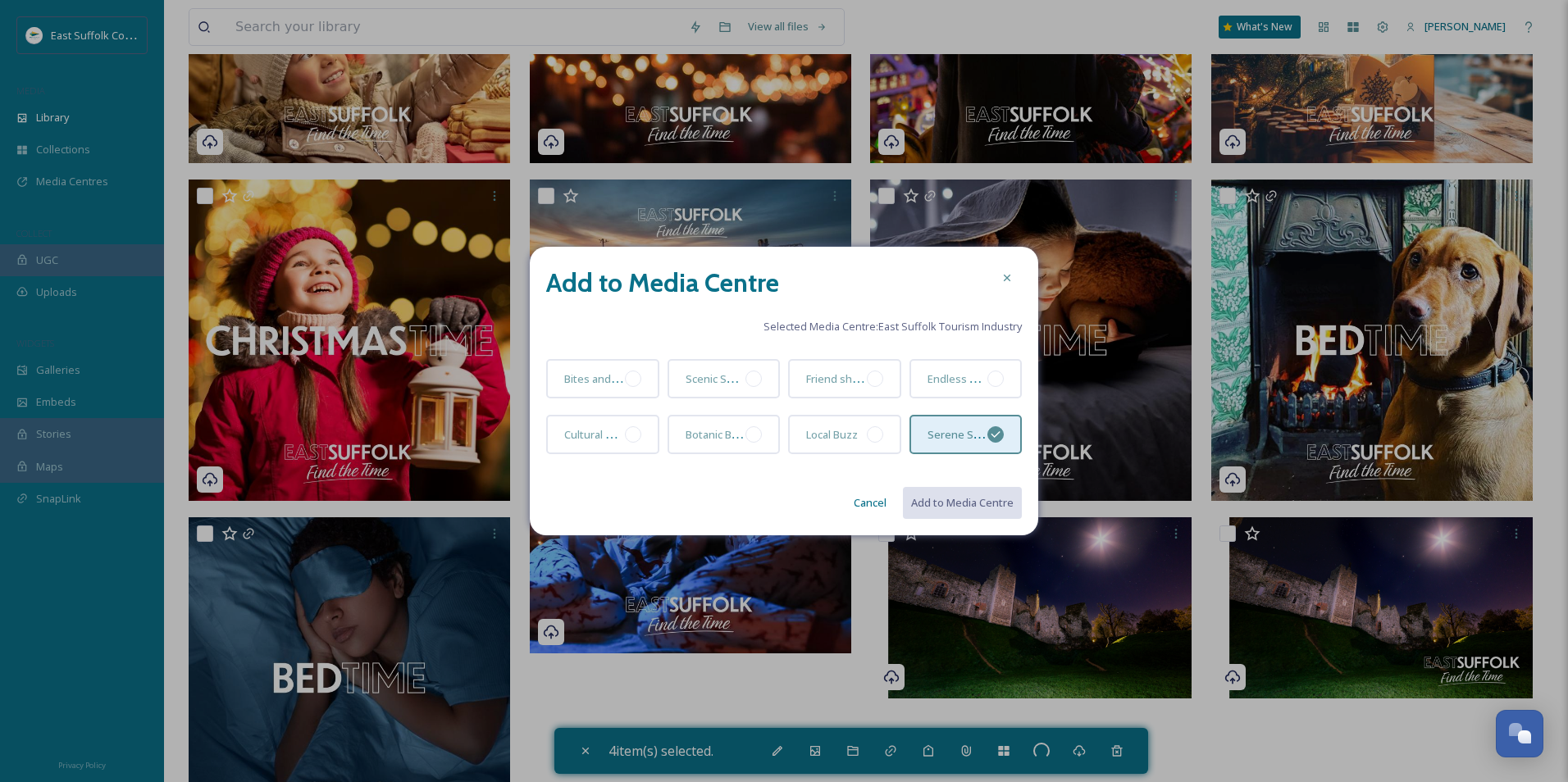
checkbox input "false"
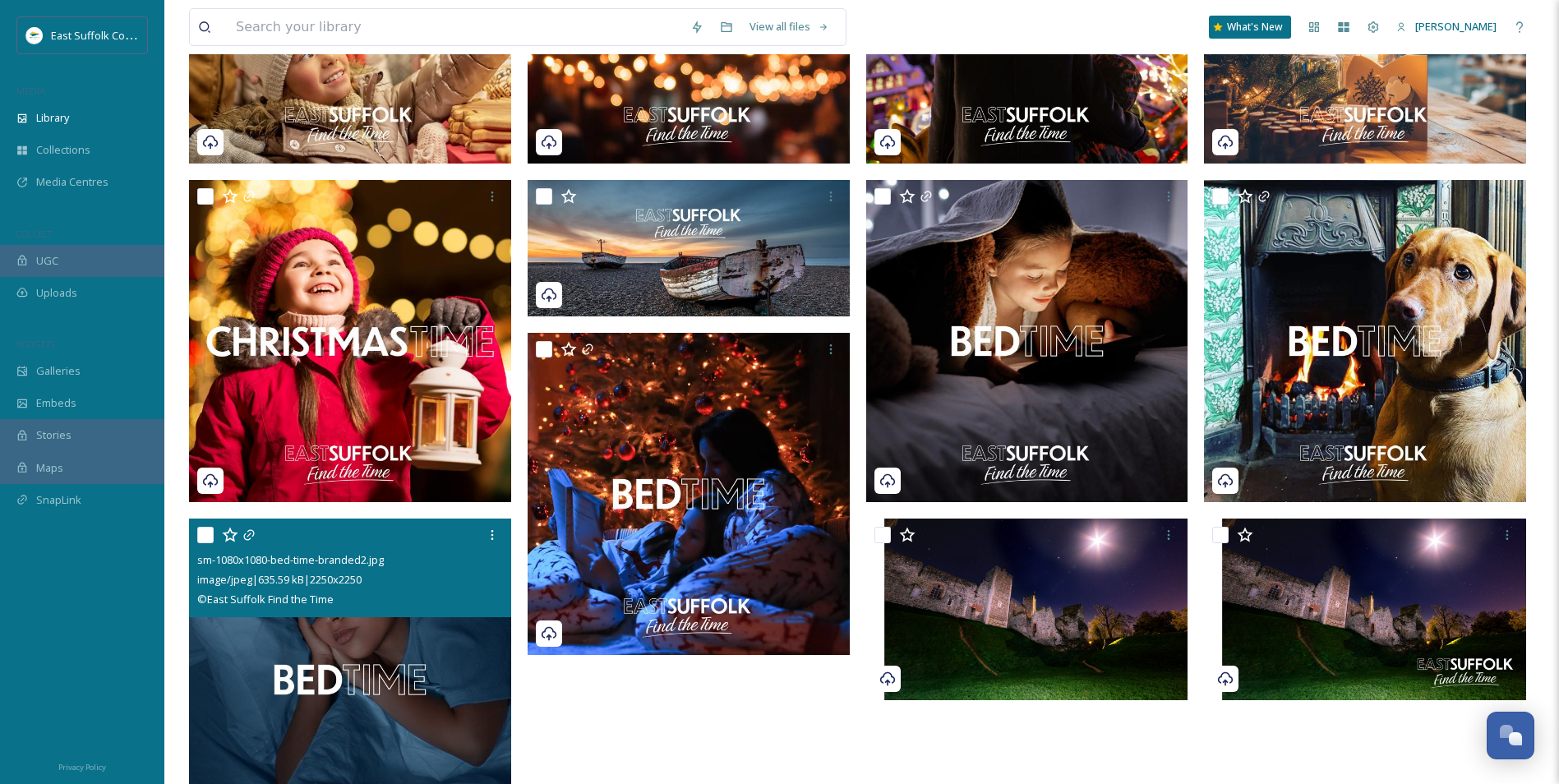
click at [238, 694] on img at bounding box center [351, 680] width 322 height 322
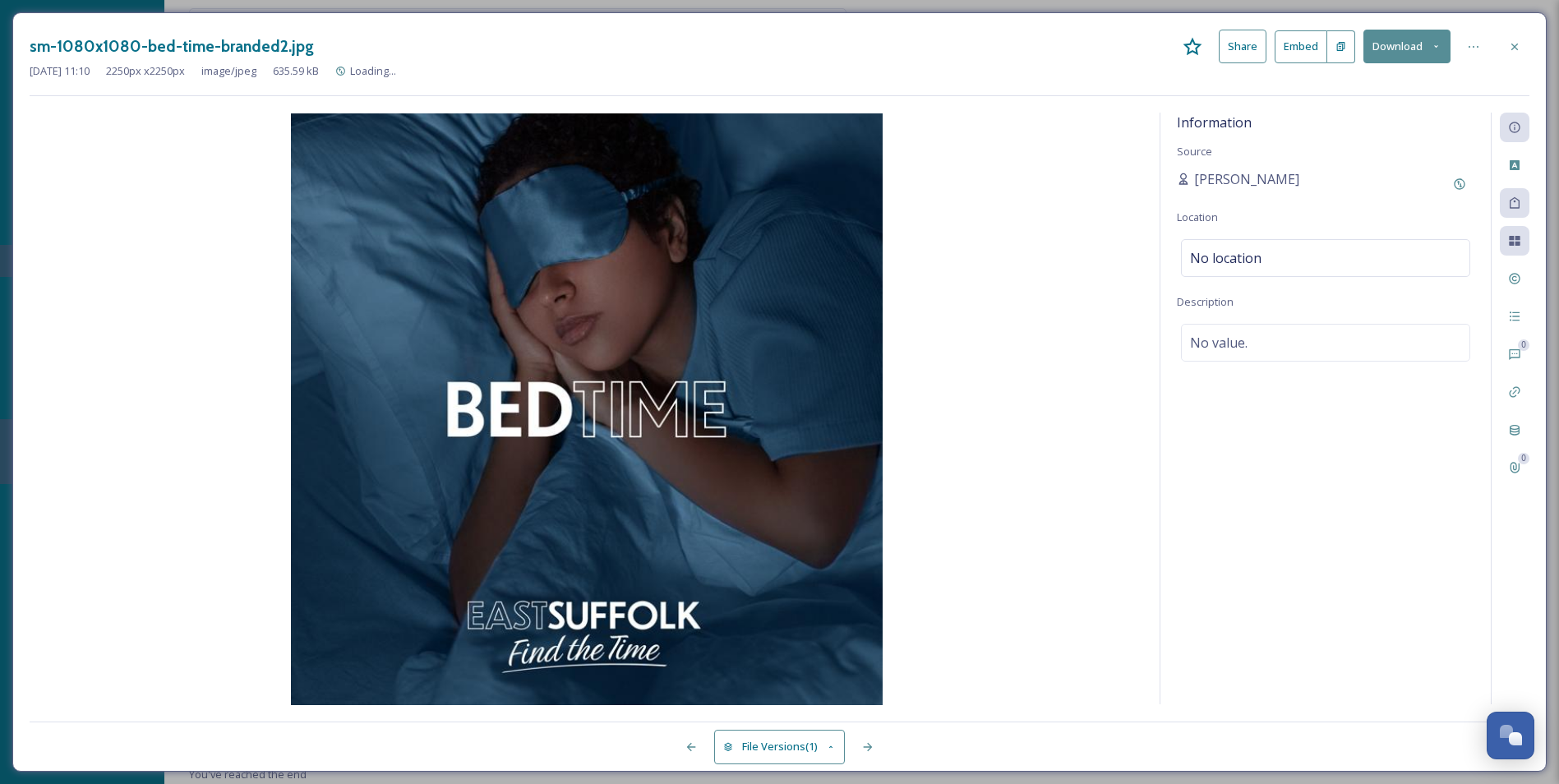
scroll to position [4218, 0]
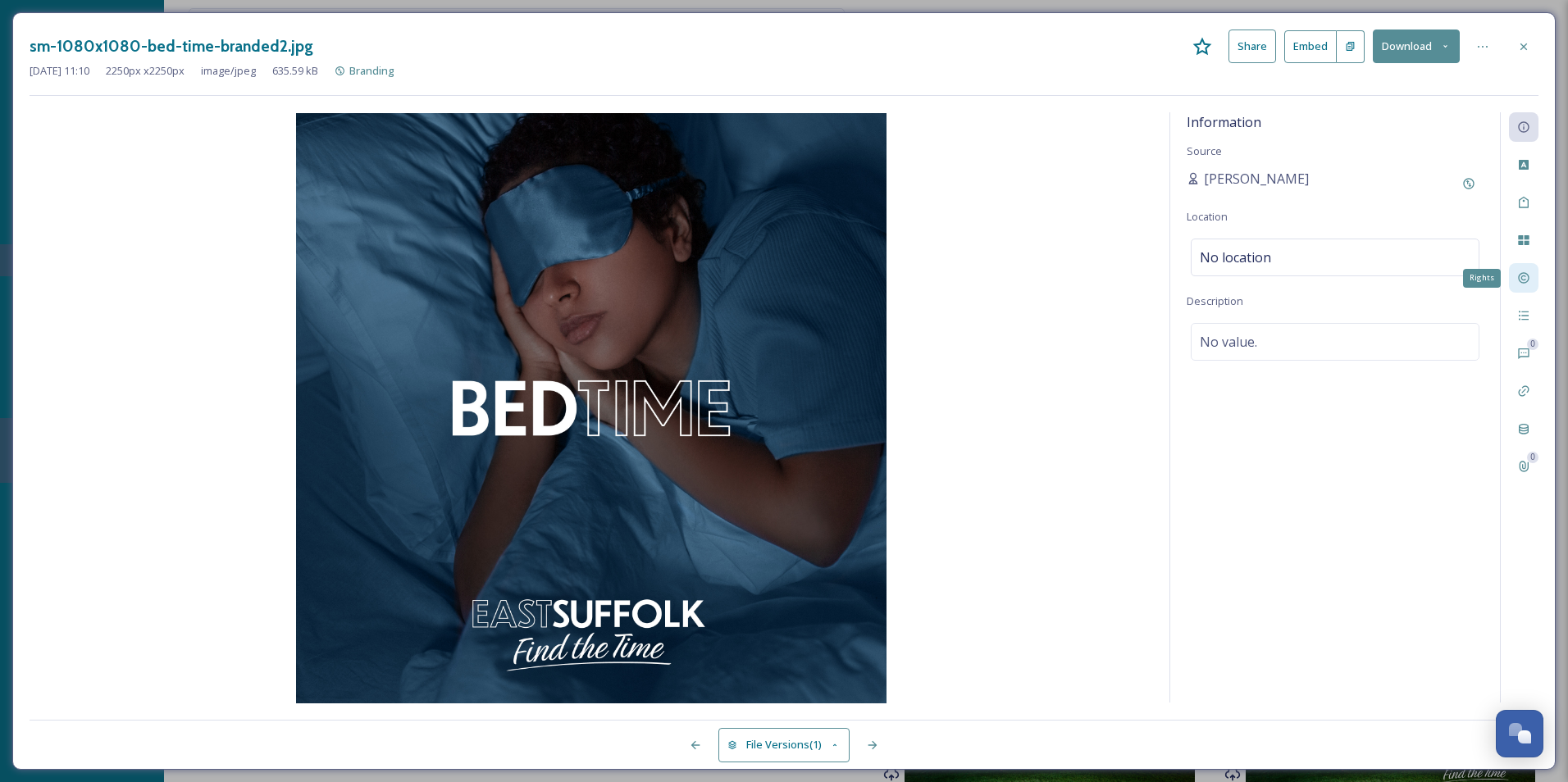
click at [1516, 271] on div "Rights" at bounding box center [1524, 278] width 30 height 30
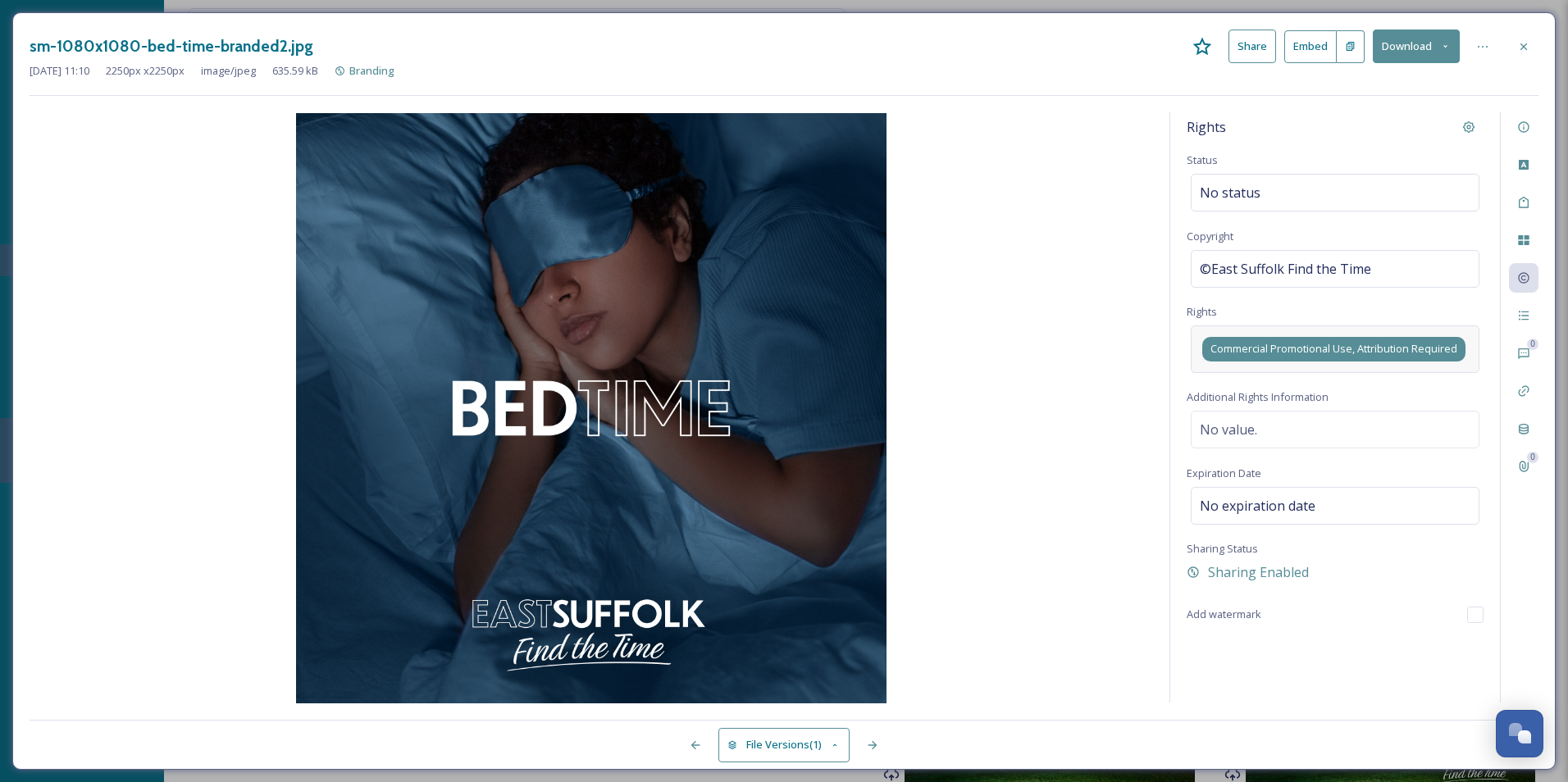
click at [1394, 352] on span "Commercial Promotional Use, Attribution Required" at bounding box center [1334, 349] width 247 height 16
click at [1522, 49] on icon at bounding box center [1524, 46] width 13 height 13
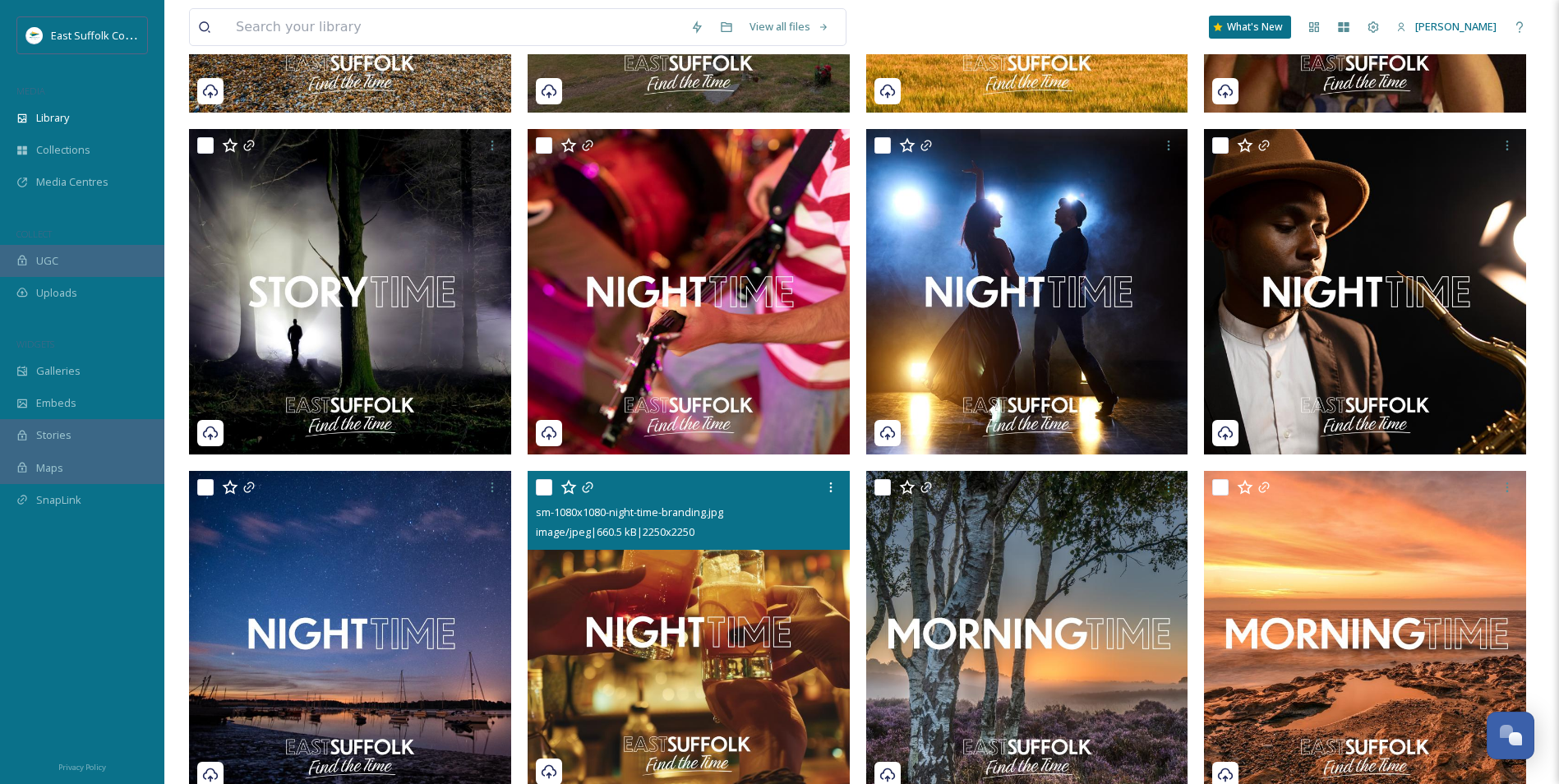
scroll to position [1423, 0]
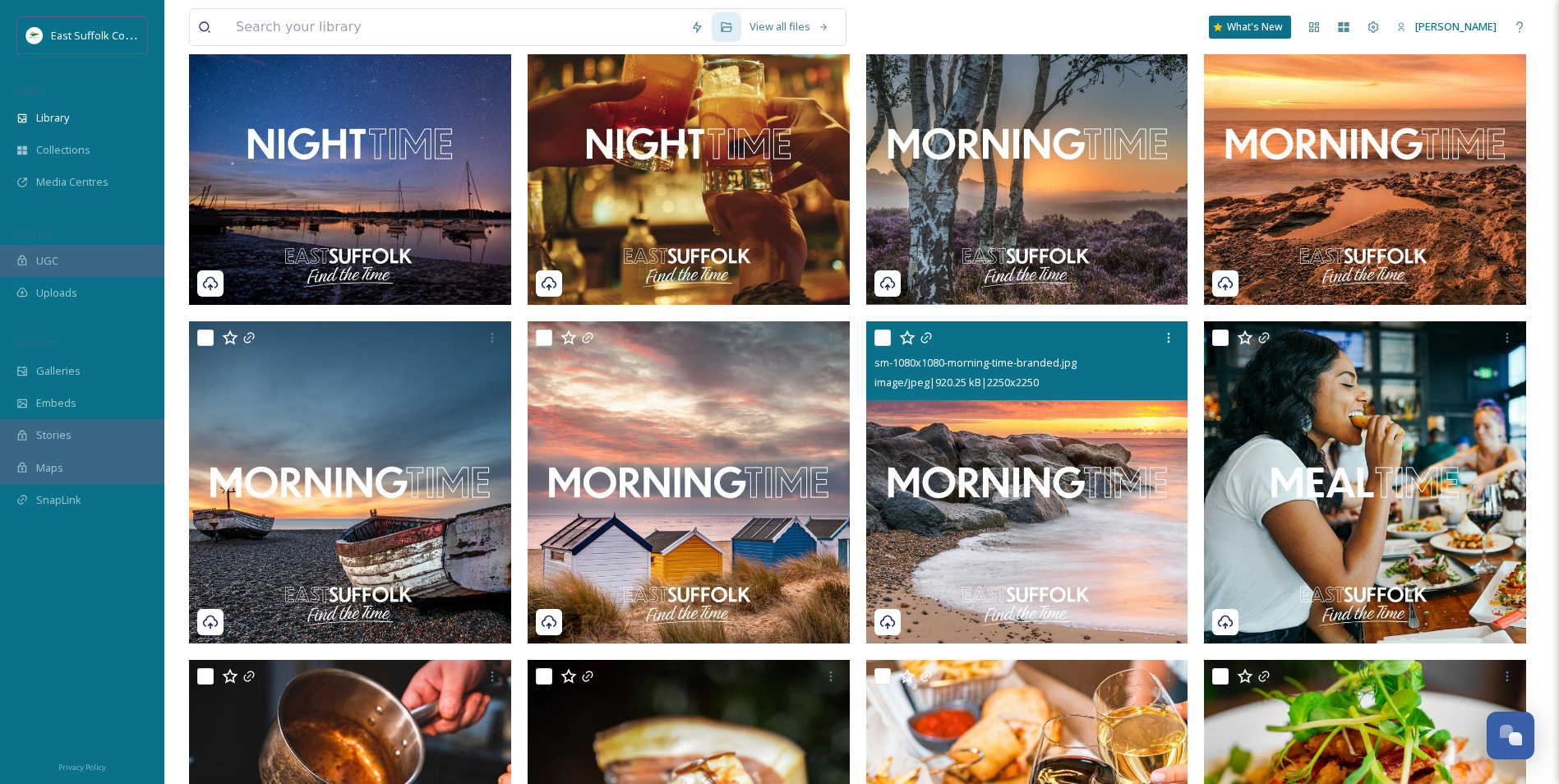
click at [1056, 517] on img at bounding box center [1027, 483] width 322 height 322
checkbox input "true"
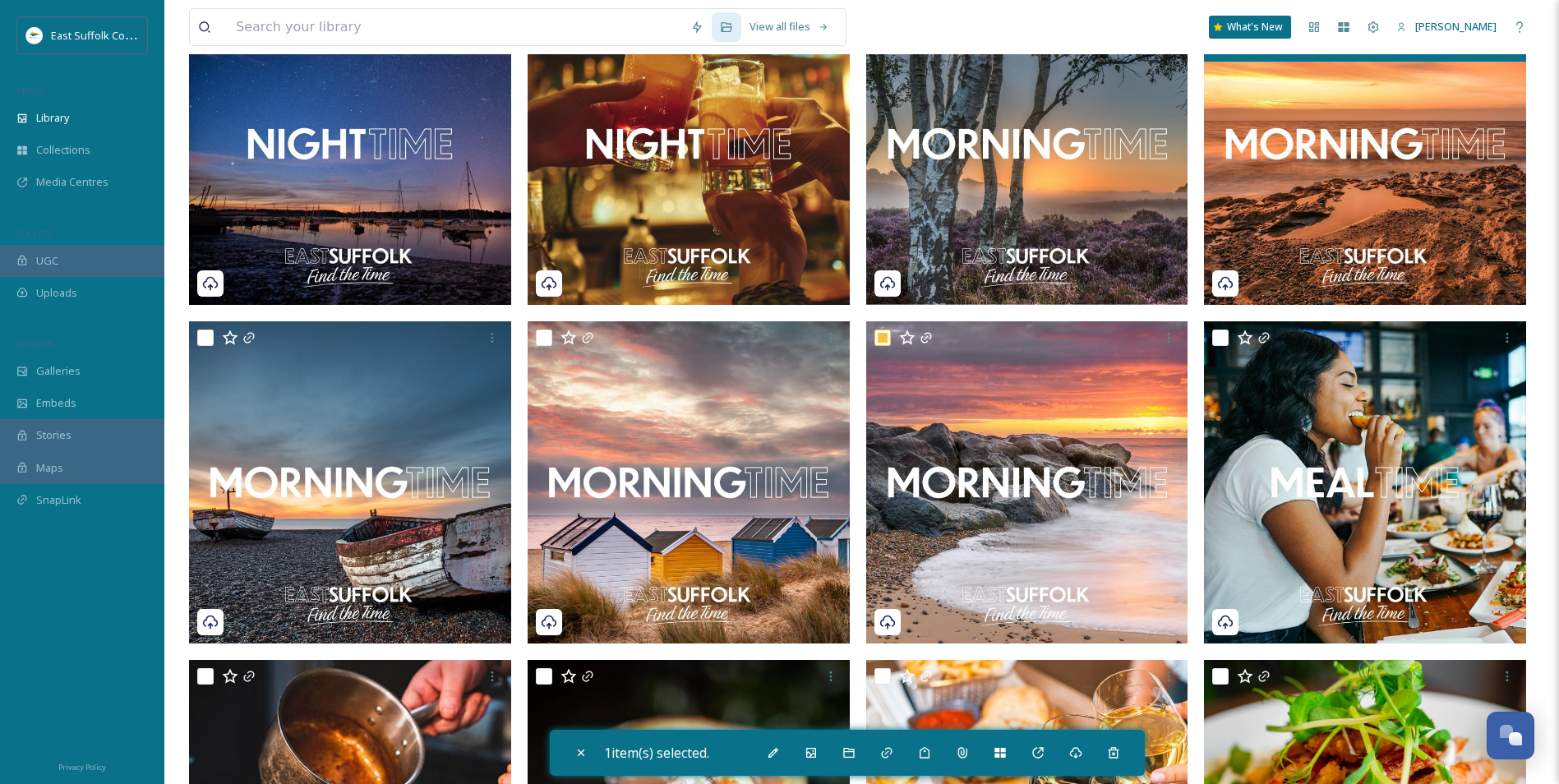
click at [1302, 174] on img at bounding box center [1365, 144] width 322 height 322
checkbox input "true"
click at [362, 197] on img at bounding box center [351, 144] width 322 height 322
checkbox input "true"
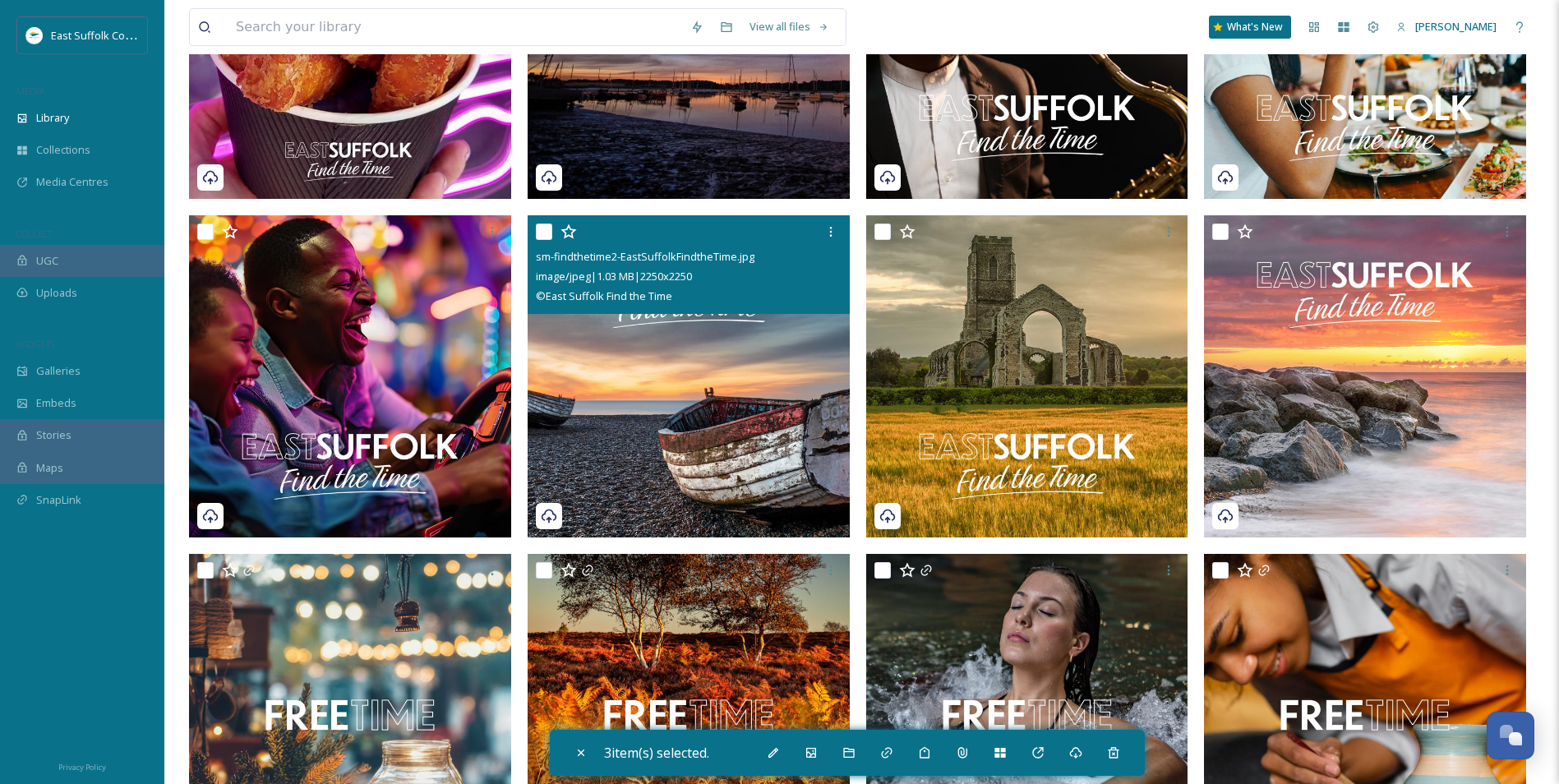
scroll to position [2575, 0]
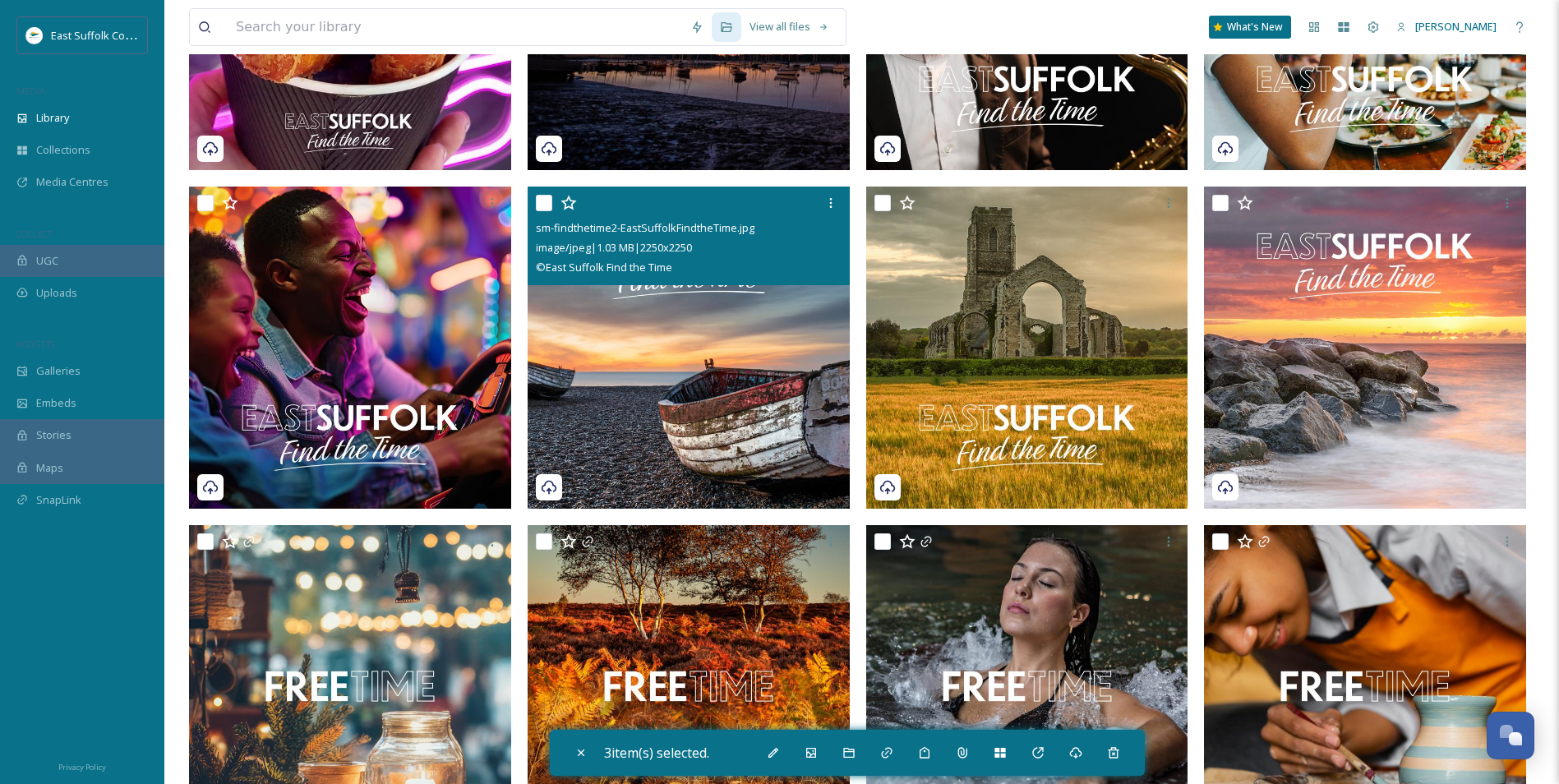
click at [648, 429] on img at bounding box center [689, 348] width 322 height 322
checkbox input "true"
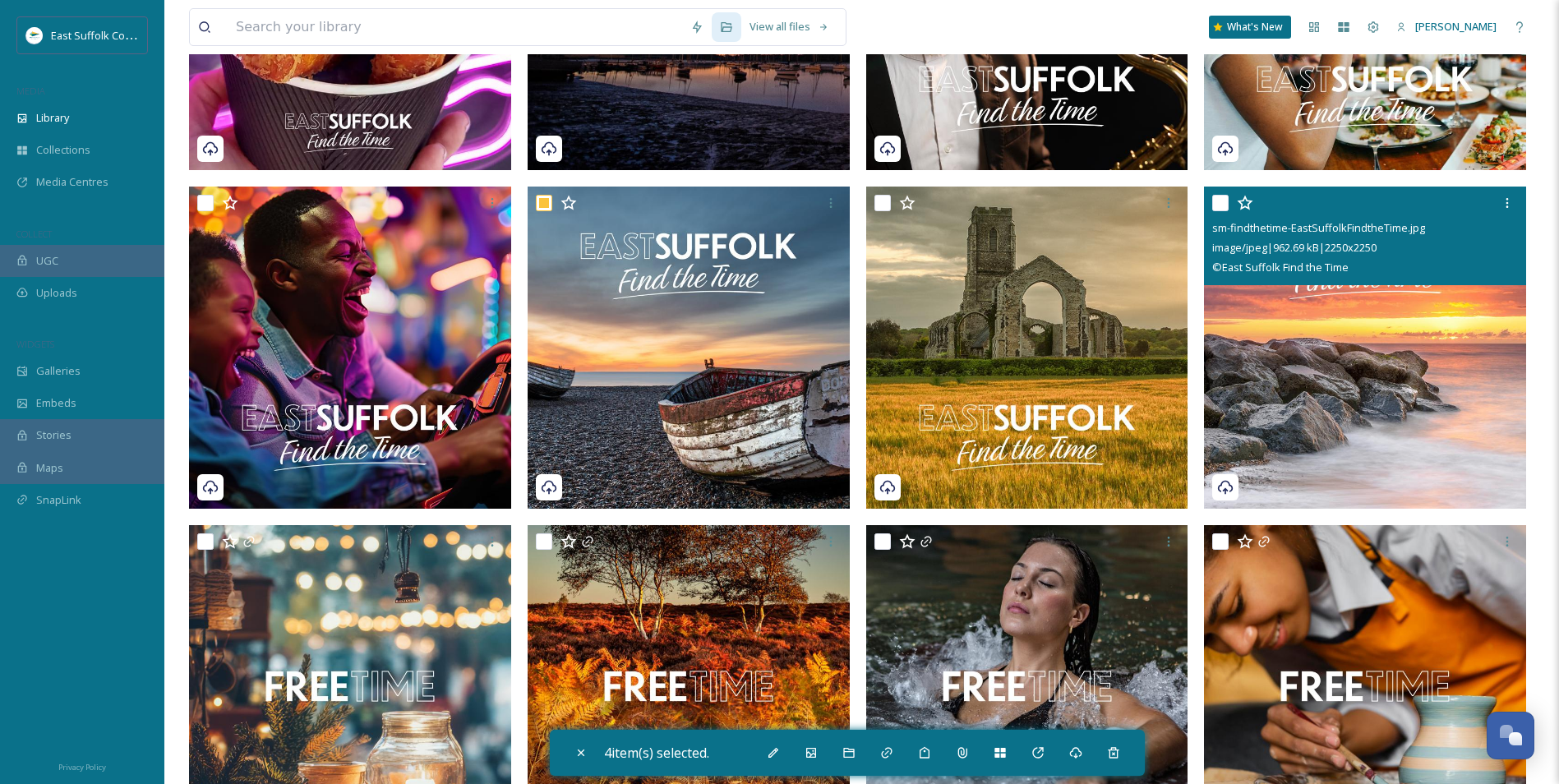
click at [1291, 410] on img at bounding box center [1365, 348] width 322 height 322
checkbox input "true"
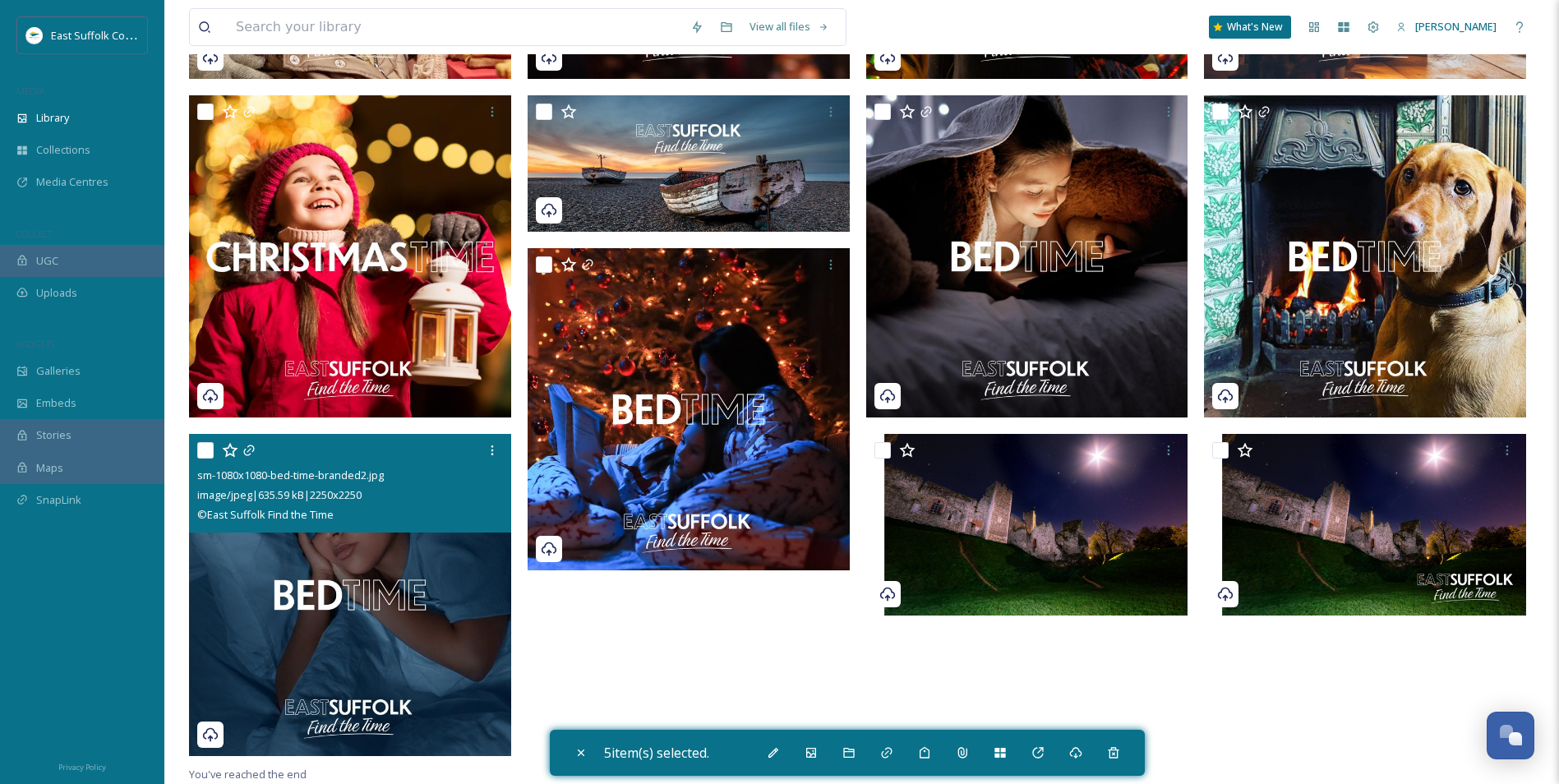
scroll to position [4112, 0]
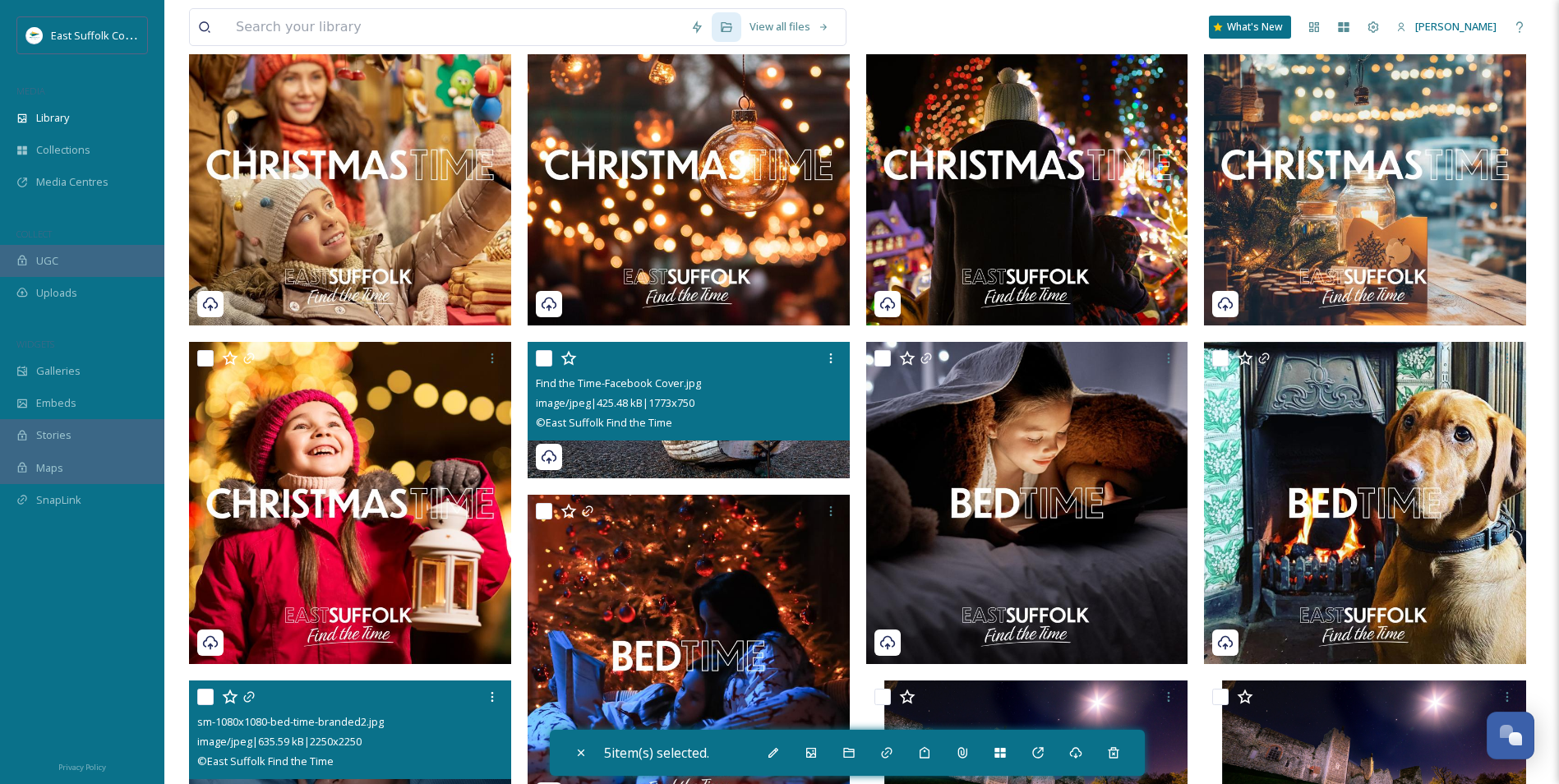
click at [674, 439] on div "Find the Time-Facebook Cover.jpg image/jpeg | 425.48 kB | 1773 x 750 © East Suf…" at bounding box center [689, 391] width 322 height 99
click at [657, 461] on img at bounding box center [689, 410] width 322 height 136
checkbox input "true"
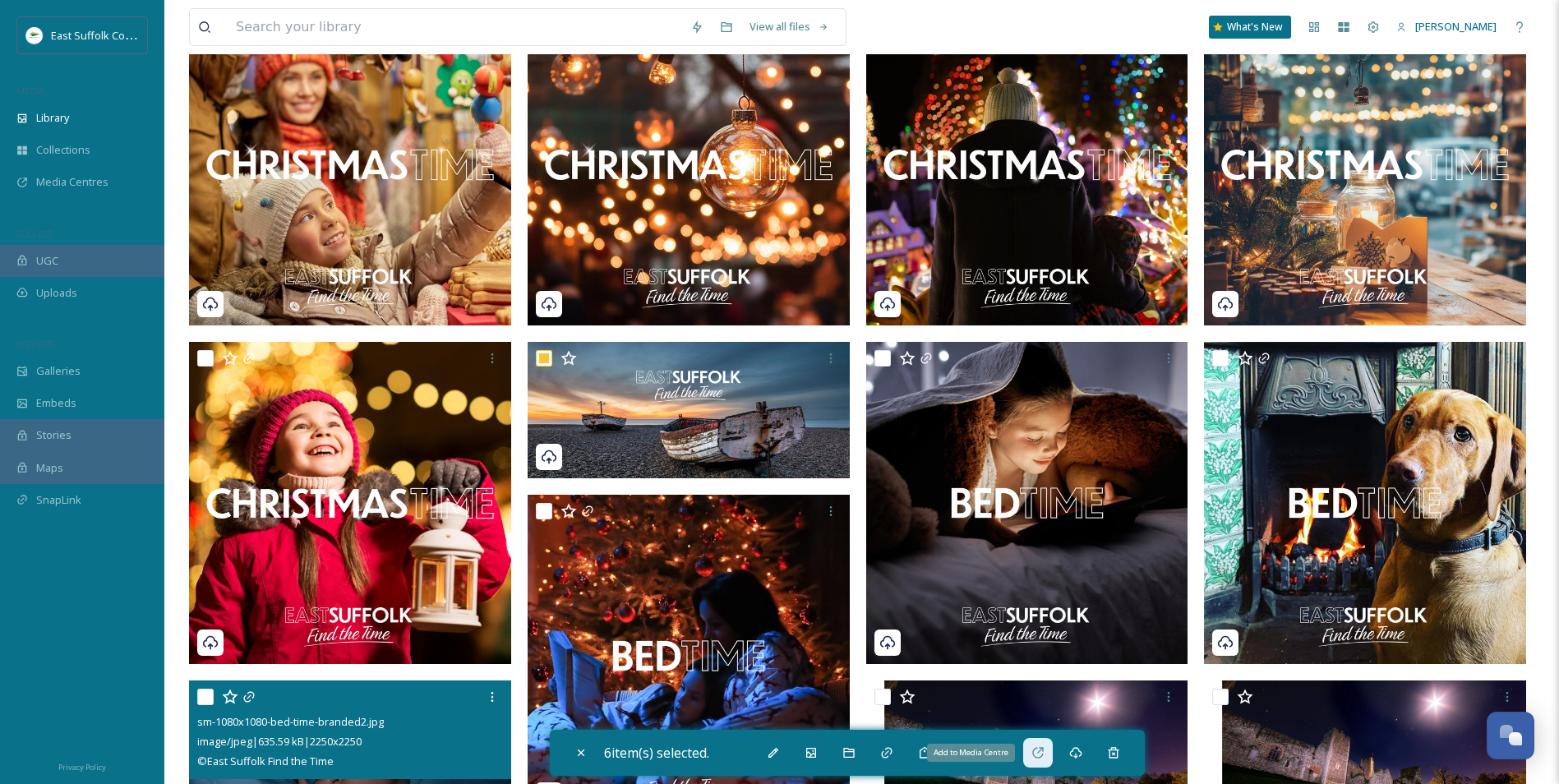
click at [1051, 755] on div "Add to Media Centre" at bounding box center [1038, 753] width 30 height 30
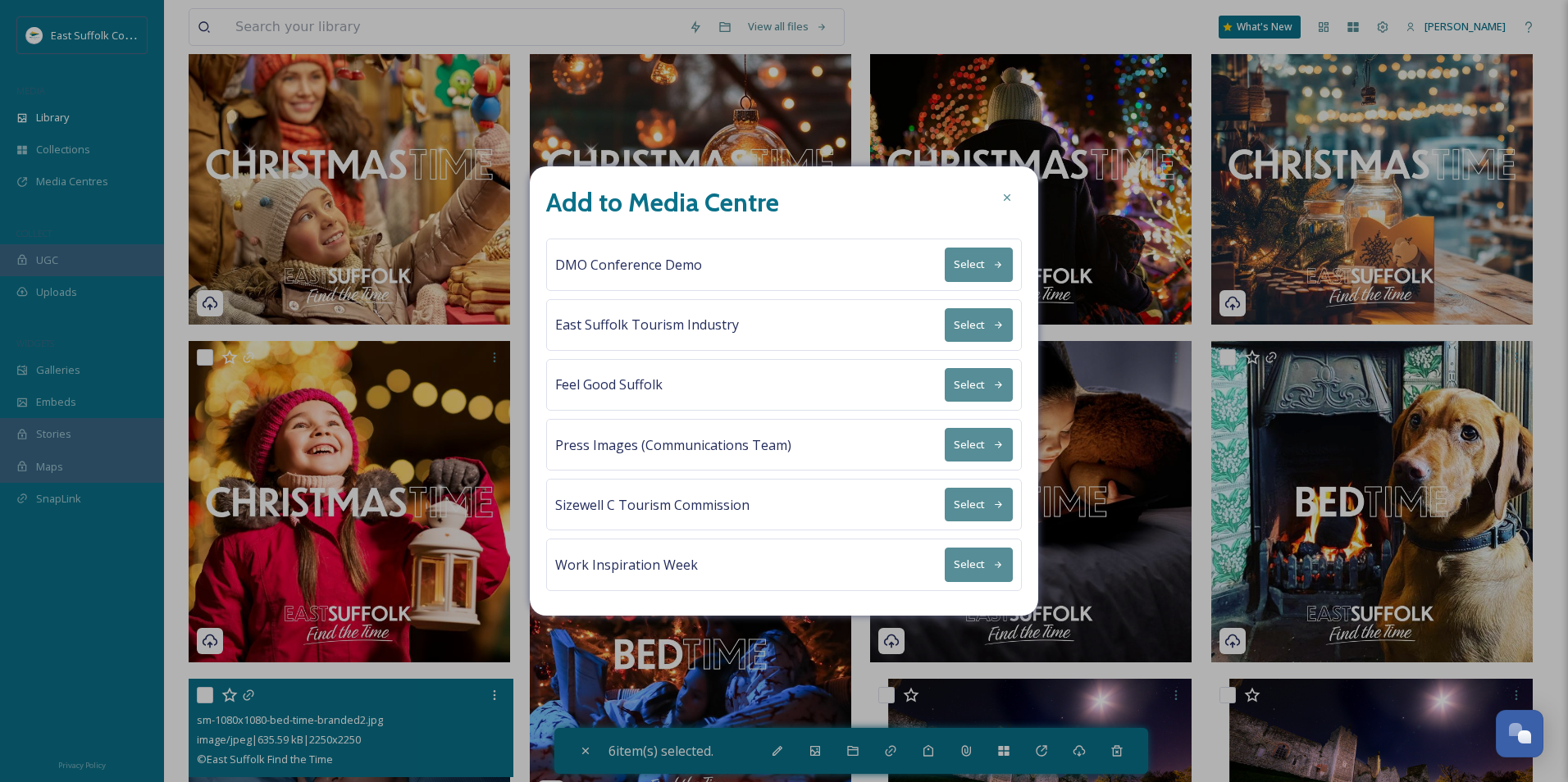
click at [975, 320] on button "Select" at bounding box center [979, 325] width 68 height 34
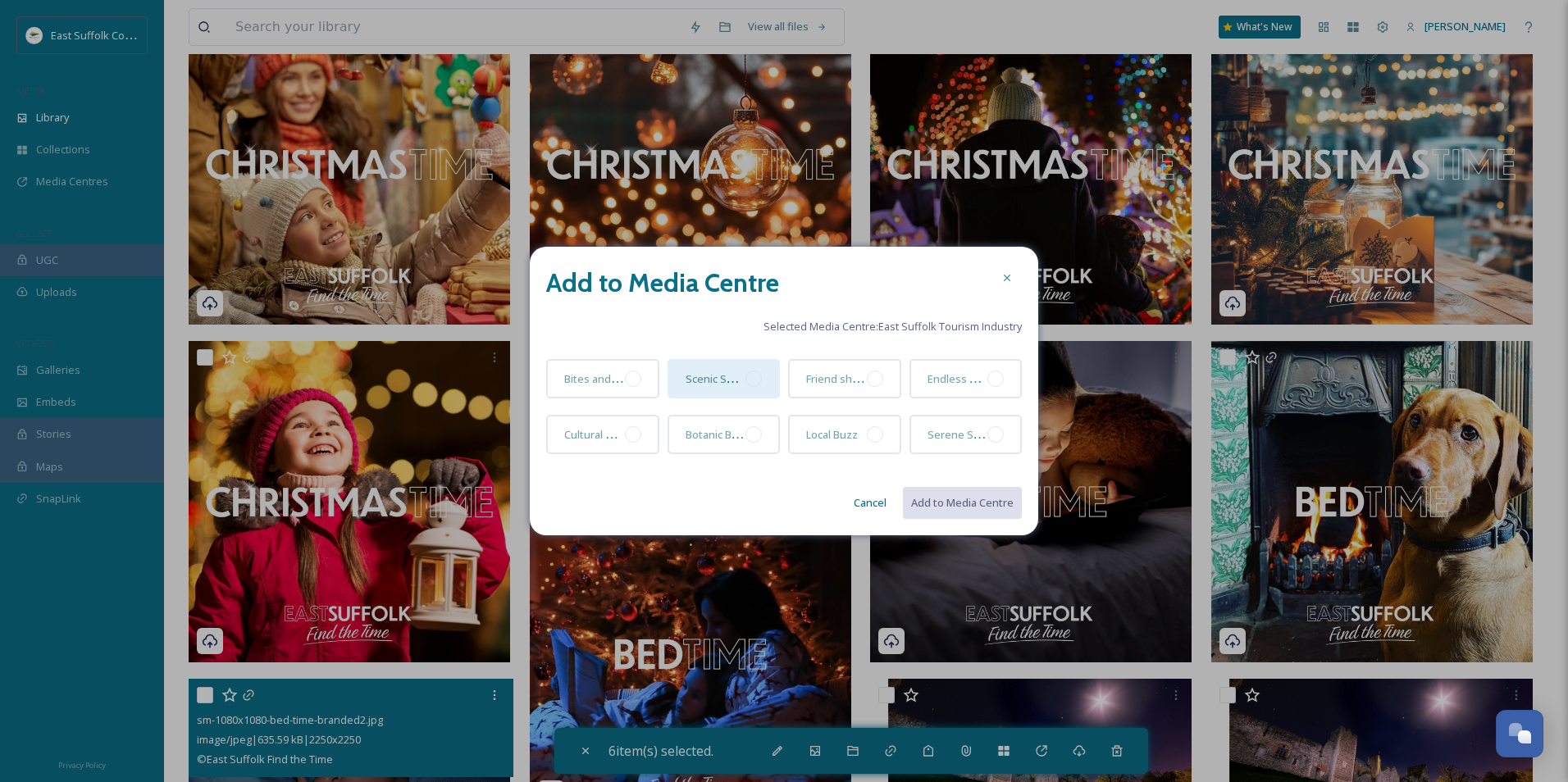
click at [759, 379] on div at bounding box center [754, 379] width 17 height 17
click at [973, 504] on button "Add to Media Centre" at bounding box center [961, 503] width 120 height 34
checkbox input "false"
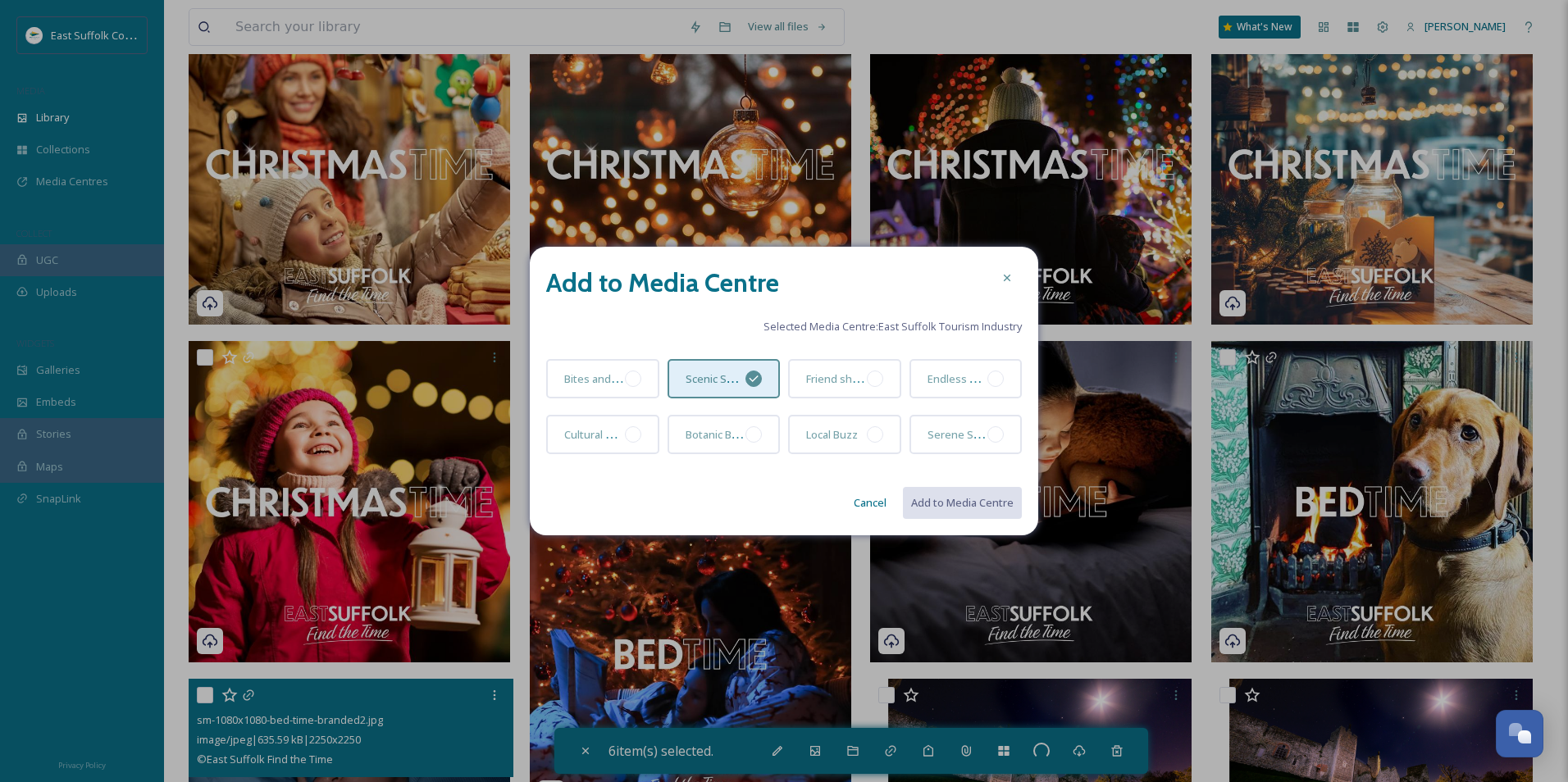
checkbox input "false"
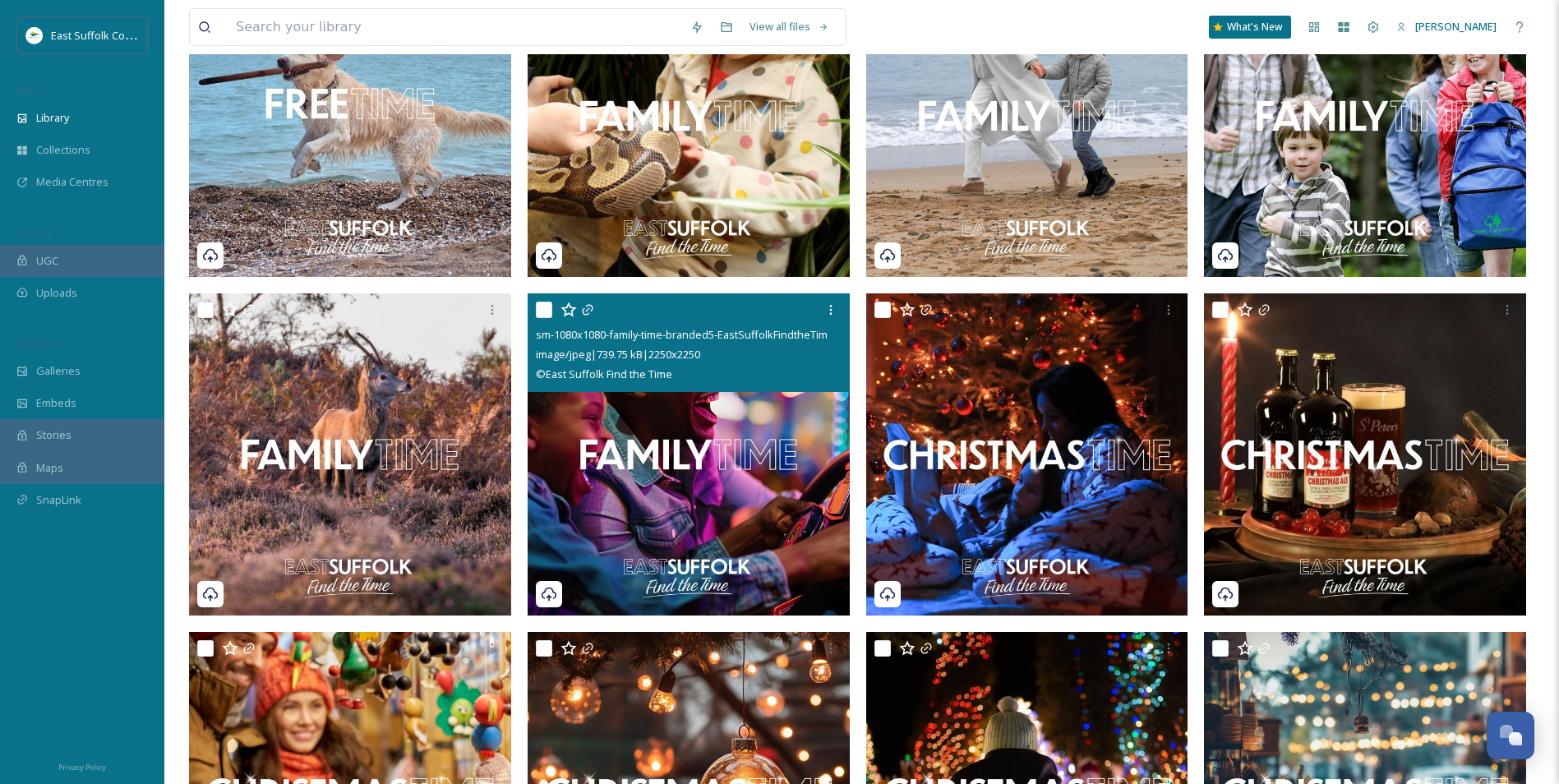
scroll to position [3455, 0]
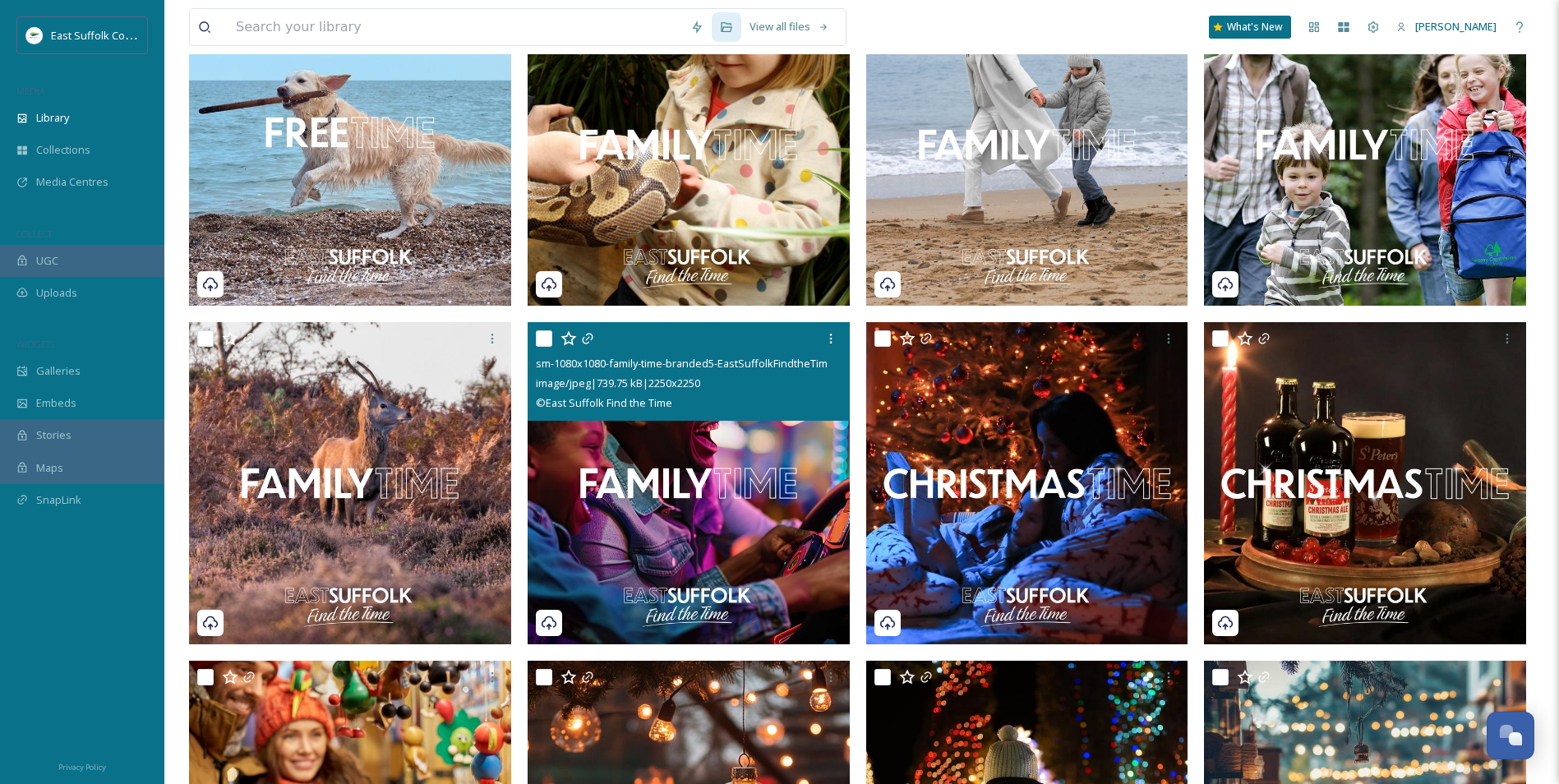
click at [699, 486] on img at bounding box center [689, 483] width 322 height 322
checkbox input "true"
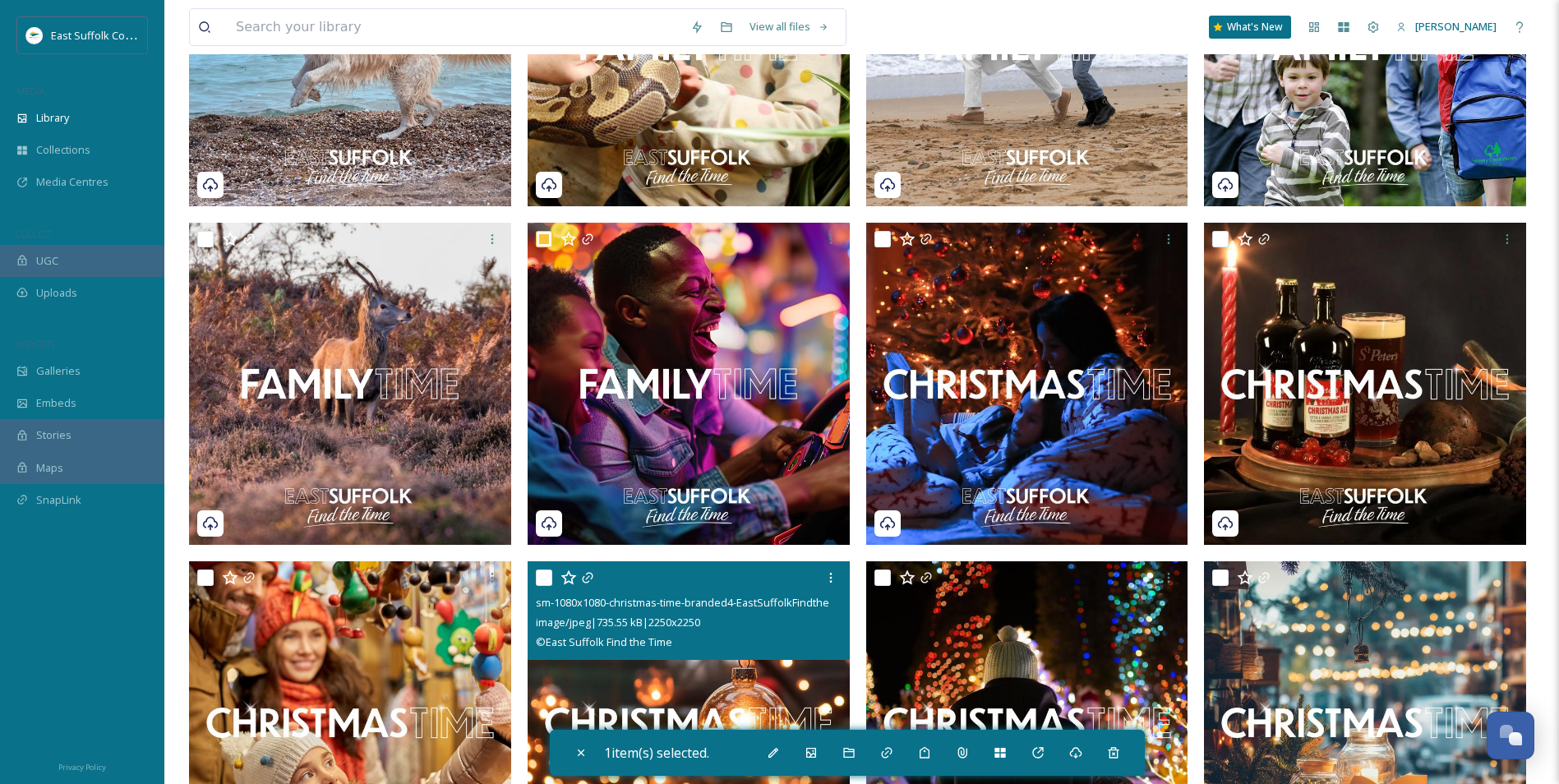
scroll to position [3784, 0]
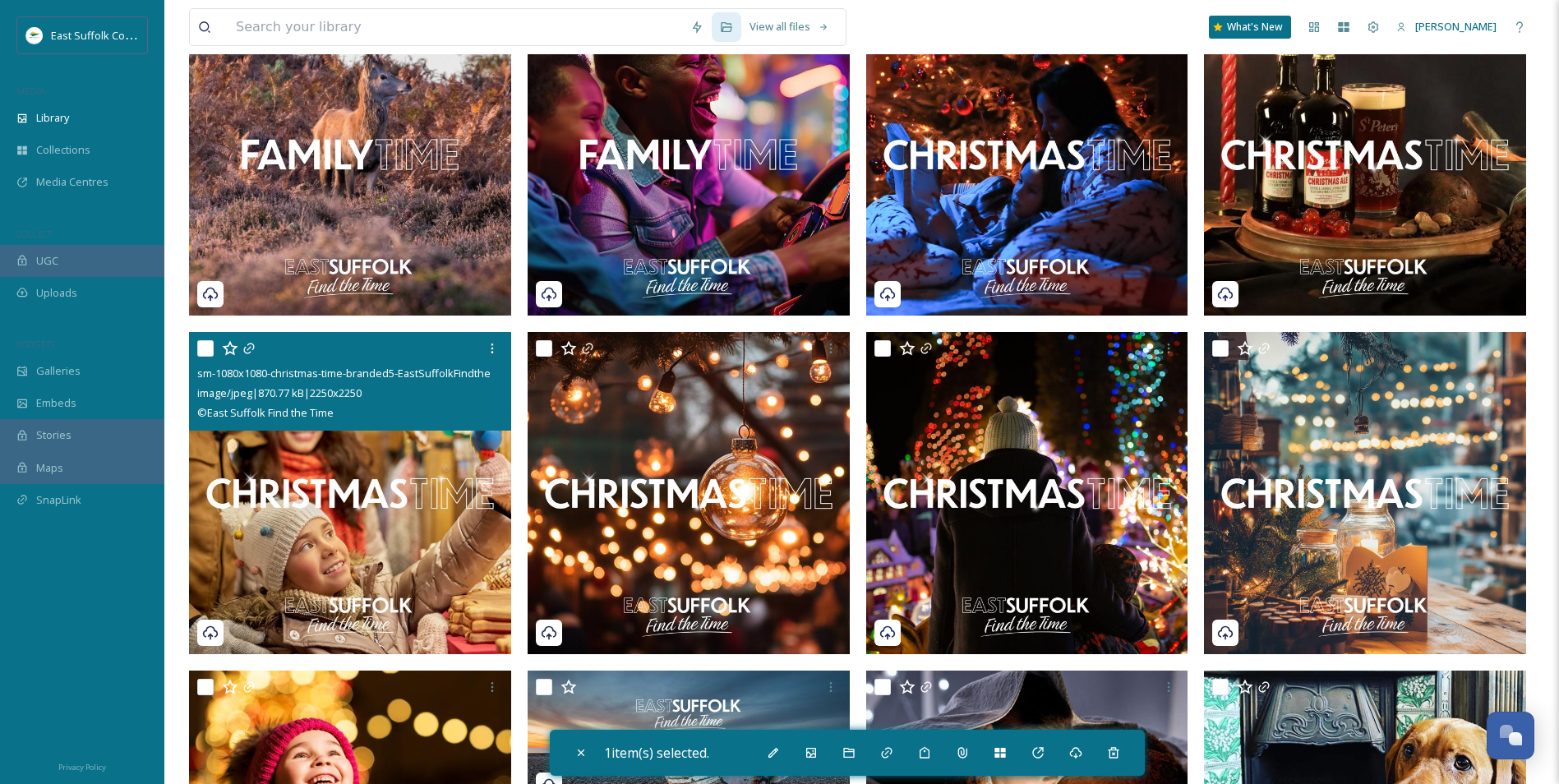
click at [370, 522] on img at bounding box center [351, 493] width 322 height 322
checkbox input "true"
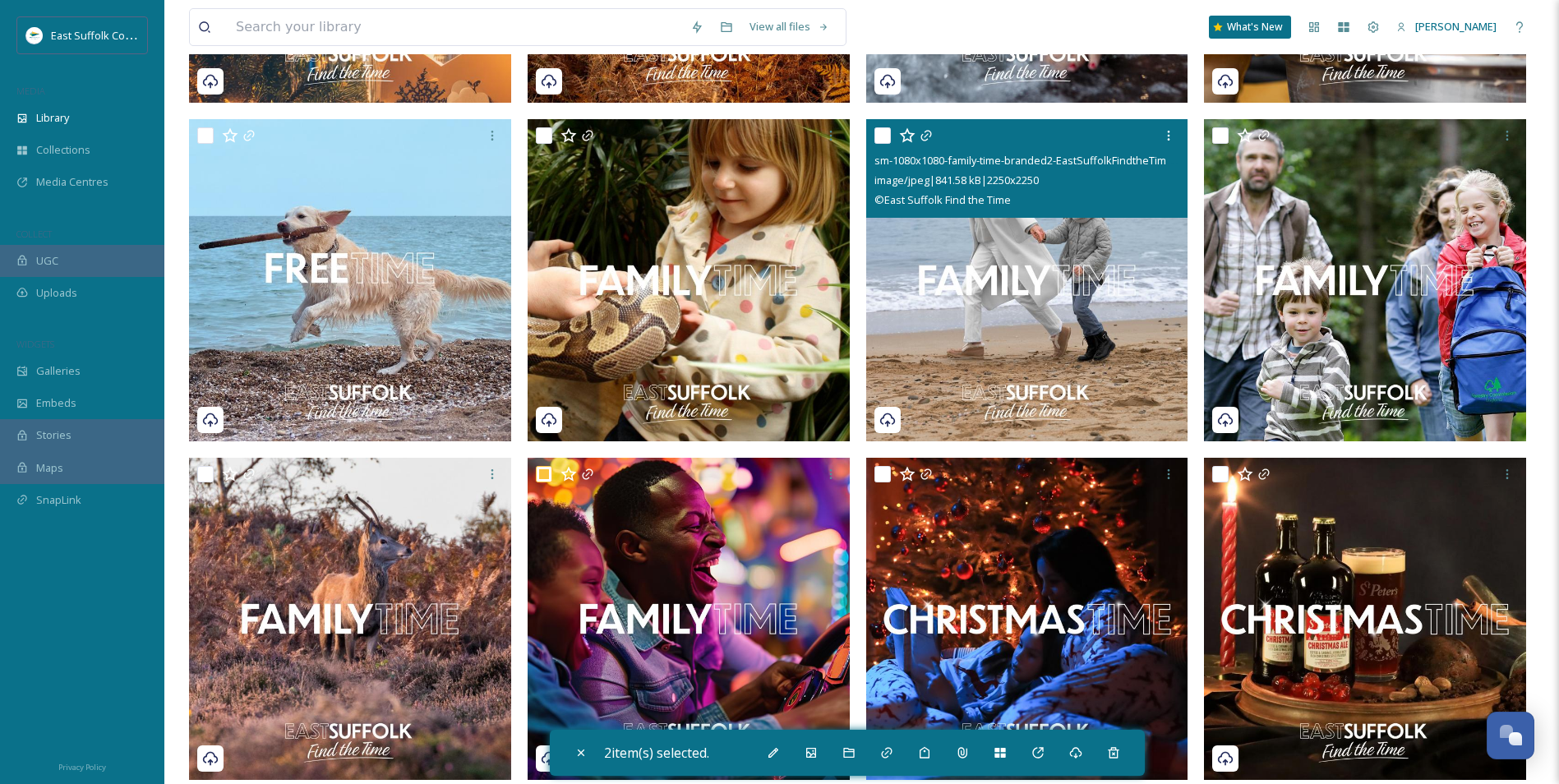
scroll to position [3290, 0]
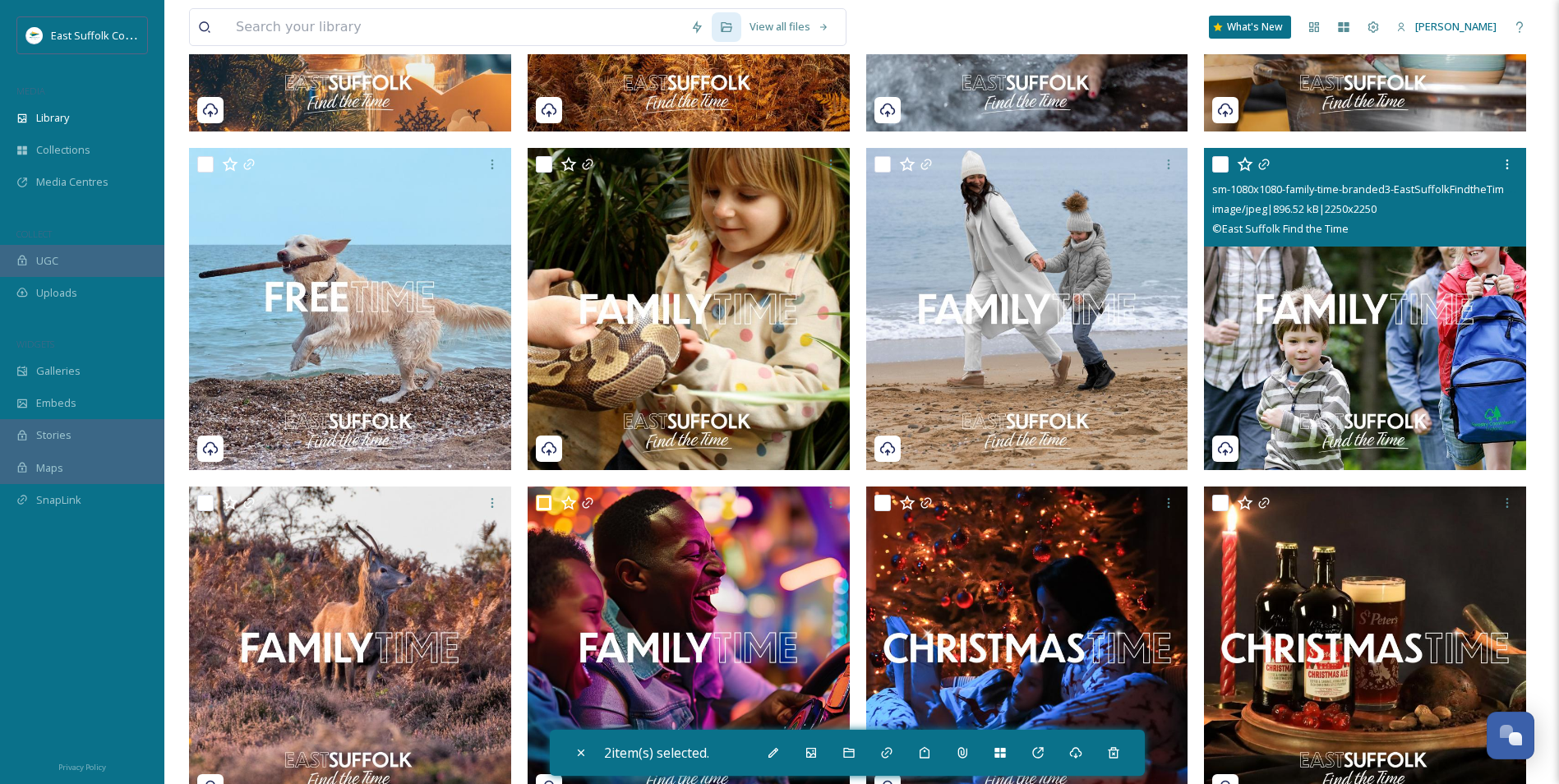
click at [1264, 333] on img at bounding box center [1365, 309] width 322 height 322
checkbox input "true"
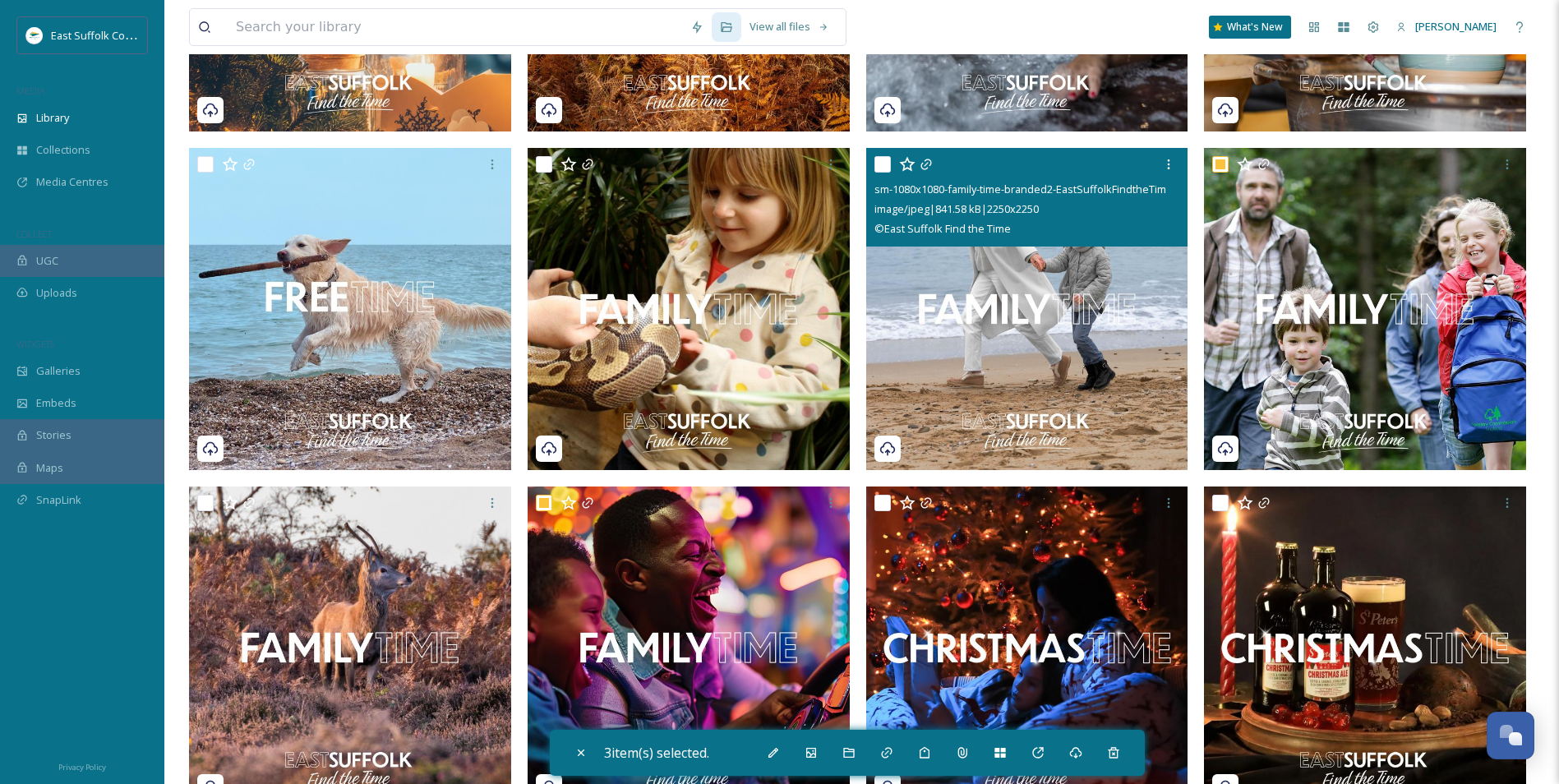
click at [999, 336] on img at bounding box center [1027, 309] width 322 height 322
checkbox input "true"
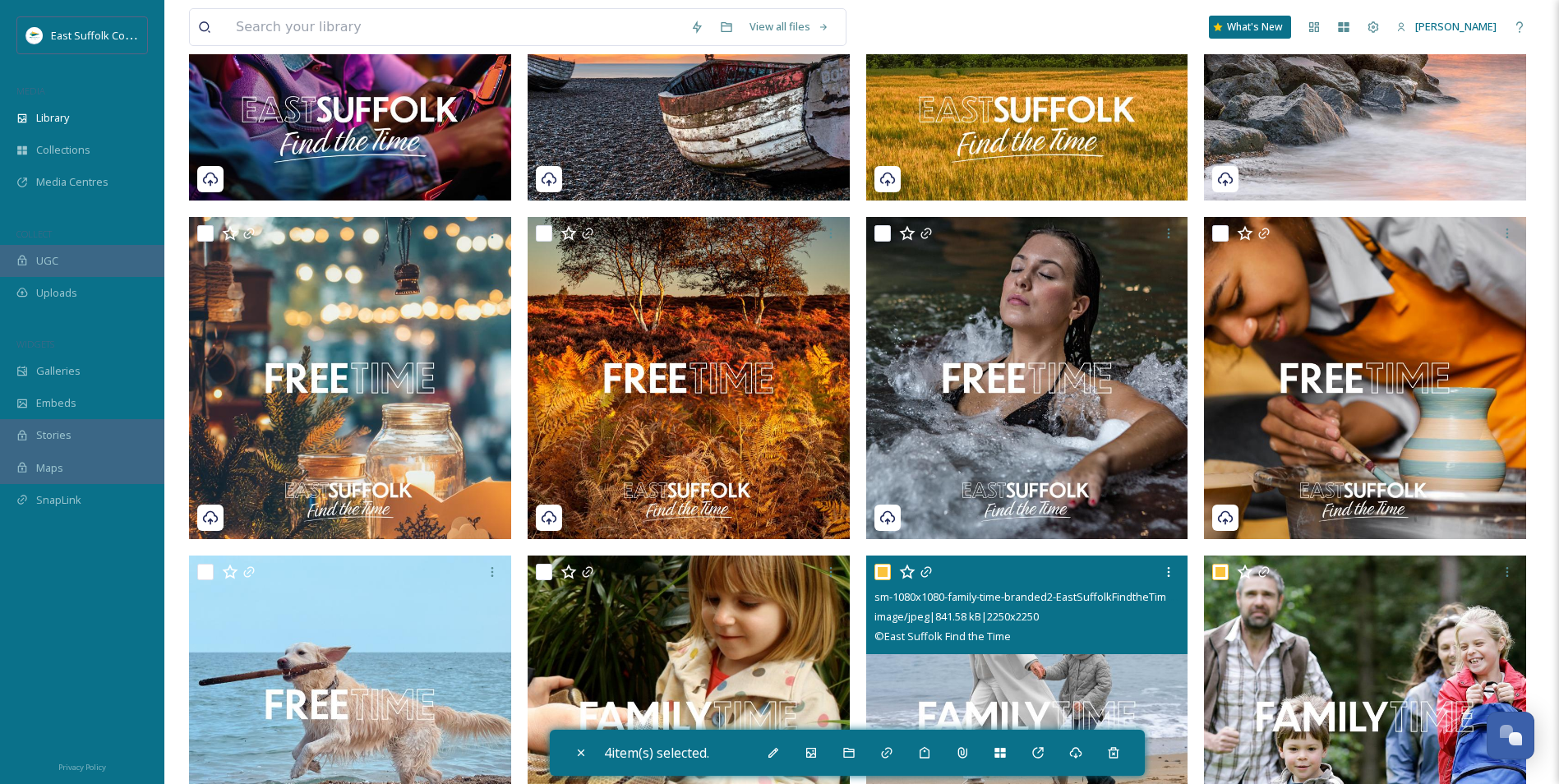
scroll to position [2879, 0]
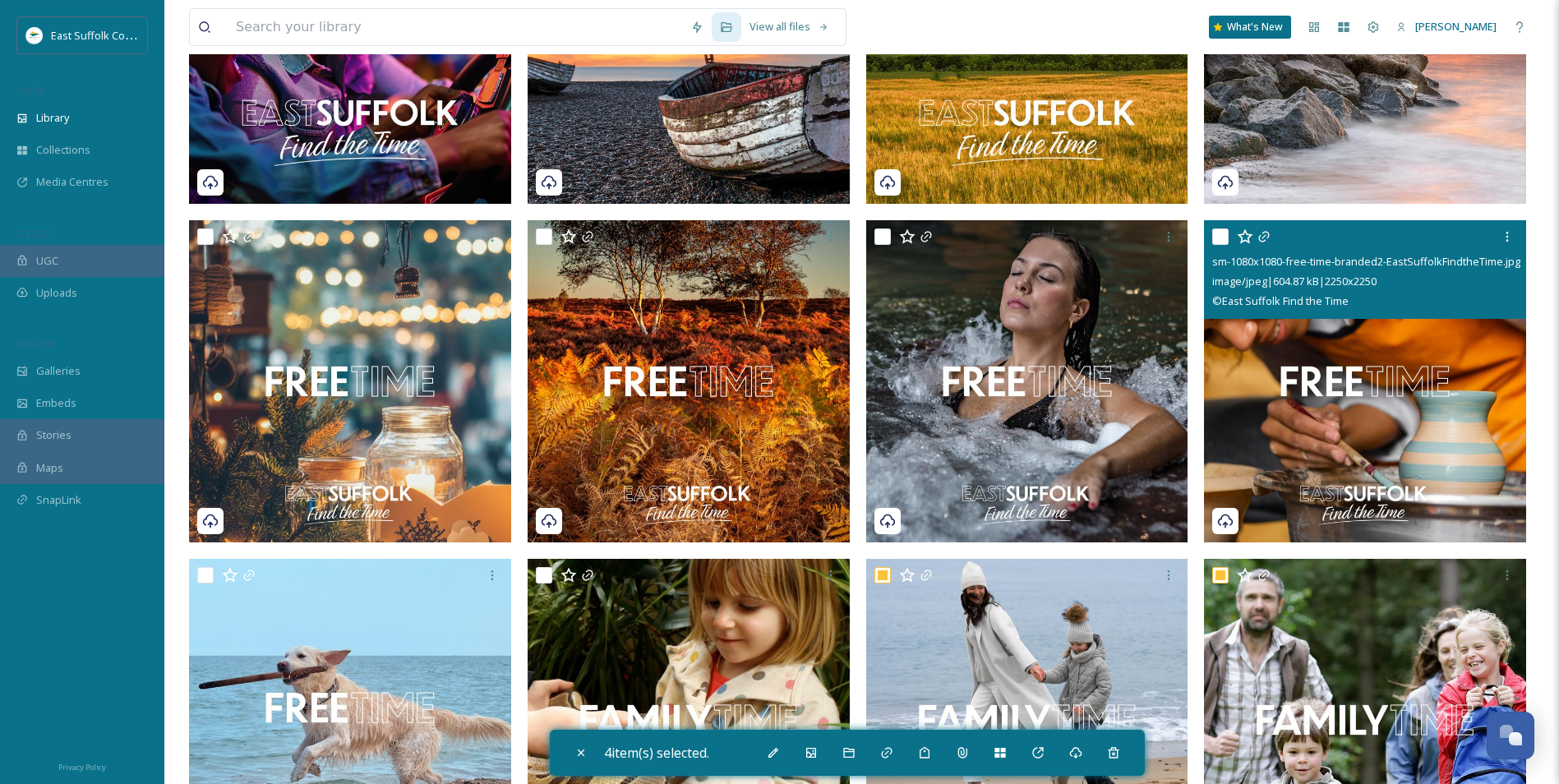
click at [1273, 394] on img at bounding box center [1365, 381] width 322 height 322
checkbox input "true"
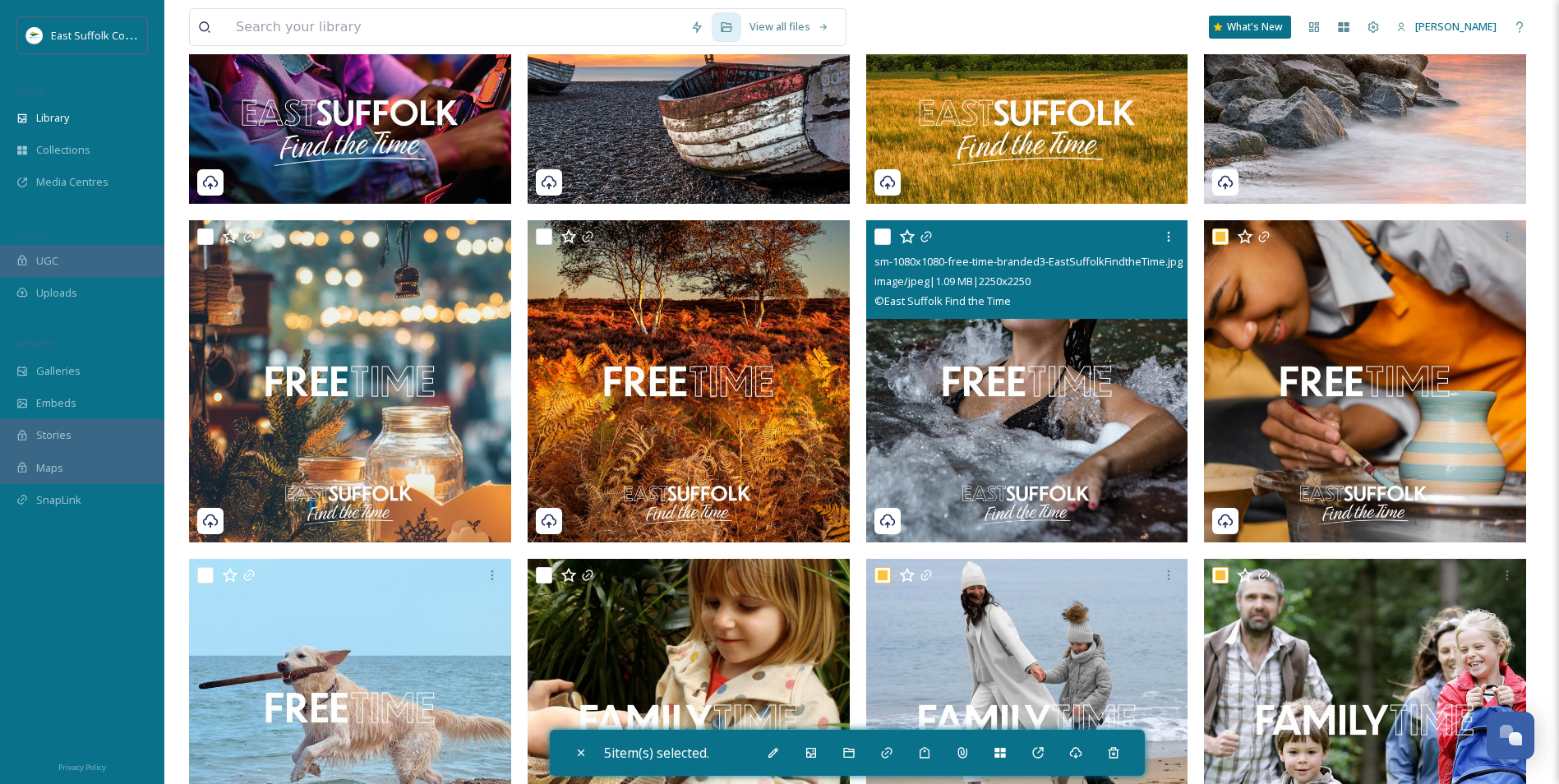
click at [997, 392] on img at bounding box center [1027, 381] width 322 height 322
checkbox input "true"
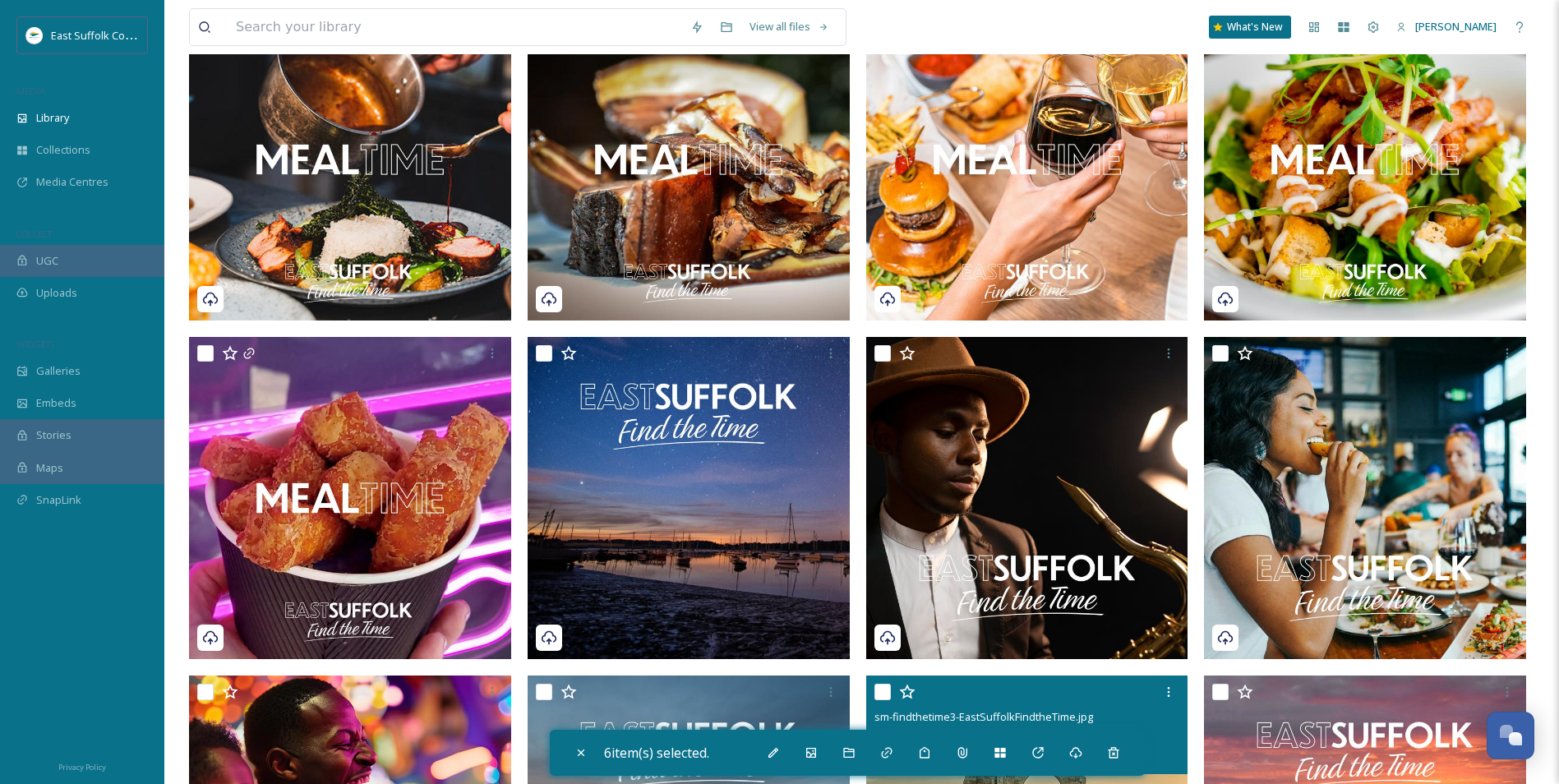
scroll to position [2057, 0]
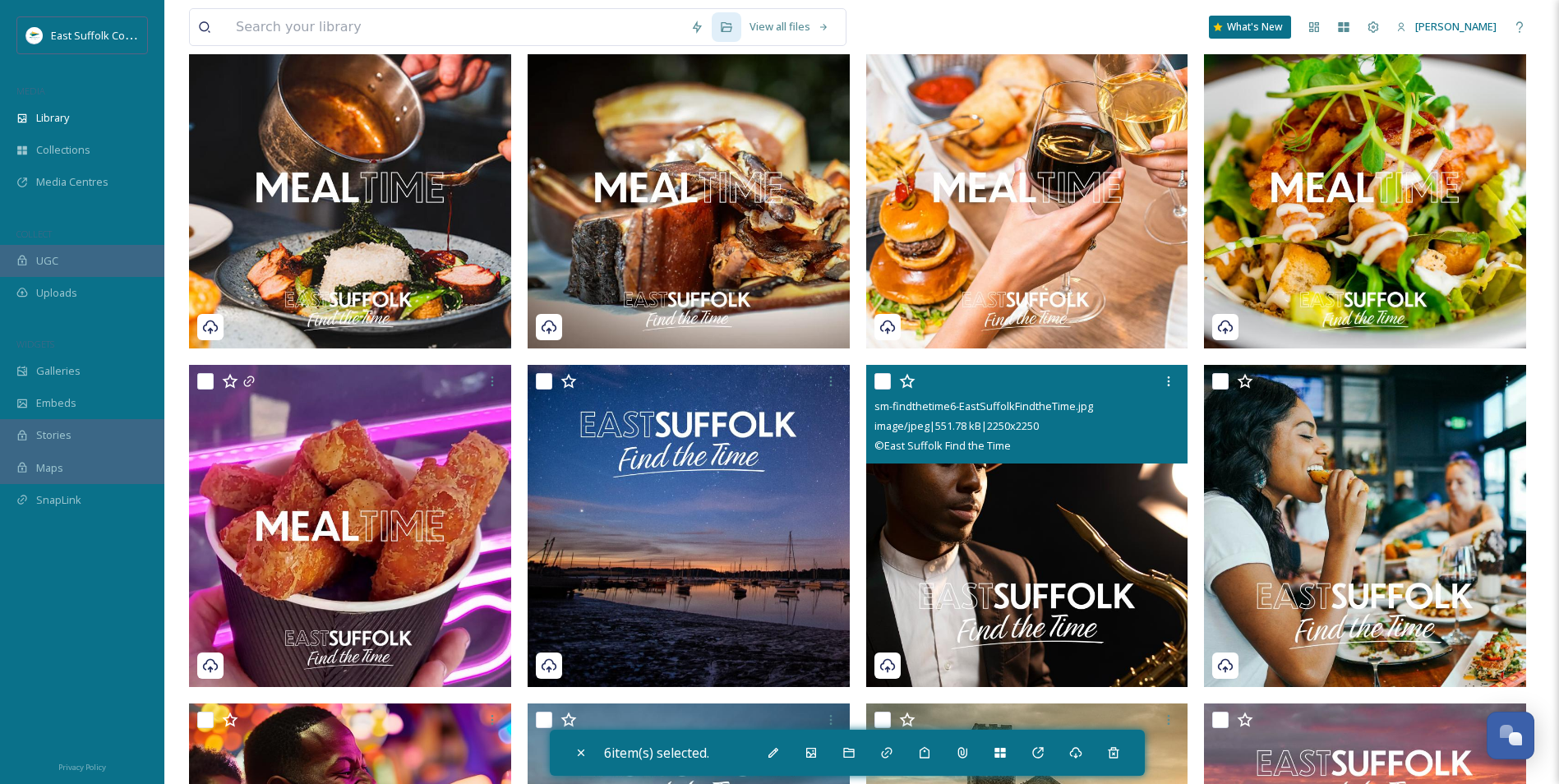
click at [971, 541] on img at bounding box center [1027, 526] width 322 height 322
checkbox input "true"
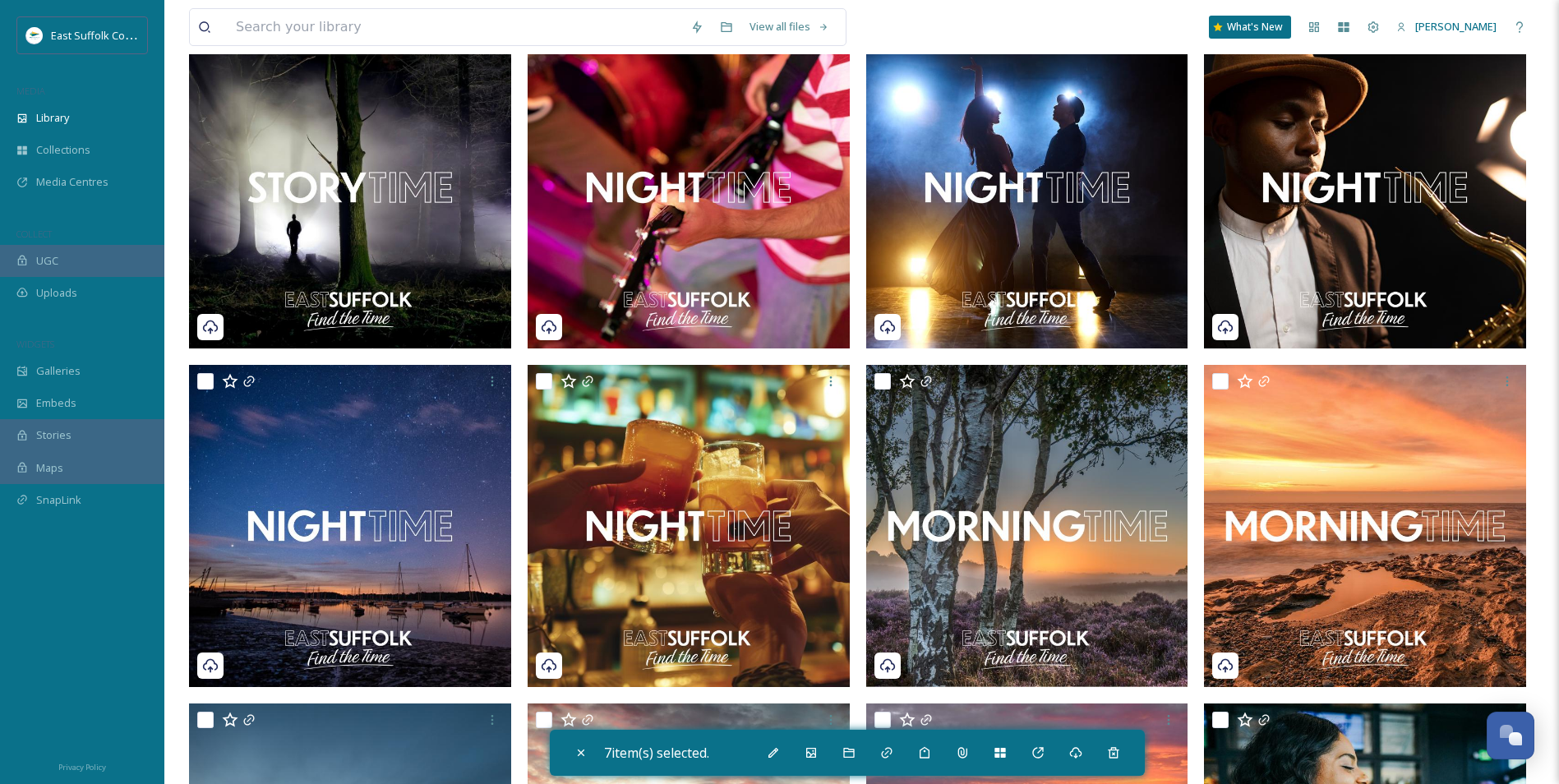
scroll to position [989, 0]
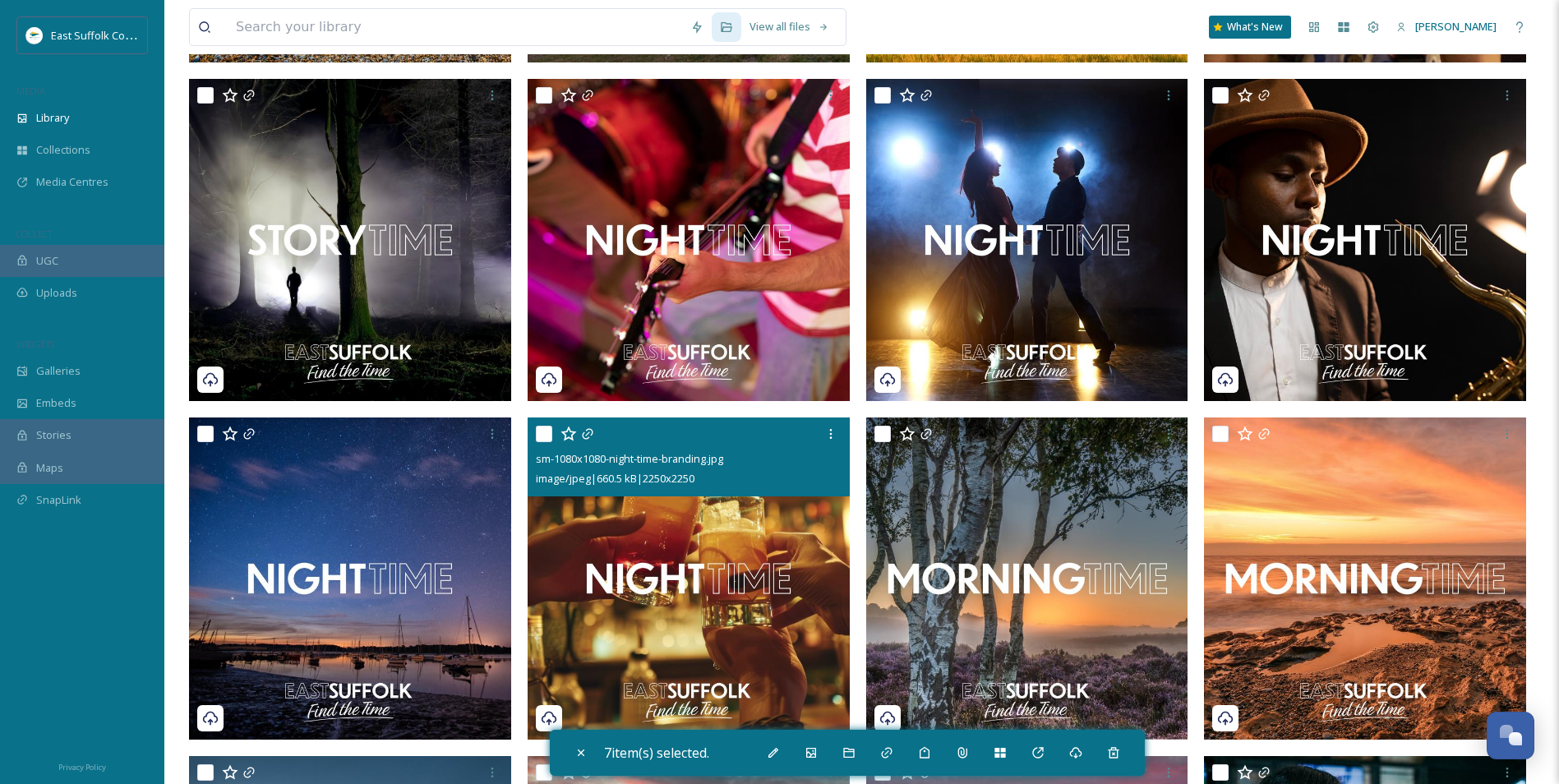
click at [632, 585] on img at bounding box center [689, 579] width 322 height 322
checkbox input "true"
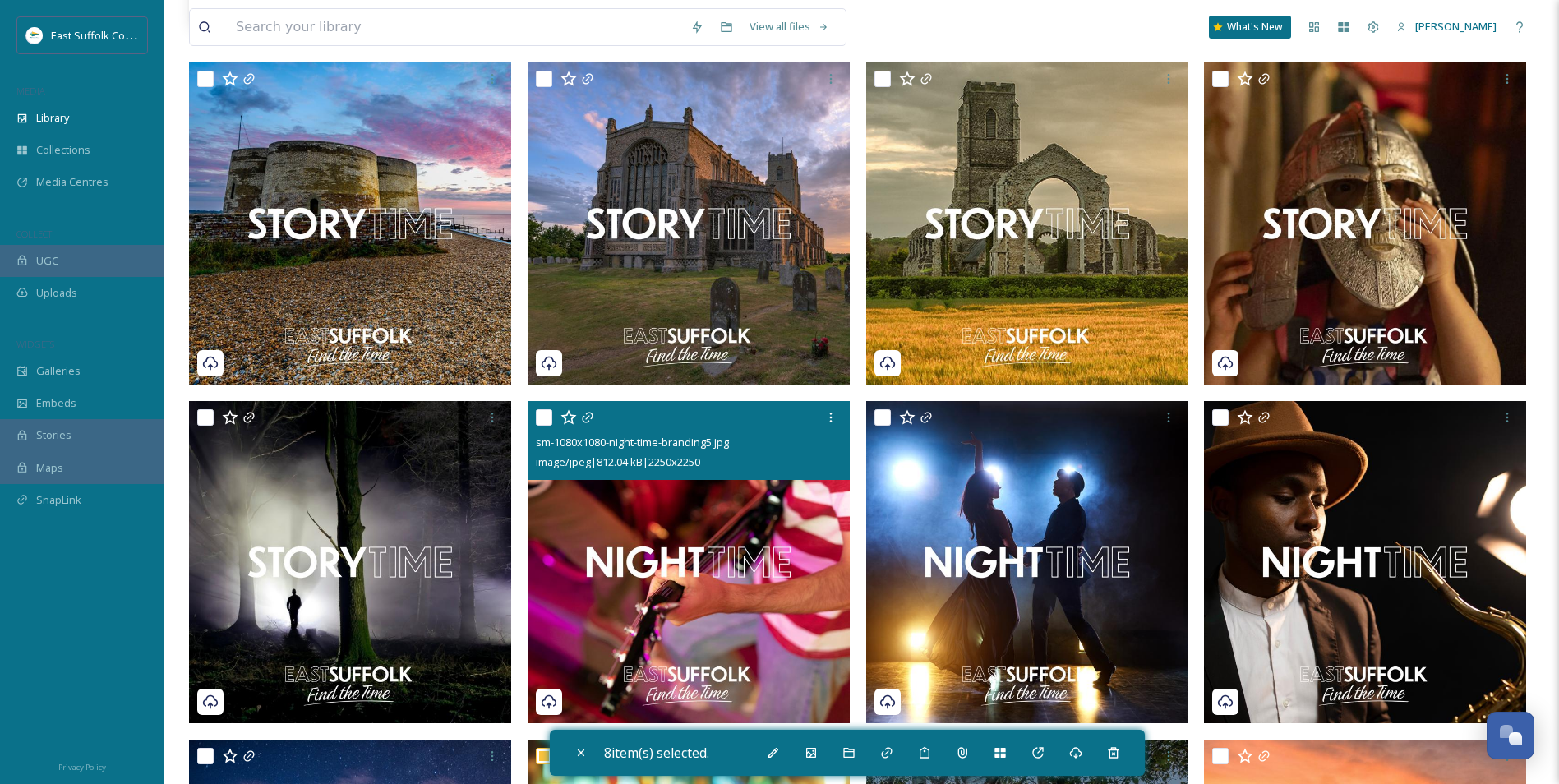
scroll to position [660, 0]
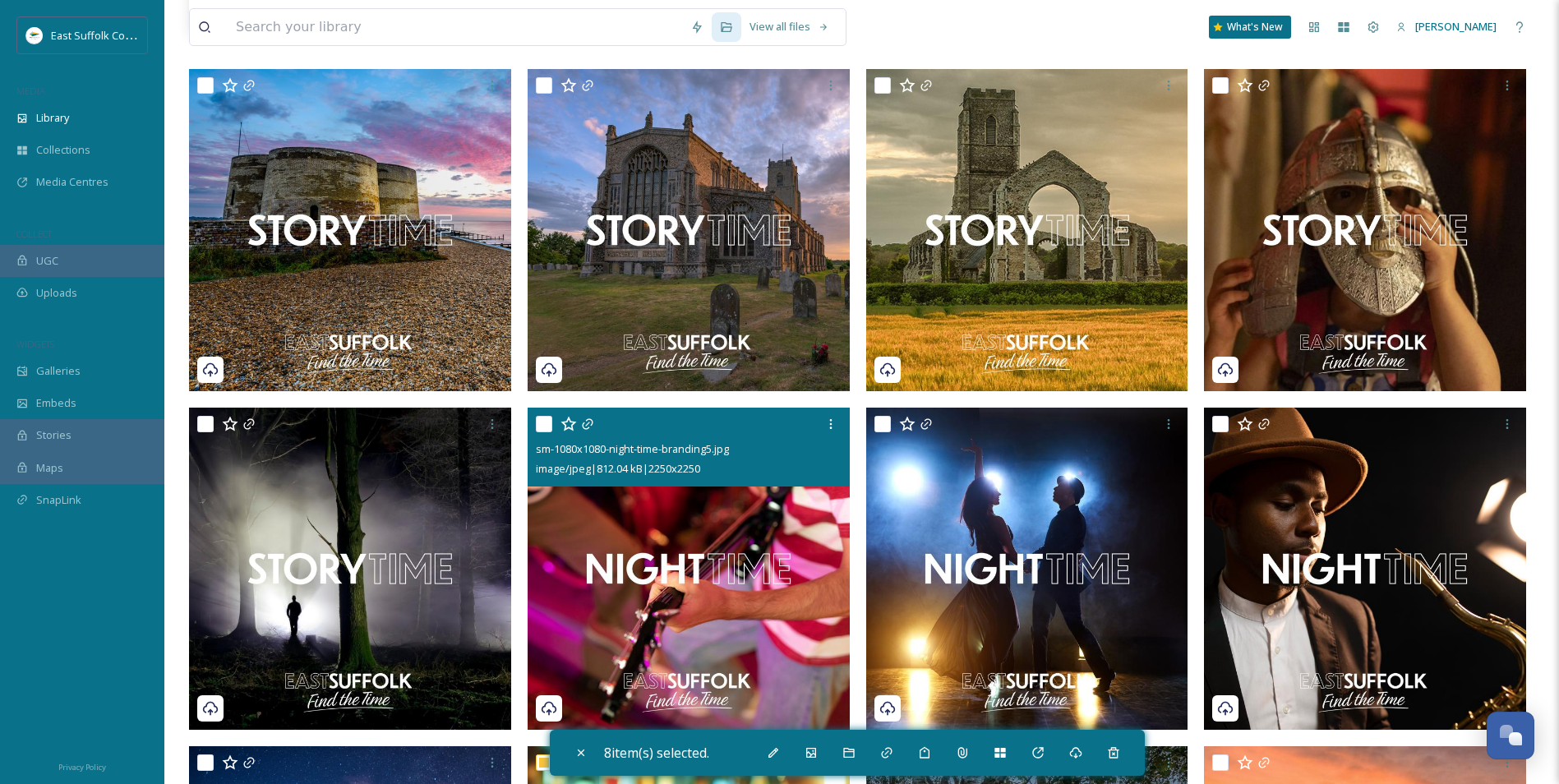
click at [660, 577] on img at bounding box center [689, 569] width 322 height 322
checkbox input "true"
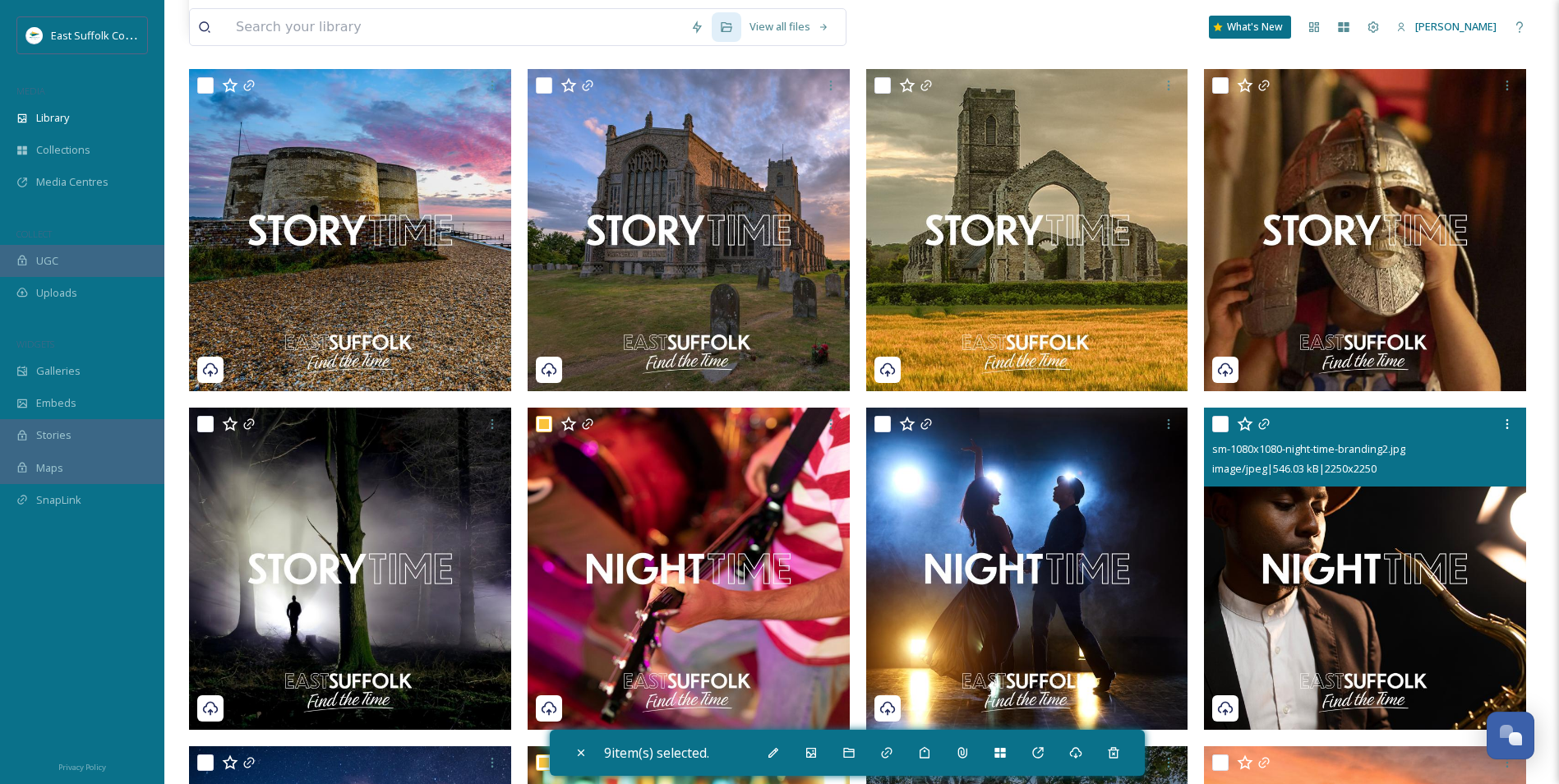
click at [1273, 553] on img at bounding box center [1365, 569] width 322 height 322
checkbox input "true"
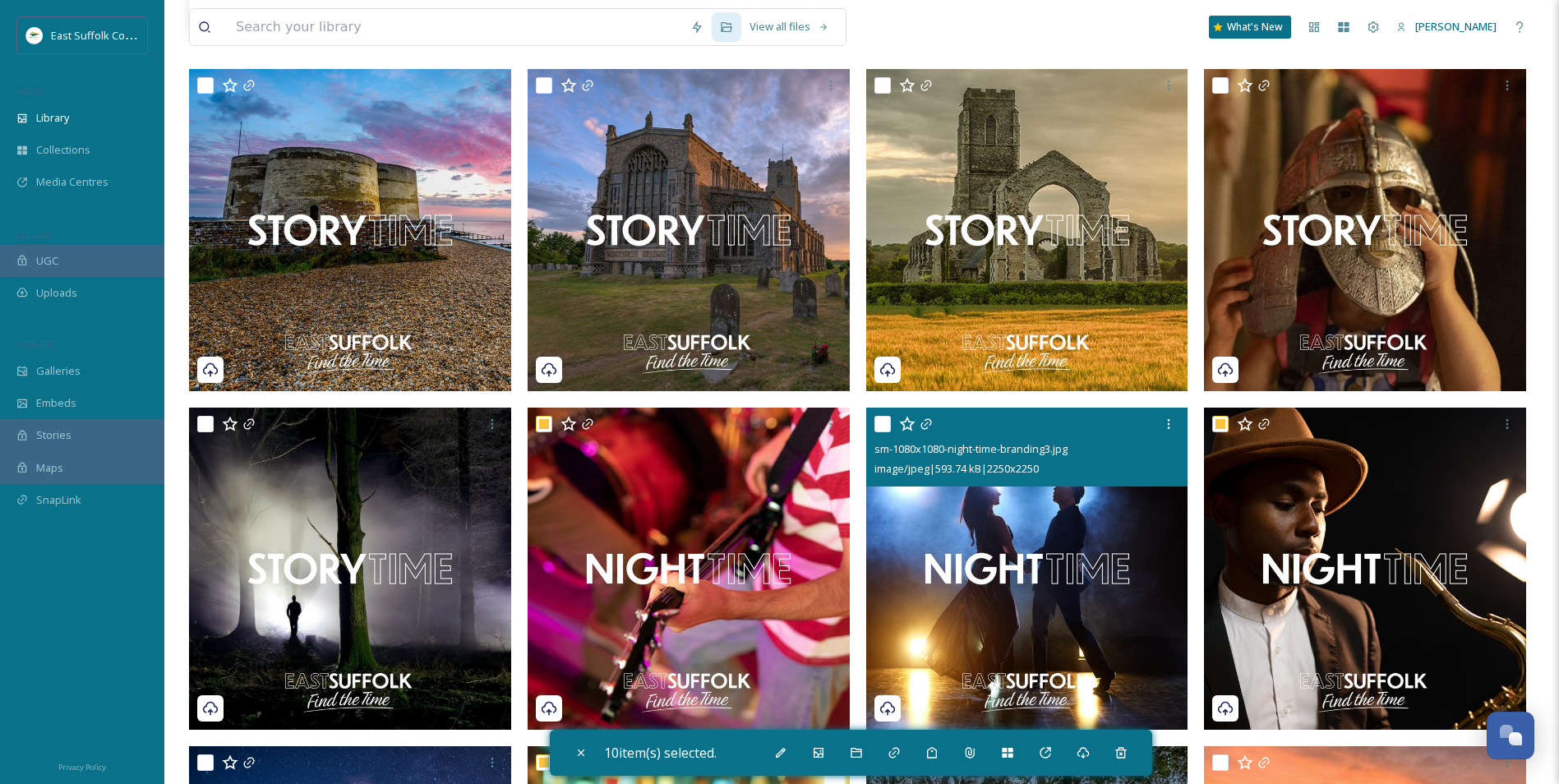
click at [1033, 580] on img at bounding box center [1027, 569] width 322 height 322
checkbox input "true"
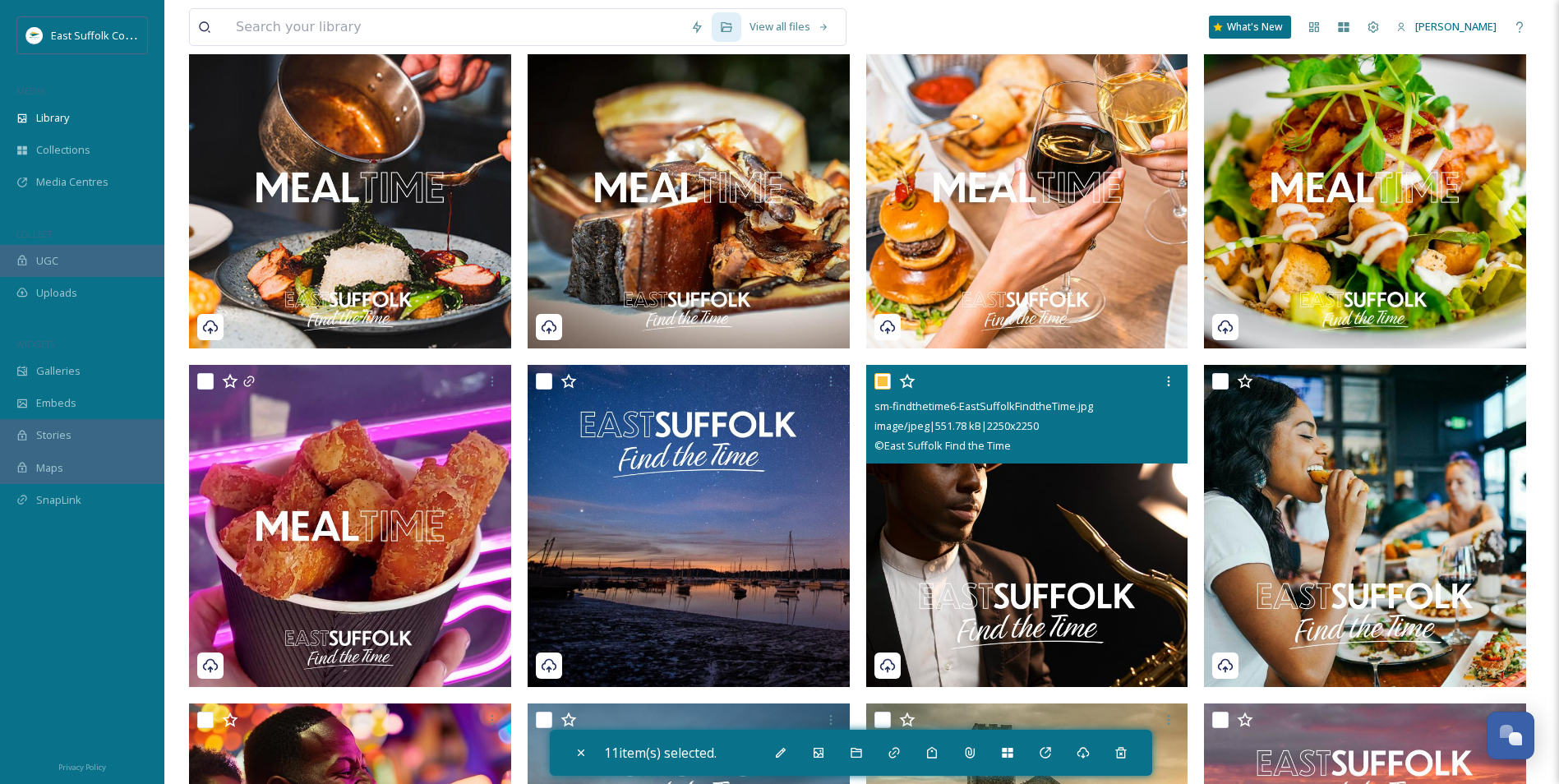
click at [985, 541] on img at bounding box center [1027, 526] width 322 height 322
checkbox input "false"
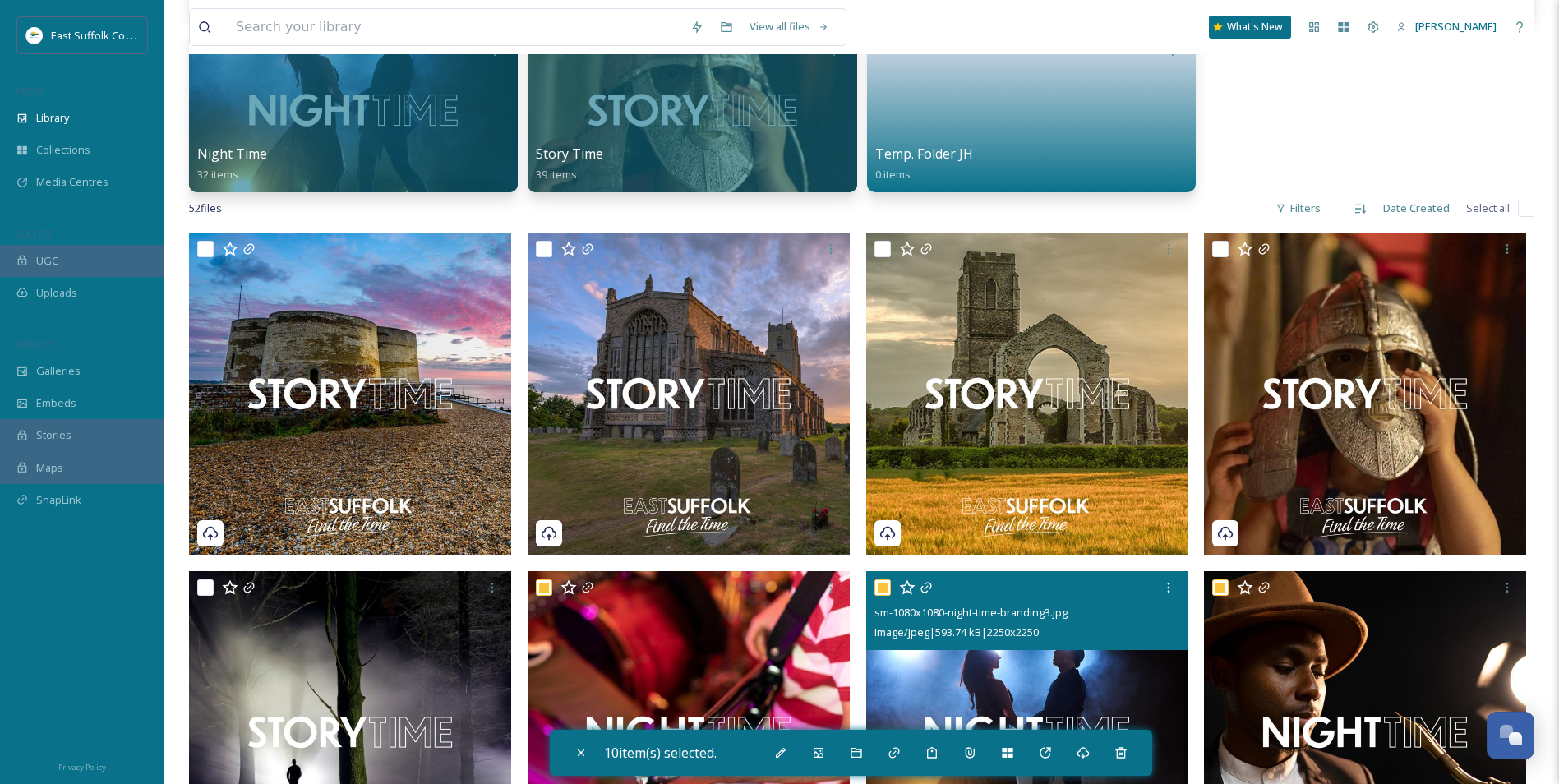
scroll to position [496, 0]
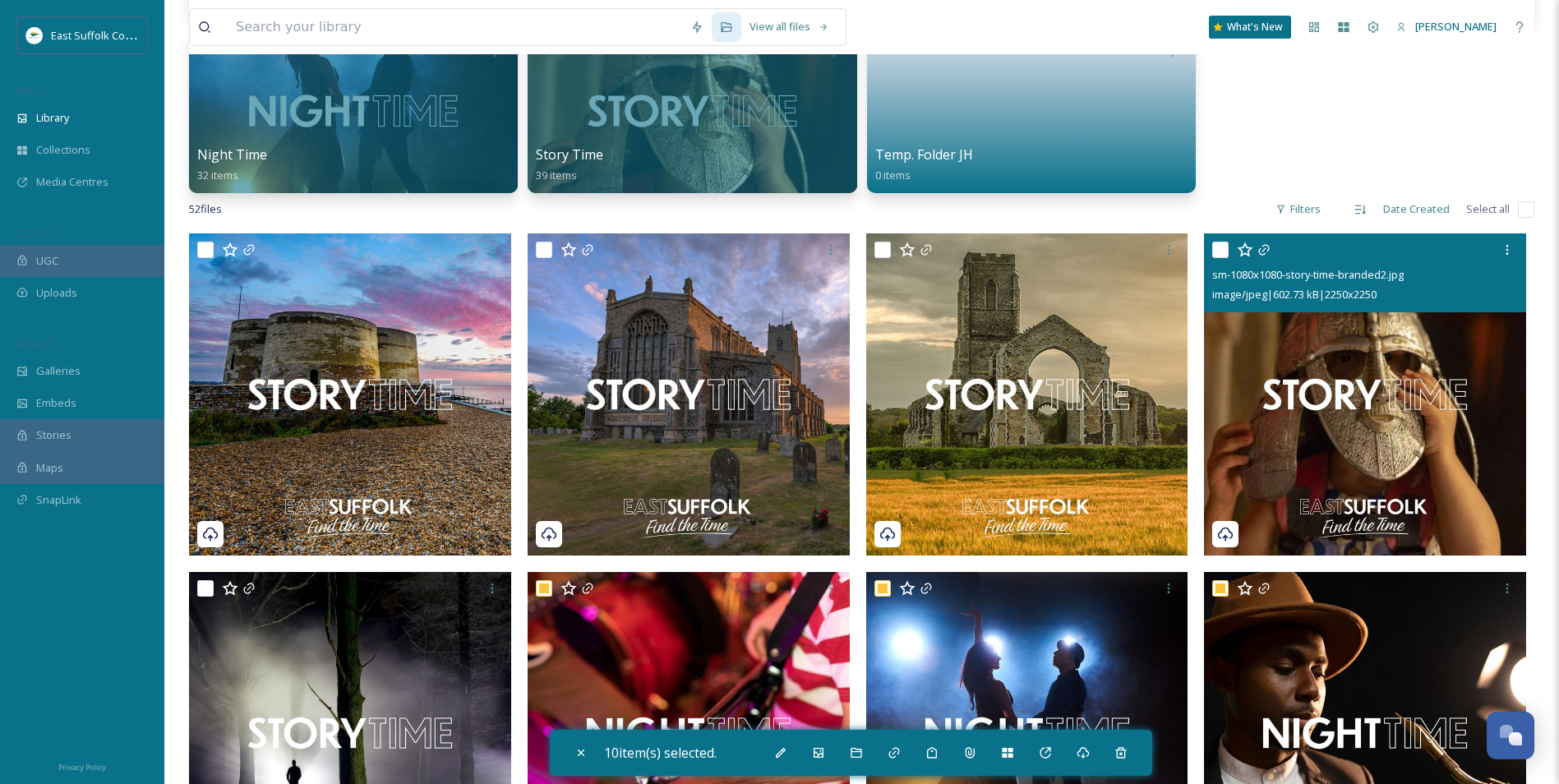
drag, startPoint x: 1340, startPoint y: 390, endPoint x: 1331, endPoint y: 390, distance: 9.0
click at [1339, 390] on img at bounding box center [1365, 394] width 322 height 322
checkbox input "true"
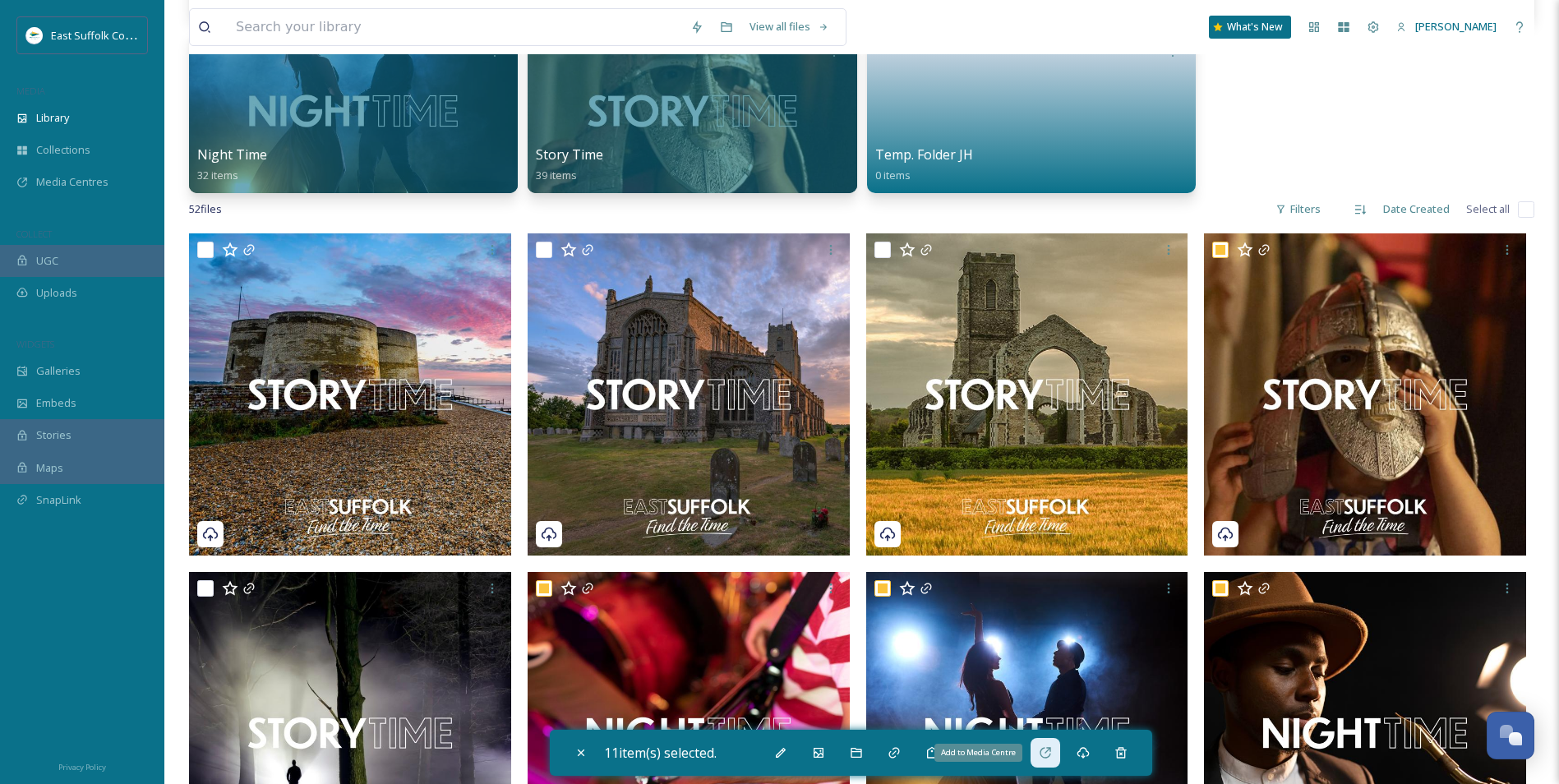
click at [1047, 756] on icon at bounding box center [1046, 753] width 13 height 13
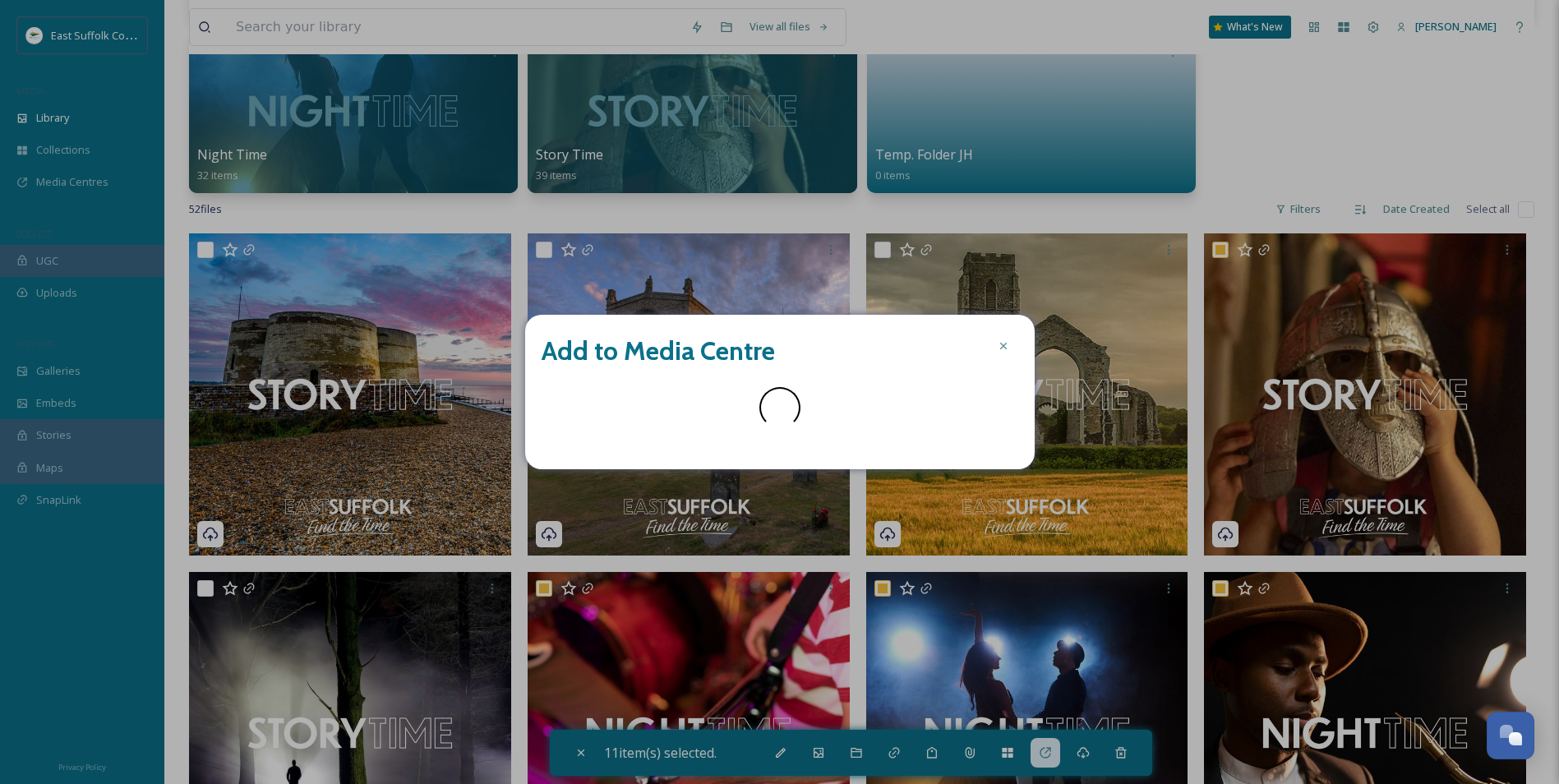
scroll to position [321, 0]
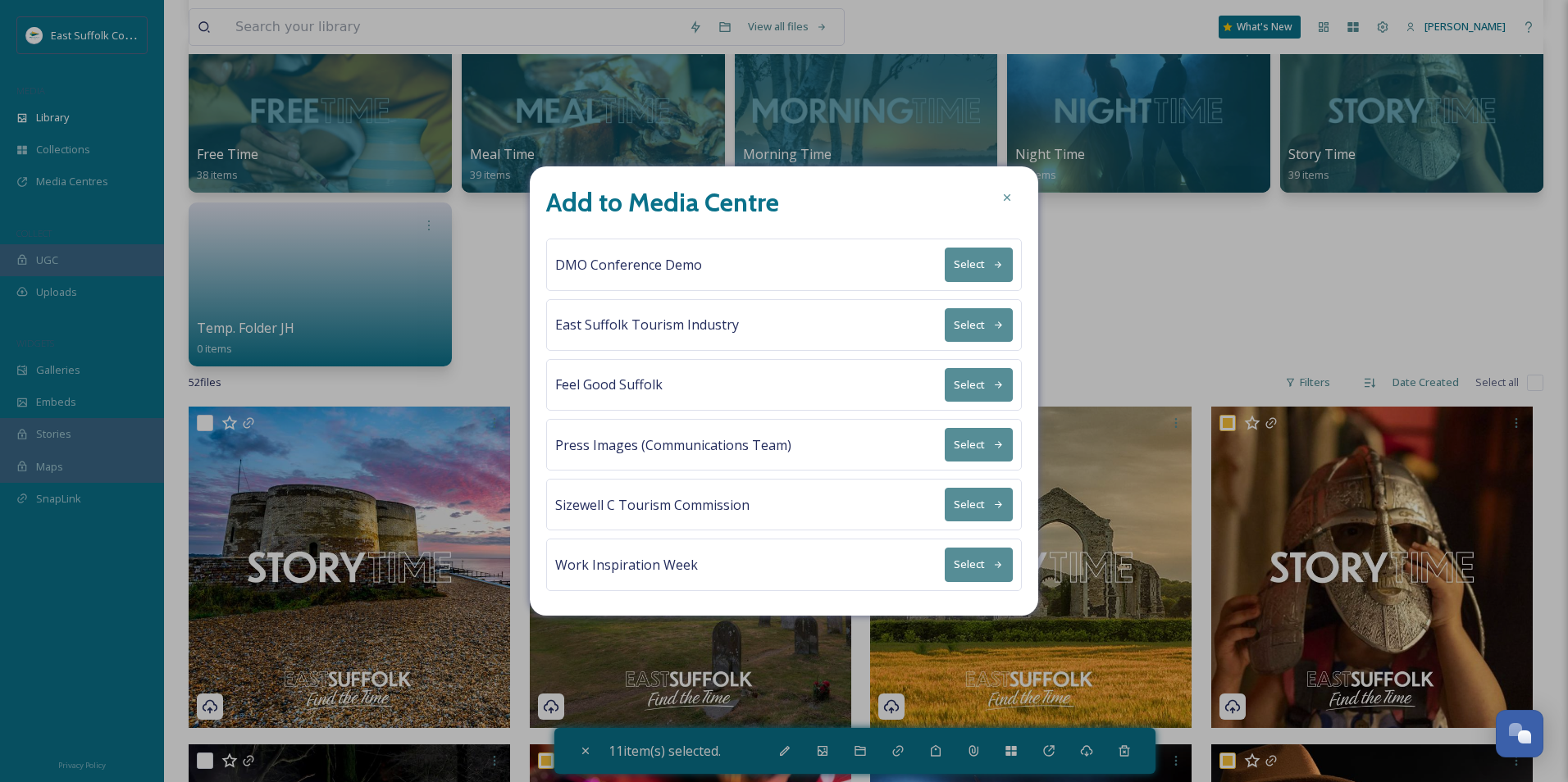
click at [961, 325] on button "Select" at bounding box center [979, 325] width 68 height 34
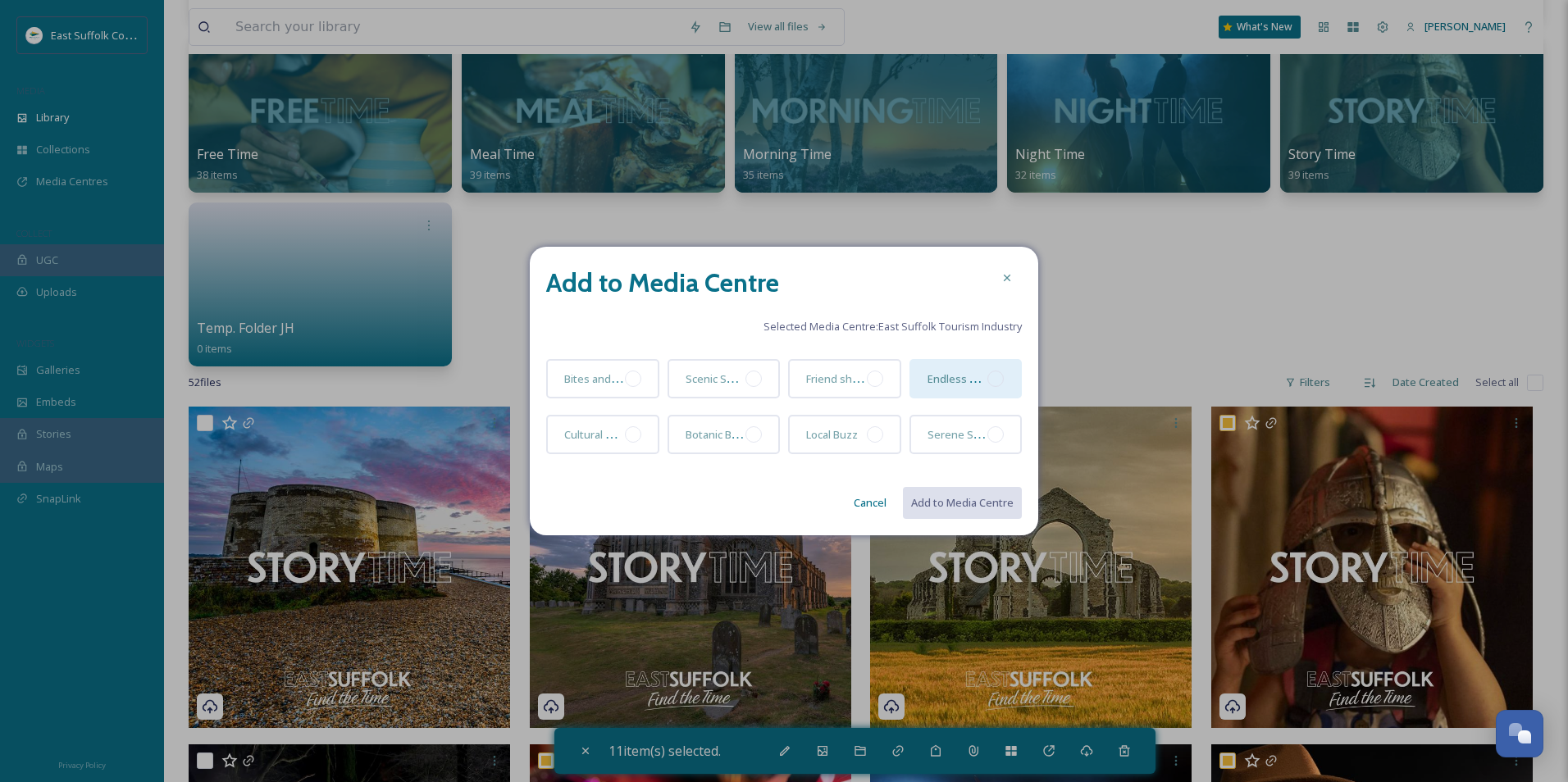
click at [995, 379] on div at bounding box center [996, 379] width 17 height 17
click at [956, 505] on button "Add to Media Centre" at bounding box center [961, 503] width 120 height 34
checkbox input "false"
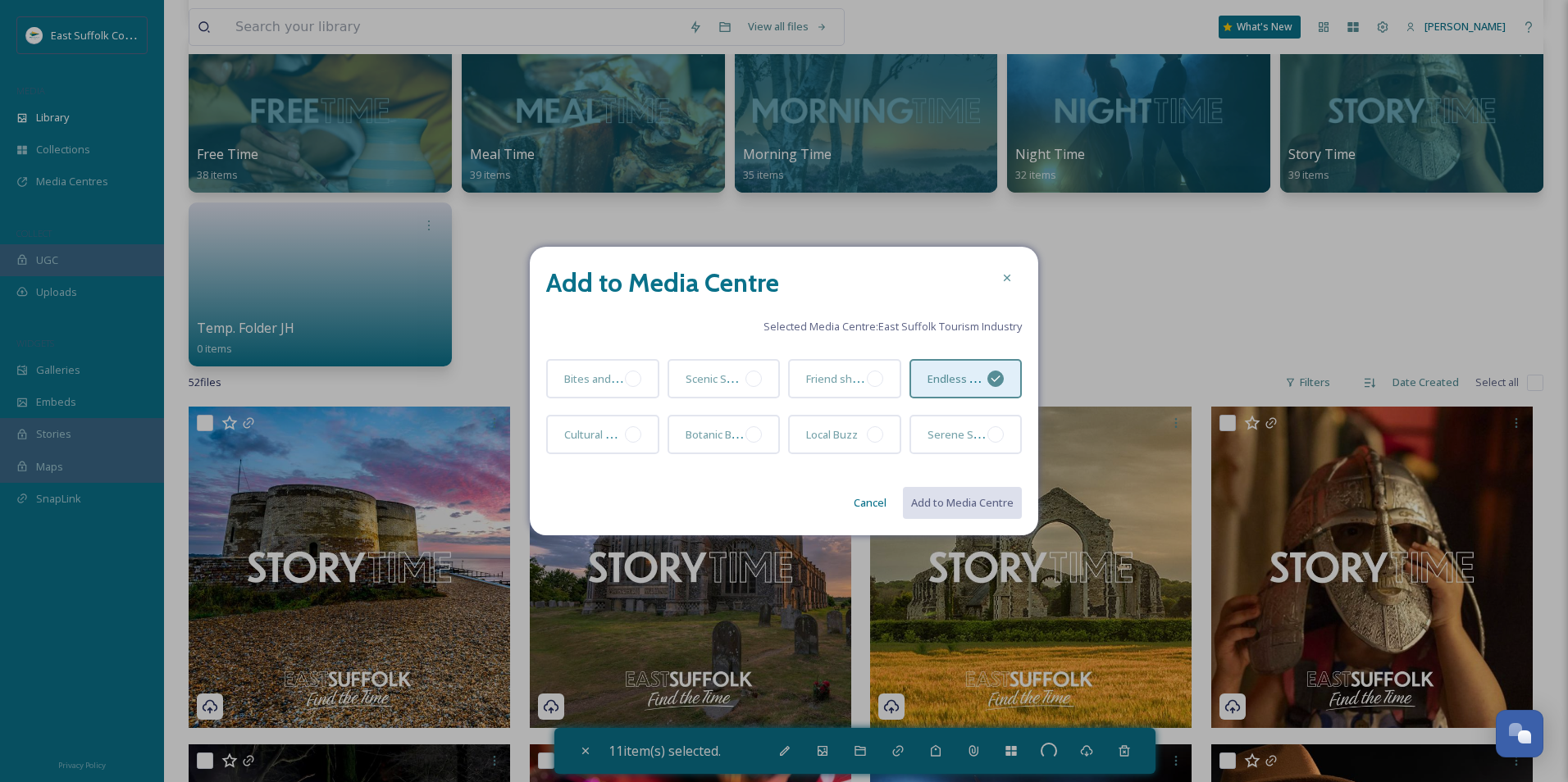
checkbox input "false"
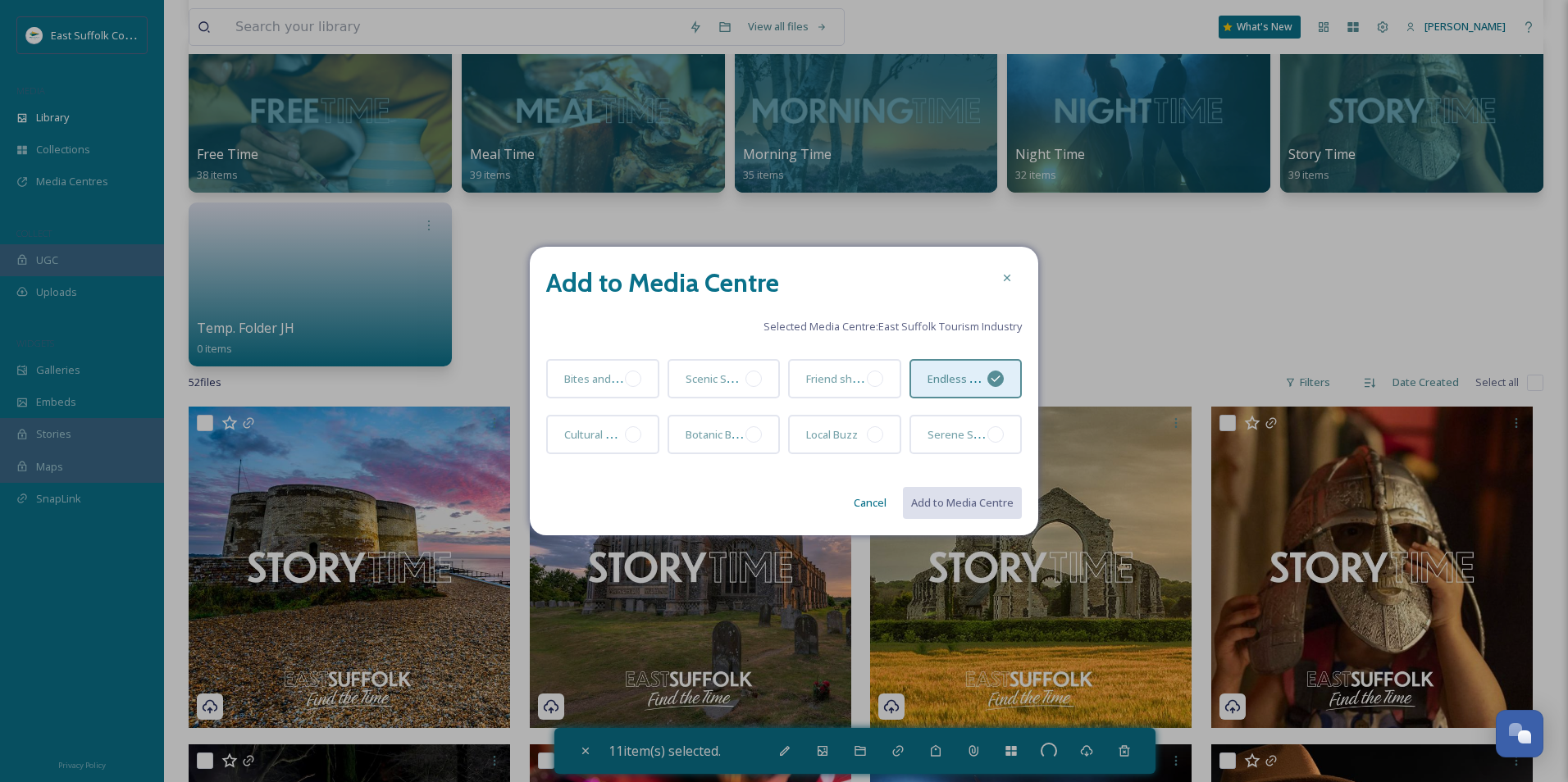
checkbox input "false"
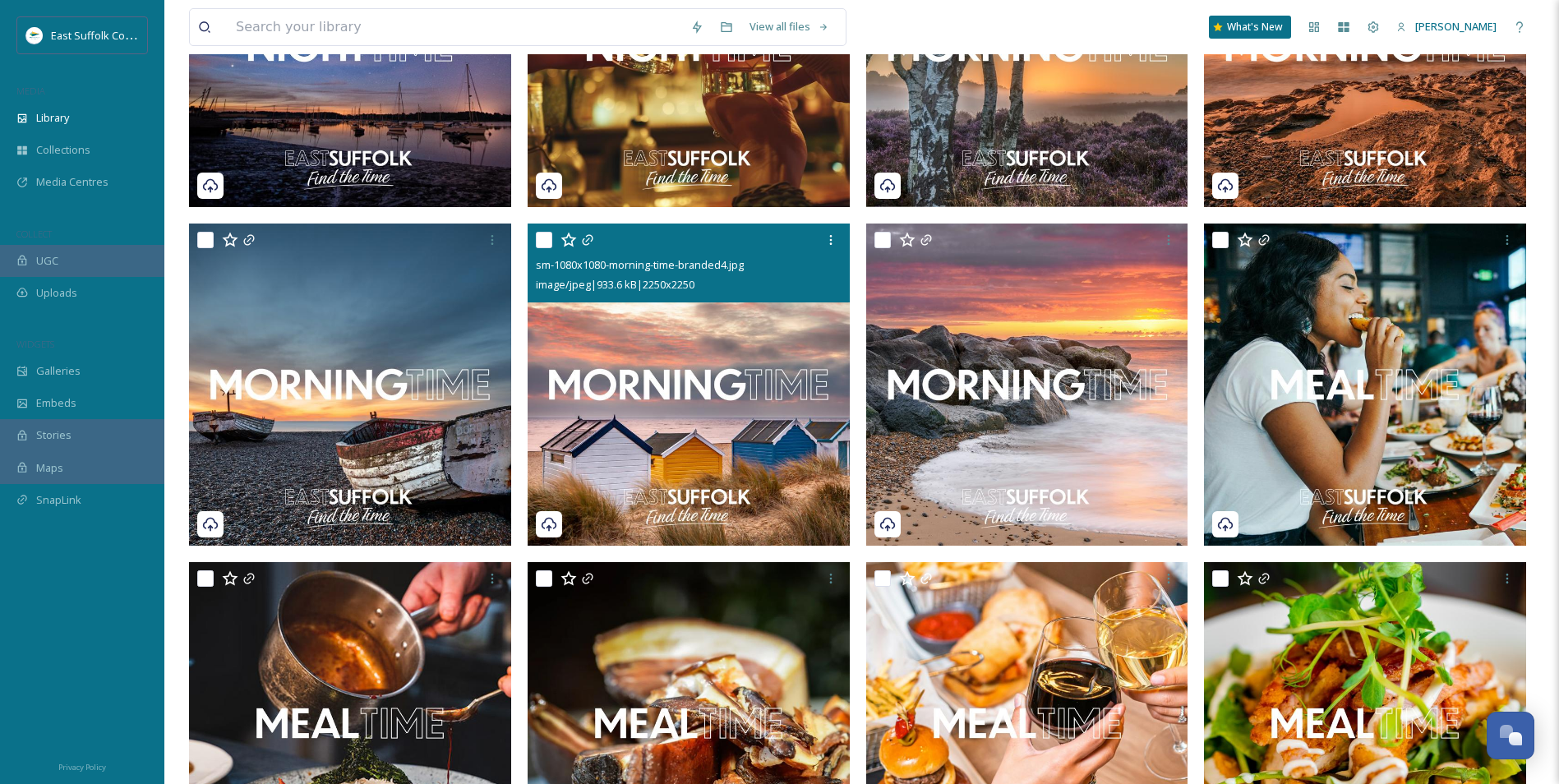
scroll to position [1718, 0]
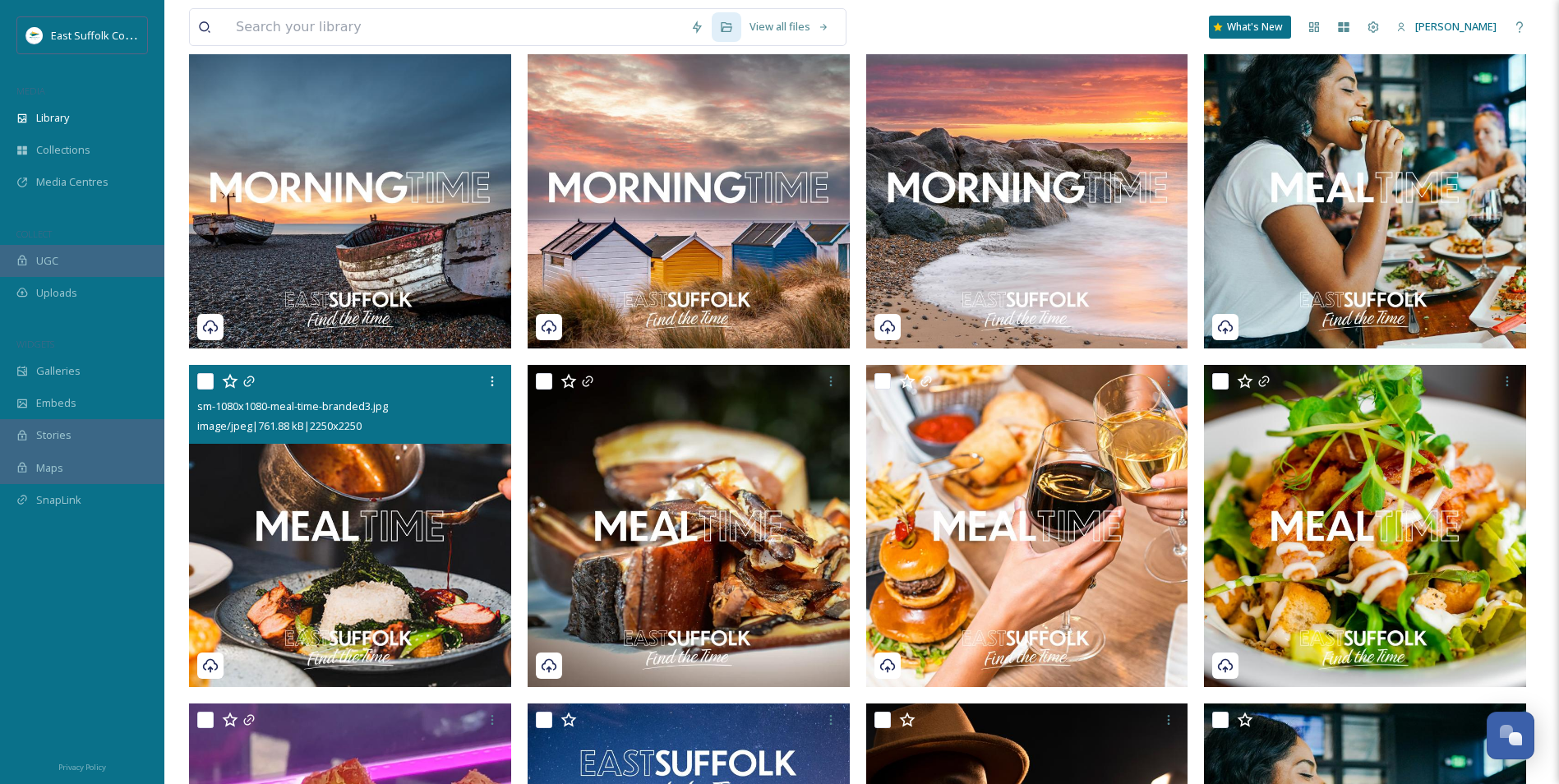
drag, startPoint x: 369, startPoint y: 559, endPoint x: 386, endPoint y: 556, distance: 17.3
click at [370, 556] on img at bounding box center [351, 526] width 322 height 322
checkbox input "true"
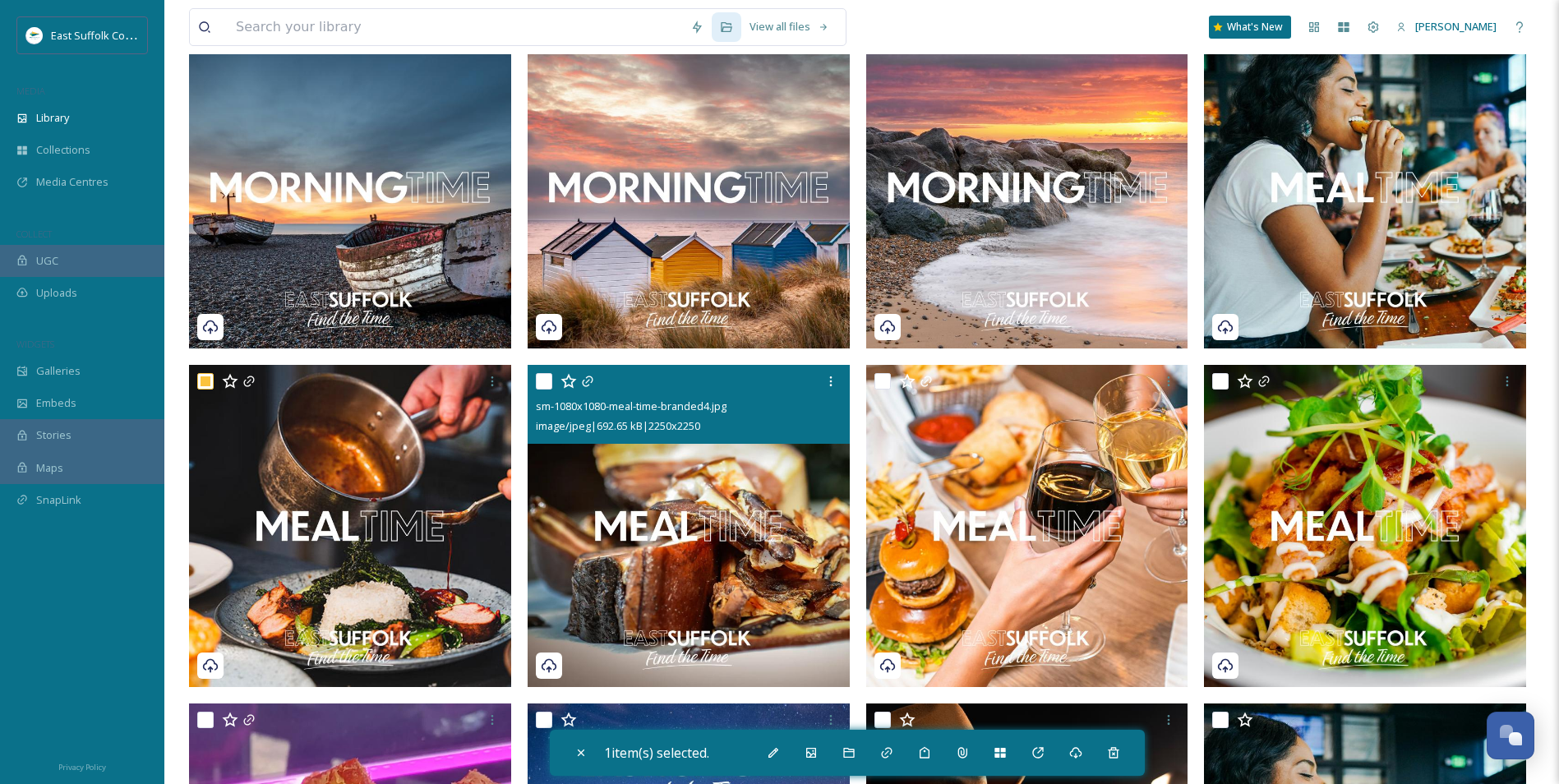
click at [698, 575] on img at bounding box center [689, 526] width 322 height 322
checkbox input "true"
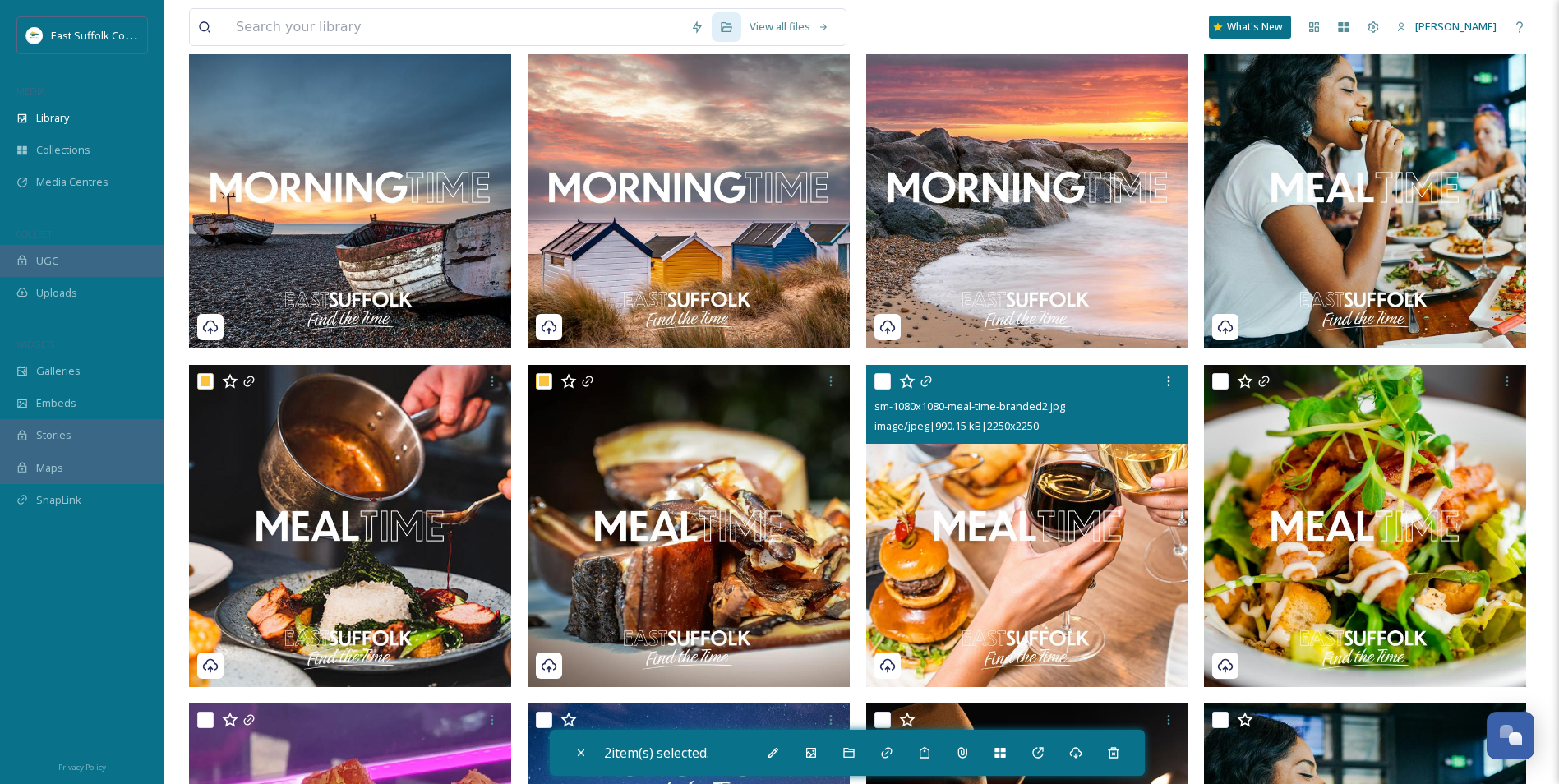
click at [971, 547] on img at bounding box center [1027, 526] width 322 height 322
checkbox input "true"
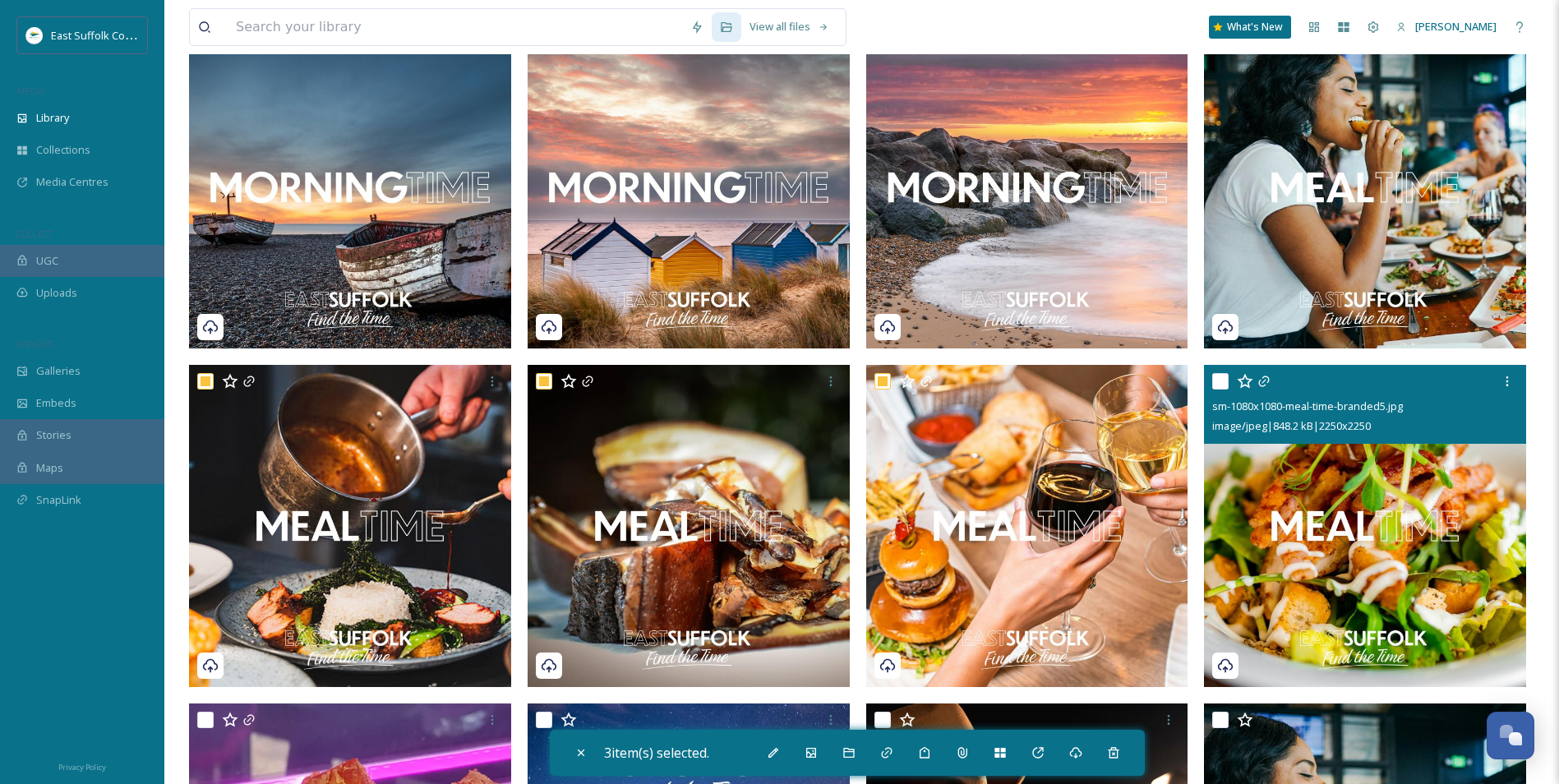
click at [1274, 537] on img at bounding box center [1365, 526] width 322 height 322
checkbox input "true"
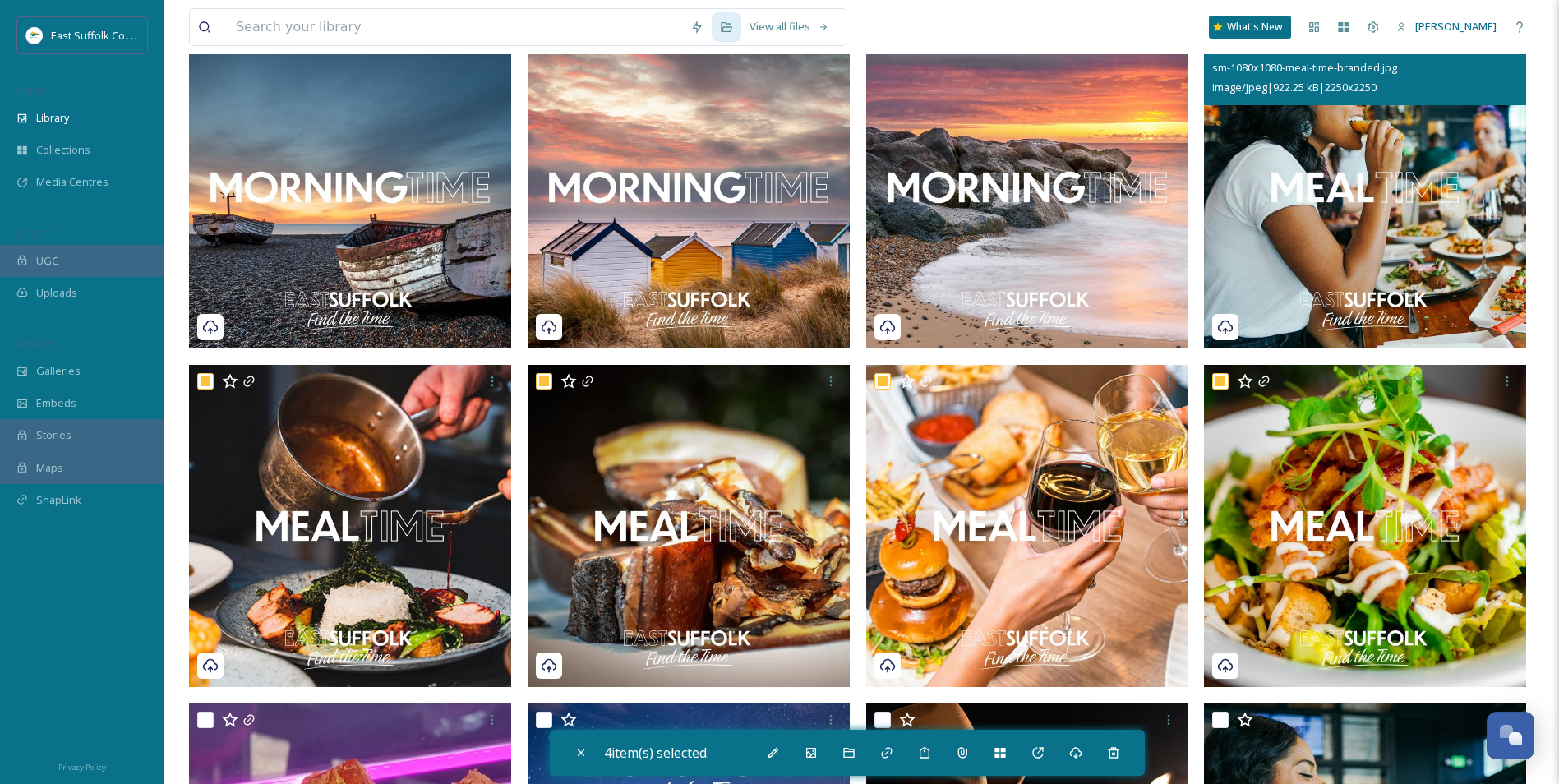
click at [1400, 204] on img at bounding box center [1365, 188] width 322 height 322
checkbox input "true"
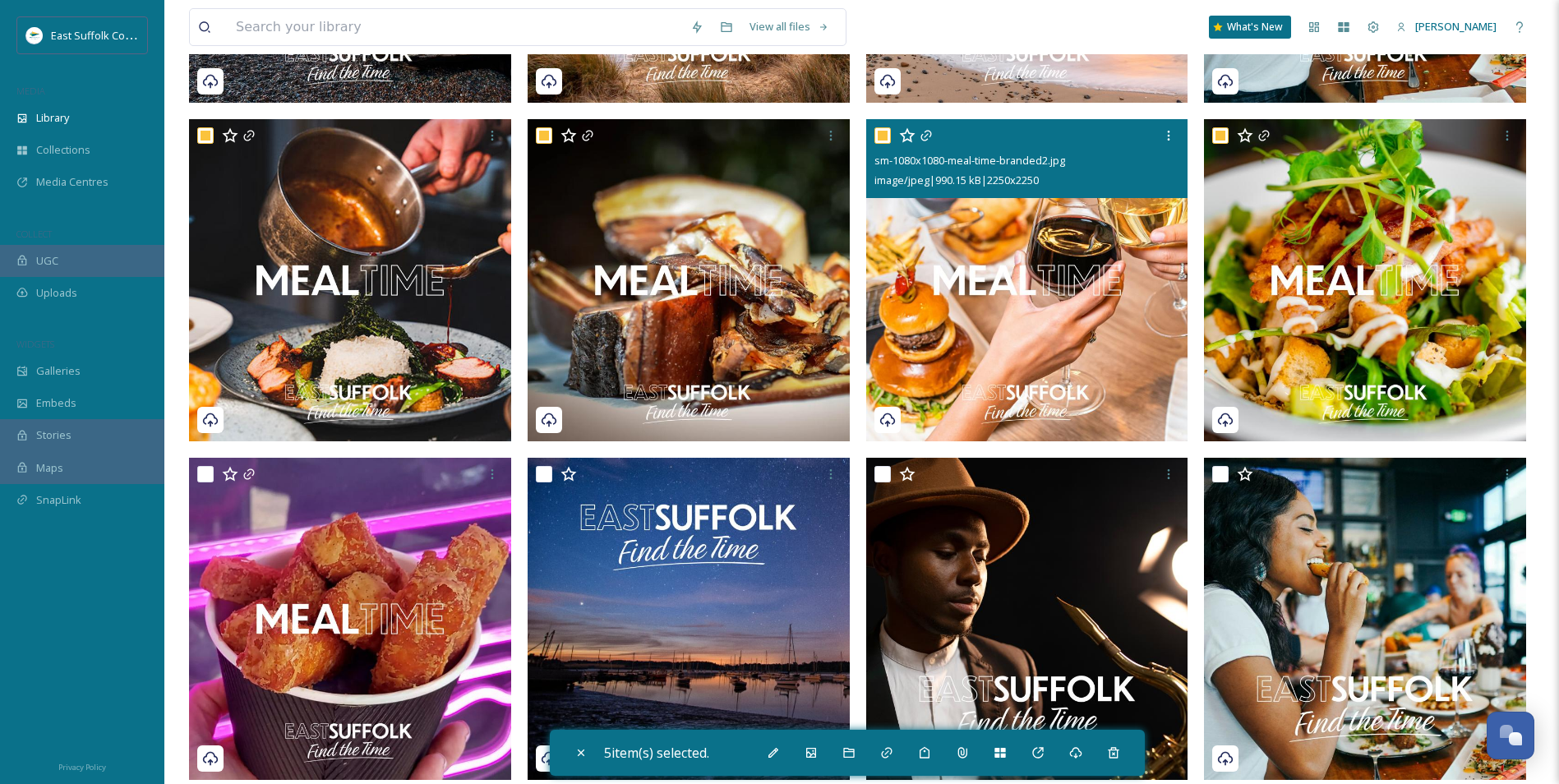
scroll to position [1965, 0]
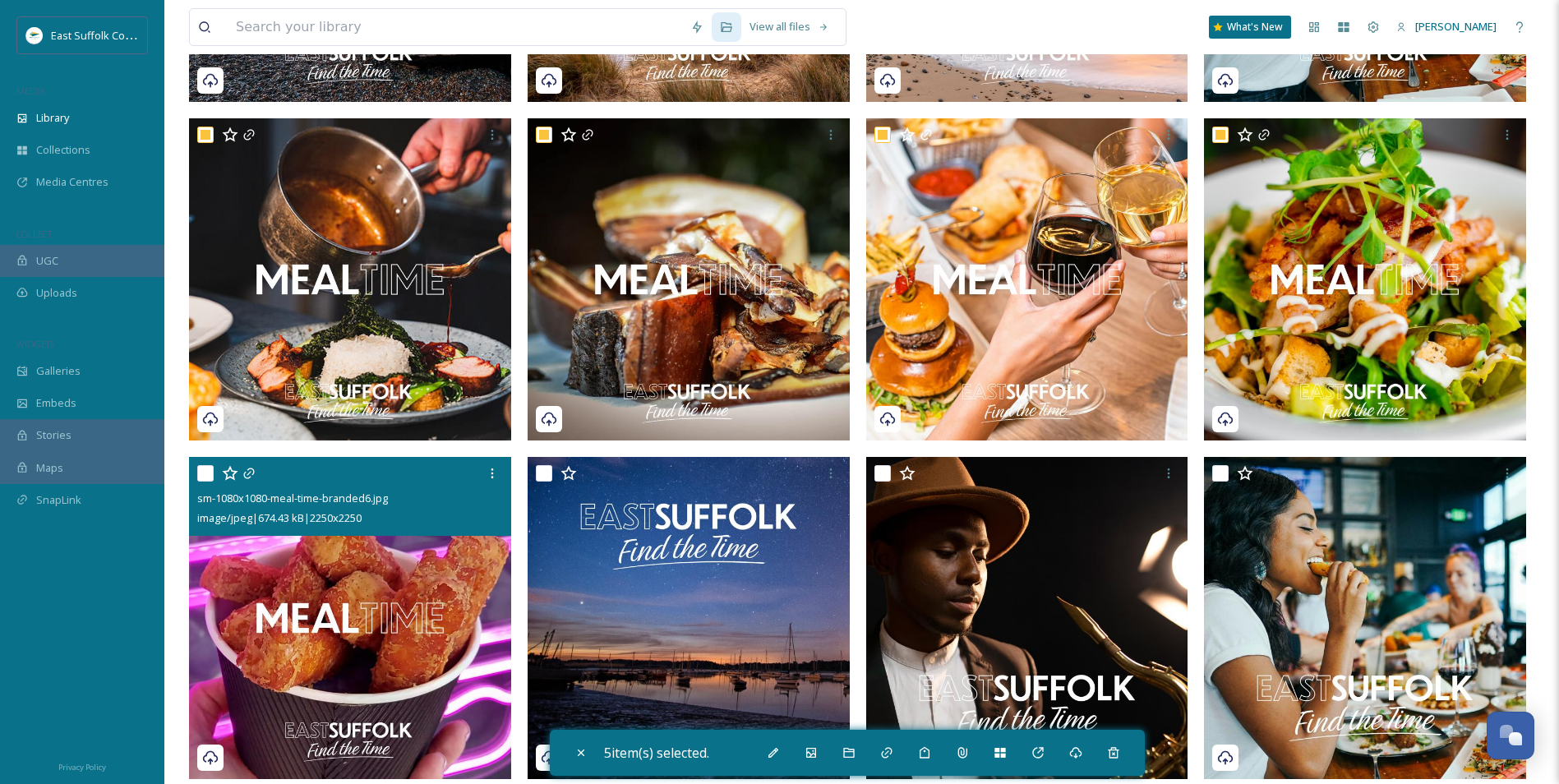
click at [274, 636] on img at bounding box center [351, 618] width 322 height 322
checkbox input "true"
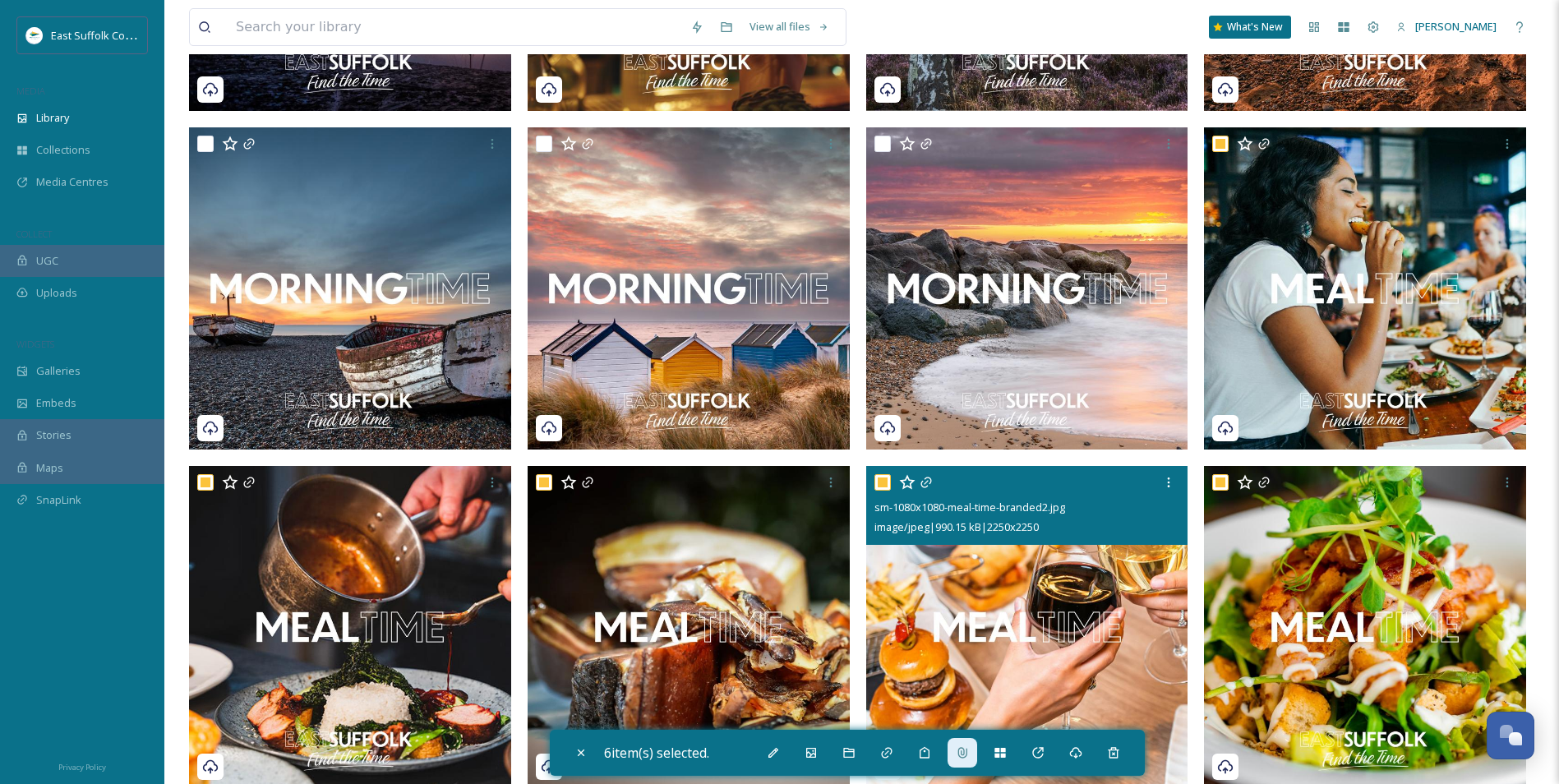
scroll to position [1636, 0]
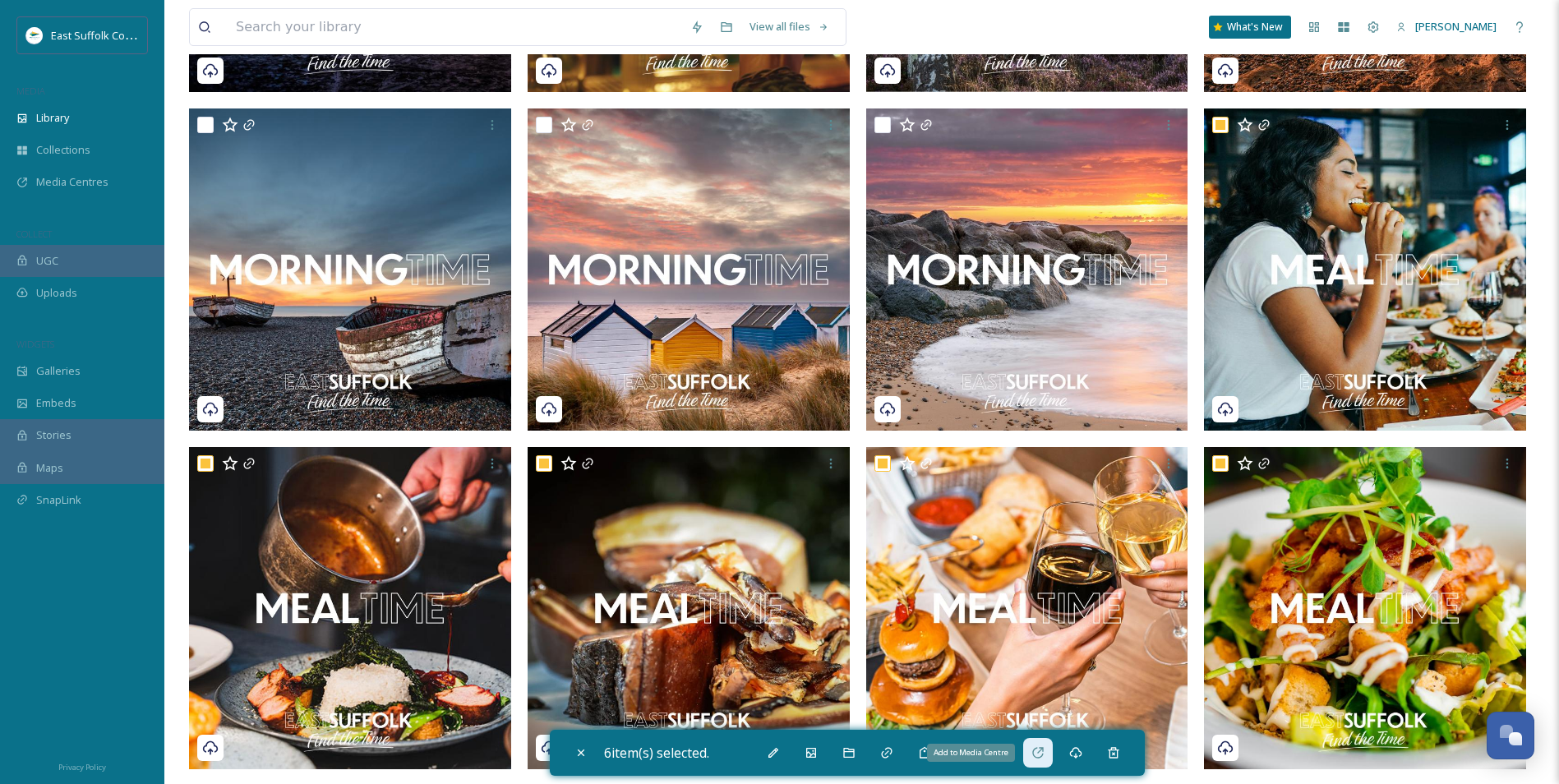
click at [1042, 753] on icon at bounding box center [1038, 753] width 13 height 13
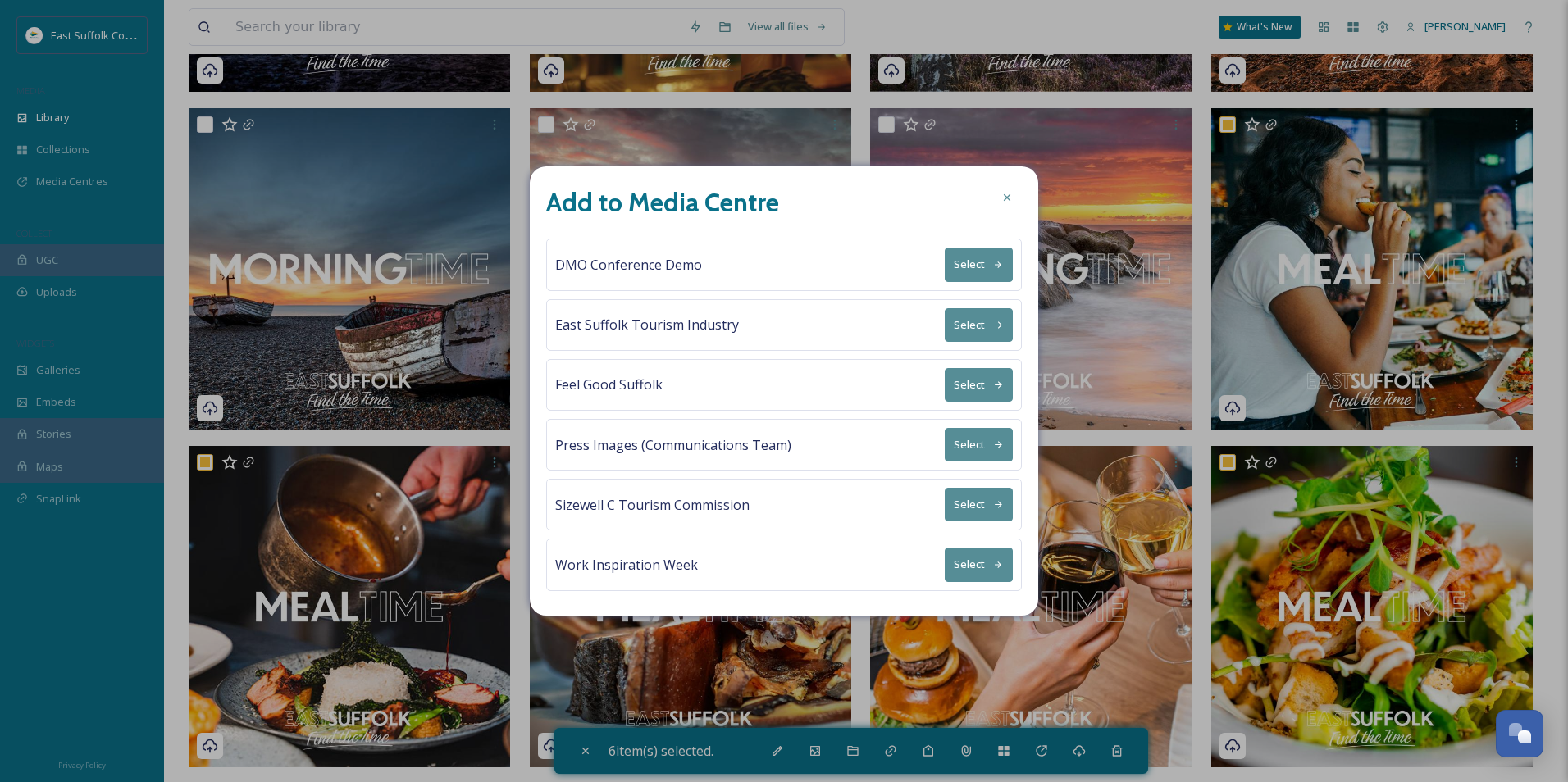
click at [983, 332] on button "Select" at bounding box center [979, 325] width 68 height 34
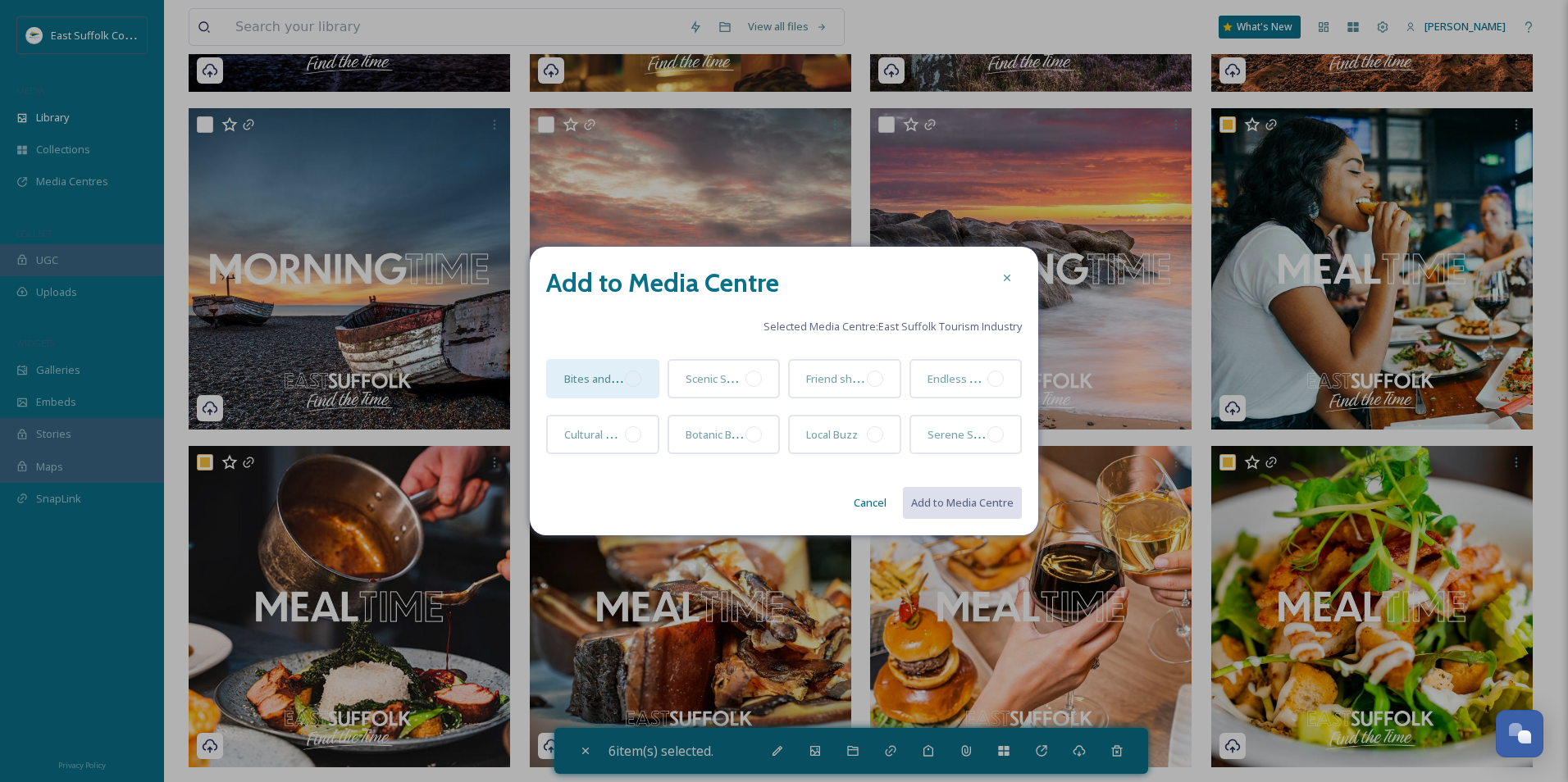
click at [589, 388] on div "Bites and Bevs" at bounding box center [594, 379] width 60 height 20
click at [589, 381] on span "Bites and Bevs" at bounding box center [601, 377] width 74 height 16
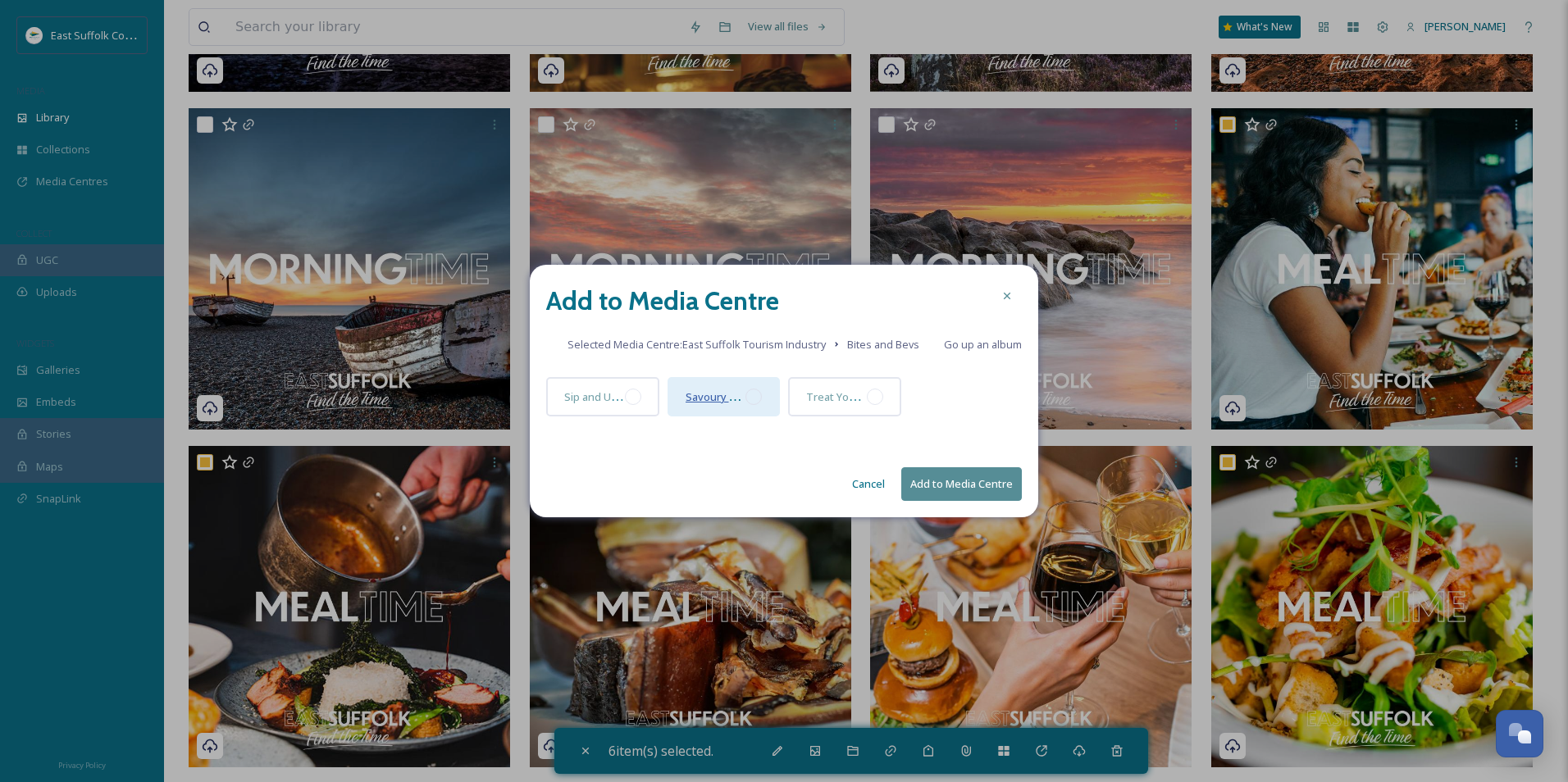
click at [745, 398] on span "Savoury Selection" at bounding box center [730, 396] width 90 height 16
click at [992, 349] on span "Go up an album" at bounding box center [983, 345] width 78 height 15
click at [983, 481] on button "Add to Media Centre" at bounding box center [961, 484] width 120 height 34
checkbox input "false"
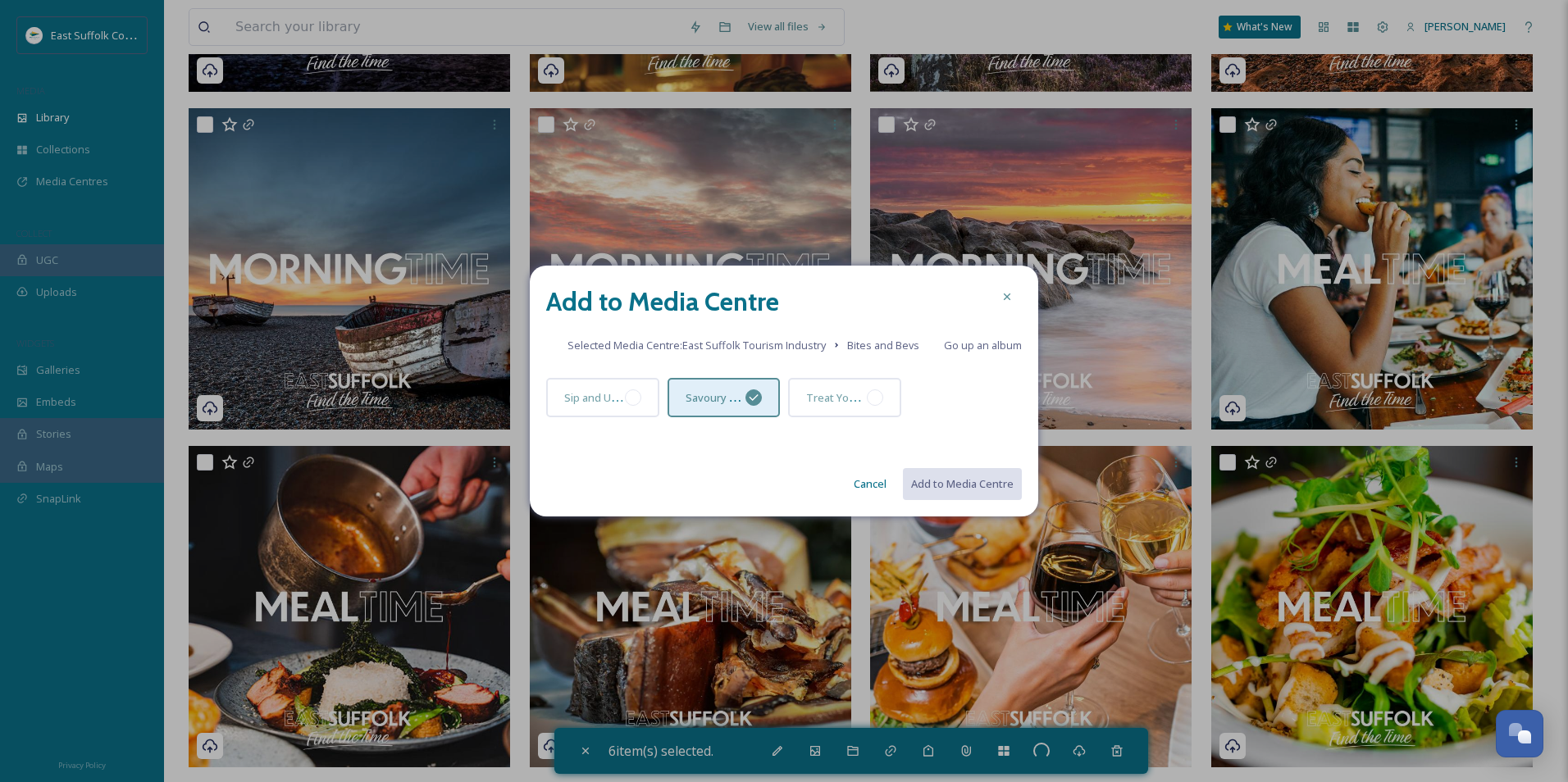
checkbox input "false"
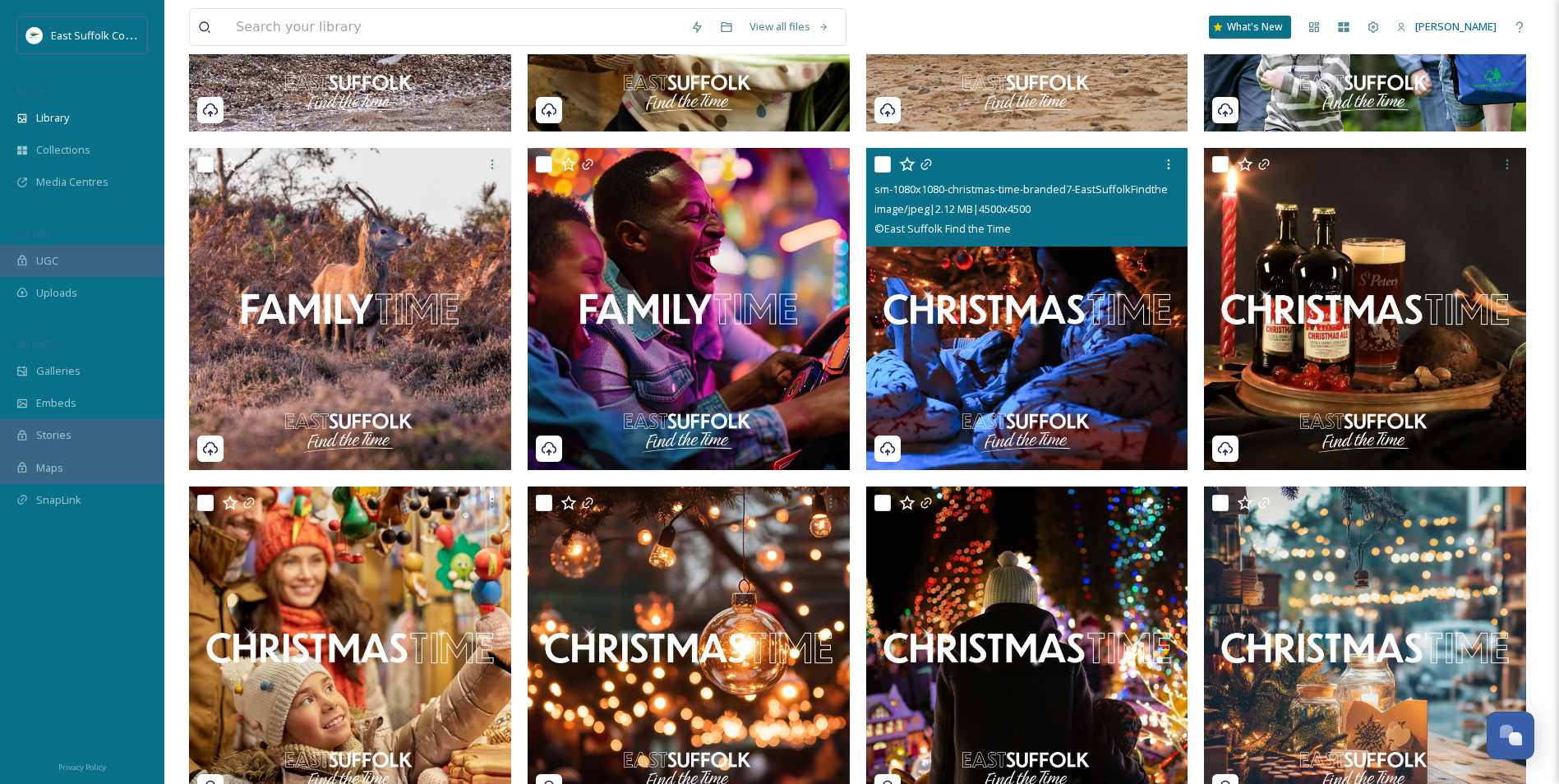
scroll to position [3609, 0]
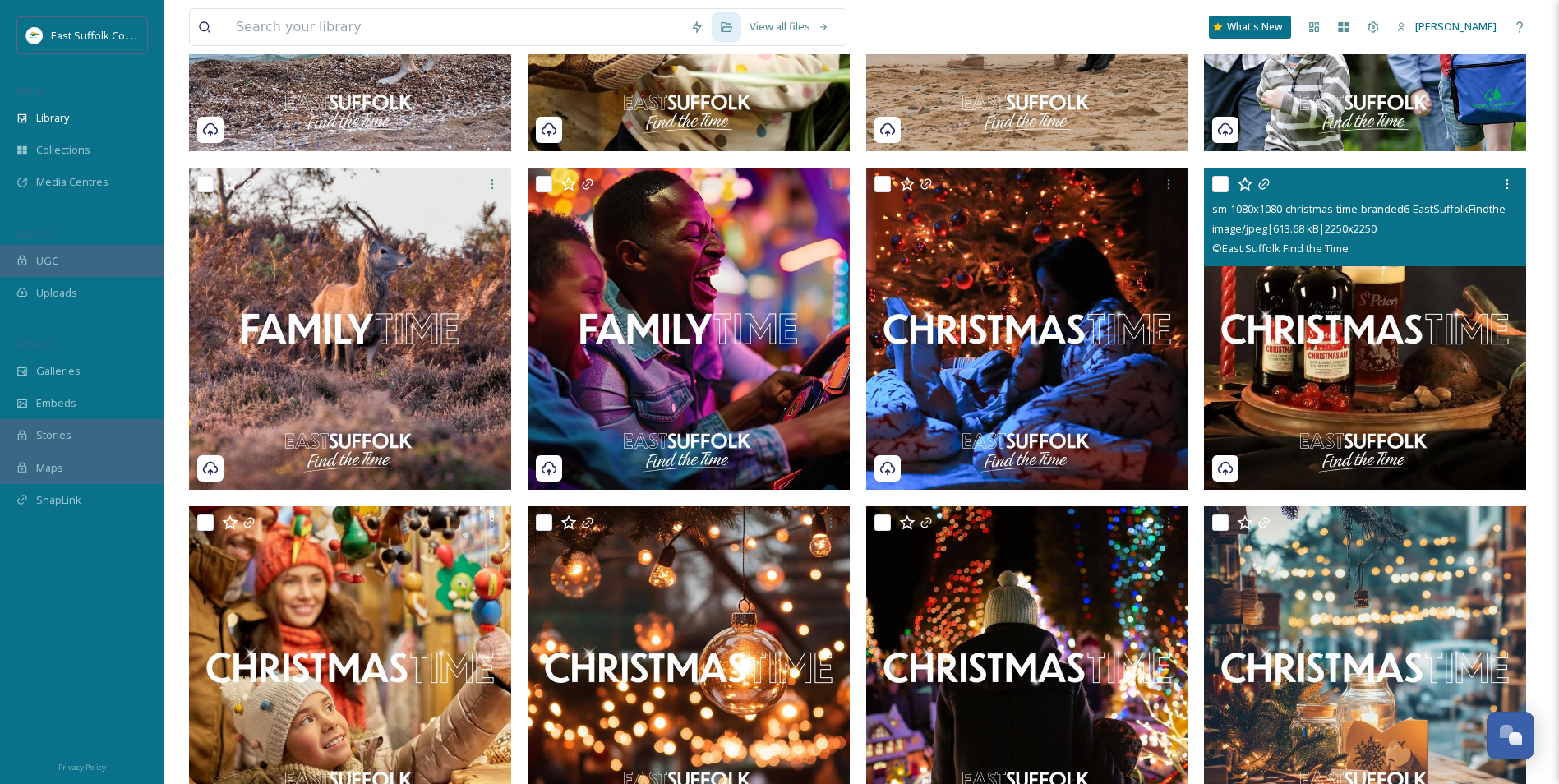
click at [1369, 350] on img at bounding box center [1365, 329] width 322 height 322
checkbox input "true"
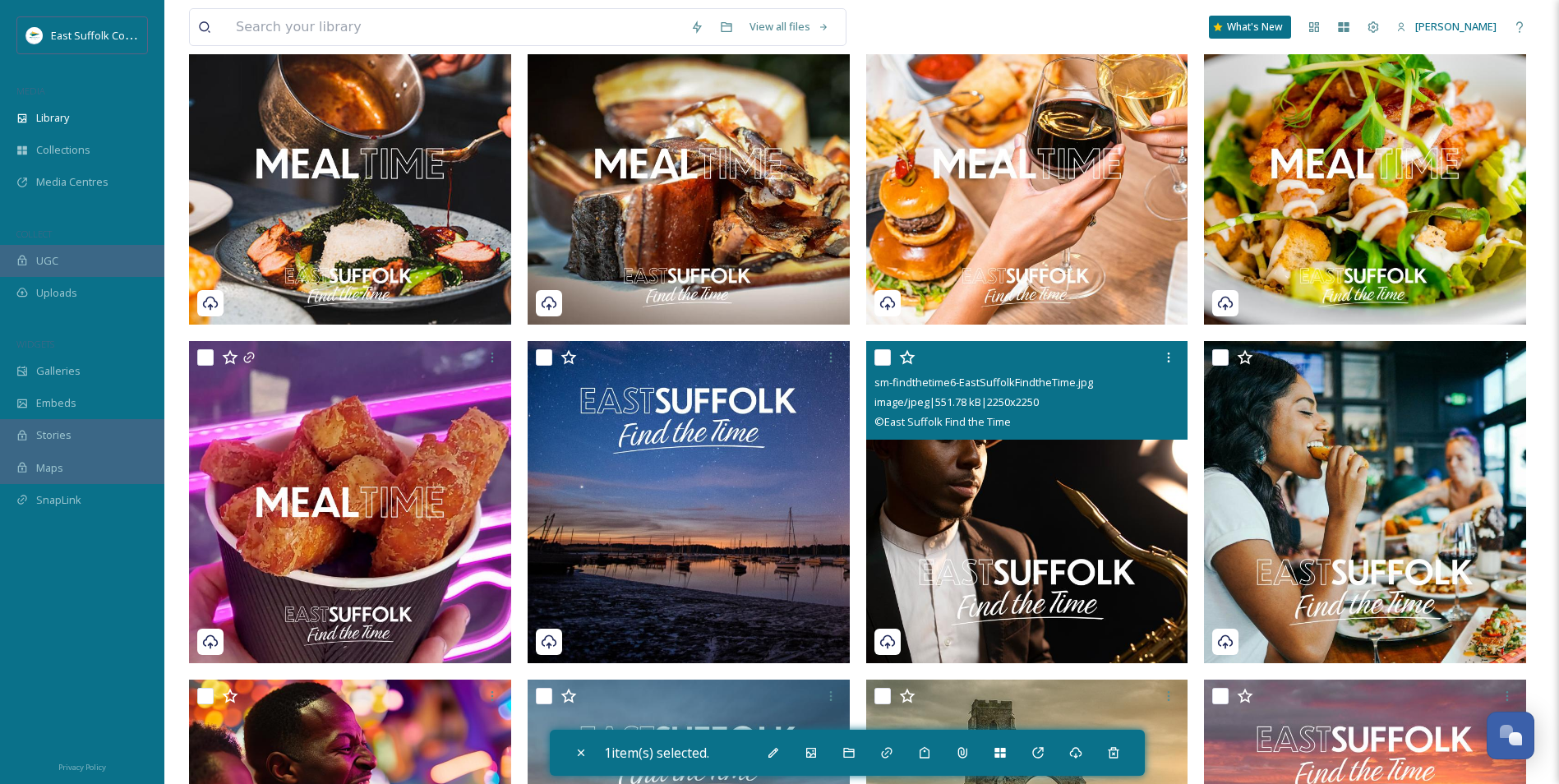
scroll to position [1801, 0]
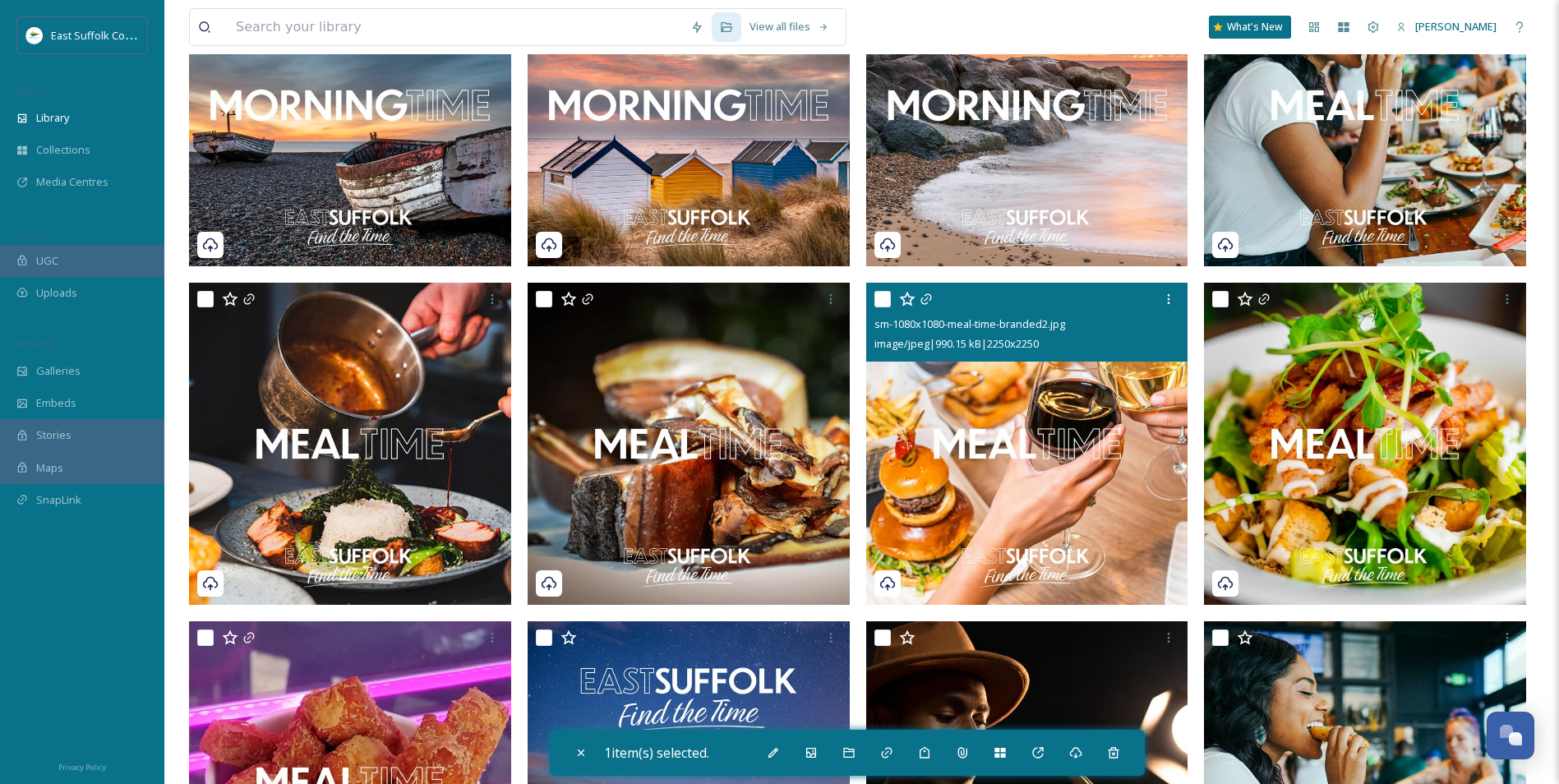
click at [1052, 483] on img at bounding box center [1027, 443] width 322 height 322
checkbox input "true"
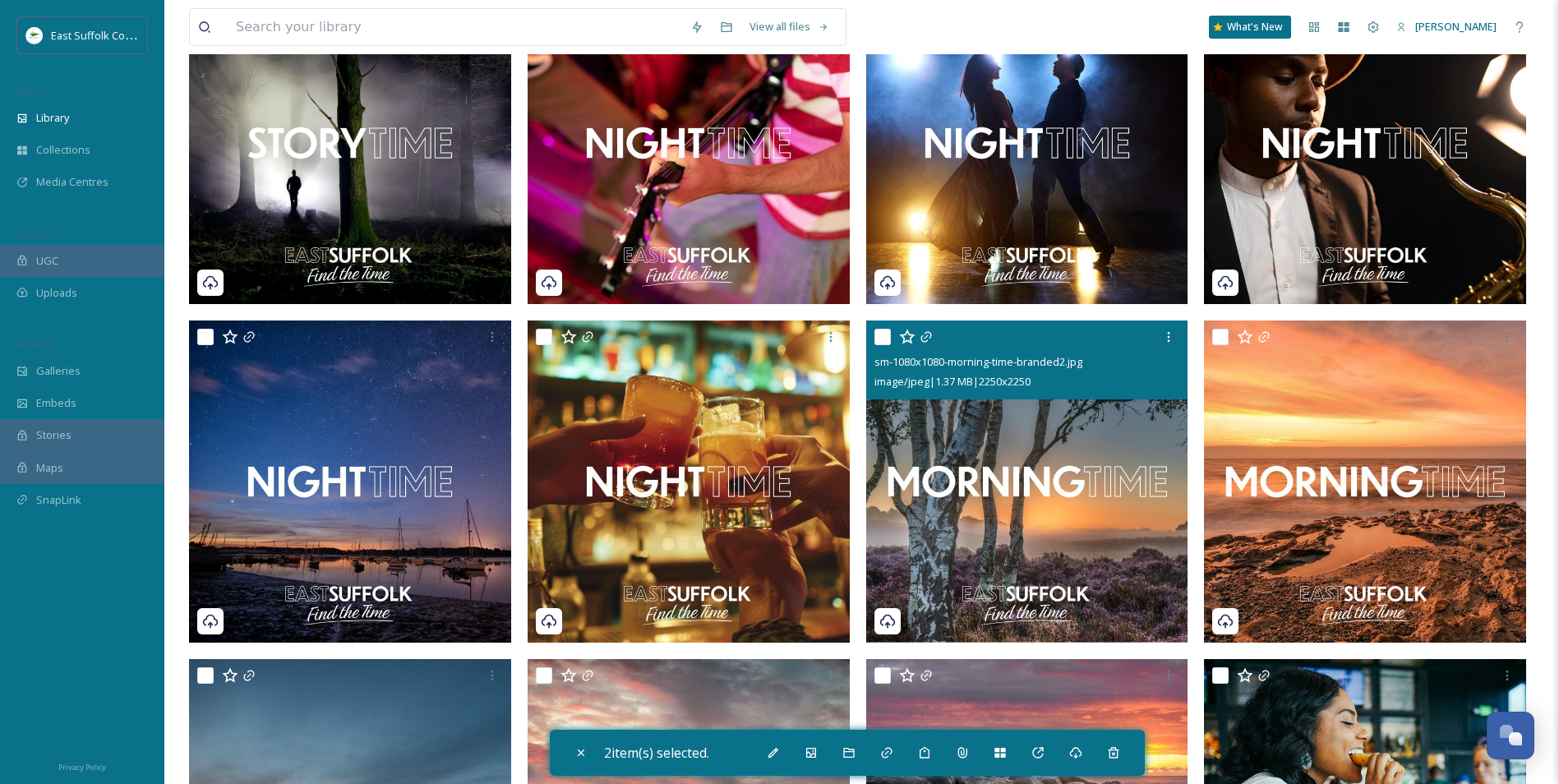
scroll to position [1061, 0]
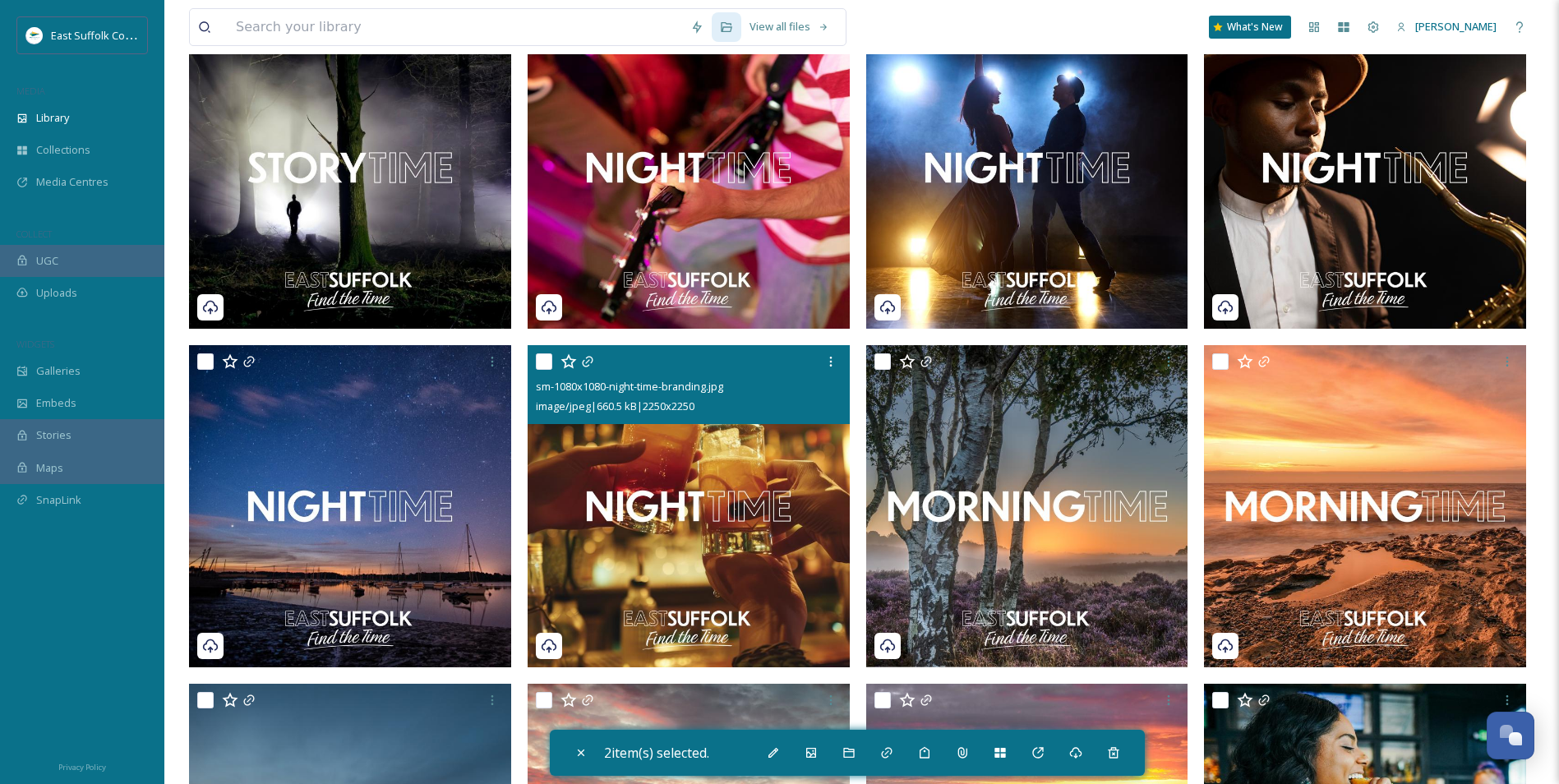
click at [736, 492] on img at bounding box center [689, 507] width 322 height 322
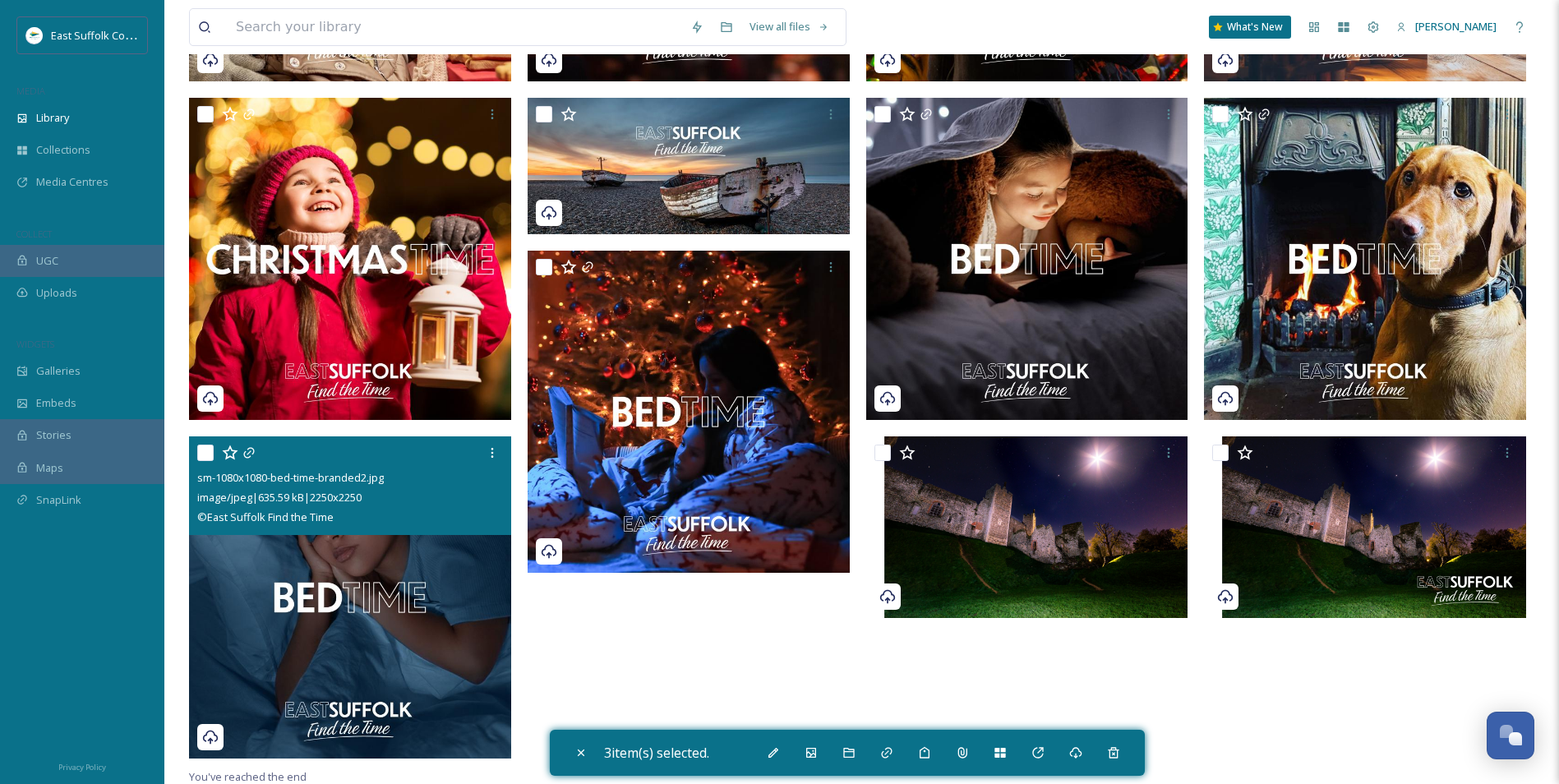
scroll to position [4359, 0]
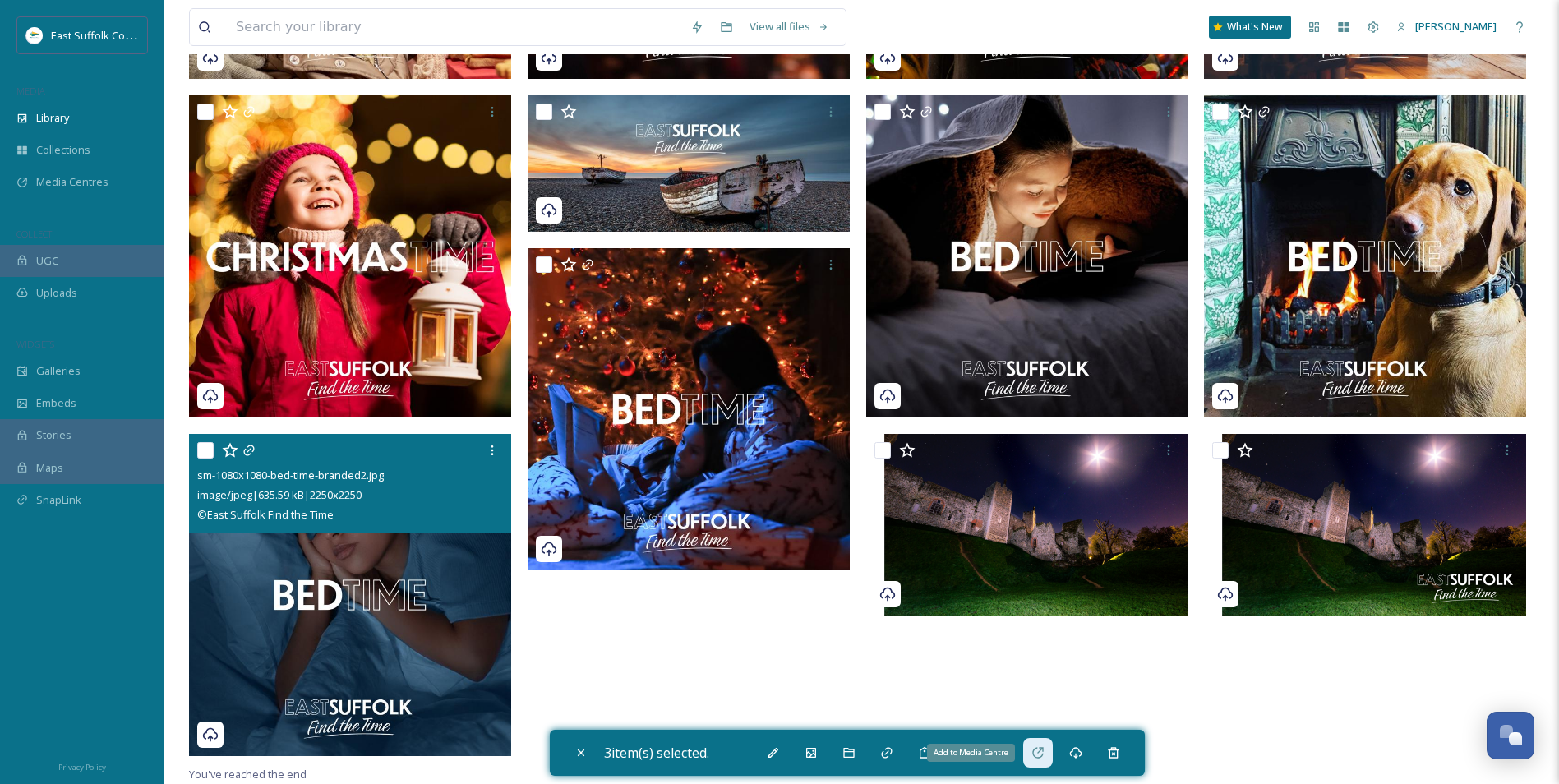
click at [1031, 750] on div "Add to Media Centre" at bounding box center [1038, 753] width 30 height 30
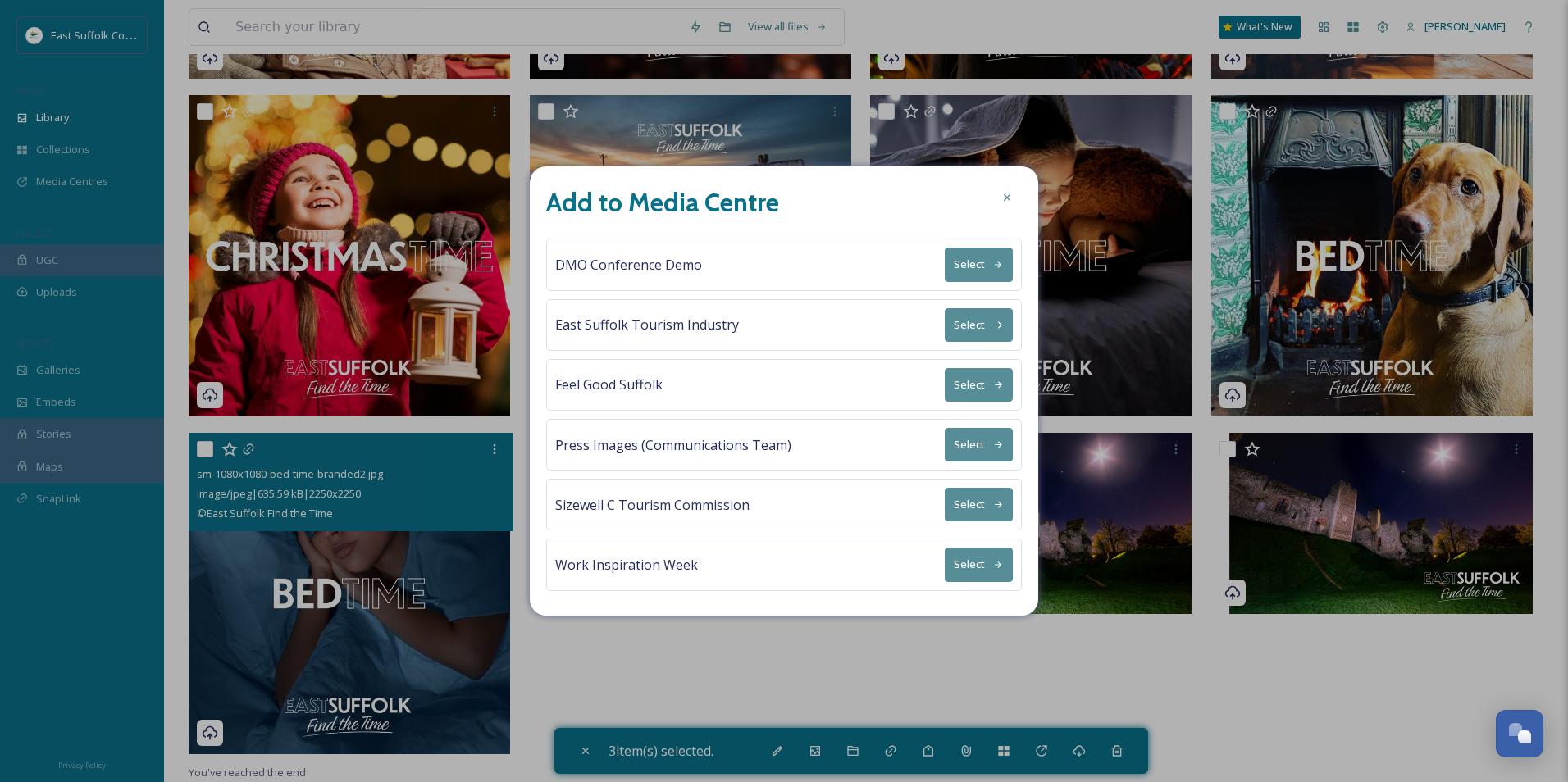
click at [951, 332] on button "Select" at bounding box center [979, 325] width 68 height 34
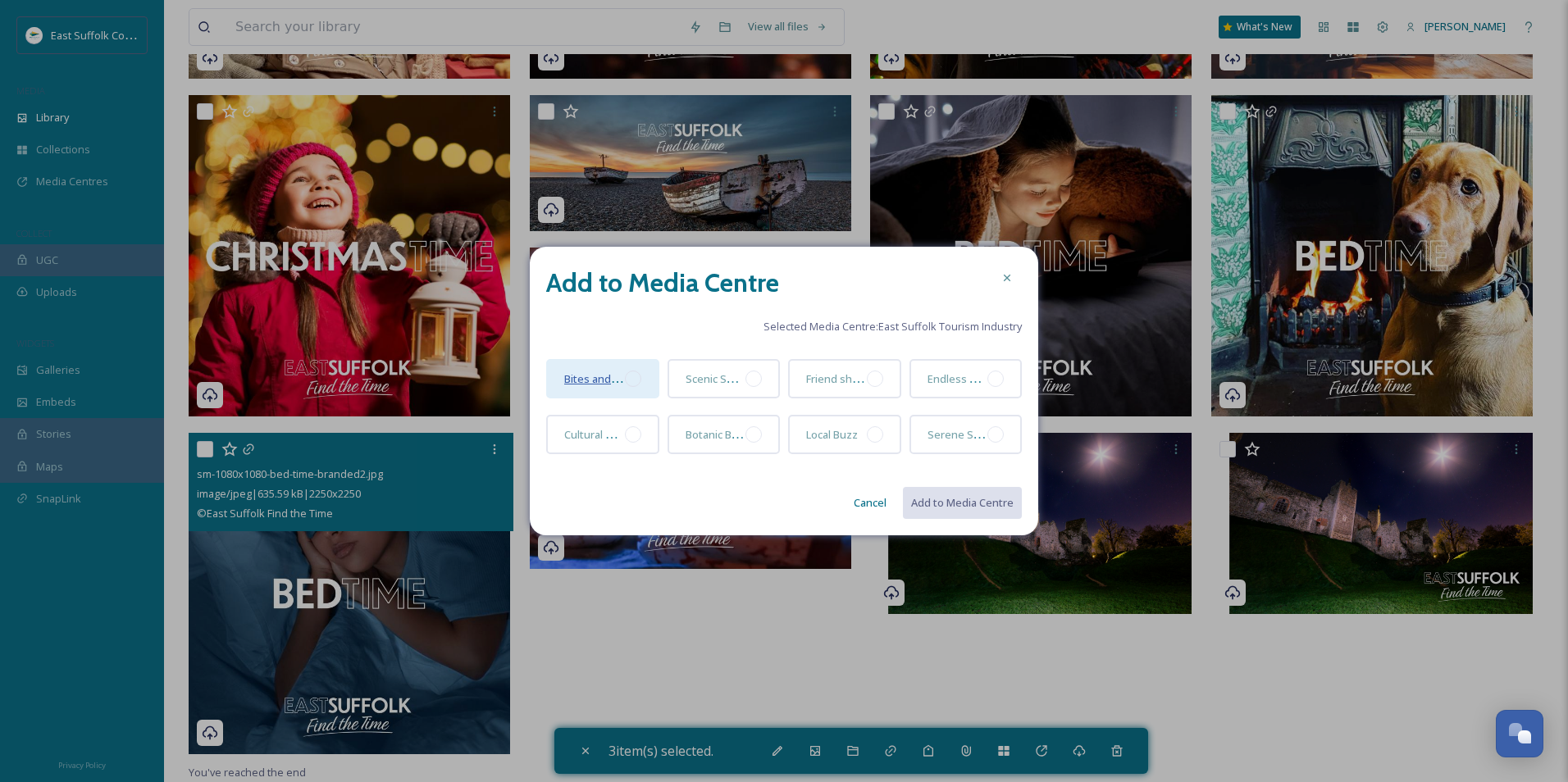
click at [592, 386] on span "Bites and Bevs" at bounding box center [601, 378] width 74 height 16
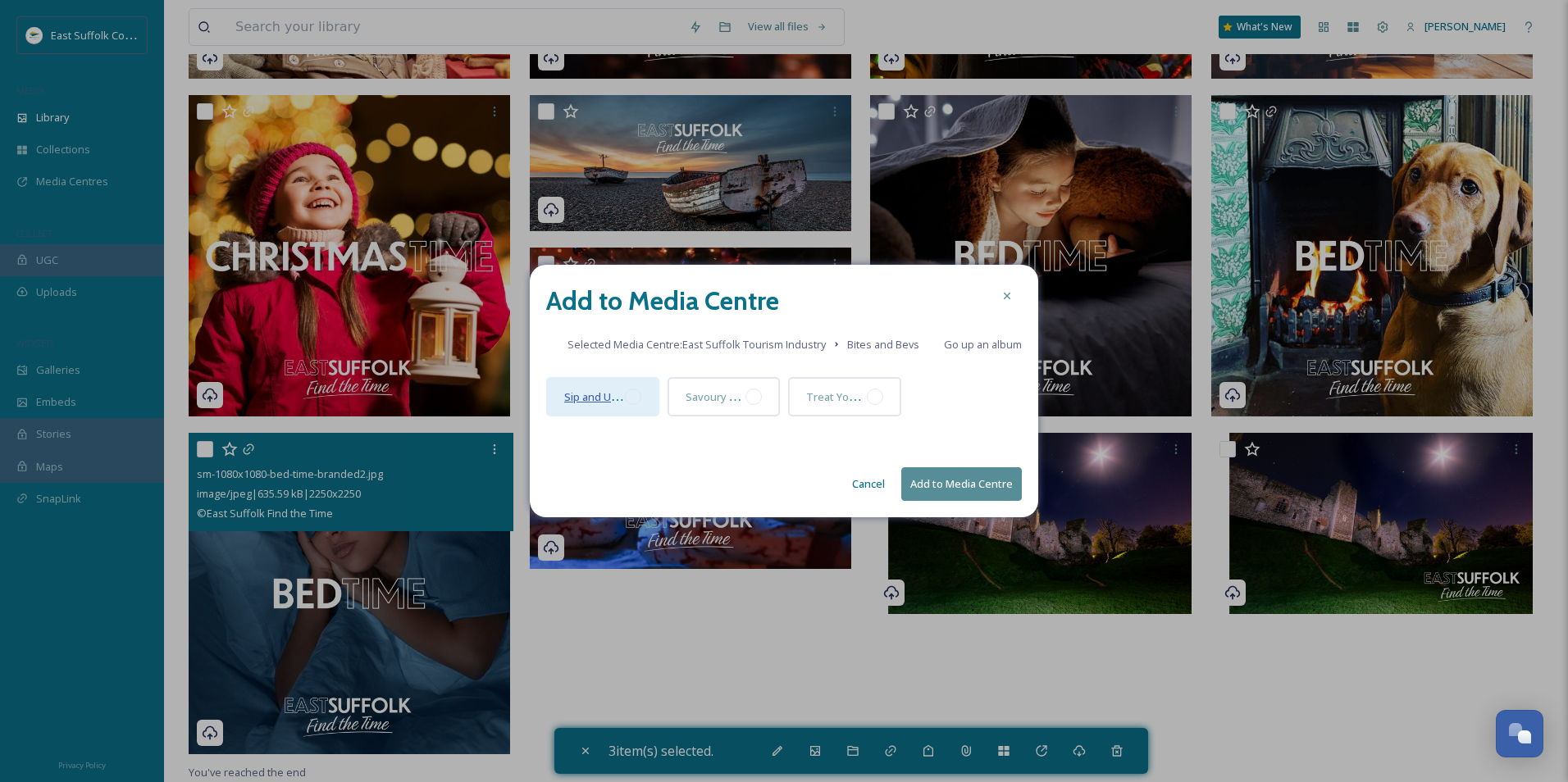
click at [588, 394] on span "Sip and Unwind" at bounding box center [603, 396] width 77 height 16
drag, startPoint x: 960, startPoint y: 349, endPoint x: 912, endPoint y: 347, distance: 48.0
click at [959, 349] on span "Go up an album" at bounding box center [983, 345] width 78 height 15
click at [994, 485] on button "Add to Media Centre" at bounding box center [961, 484] width 120 height 34
checkbox input "false"
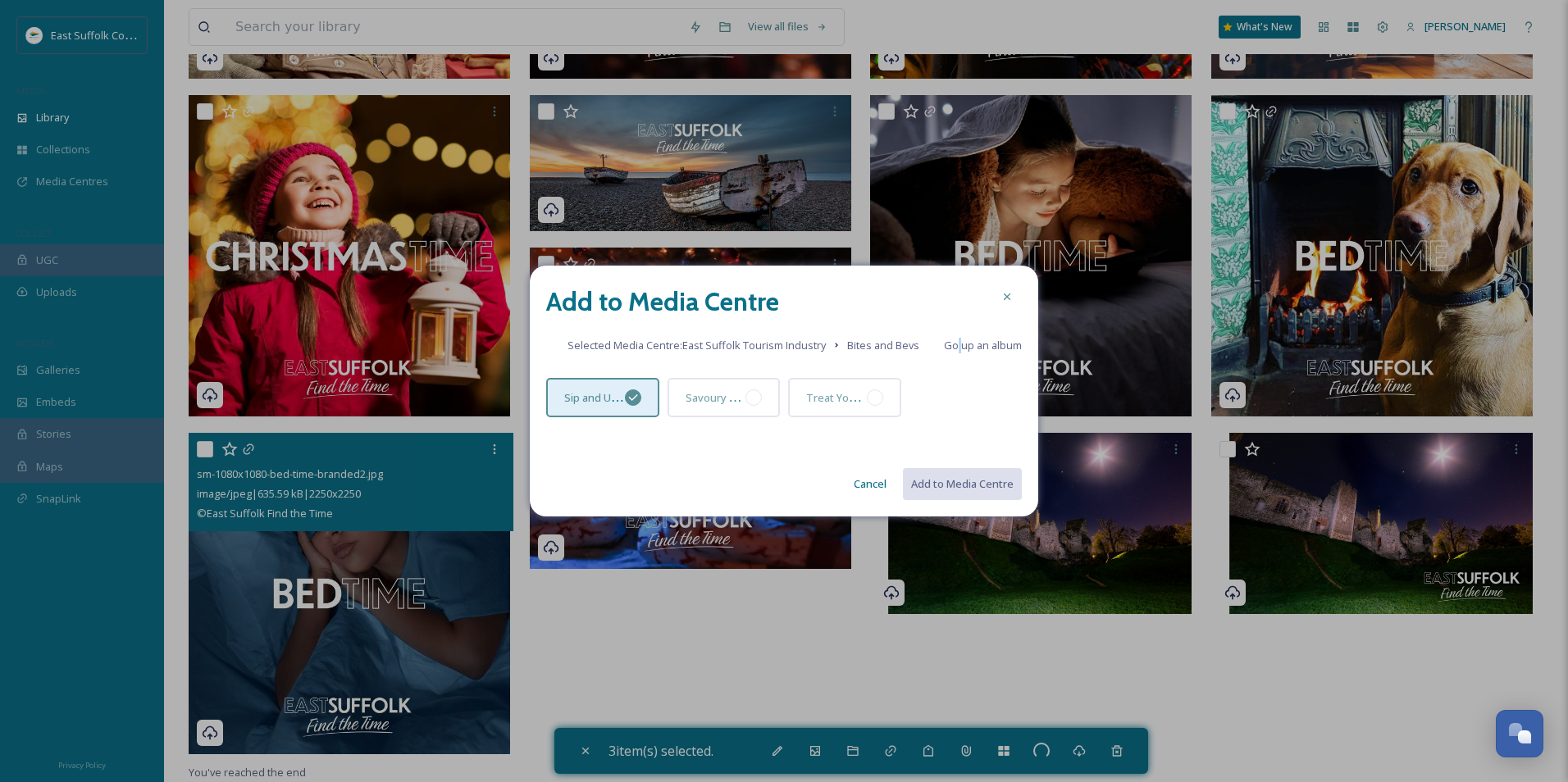
checkbox input "false"
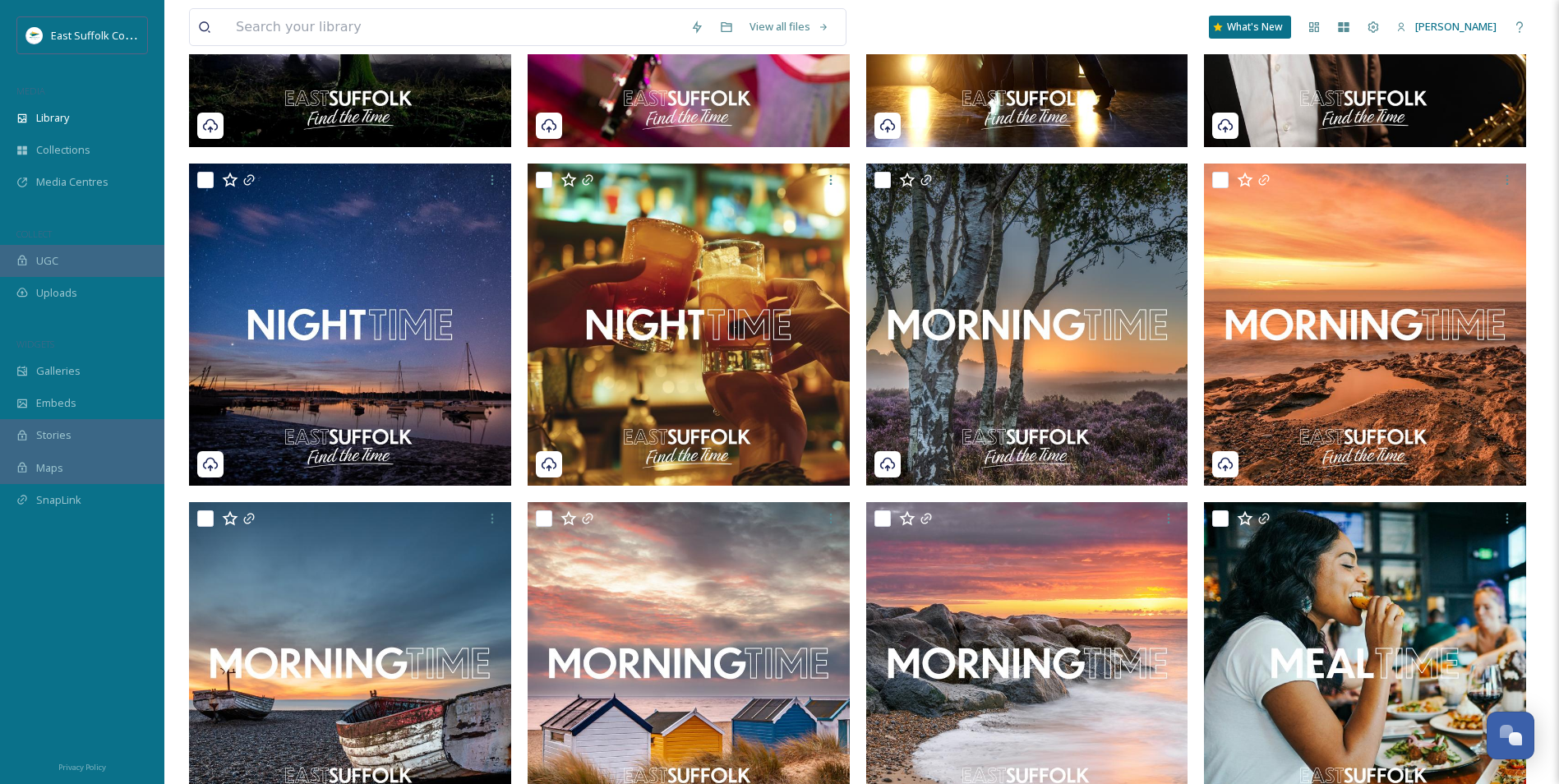
drag, startPoint x: 708, startPoint y: 664, endPoint x: 676, endPoint y: 340, distance: 325.6
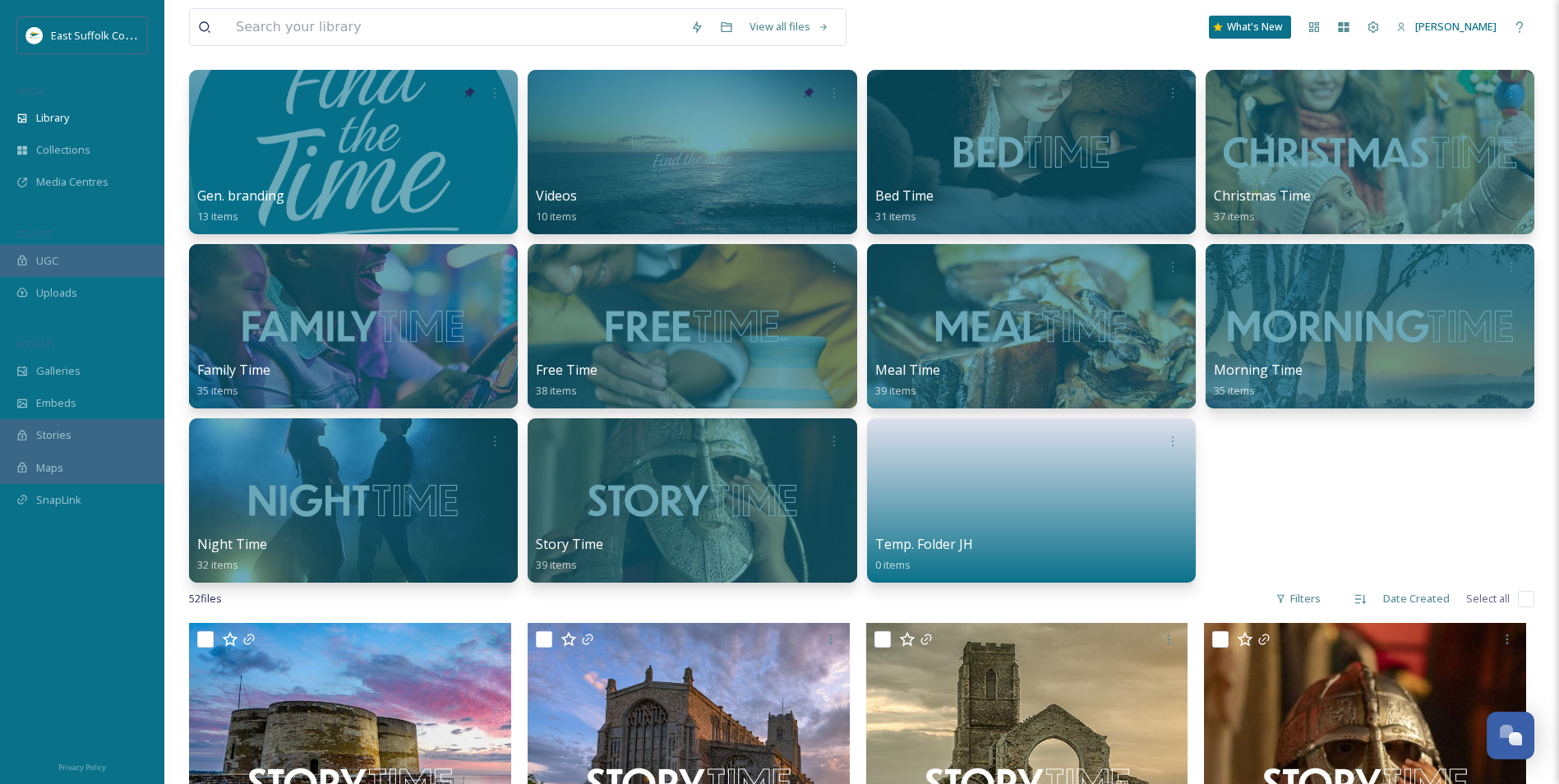
scroll to position [0, 0]
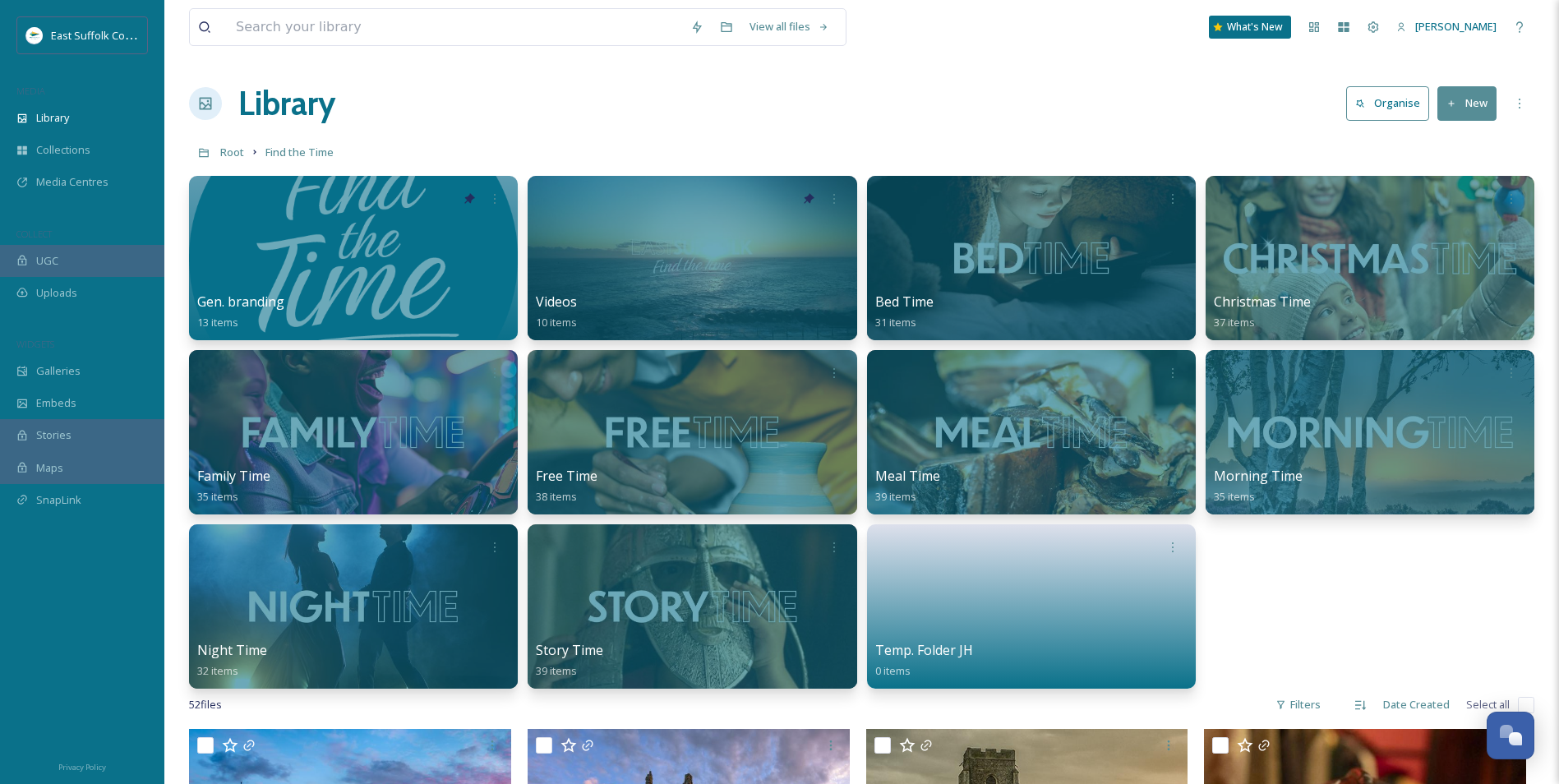
click at [219, 156] on link at bounding box center [205, 152] width 32 height 32
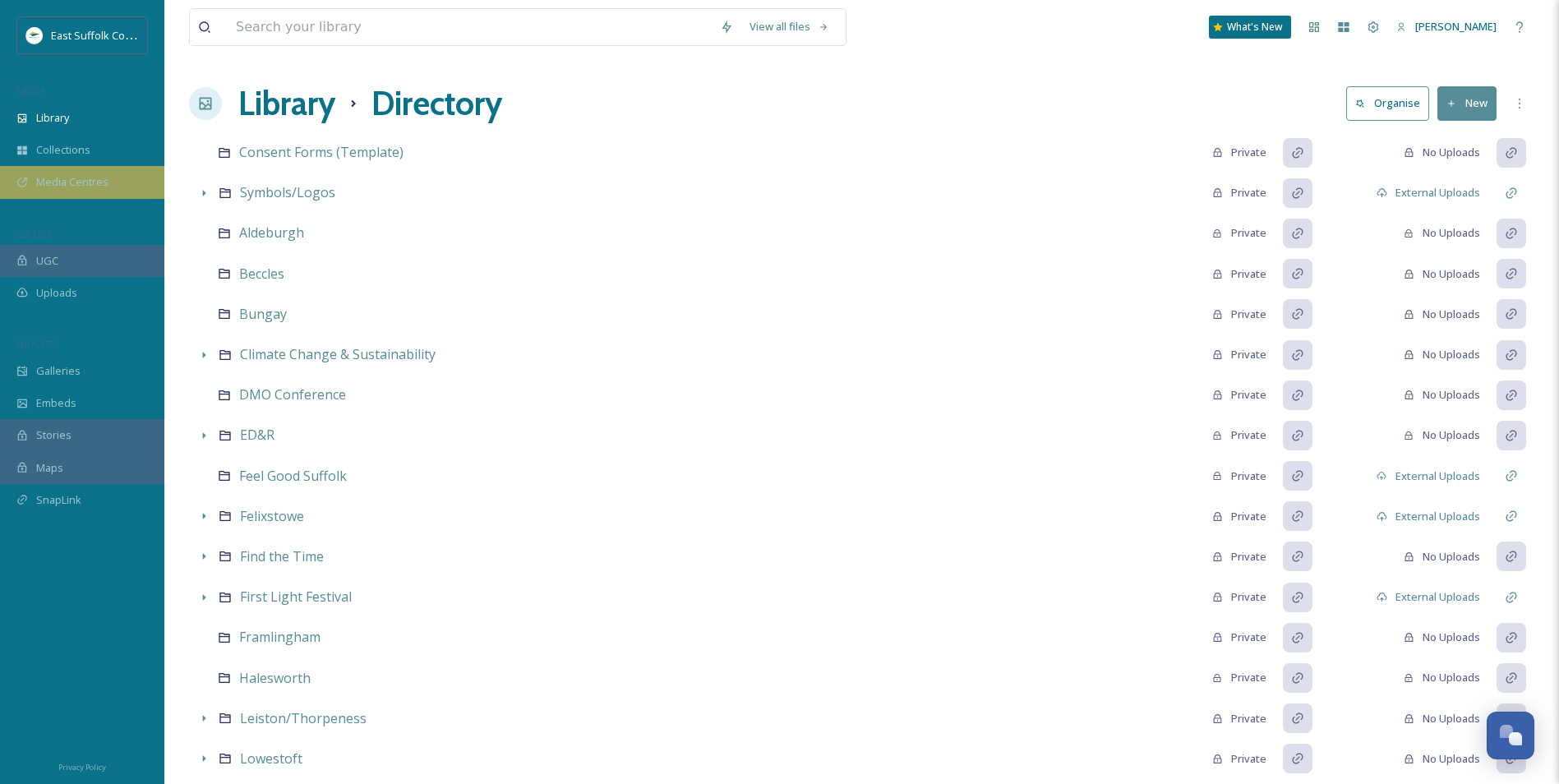
click at [100, 194] on div "Media Centres" at bounding box center [82, 182] width 164 height 32
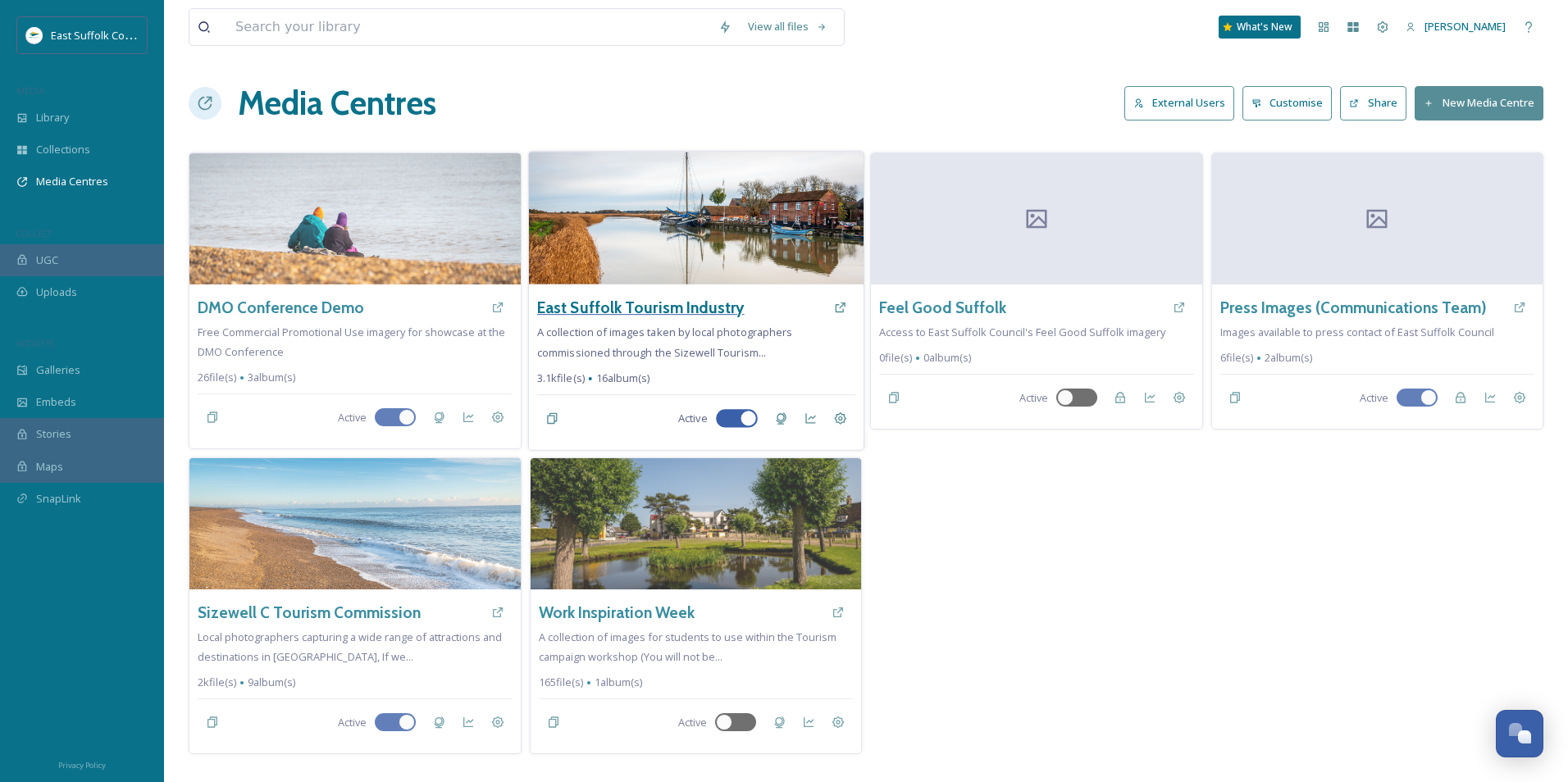
click at [613, 309] on h3 "East Suffolk Tourism Industry" at bounding box center [641, 307] width 207 height 24
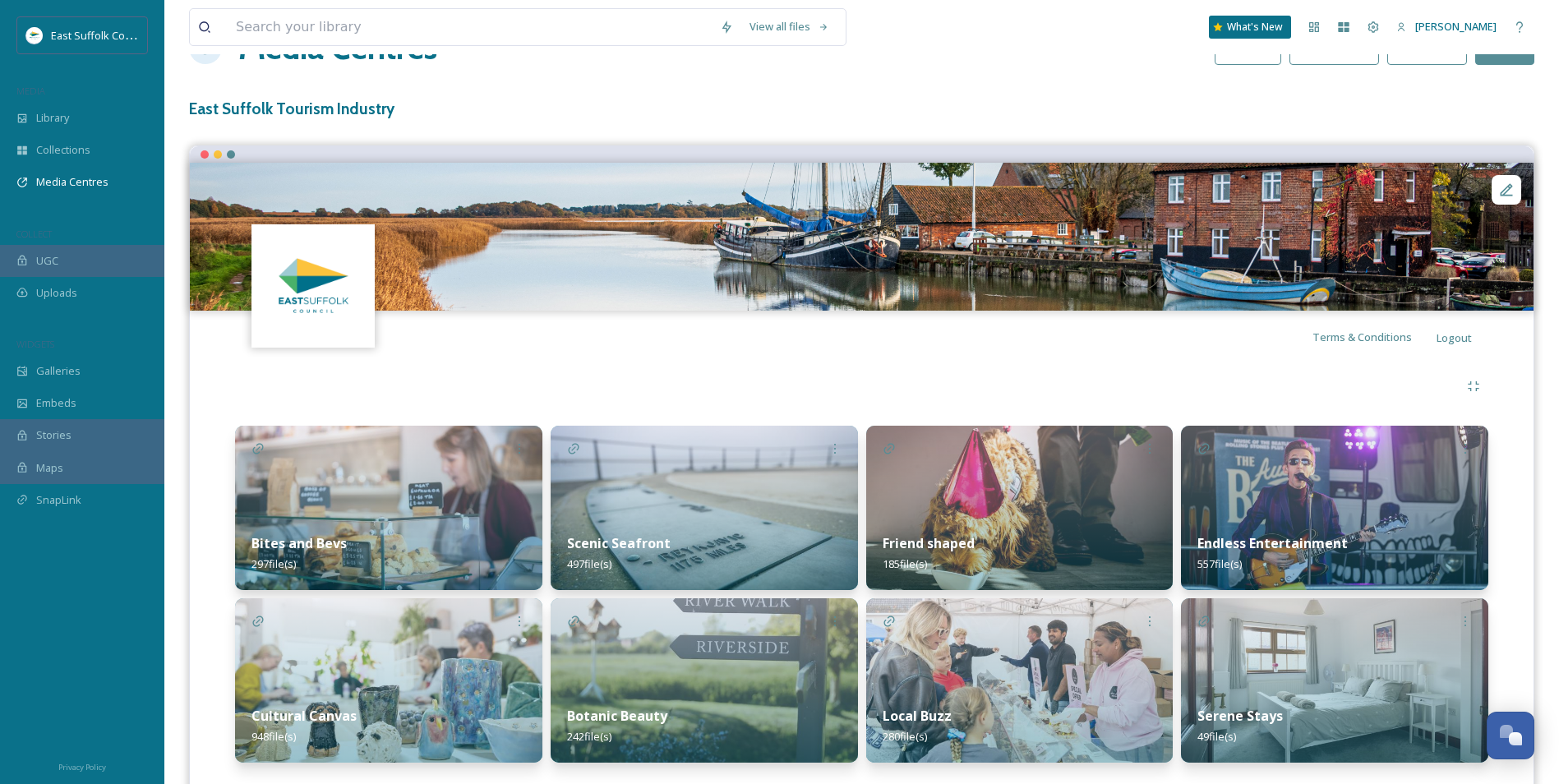
scroll to position [101, 0]
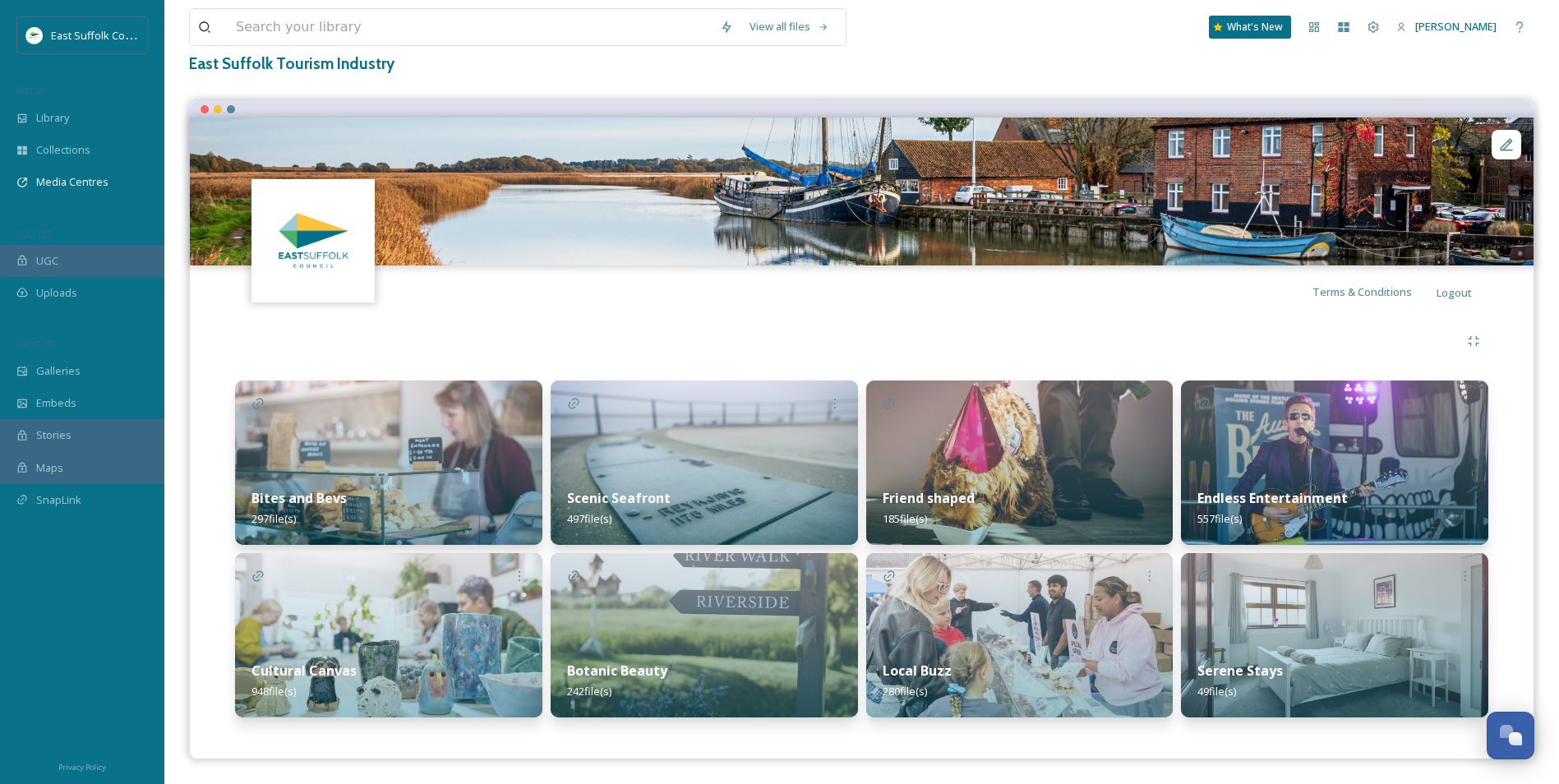
click at [368, 474] on div "Bites and Bevs 297 file(s)" at bounding box center [389, 508] width 307 height 73
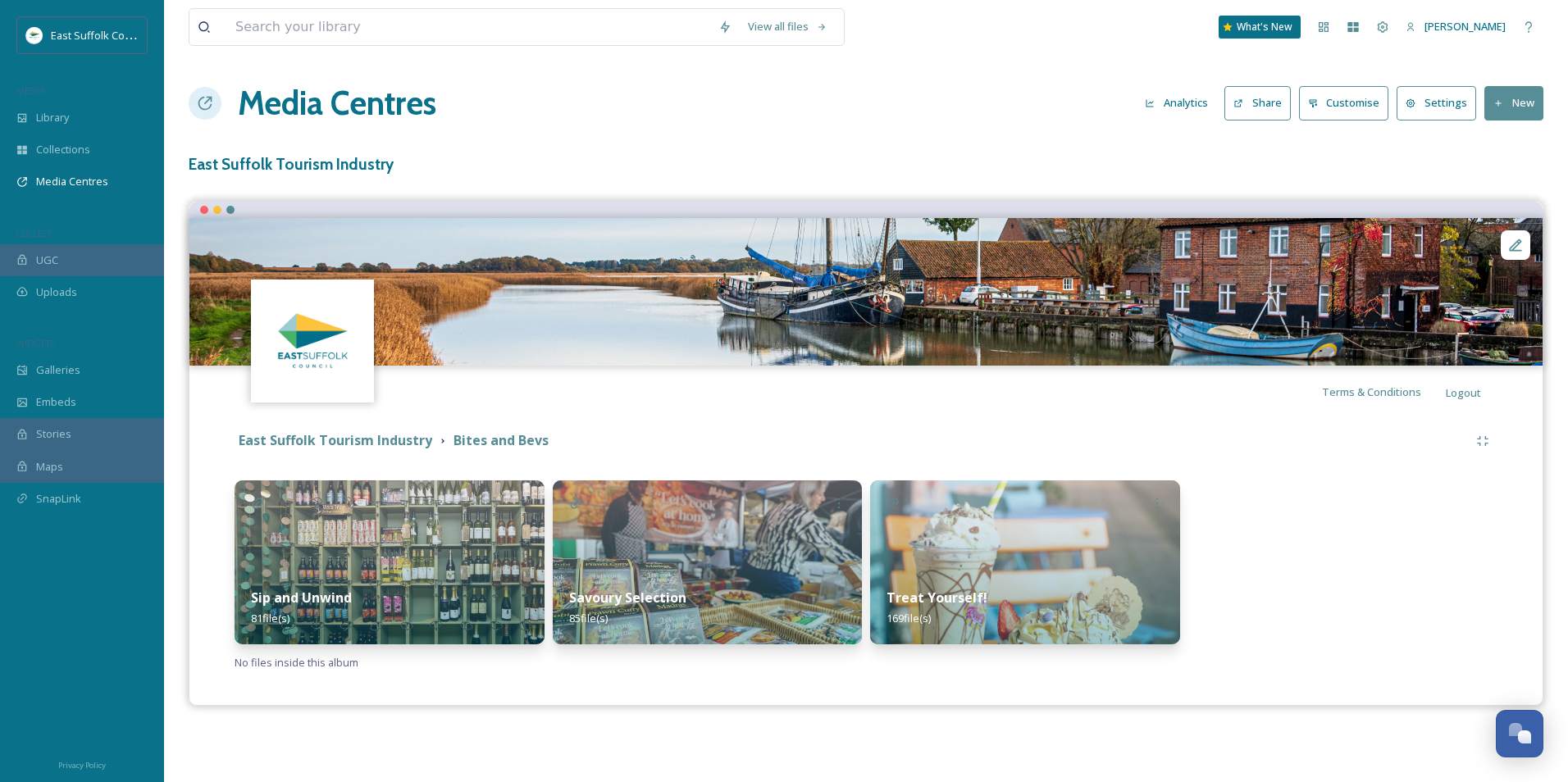
click at [327, 529] on img at bounding box center [390, 562] width 310 height 164
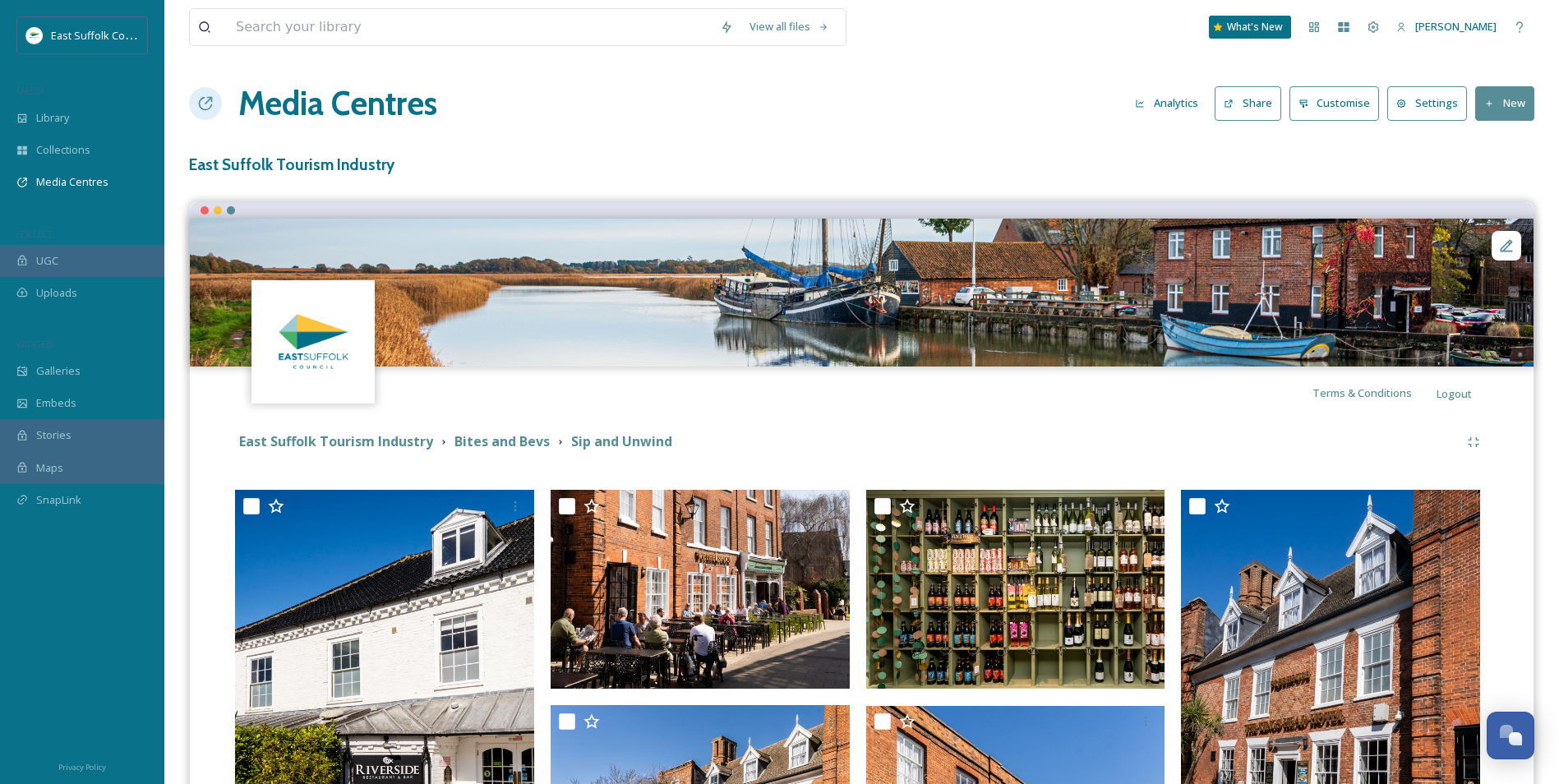
drag, startPoint x: 901, startPoint y: 676, endPoint x: 739, endPoint y: 412, distance: 309.7
click at [512, 451] on div "Bites and Bevs" at bounding box center [502, 442] width 96 height 21
click at [507, 443] on strong "Bites and Bevs" at bounding box center [502, 442] width 96 height 18
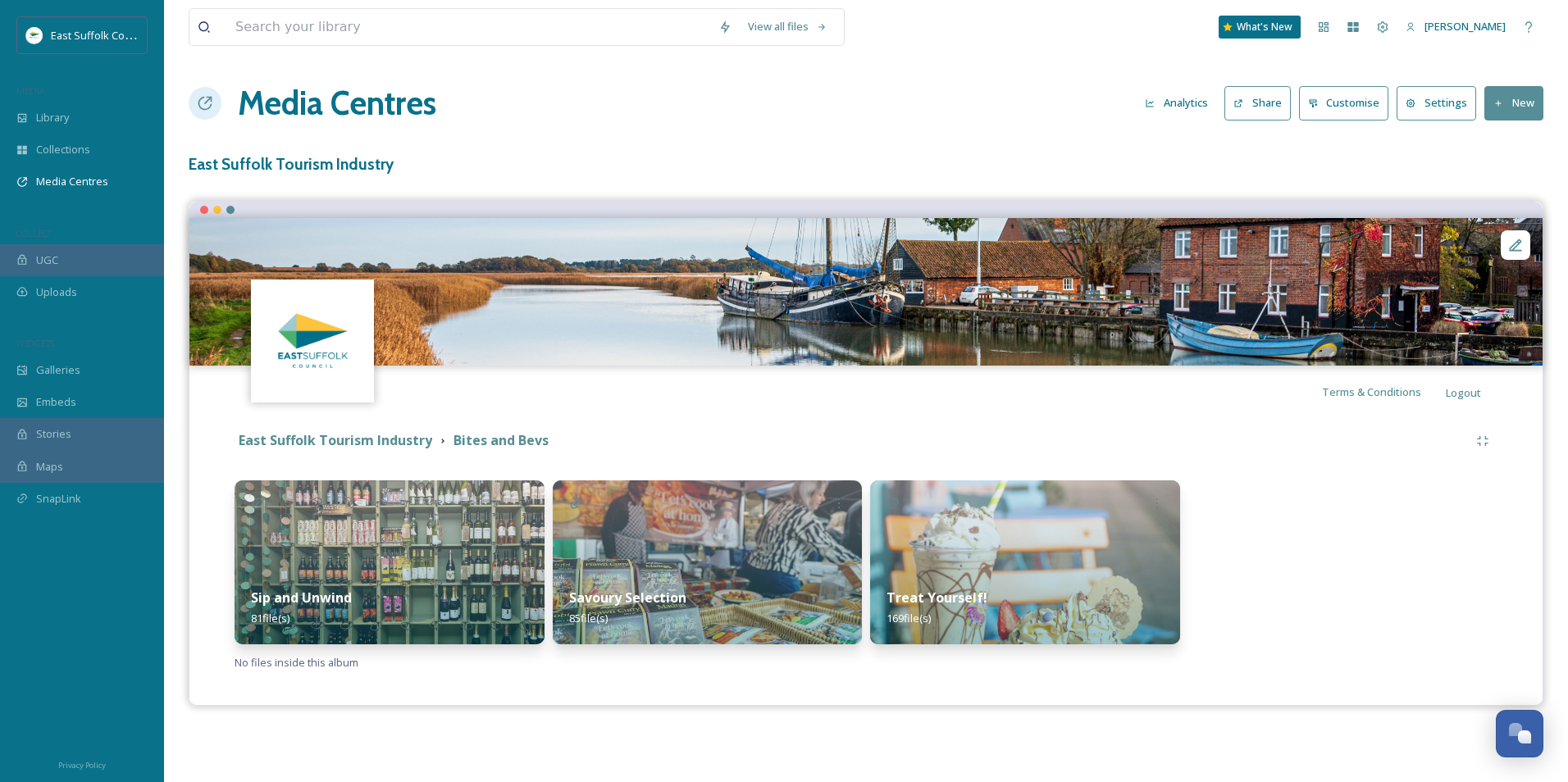
click at [646, 531] on img at bounding box center [708, 562] width 310 height 164
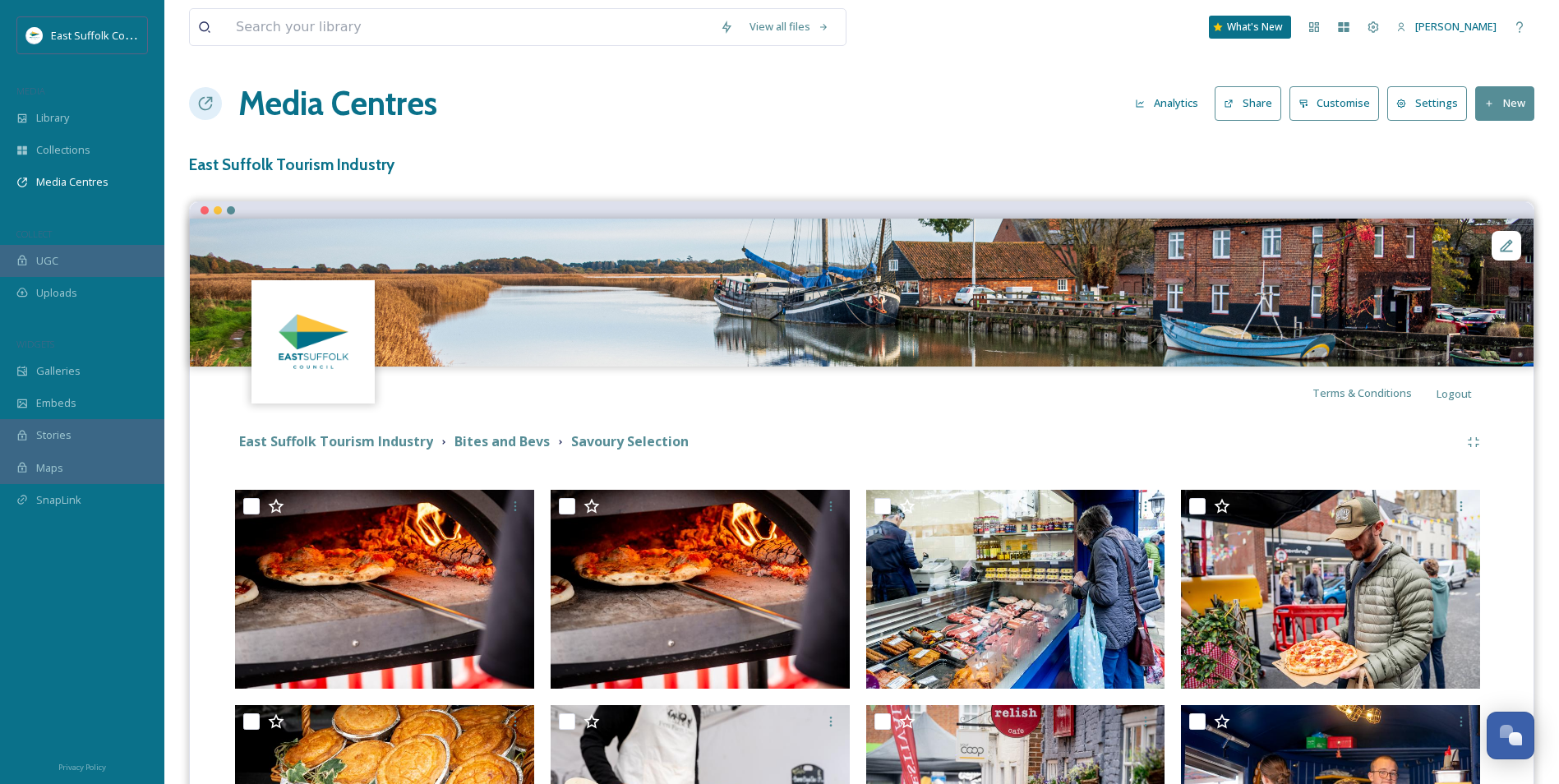
drag, startPoint x: 757, startPoint y: 529, endPoint x: 751, endPoint y: 64, distance: 465.0
click at [365, 449] on strong "East Suffolk Tourism Industry" at bounding box center [336, 442] width 194 height 18
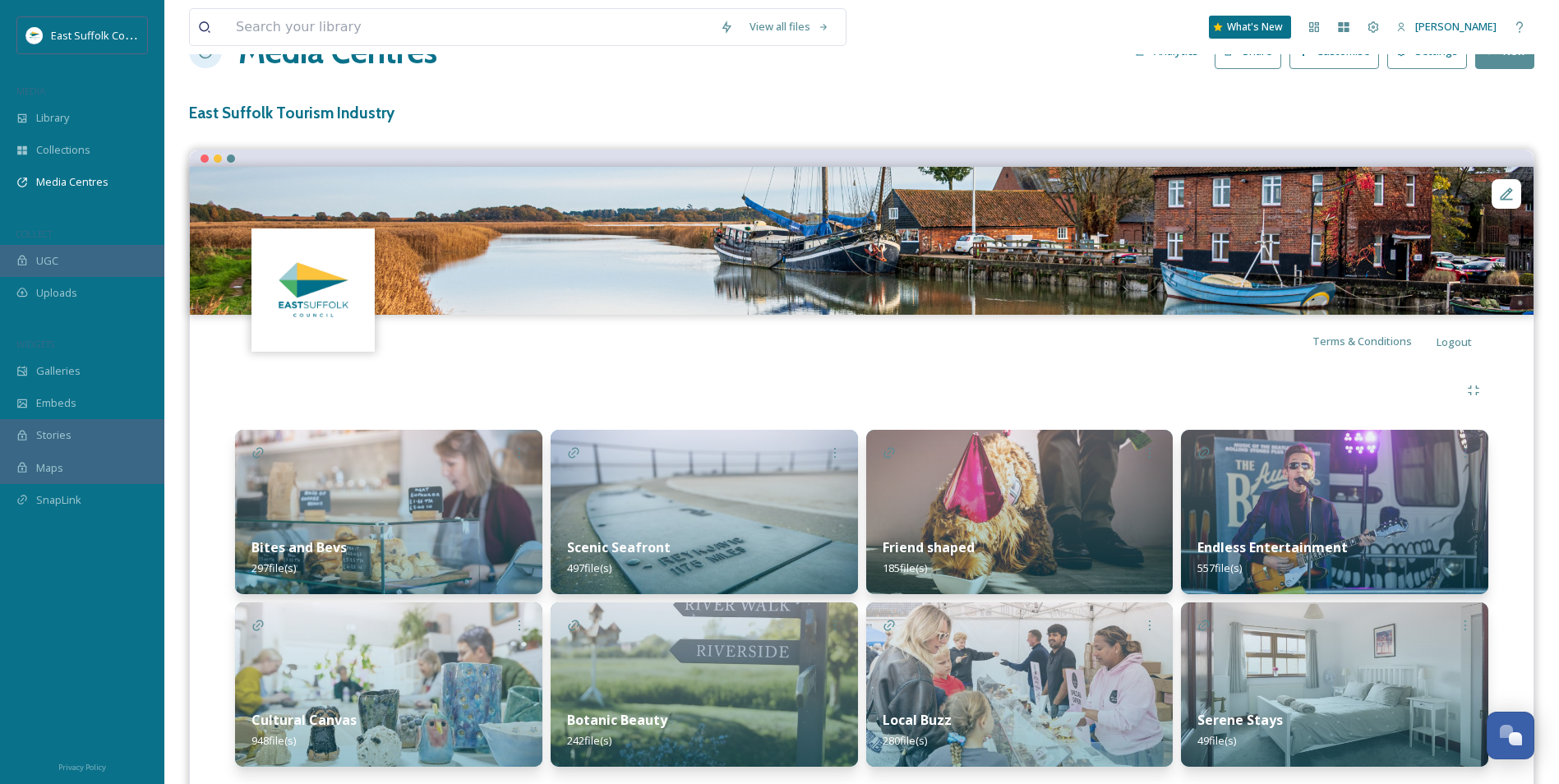
scroll to position [101, 0]
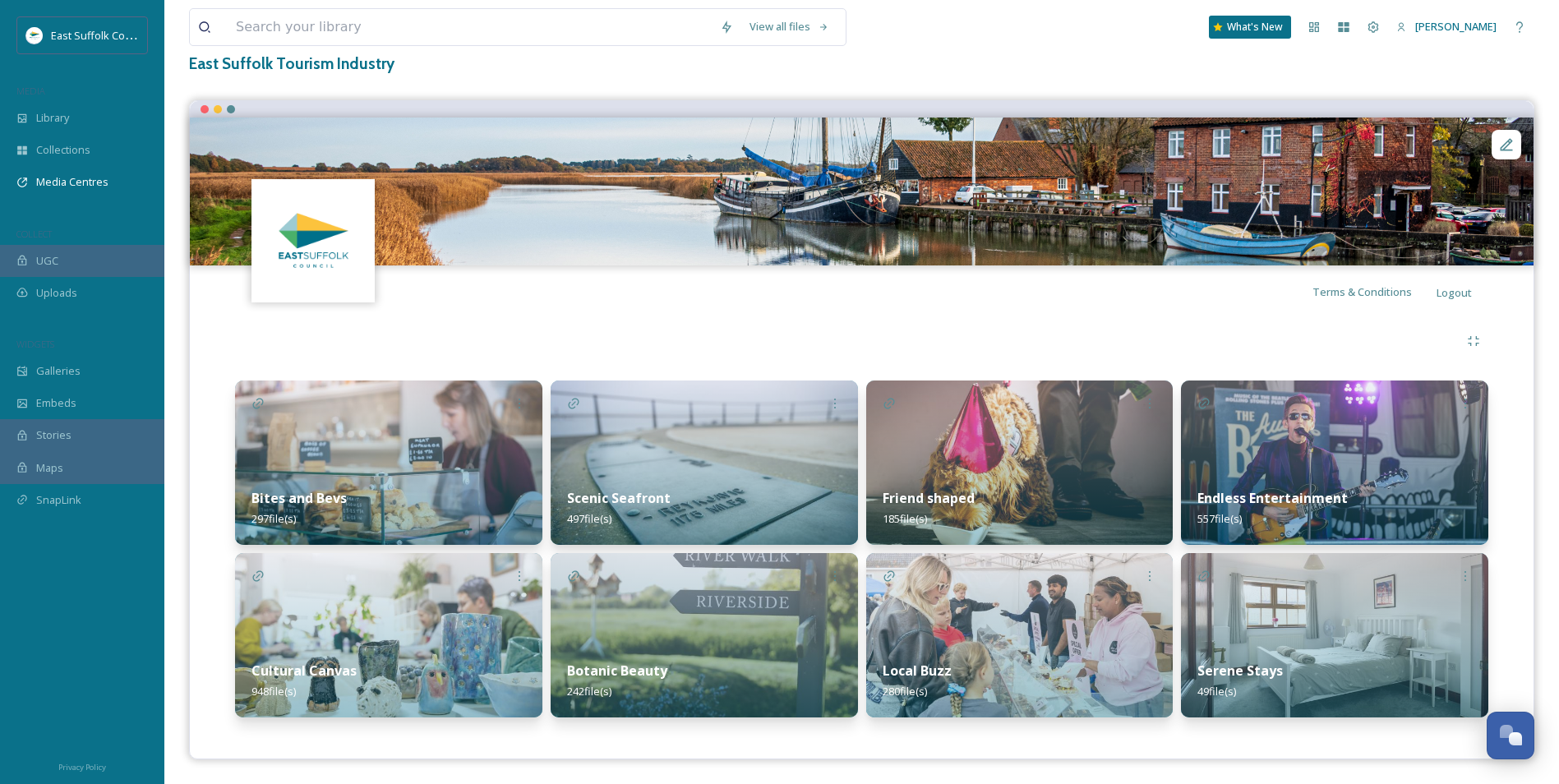
click at [1339, 443] on img at bounding box center [1335, 463] width 307 height 164
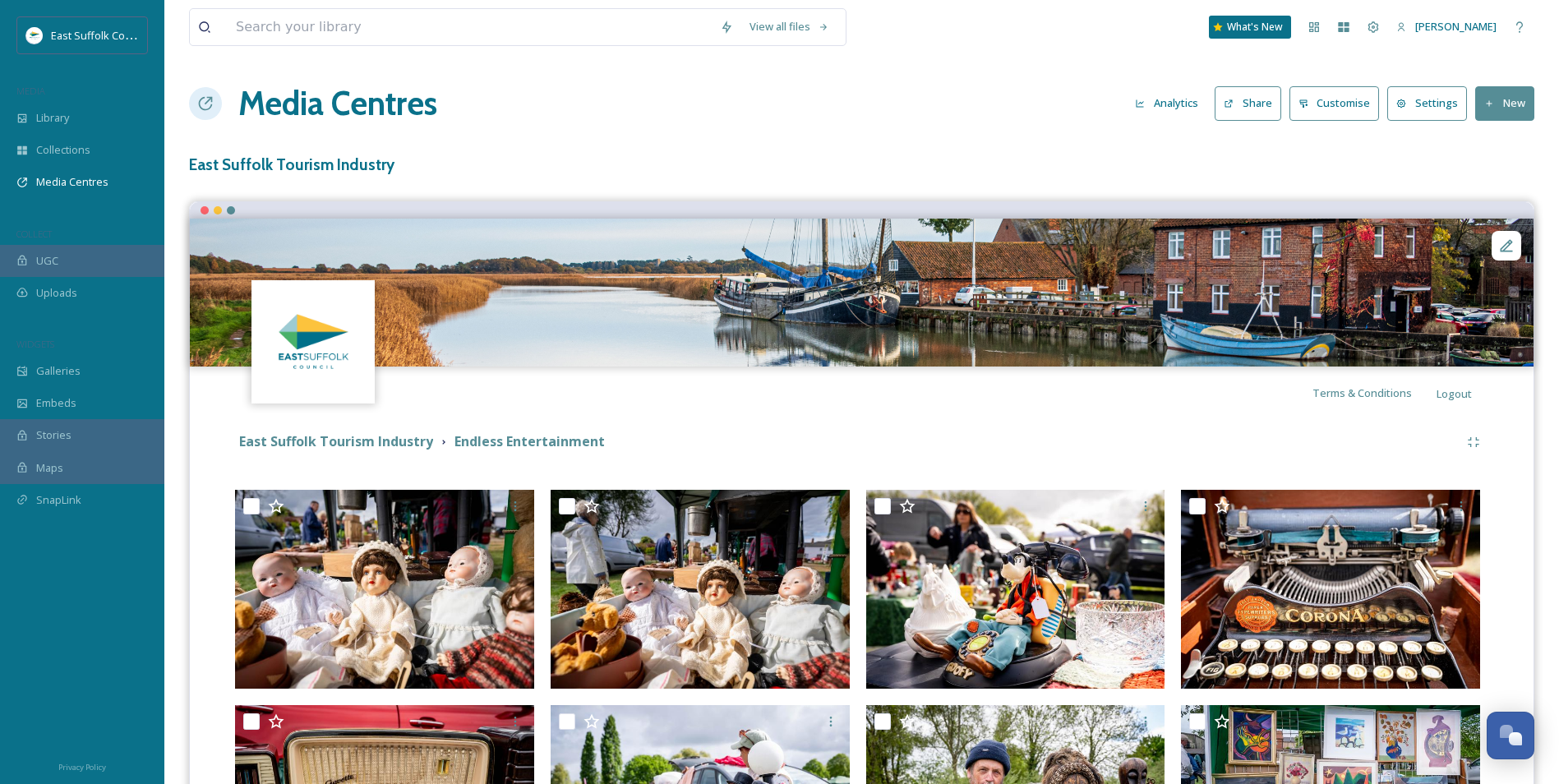
drag, startPoint x: 735, startPoint y: 429, endPoint x: 789, endPoint y: -17, distance: 449.3
click at [388, 439] on strong "East Suffolk Tourism Industry" at bounding box center [336, 442] width 194 height 18
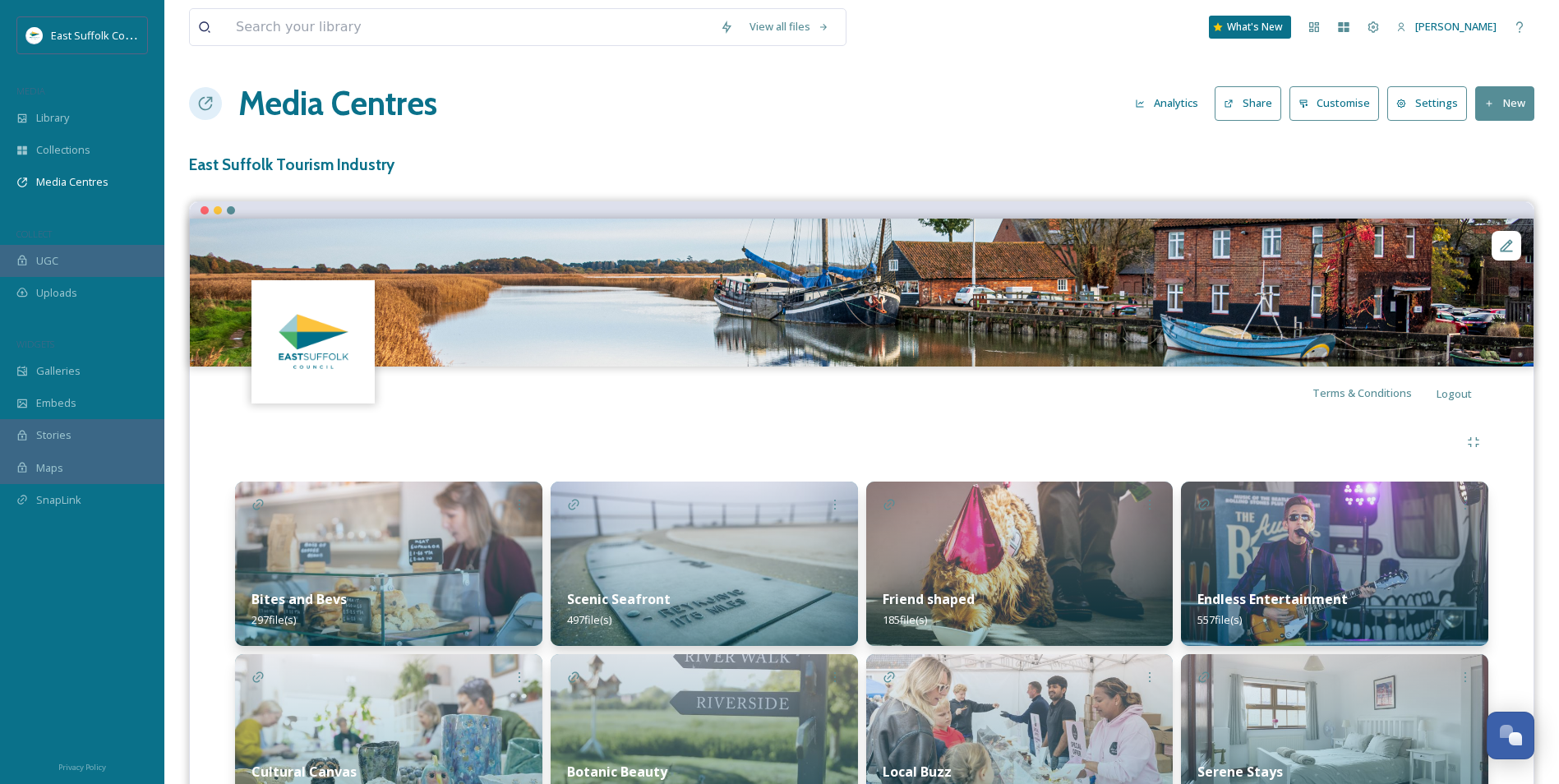
click at [338, 110] on h1 "Media Centres" at bounding box center [338, 103] width 199 height 49
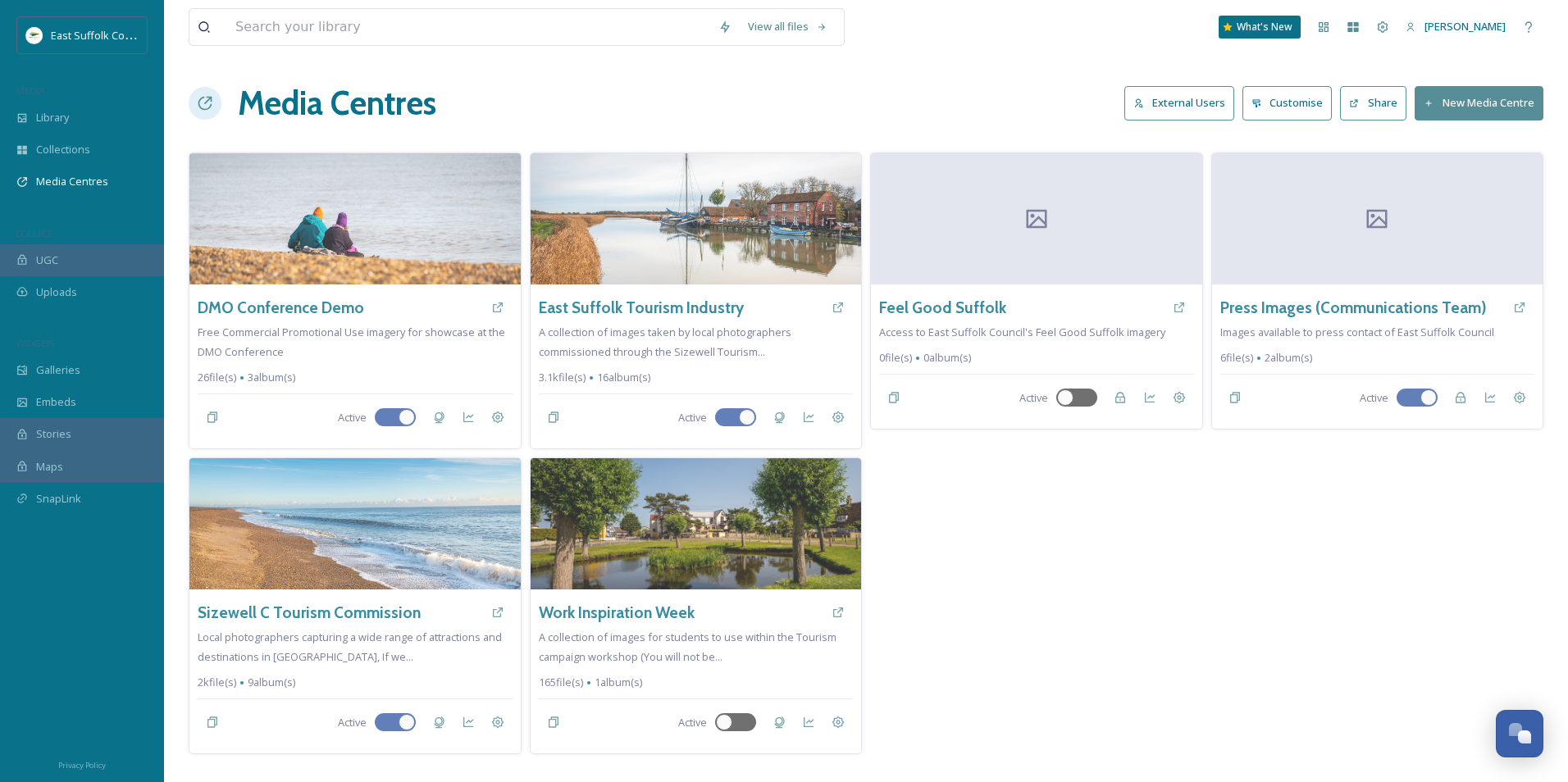
click at [1522, 762] on div "View all files What's New [PERSON_NAME] Media Centres External Users Customise …" at bounding box center [866, 391] width 1404 height 782
click at [1536, 734] on div "Open Chat" at bounding box center [1520, 732] width 48 height 28
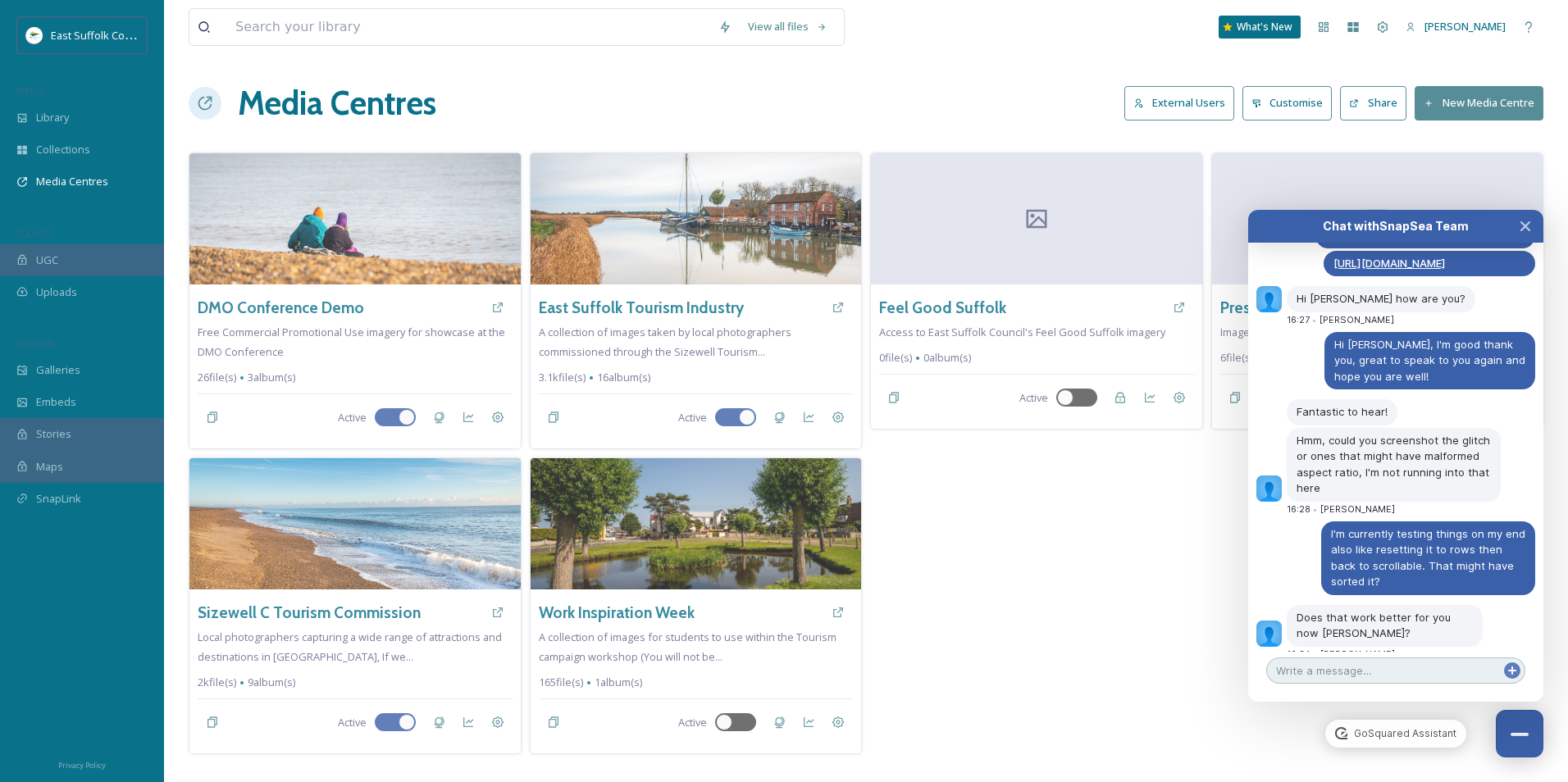
click at [1333, 678] on textarea at bounding box center [1396, 671] width 259 height 27
type textarea "G"
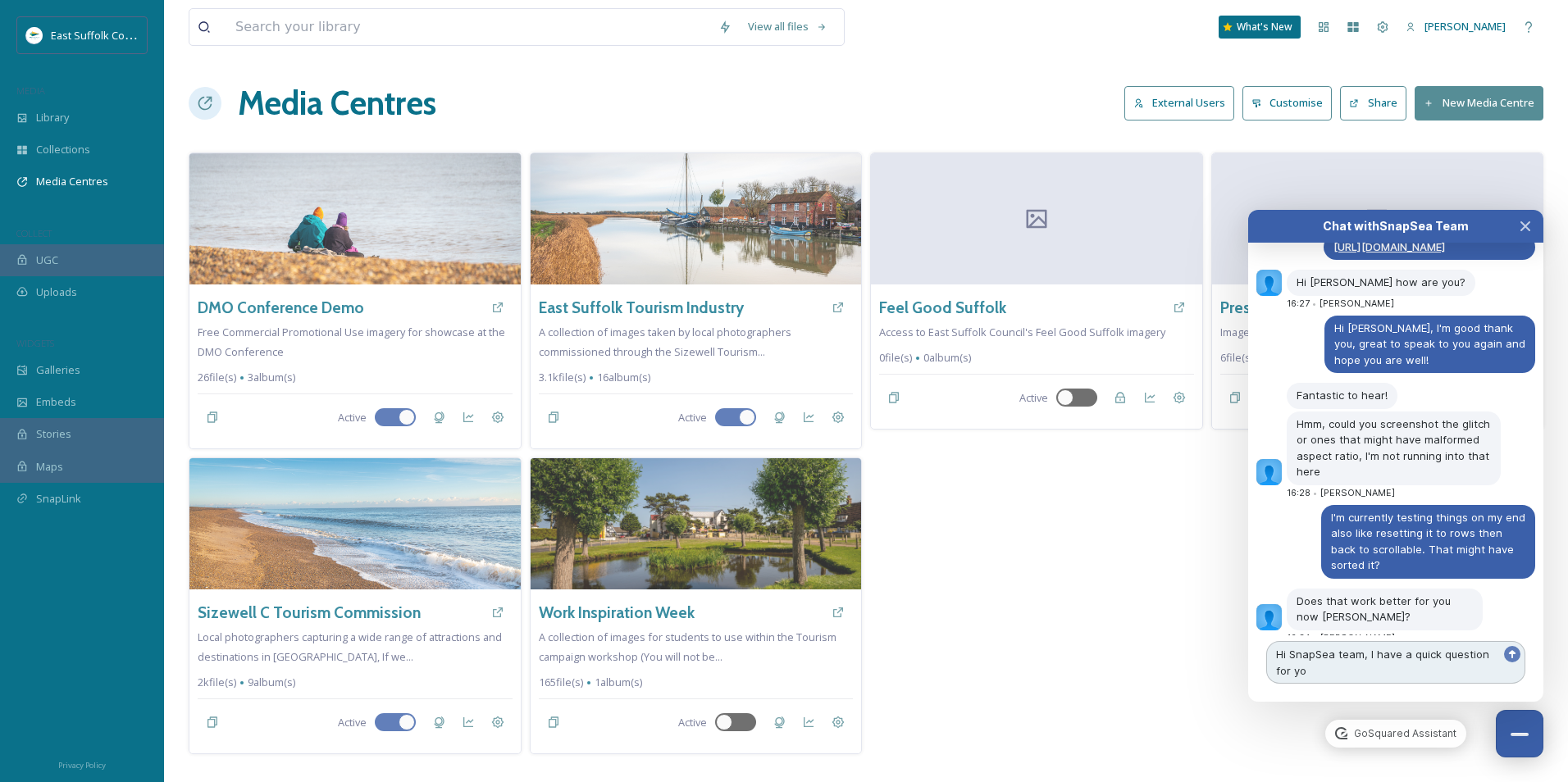
type textarea "Hi SnapSea team, I have a quick question for you"
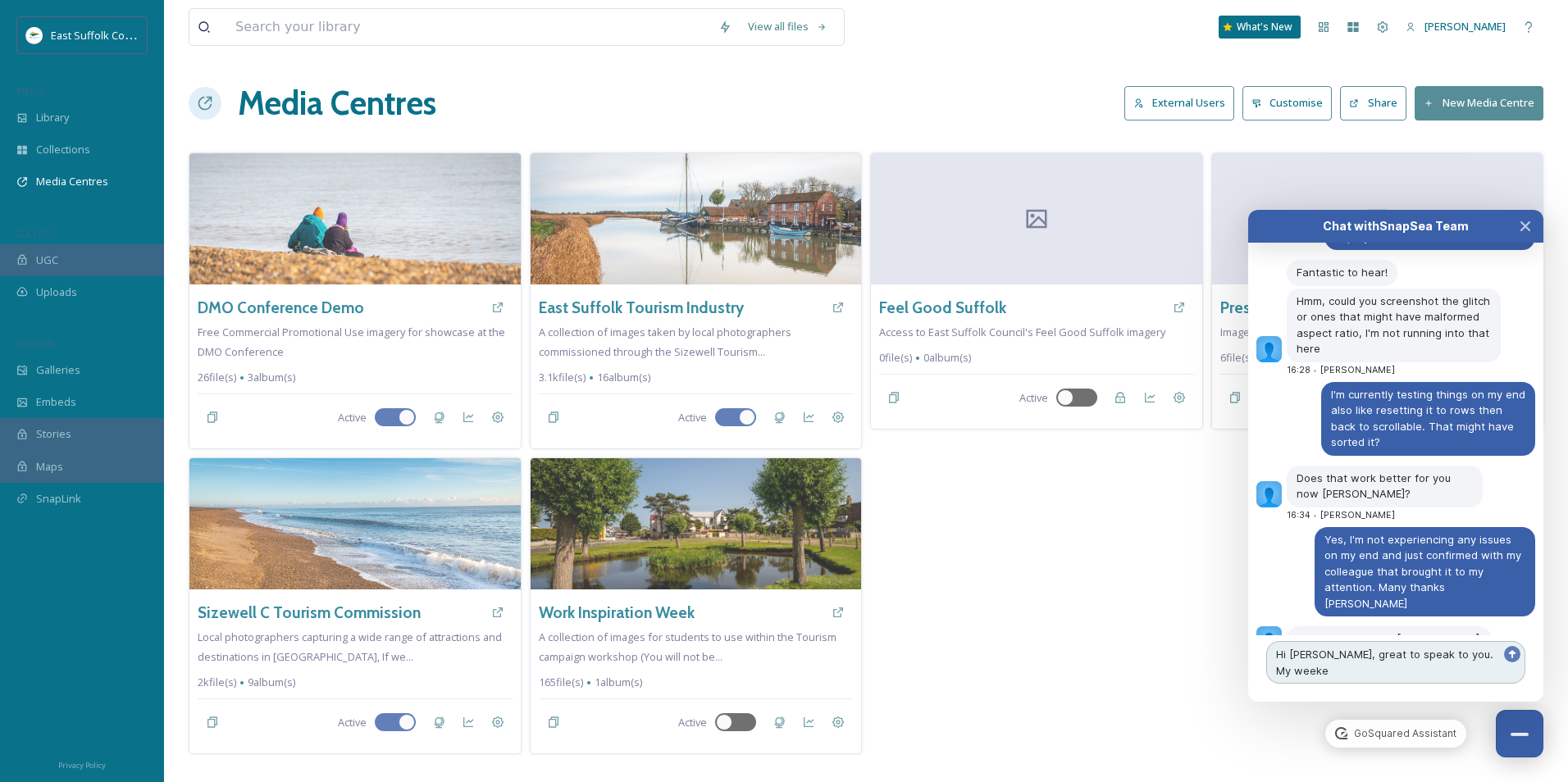
scroll to position [6244, 0]
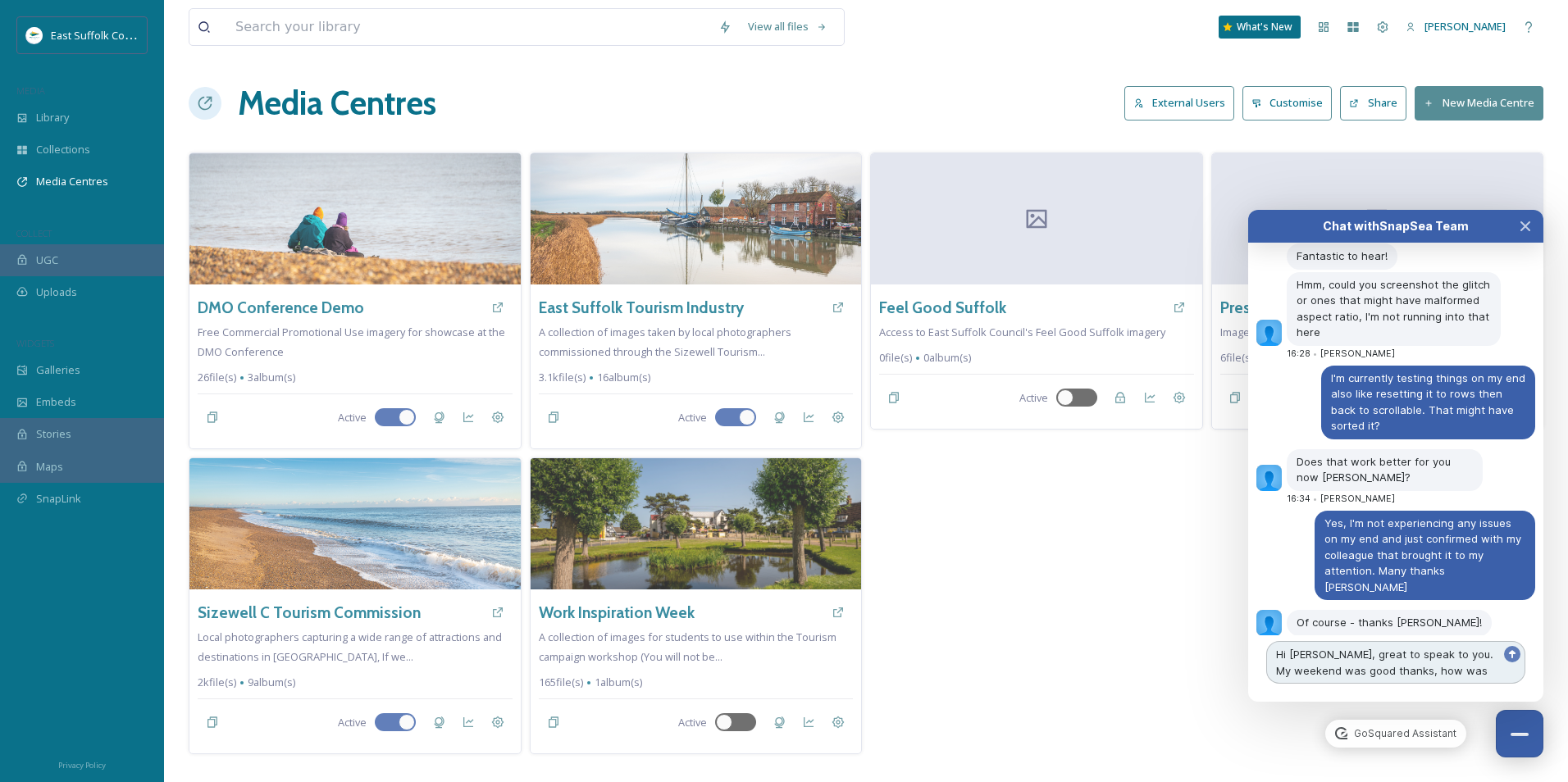
type textarea "Hi [PERSON_NAME], great to speak to you. My weekend was good thanks, how was yo…"
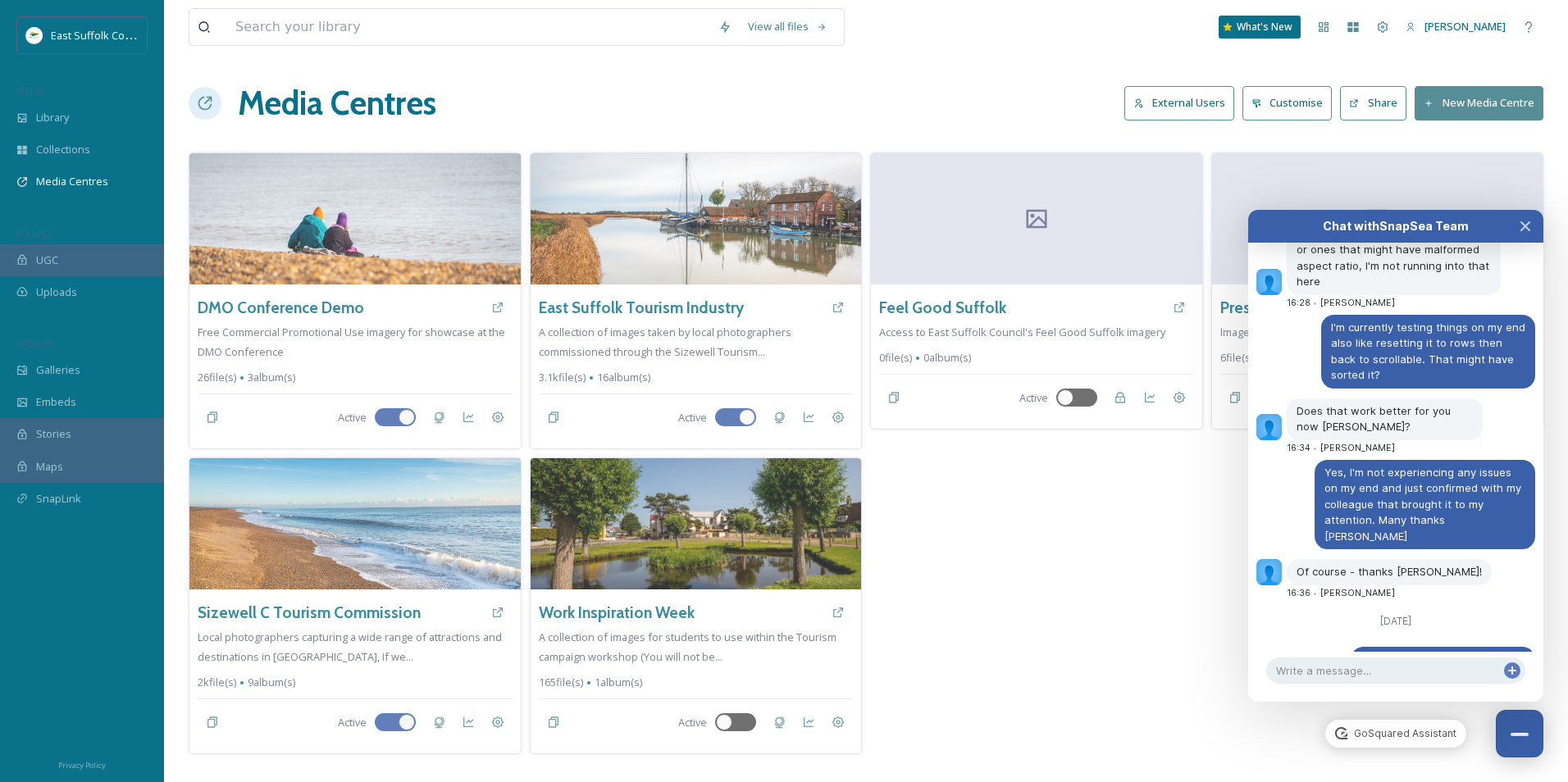
click at [985, 626] on div "Feel Good Suffolk Access to East Suffolk Council's Feel Good Suffolk imagery 0 …" at bounding box center [1037, 453] width 333 height 601
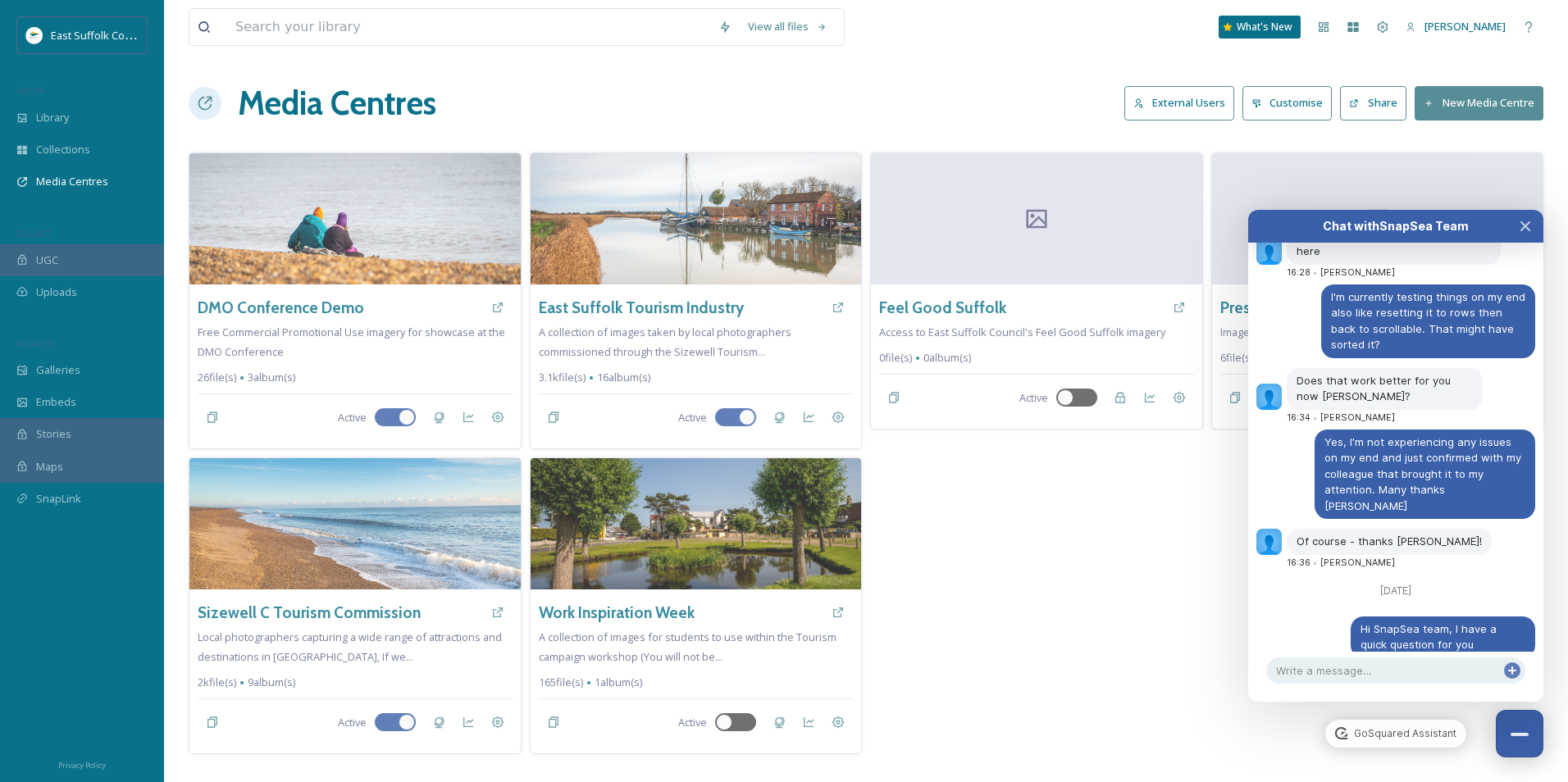
scroll to position [6388, 0]
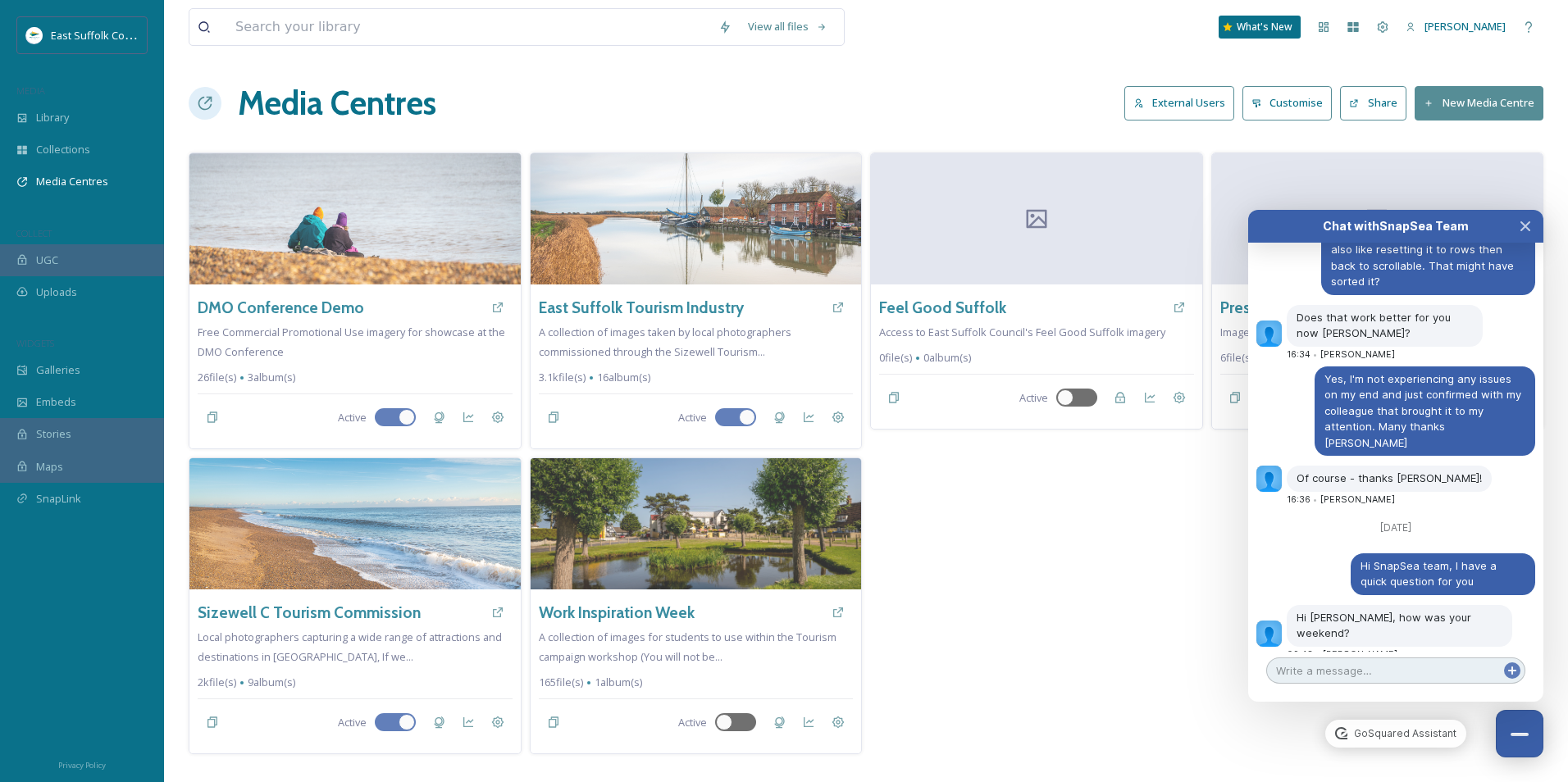
click at [1371, 666] on textarea at bounding box center [1396, 671] width 259 height 27
type textarea "J"
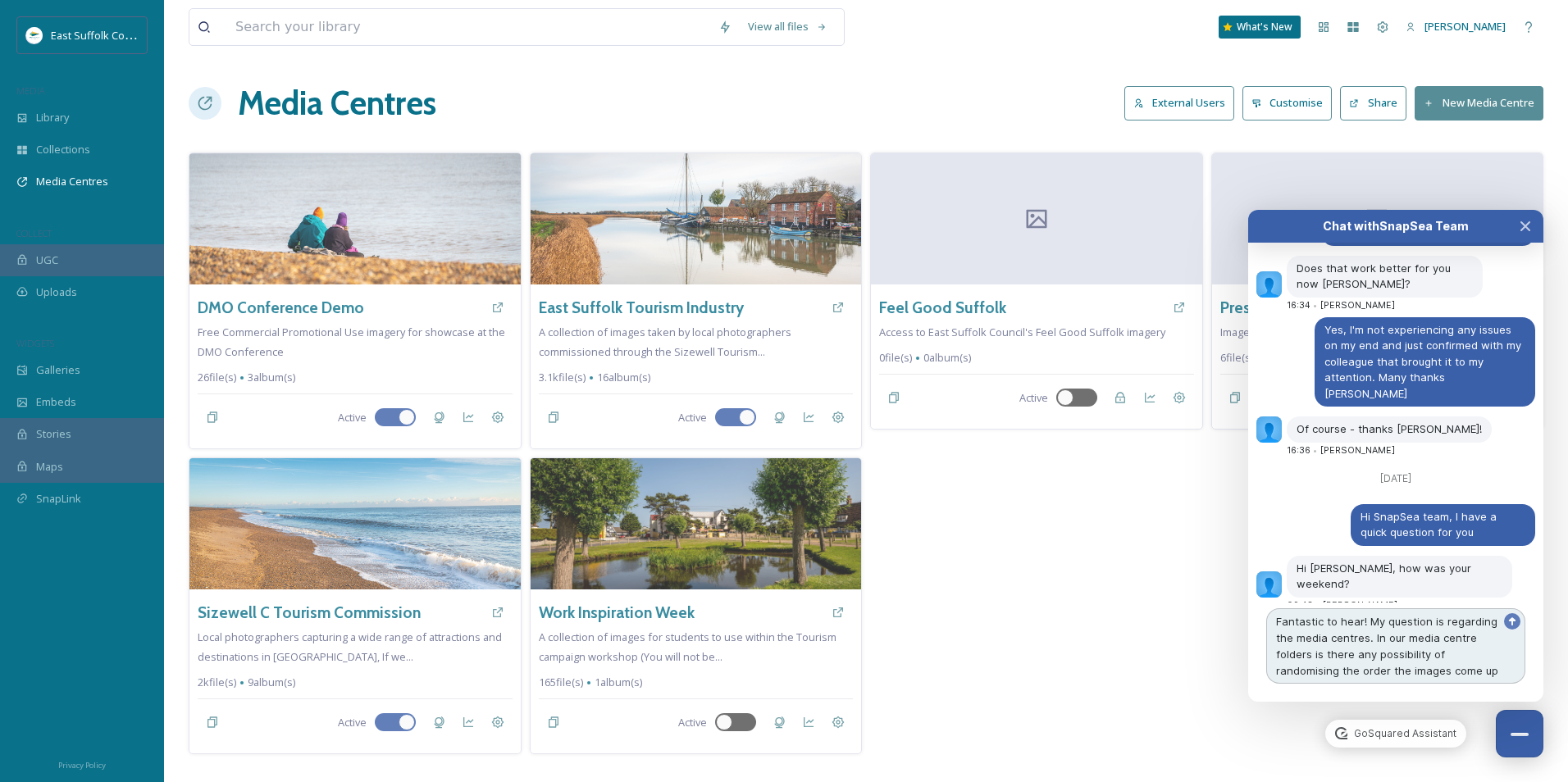
scroll to position [6453, 0]
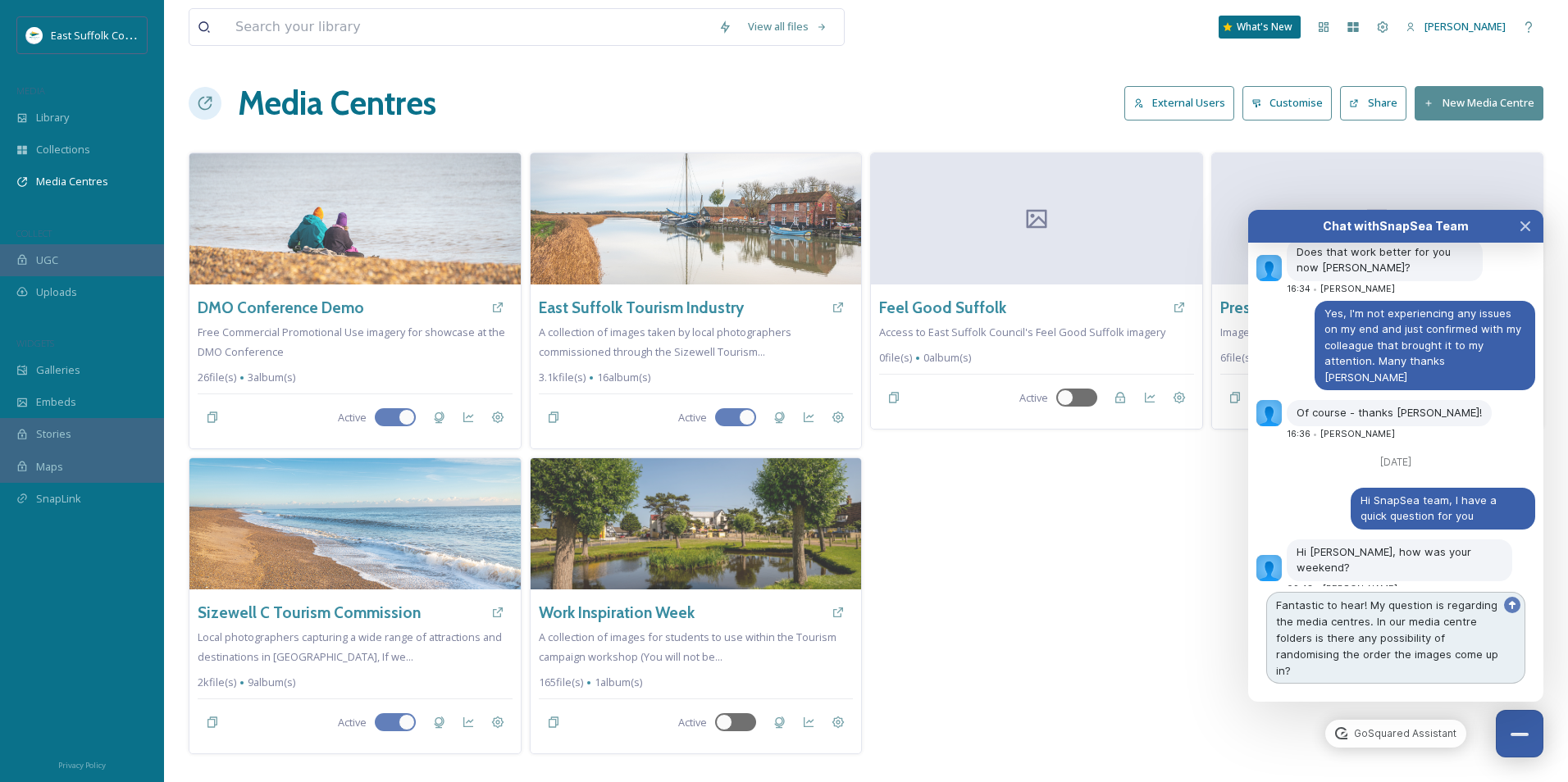
type textarea "Fantastic to hear! My question is regarding the media centres. In our media cen…"
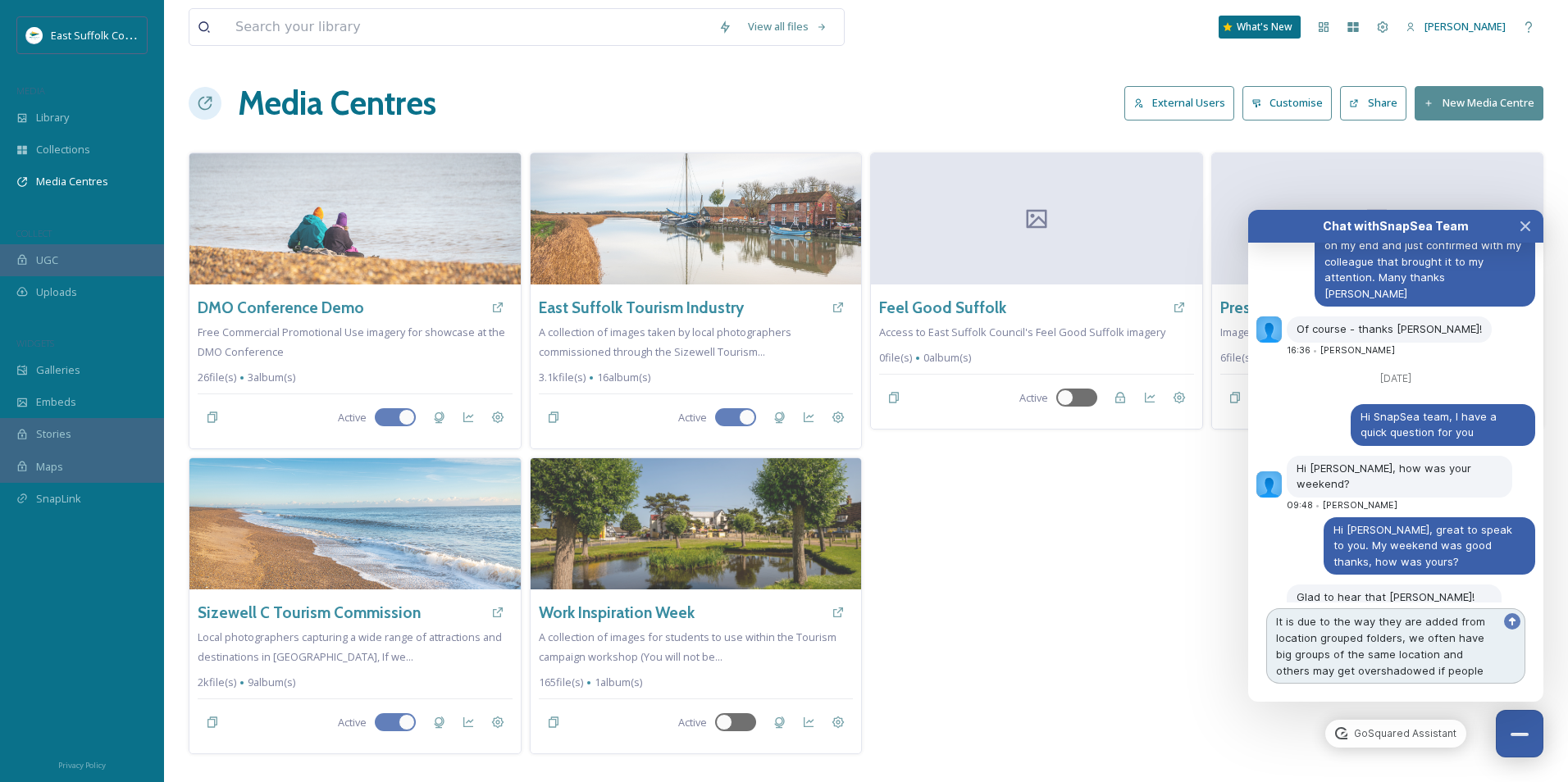
scroll to position [6553, 0]
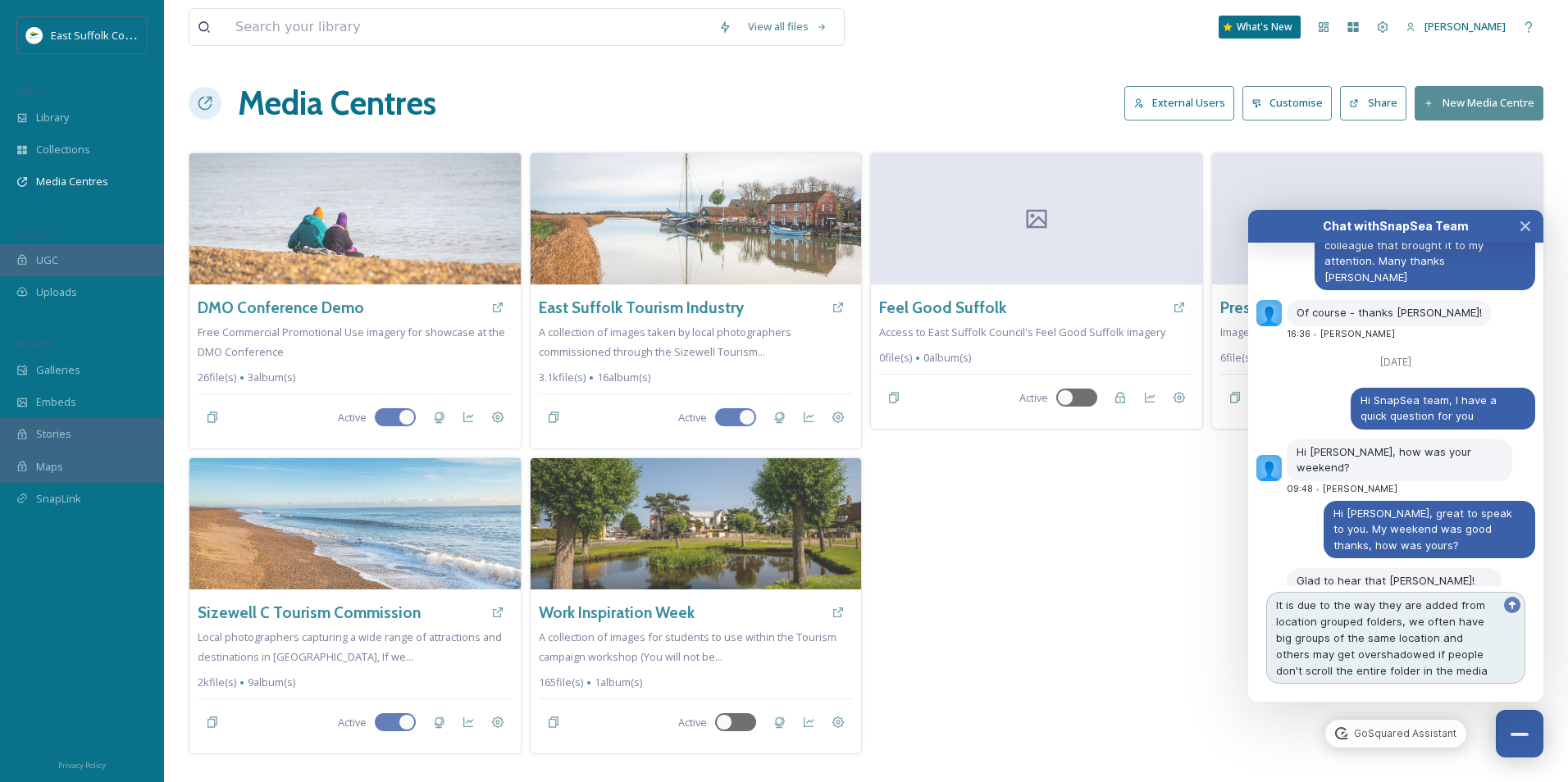
type textarea "It is due to the way they are added from location grouped folders, we often hav…"
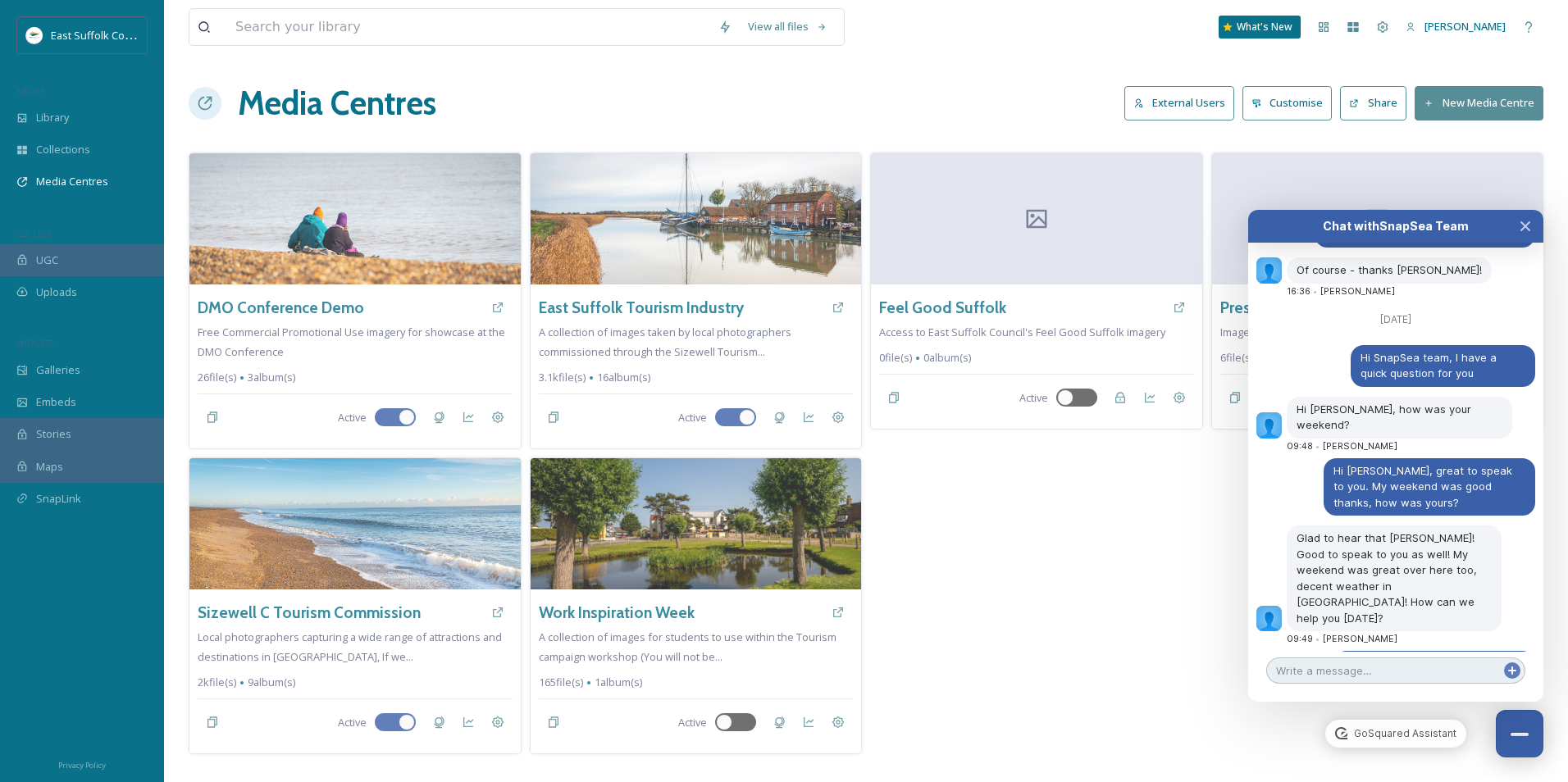
scroll to position [6626, 0]
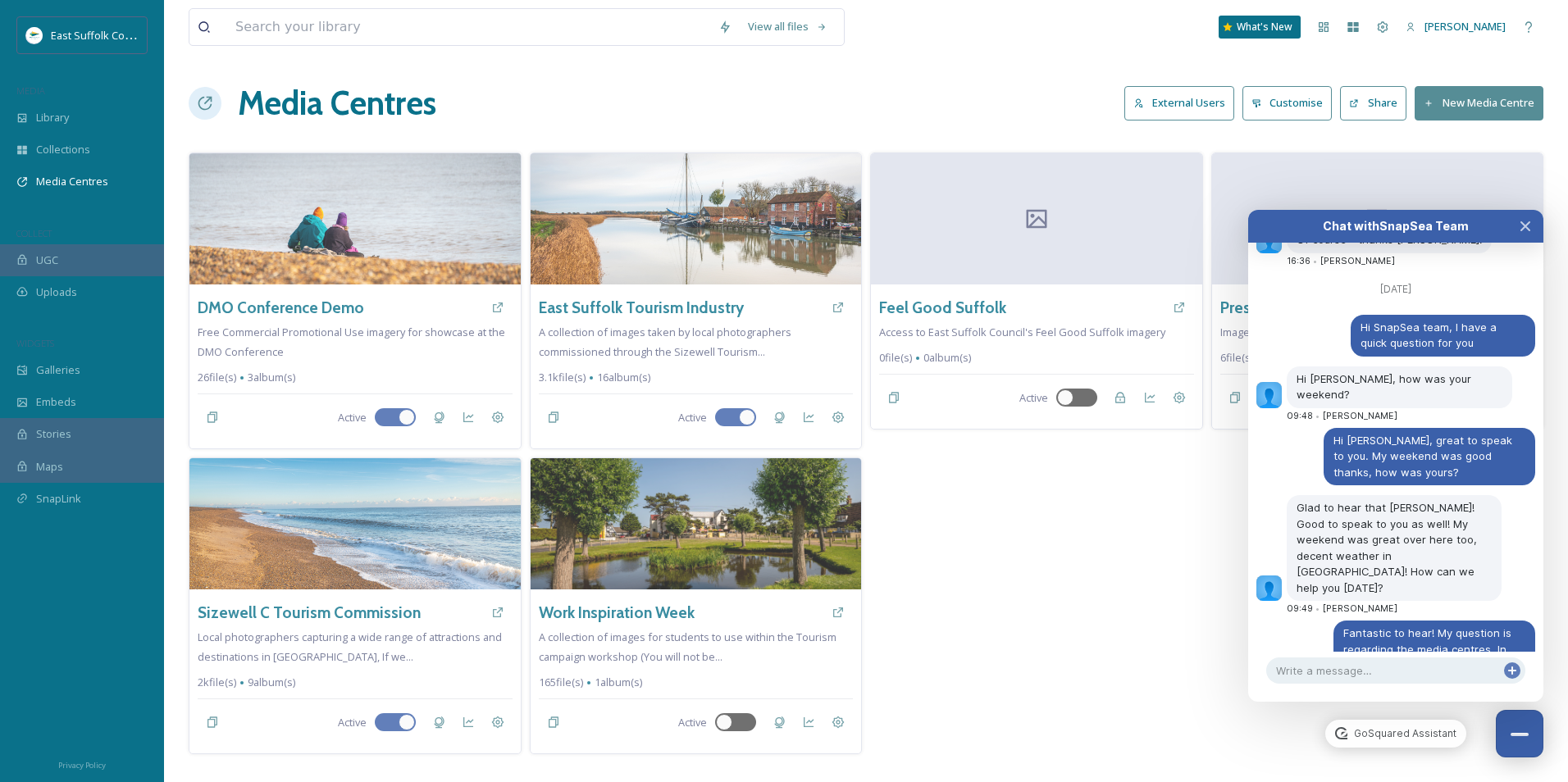
click at [1046, 625] on div "Feel Good Suffolk Access to East Suffolk Council's Feel Good Suffolk imagery 0 …" at bounding box center [1037, 453] width 333 height 601
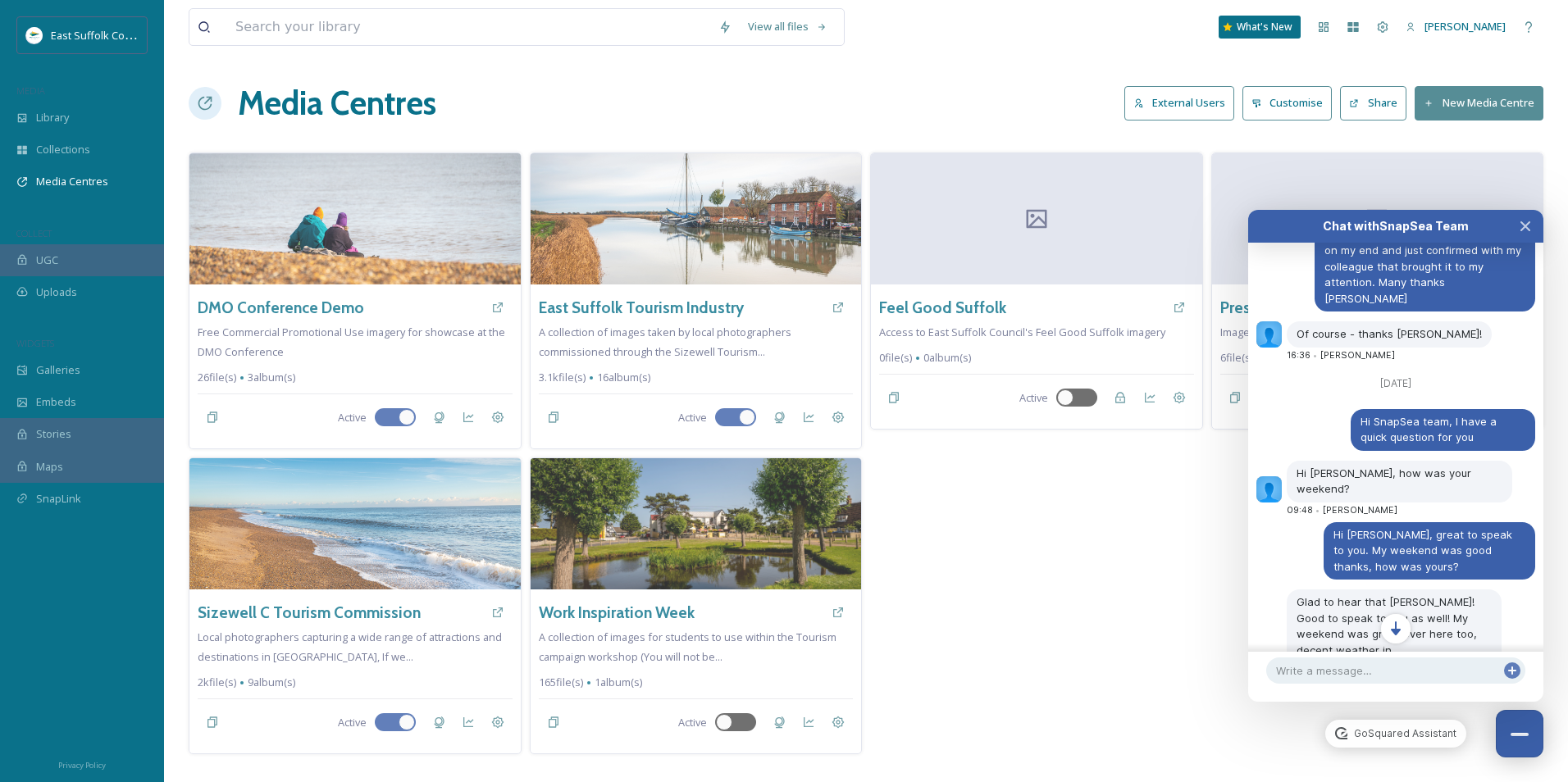
scroll to position [6596, 0]
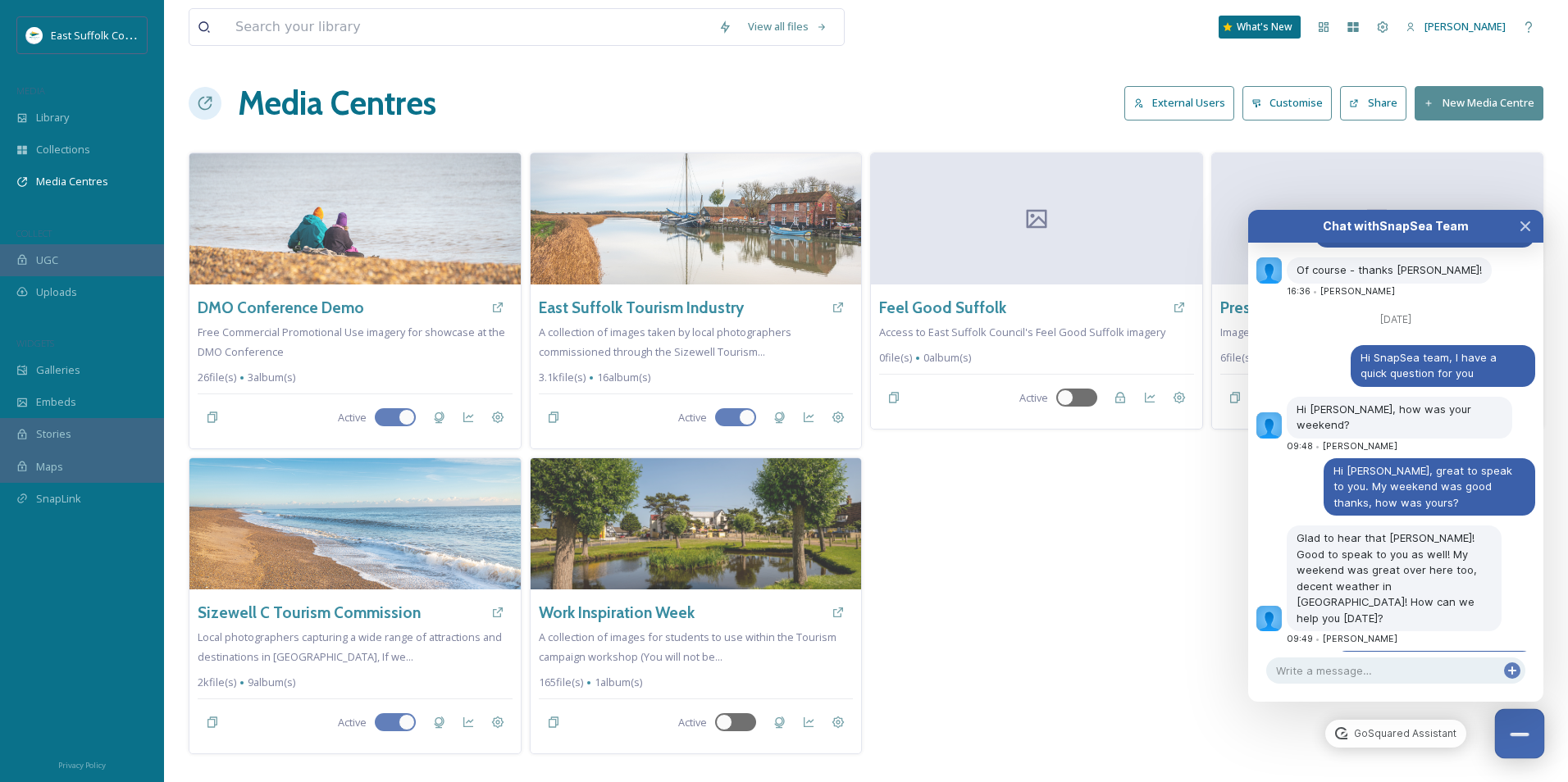
click at [1517, 736] on div "Close Chat" at bounding box center [1519, 735] width 19 height 3
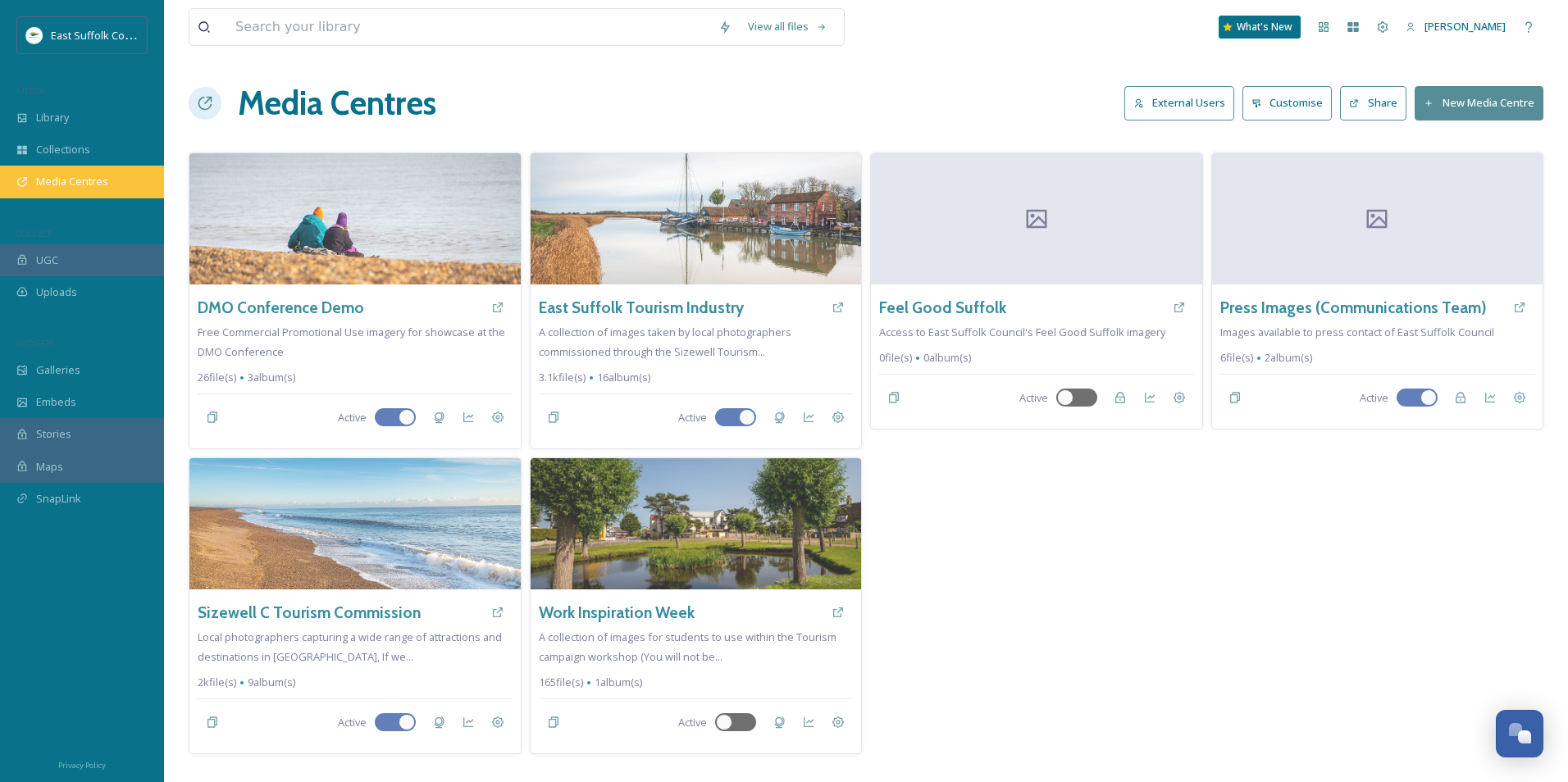
scroll to position [6626, 0]
click at [1520, 750] on button "Open Chat" at bounding box center [1520, 734] width 50 height 50
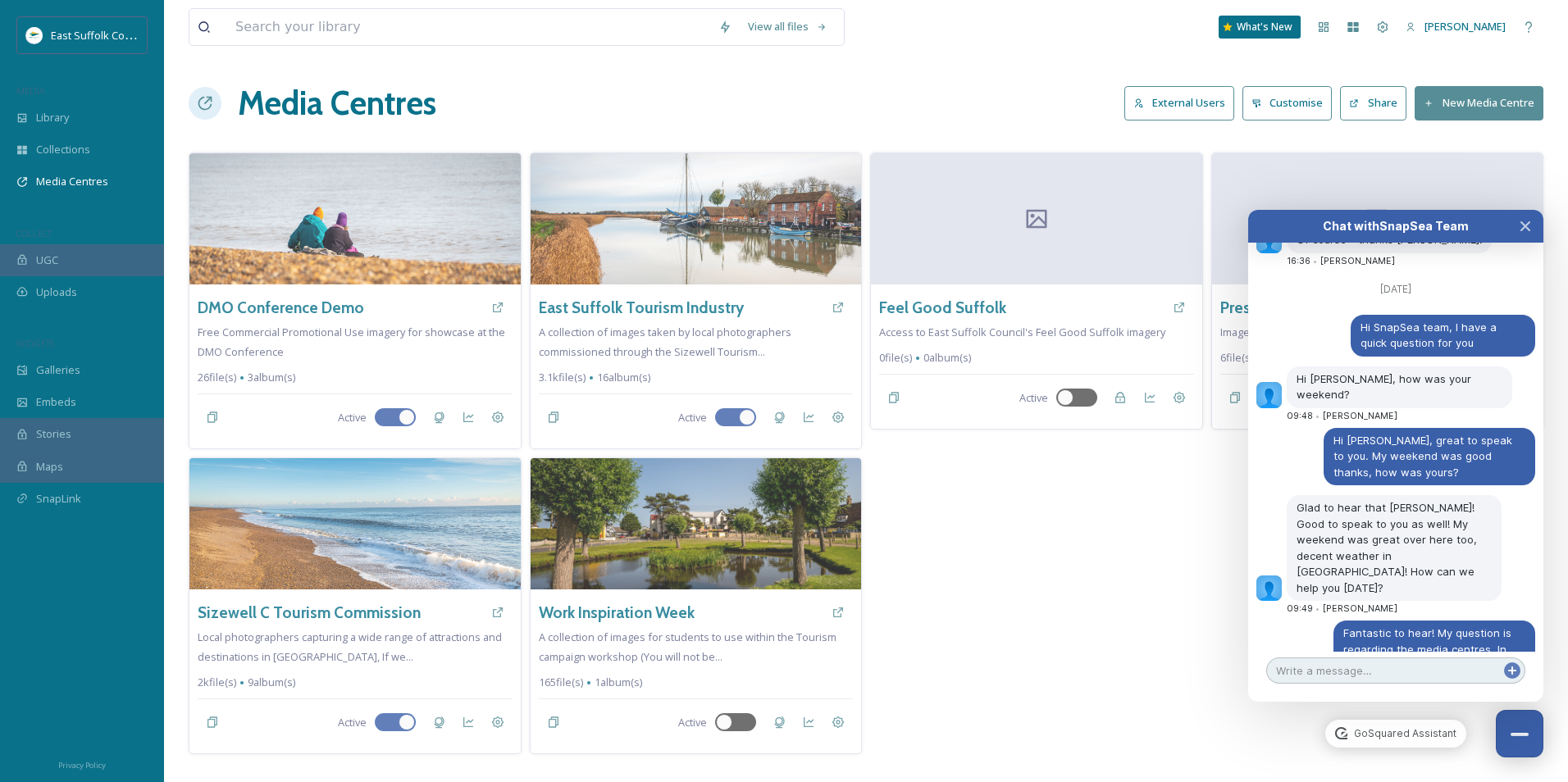
scroll to position [6736, 0]
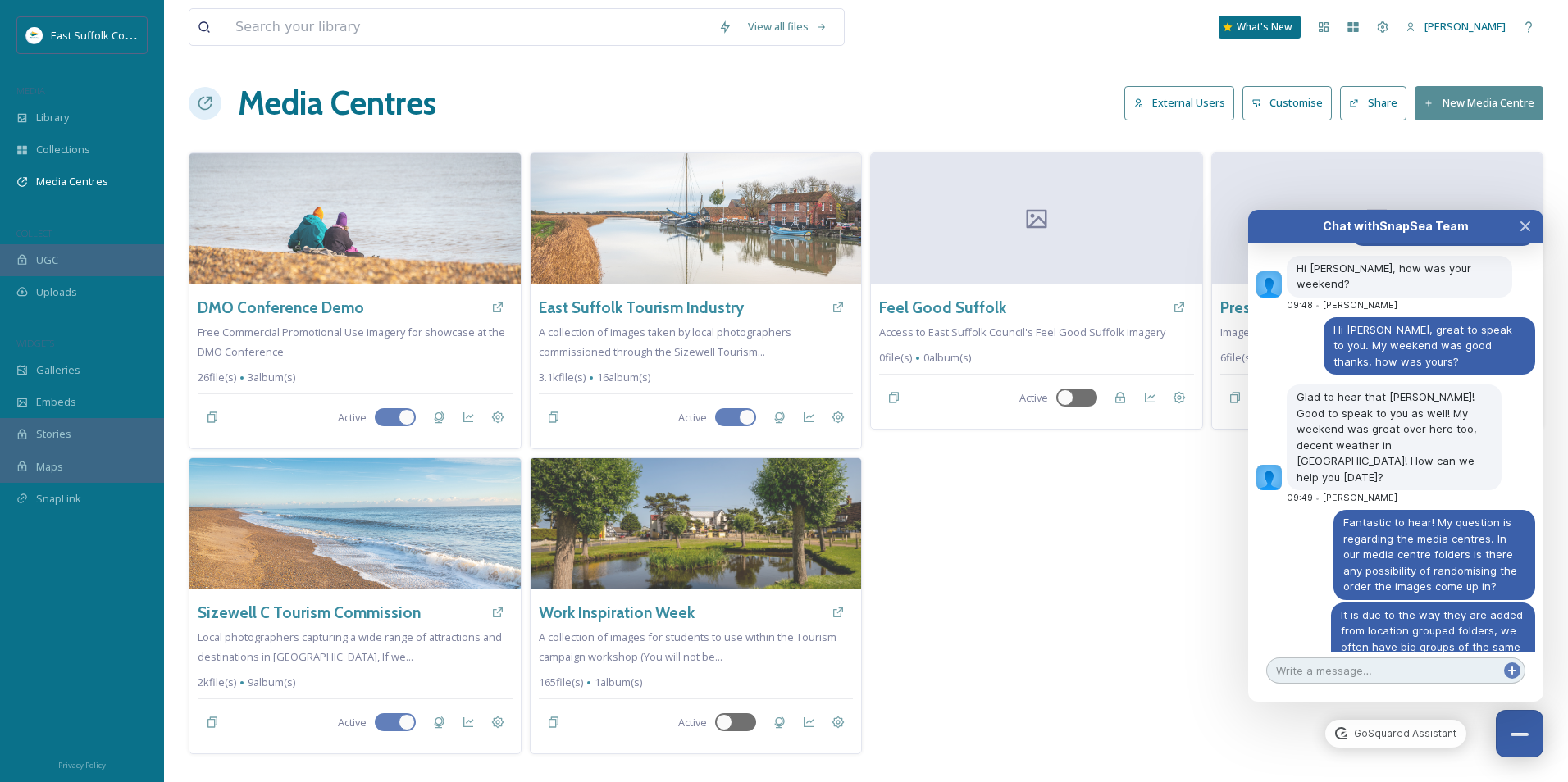
click at [1367, 673] on textarea at bounding box center [1396, 671] width 259 height 27
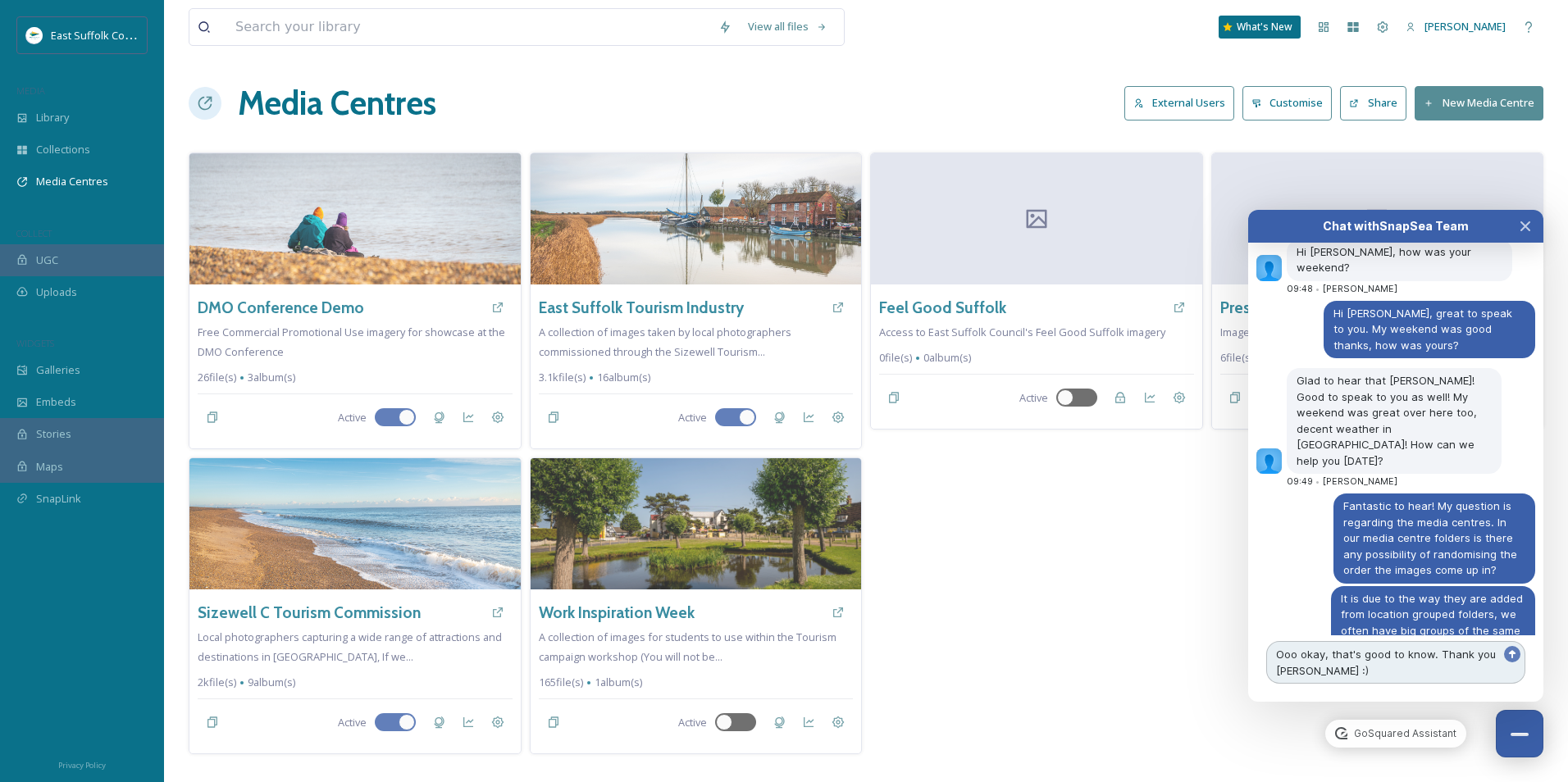
type textarea "Ooo okay, that's good to know. Thank you [PERSON_NAME] :)"
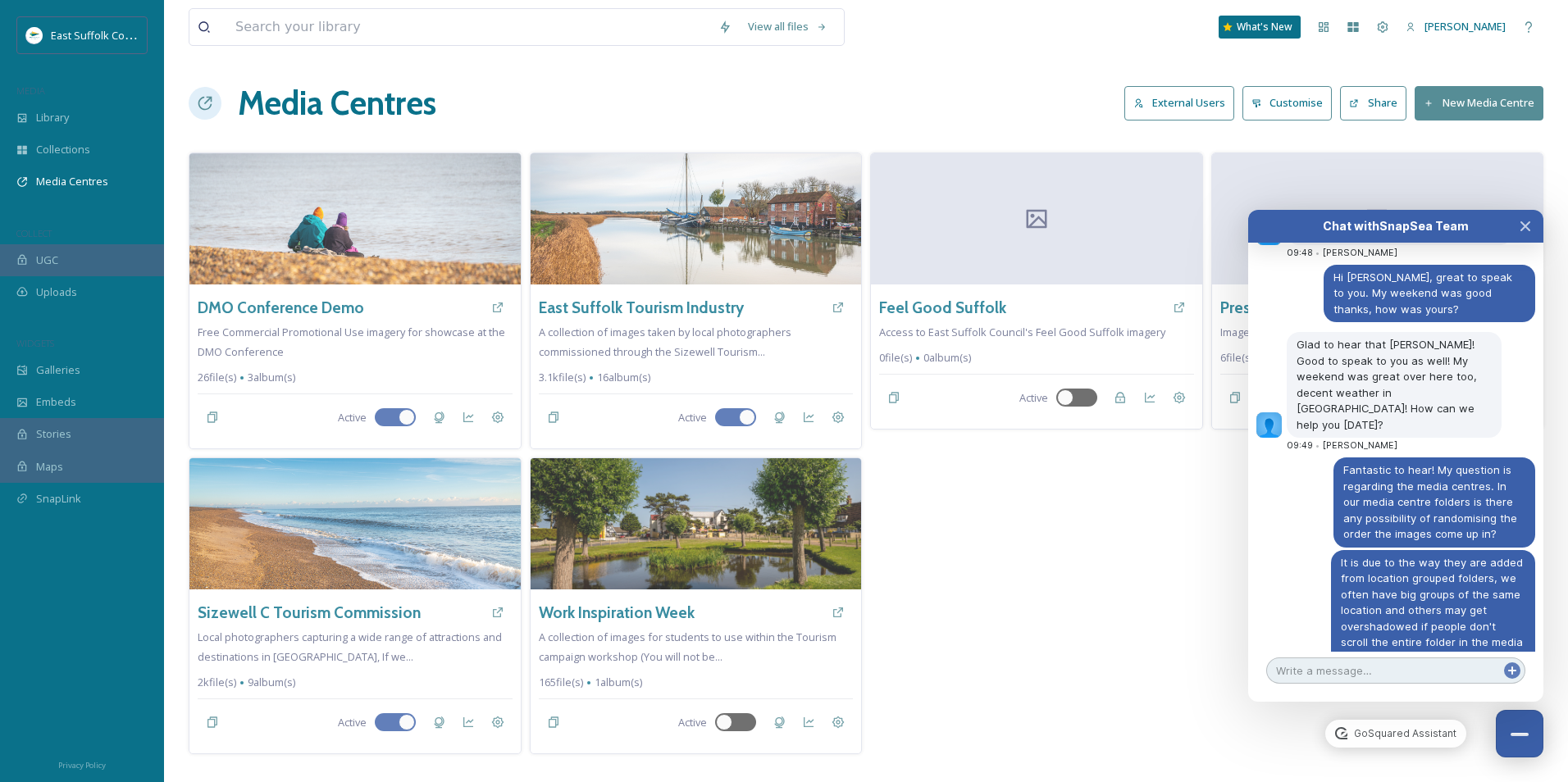
scroll to position [6867, 0]
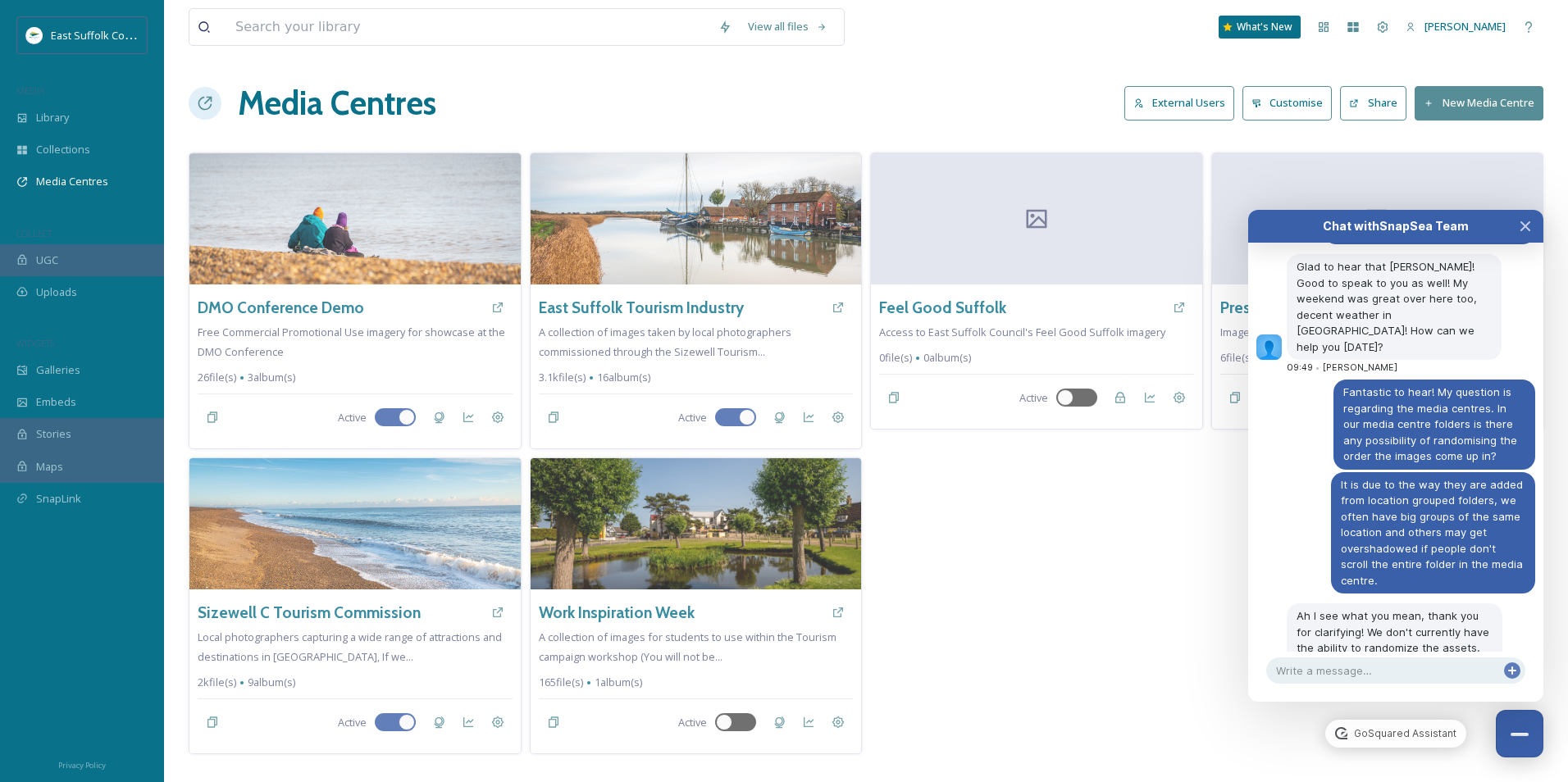
click at [1376, 655] on div "Chat with SnapSea Team GoSquared Assistant [DATE] No worries at all! We will ge…" at bounding box center [1396, 456] width 295 height 492
click at [1375, 660] on div "Chat with SnapSea Team GoSquared Assistant [DATE] No worries at all! We will ge…" at bounding box center [1396, 456] width 295 height 492
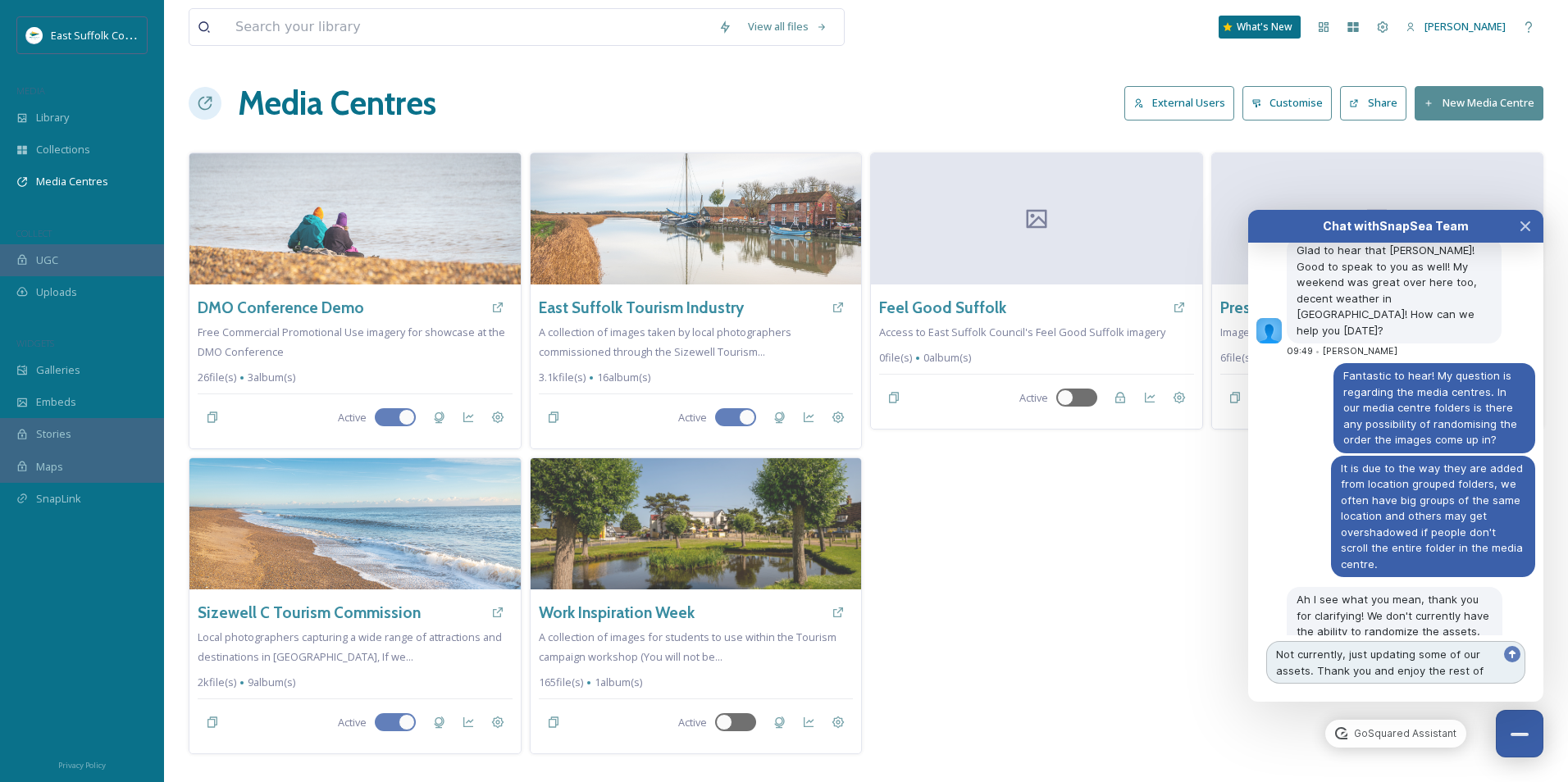
scroll to position [6900, 0]
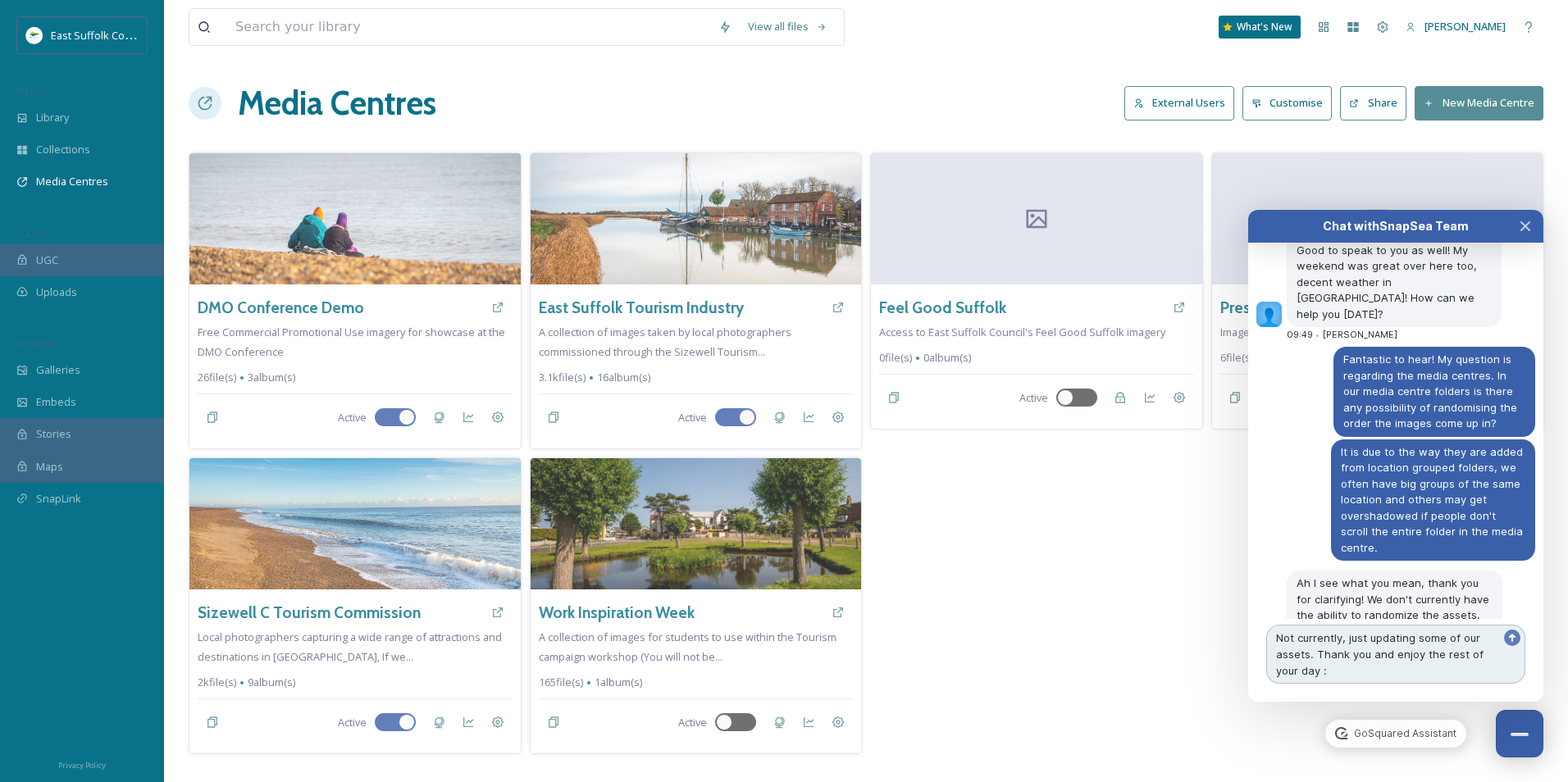
type textarea "Not currently, just updating some of our assets. Thank you and enjoy the rest o…"
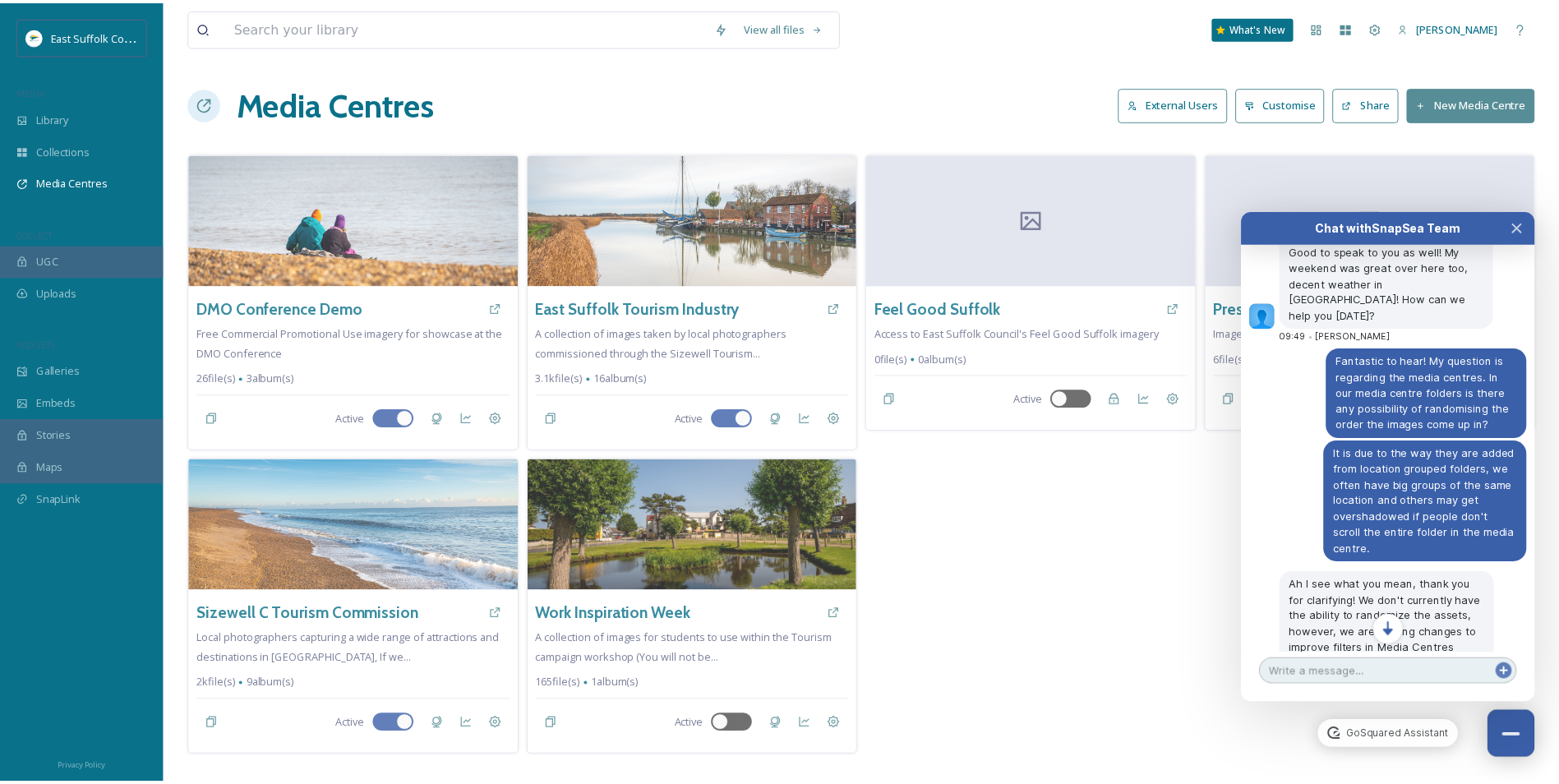
scroll to position [6954, 0]
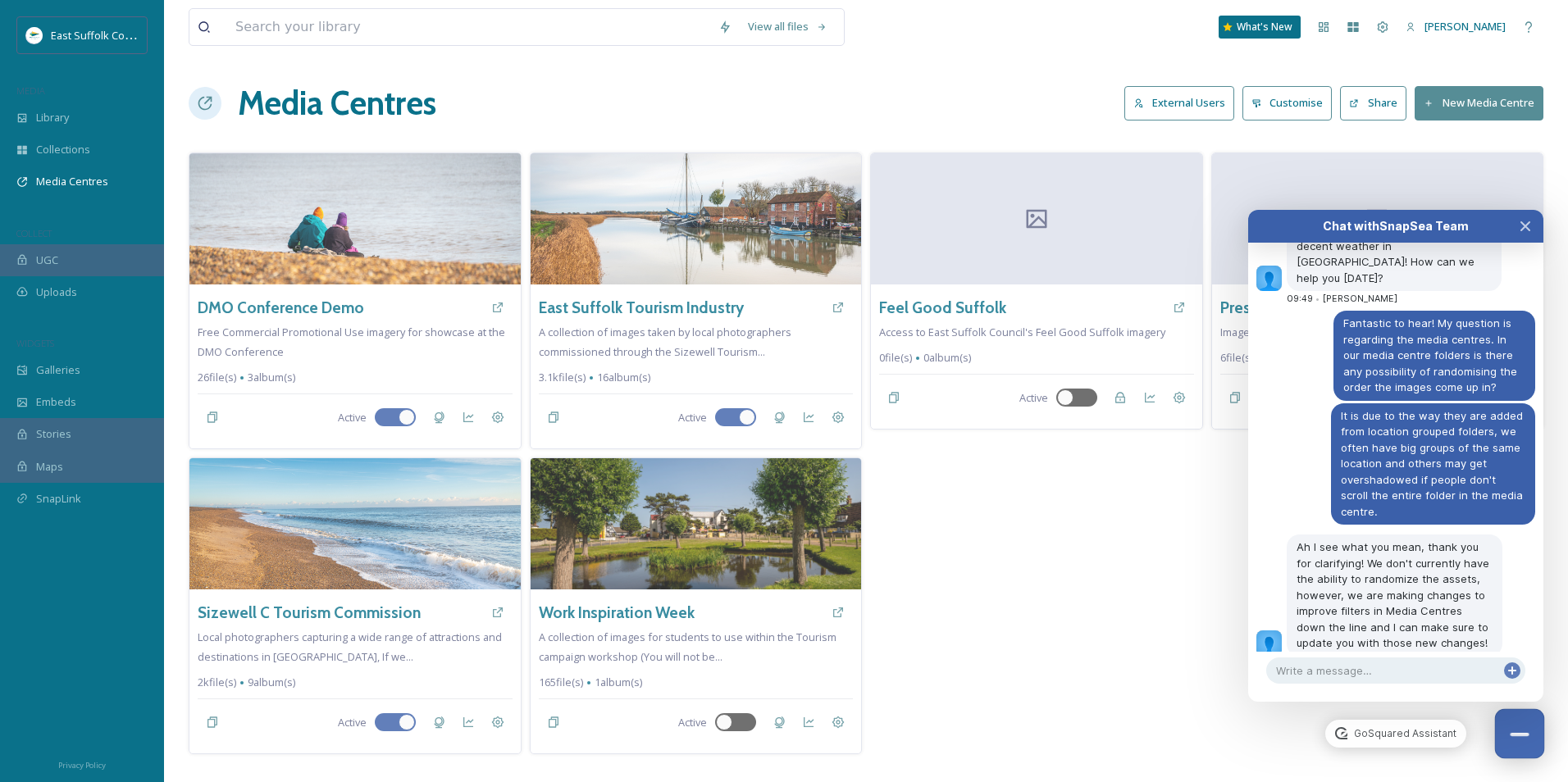
click at [1522, 725] on button "Close Chat" at bounding box center [1520, 734] width 50 height 50
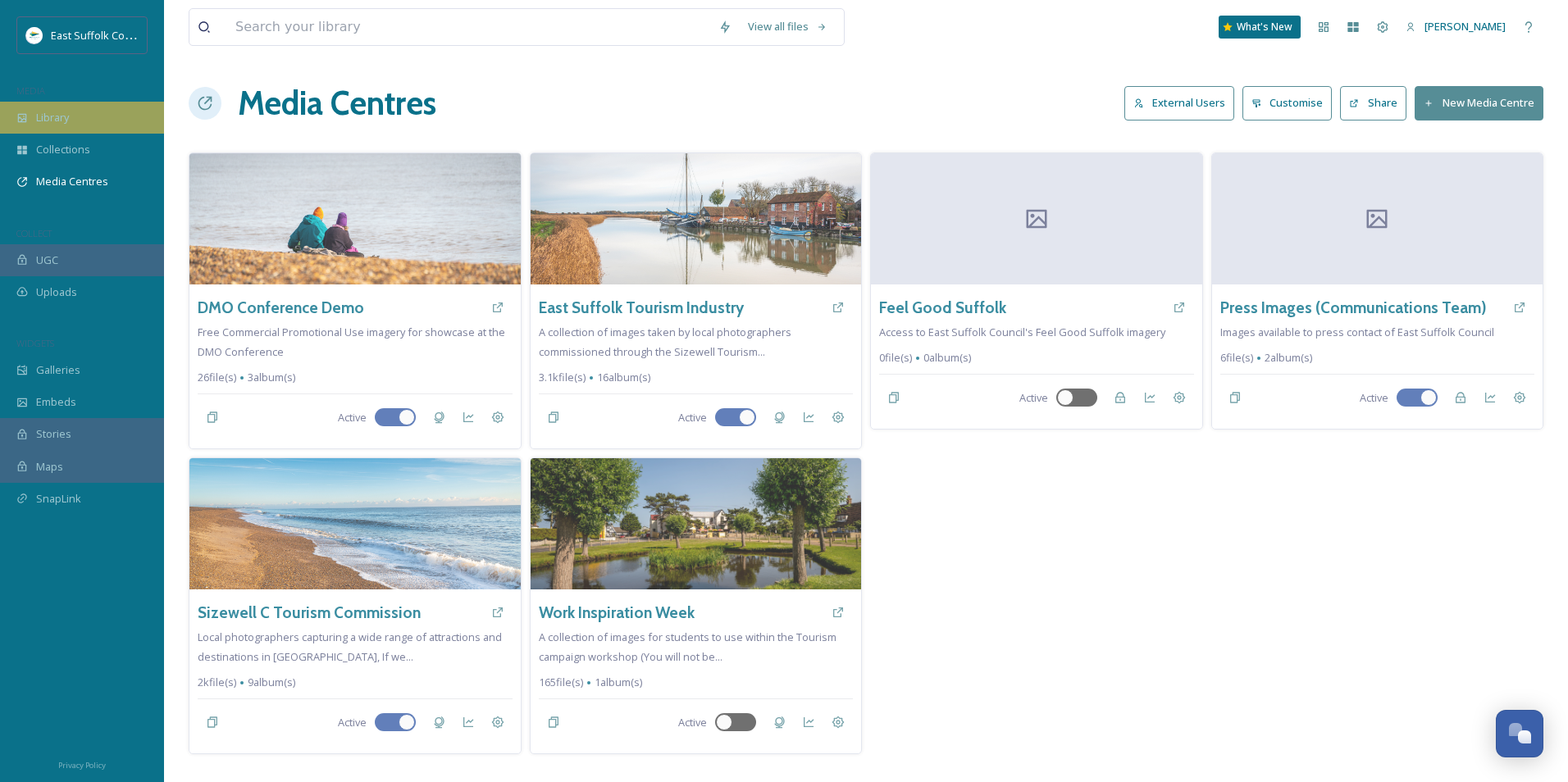
click at [19, 120] on icon at bounding box center [22, 118] width 12 height 12
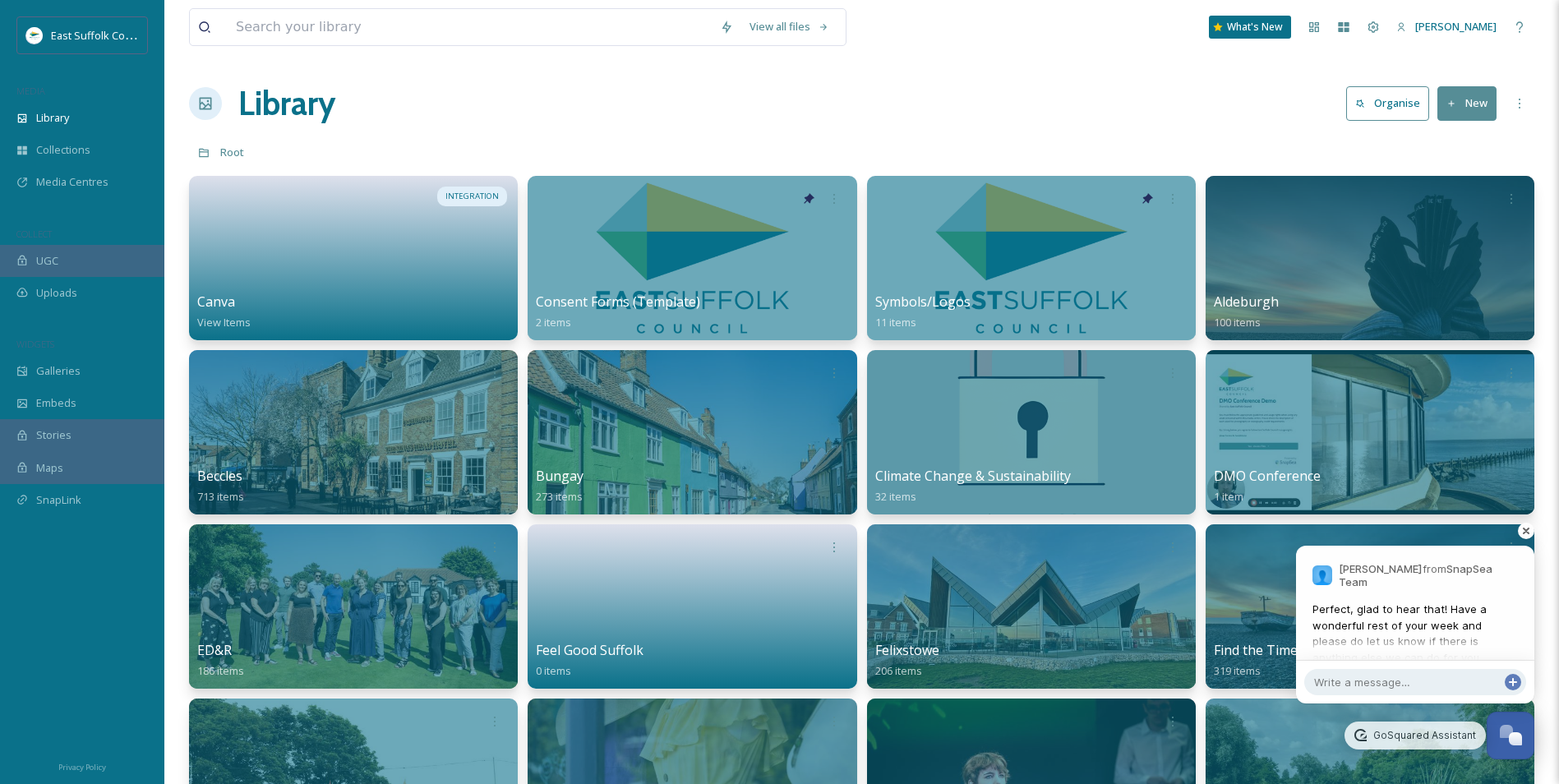
scroll to position [7063, 0]
click at [1449, 634] on span "Perfect, glad to hear that! Have a wonderful rest of your week and please do le…" at bounding box center [1415, 641] width 205 height 81
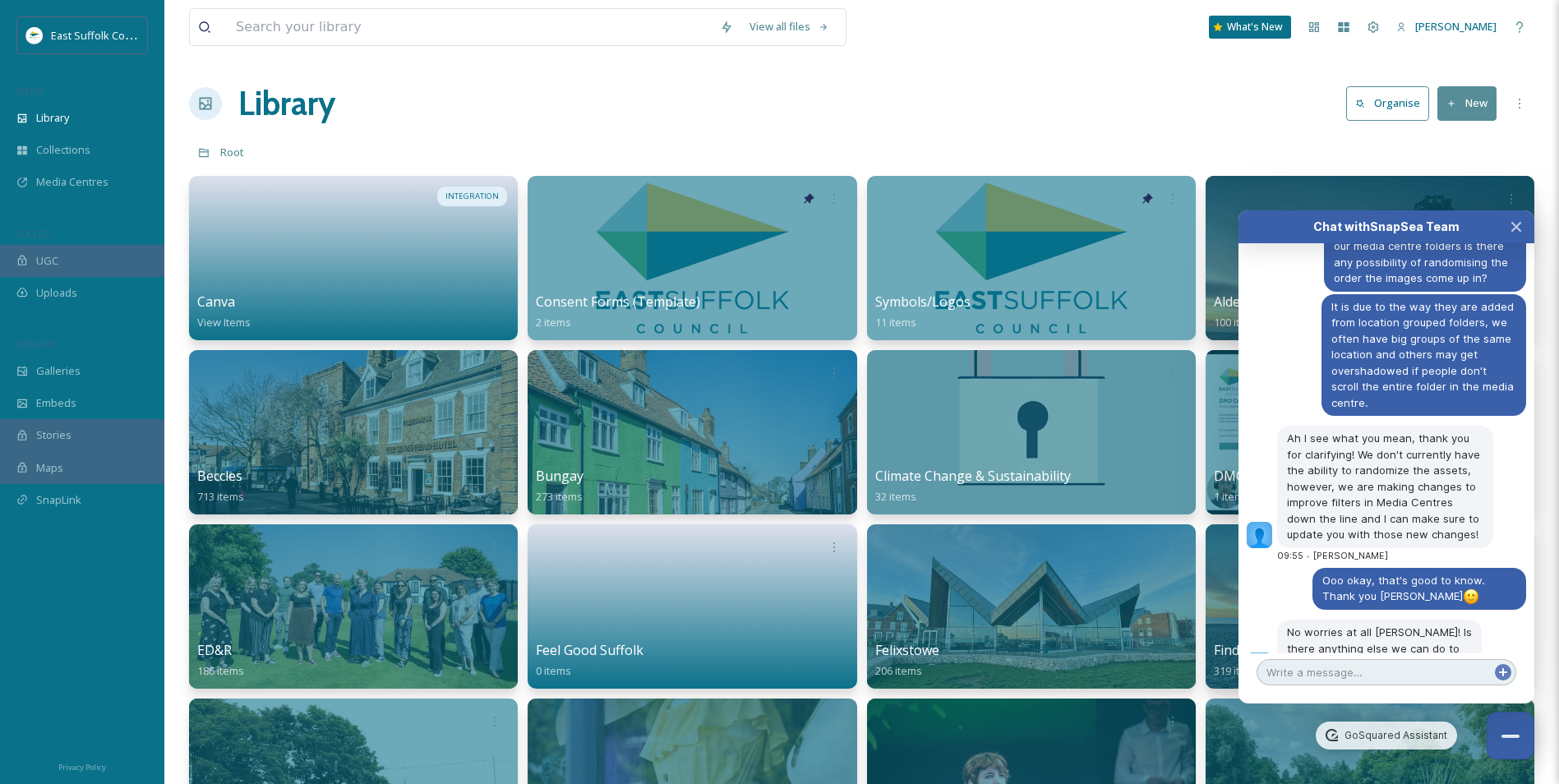
drag, startPoint x: 1396, startPoint y: 585, endPoint x: 1380, endPoint y: 671, distance: 87.5
click at [1380, 671] on textarea at bounding box center [1386, 673] width 260 height 27
click at [1522, 221] on icon "Close Chat" at bounding box center [1517, 227] width 13 height 13
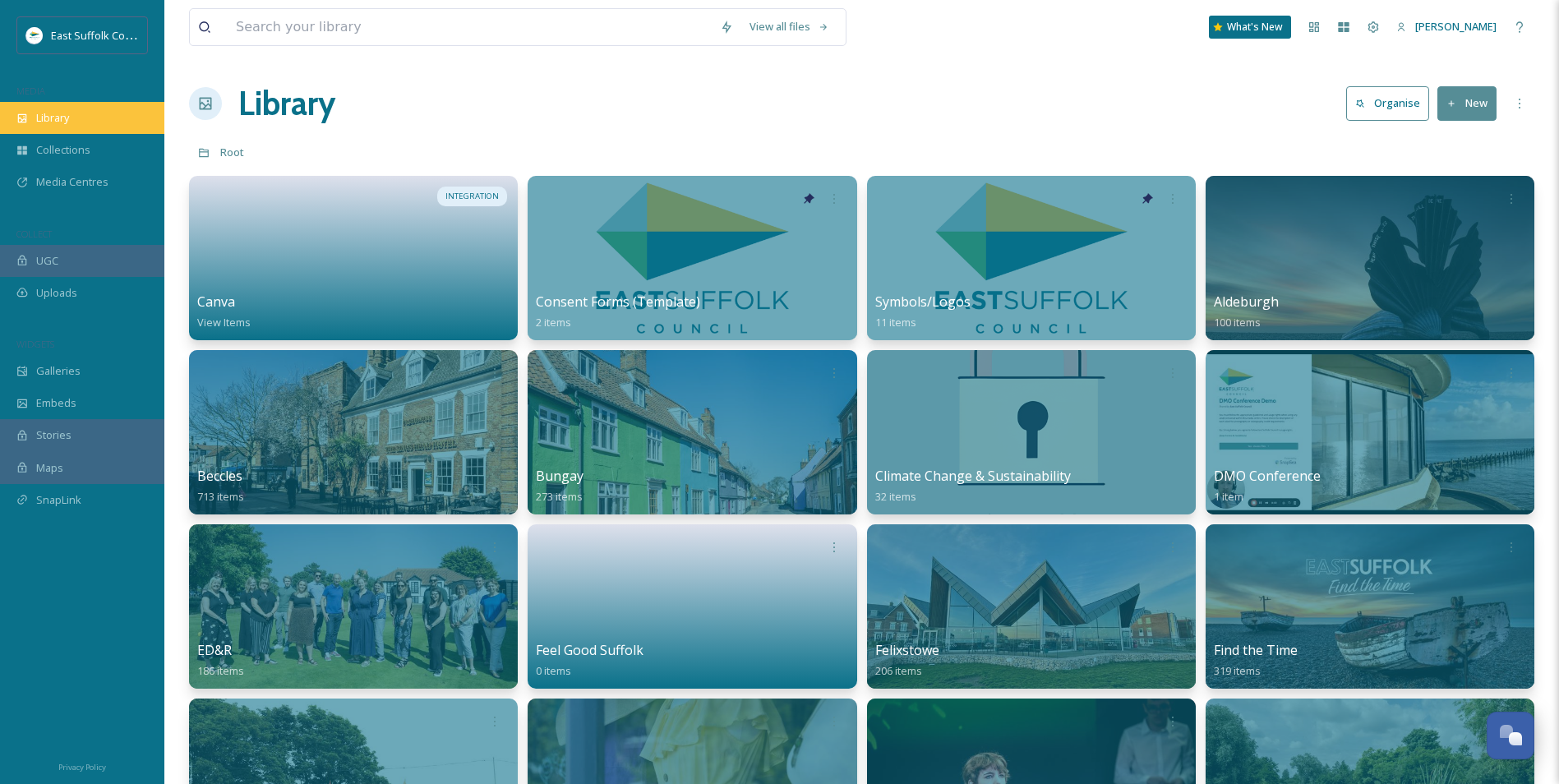
click at [49, 105] on div "Library" at bounding box center [82, 118] width 164 height 32
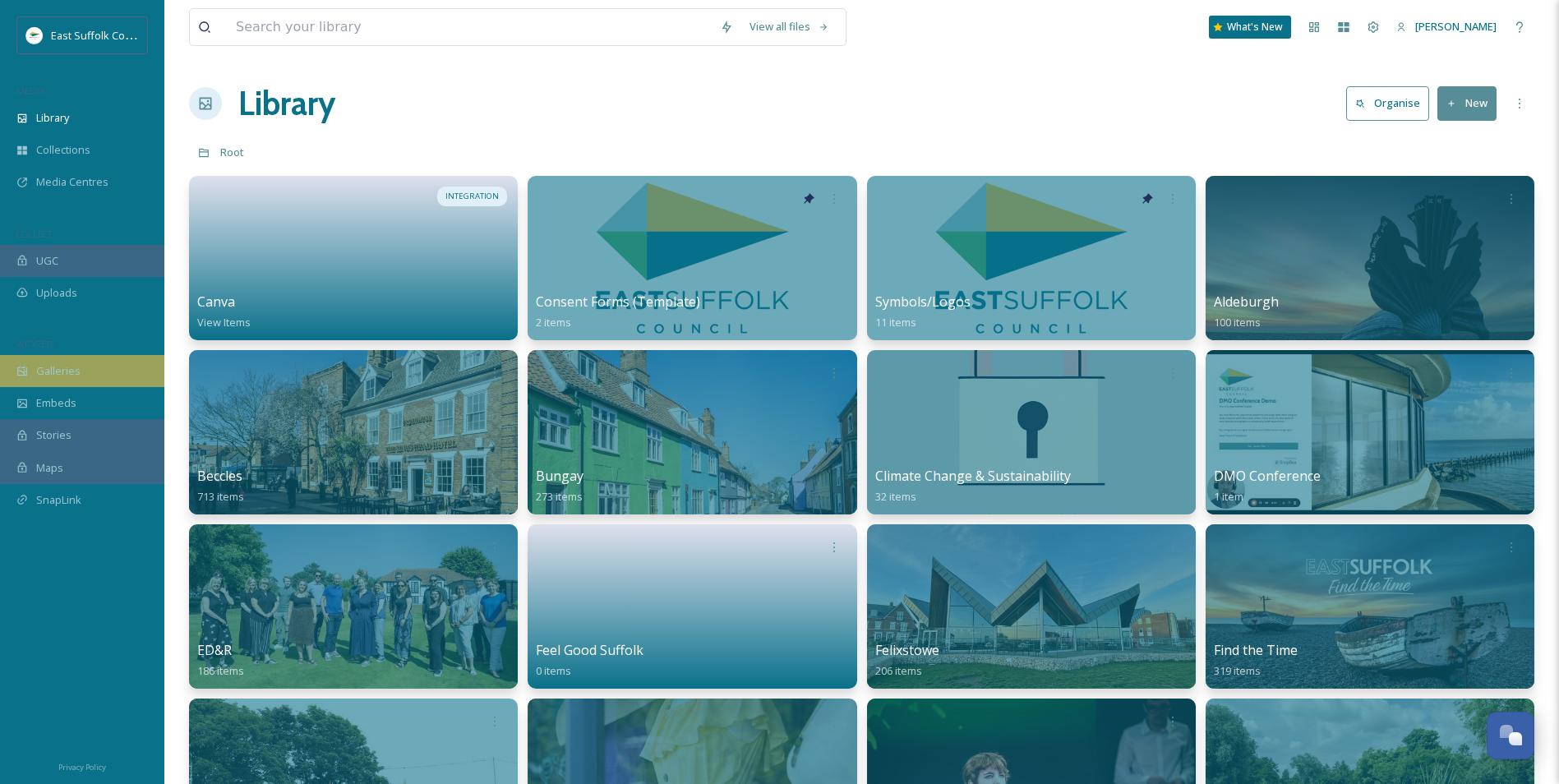
click at [91, 360] on div "Galleries" at bounding box center [82, 371] width 164 height 32
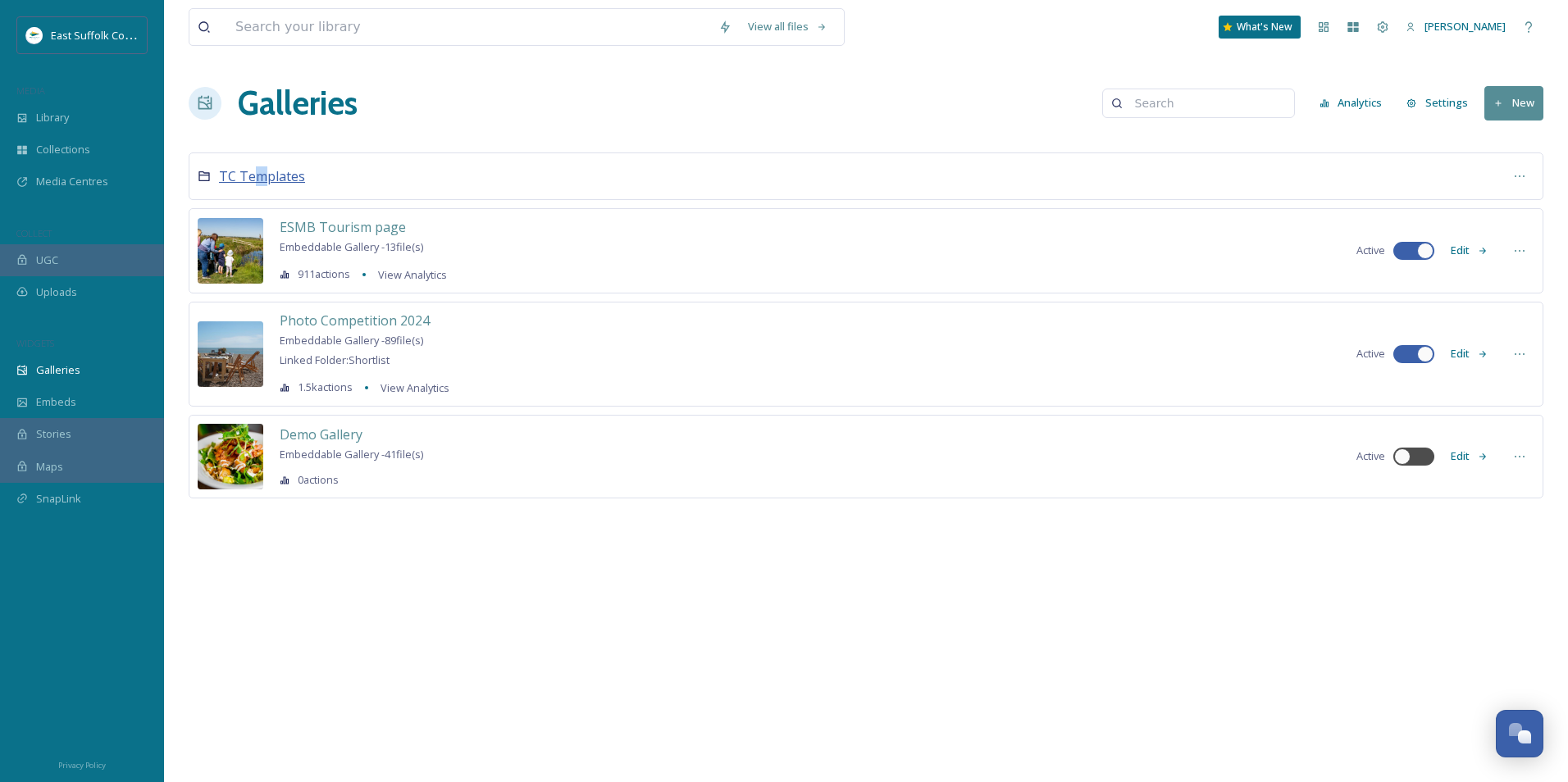
click at [257, 176] on span "TC Templates" at bounding box center [262, 176] width 86 height 18
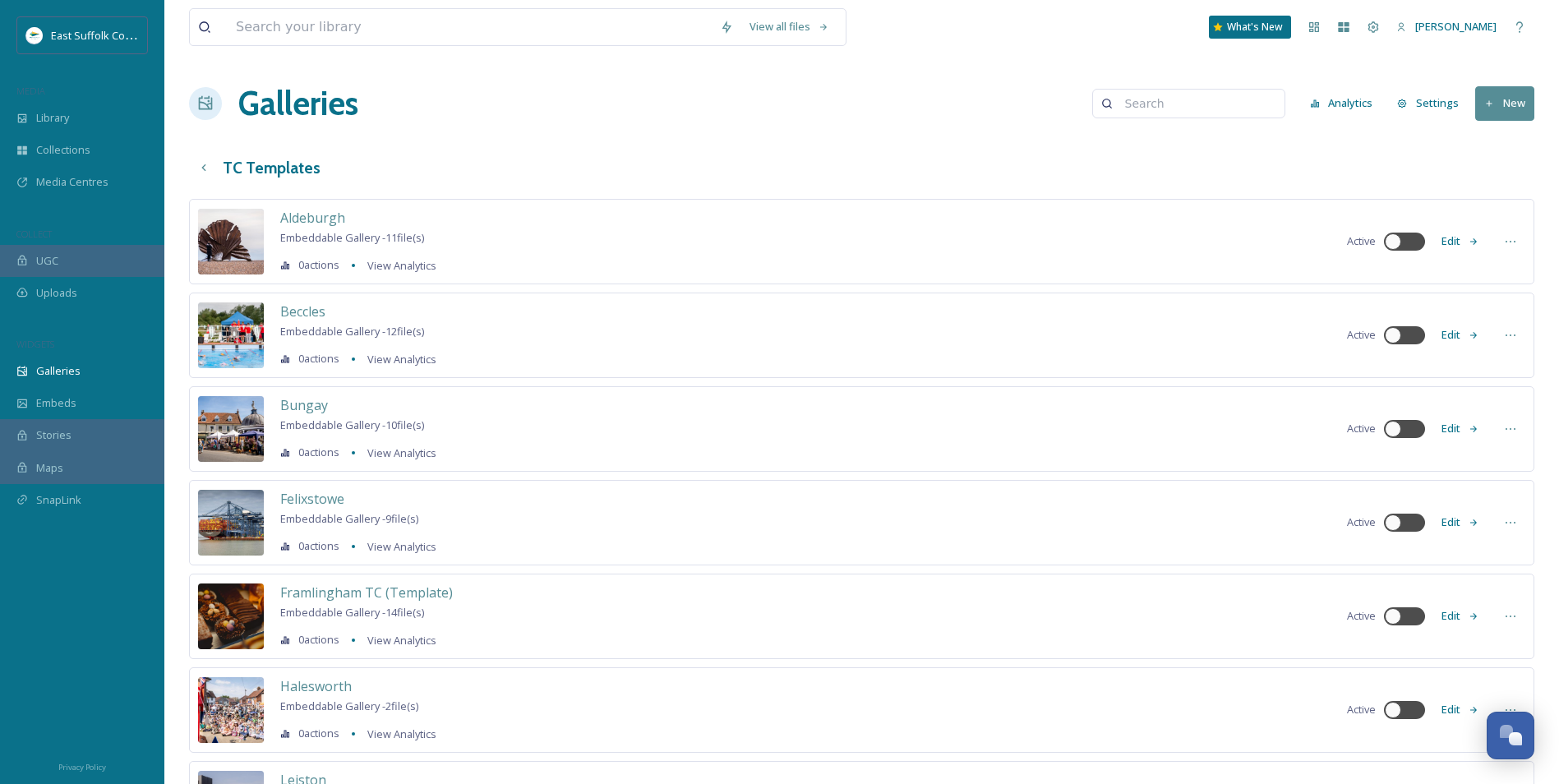
click at [664, 140] on div "View all files What's New [PERSON_NAME] Galleries Analytics Settings New TC Tem…" at bounding box center [862, 682] width 1395 height 1365
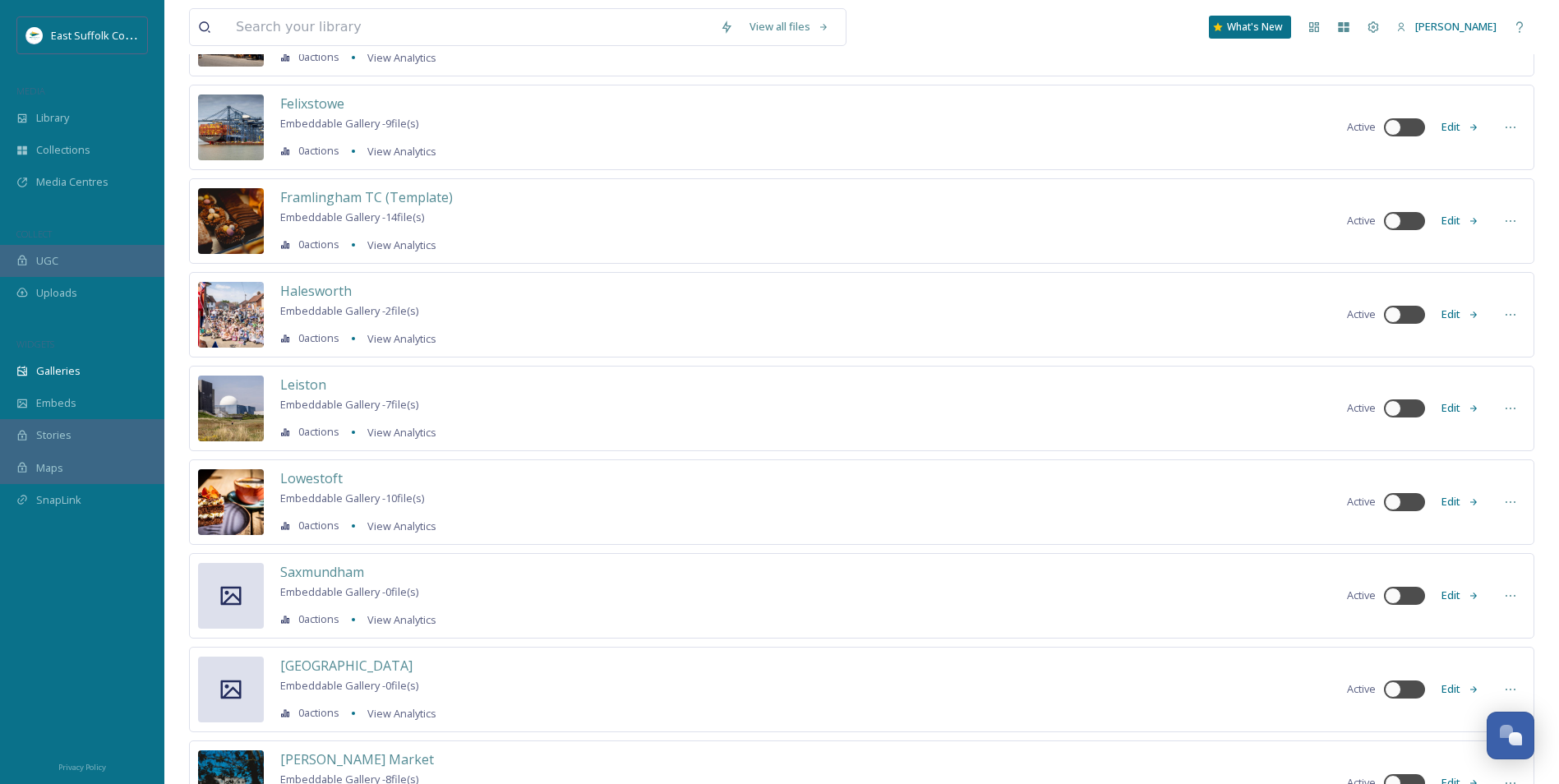
scroll to position [87, 0]
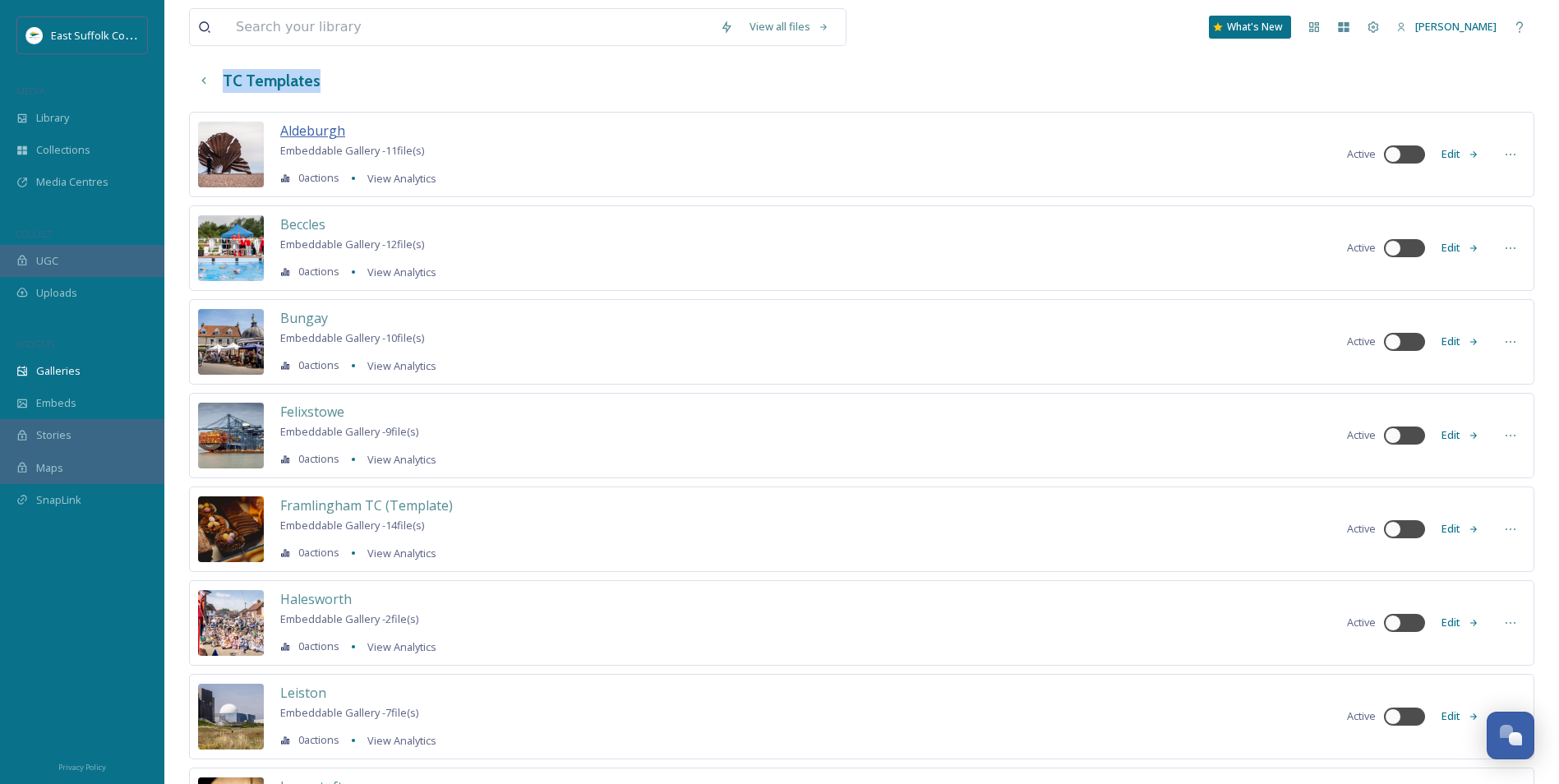
click at [303, 138] on span "Aldeburgh" at bounding box center [312, 130] width 65 height 18
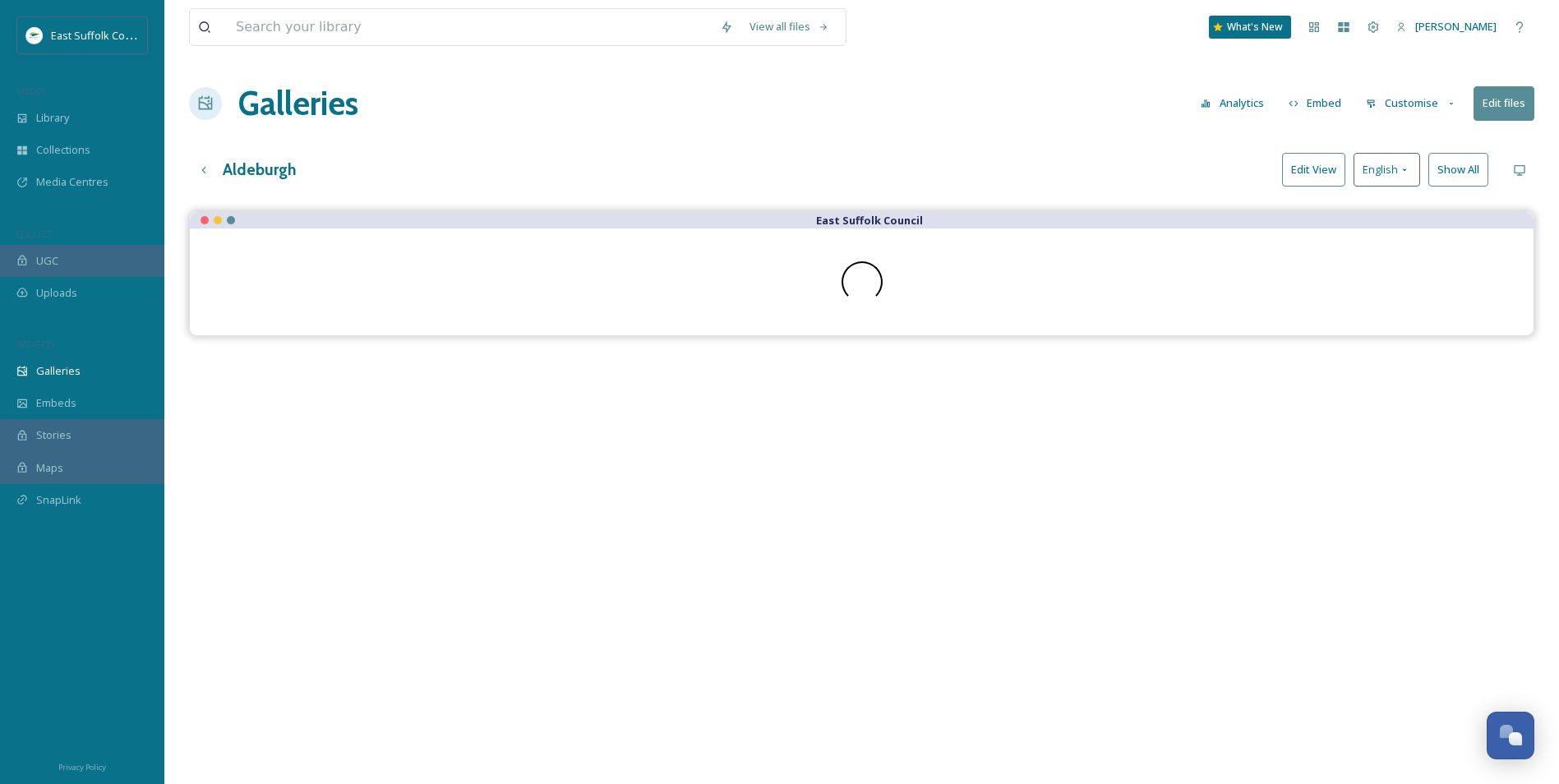
click at [939, 306] on div at bounding box center [862, 282] width 1344 height 107
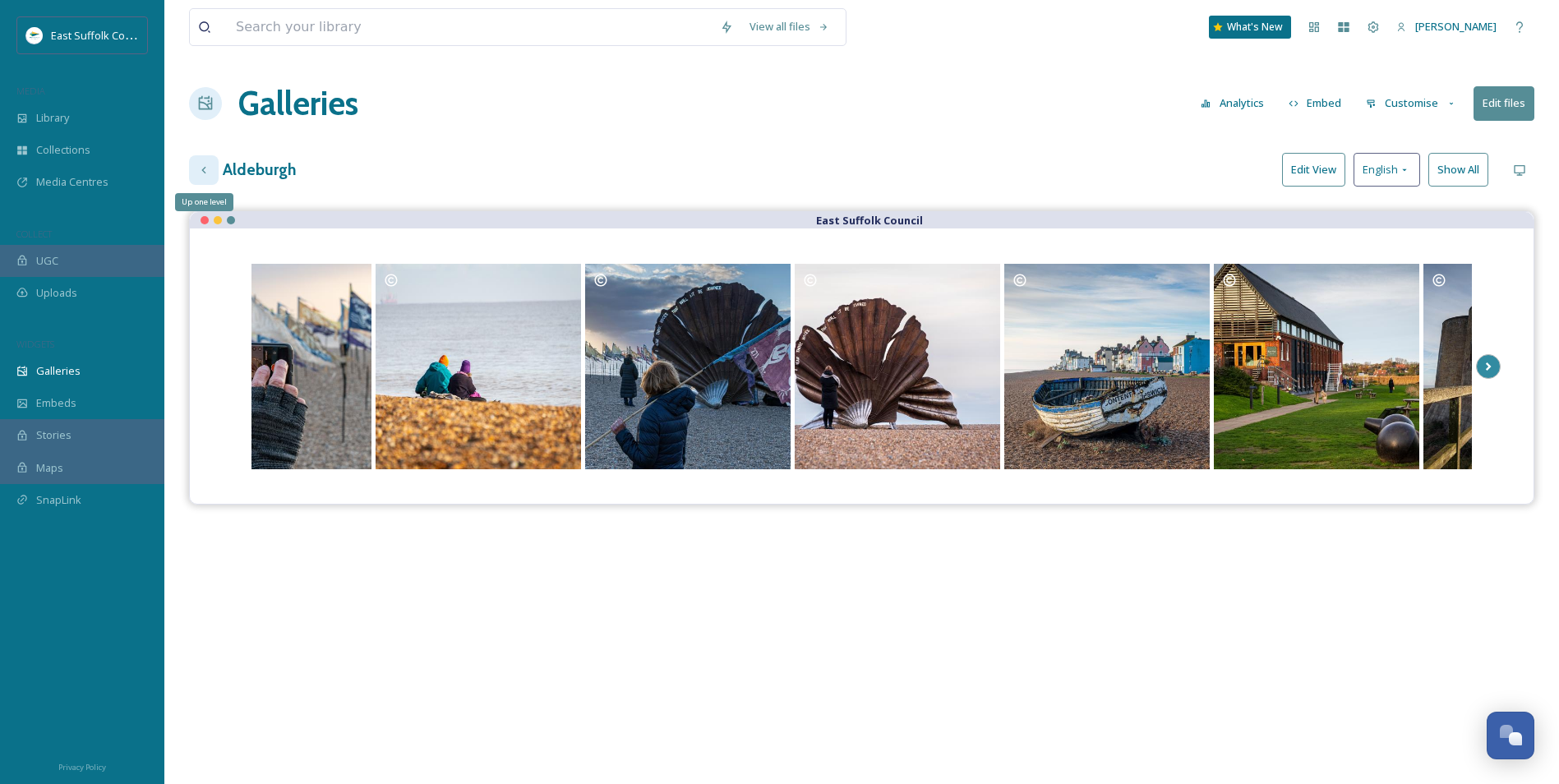
click at [212, 174] on div "Up one level" at bounding box center [204, 170] width 30 height 30
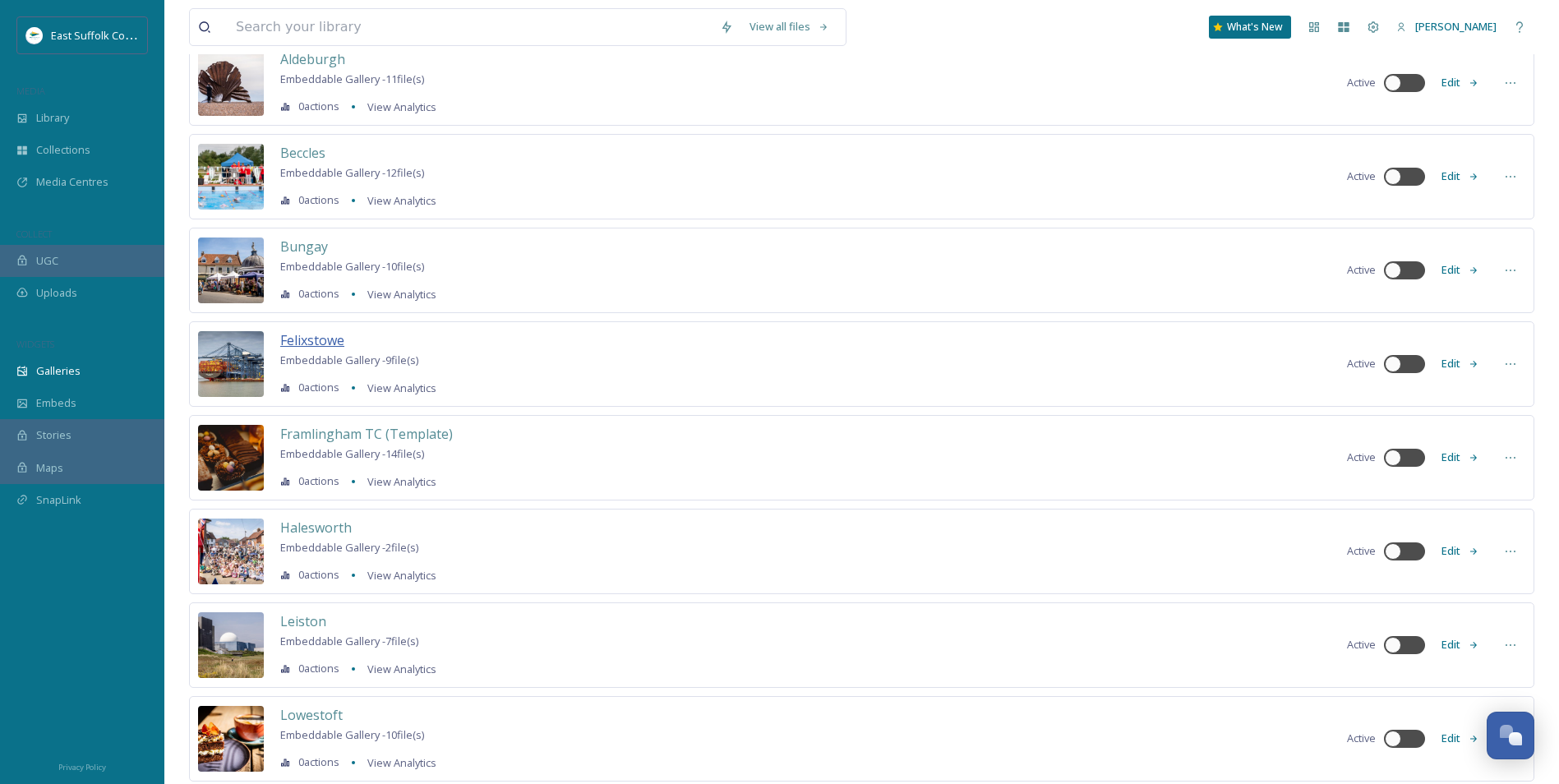
scroll to position [164, 0]
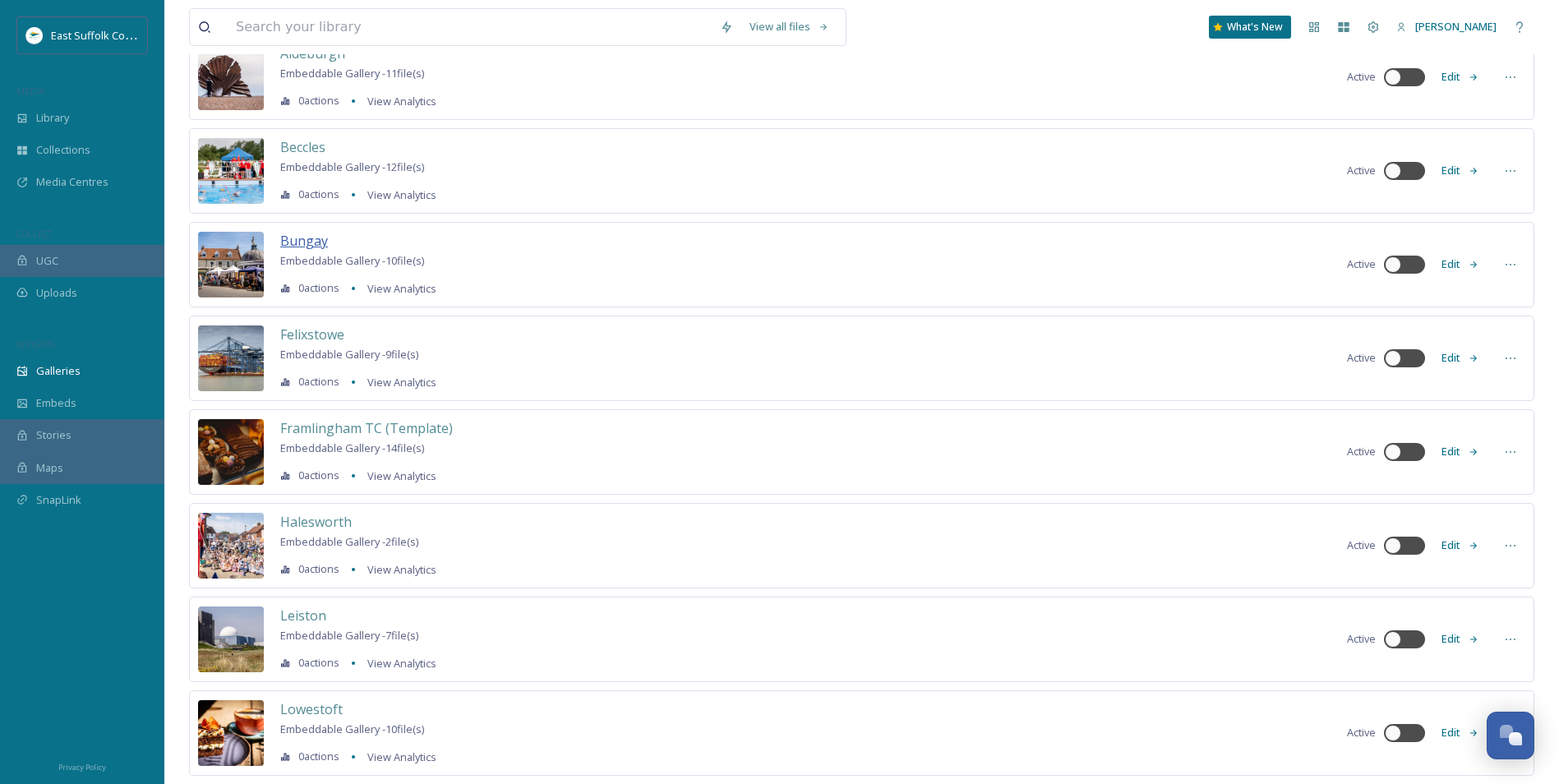
click at [291, 250] on span "Bungay" at bounding box center [303, 241] width 47 height 20
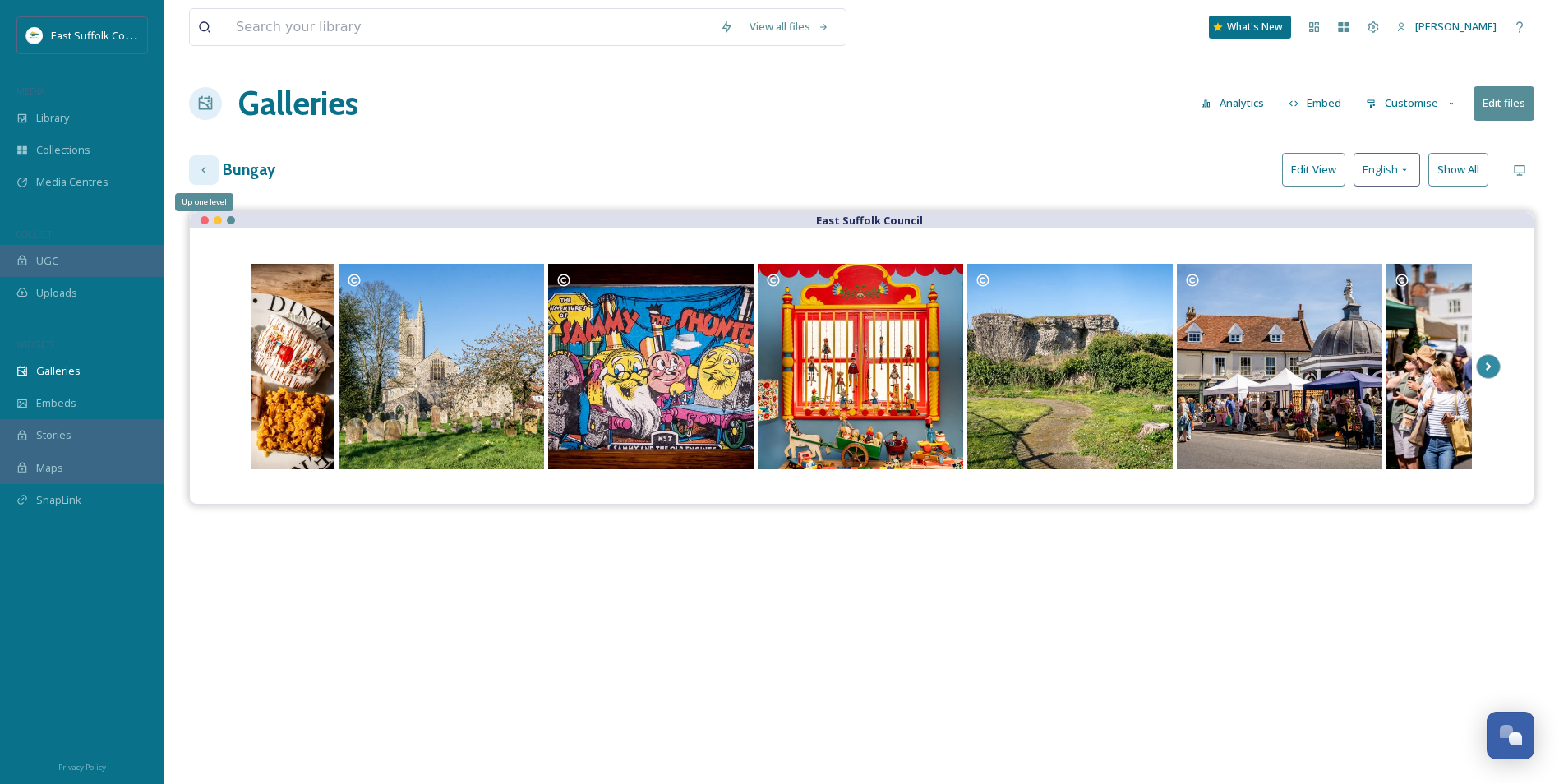
click at [200, 167] on icon at bounding box center [204, 170] width 13 height 13
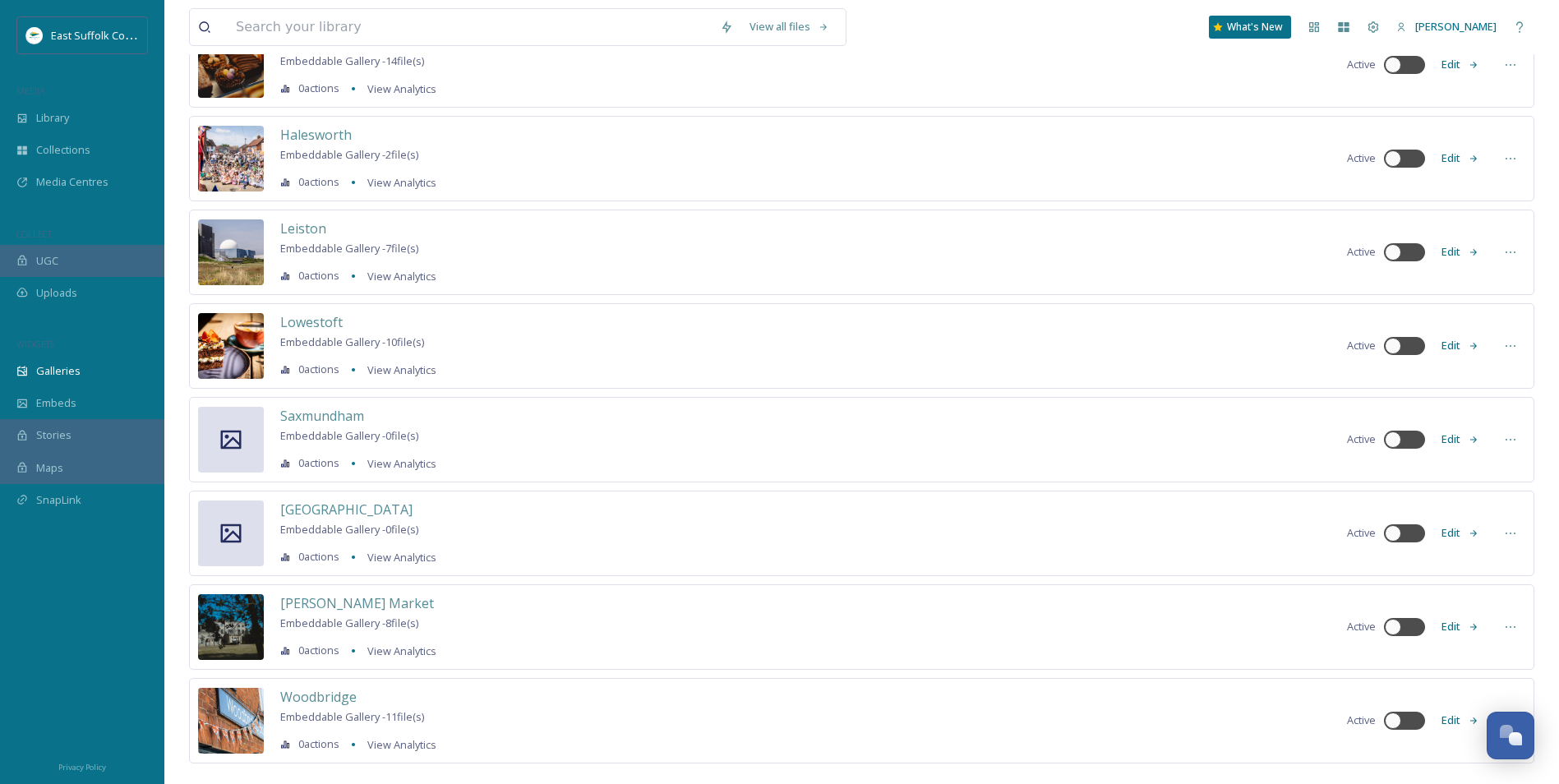
scroll to position [581, 0]
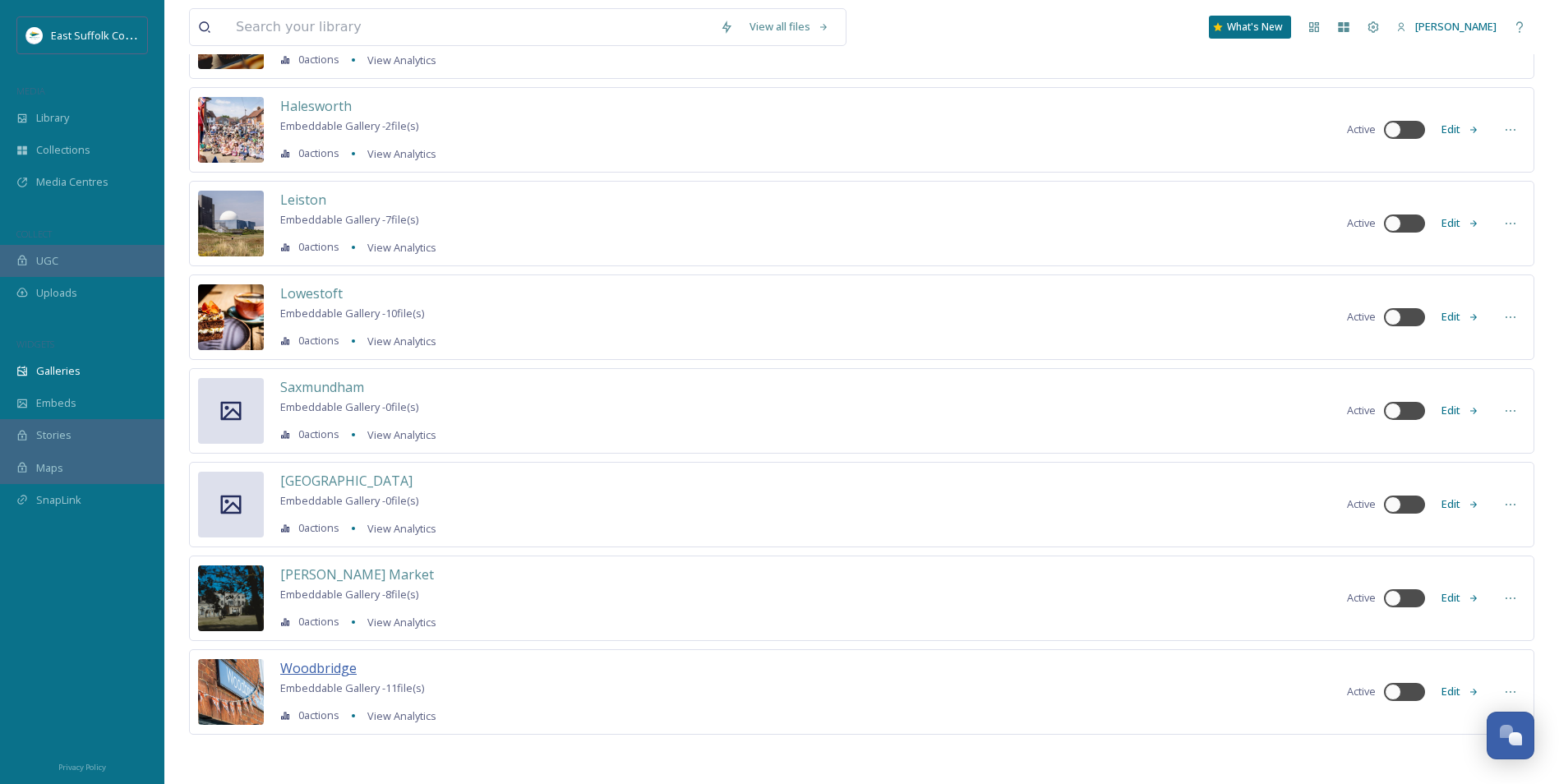
click at [309, 670] on span "Woodbridge" at bounding box center [318, 669] width 76 height 18
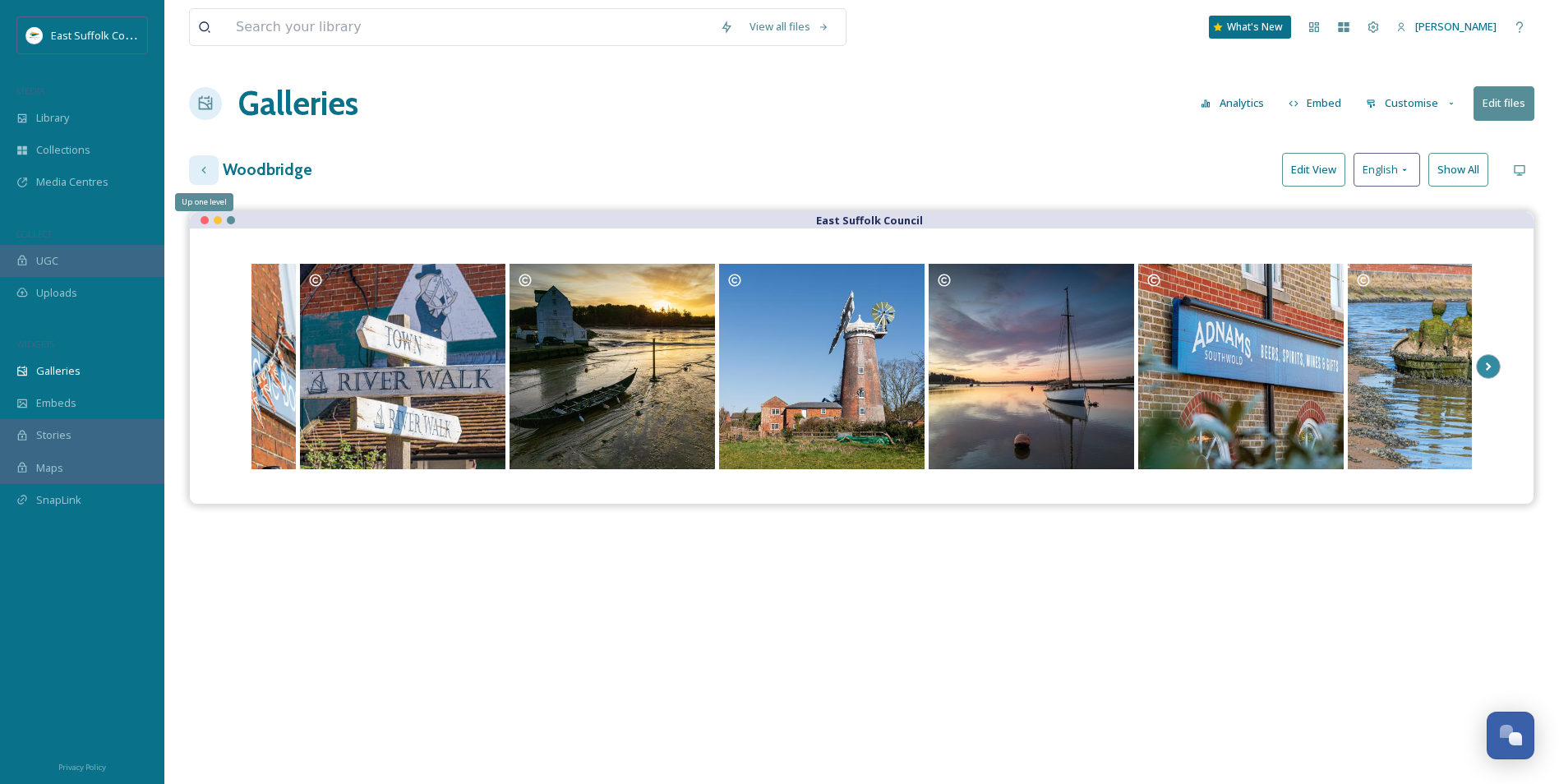
click at [205, 172] on icon at bounding box center [204, 170] width 13 height 13
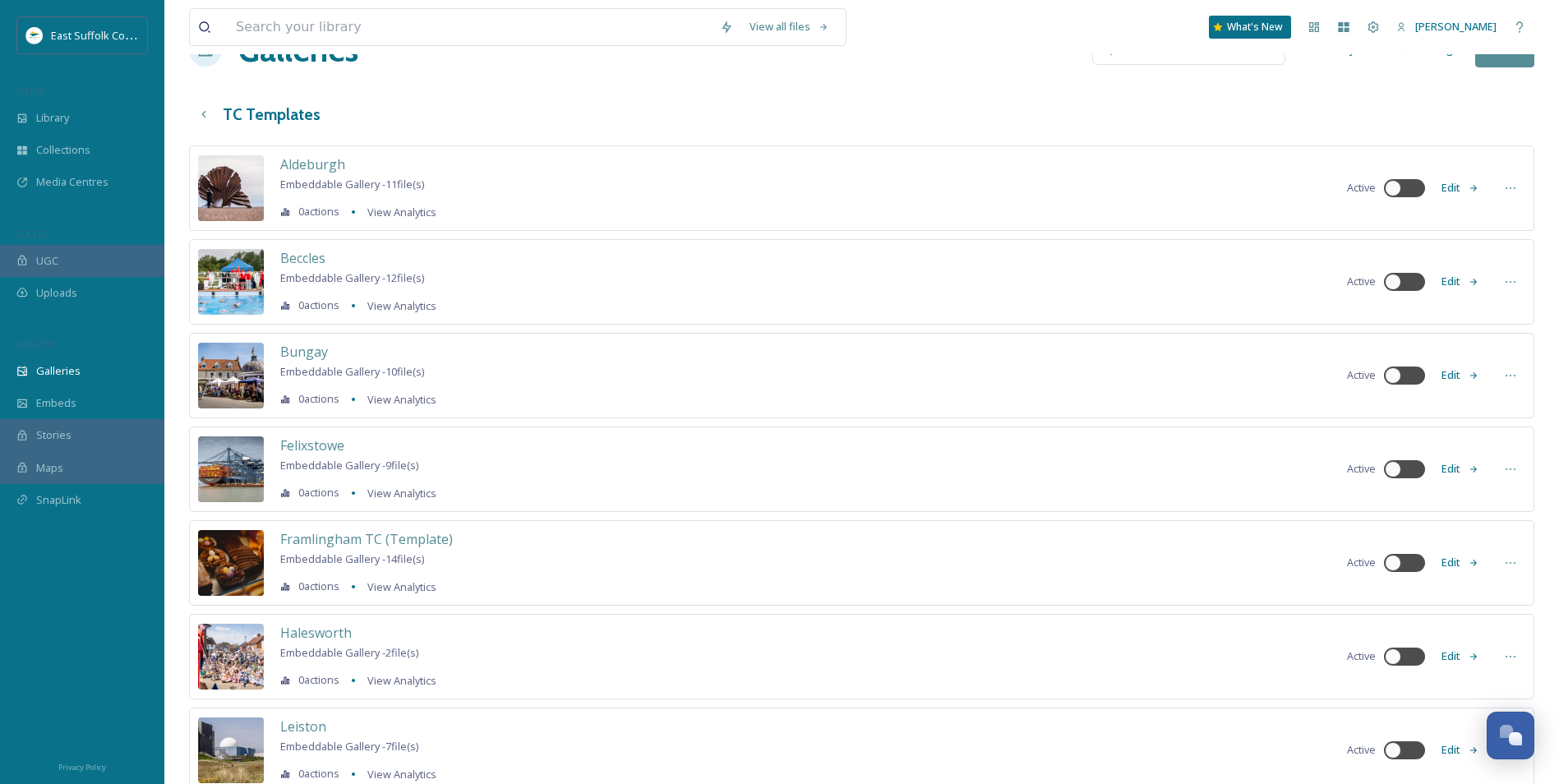
scroll to position [82, 0]
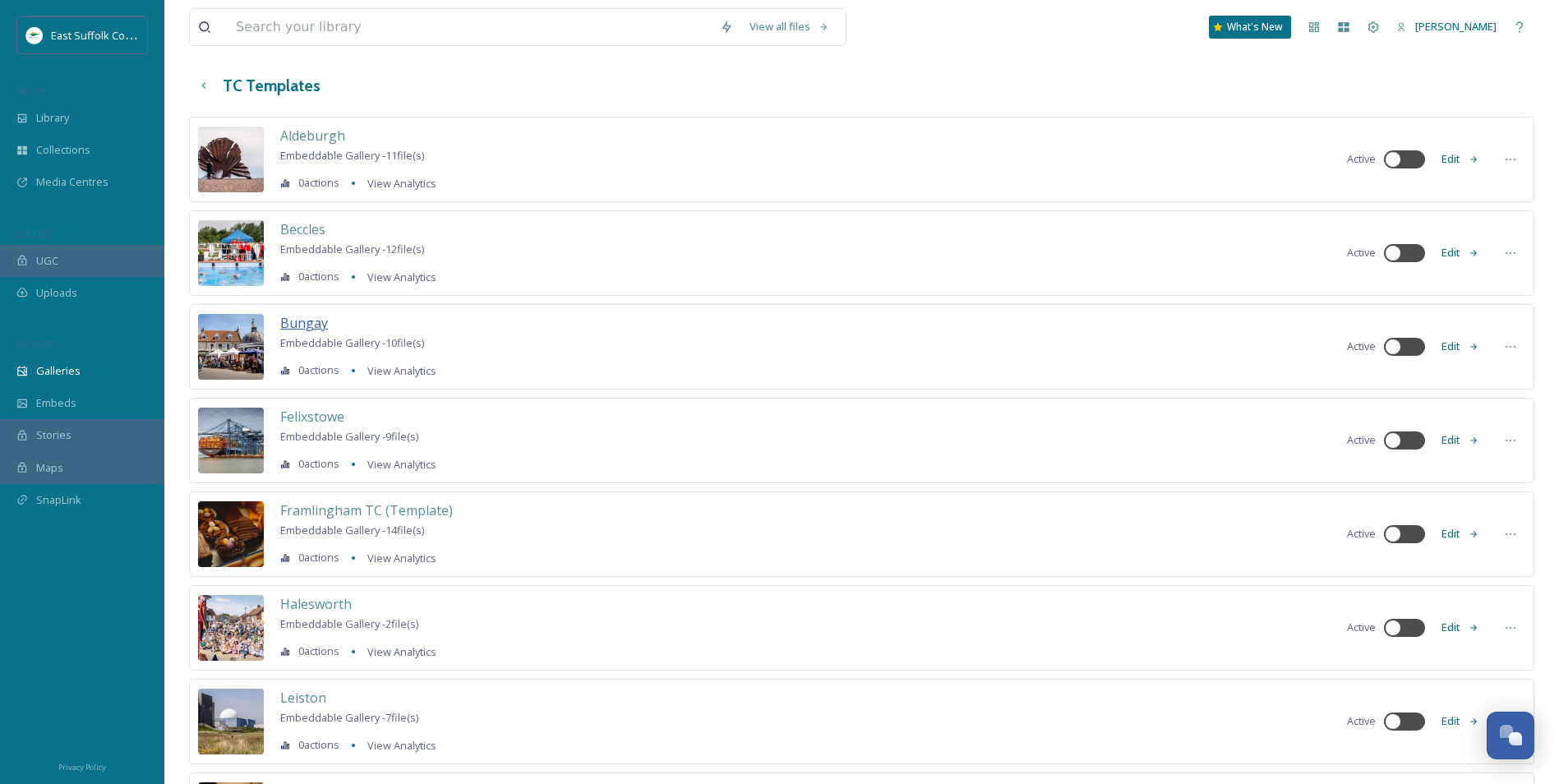
click at [318, 329] on span "Bungay" at bounding box center [303, 323] width 47 height 18
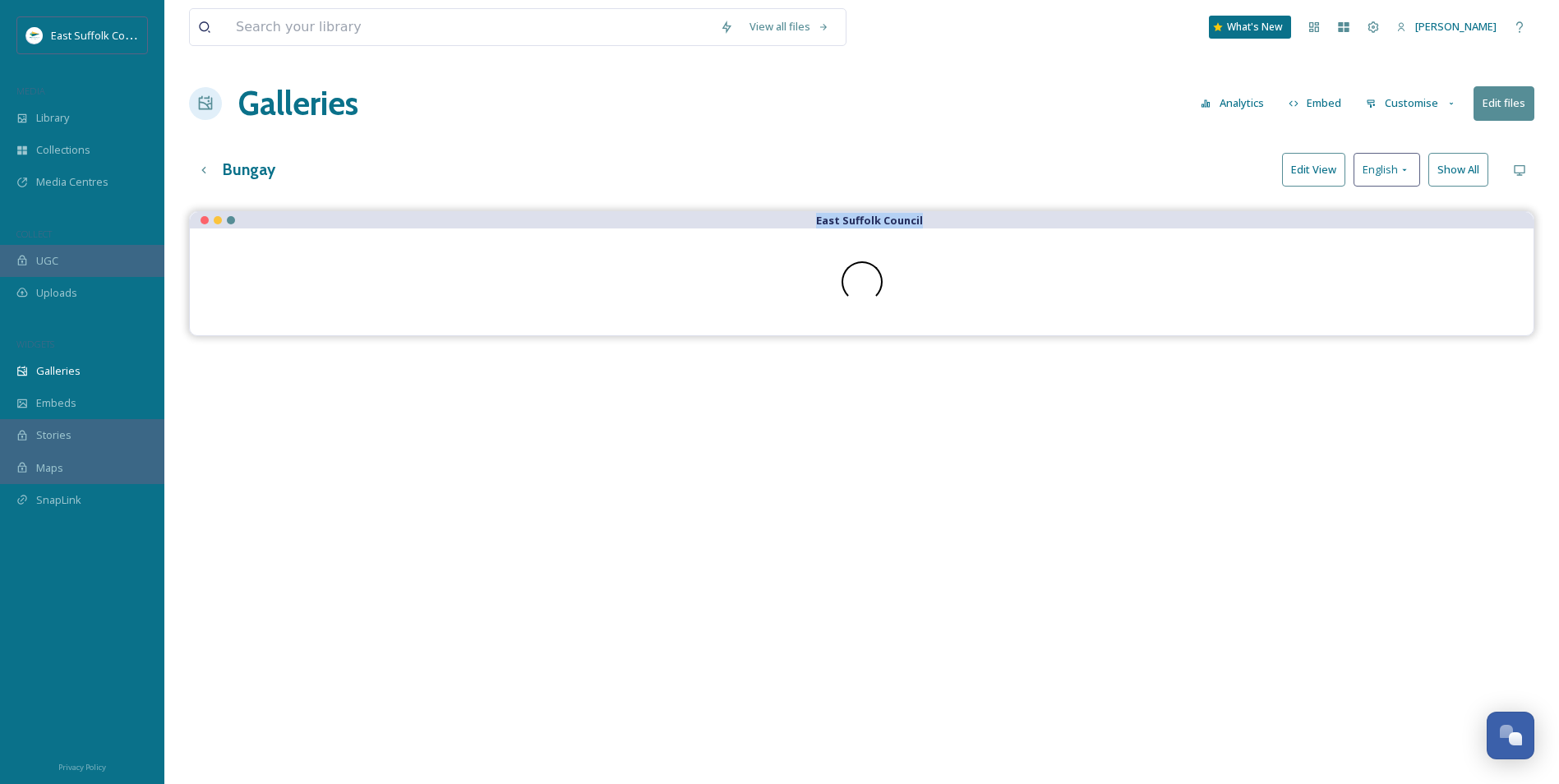
drag, startPoint x: 819, startPoint y: 223, endPoint x: 949, endPoint y: 229, distance: 130.1
click at [949, 229] on div "East Suffolk Council" at bounding box center [862, 273] width 1346 height 125
drag, startPoint x: 949, startPoint y: 229, endPoint x: 652, endPoint y: 475, distance: 385.6
click at [652, 475] on div "East Suffolk Council" at bounding box center [862, 603] width 1346 height 784
click at [850, 218] on strong "East Suffolk Council" at bounding box center [870, 220] width 107 height 15
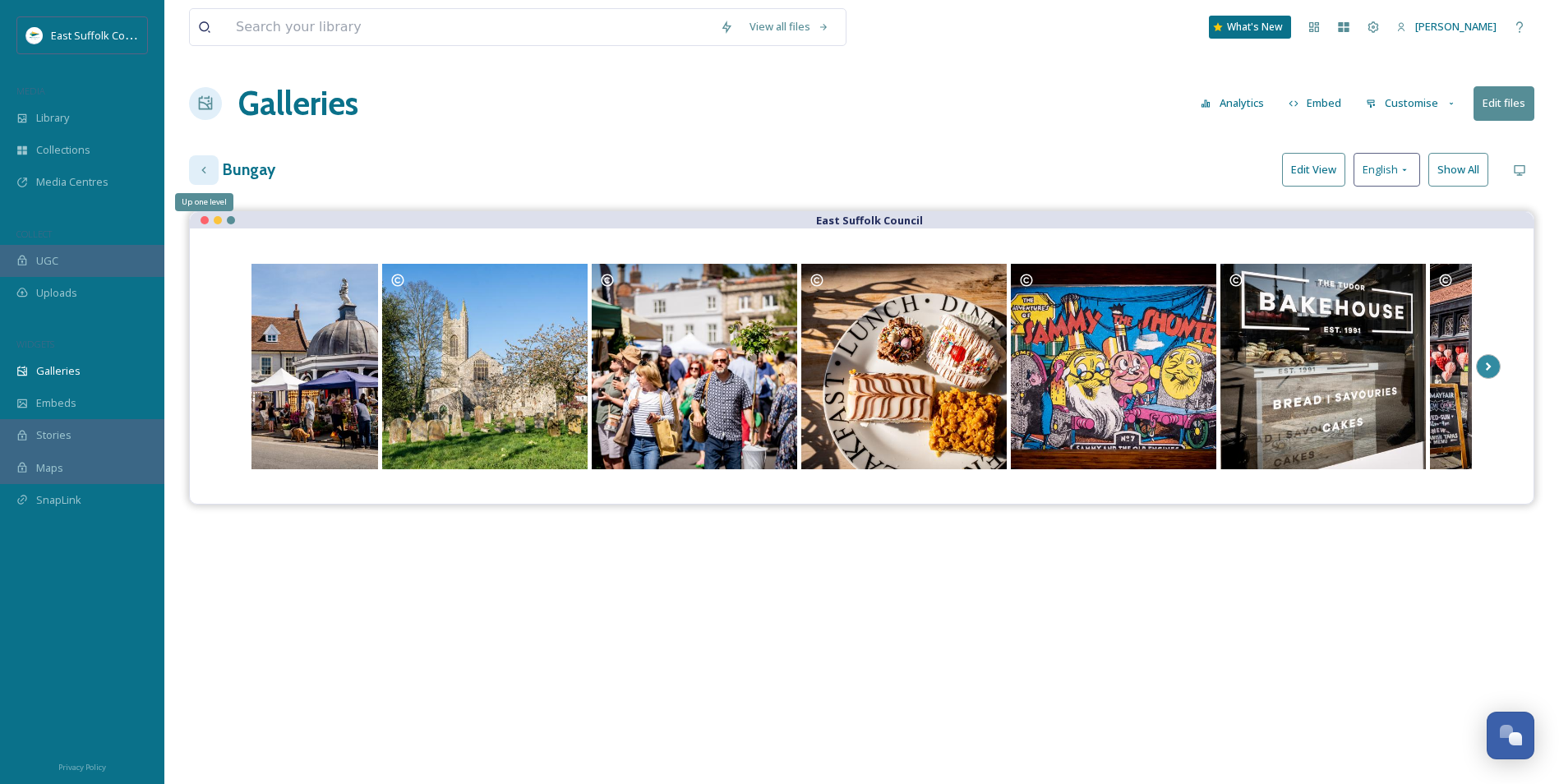
click at [215, 177] on div "Up one level" at bounding box center [204, 170] width 30 height 30
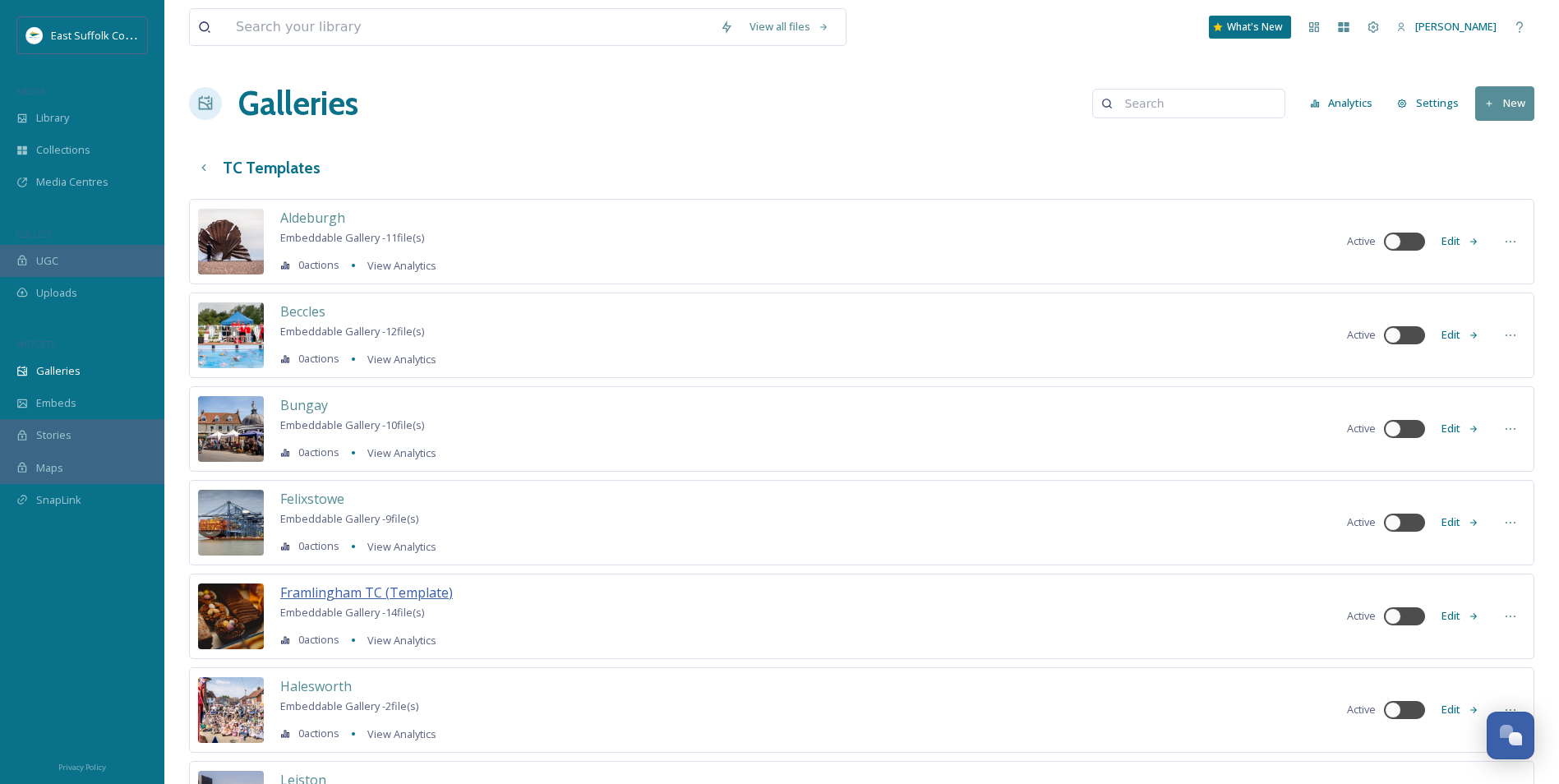
click at [332, 594] on span "Framlingham TC (Template)" at bounding box center [366, 593] width 173 height 18
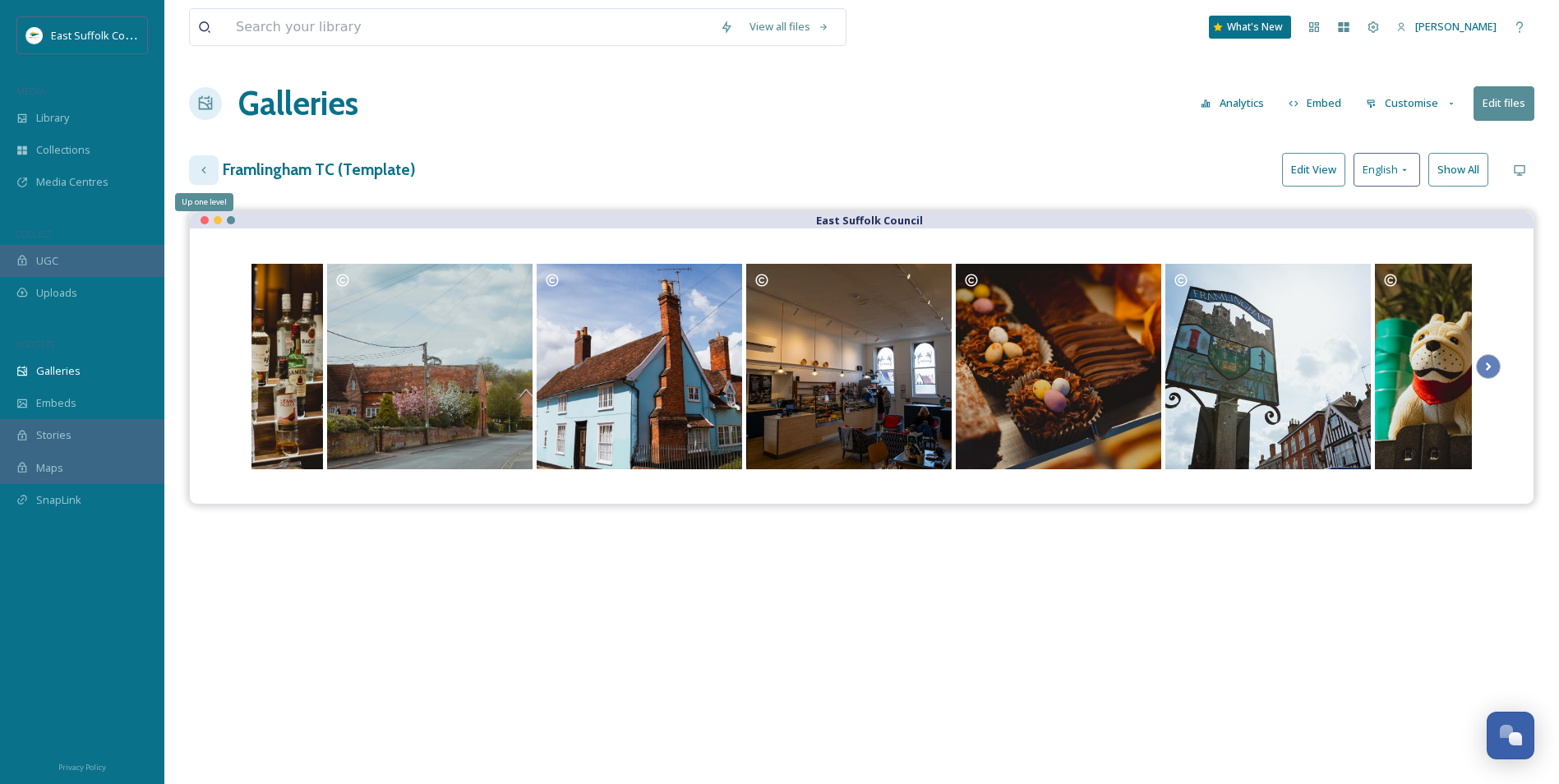
click at [213, 173] on div "Up one level" at bounding box center [204, 170] width 30 height 30
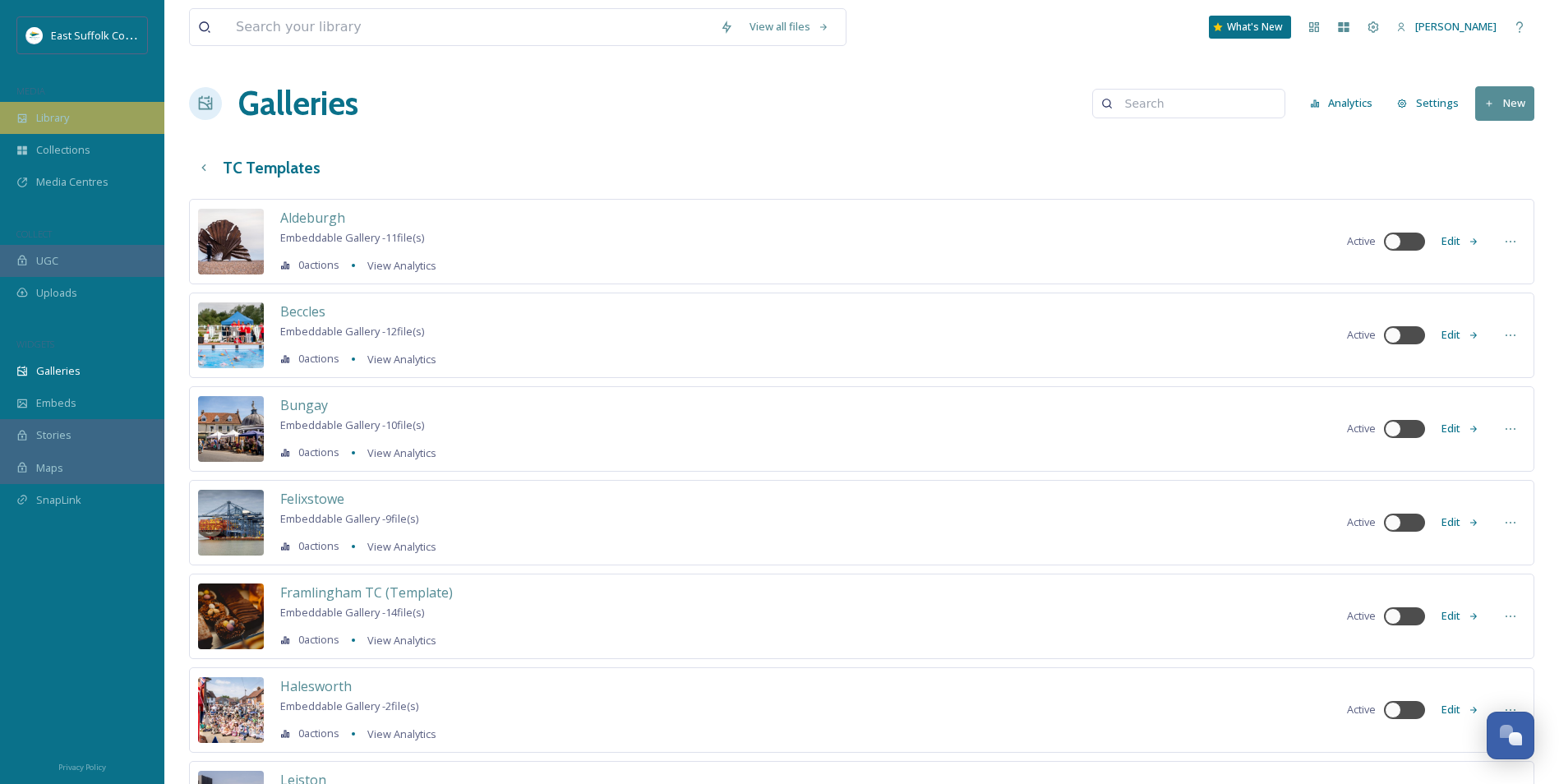
click at [54, 120] on span "Library" at bounding box center [53, 118] width 33 height 16
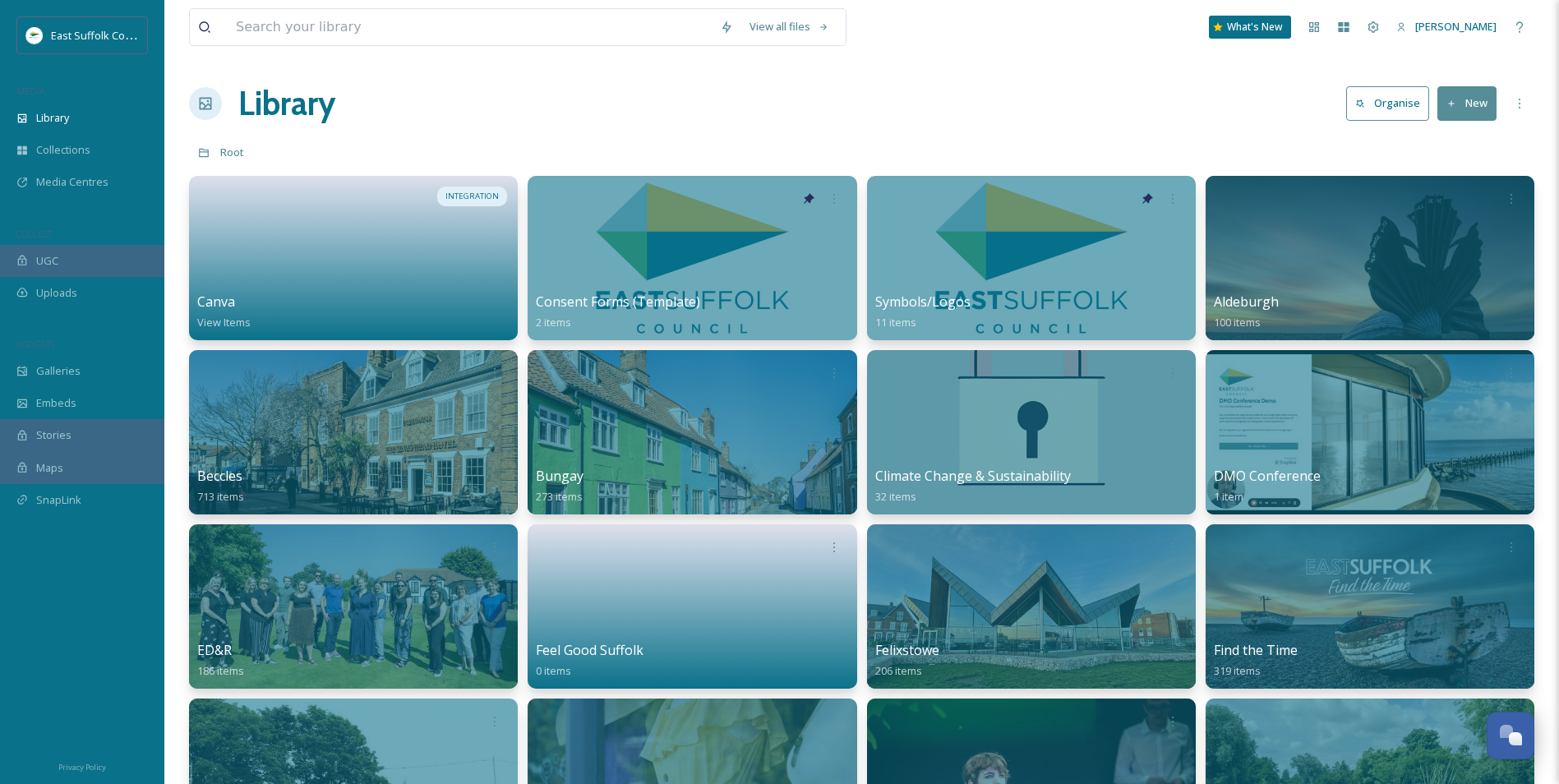
click at [113, 229] on div "COLLECT" at bounding box center [82, 234] width 164 height 22
drag, startPoint x: 862, startPoint y: 100, endPoint x: 854, endPoint y: 110, distance: 12.8
click at [862, 102] on div "Library Organise New" at bounding box center [862, 103] width 1346 height 49
click at [108, 365] on div "Galleries" at bounding box center [82, 371] width 164 height 32
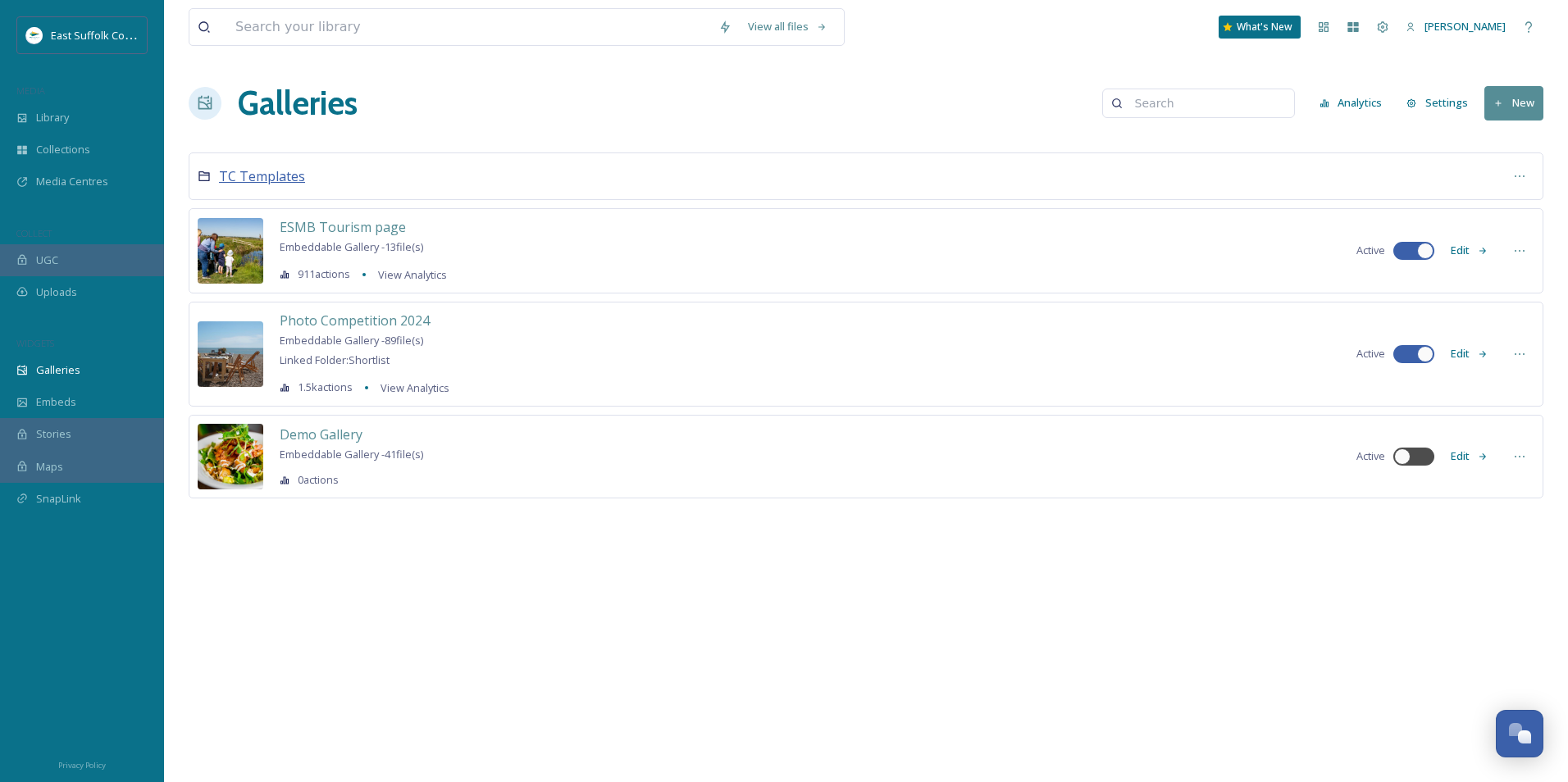
click at [255, 179] on span "TC Templates" at bounding box center [262, 176] width 86 height 18
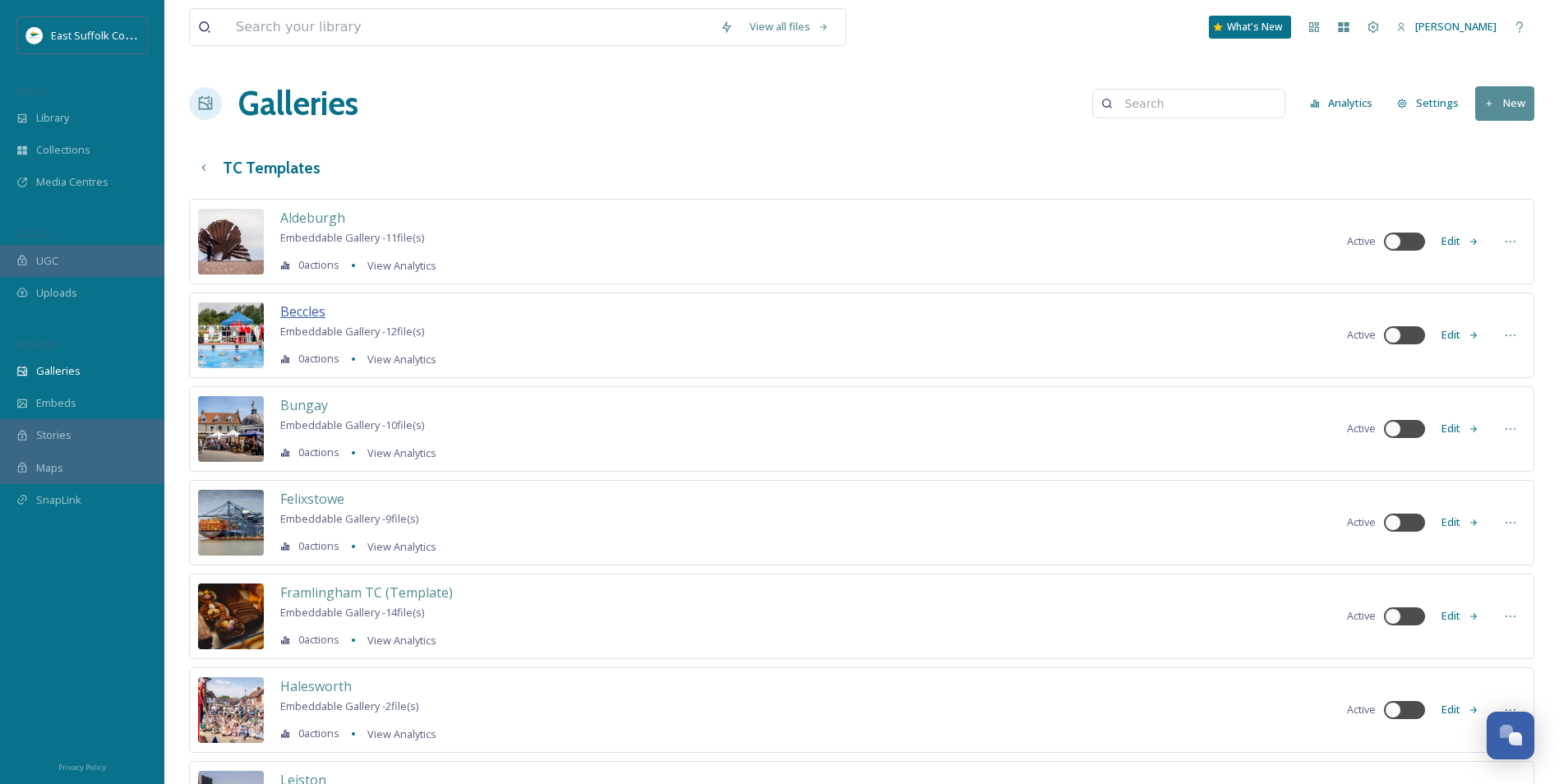
click at [307, 315] on span "Beccles" at bounding box center [302, 311] width 45 height 18
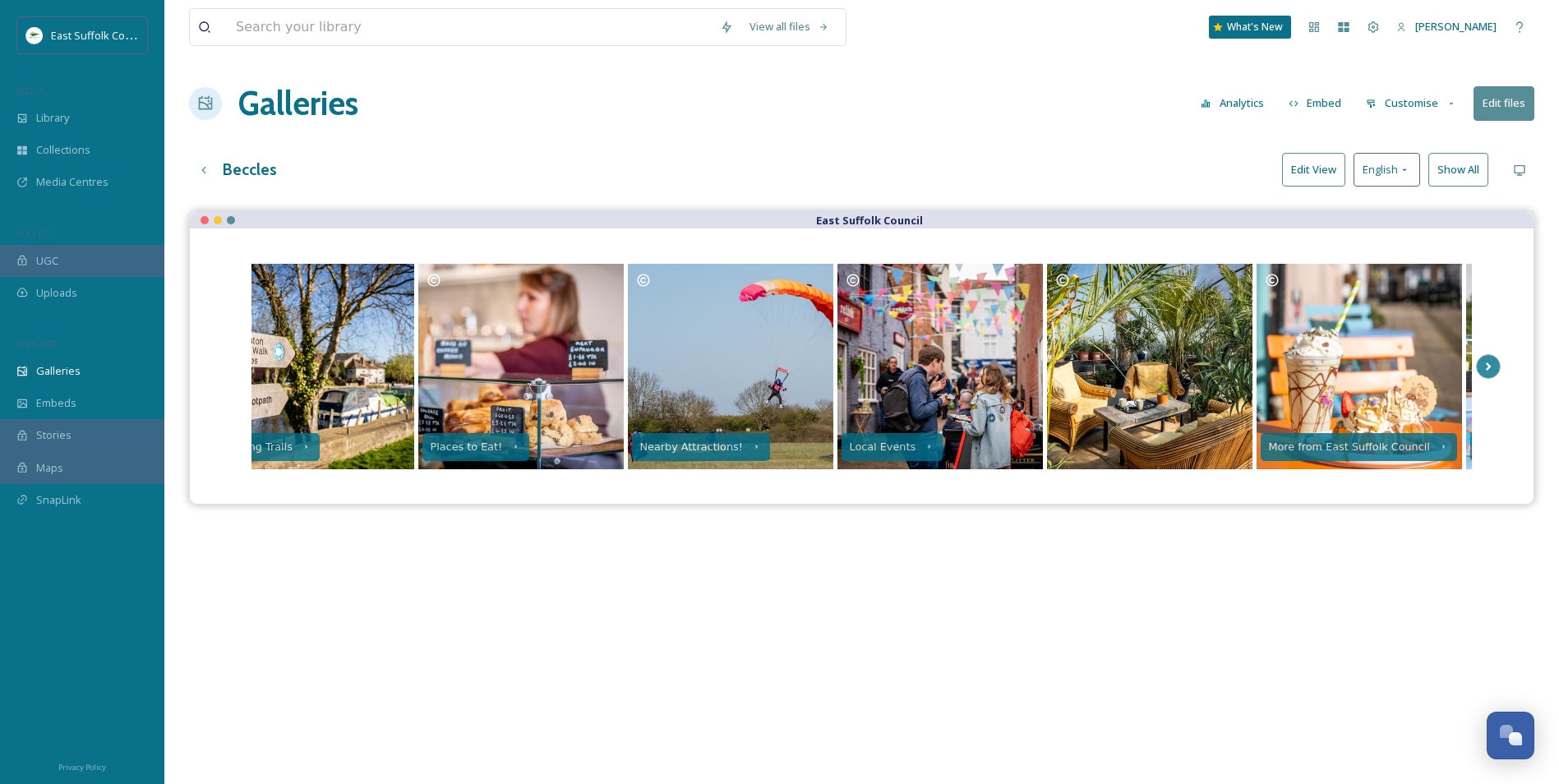
click at [1292, 179] on button "Edit View" at bounding box center [1314, 169] width 63 height 34
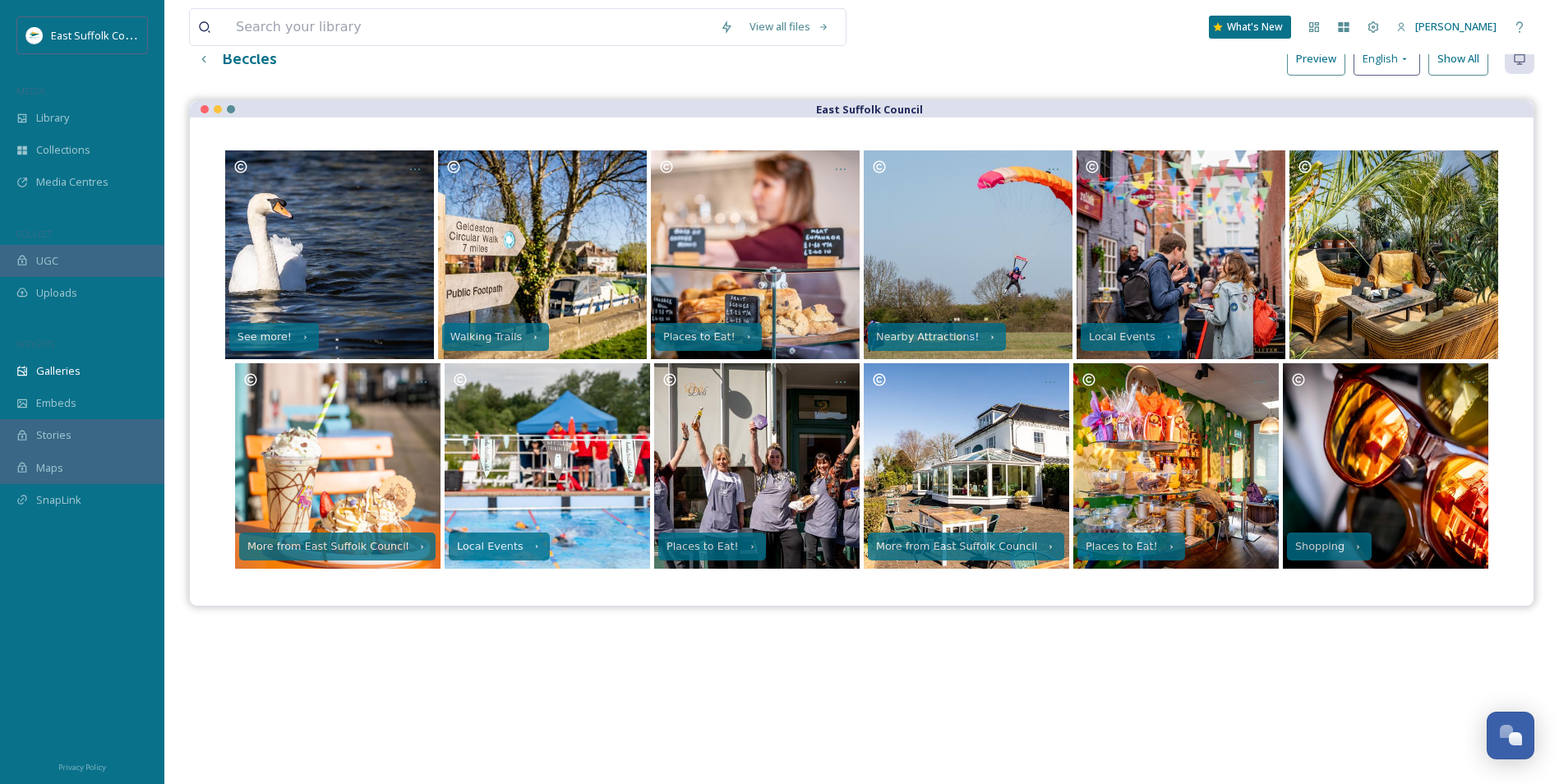
scroll to position [82, 0]
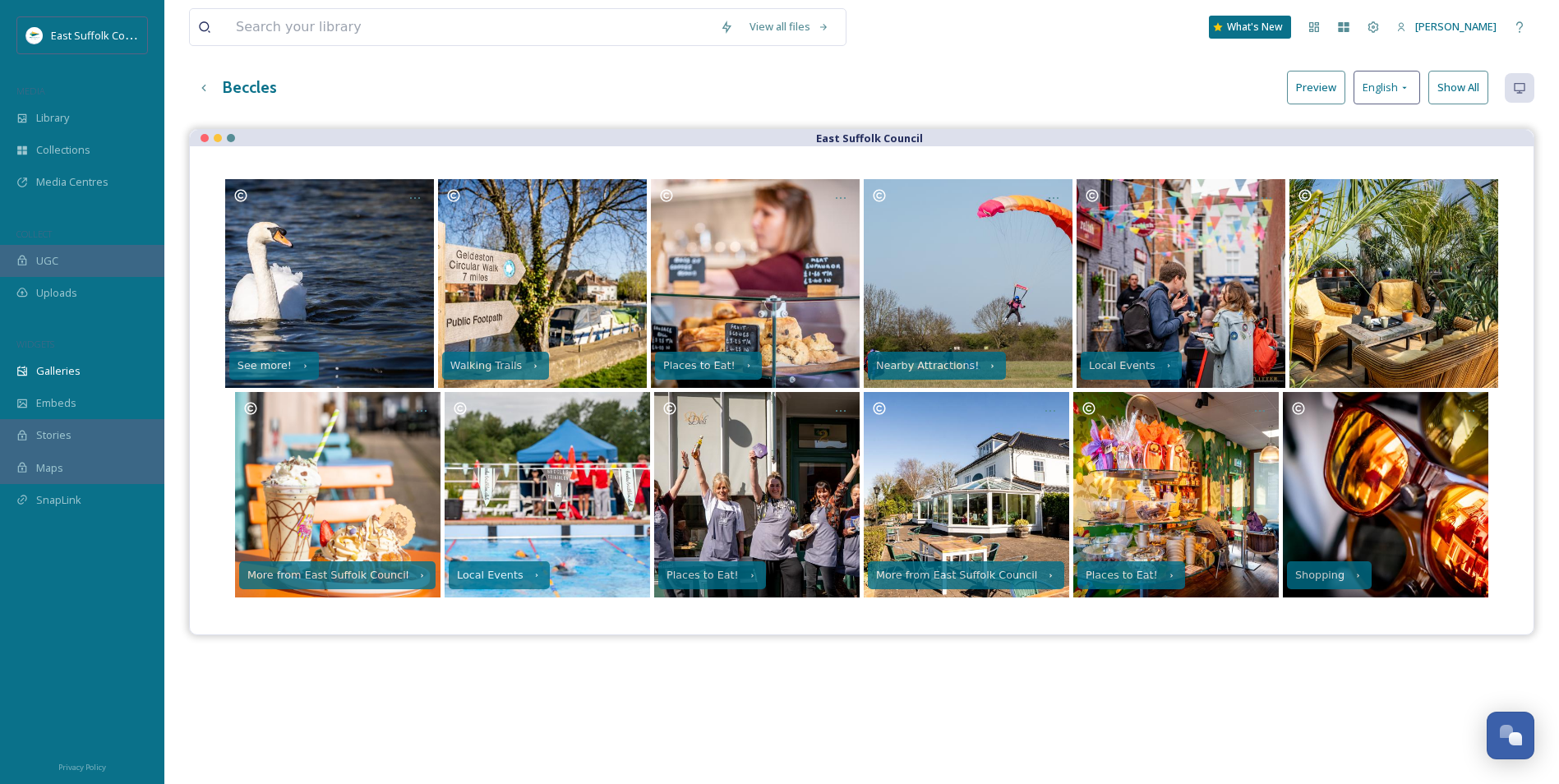
click at [1311, 76] on button "Preview" at bounding box center [1316, 87] width 58 height 34
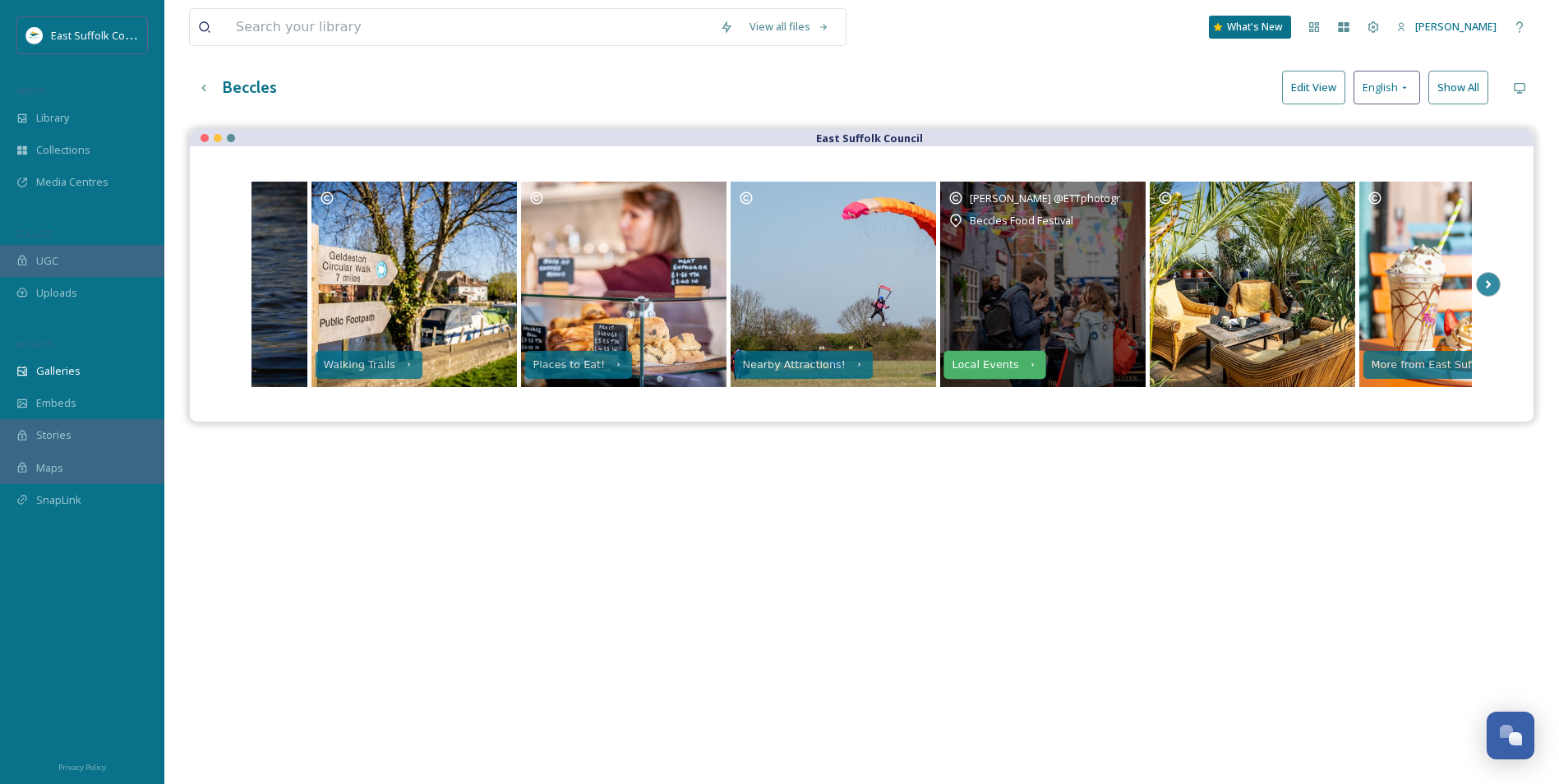
click at [998, 367] on div "Local Events" at bounding box center [985, 365] width 66 height 12
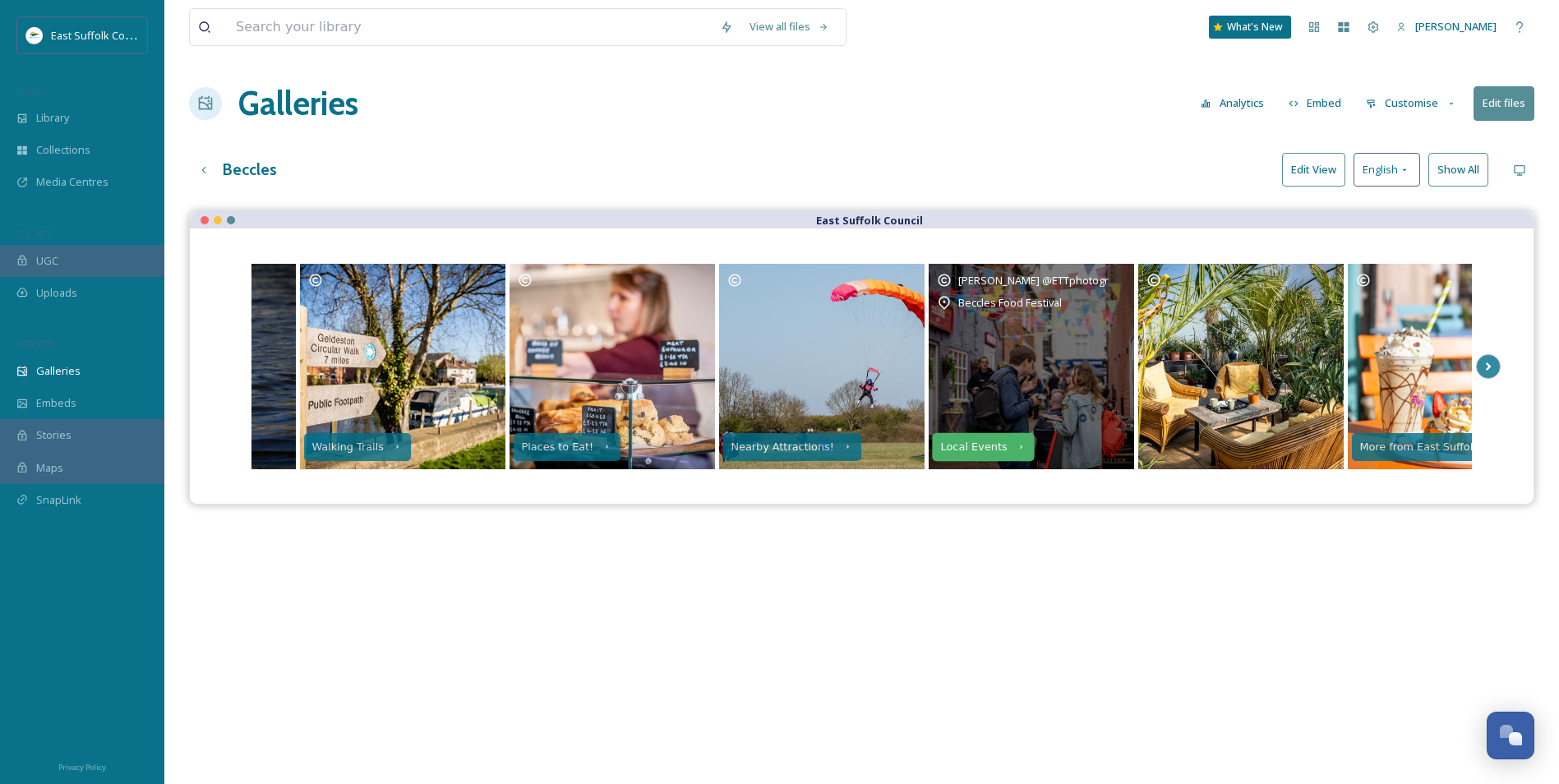
click at [1015, 440] on div "Local Events" at bounding box center [983, 447] width 103 height 28
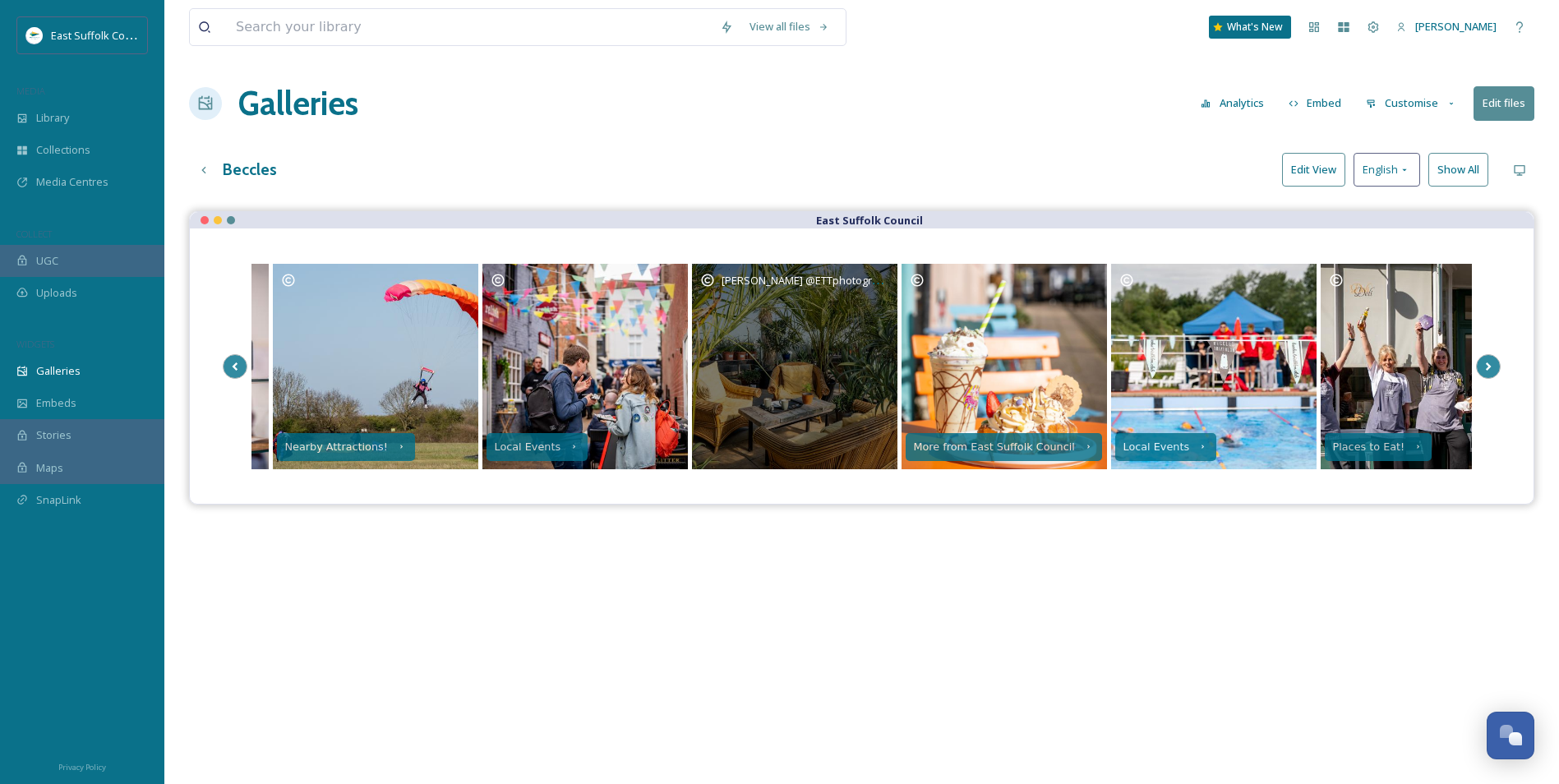
drag, startPoint x: 1170, startPoint y: 337, endPoint x: 857, endPoint y: 383, distance: 316.4
click at [817, 357] on div "[PERSON_NAME] @ETTphotography" at bounding box center [794, 366] width 205 height 205
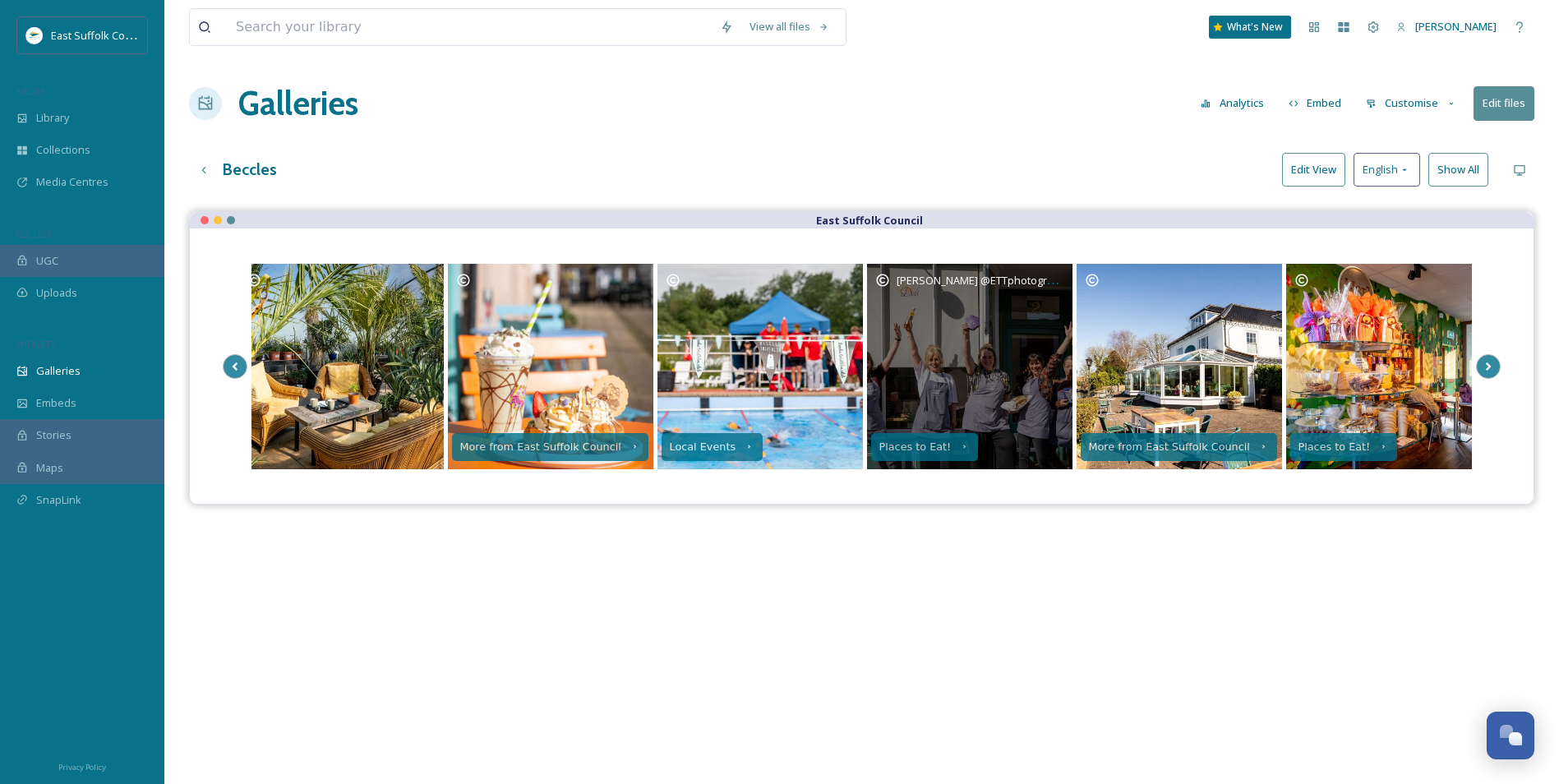
drag, startPoint x: 1359, startPoint y: 400, endPoint x: 939, endPoint y: 412, distance: 420.2
click at [939, 412] on div "[PERSON_NAME] @ETTphotography" at bounding box center [969, 366] width 205 height 205
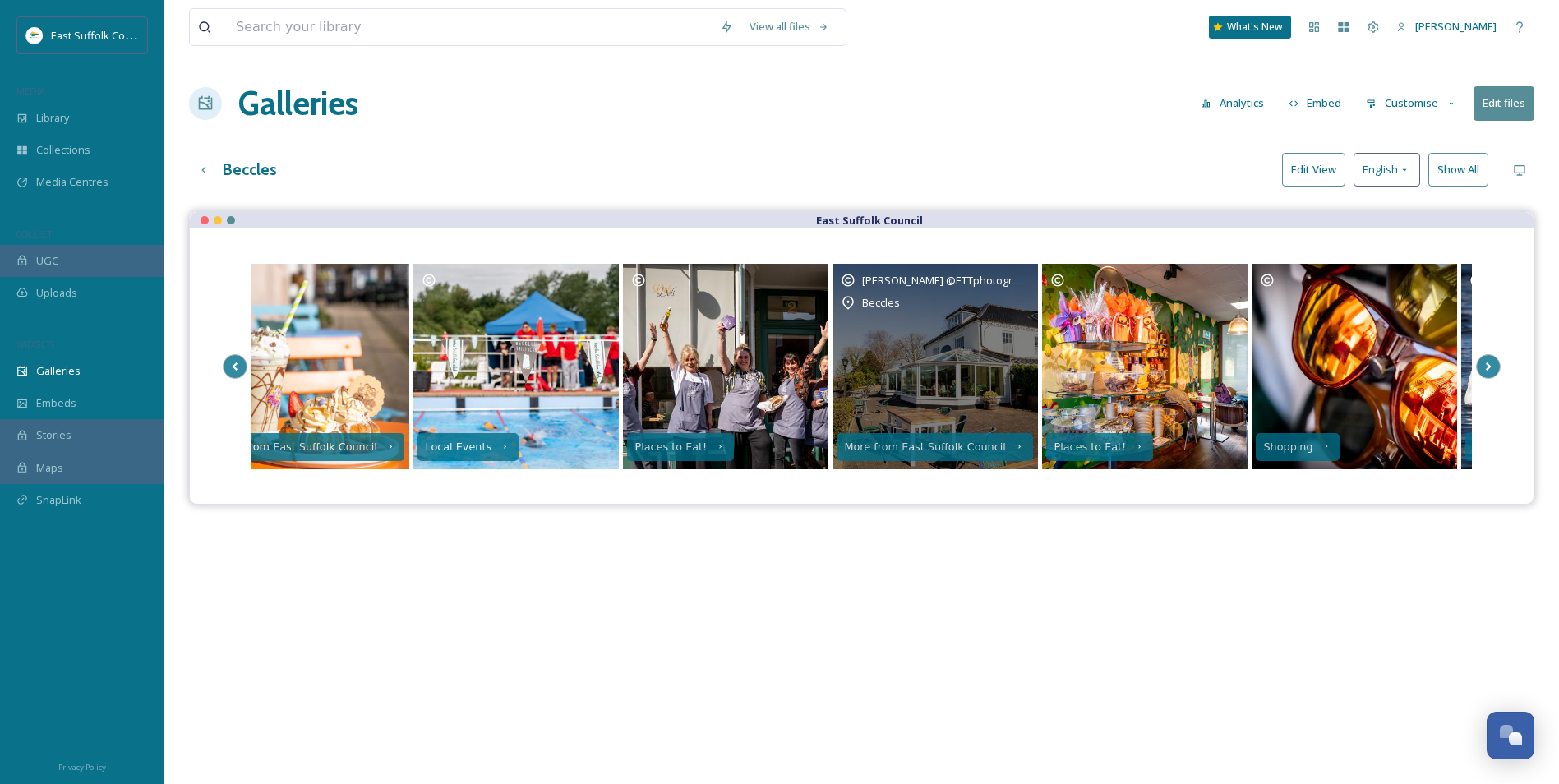
drag, startPoint x: 1080, startPoint y: 373, endPoint x: 882, endPoint y: 385, distance: 198.4
click at [882, 385] on div "[PERSON_NAME] @ETTphotography Beccles" at bounding box center [935, 366] width 205 height 205
click at [935, 441] on div "More from East Suffolk Council" at bounding box center [924, 447] width 163 height 12
click at [1015, 449] on icon at bounding box center [1020, 446] width 11 height 11
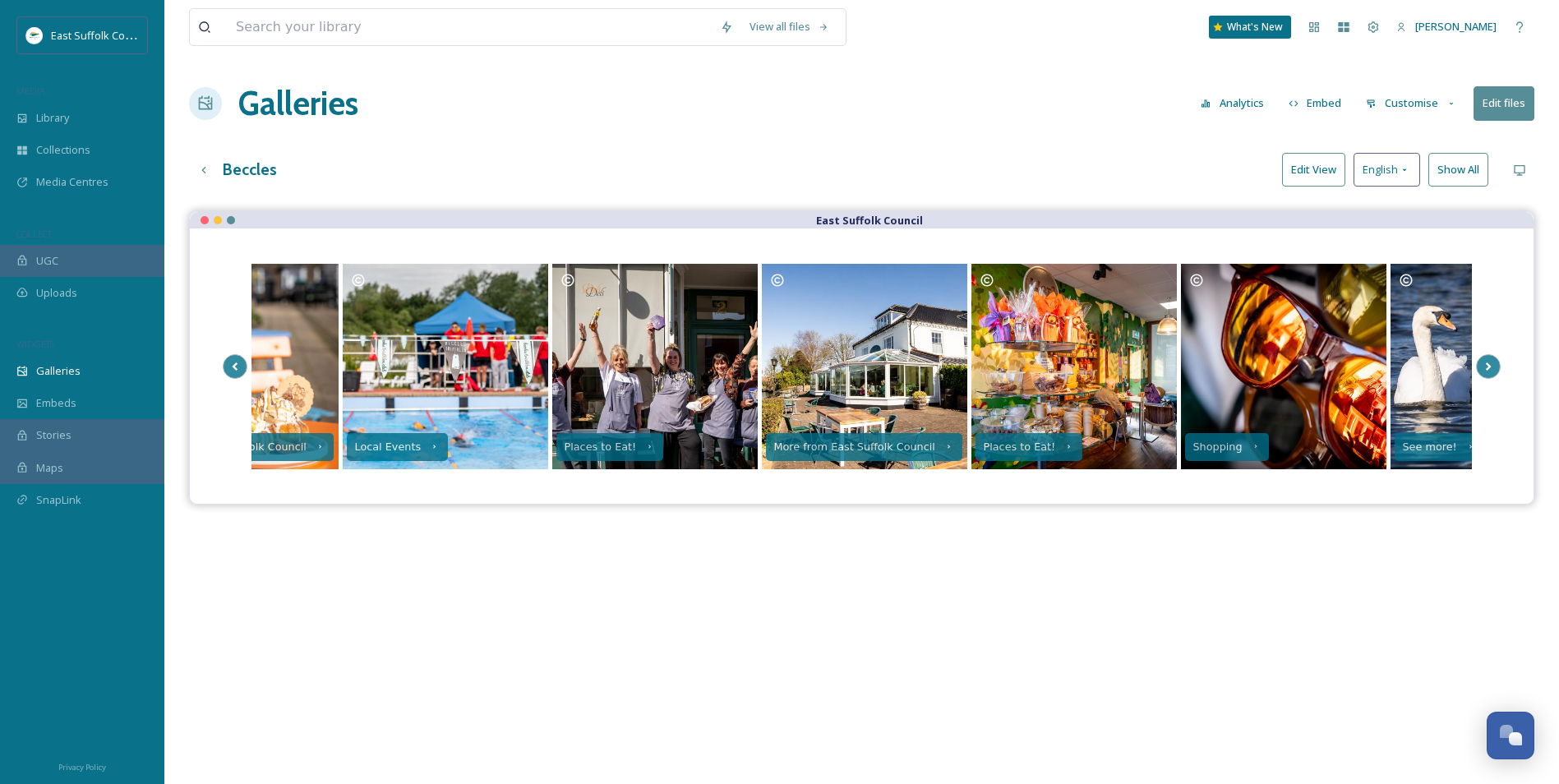
click at [1316, 169] on button "Edit View" at bounding box center [1314, 169] width 63 height 34
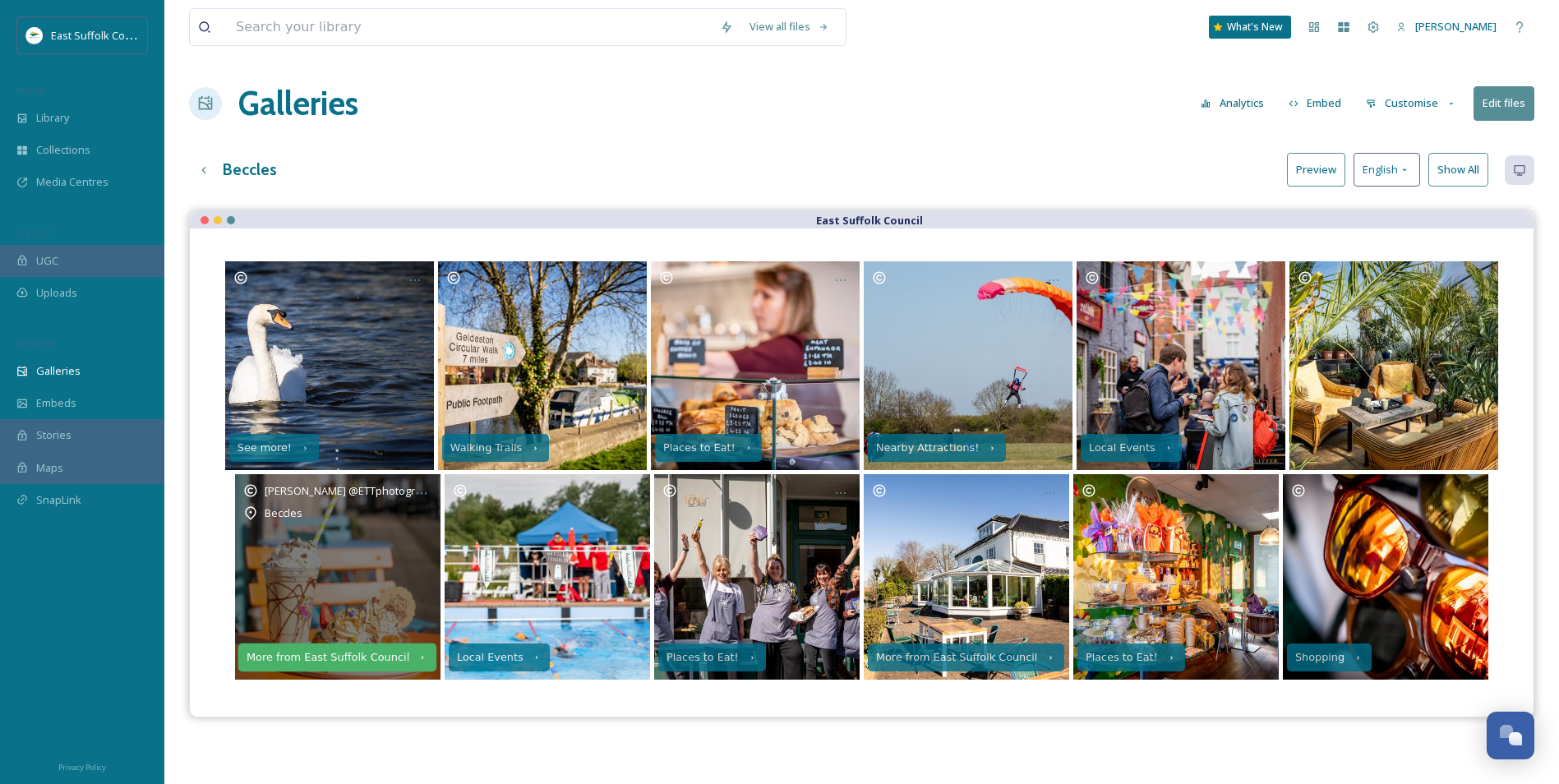
click at [339, 658] on div "More from East Suffolk Council" at bounding box center [328, 658] width 163 height 12
click at [418, 501] on div at bounding box center [422, 493] width 30 height 30
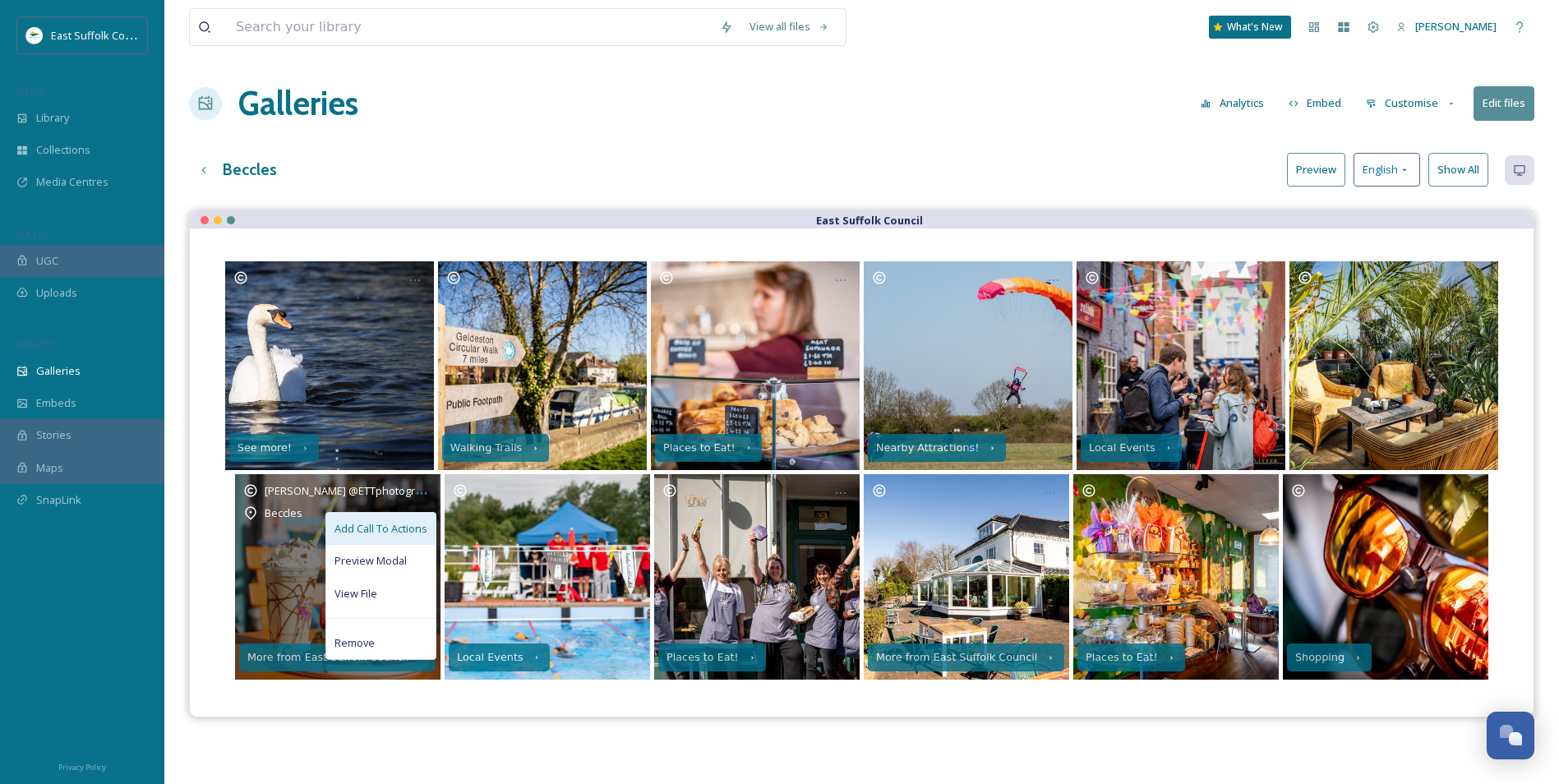
click at [390, 529] on span "Add Call To Actions" at bounding box center [381, 528] width 93 height 16
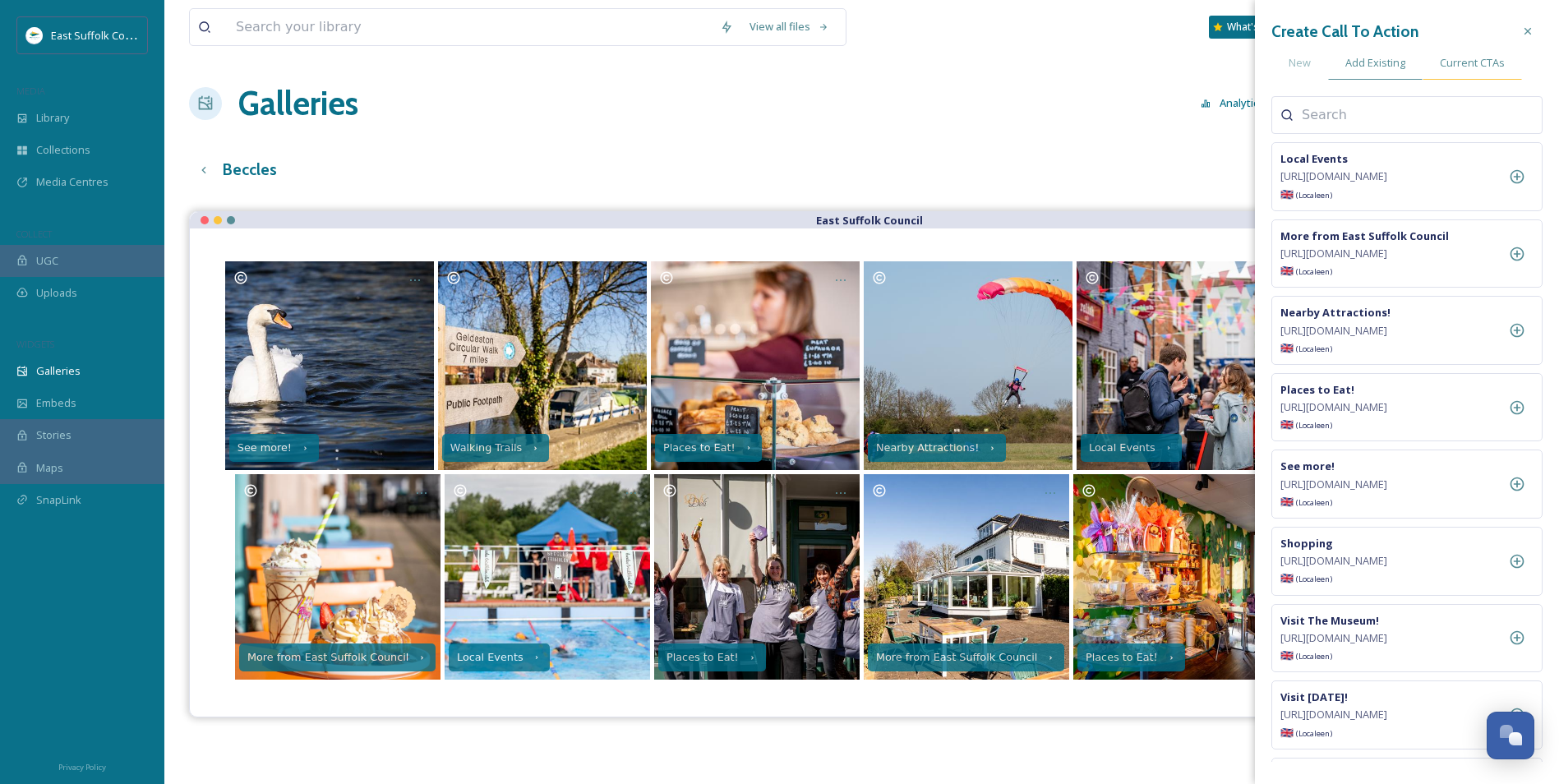
click at [1439, 63] on div "Current CTAs" at bounding box center [1473, 62] width 100 height 34
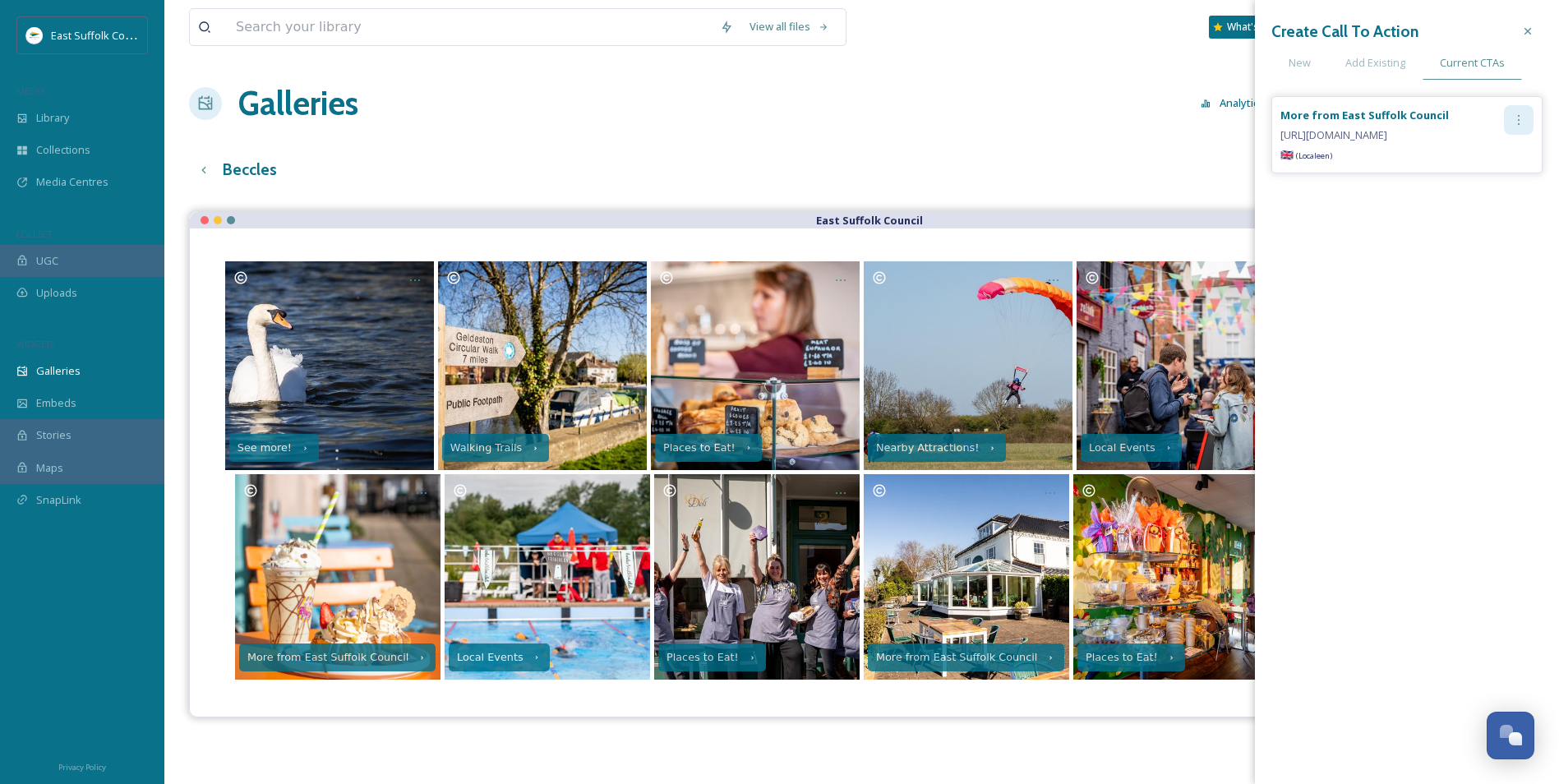
click at [1527, 120] on div at bounding box center [1519, 120] width 30 height 30
click at [1460, 199] on div "Remove" at bounding box center [1484, 188] width 98 height 32
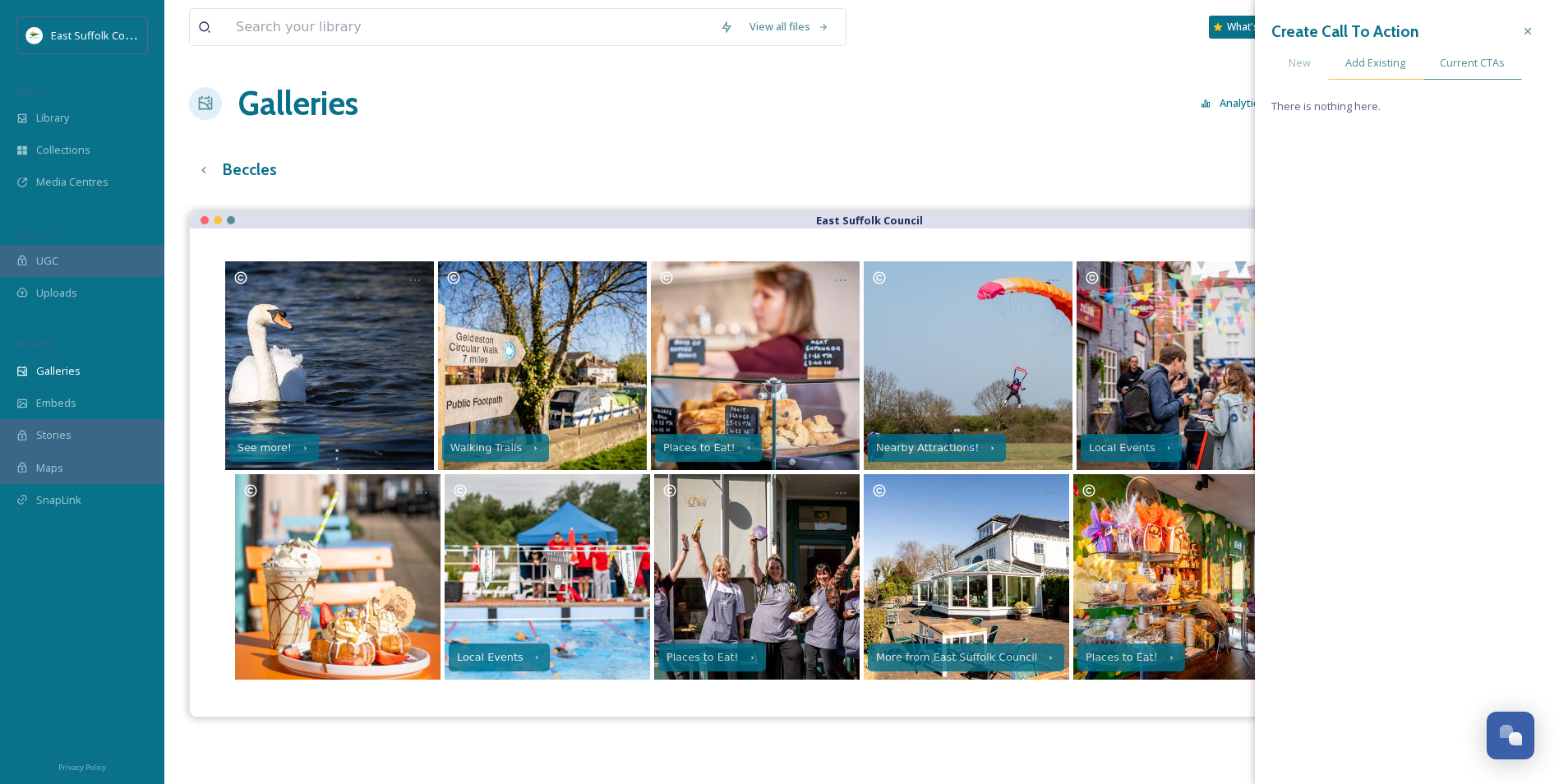
click at [1382, 60] on span "Add Existing" at bounding box center [1375, 62] width 60 height 16
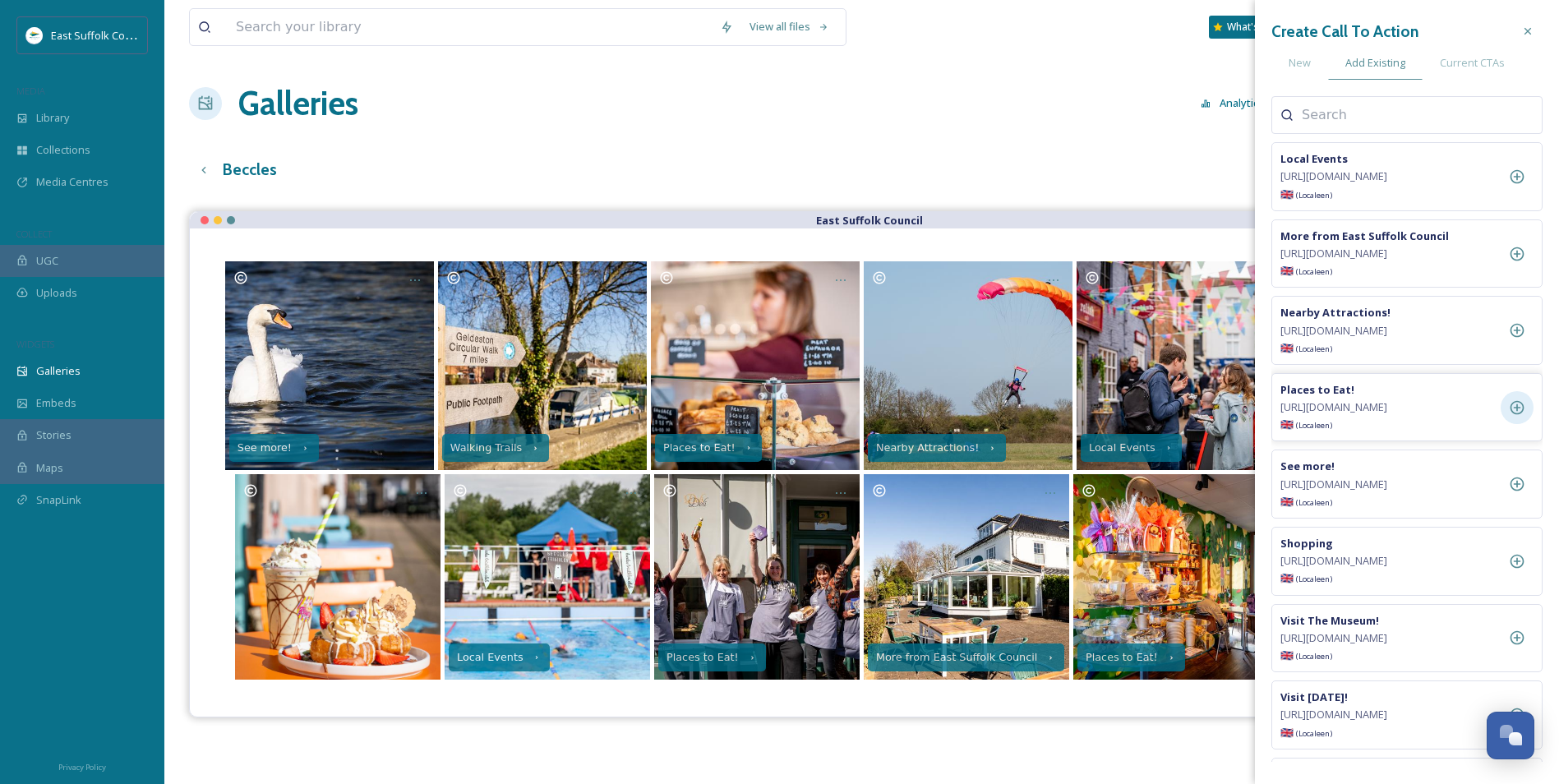
click at [1511, 416] on icon at bounding box center [1517, 408] width 17 height 17
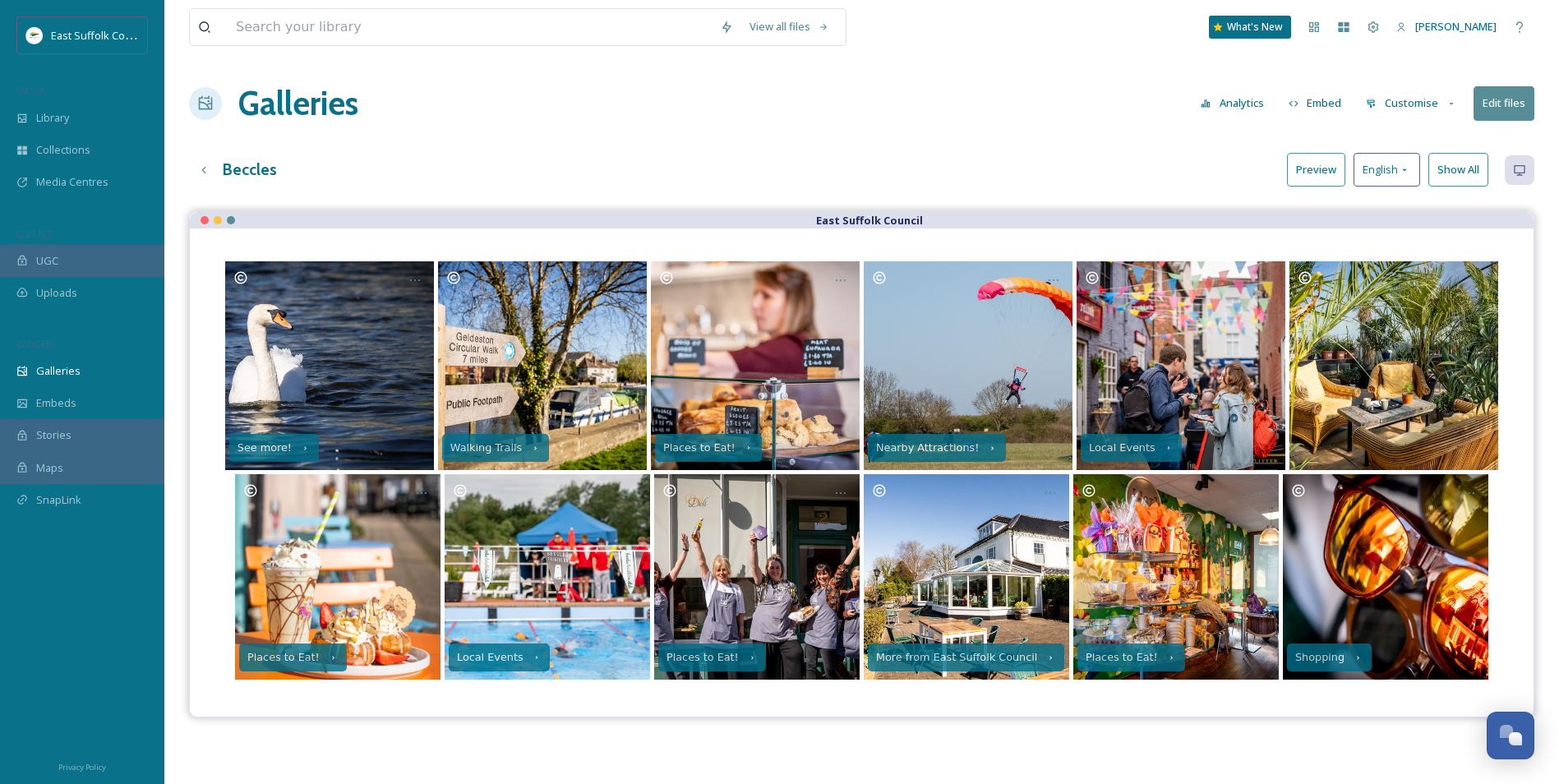
click at [617, 733] on div "East Suffolk Council See more! Walking Trails Places to Eat! Nearby Attractions…" at bounding box center [862, 603] width 1346 height 784
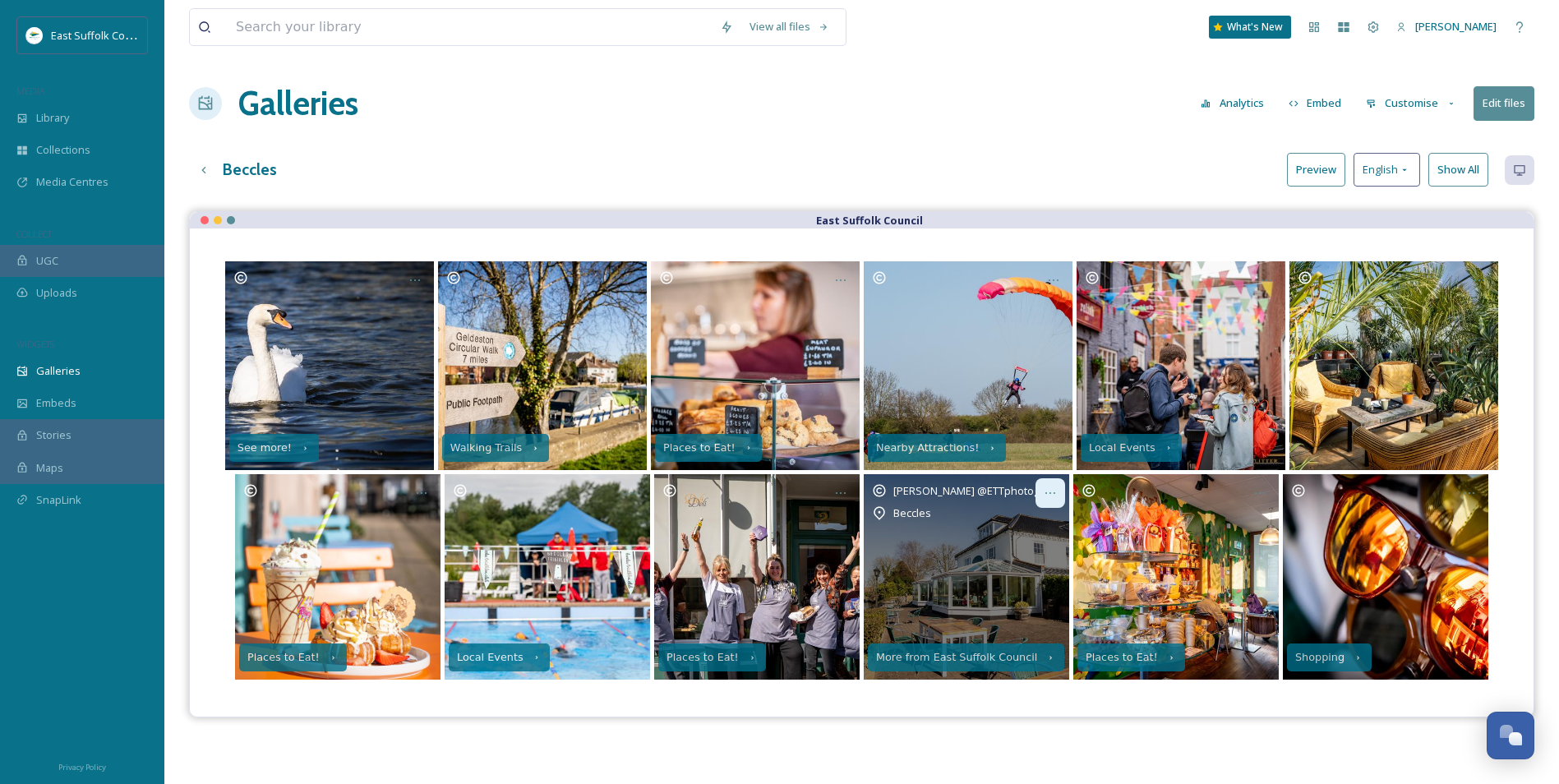
click at [1037, 500] on div at bounding box center [1051, 493] width 30 height 30
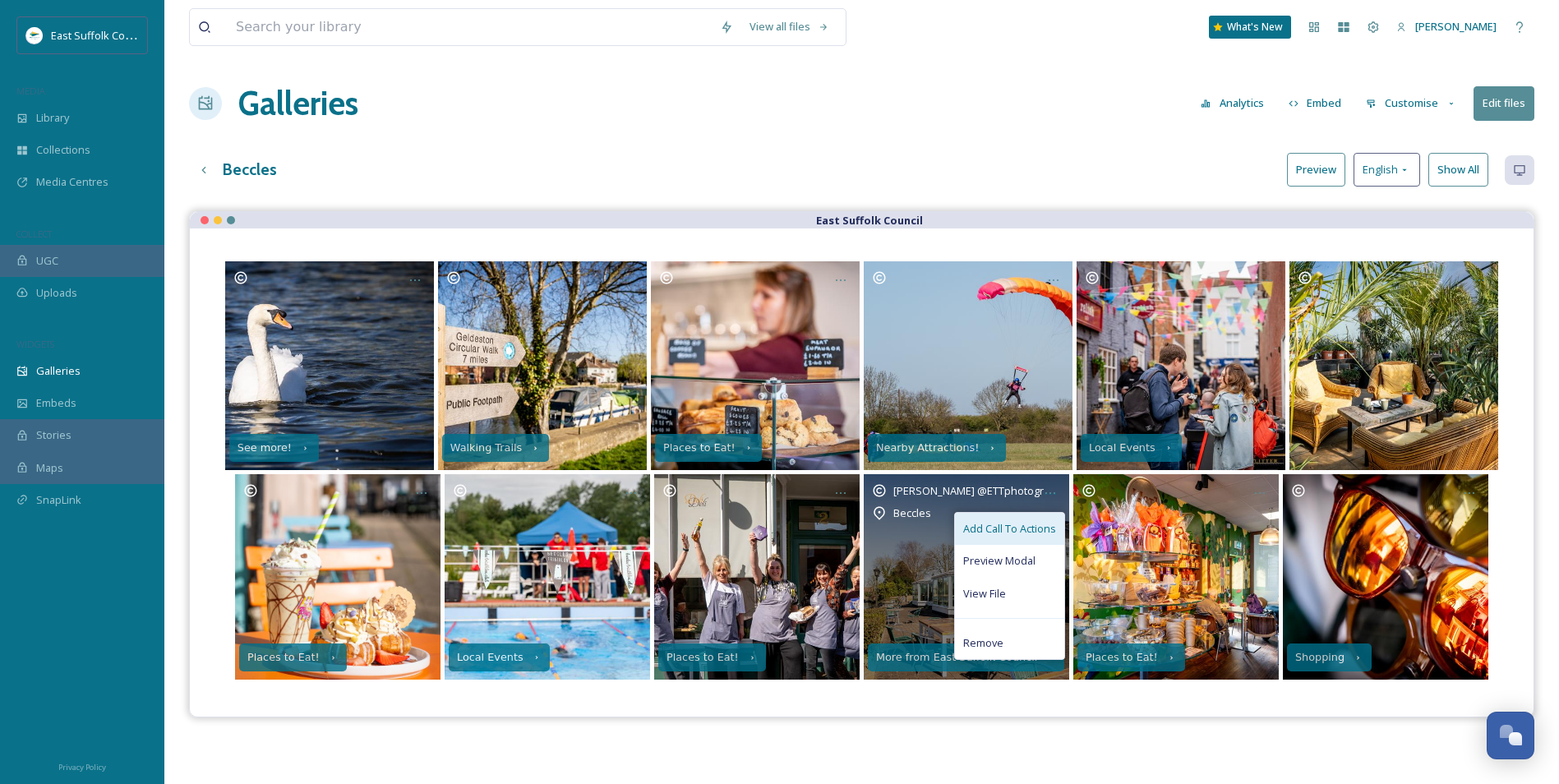
click at [1027, 524] on span "Add Call To Actions" at bounding box center [1010, 528] width 93 height 16
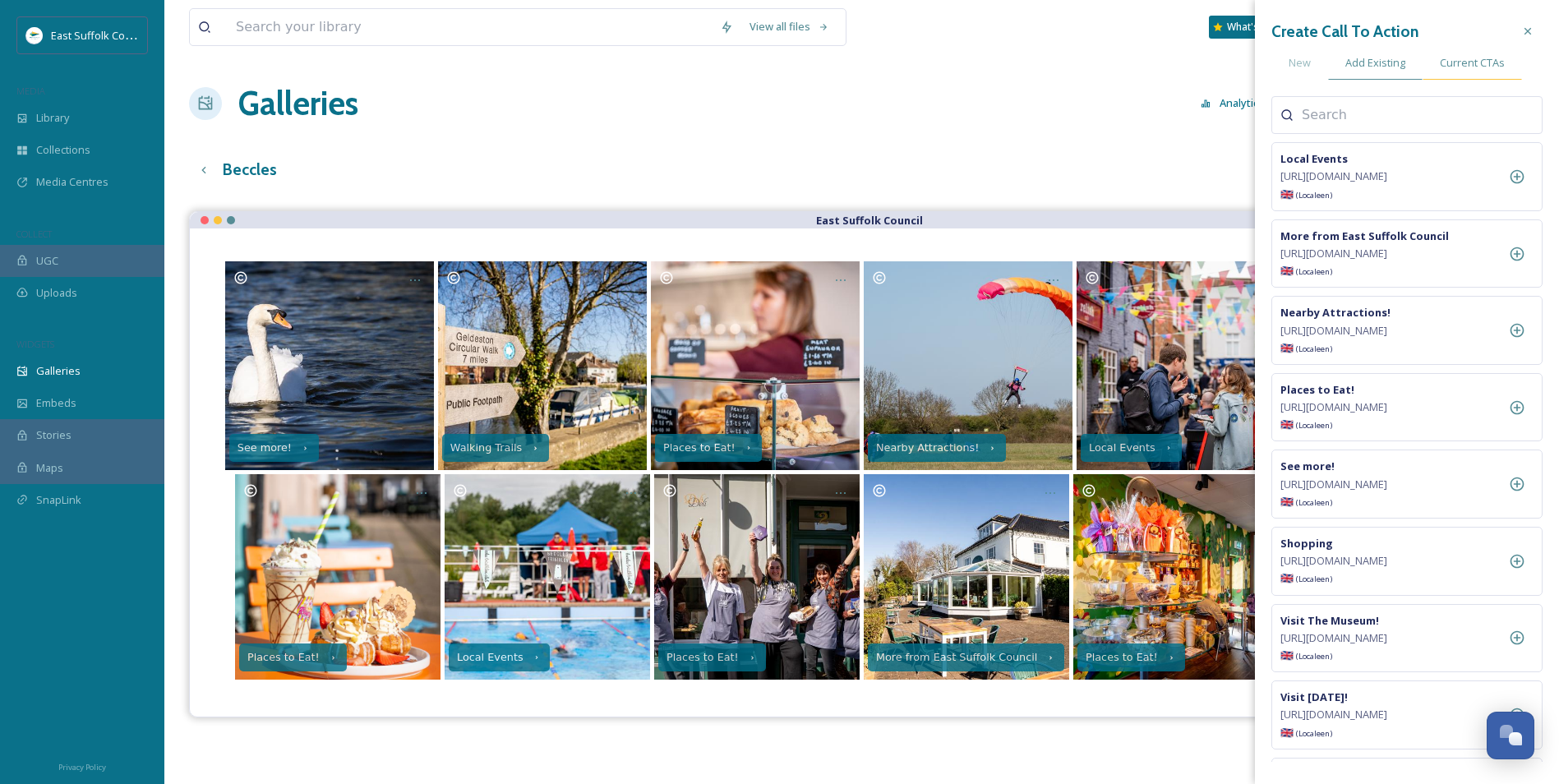
click at [1463, 57] on span "Current CTAs" at bounding box center [1473, 62] width 65 height 16
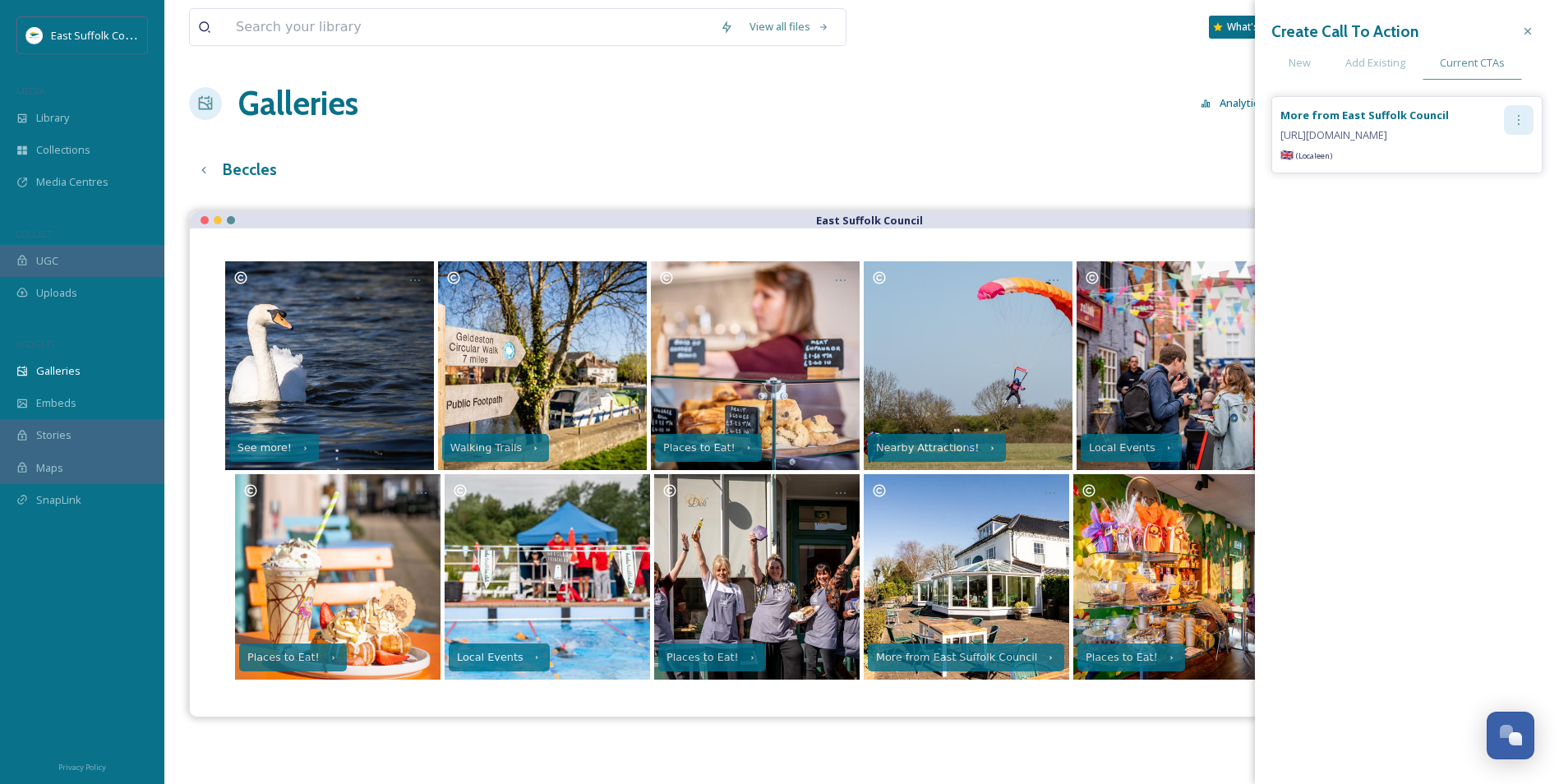
click at [1519, 122] on icon at bounding box center [1519, 120] width 13 height 13
click at [1478, 184] on span "Remove" at bounding box center [1463, 188] width 40 height 16
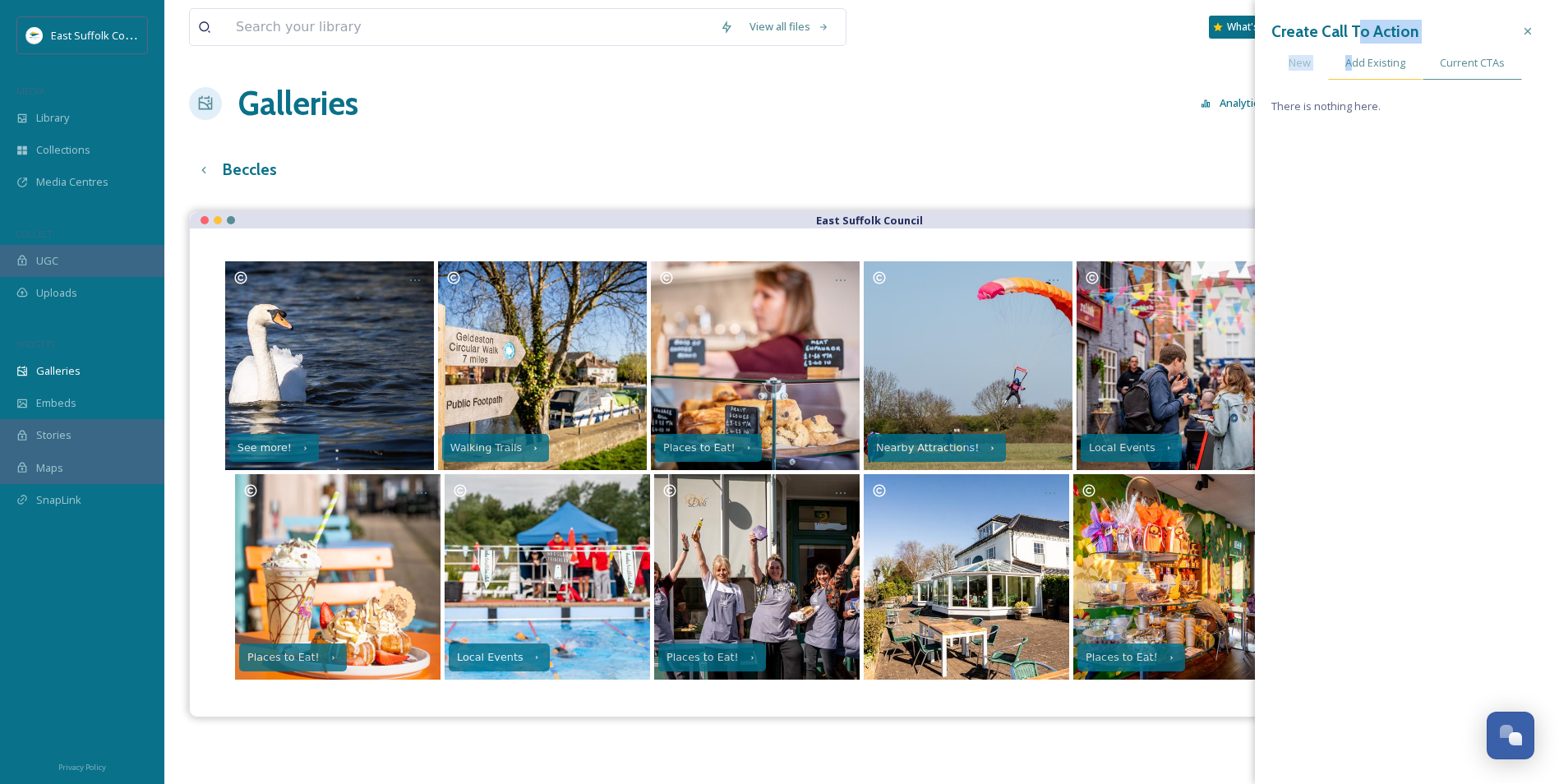
click at [1355, 47] on div "Create Call To Action New Add Existing Current CTAs There is nothing here." at bounding box center [1407, 66] width 272 height 100
drag, startPoint x: 1355, startPoint y: 47, endPoint x: 1348, endPoint y: 61, distance: 15.7
click at [1348, 61] on span "Add Existing" at bounding box center [1375, 62] width 60 height 16
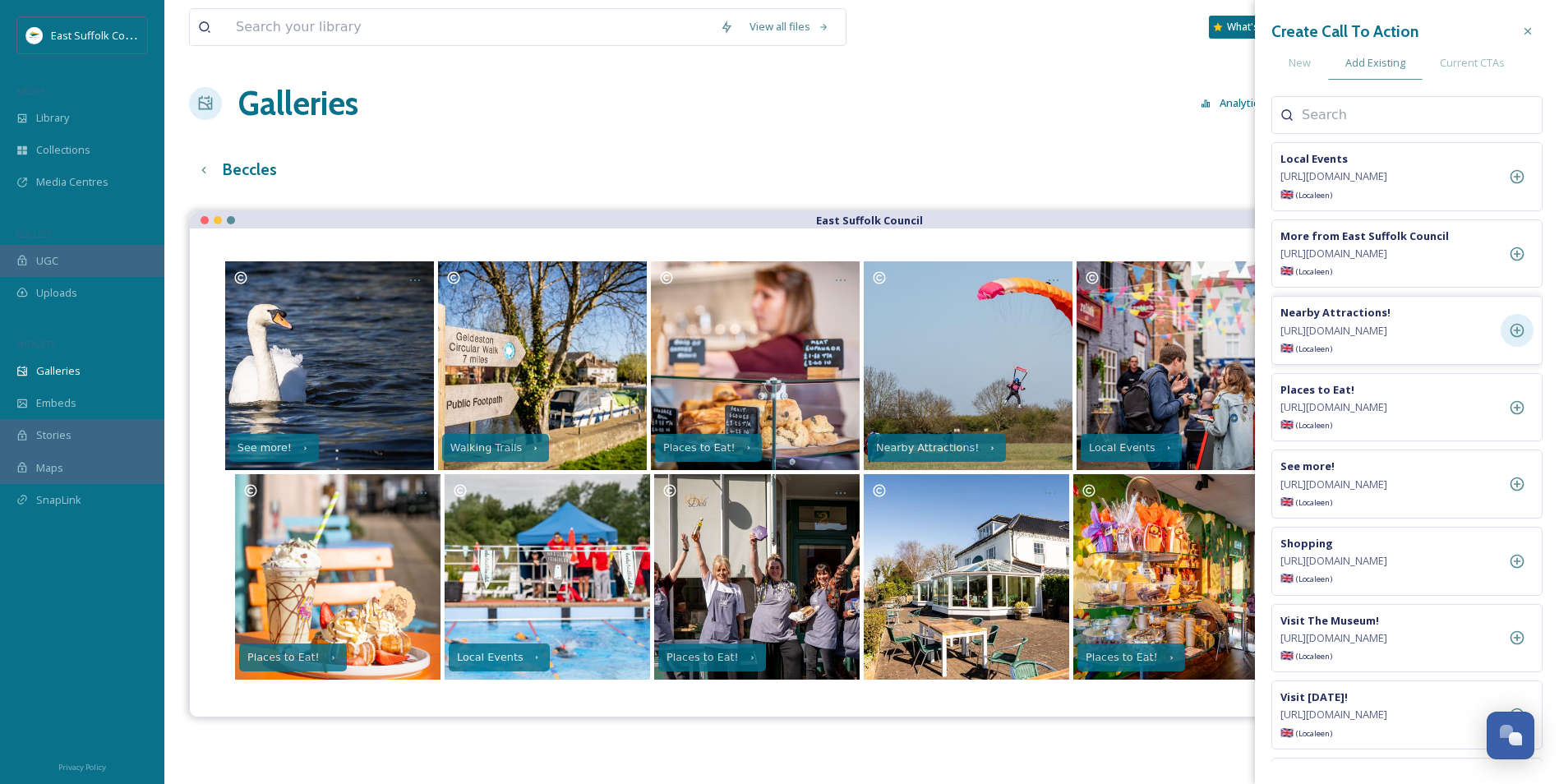
click at [1519, 339] on icon at bounding box center [1517, 331] width 17 height 17
click at [803, 719] on div "East Suffolk Council See more! Walking Trails Places to Eat! Nearby Attractions…" at bounding box center [862, 603] width 1346 height 784
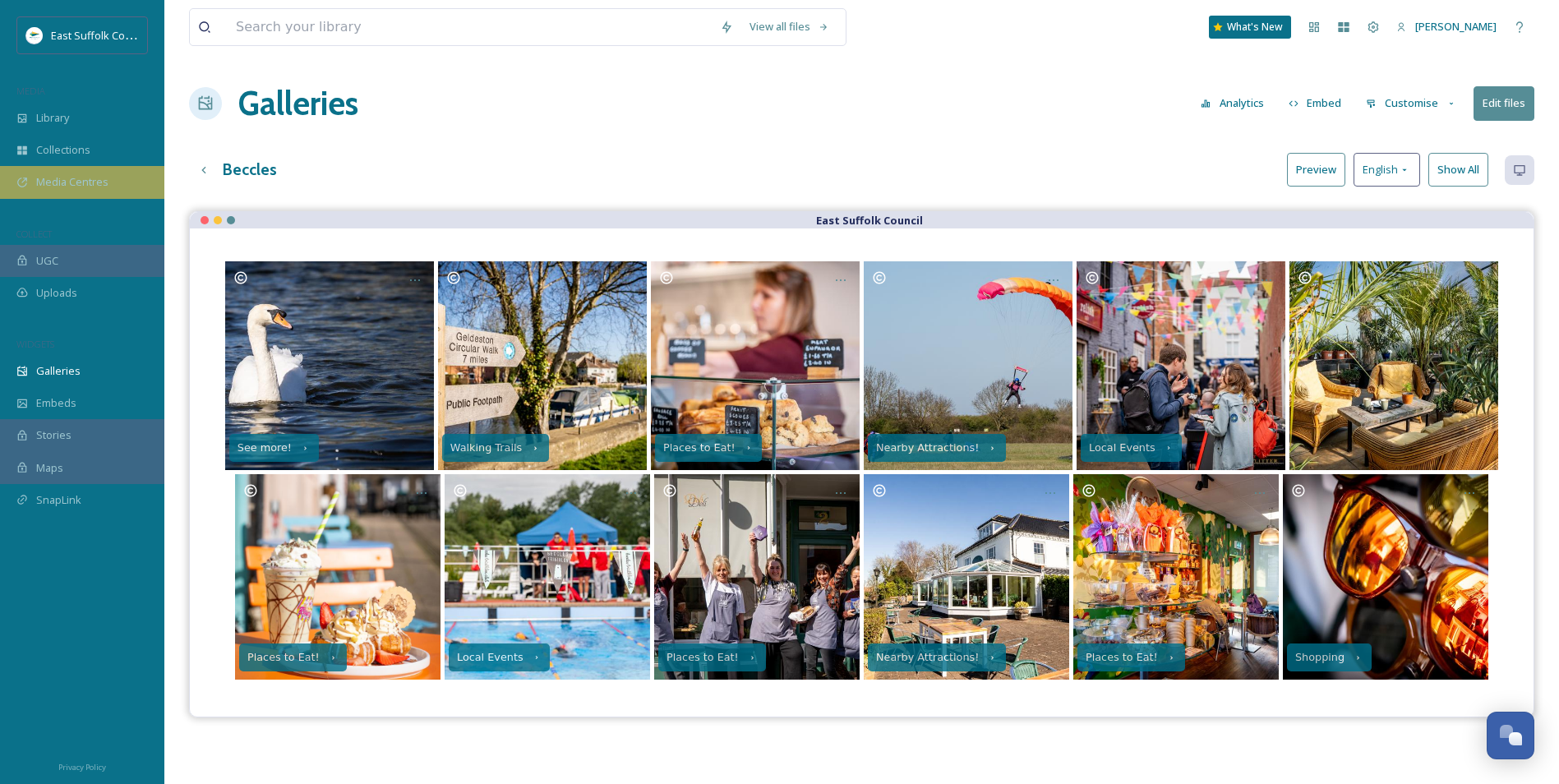
click at [47, 196] on div "Media Centres" at bounding box center [82, 182] width 164 height 32
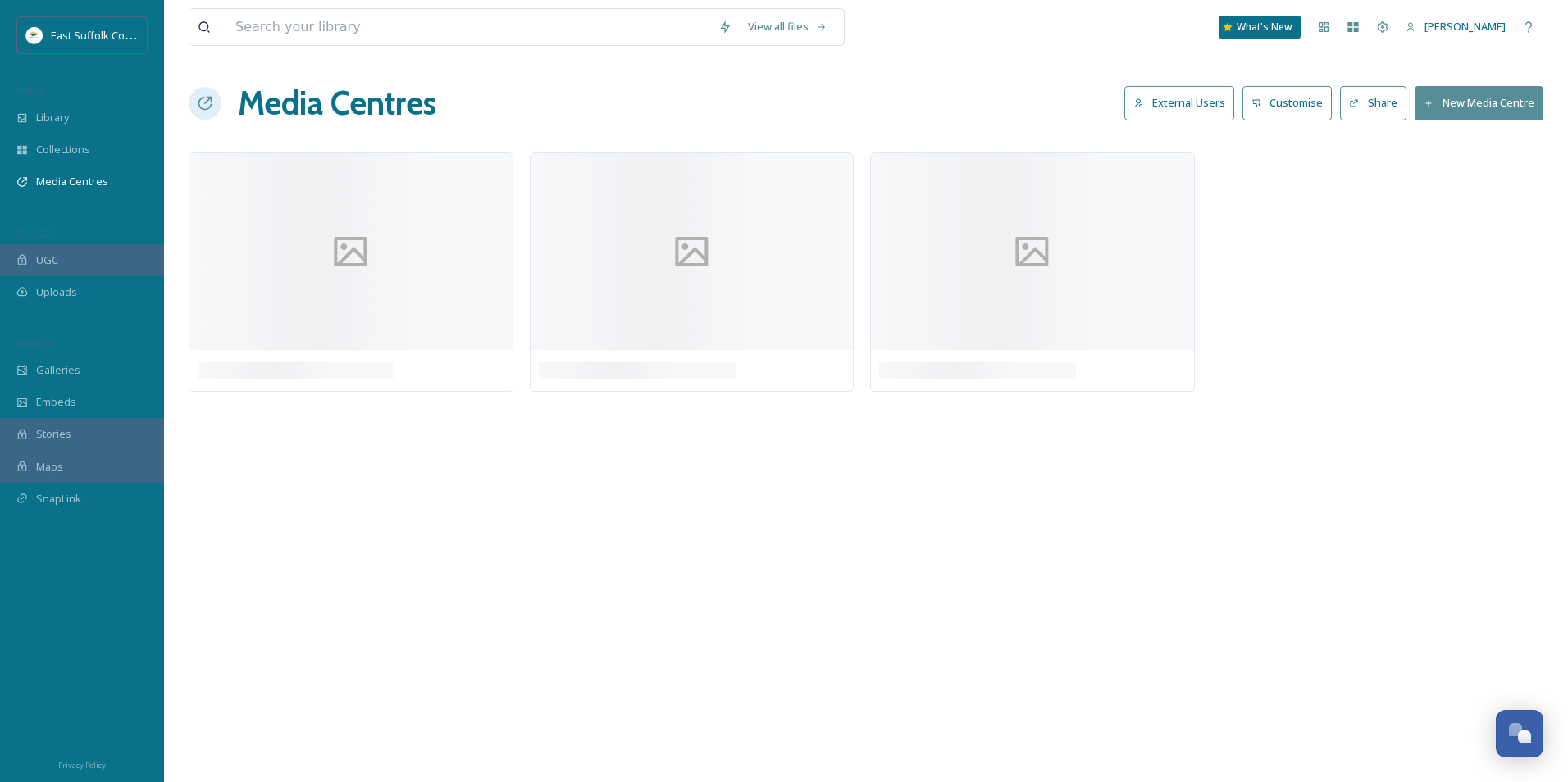
click at [1170, 99] on button "External Users" at bounding box center [1179, 103] width 110 height 34
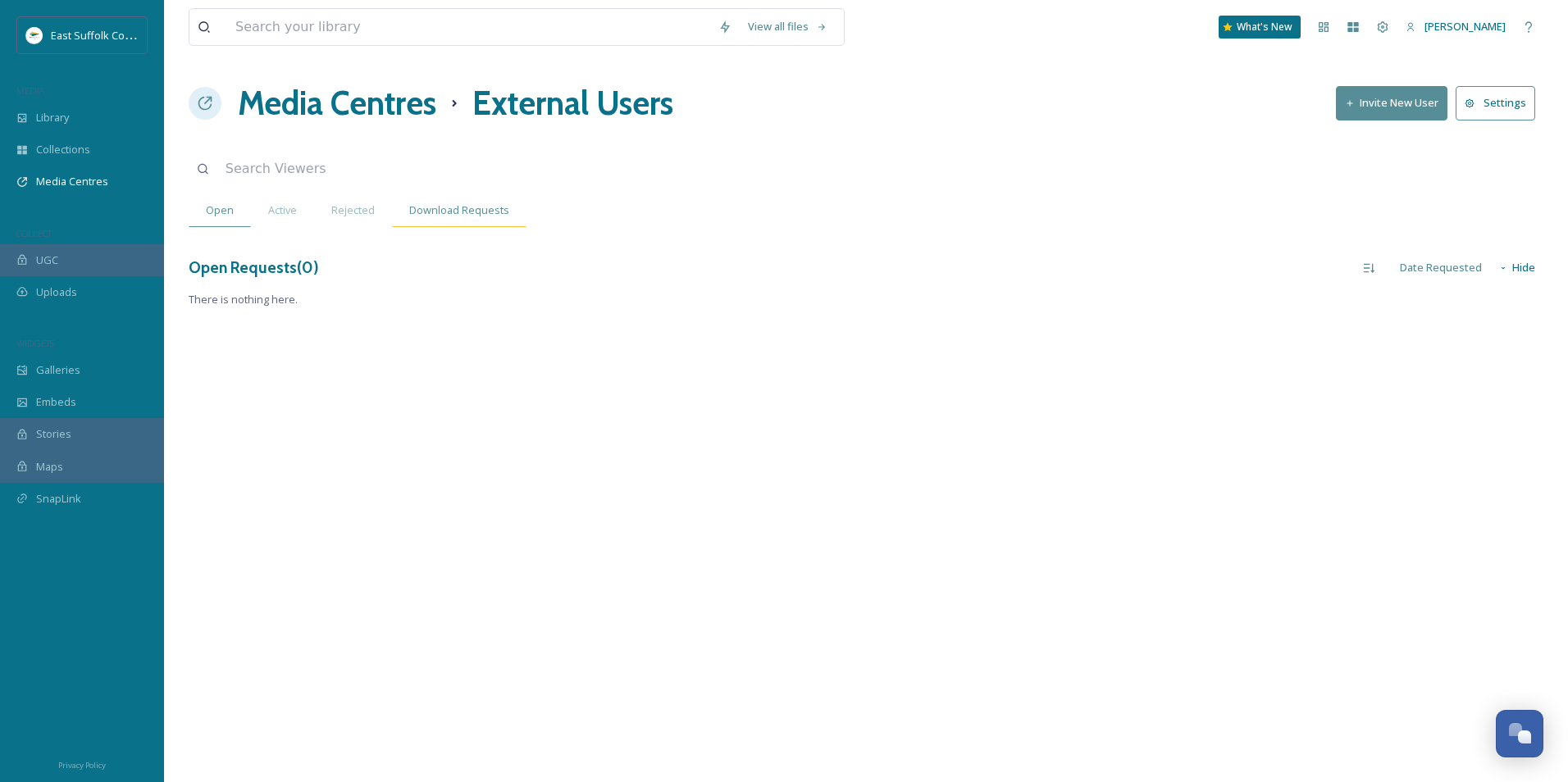
click at [465, 217] on span "Download Requests" at bounding box center [459, 210] width 100 height 16
click at [1452, 263] on span "Group By User" at bounding box center [1434, 264] width 72 height 16
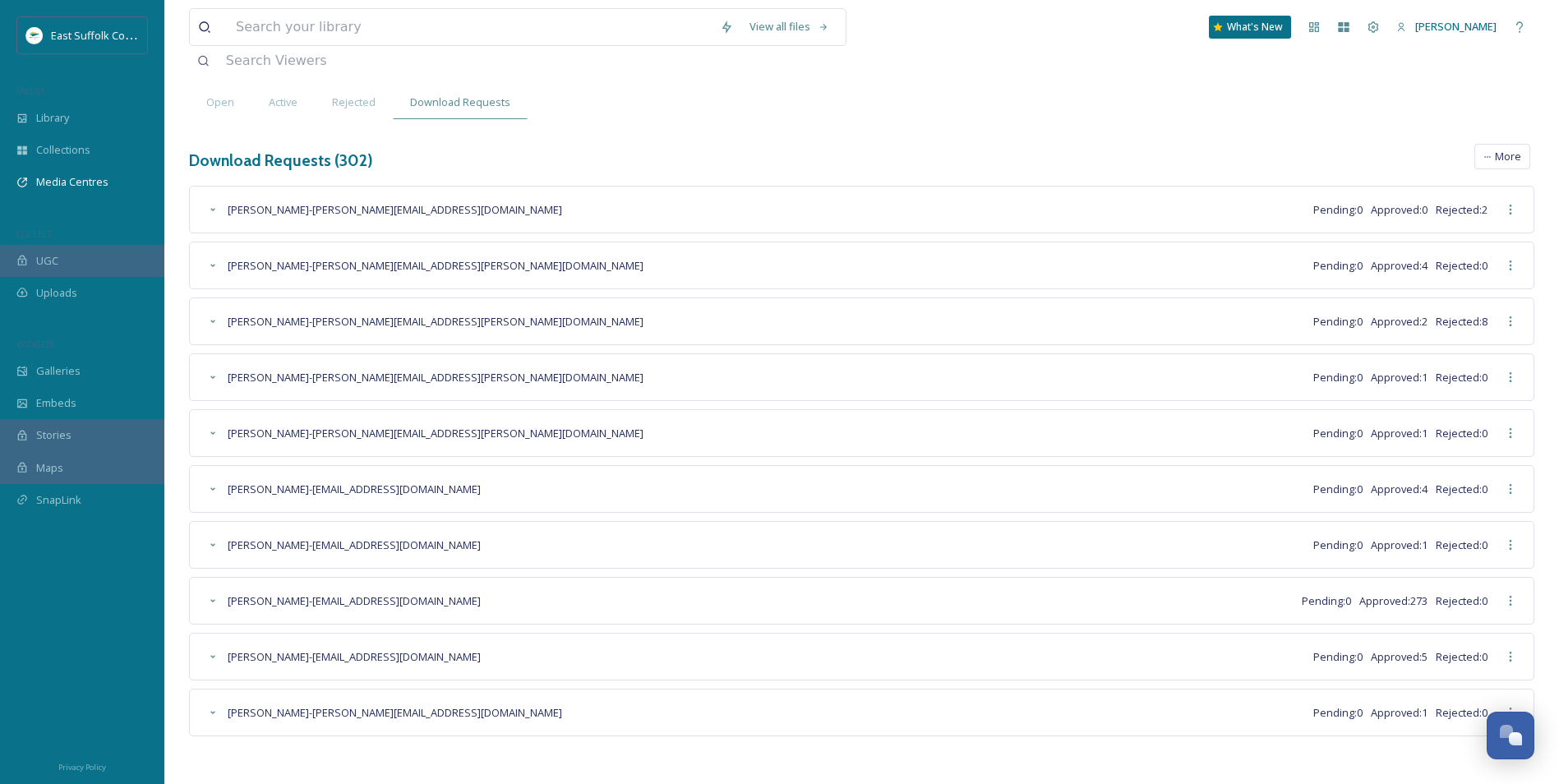
scroll to position [110, 0]
drag, startPoint x: 324, startPoint y: 600, endPoint x: 396, endPoint y: 594, distance: 72.2
click at [396, 594] on span "[PERSON_NAME] - [EMAIL_ADDRESS][DOMAIN_NAME]" at bounding box center [354, 600] width 253 height 16
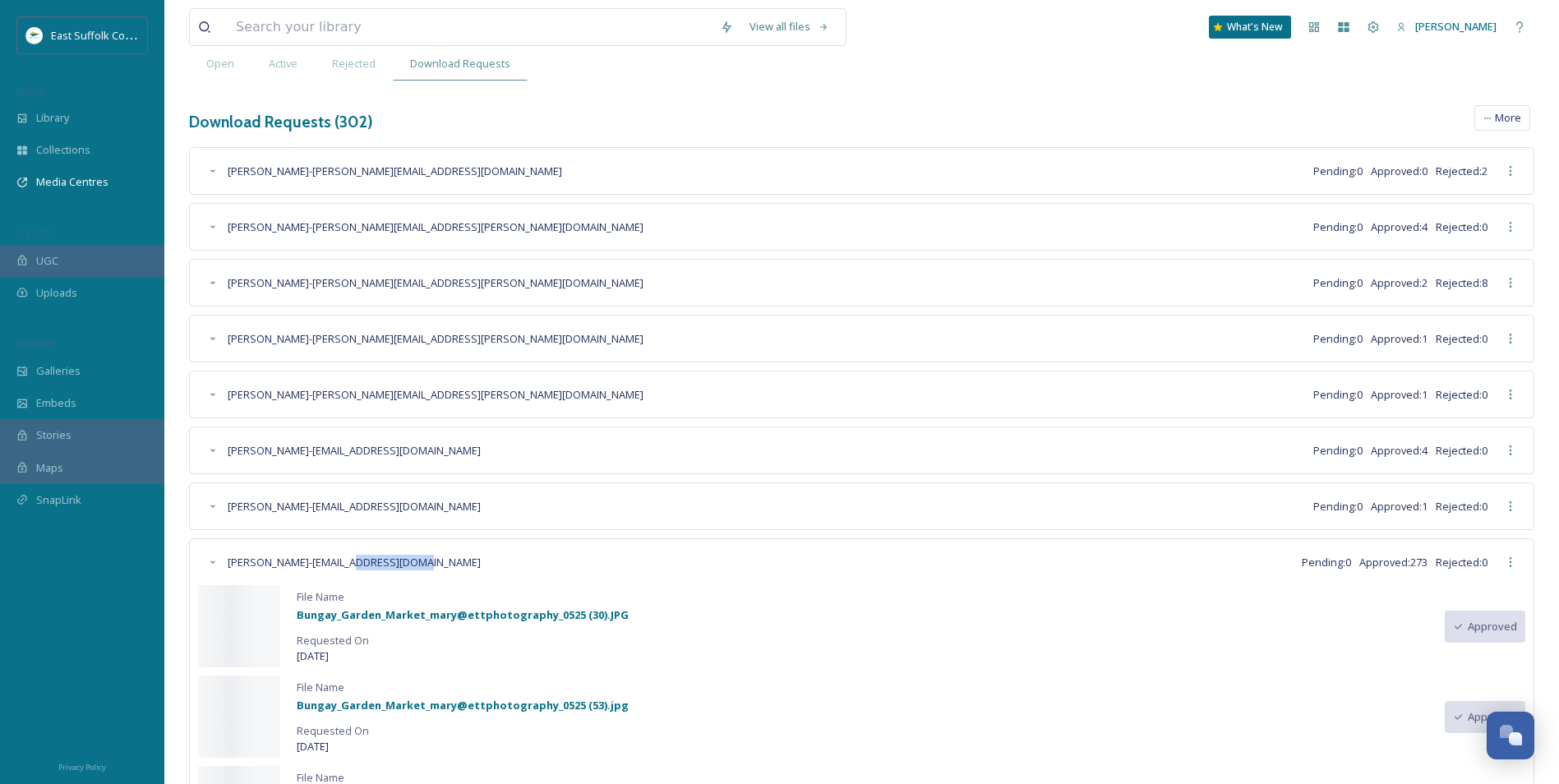
scroll to position [151, 0]
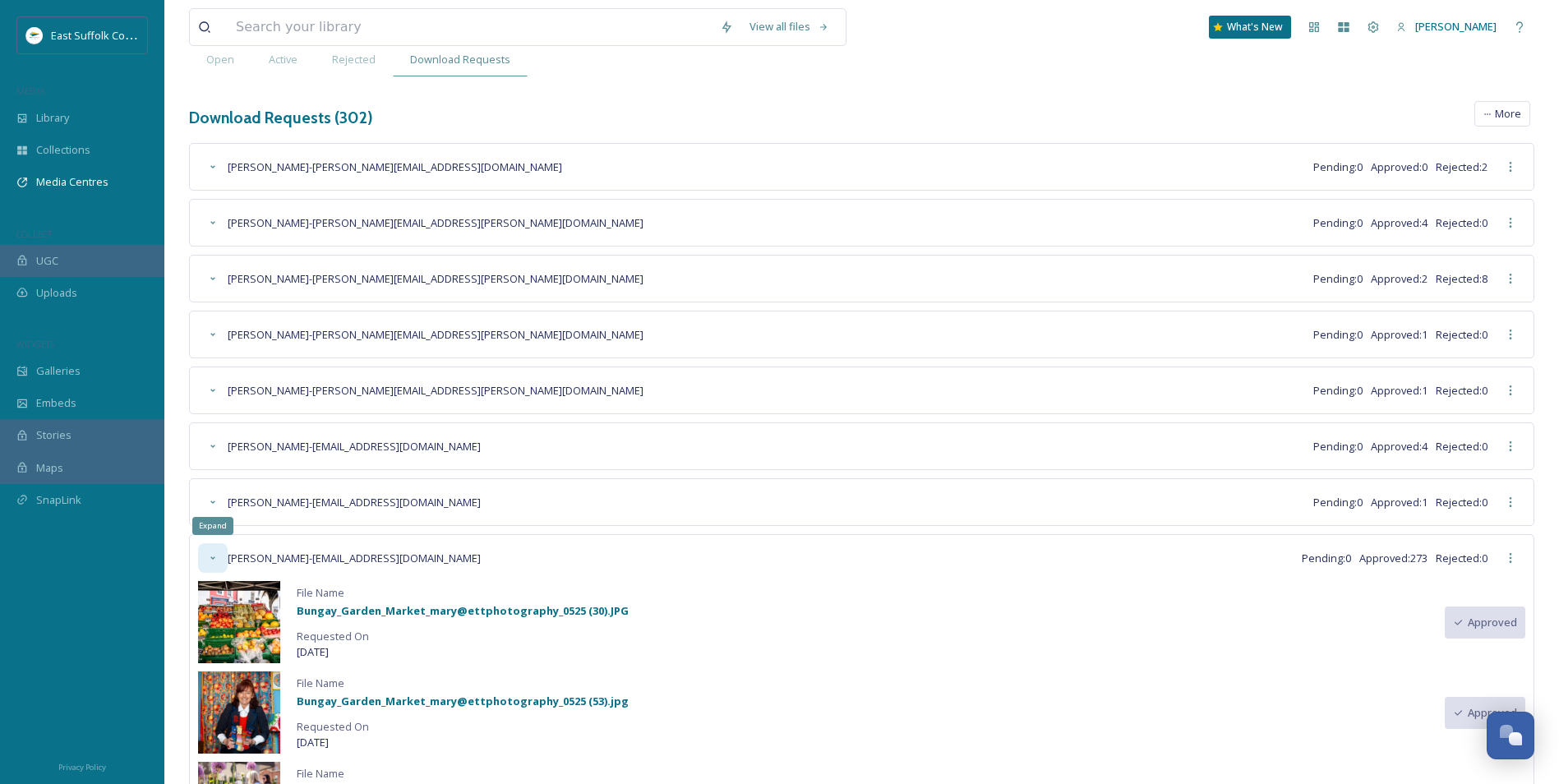
click at [208, 553] on icon at bounding box center [213, 558] width 13 height 13
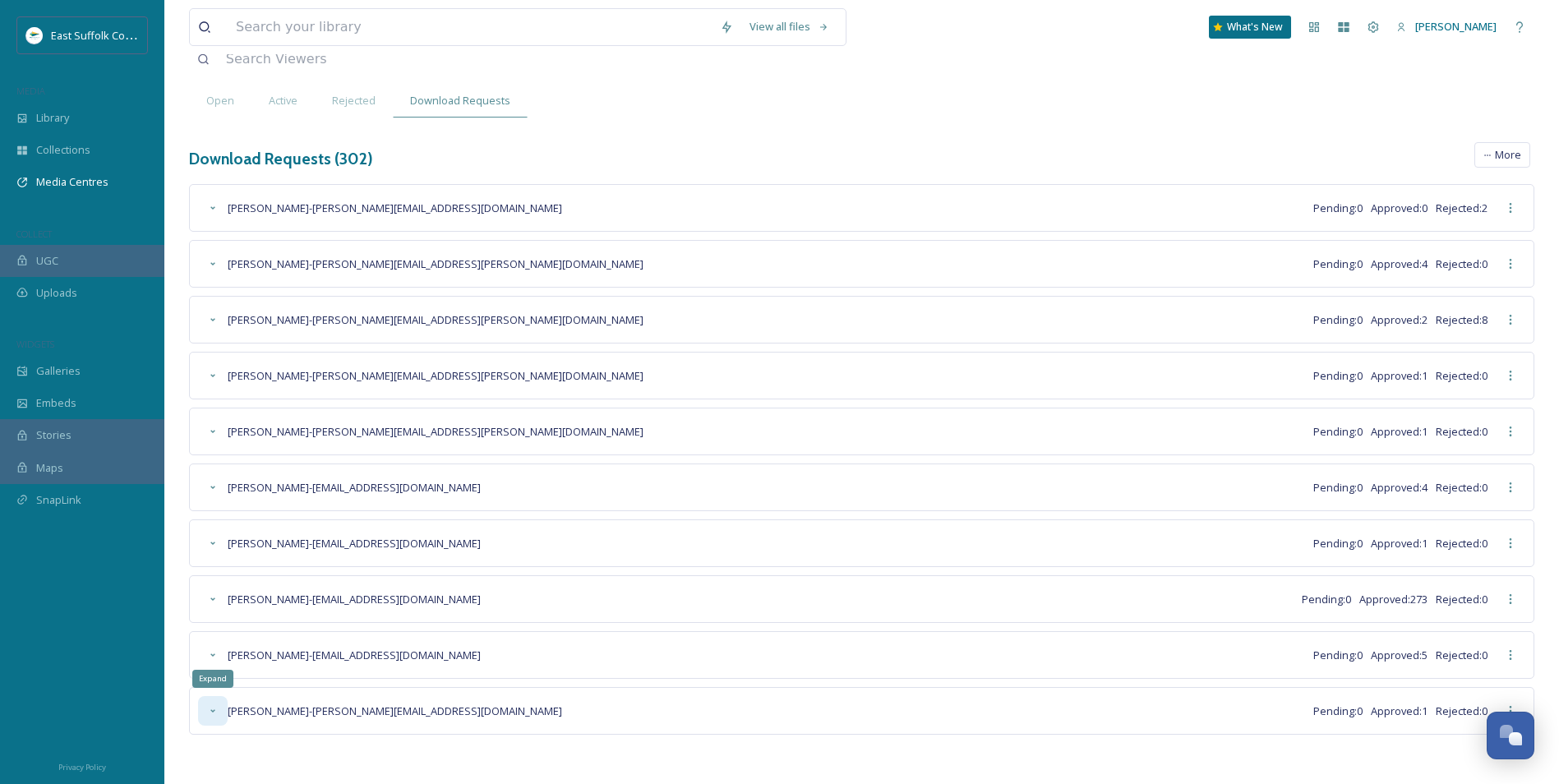
click at [210, 718] on div "Expand" at bounding box center [213, 711] width 30 height 30
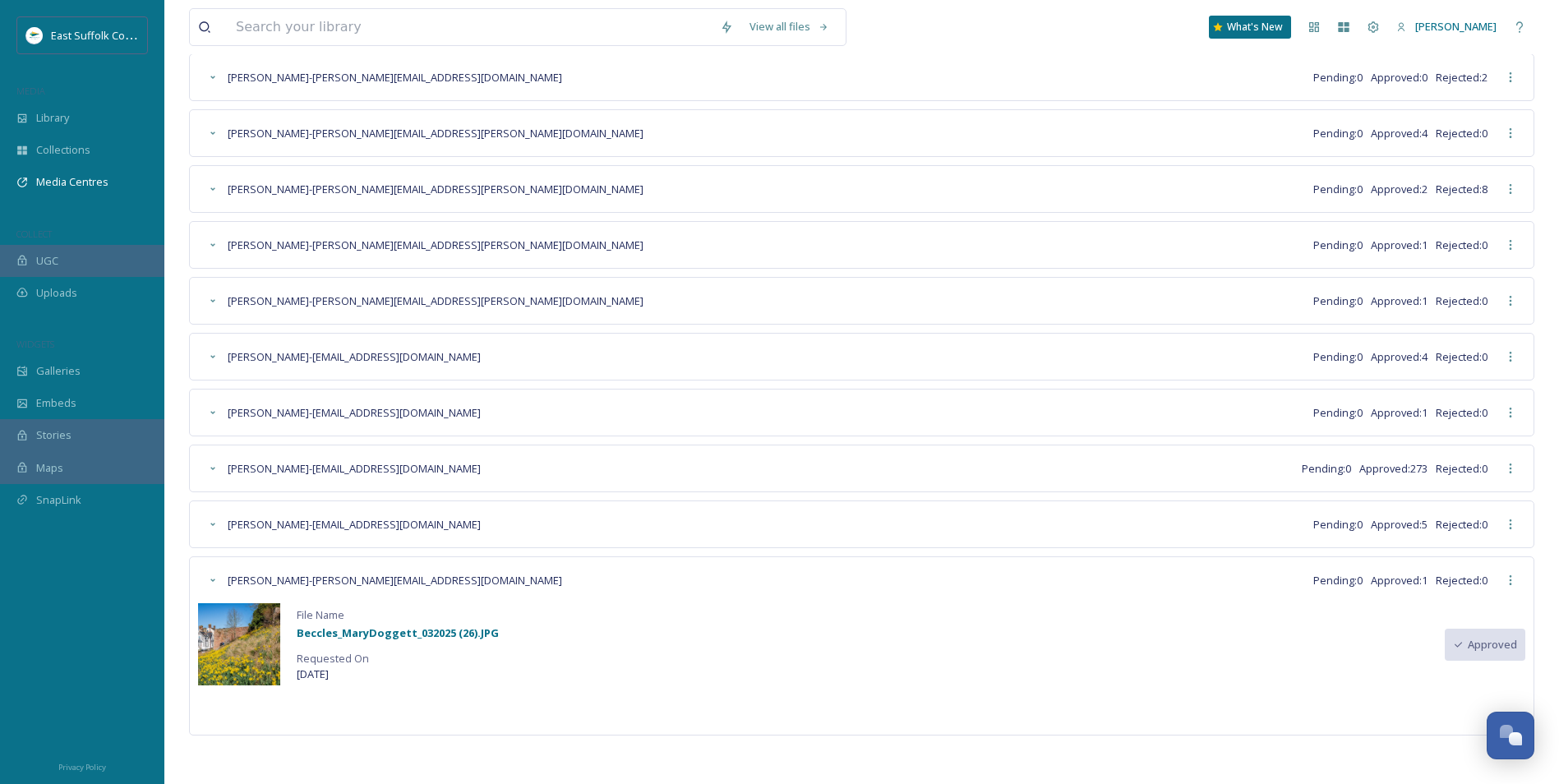
scroll to position [242, 0]
click at [241, 642] on img at bounding box center [239, 643] width 82 height 82
drag, startPoint x: 240, startPoint y: 643, endPoint x: 745, endPoint y: 662, distance: 505.4
click at [745, 662] on div "File Name Beccles_MaryDoggett_032025 (26).JPG Requested On [DATE] Approved" at bounding box center [862, 643] width 1327 height 82
drag, startPoint x: 494, startPoint y: 635, endPoint x: 296, endPoint y: 643, distance: 198.2
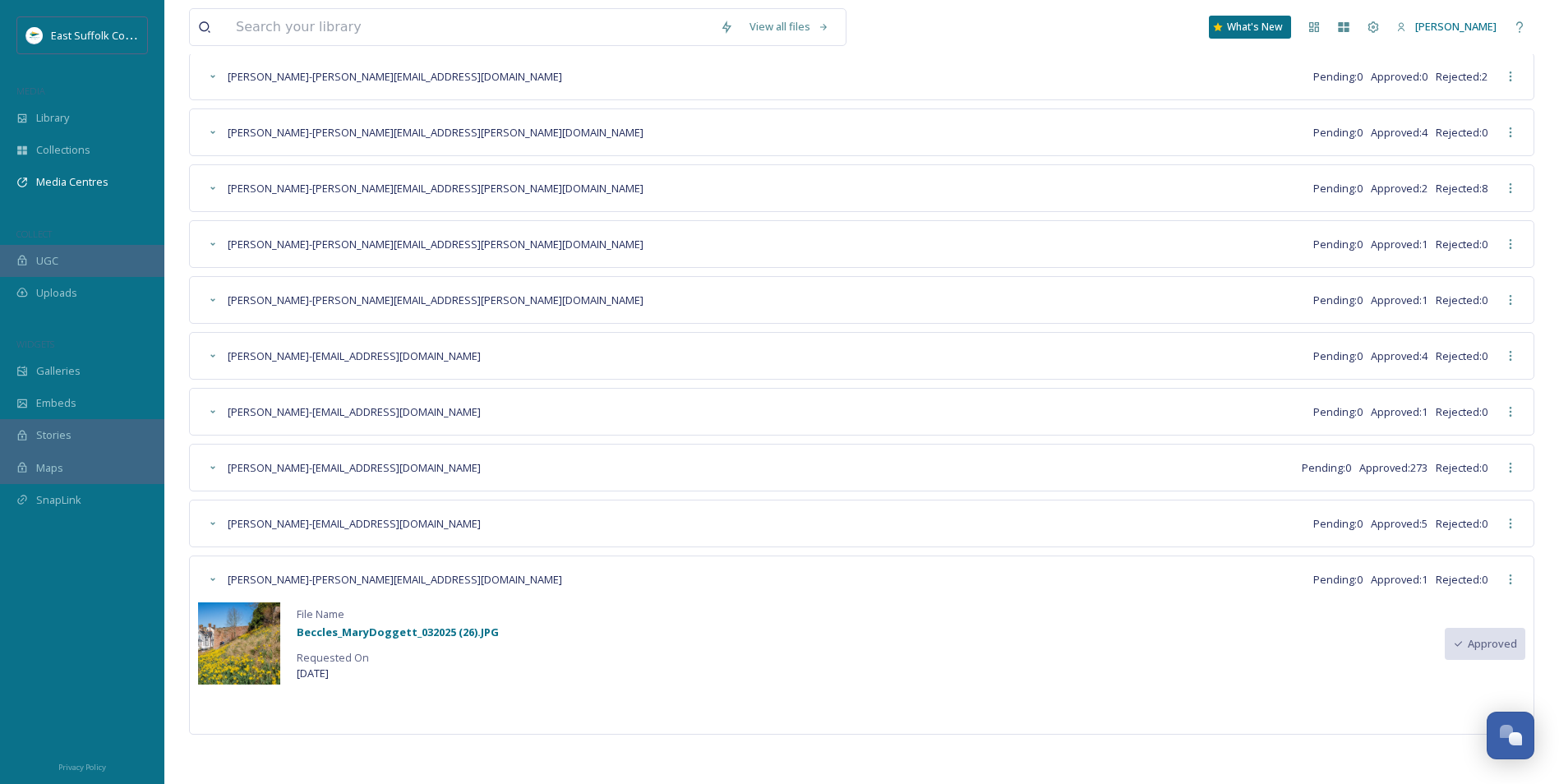
click at [296, 643] on div "File Name Beccles_MaryDoggett_032025 (26).JPG Requested On [DATE] Approved" at bounding box center [862, 643] width 1327 height 82
click at [490, 634] on strong "Beccles_MaryDoggett_032025 (26).JPG" at bounding box center [397, 632] width 202 height 15
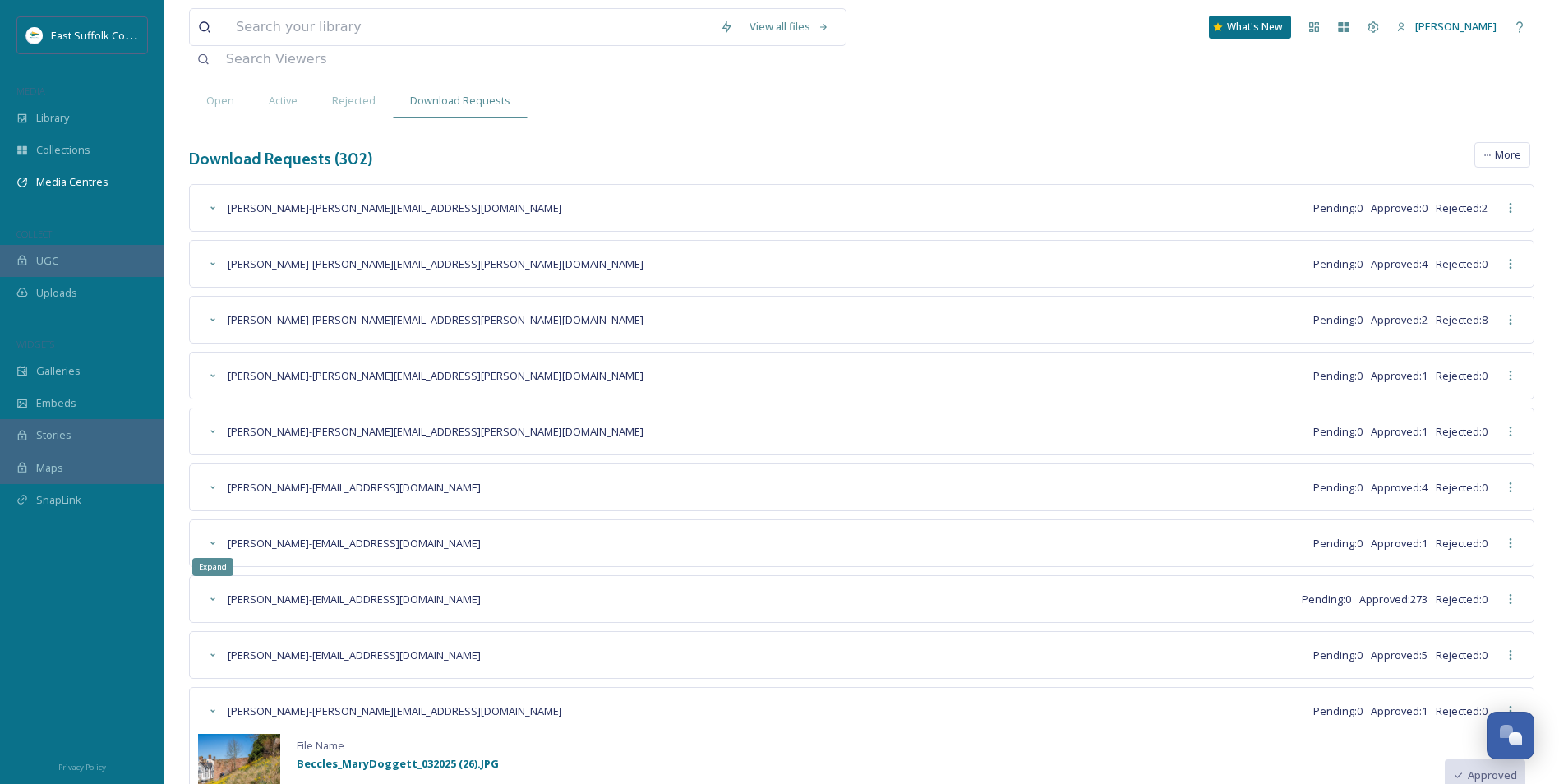
click at [206, 470] on div "[PERSON_NAME] - [PERSON_NAME][EMAIL_ADDRESS][DOMAIN_NAME] Pending: 0 Approved: …" at bounding box center [862, 525] width 1346 height 682
click at [211, 599] on icon at bounding box center [213, 600] width 5 height 3
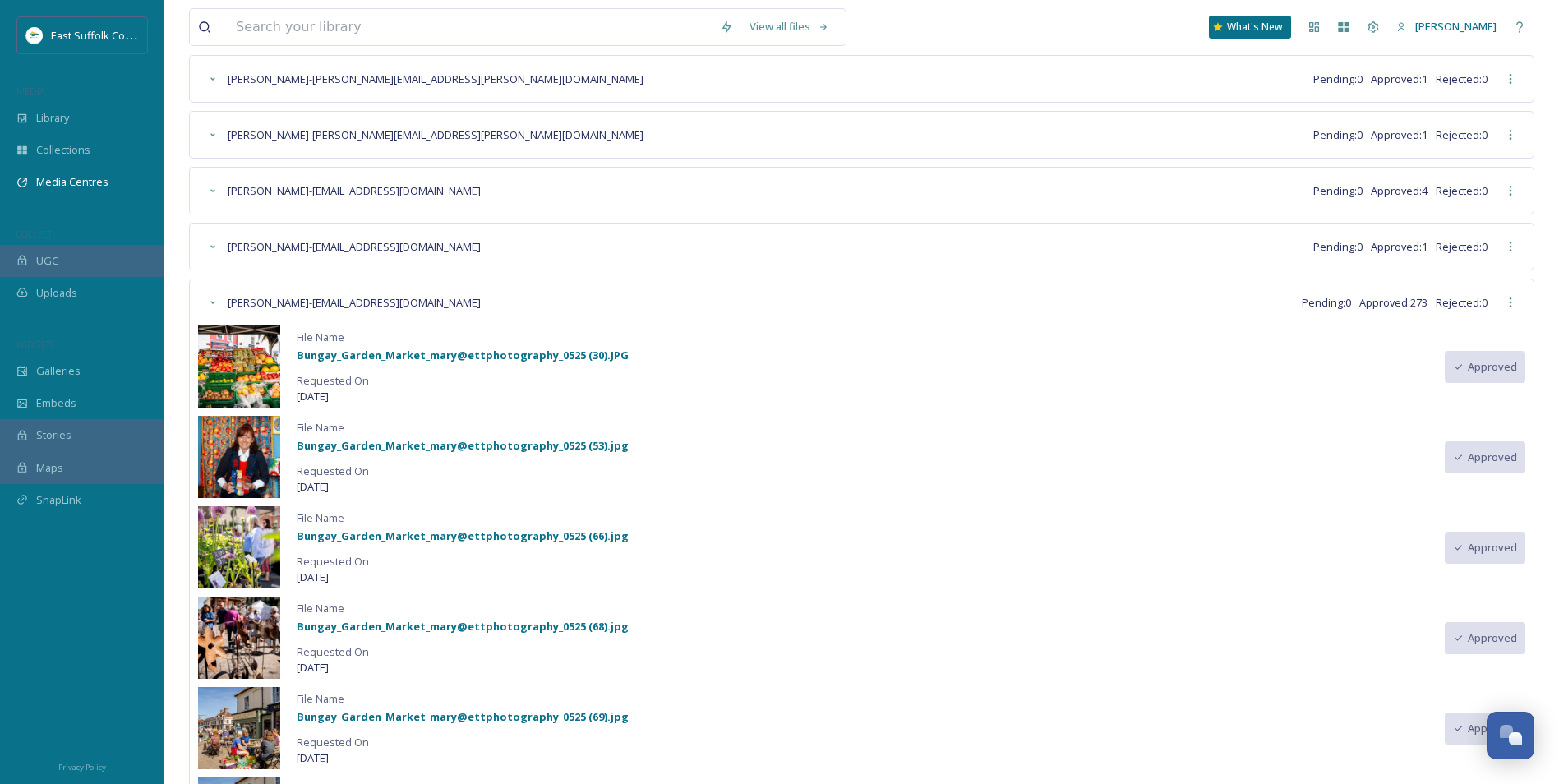
scroll to position [406, 0]
click at [219, 306] on div "Expand" at bounding box center [213, 303] width 30 height 30
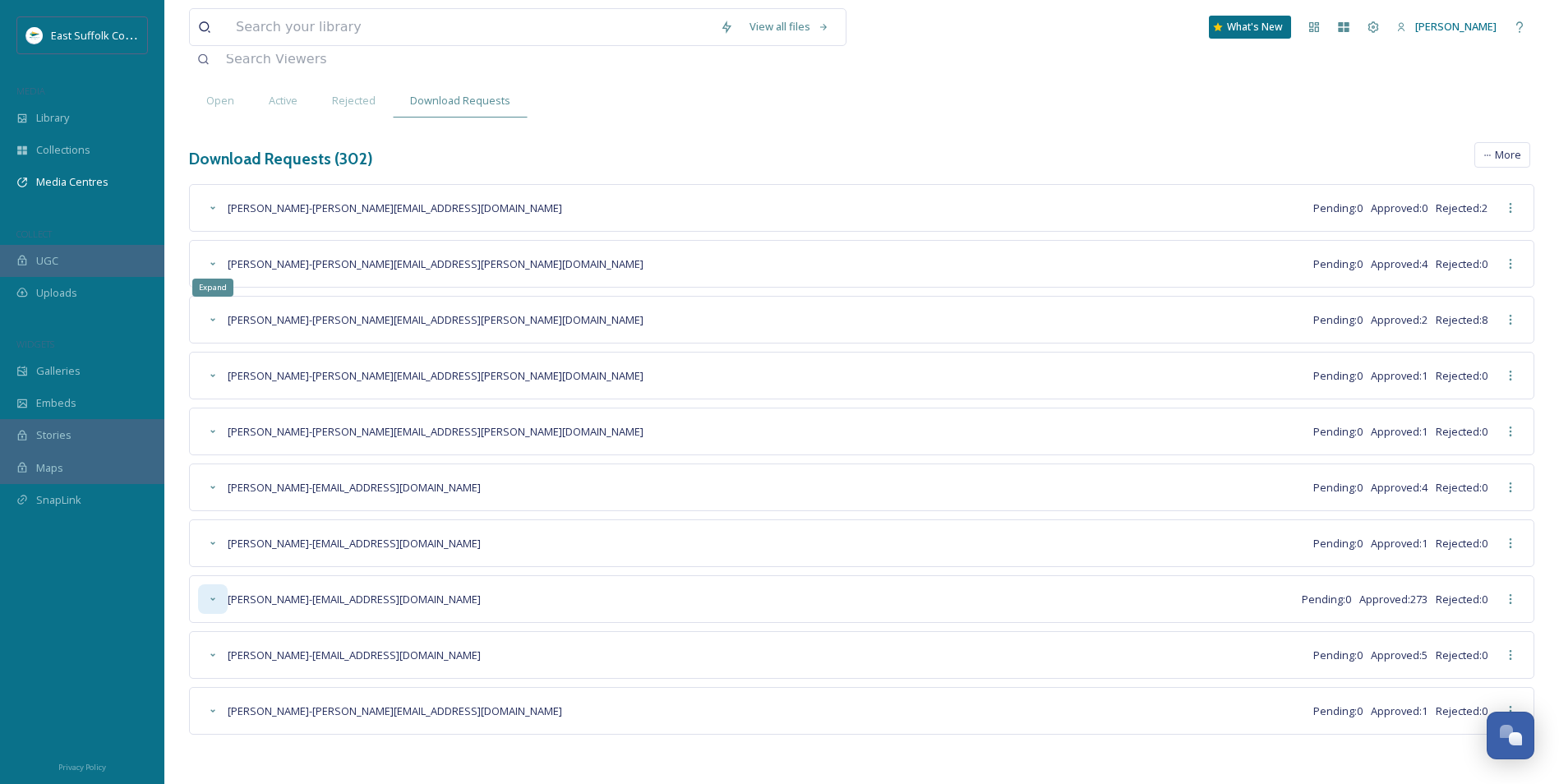
scroll to position [110, 0]
click at [212, 610] on div "Expand" at bounding box center [213, 600] width 30 height 30
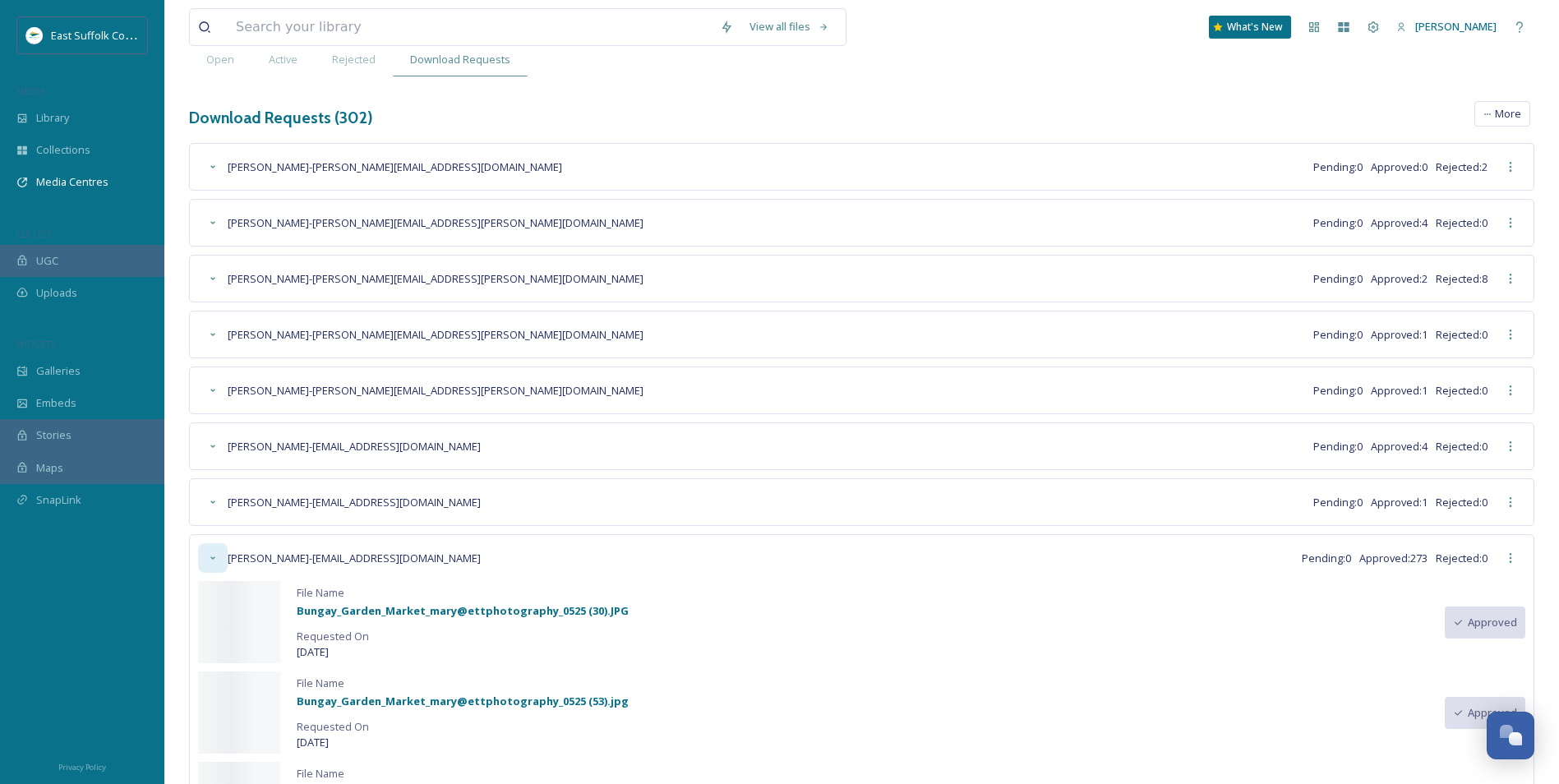
scroll to position [406, 0]
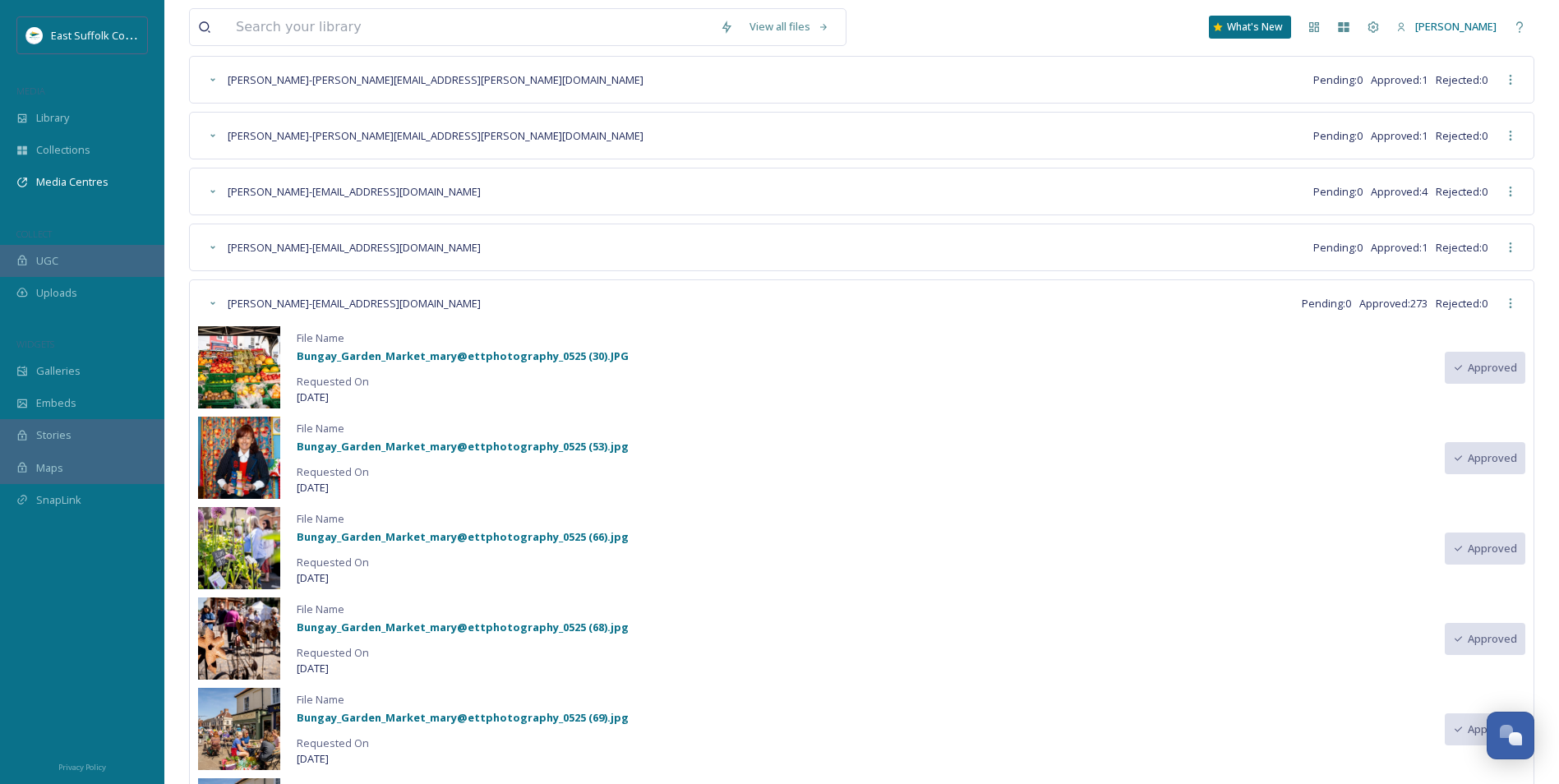
drag, startPoint x: 296, startPoint y: 400, endPoint x: 330, endPoint y: 399, distance: 34.0
click at [330, 399] on div "File Name Bungay_Garden_Market_mary@ettphotography_0525 (30).JPG Requested On […" at bounding box center [862, 367] width 1327 height 82
click at [204, 306] on div "Expand" at bounding box center [213, 303] width 30 height 30
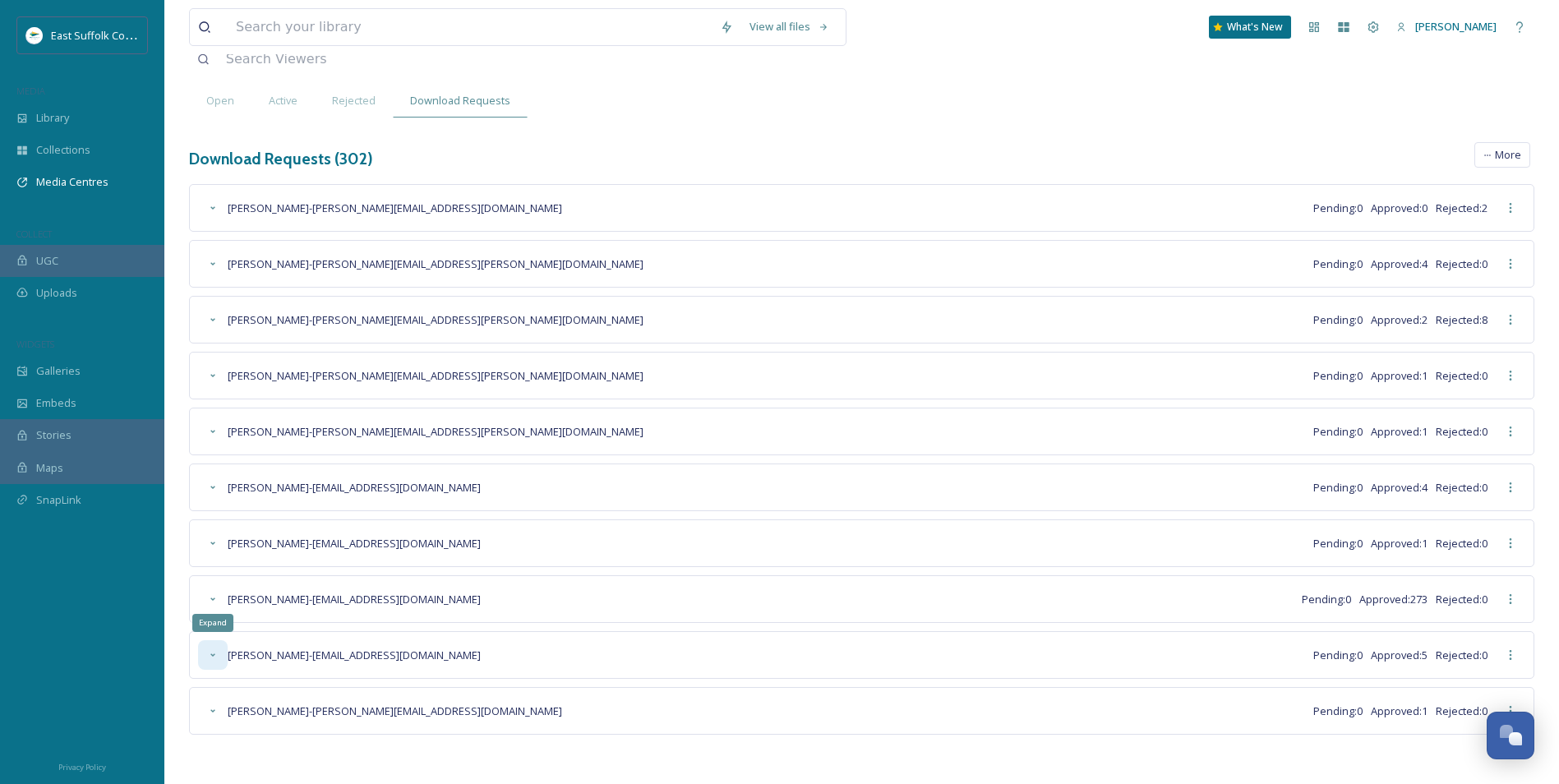
click at [210, 659] on icon at bounding box center [213, 655] width 13 height 13
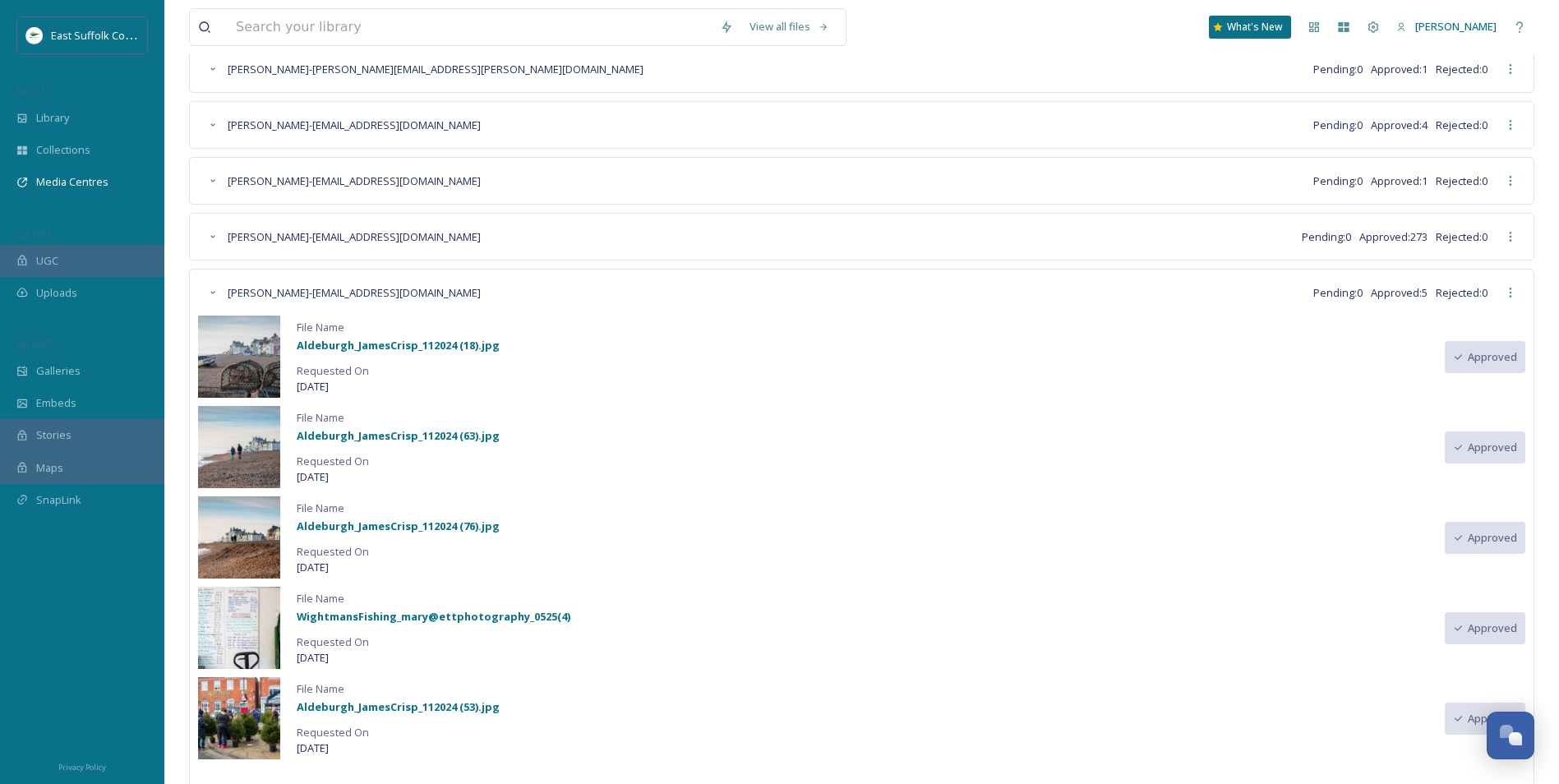
scroll to position [324, 0]
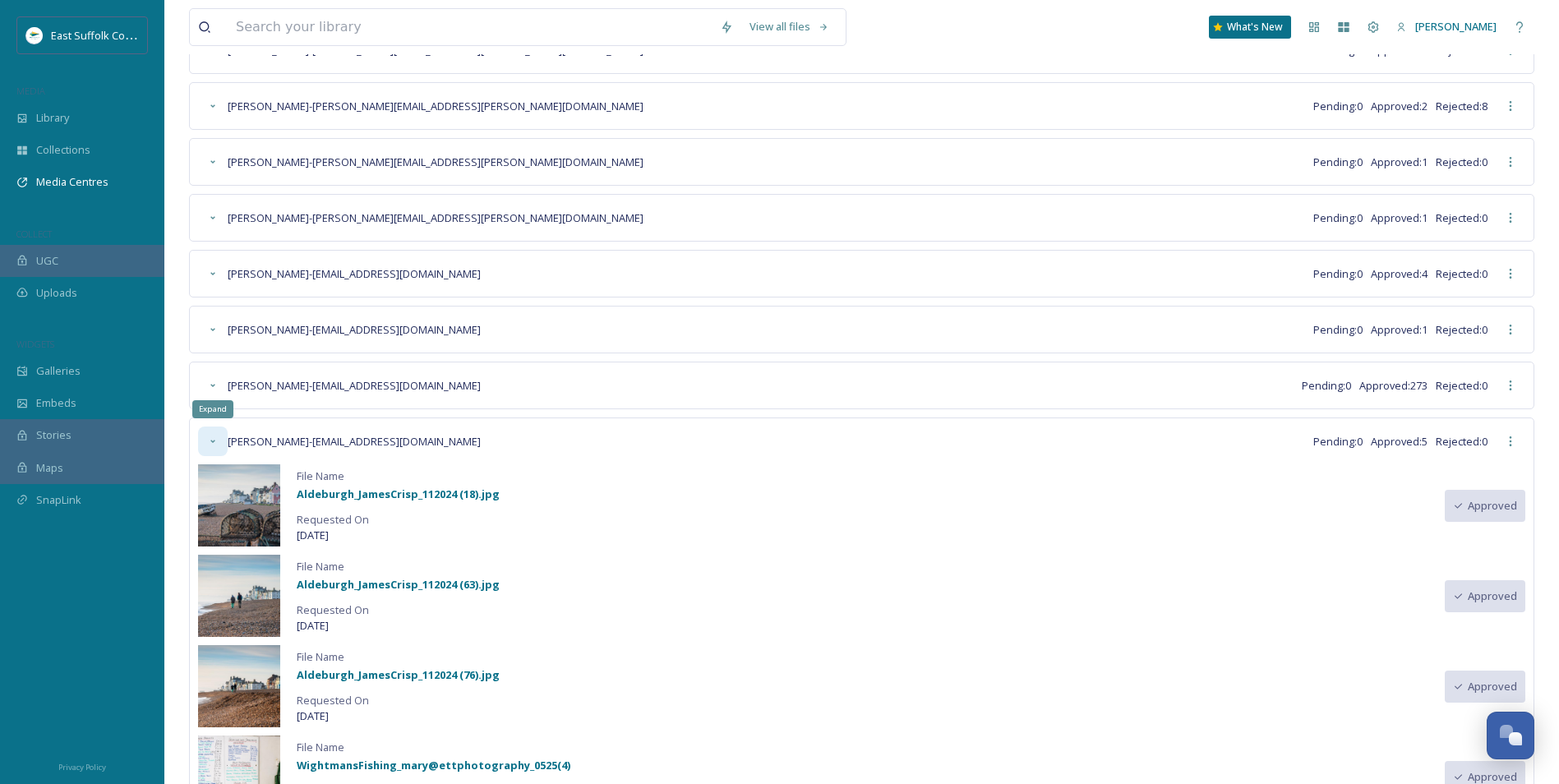
click at [214, 443] on icon at bounding box center [213, 442] width 13 height 13
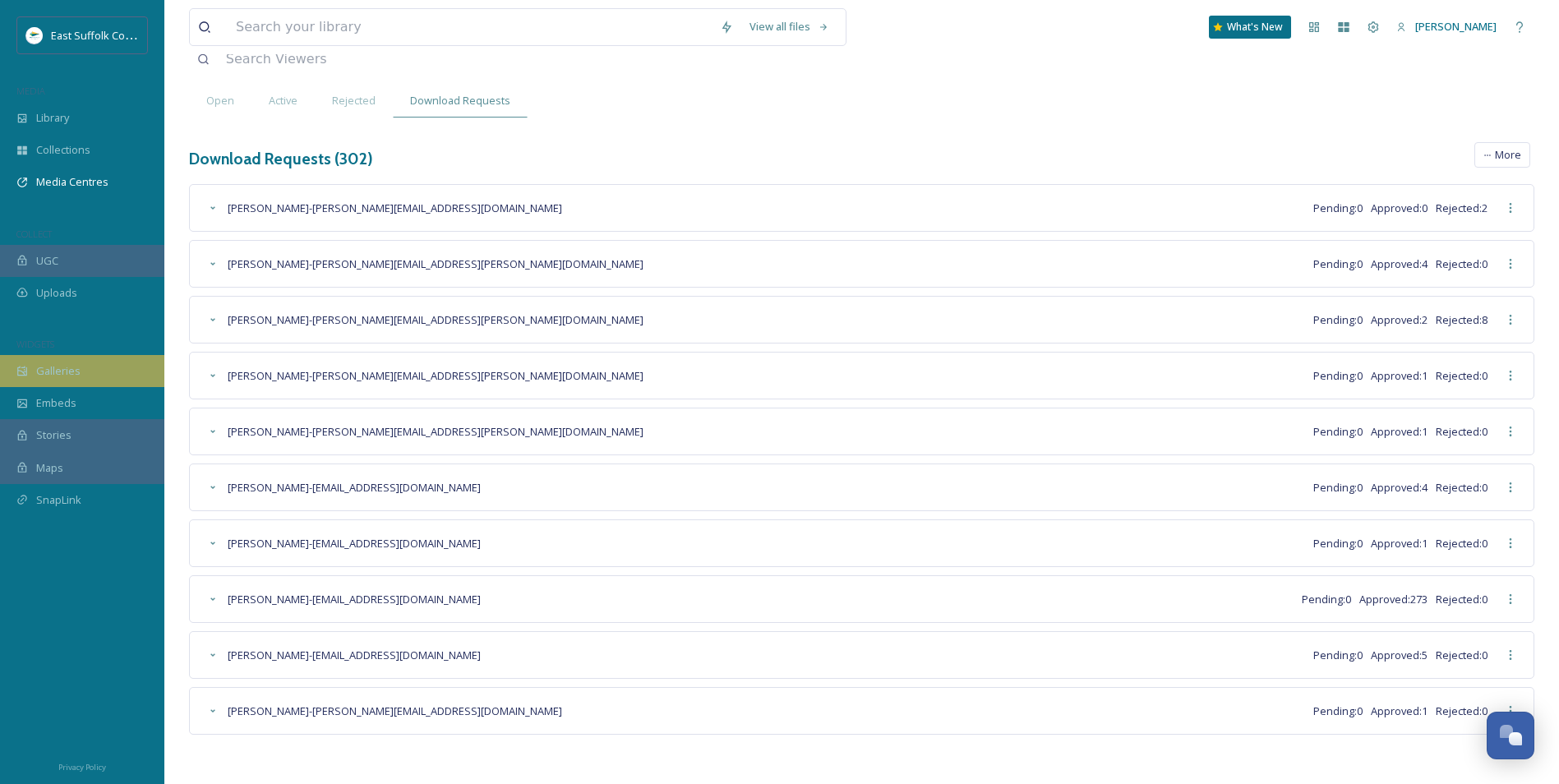
click at [40, 359] on div "Galleries" at bounding box center [82, 371] width 164 height 32
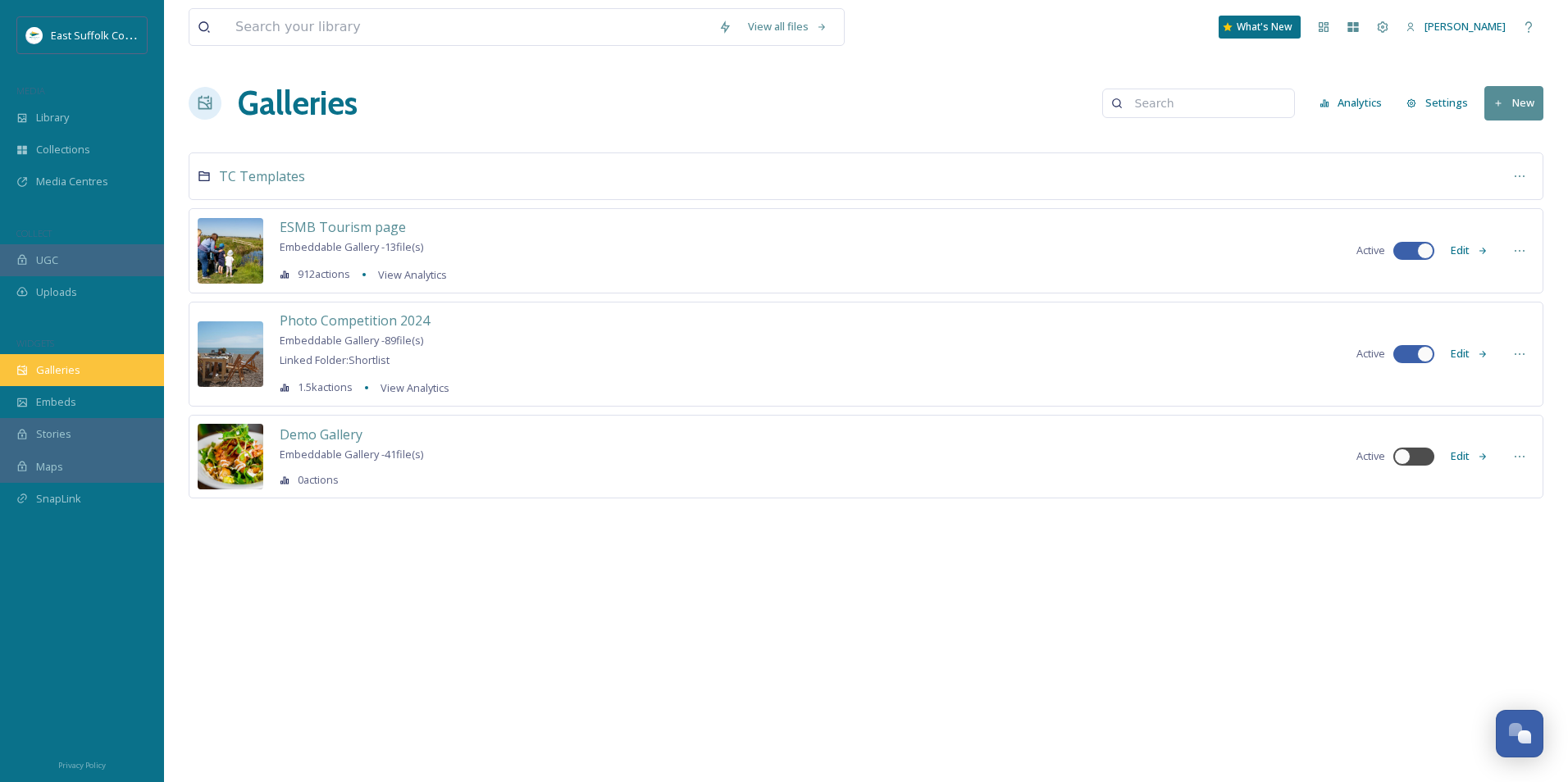
click at [57, 369] on span "Galleries" at bounding box center [58, 369] width 44 height 16
click at [245, 182] on span "TC Templates" at bounding box center [262, 176] width 86 height 18
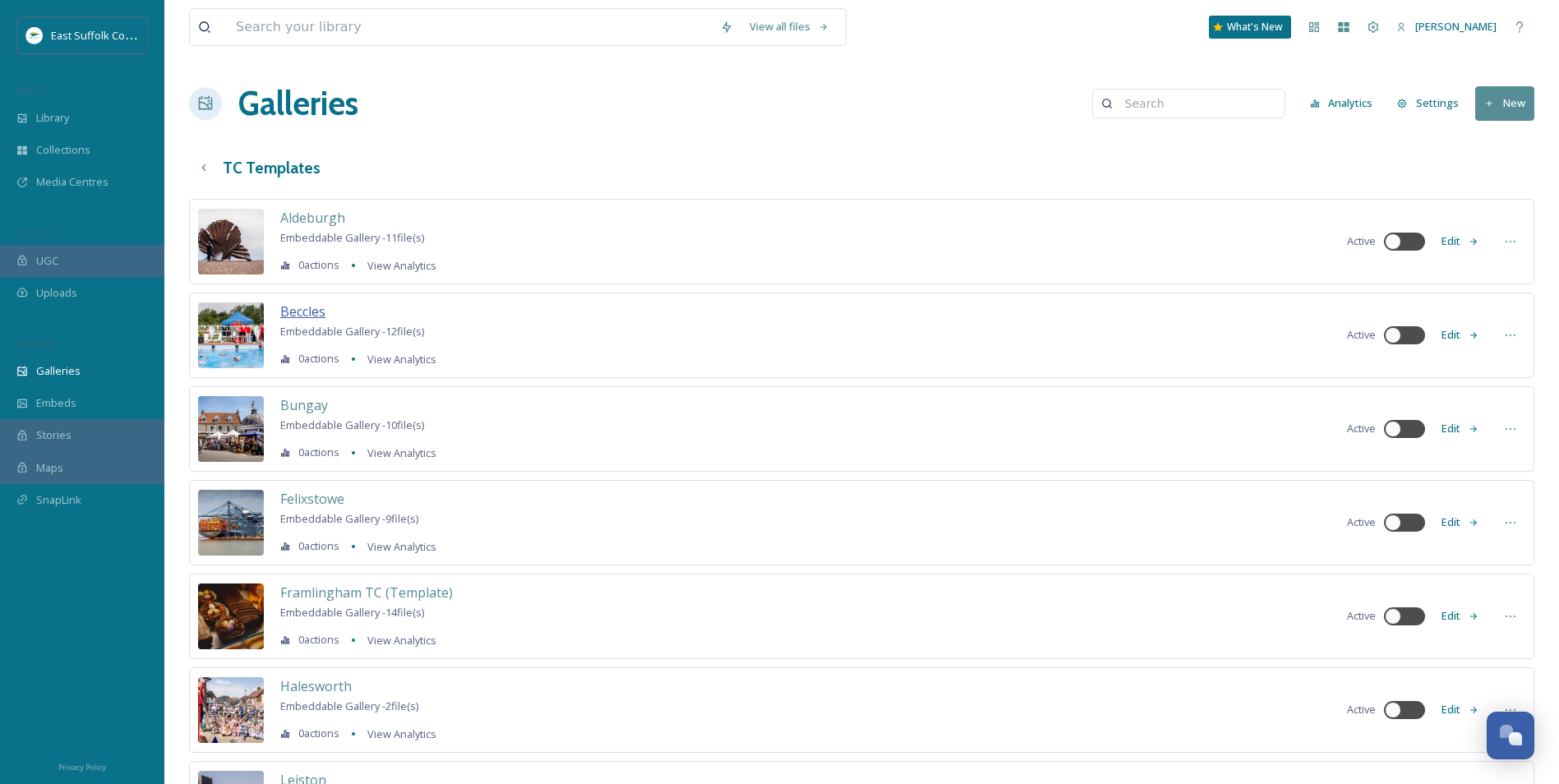
click at [302, 317] on span "Beccles" at bounding box center [302, 311] width 45 height 18
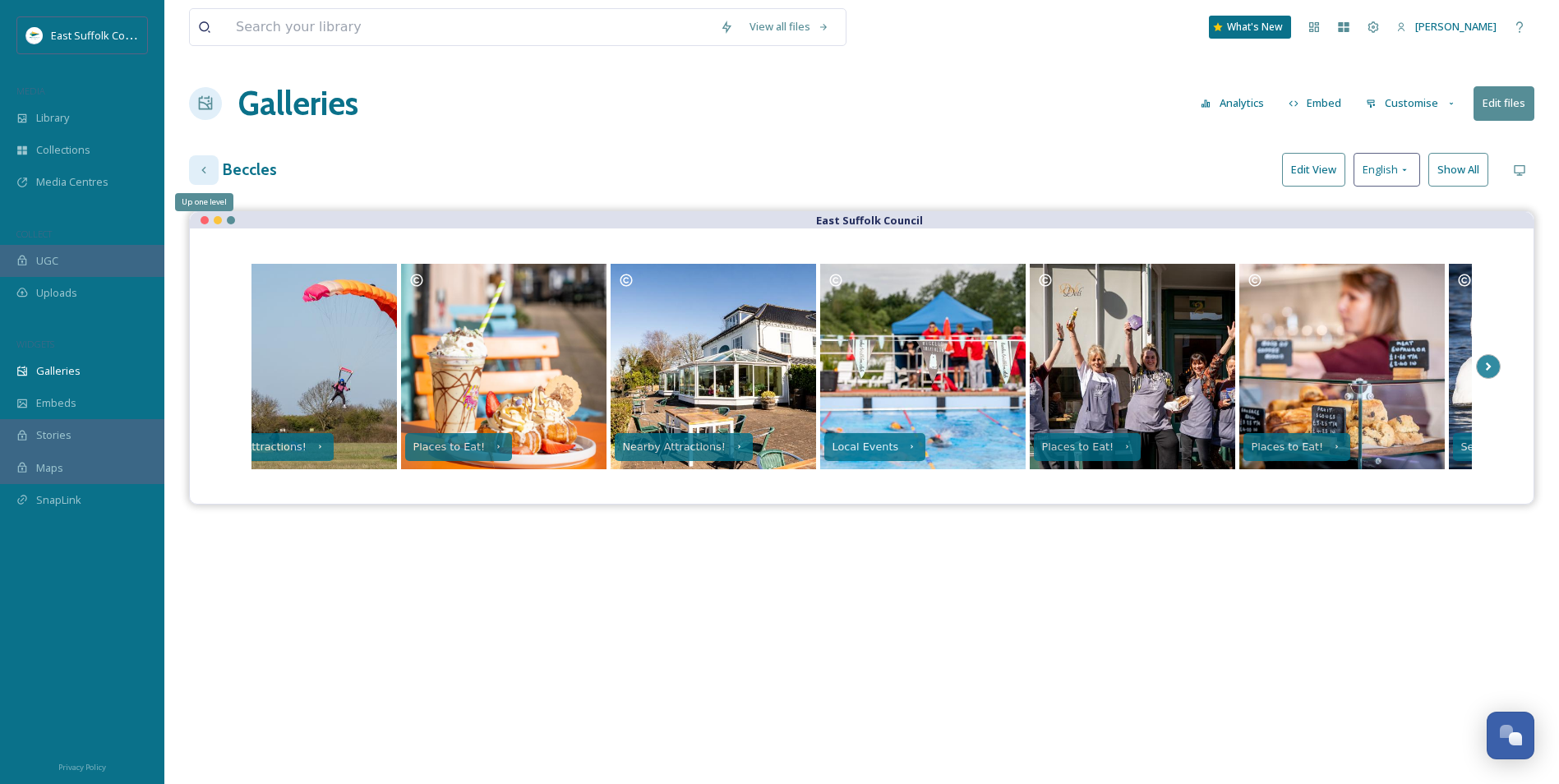
click at [212, 164] on div "Up one level" at bounding box center [204, 170] width 30 height 30
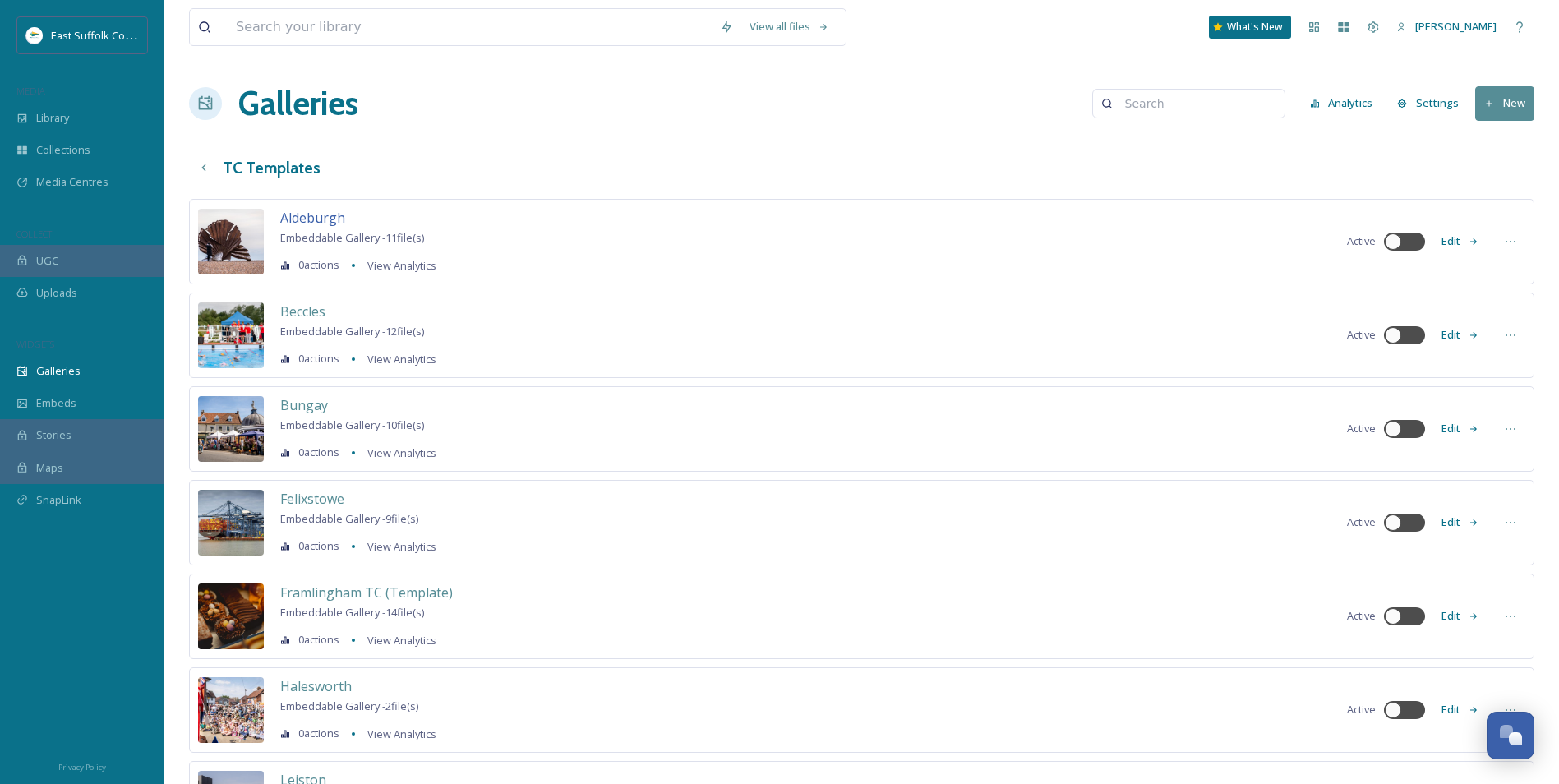
click at [327, 218] on span "Aldeburgh" at bounding box center [312, 218] width 65 height 18
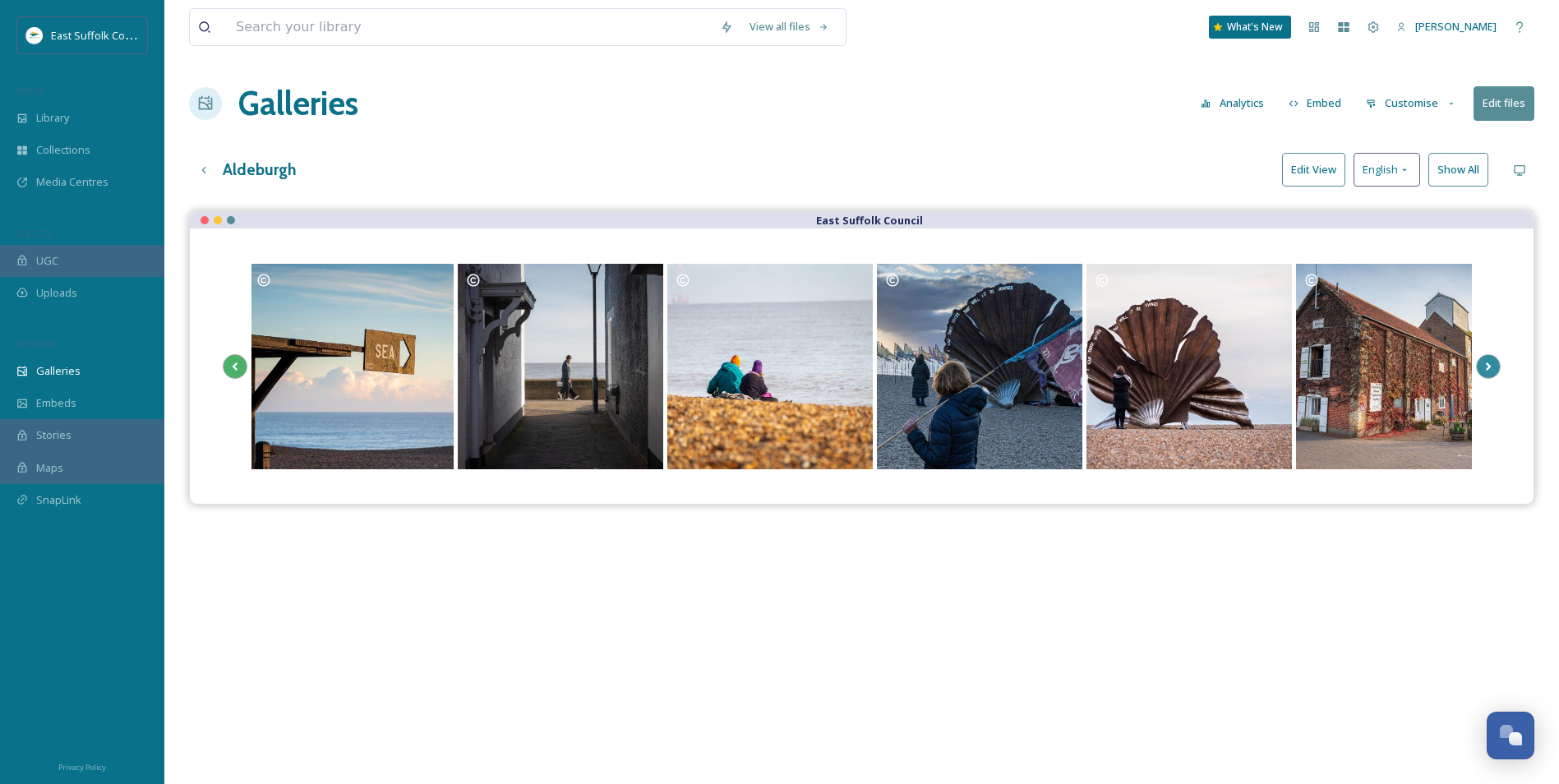
click at [229, 366] on icon at bounding box center [235, 367] width 23 height 25
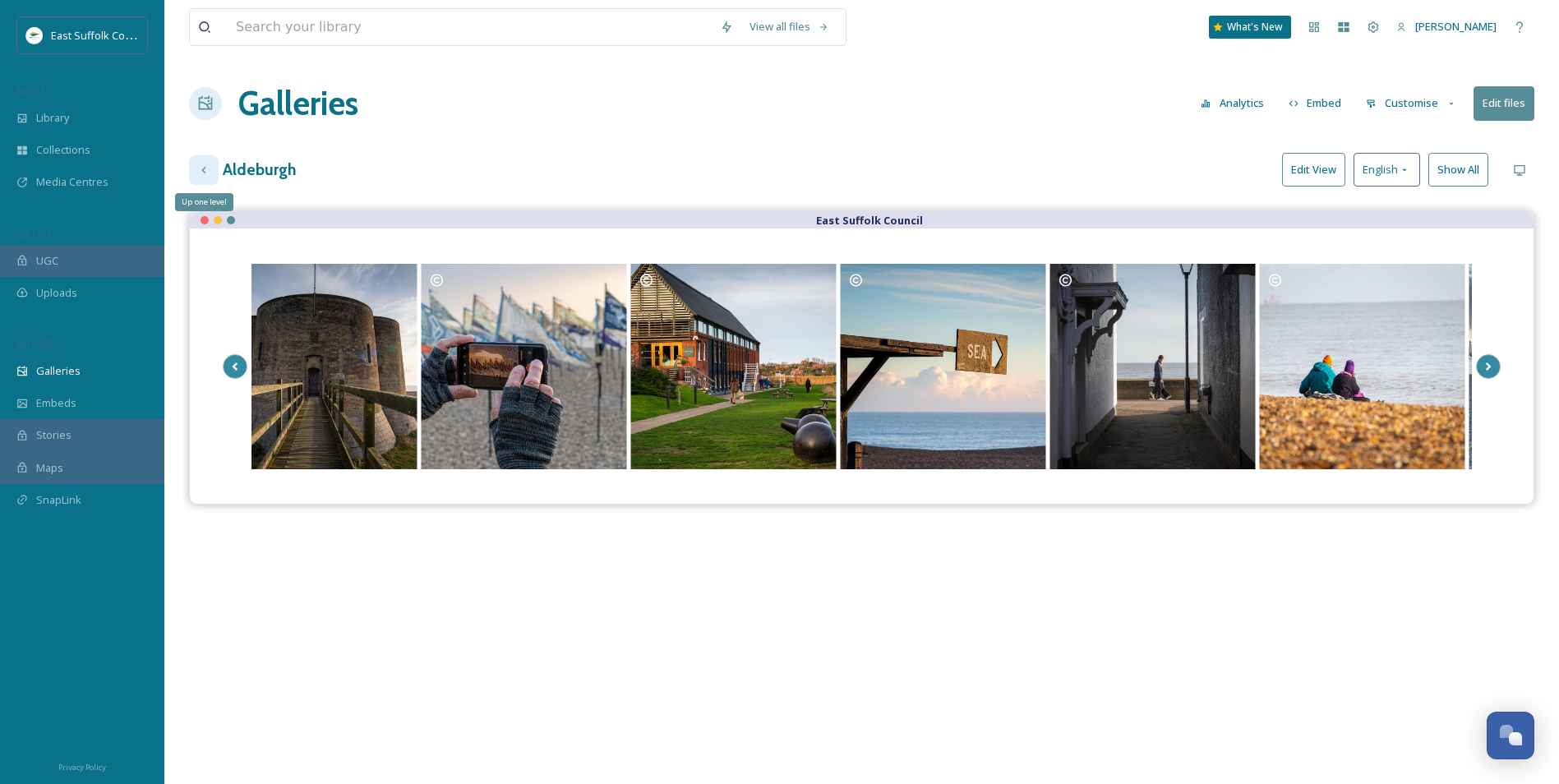
click at [203, 177] on div "Up one level" at bounding box center [204, 170] width 30 height 30
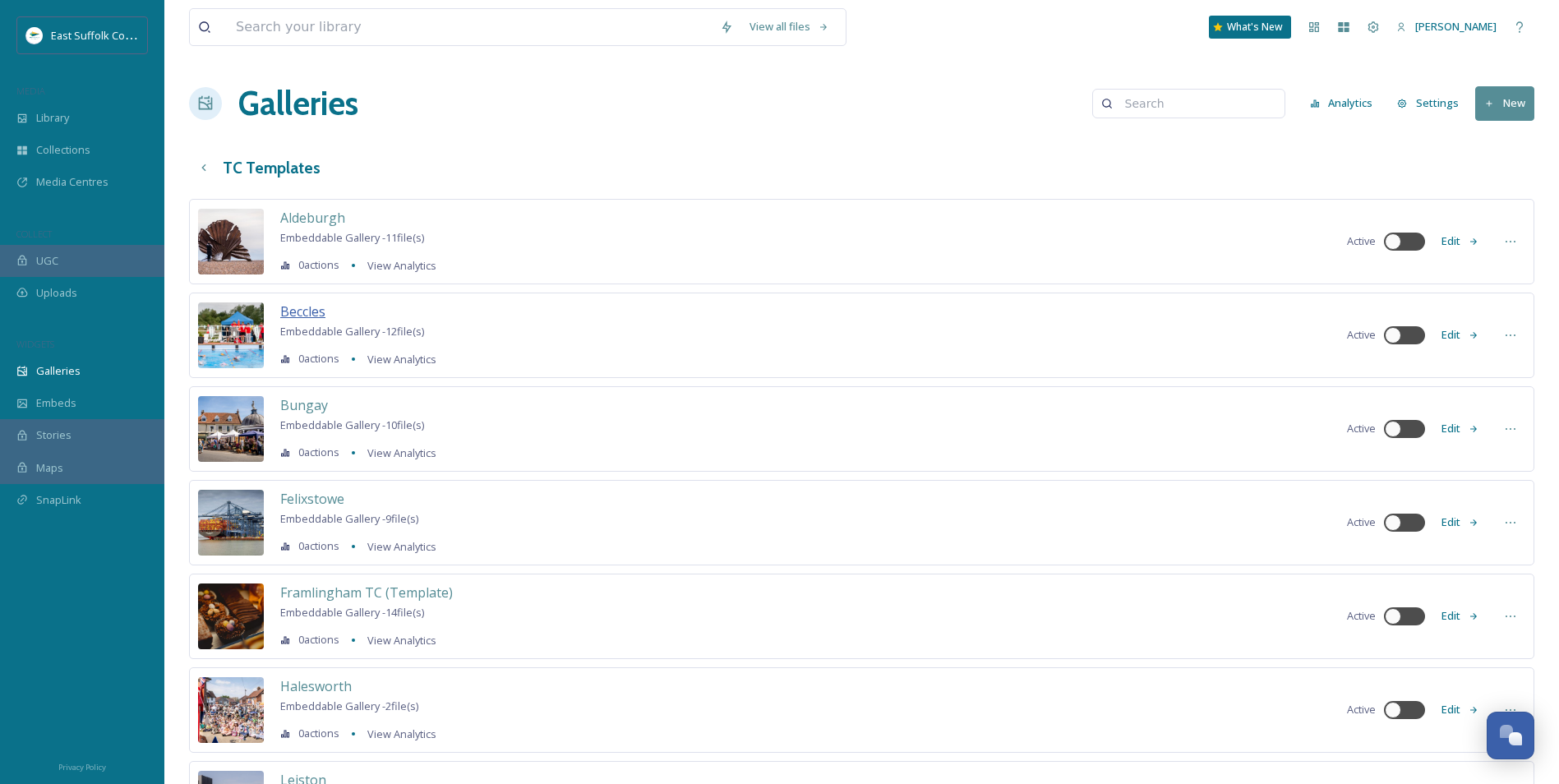
click at [297, 315] on span "Beccles" at bounding box center [302, 311] width 45 height 18
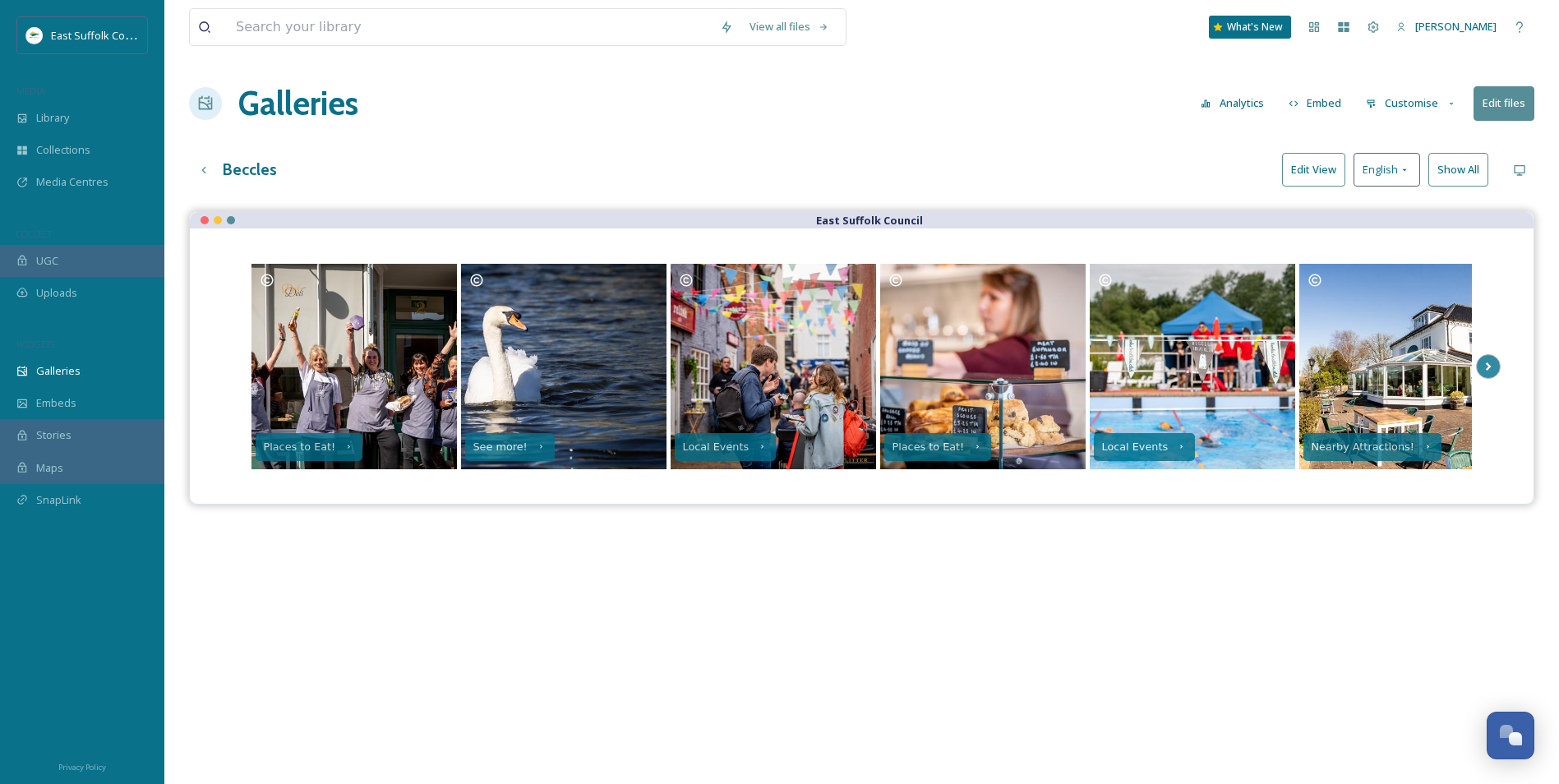
click at [1520, 102] on button "Edit files" at bounding box center [1504, 103] width 61 height 34
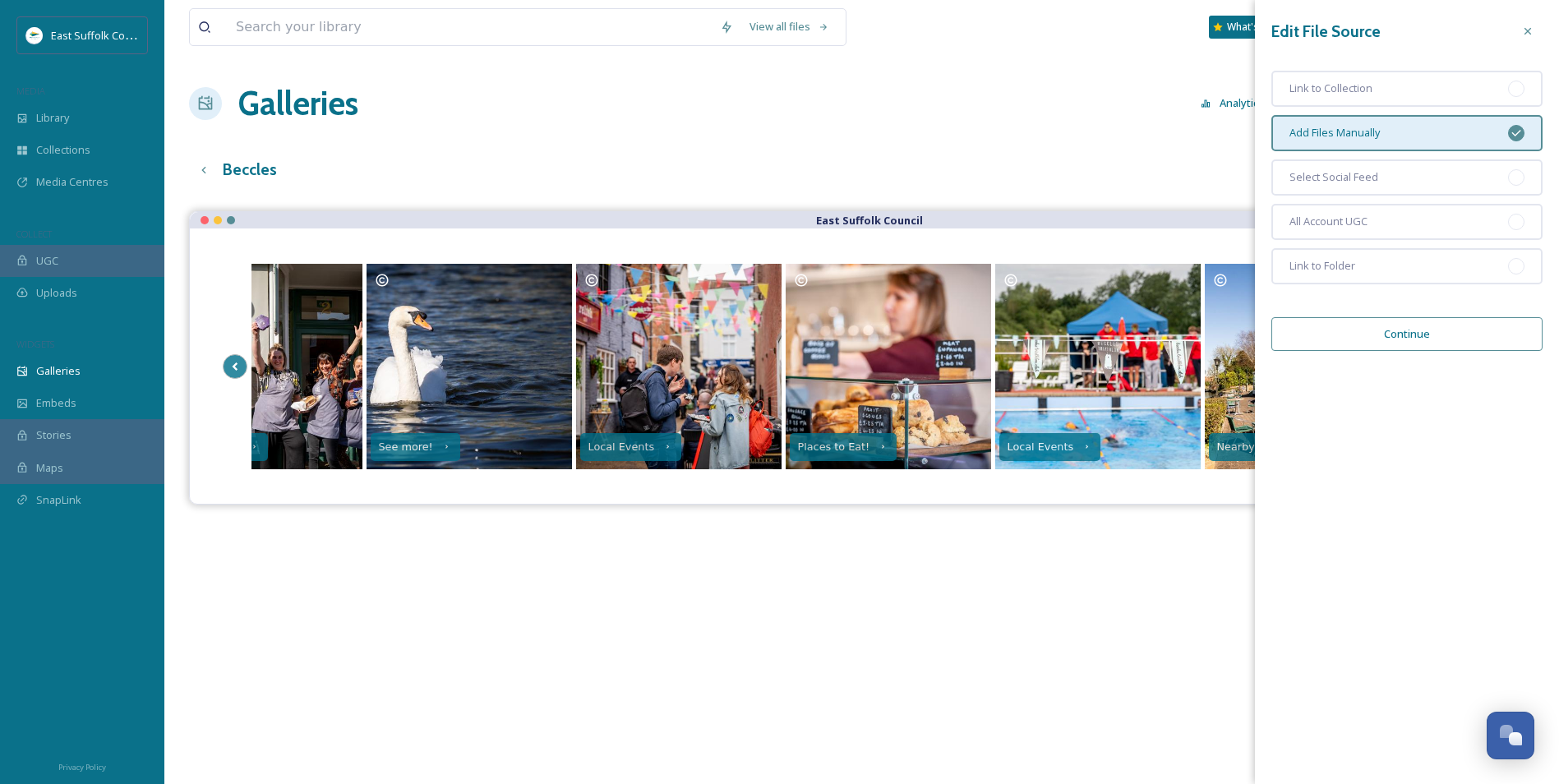
click at [1331, 331] on button "Continue" at bounding box center [1407, 334] width 272 height 34
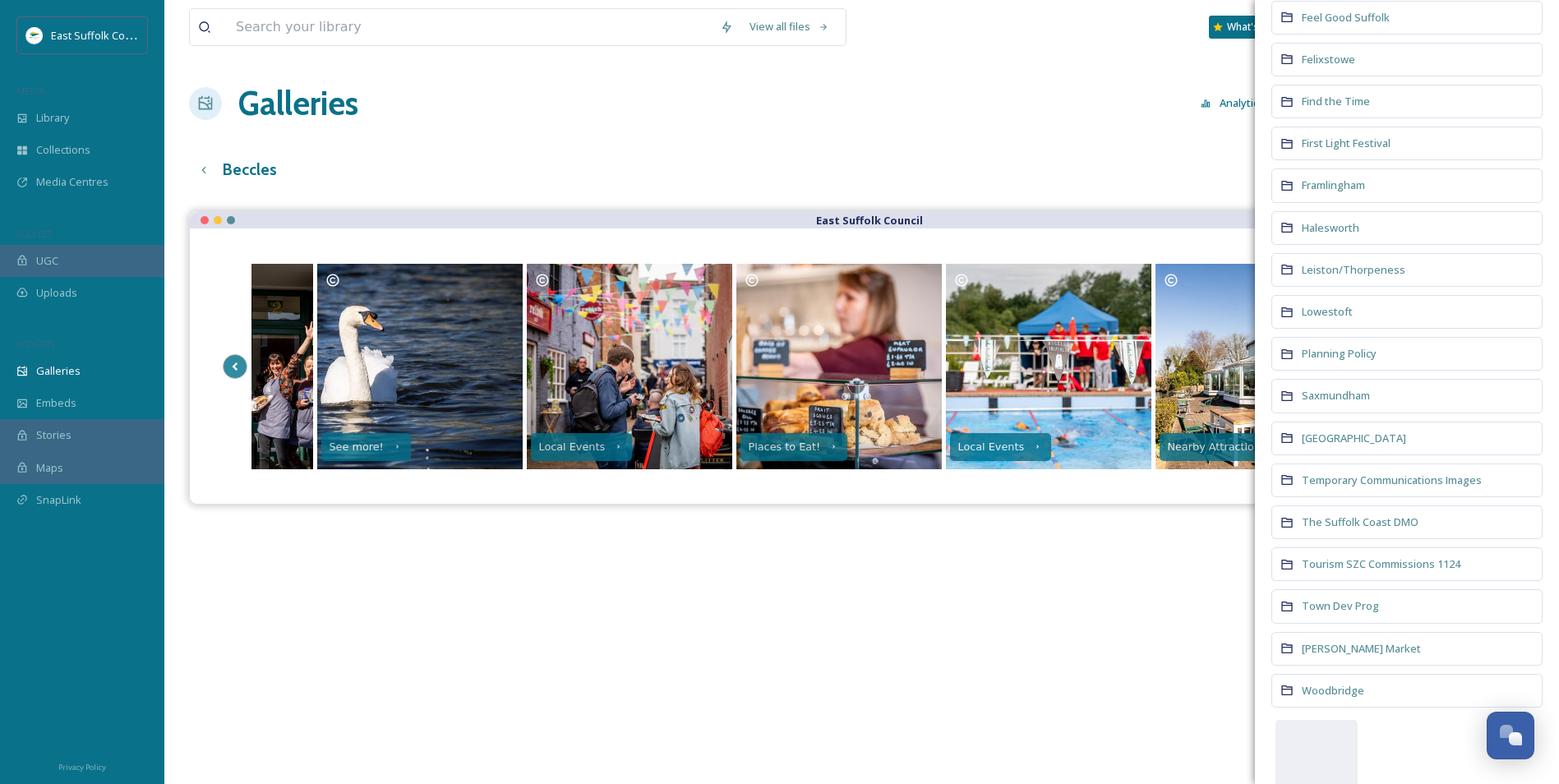
scroll to position [493, 0]
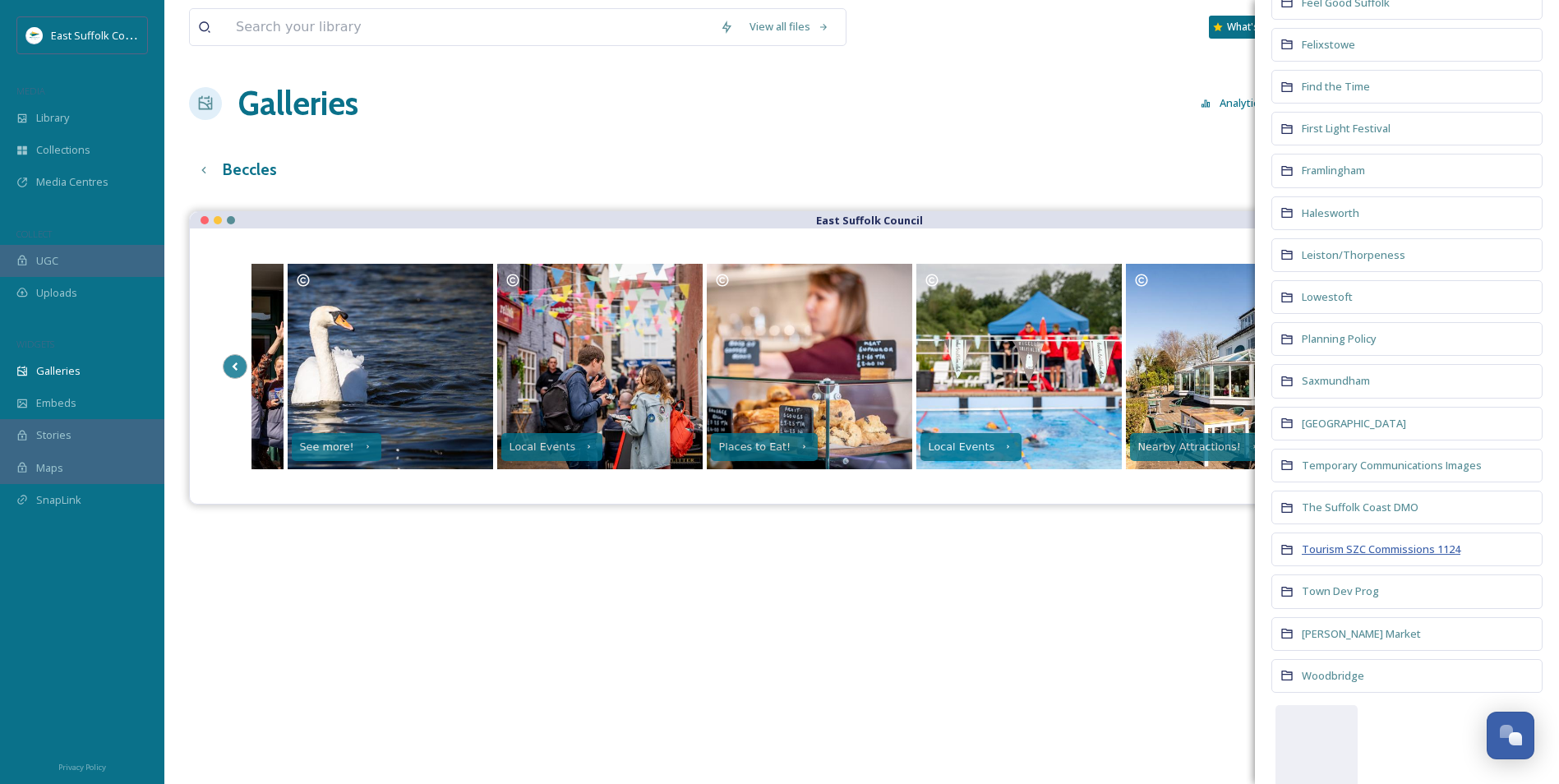
click at [1362, 541] on span "Tourism SZC Commissions 1124" at bounding box center [1381, 549] width 159 height 15
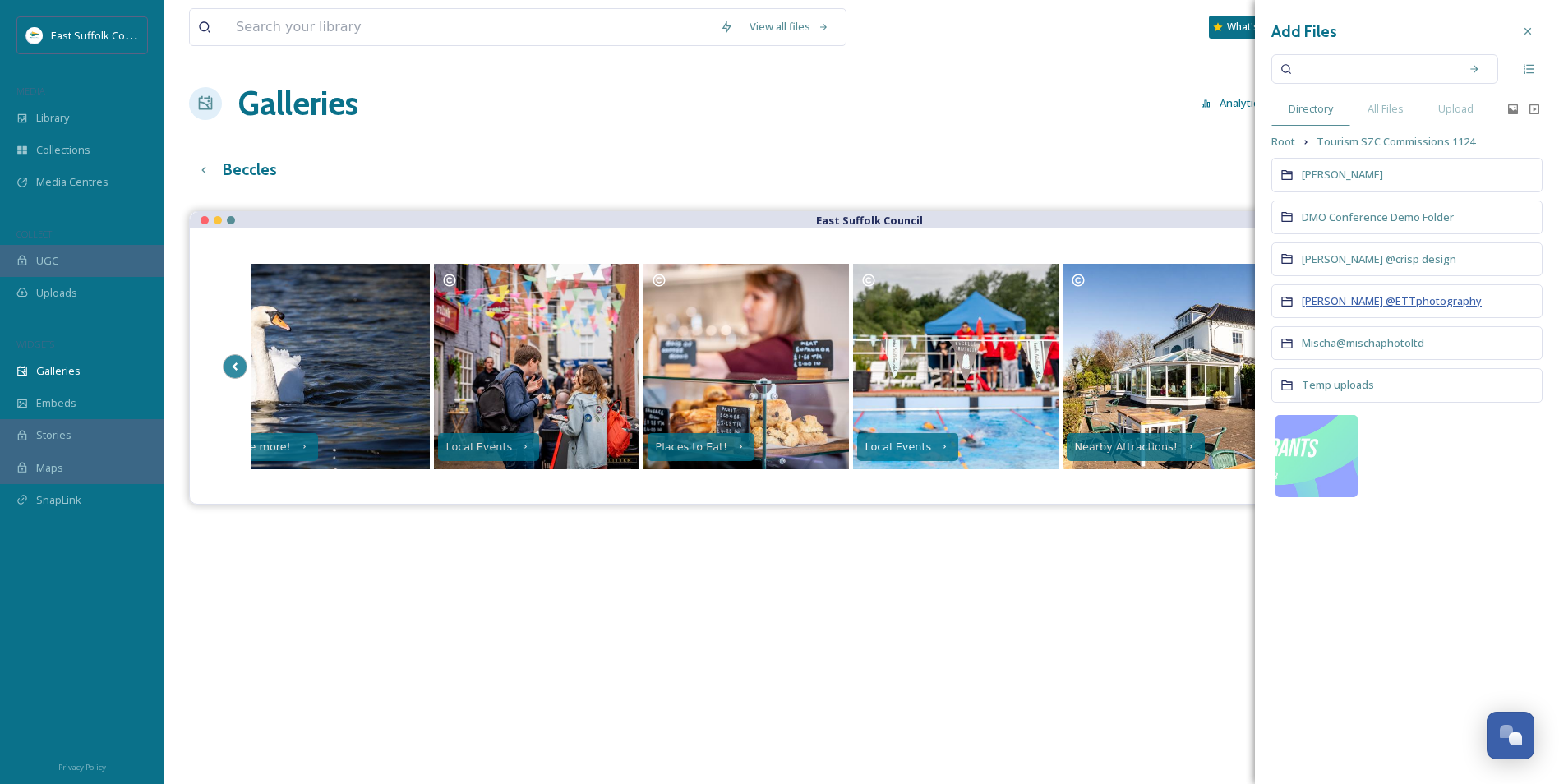
click at [1378, 301] on span "[PERSON_NAME] @ETTphotography" at bounding box center [1392, 301] width 180 height 15
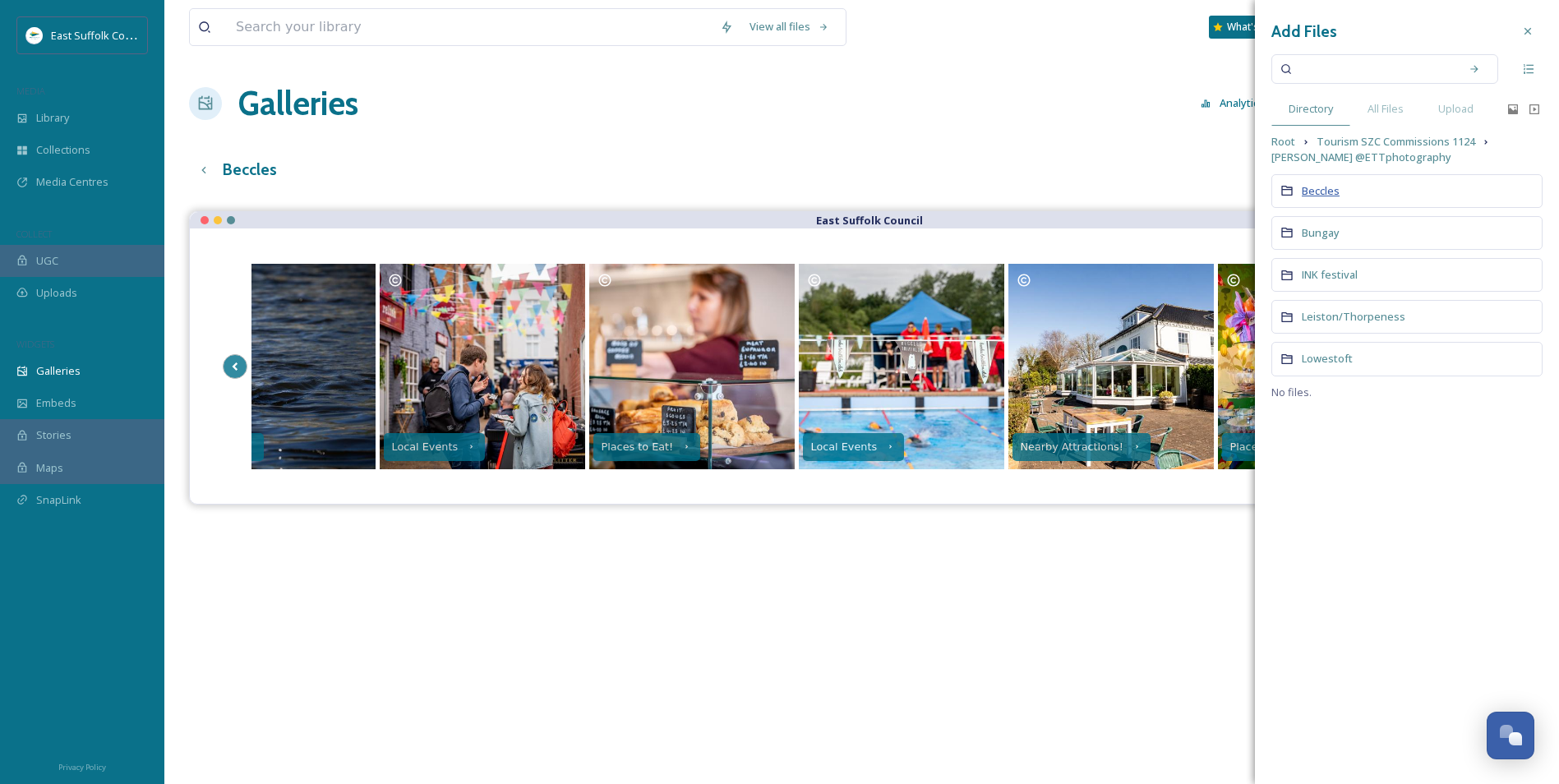
click at [1319, 196] on span "Beccles" at bounding box center [1321, 191] width 38 height 15
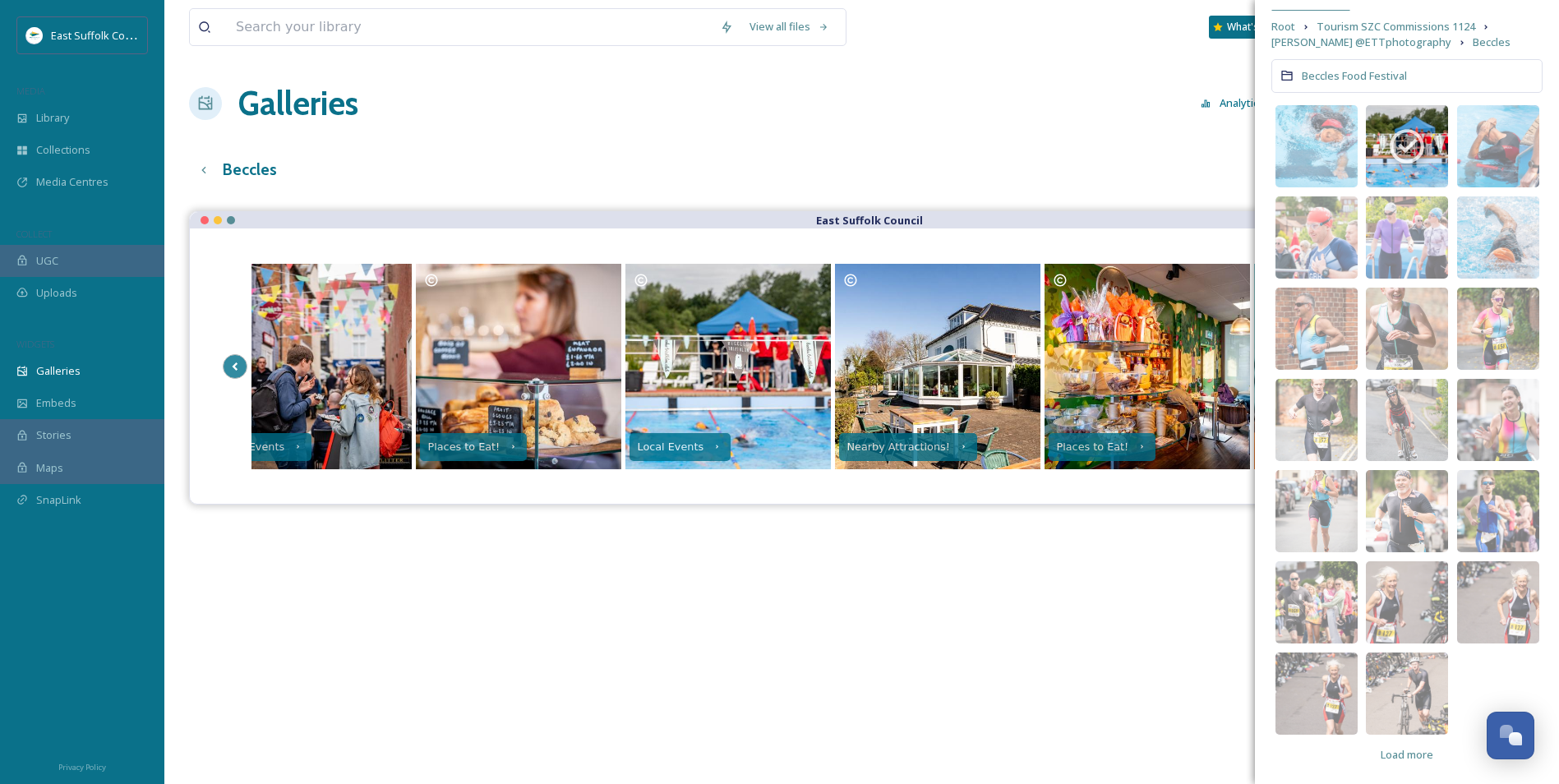
scroll to position [119, 0]
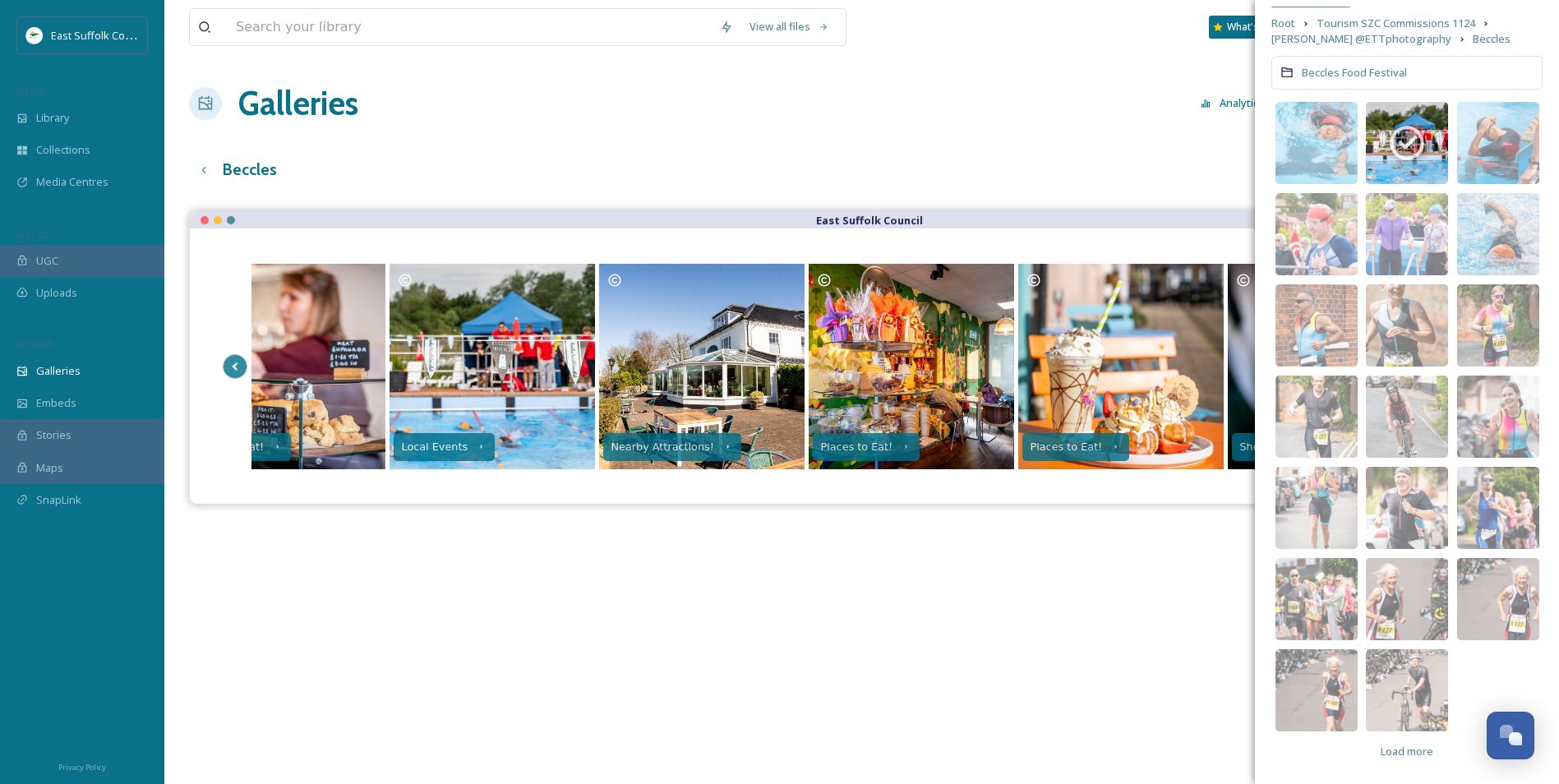
click at [756, 602] on div "East Suffolk Council Walking Trails Places to Eat! See more! Local Events Place…" at bounding box center [862, 603] width 1346 height 784
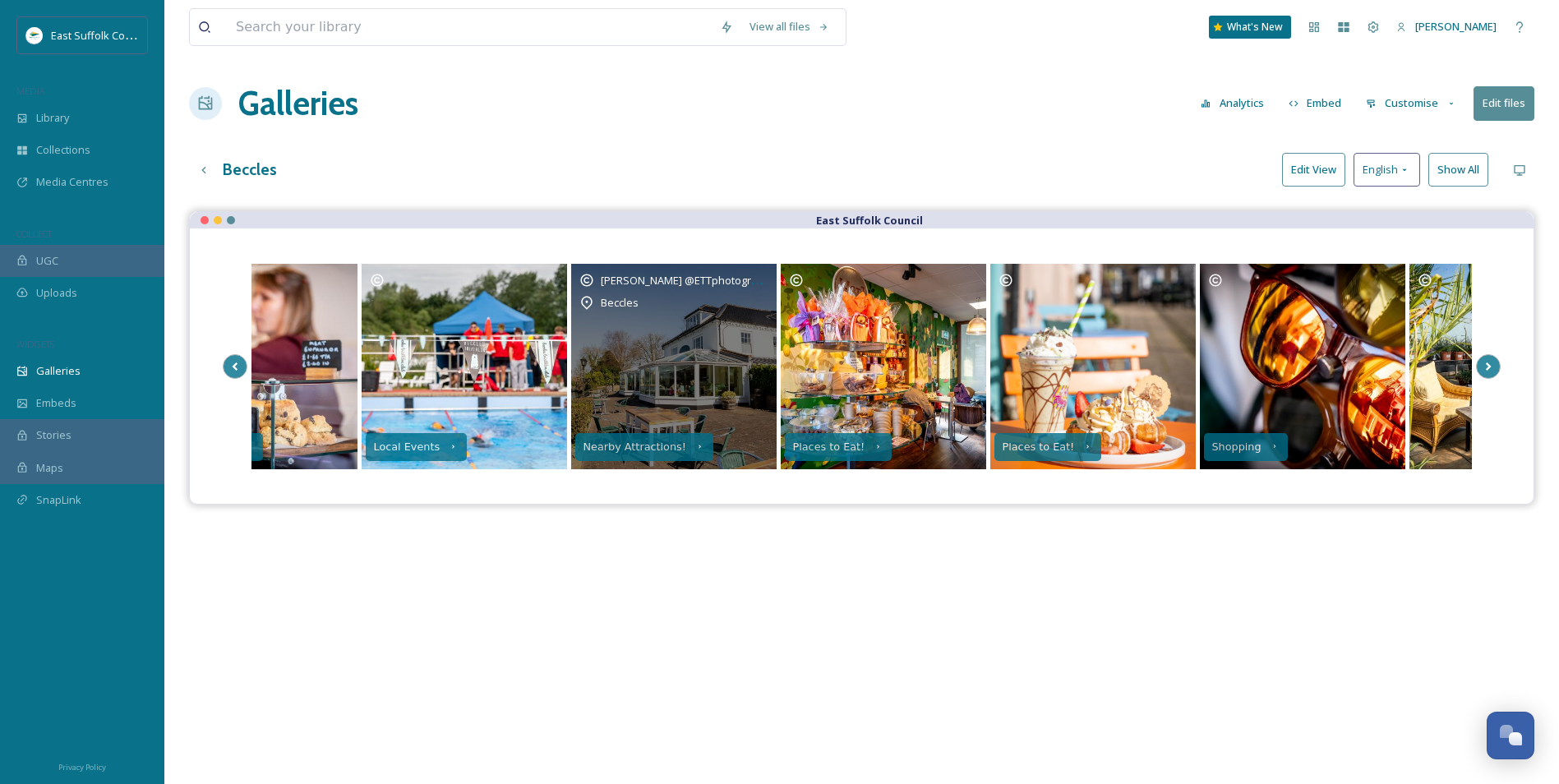
click at [682, 200] on div "View all files What's New [PERSON_NAME] Galleries Analytics Embed Customise Edi…" at bounding box center [862, 510] width 1395 height 1020
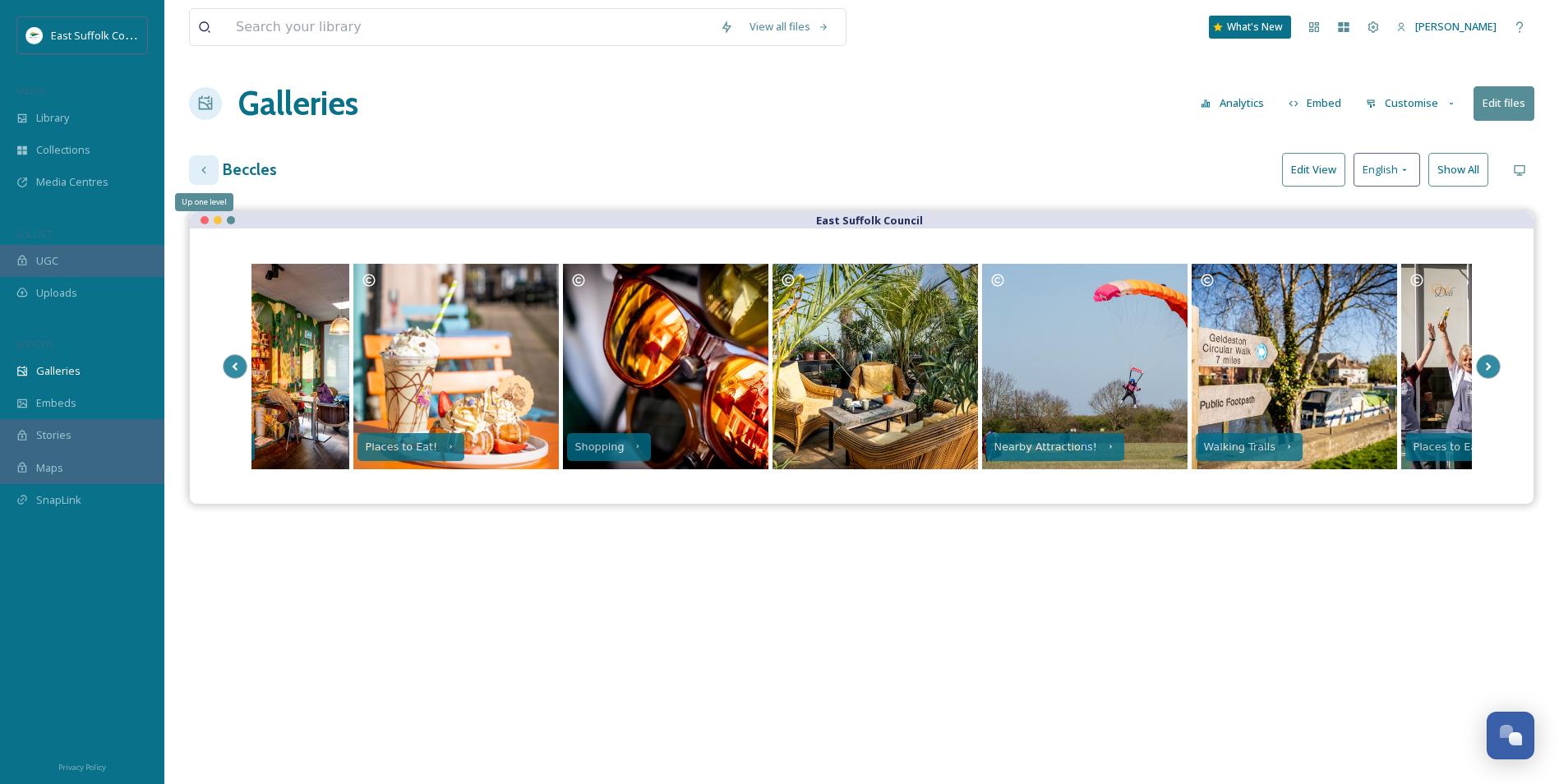
click at [203, 172] on icon at bounding box center [203, 169] width 4 height 7
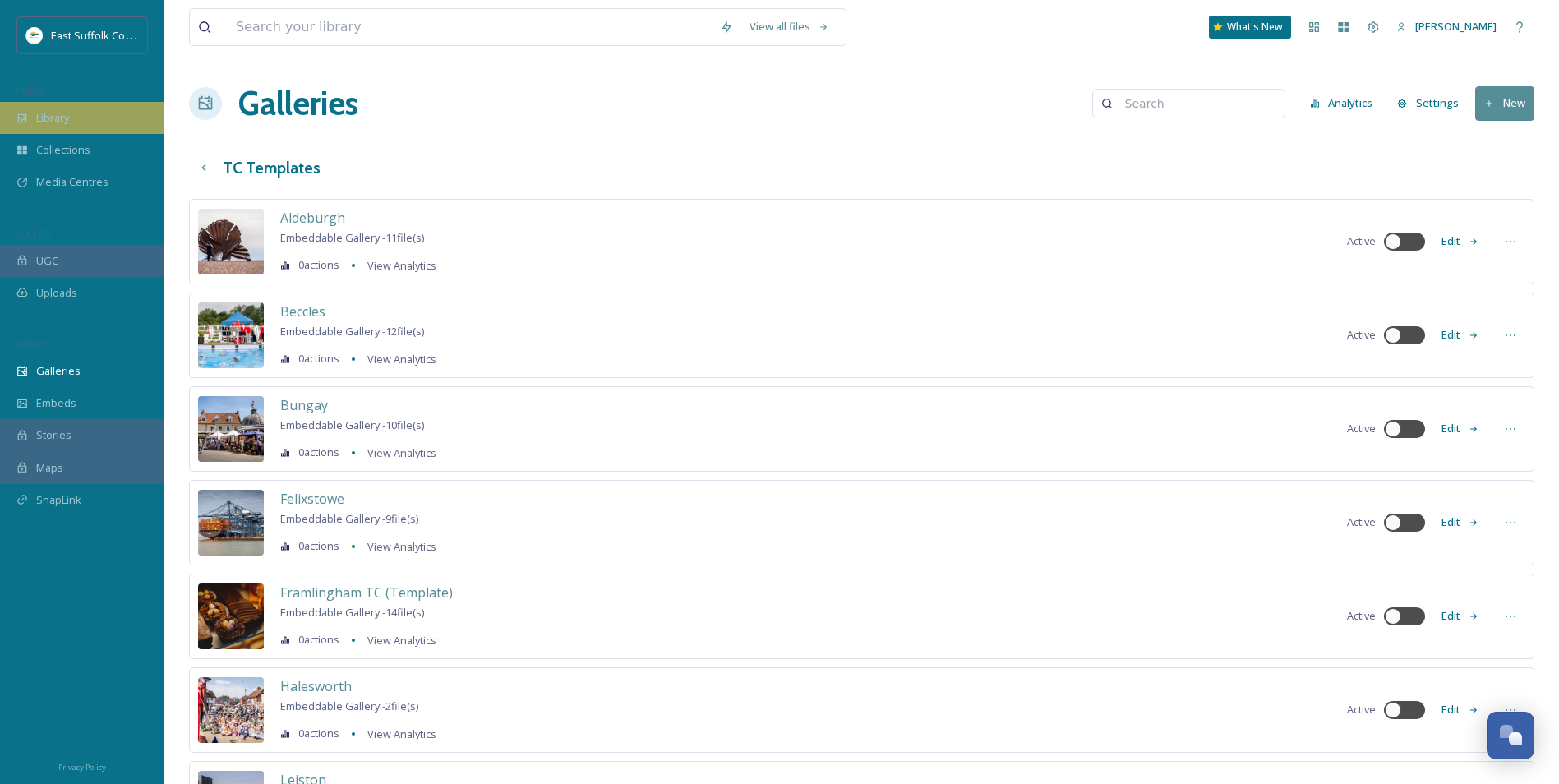
click at [55, 105] on div "Library" at bounding box center [82, 118] width 164 height 32
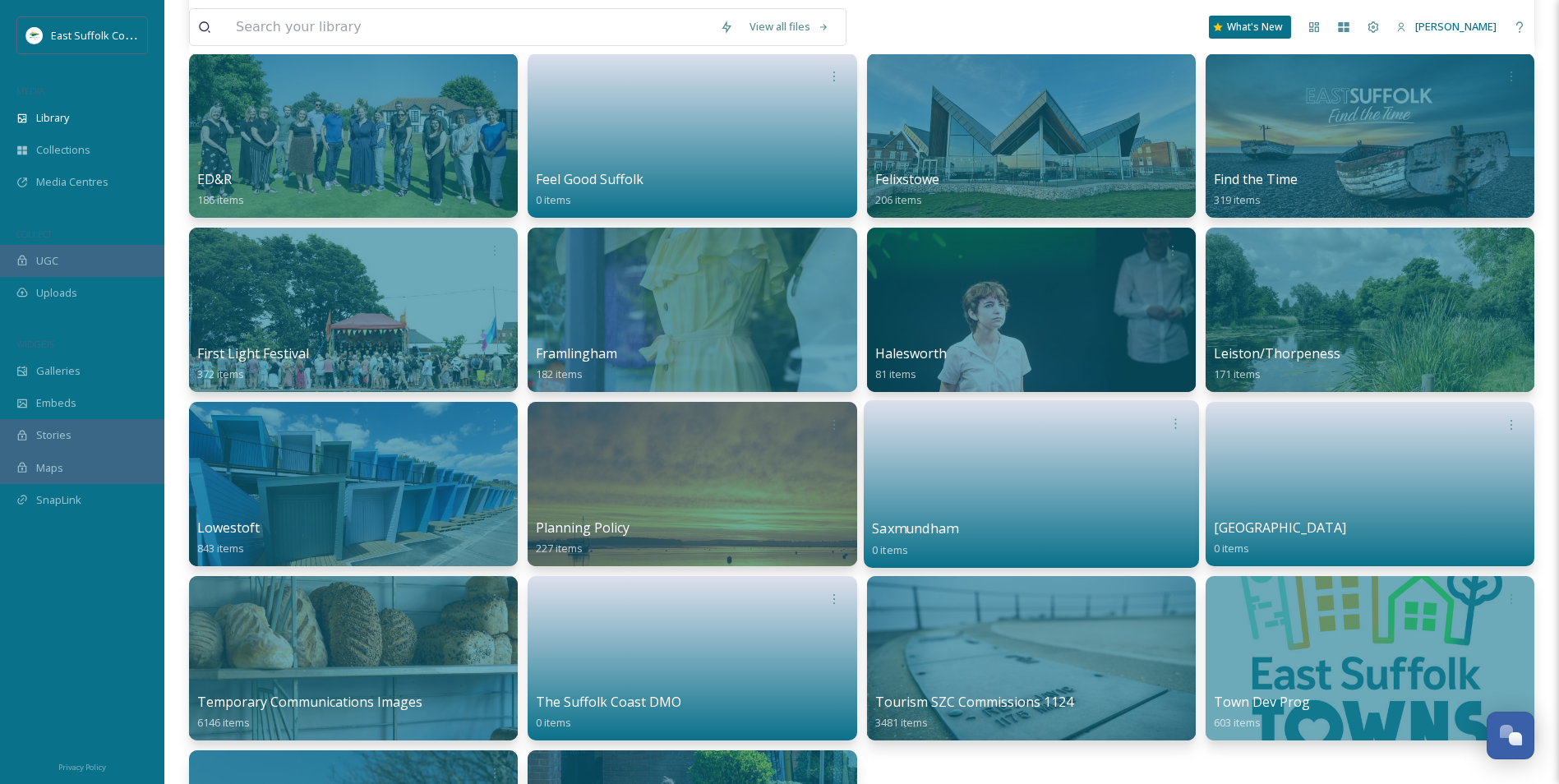
scroll to position [576, 0]
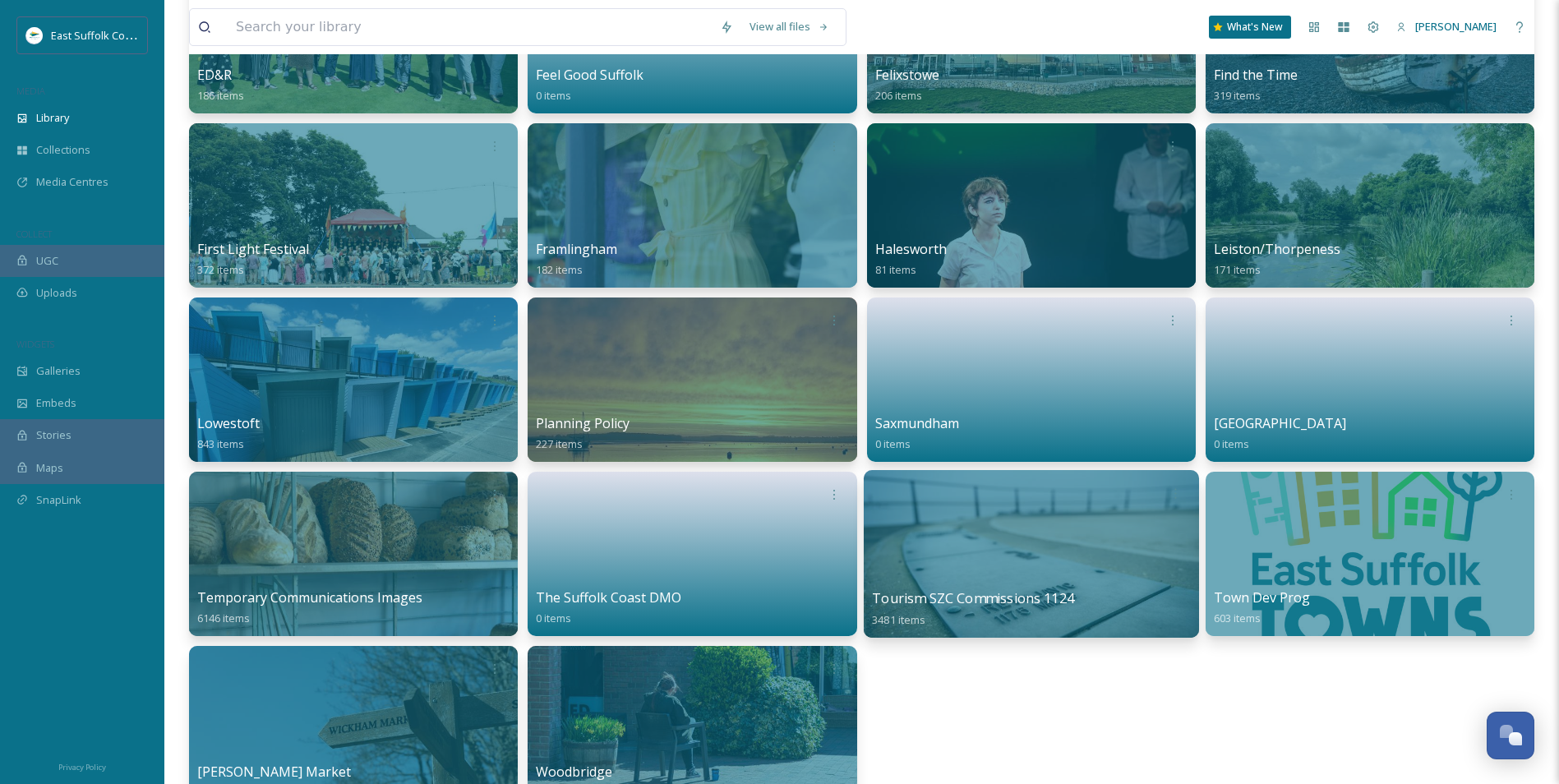
click at [1004, 584] on div at bounding box center [1031, 554] width 336 height 168
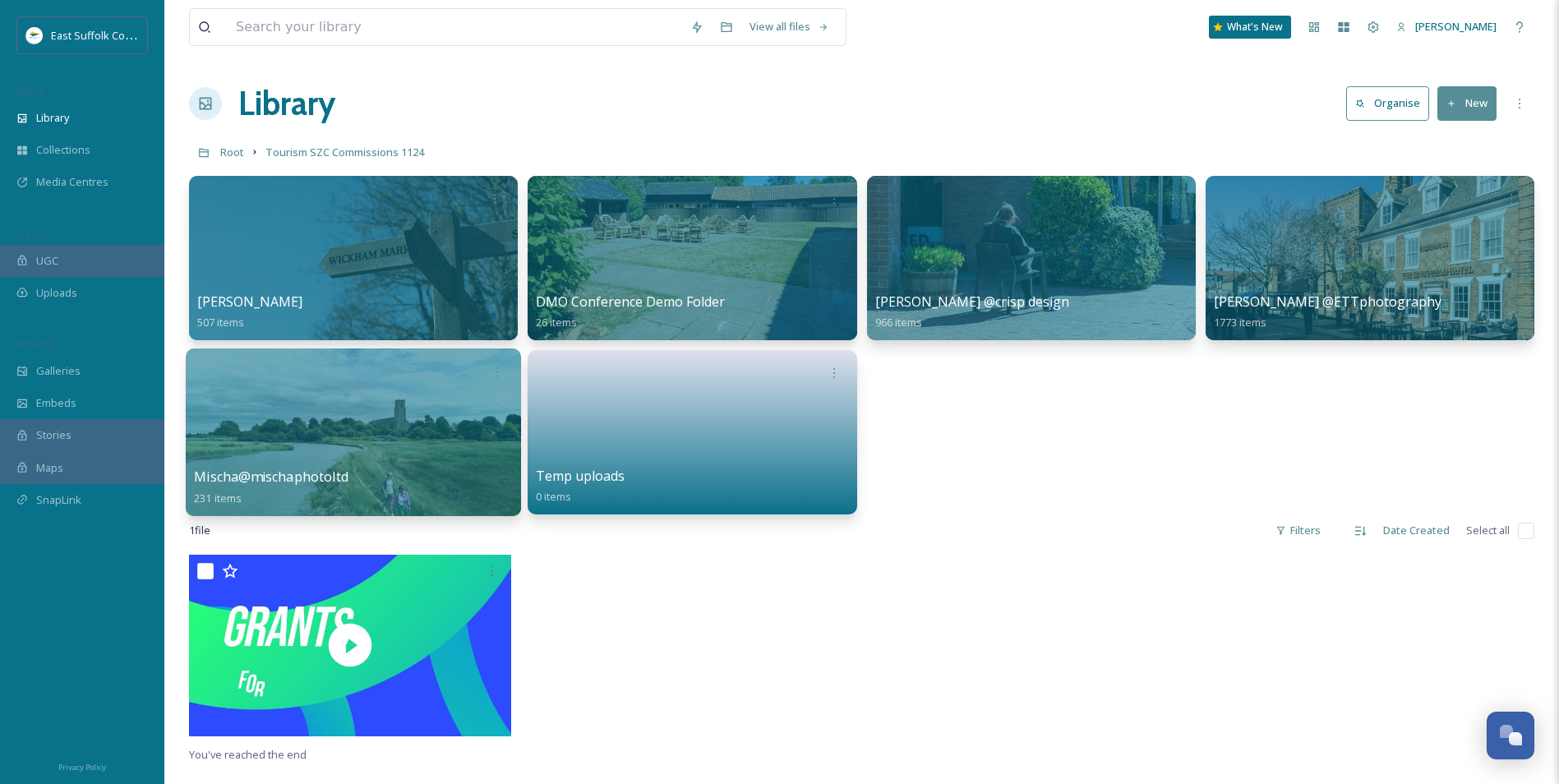
click at [267, 444] on div at bounding box center [354, 433] width 336 height 168
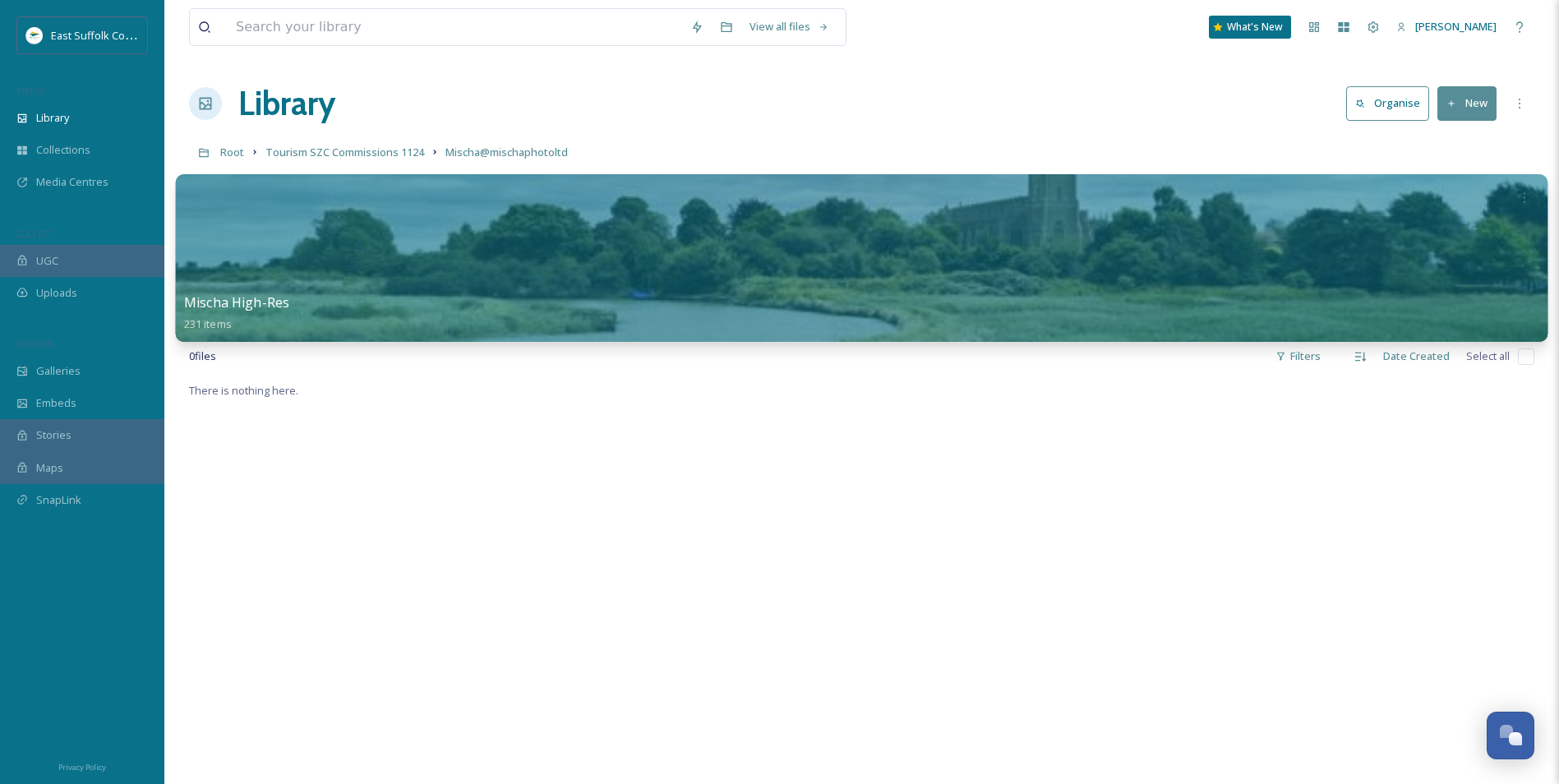
click at [360, 262] on div at bounding box center [862, 258] width 1373 height 168
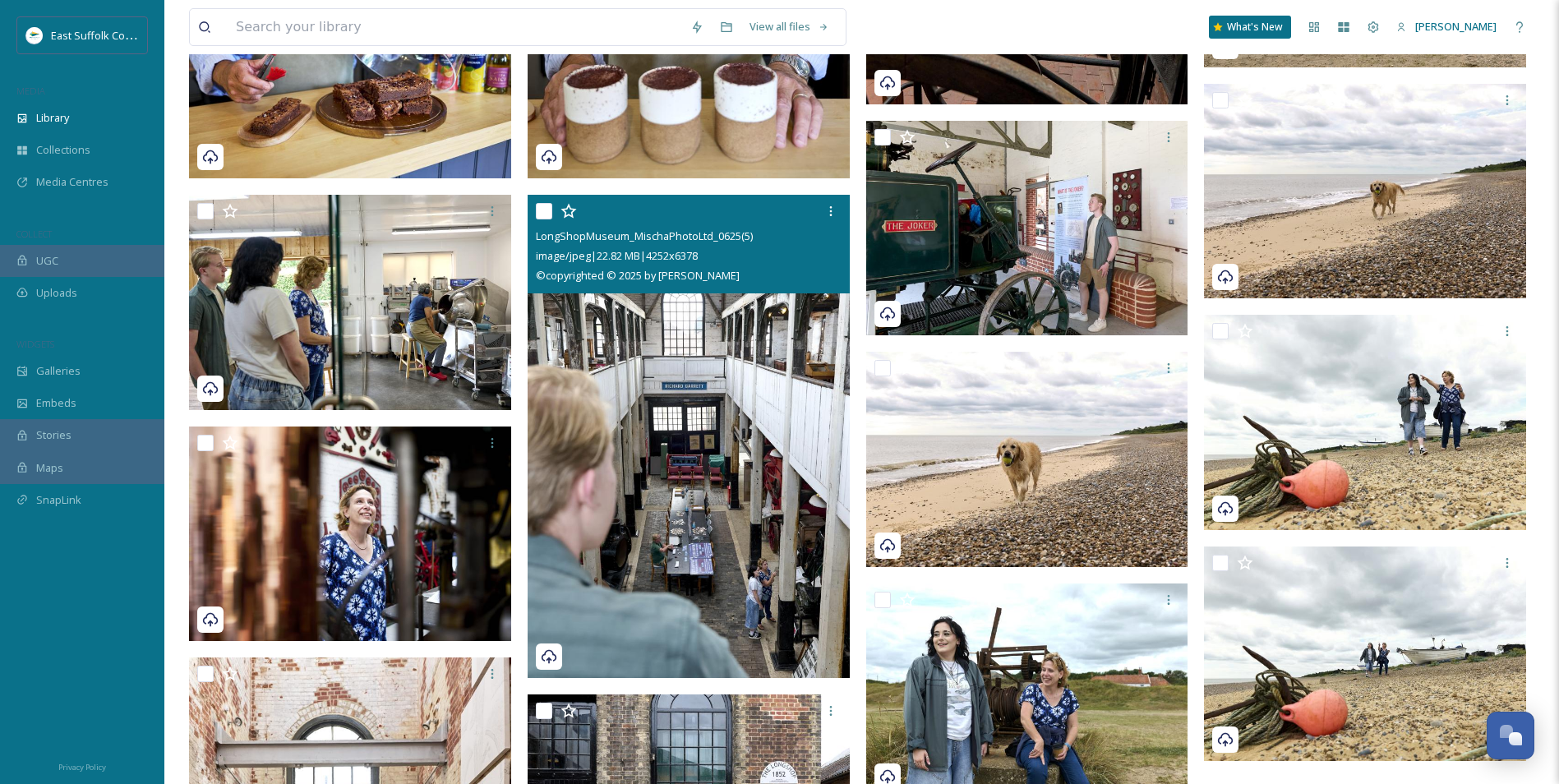
scroll to position [16686, 0]
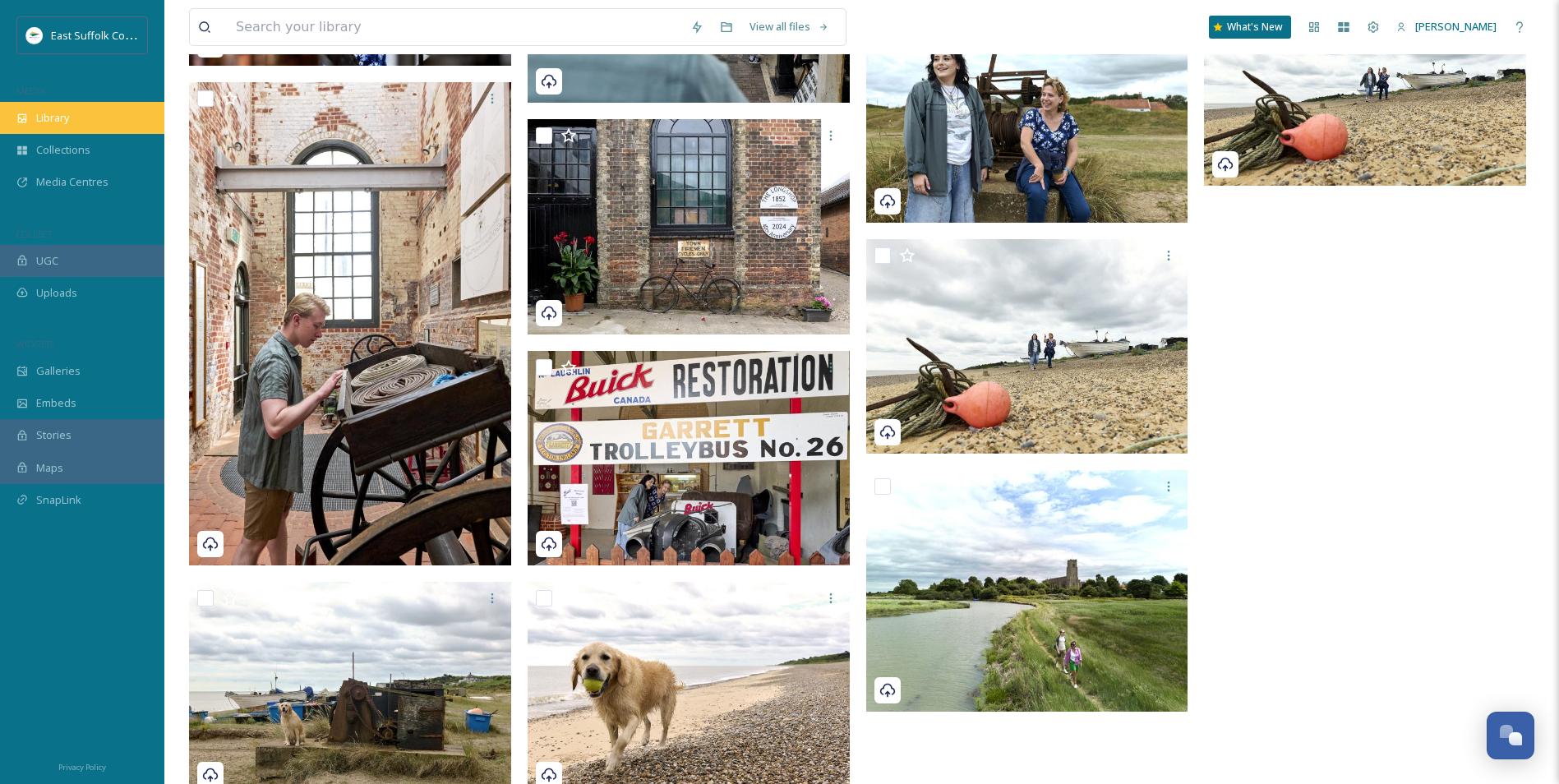
click at [73, 112] on div "Library" at bounding box center [82, 118] width 164 height 32
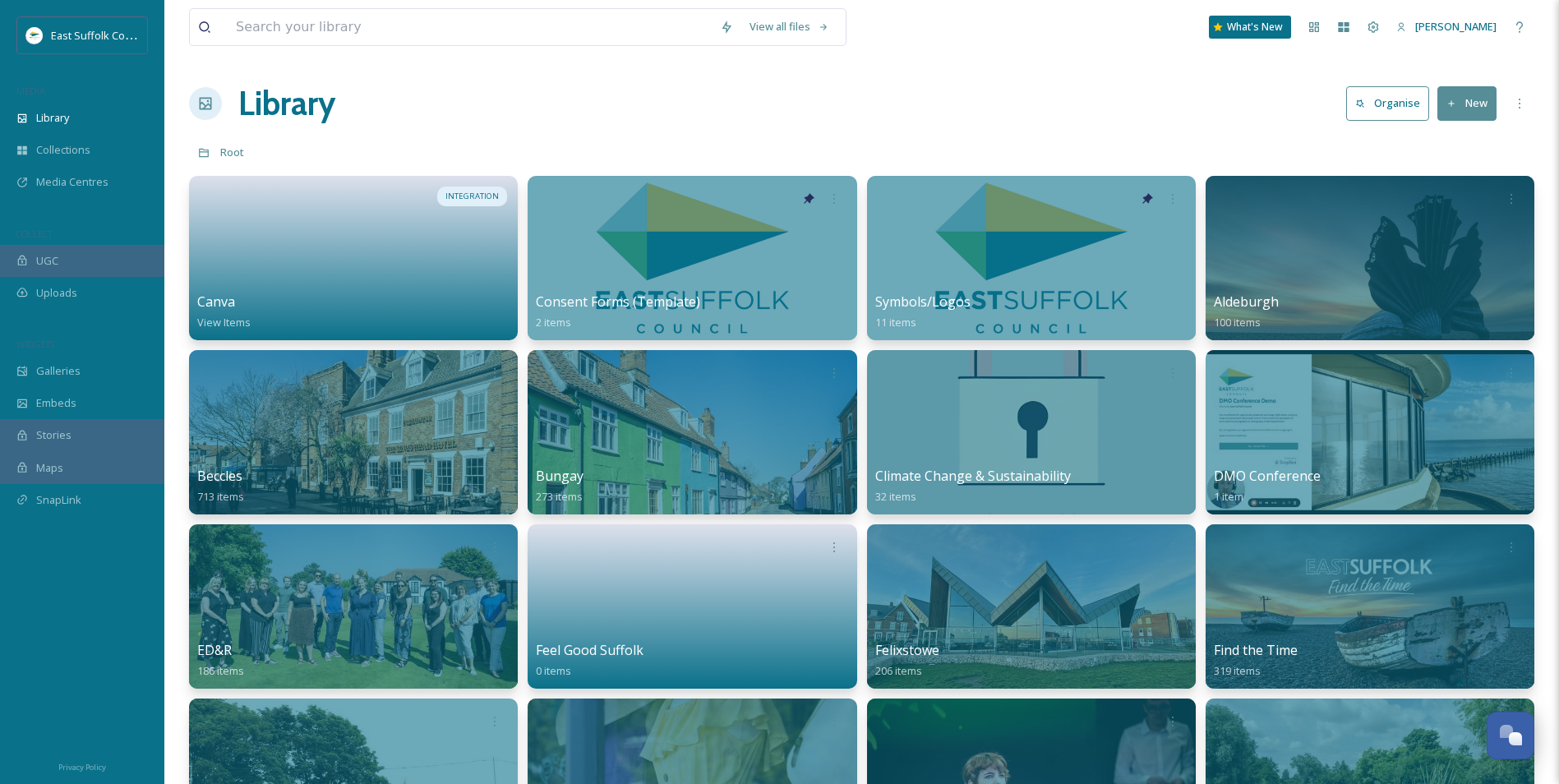
click at [999, 95] on div "Library Organise New" at bounding box center [862, 103] width 1346 height 49
click at [908, 91] on div "Library Organise New" at bounding box center [862, 103] width 1346 height 49
